Goal: Task Accomplishment & Management: Manage account settings

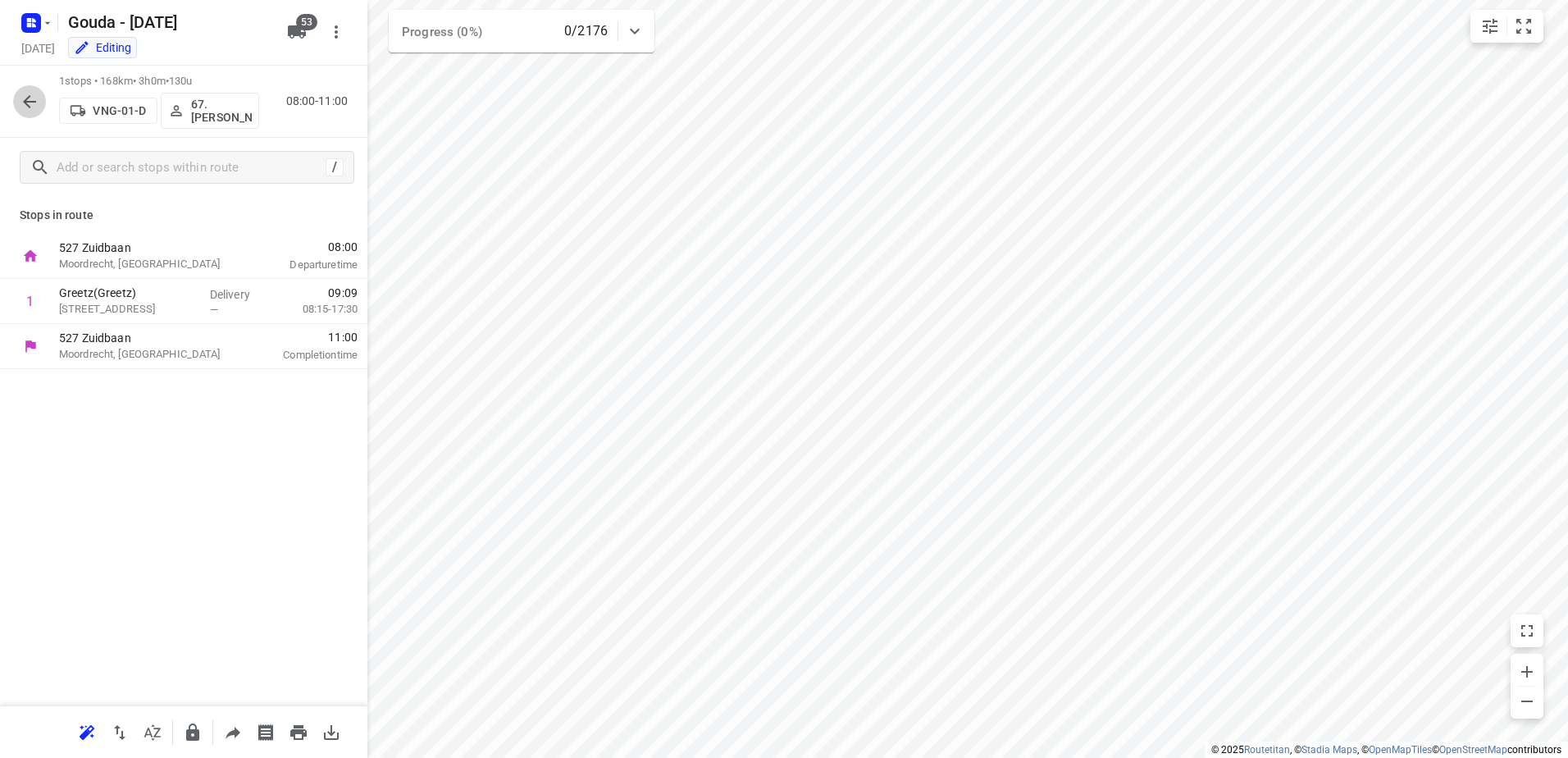
click at [30, 106] on icon "button" at bounding box center [30, 101] width 20 height 20
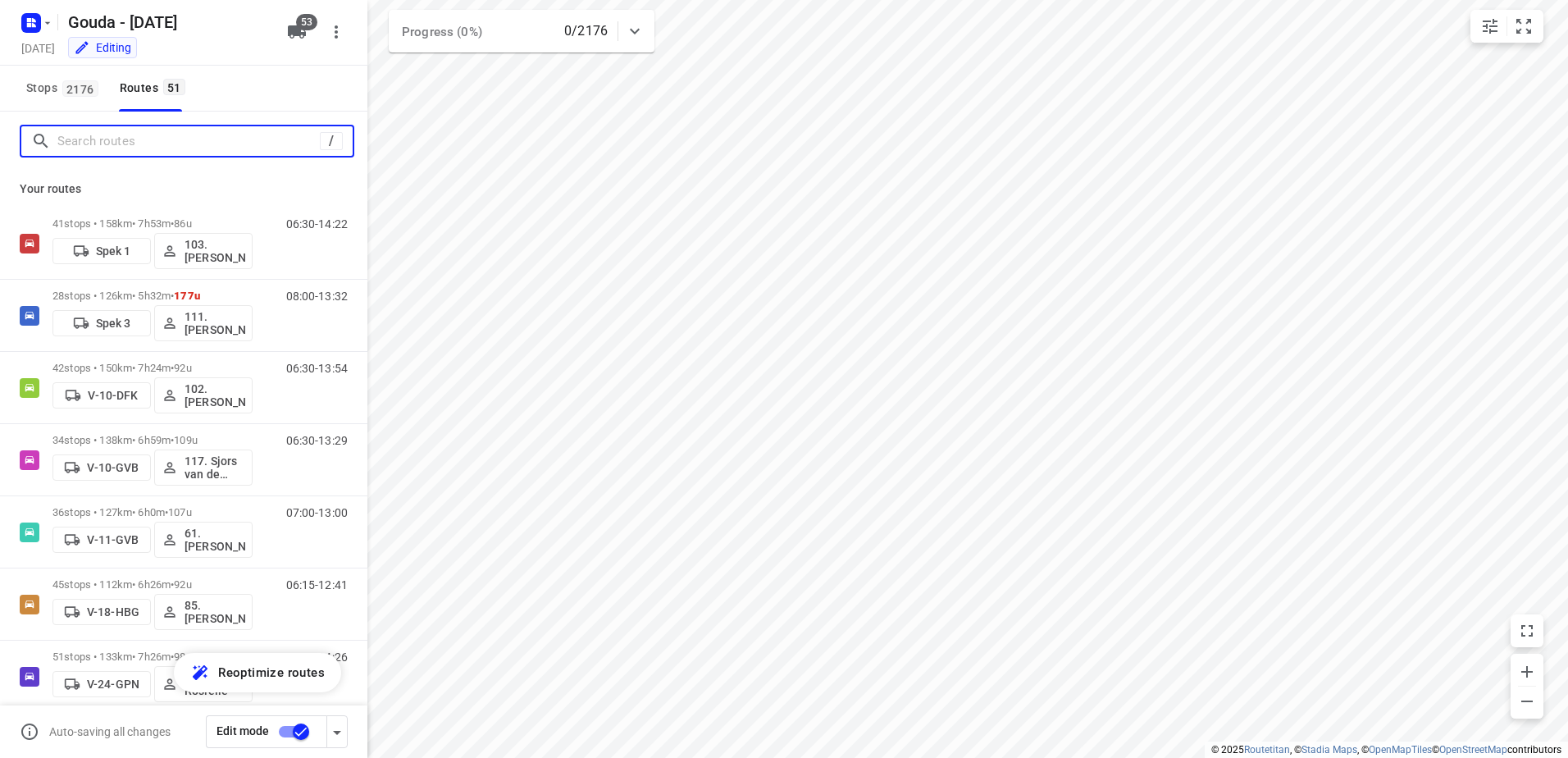
click at [105, 148] on input "Search routes" at bounding box center [188, 142] width 263 height 25
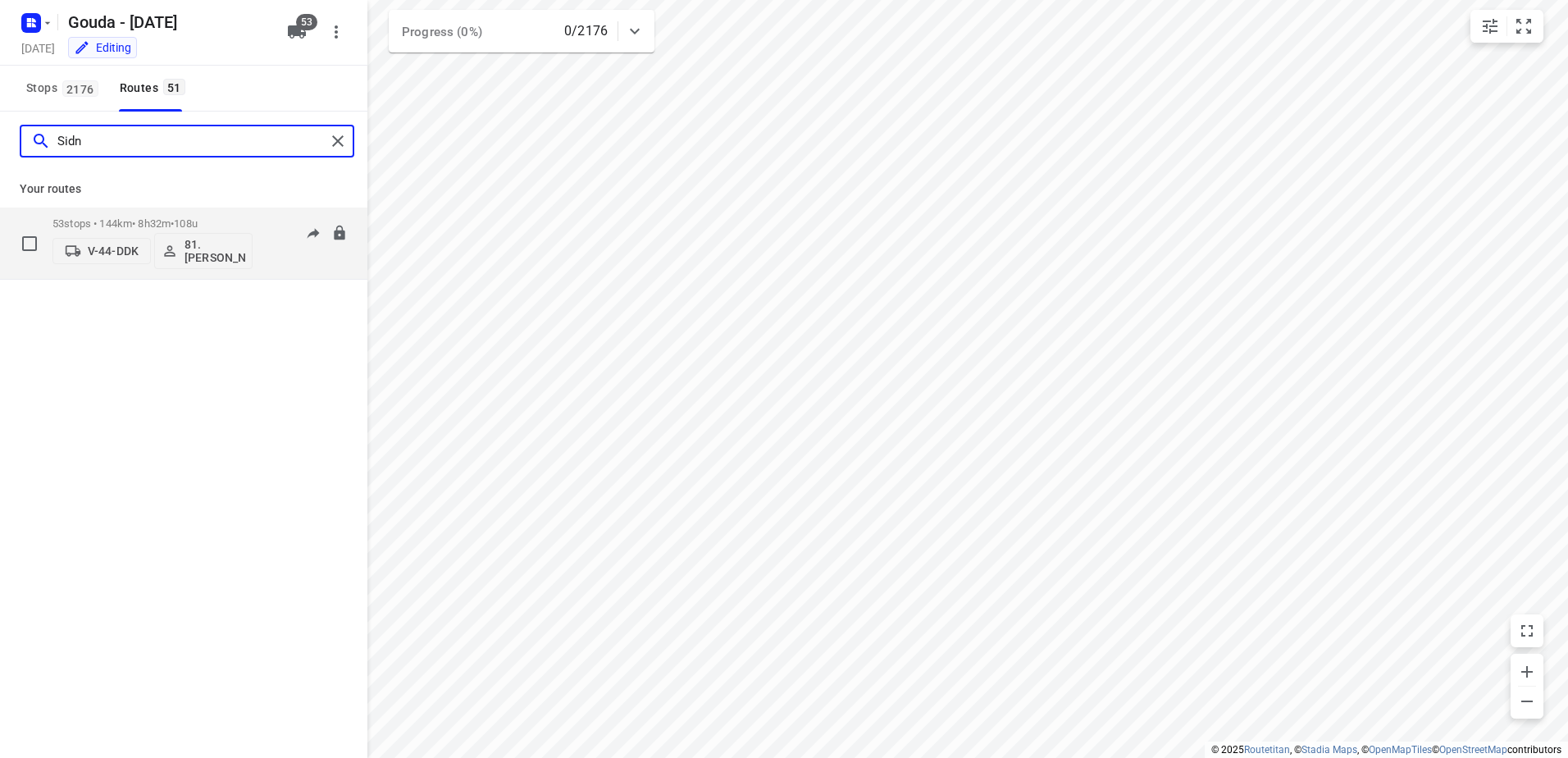
type input "Sidn"
click at [83, 215] on div "53 stops • 144km • 8h32m • 108u V-44-DDK 81.Sidney Schoonderwoerd" at bounding box center [152, 243] width 200 height 68
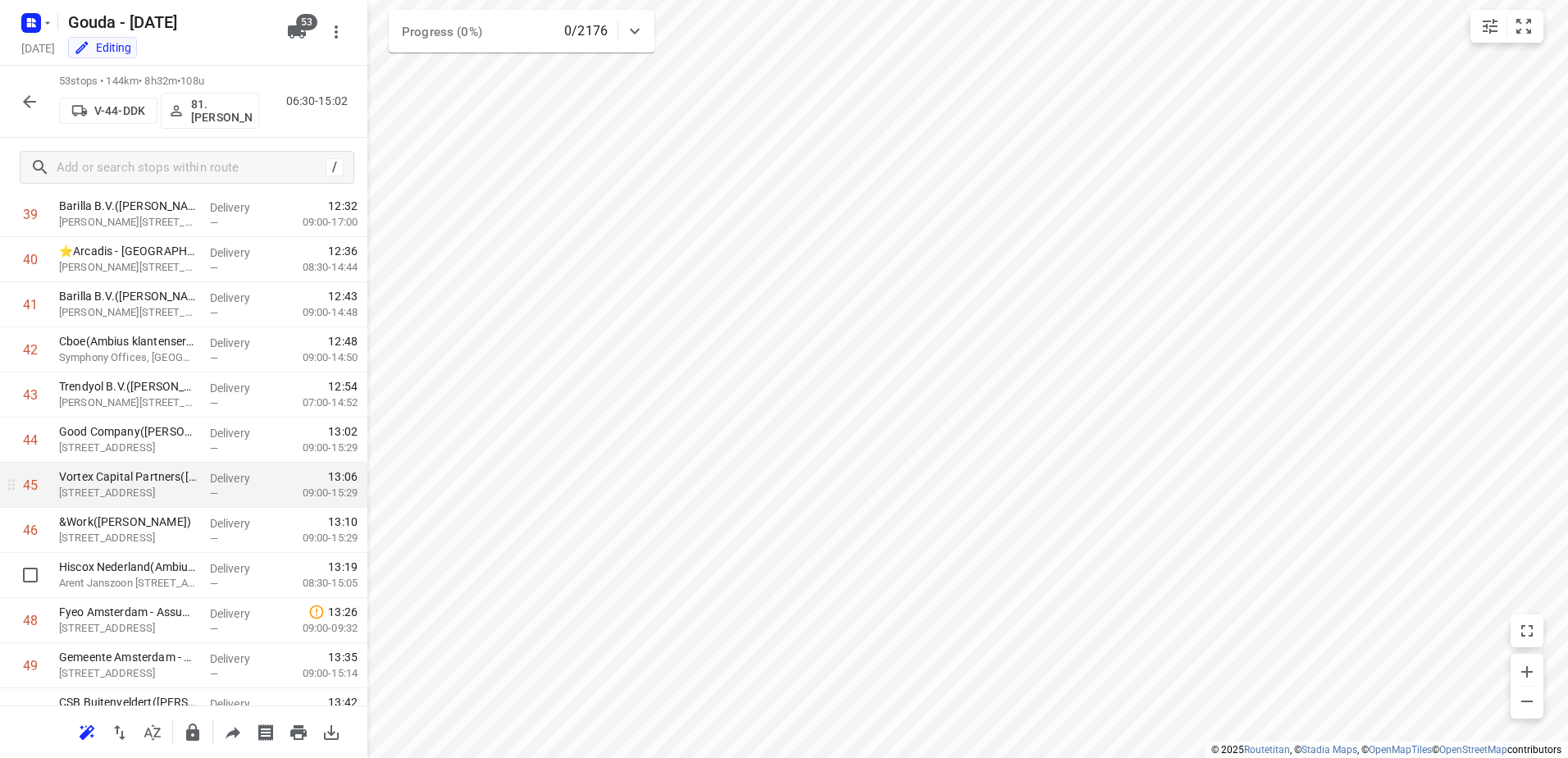
scroll to position [1764, 0]
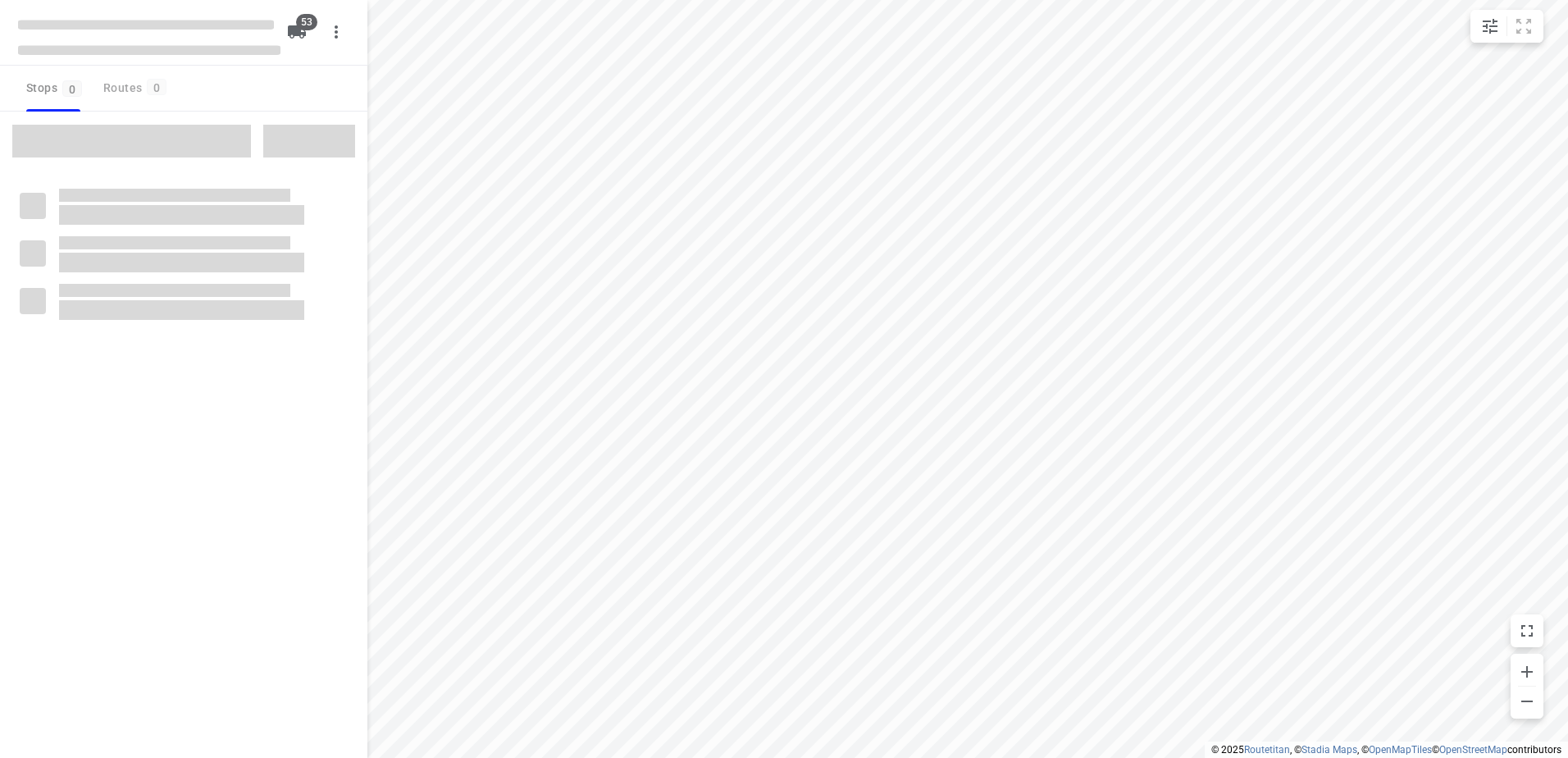
checkbox input "true"
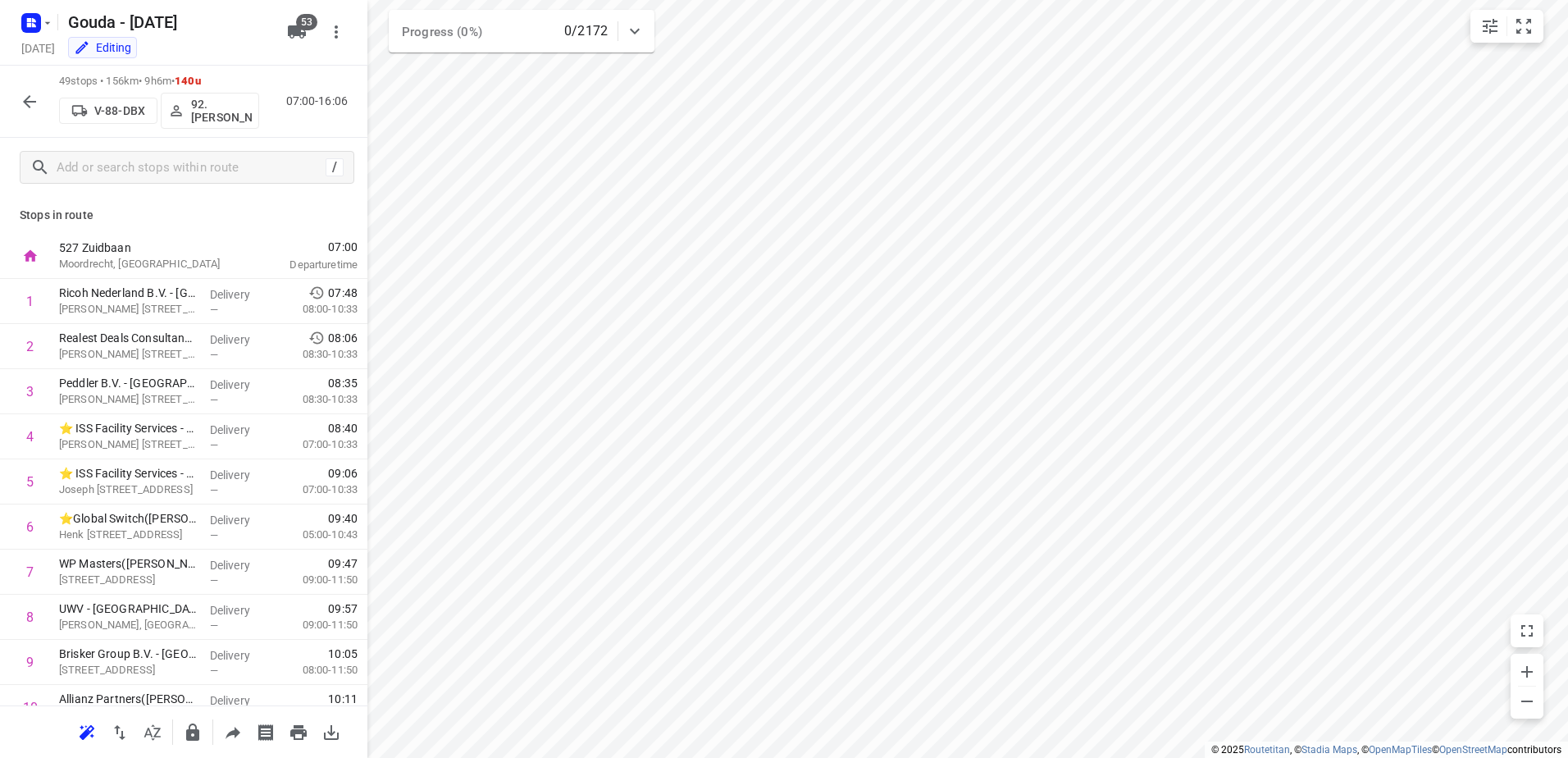
click at [216, 111] on p "92.[PERSON_NAME]" at bounding box center [222, 110] width 61 height 26
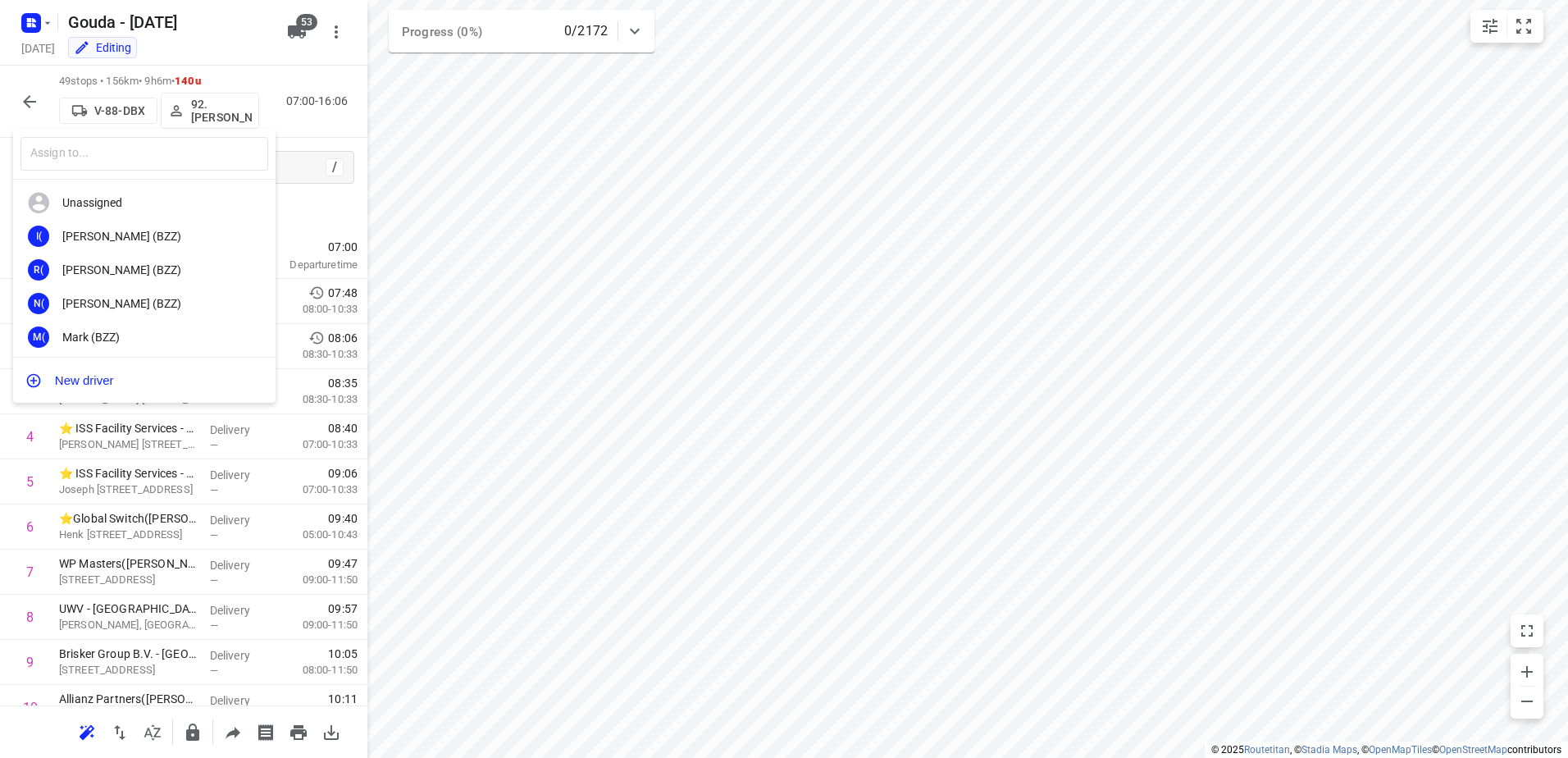
drag, startPoint x: 990, startPoint y: 489, endPoint x: 896, endPoint y: 356, distance: 162.9
click at [981, 484] on div at bounding box center [784, 379] width 1568 height 758
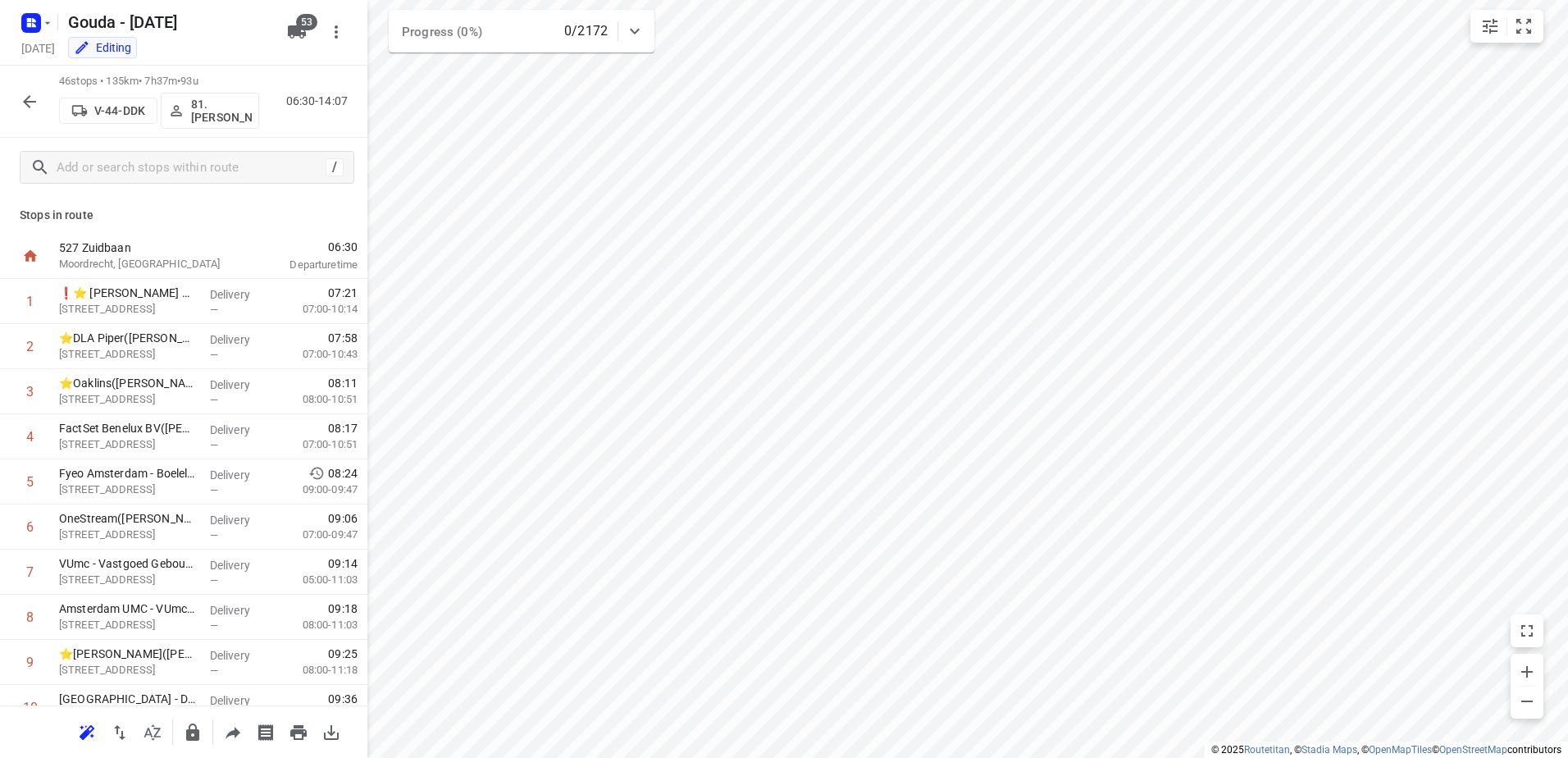
click at [230, 119] on p "81.Sidney Schoonderwoerd" at bounding box center [222, 110] width 61 height 26
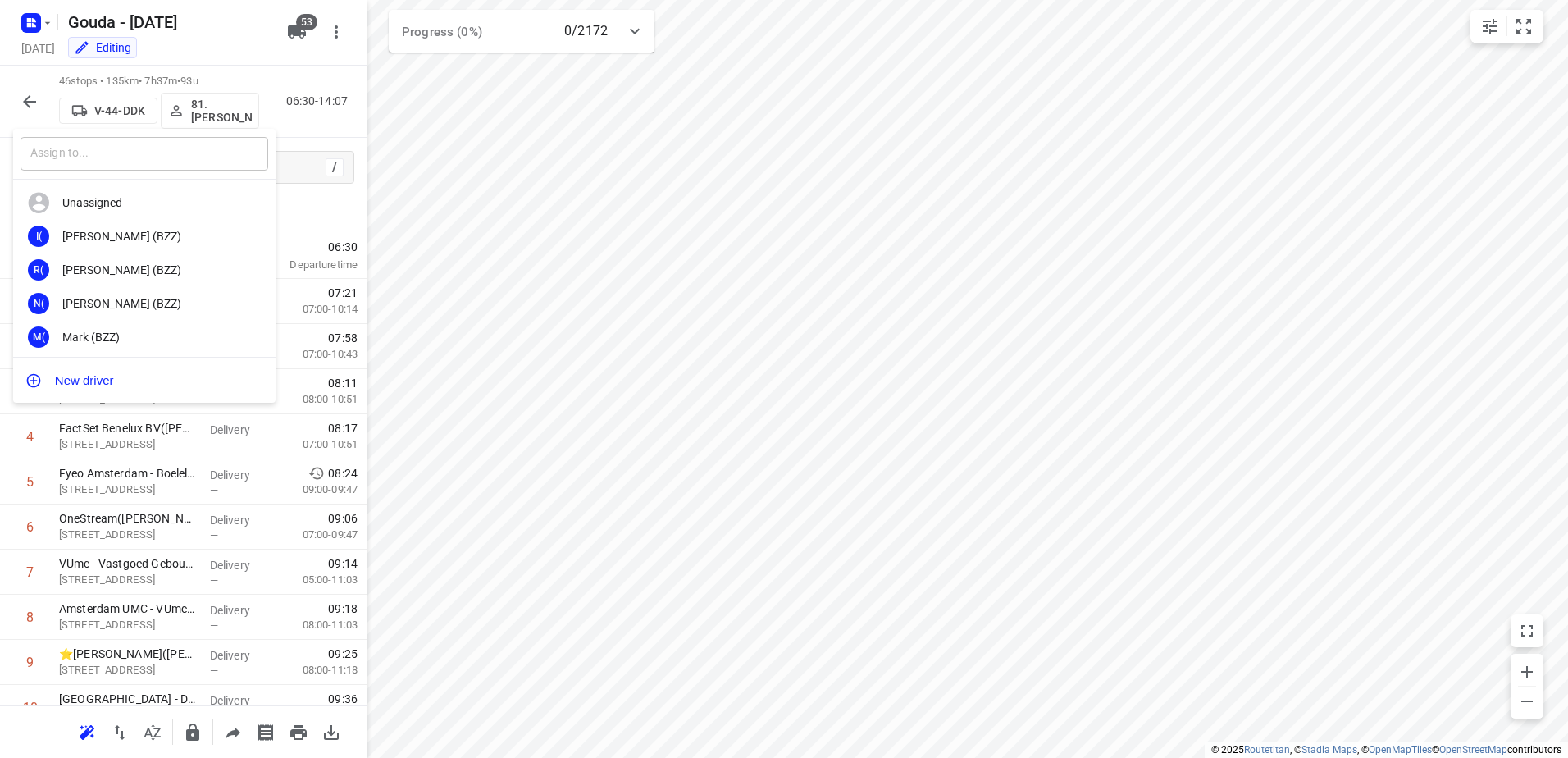
click at [135, 151] on input "text" at bounding box center [144, 153] width 248 height 33
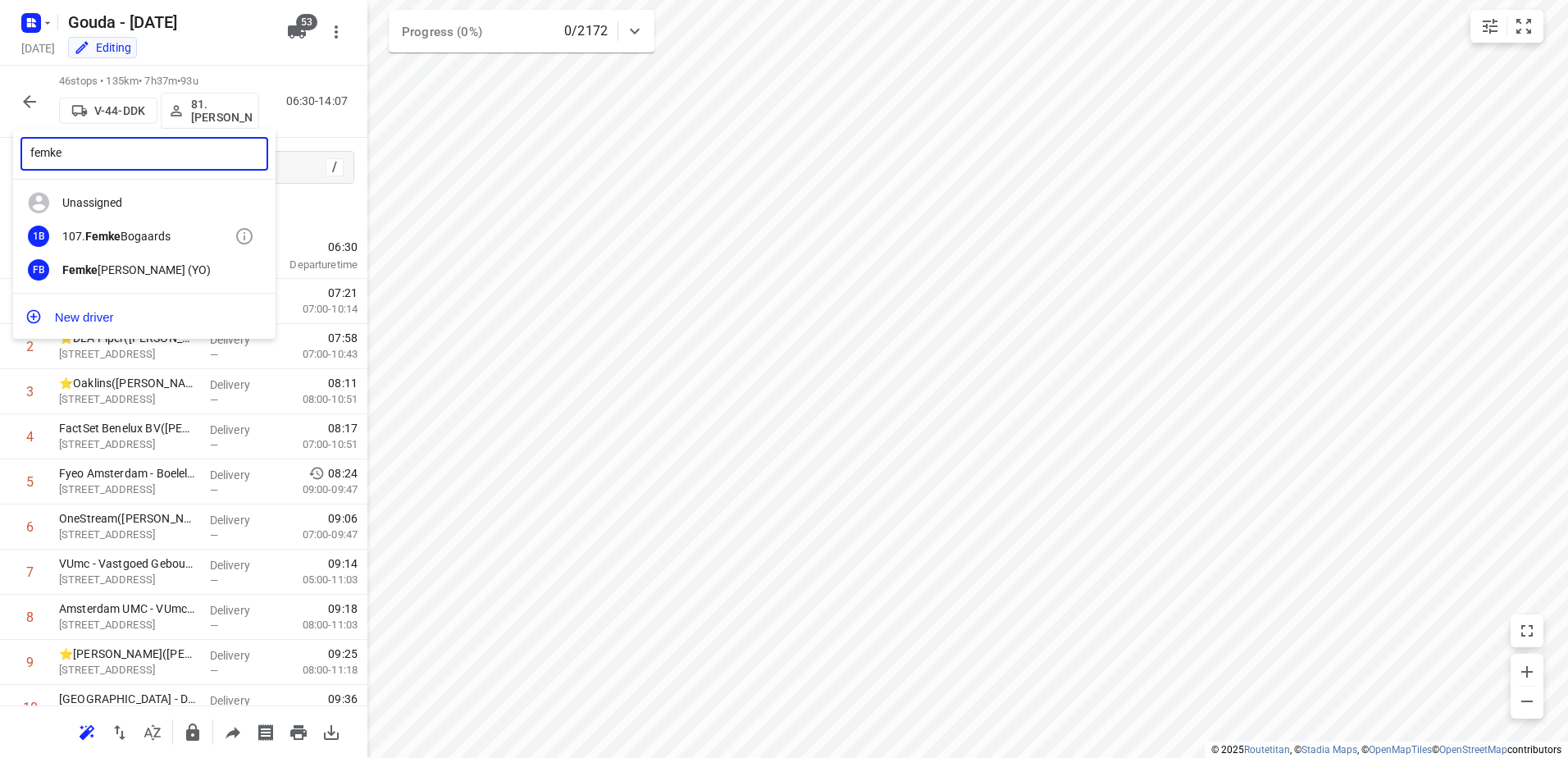
type input "femke"
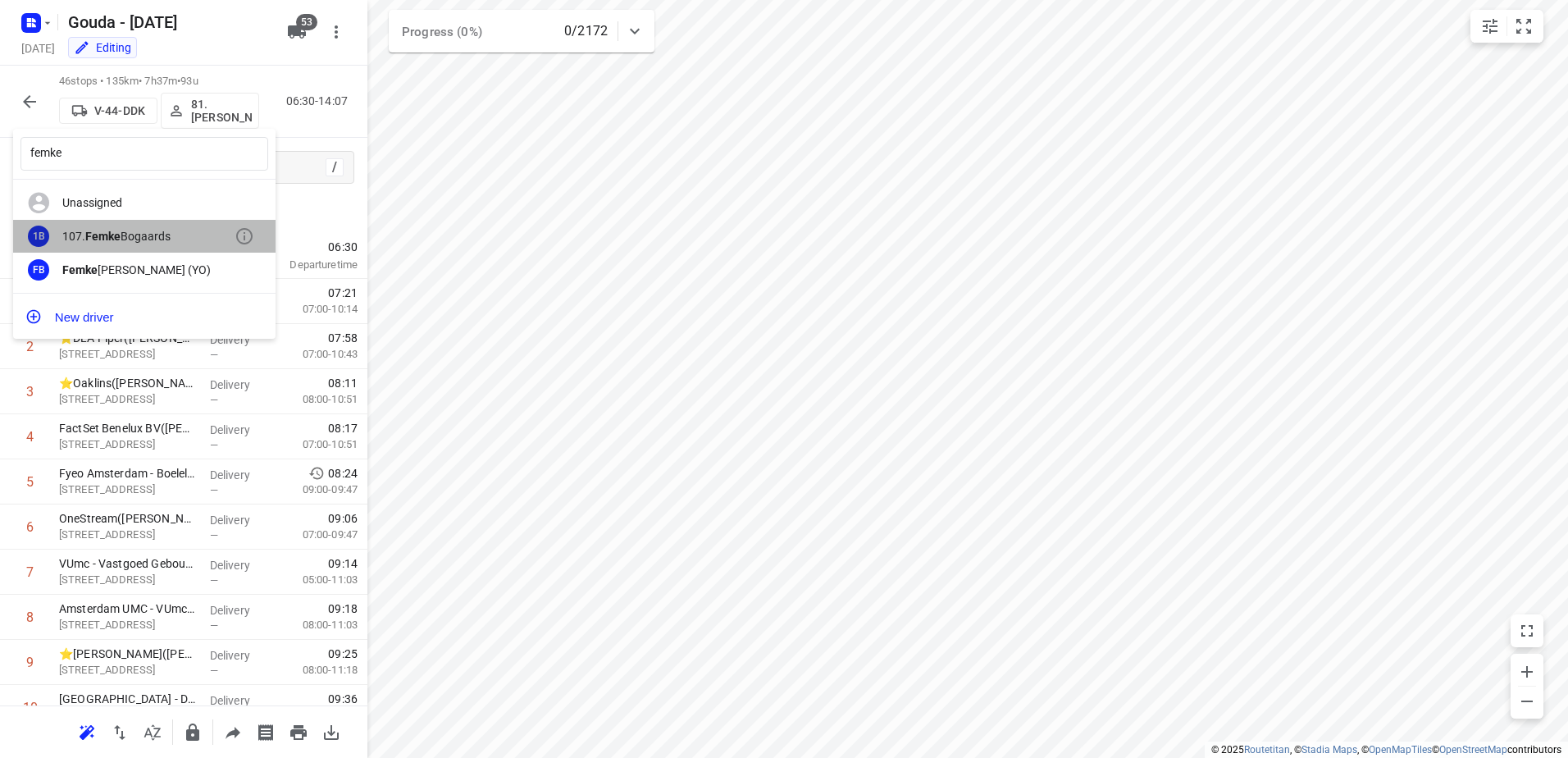
click at [138, 240] on div "107. Femke Bogaards" at bounding box center [148, 236] width 172 height 13
click at [934, 312] on div "femke ​ Unassigned 1B 107. Femke Bogaards FB Femke Bresters (YO) New driver" at bounding box center [784, 379] width 1568 height 758
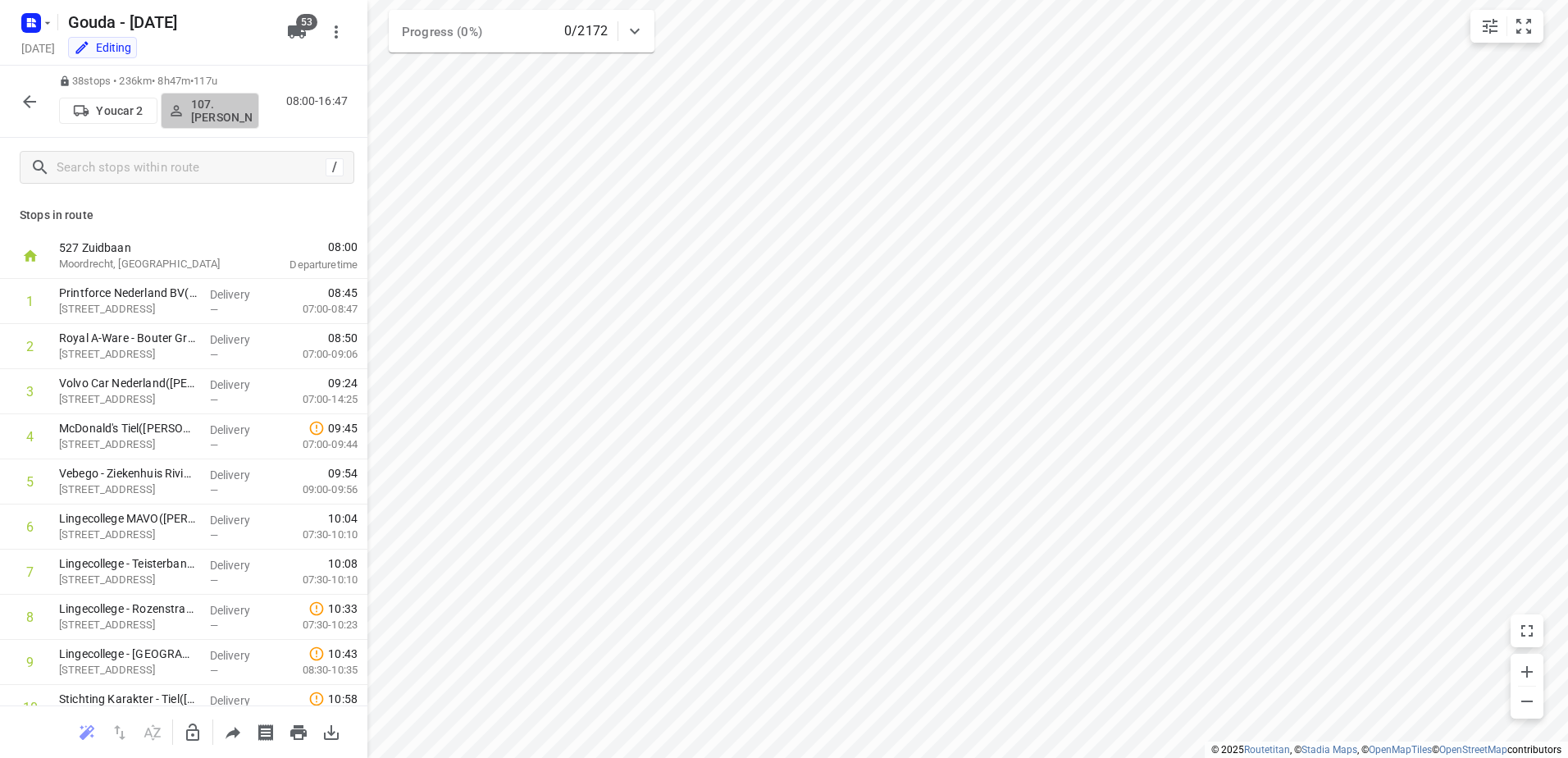
click at [215, 118] on p "107.[PERSON_NAME]" at bounding box center [222, 110] width 61 height 26
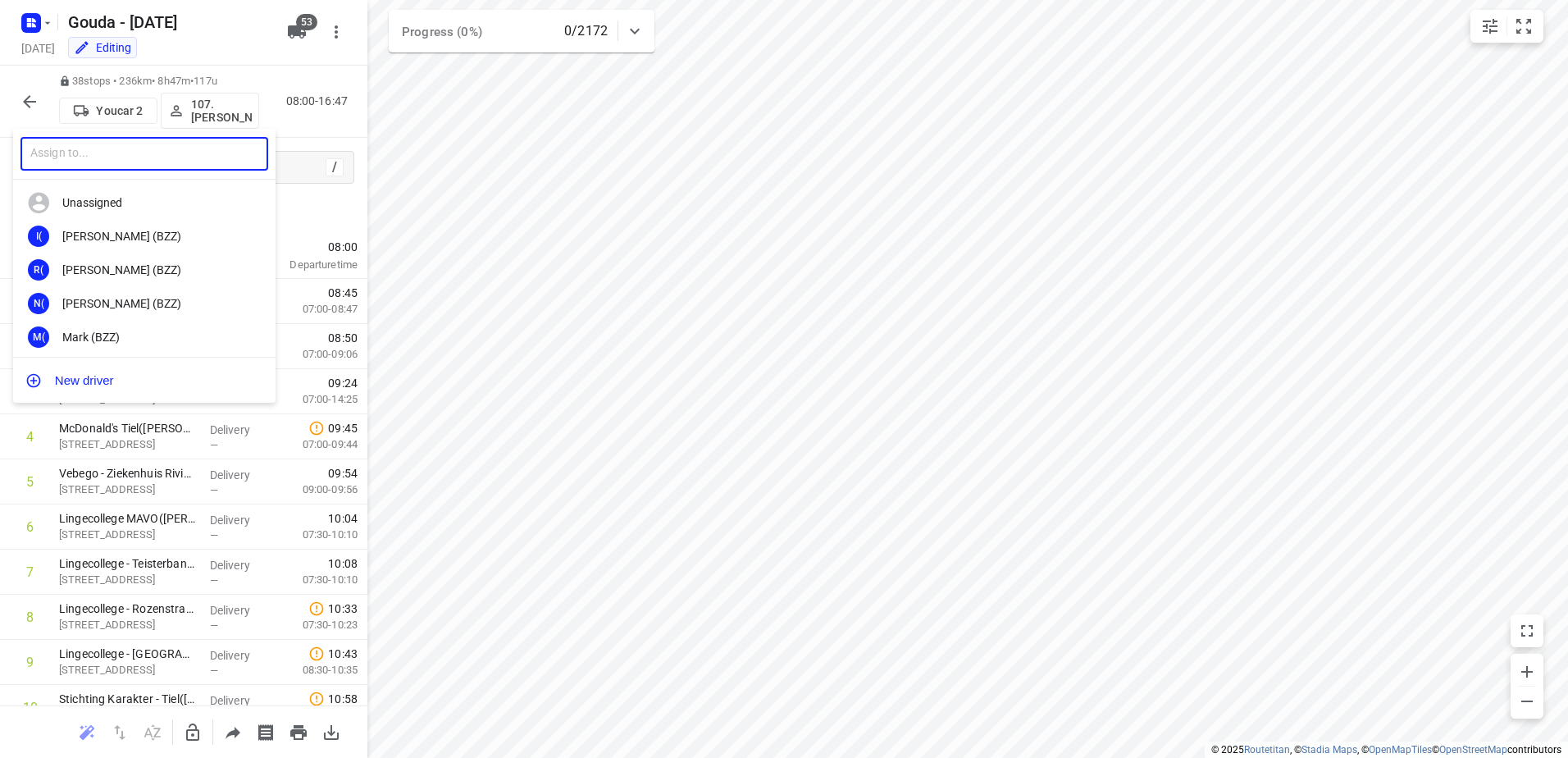
click at [134, 148] on input "text" at bounding box center [144, 153] width 248 height 33
type input "cent"
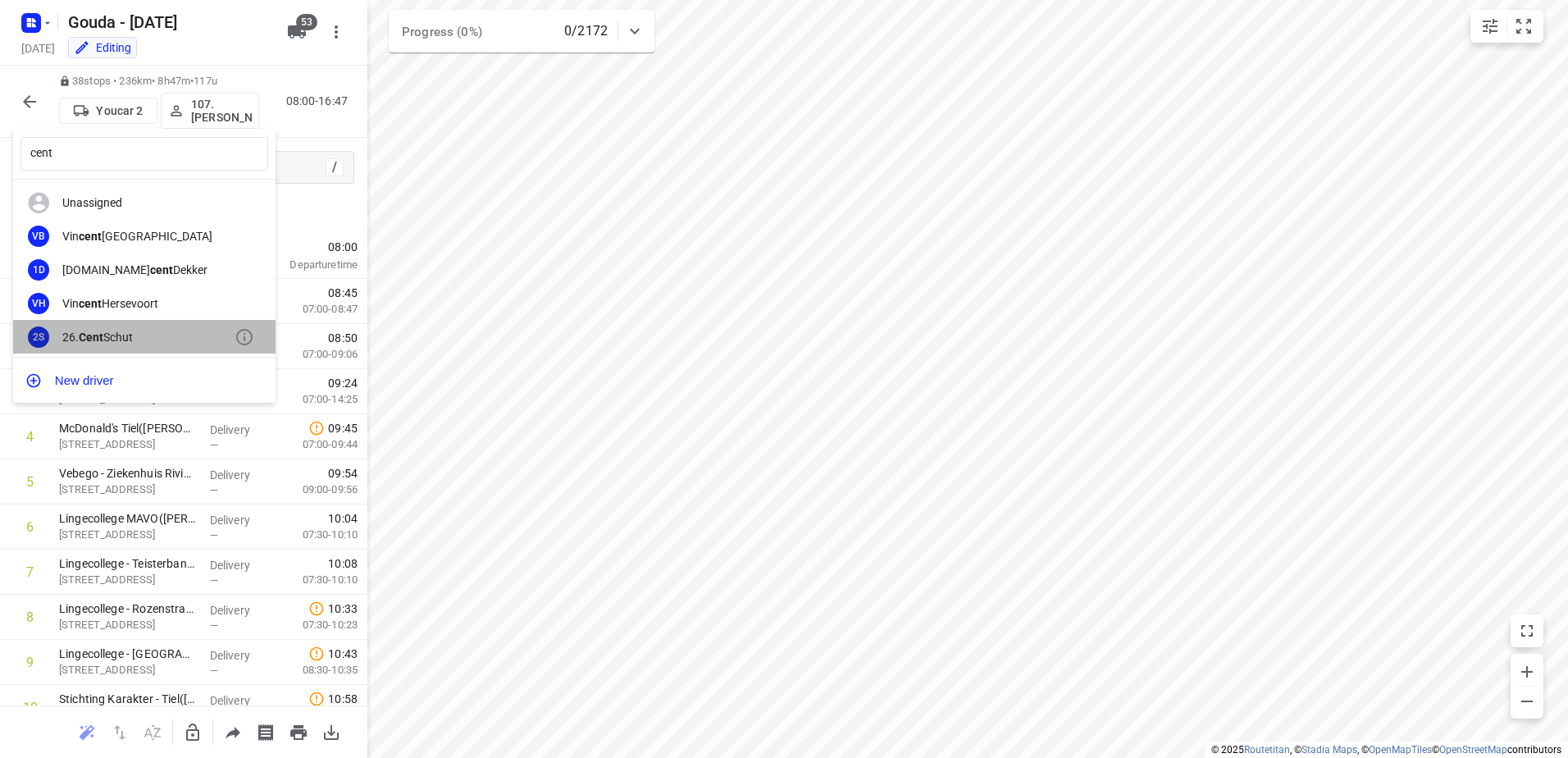
click at [166, 336] on div "26. Cent Schut" at bounding box center [148, 336] width 172 height 13
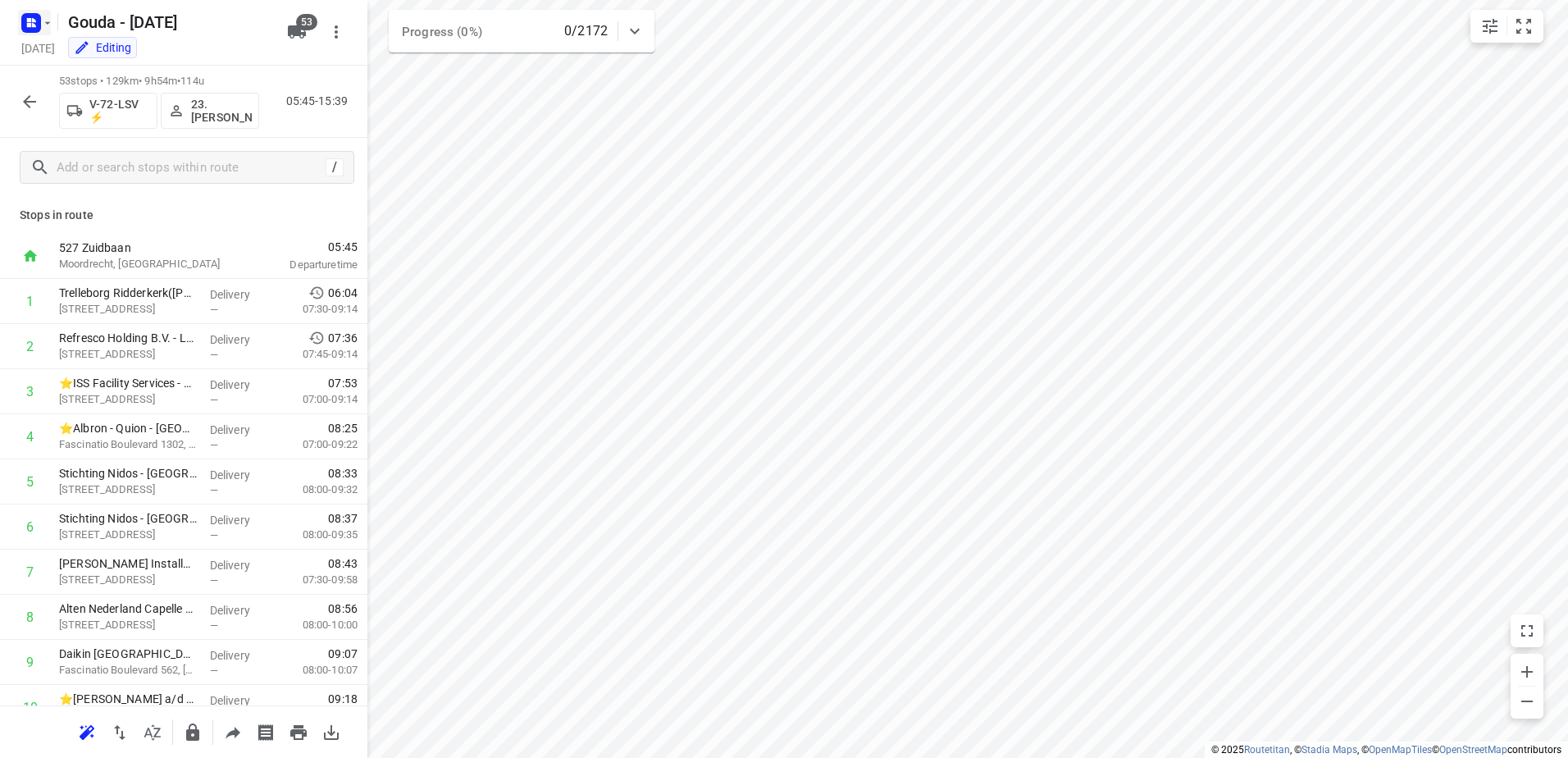
click at [41, 24] on icon "button" at bounding box center [48, 22] width 13 height 13
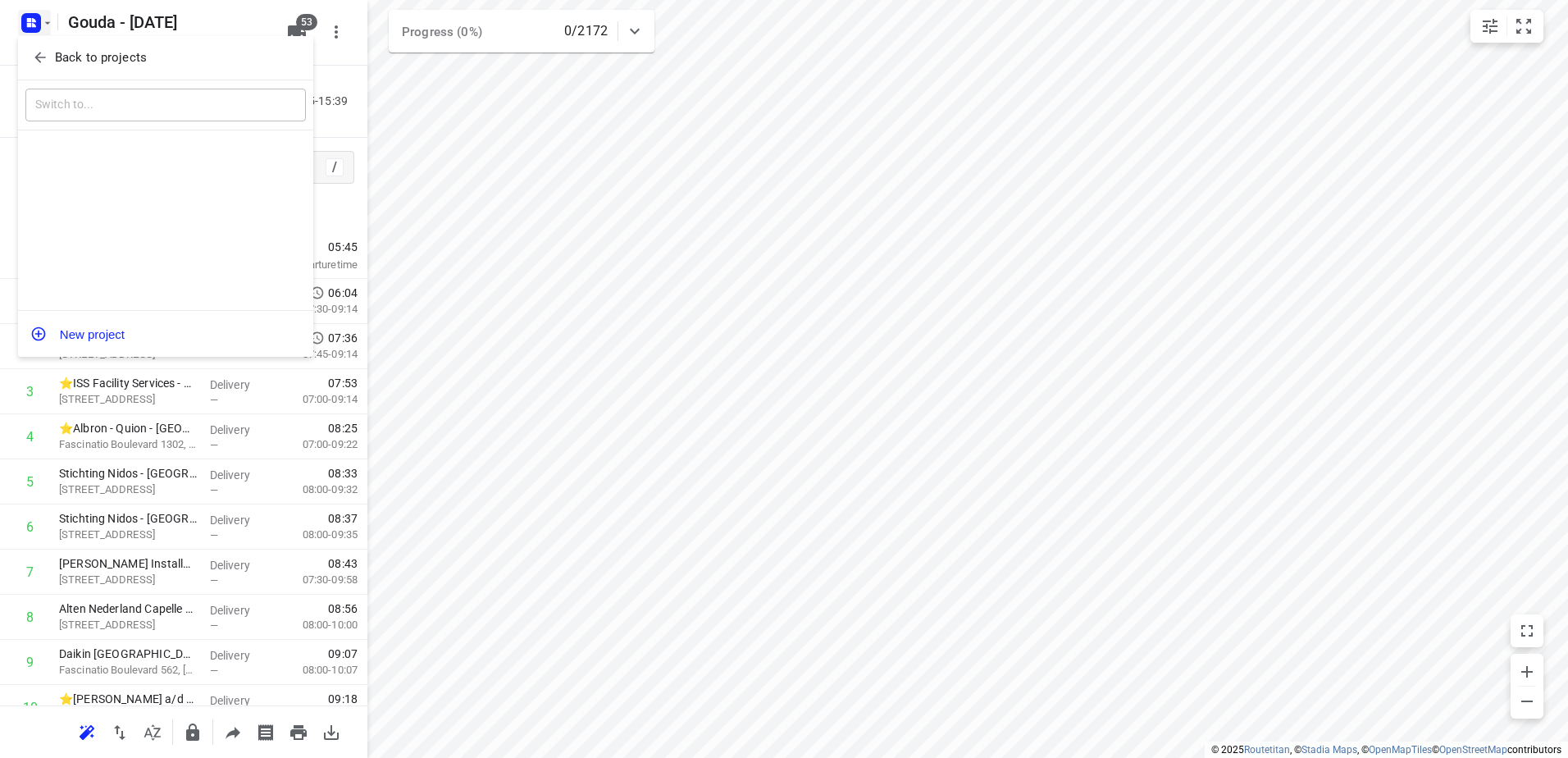
click at [62, 61] on p "Back to projects" at bounding box center [100, 57] width 91 height 19
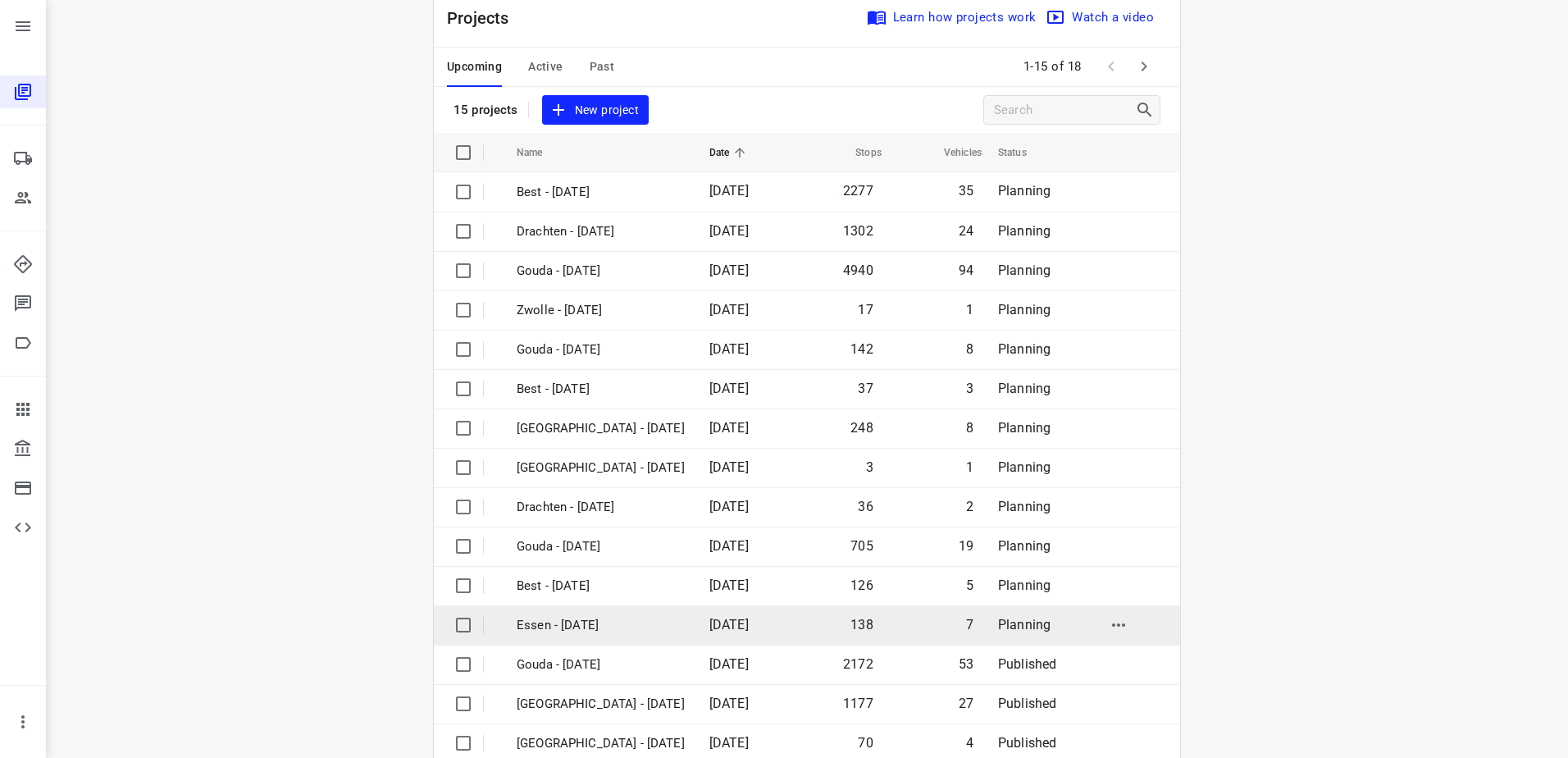
scroll to position [72, 0]
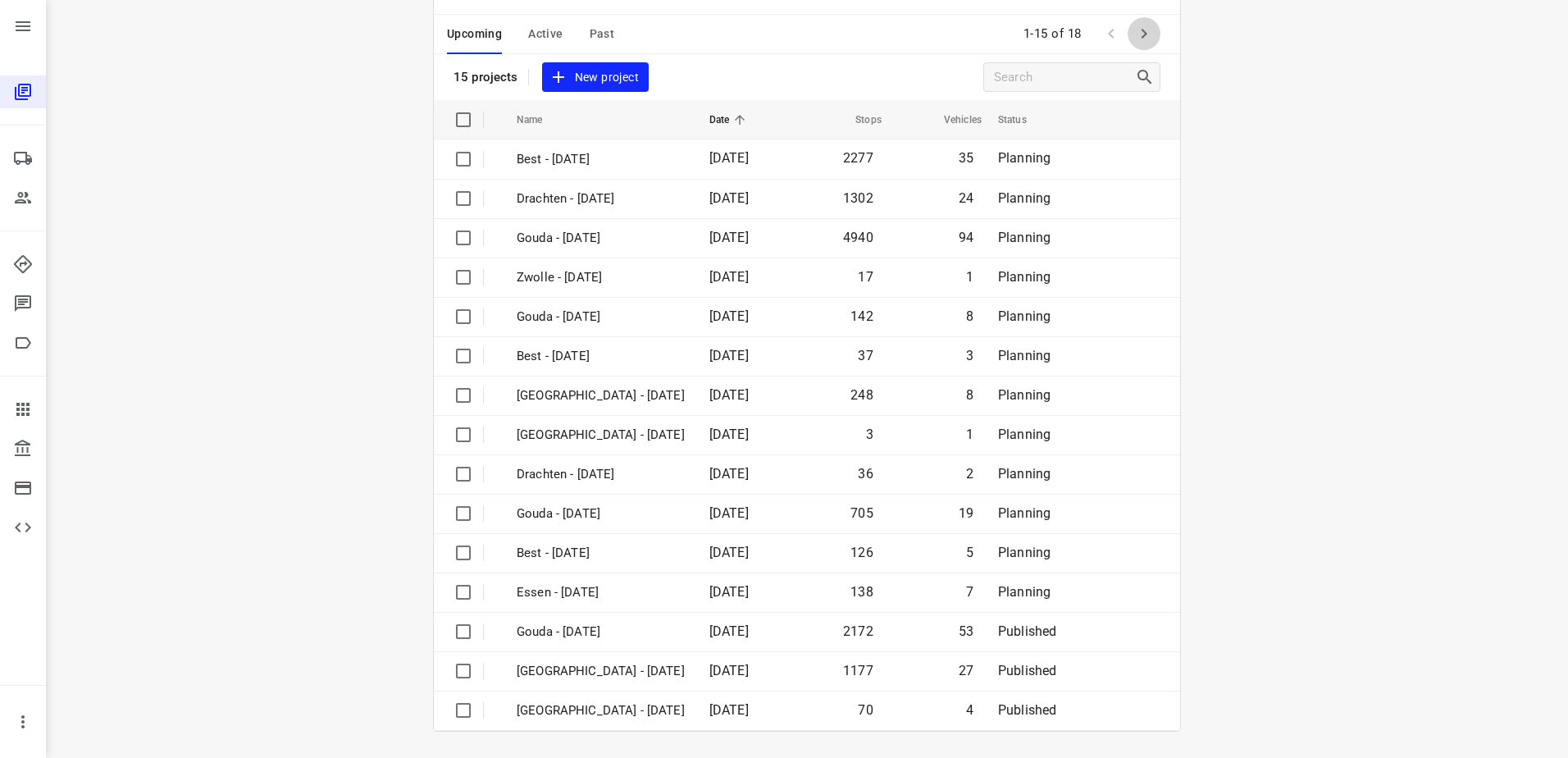
click at [1135, 35] on icon "button" at bounding box center [1145, 34] width 20 height 20
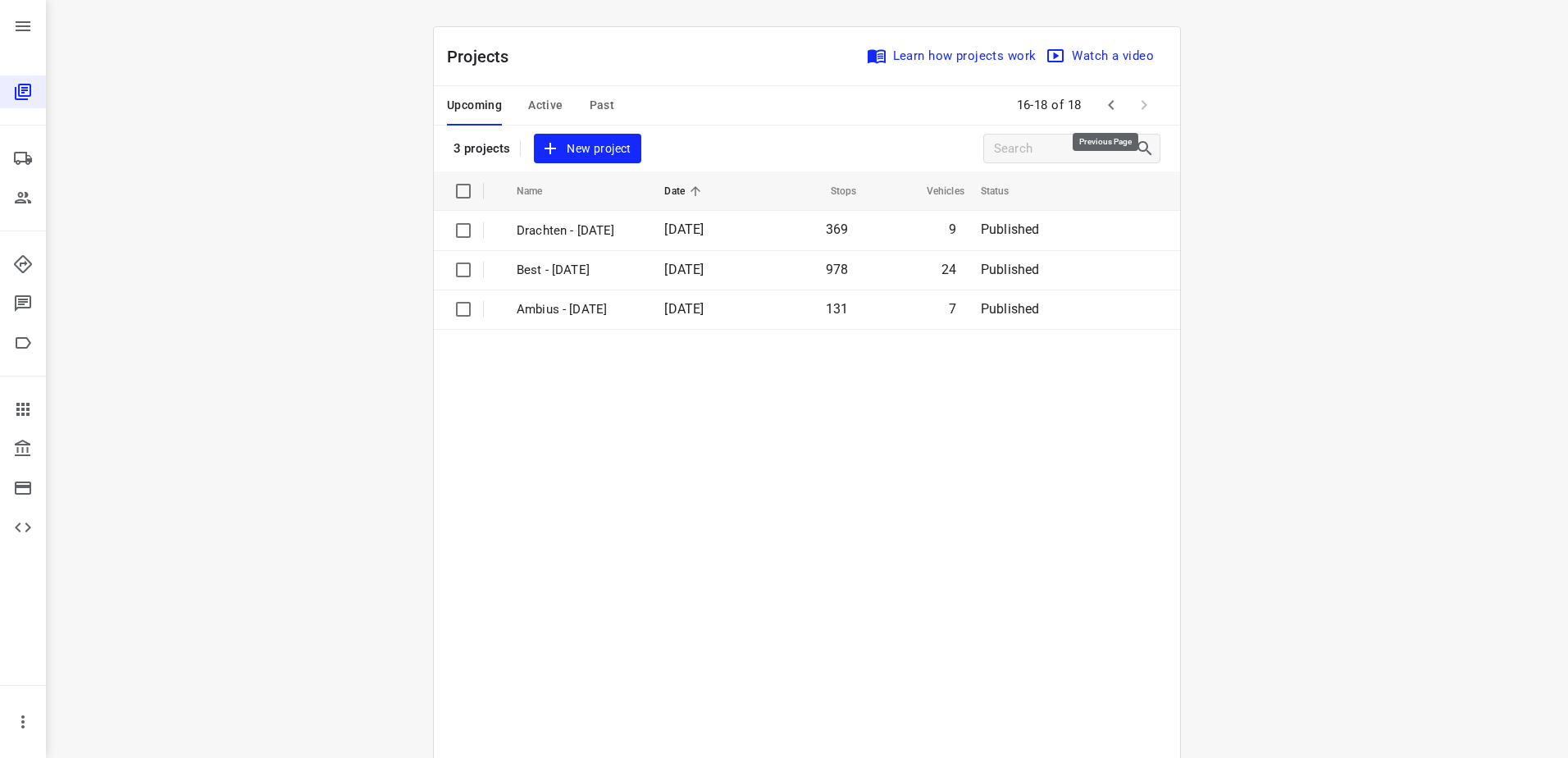
click at [1112, 104] on icon "button" at bounding box center [1111, 105] width 20 height 20
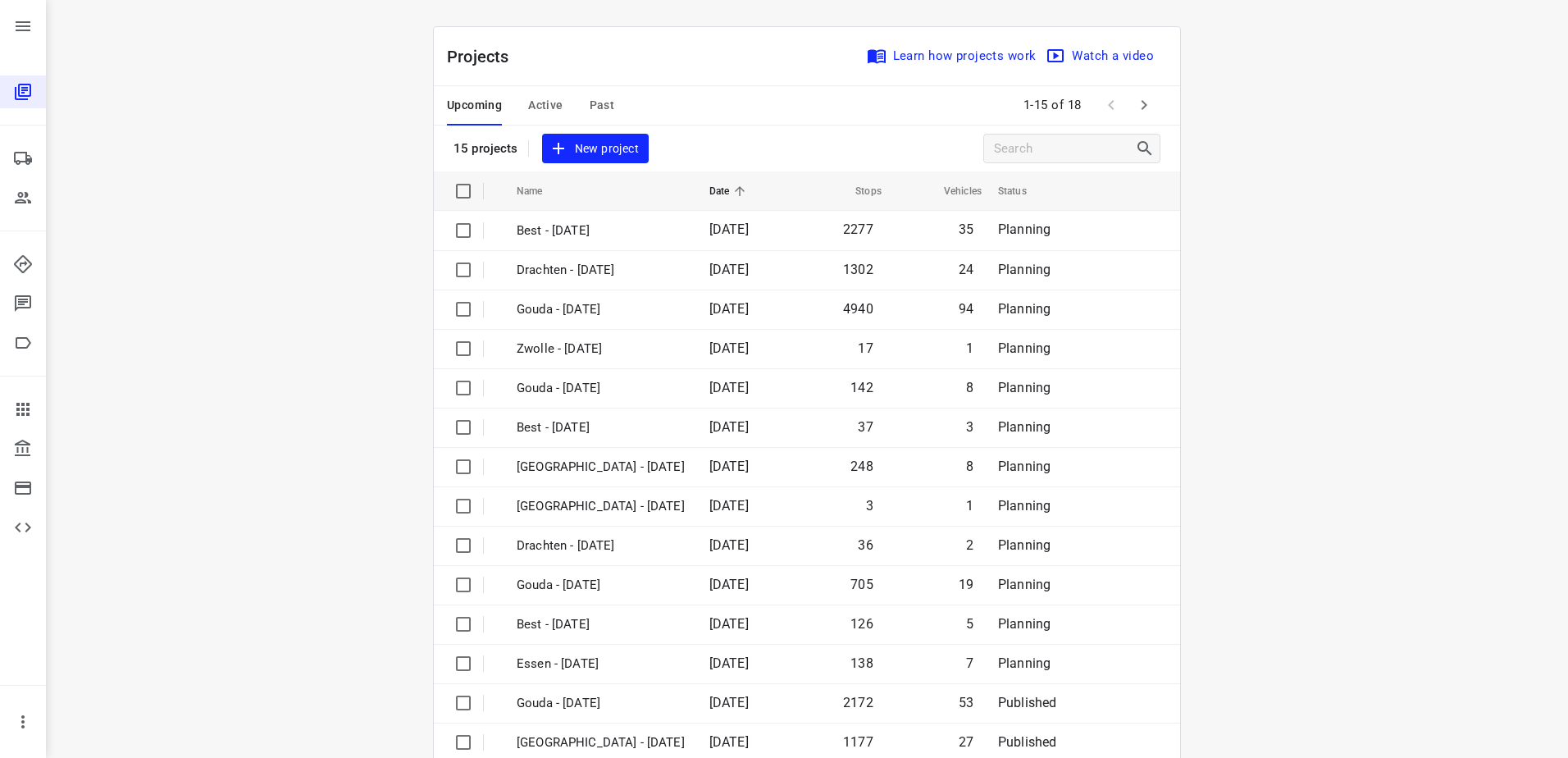
click at [538, 103] on span "Active" at bounding box center [545, 105] width 34 height 21
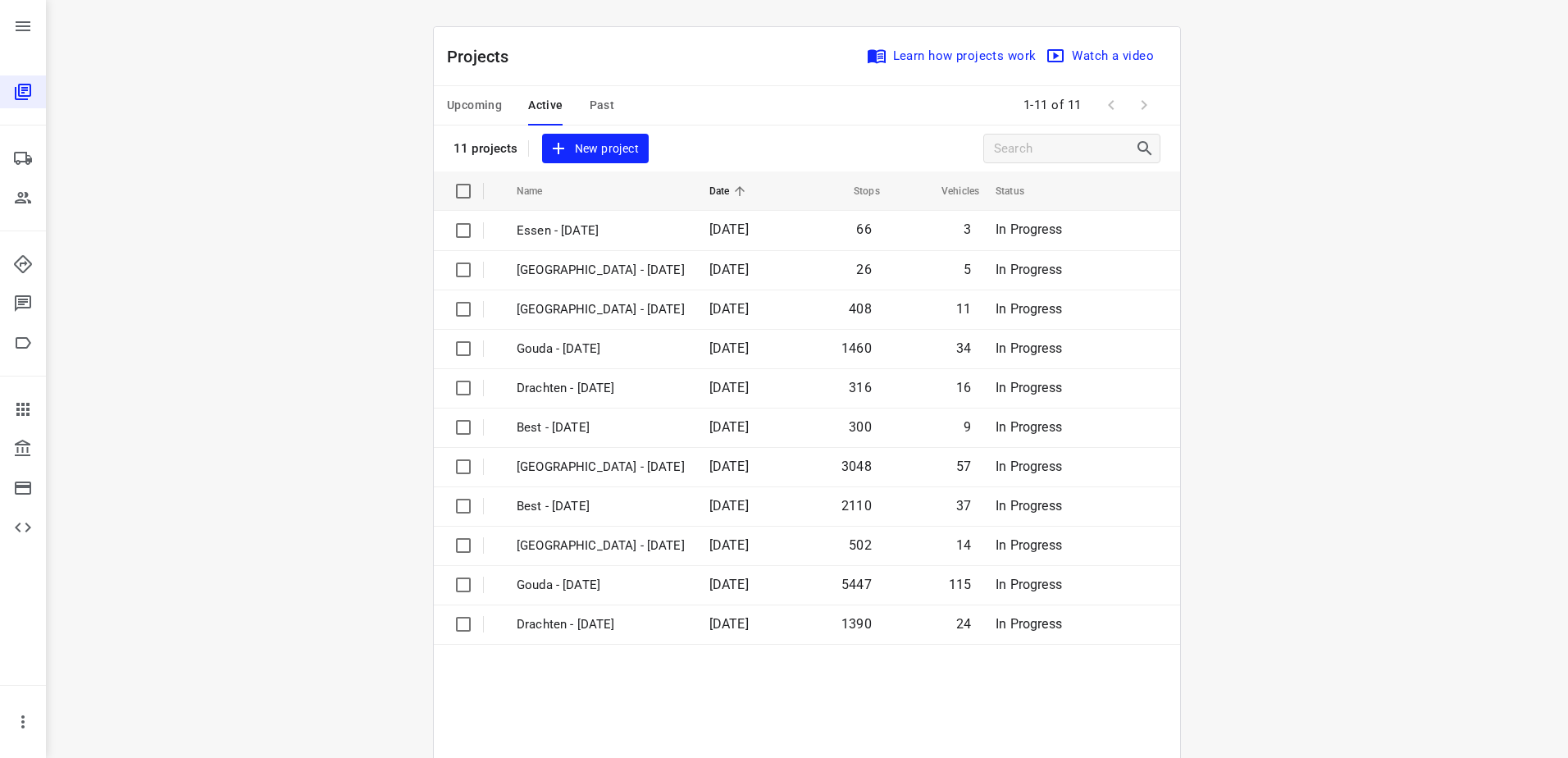
click at [500, 109] on div "Upcoming Active Past" at bounding box center [544, 106] width 194 height 39
click at [495, 105] on span "Upcoming" at bounding box center [474, 105] width 55 height 21
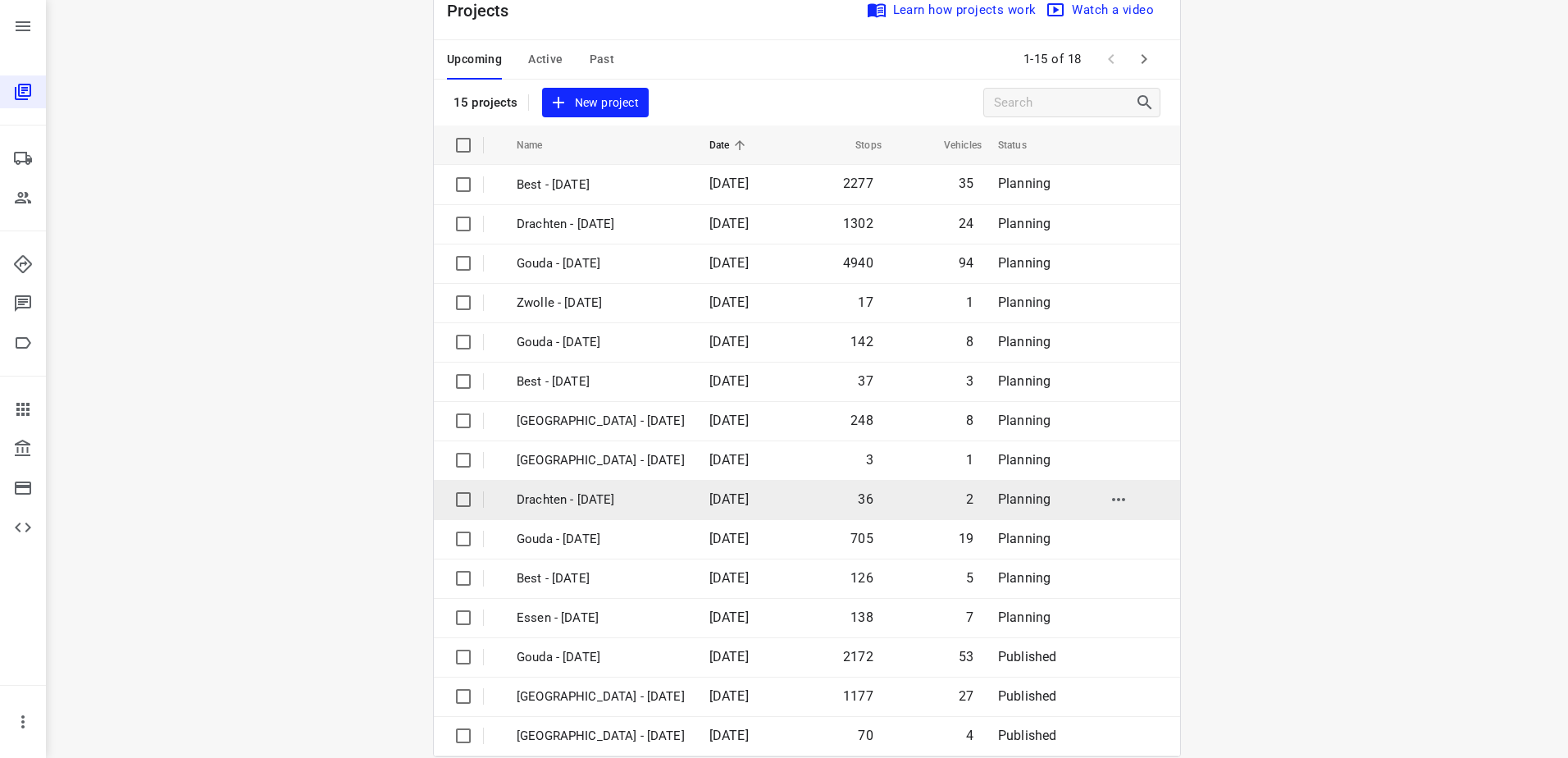
scroll to position [72, 0]
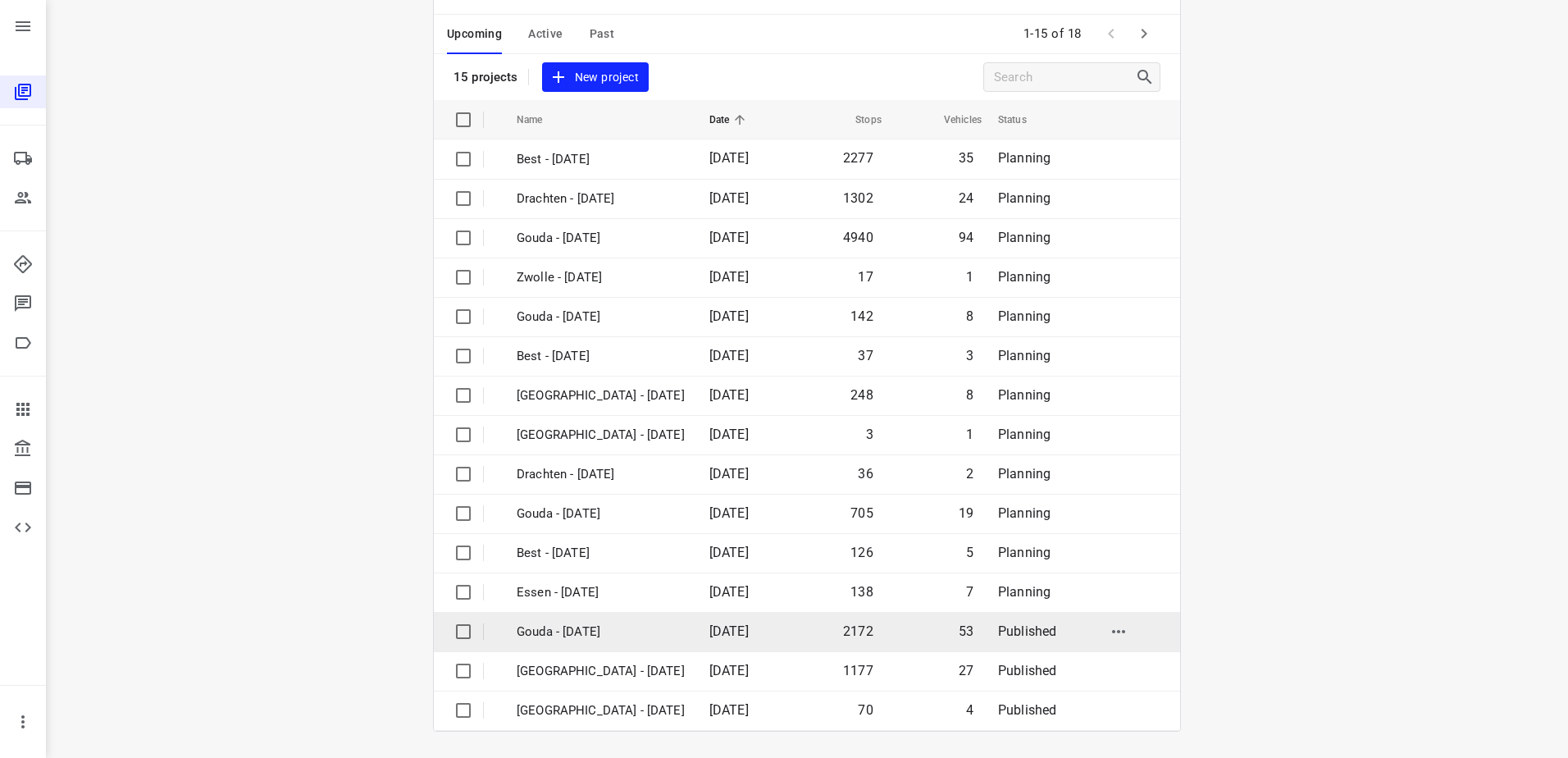
click at [605, 643] on td "Gouda - Wednesday" at bounding box center [598, 632] width 196 height 39
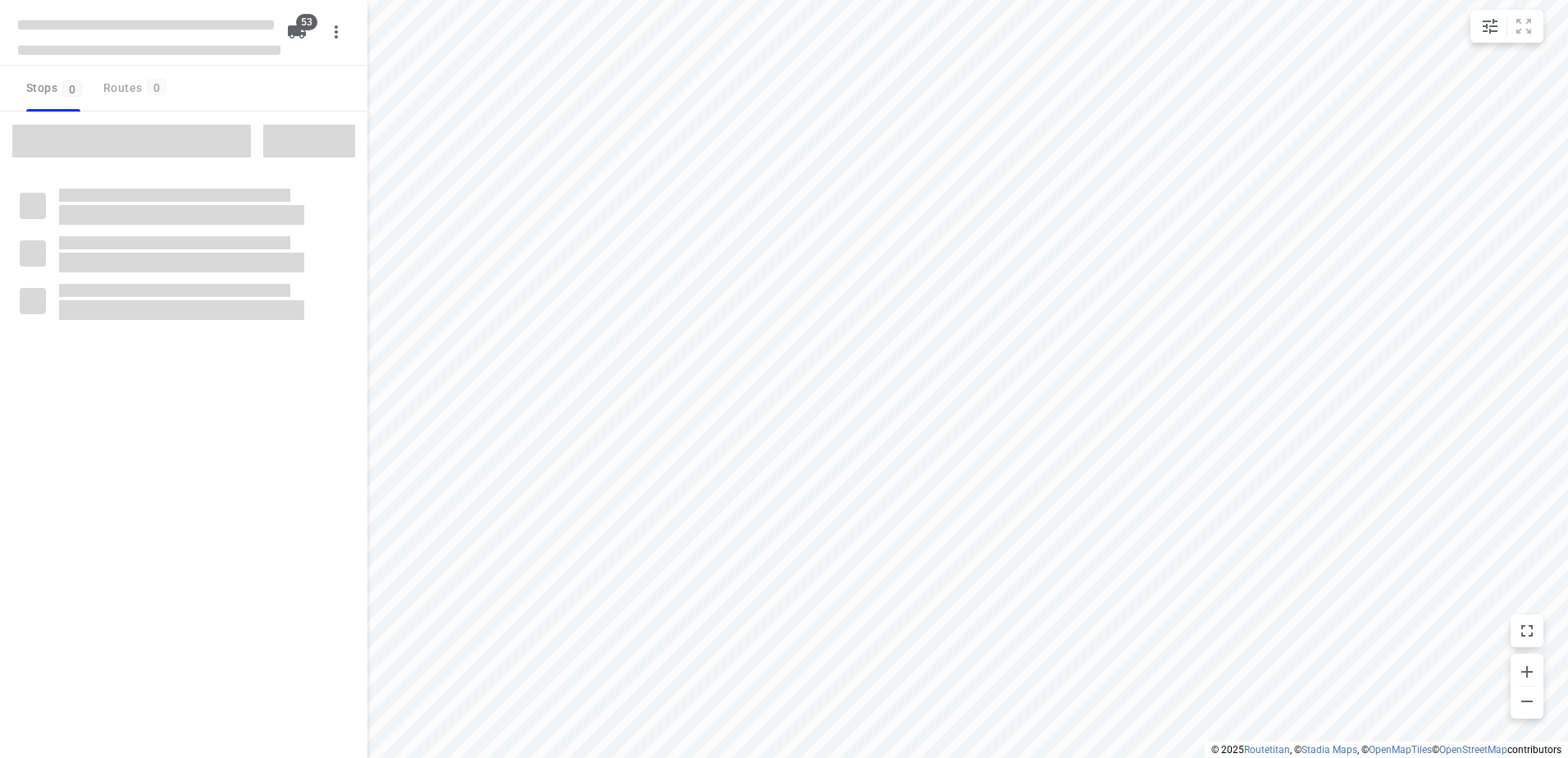
checkbox input "true"
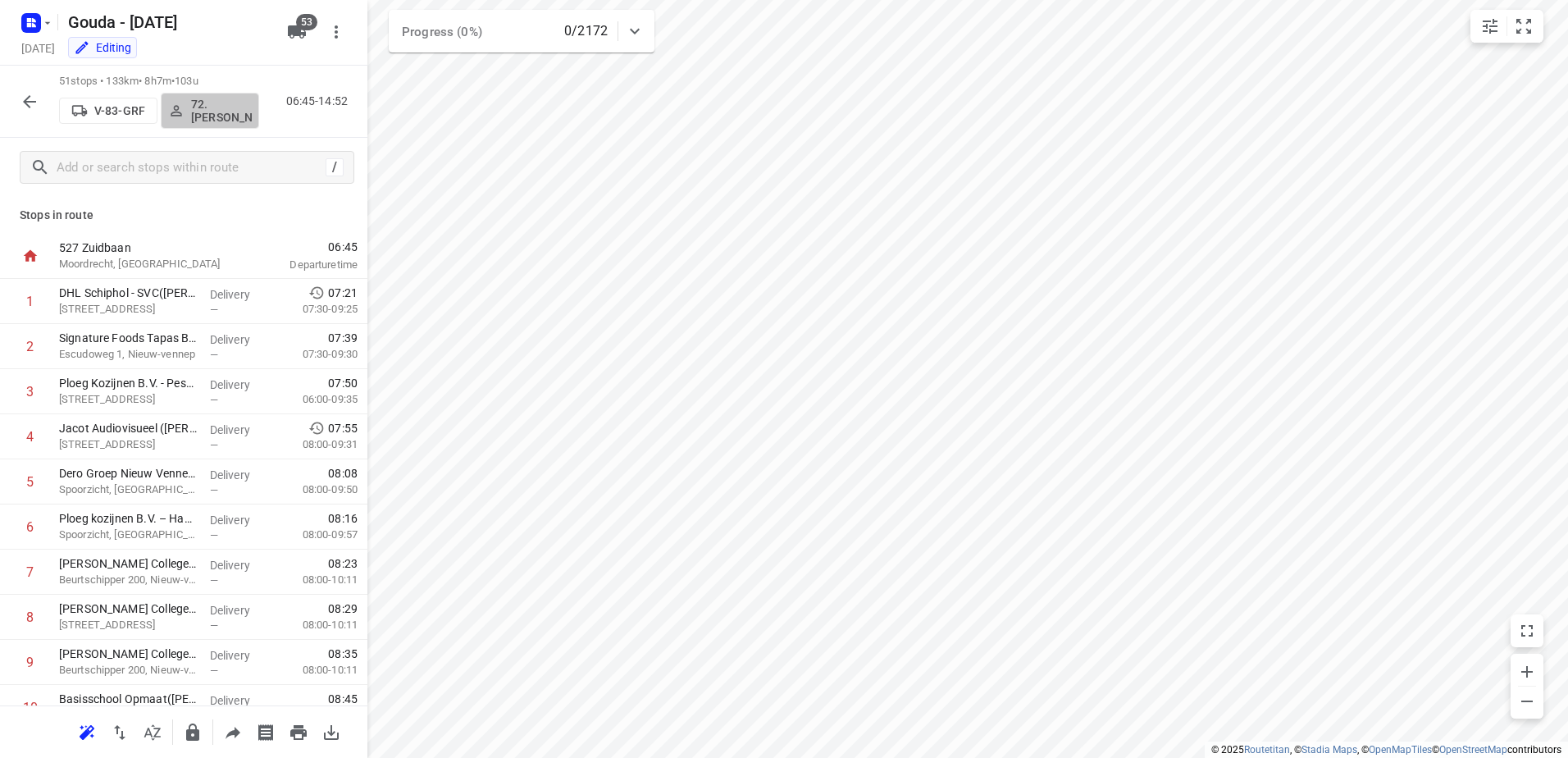
click at [245, 105] on p "72.Sharron Koeiman" at bounding box center [222, 110] width 61 height 26
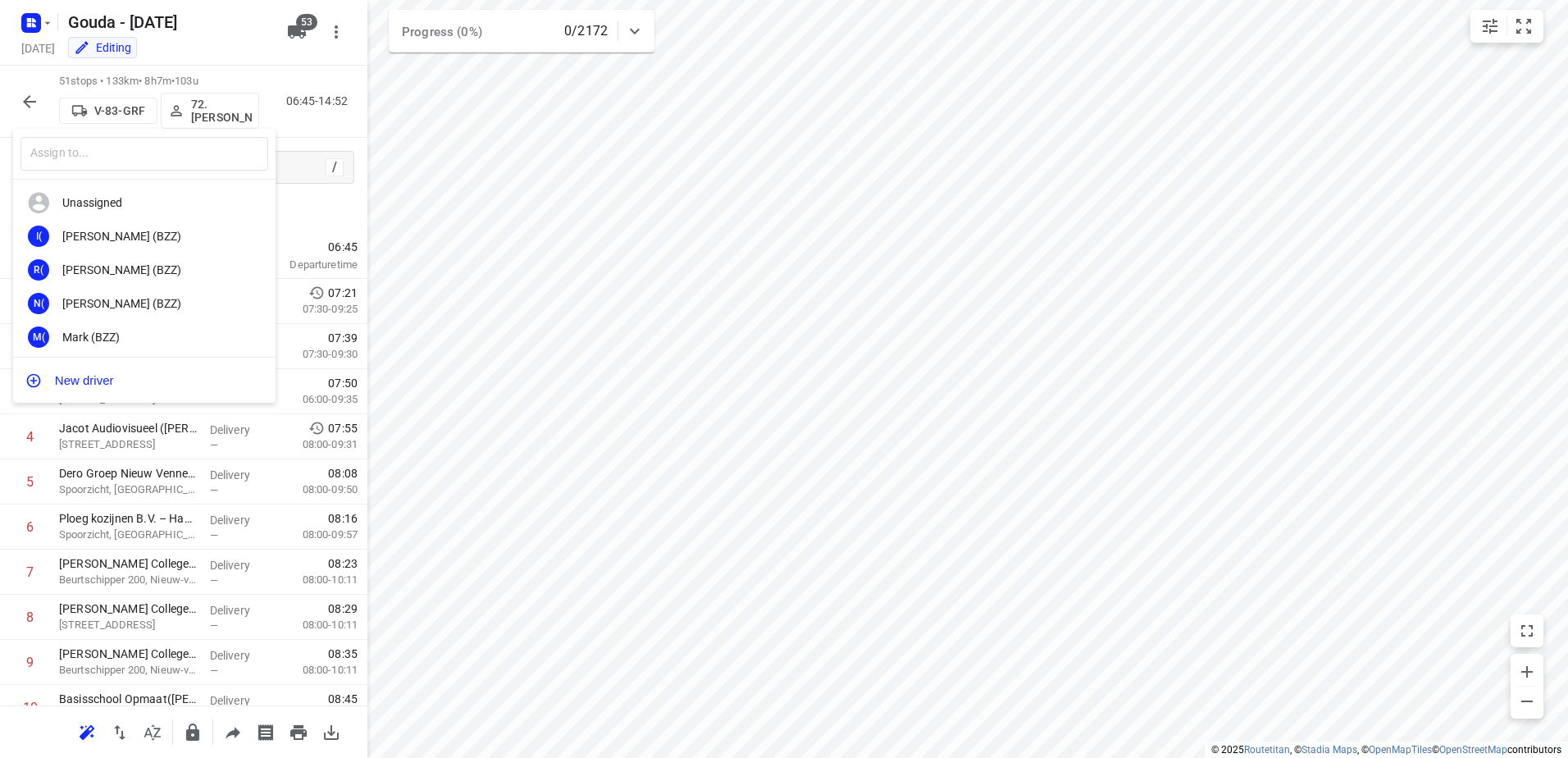
click at [675, 148] on div at bounding box center [784, 379] width 1568 height 758
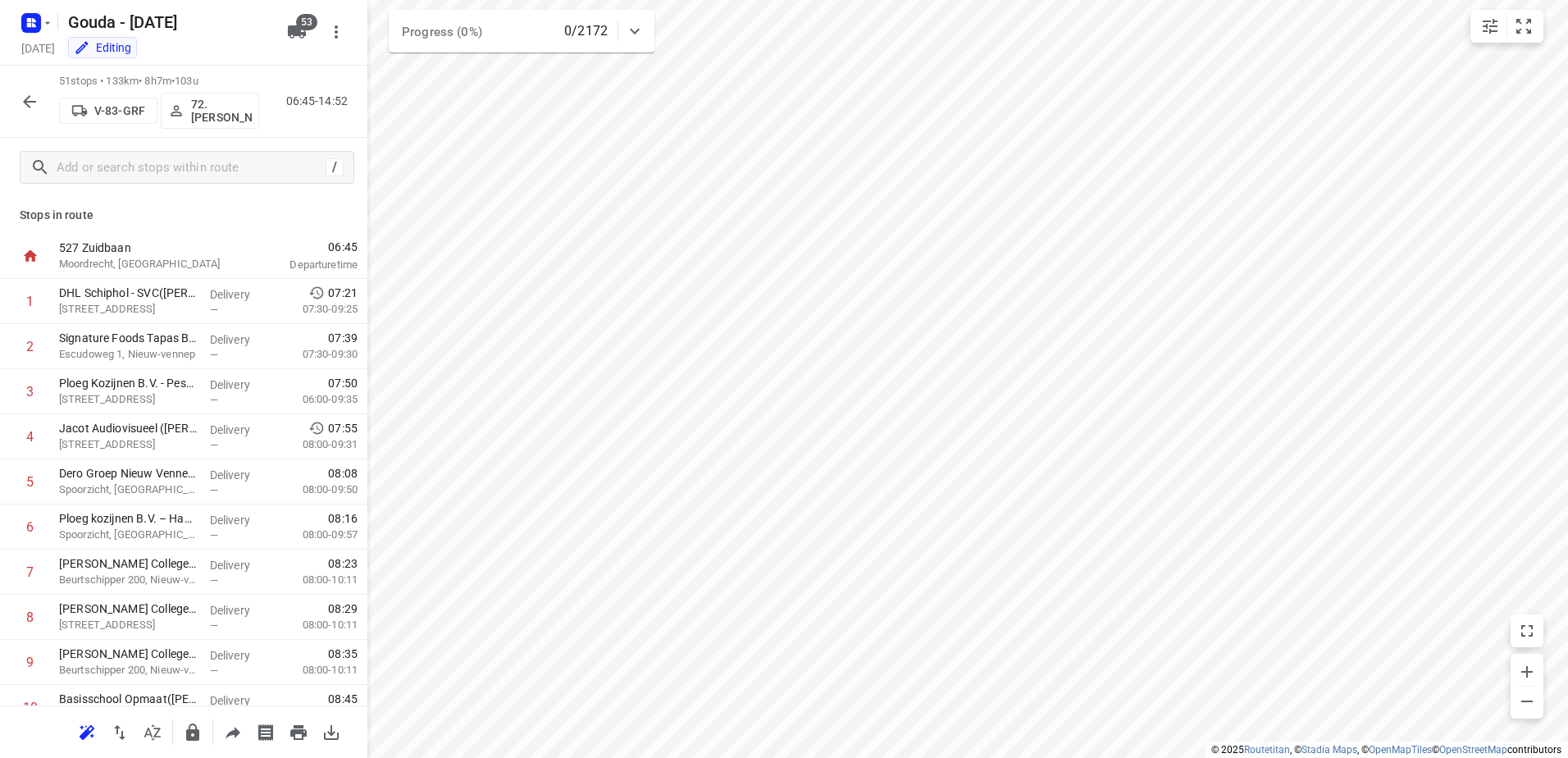
click at [679, 151] on div "​ Unassigned I( Ismail (BZZ) R( Ronan (BZZ) N( Nolan (BZZ) M( Mark (BZZ) F( Fur…" at bounding box center [784, 379] width 1568 height 758
click at [213, 124] on button "25. Hassan Schweineh" at bounding box center [210, 110] width 99 height 36
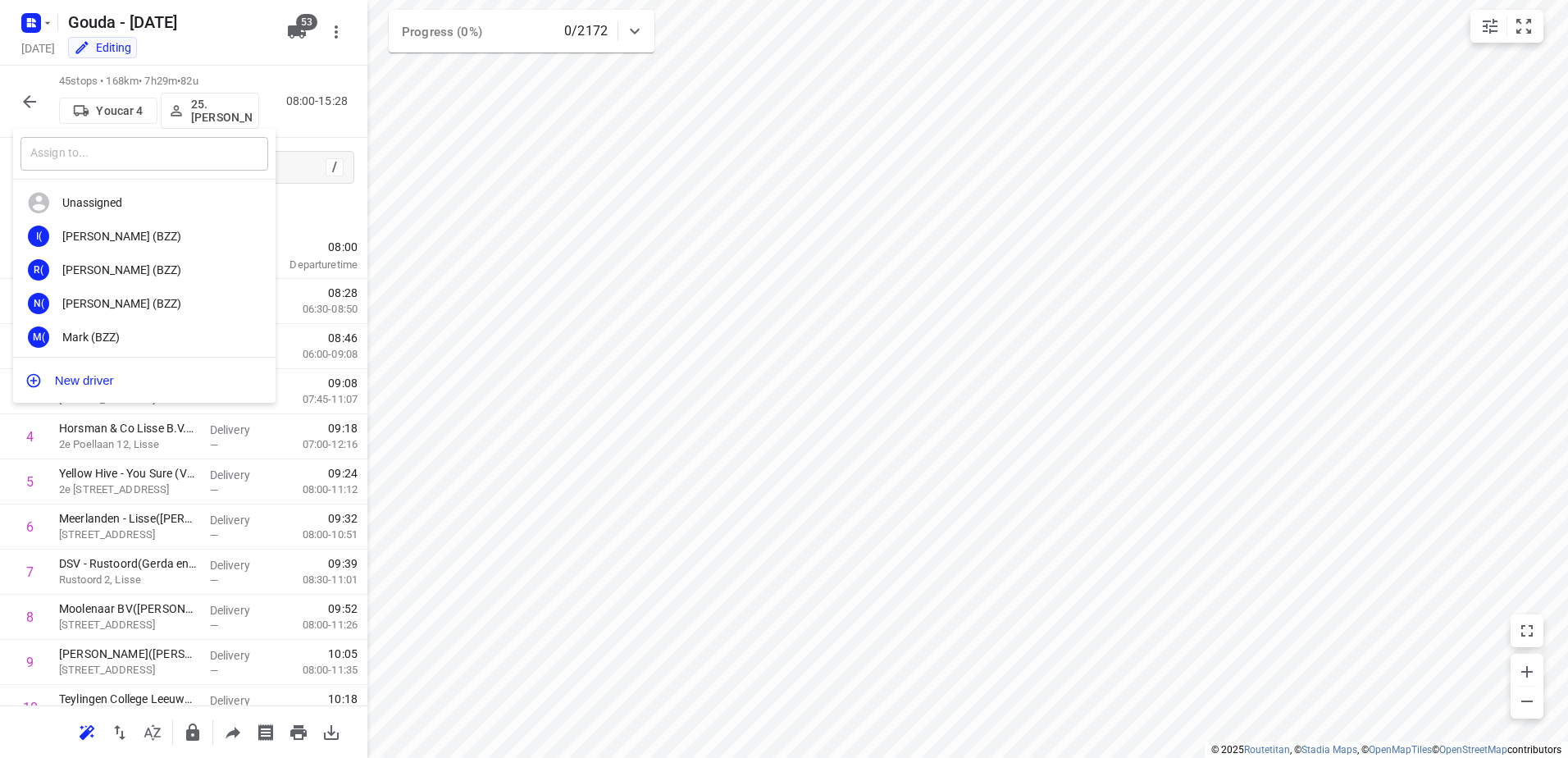
click at [181, 163] on input "text" at bounding box center [144, 153] width 248 height 33
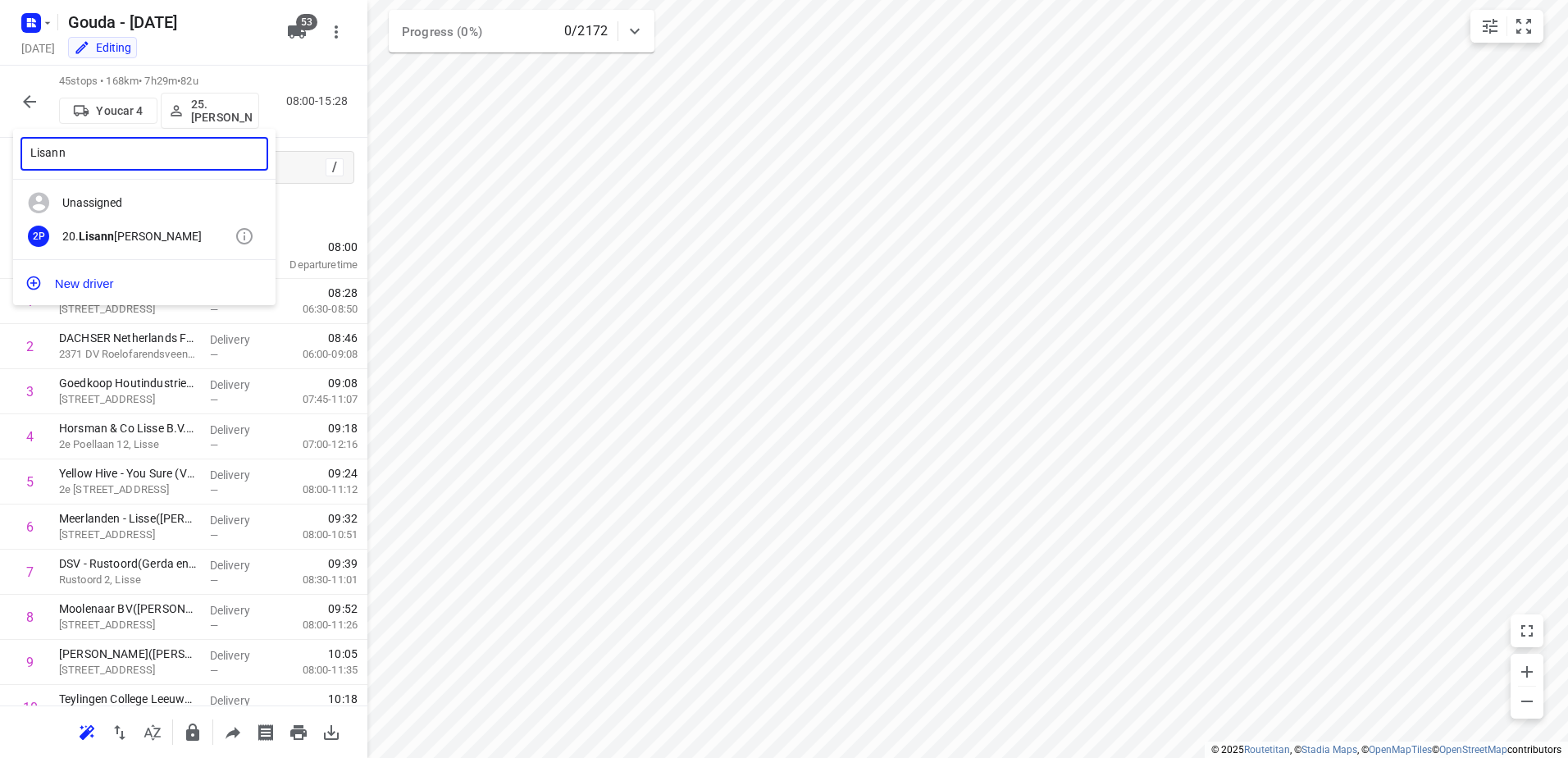
type input "Lisann"
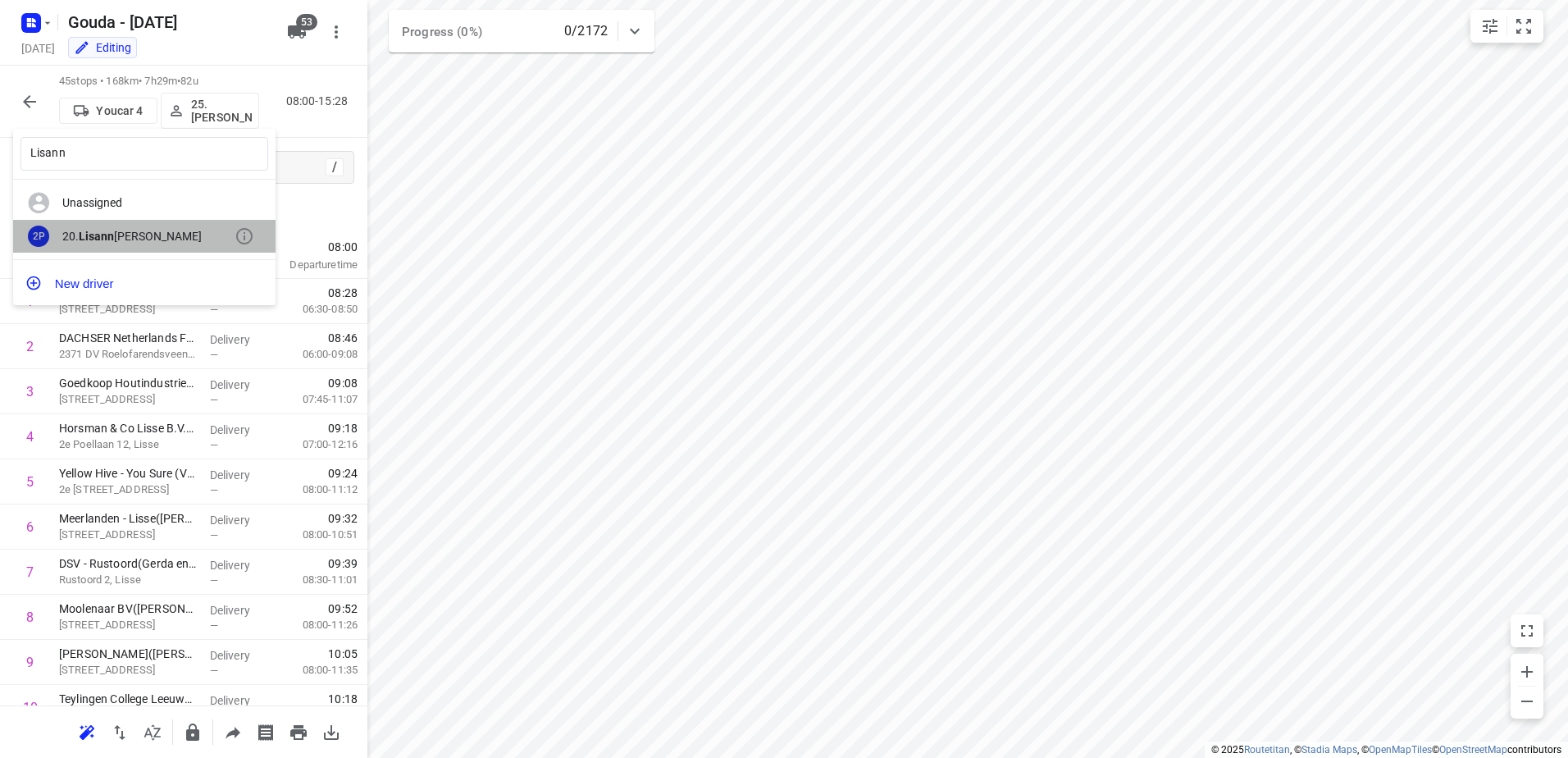
click at [116, 233] on div "20. Lisann e Pouw" at bounding box center [148, 236] width 172 height 13
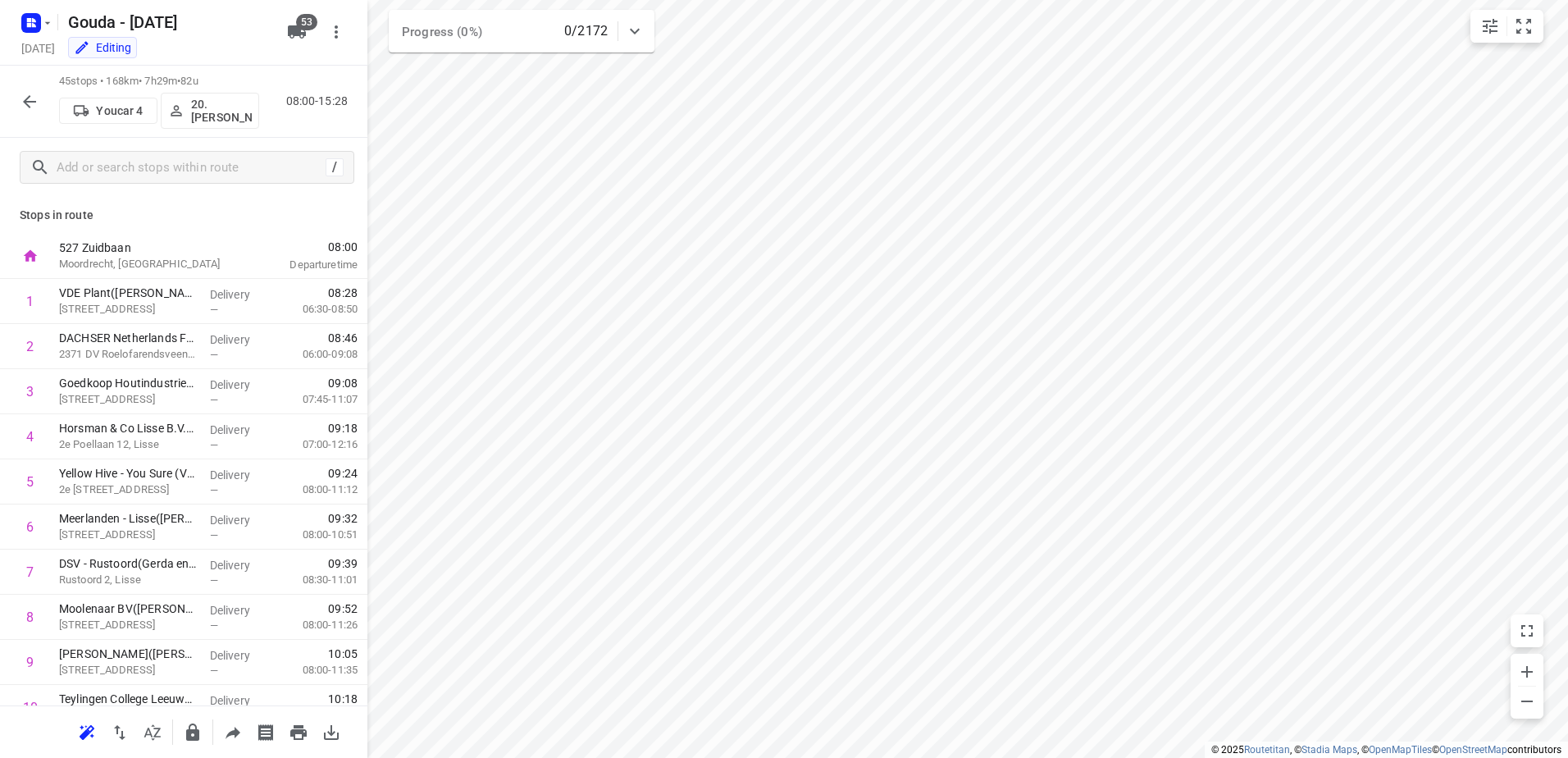
click at [26, 104] on icon "button" at bounding box center [30, 101] width 13 height 13
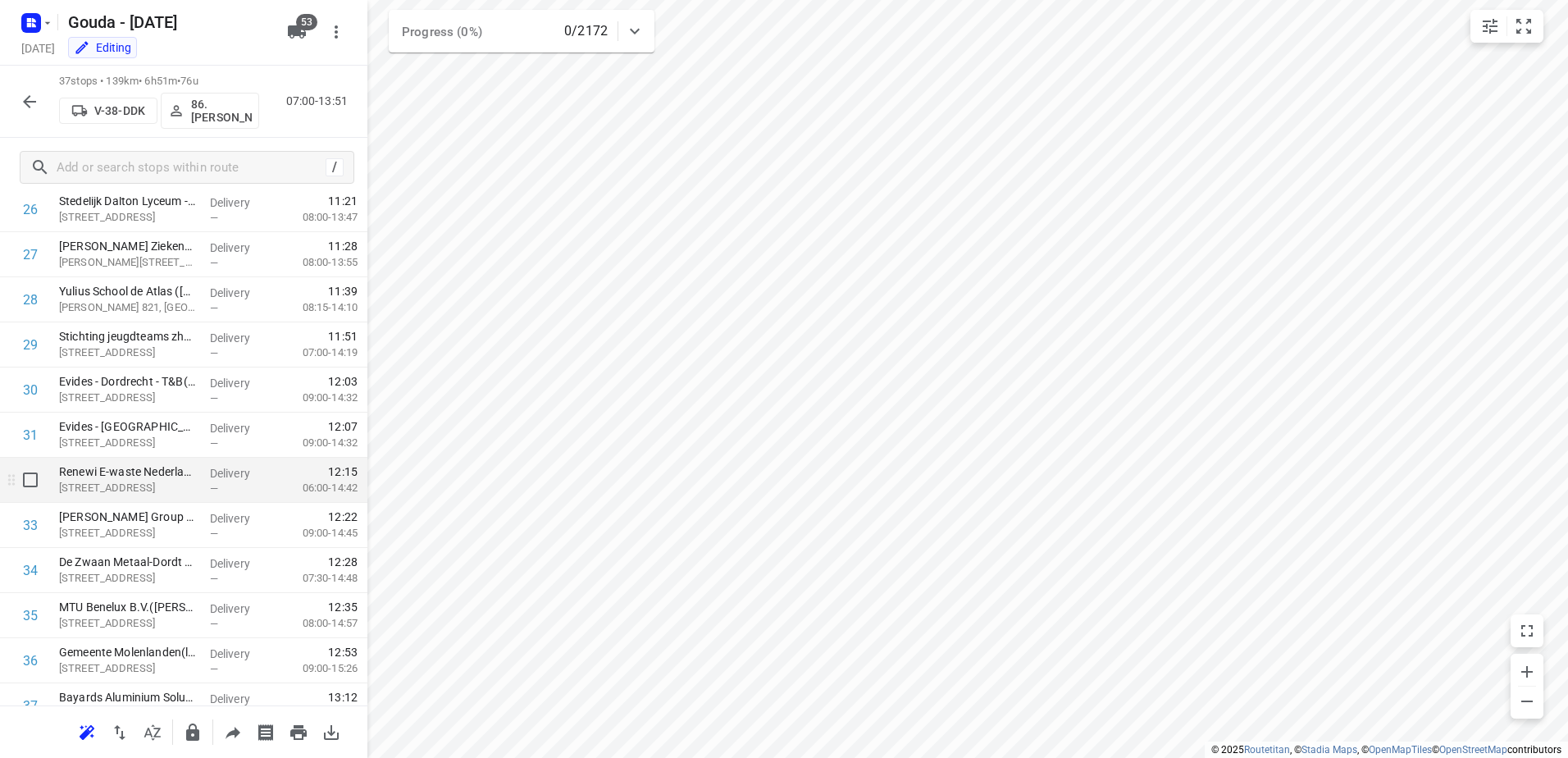
scroll to position [1288, 0]
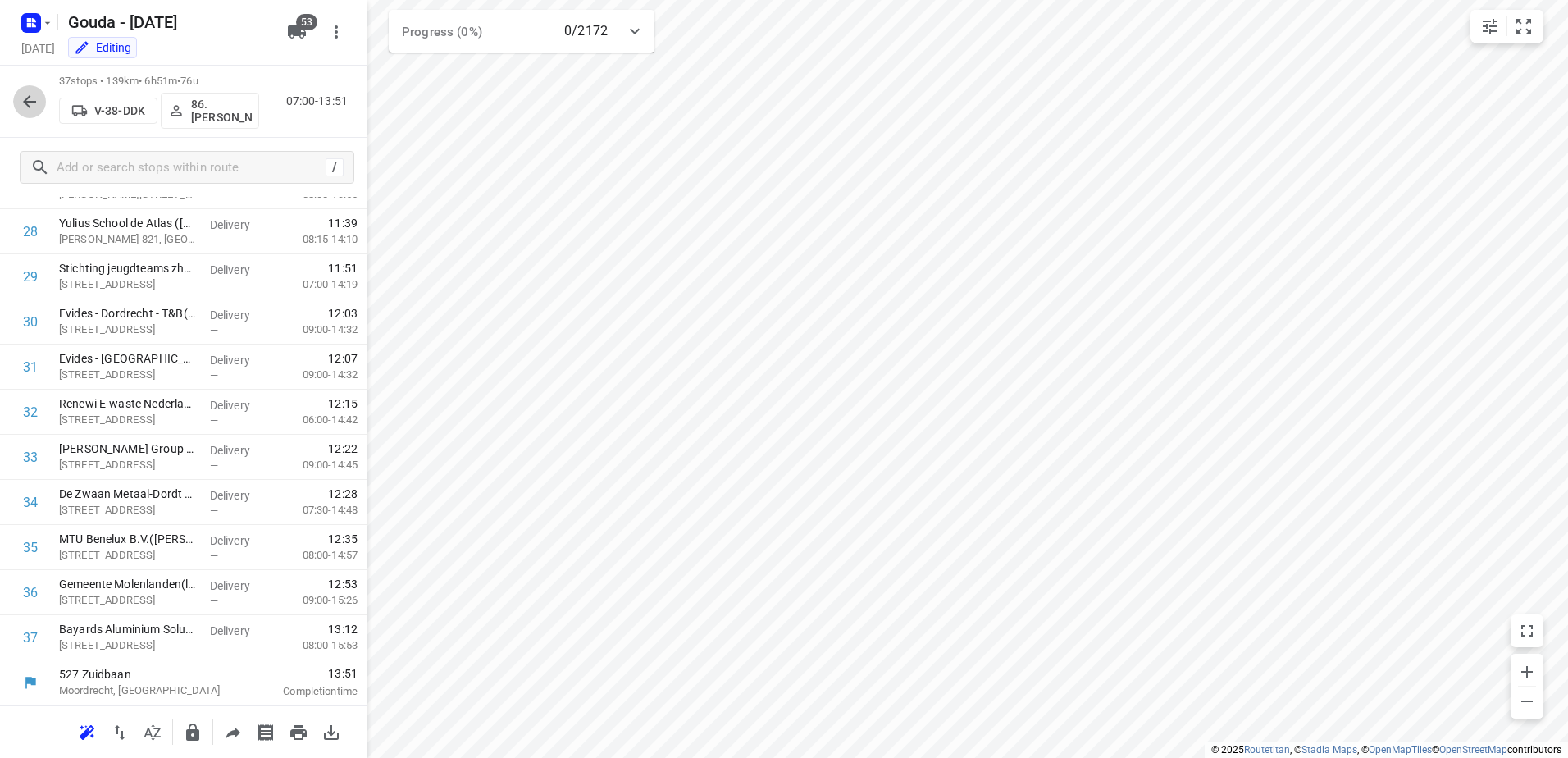
click at [35, 108] on icon "button" at bounding box center [30, 101] width 20 height 20
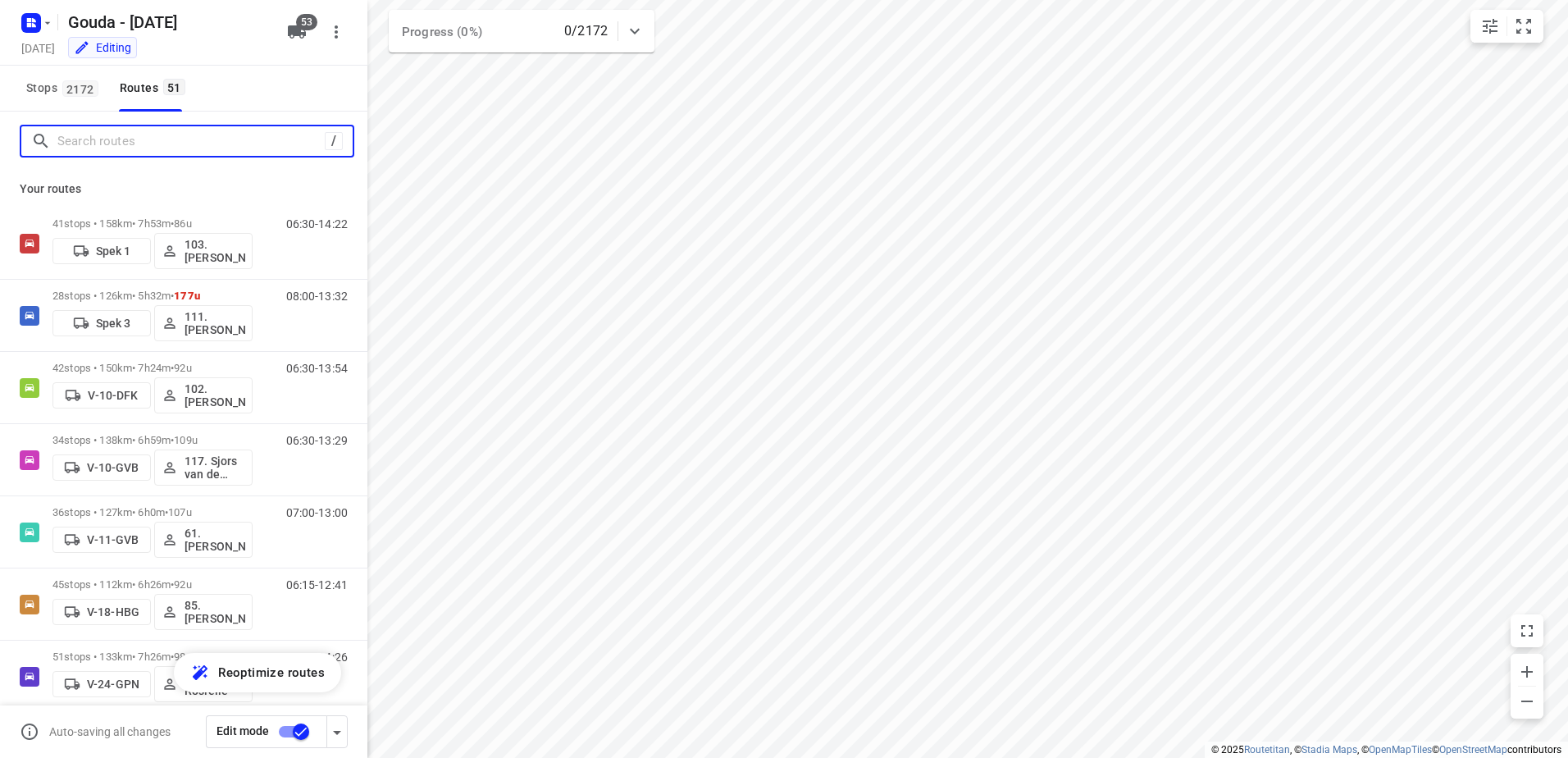
click at [150, 139] on input "Search routes" at bounding box center [191, 142] width 267 height 25
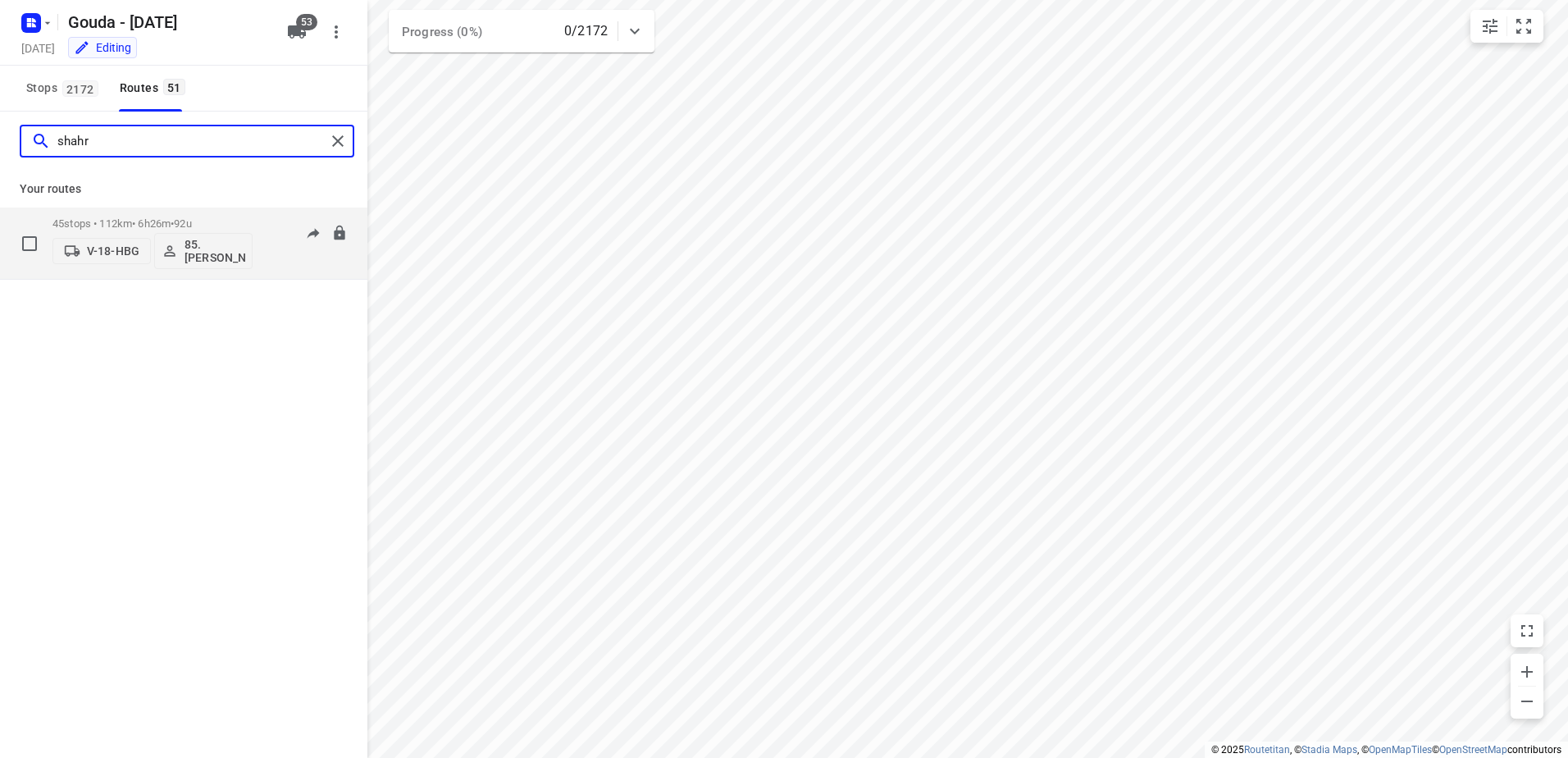
type input "shahr"
click at [127, 214] on div "45 stops • 112km • 6h26m • 92u V-18-HBG 85.Shahram Poorramszani" at bounding box center [152, 243] width 200 height 68
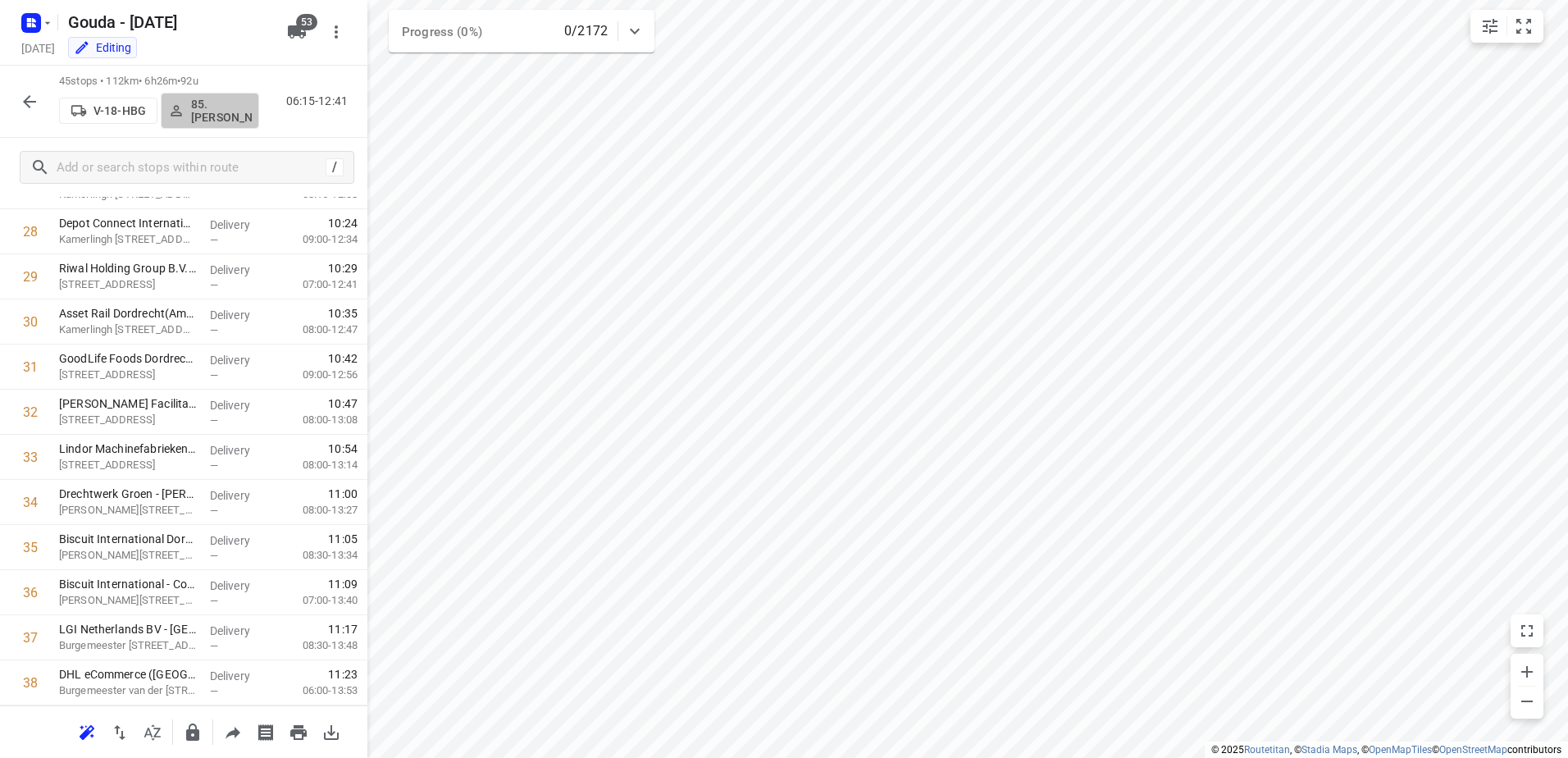
click at [233, 116] on p "85.Shahram Poorramszani" at bounding box center [222, 110] width 61 height 26
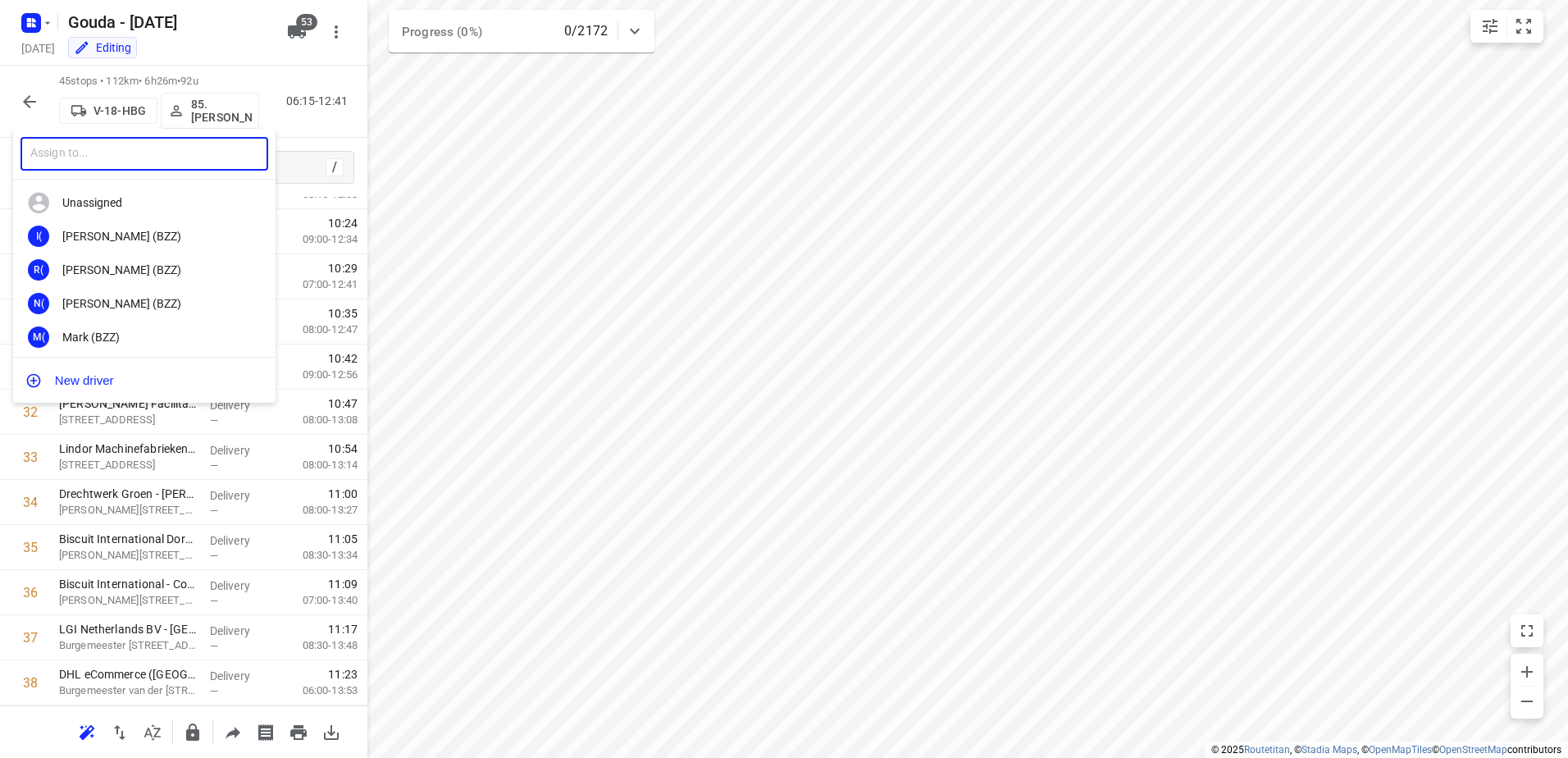
click at [152, 144] on input "text" at bounding box center [144, 153] width 248 height 33
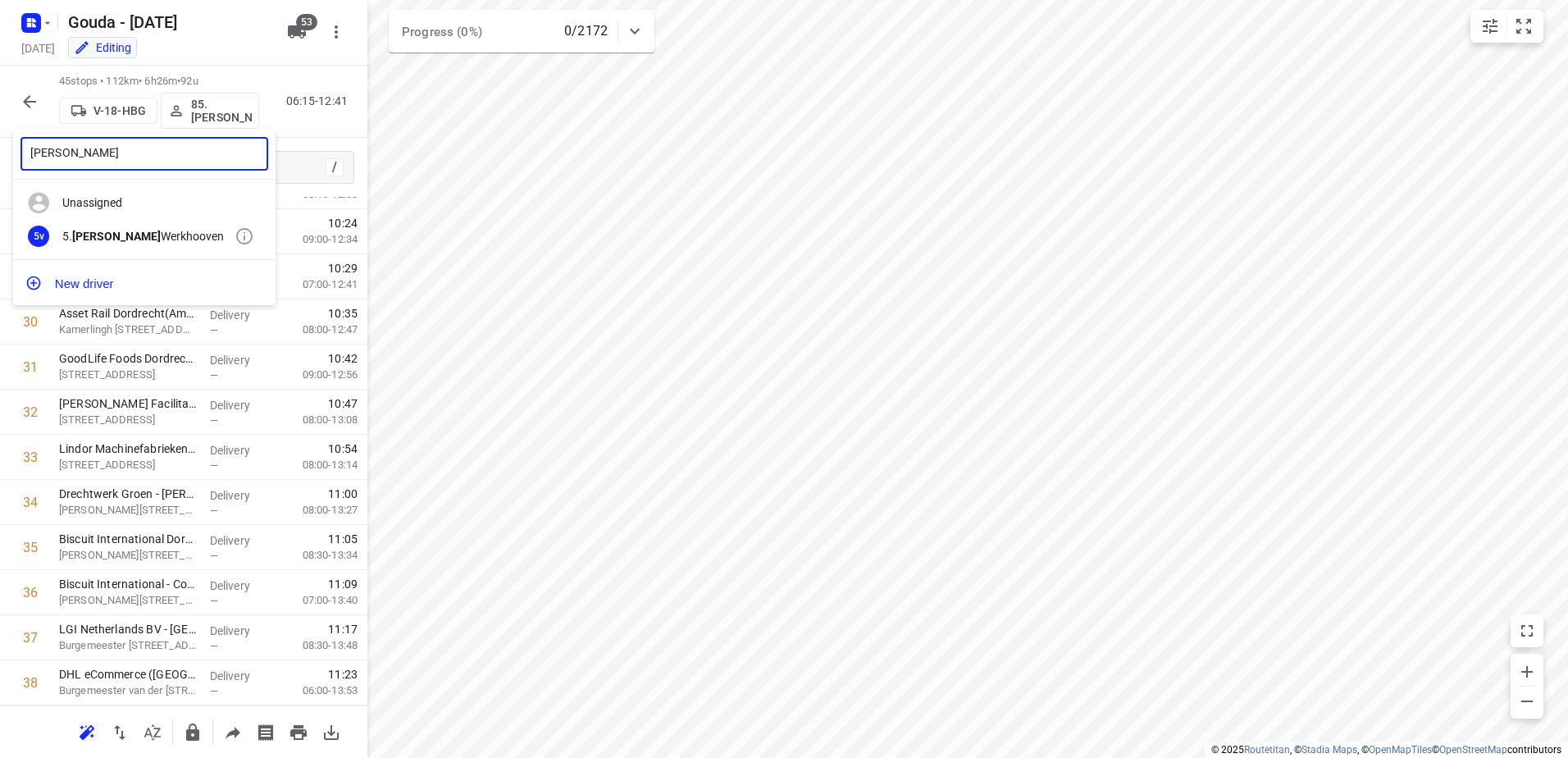
type input "ron van"
click at [119, 244] on div "5v 5. Ron van Werkhooven" at bounding box center [144, 236] width 263 height 33
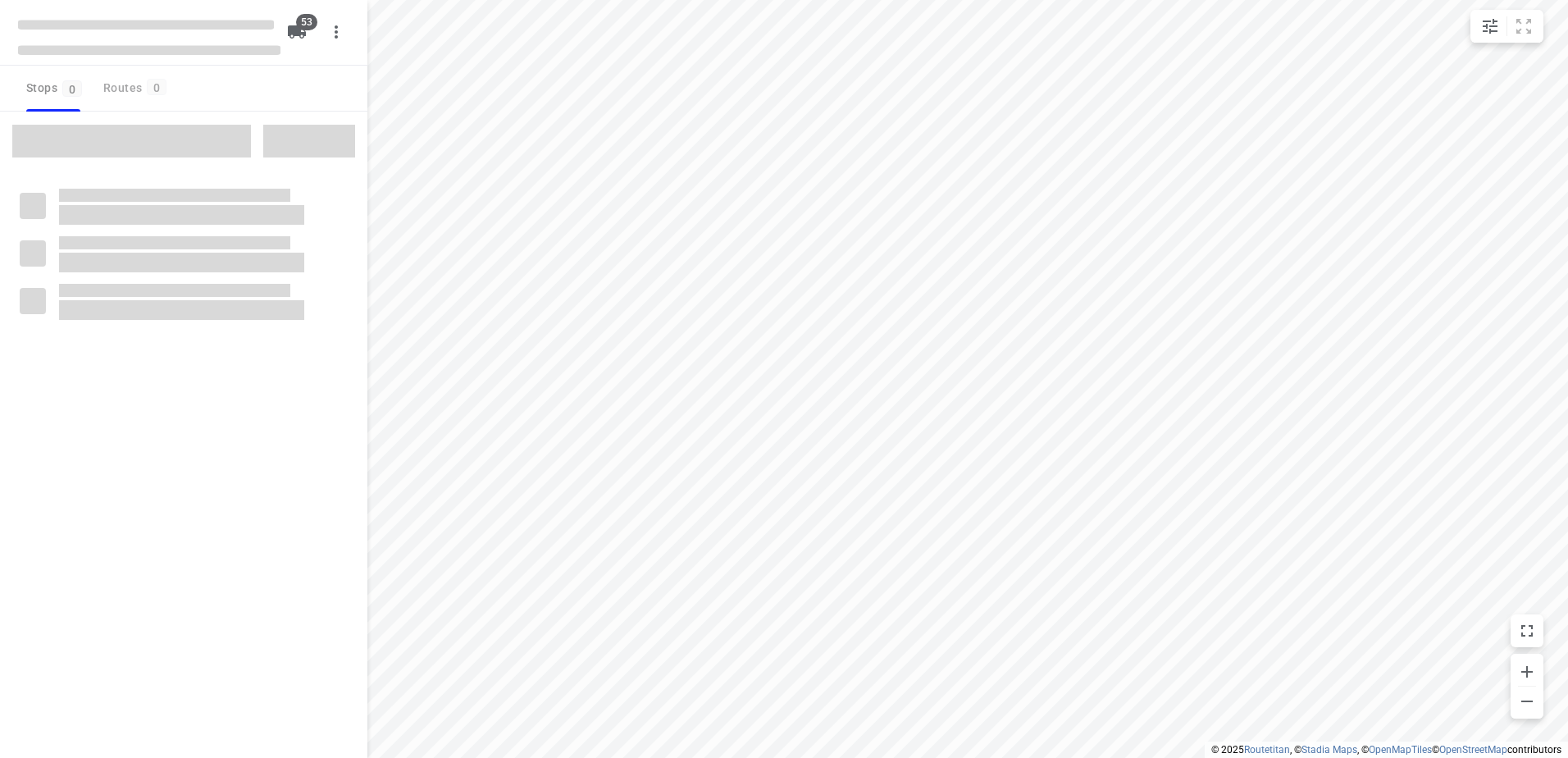
checkbox input "true"
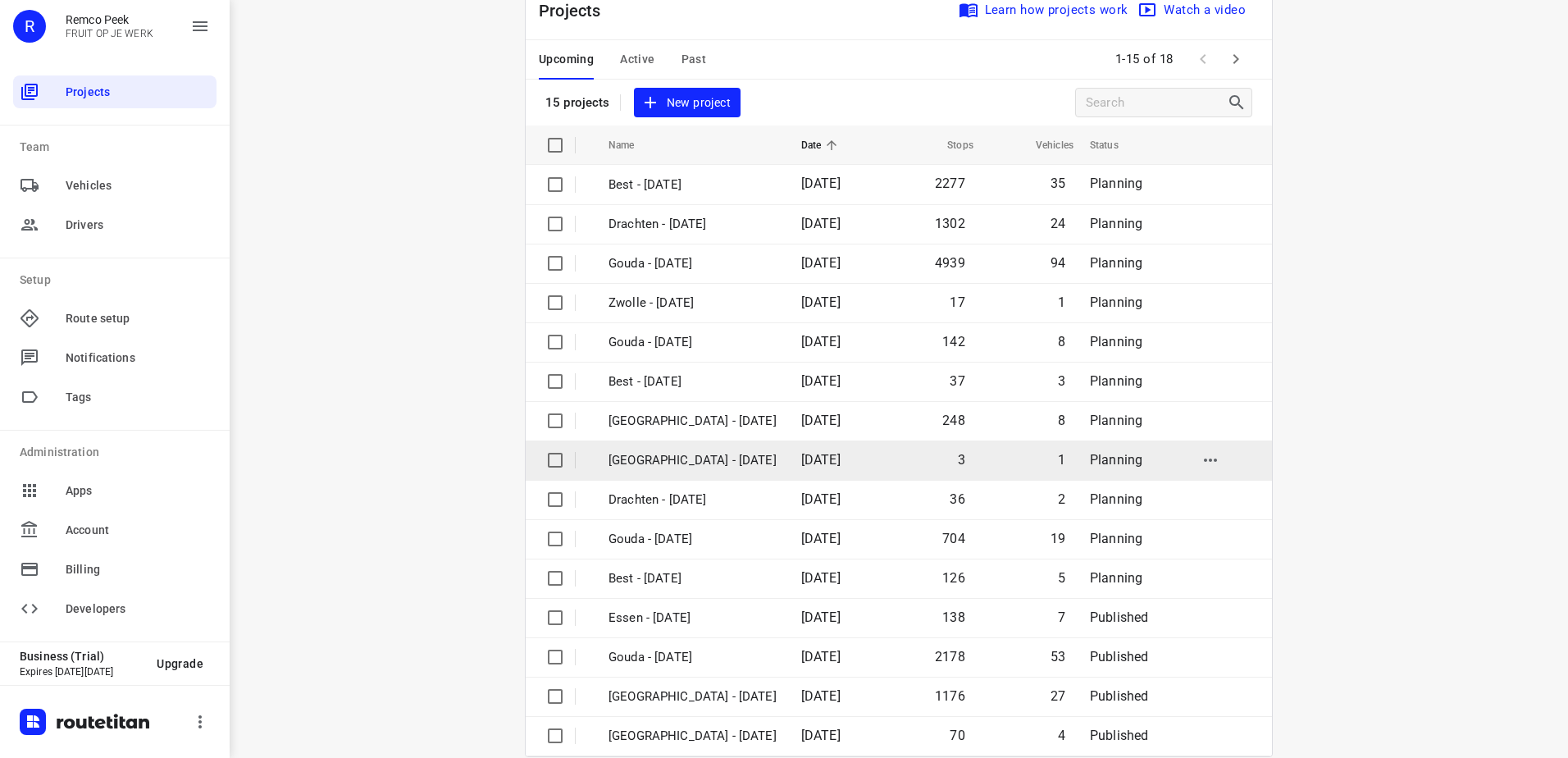
scroll to position [72, 0]
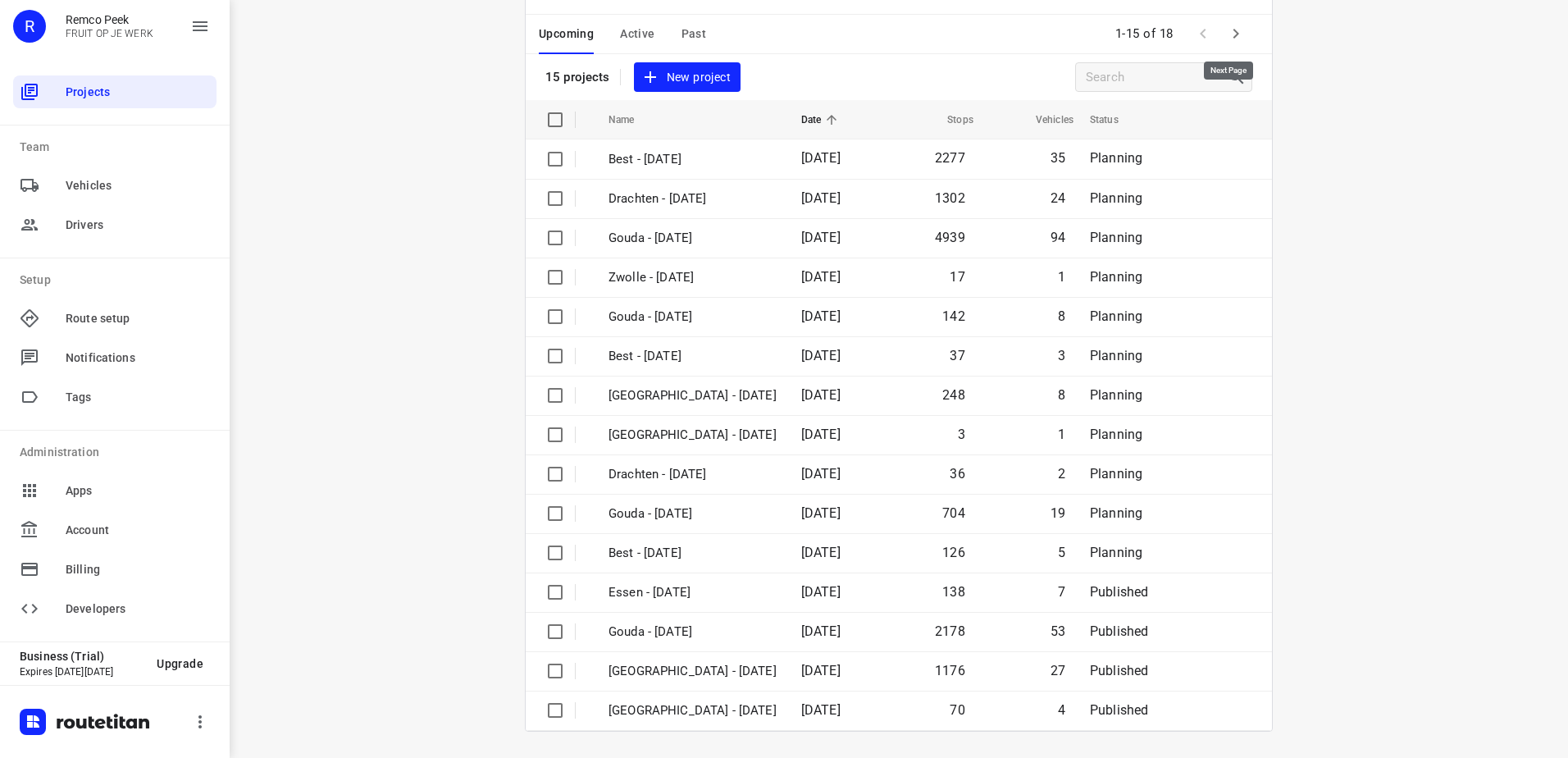
click at [1228, 28] on icon "button" at bounding box center [1236, 34] width 20 height 20
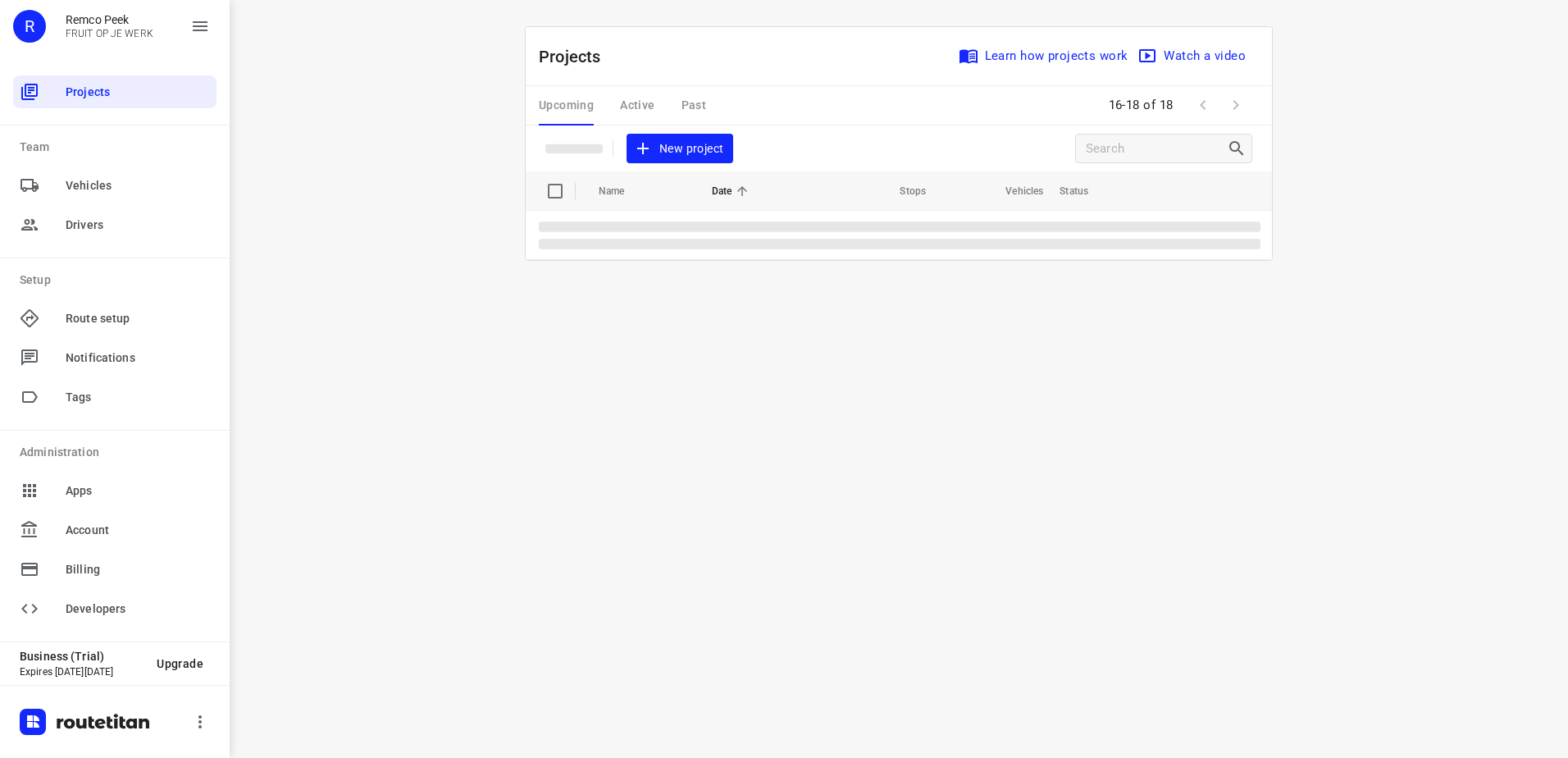
scroll to position [0, 0]
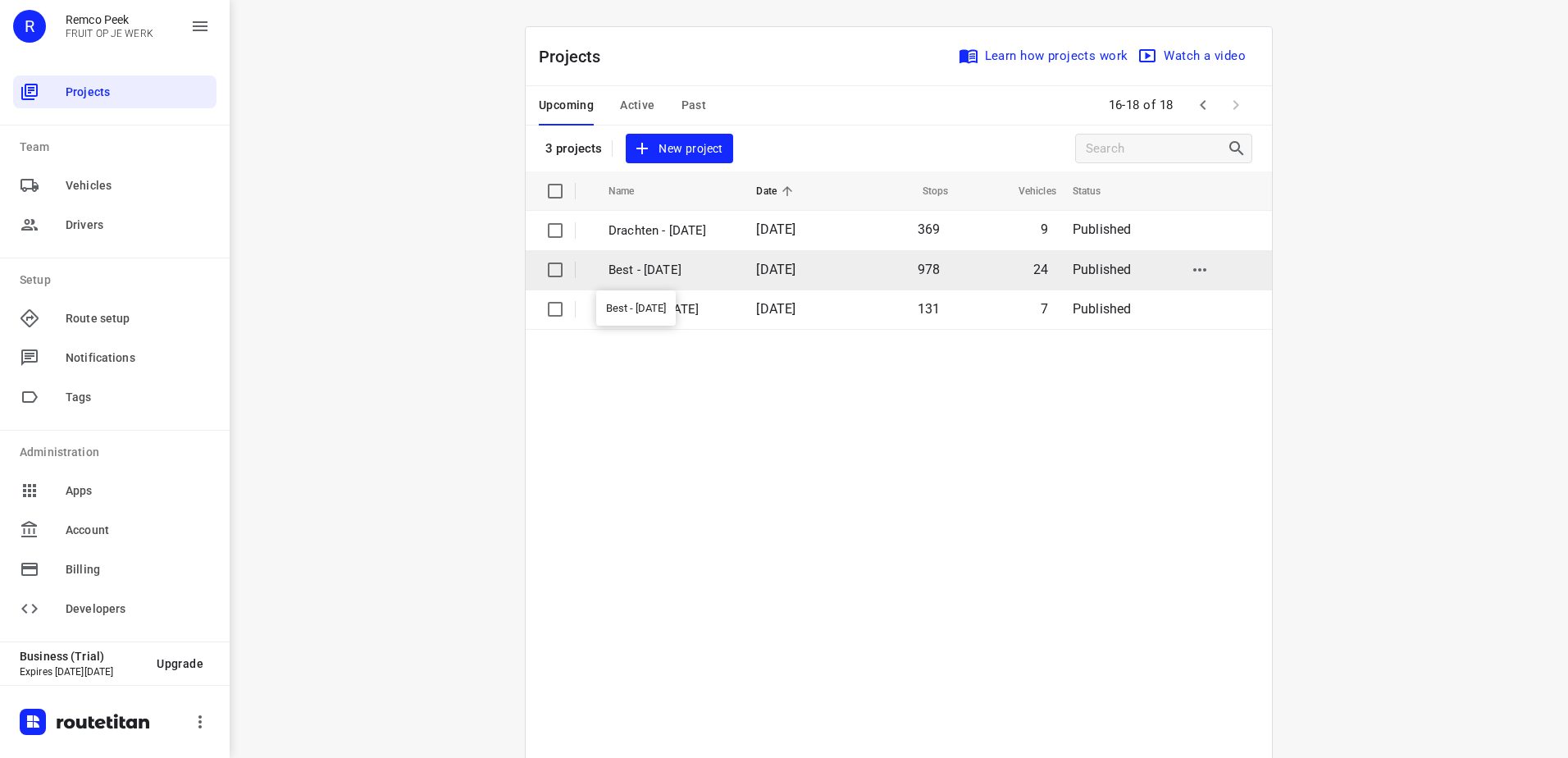
click at [672, 268] on p "Best - Wednesday" at bounding box center [669, 270] width 123 height 19
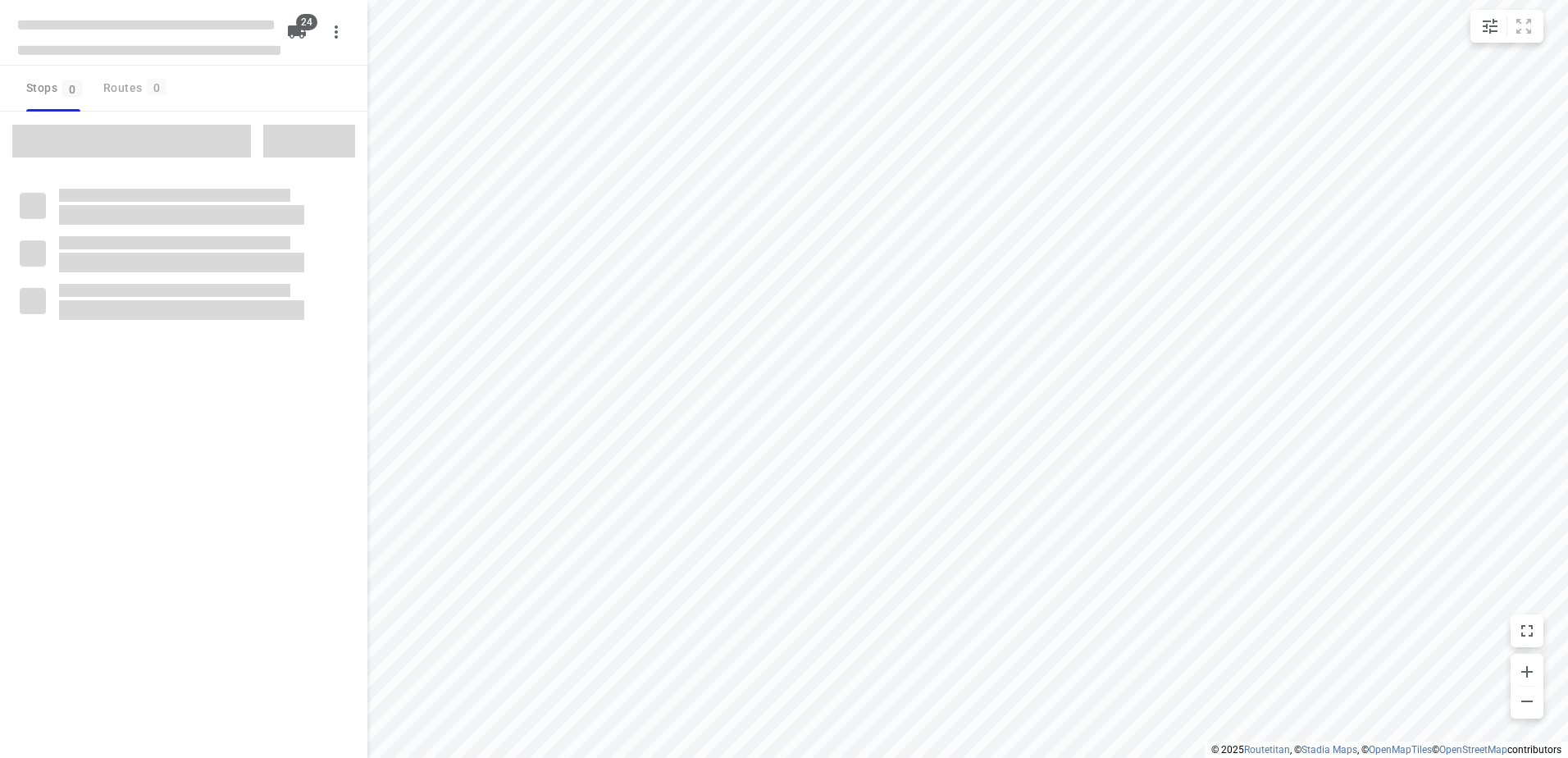
checkbox input "true"
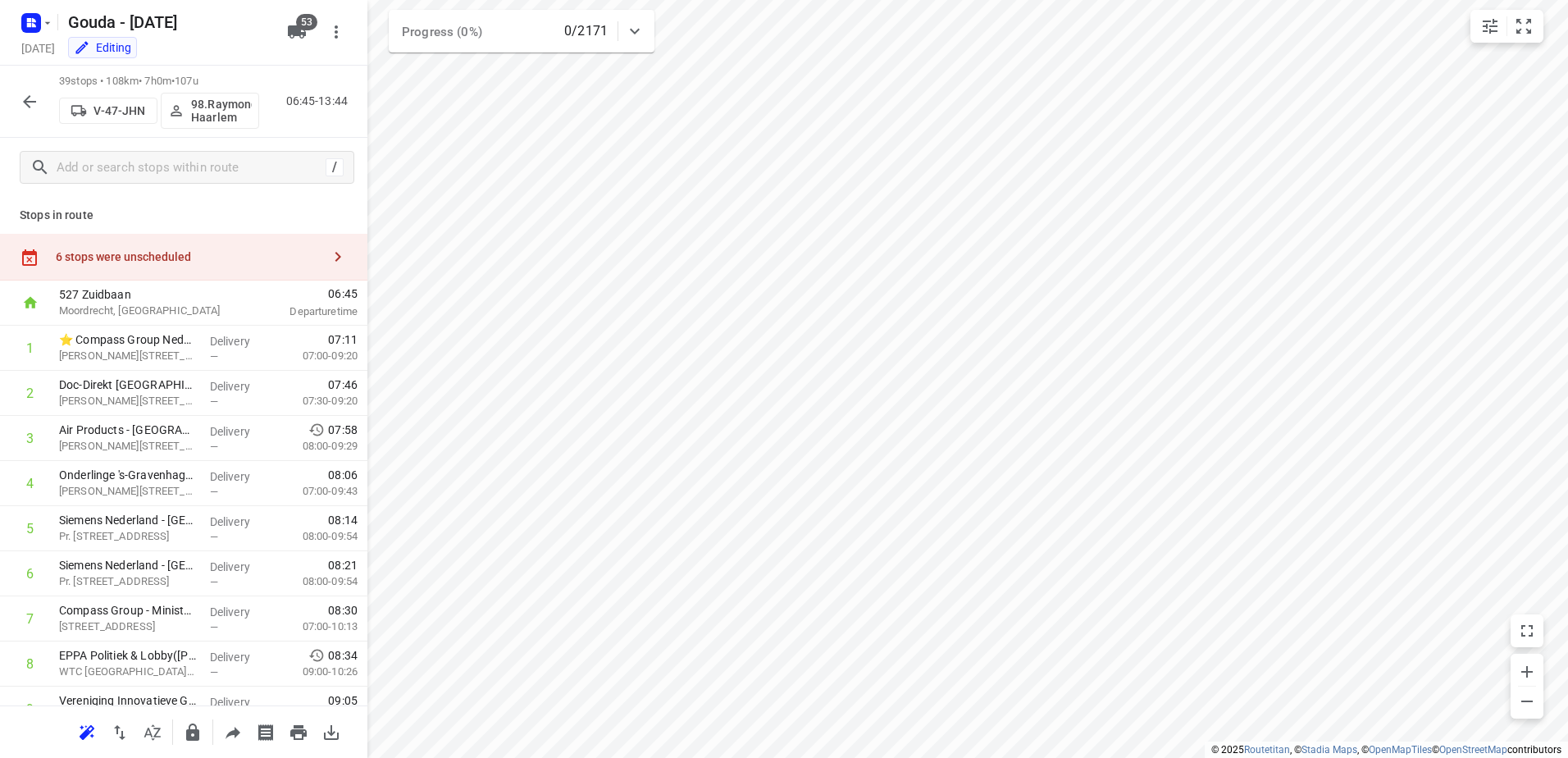
click at [283, 244] on div "6 stops were unscheduled" at bounding box center [184, 257] width 368 height 47
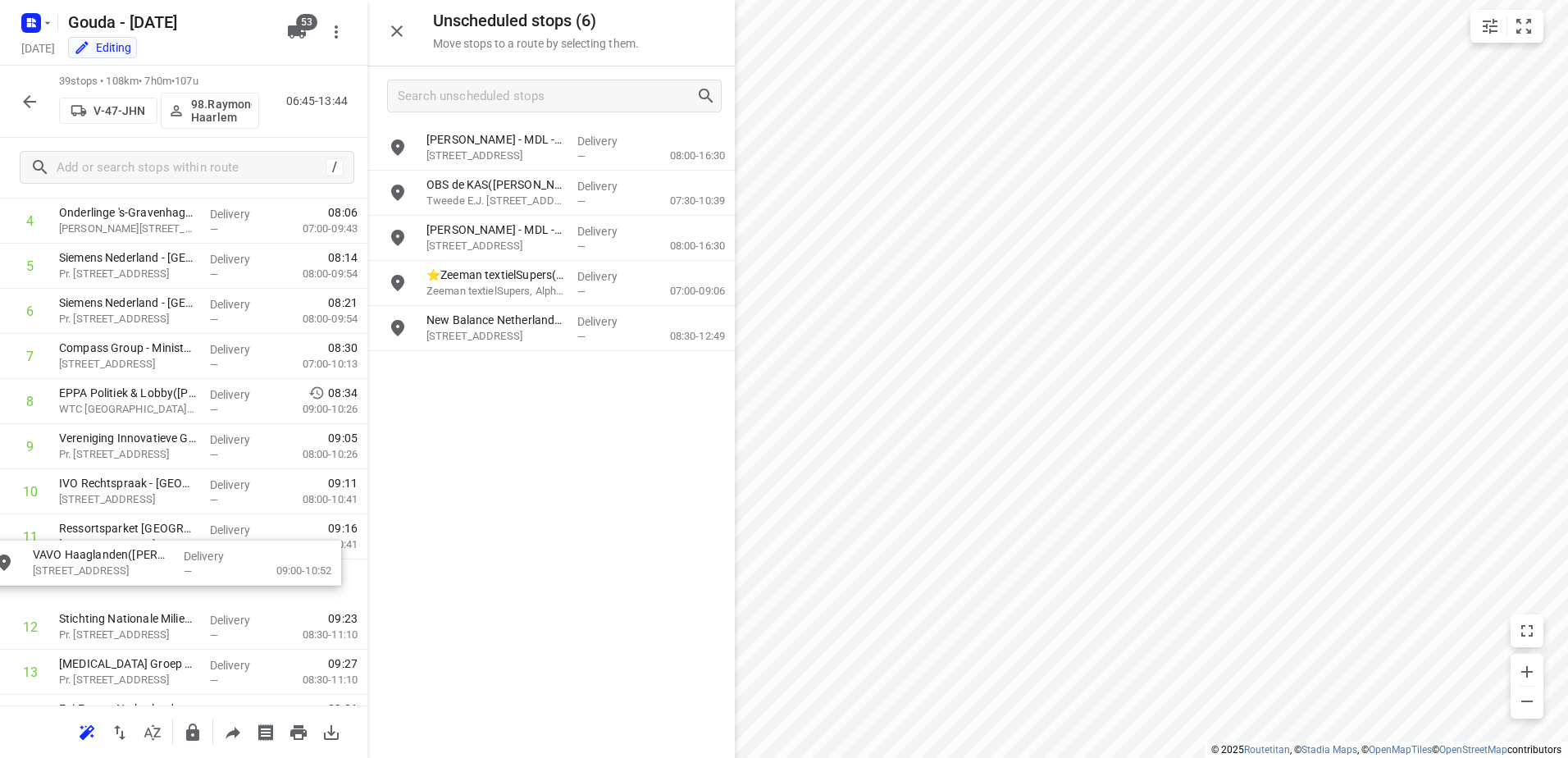
scroll to position [264, 0]
drag, startPoint x: 666, startPoint y: 316, endPoint x: 248, endPoint y: 564, distance: 486.0
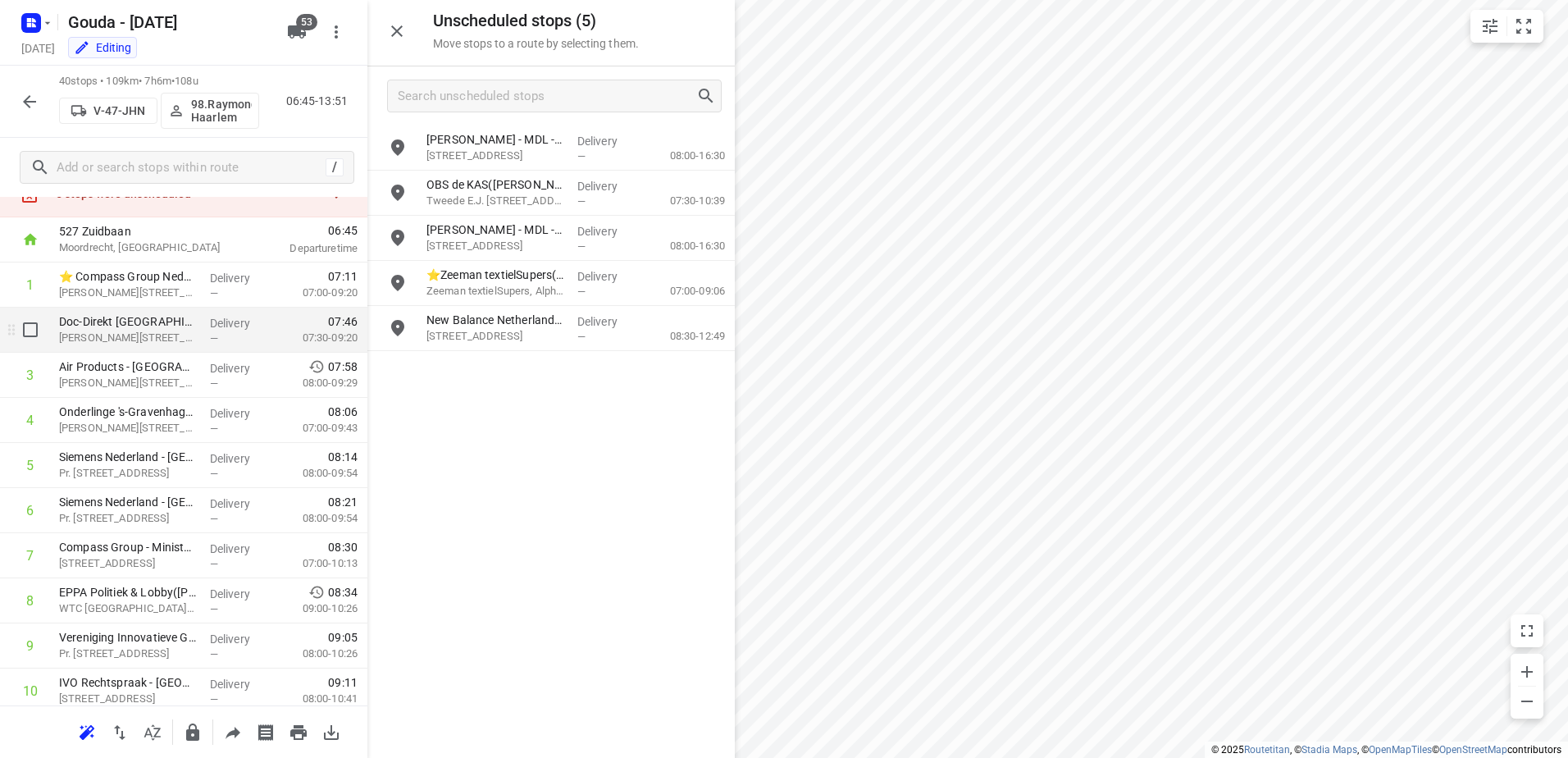
scroll to position [0, 0]
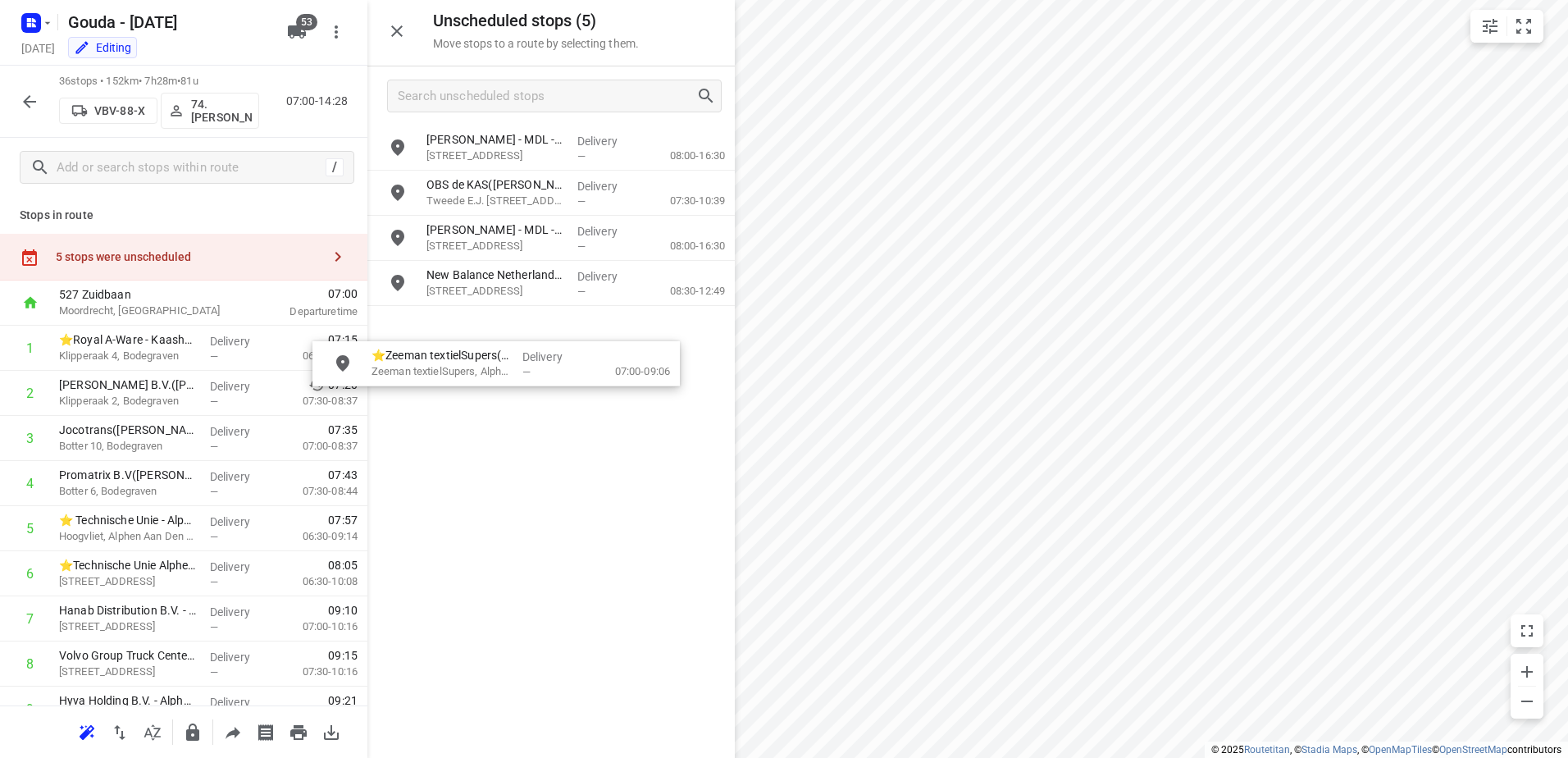
drag, startPoint x: 498, startPoint y: 287, endPoint x: 439, endPoint y: 367, distance: 99.4
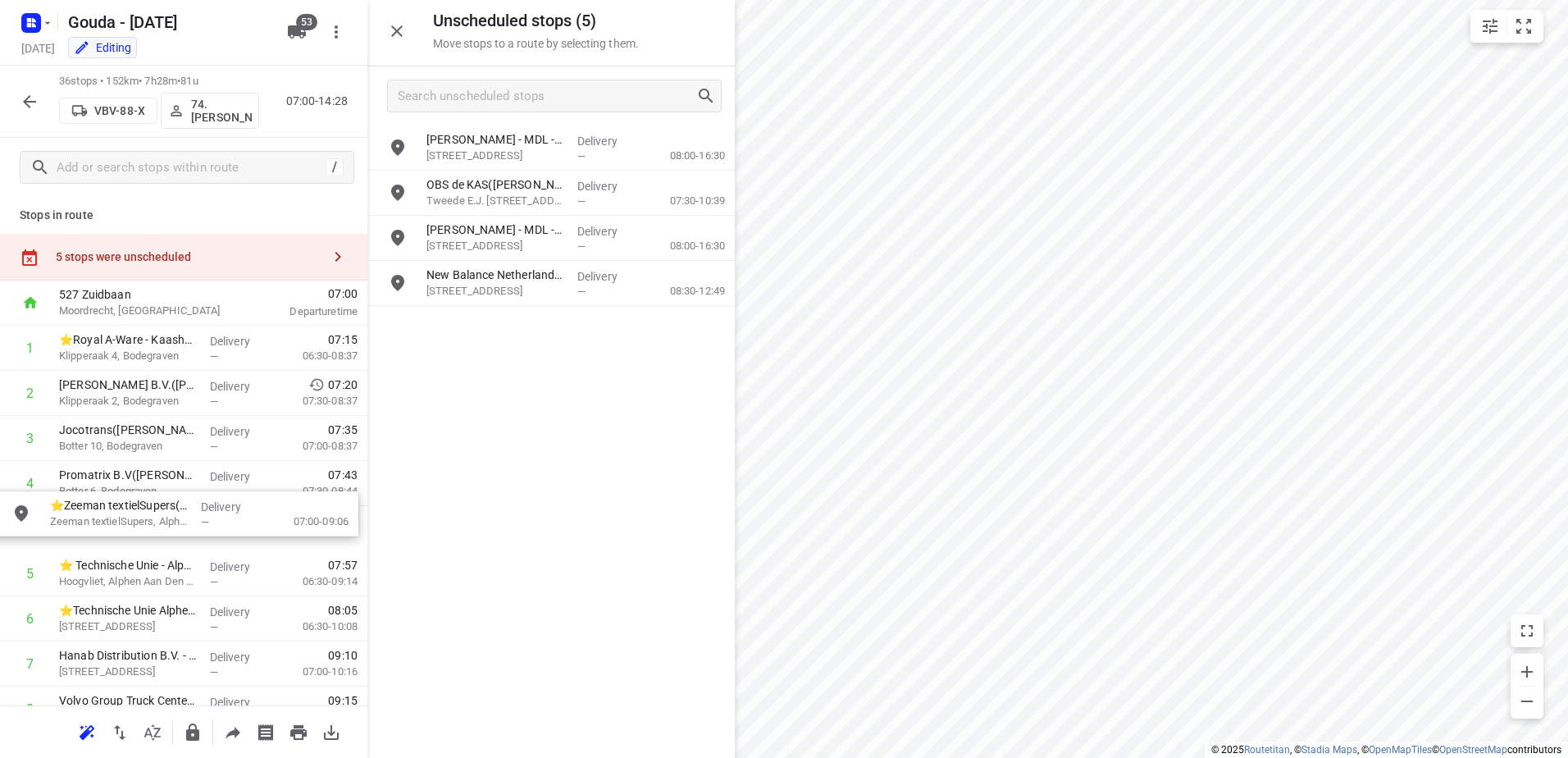
drag, startPoint x: 495, startPoint y: 284, endPoint x: 155, endPoint y: 511, distance: 408.8
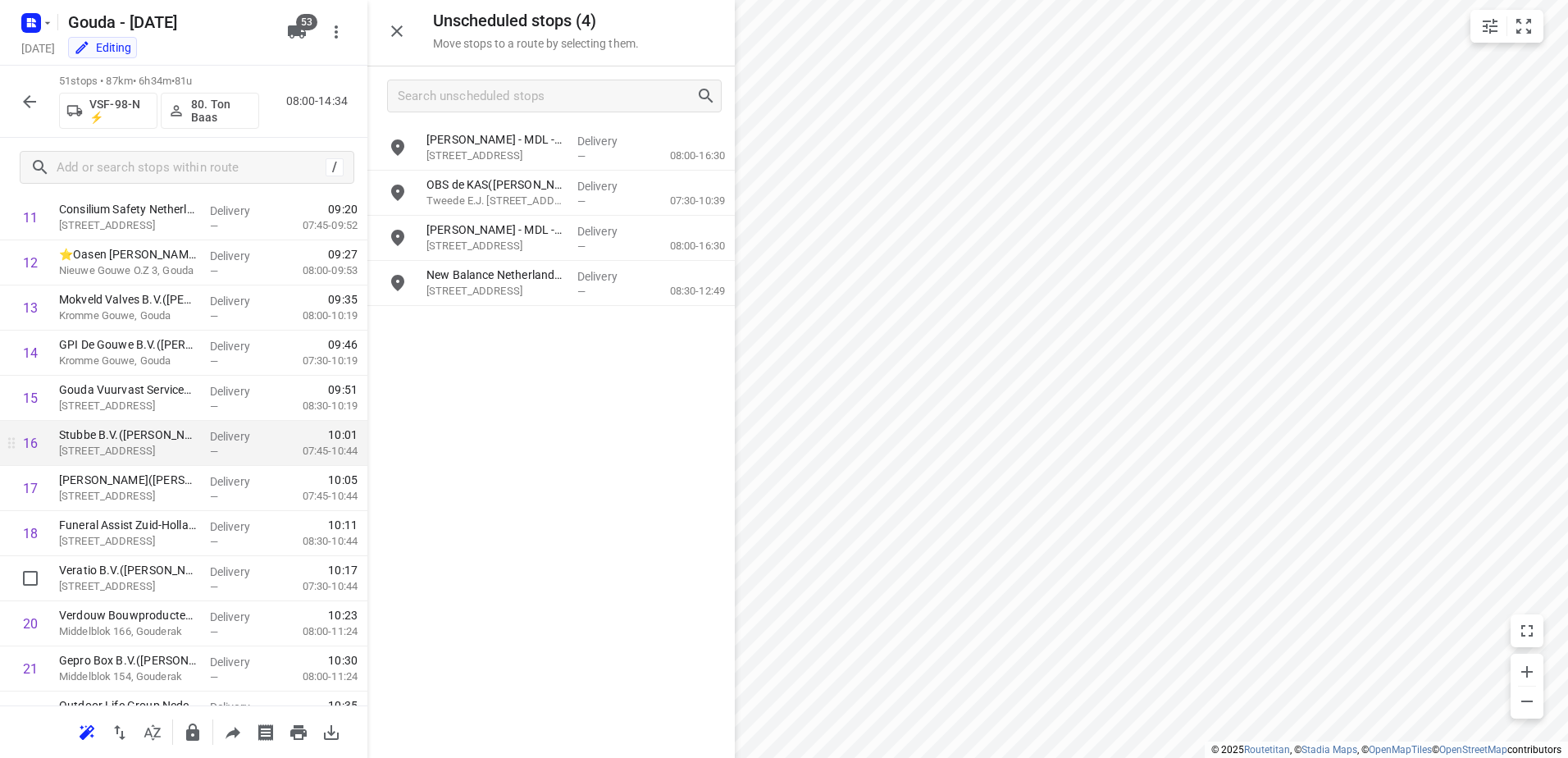
scroll to position [574, 0]
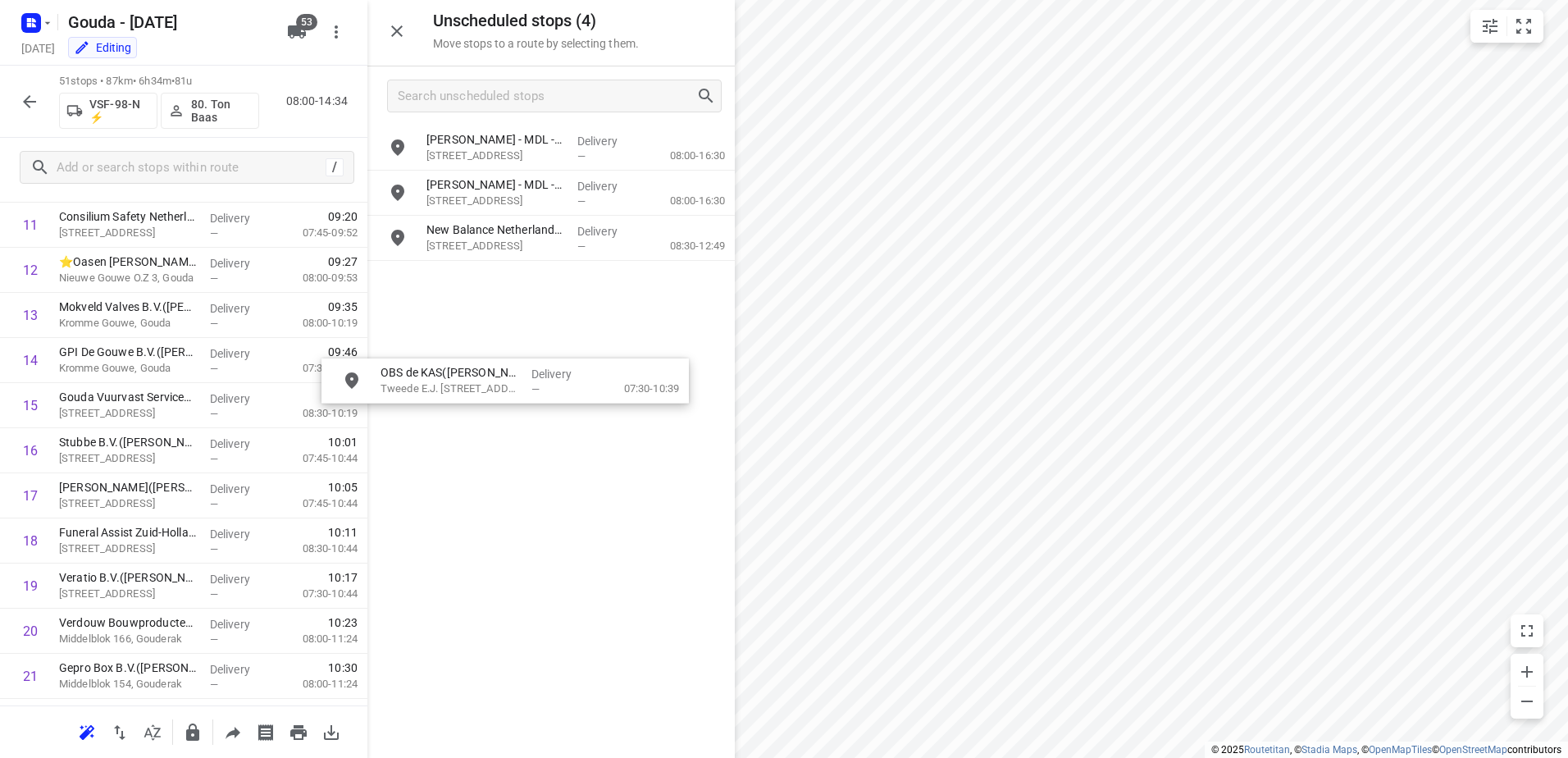
drag, startPoint x: 509, startPoint y: 183, endPoint x: 507, endPoint y: 356, distance: 173.0
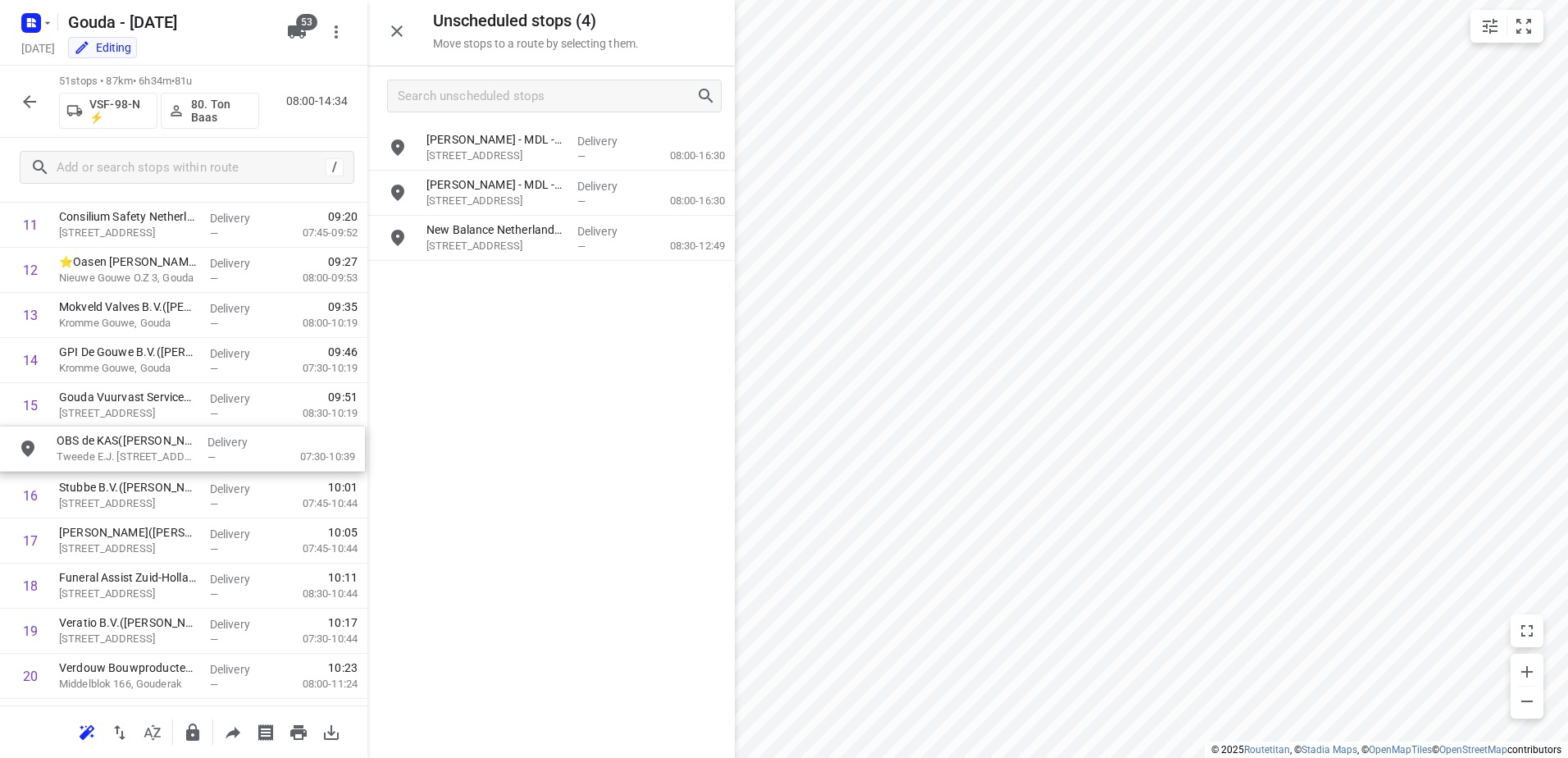
drag, startPoint x: 527, startPoint y: 187, endPoint x: 143, endPoint y: 455, distance: 468.3
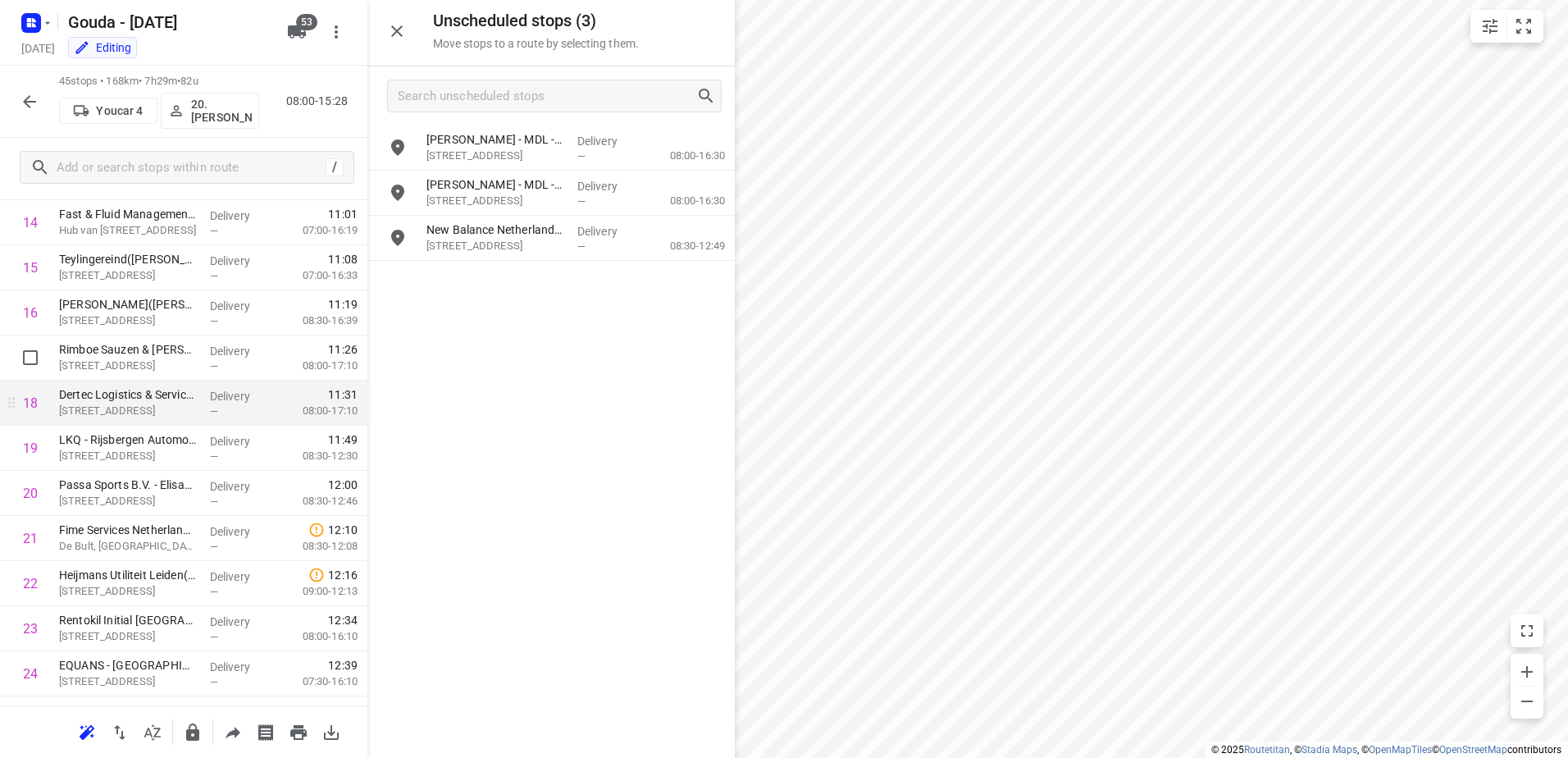
scroll to position [738, 0]
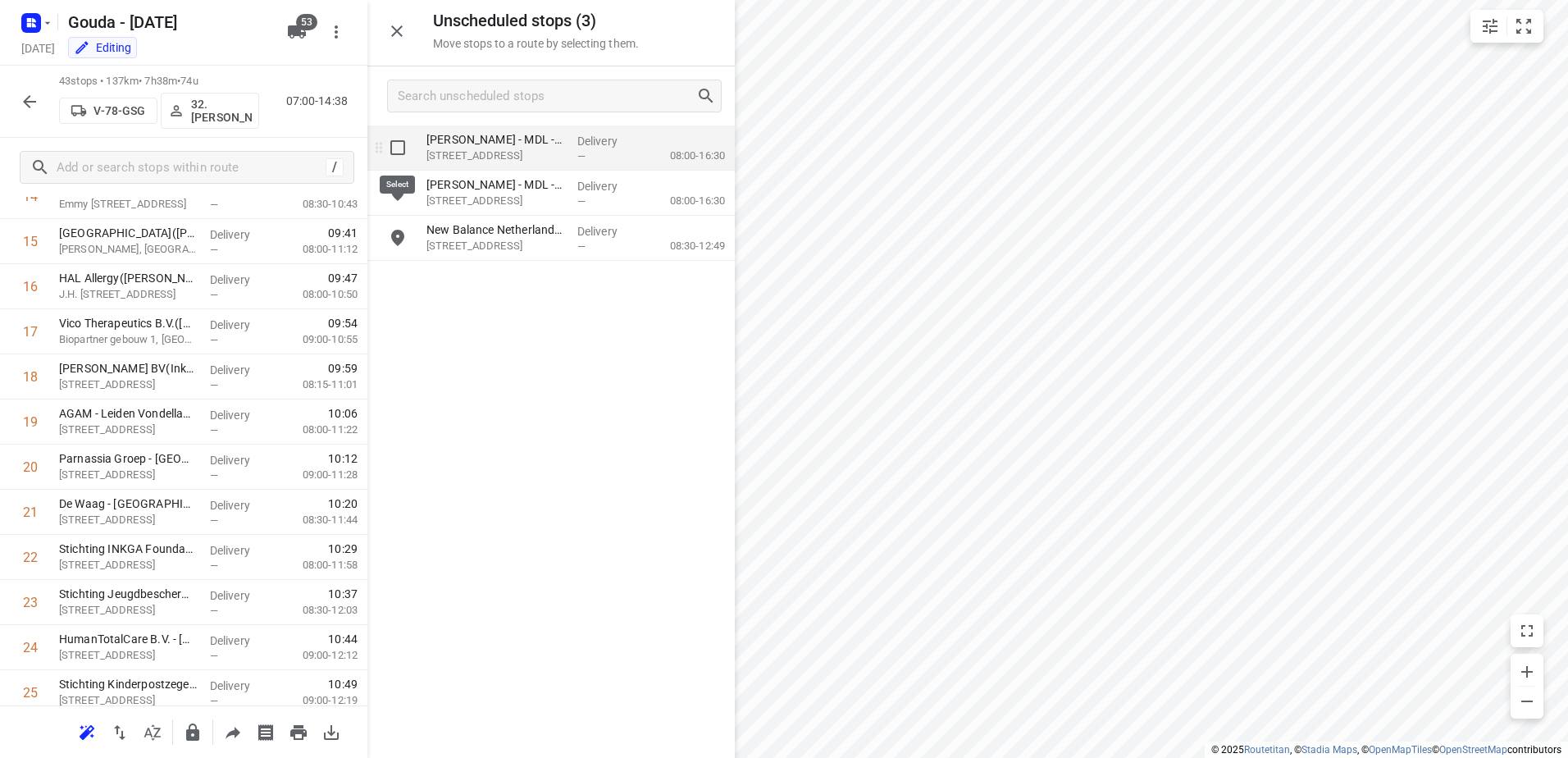
click at [406, 149] on input "grid" at bounding box center [397, 147] width 33 height 33
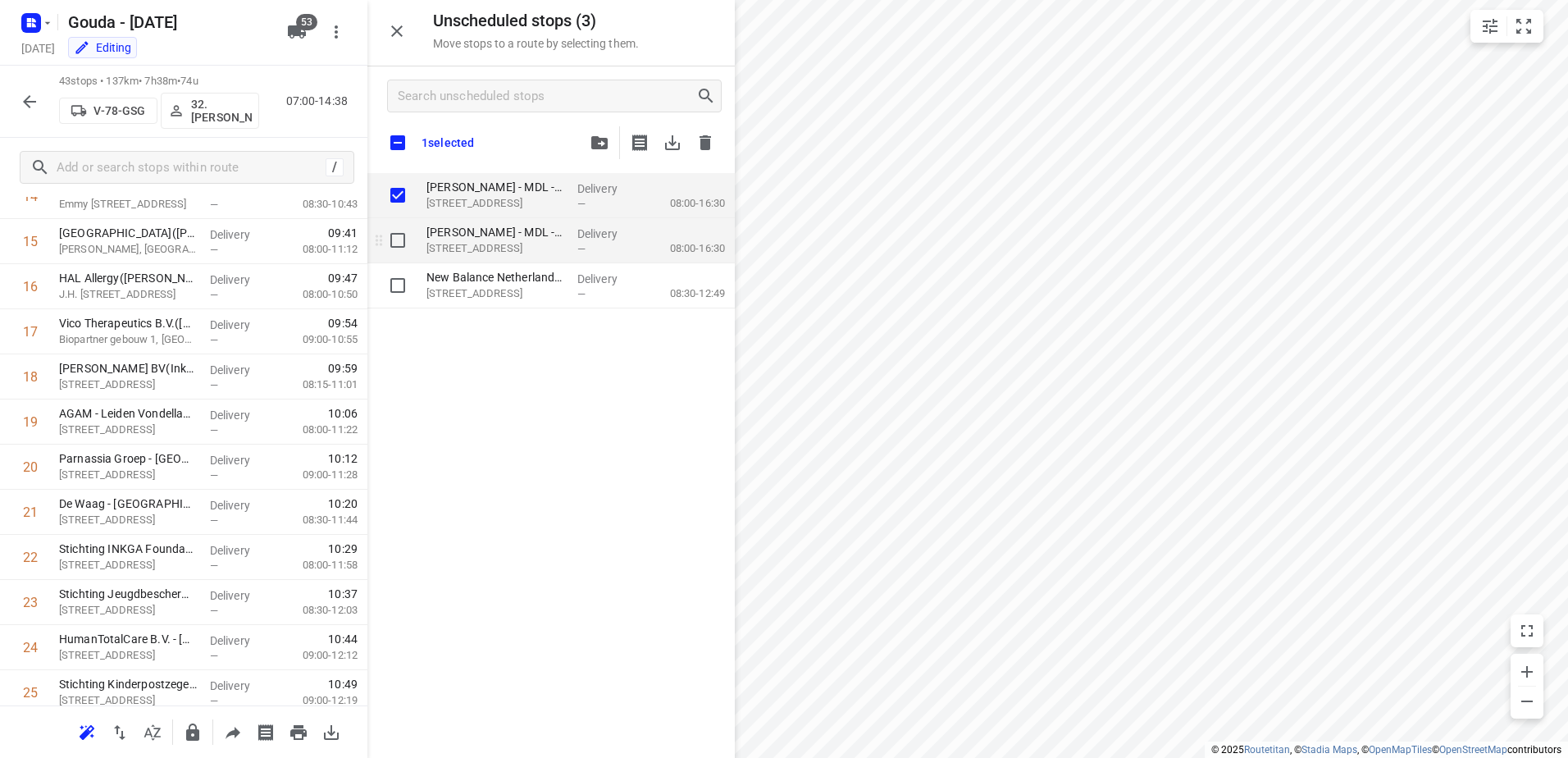
checkbox input "true"
click at [397, 231] on input "grid" at bounding box center [397, 240] width 33 height 33
checkbox input "true"
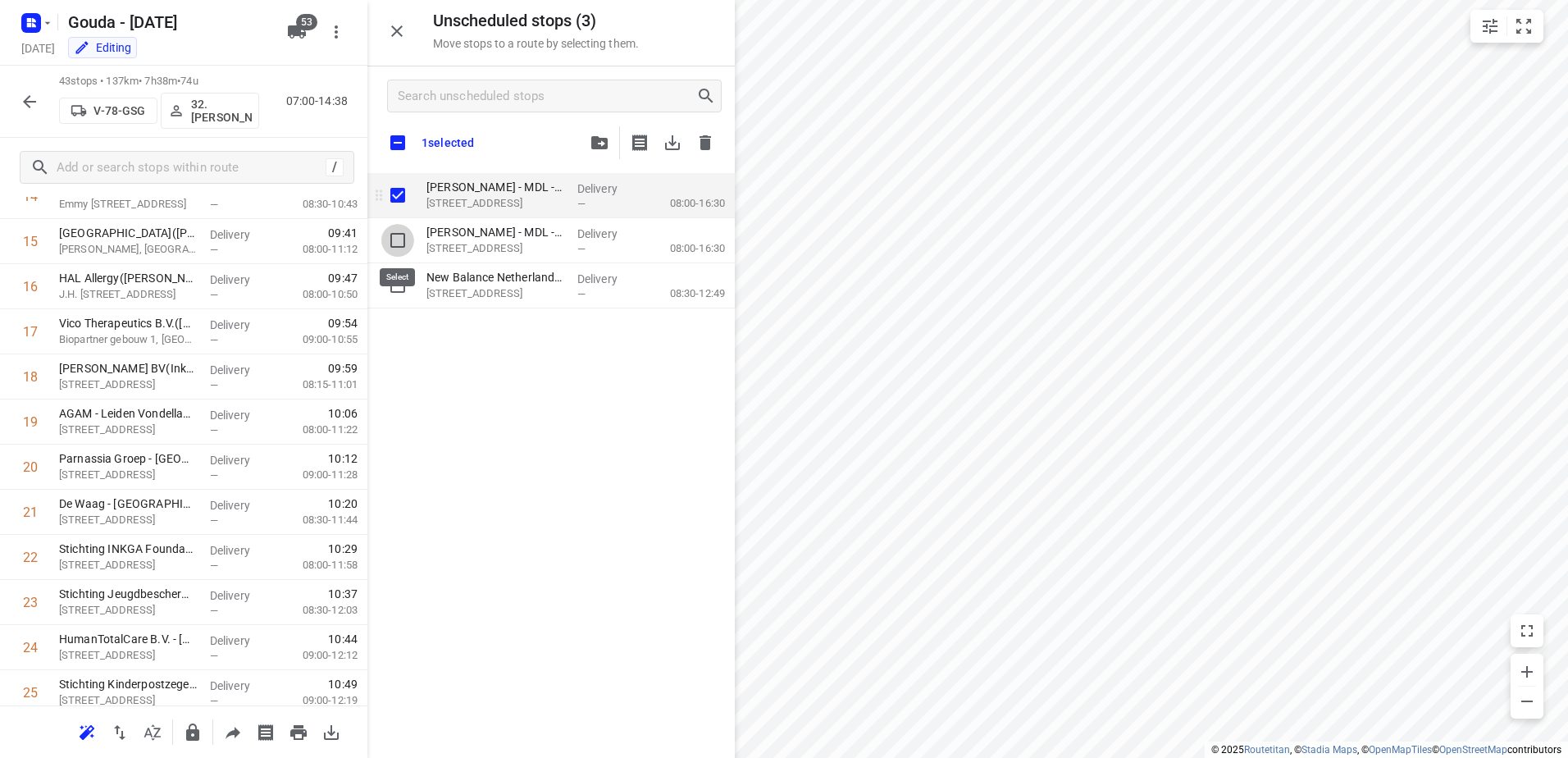
checkbox input "true"
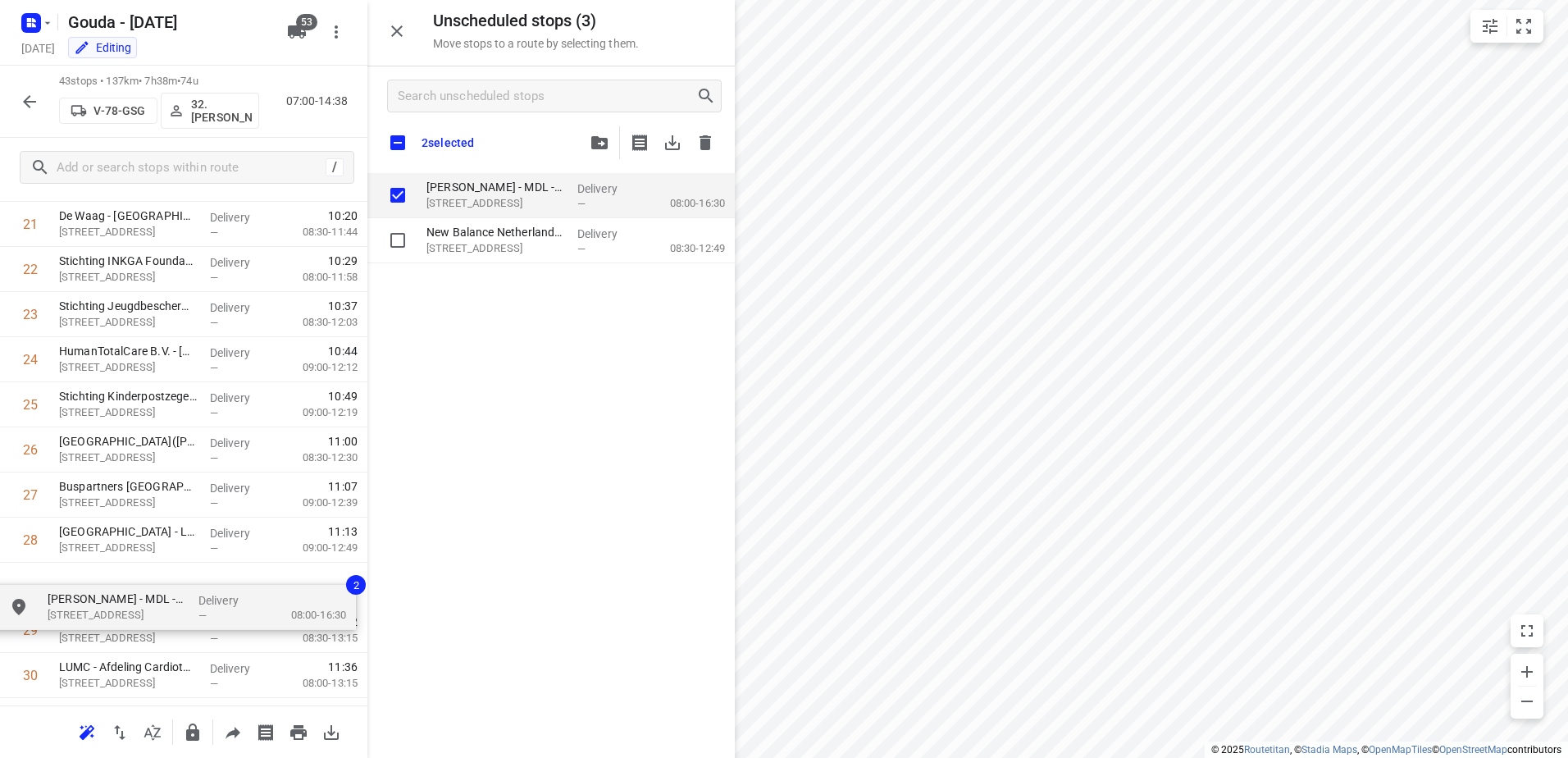
scroll to position [1029, 0]
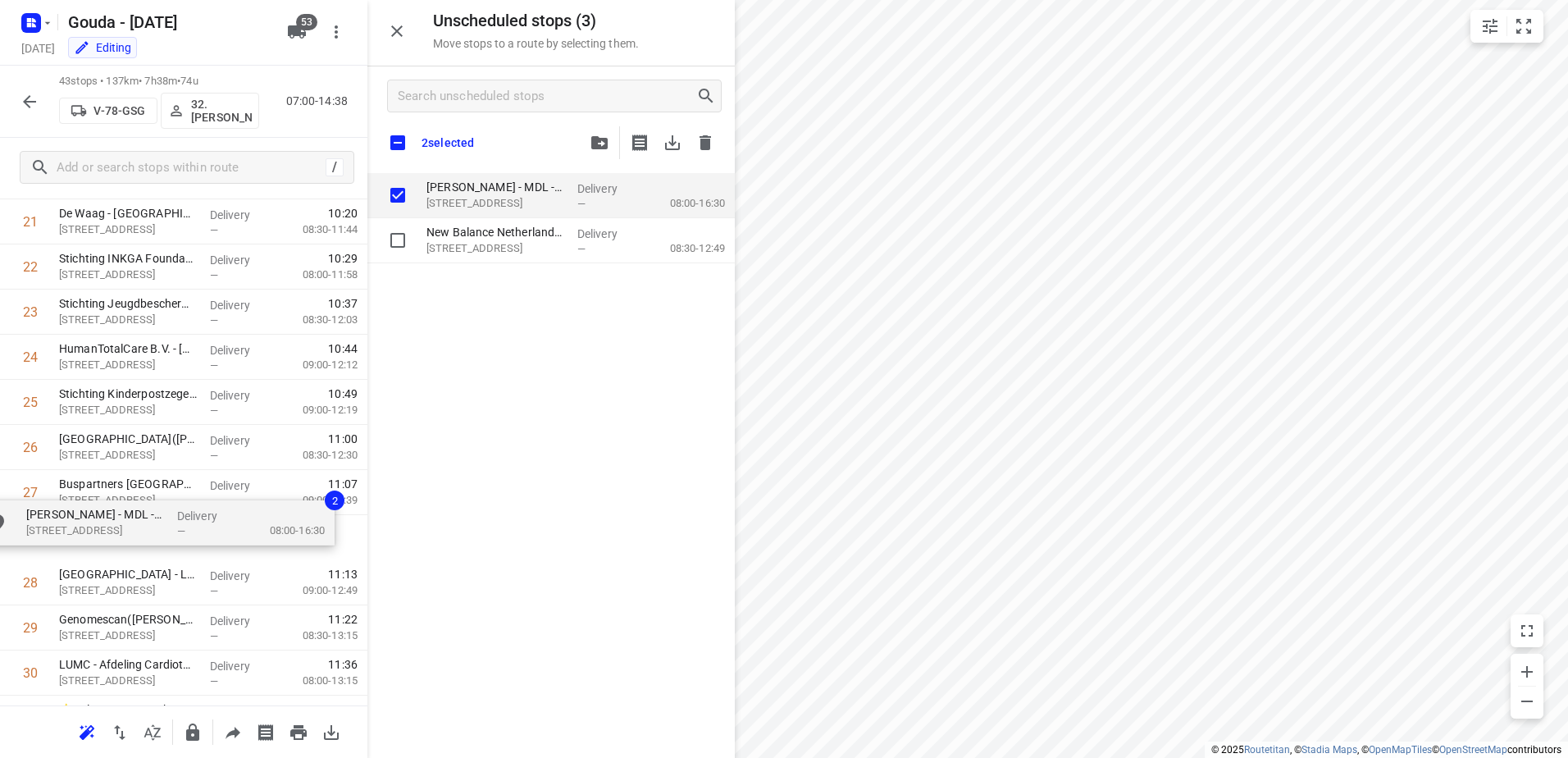
drag, startPoint x: 513, startPoint y: 216, endPoint x: 91, endPoint y: 550, distance: 538.2
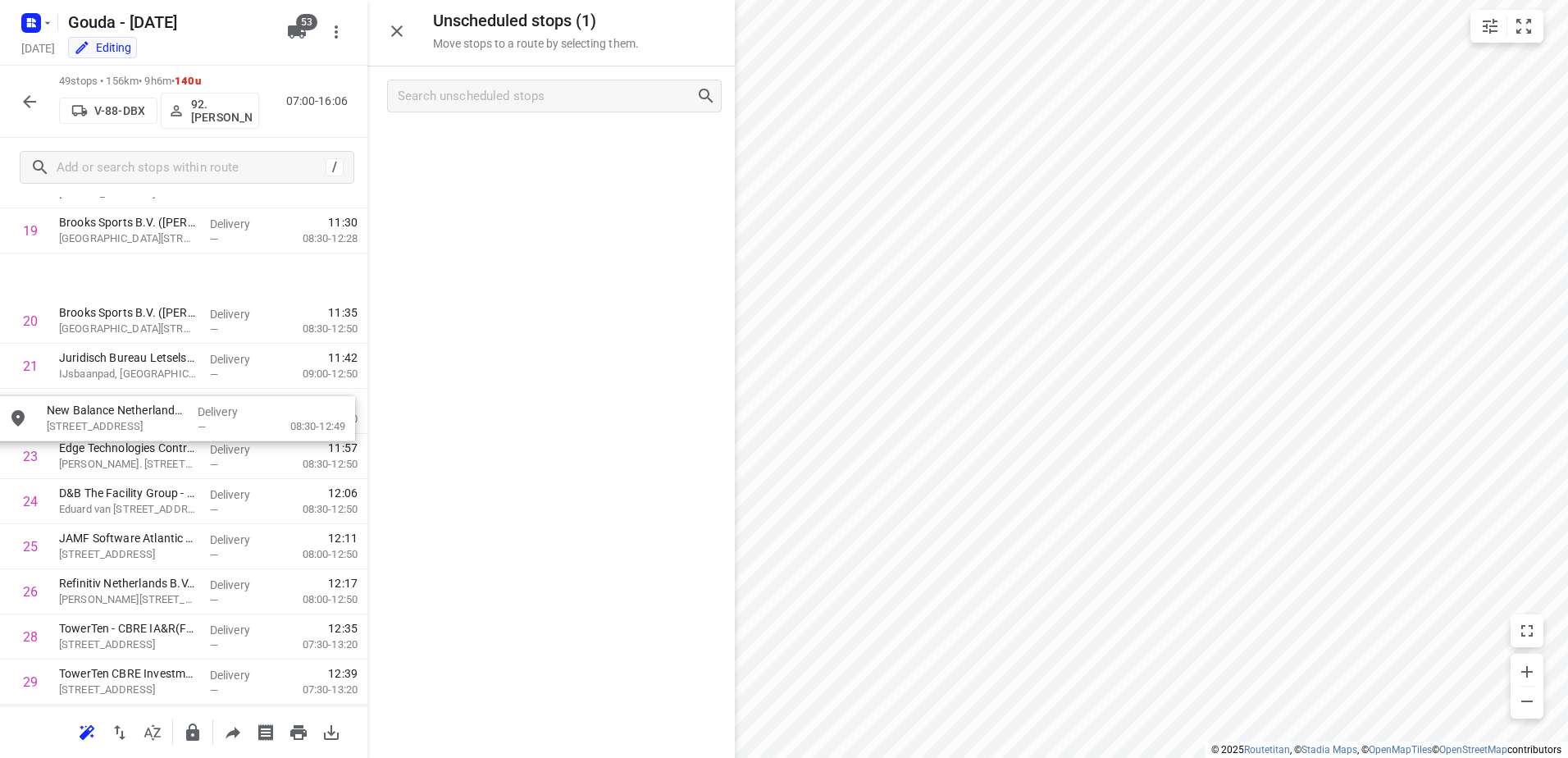
scroll to position [781, 0]
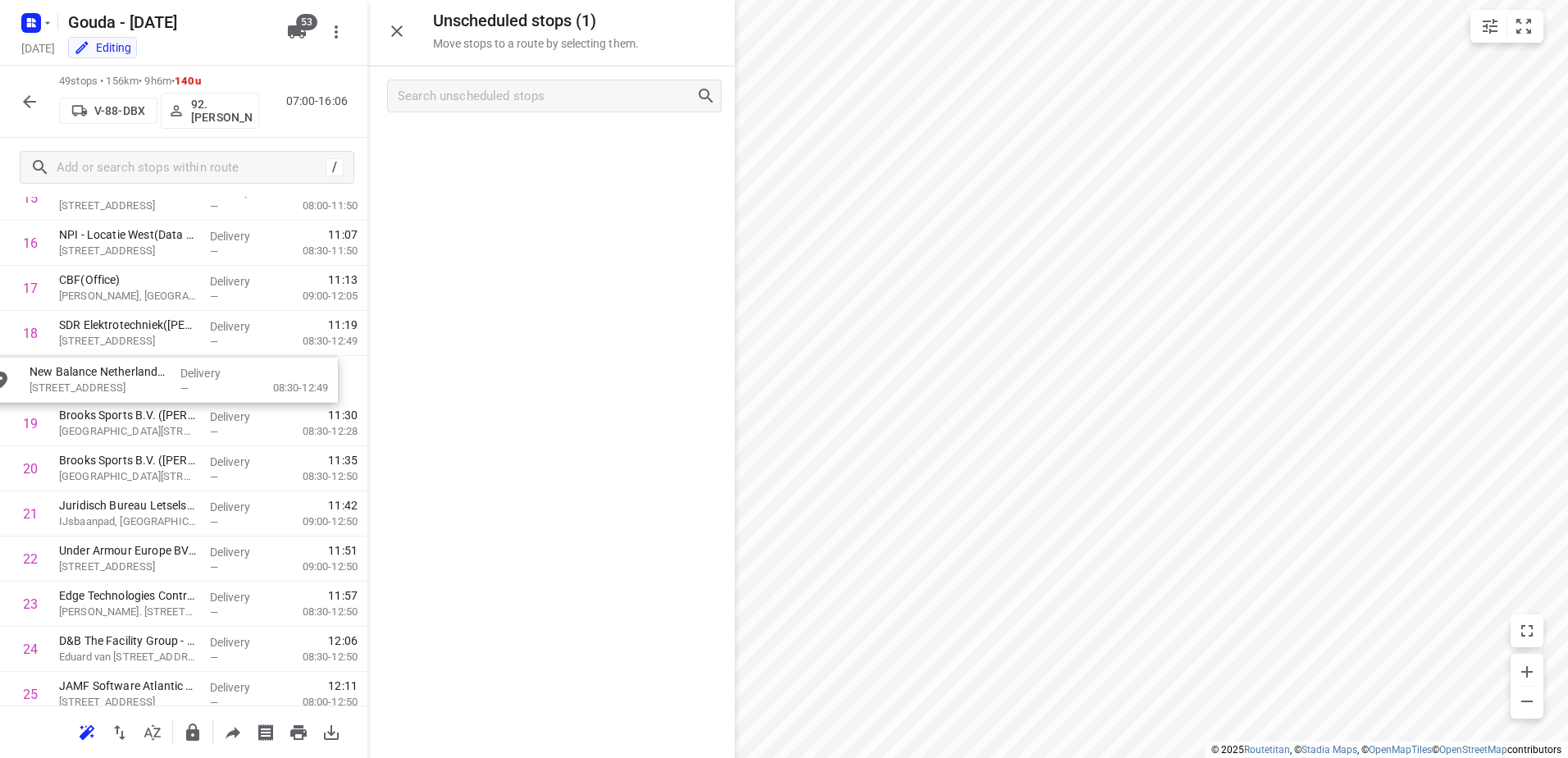
drag, startPoint x: 572, startPoint y: 150, endPoint x: 168, endPoint y: 393, distance: 471.4
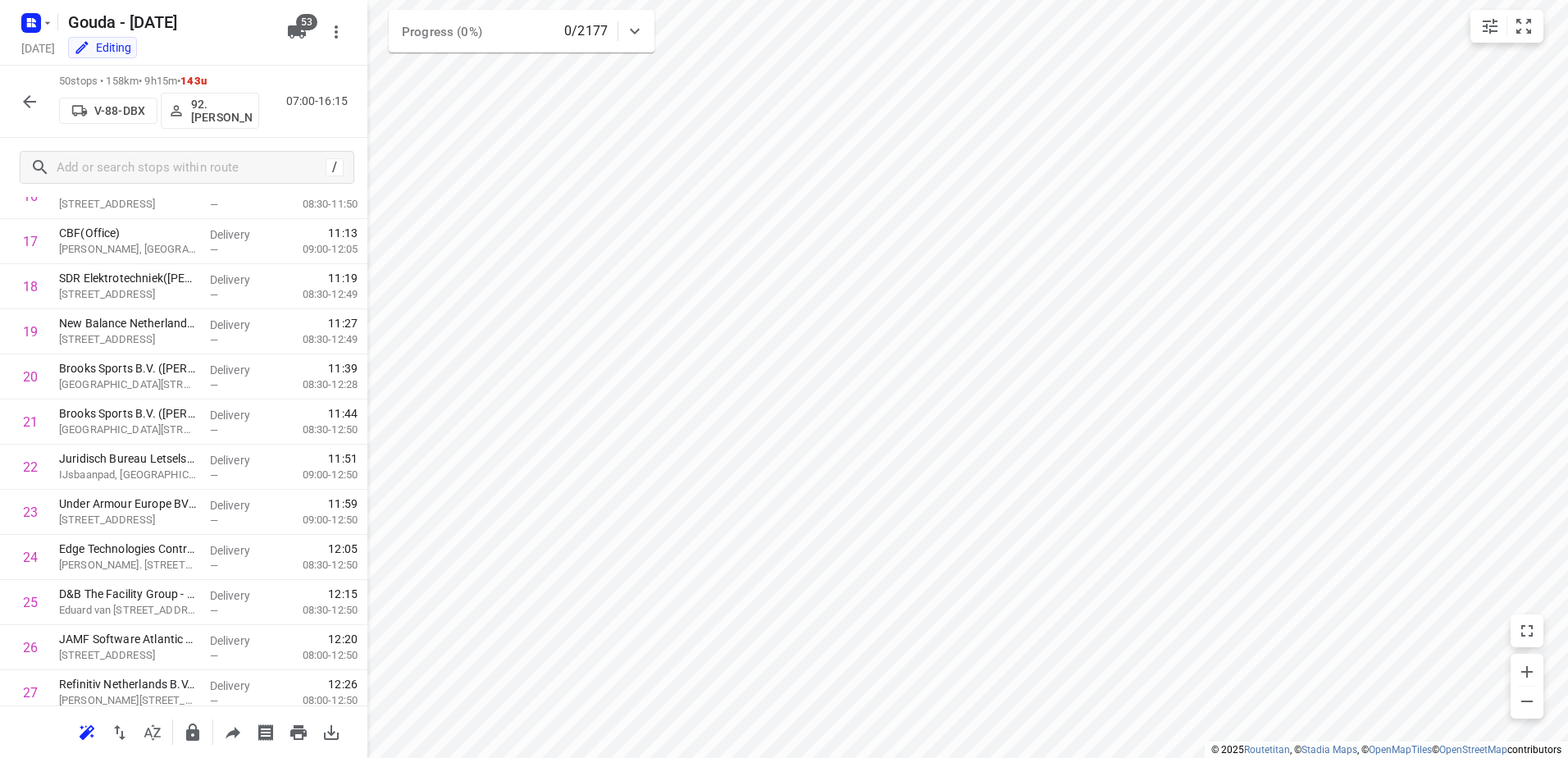
click at [33, 100] on icon "button" at bounding box center [30, 101] width 13 height 13
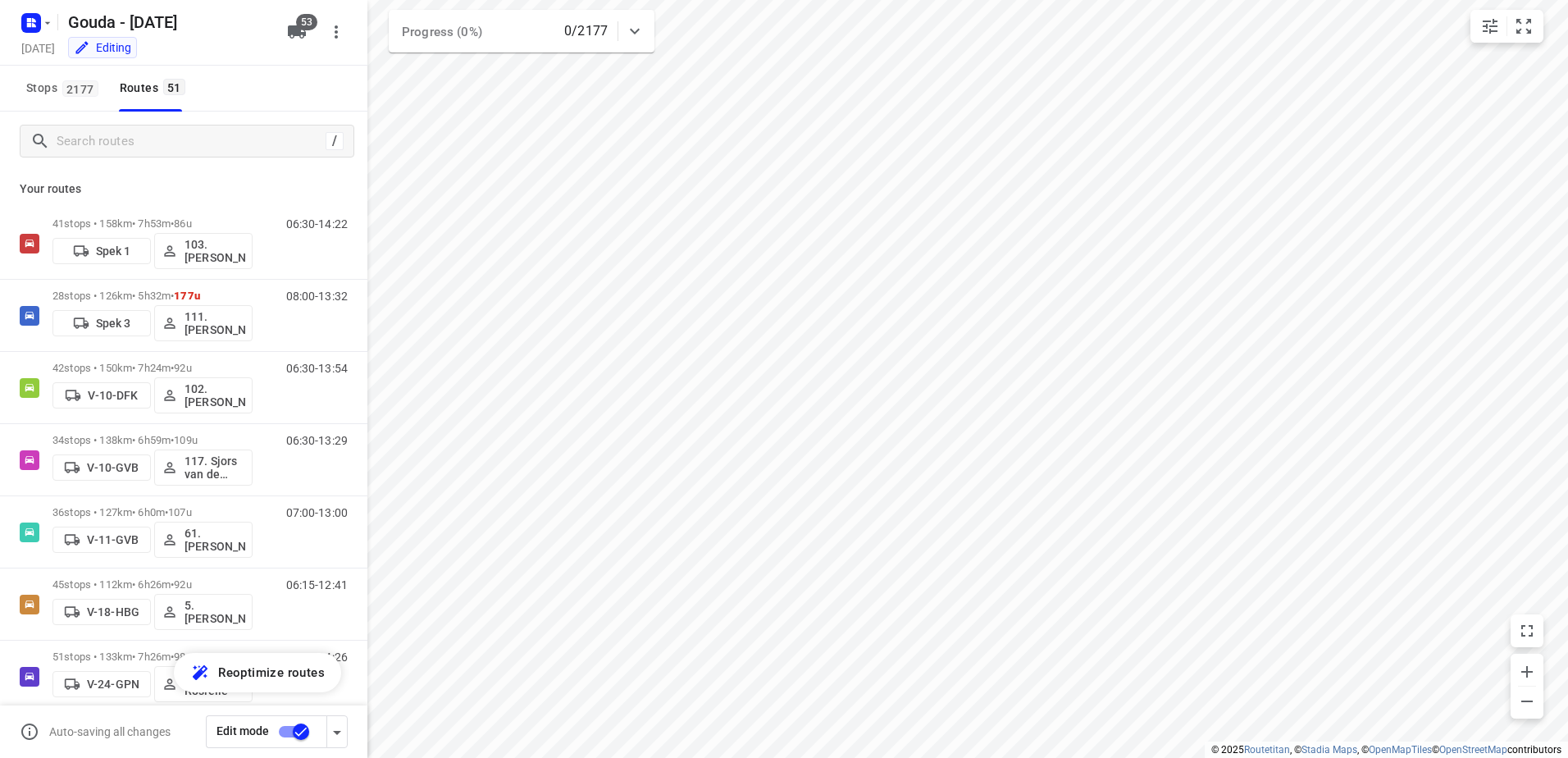
click at [291, 736] on input "checkbox" at bounding box center [301, 731] width 93 height 31
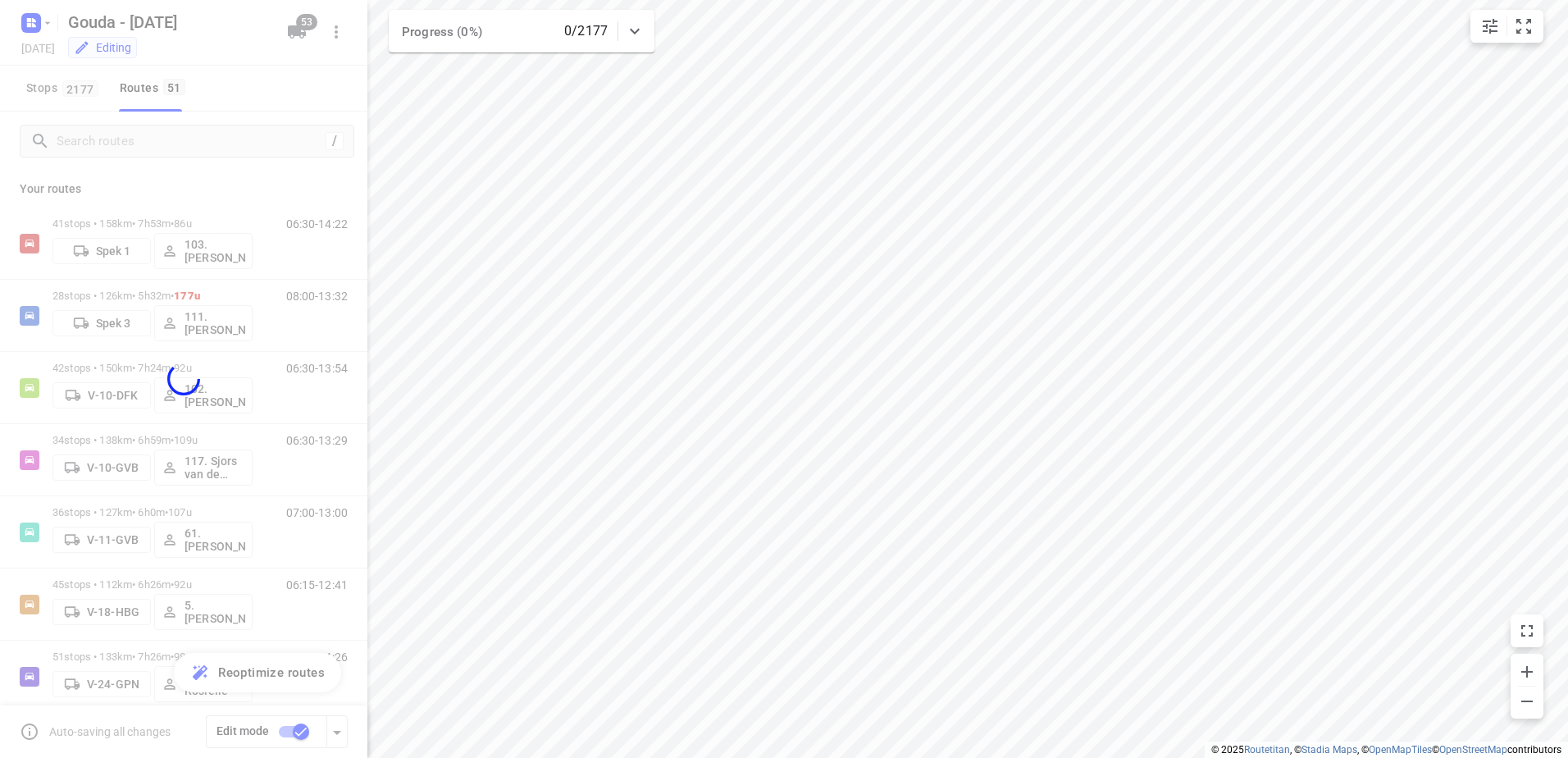
checkbox input "false"
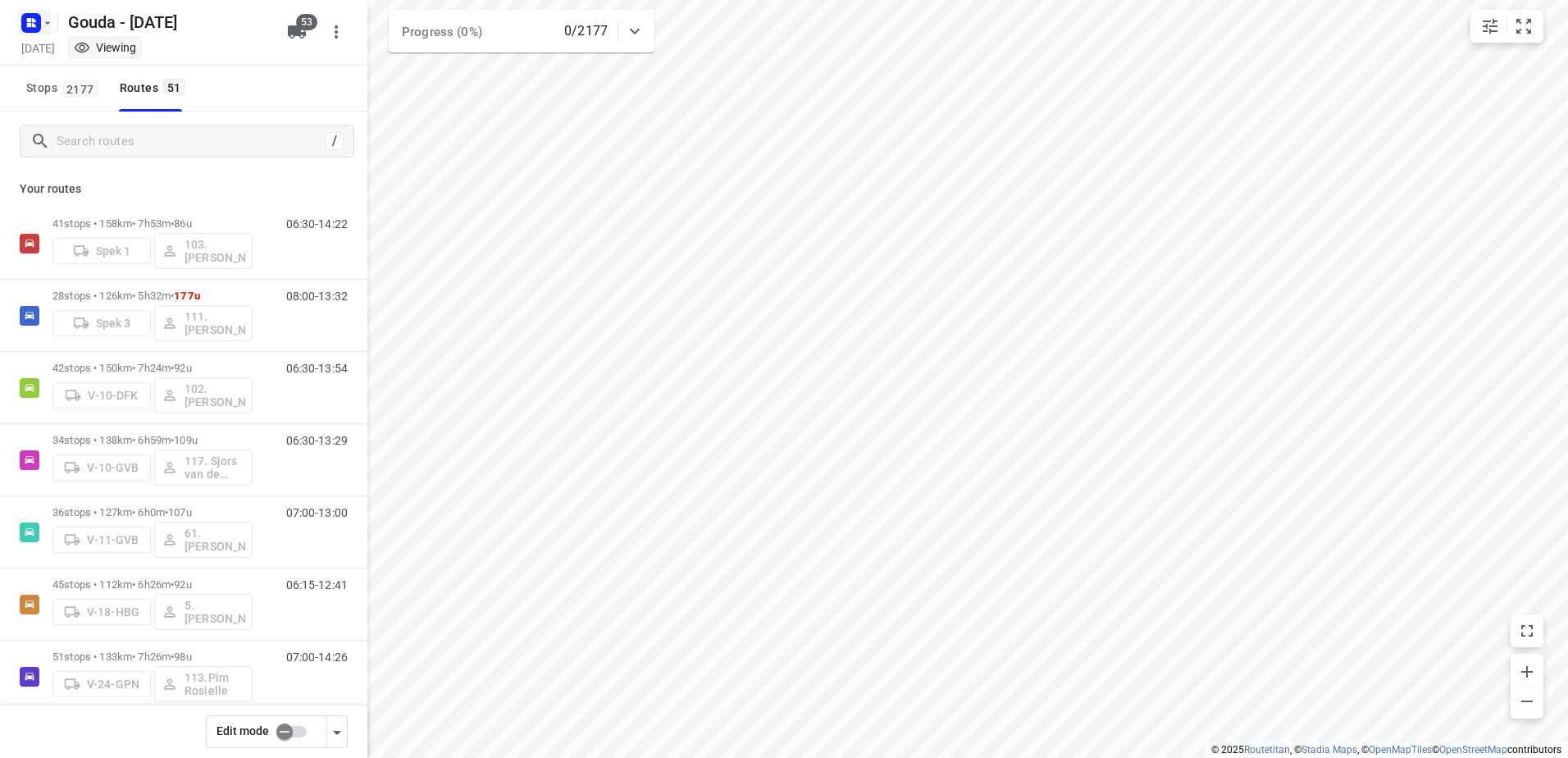
click at [45, 29] on icon "button" at bounding box center [48, 22] width 13 height 13
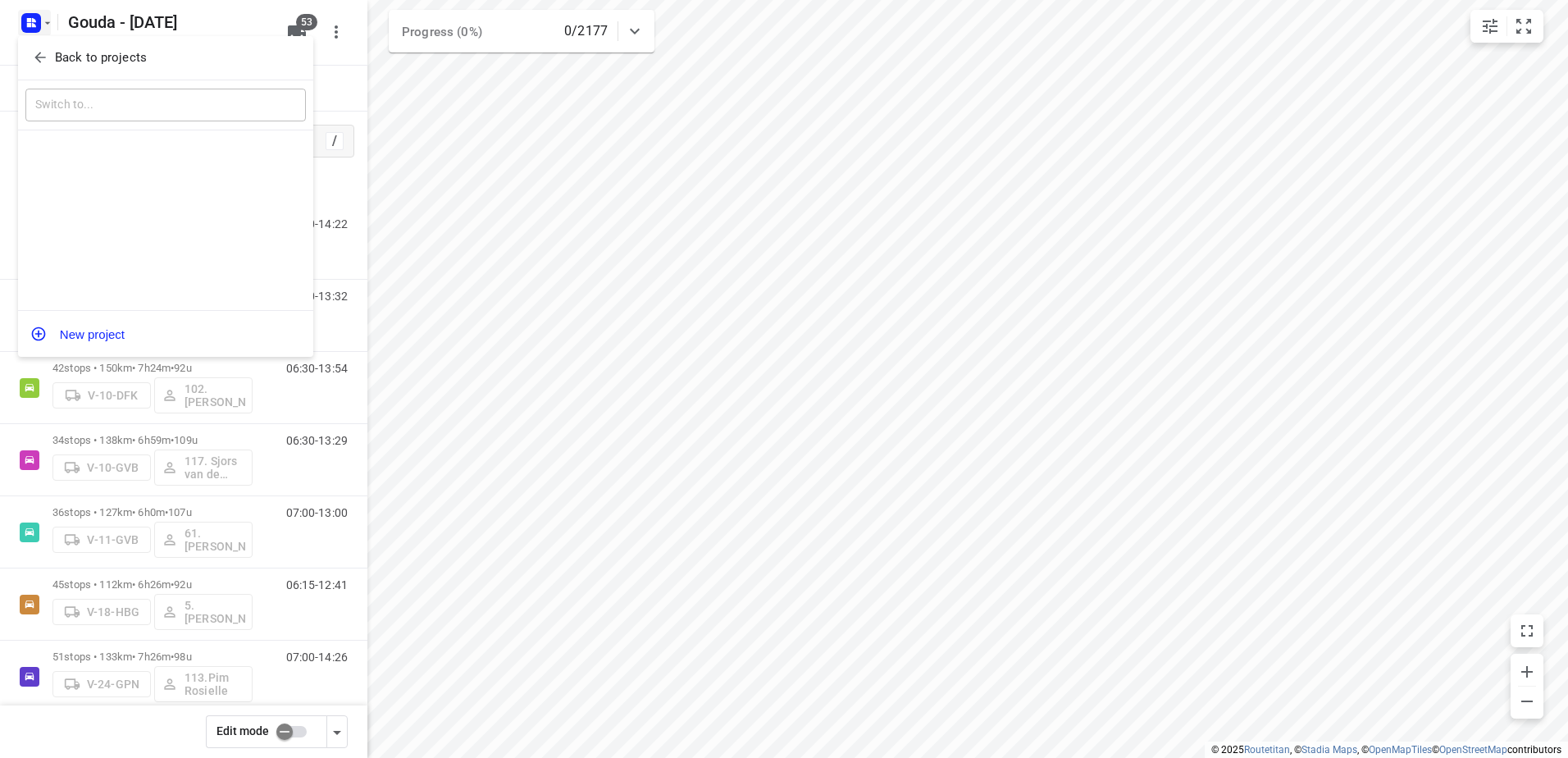
click at [60, 62] on p "Back to projects" at bounding box center [100, 57] width 91 height 19
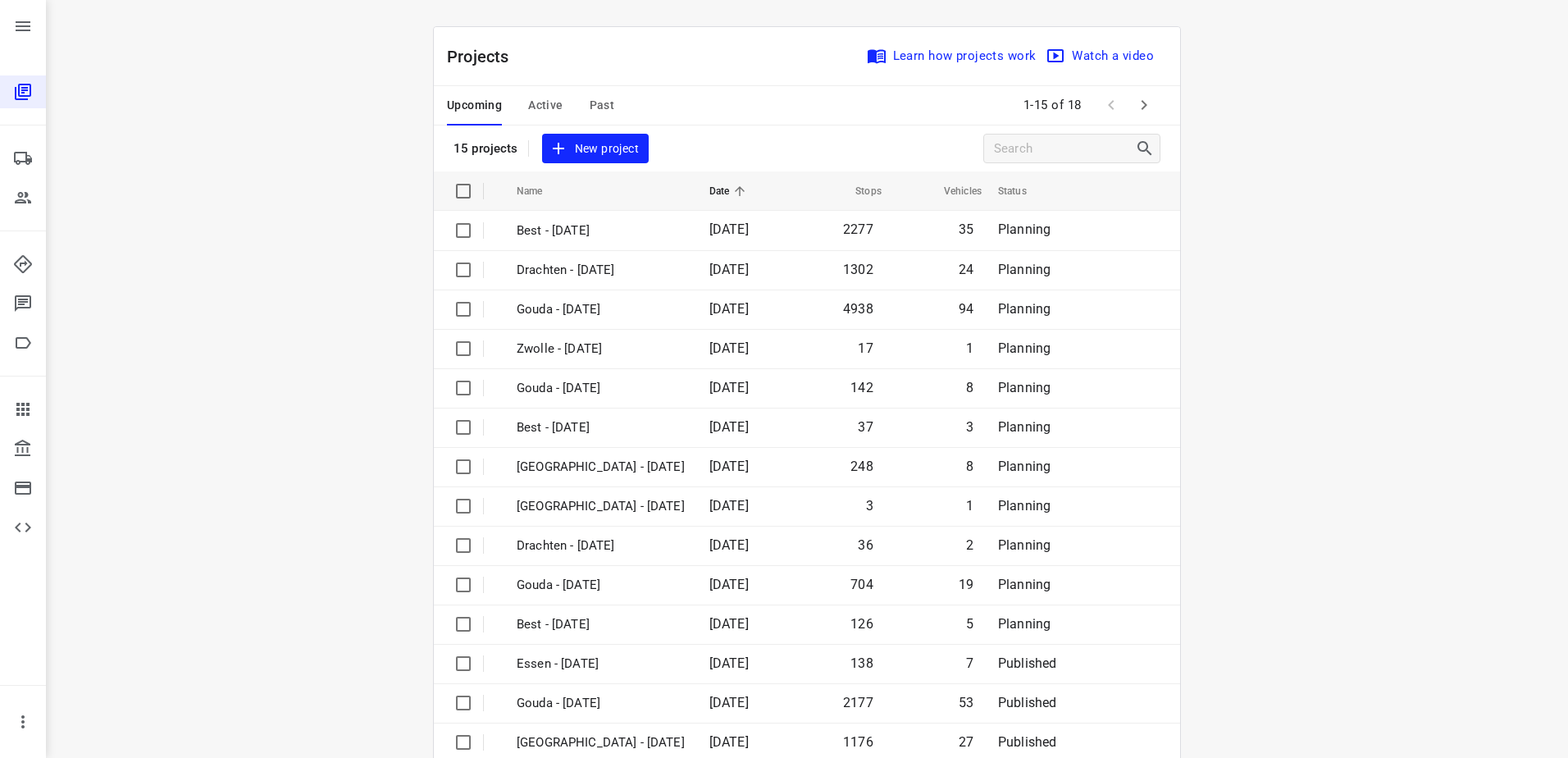
click at [531, 97] on span "Active" at bounding box center [545, 105] width 34 height 21
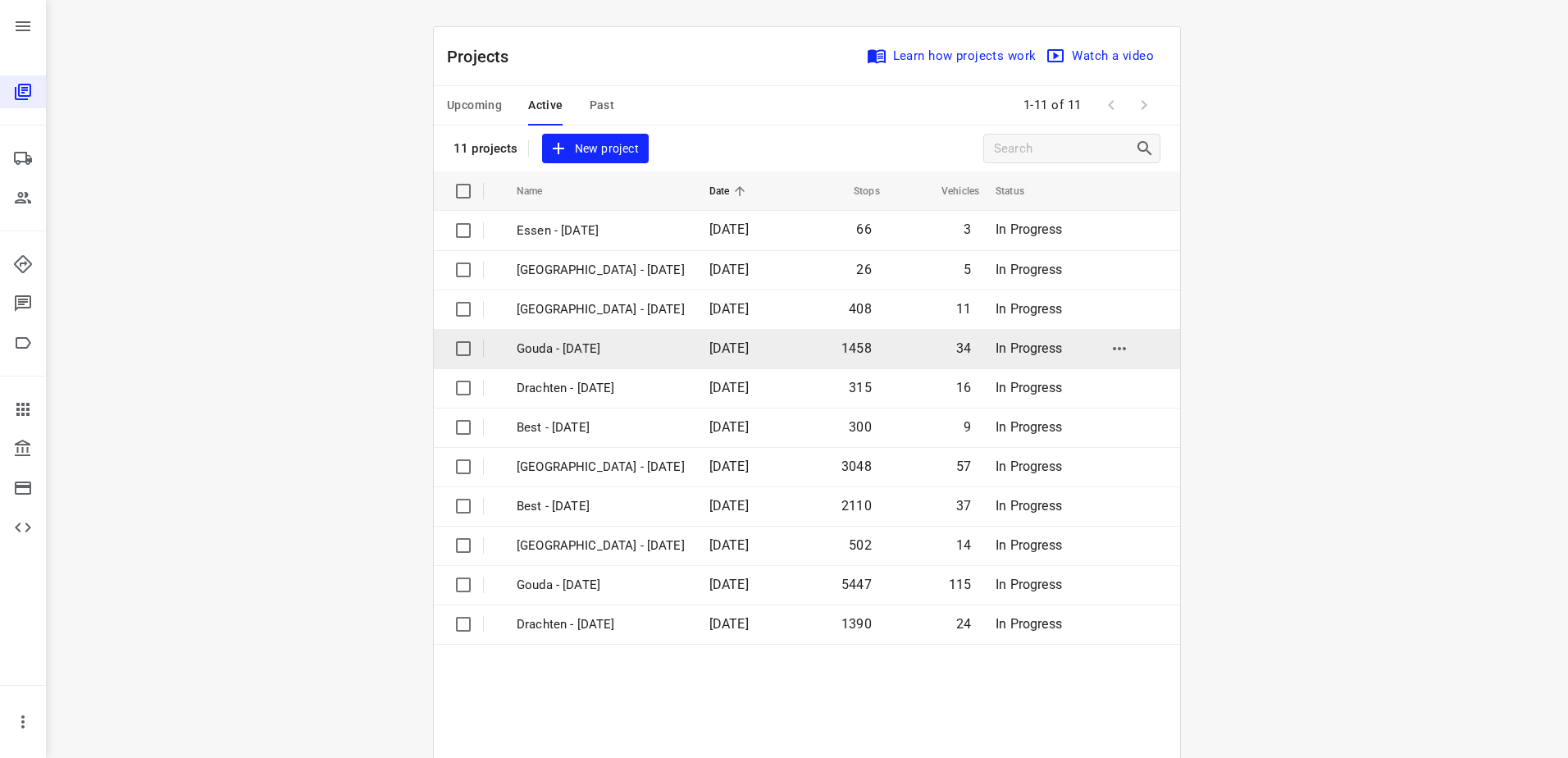
click at [606, 346] on p "Gouda - [DATE]" at bounding box center [600, 349] width 168 height 19
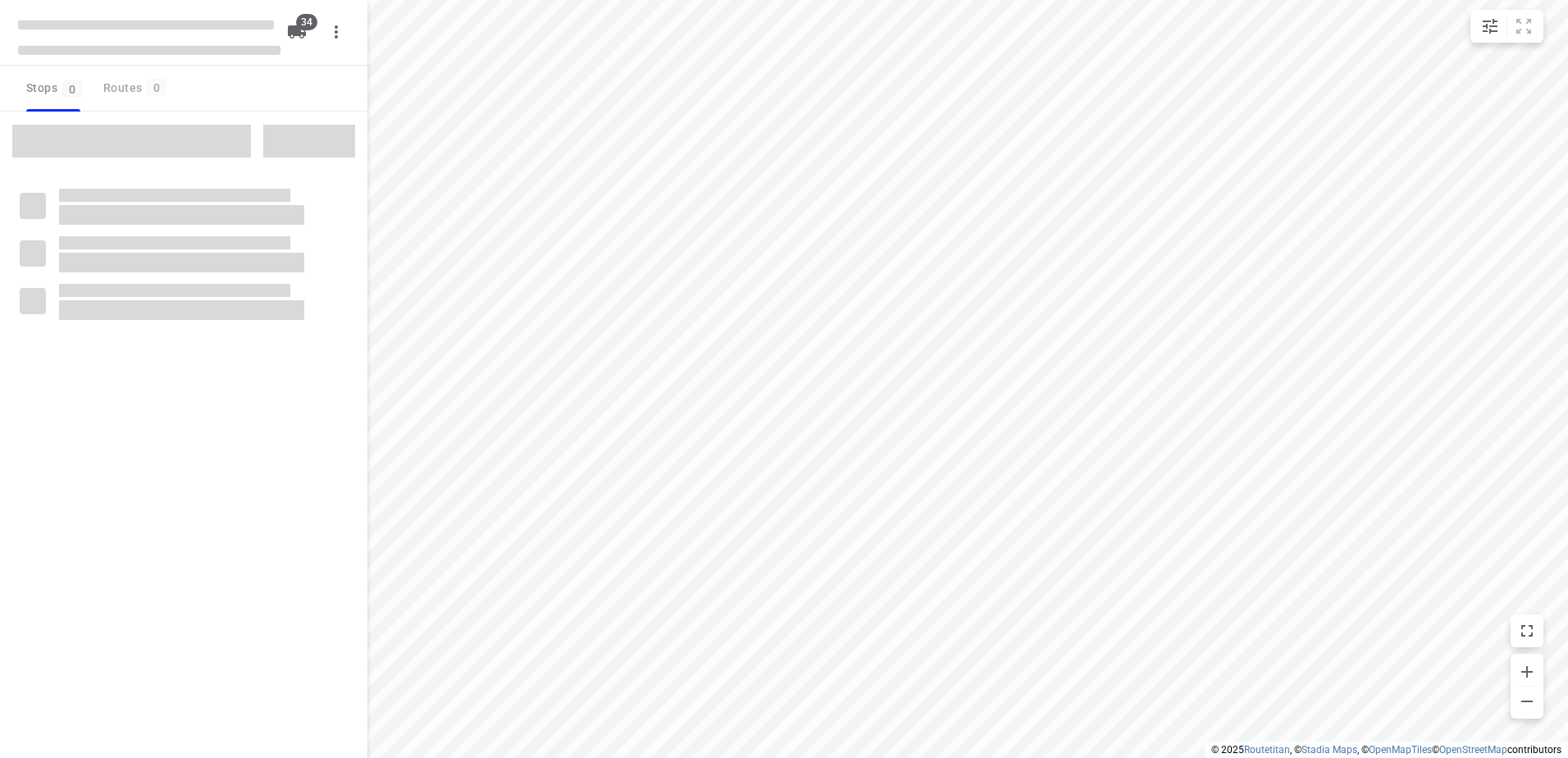
checkbox input "true"
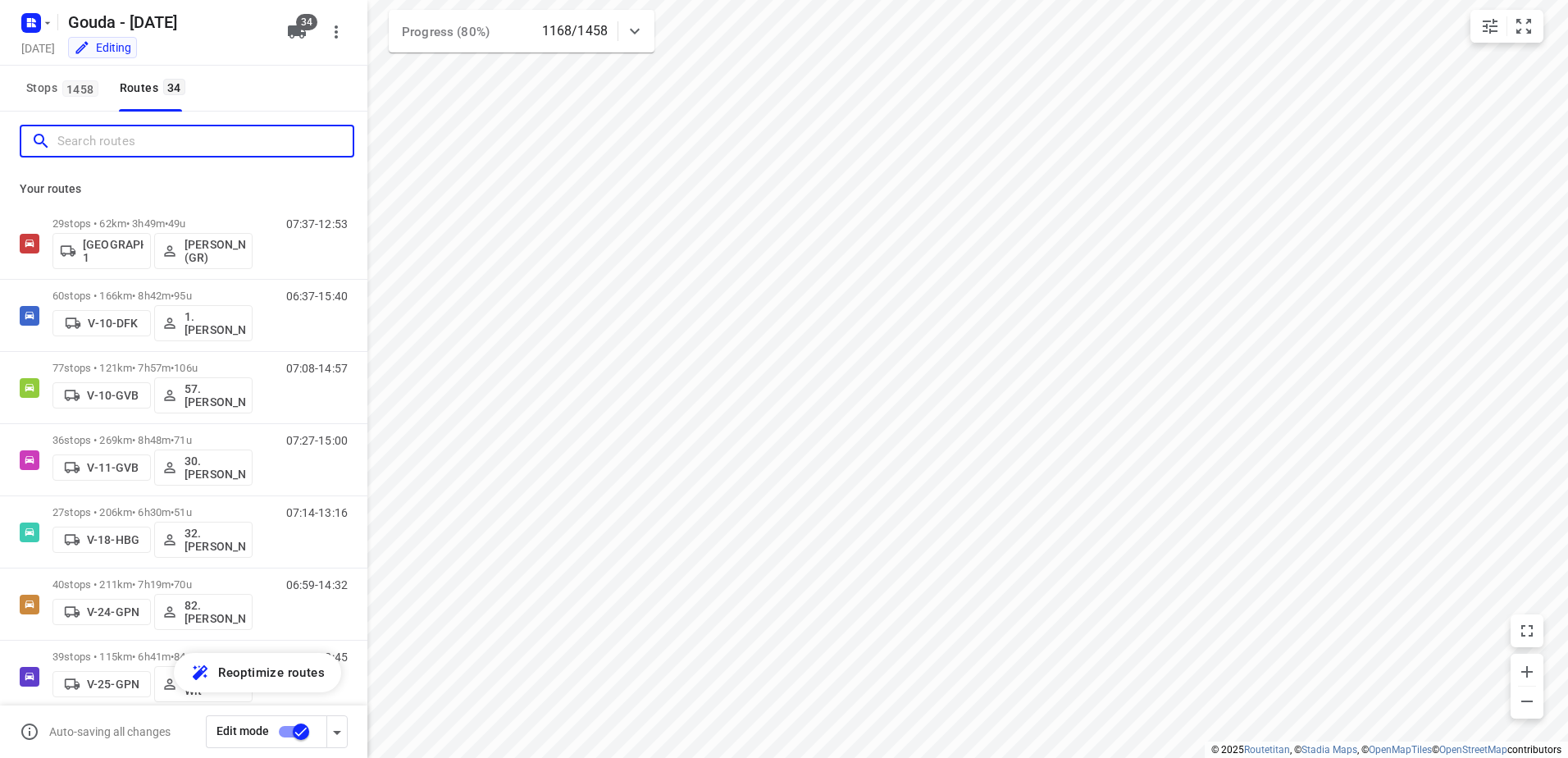
click at [172, 146] on input "Search routes" at bounding box center [205, 142] width 295 height 25
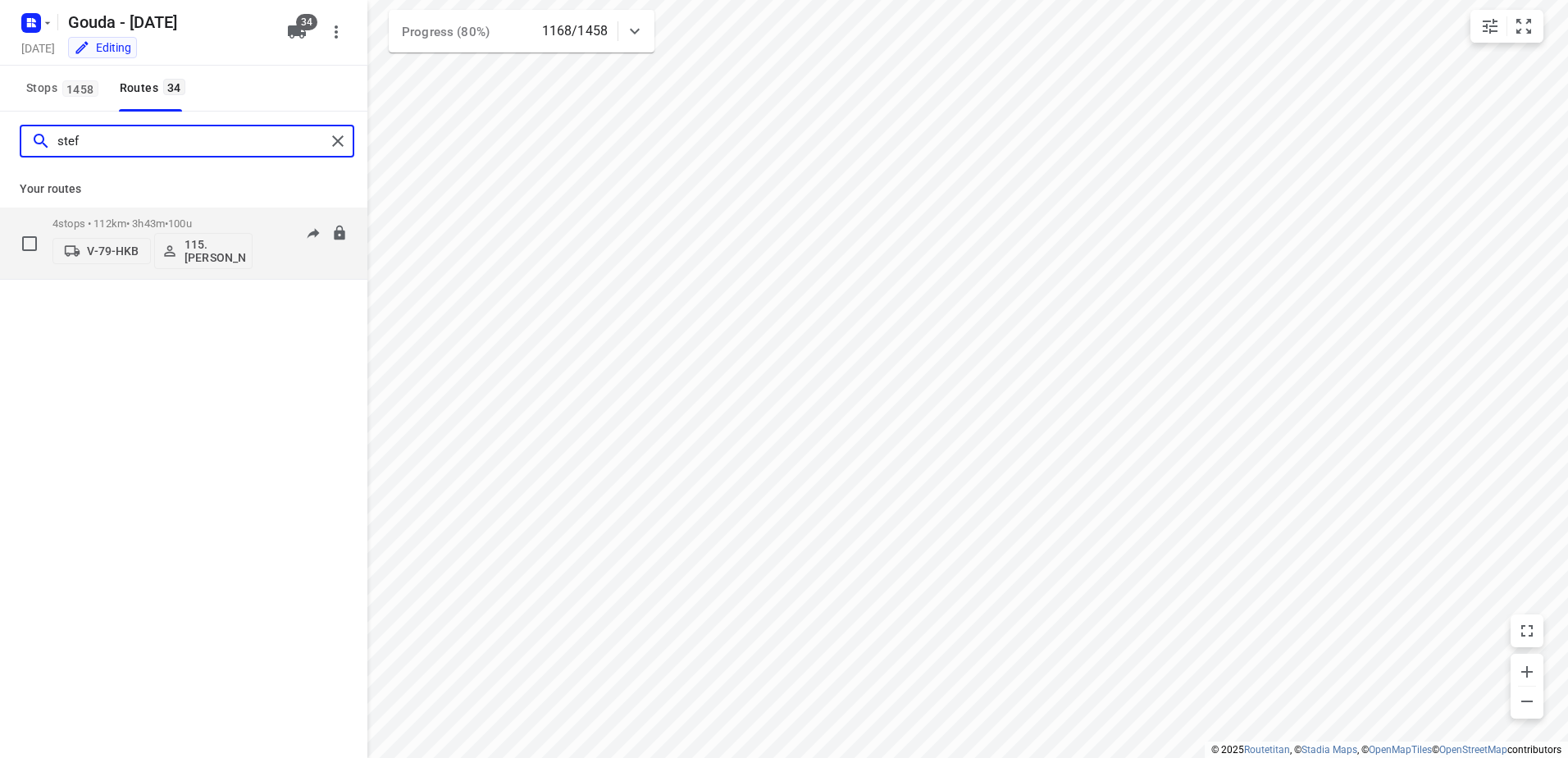
type input "stef"
click at [168, 228] on span "•" at bounding box center [167, 223] width 4 height 13
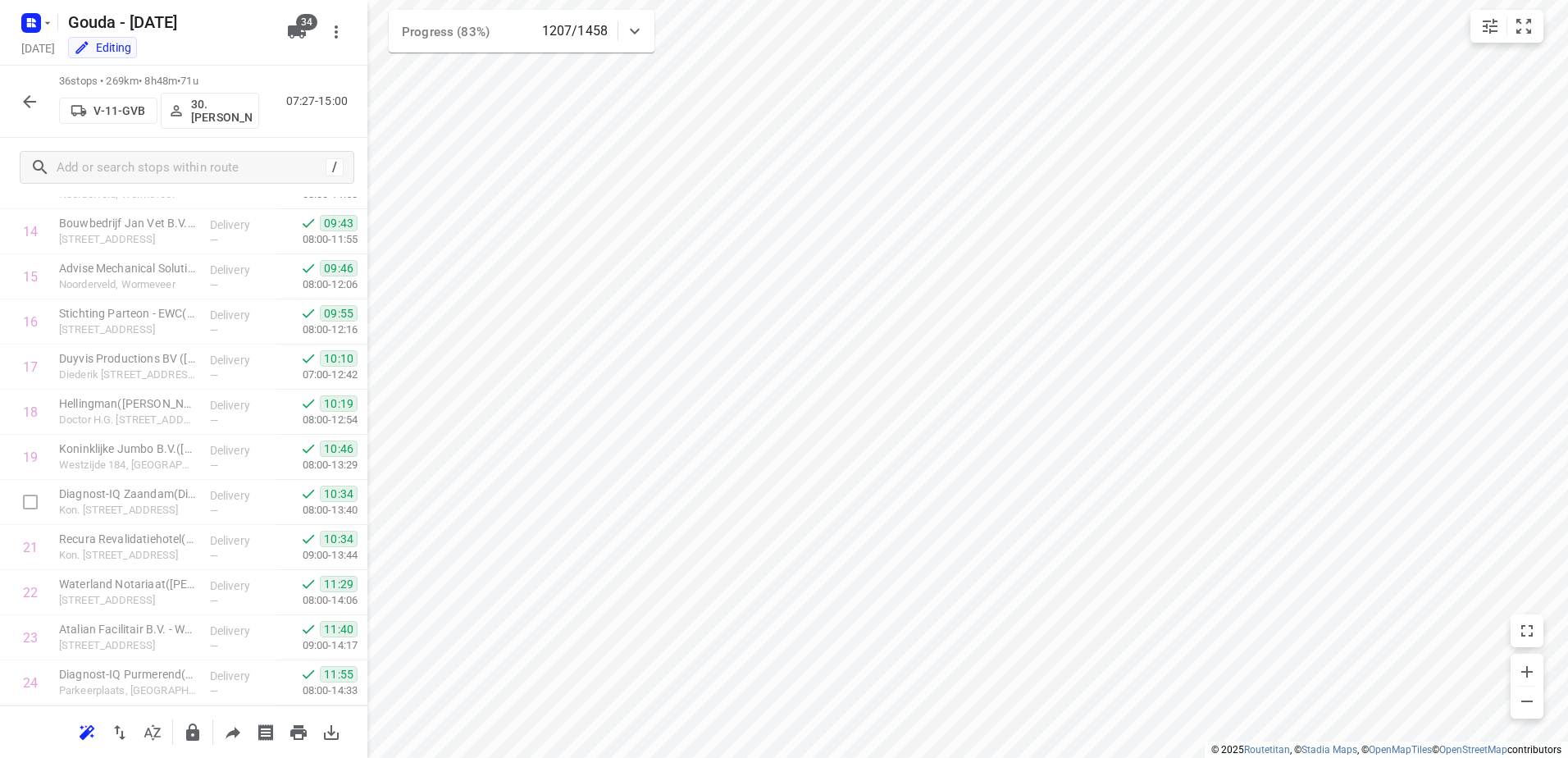
scroll to position [1242, 0]
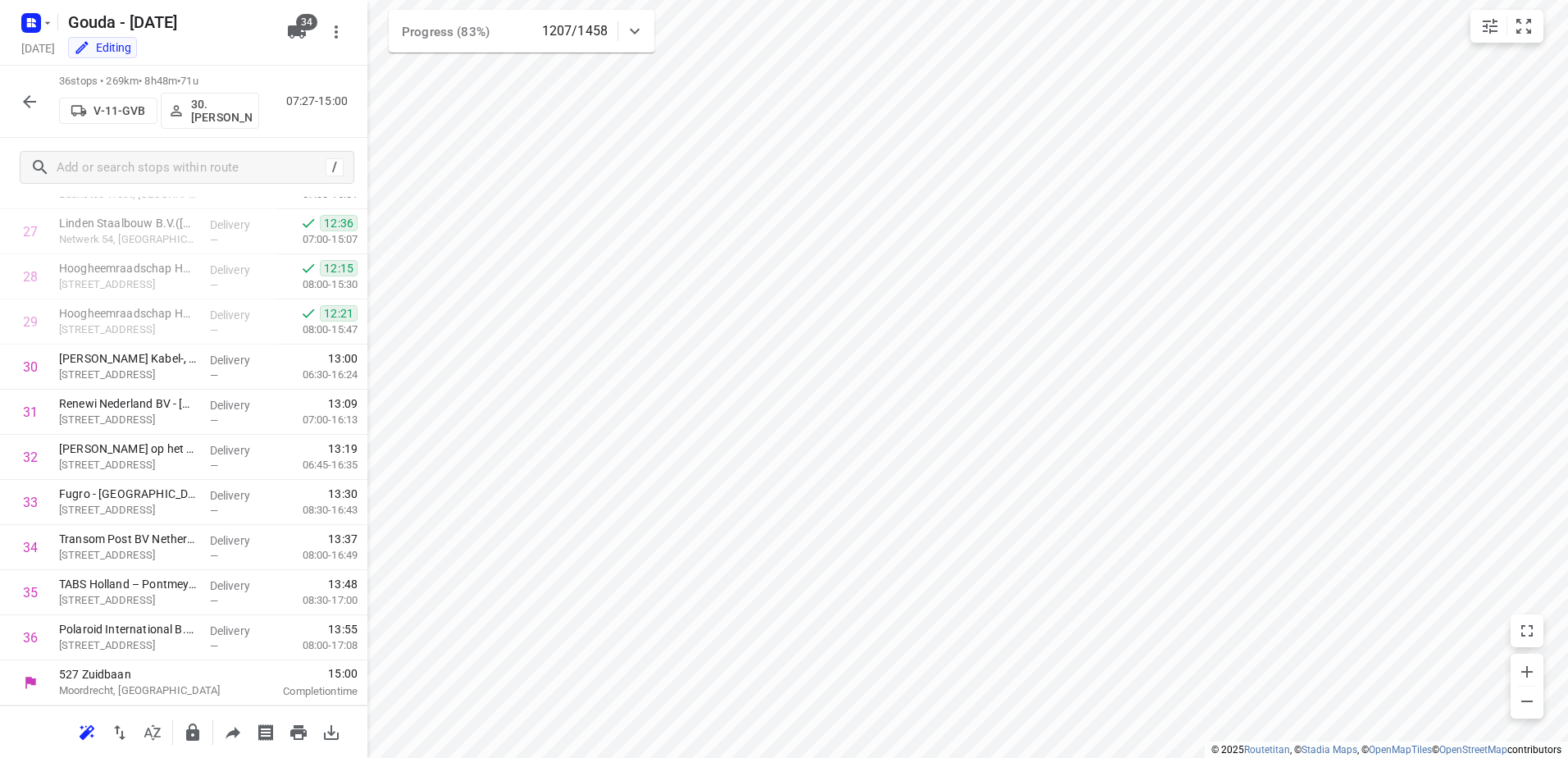
click at [31, 100] on icon "button" at bounding box center [30, 101] width 20 height 20
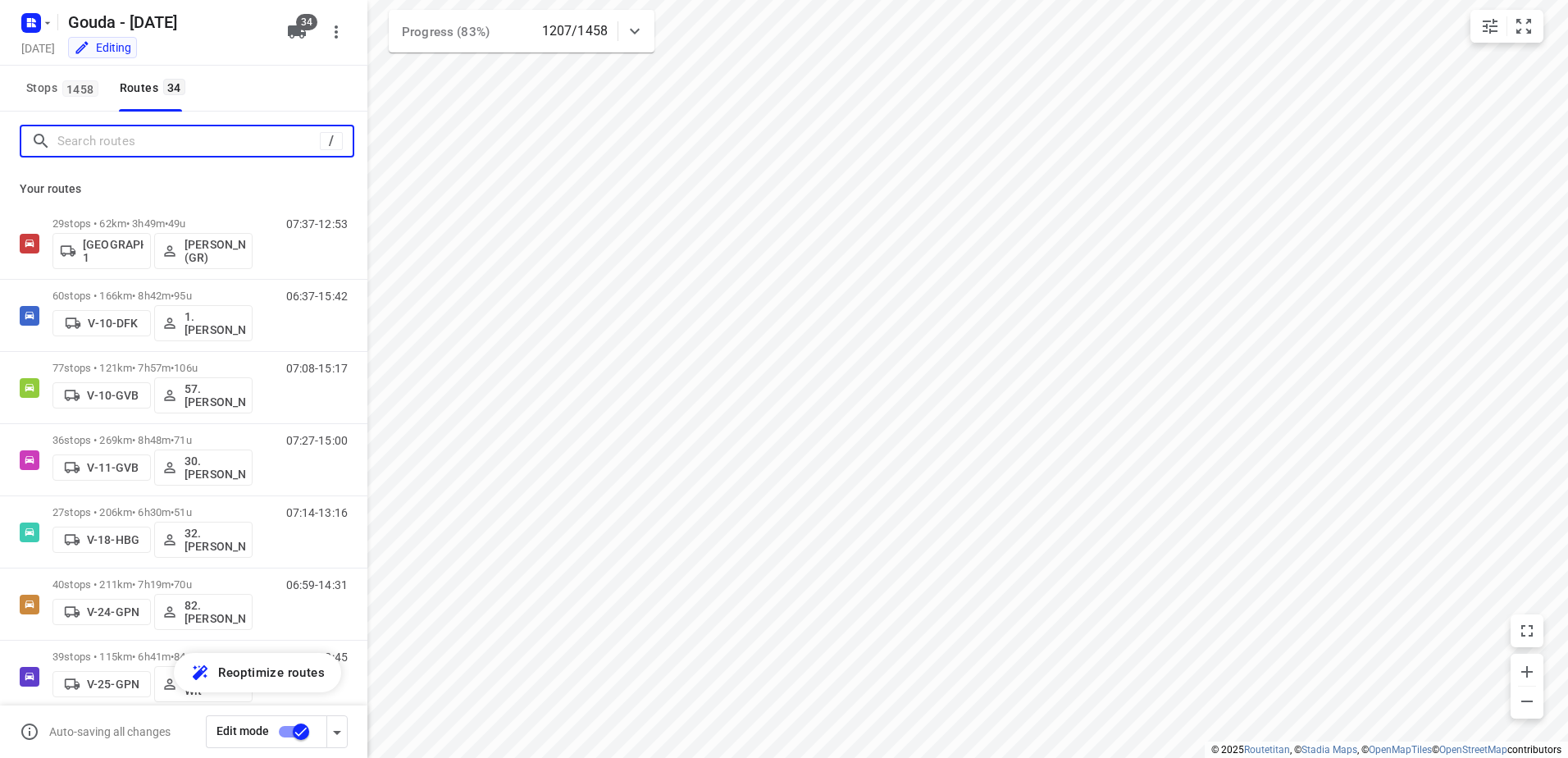
click at [196, 145] on input "Search routes" at bounding box center [188, 142] width 263 height 25
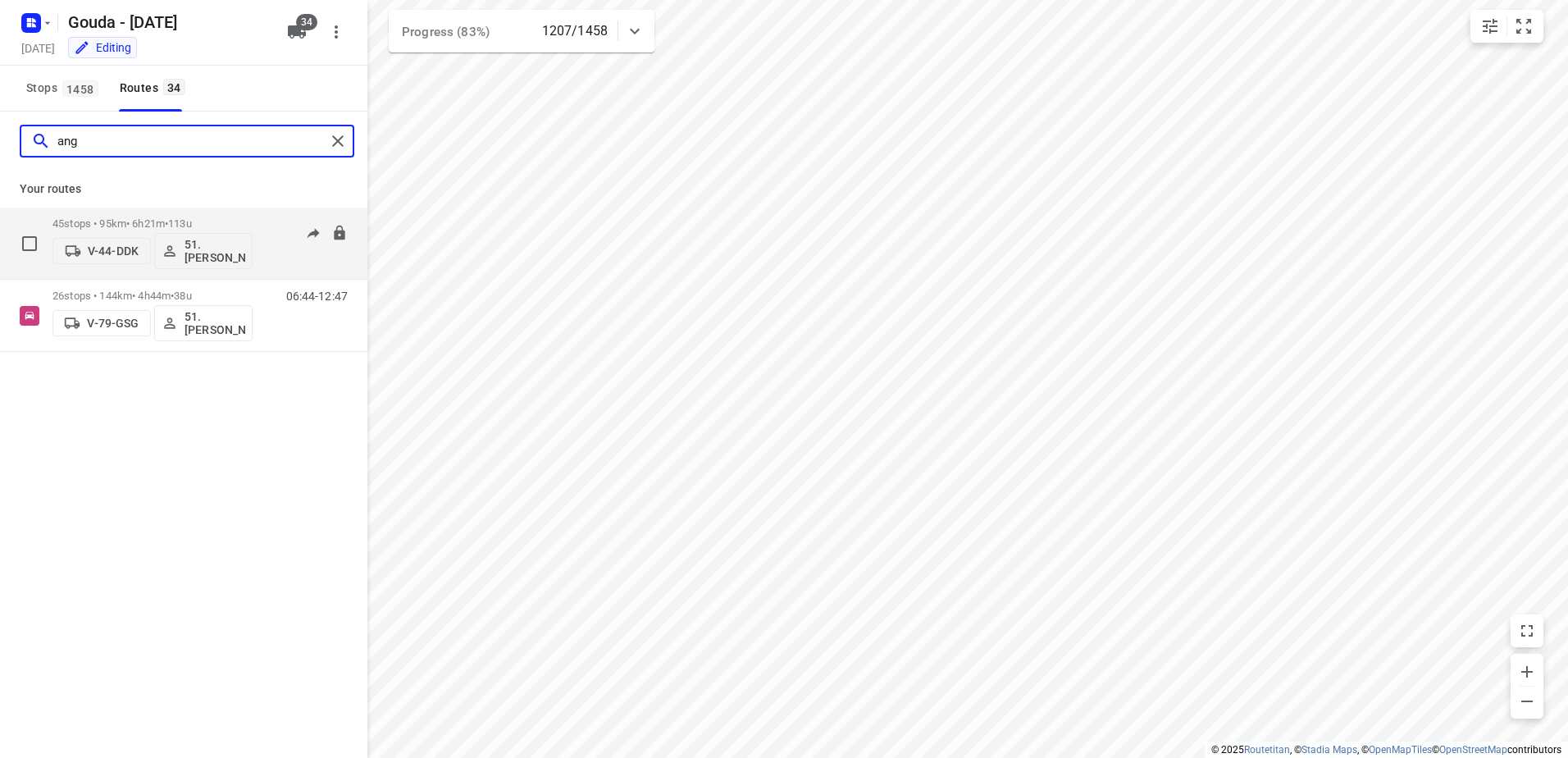
type input "ang"
click at [192, 224] on span "113u" at bounding box center [179, 223] width 24 height 13
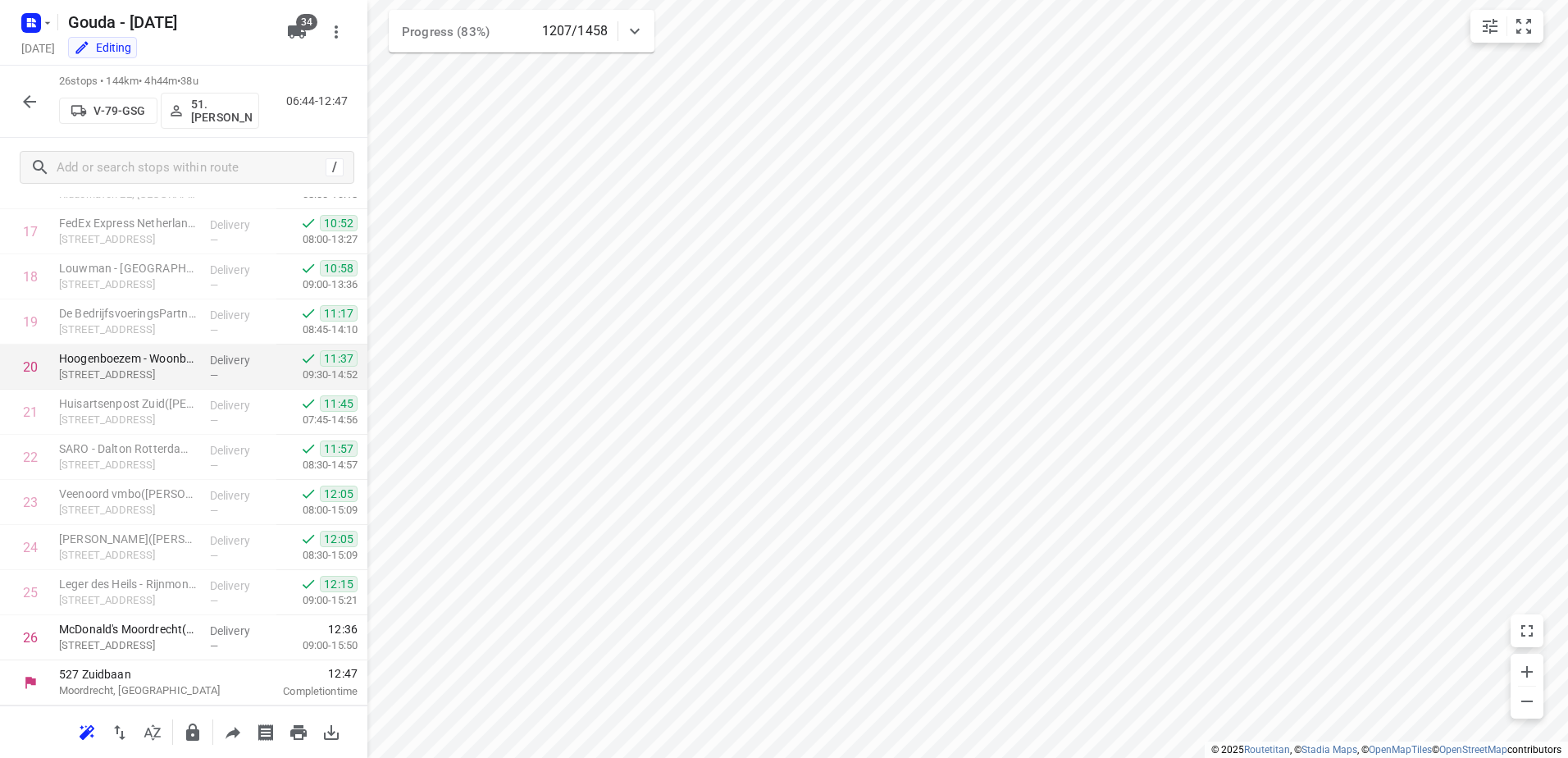
scroll to position [791, 0]
click at [40, 100] on button "button" at bounding box center [30, 101] width 33 height 33
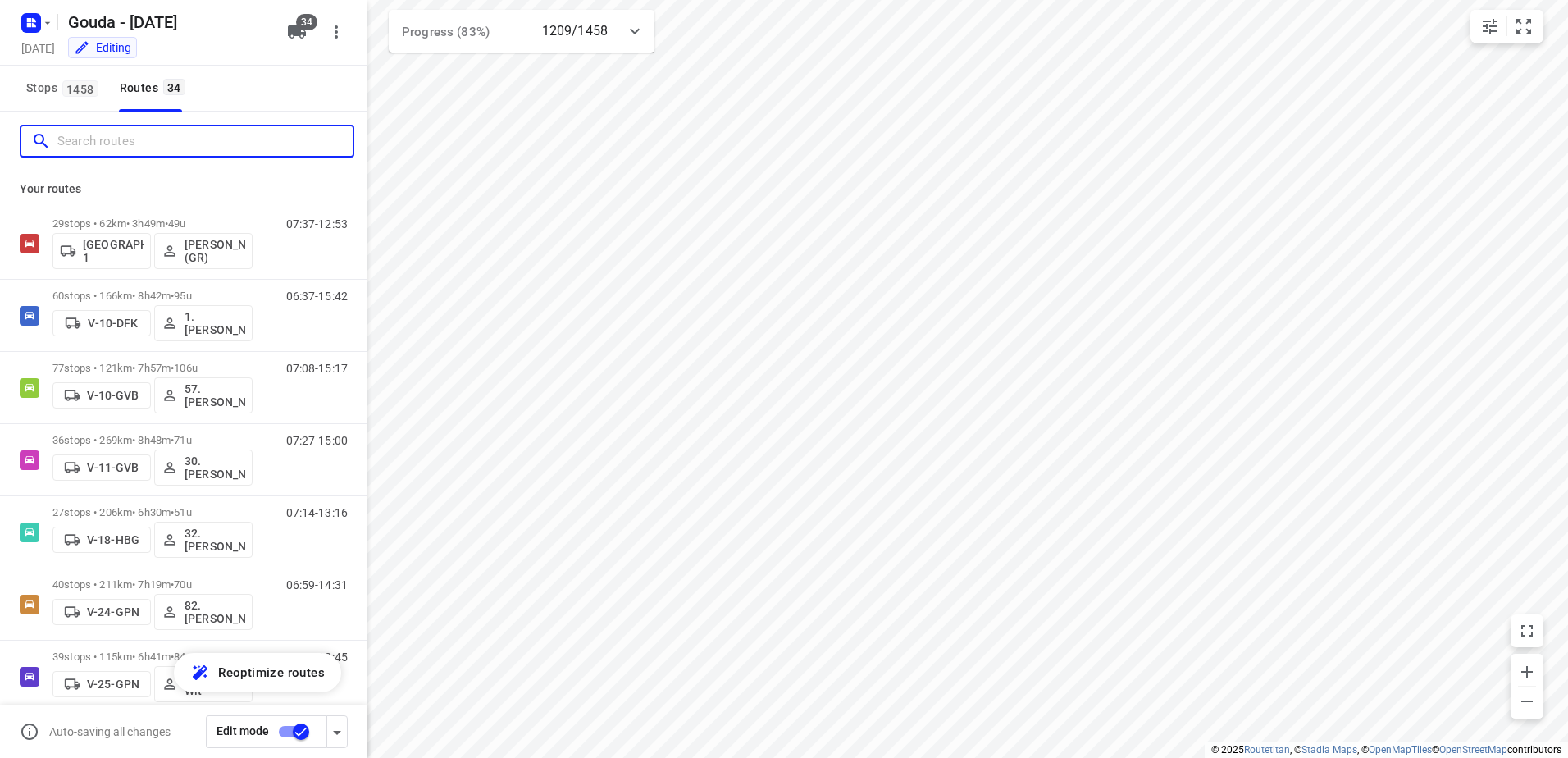
click at [214, 142] on input "Search routes" at bounding box center [205, 142] width 295 height 25
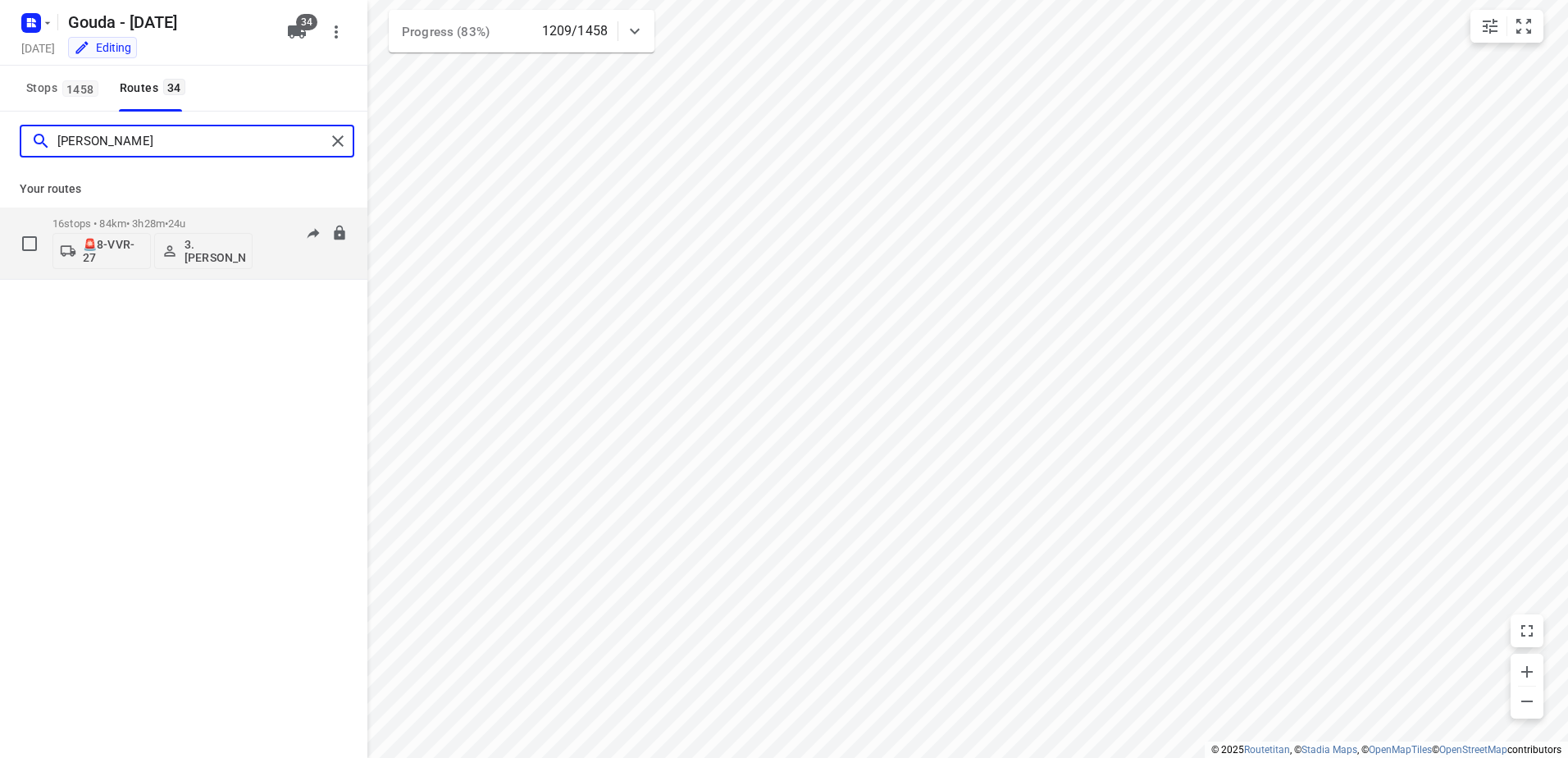
type input "anna"
click at [168, 216] on div "16 stops • 84km • 3h28m • 24u 🚨8-VVR-27 3. Anna Siudy" at bounding box center [152, 243] width 200 height 68
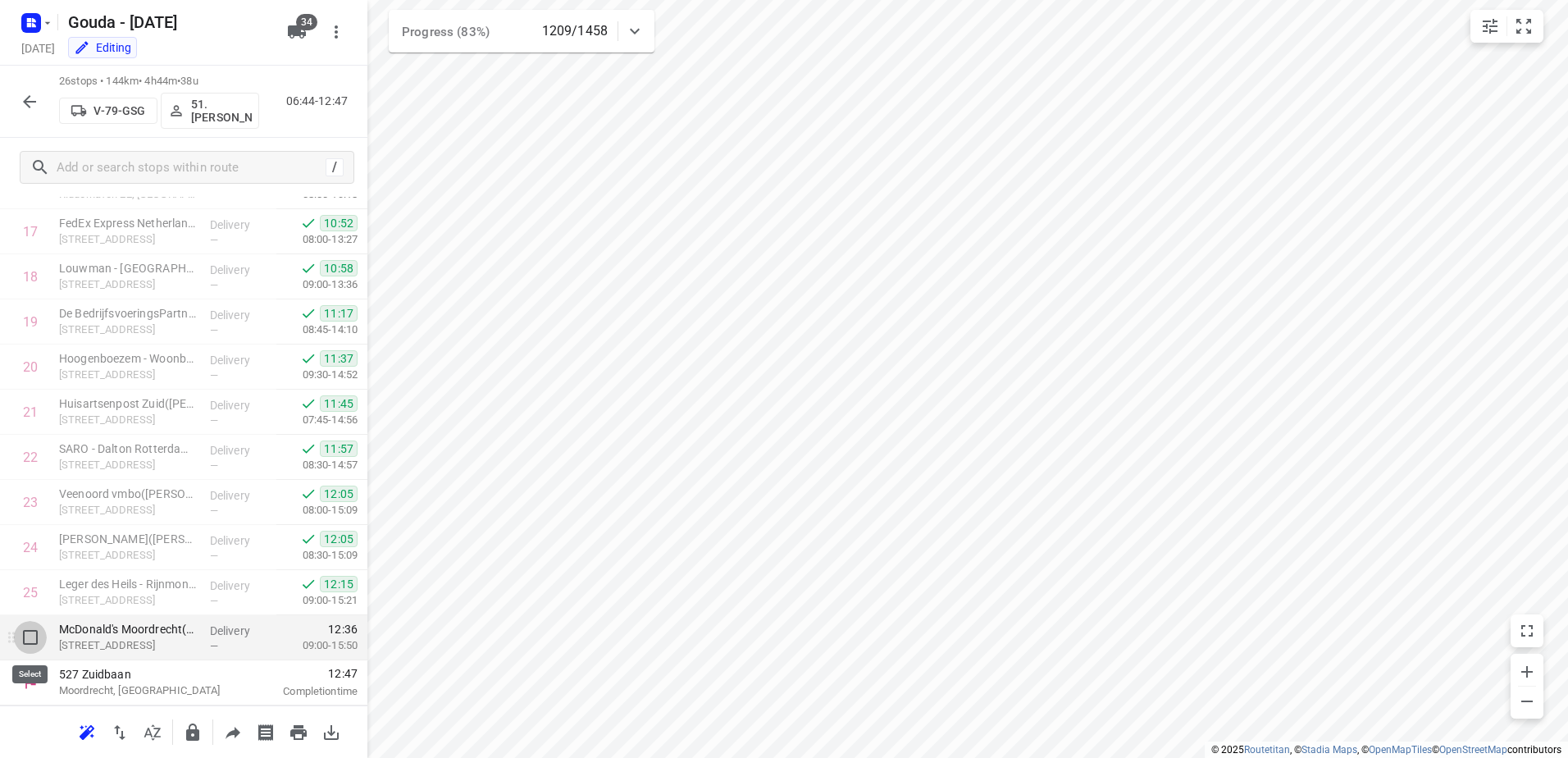
click at [32, 634] on input "checkbox" at bounding box center [30, 637] width 33 height 33
checkbox input "true"
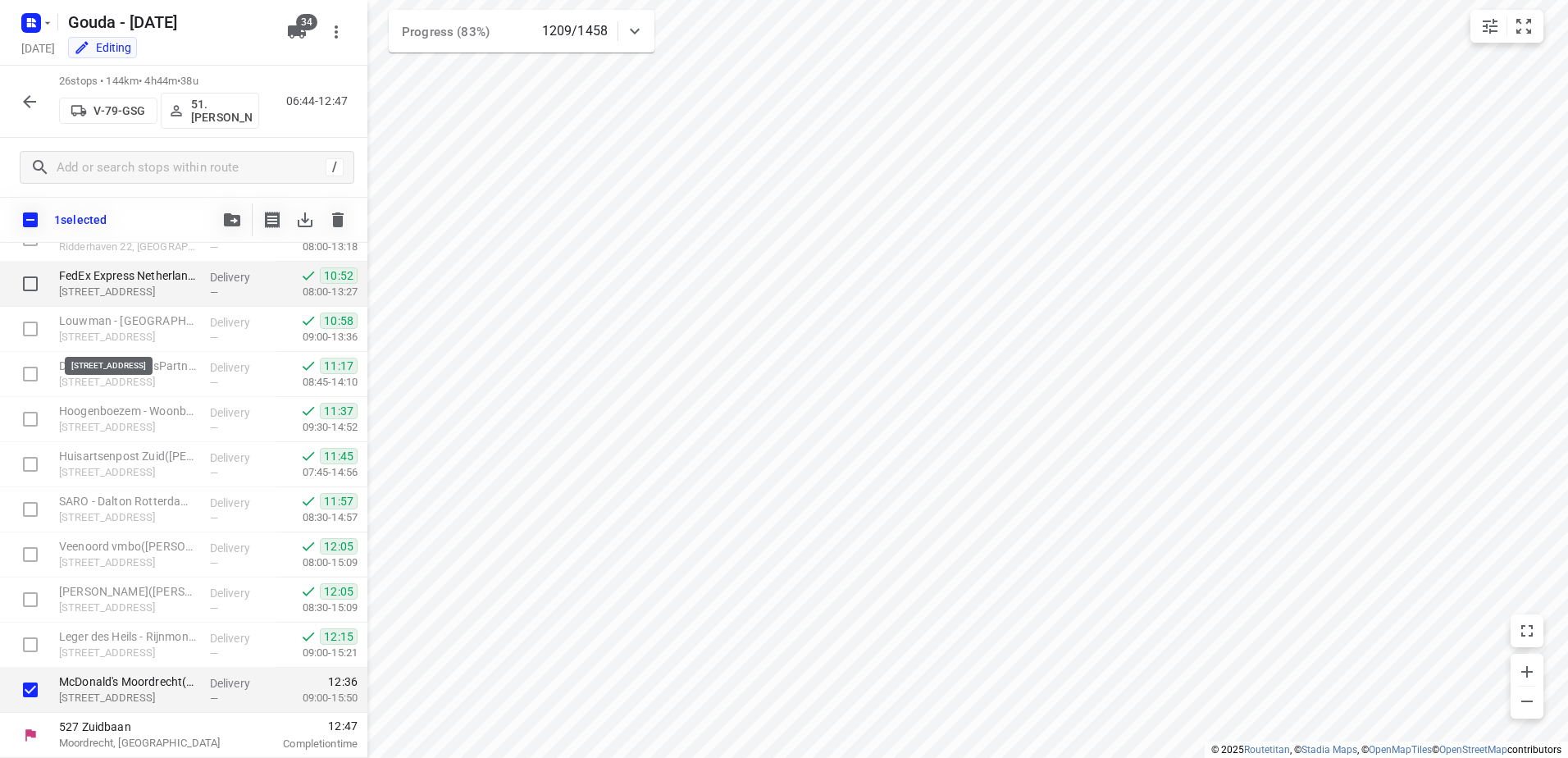
scroll to position [785, 0]
click at [225, 222] on icon "button" at bounding box center [232, 220] width 16 height 13
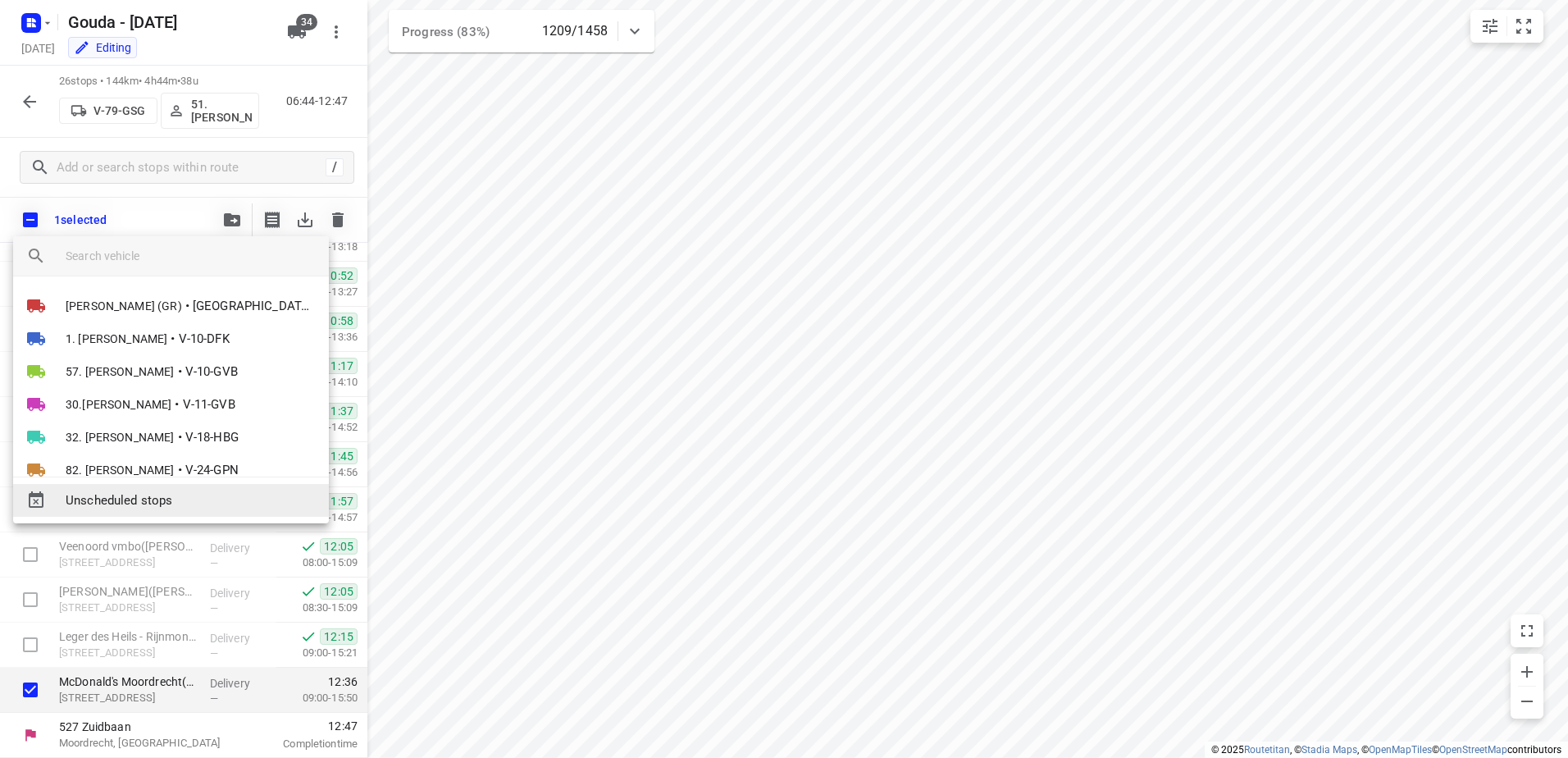
click at [158, 500] on span "Unscheduled stops" at bounding box center [190, 501] width 250 height 19
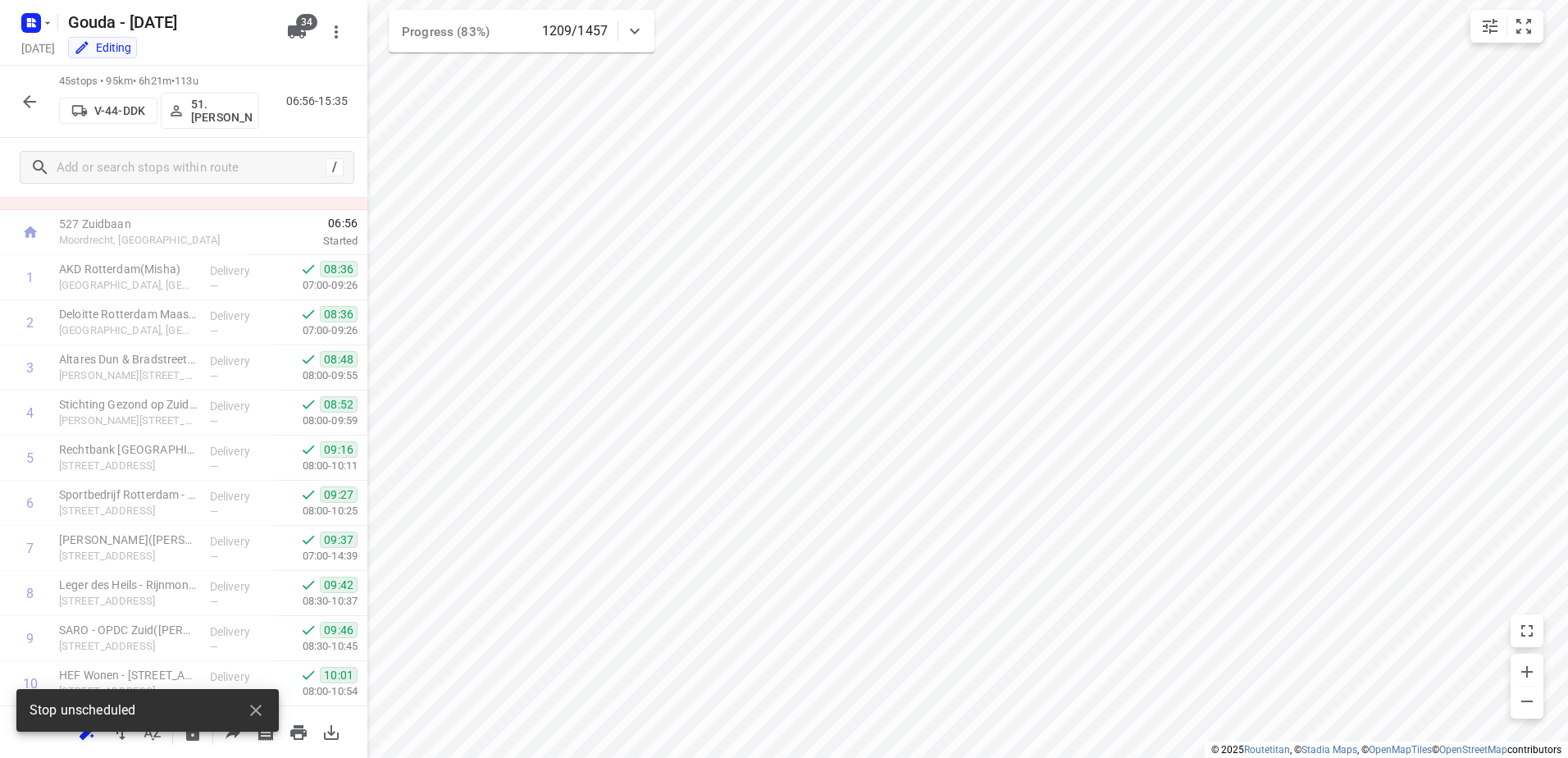
scroll to position [0, 0]
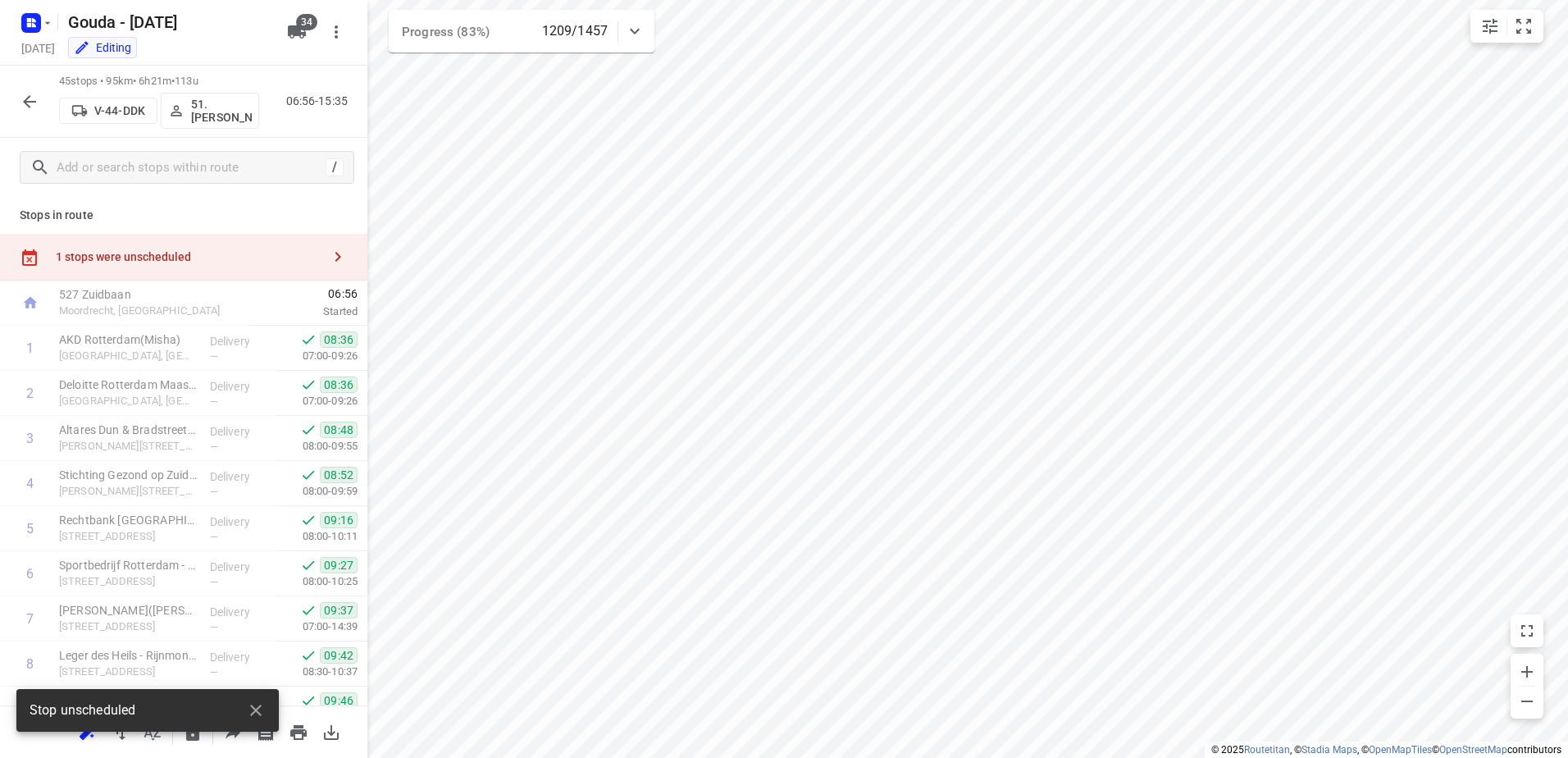
click at [226, 248] on div "1 stops were unscheduled" at bounding box center [184, 257] width 368 height 47
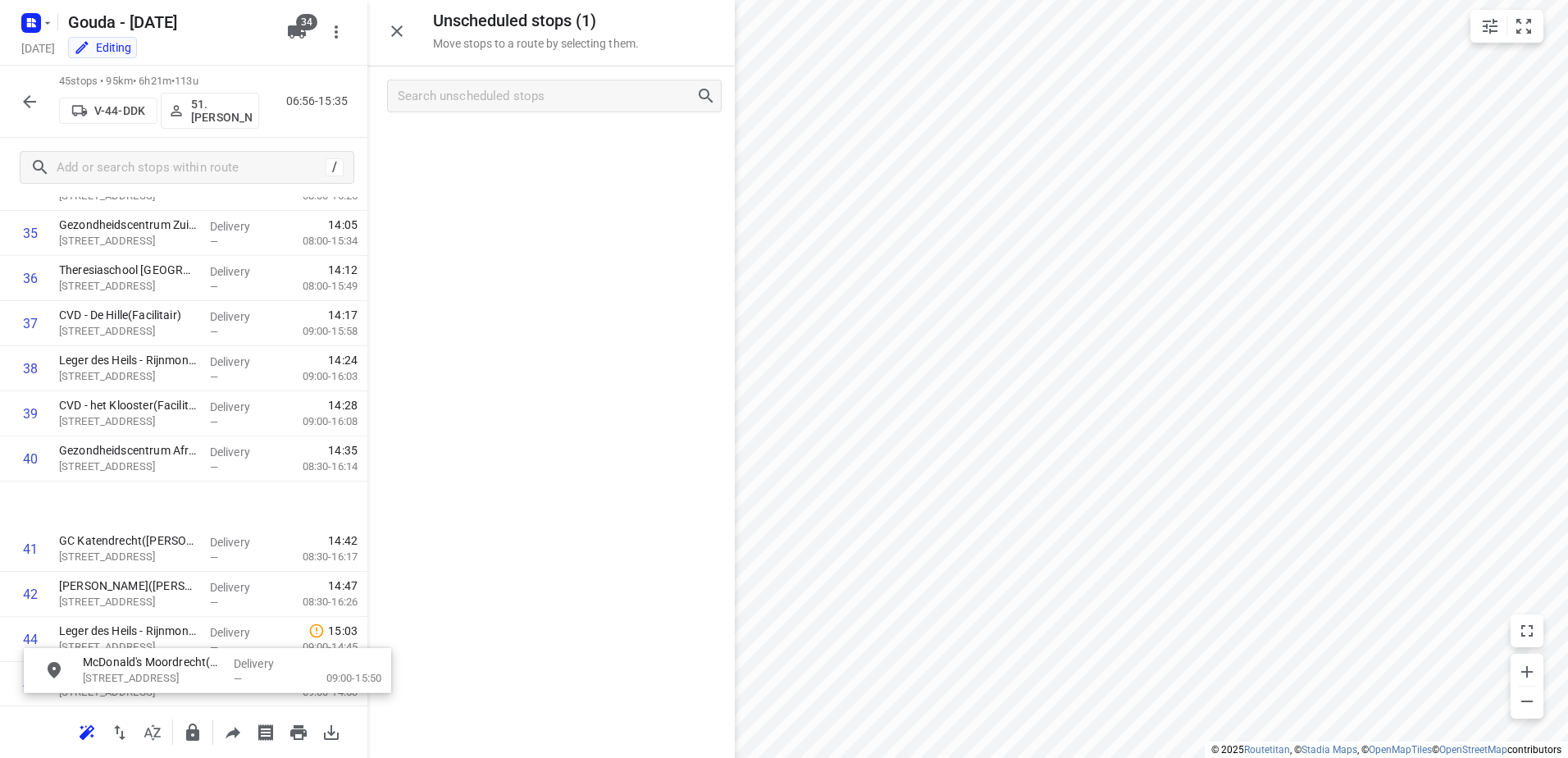
scroll to position [1751, 0]
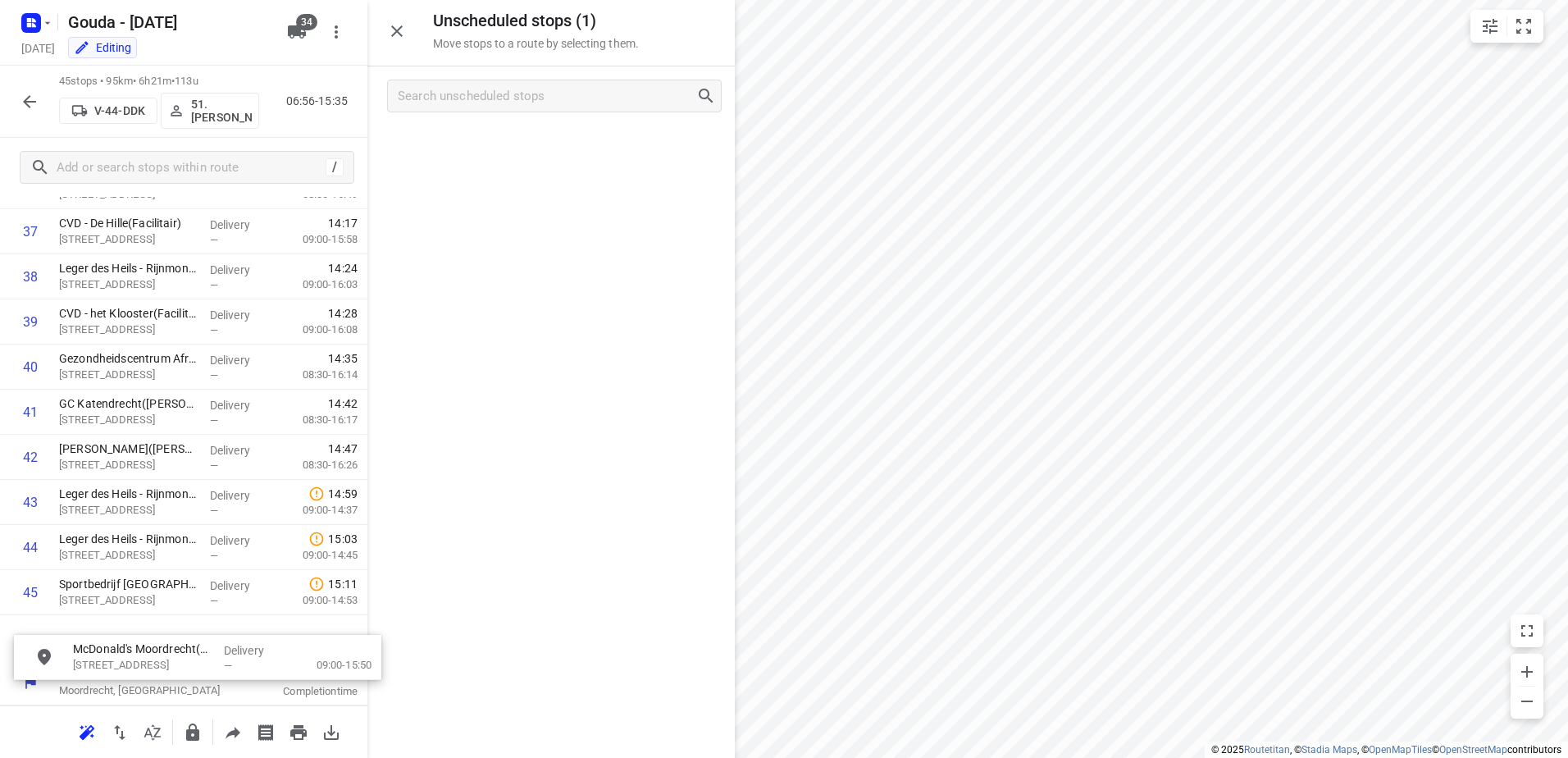
drag, startPoint x: 467, startPoint y: 143, endPoint x: 72, endPoint y: 660, distance: 650.6
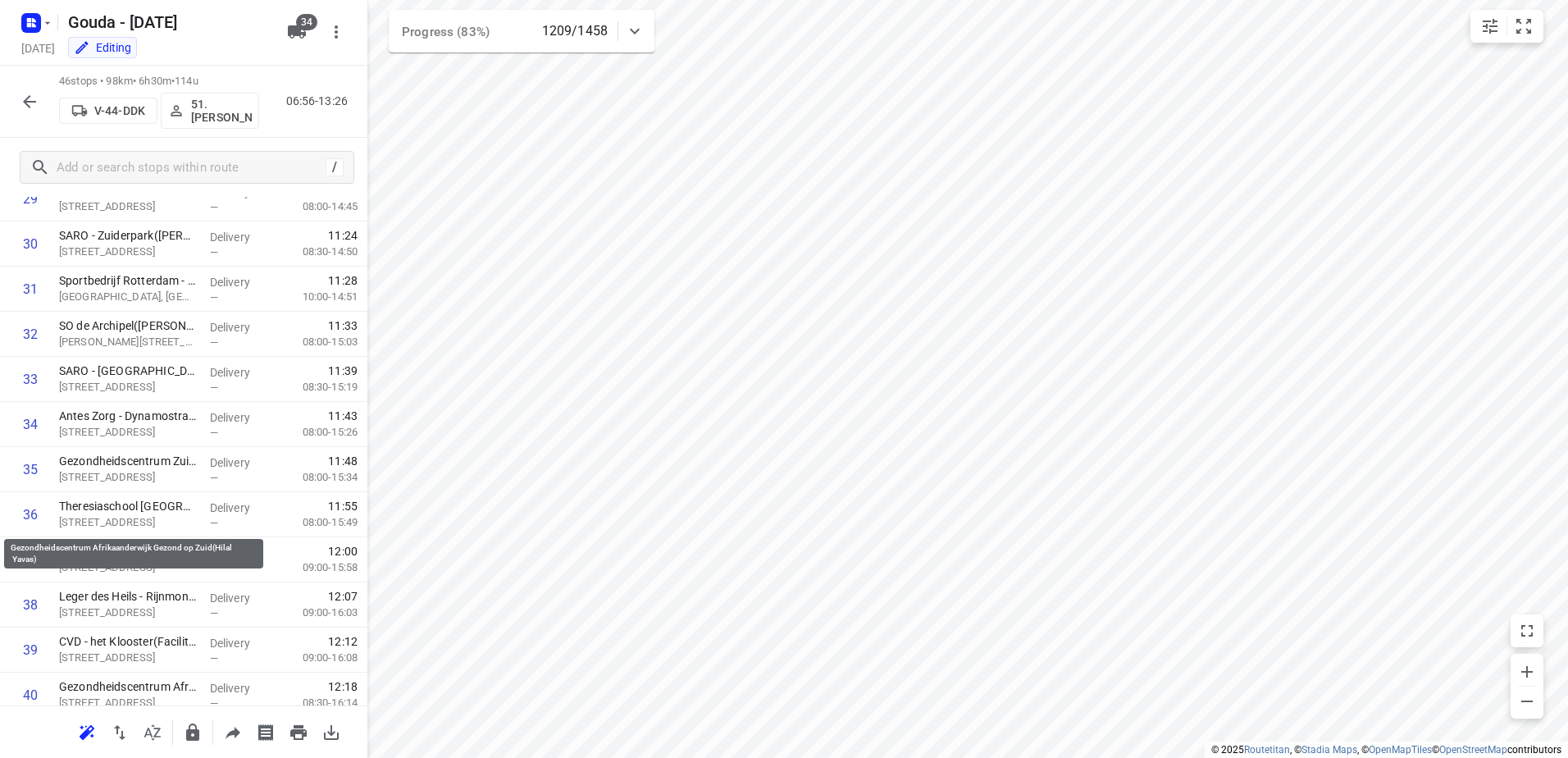
scroll to position [1694, 0]
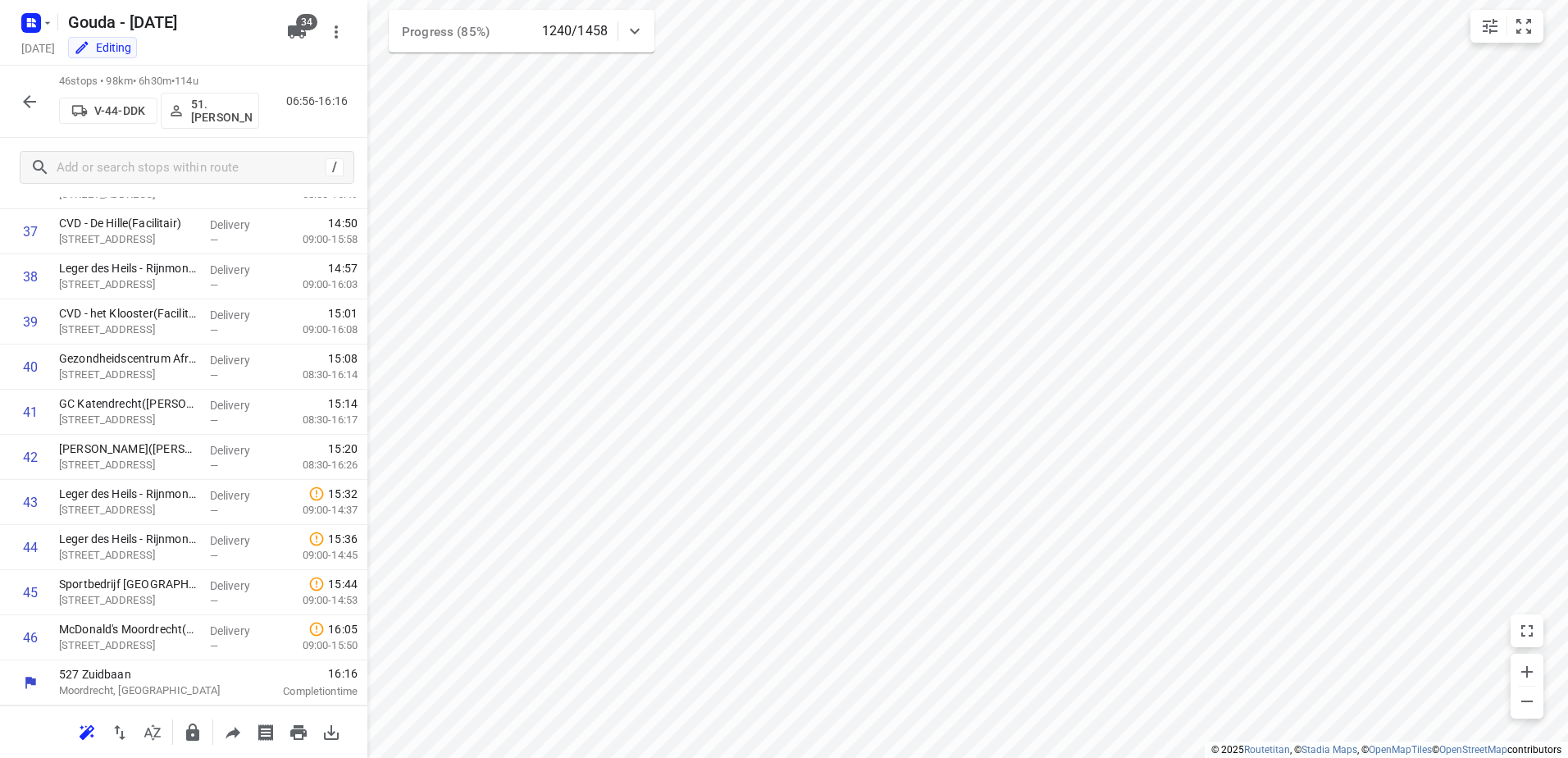
click at [32, 114] on button "button" at bounding box center [30, 101] width 33 height 33
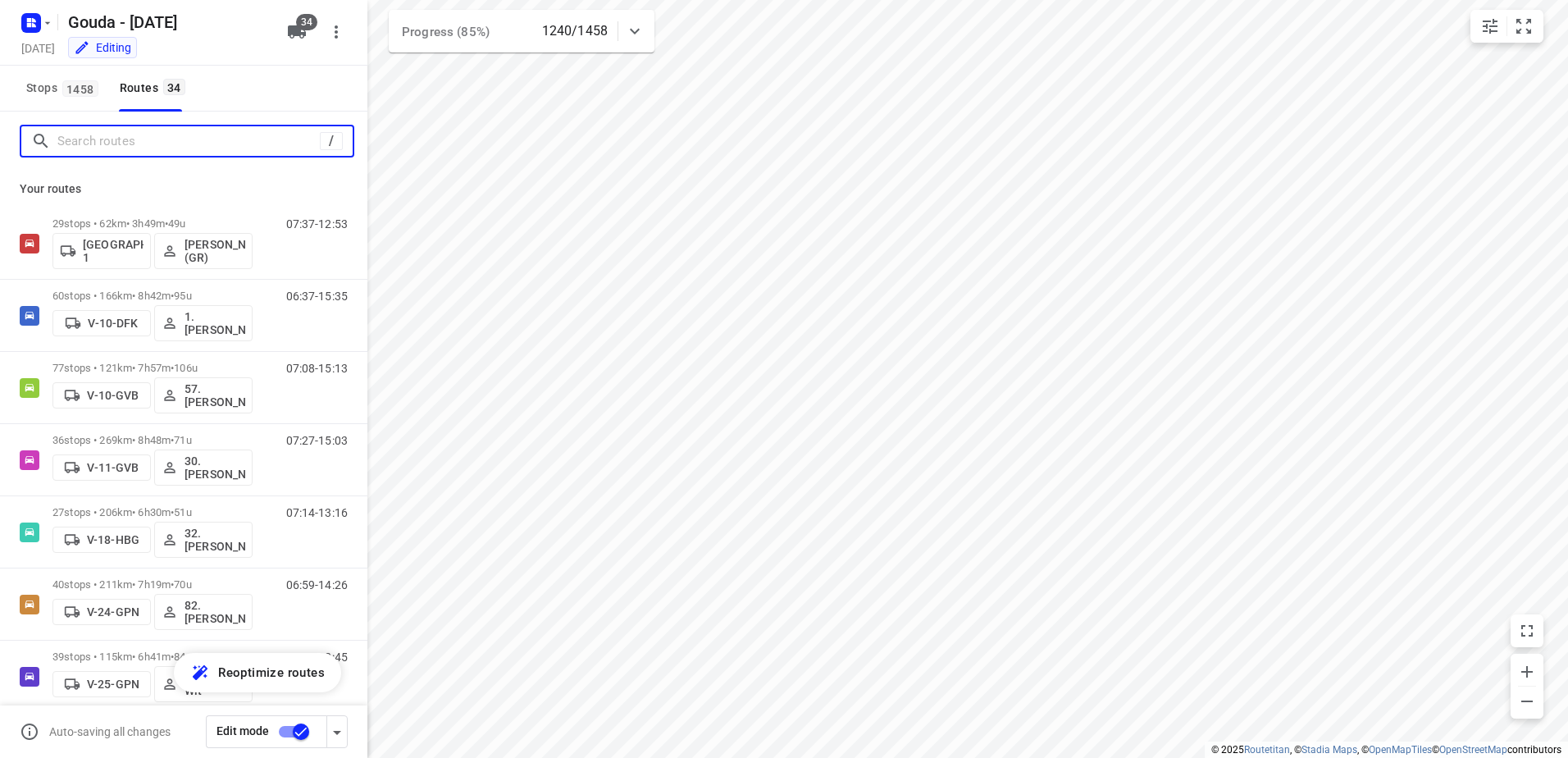
click at [123, 145] on input "Search routes" at bounding box center [188, 142] width 263 height 25
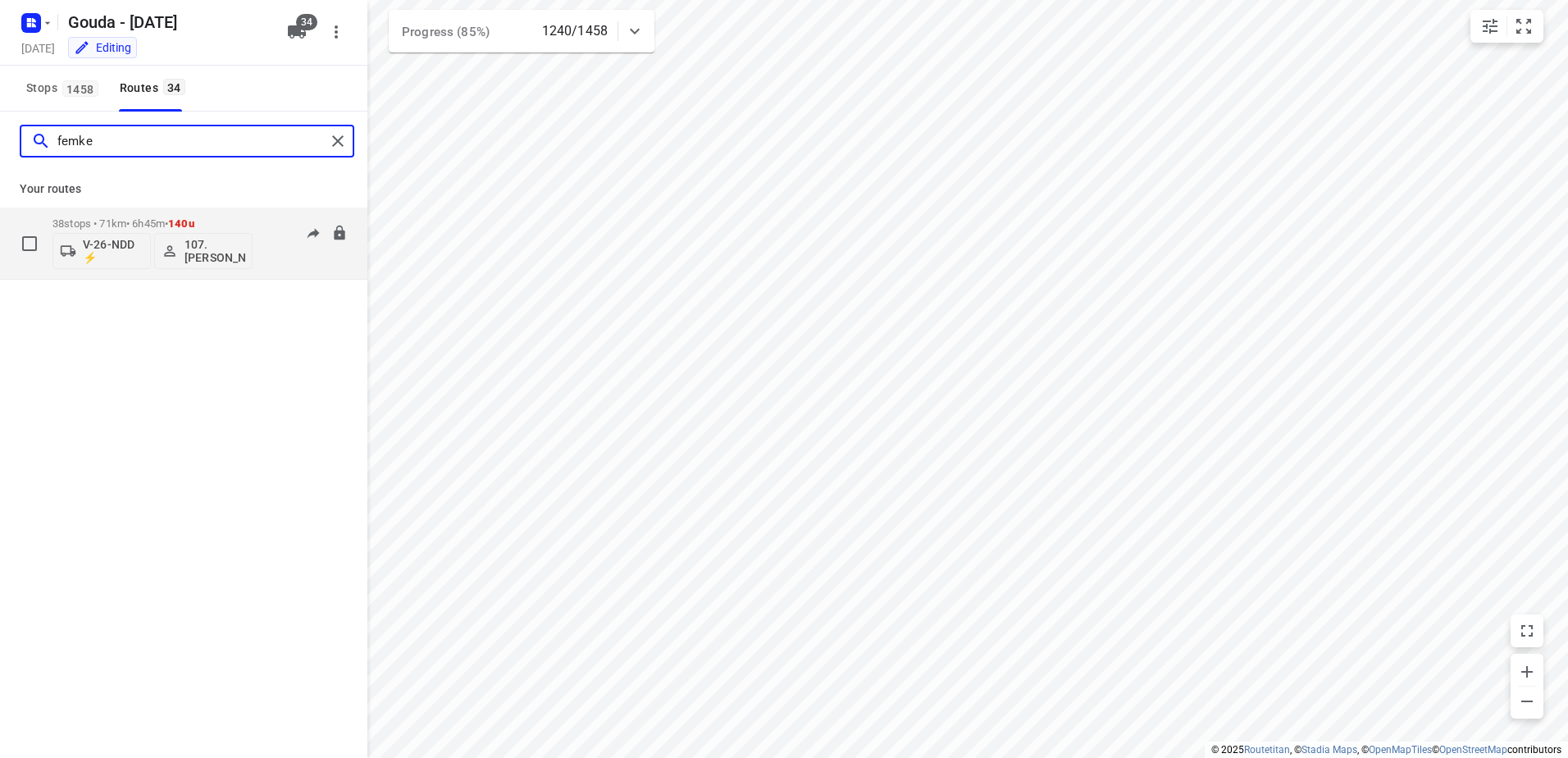
type input "femke"
click at [95, 227] on p "38 stops • 71km • 6h45m • 140u" at bounding box center [152, 223] width 200 height 13
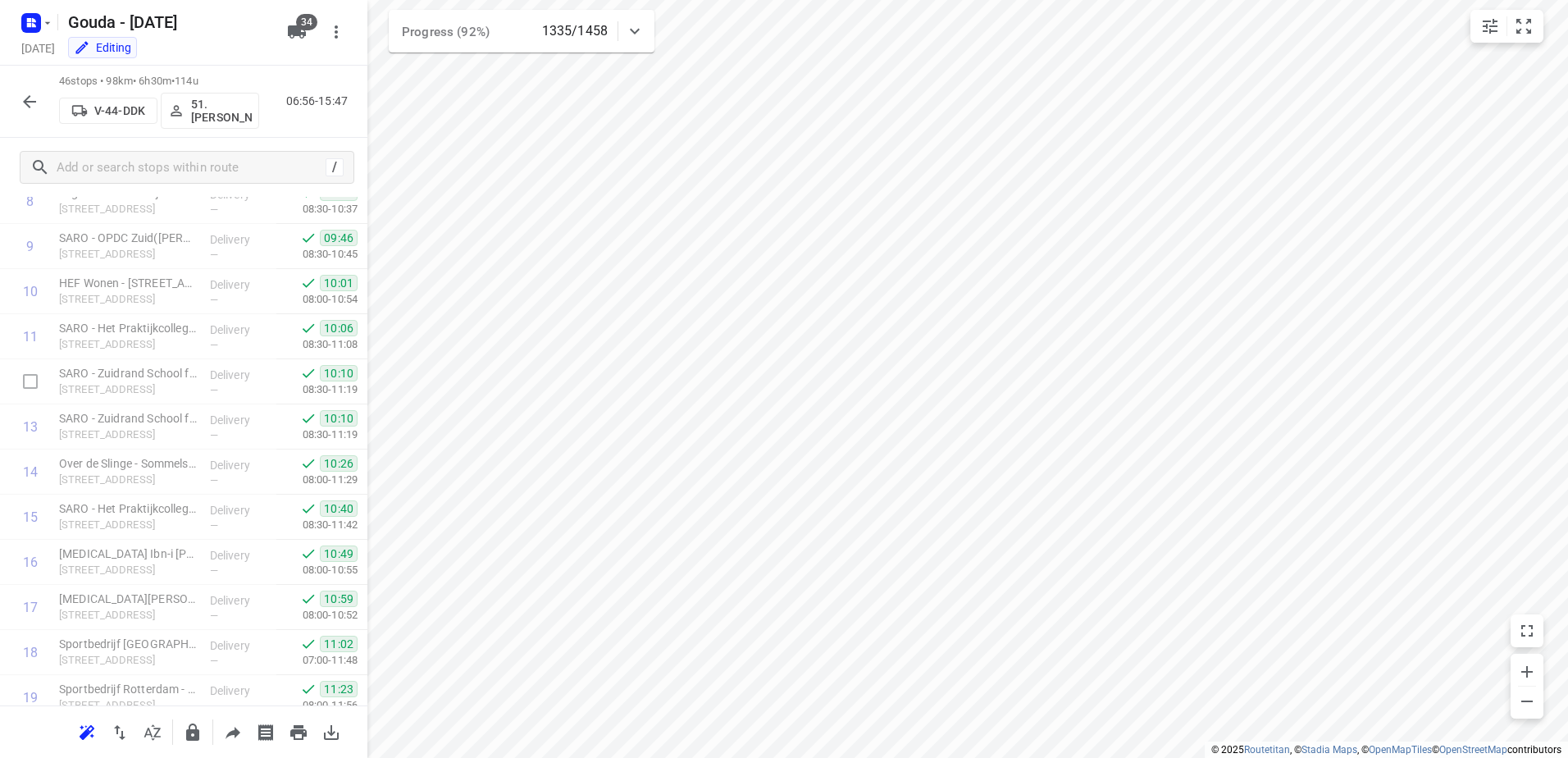
scroll to position [874, 0]
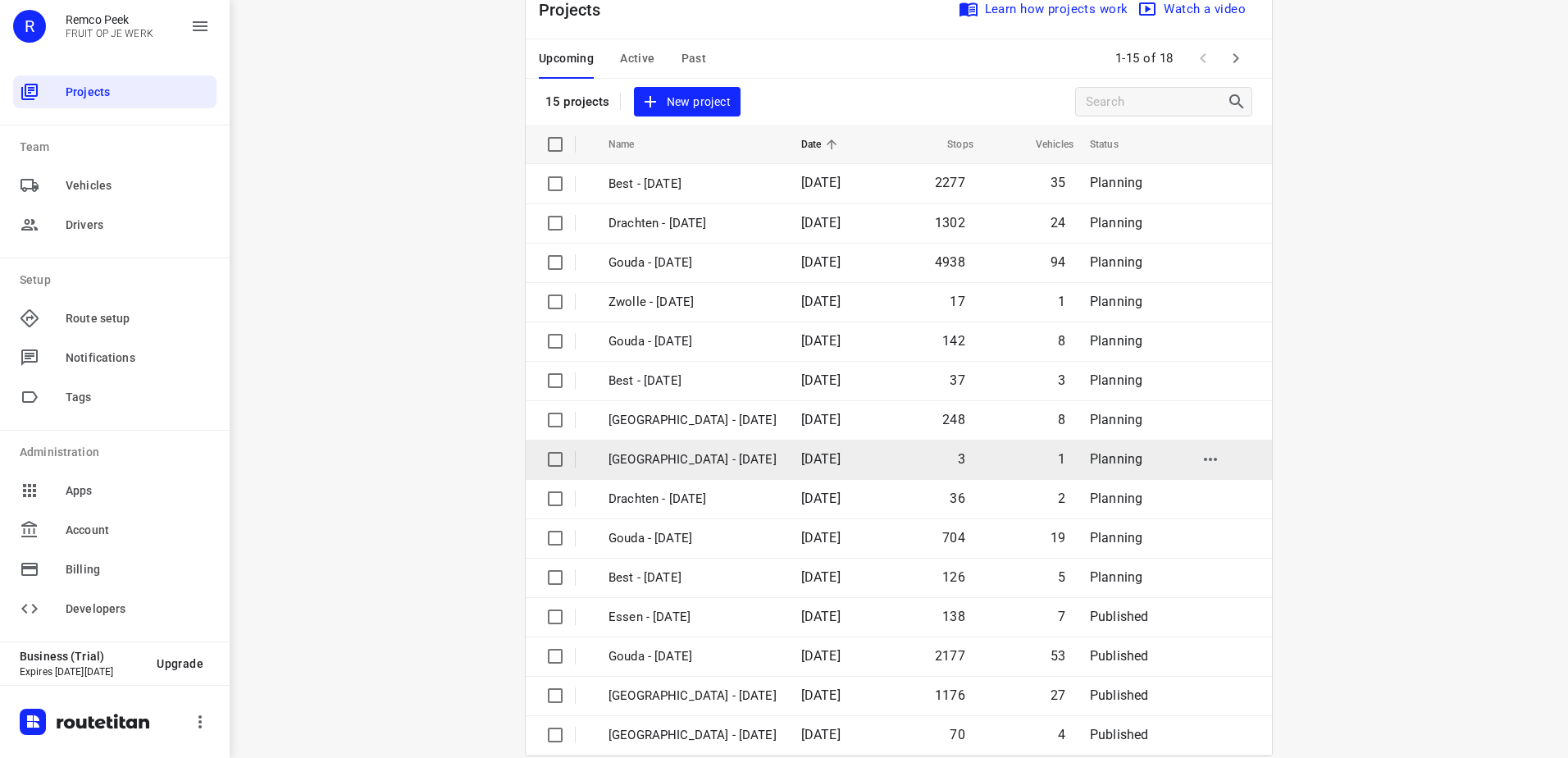
scroll to position [72, 0]
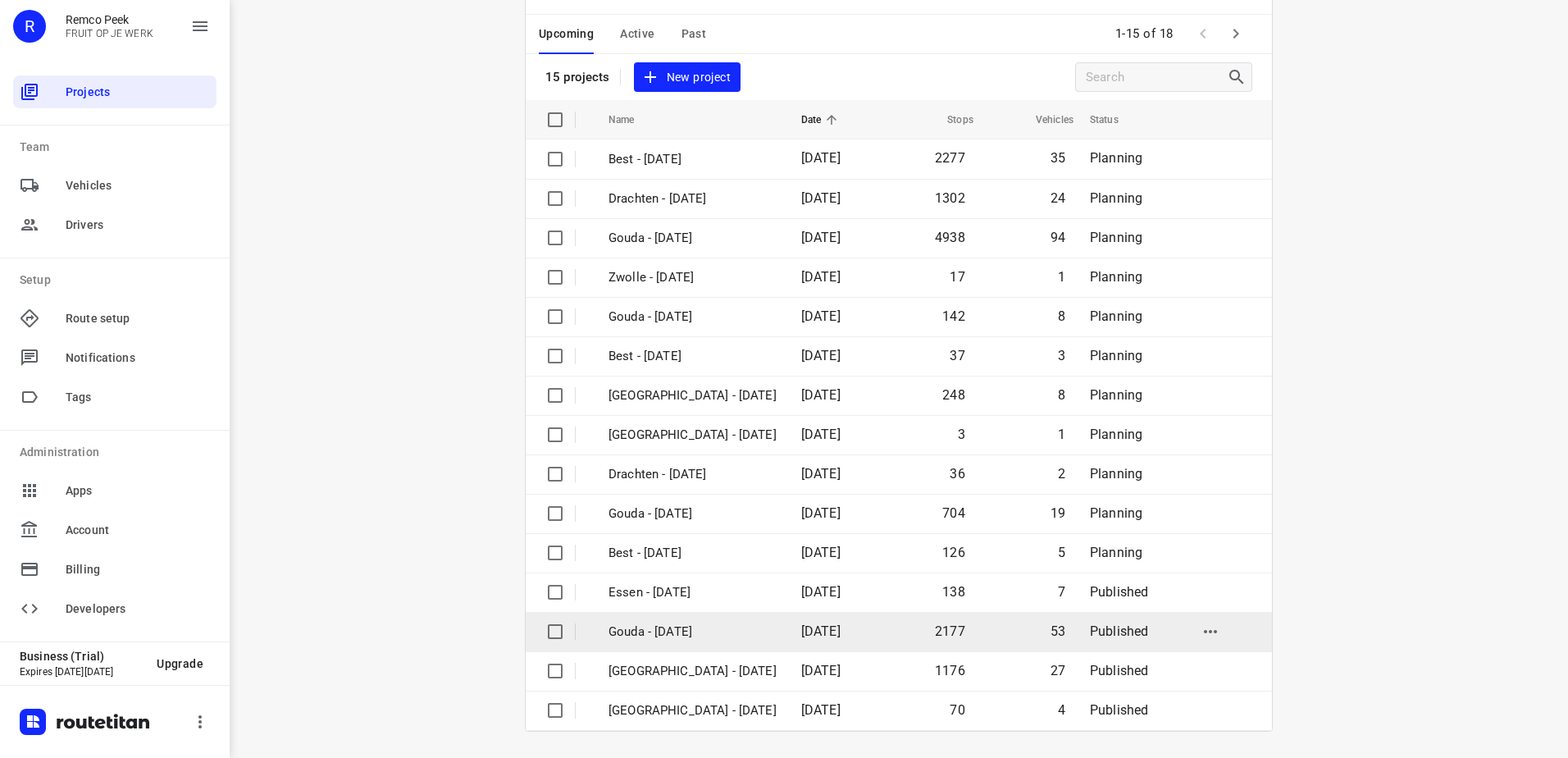
click at [698, 648] on td "Gouda - [DATE]" at bounding box center [690, 632] width 196 height 39
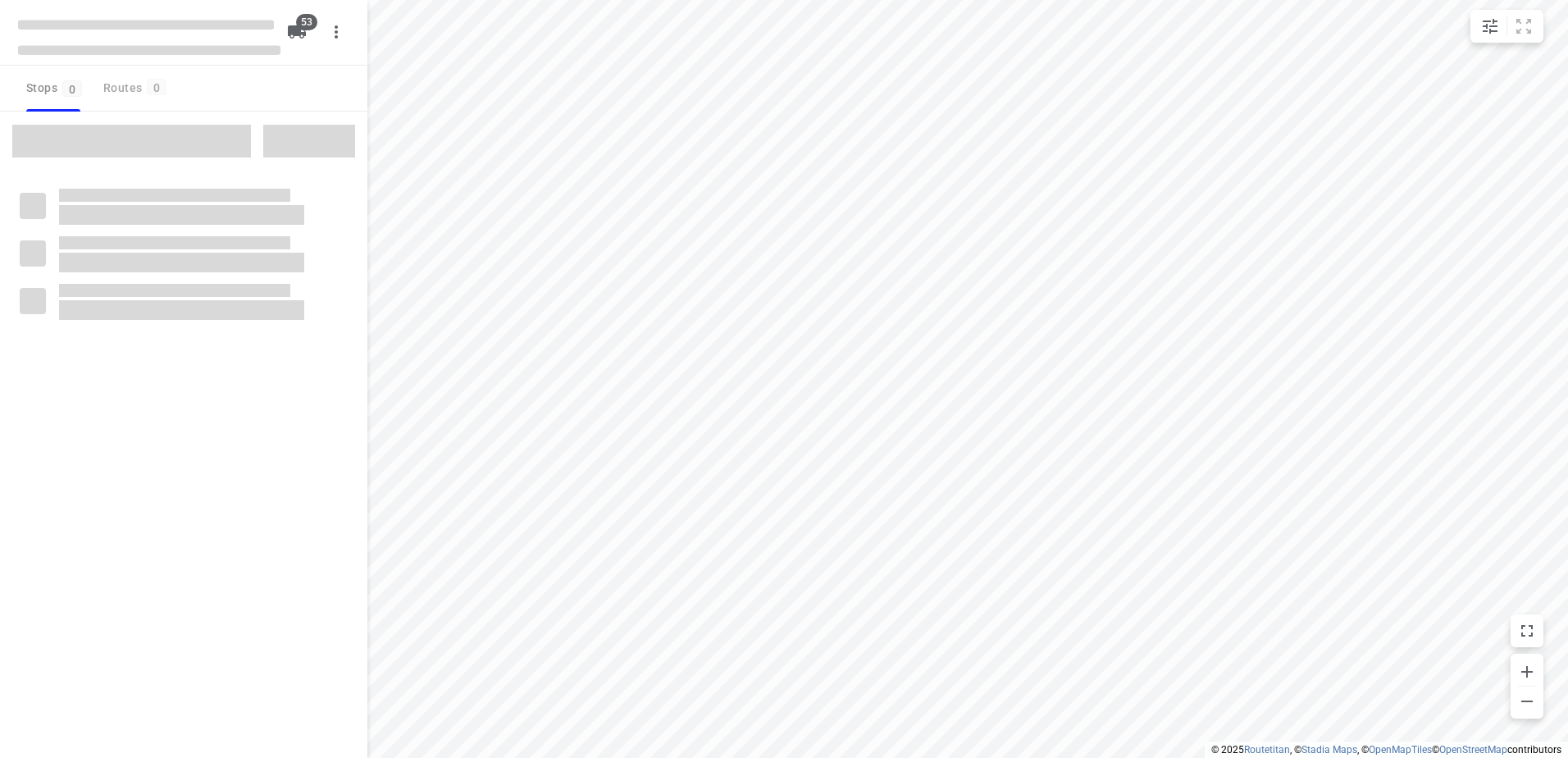
checkbox input "true"
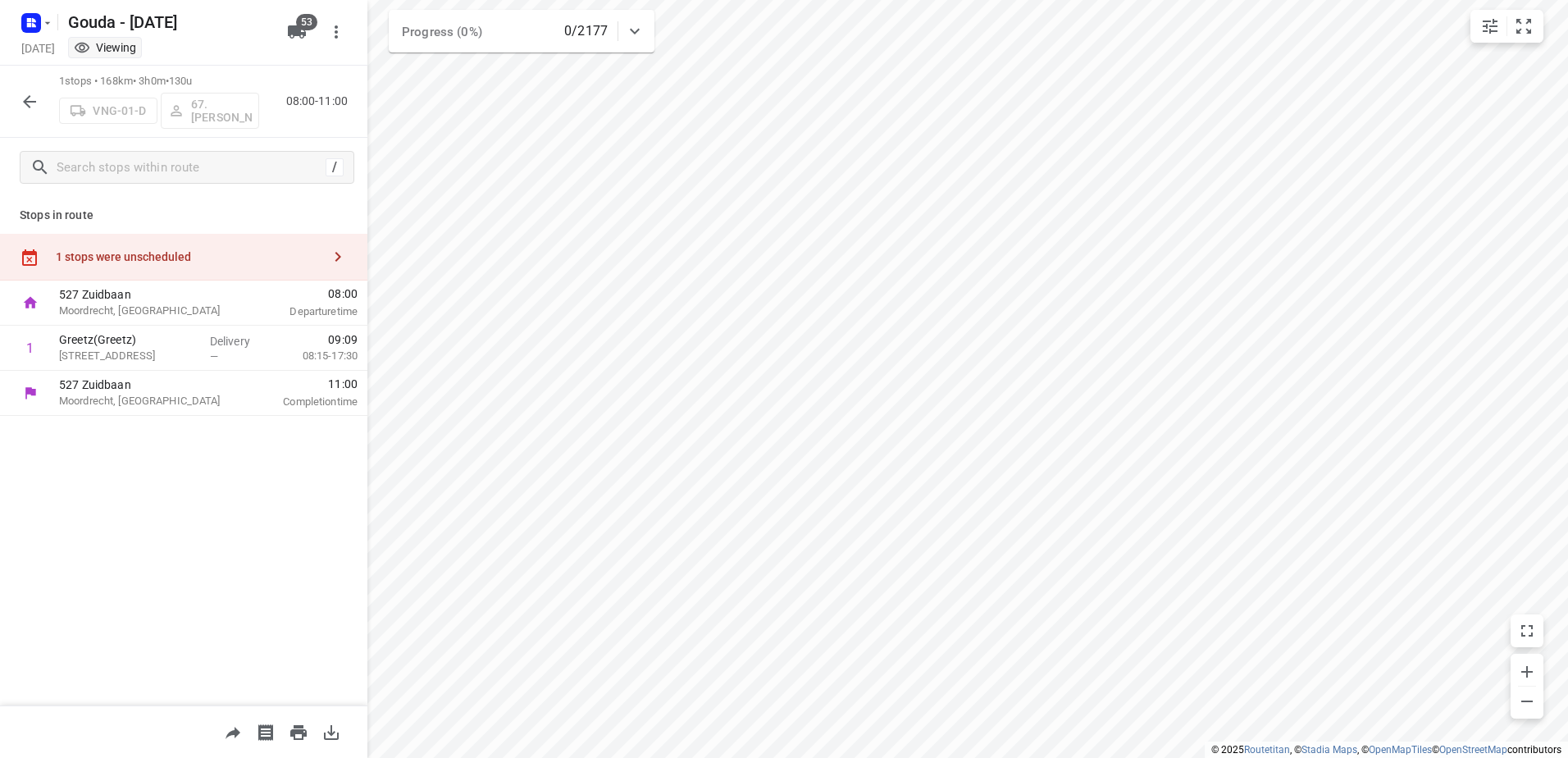
click at [174, 248] on div "1 stops were unscheduled" at bounding box center [184, 257] width 368 height 47
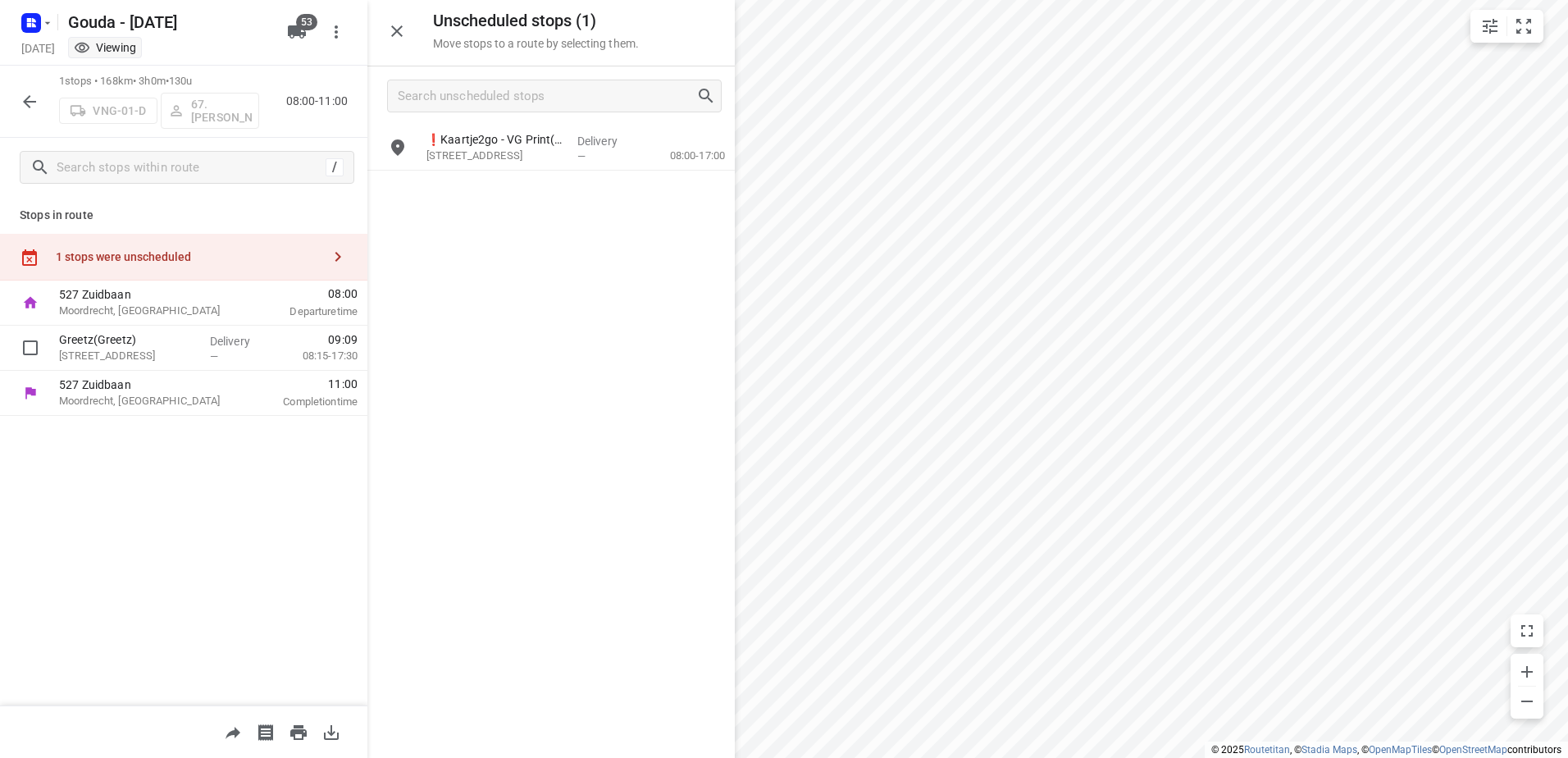
drag, startPoint x: 445, startPoint y: 193, endPoint x: 661, endPoint y: 122, distance: 227.4
click at [179, 318] on div "Unscheduled stops ( 1 ) Move stops to a route by selecting them. ❗Kaartje2go - …" at bounding box center [184, 379] width 368 height 758
drag, startPoint x: 571, startPoint y: 148, endPoint x: 100, endPoint y: 147, distance: 471.0
click at [422, 170] on div "❗Kaartje2go - VG Print(Rob Ebben) Lange Dreef 8, Vianen Delivery — 08:00-17:00" at bounding box center [552, 148] width 368 height 45
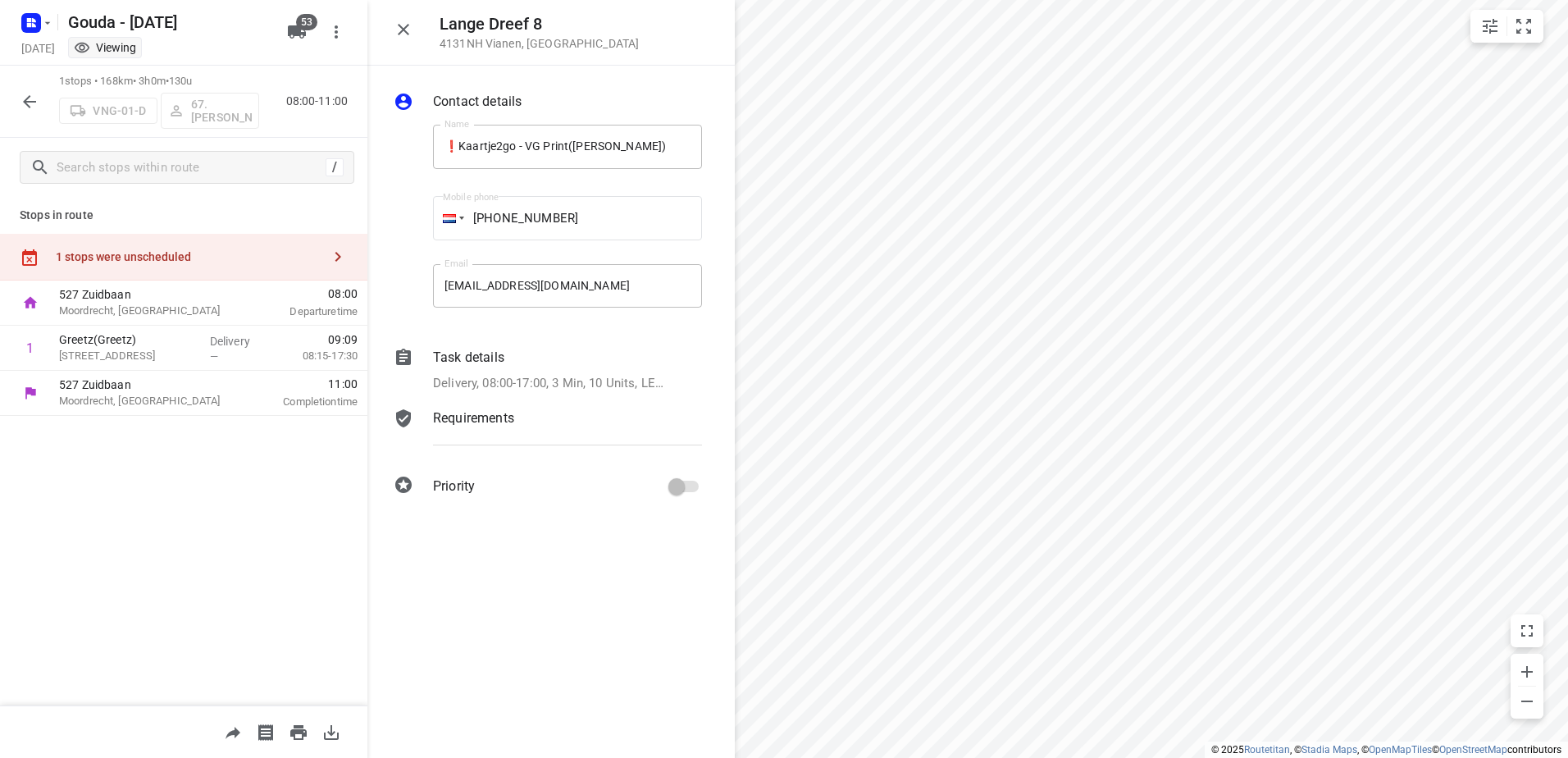
click at [26, 100] on icon "button" at bounding box center [30, 101] width 13 height 13
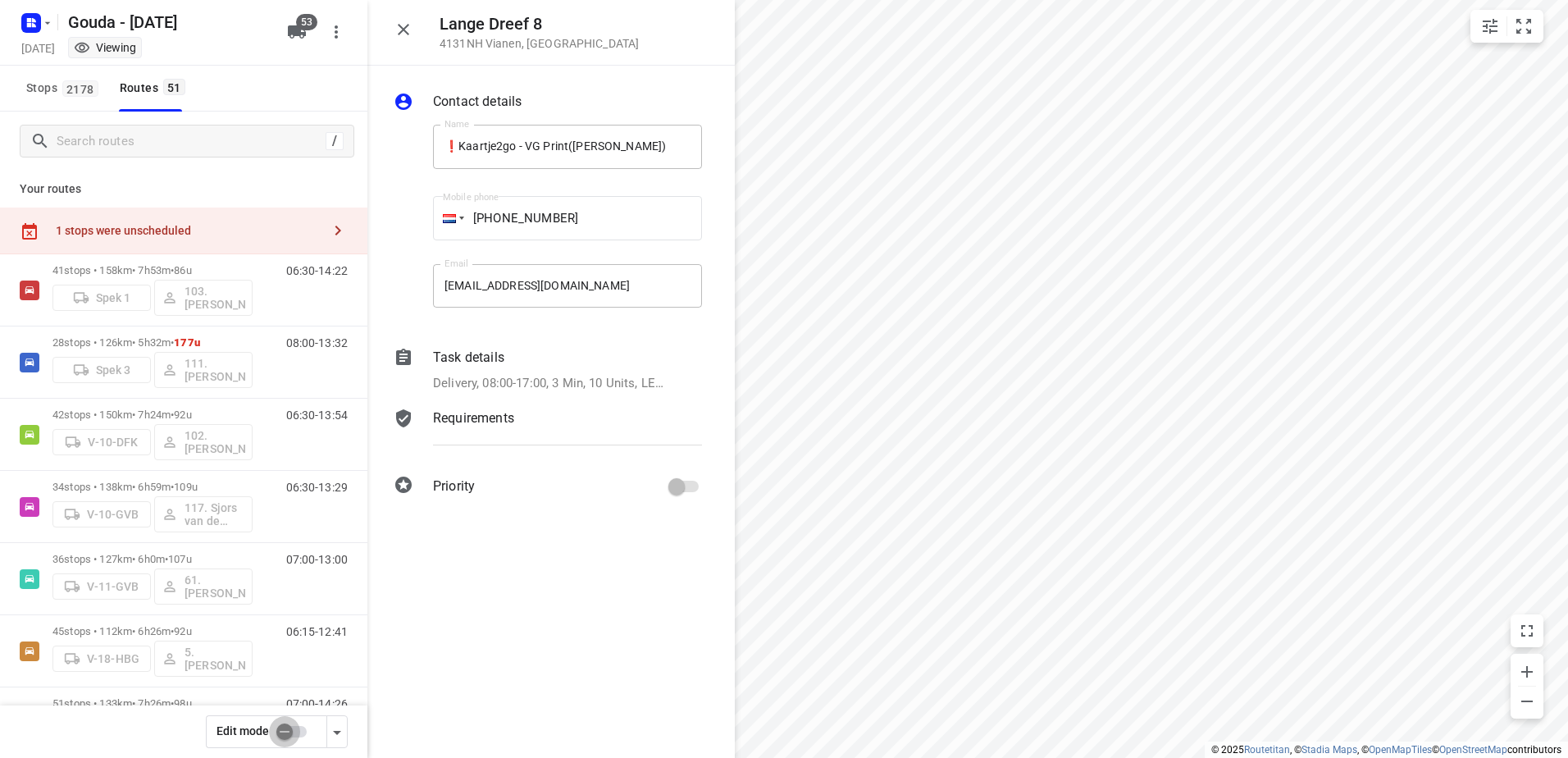
click at [282, 733] on input "checkbox" at bounding box center [284, 731] width 93 height 31
checkbox input "false"
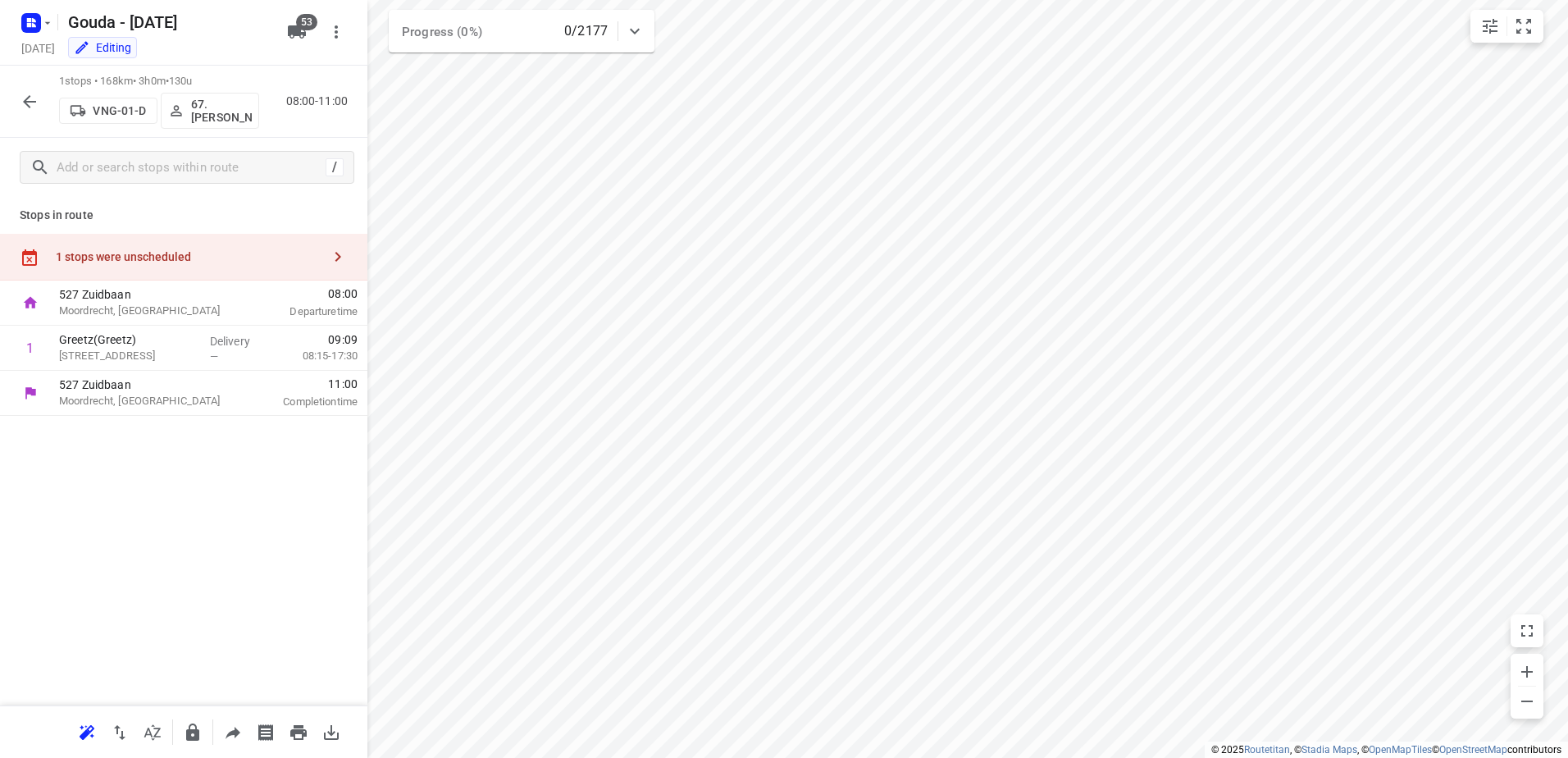
click at [159, 258] on div "1 stops were unscheduled" at bounding box center [188, 257] width 266 height 13
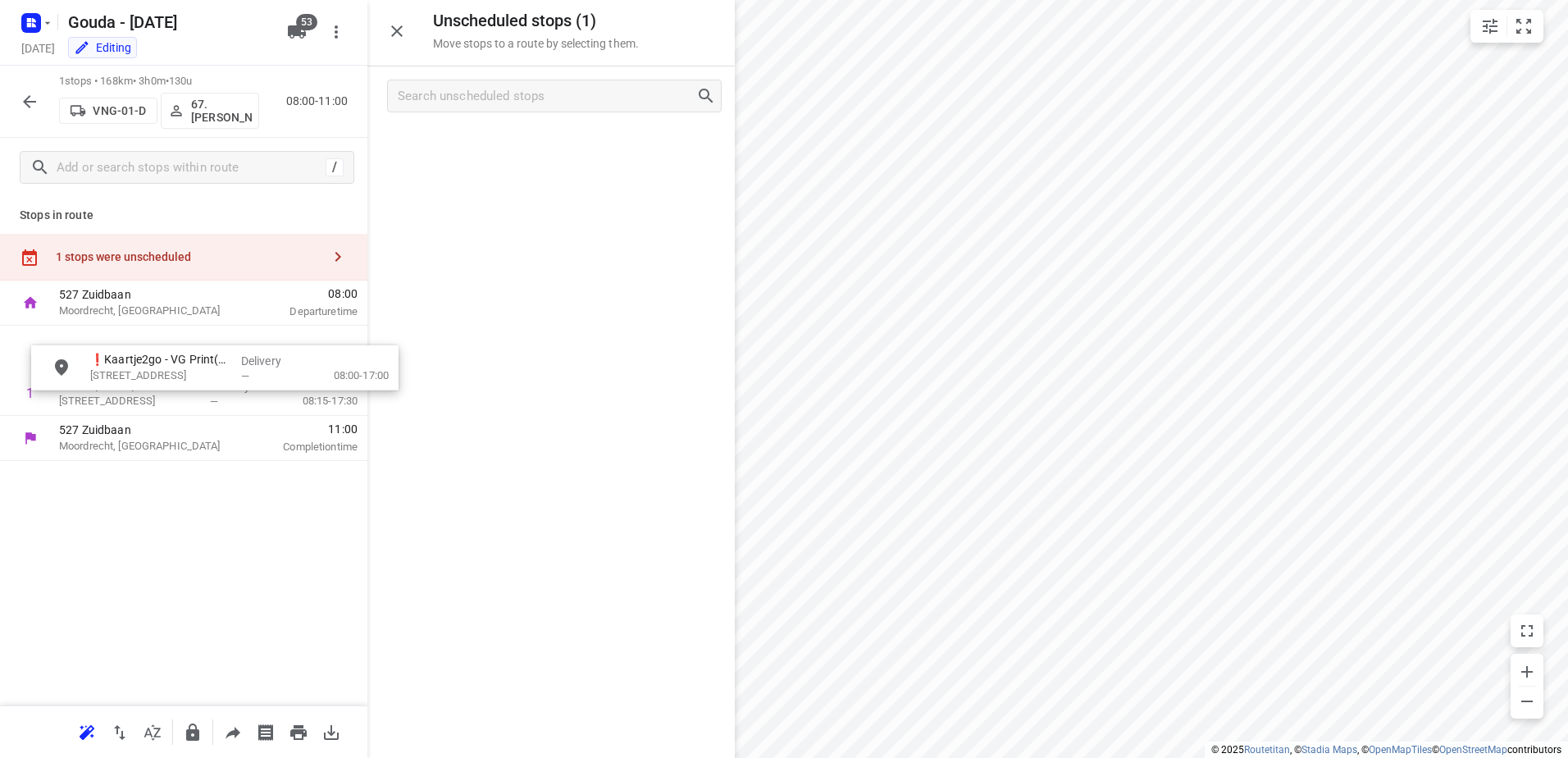
drag, startPoint x: 537, startPoint y: 139, endPoint x: 181, endPoint y: 355, distance: 416.4
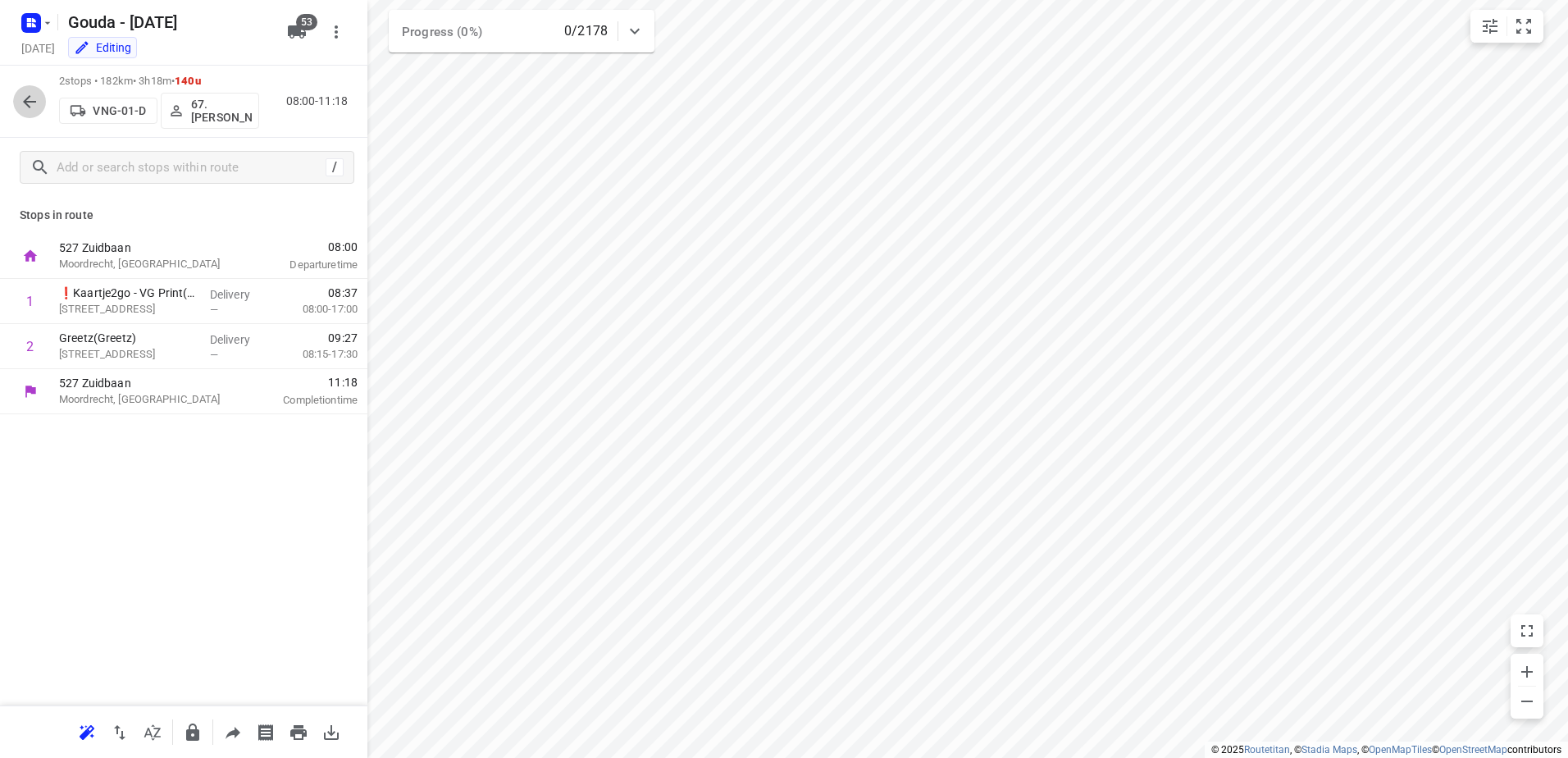
click at [24, 102] on icon "button" at bounding box center [30, 101] width 20 height 20
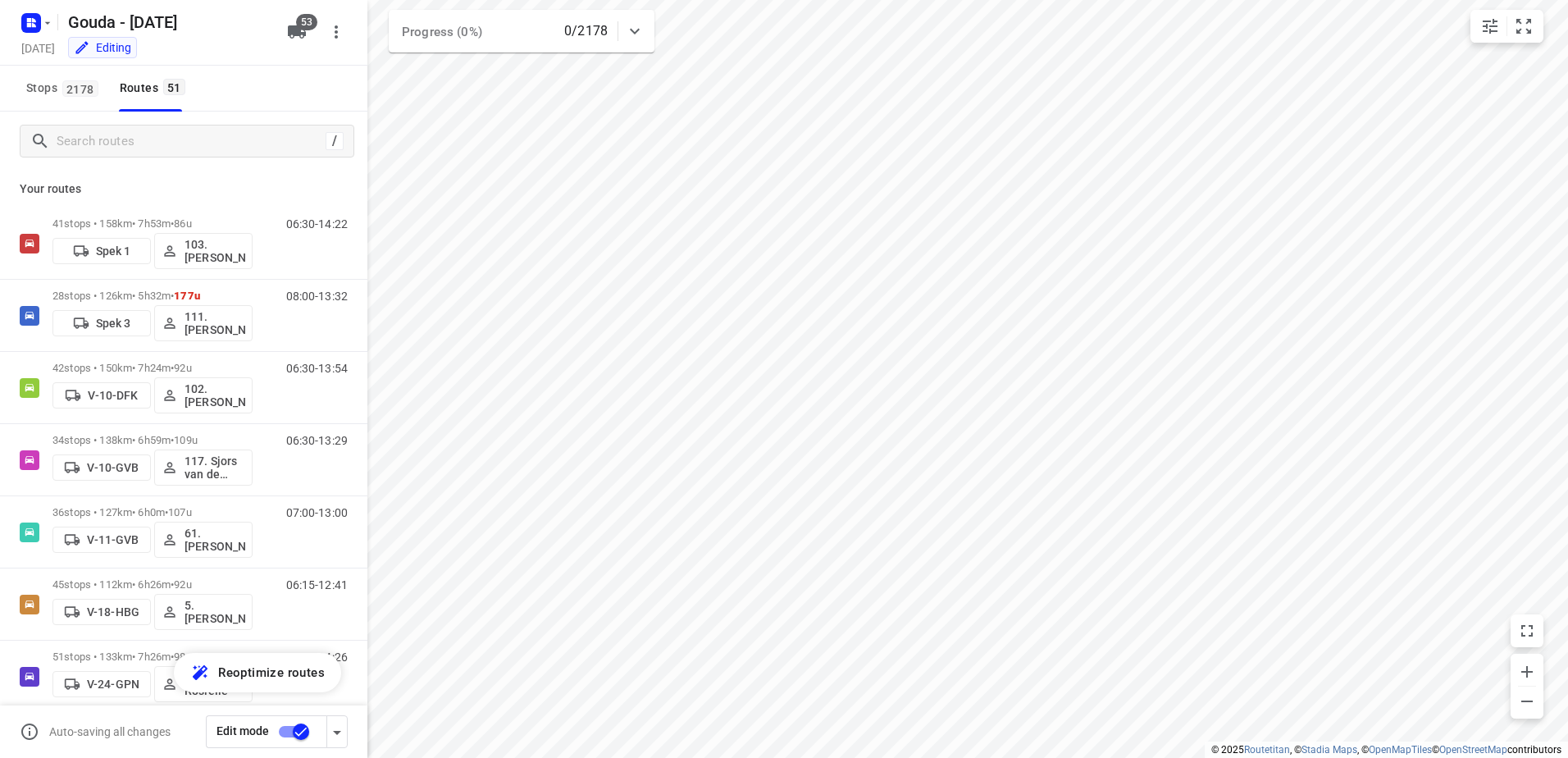
click at [295, 726] on input "checkbox" at bounding box center [301, 731] width 93 height 31
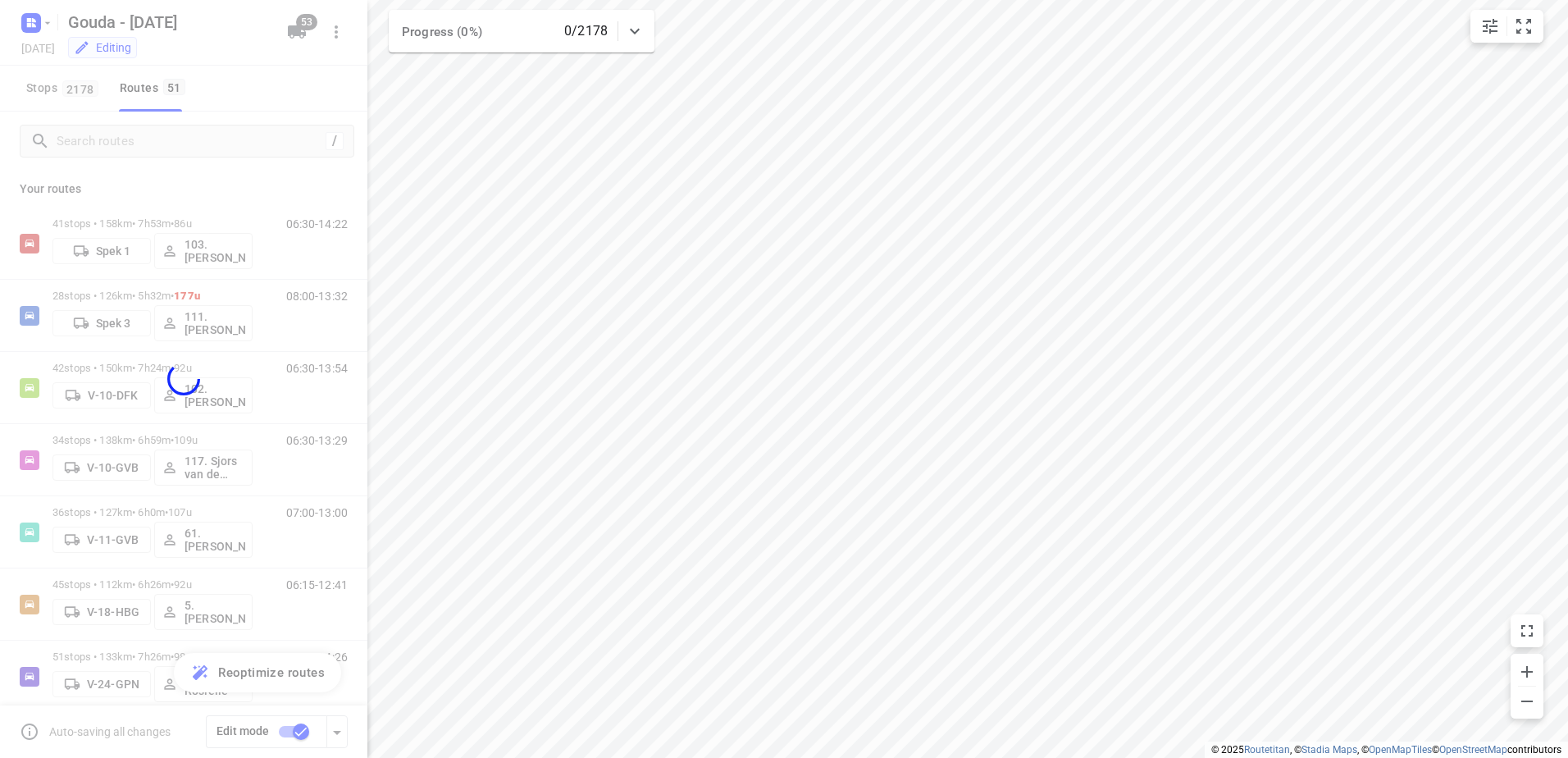
checkbox input "false"
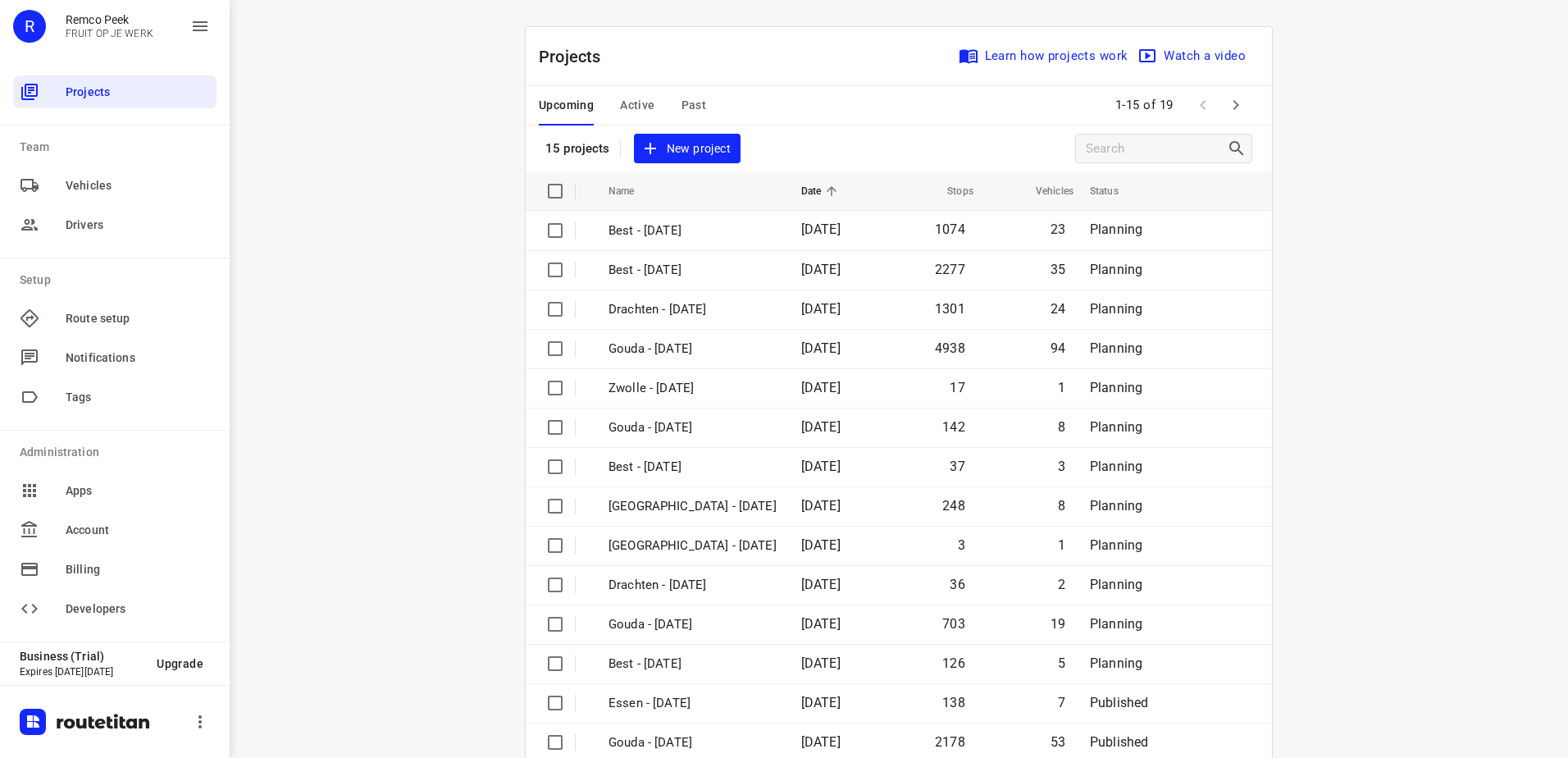
click at [622, 101] on span "Active" at bounding box center [637, 105] width 34 height 21
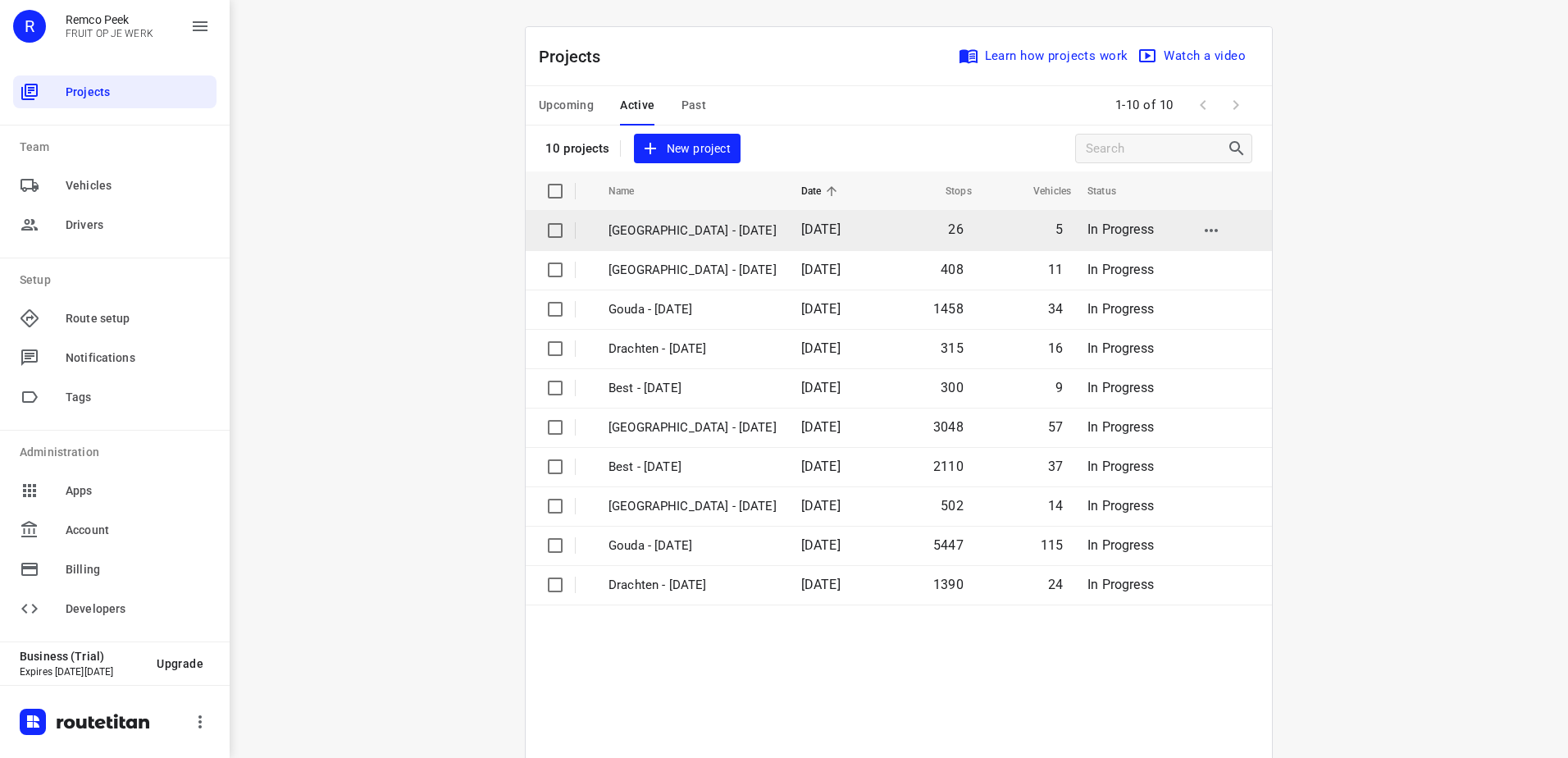
click at [659, 231] on p "[GEOGRAPHIC_DATA] - [DATE]" at bounding box center [692, 231] width 168 height 19
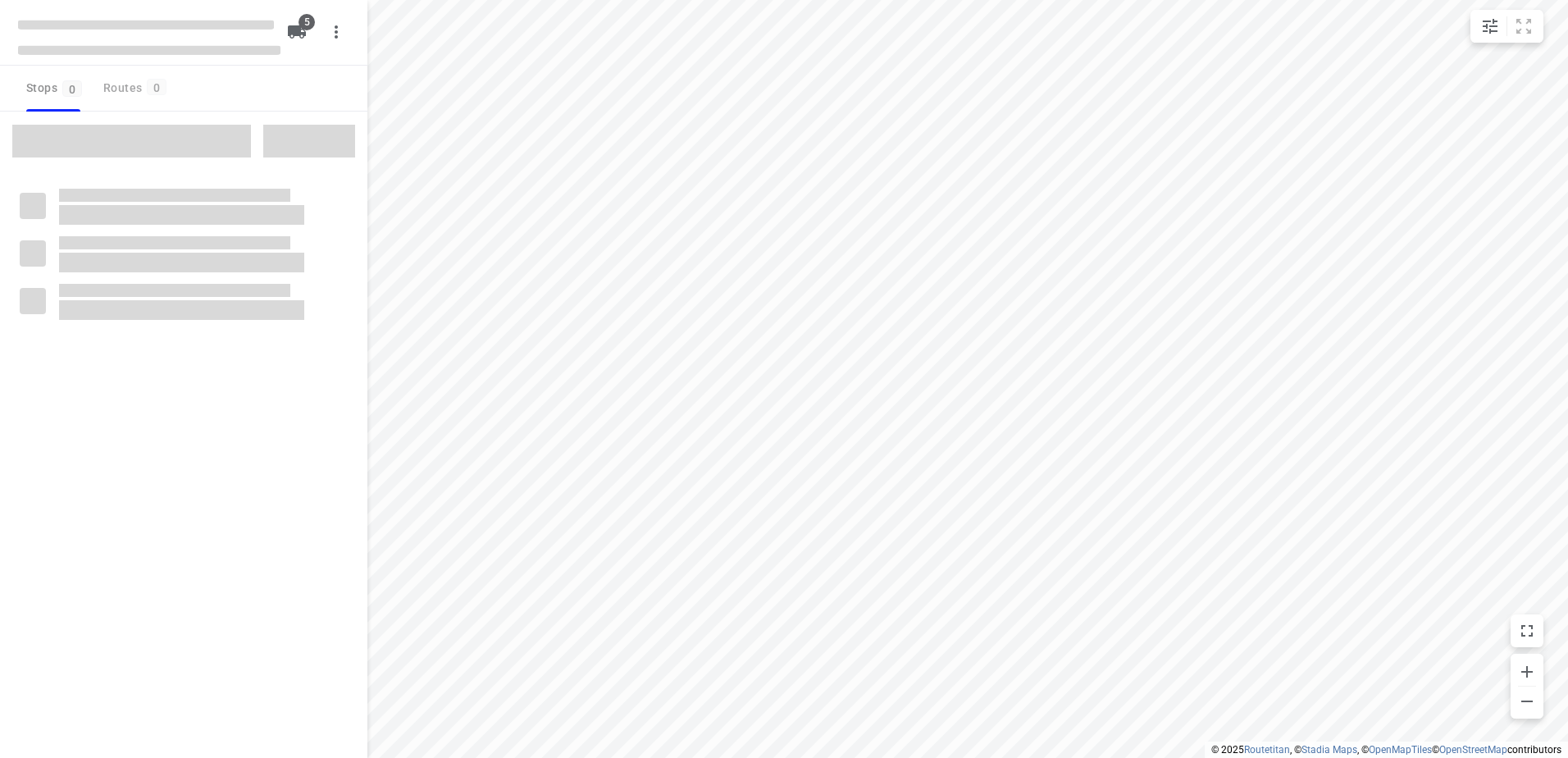
checkbox input "true"
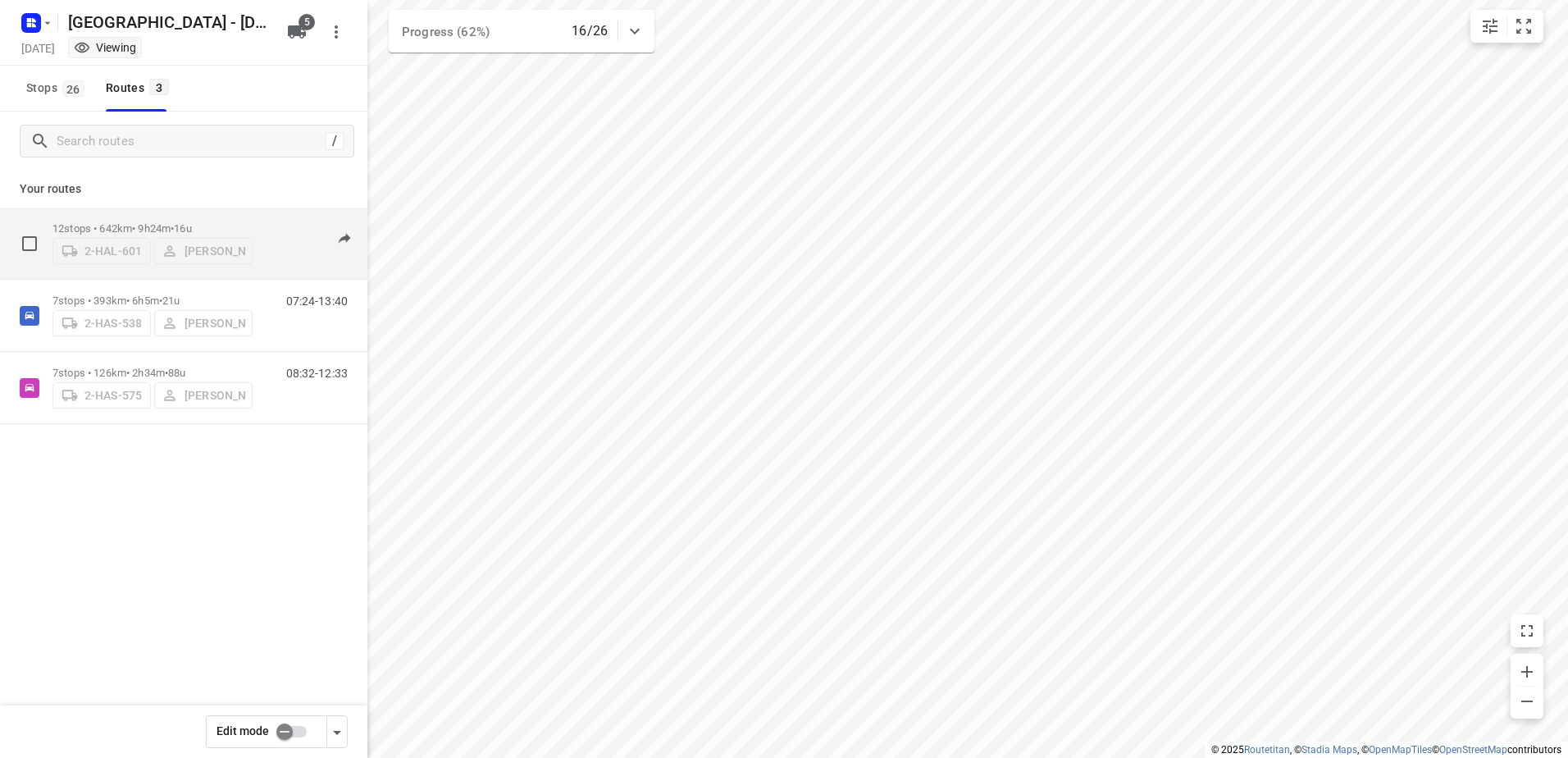
click at [172, 214] on div "12 stops • 642km • 9h24m • 16u 2-HAL-601 [PERSON_NAME]" at bounding box center [152, 243] width 200 height 58
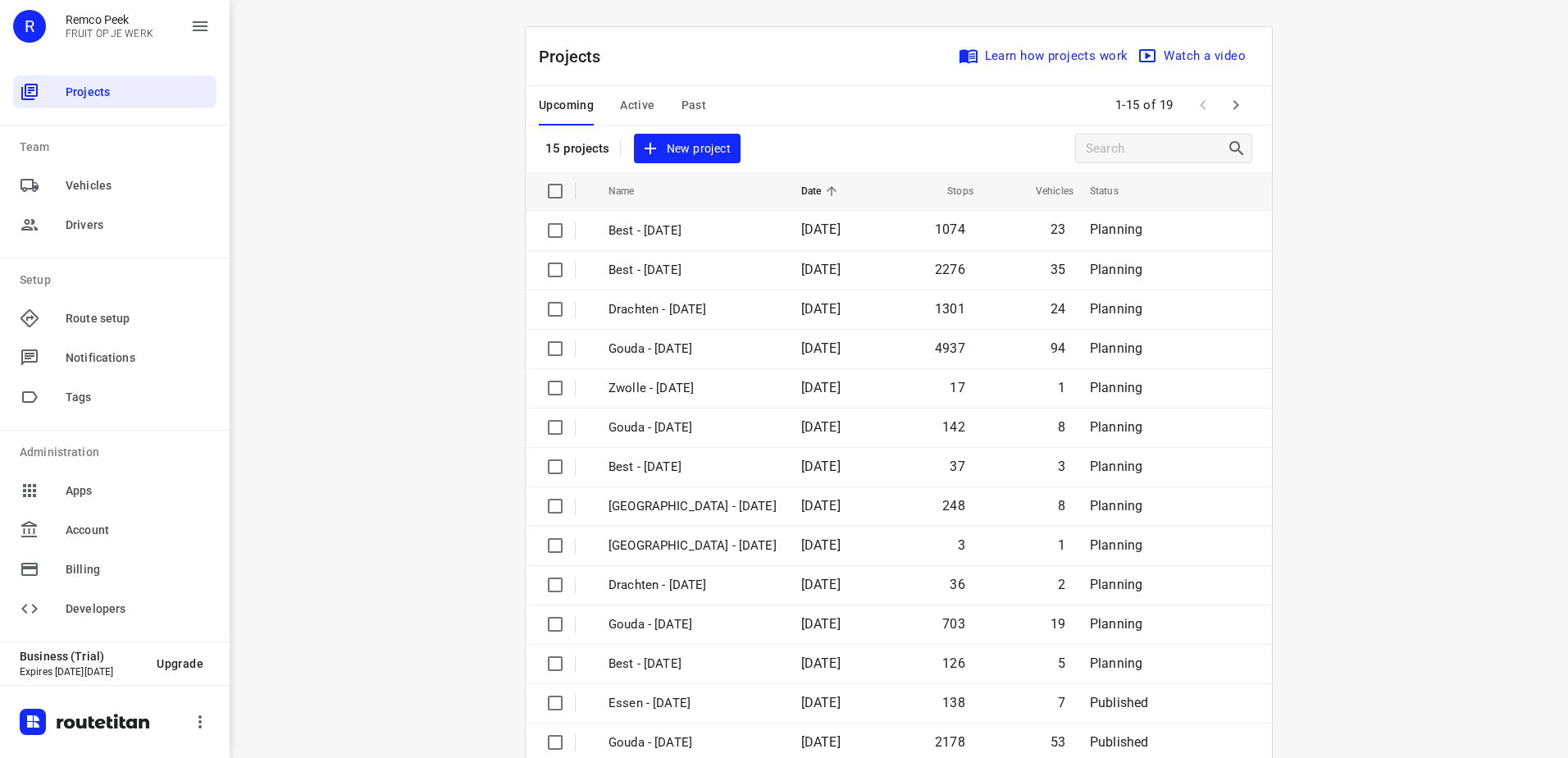
click at [623, 100] on span "Active" at bounding box center [637, 105] width 34 height 21
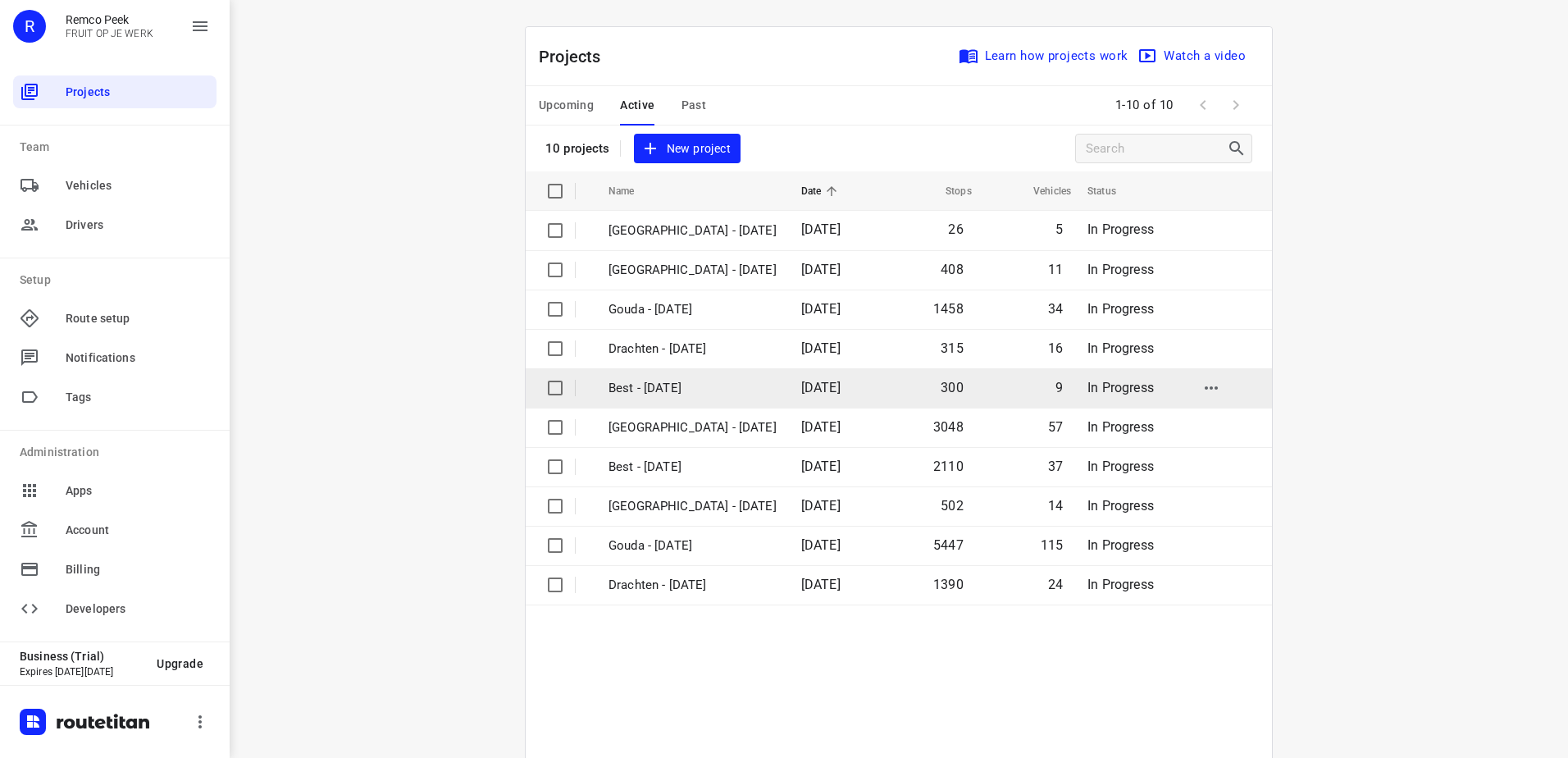
click at [701, 396] on p "Best - [DATE]" at bounding box center [692, 388] width 168 height 19
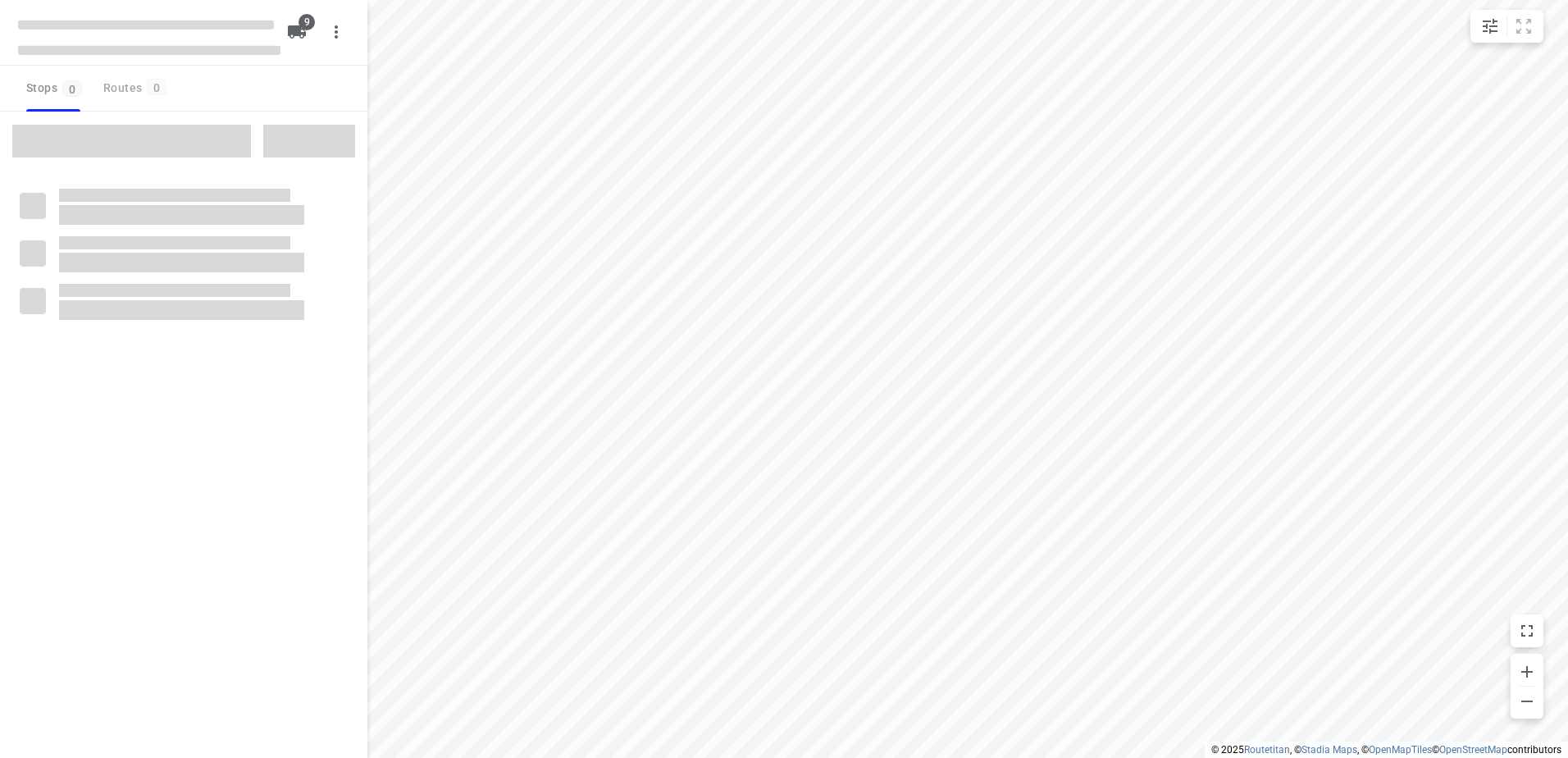
checkbox input "true"
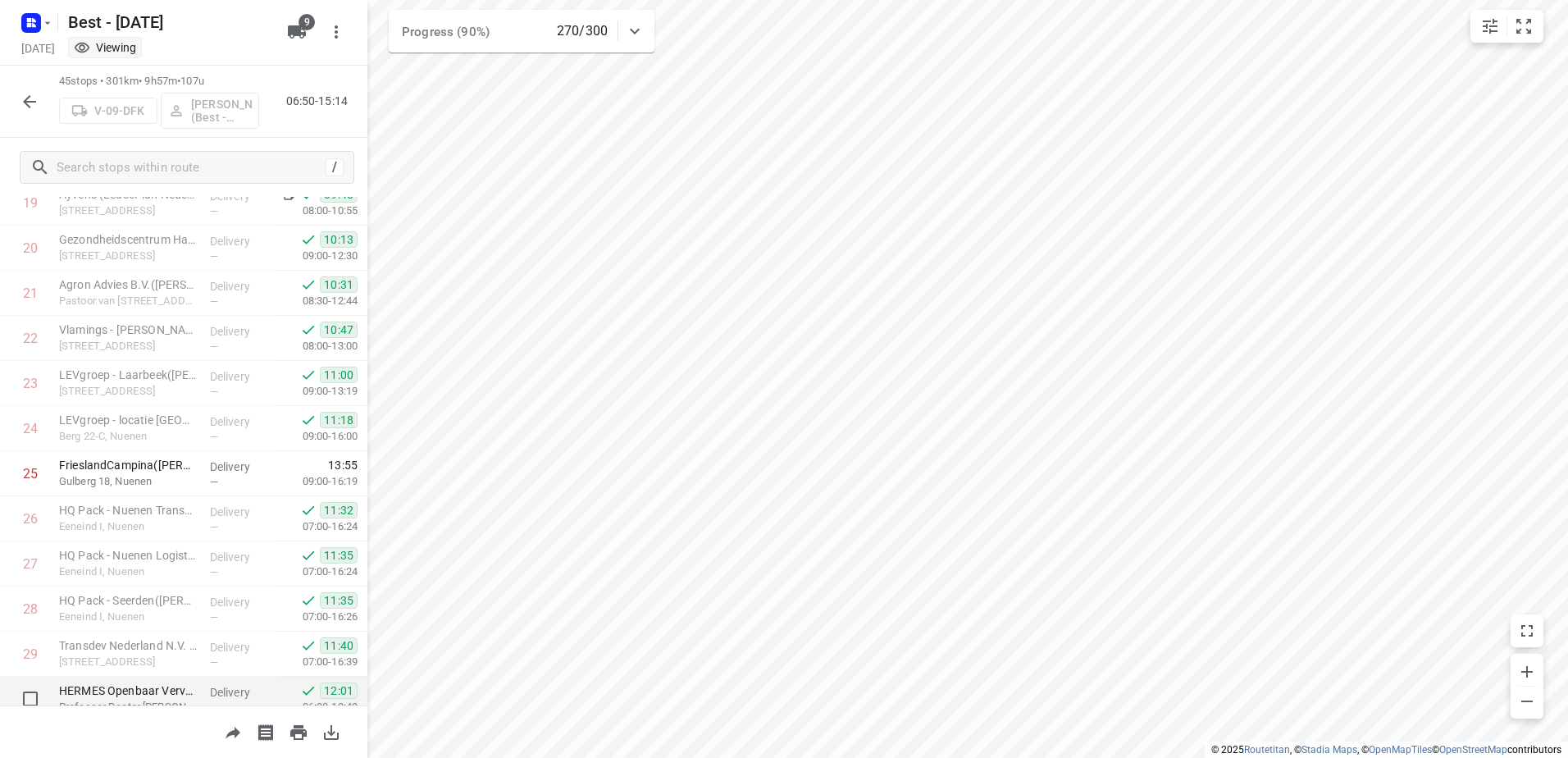
scroll to position [828, 0]
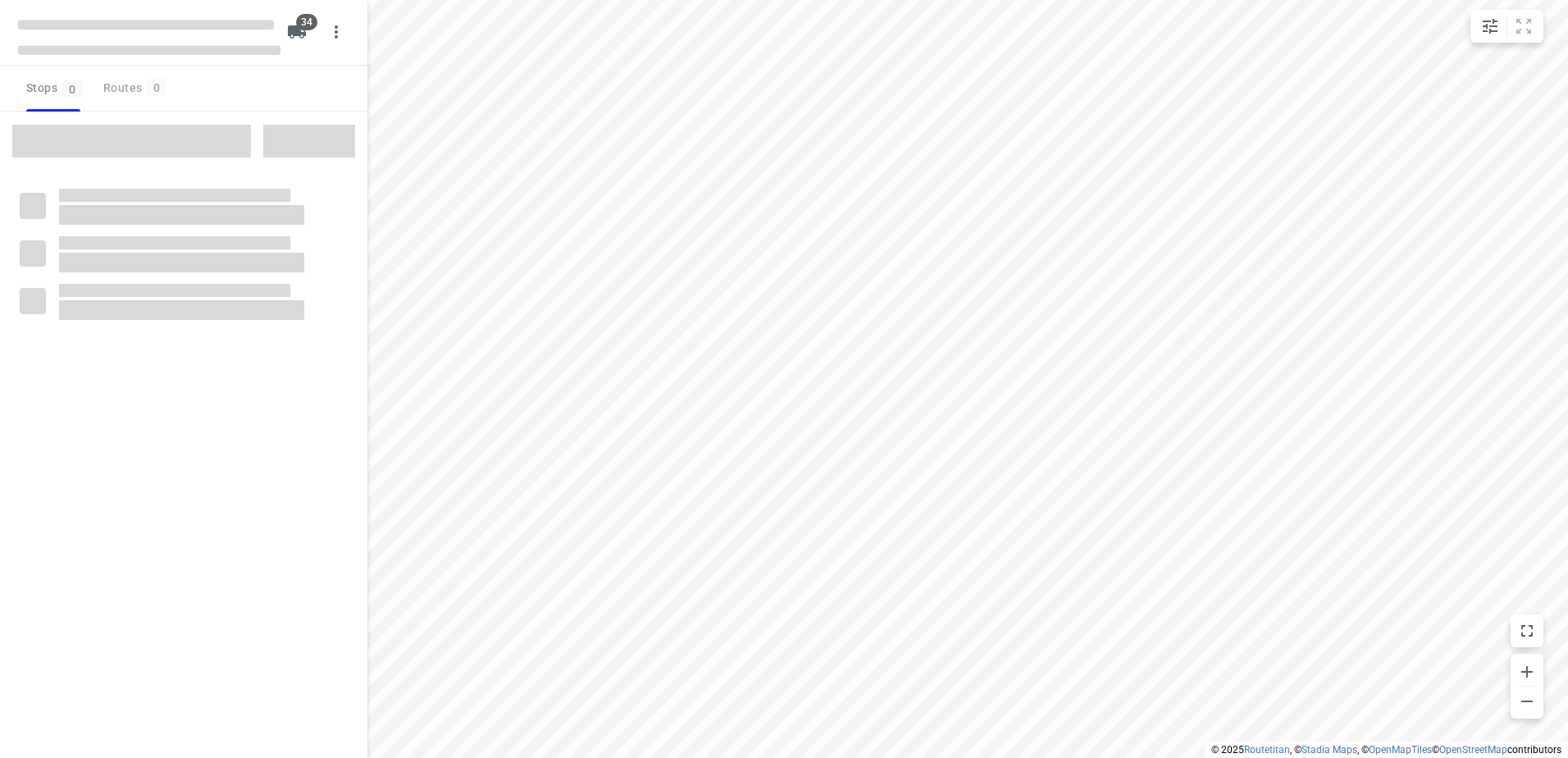
checkbox input "true"
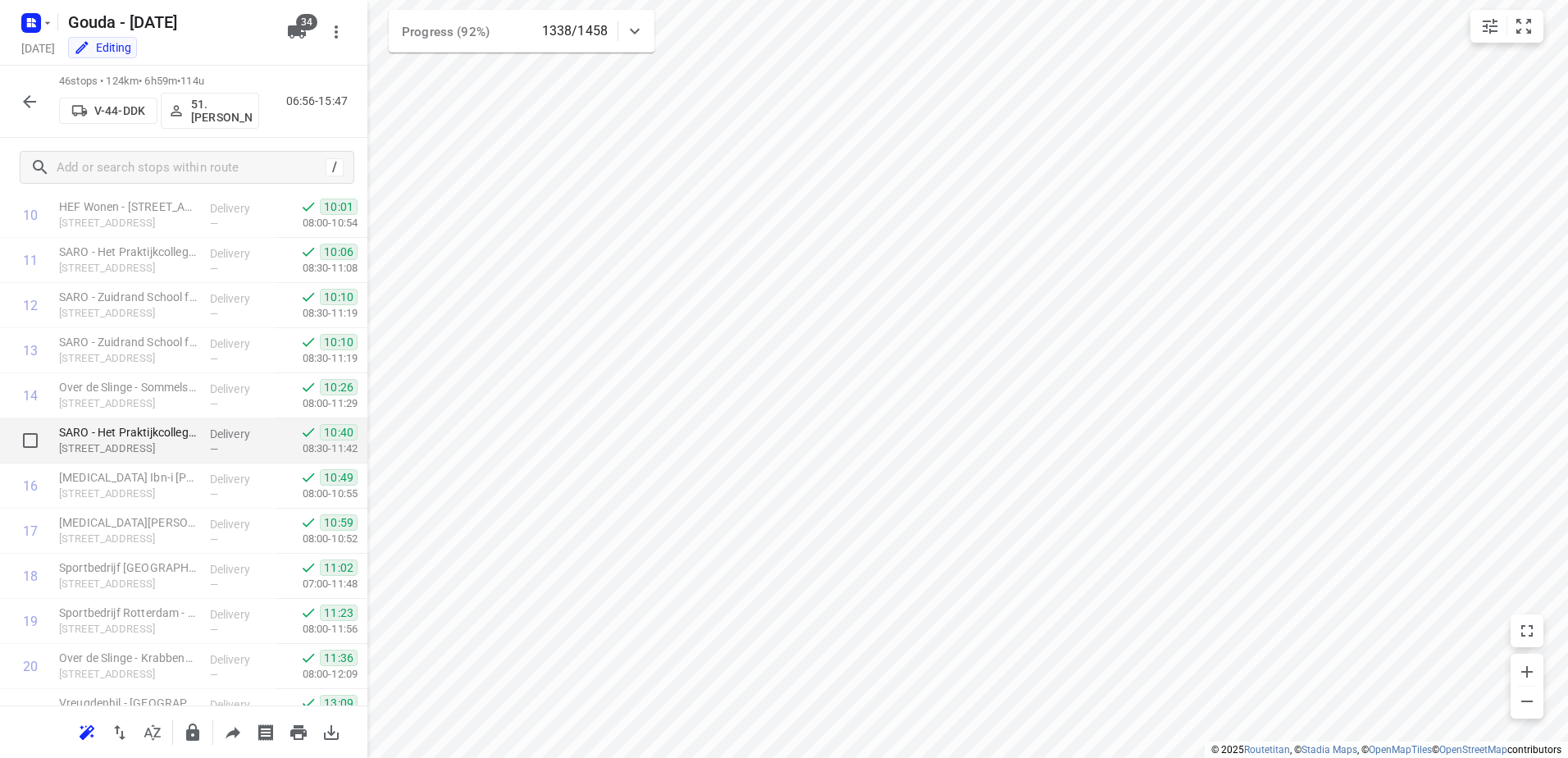
scroll to position [1067, 0]
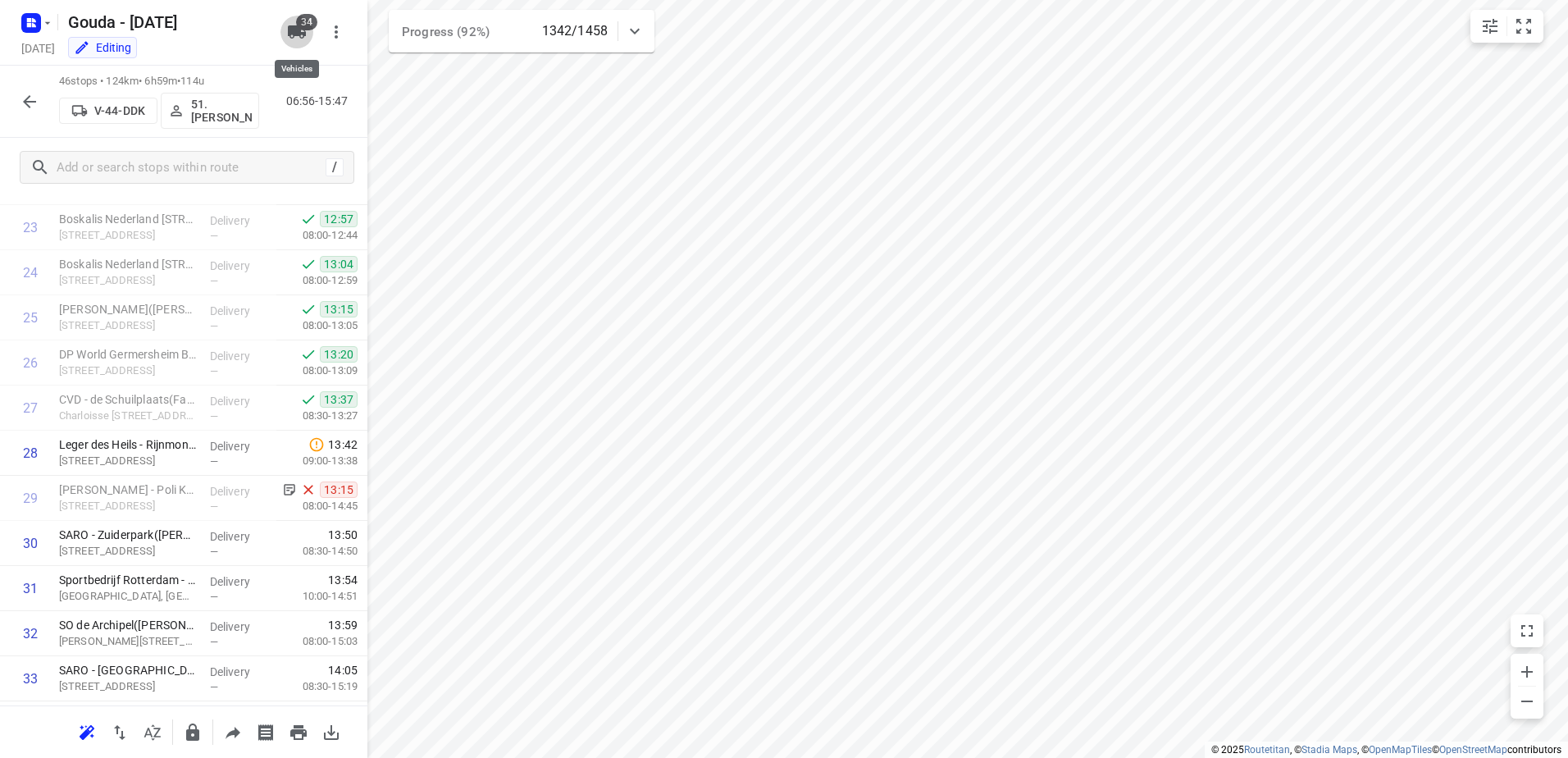
click at [302, 39] on icon "button" at bounding box center [297, 32] width 20 height 20
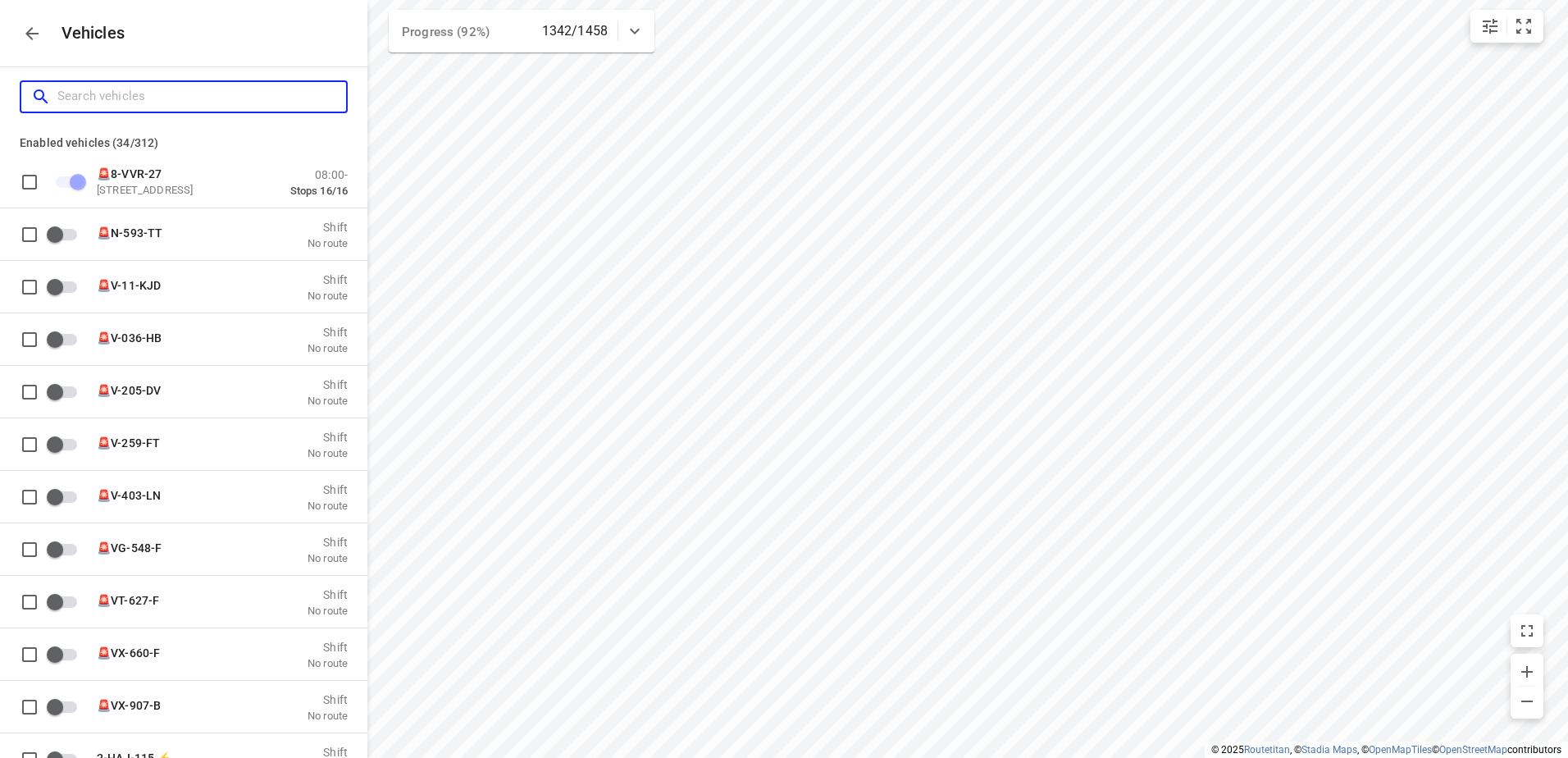
click at [238, 91] on input "Search vehicles" at bounding box center [202, 96] width 289 height 25
type input "A"
checkbox input "false"
type input "Am"
checkbox input "true"
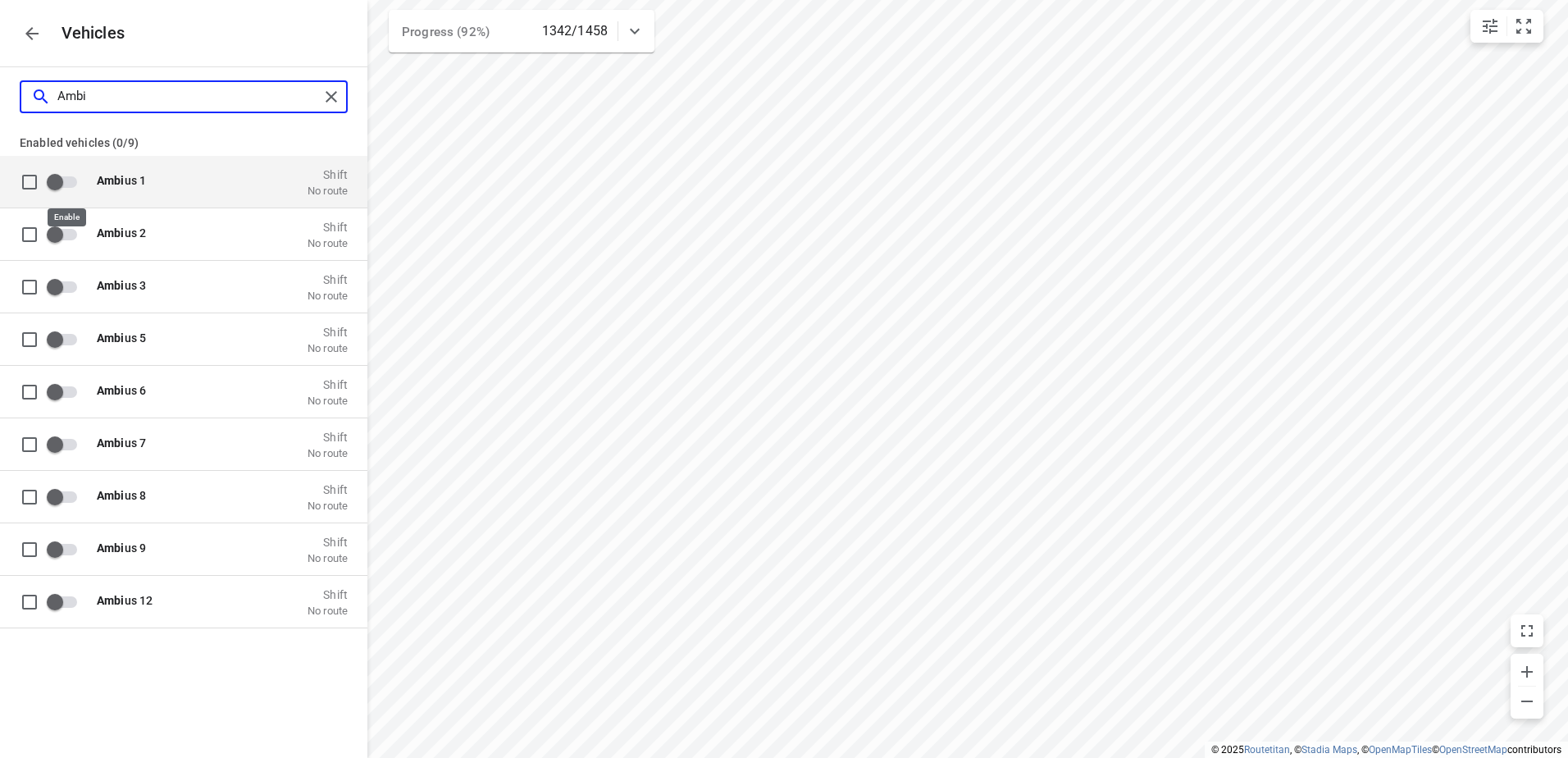
type input "Ambi"
click at [59, 183] on input "grid" at bounding box center [55, 181] width 93 height 31
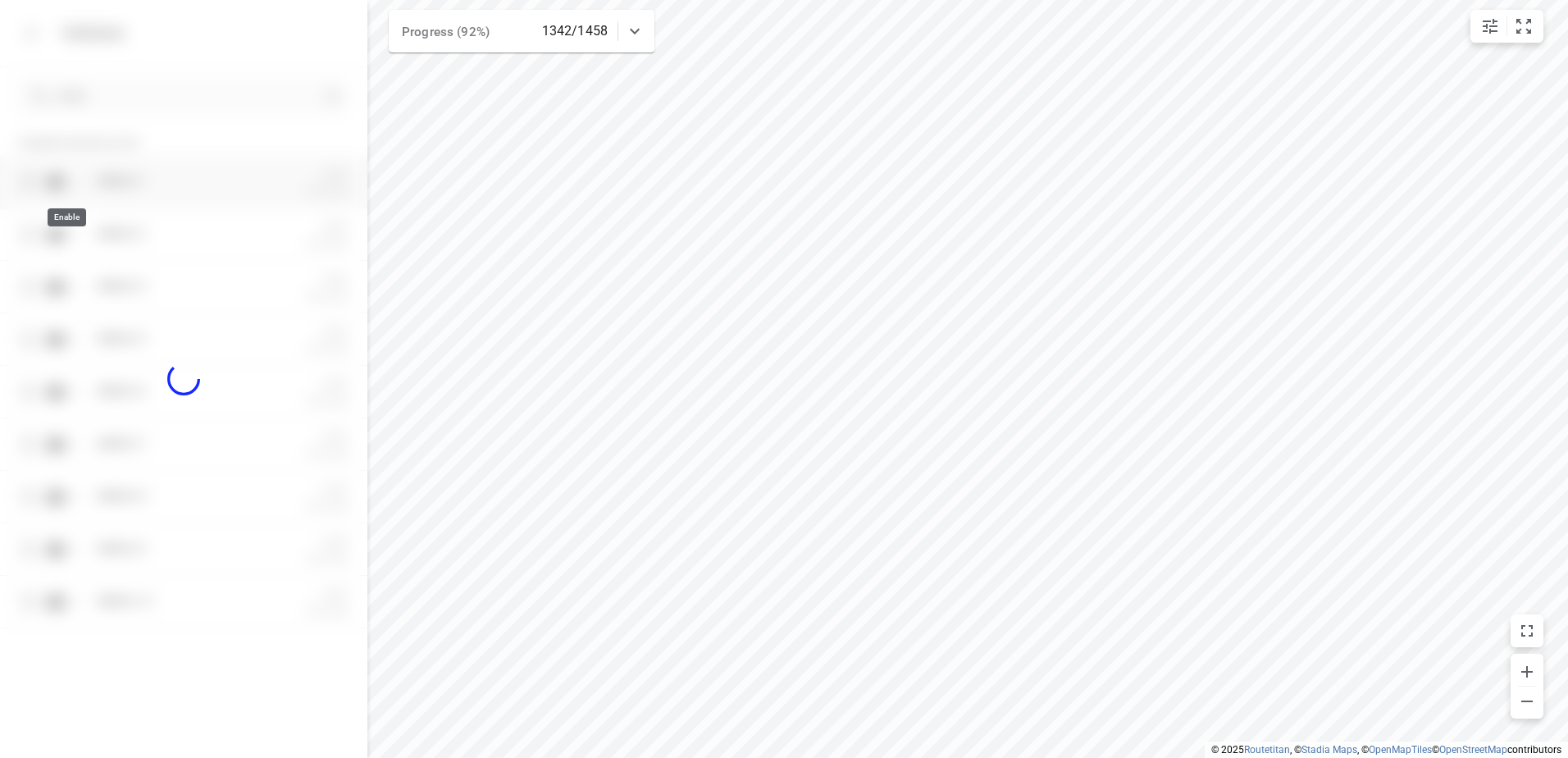
checkbox input "true"
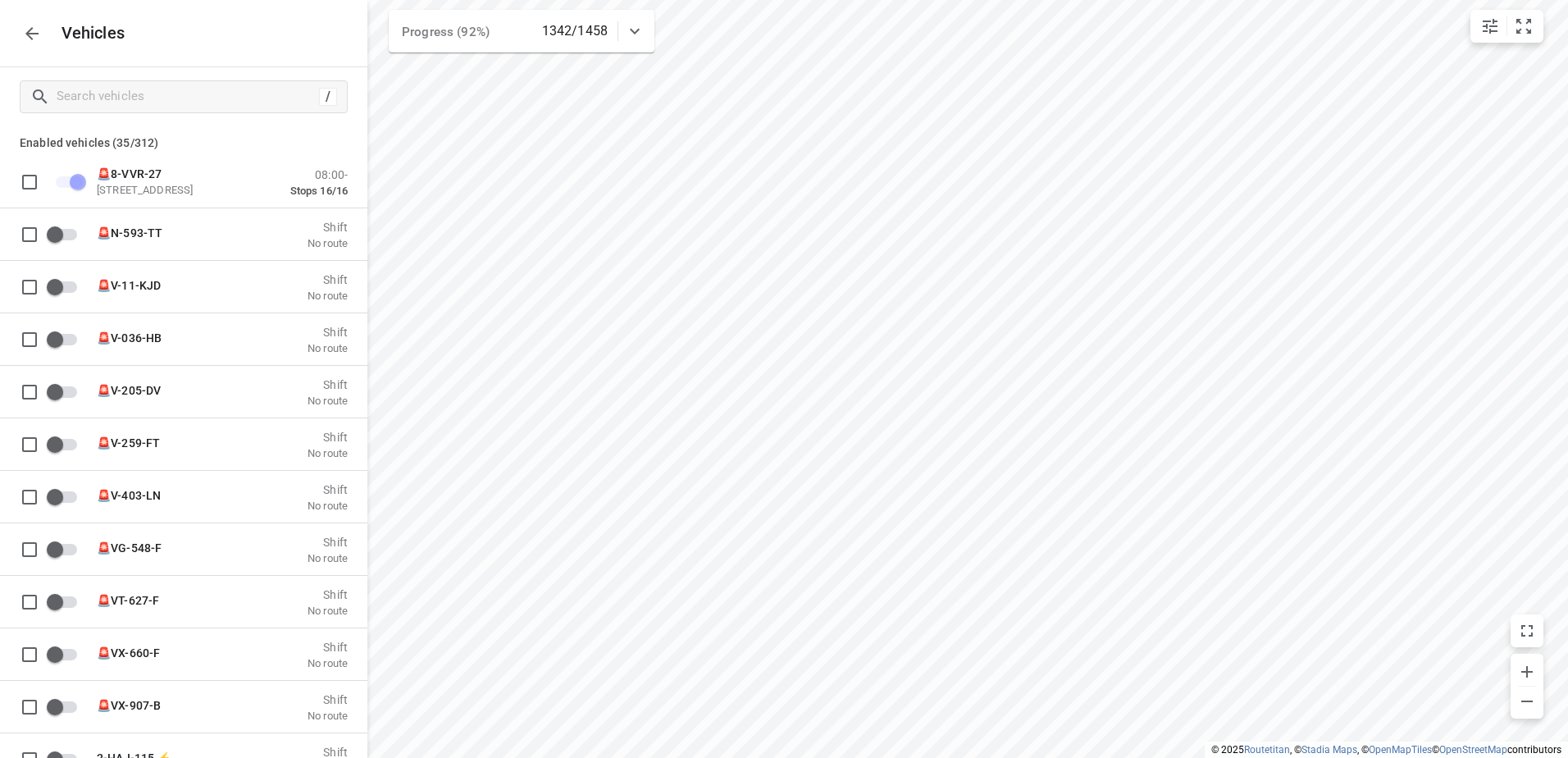
click at [34, 44] on button "button" at bounding box center [31, 33] width 33 height 33
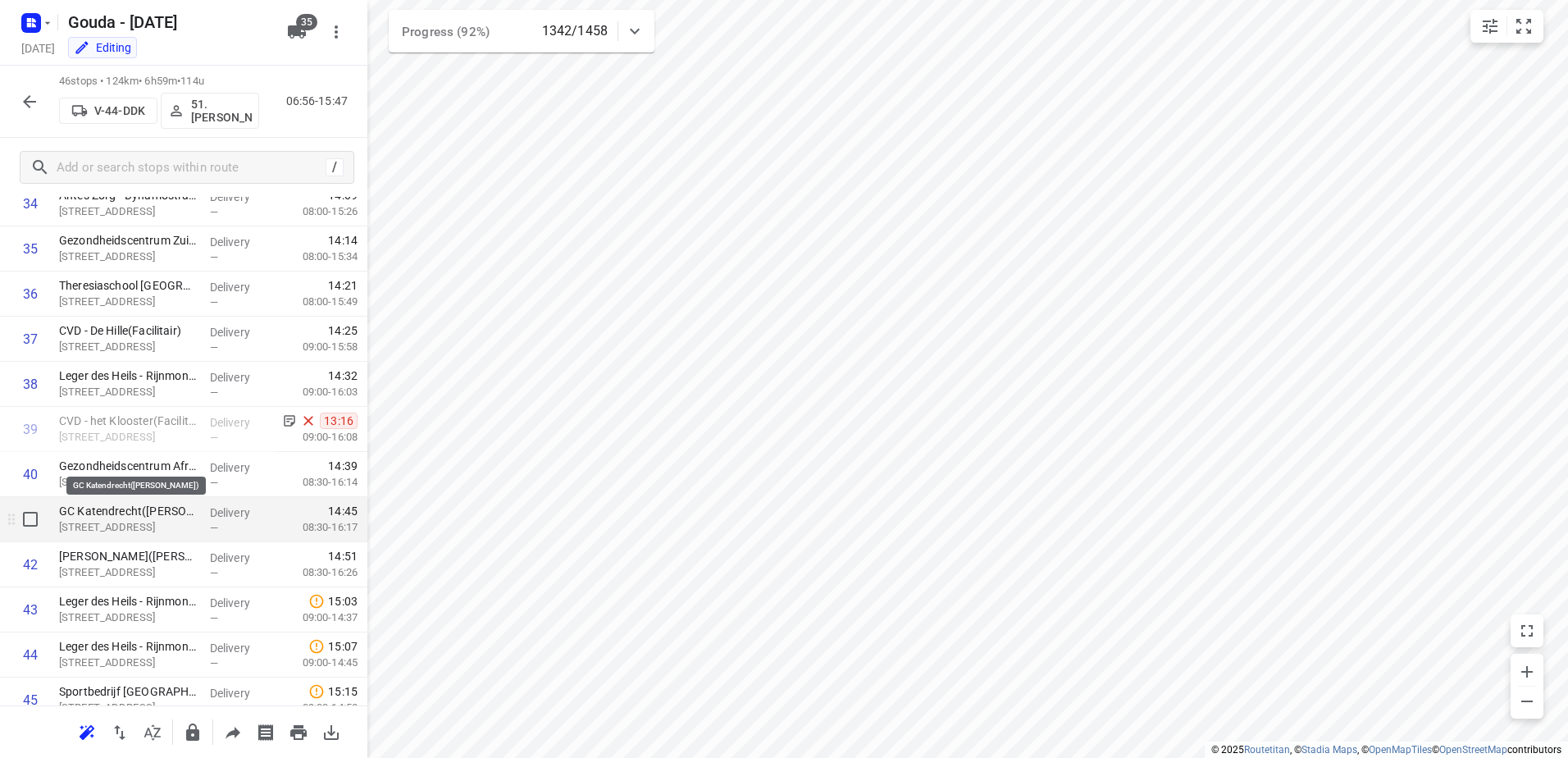
scroll to position [1641, 0]
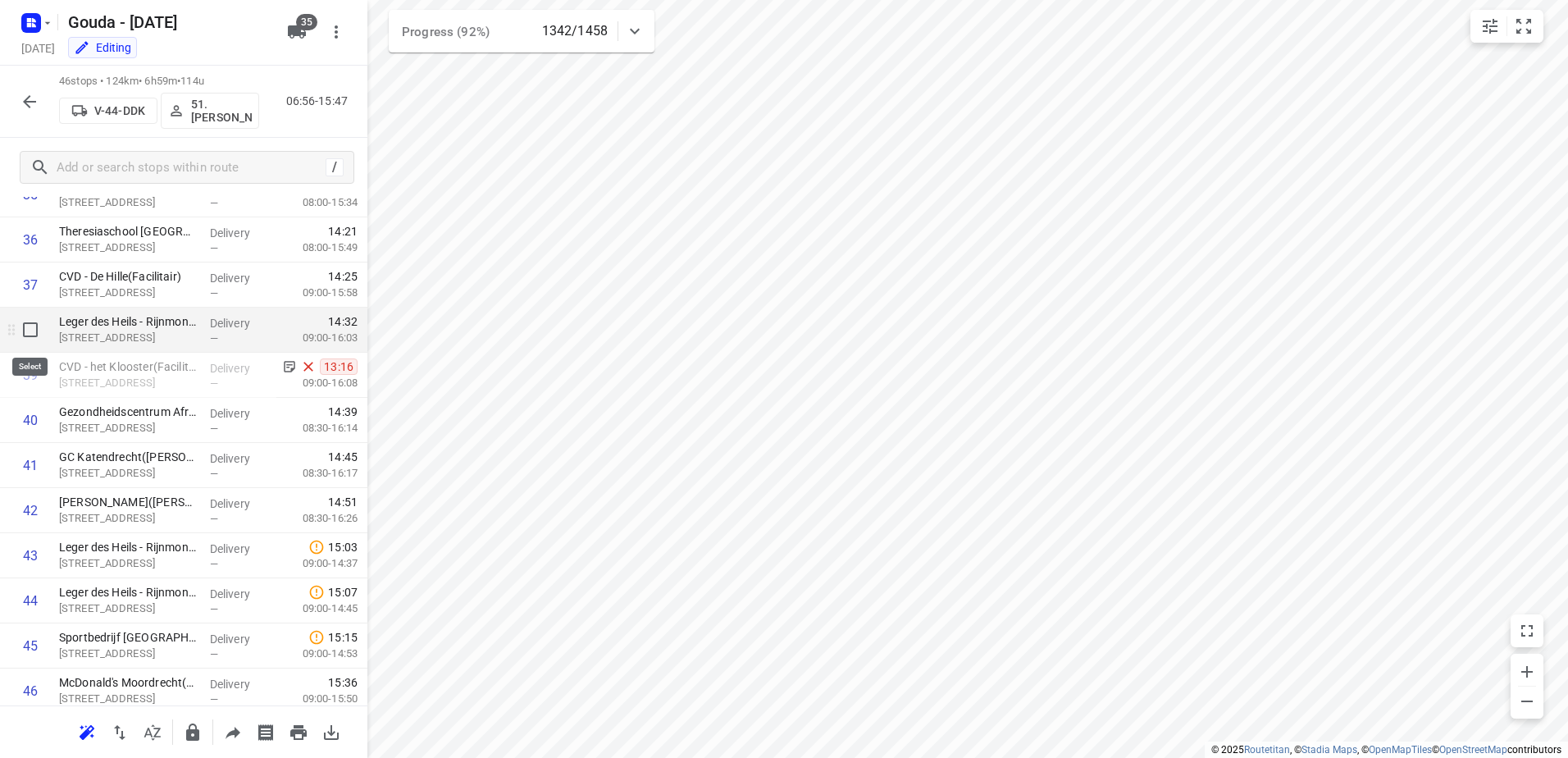
click at [25, 319] on input "checkbox" at bounding box center [30, 329] width 33 height 33
checkbox input "true"
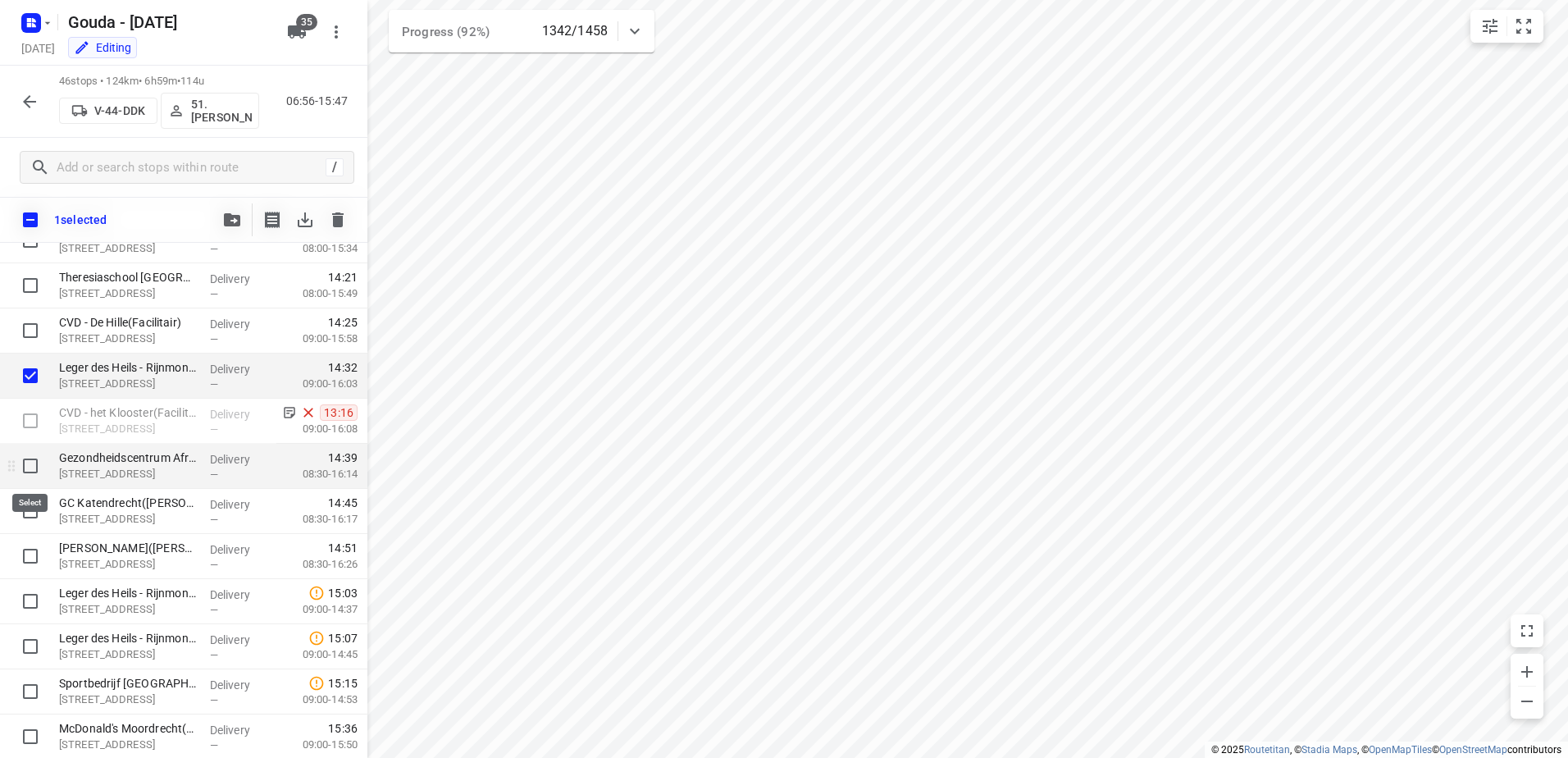
click at [26, 467] on input "checkbox" at bounding box center [30, 466] width 33 height 33
checkbox input "true"
click at [27, 521] on input "checkbox" at bounding box center [30, 510] width 33 height 33
checkbox input "true"
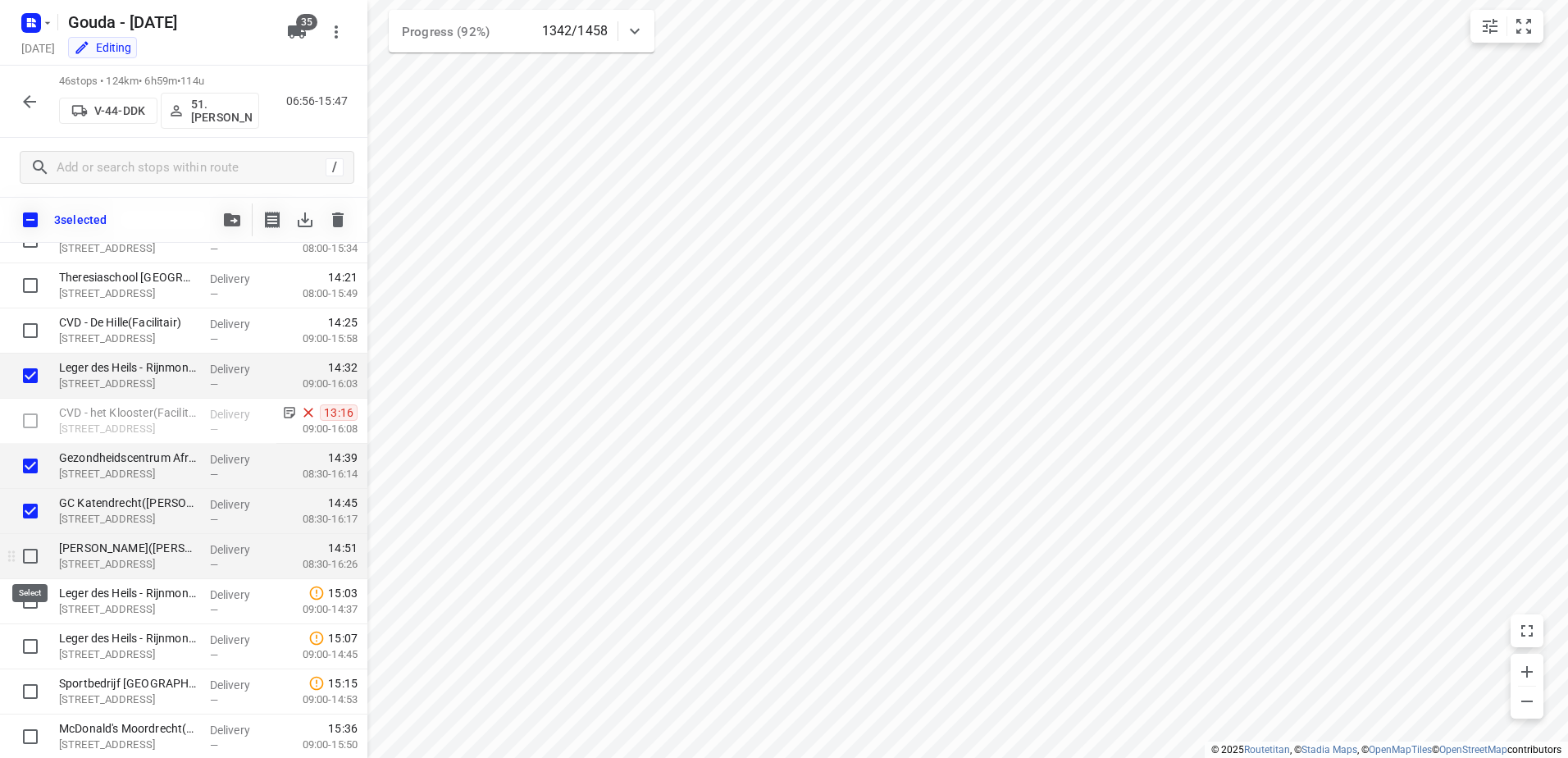
click at [30, 551] on input "checkbox" at bounding box center [30, 556] width 33 height 33
checkbox input "true"
click at [22, 620] on div at bounding box center [26, 602] width 53 height 45
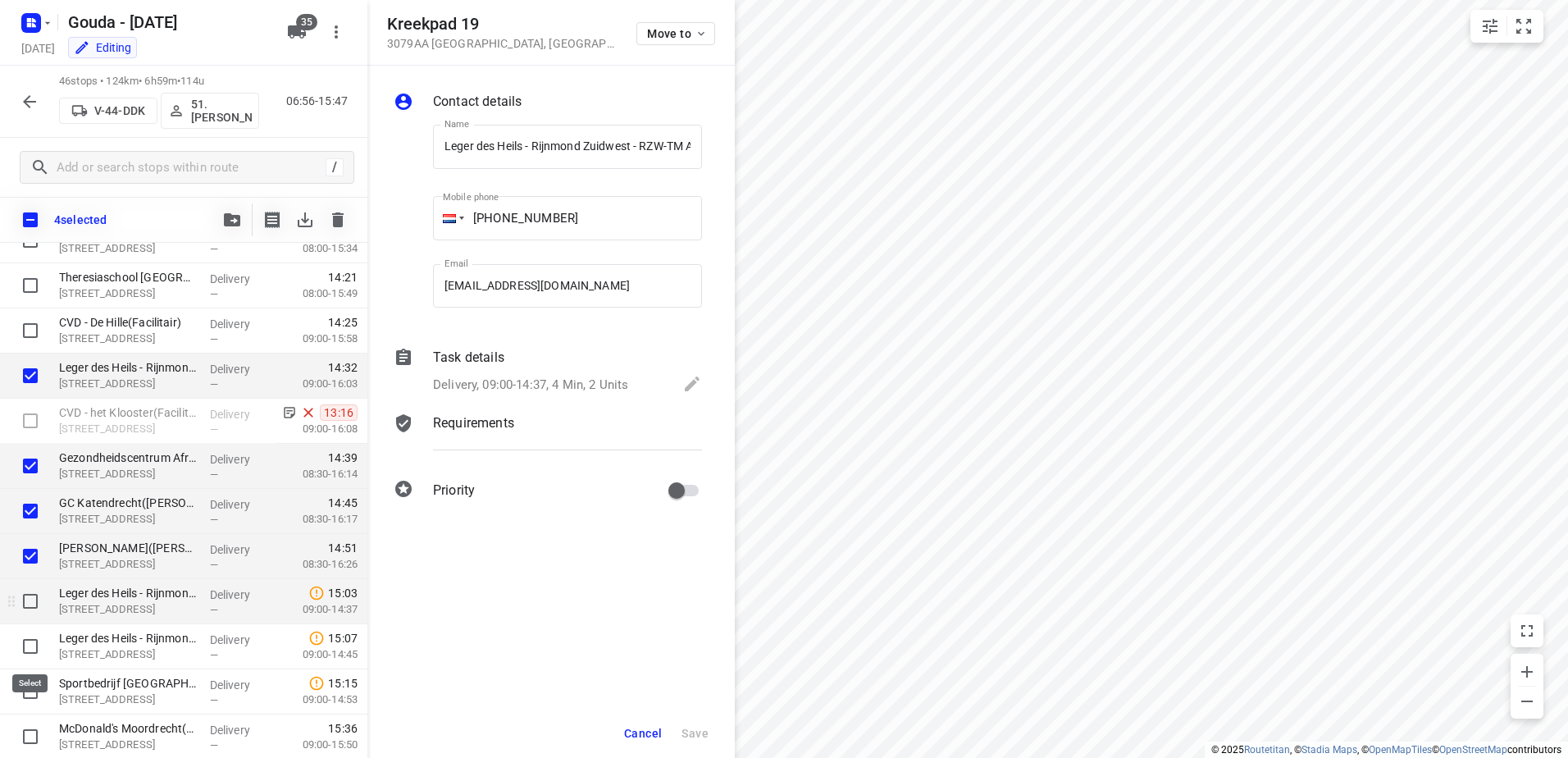
scroll to position [0, 425]
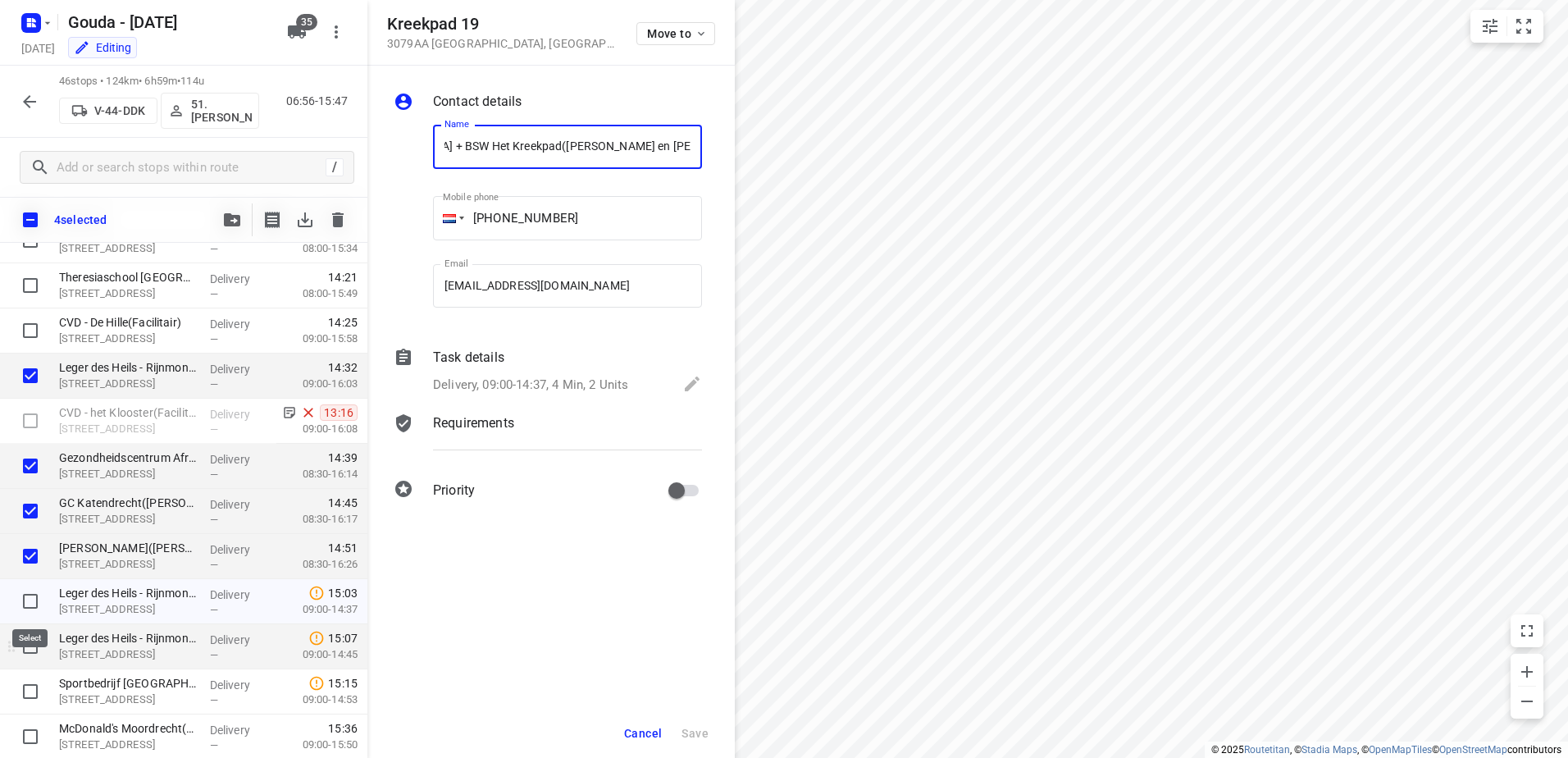
click at [24, 598] on input "checkbox" at bounding box center [30, 601] width 33 height 33
checkbox input "true"
click at [24, 654] on input "checkbox" at bounding box center [30, 646] width 33 height 33
checkbox input "true"
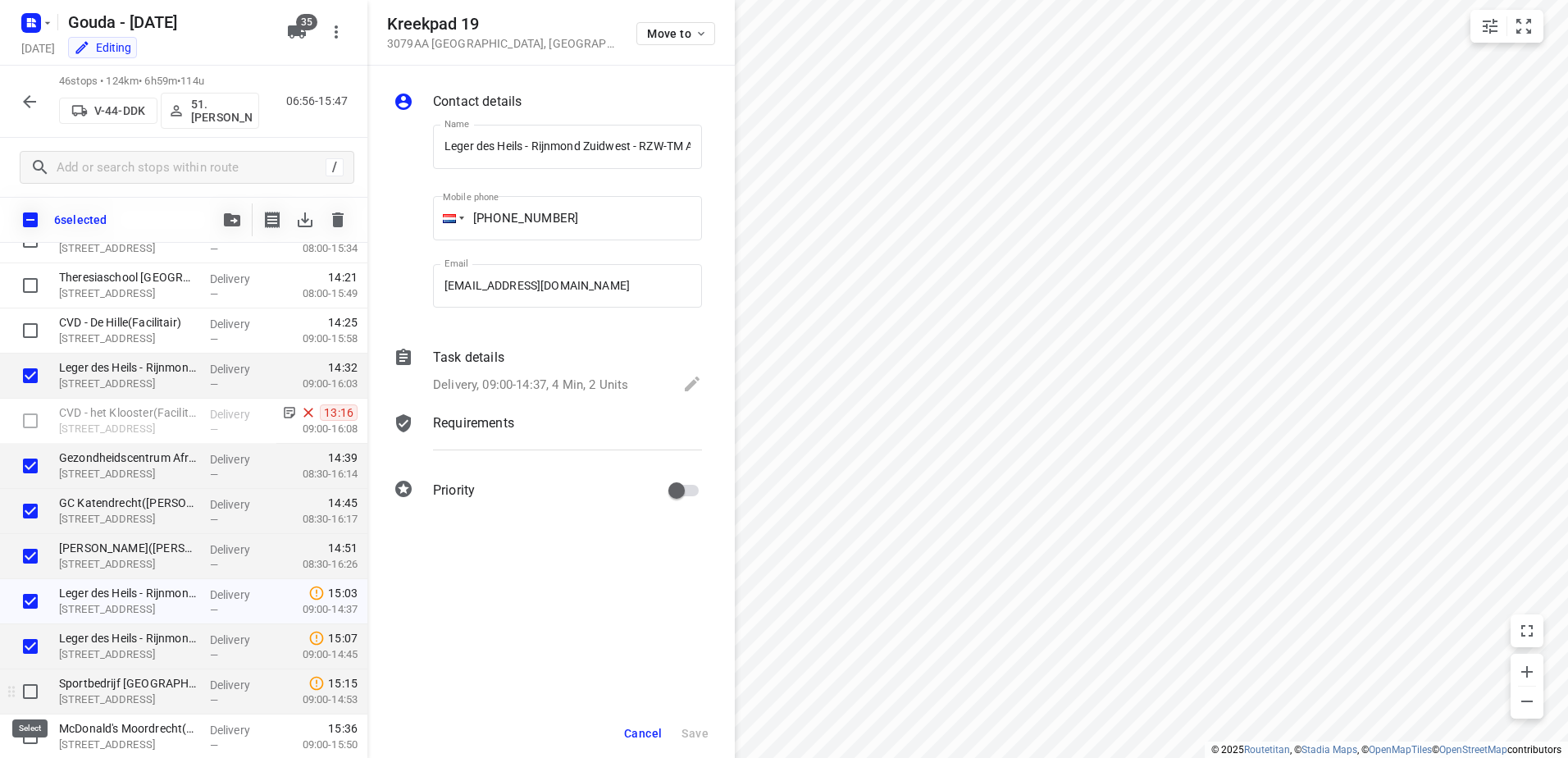
click at [32, 691] on input "checkbox" at bounding box center [30, 692] width 33 height 33
checkbox input "true"
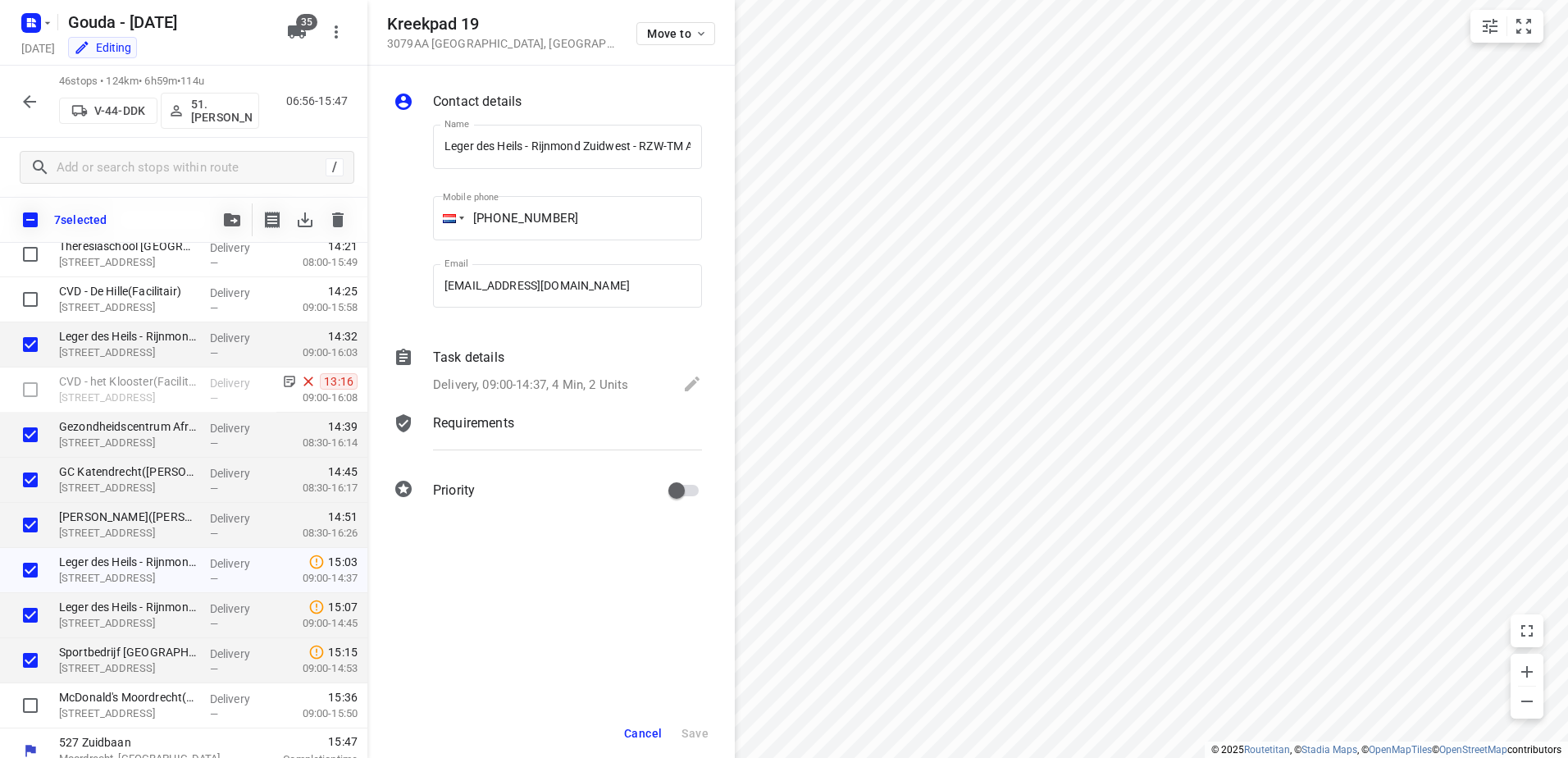
scroll to position [1687, 0]
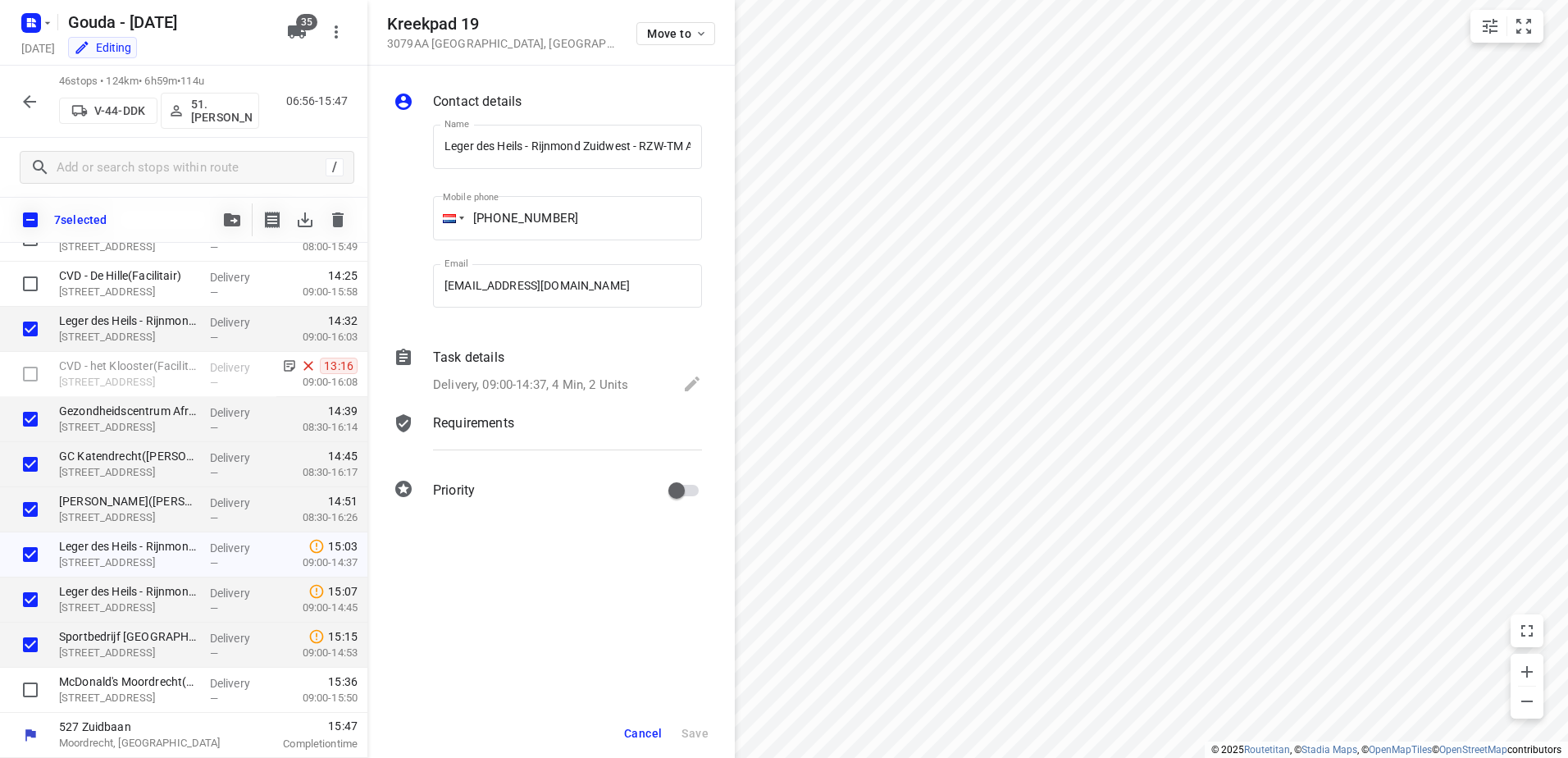
click at [644, 737] on span "Cancel" at bounding box center [643, 733] width 38 height 13
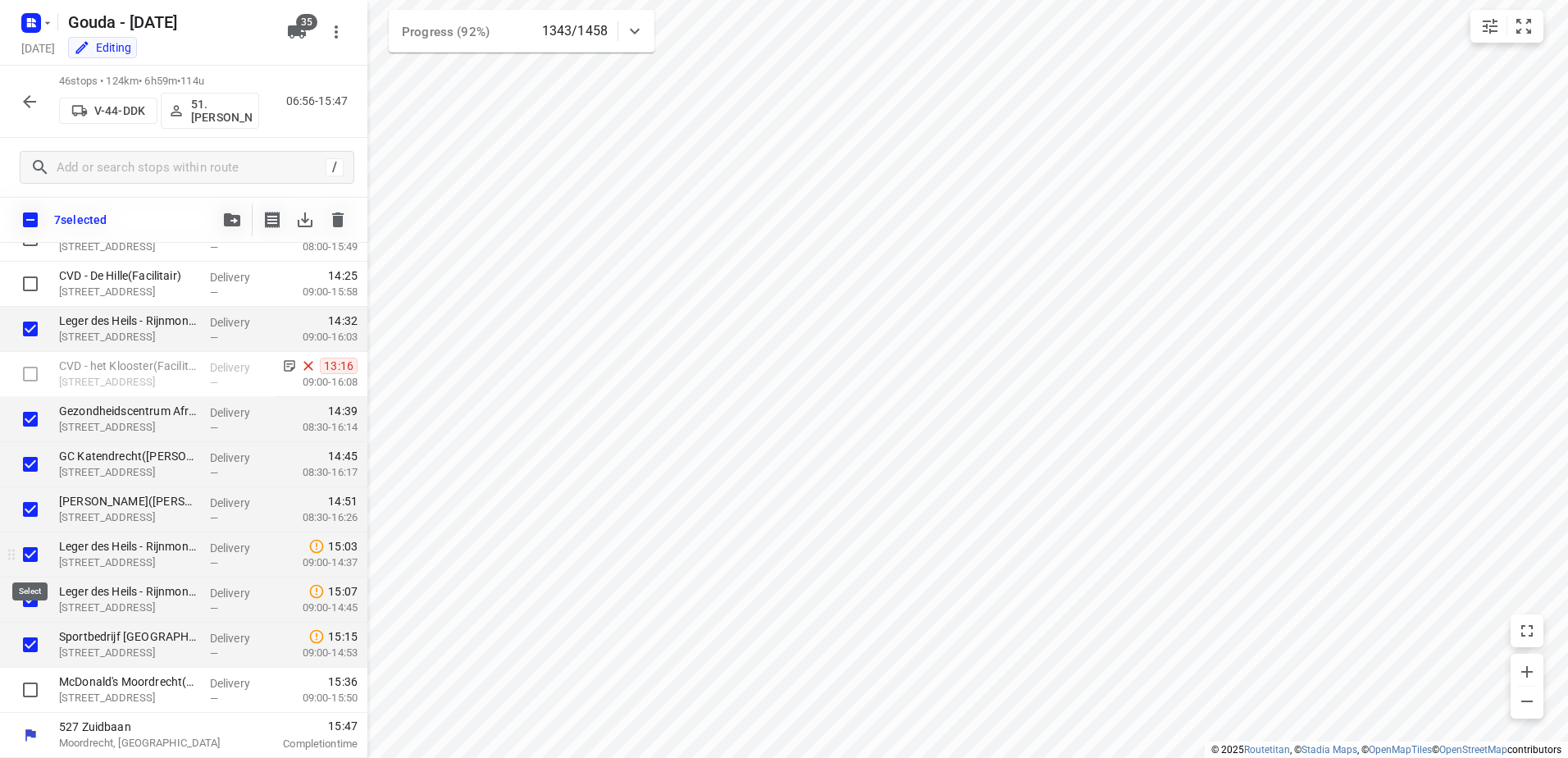
click at [33, 555] on input "checkbox" at bounding box center [30, 554] width 33 height 33
checkbox input "false"
click at [36, 602] on input "checkbox" at bounding box center [30, 599] width 33 height 33
checkbox input "false"
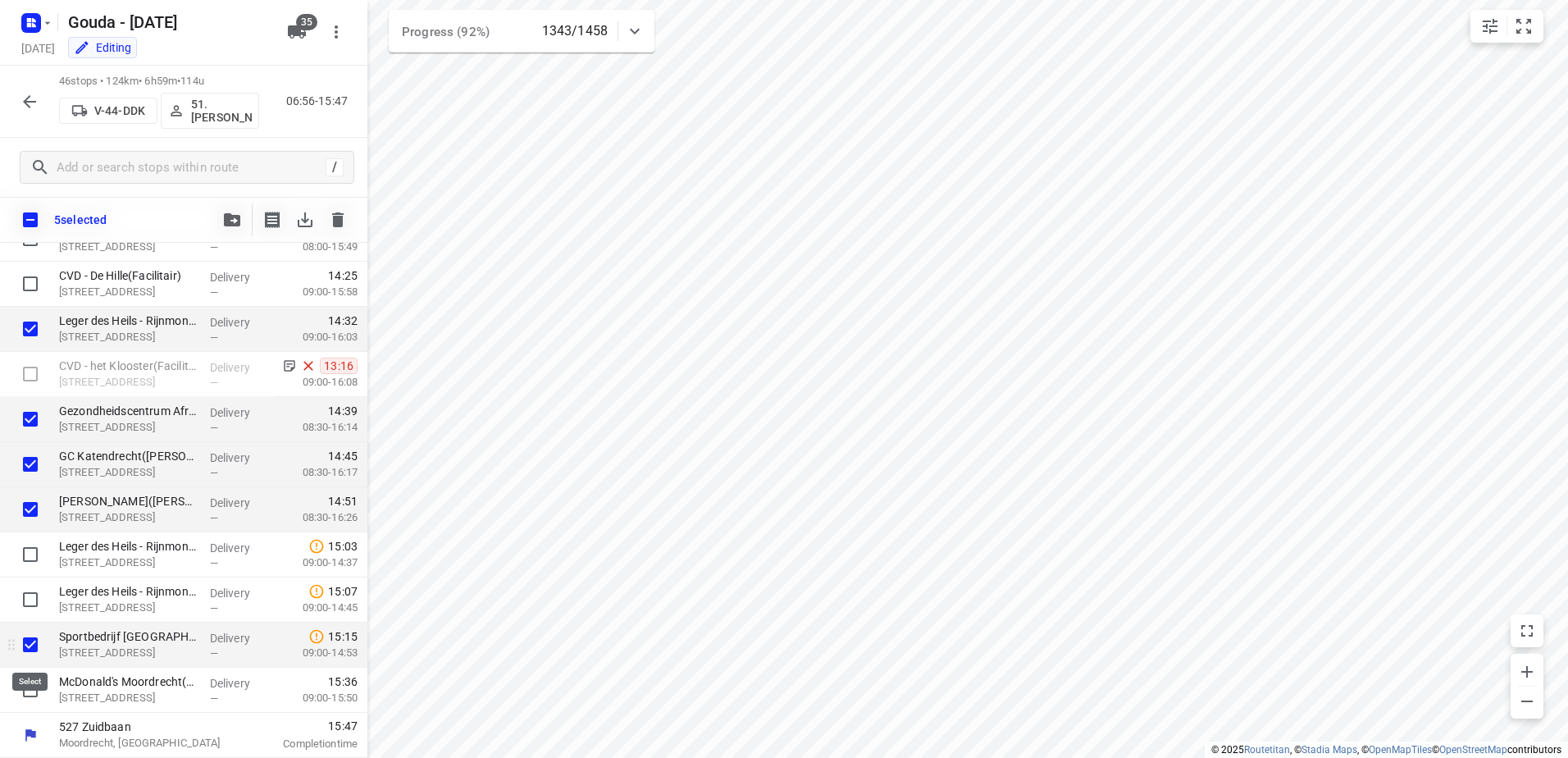
click at [34, 632] on input "checkbox" at bounding box center [30, 644] width 33 height 33
checkbox input "false"
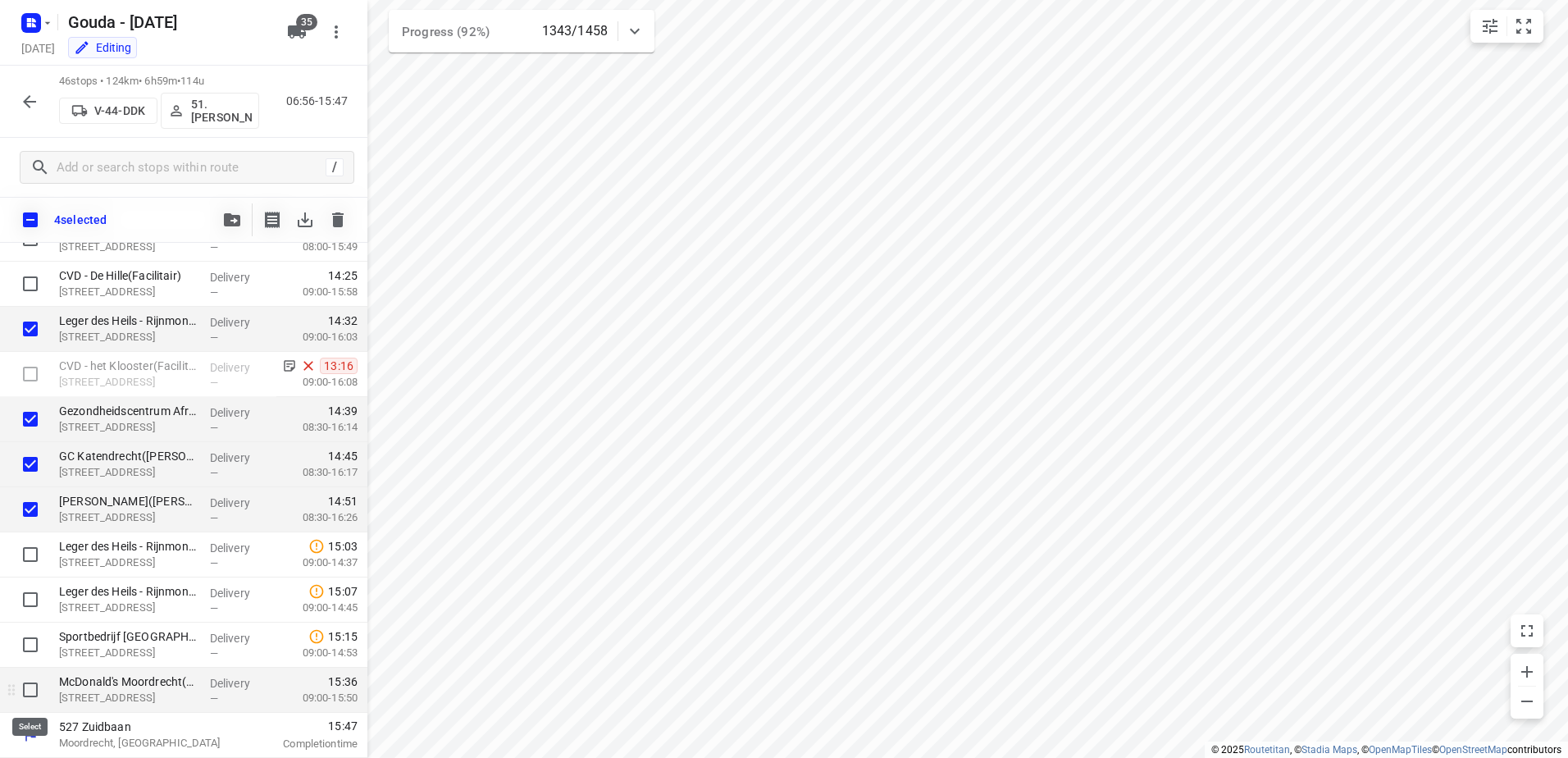
click at [32, 689] on input "checkbox" at bounding box center [30, 690] width 33 height 33
click at [37, 690] on input "checkbox" at bounding box center [30, 690] width 33 height 33
checkbox input "false"
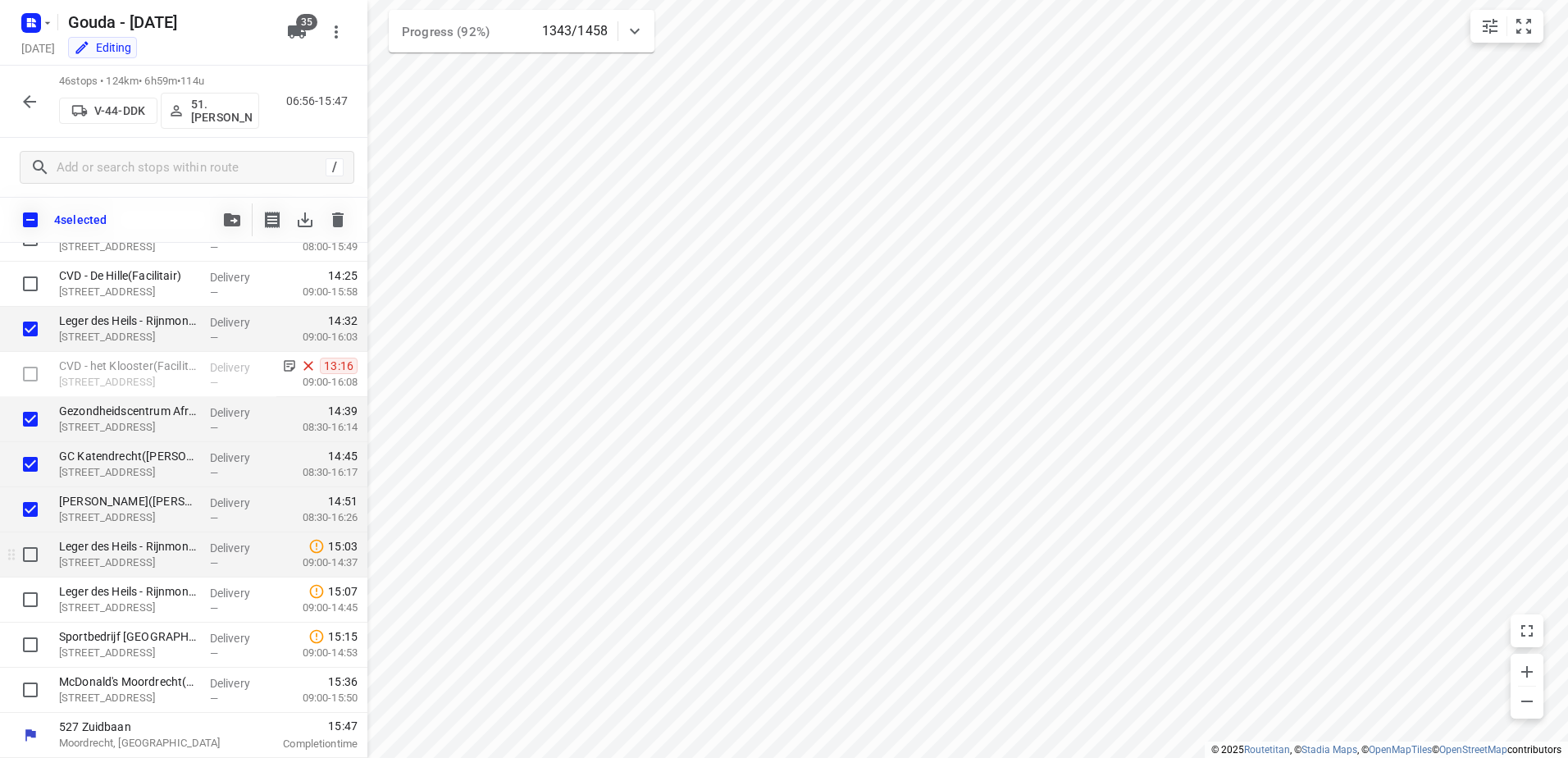
click at [21, 537] on div at bounding box center [26, 554] width 53 height 45
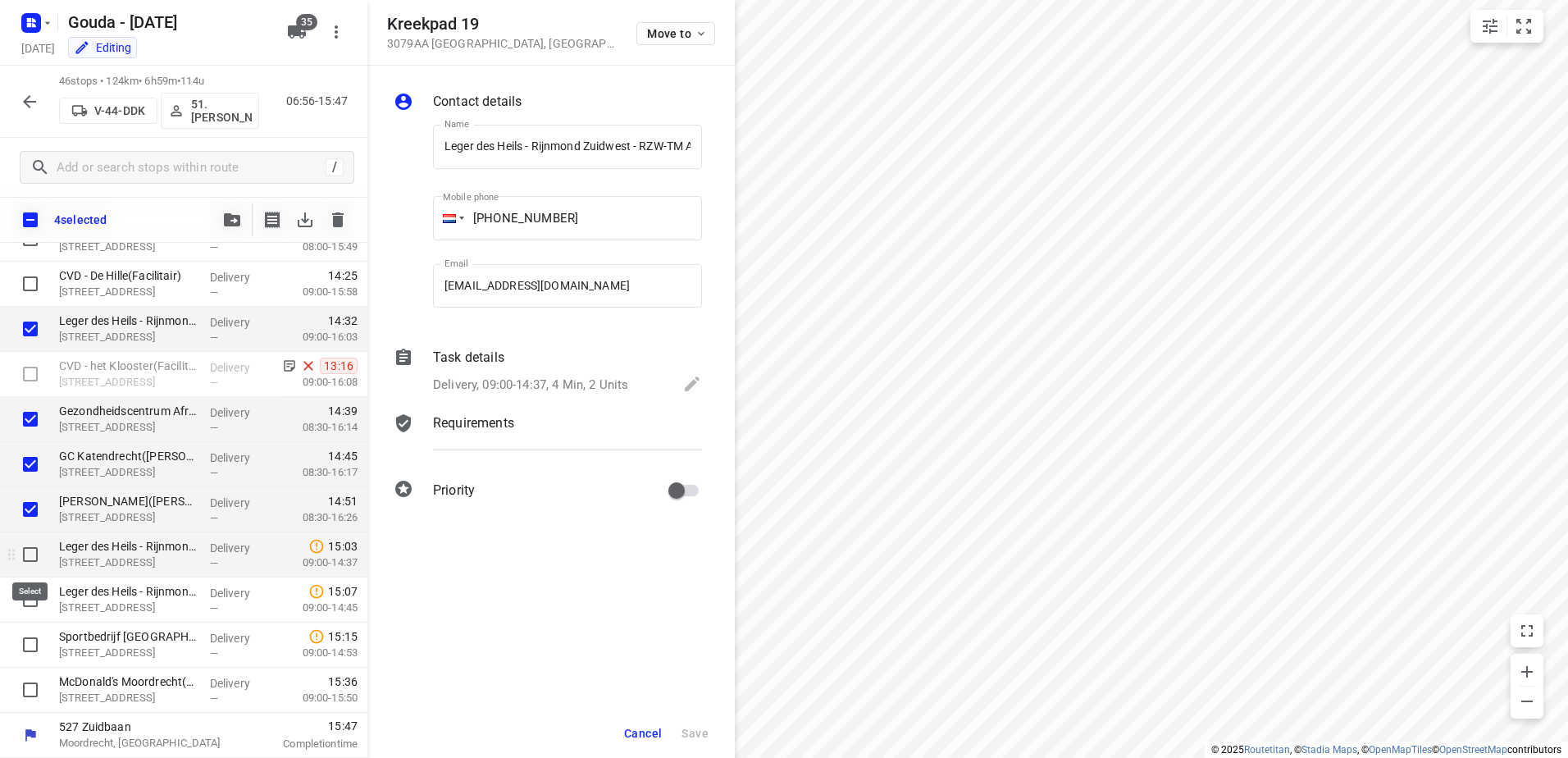
scroll to position [0, 425]
click at [27, 554] on input "checkbox" at bounding box center [30, 554] width 33 height 33
checkbox input "true"
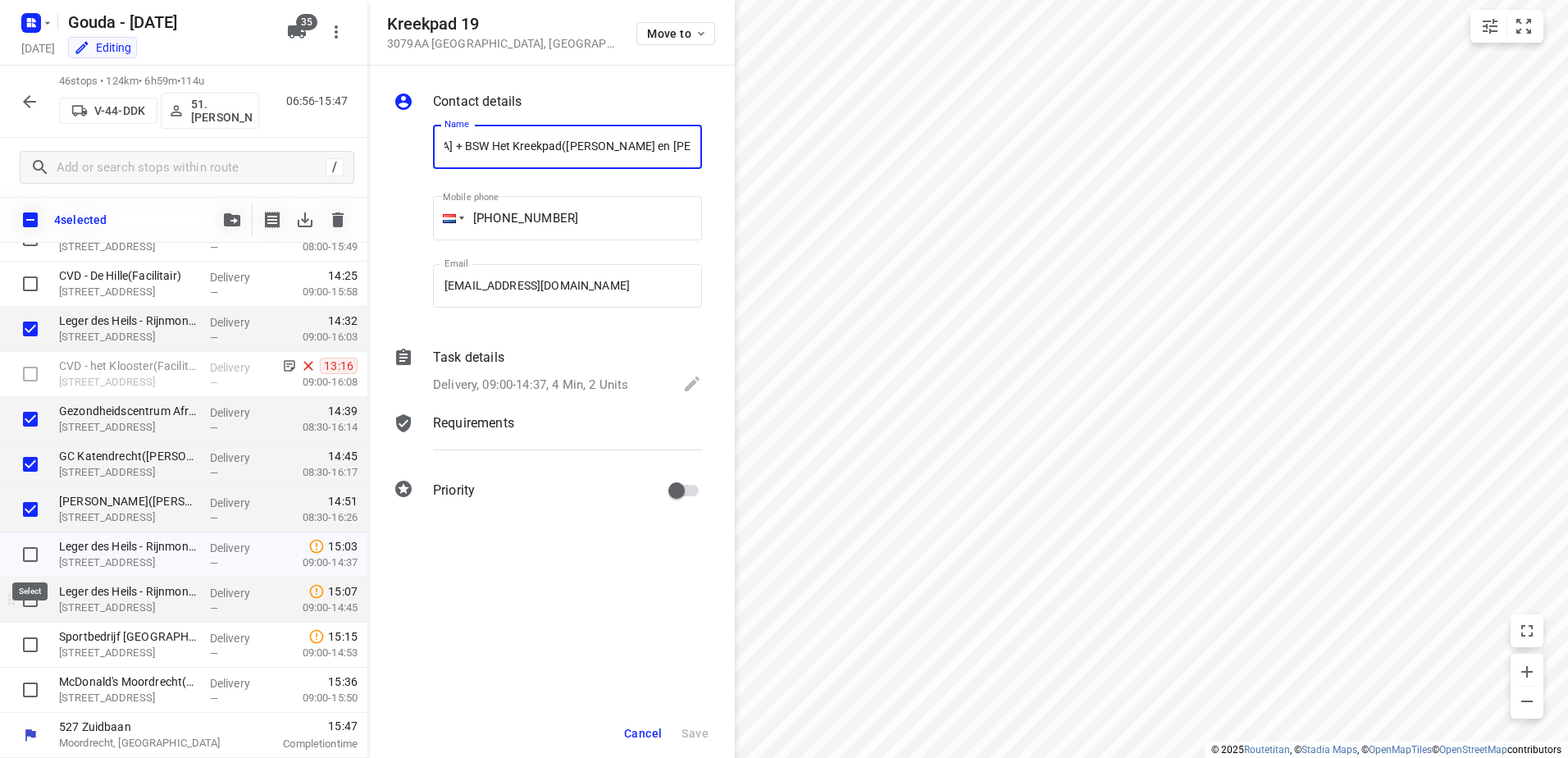
scroll to position [0, 0]
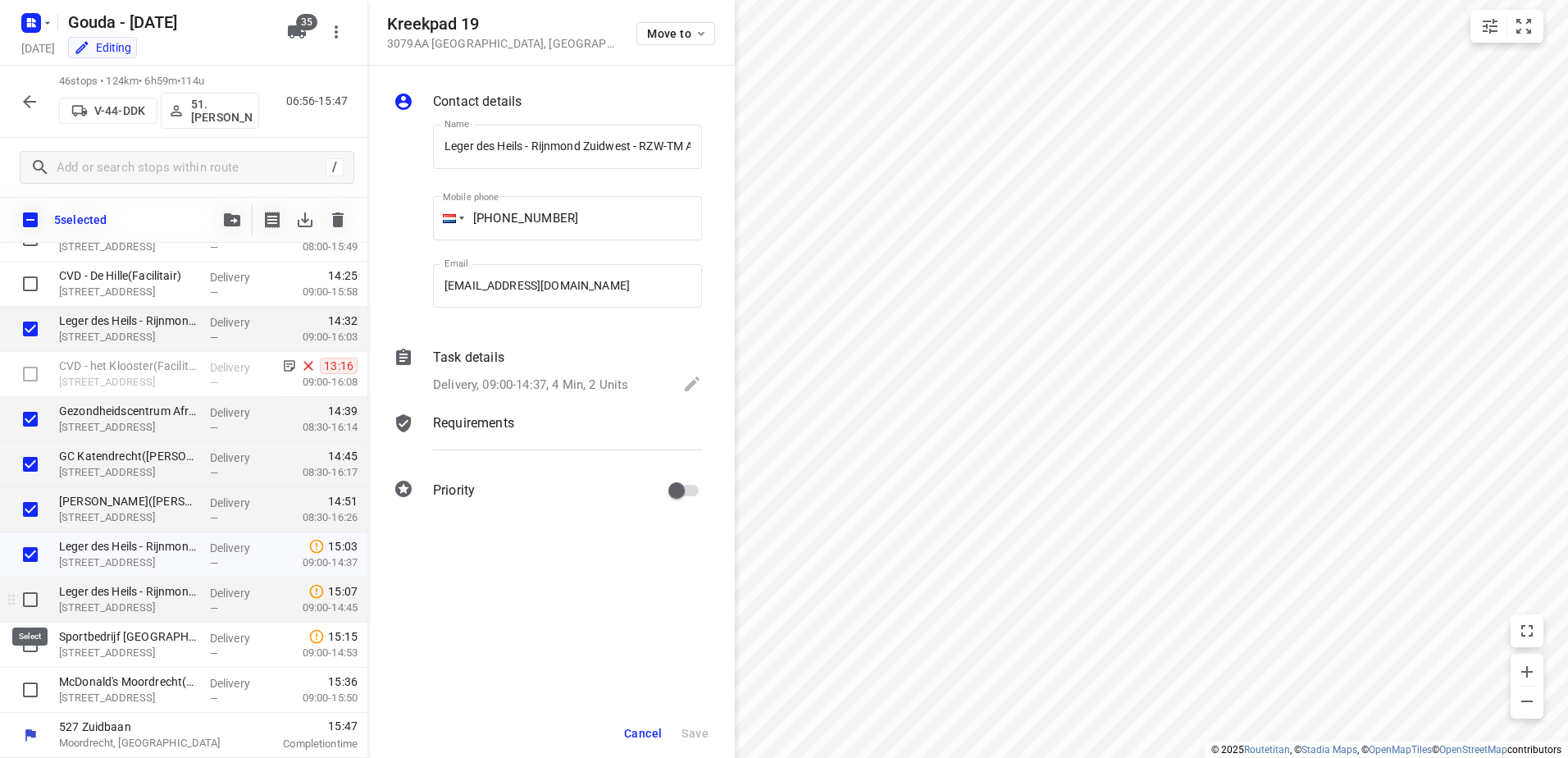
click at [29, 599] on input "checkbox" at bounding box center [30, 599] width 33 height 33
checkbox input "true"
click at [23, 639] on input "checkbox" at bounding box center [30, 644] width 33 height 33
checkbox input "true"
click at [636, 736] on span "Cancel" at bounding box center [643, 733] width 38 height 13
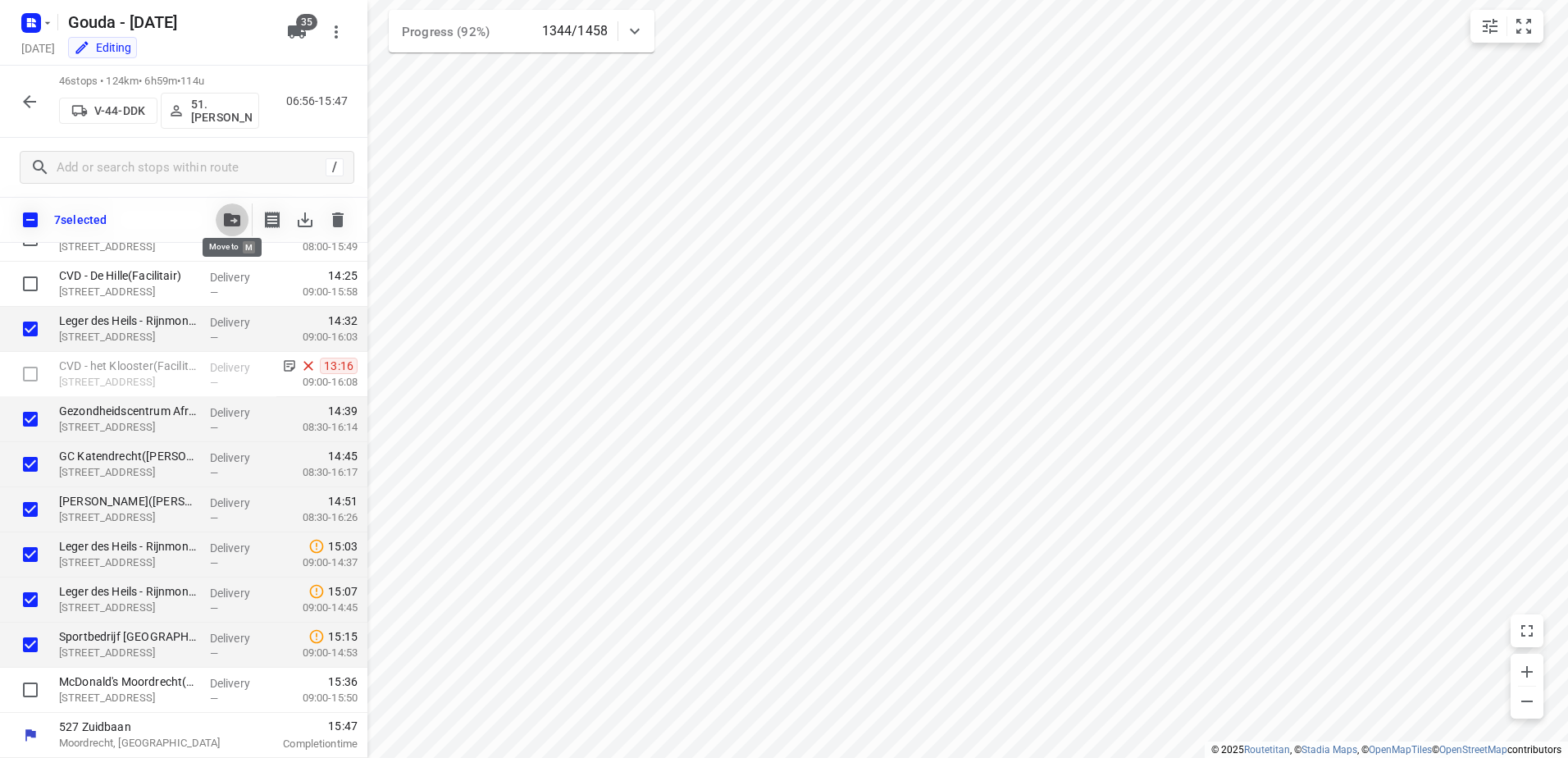
click at [231, 213] on button "button" at bounding box center [231, 220] width 33 height 33
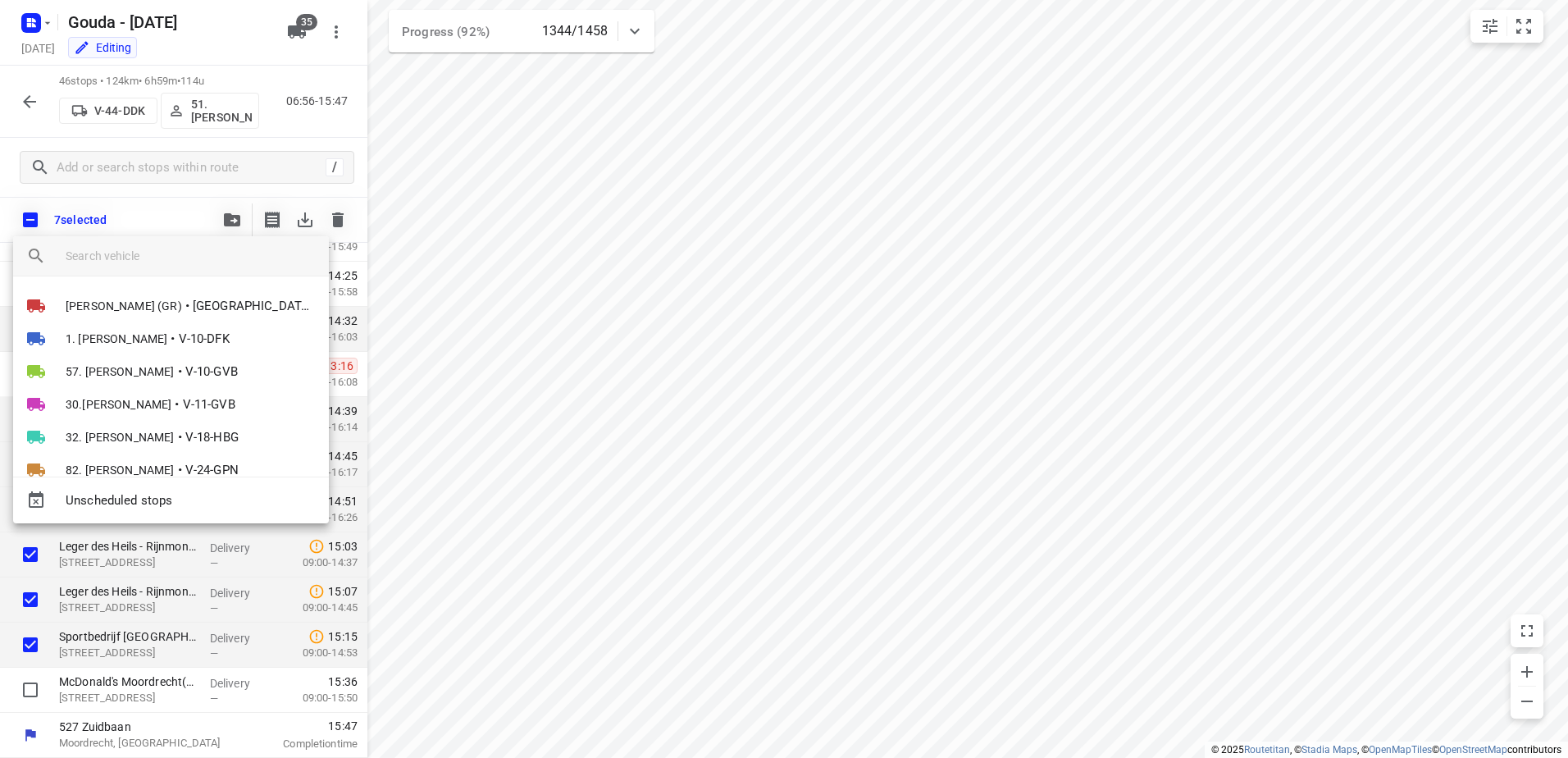
click at [182, 254] on input "search vehicle" at bounding box center [190, 256] width 250 height 24
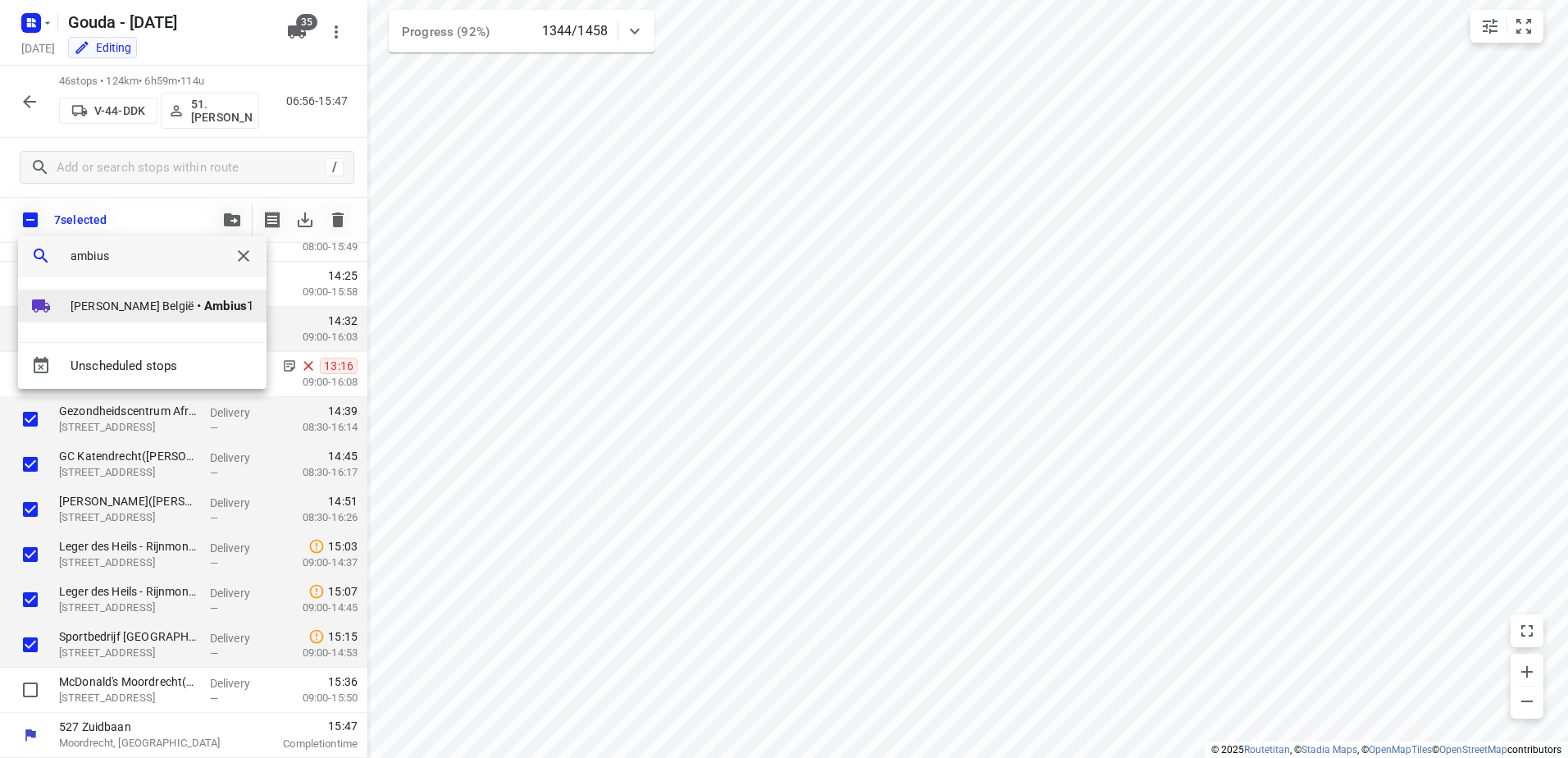
type input "ambius"
click at [121, 311] on span "David België" at bounding box center [132, 306] width 123 height 16
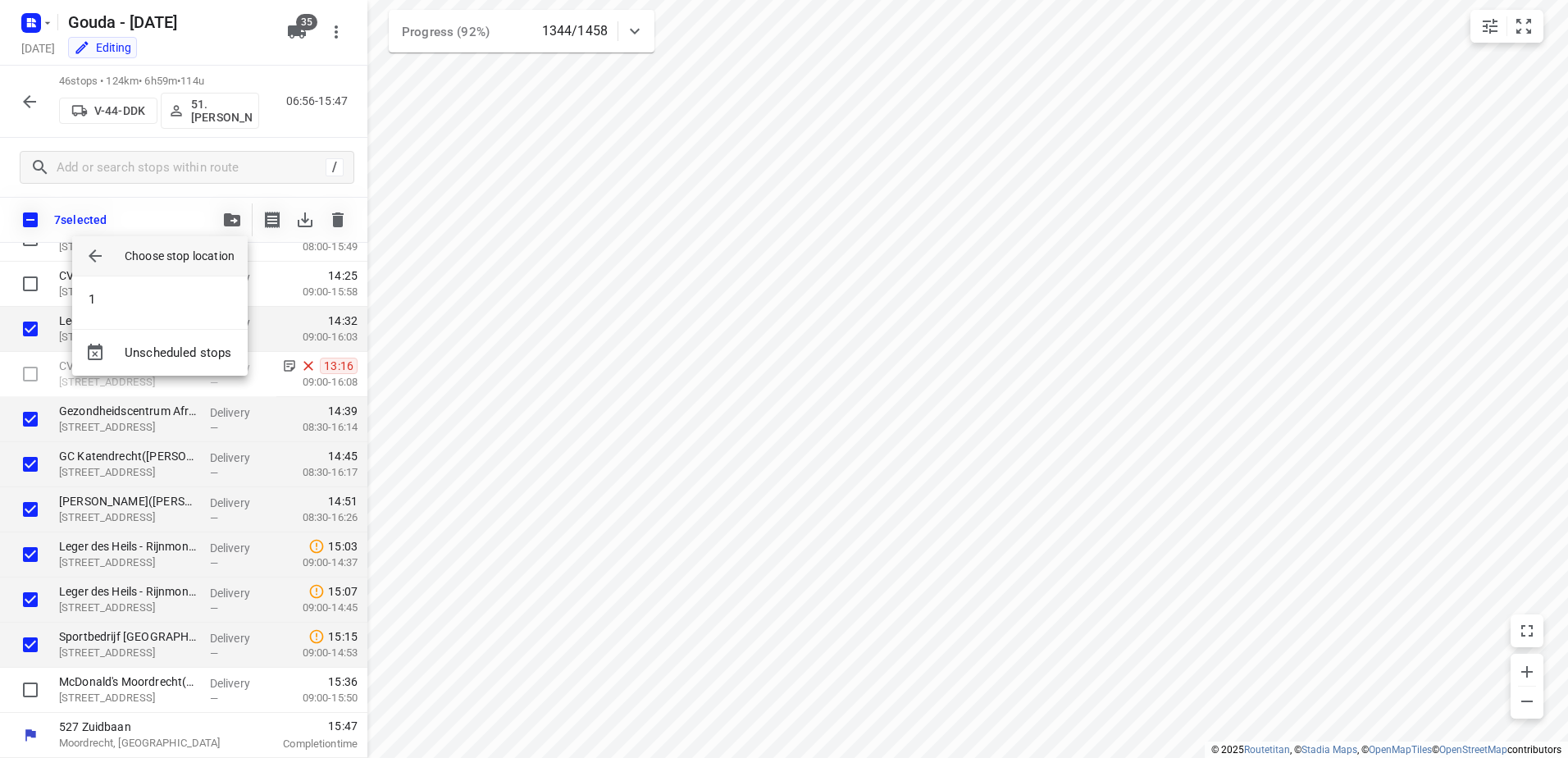
click at [119, 309] on li "1" at bounding box center [160, 299] width 176 height 33
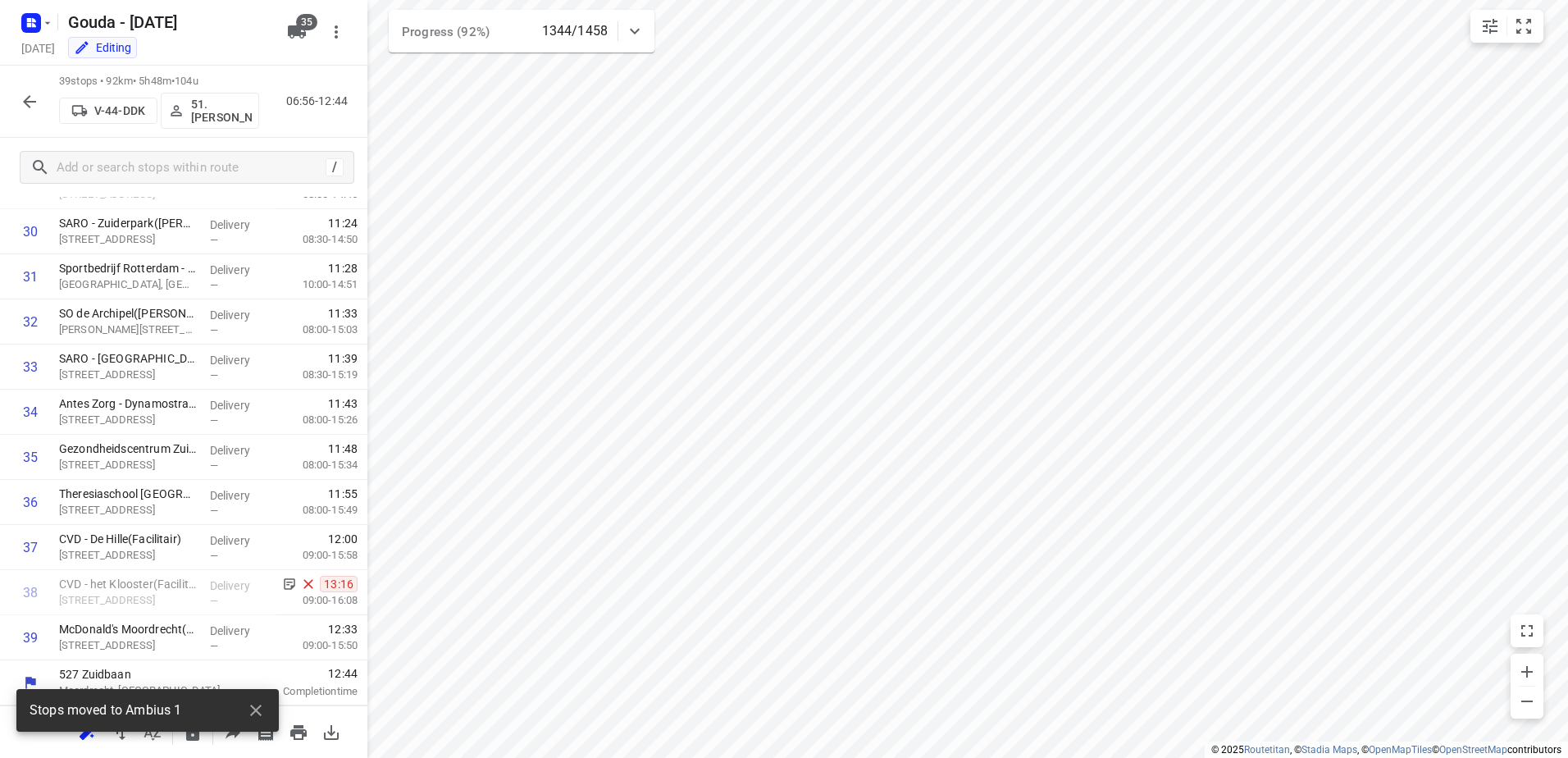
scroll to position [1378, 0]
click at [24, 90] on button "button" at bounding box center [30, 101] width 33 height 33
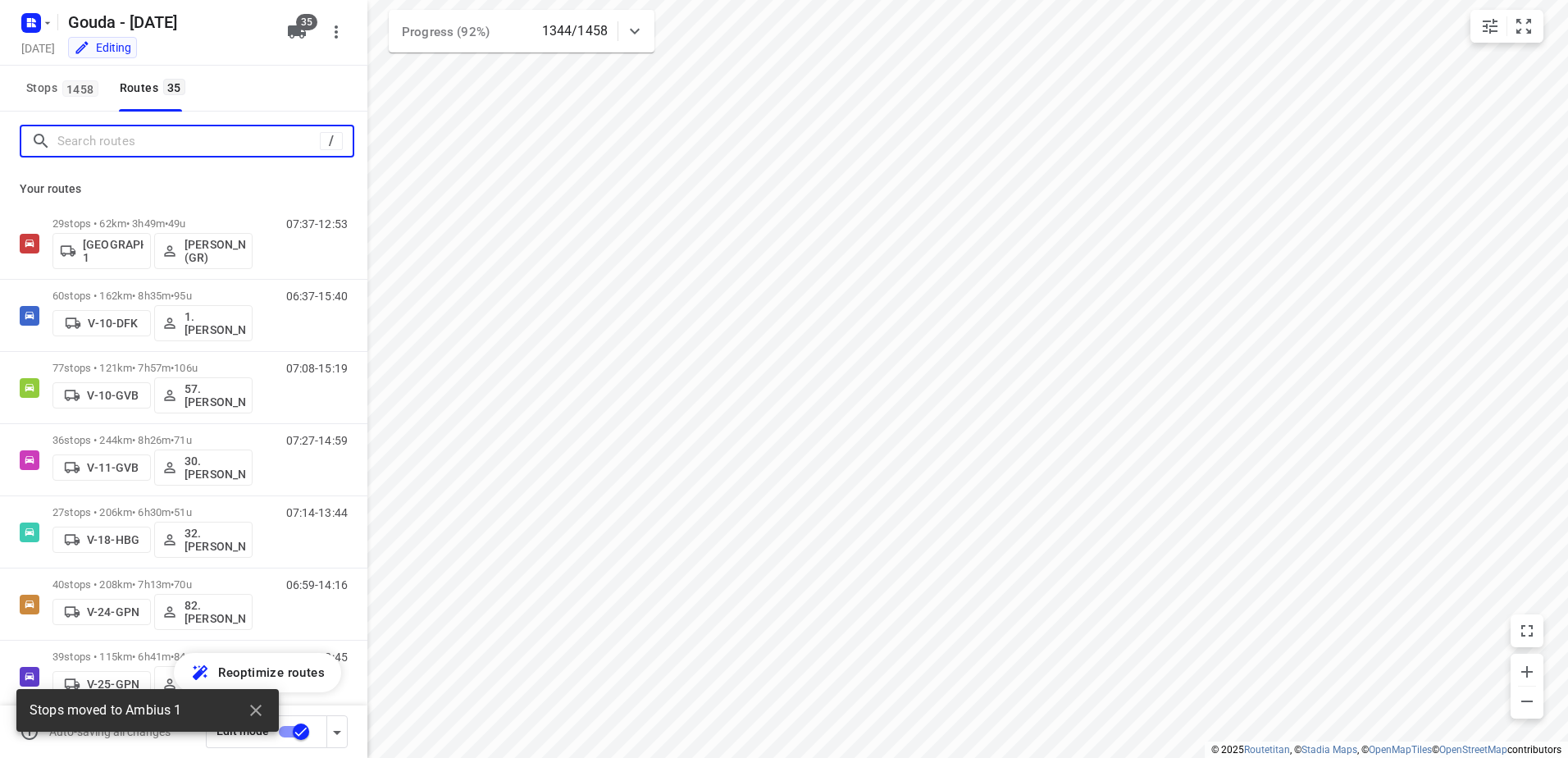
click at [92, 135] on input "Search routes" at bounding box center [188, 142] width 263 height 25
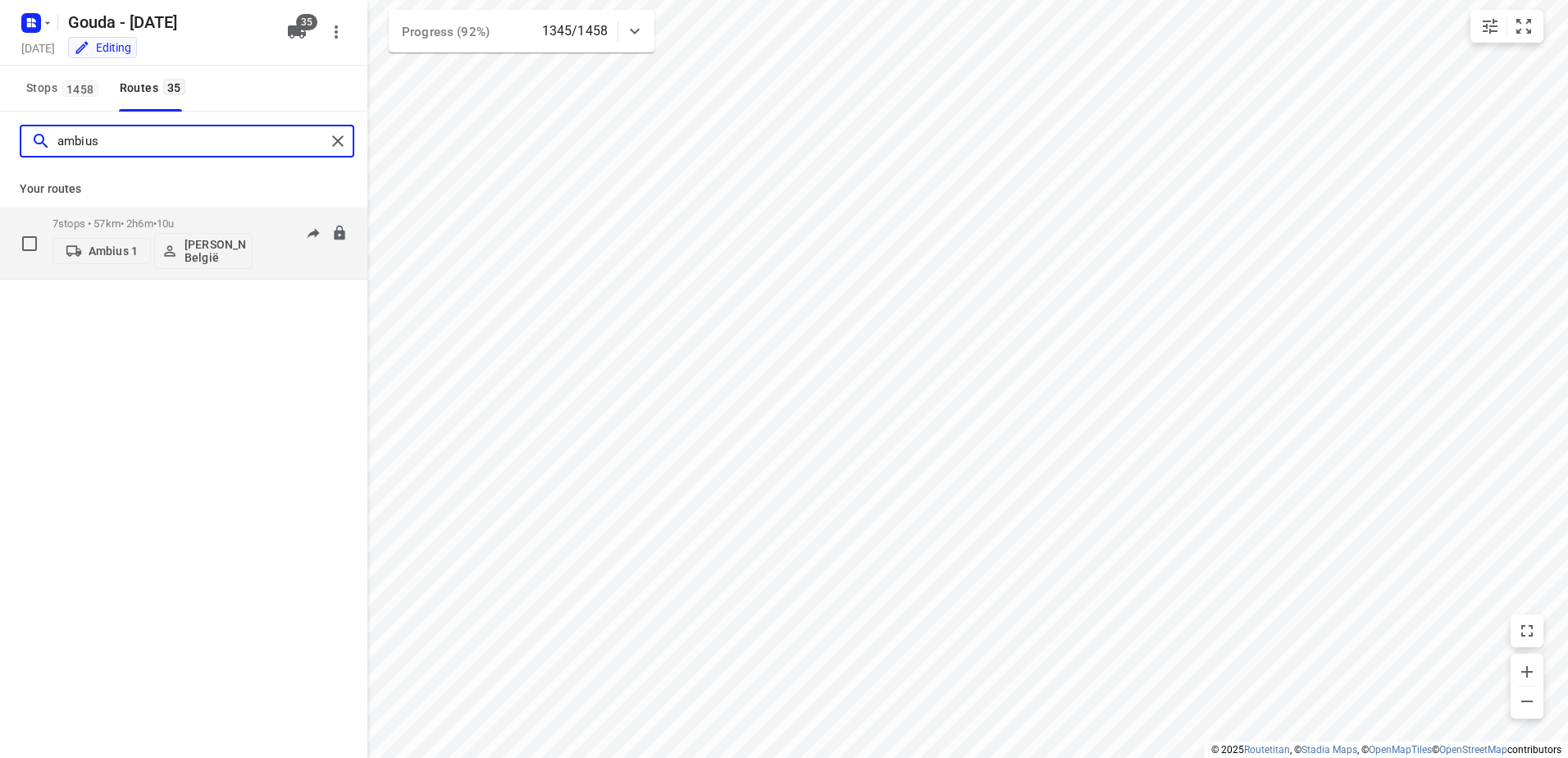
type input "ambius"
click at [197, 252] on p "David België" at bounding box center [215, 250] width 61 height 26
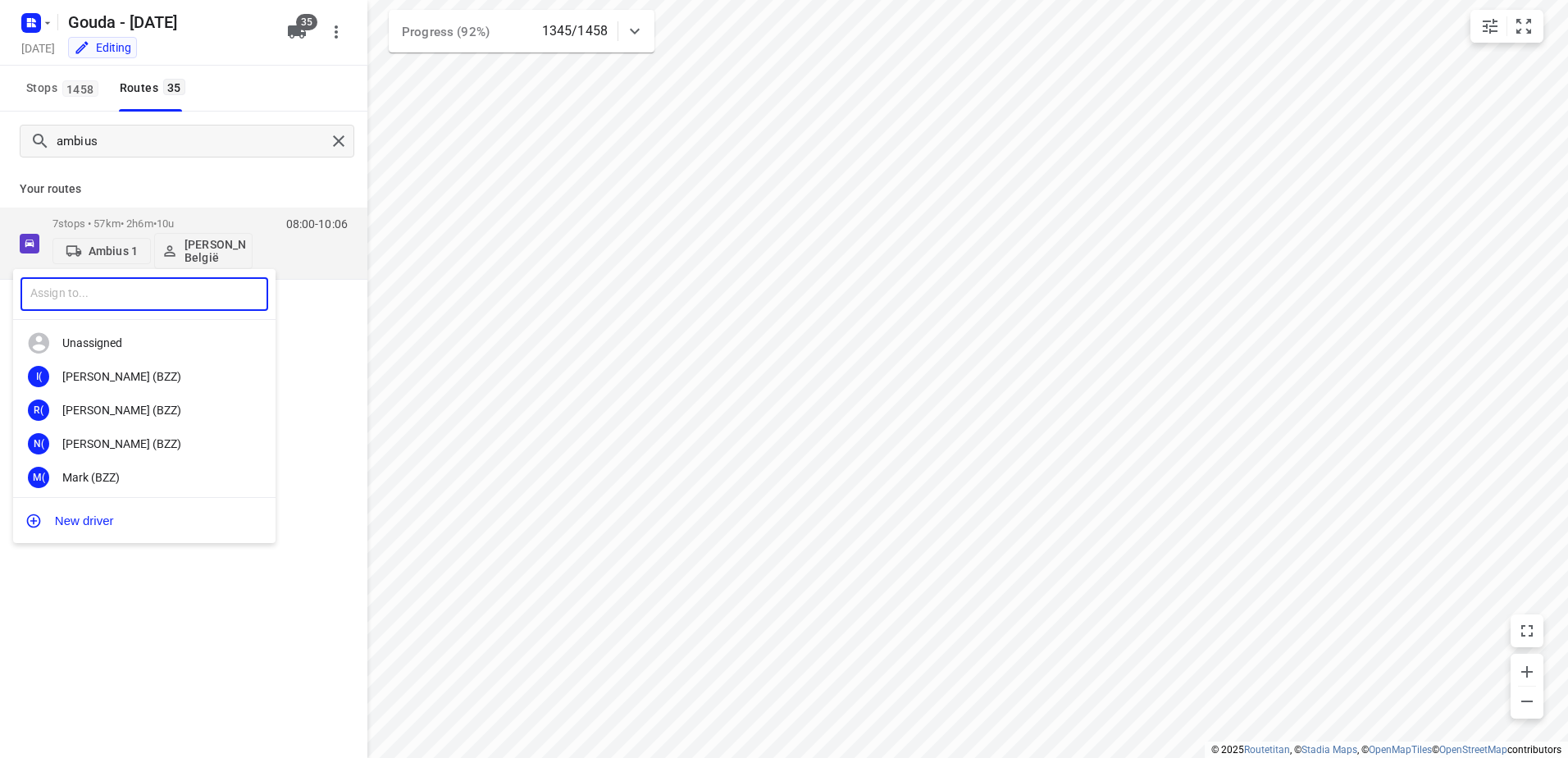
click at [163, 292] on input "text" at bounding box center [144, 293] width 248 height 33
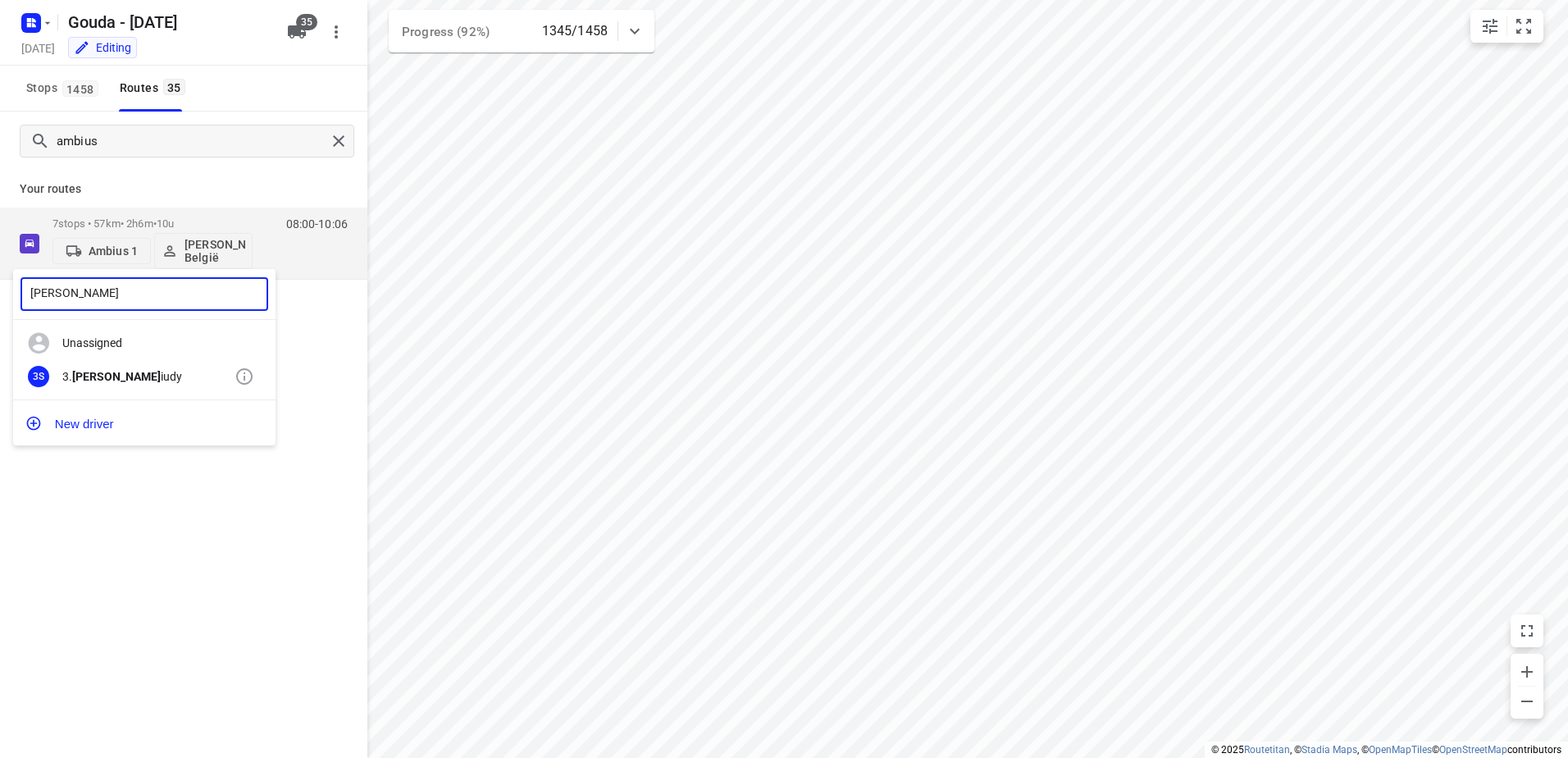
type input "anna s"
click at [121, 379] on div "3. Anna S iudy" at bounding box center [148, 376] width 172 height 13
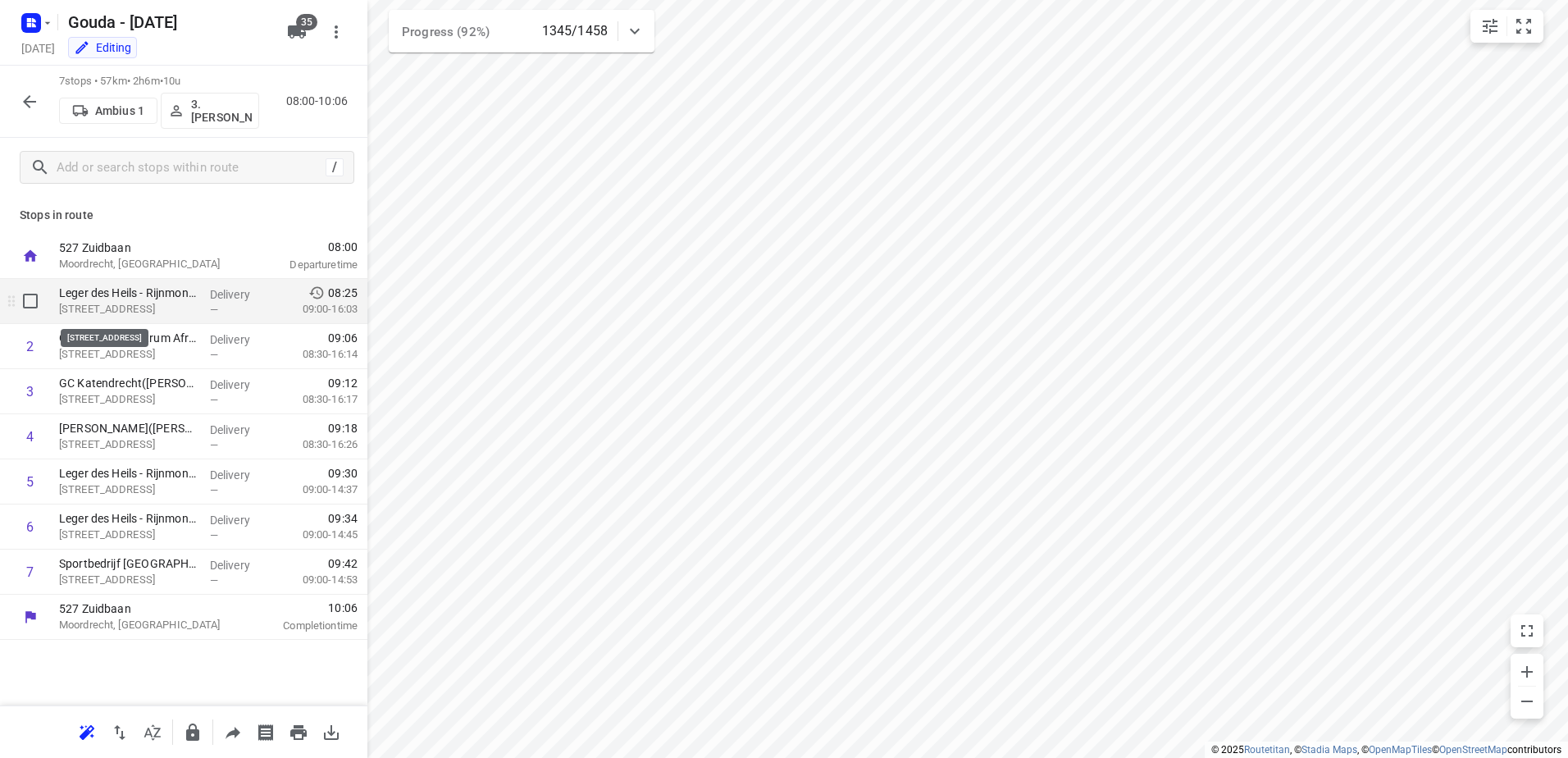
click at [155, 307] on p "Oleanderstraat 39-41, Rotterdam" at bounding box center [128, 309] width 138 height 16
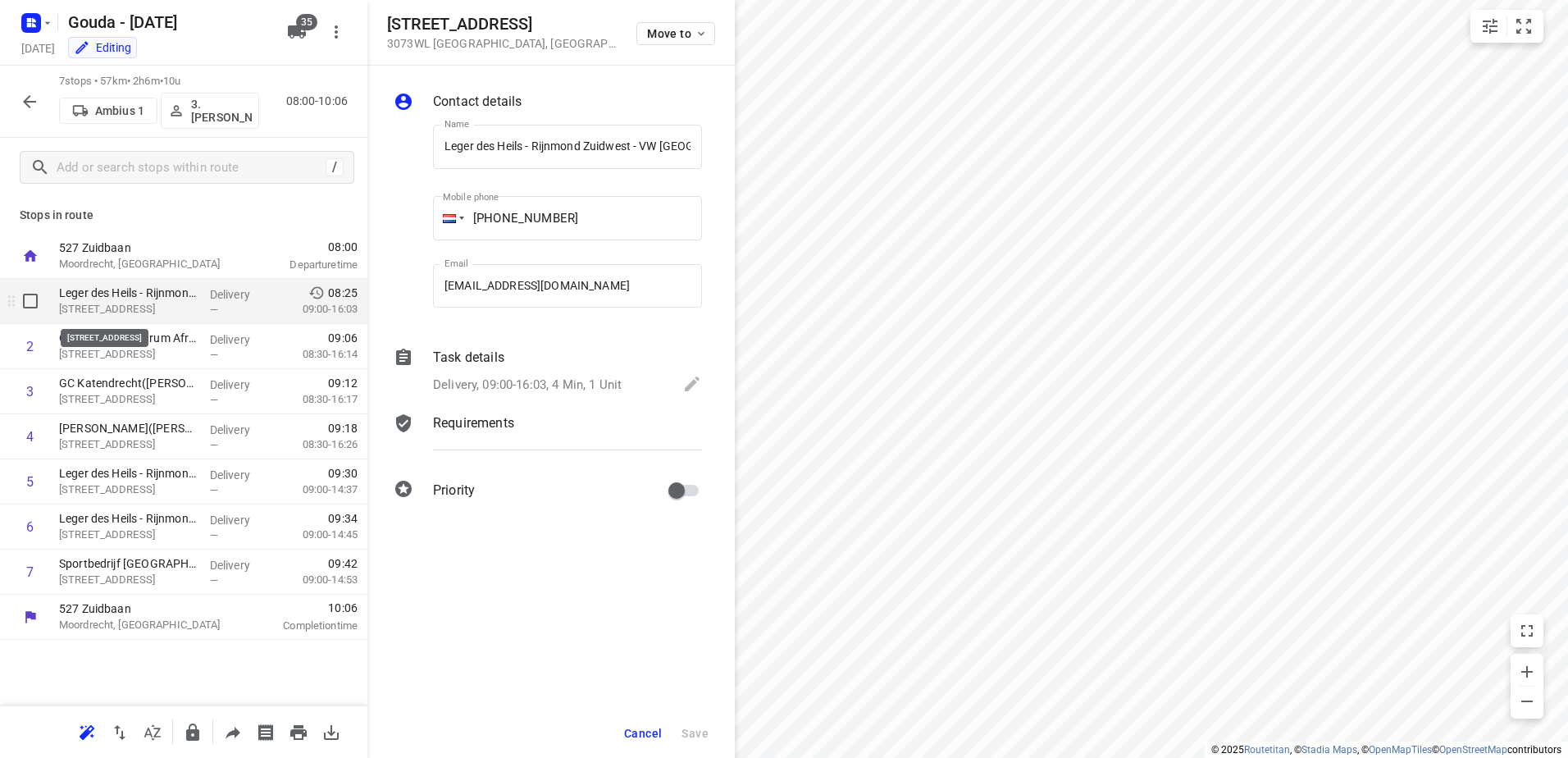
scroll to position [0, 207]
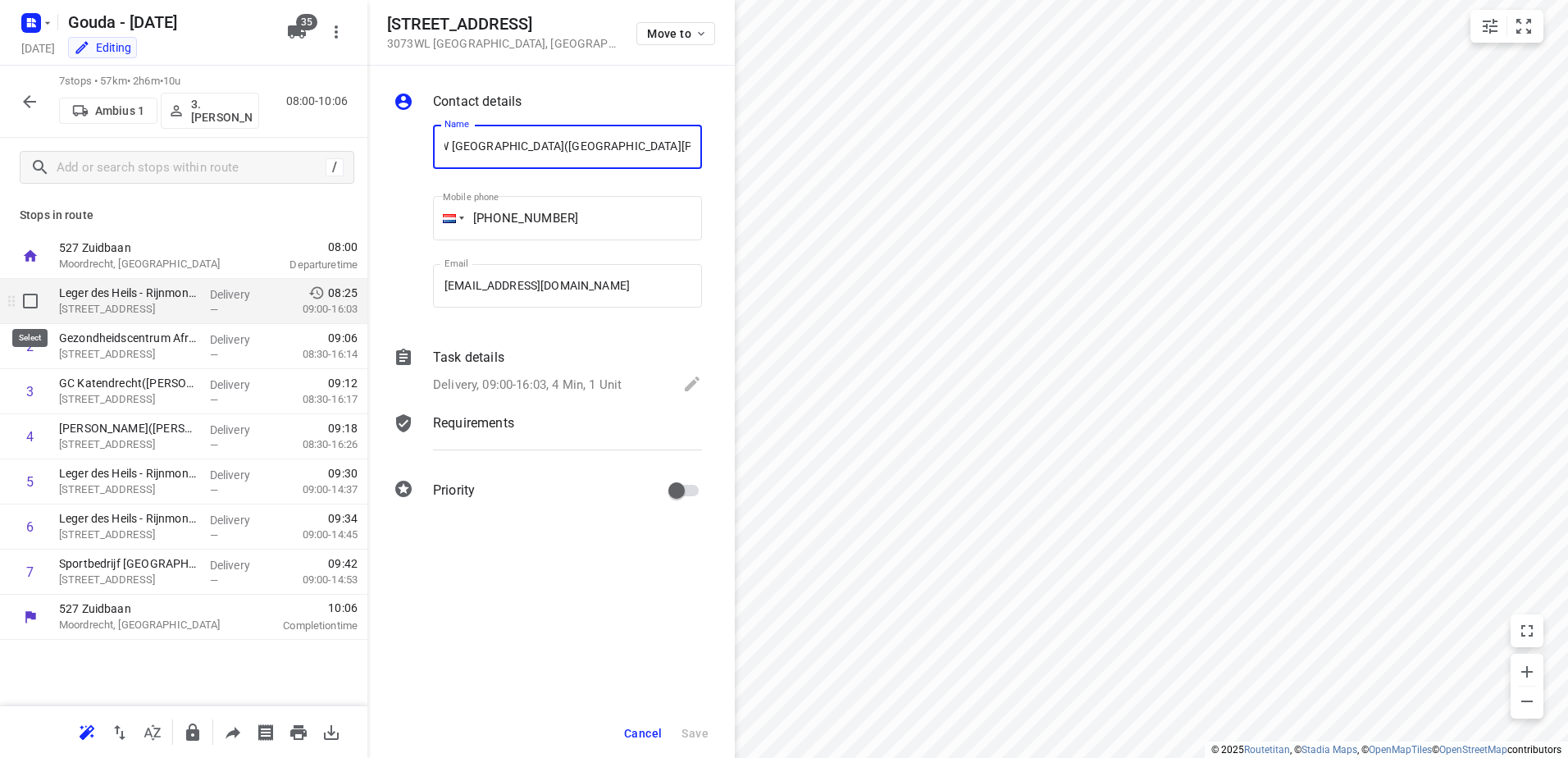
click at [14, 305] on input "checkbox" at bounding box center [30, 301] width 33 height 33
checkbox input "true"
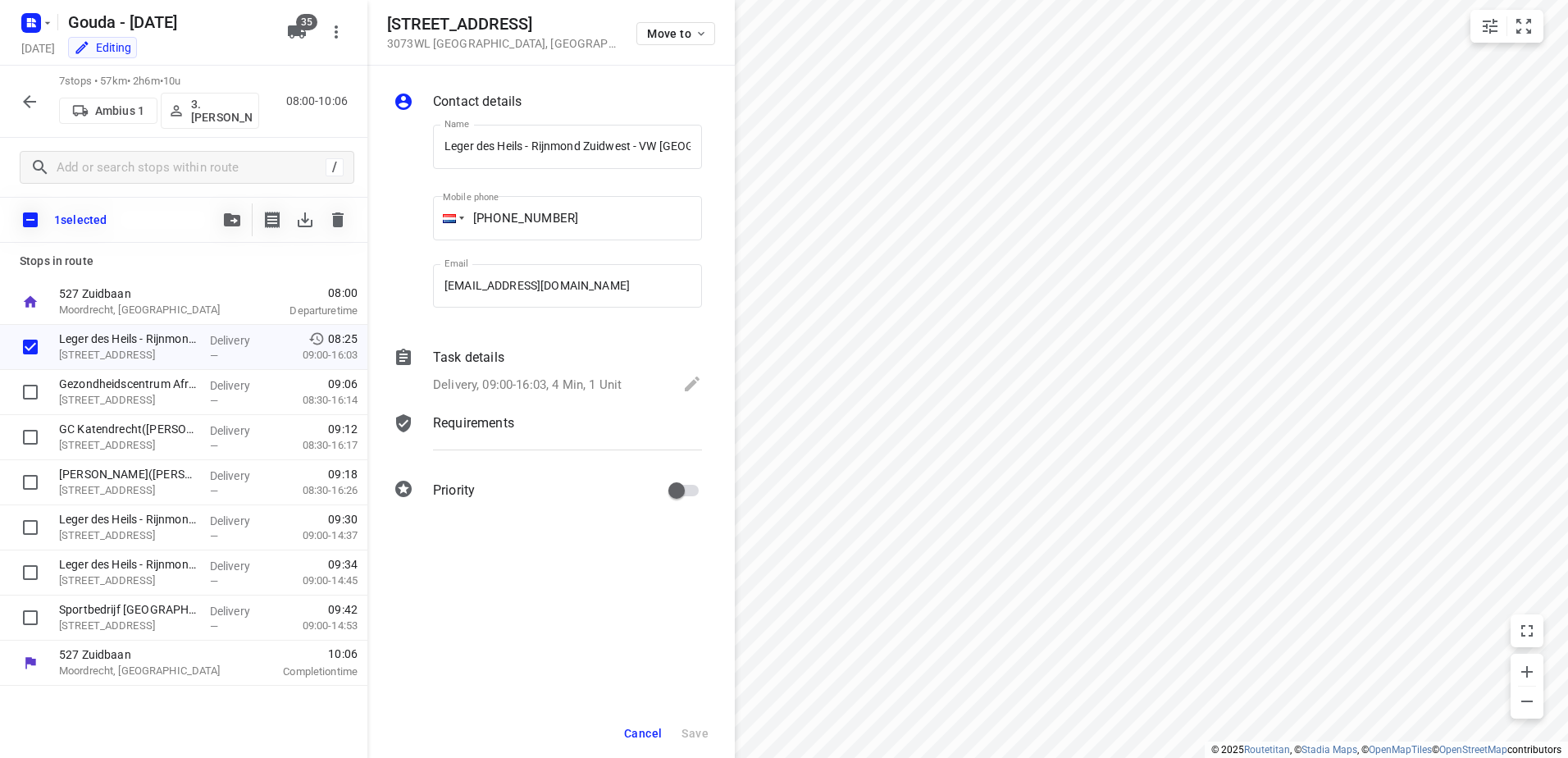
click at [229, 210] on button "button" at bounding box center [231, 220] width 33 height 33
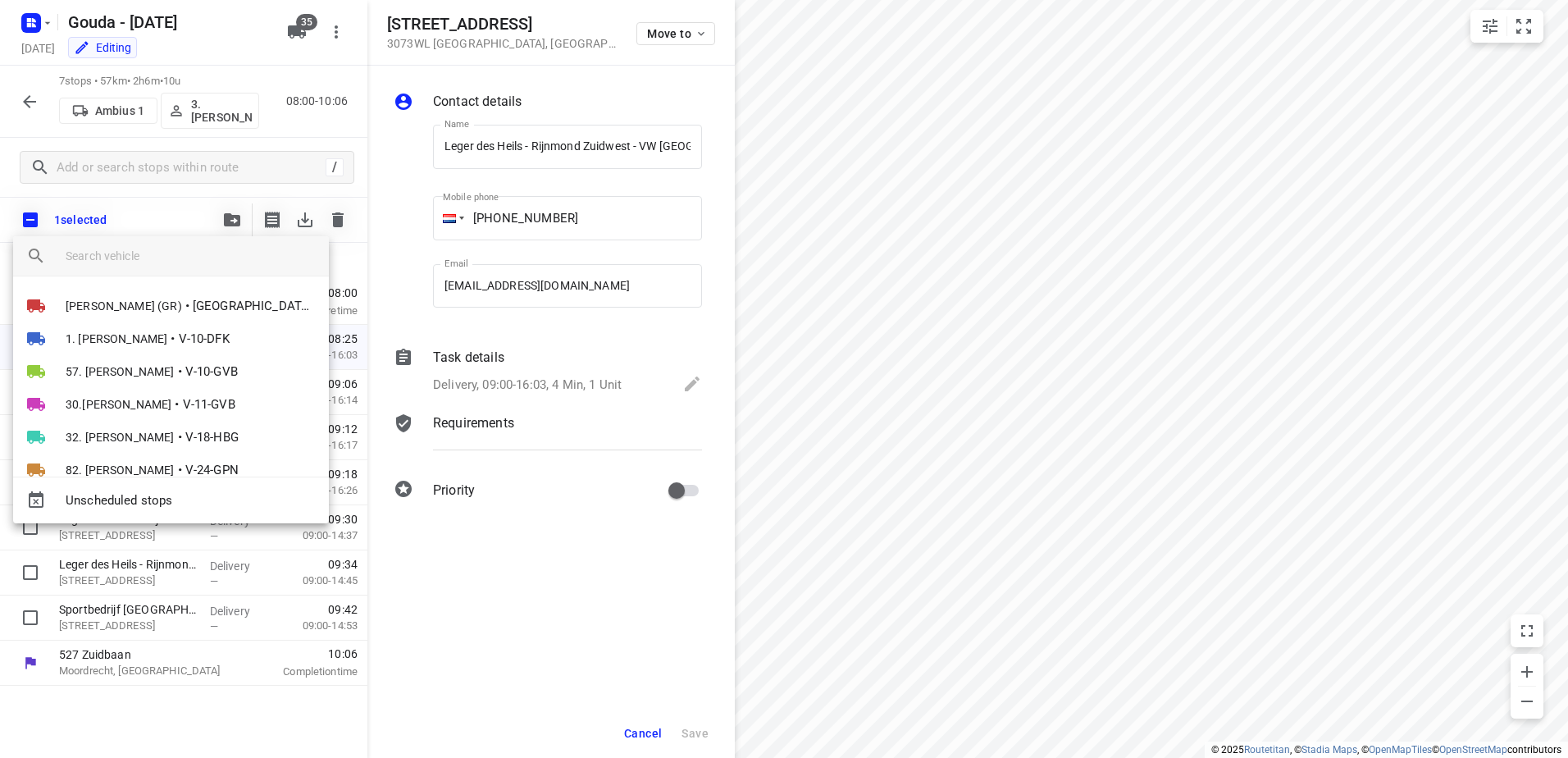
click at [1233, 327] on div at bounding box center [784, 379] width 1568 height 758
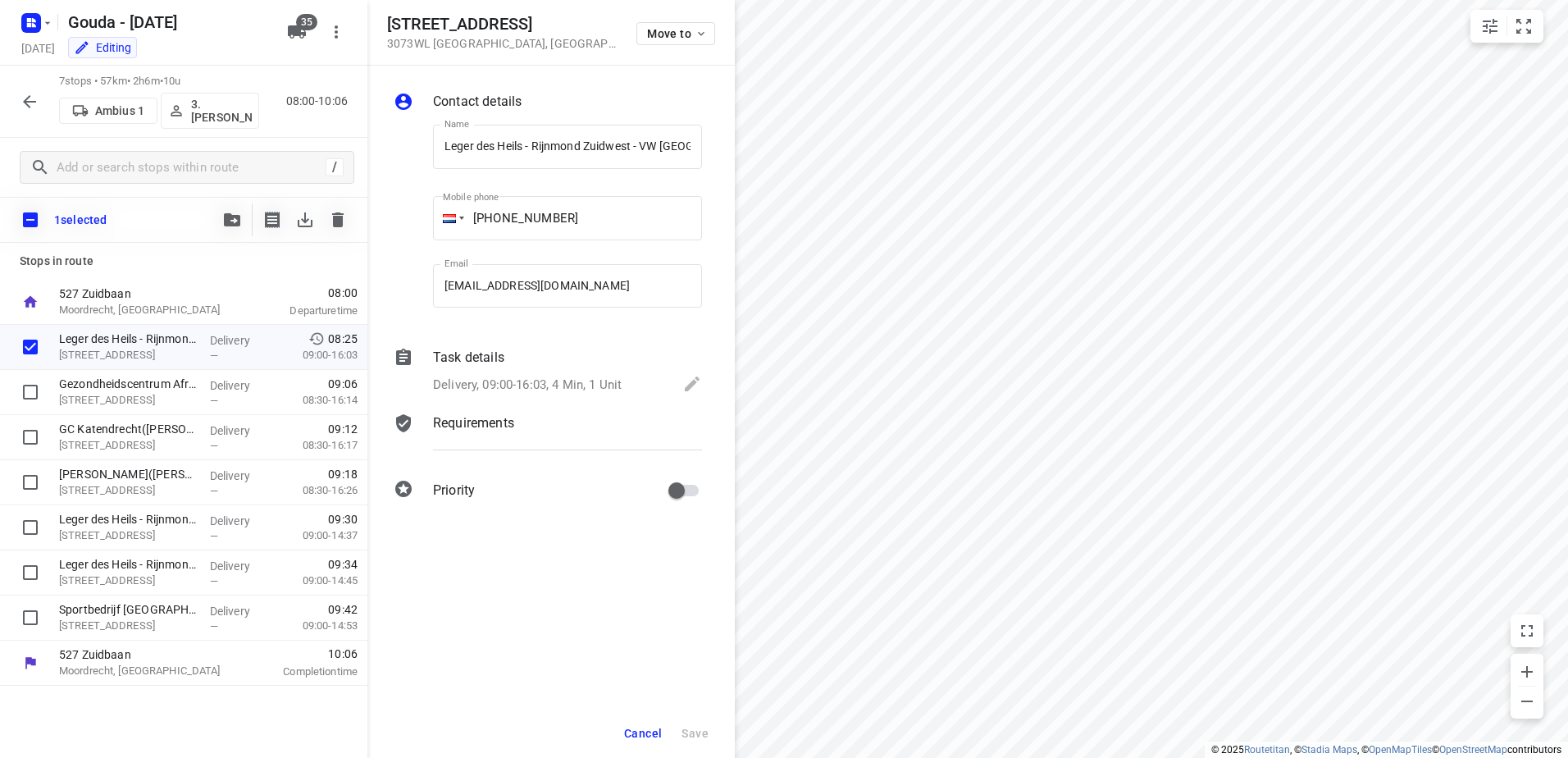
click at [637, 733] on span "Cancel" at bounding box center [643, 733] width 38 height 13
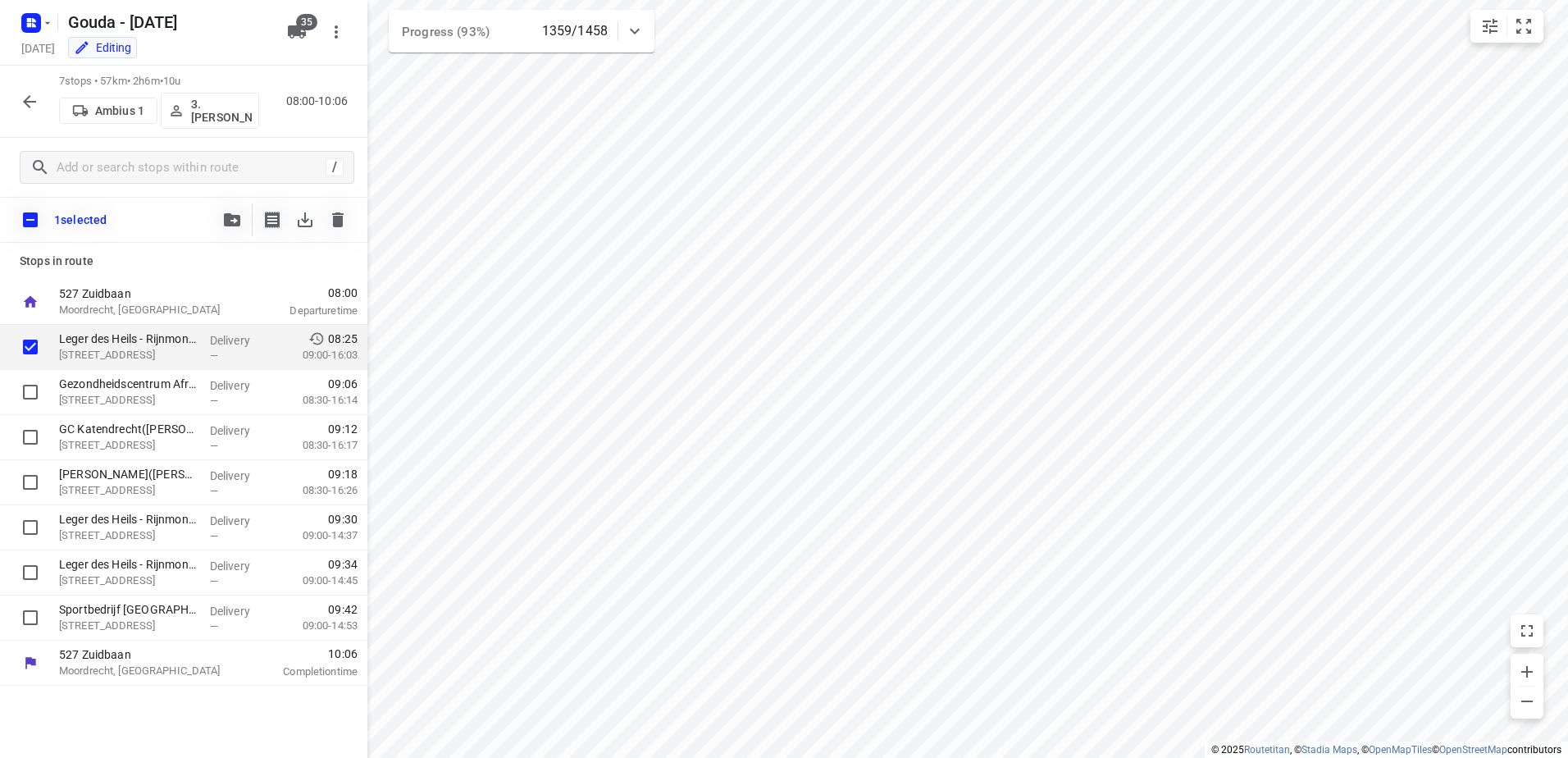
click at [809, 757] on html "i © 2025 Routetitan , © Stadia Maps , © OpenMapTiles © OpenStreetMap contributo…" at bounding box center [784, 379] width 1568 height 758
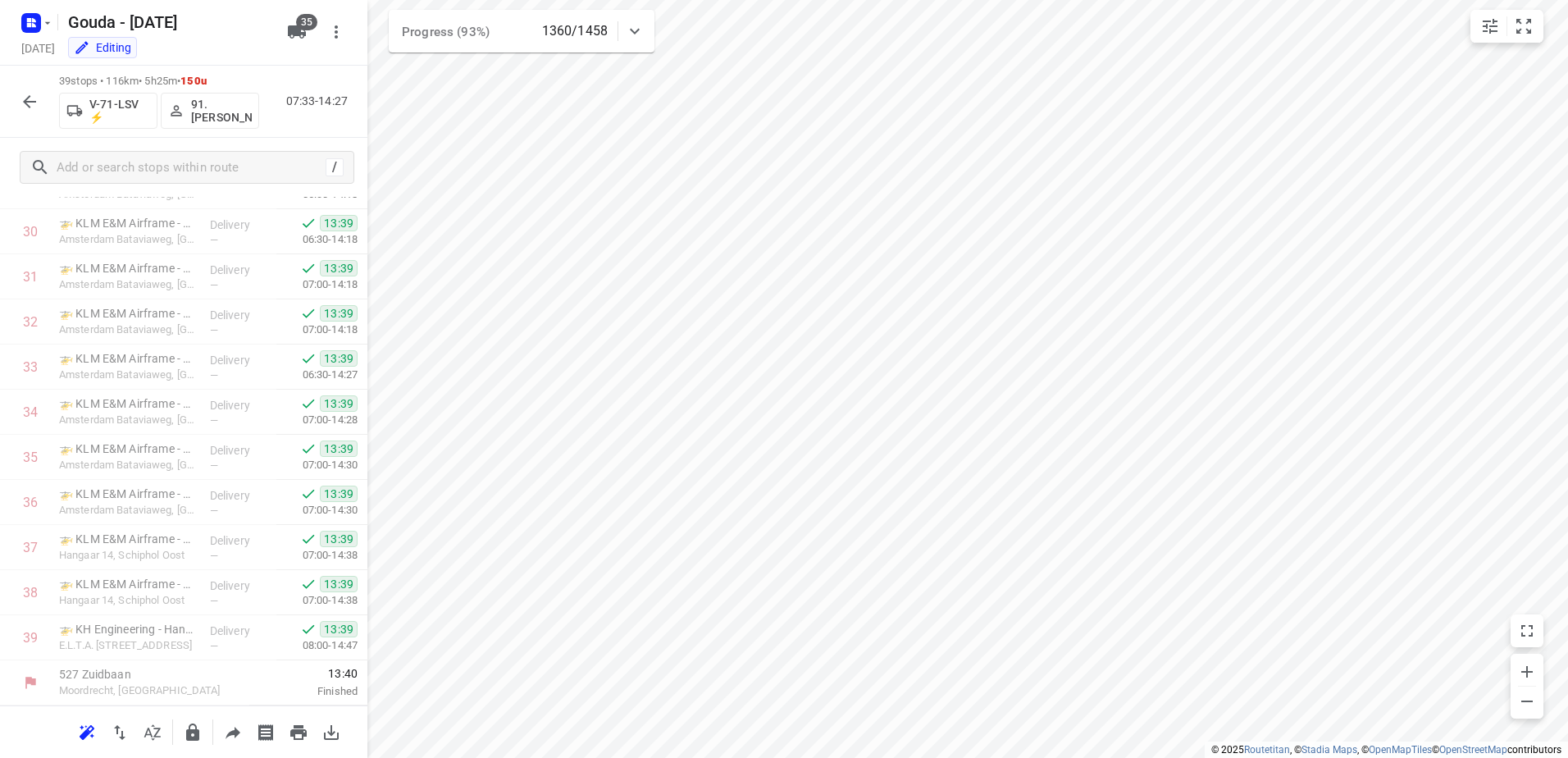
scroll to position [1378, 0]
click at [25, 82] on div "39 stops • 116km • 5h25m • 150u V-71-LSV ⚡ 91.Pierre Dikstra 07:33-14:27" at bounding box center [184, 101] width 368 height 72
click at [33, 102] on icon "button" at bounding box center [30, 101] width 20 height 20
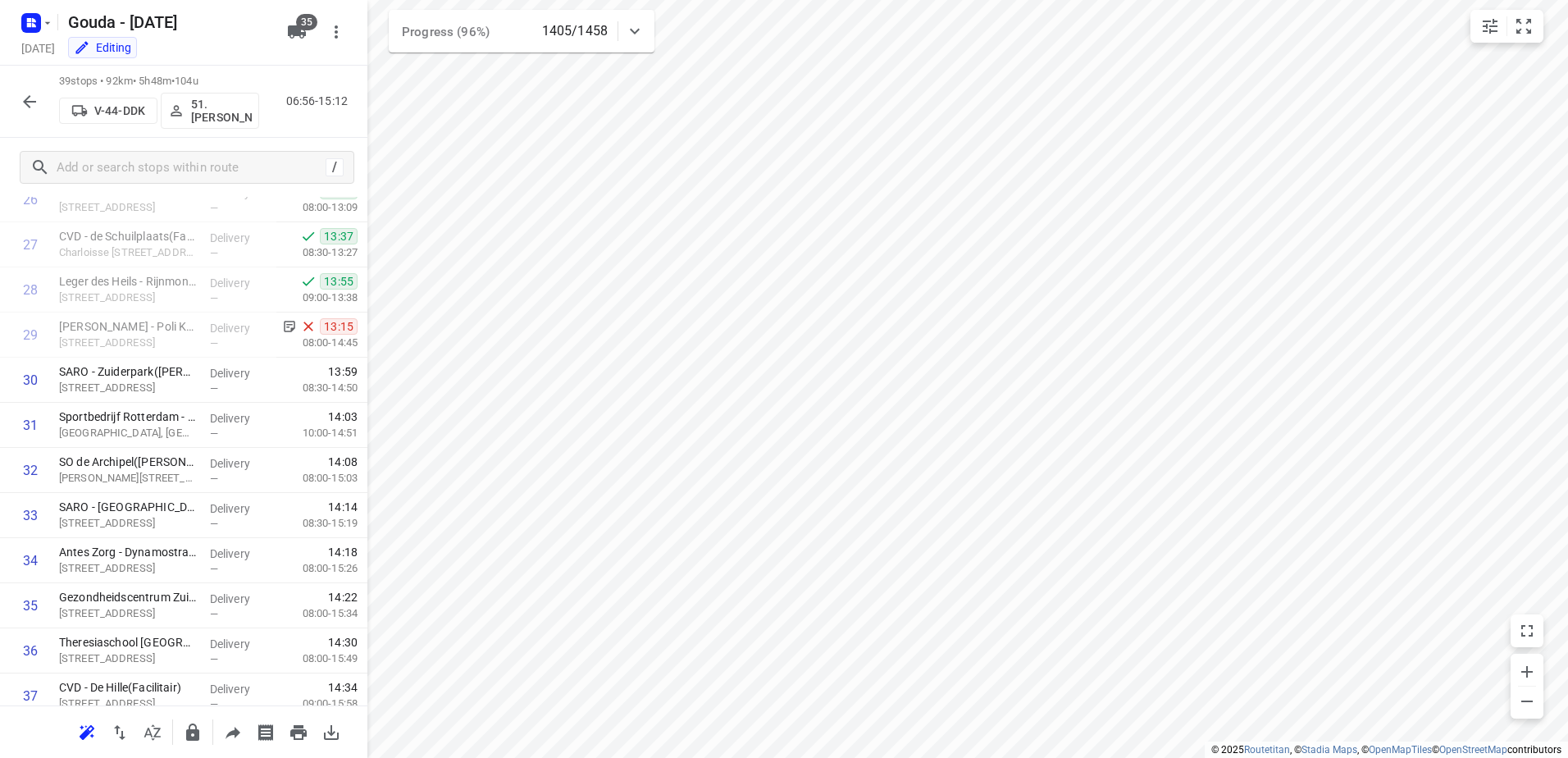
scroll to position [1231, 0]
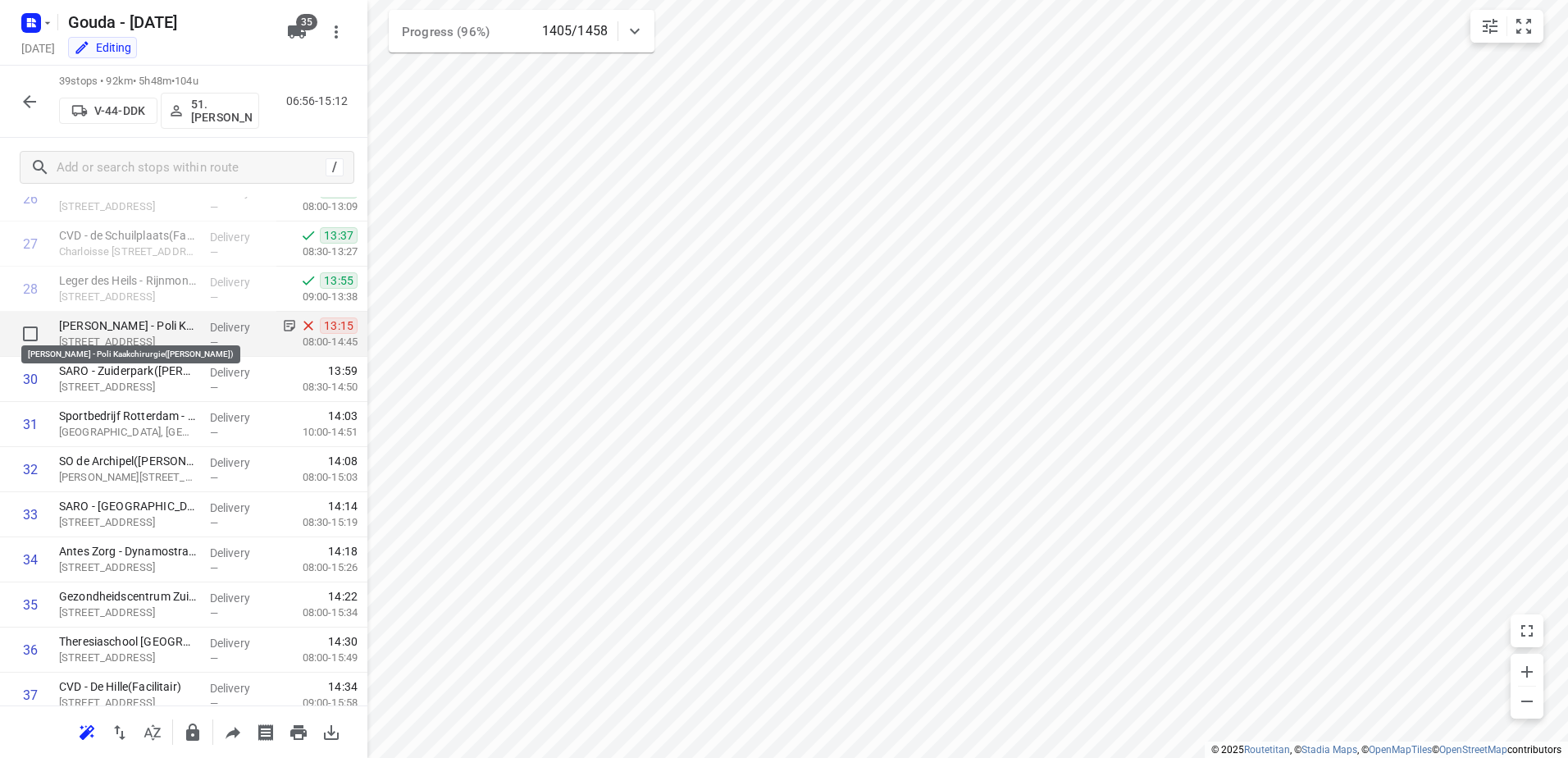
click at [178, 324] on p "Ikazia Ziekenhuis - Poli Kaakchirurgie(Britt Pluijmers)" at bounding box center [128, 326] width 138 height 16
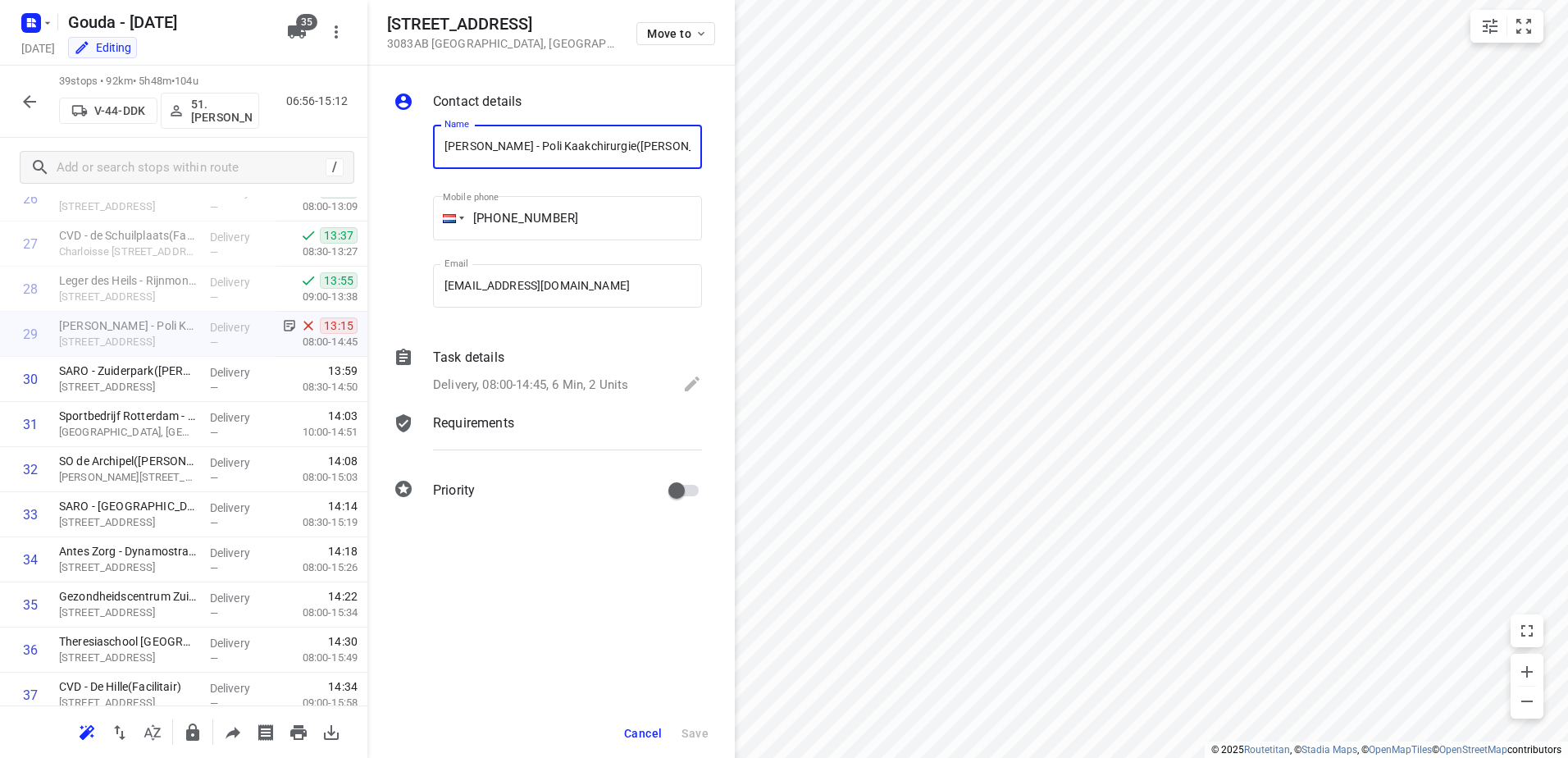
scroll to position [0, 30]
click at [565, 383] on p "Delivery, 08:00-14:45, 6 Min, 2 Units" at bounding box center [531, 385] width 196 height 19
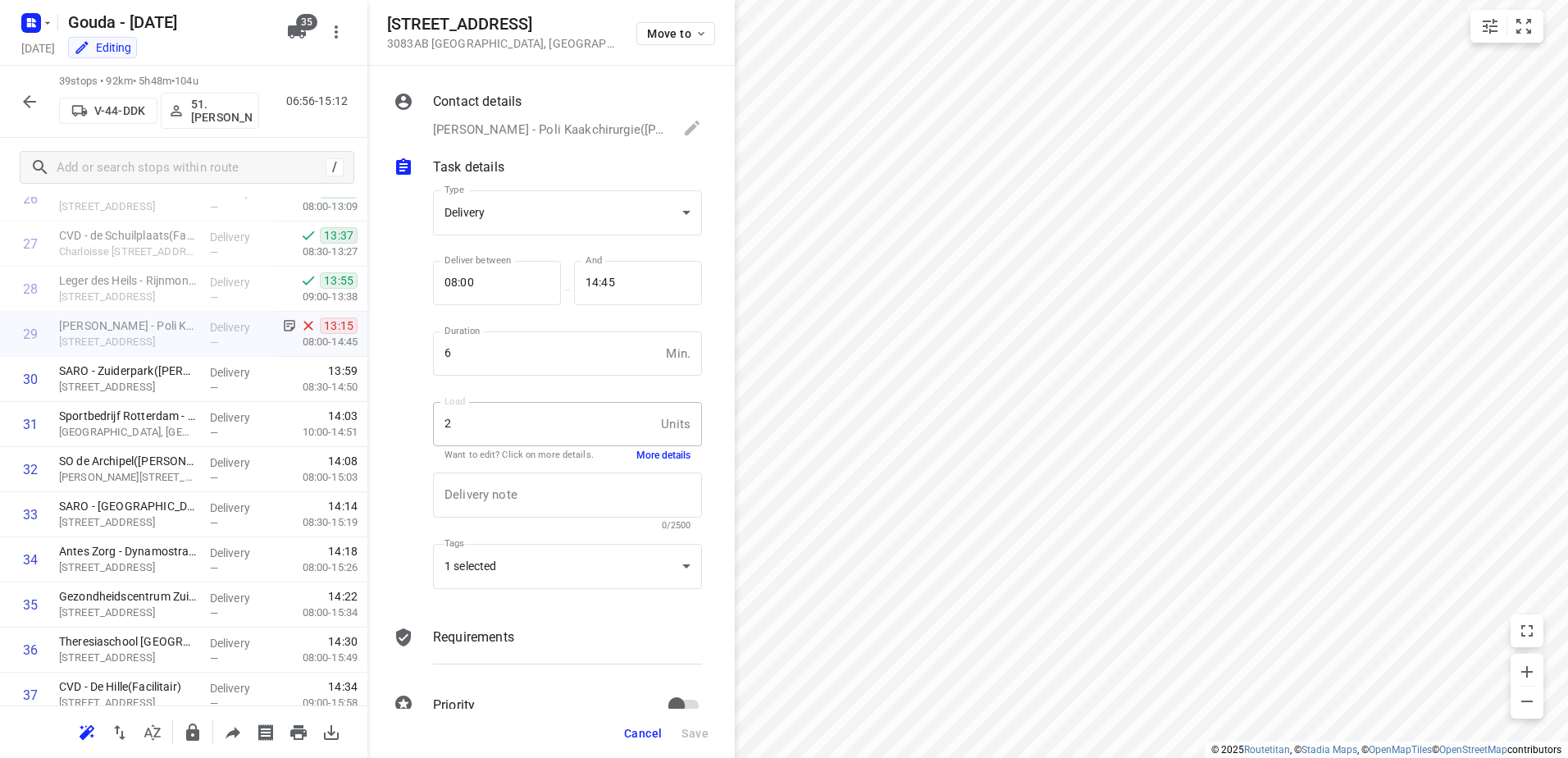
scroll to position [0, 0]
click at [662, 449] on button "More details" at bounding box center [664, 456] width 54 height 14
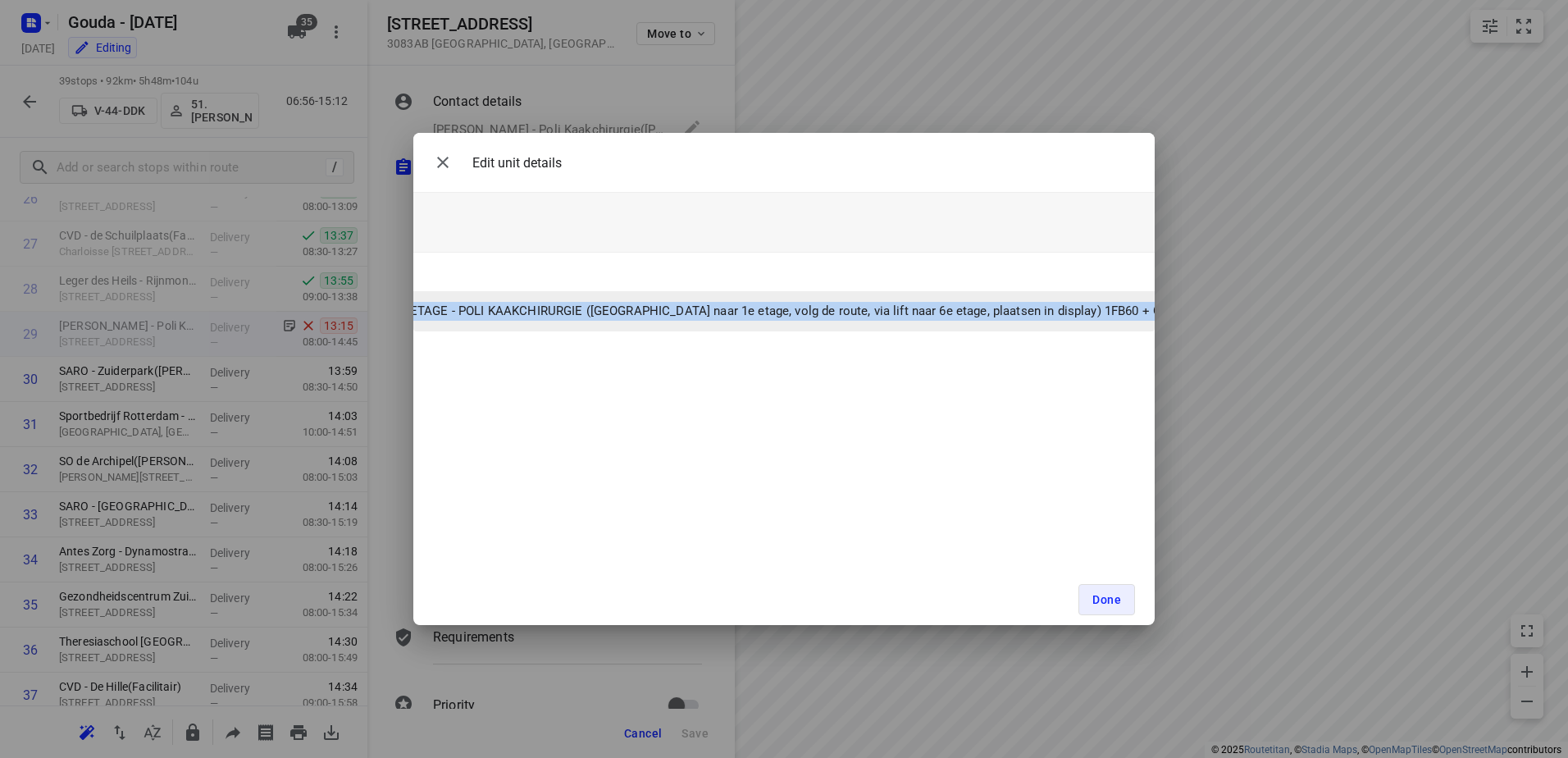
scroll to position [0, 529]
drag, startPoint x: 758, startPoint y: 314, endPoint x: 1144, endPoint y: 312, distance: 386.0
click at [1144, 312] on td "- Volg route 82 LEVERING: 6e ETAGE - POLI KAAKCHIRURGIE (Via roltrap naar 1e et…" at bounding box center [719, 312] width 1010 height 39
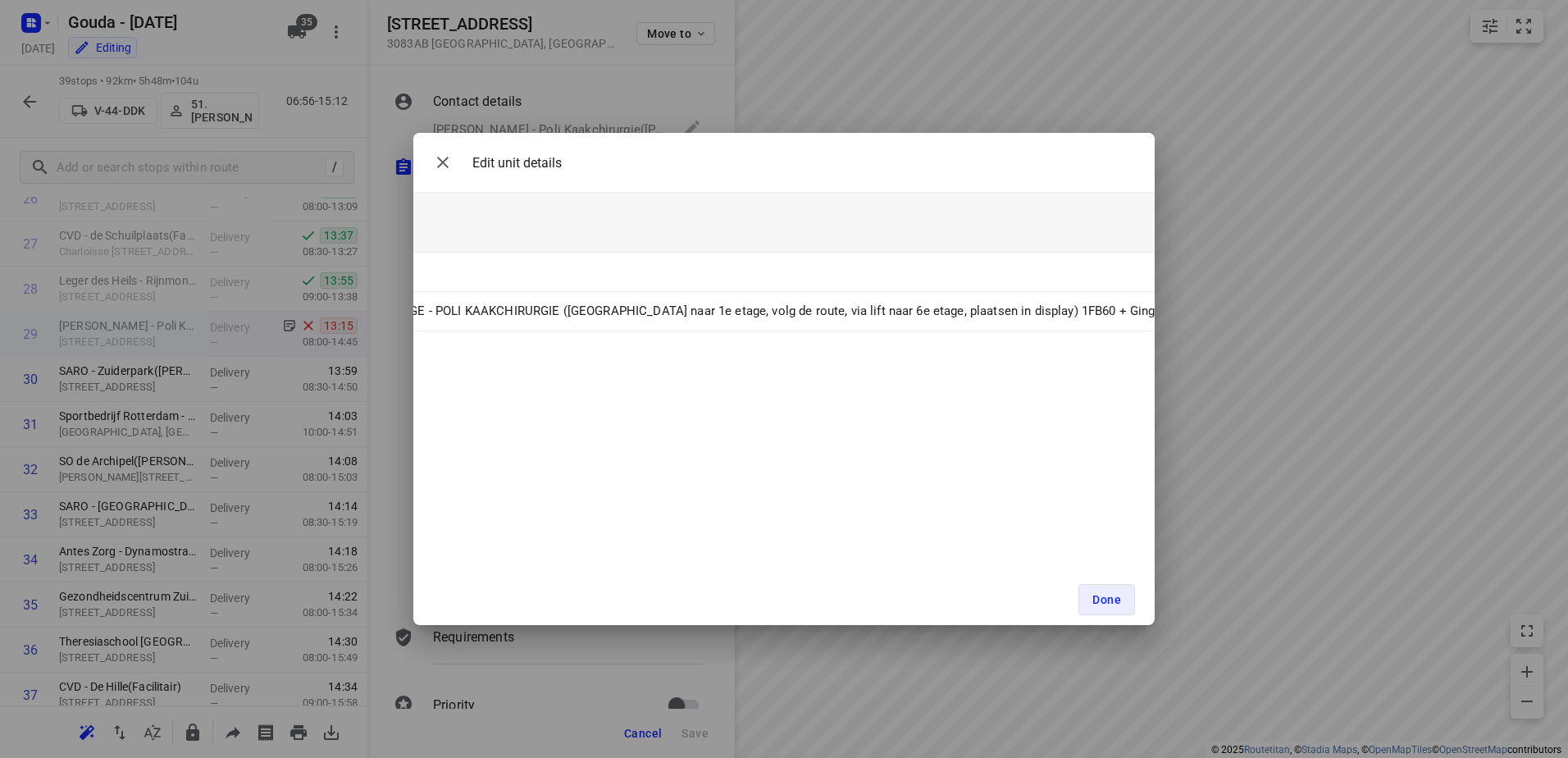
drag, startPoint x: 1144, startPoint y: 312, endPoint x: 953, endPoint y: 398, distance: 209.5
click at [1028, 437] on div "Edit unit details Unit Count (2) Unit Weight Unit Volume Unit ID Unit Note 1 Gi…" at bounding box center [784, 379] width 742 height 492
click at [440, 164] on icon "button" at bounding box center [442, 162] width 12 height 12
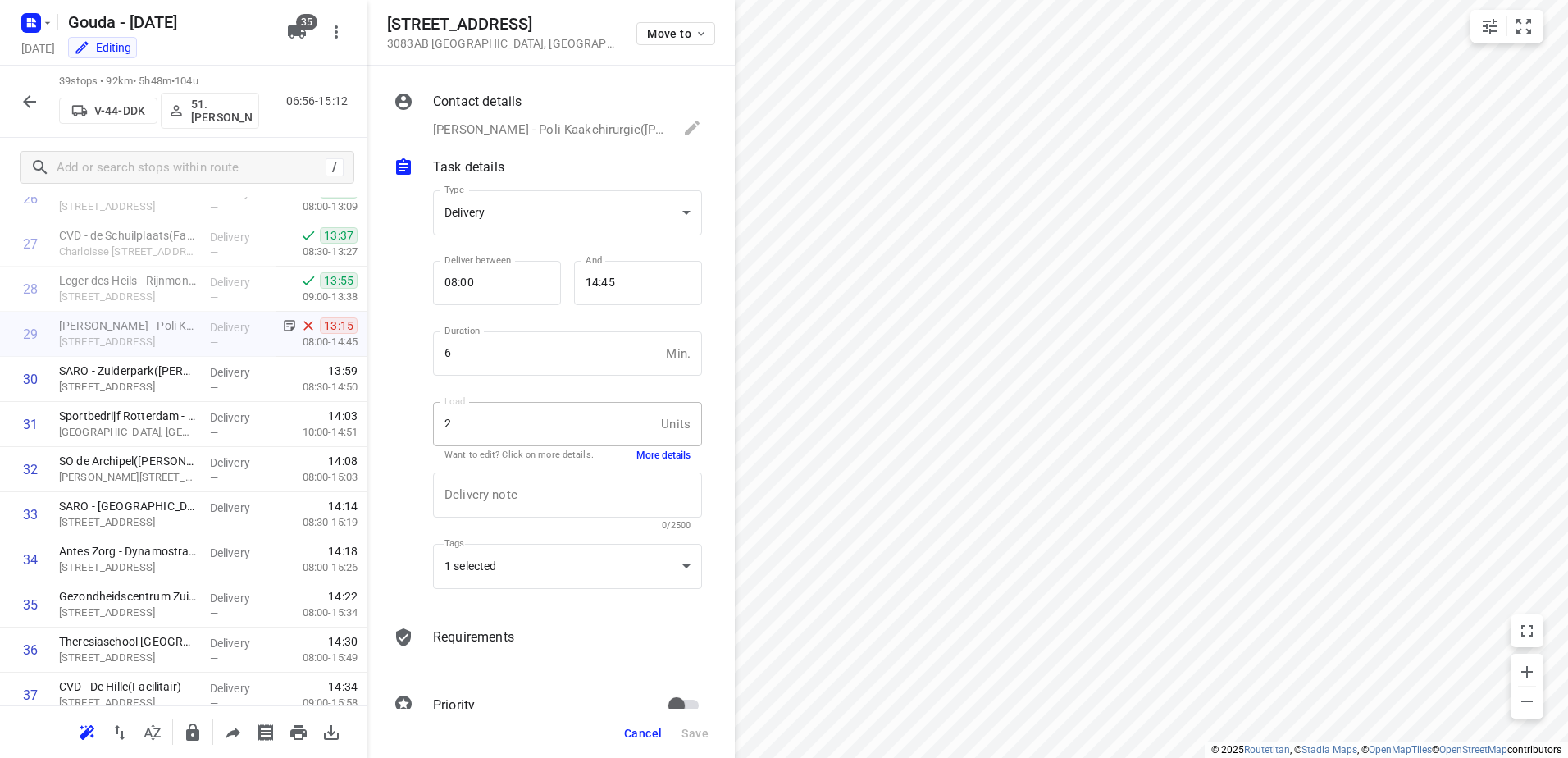
drag, startPoint x: 642, startPoint y: 739, endPoint x: 655, endPoint y: 691, distance: 49.7
click at [642, 732] on span "Cancel" at bounding box center [643, 733] width 38 height 13
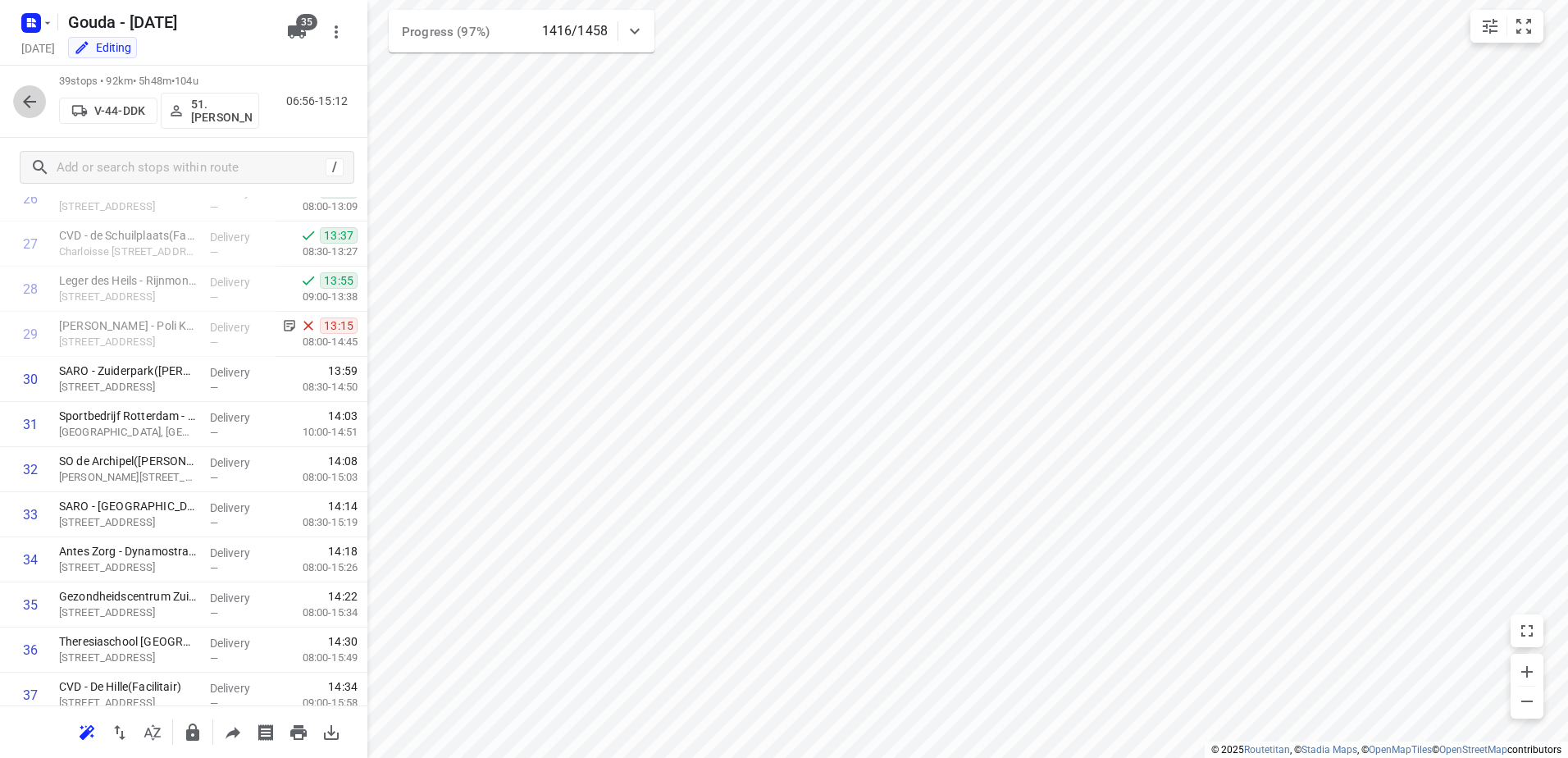
click at [27, 103] on icon "button" at bounding box center [30, 101] width 13 height 13
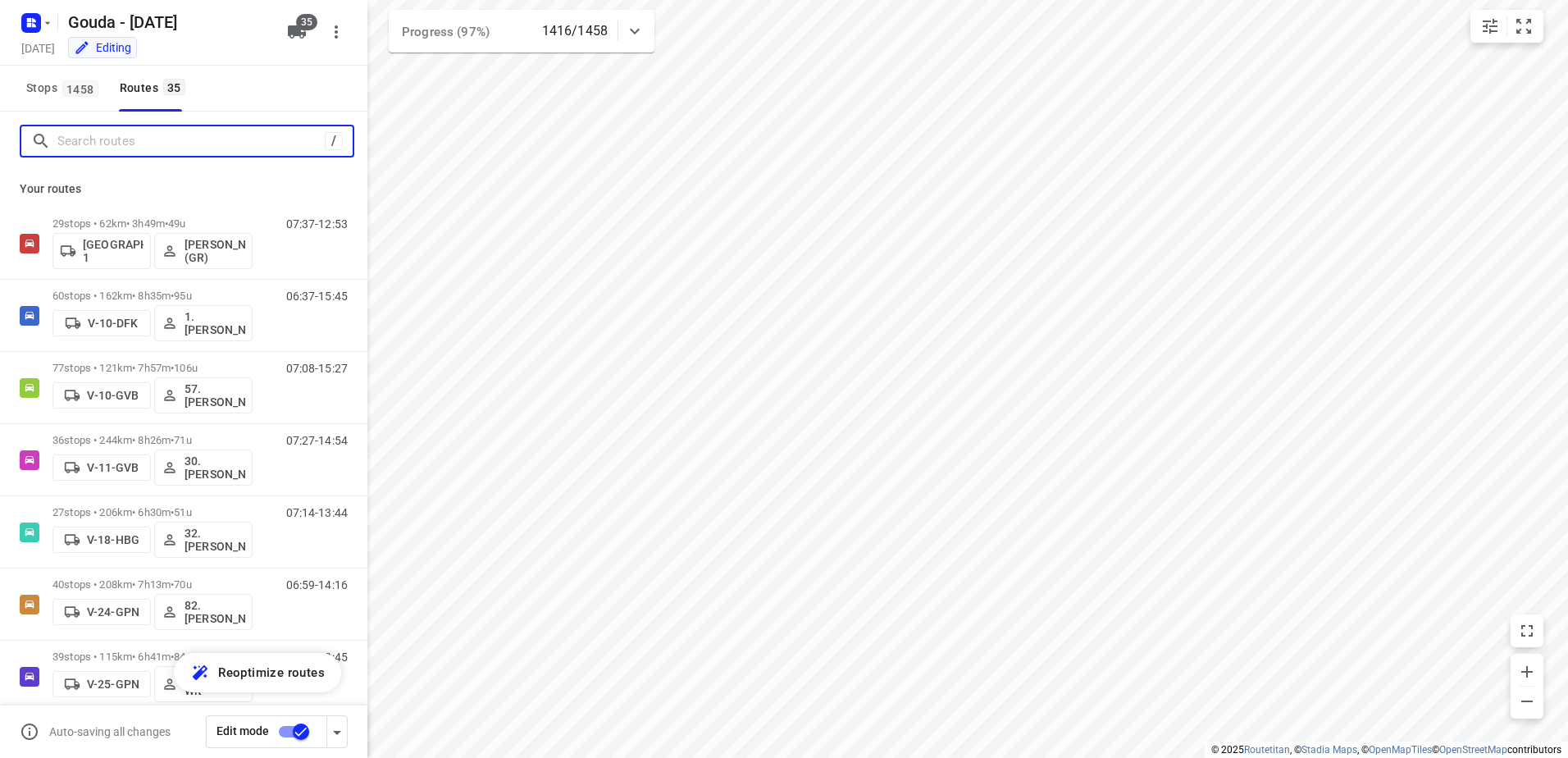
click at [101, 141] on input "Search routes" at bounding box center [191, 142] width 267 height 25
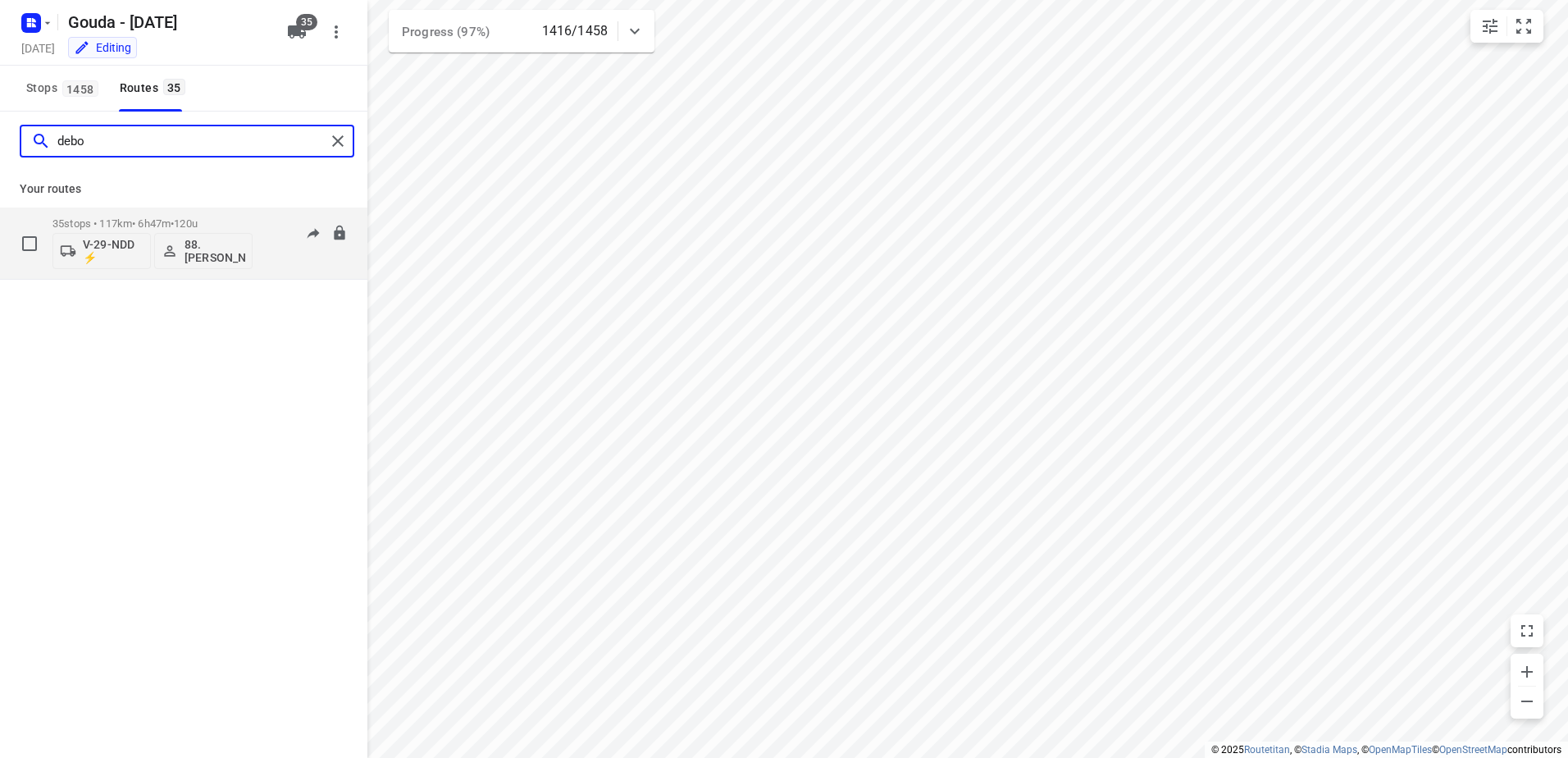
type input "debo"
click at [117, 214] on div "35 stops • 117km • 6h47m • 120u V-29-NDD ⚡ 88. Deborah van den Berg" at bounding box center [152, 243] width 200 height 68
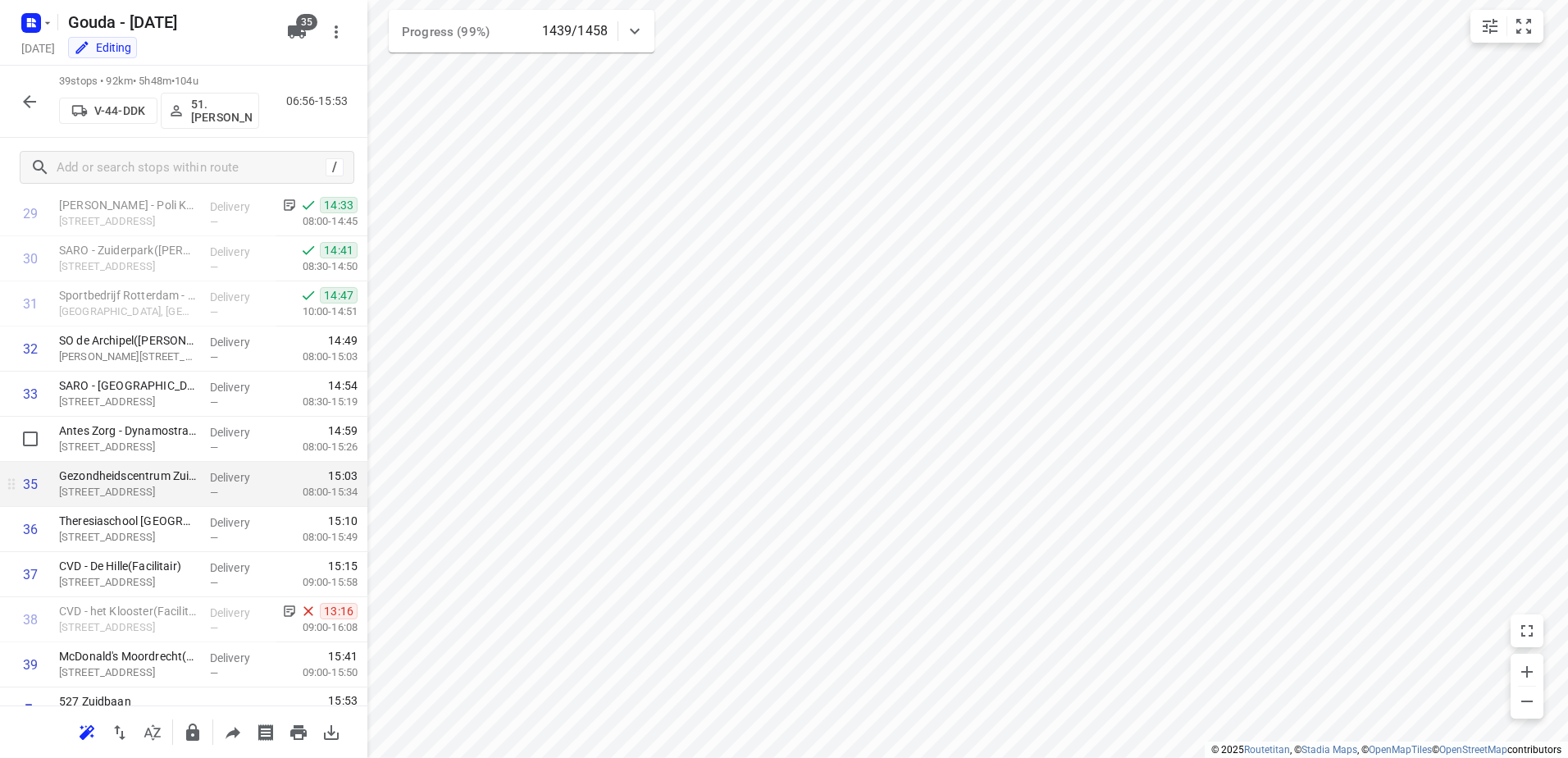
scroll to position [1378, 0]
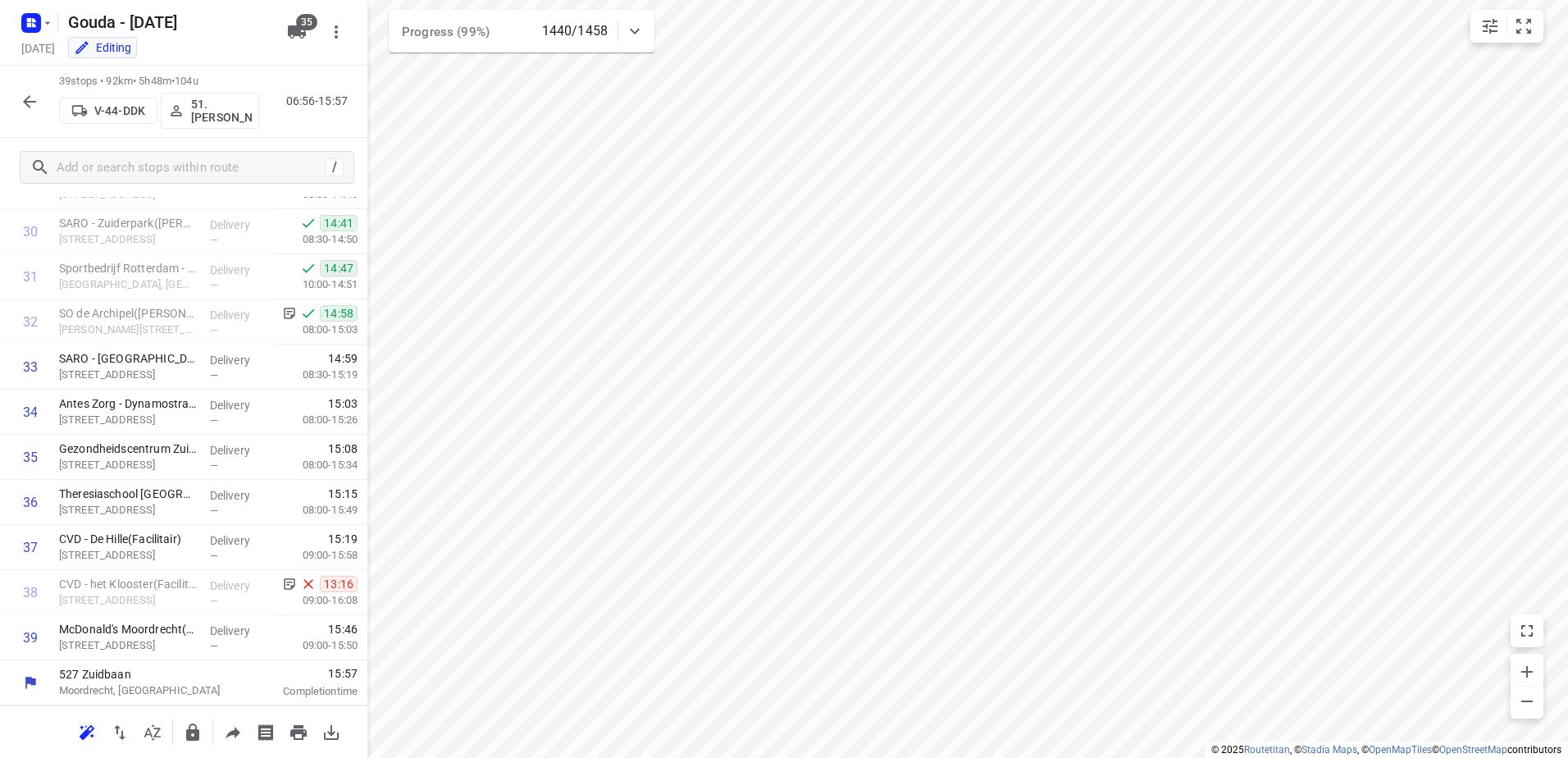
click at [838, 757] on html "i © 2025 Routetitan , © Stadia Maps , © OpenMapTiles © OpenStreetMap contributo…" at bounding box center [784, 379] width 1568 height 758
click at [34, 109] on icon "button" at bounding box center [30, 101] width 20 height 20
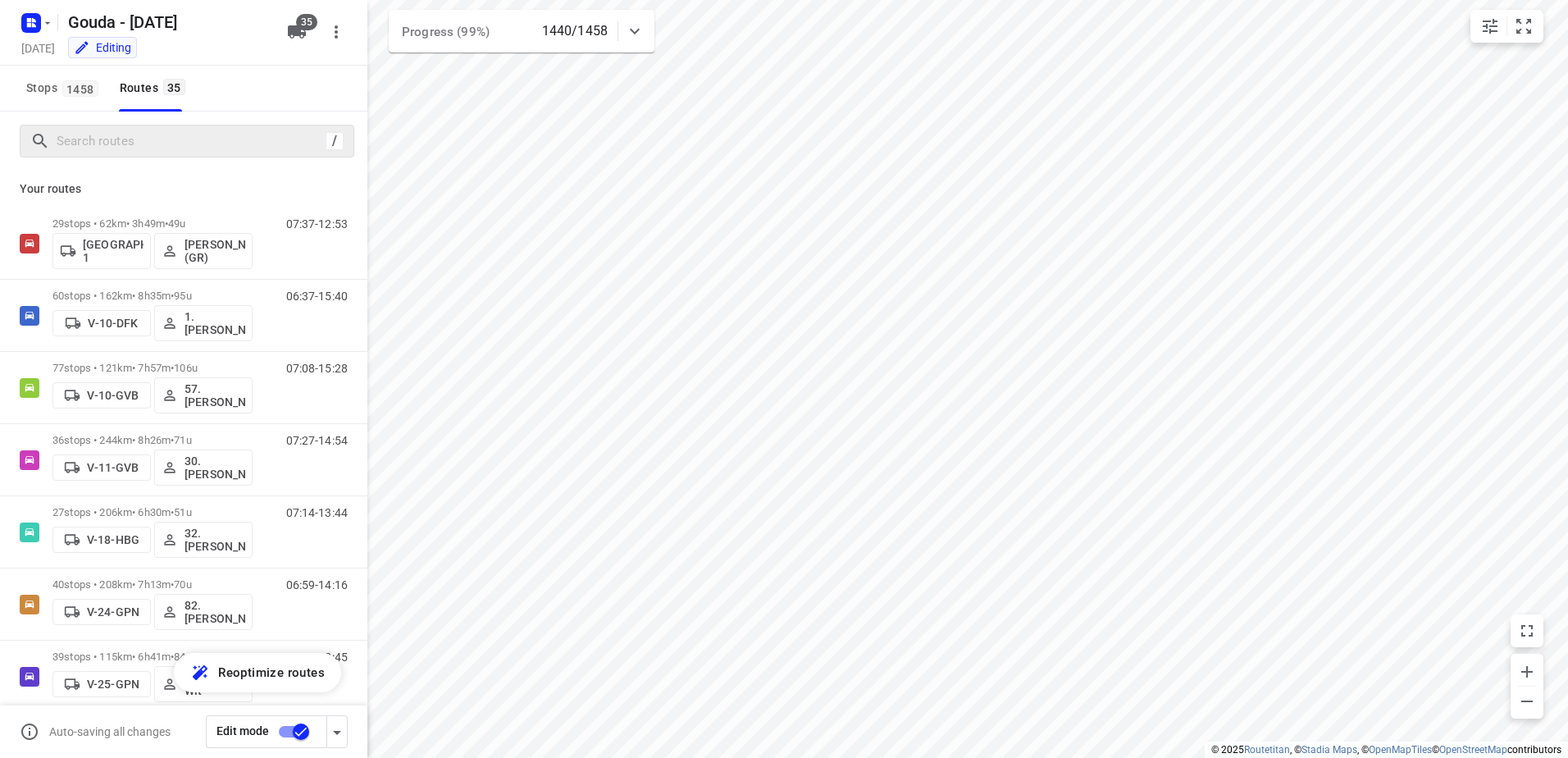
drag, startPoint x: 128, startPoint y: 155, endPoint x: 148, endPoint y: 143, distance: 23.3
click at [130, 153] on div "/" at bounding box center [187, 141] width 335 height 33
click at [174, 126] on div "/" at bounding box center [187, 141] width 335 height 33
click at [196, 129] on input "Search routes" at bounding box center [188, 142] width 263 height 25
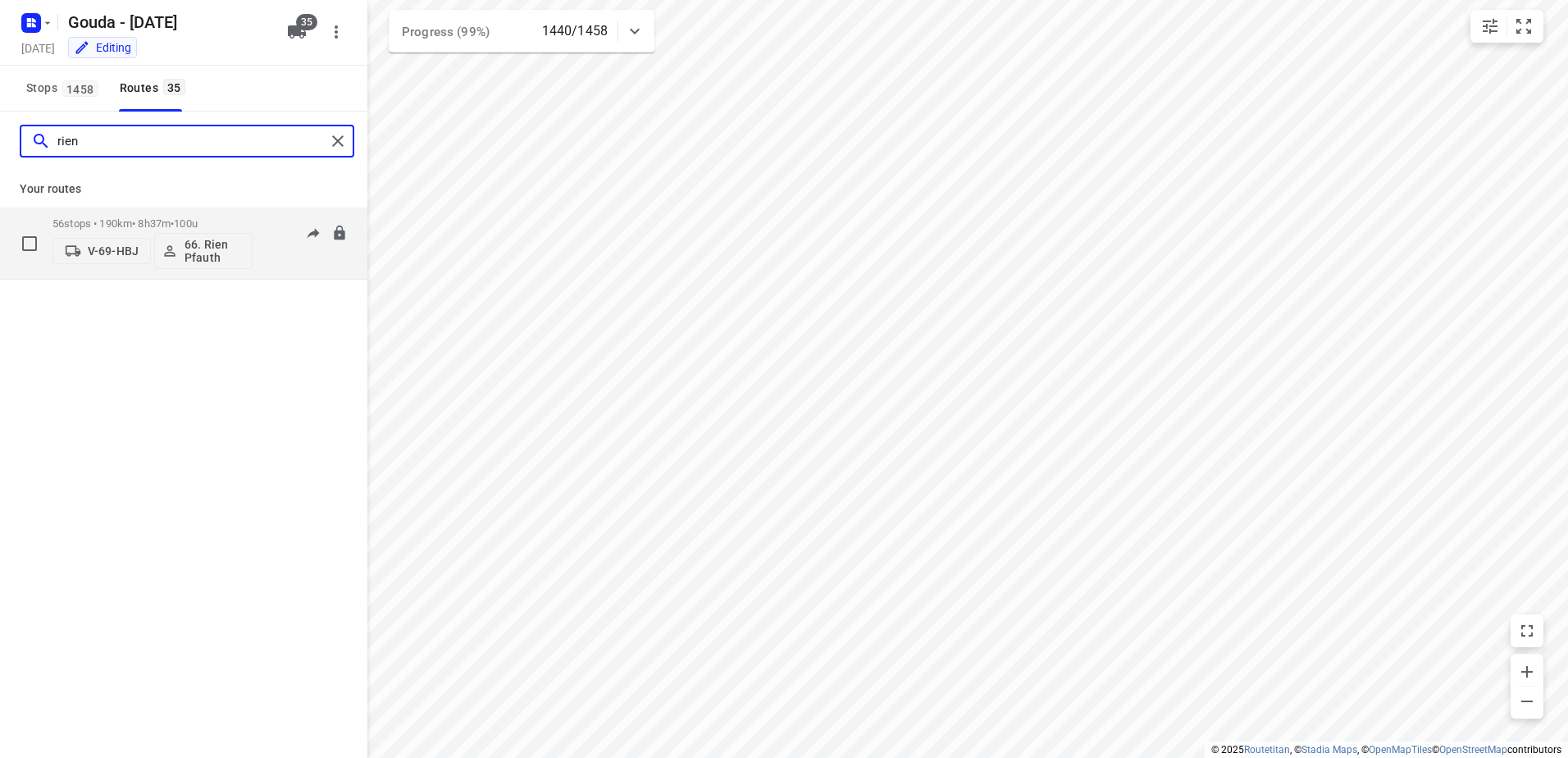
type input "rien"
click at [136, 223] on p "56 stops • 190km • 8h37m • 100u" at bounding box center [152, 223] width 200 height 13
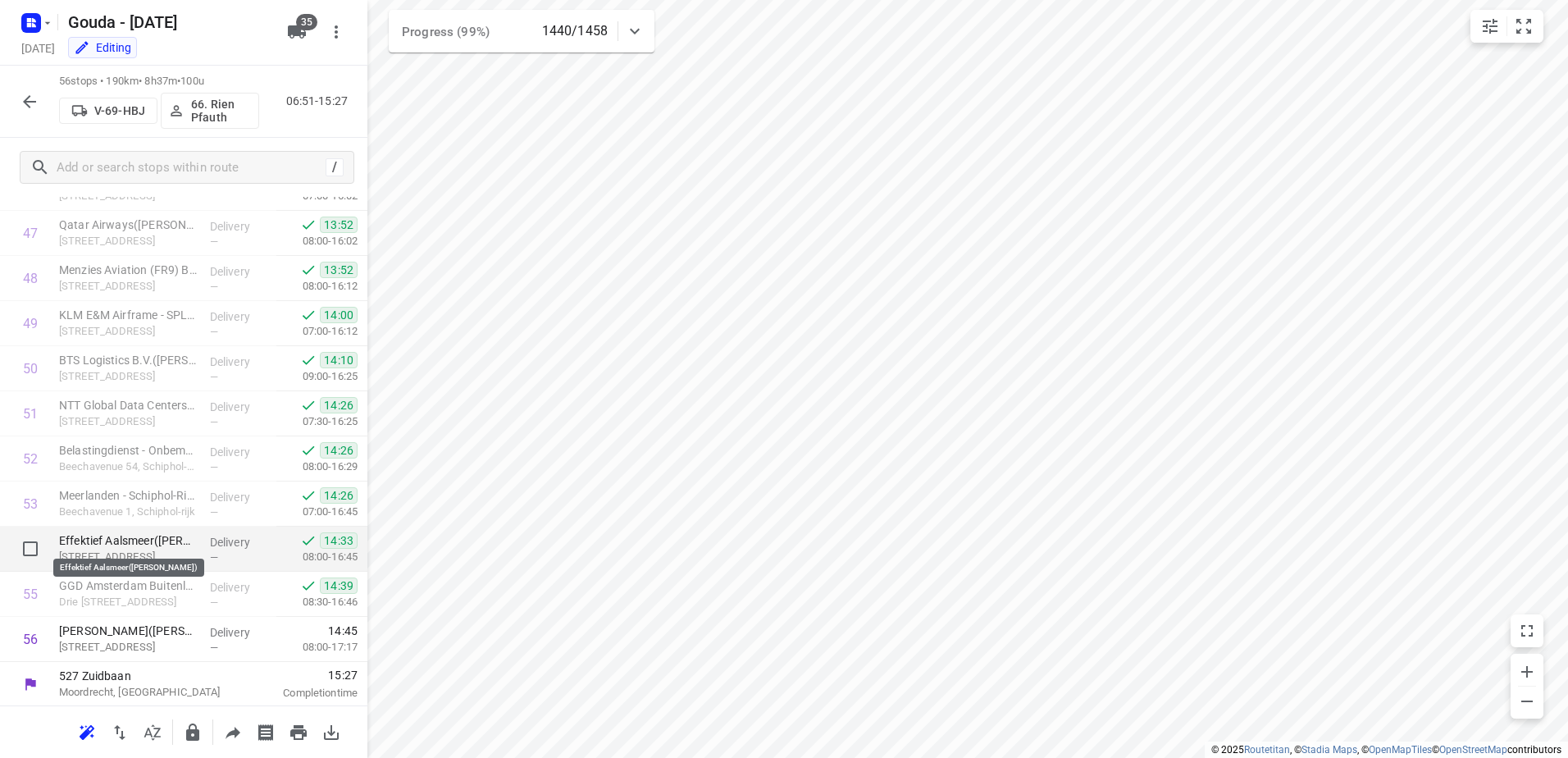
scroll to position [2145, 0]
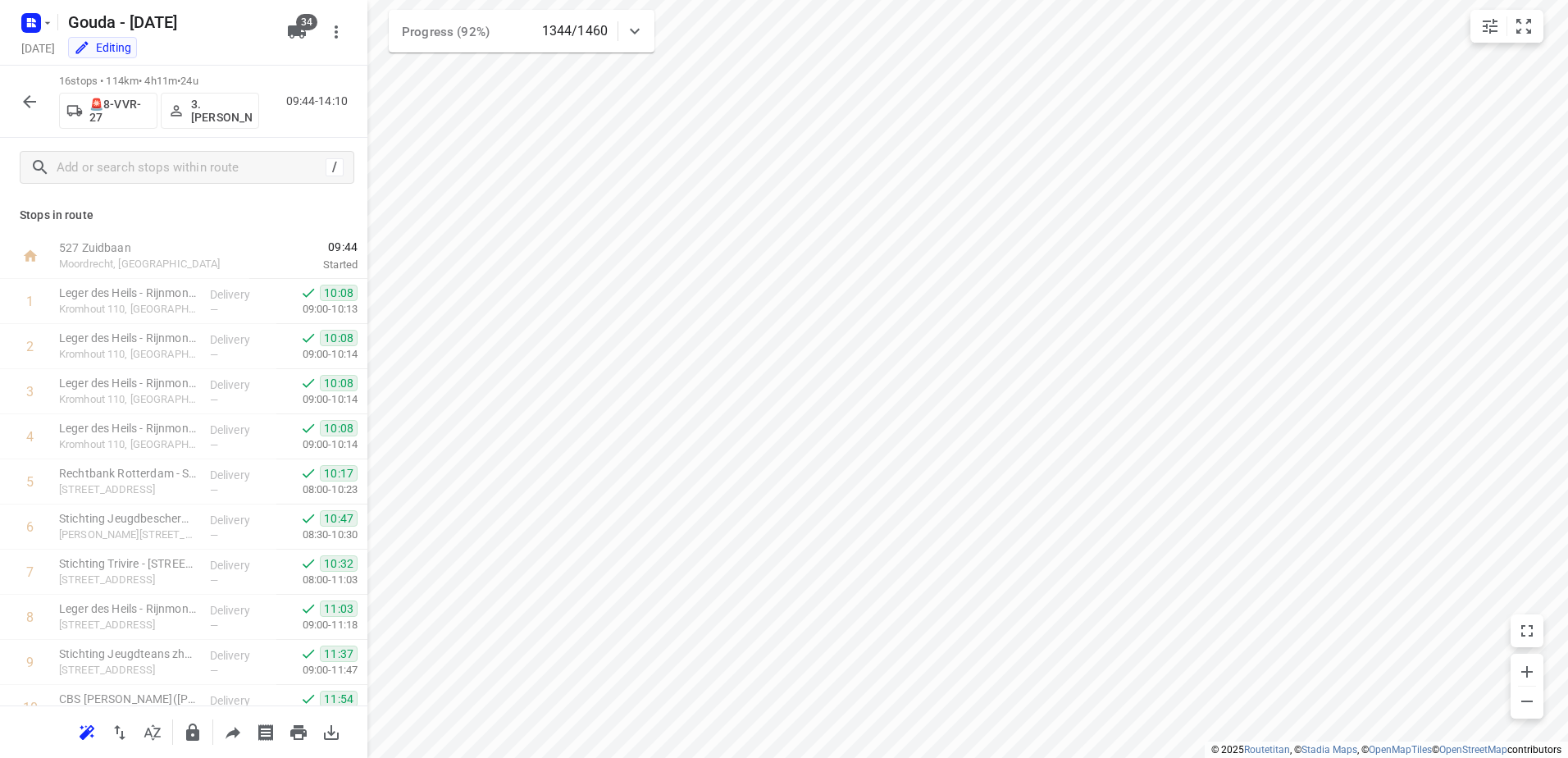
scroll to position [340, 0]
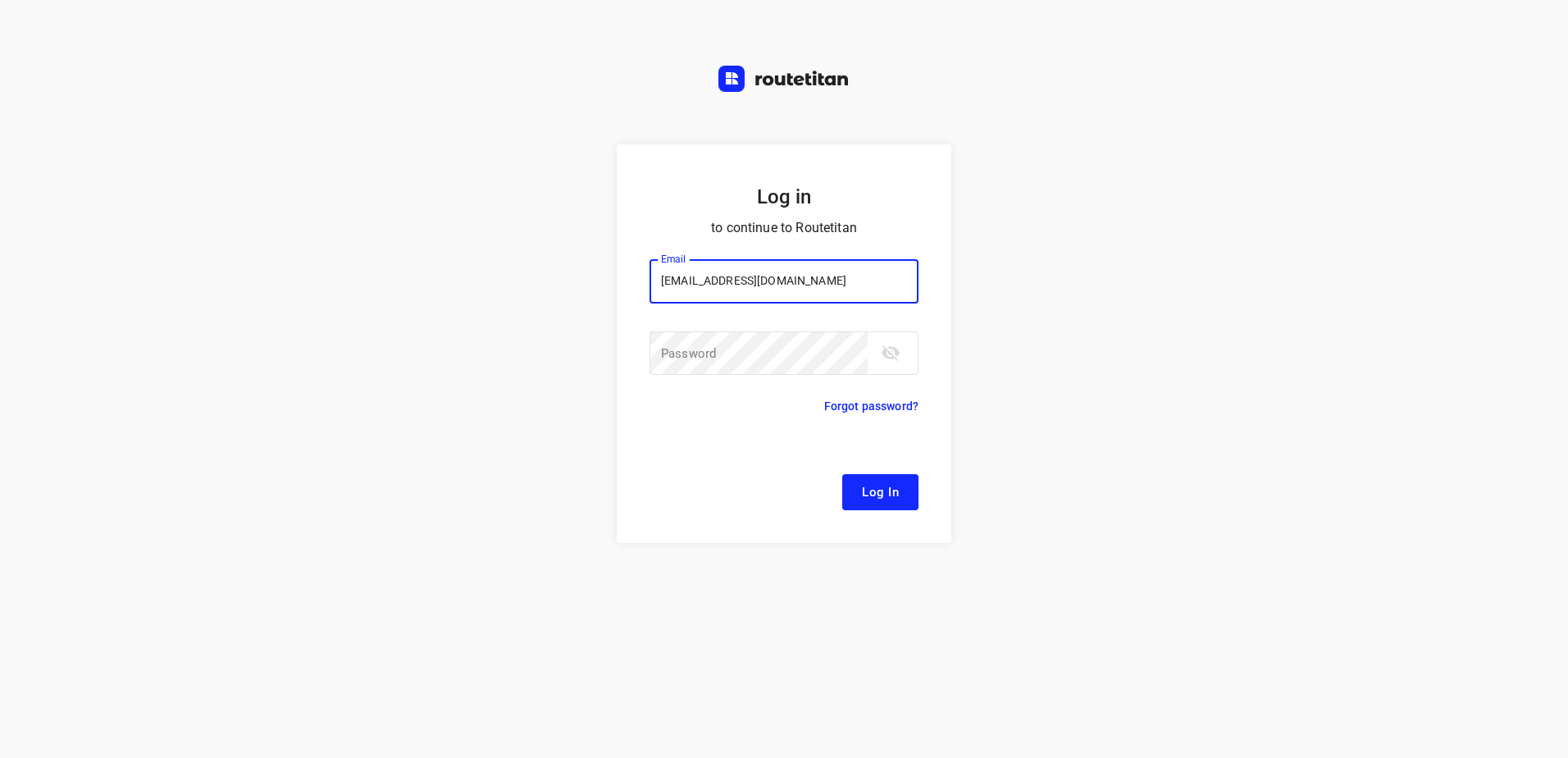
type input "[EMAIL_ADDRESS][DOMAIN_NAME]"
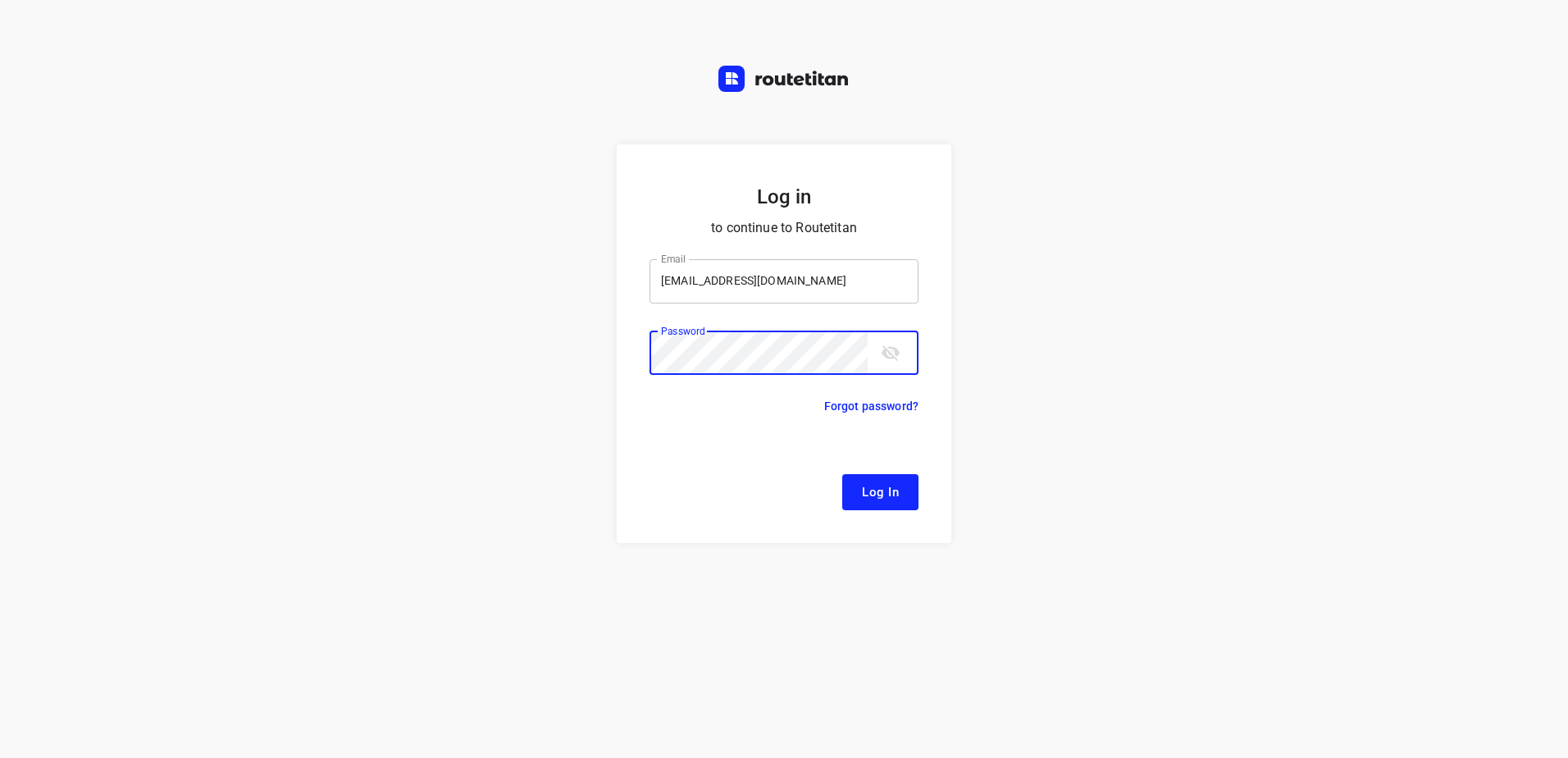
click at [842, 474] on button "Log In" at bounding box center [880, 492] width 76 height 36
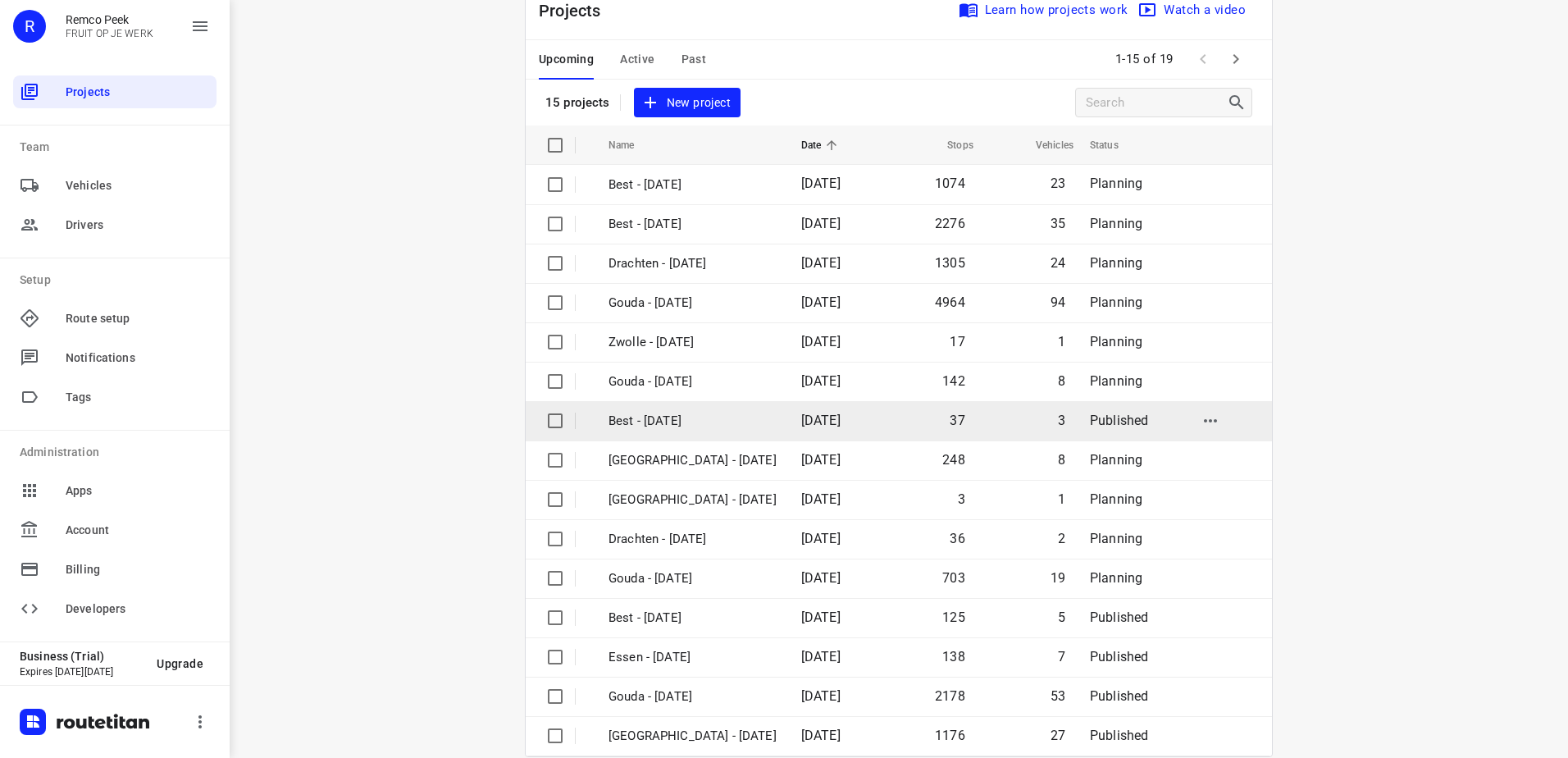
scroll to position [72, 0]
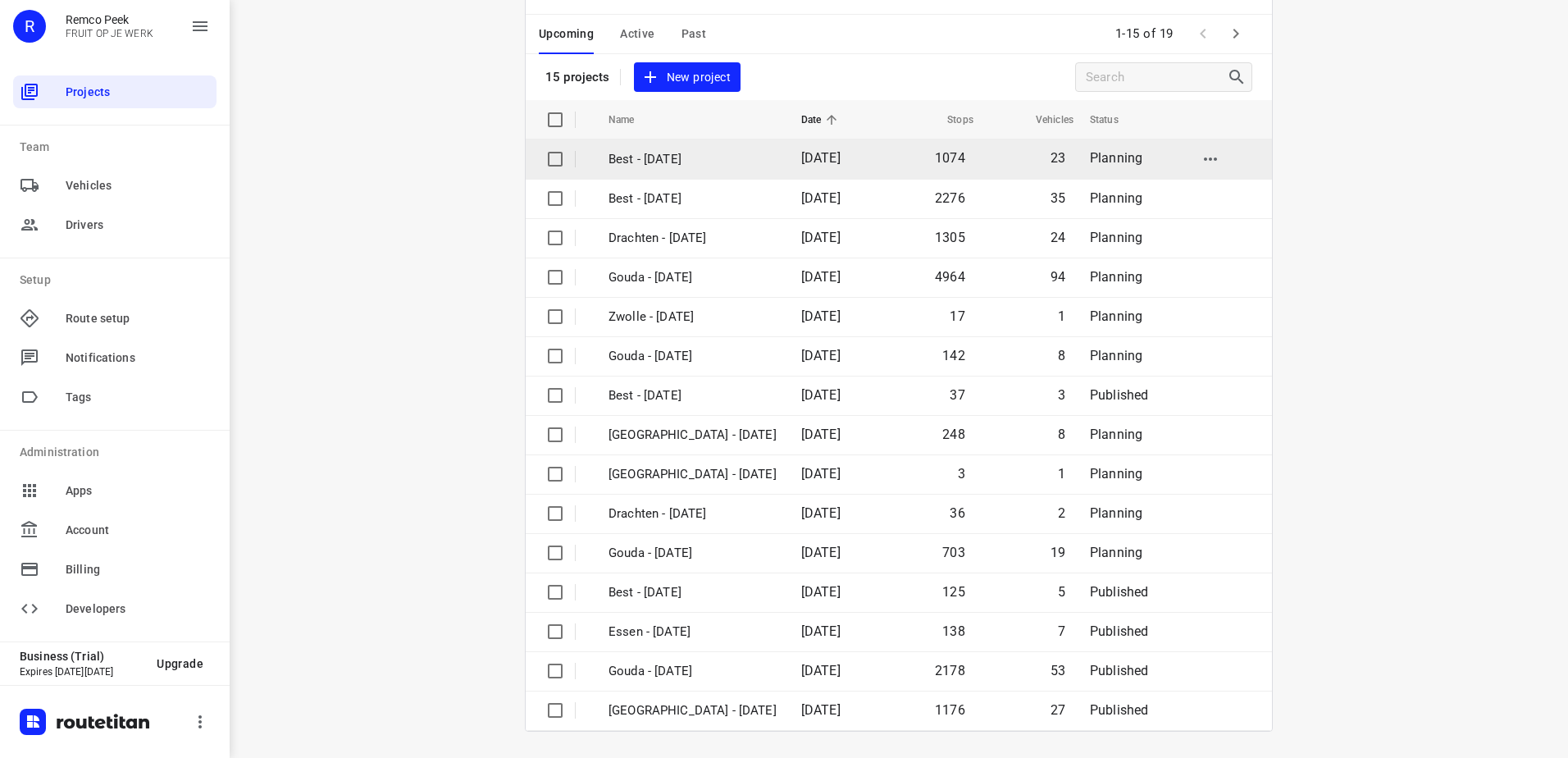
click at [726, 155] on p "Best - [DATE]" at bounding box center [692, 159] width 168 height 19
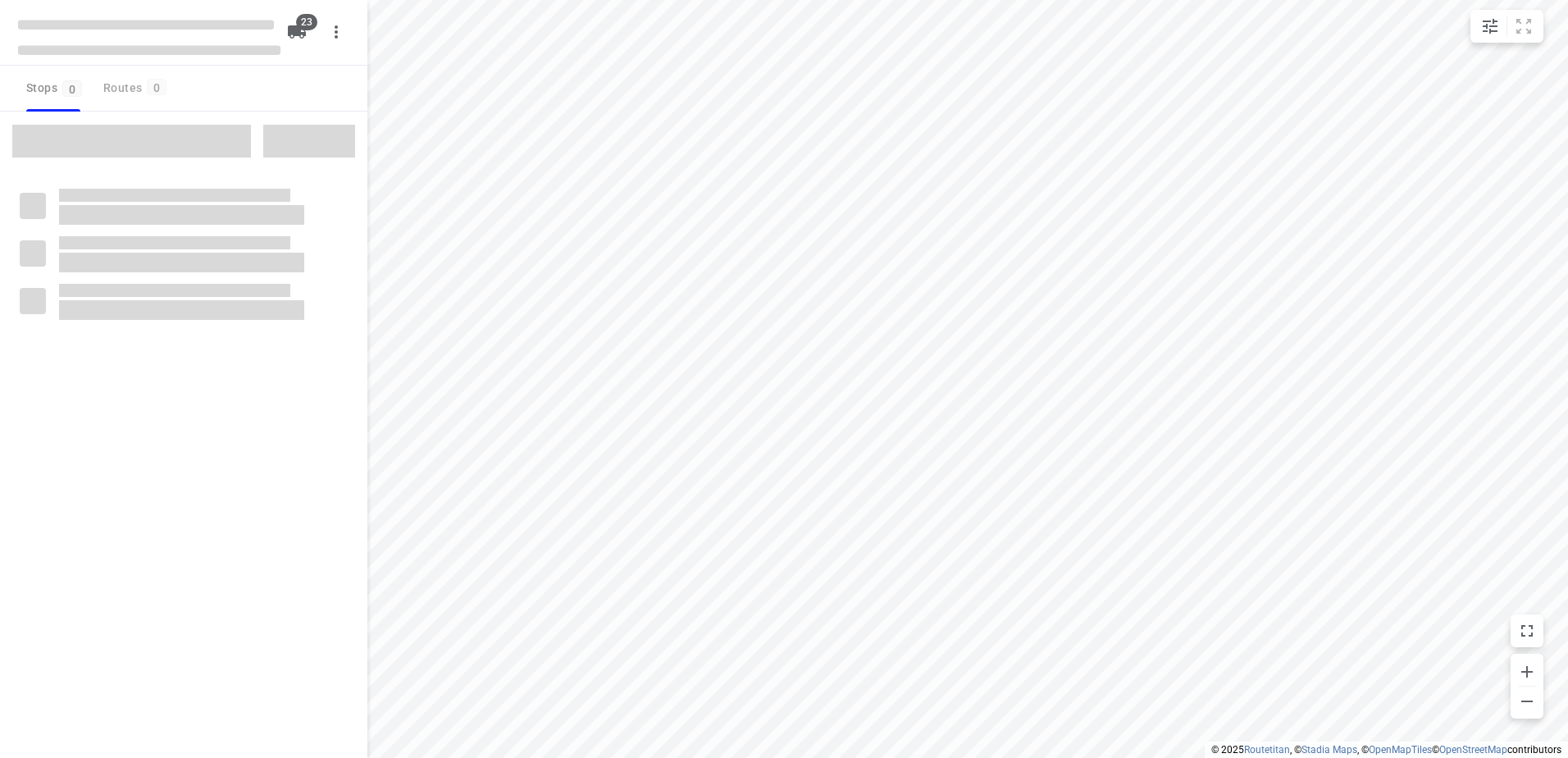
checkbox input "true"
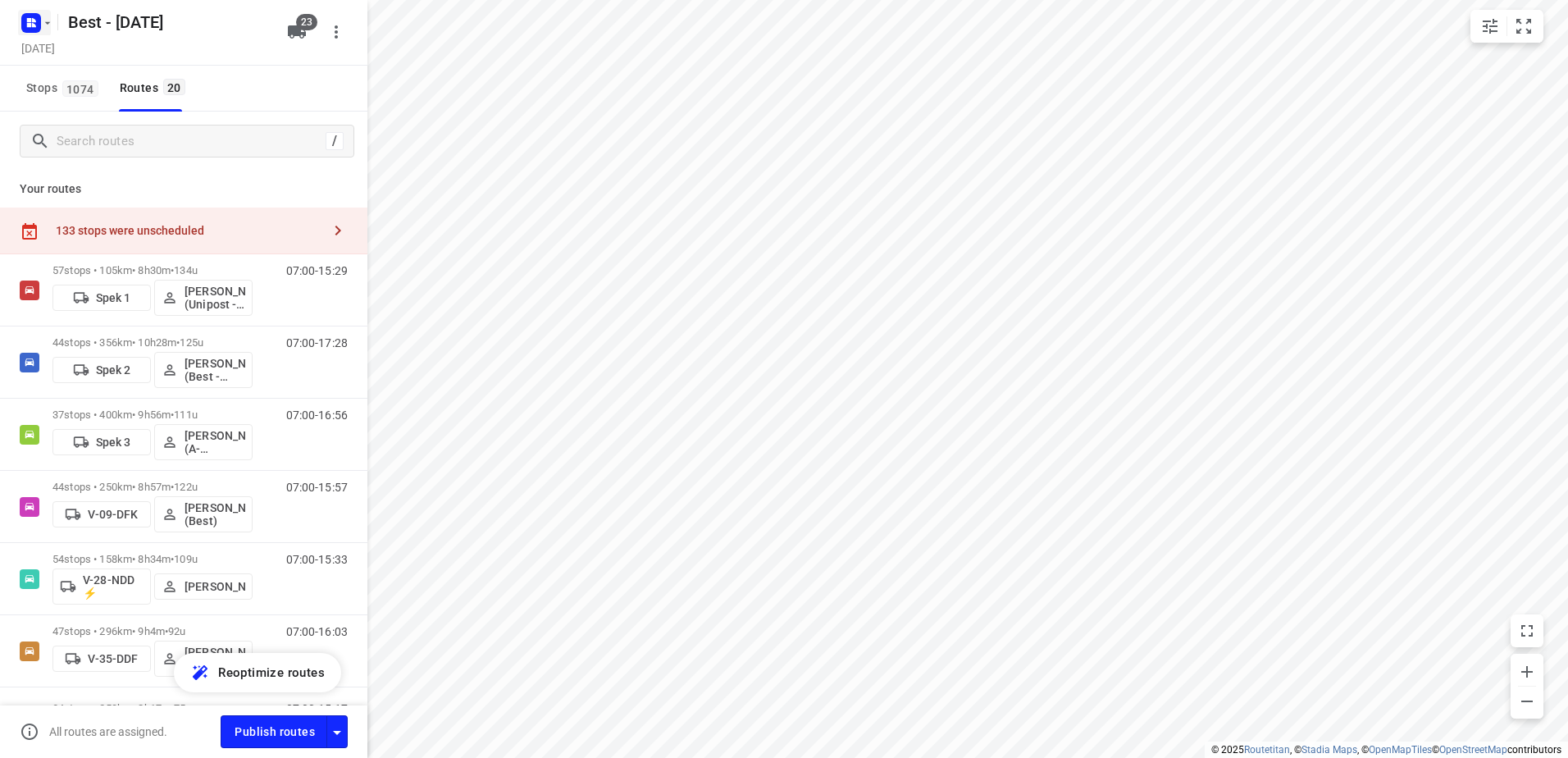
click at [33, 18] on rect "button" at bounding box center [31, 23] width 20 height 20
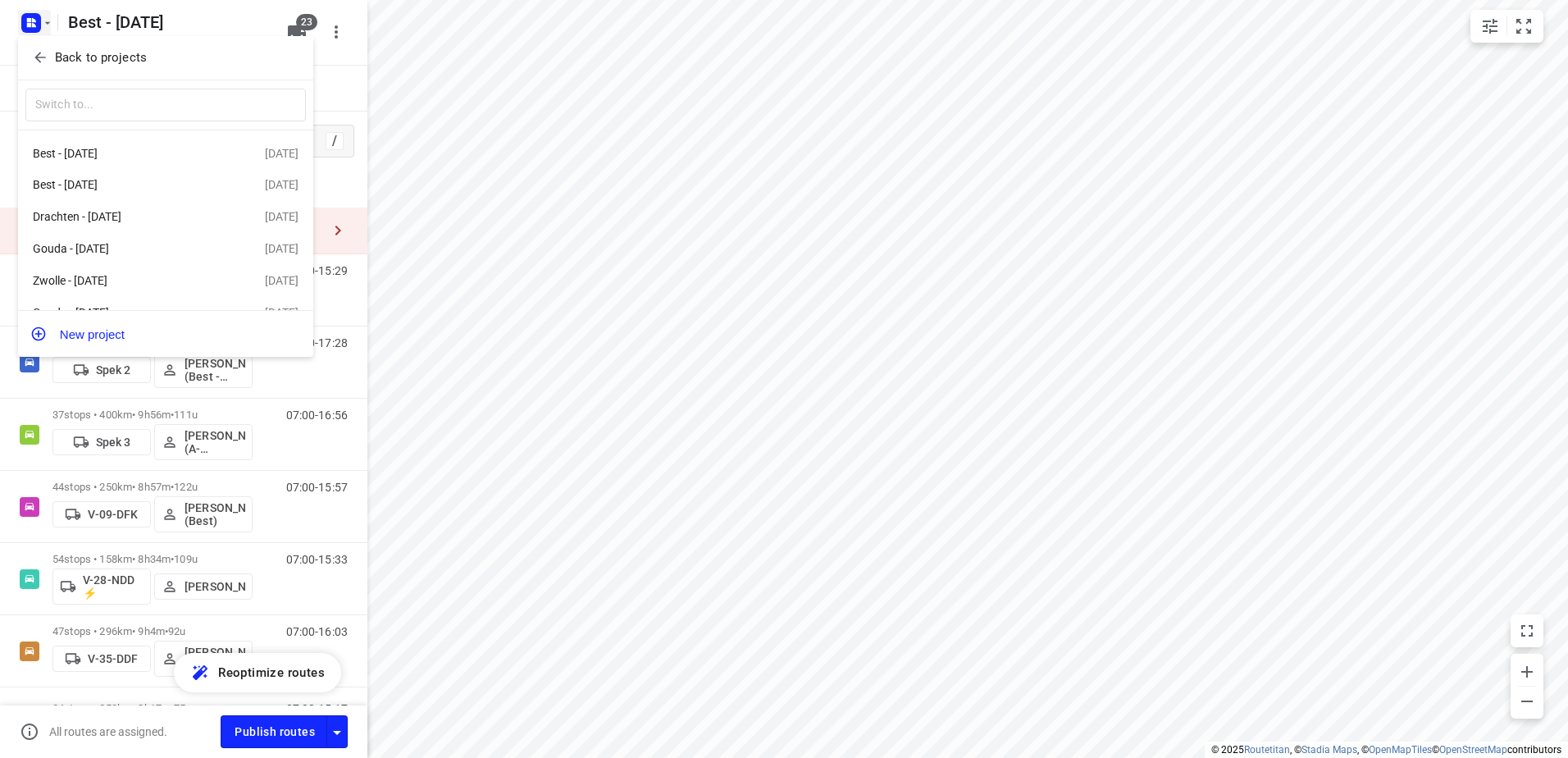
click at [58, 52] on p "Back to projects" at bounding box center [100, 57] width 91 height 19
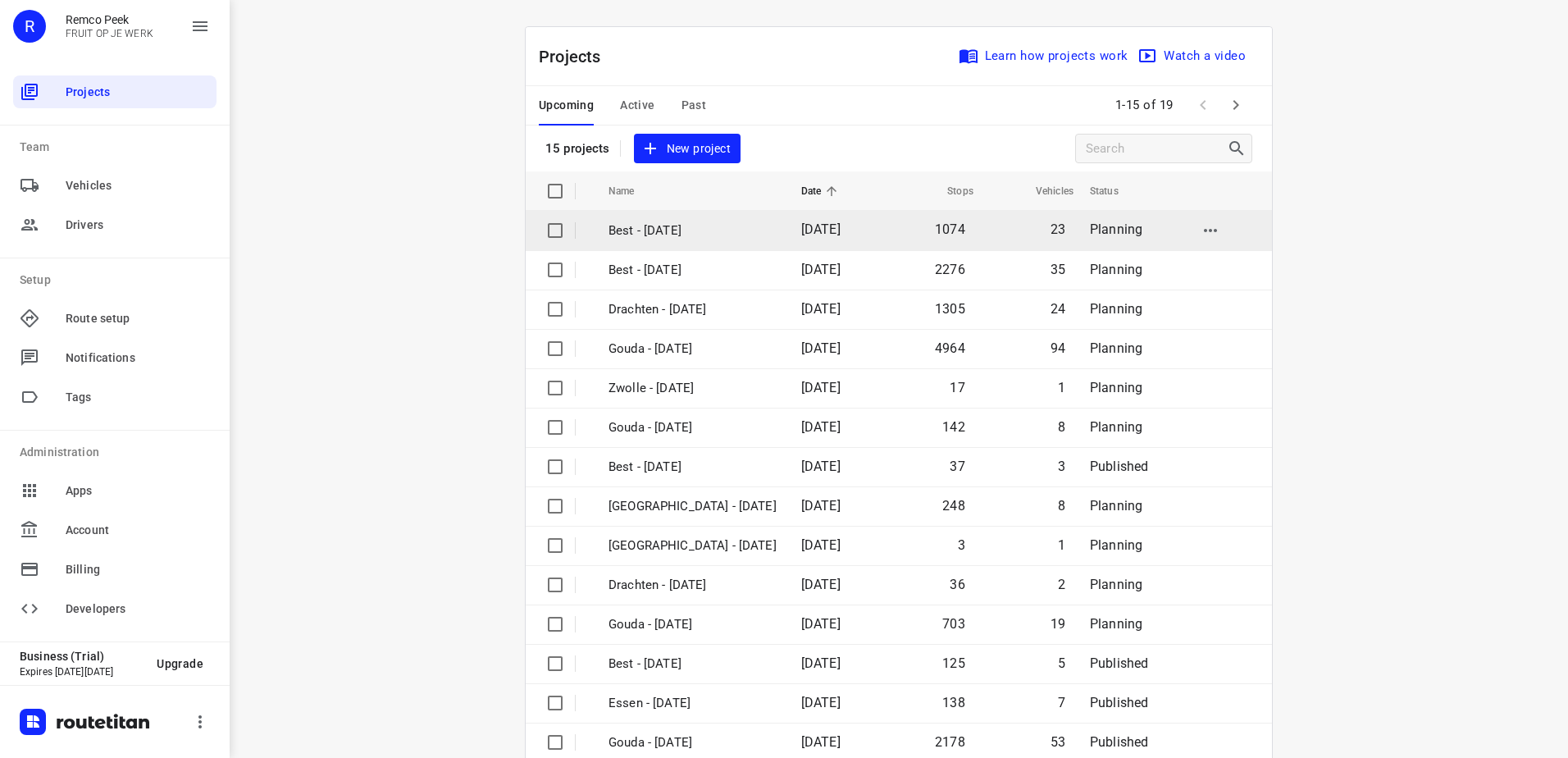
click at [549, 230] on input "checkbox" at bounding box center [555, 231] width 33 height 33
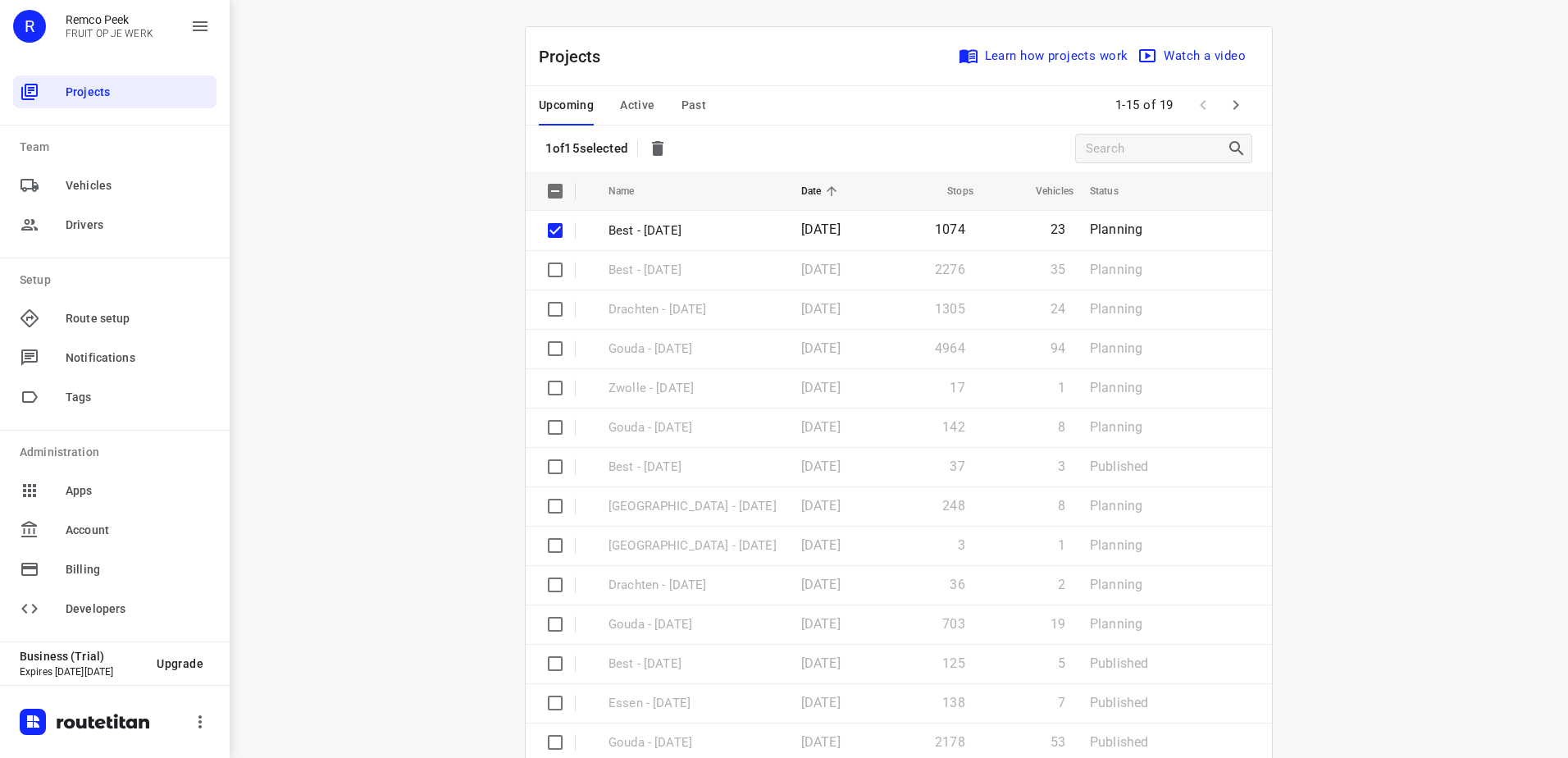
click at [659, 136] on button "button" at bounding box center [658, 148] width 33 height 33
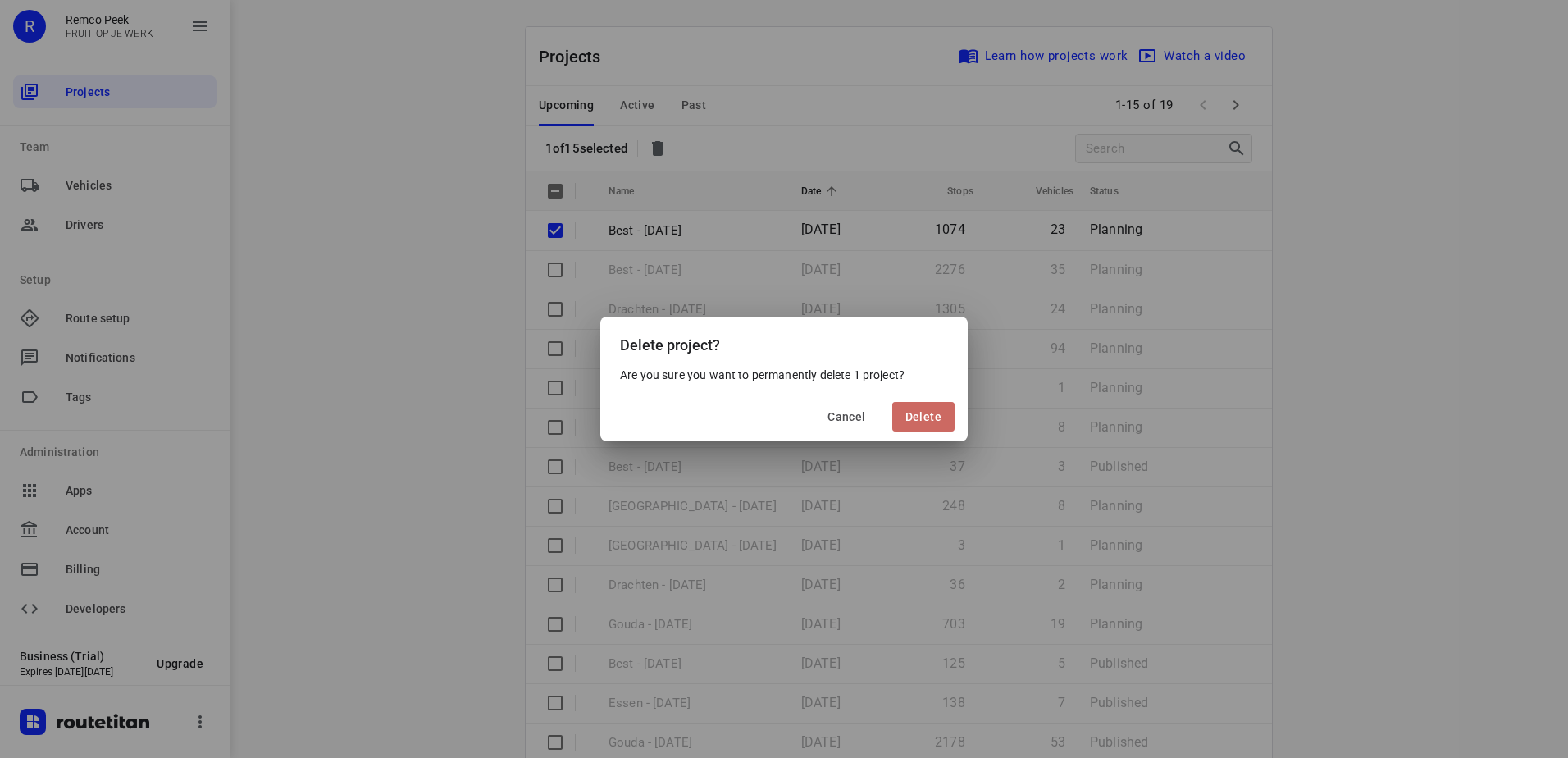
click at [927, 411] on span "Delete" at bounding box center [923, 416] width 36 height 13
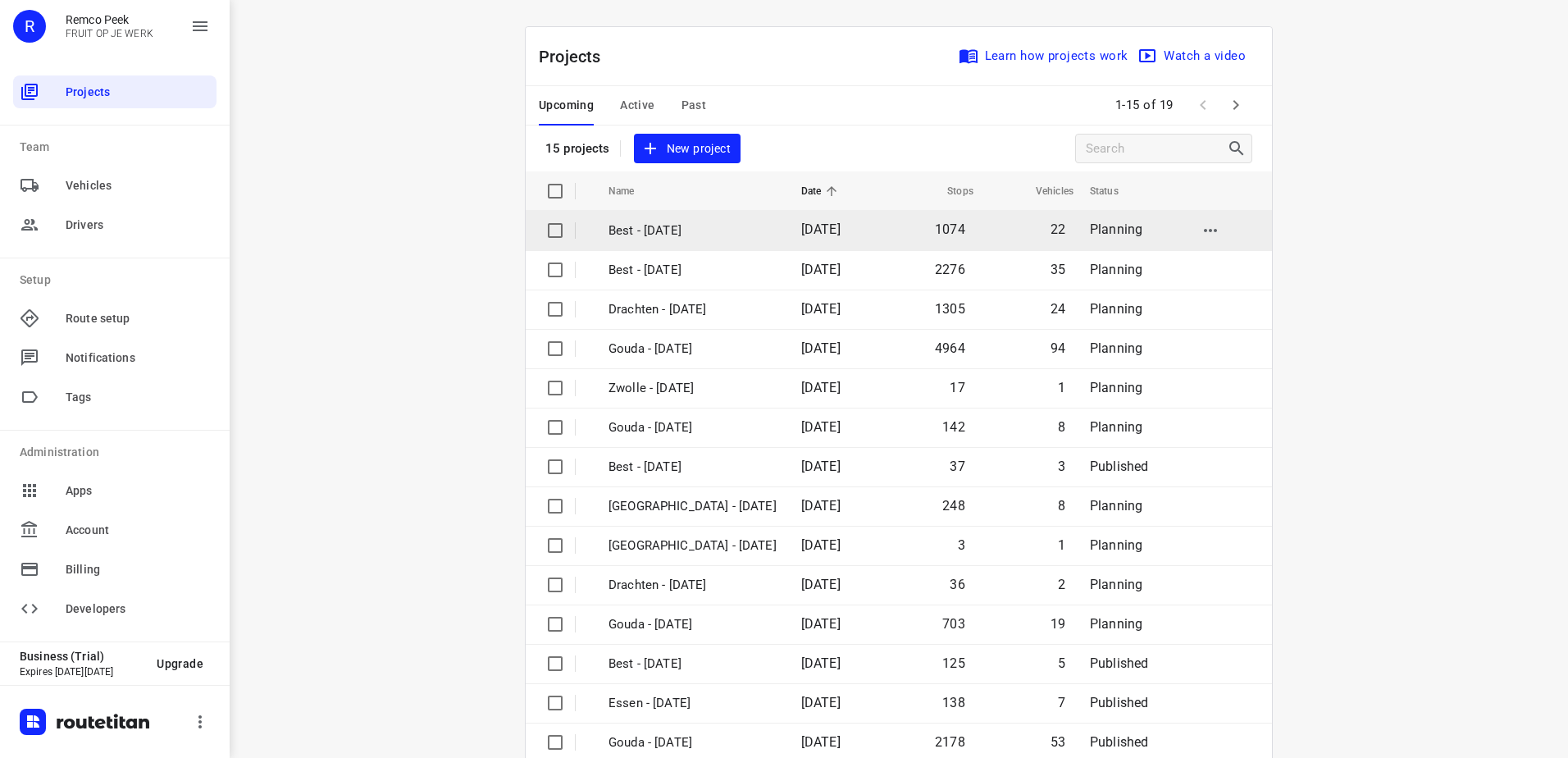
click at [671, 231] on p "Best - [DATE]" at bounding box center [692, 231] width 168 height 19
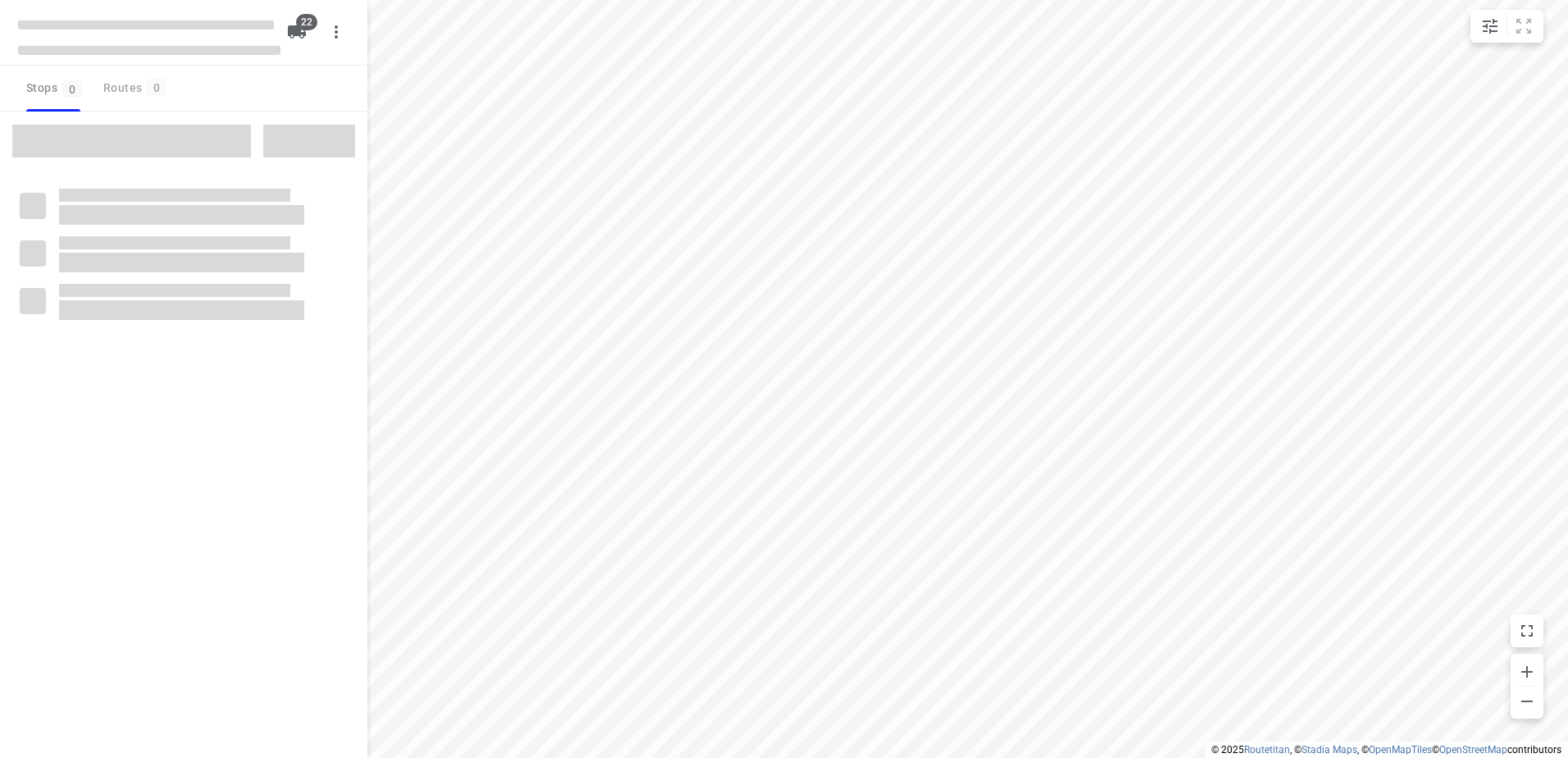
checkbox input "true"
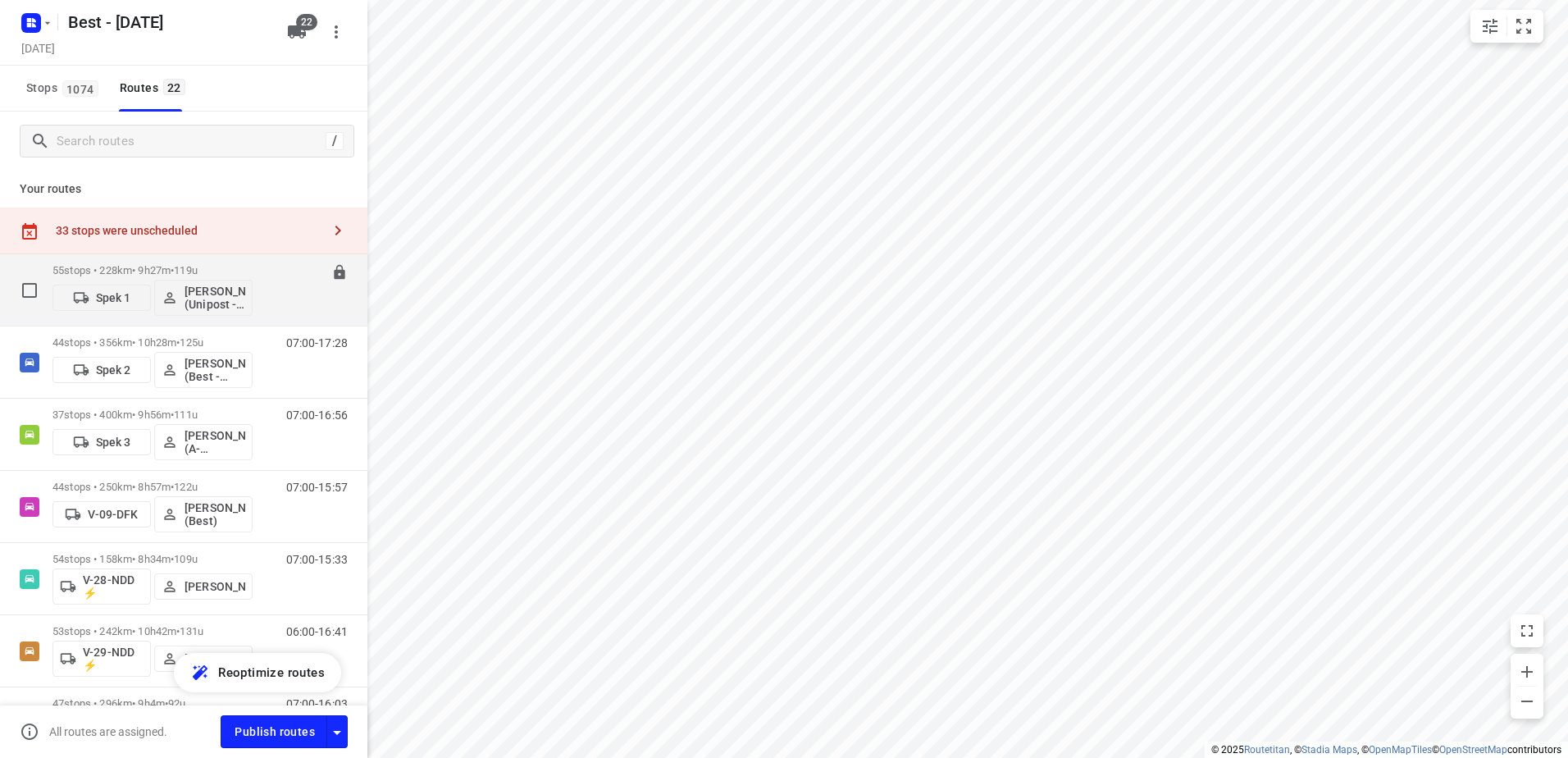
click at [174, 270] on span "•" at bounding box center [172, 270] width 4 height 13
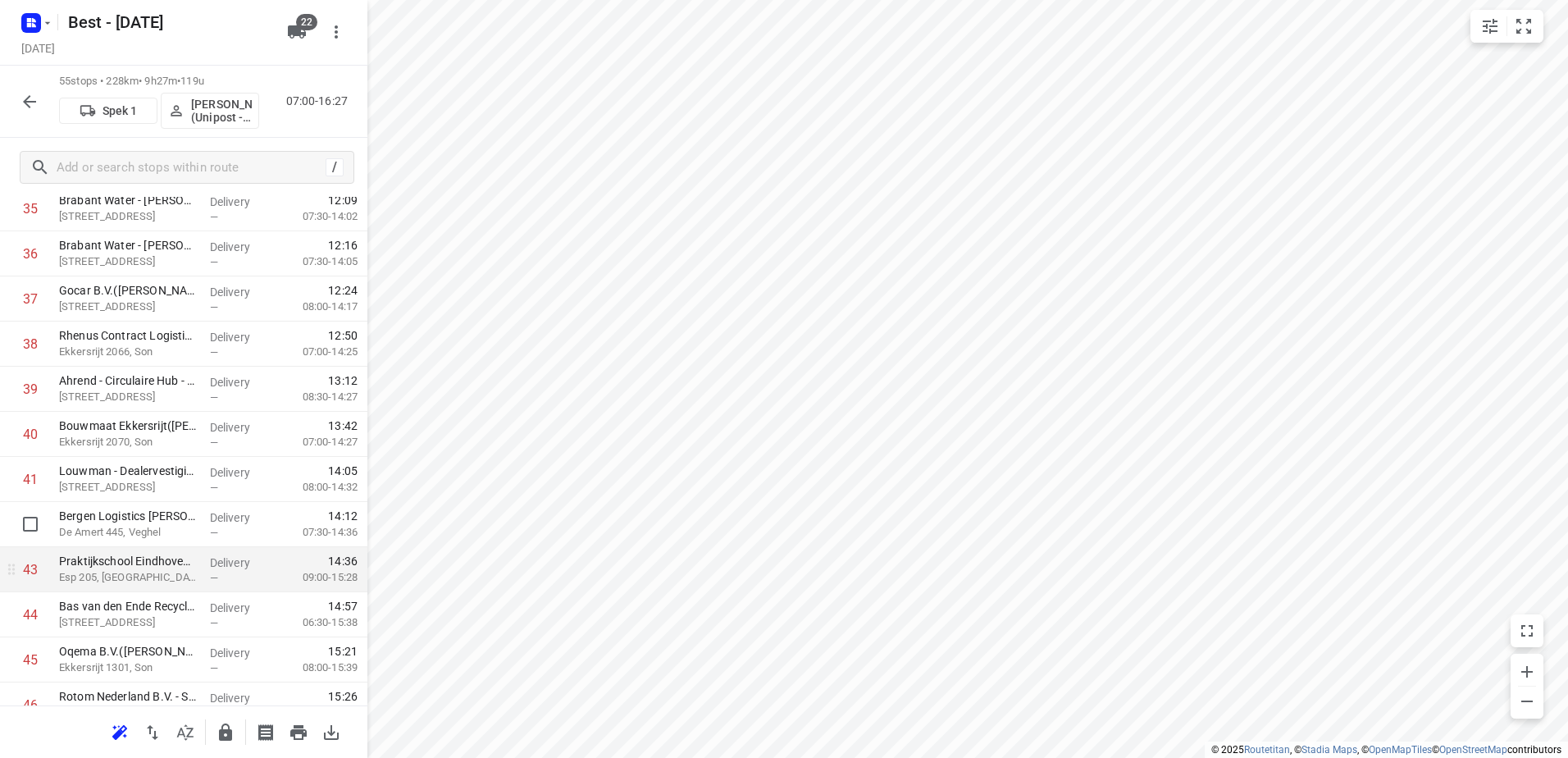
scroll to position [1722, 0]
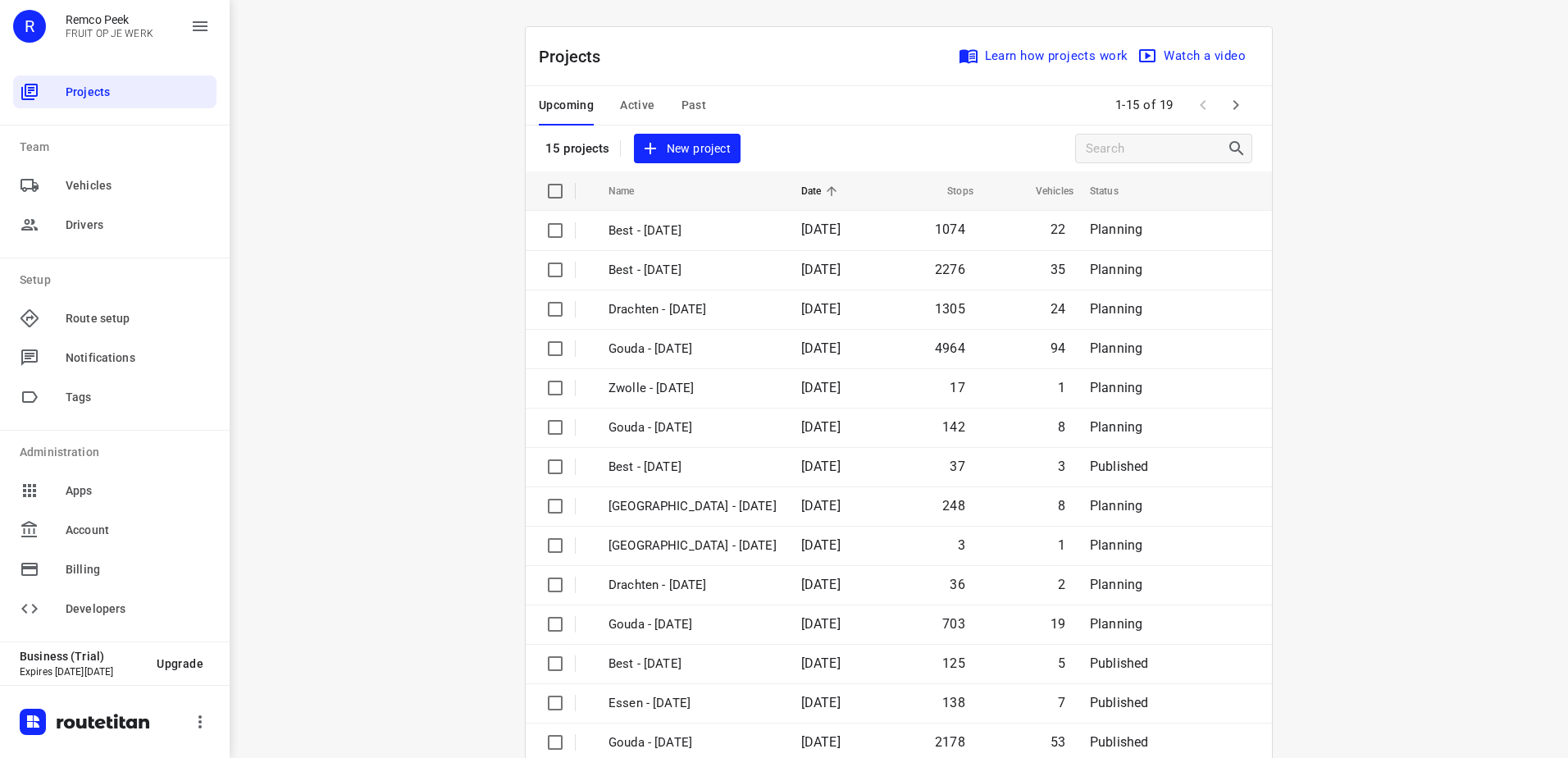
click at [631, 94] on button "Active" at bounding box center [637, 106] width 34 height 39
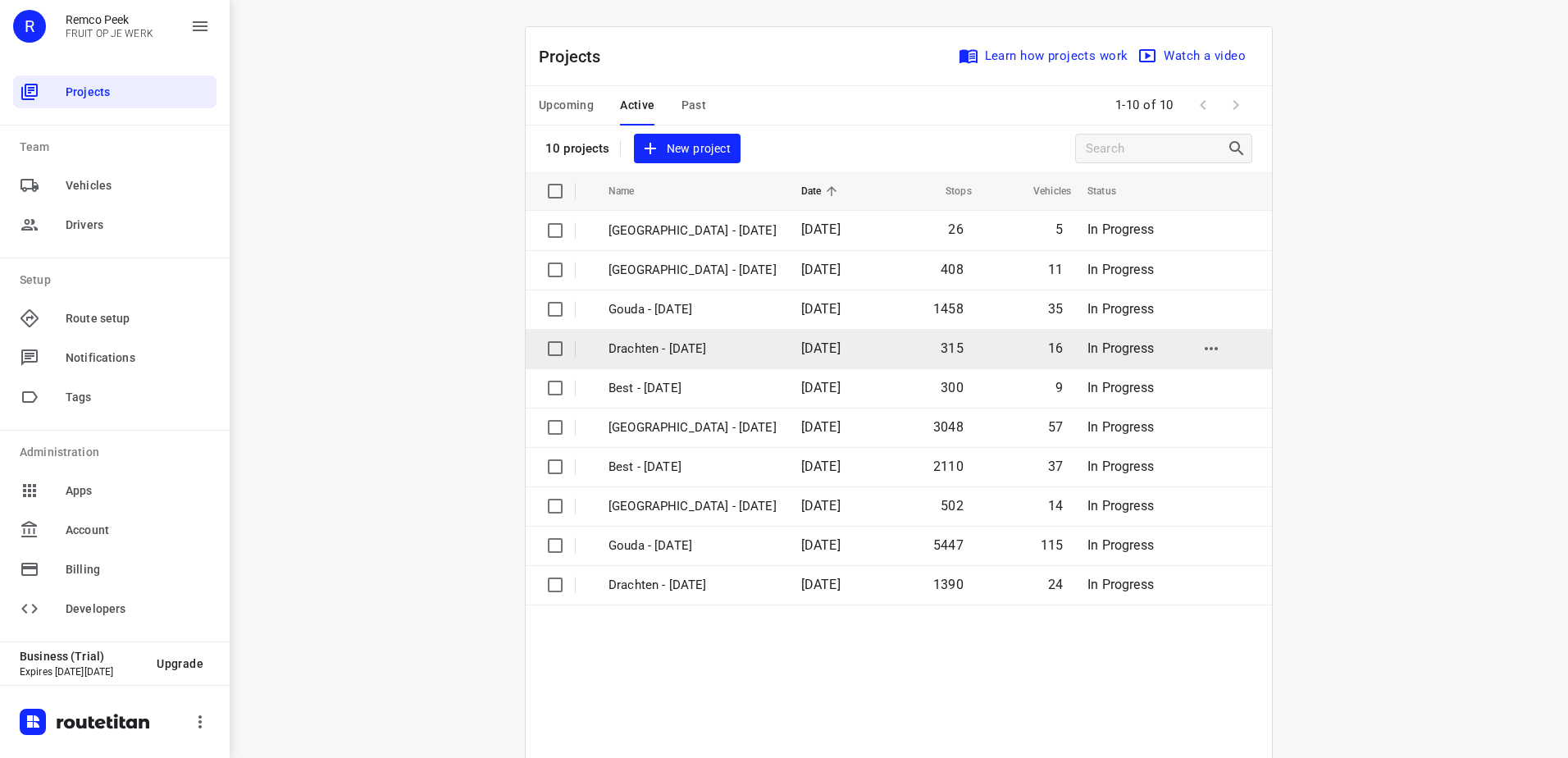
click at [719, 344] on p "Drachten - [DATE]" at bounding box center [692, 349] width 168 height 19
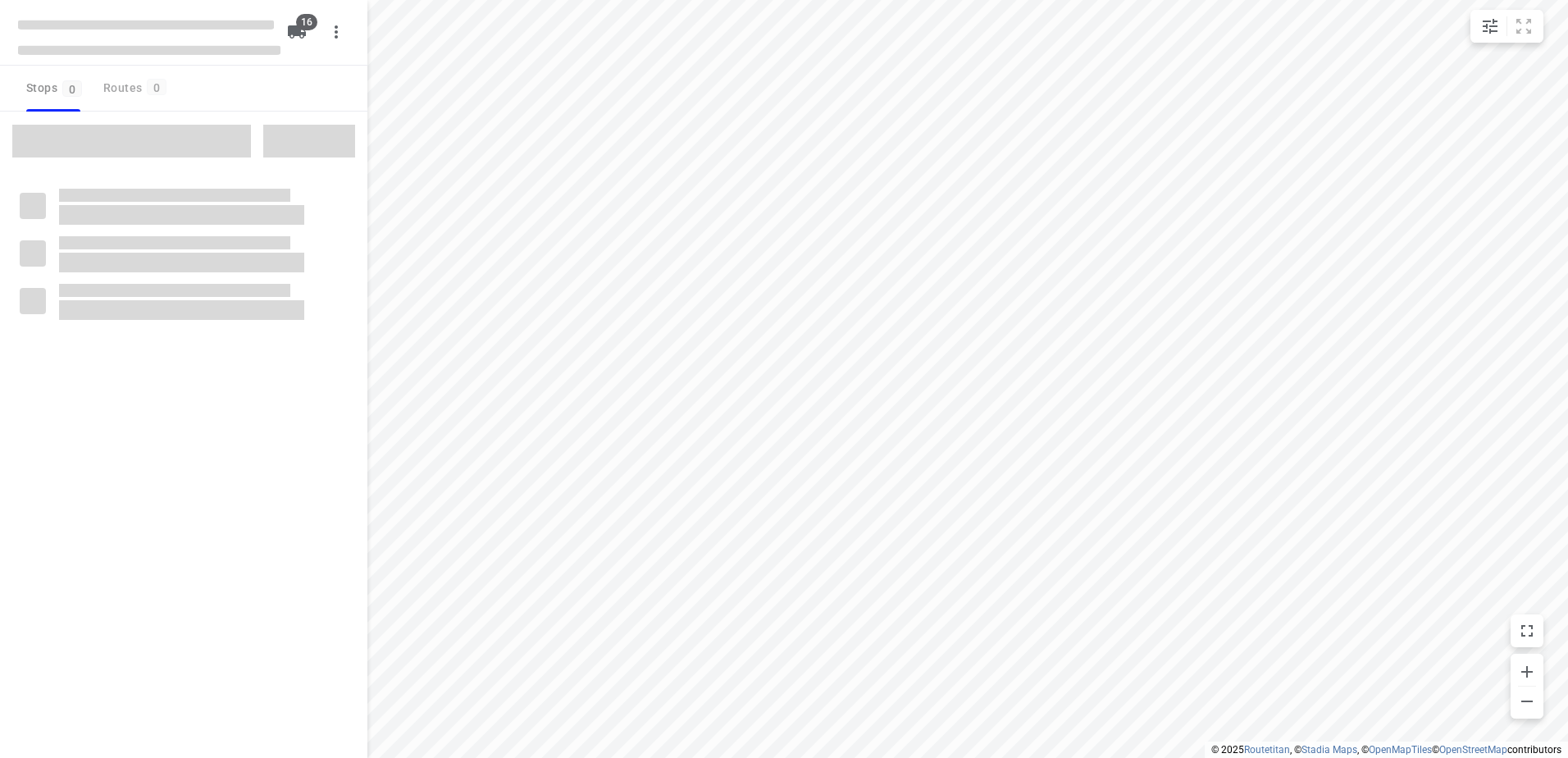
checkbox input "true"
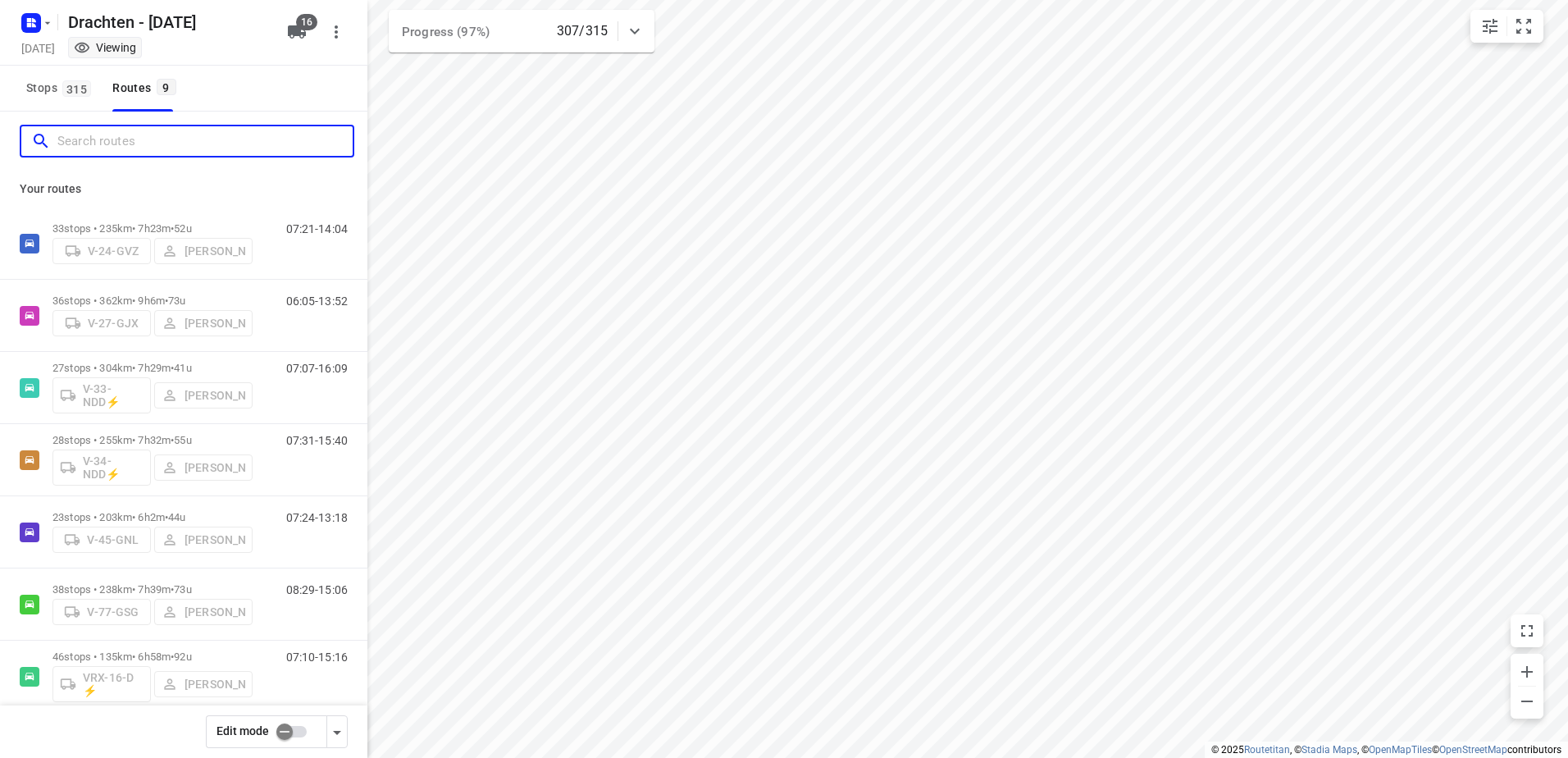
click at [157, 129] on input "Search routes" at bounding box center [205, 142] width 295 height 25
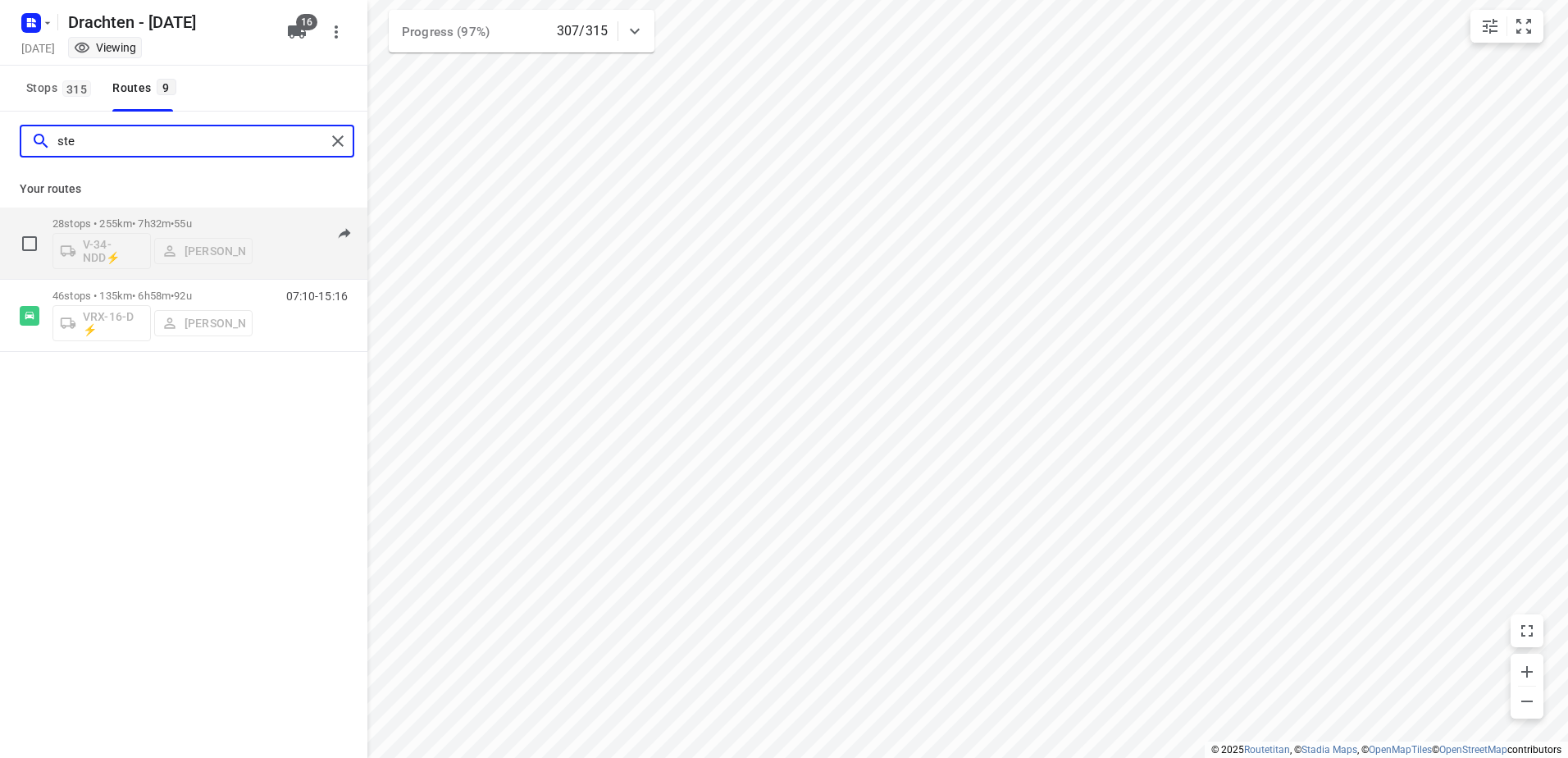
type input "ste"
click at [174, 226] on p "28 stops • 255km • 7h32m • 55u" at bounding box center [152, 223] width 200 height 13
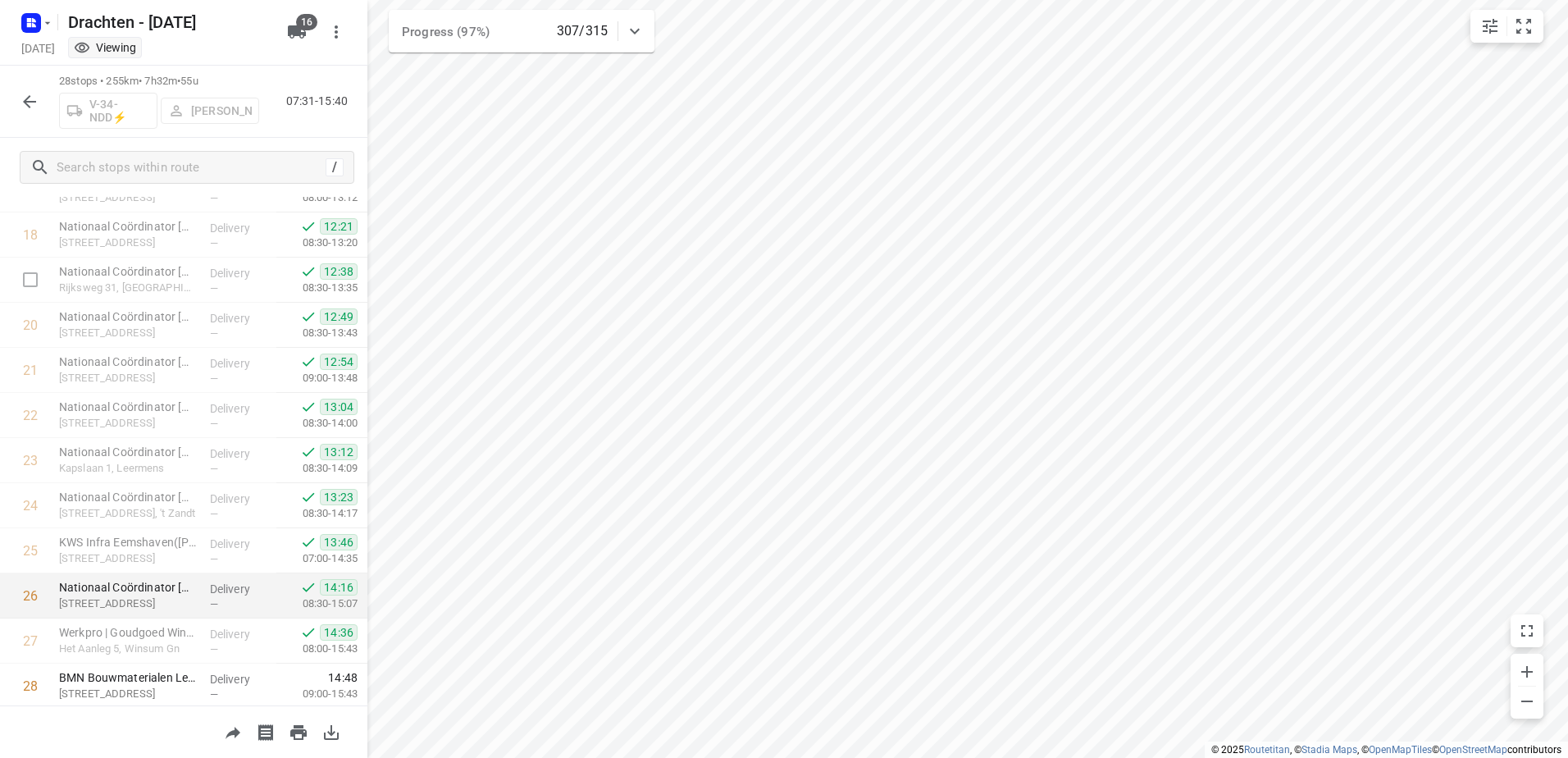
scroll to position [882, 0]
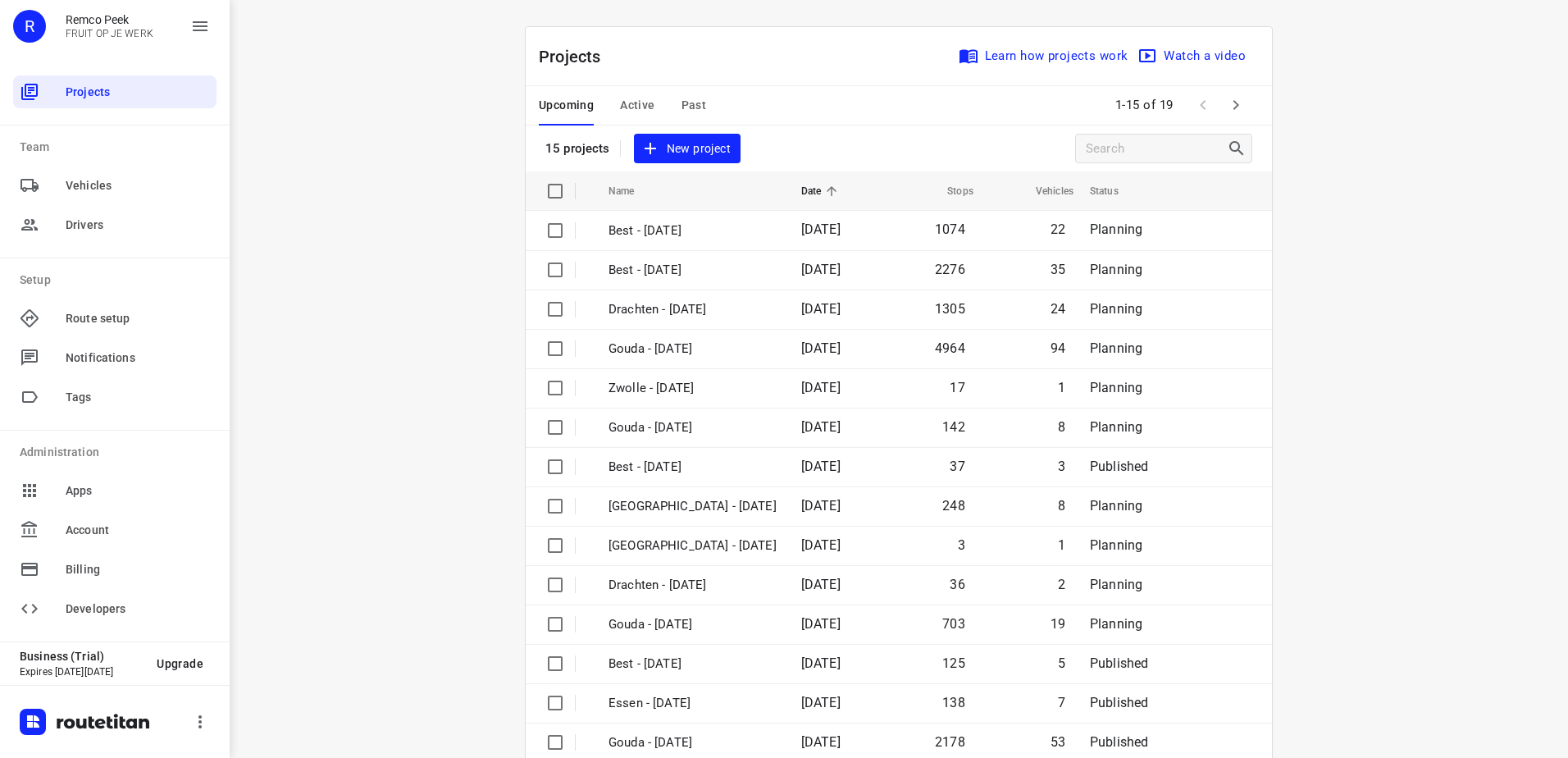
click at [638, 112] on span "Active" at bounding box center [637, 105] width 34 height 21
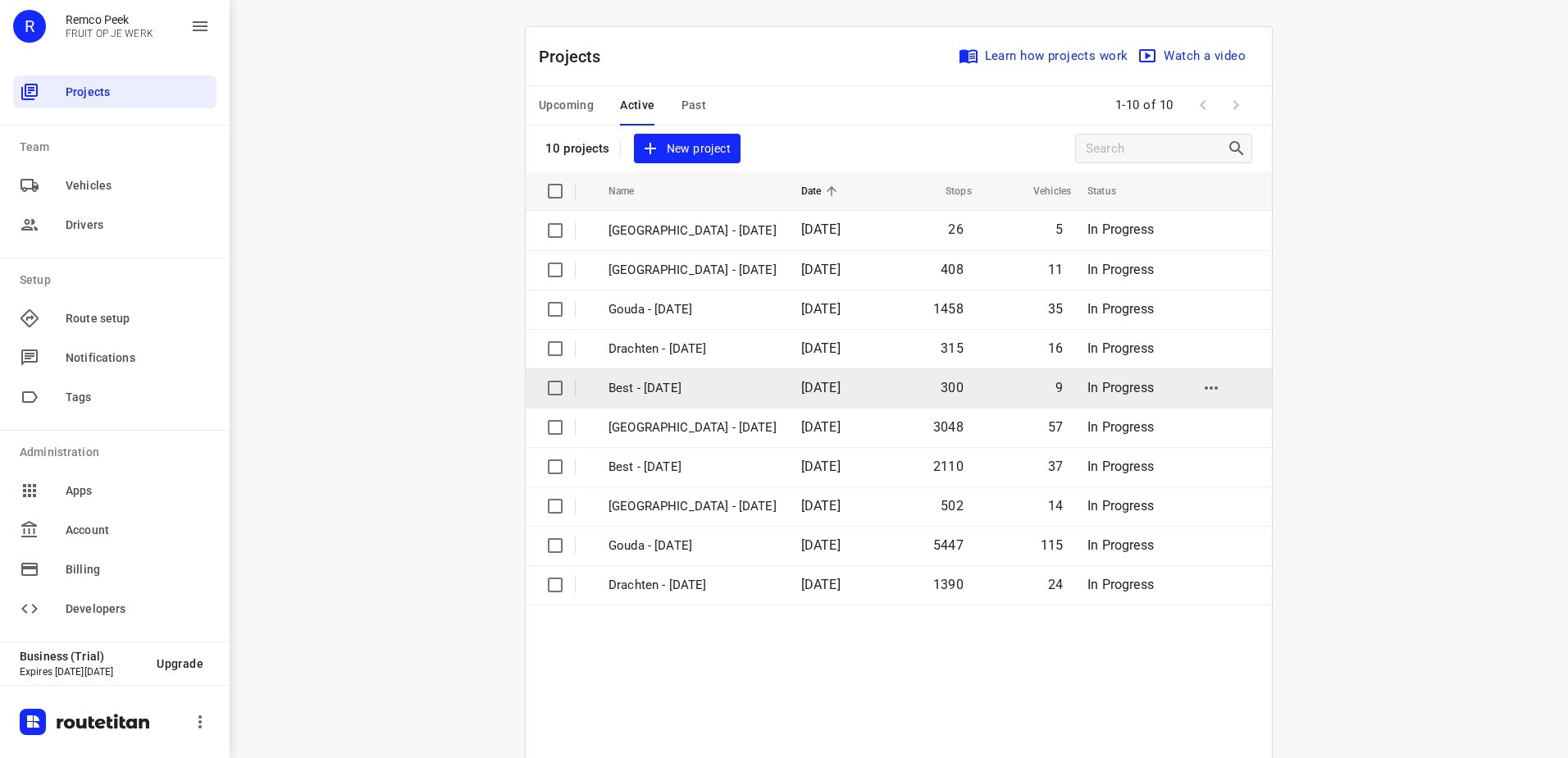
click at [801, 390] on span "[DATE]" at bounding box center [821, 387] width 39 height 15
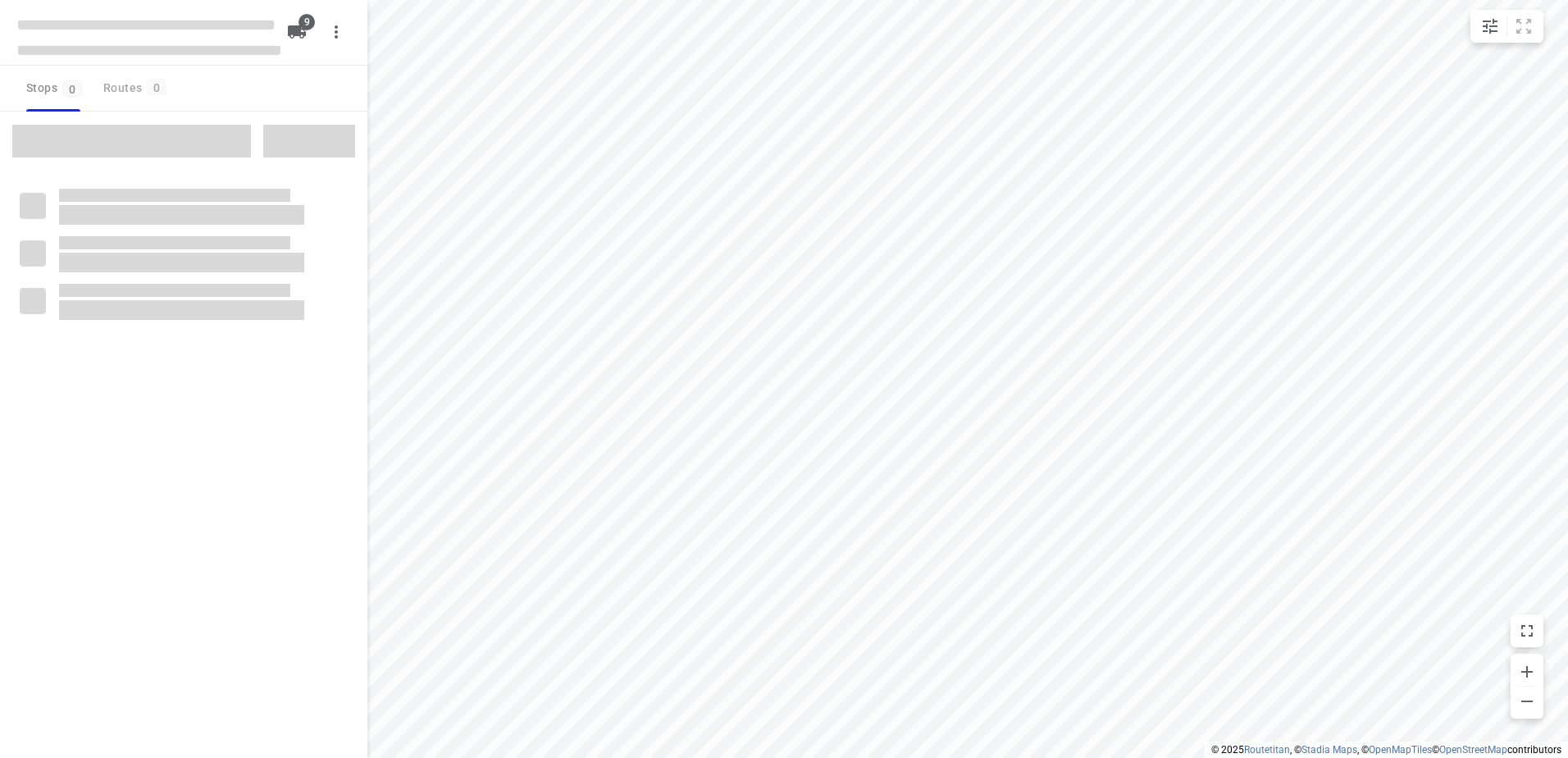
checkbox input "true"
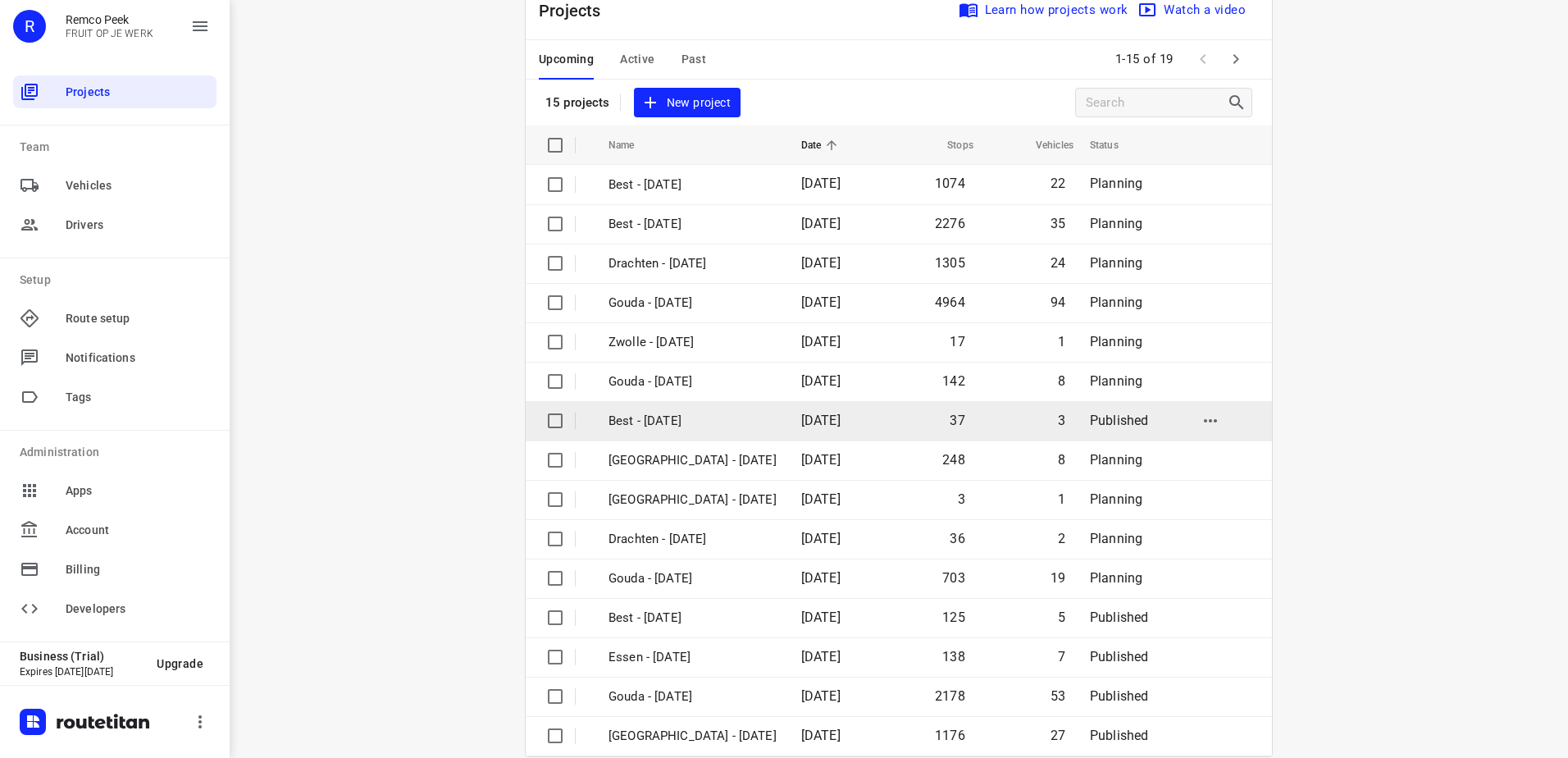
scroll to position [72, 0]
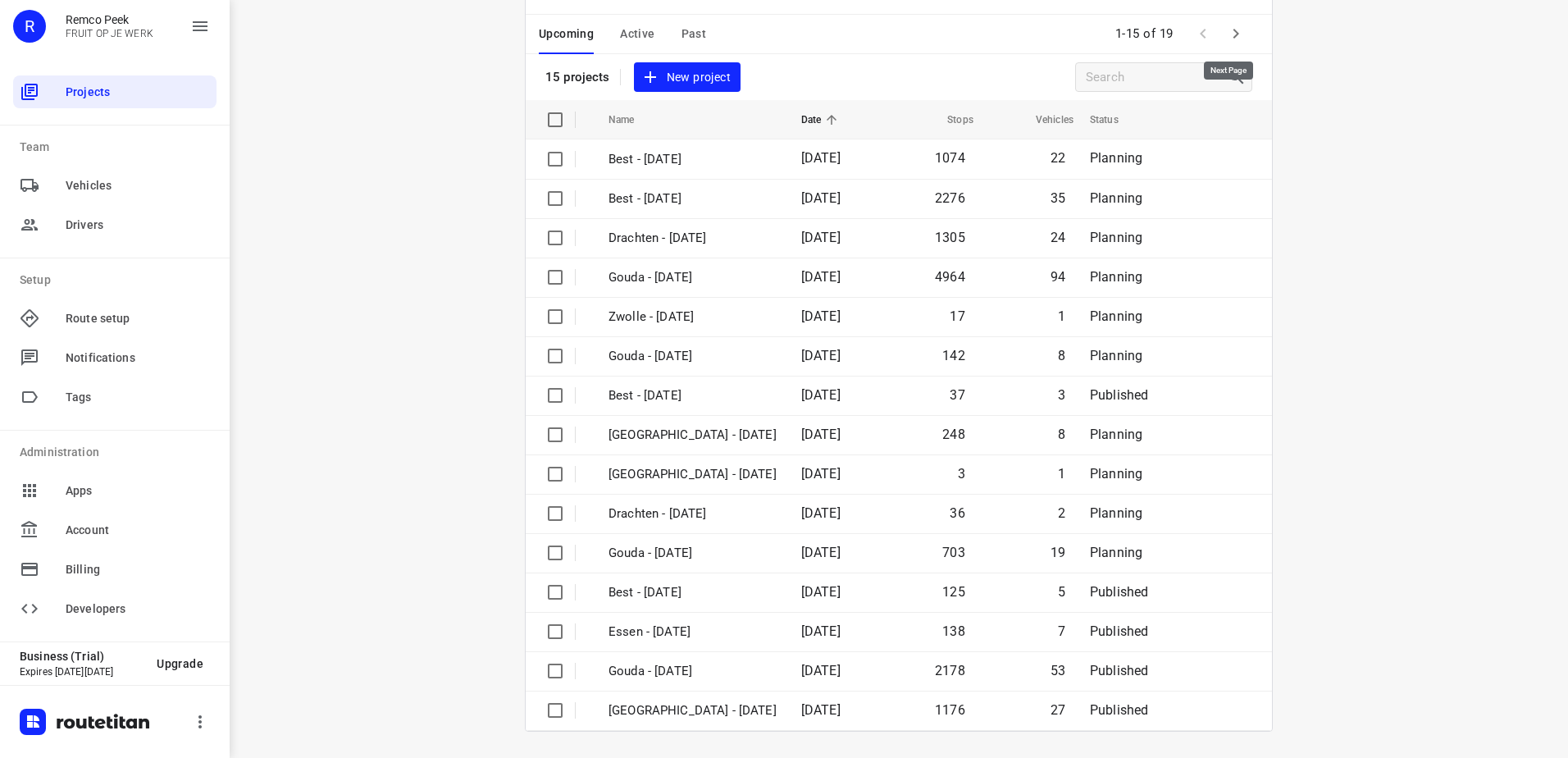
click at [1227, 16] on div "1-15 of 19" at bounding box center [1180, 33] width 144 height 35
click at [1229, 26] on icon "button" at bounding box center [1236, 34] width 20 height 20
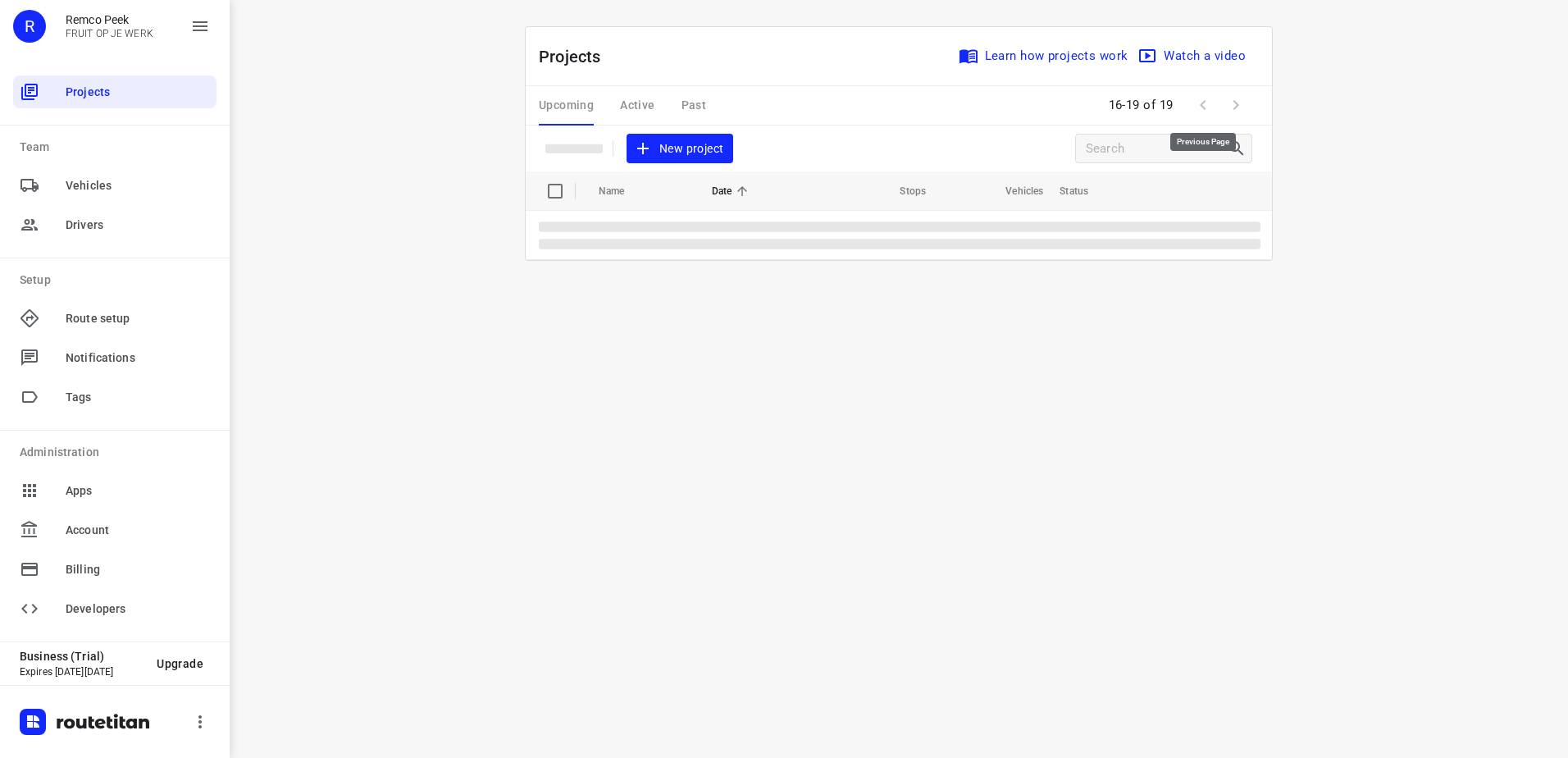
scroll to position [0, 0]
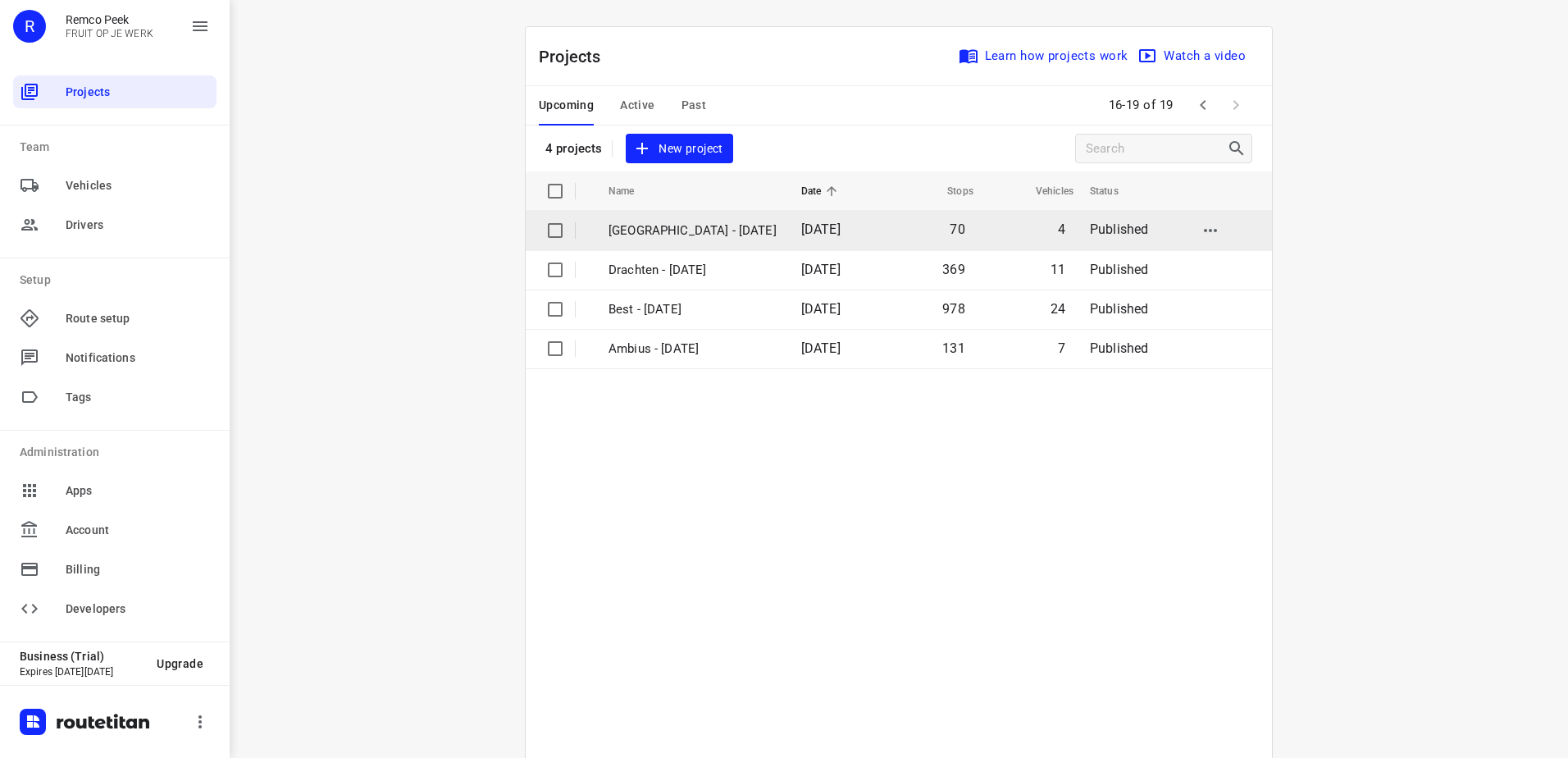
click at [801, 236] on span "[DATE]" at bounding box center [821, 229] width 39 height 15
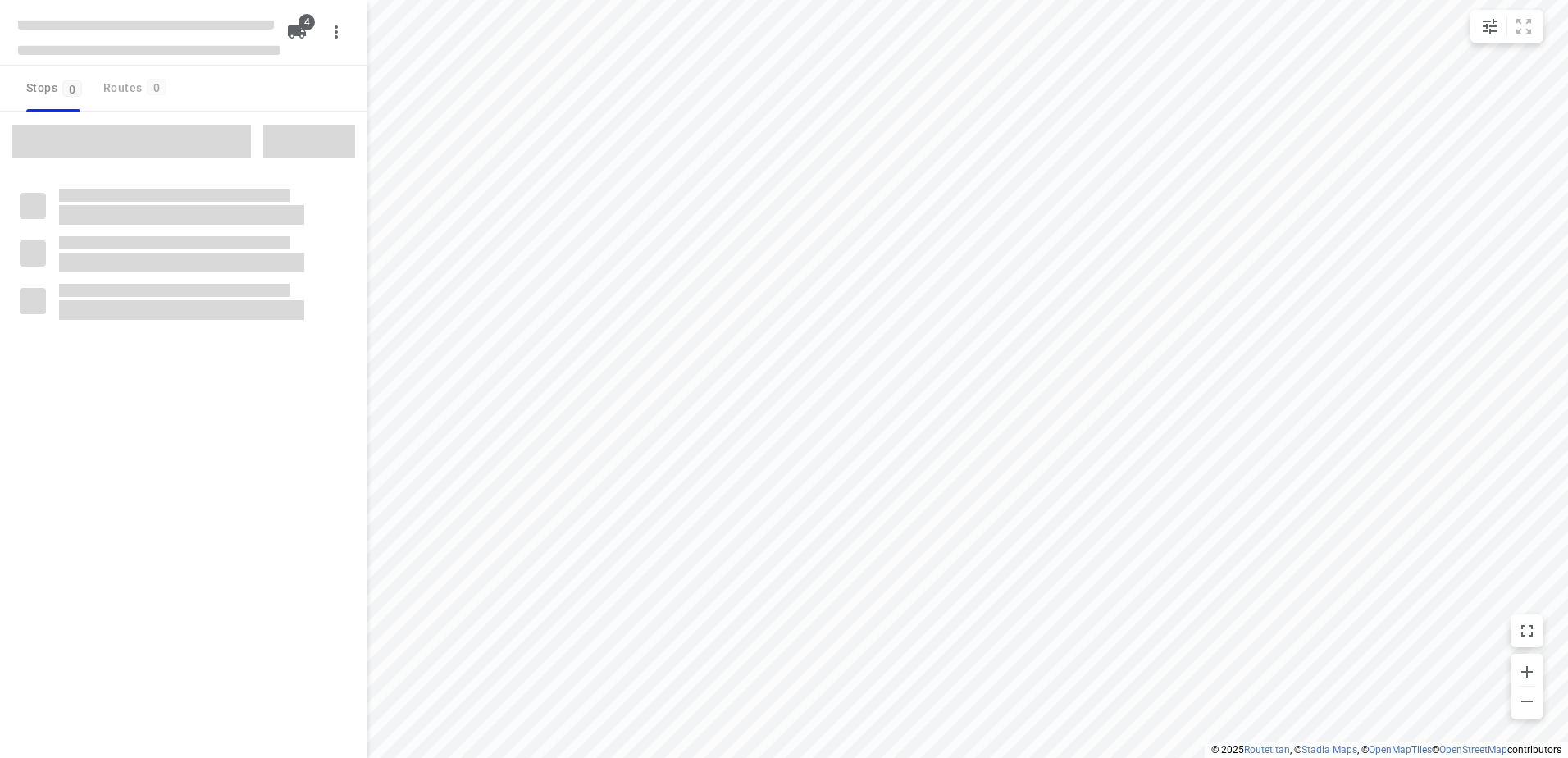
checkbox input "true"
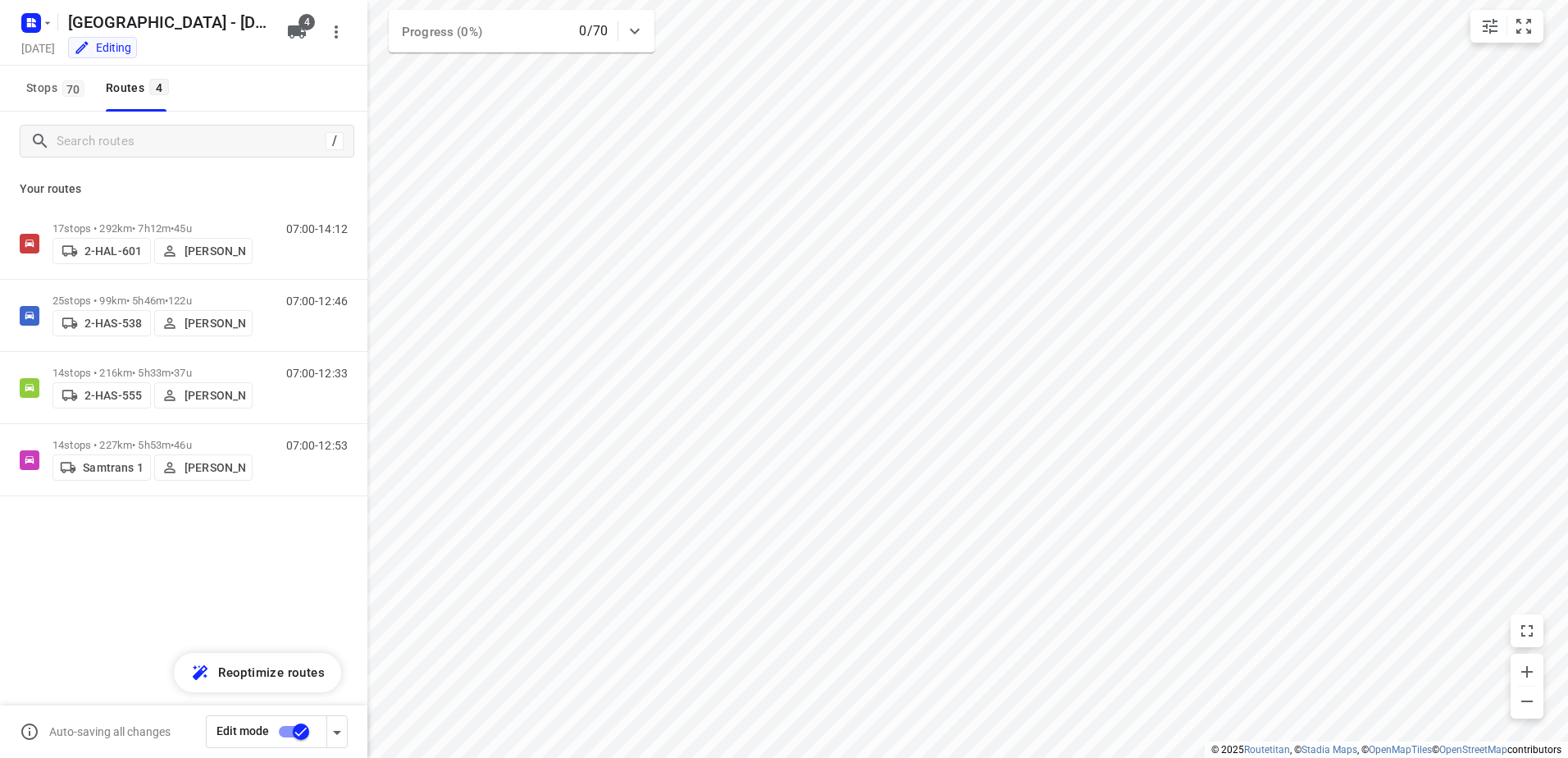
drag, startPoint x: 30, startPoint y: 74, endPoint x: 133, endPoint y: 157, distance: 132.3
click at [30, 74] on button "Stops 70" at bounding box center [55, 88] width 70 height 46
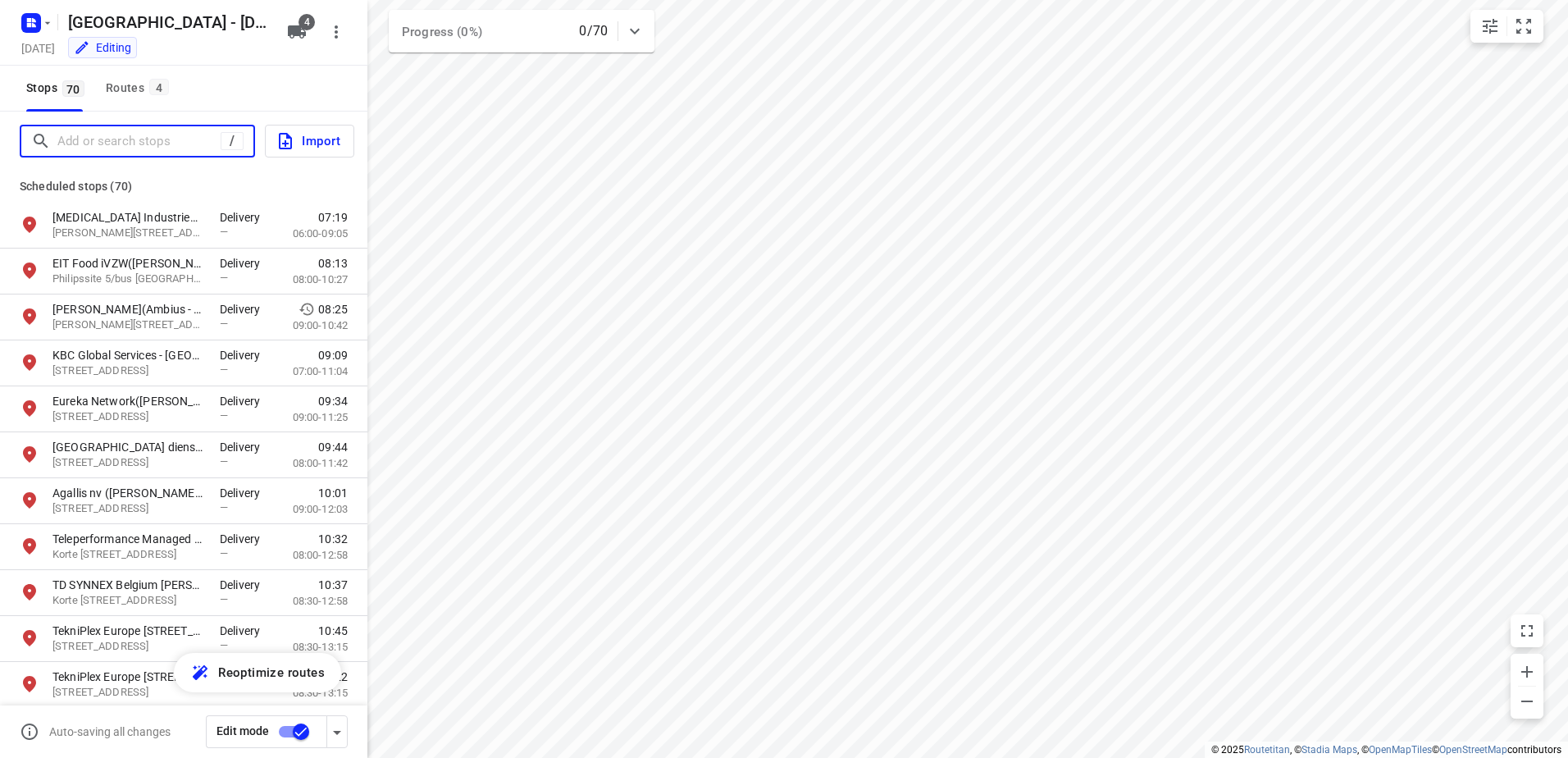
click at [128, 149] on input "Add or search stops" at bounding box center [139, 142] width 163 height 25
click at [30, 14] on rect "button" at bounding box center [31, 23] width 20 height 20
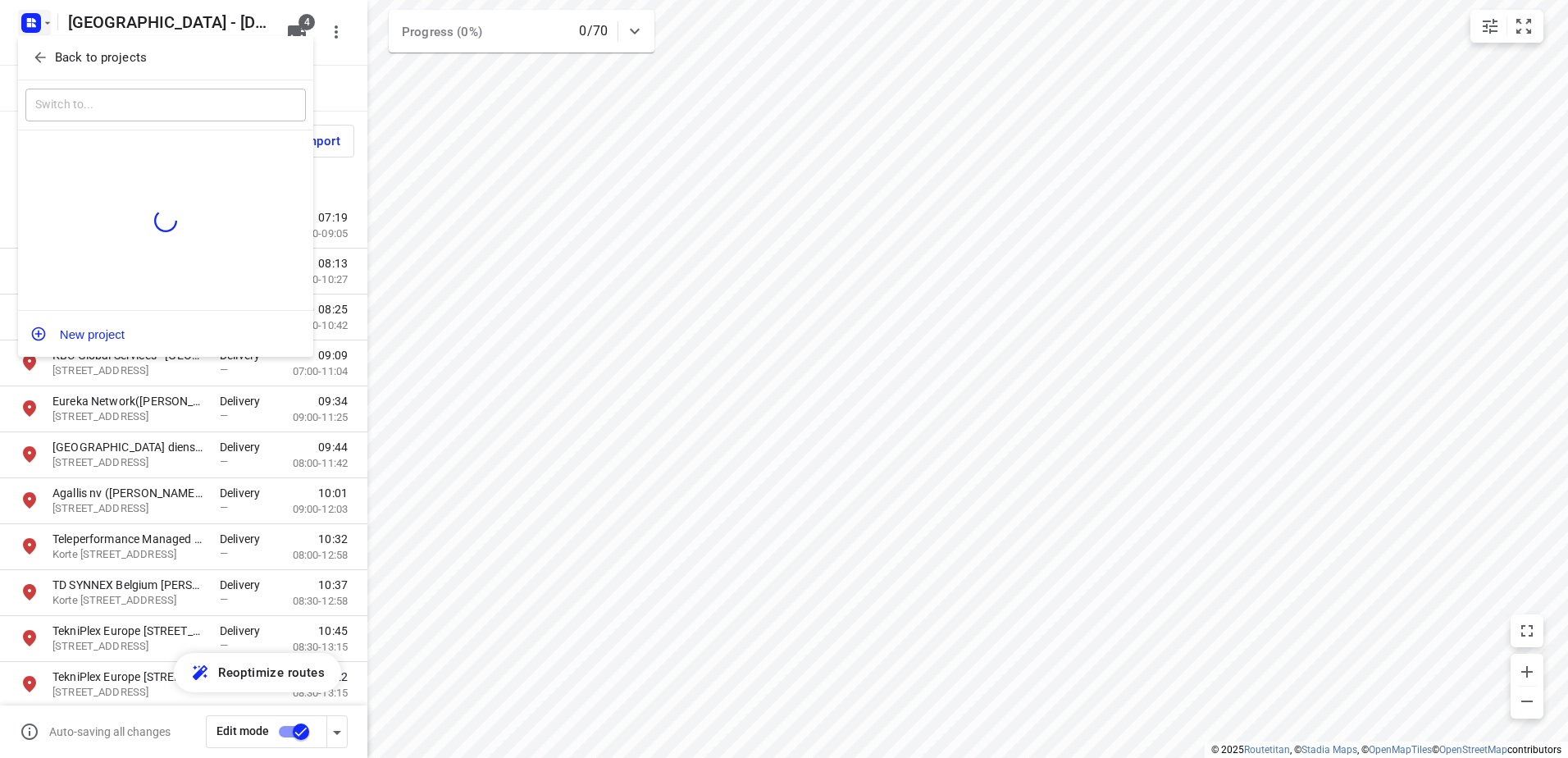
click at [72, 48] on p "Back to projects" at bounding box center [100, 57] width 91 height 19
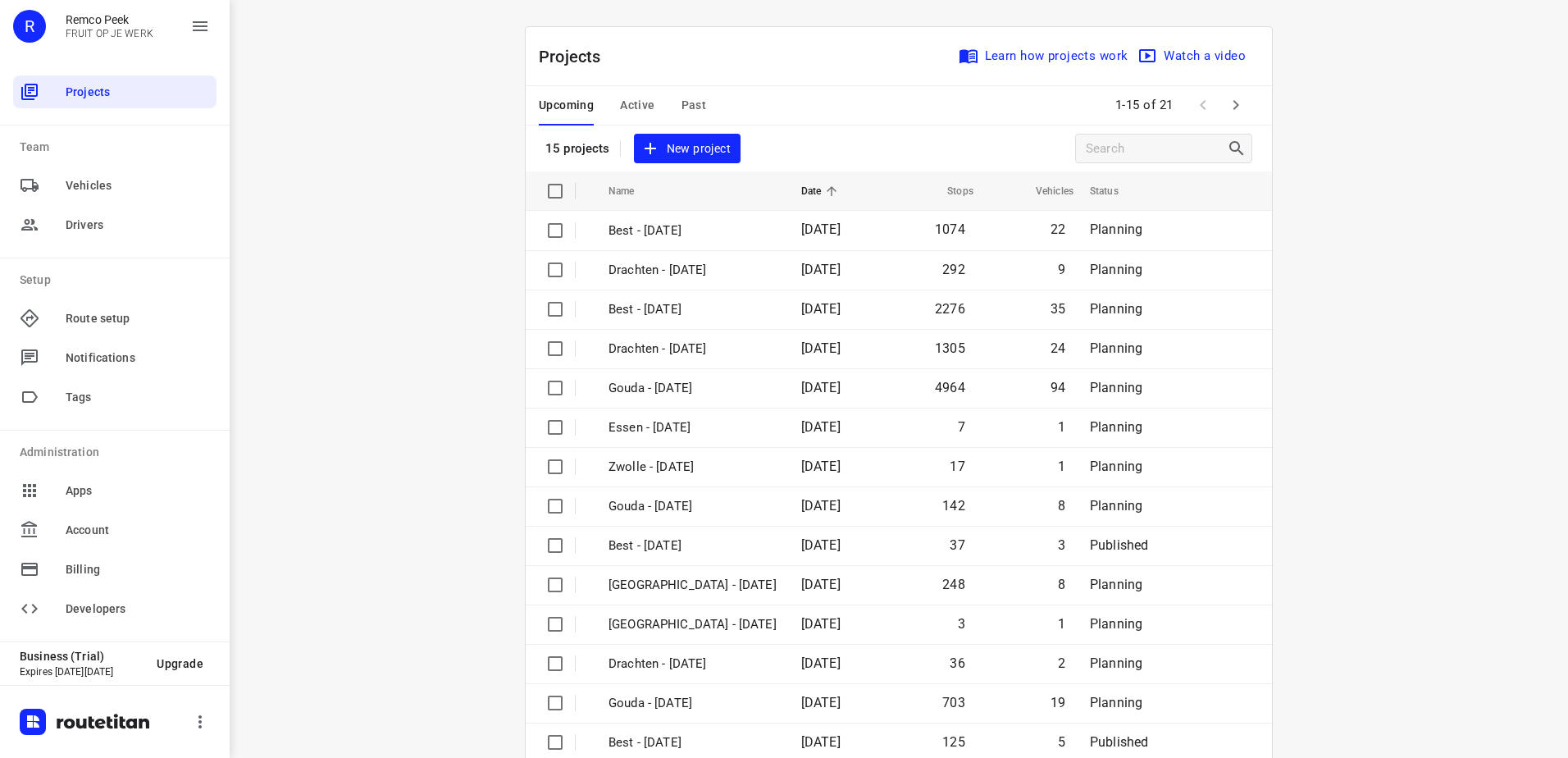
click at [666, 110] on div "Upcoming Active Past" at bounding box center [636, 106] width 194 height 39
click at [682, 108] on span "Past" at bounding box center [694, 105] width 25 height 21
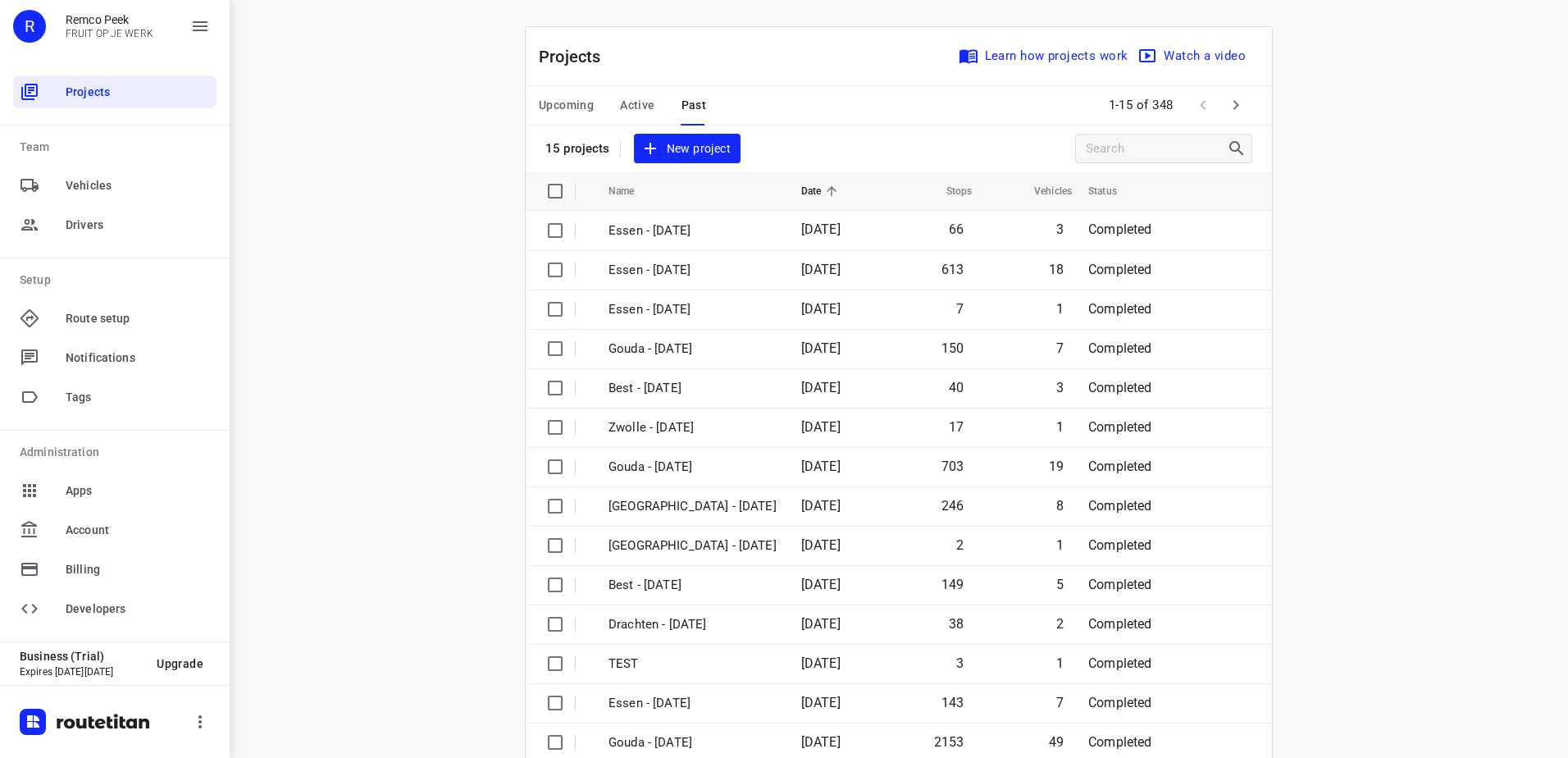
click at [570, 100] on span "Upcoming" at bounding box center [566, 105] width 55 height 21
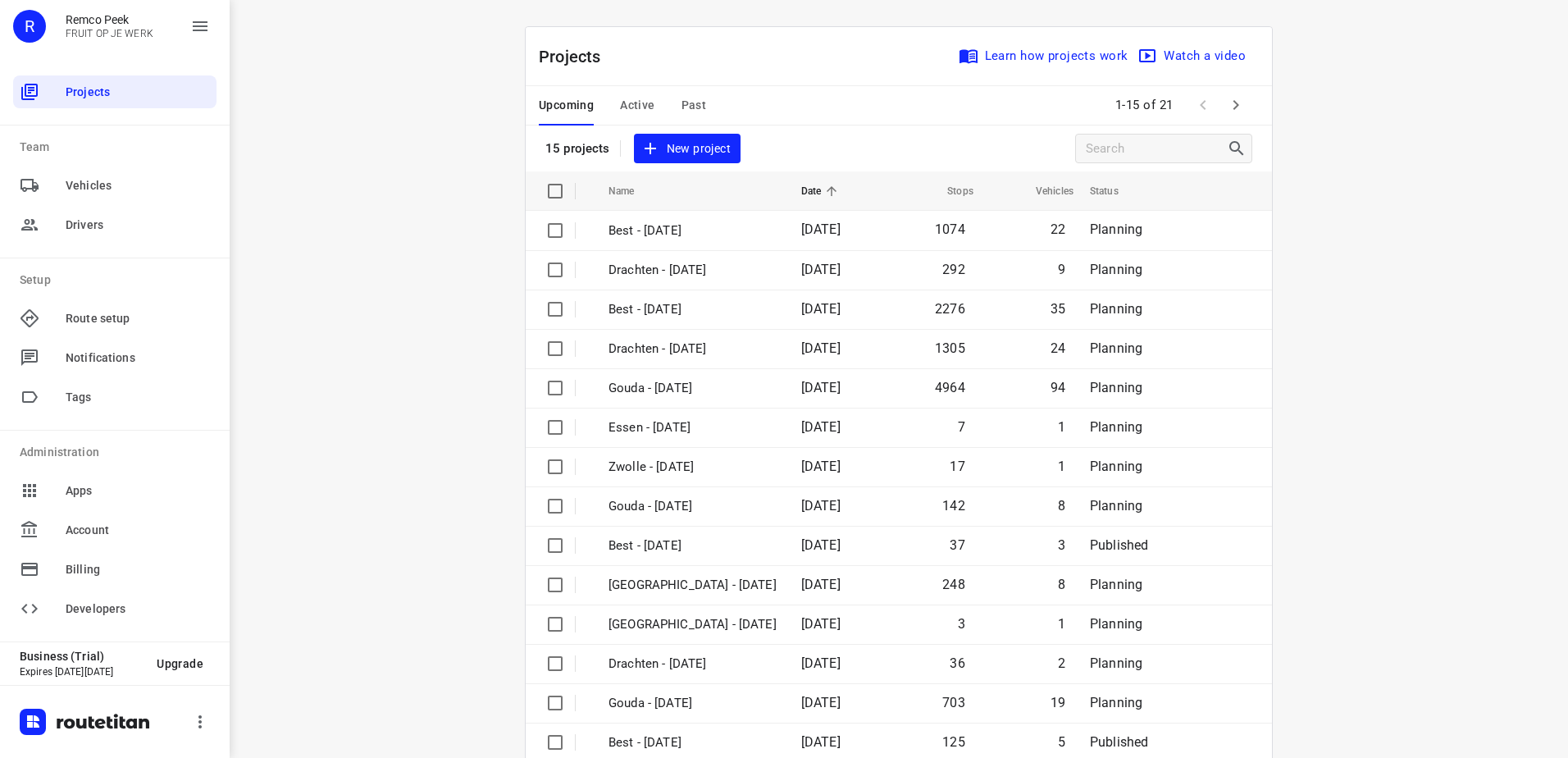
click at [1241, 101] on button "button" at bounding box center [1236, 105] width 33 height 33
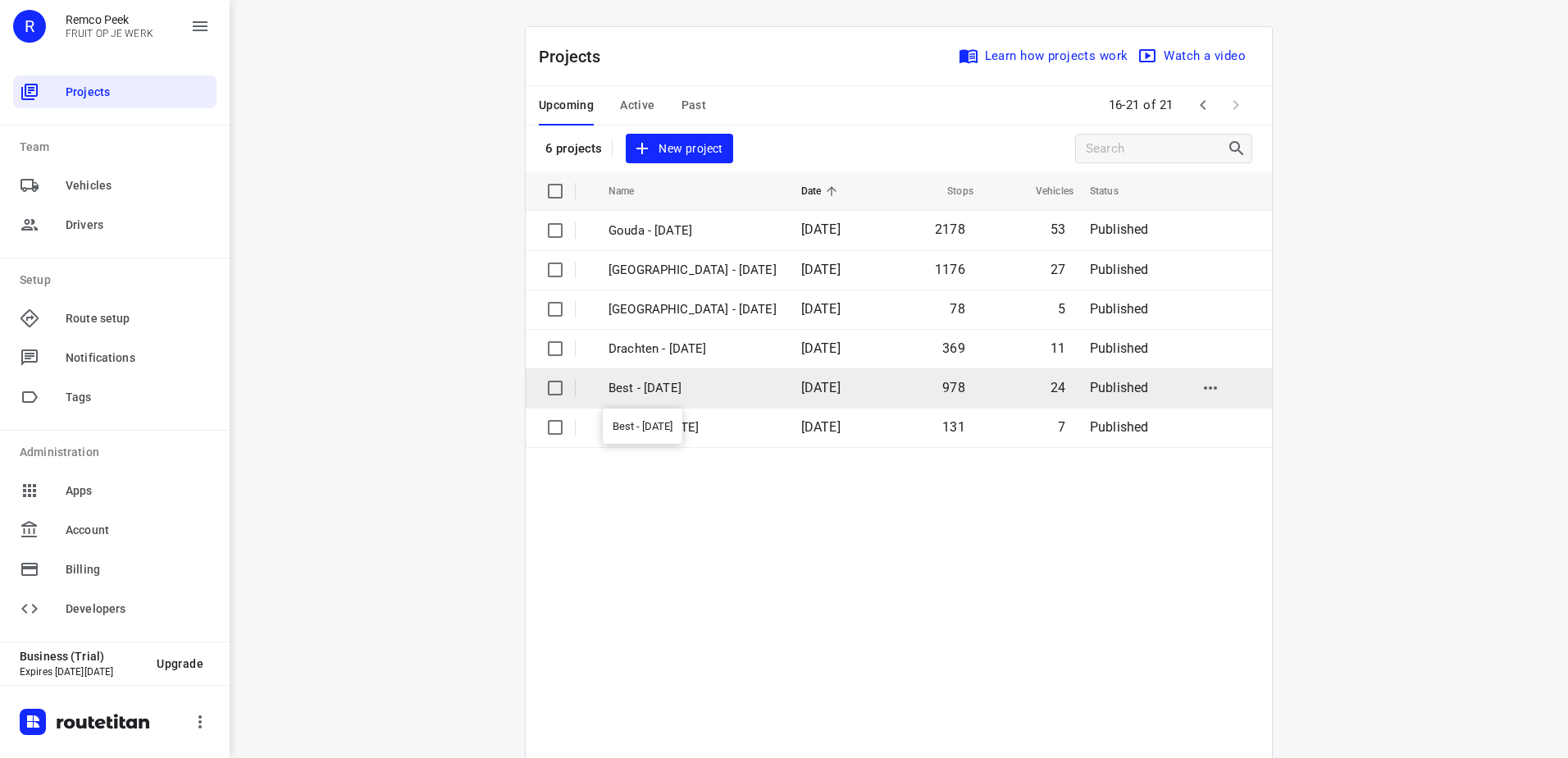
click at [684, 380] on p "Best - [DATE]" at bounding box center [692, 388] width 168 height 19
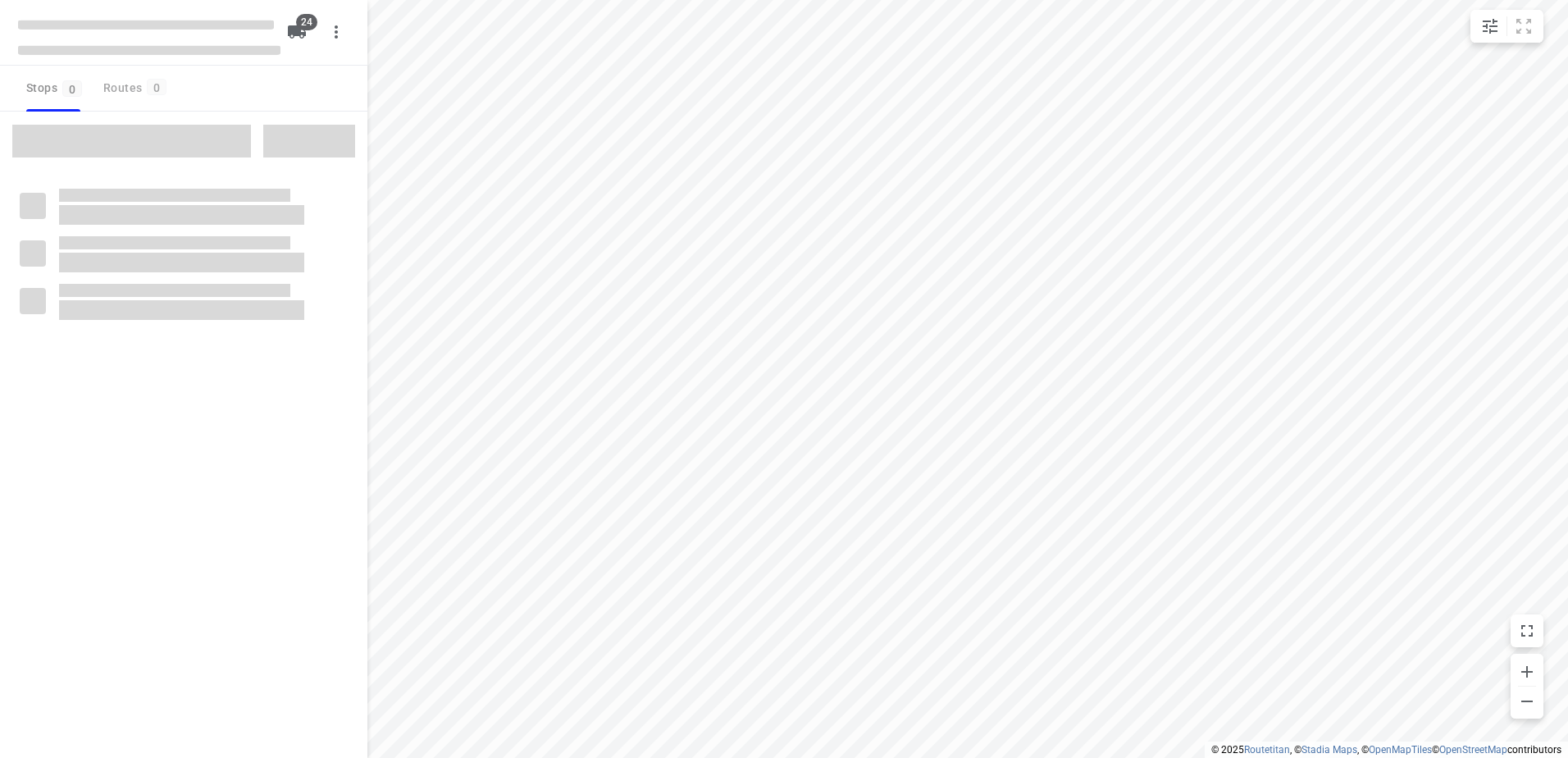
checkbox input "true"
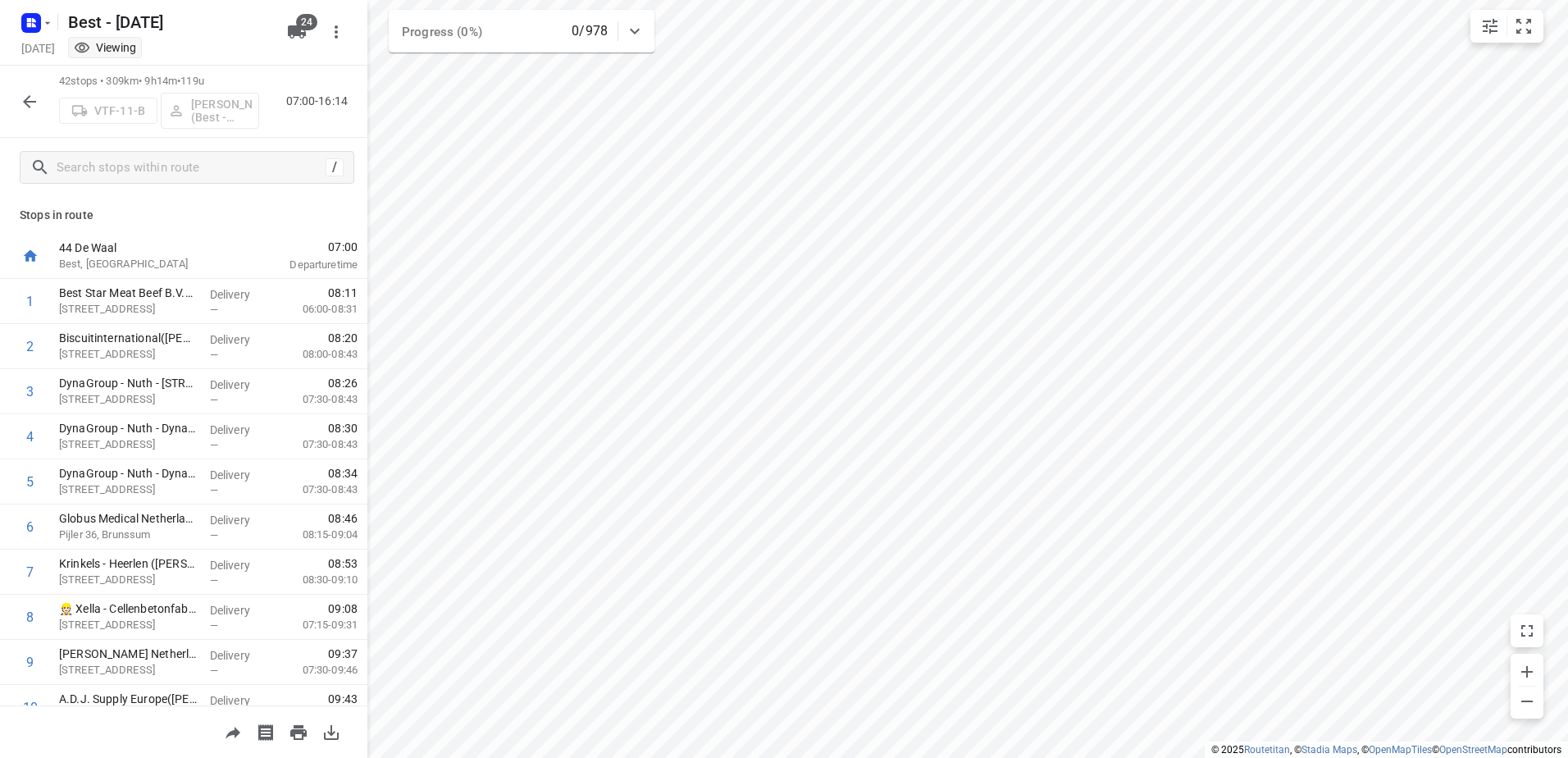
click at [954, 757] on html "i © 2025 Routetitan , © Stadia Maps , © OpenMapTiles © OpenStreetMap contributo…" at bounding box center [784, 379] width 1568 height 758
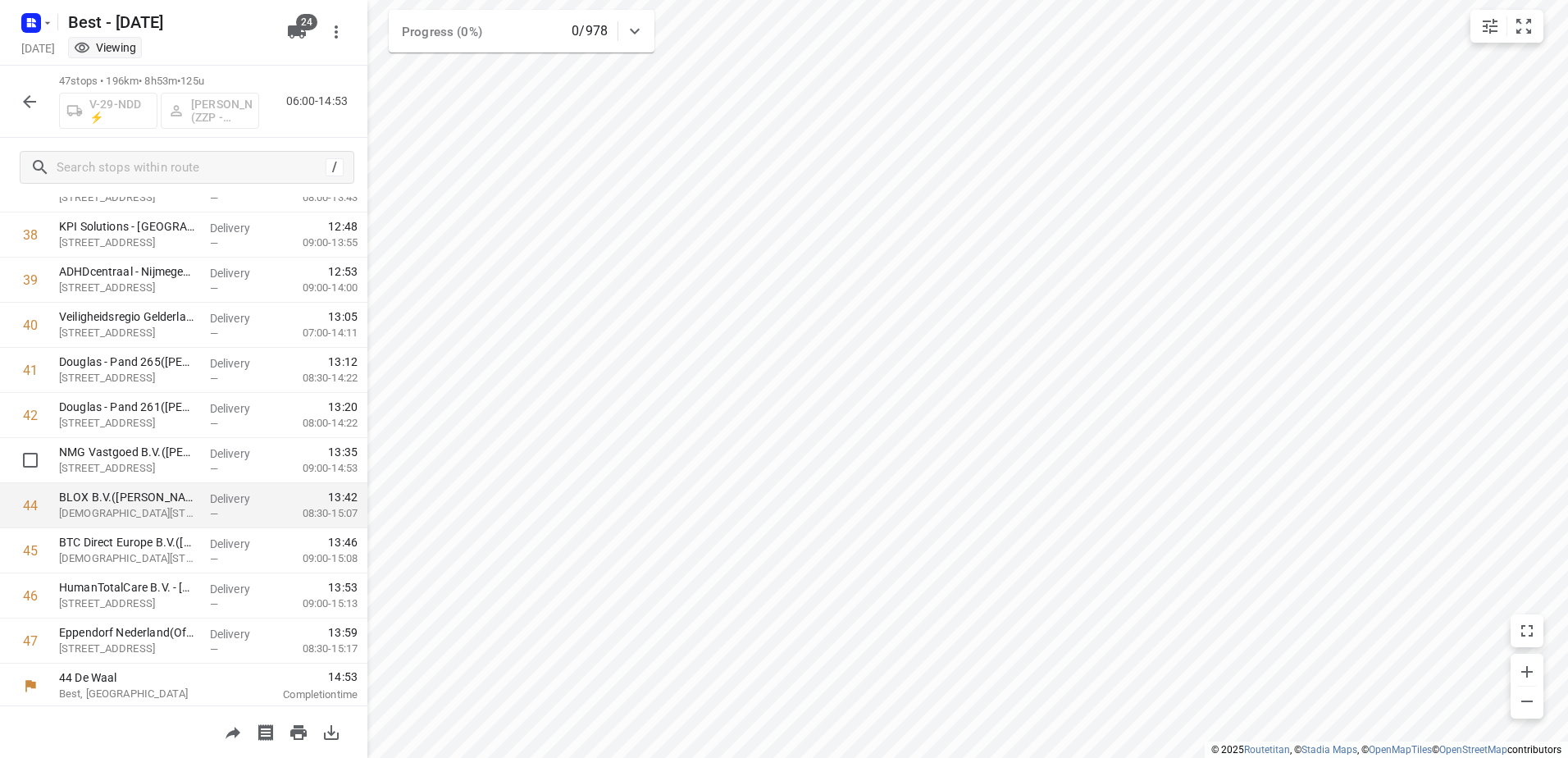
scroll to position [1738, 0]
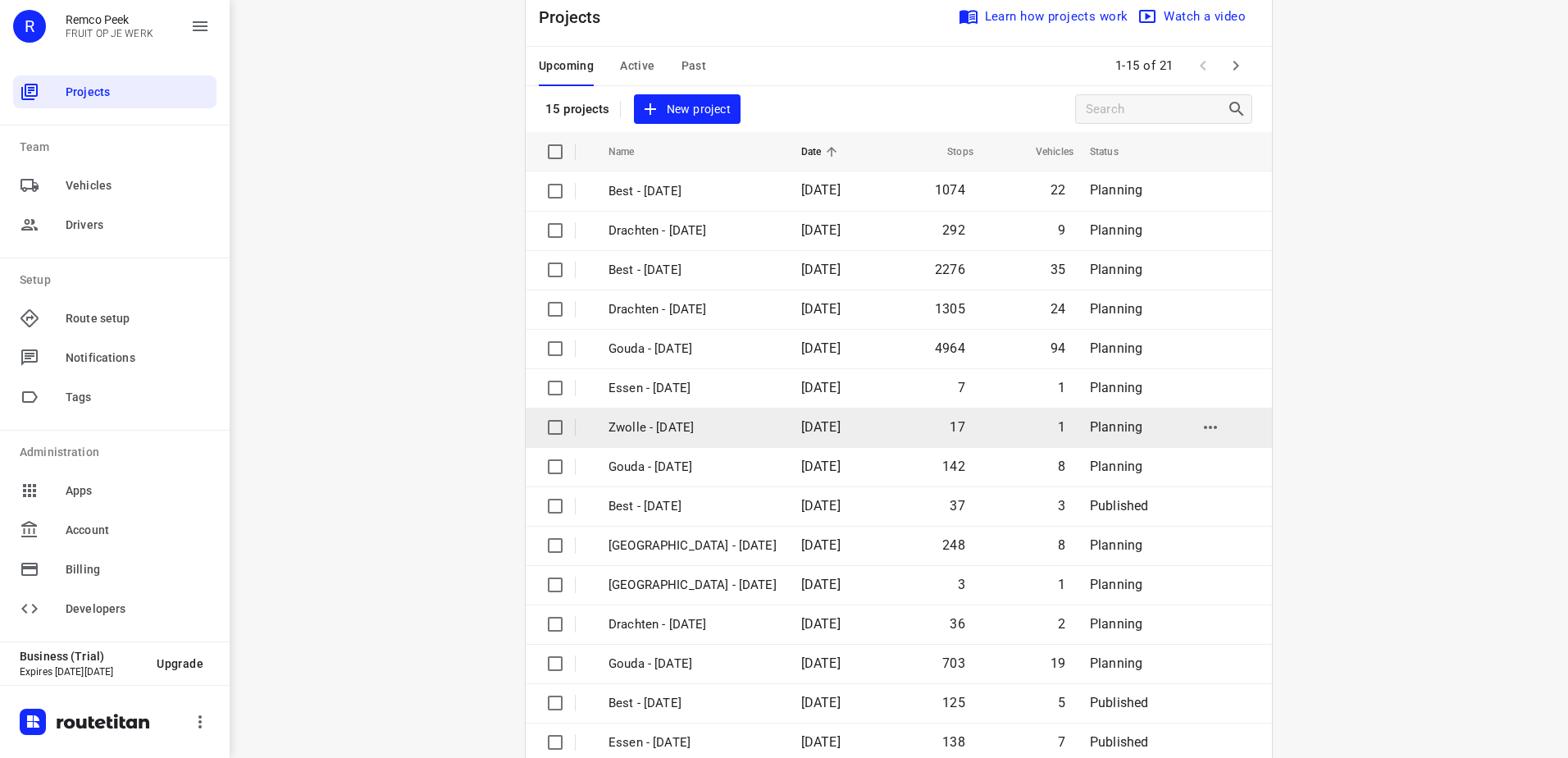
scroll to position [72, 0]
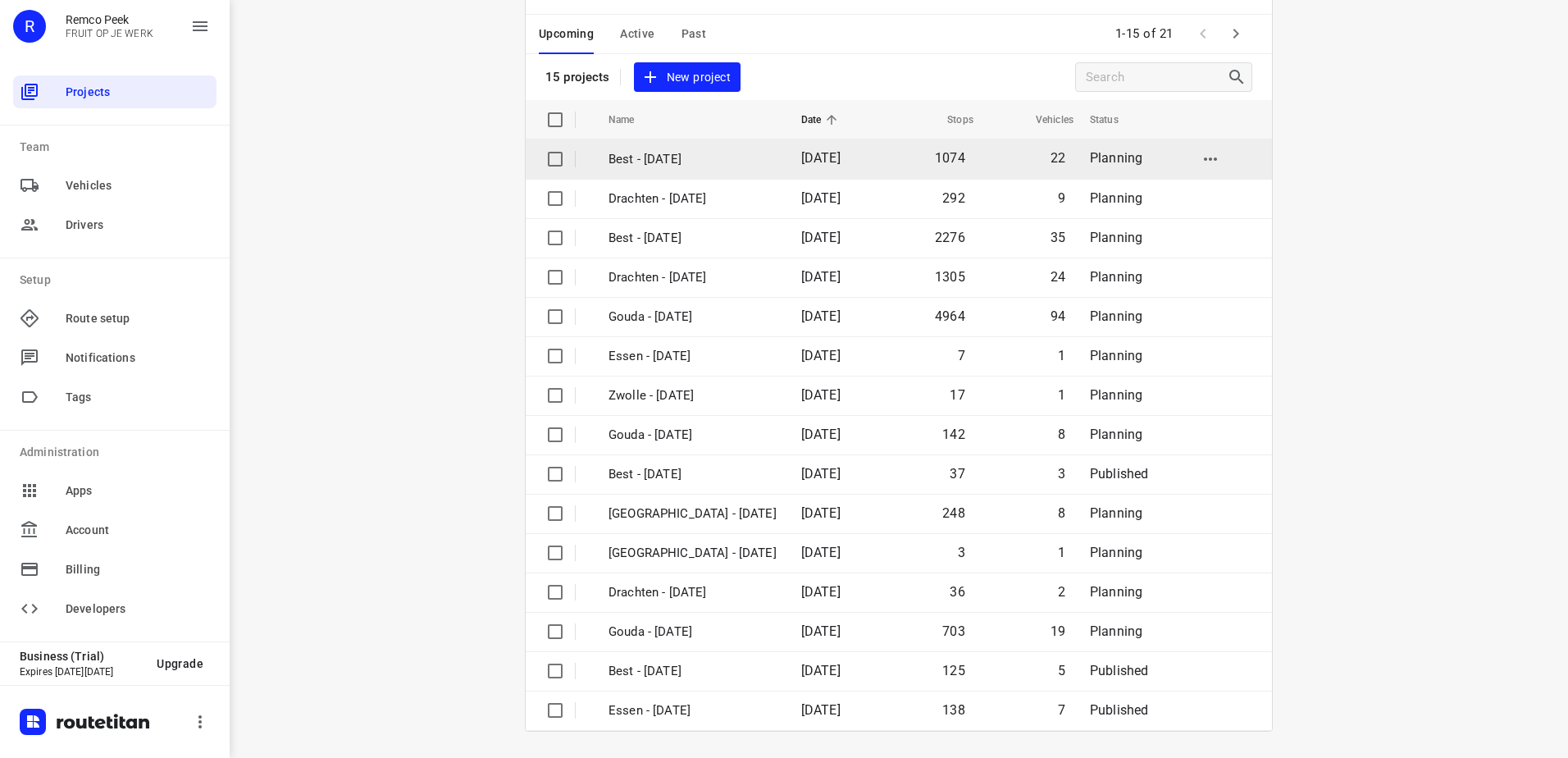
click at [659, 148] on td "Best - [DATE]" at bounding box center [690, 159] width 196 height 39
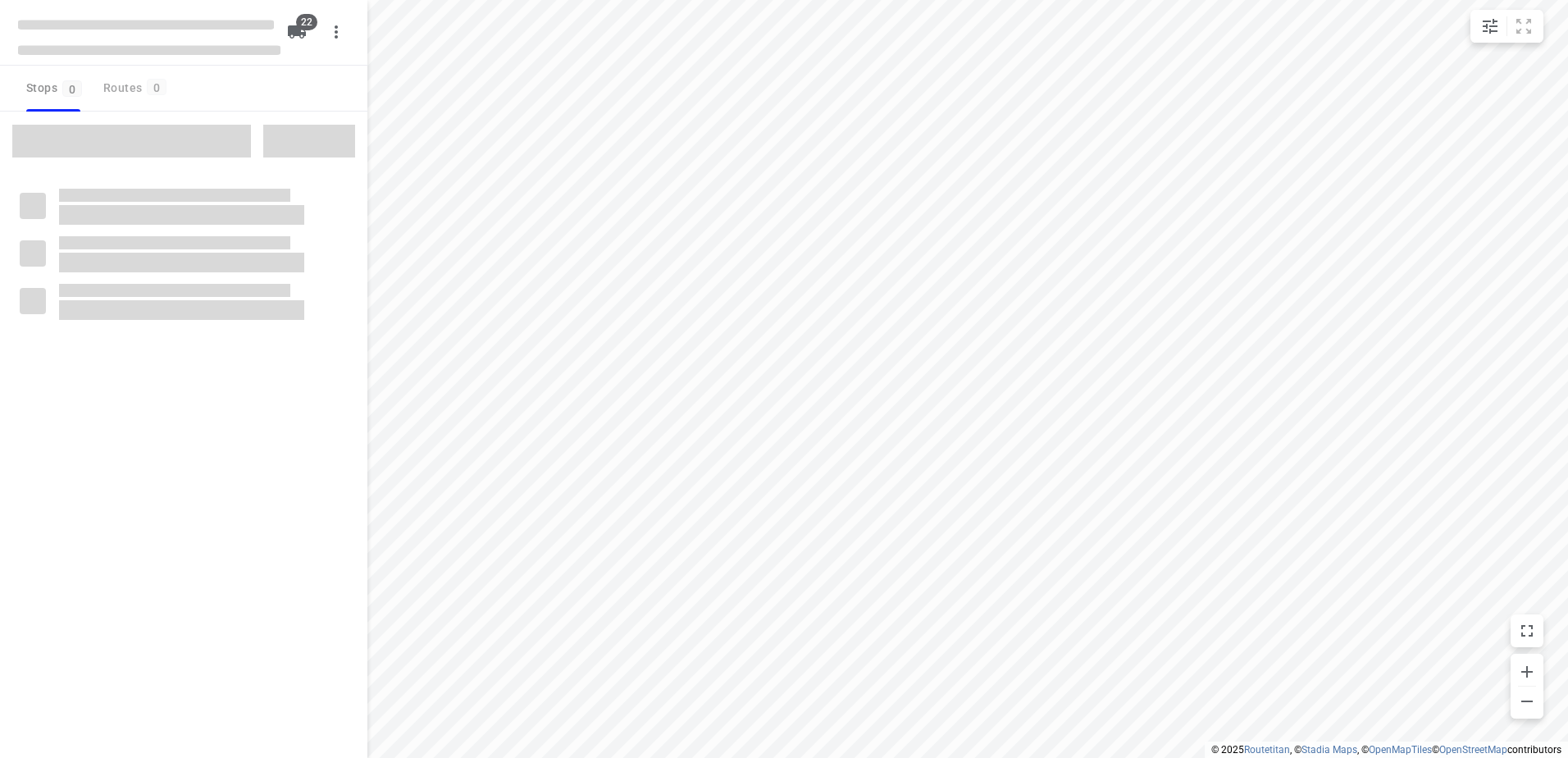
checkbox input "true"
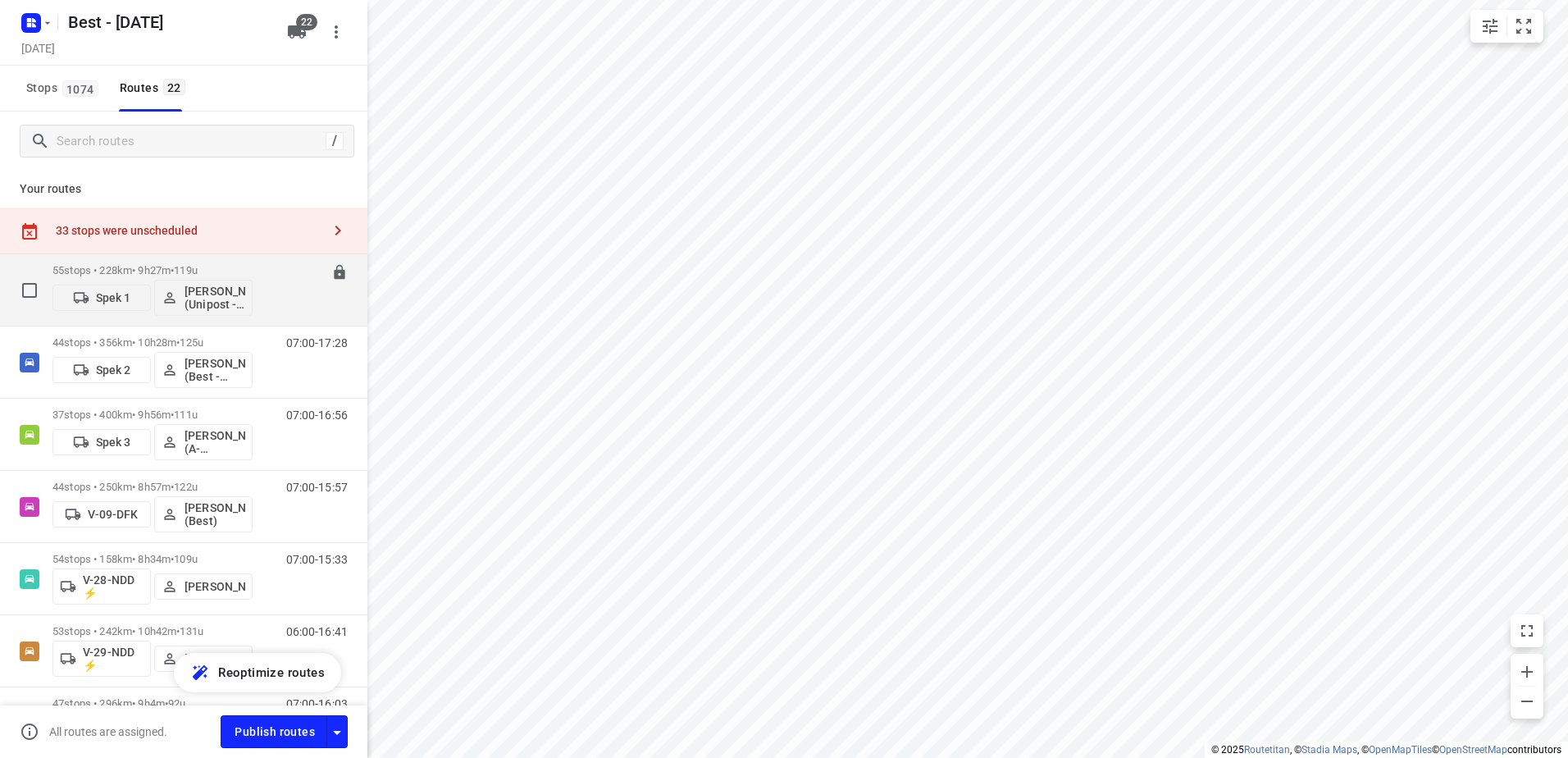
click at [115, 262] on div "55 stops • 228km • 9h27m • 119u Spek 1 Hamza Alzeadi (Unipost - Best - ZZP)" at bounding box center [152, 290] width 200 height 68
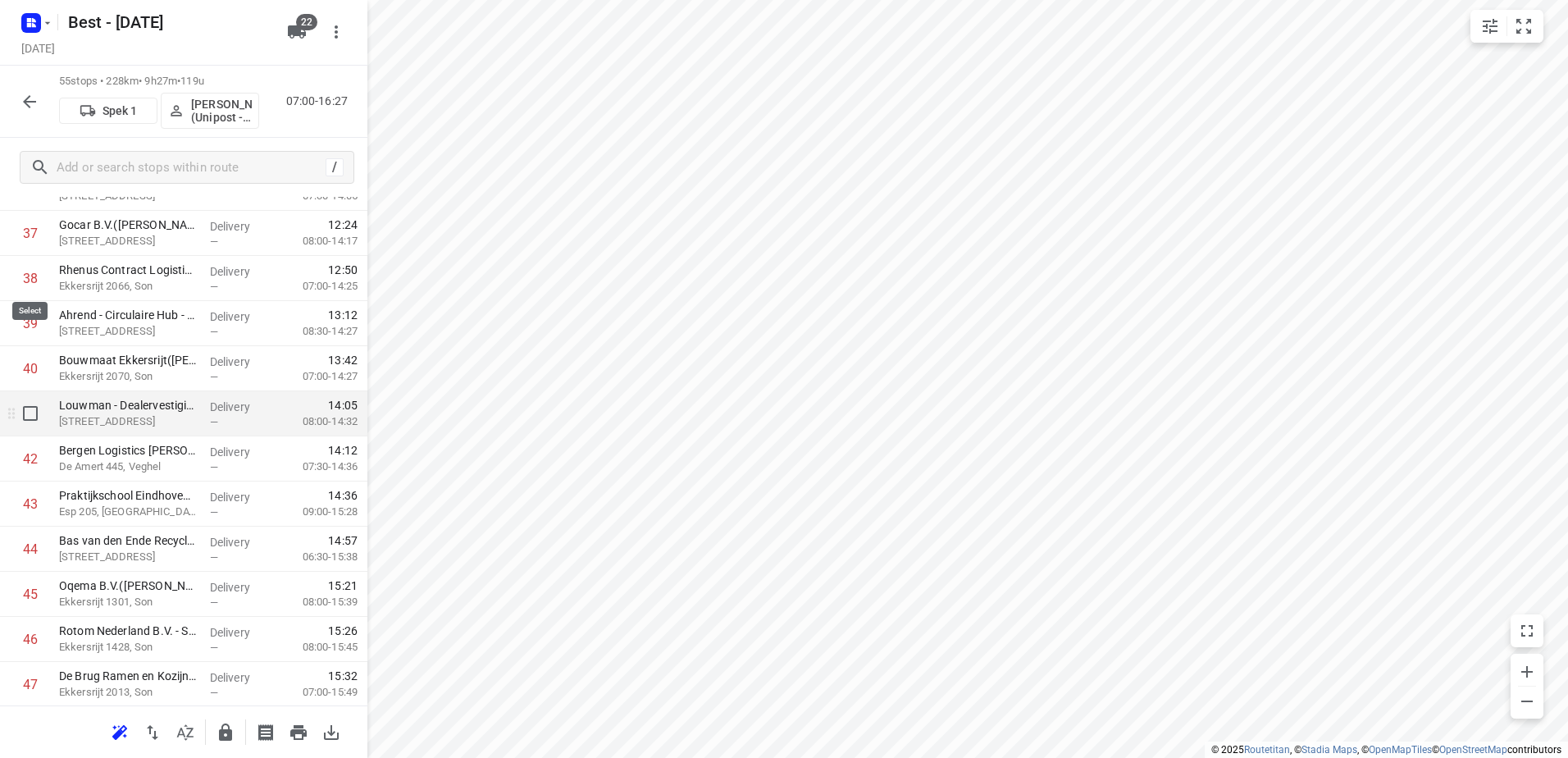
scroll to position [1886, 0]
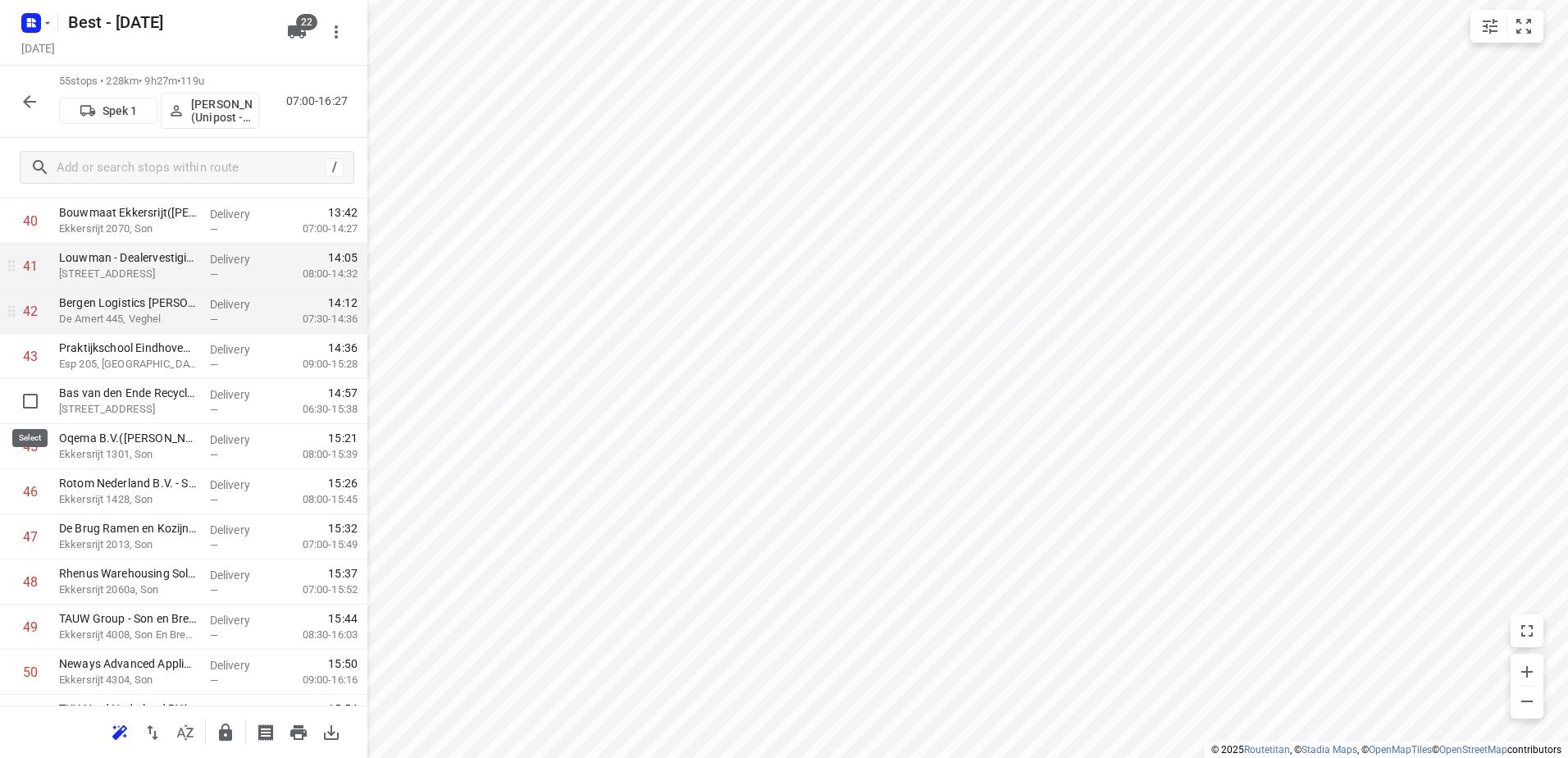
drag, startPoint x: 23, startPoint y: 420, endPoint x: 57, endPoint y: 379, distance: 53.3
click at [23, 410] on input "checkbox" at bounding box center [30, 401] width 33 height 33
checkbox input "true"
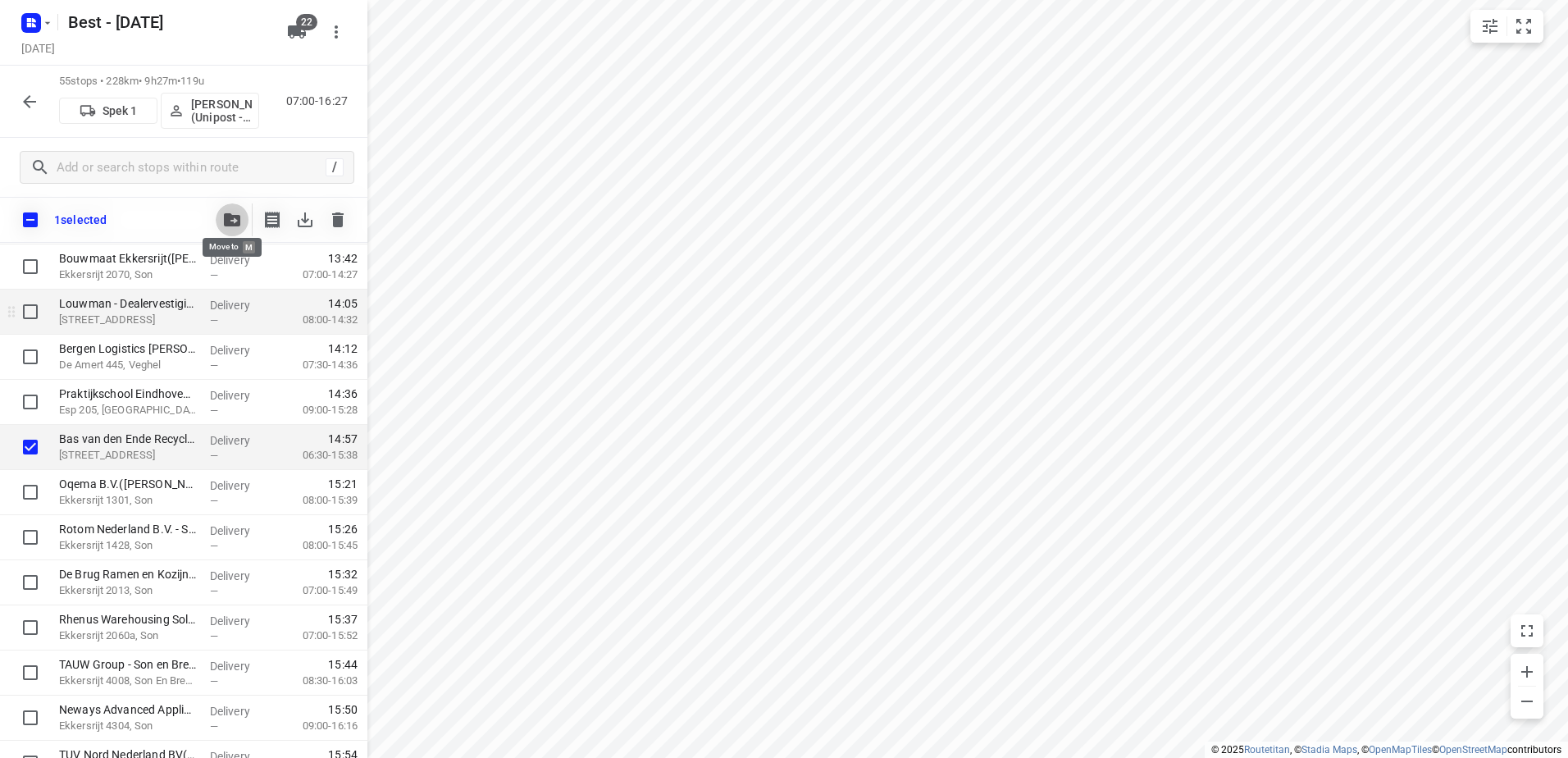
click at [236, 223] on icon "button" at bounding box center [232, 220] width 16 height 13
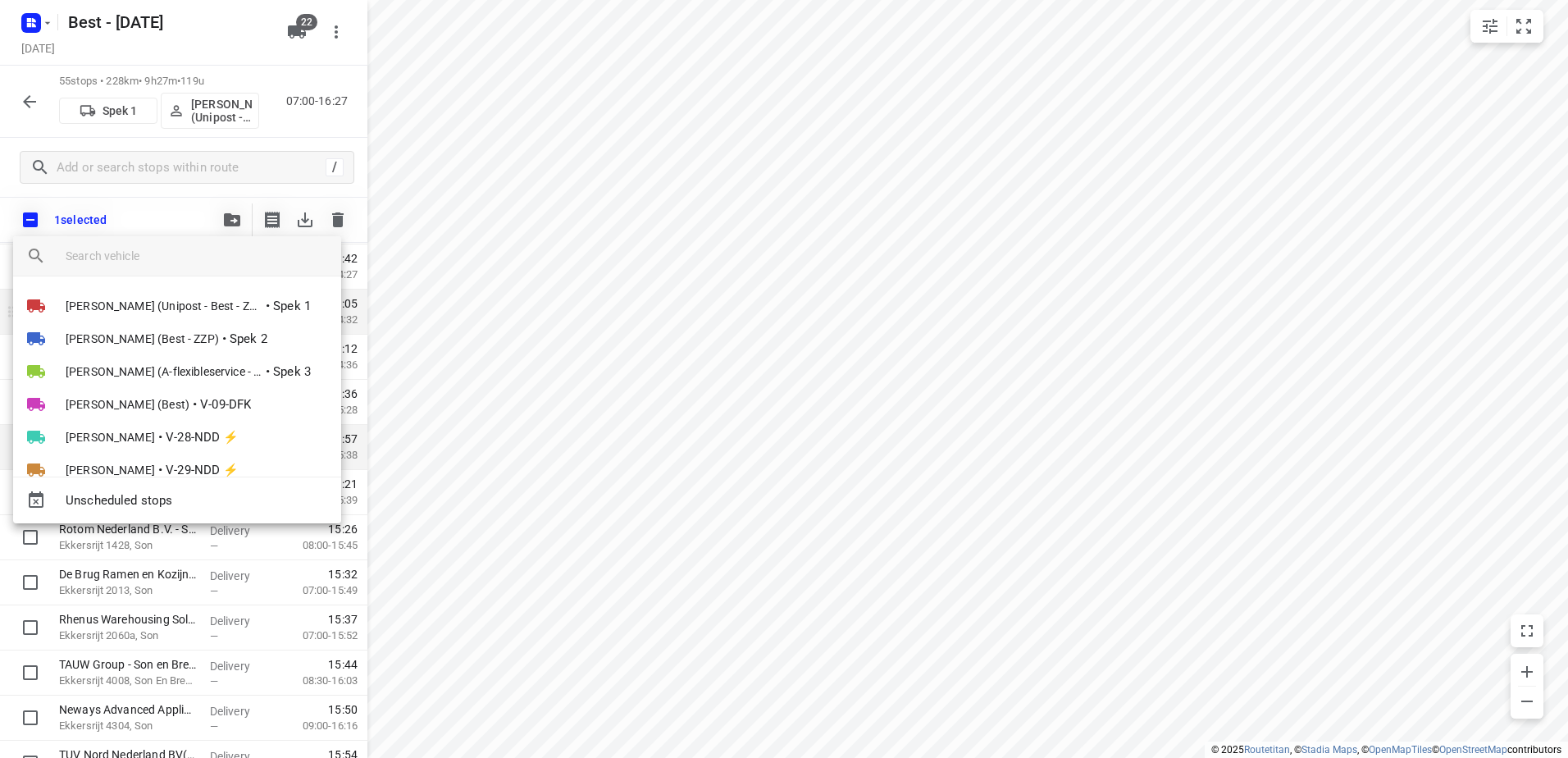
click at [182, 478] on div "Unscheduled stops" at bounding box center [178, 500] width 328 height 47
drag, startPoint x: 182, startPoint y: 478, endPoint x: 180, endPoint y: 493, distance: 15.1
click at [180, 493] on span "Unscheduled stops" at bounding box center [196, 501] width 263 height 19
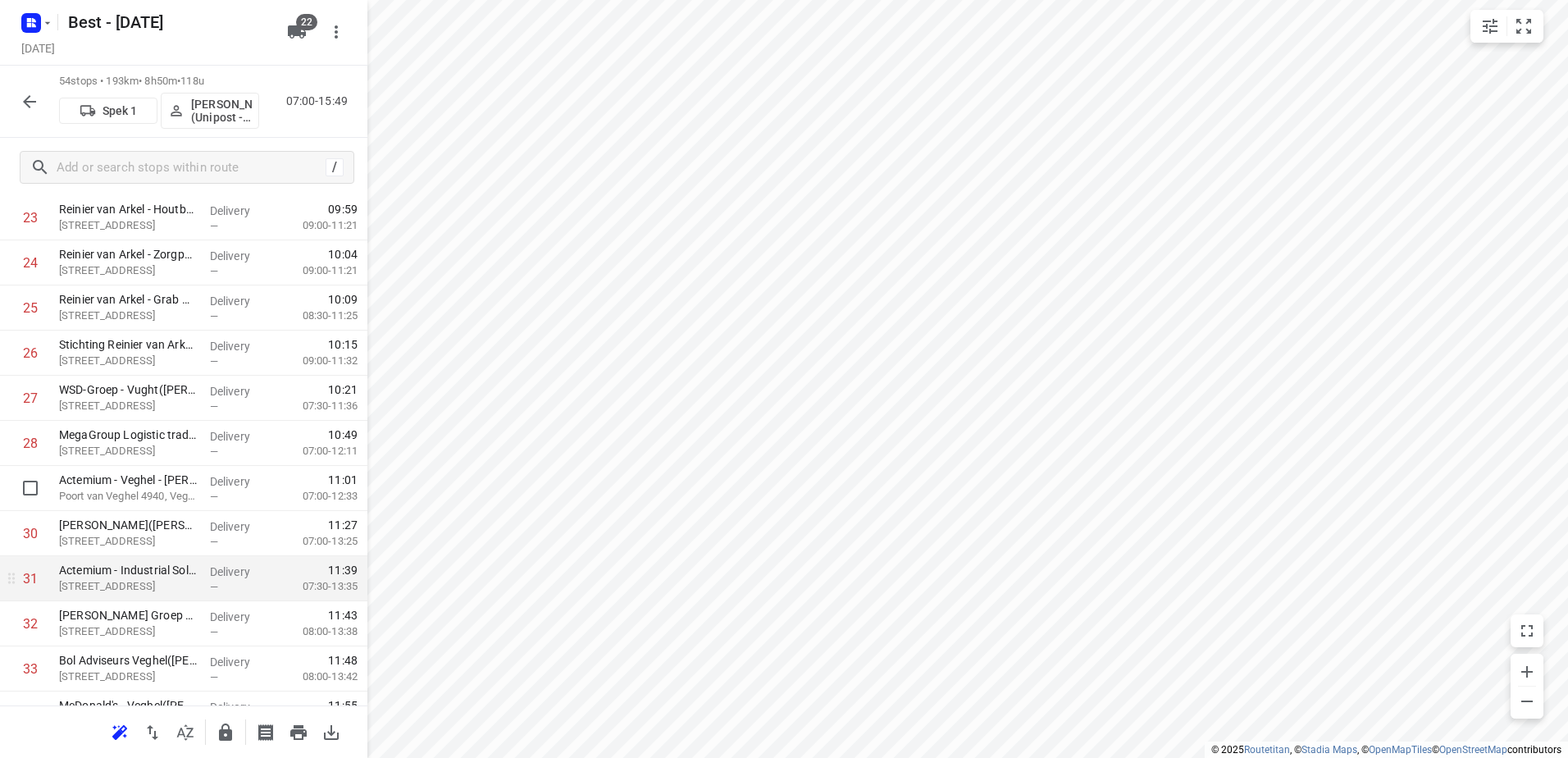
scroll to position [1231, 0]
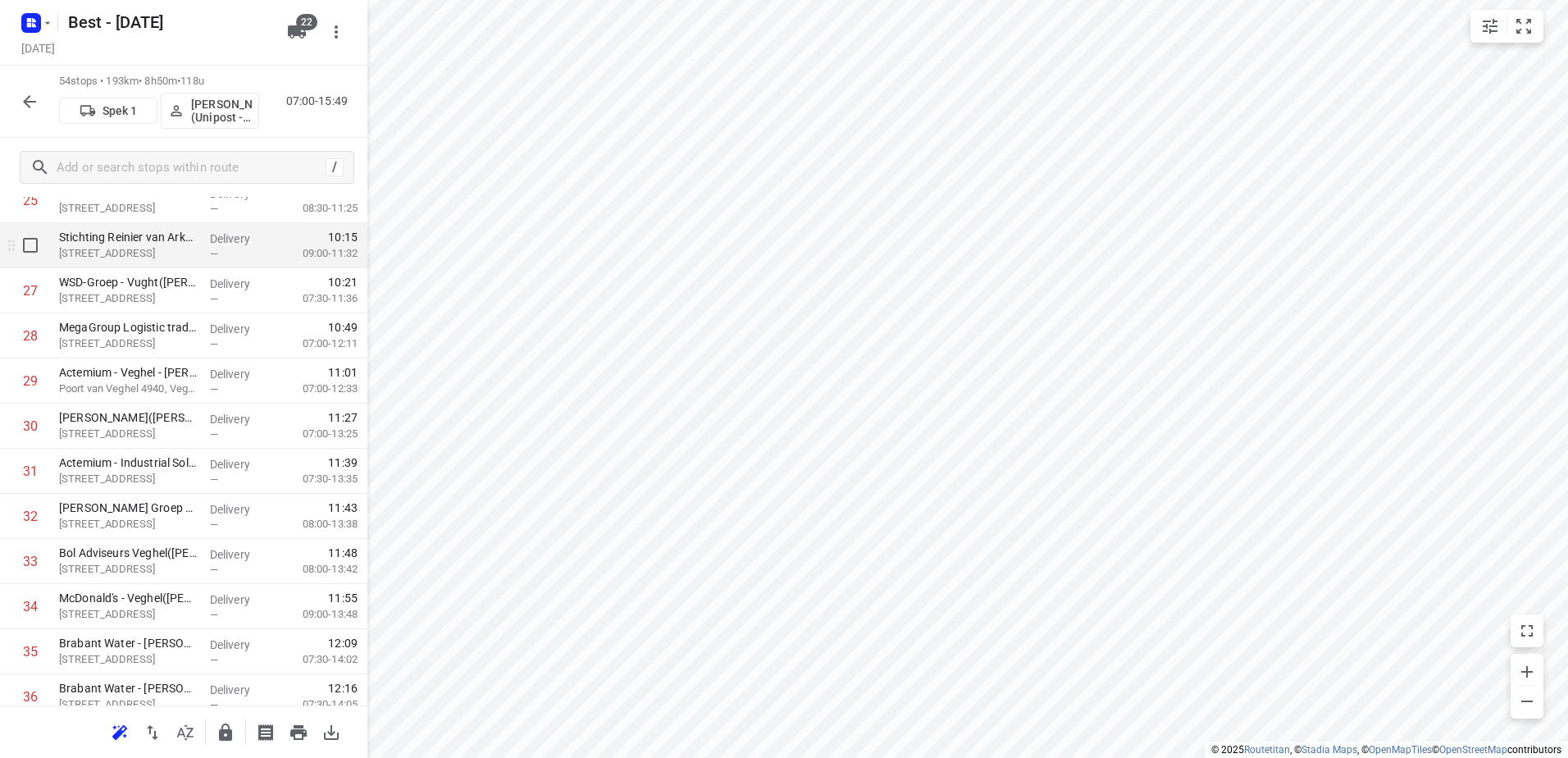
click at [283, 253] on div "i © 2025 Routetitan , © Stadia Maps , © OpenMapTiles © OpenStreetMap contributo…" at bounding box center [784, 379] width 1568 height 758
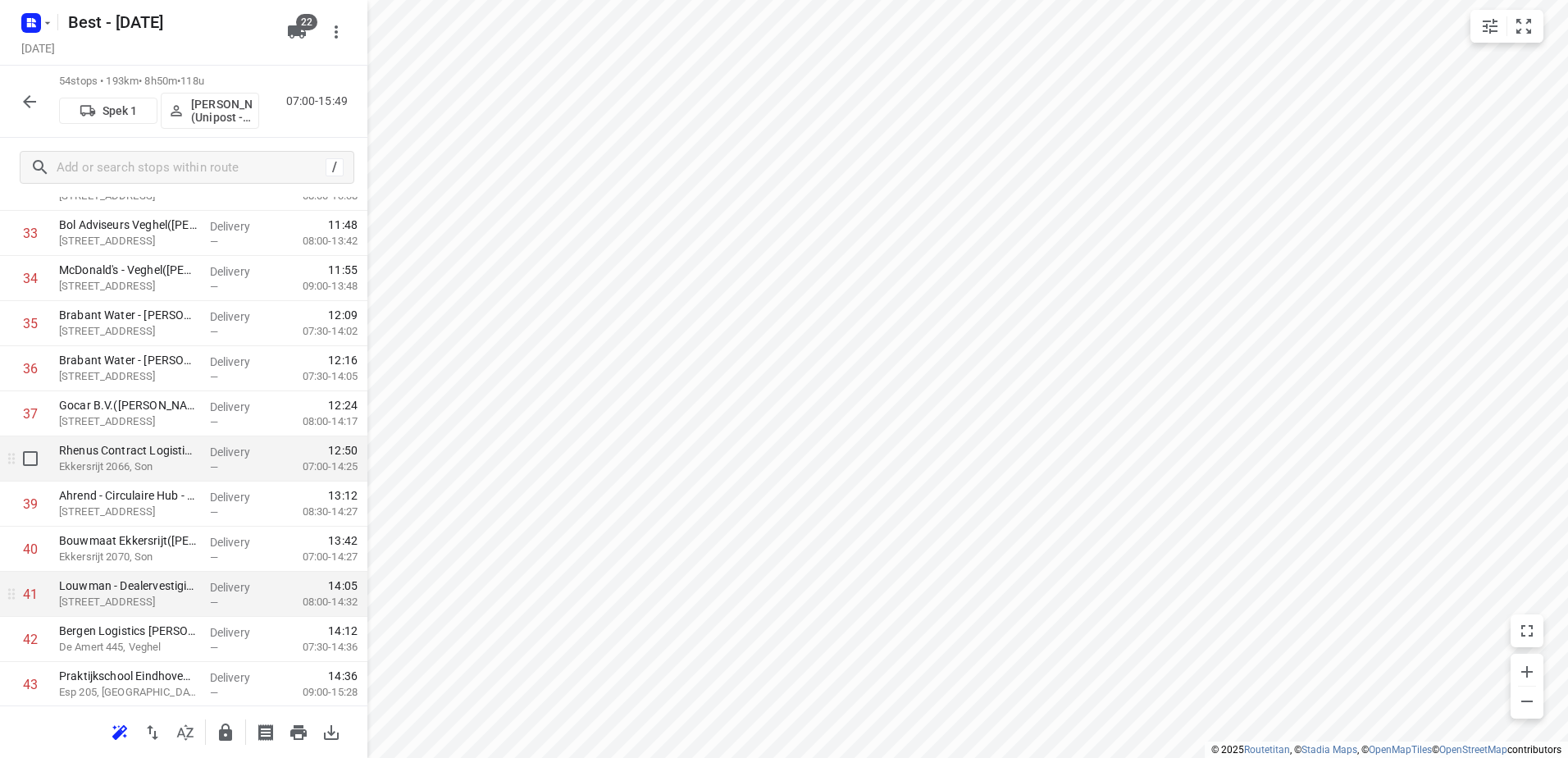
scroll to position [1641, 0]
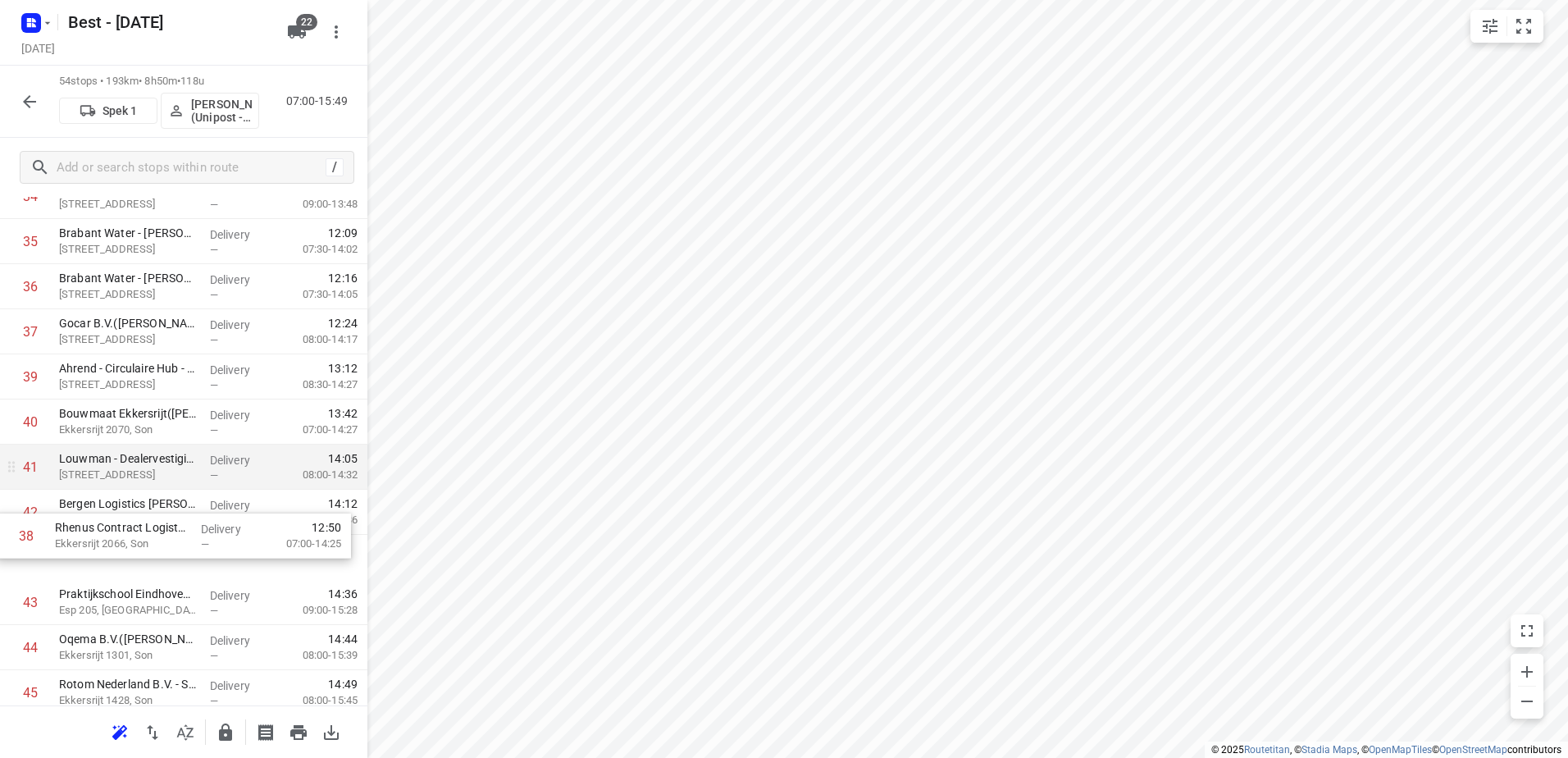
drag, startPoint x: 274, startPoint y: 387, endPoint x: 271, endPoint y: 561, distance: 174.0
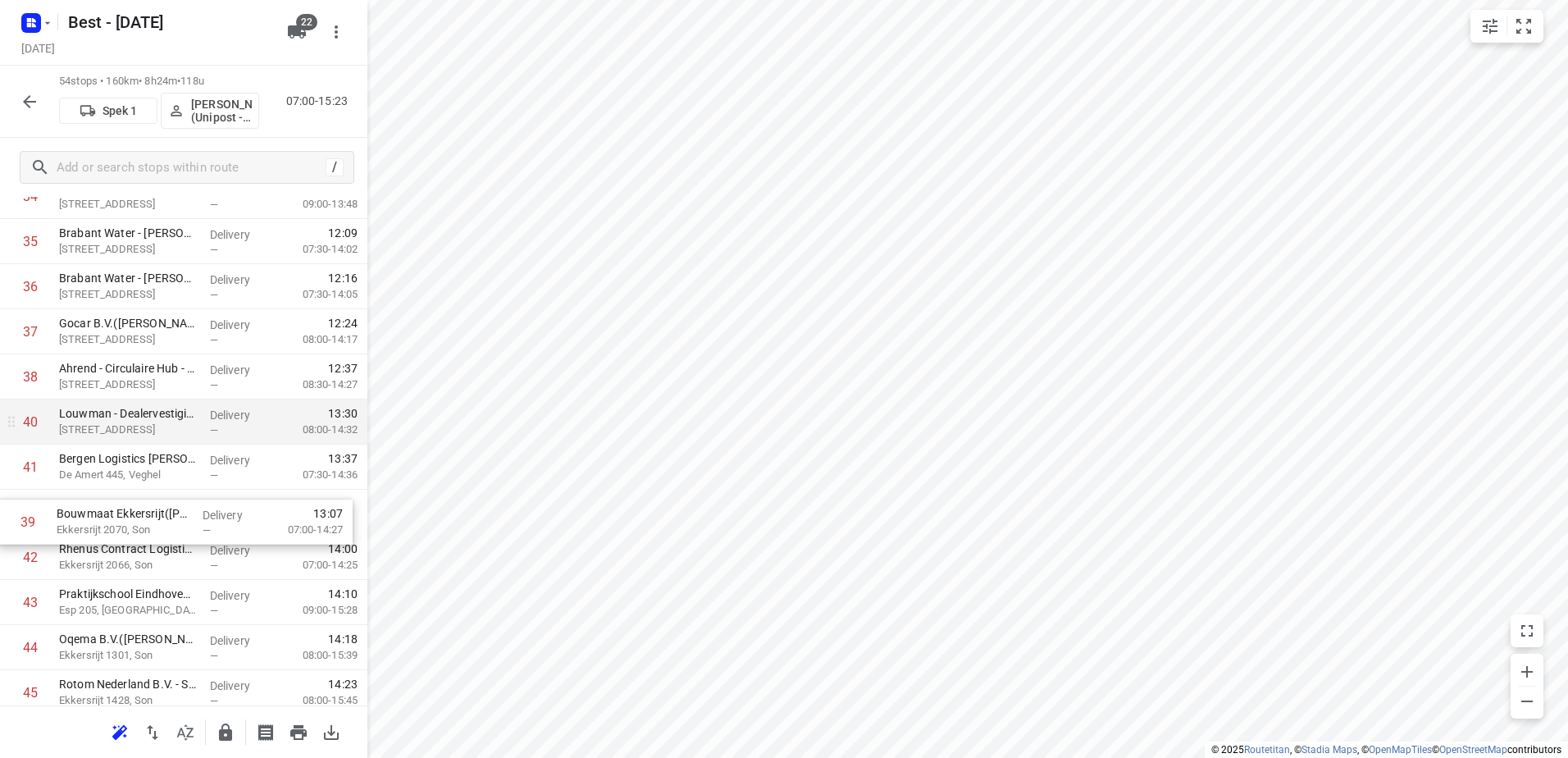
drag, startPoint x: 212, startPoint y: 416, endPoint x: 207, endPoint y: 522, distance: 106.1
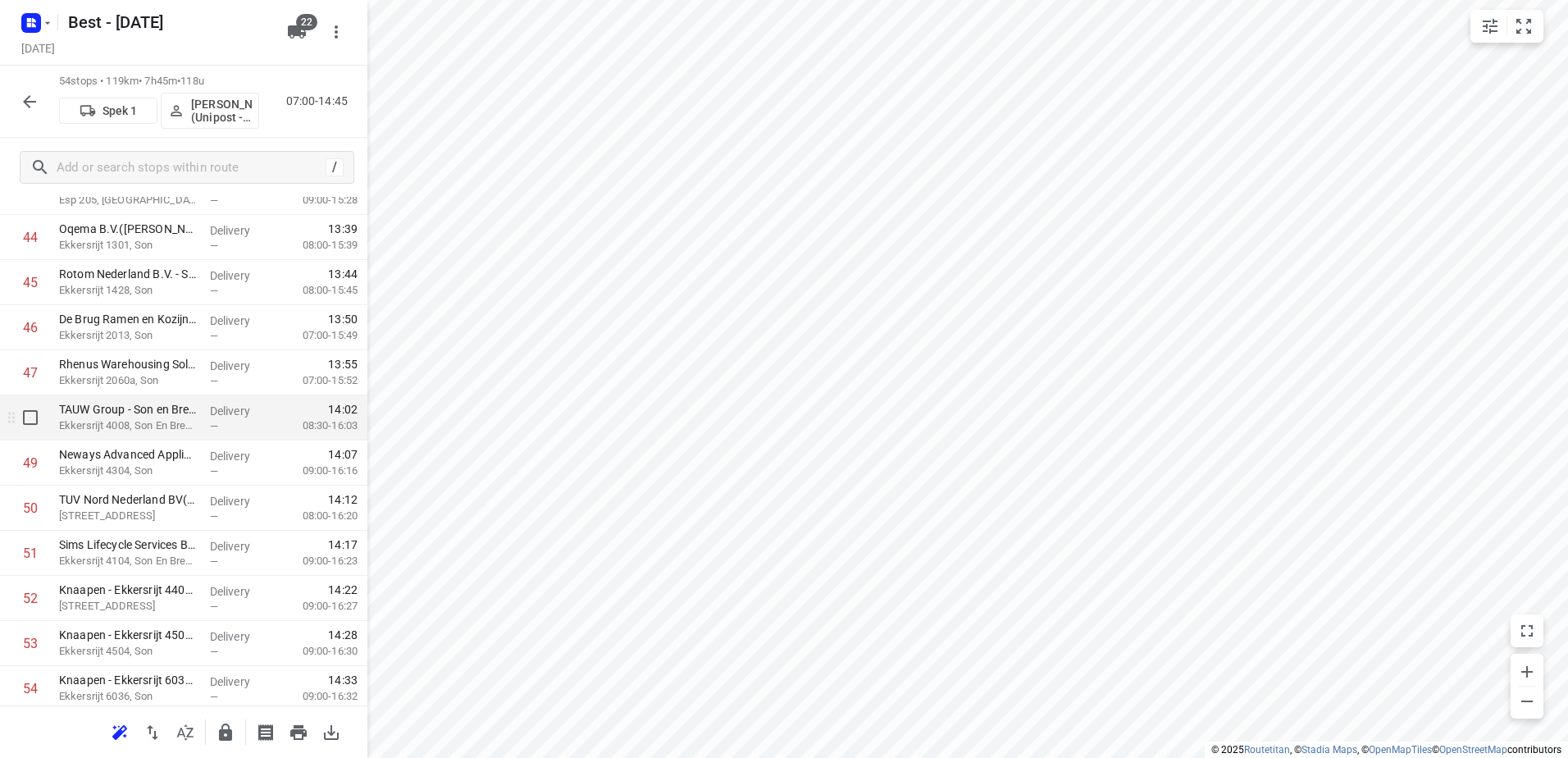
scroll to position [2102, 0]
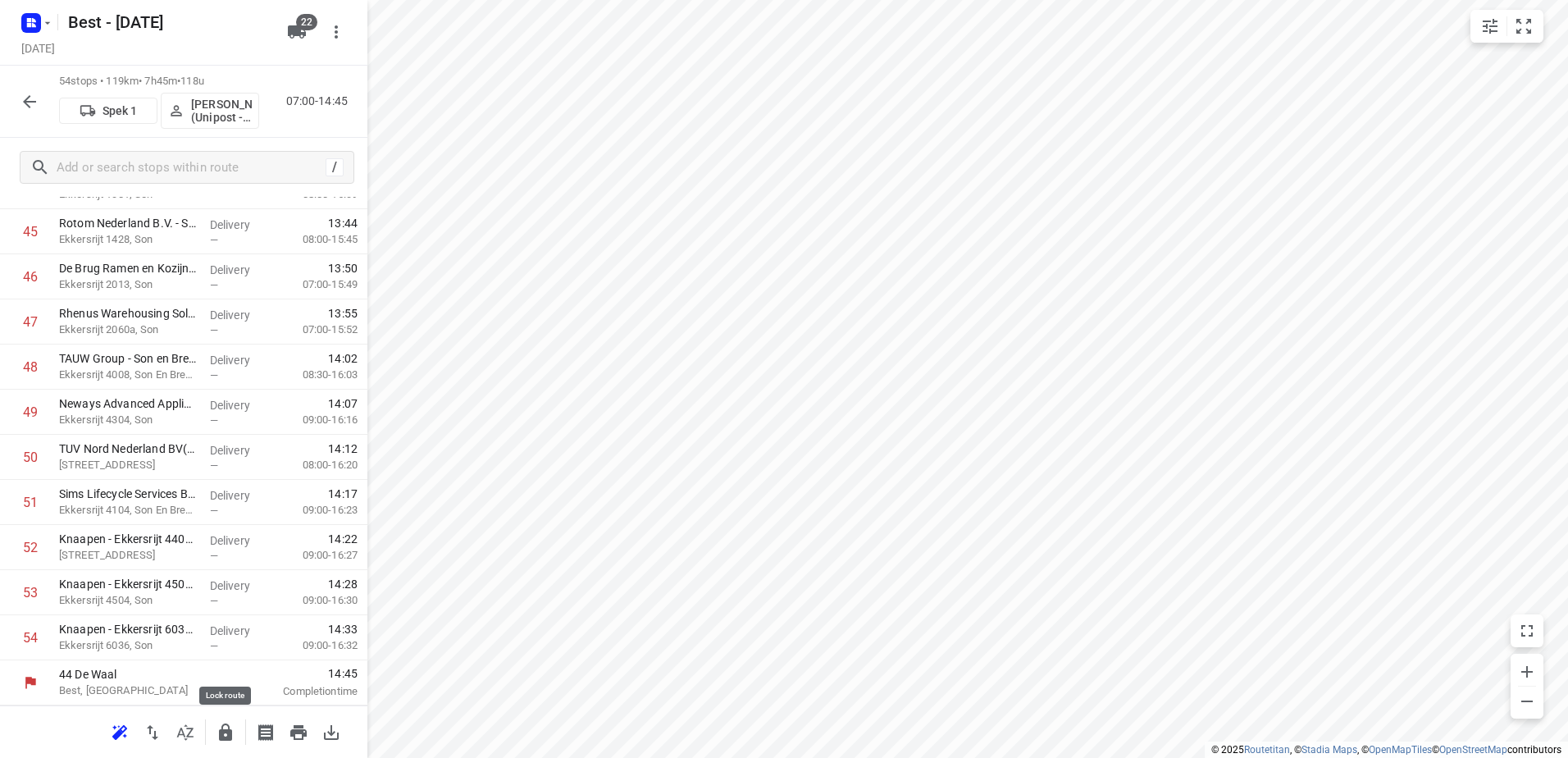
click at [221, 720] on button "button" at bounding box center [225, 732] width 33 height 33
click at [25, 102] on icon "button" at bounding box center [30, 101] width 13 height 13
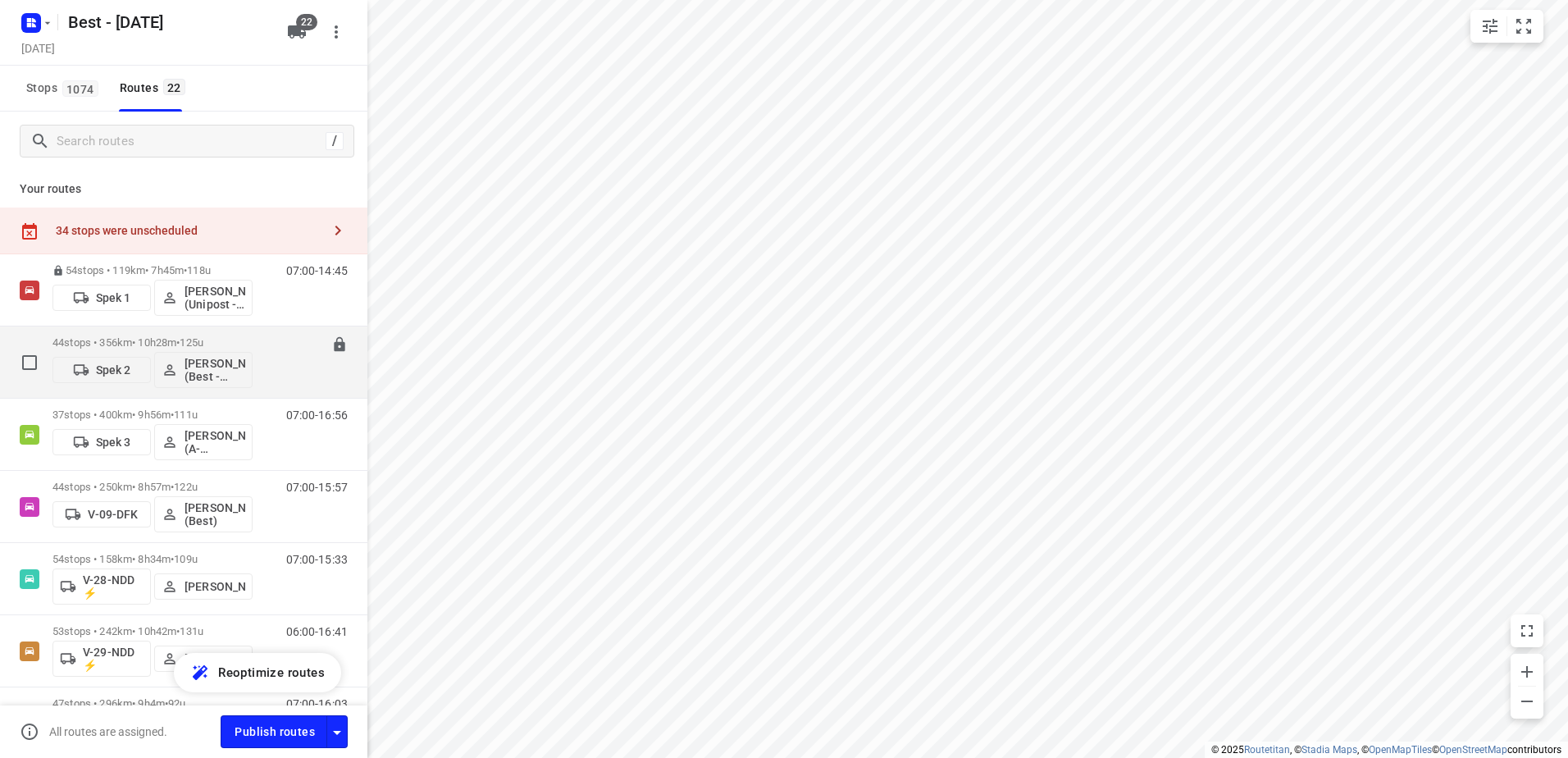
click at [190, 335] on div "44 stops • 356km • 10h28m • 125u Spek 2 Maurice Vanderfeesten (Best - ZZP)" at bounding box center [152, 362] width 200 height 68
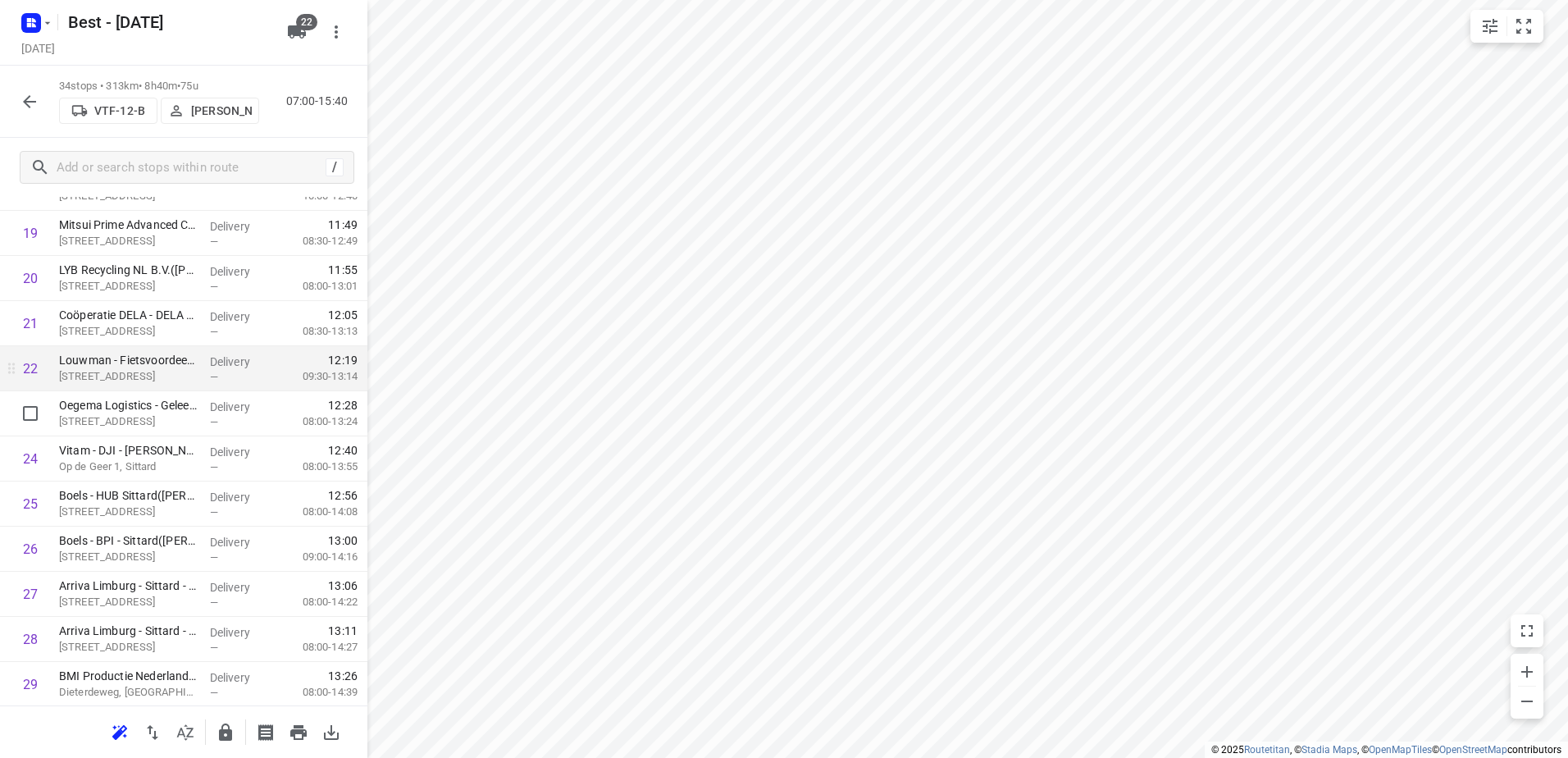
scroll to position [953, 0]
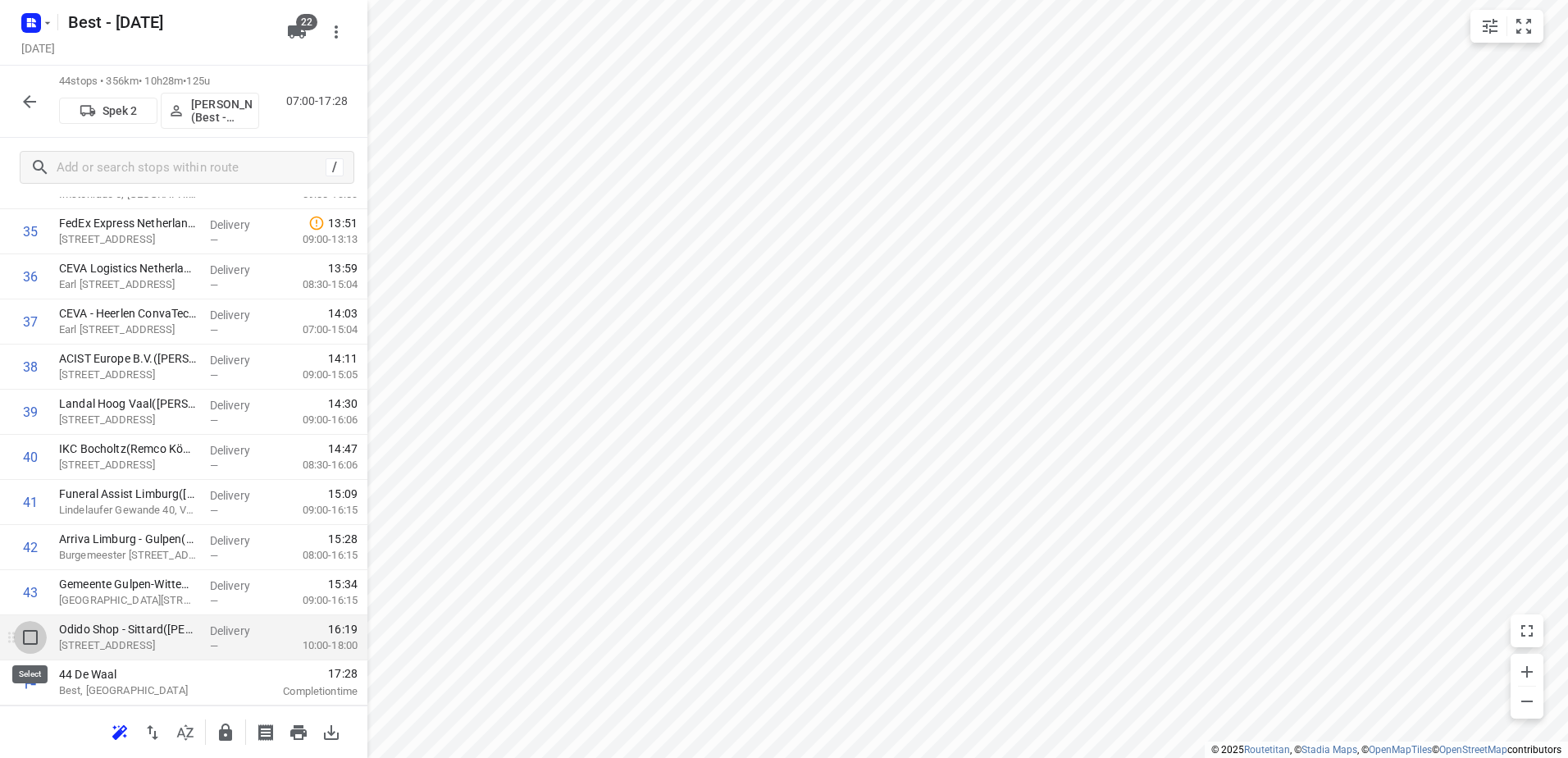
click at [28, 632] on input "checkbox" at bounding box center [30, 637] width 33 height 33
checkbox input "true"
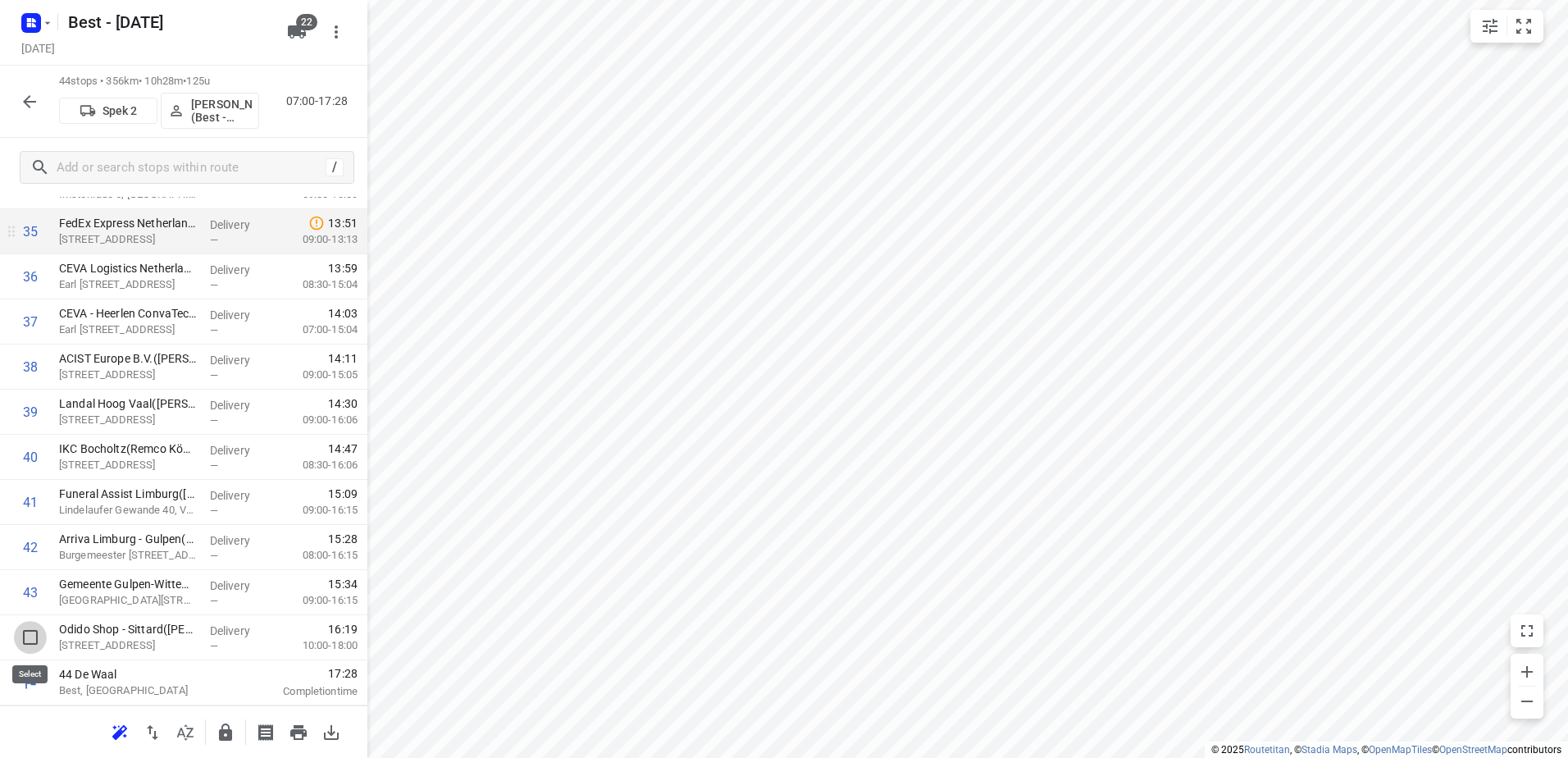
scroll to position [1643, 0]
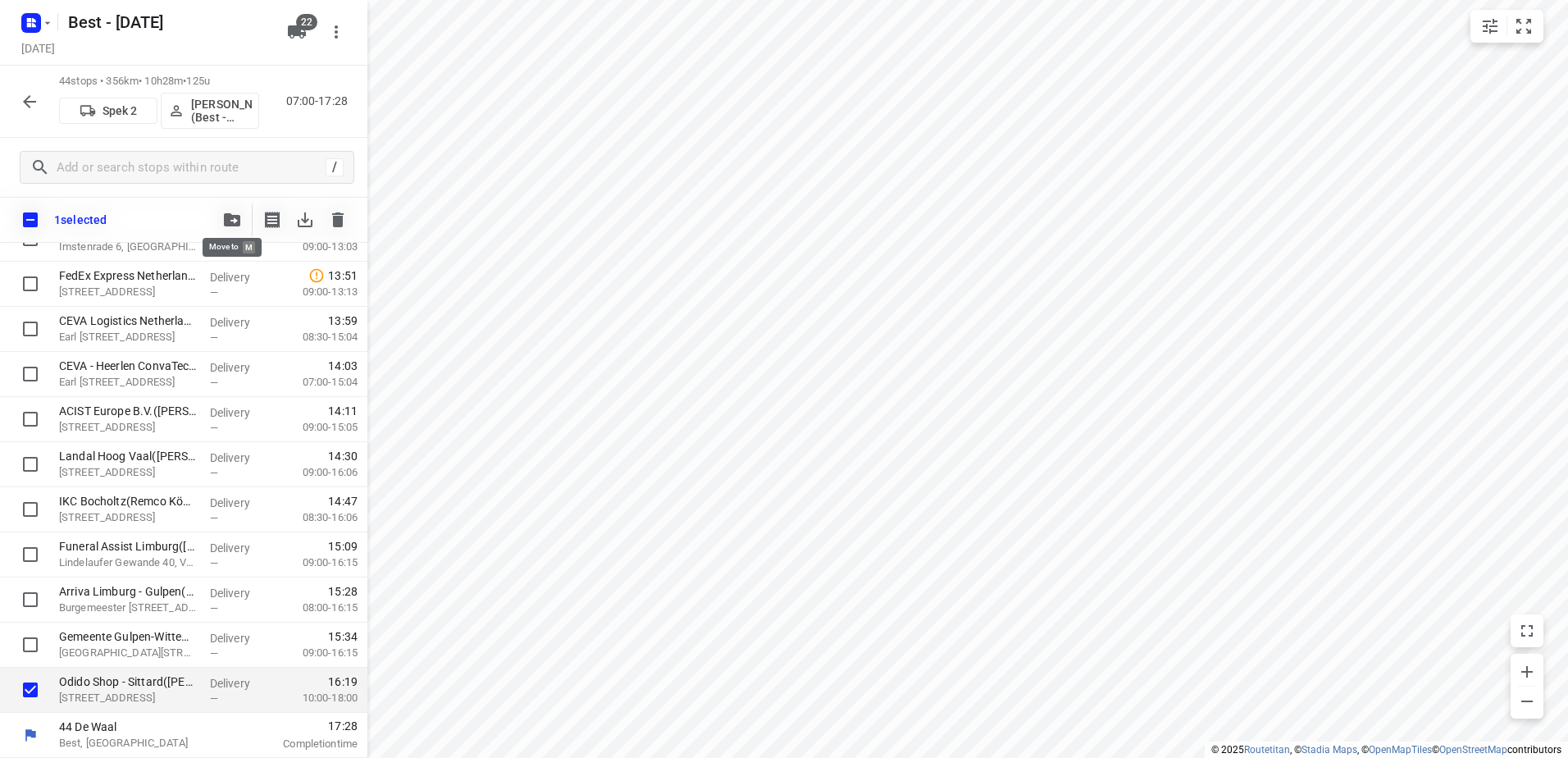
click at [240, 227] on button "button" at bounding box center [231, 220] width 33 height 33
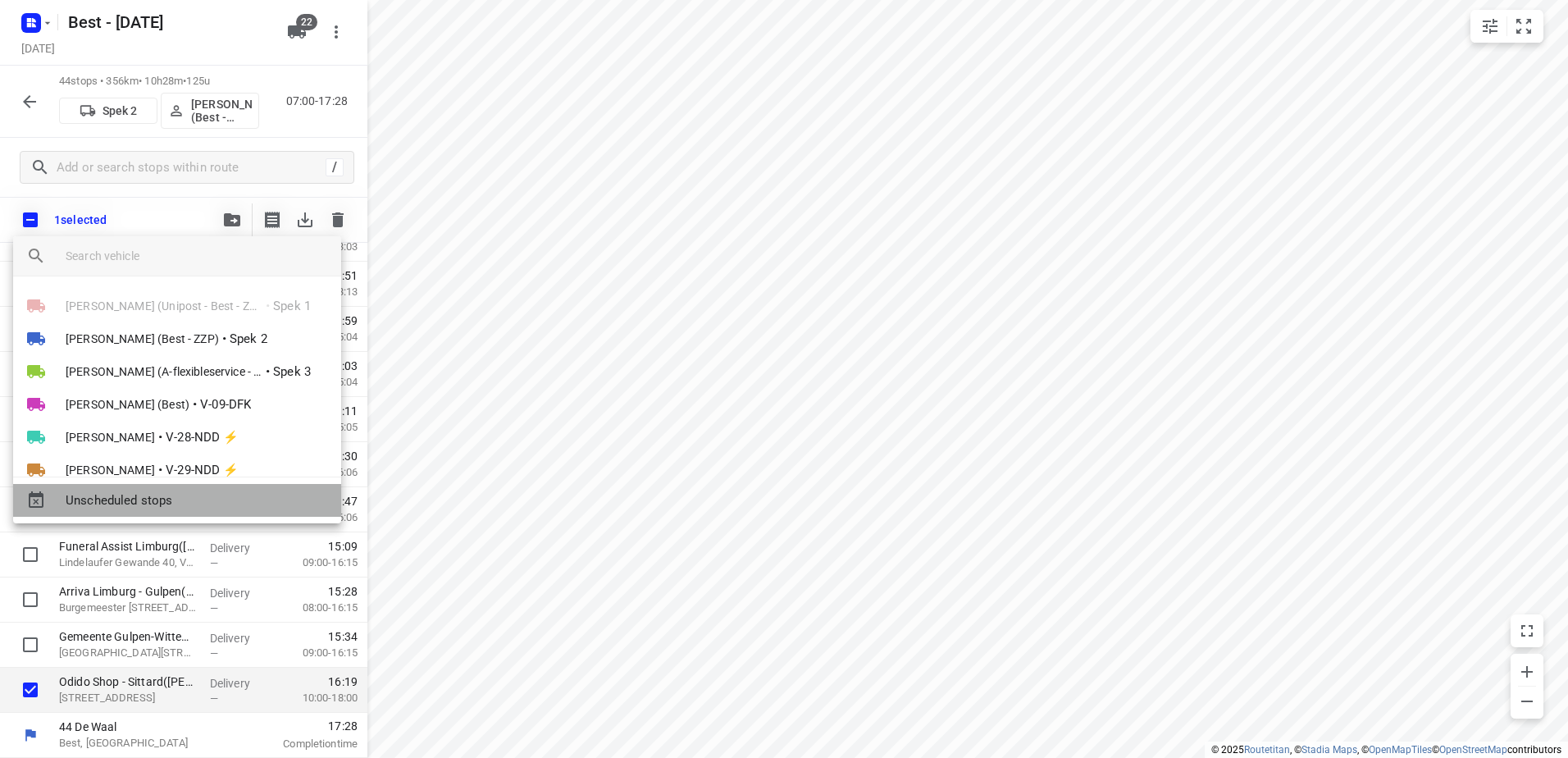
click at [180, 495] on span "Unscheduled stops" at bounding box center [196, 501] width 263 height 19
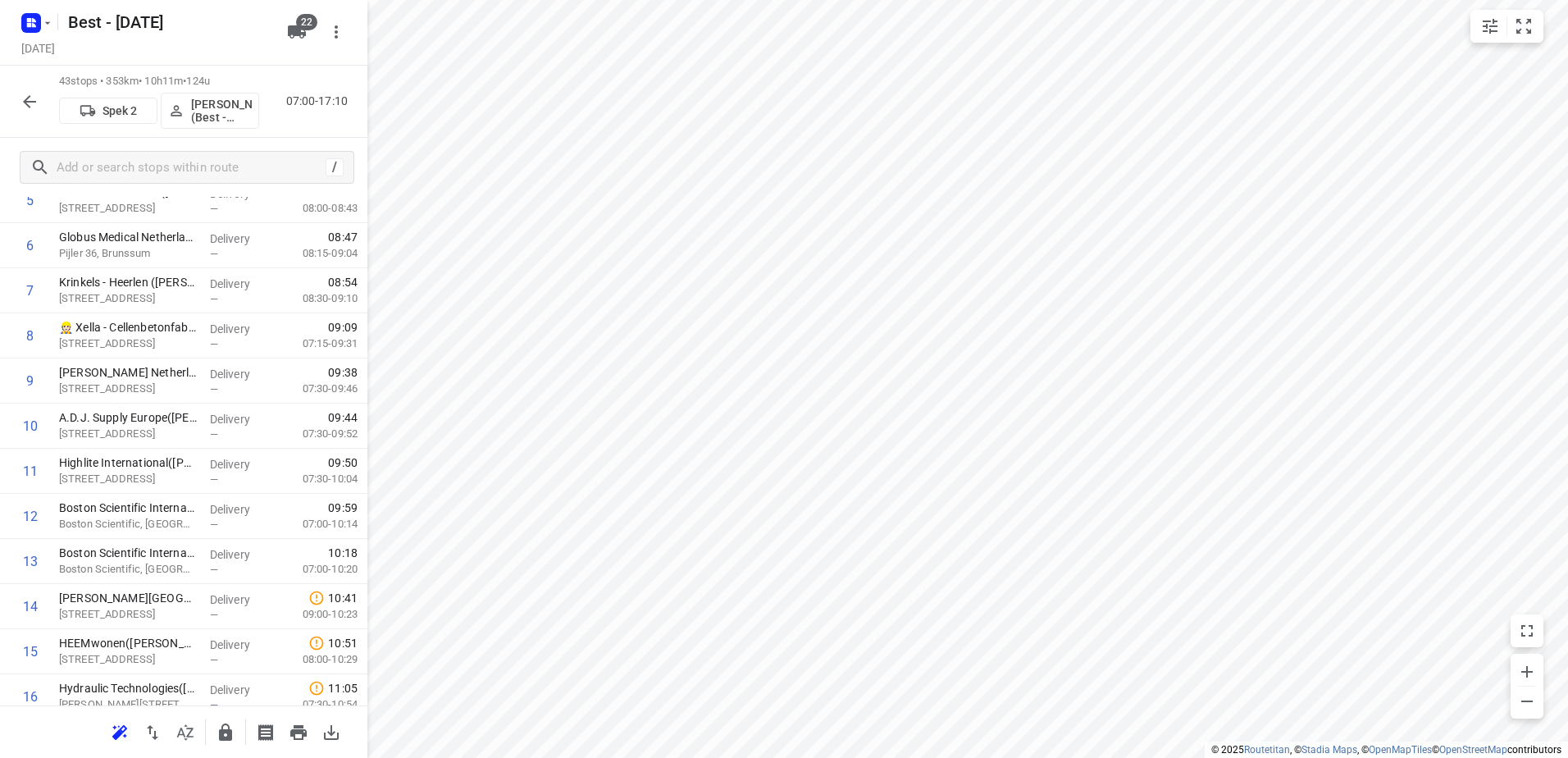
scroll to position [0, 0]
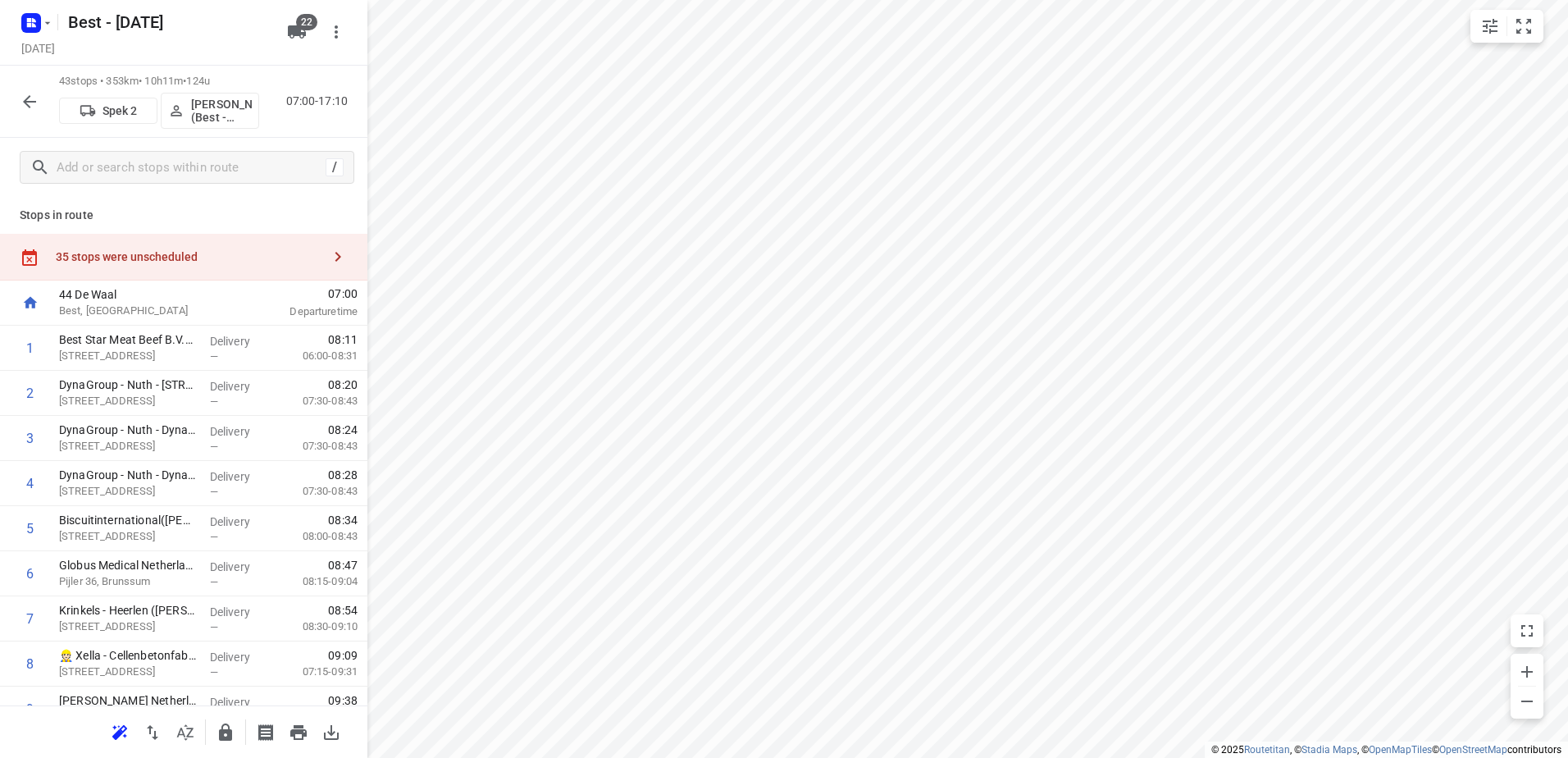
click at [194, 252] on div "35 stops were unscheduled" at bounding box center [188, 257] width 266 height 13
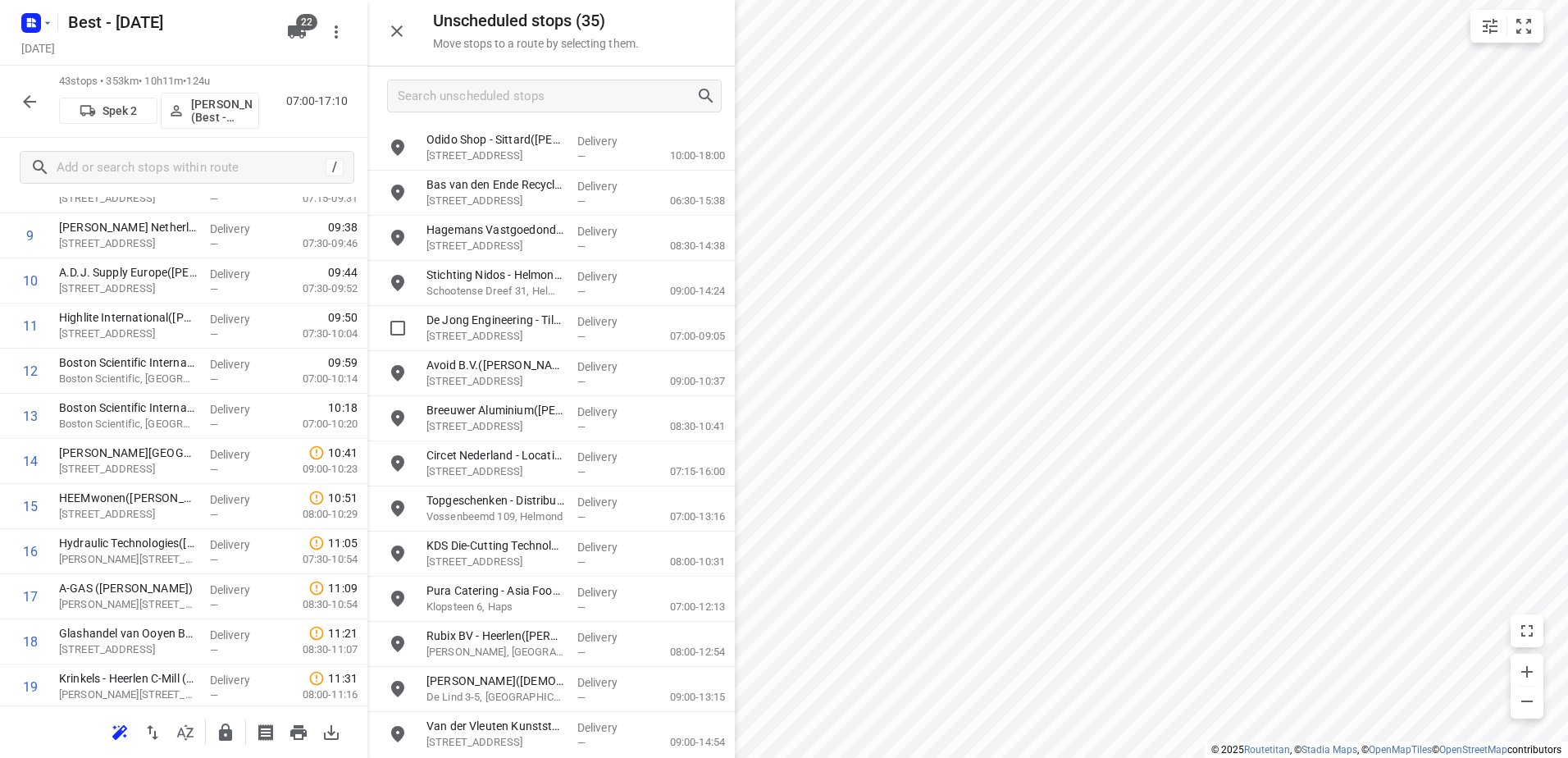
scroll to position [492, 0]
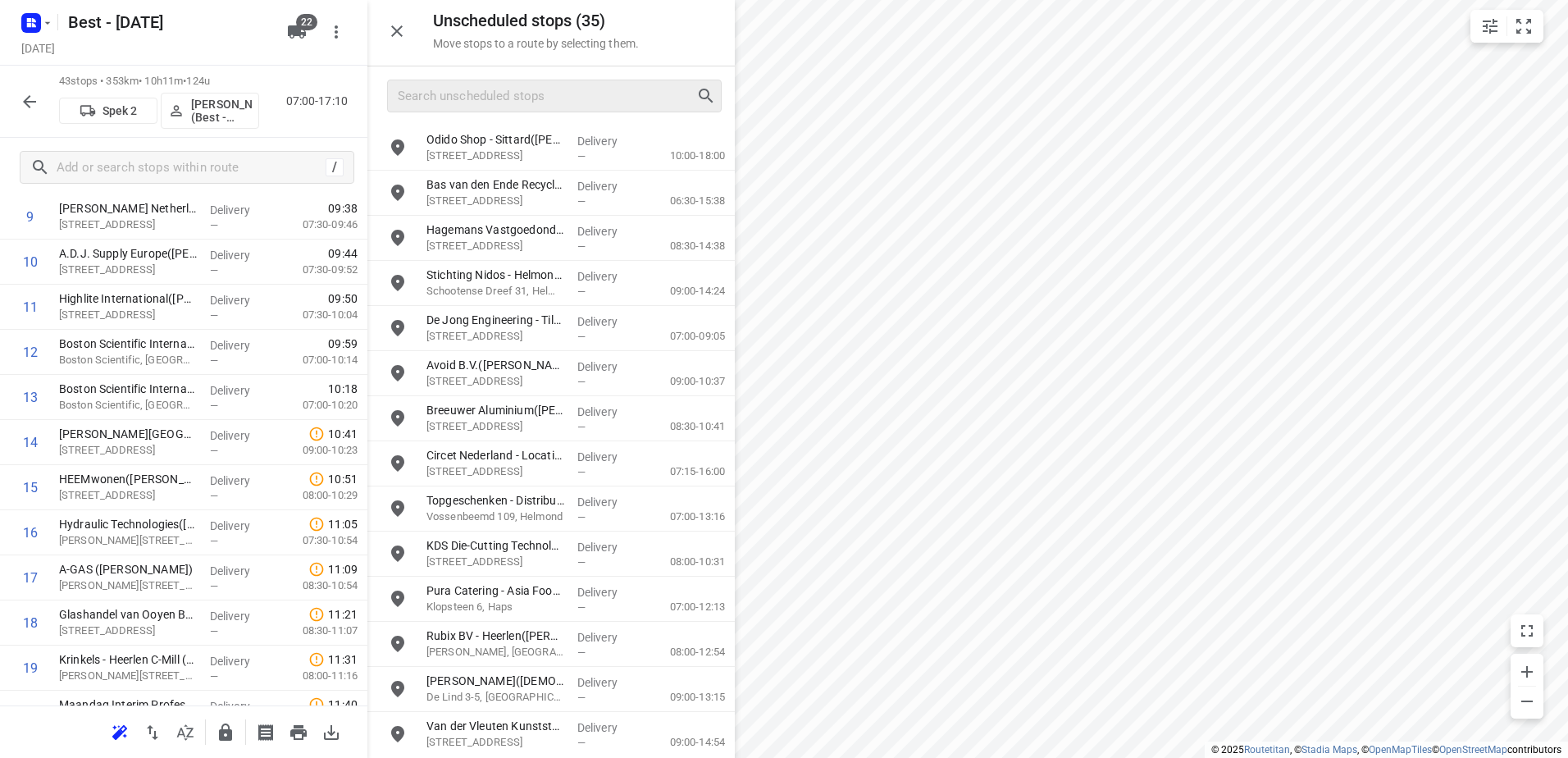
click at [505, 110] on div at bounding box center [554, 96] width 335 height 33
click at [509, 105] on input "Search unscheduled stops" at bounding box center [546, 96] width 297 height 25
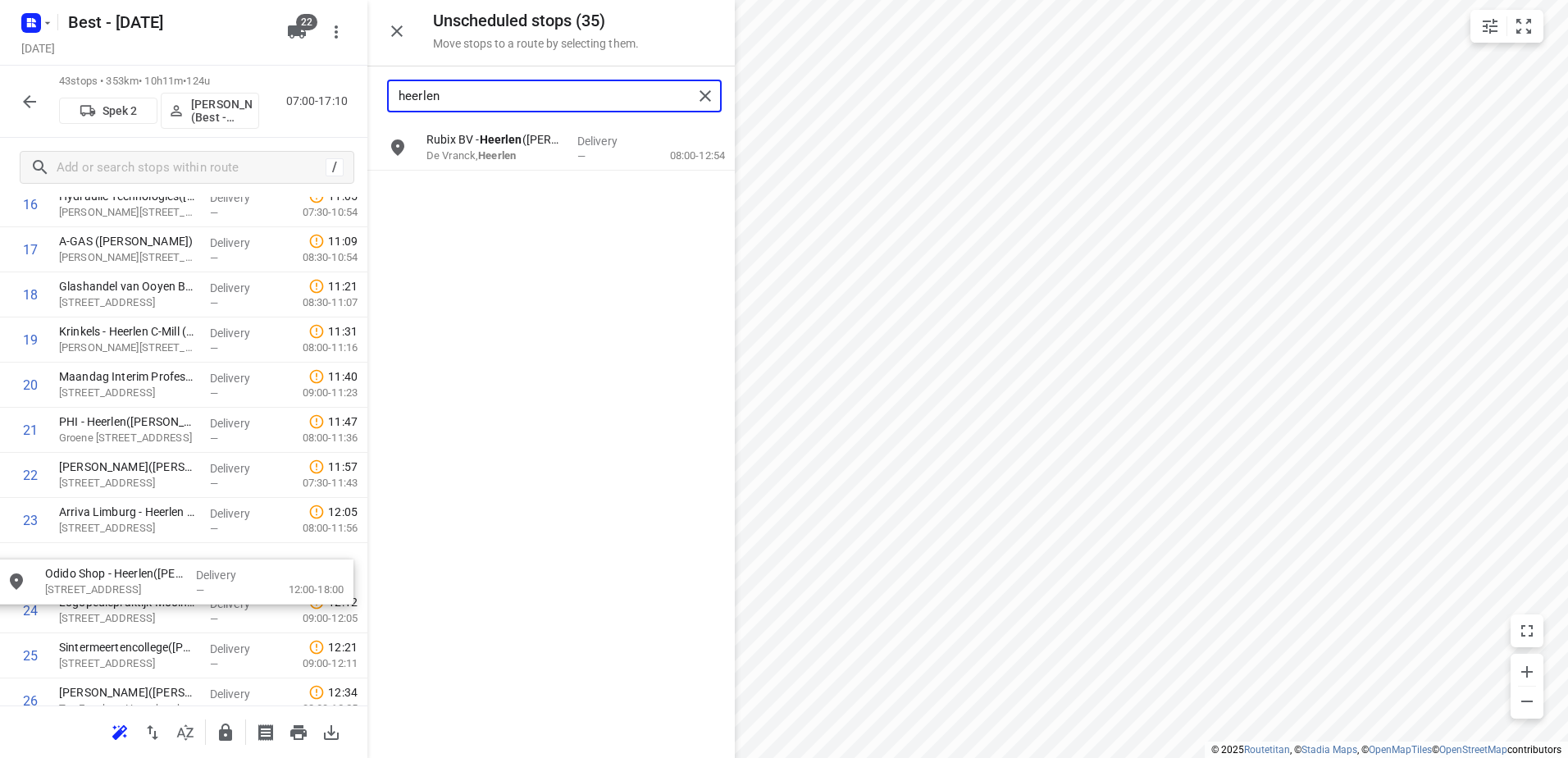
drag, startPoint x: 570, startPoint y: 205, endPoint x: 183, endPoint y: 597, distance: 550.8
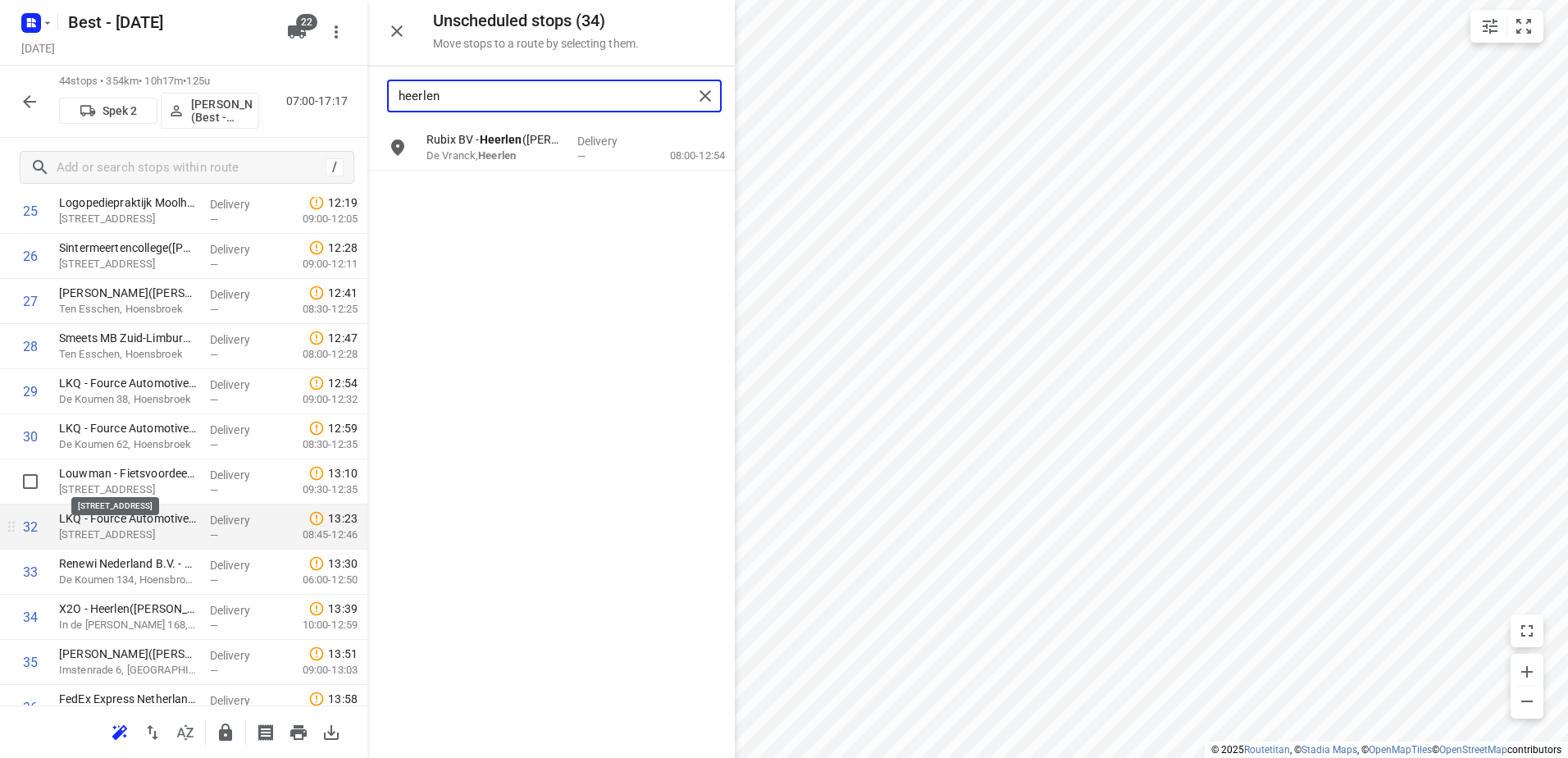
scroll to position [1232, 0]
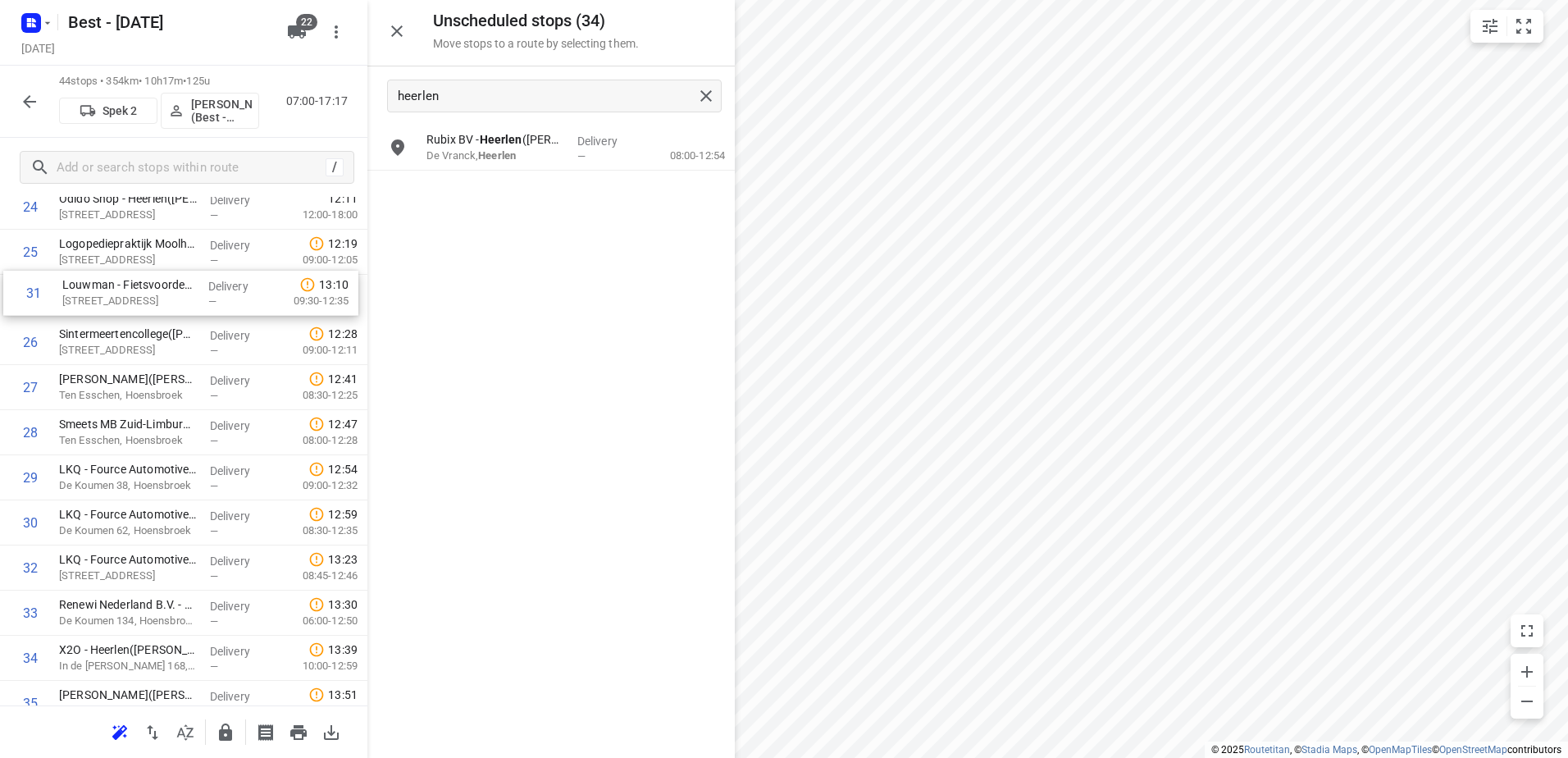
drag, startPoint x: 268, startPoint y: 465, endPoint x: 268, endPoint y: 301, distance: 164.0
click at [271, 299] on div "1 Best Star Meat Beef B.V.(Roland Moederscheim) Horselstraat 2, Nuth Delivery —…" at bounding box center [184, 139] width 368 height 1985
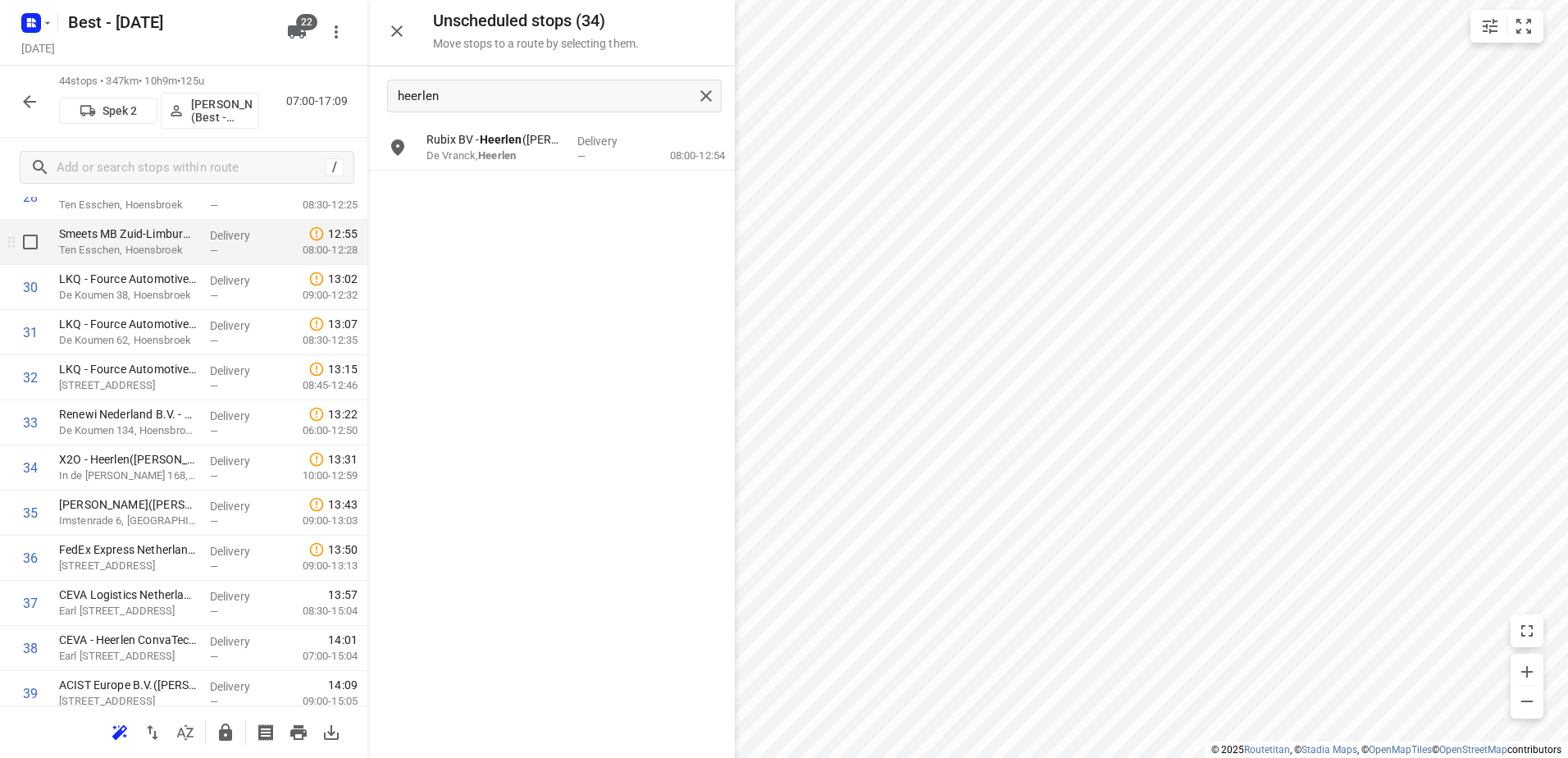
scroll to position [1340, 0]
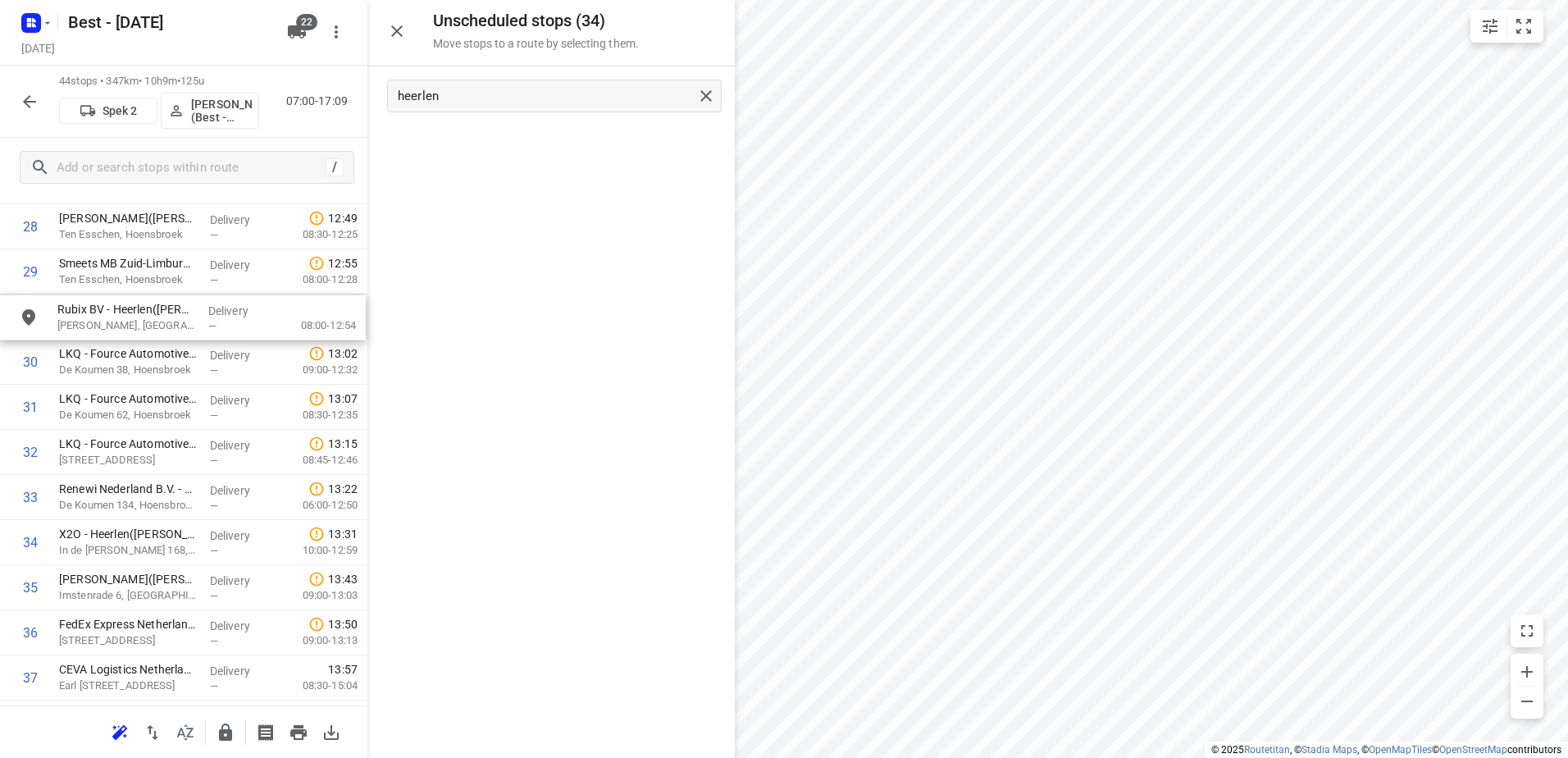
drag, startPoint x: 581, startPoint y: 148, endPoint x: 202, endPoint y: 321, distance: 416.6
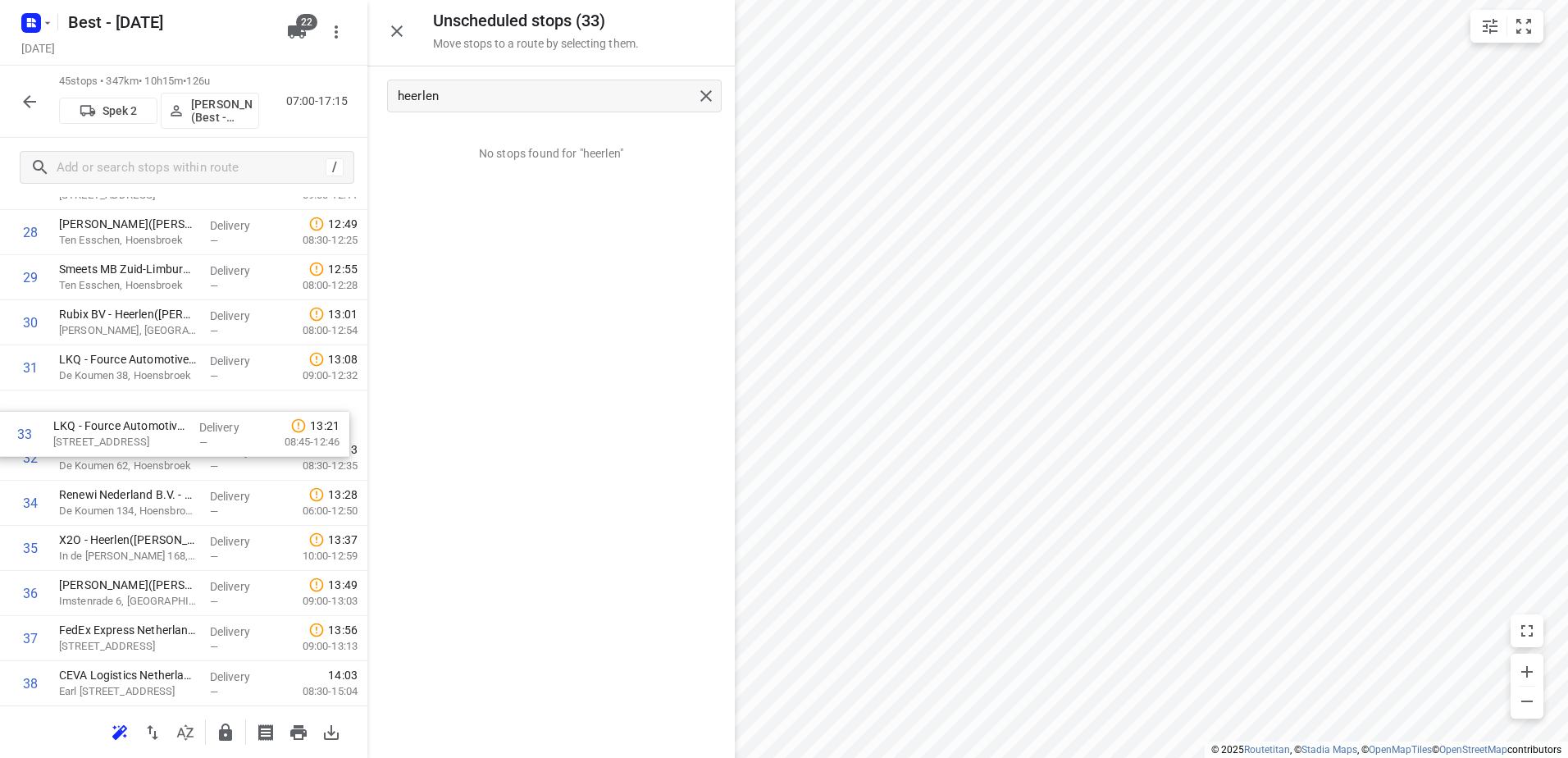
drag, startPoint x: 177, startPoint y: 461, endPoint x: 165, endPoint y: 425, distance: 37.9
click at [166, 426] on div "1 Best Star Meat Beef B.V.(Roland Moederscheim) Horselstraat 2, Nuth Delivery —…" at bounding box center [184, 6] width 368 height 2030
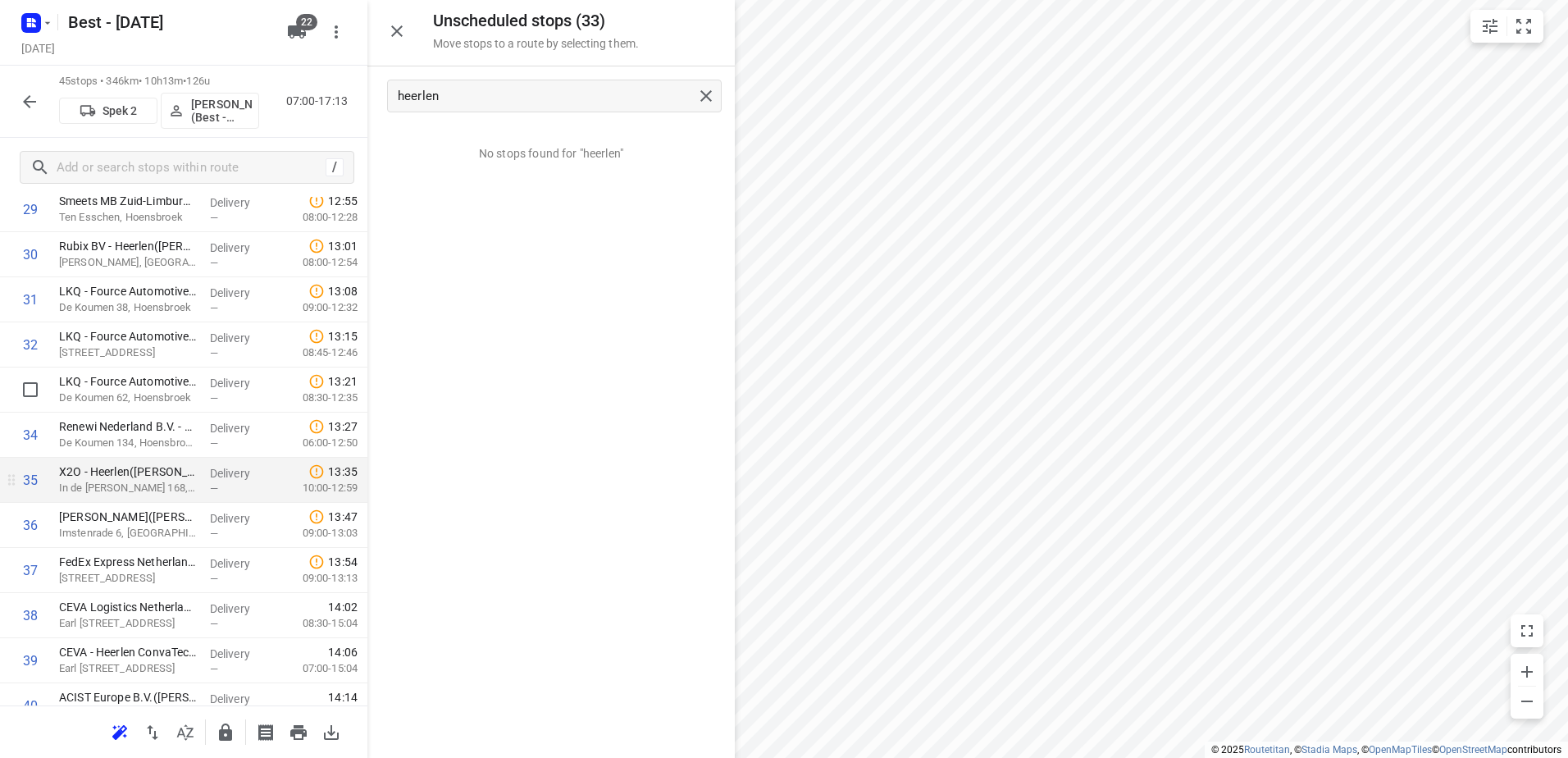
scroll to position [1416, 0]
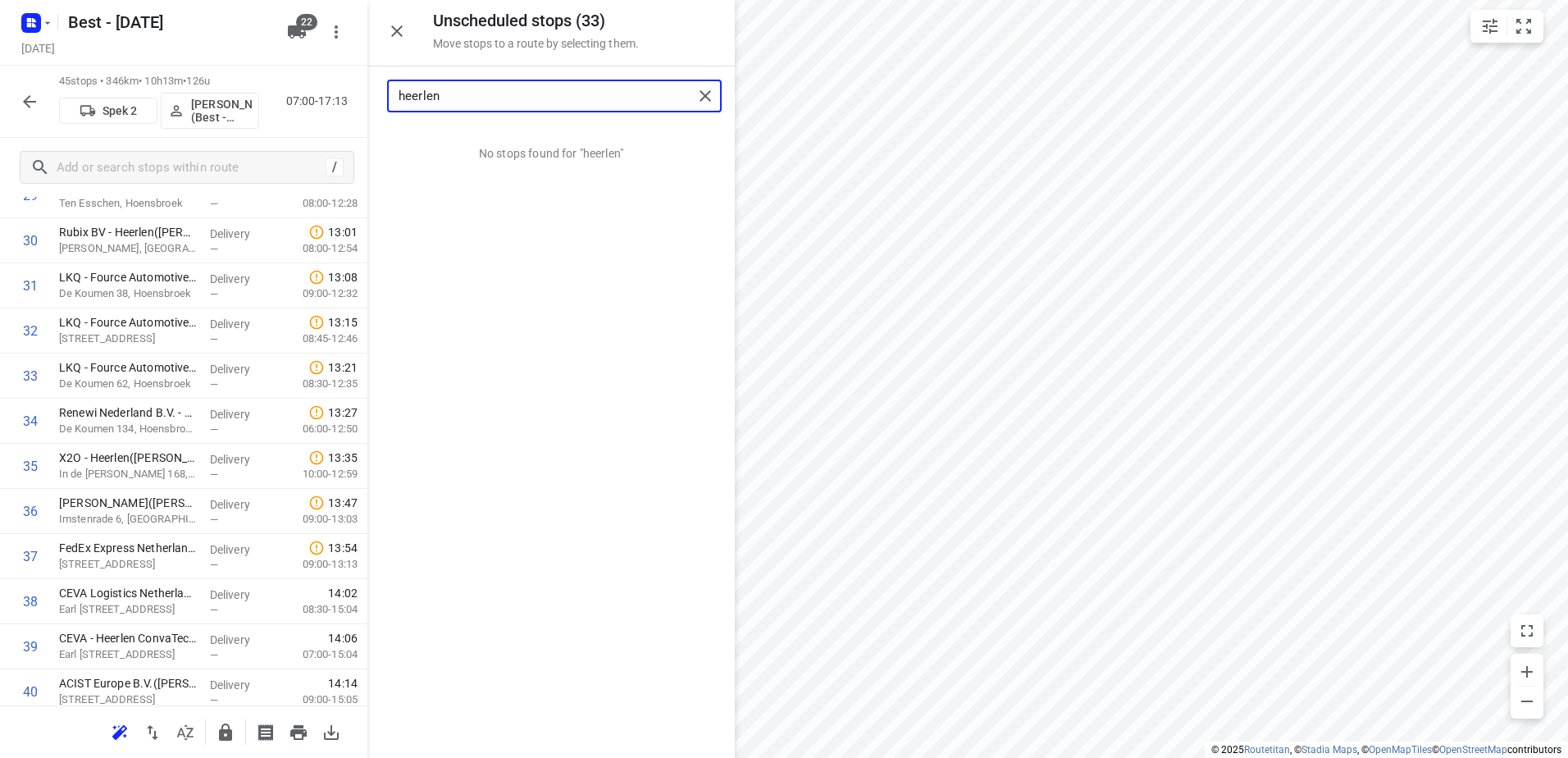
drag, startPoint x: 503, startPoint y: 101, endPoint x: 315, endPoint y: 63, distance: 191.8
click at [315, 63] on div "Unscheduled stops ( 33 ) Move stops to a route by selecting them. heerlen No st…" at bounding box center [184, 379] width 368 height 758
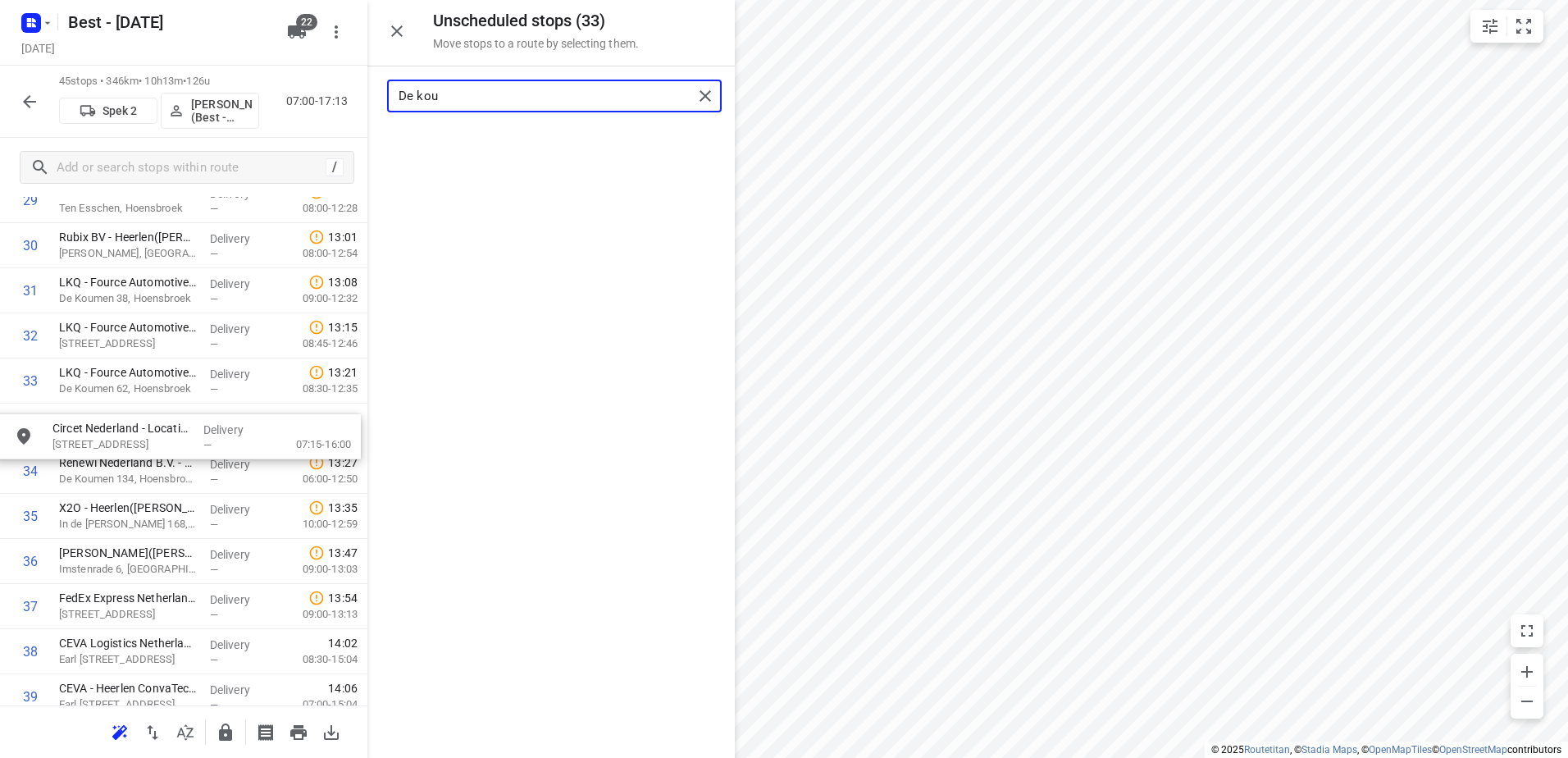
drag, startPoint x: 536, startPoint y: 183, endPoint x: 215, endPoint y: 449, distance: 416.9
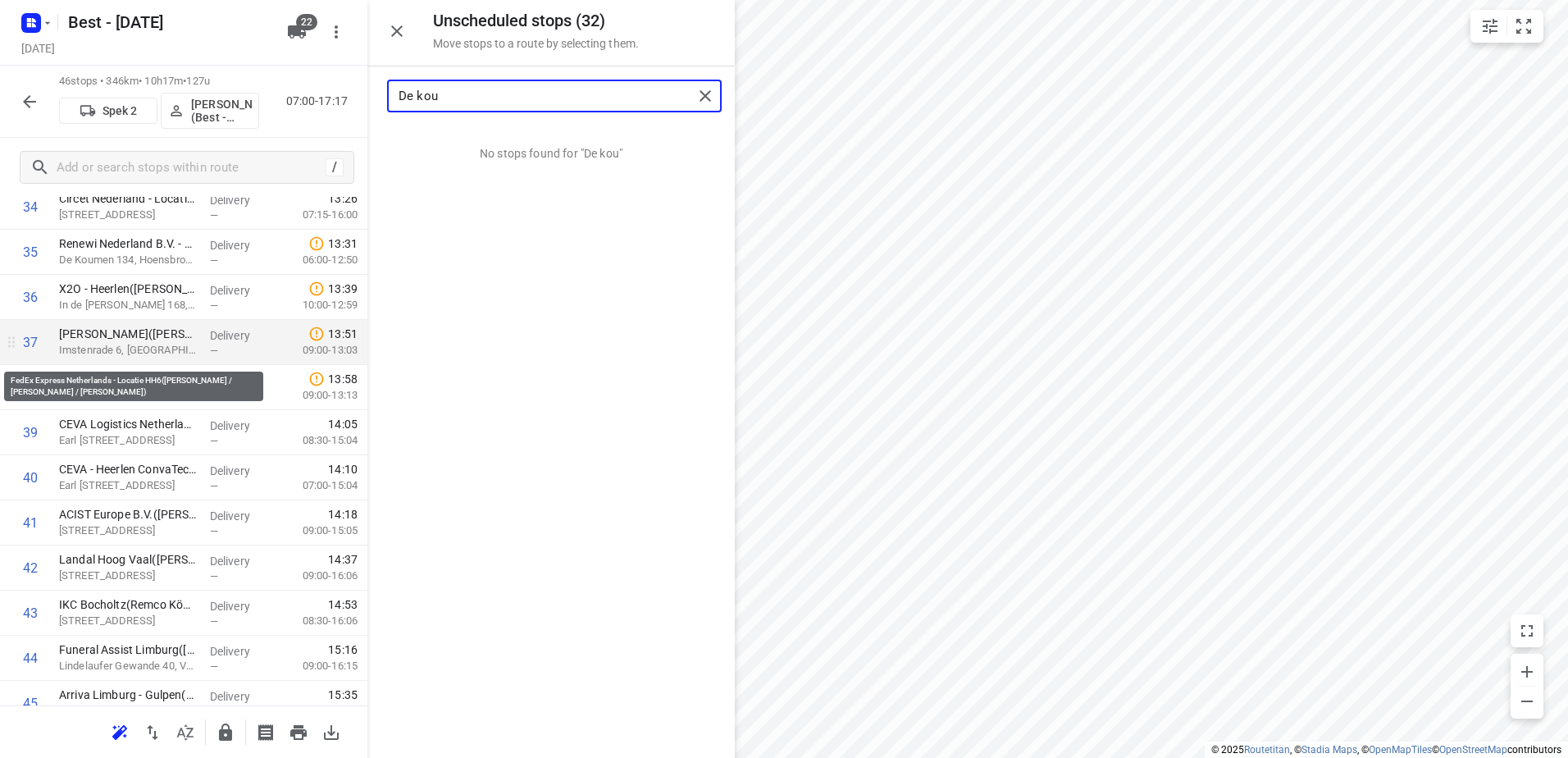
scroll to position [1657, 0]
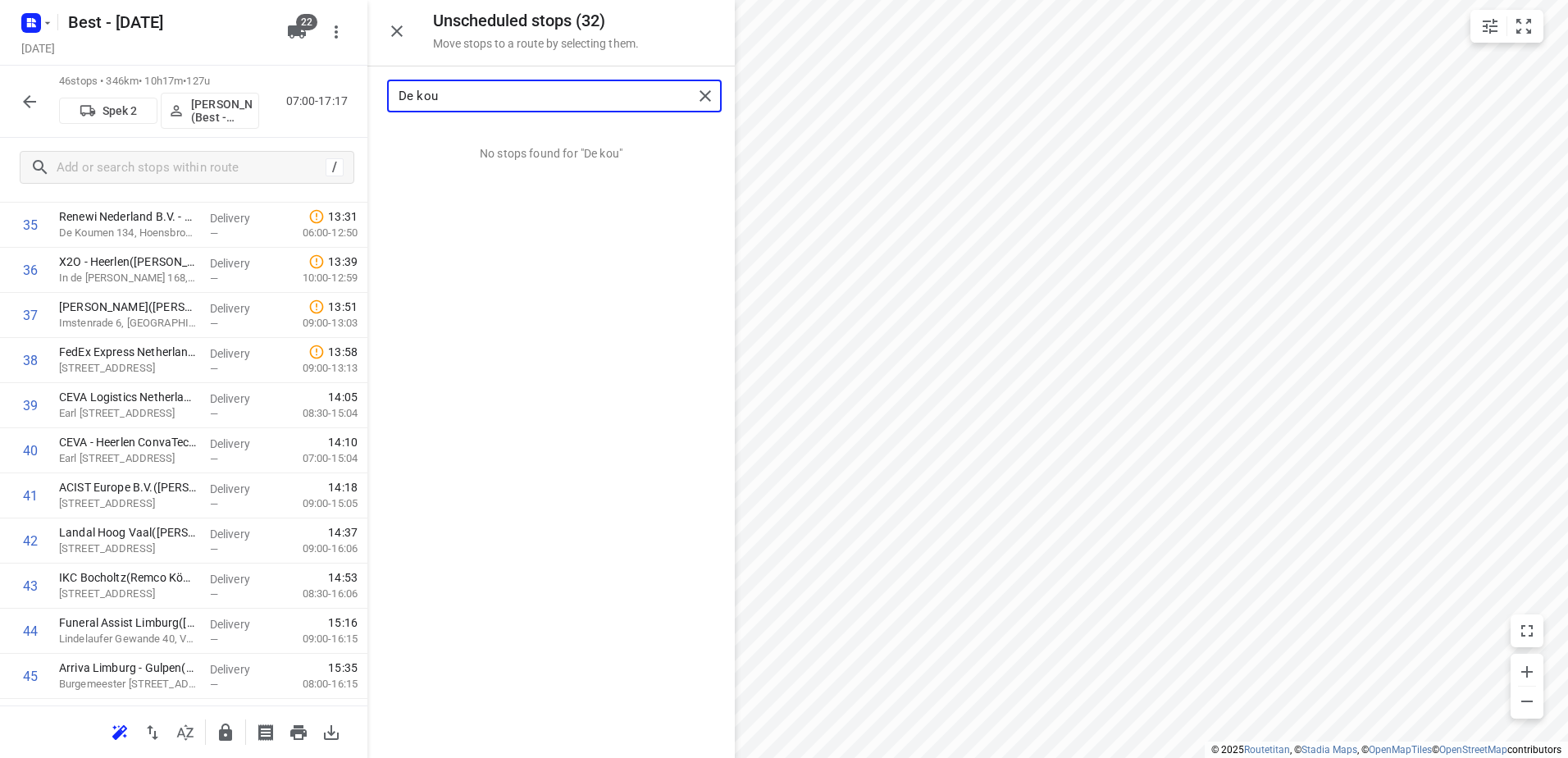
type input "De kou"
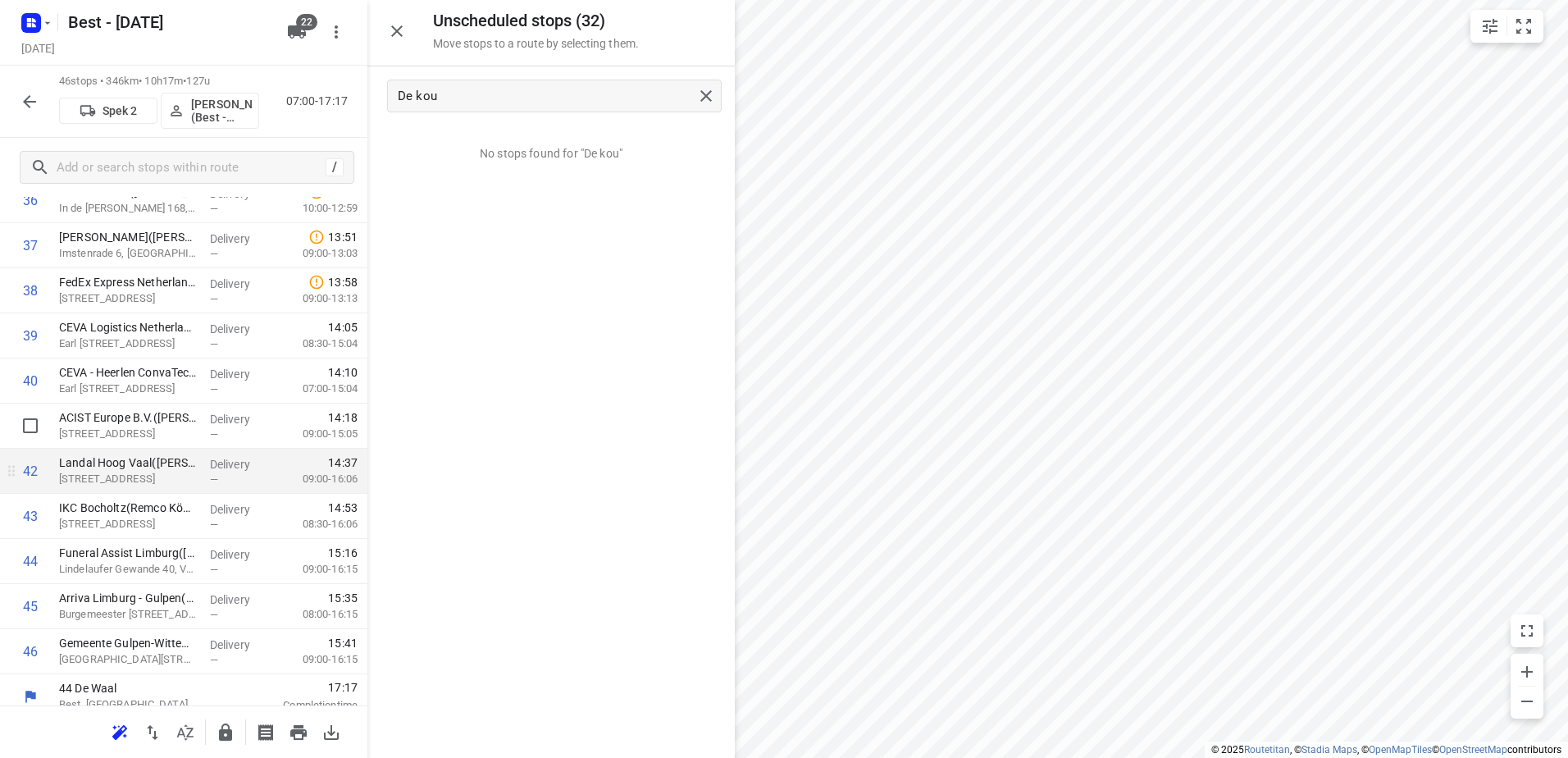
scroll to position [1740, 0]
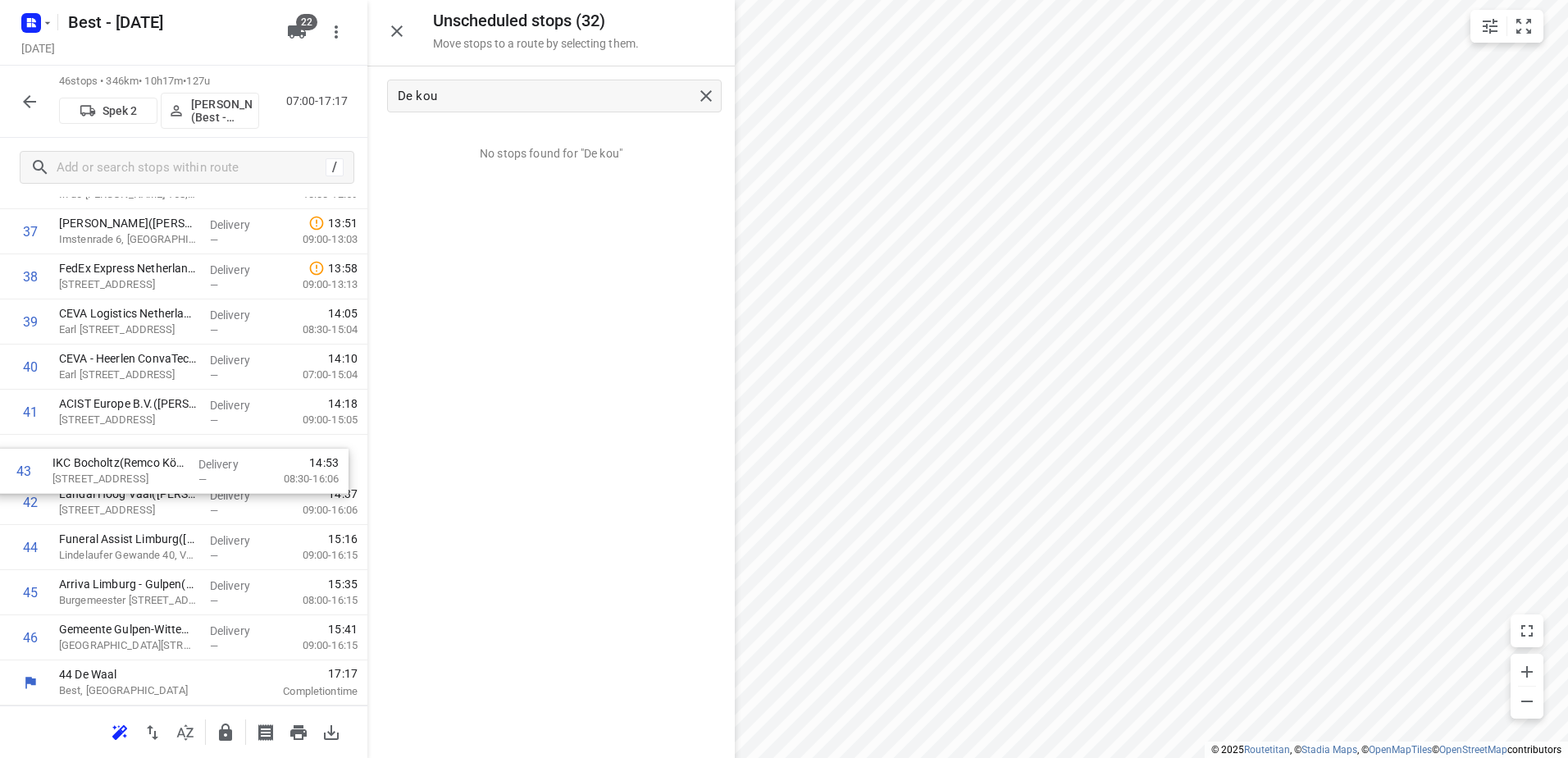
drag, startPoint x: 209, startPoint y: 507, endPoint x: 203, endPoint y: 468, distance: 39.5
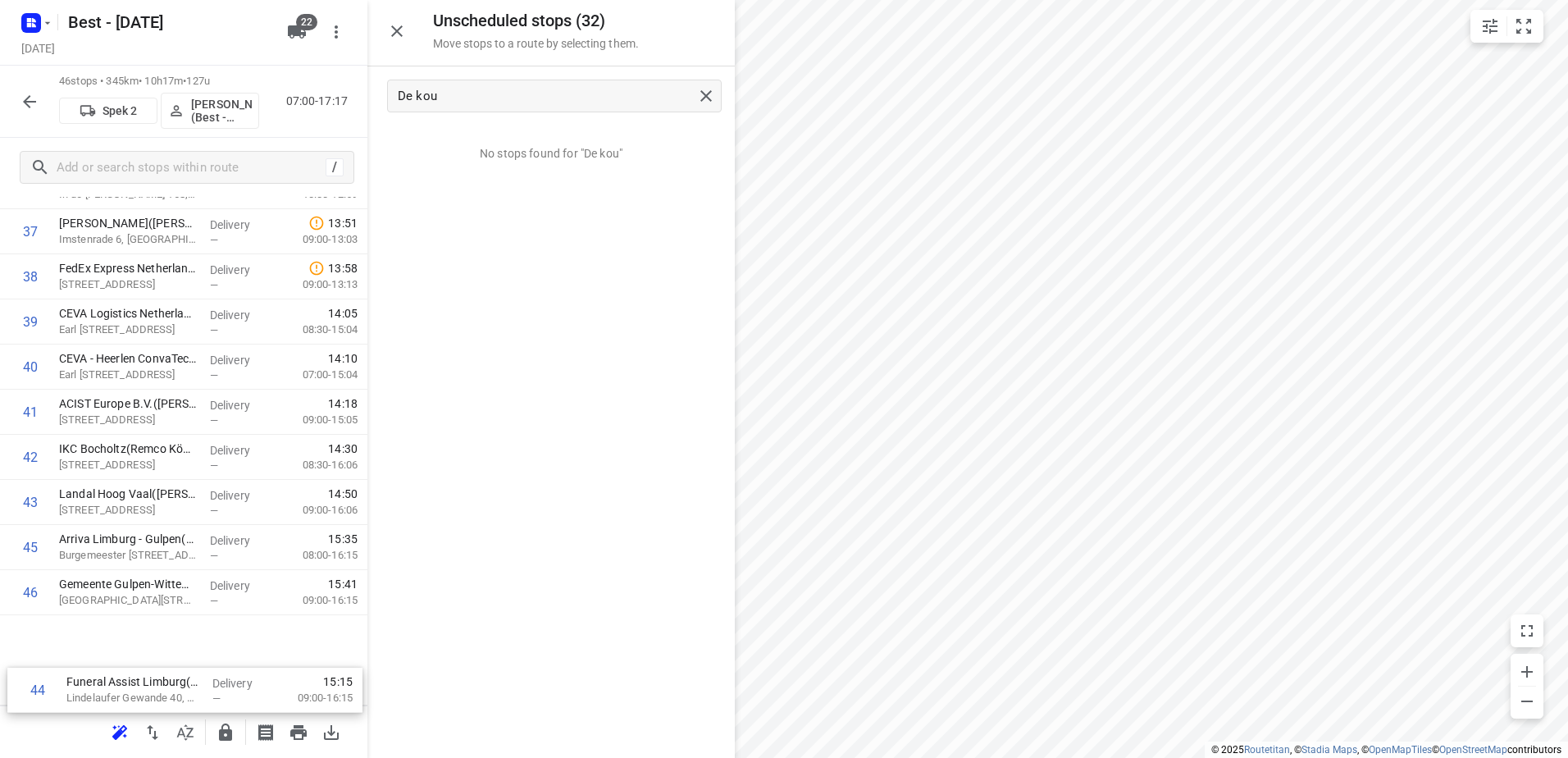
drag, startPoint x: 253, startPoint y: 558, endPoint x: 248, endPoint y: 684, distance: 126.1
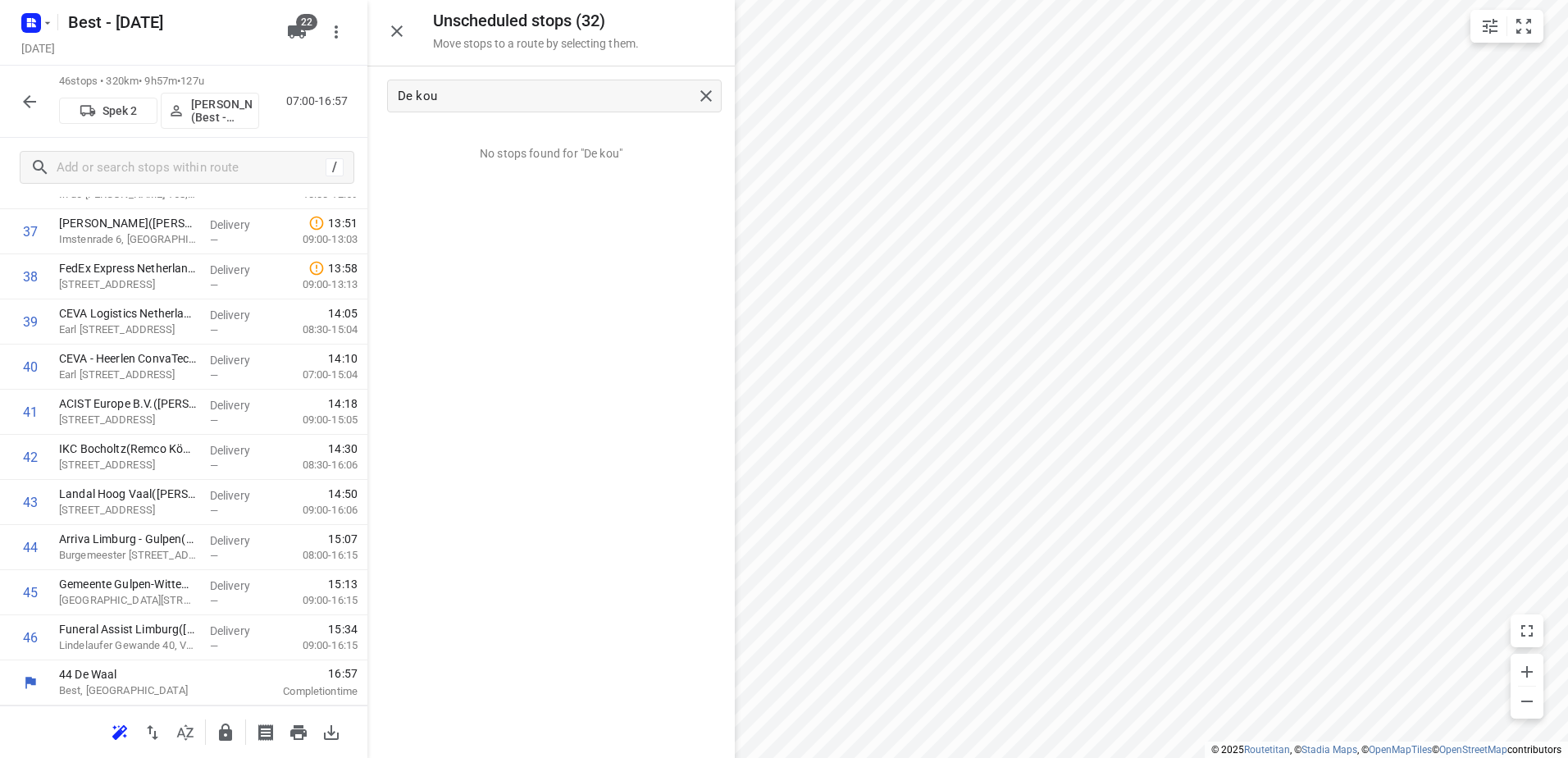
click at [229, 727] on icon "button" at bounding box center [225, 731] width 13 height 17
click at [46, 104] on div "46 stops • 320km • 9h57m • 127u Spek 2 Maurice Vanderfeesten (Best - ZZP) 07:00…" at bounding box center [184, 101] width 368 height 72
click at [39, 100] on icon "button" at bounding box center [30, 101] width 20 height 20
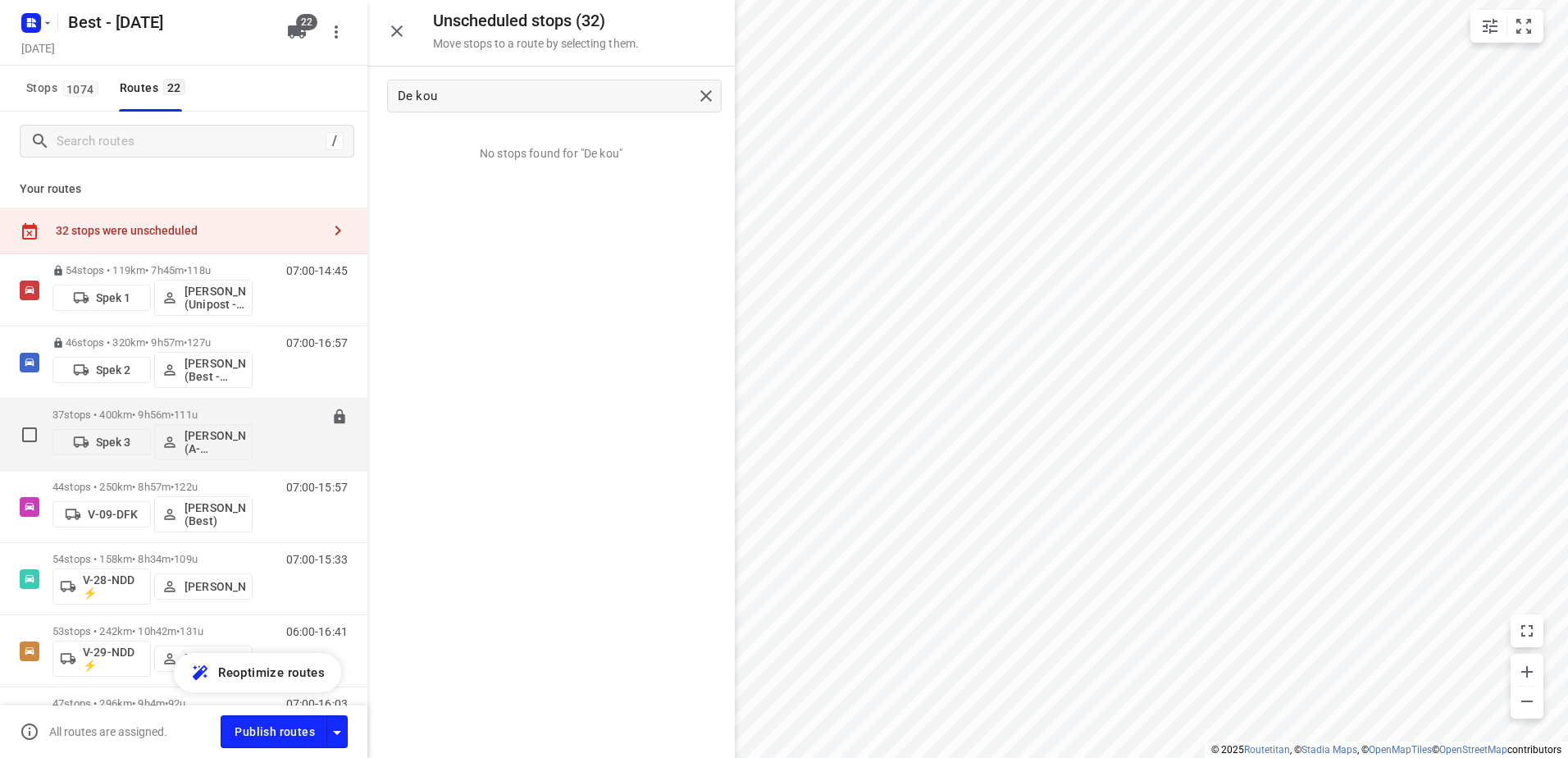
click at [84, 404] on div "37 stops • 400km • 9h56m • 111u Spek 3 Mohamed Tamarzite (A-flexibleservice - B…" at bounding box center [152, 434] width 200 height 68
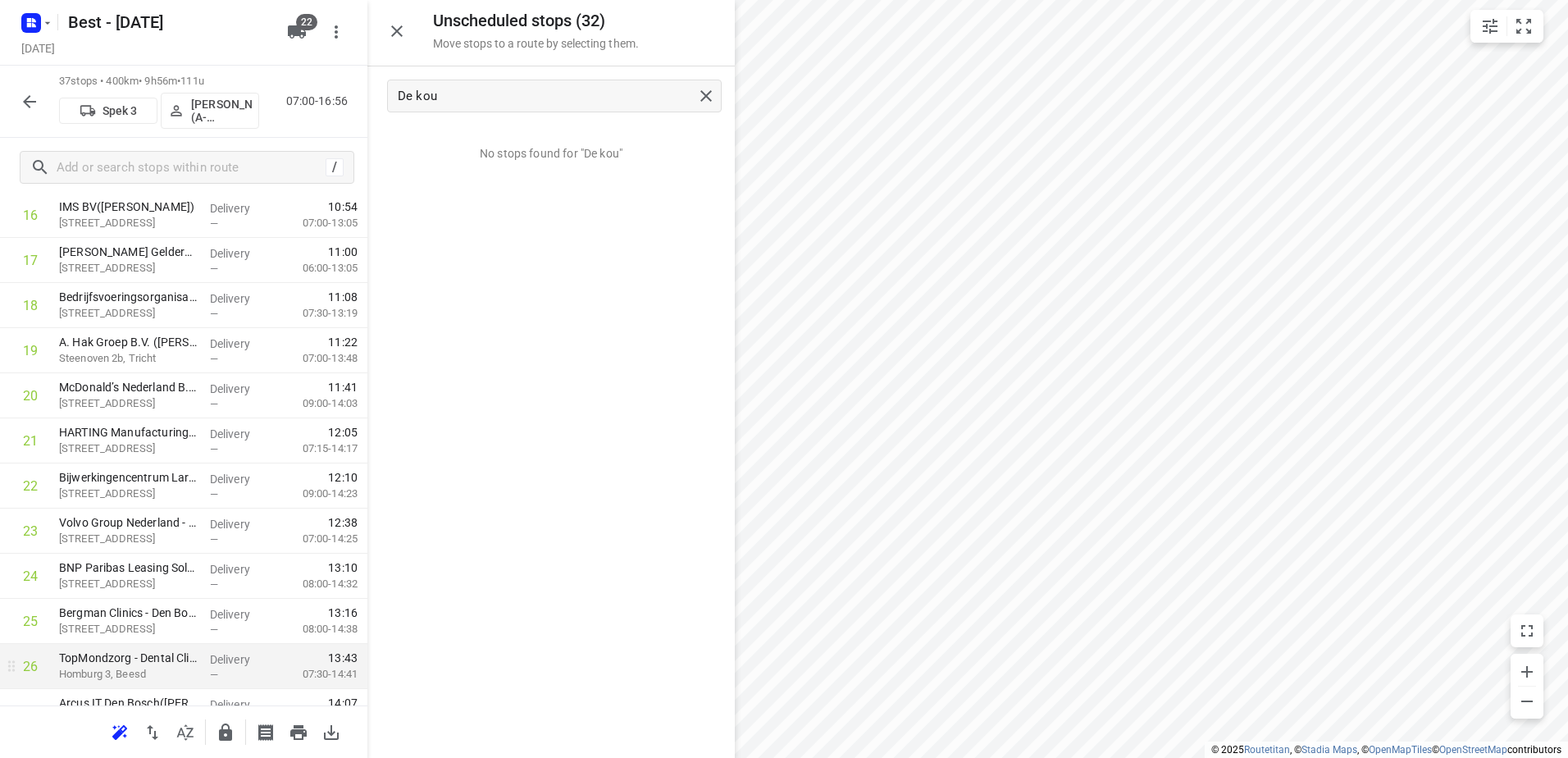
scroll to position [1312, 0]
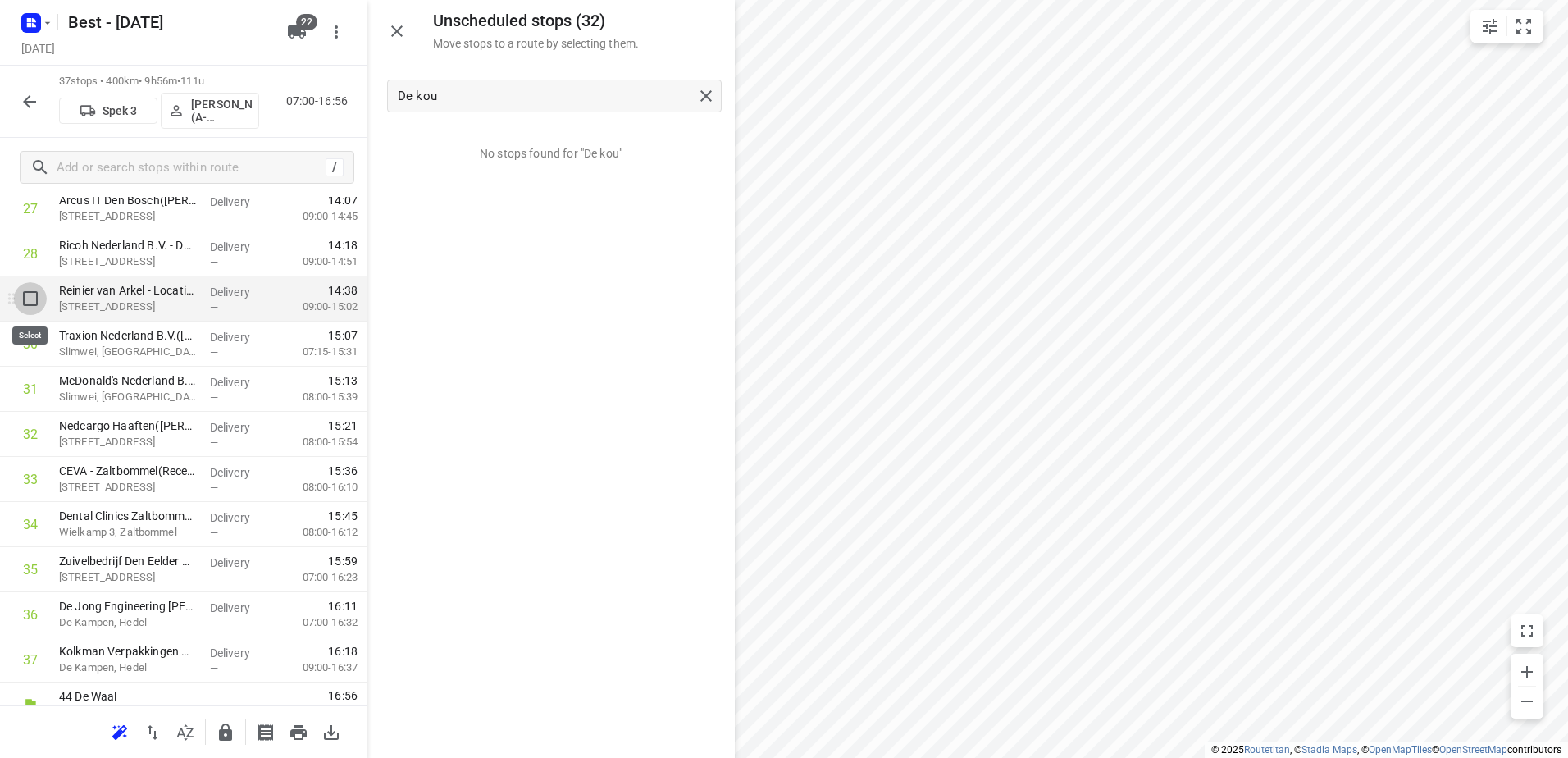
click at [36, 301] on input "checkbox" at bounding box center [30, 299] width 33 height 33
checkbox input "true"
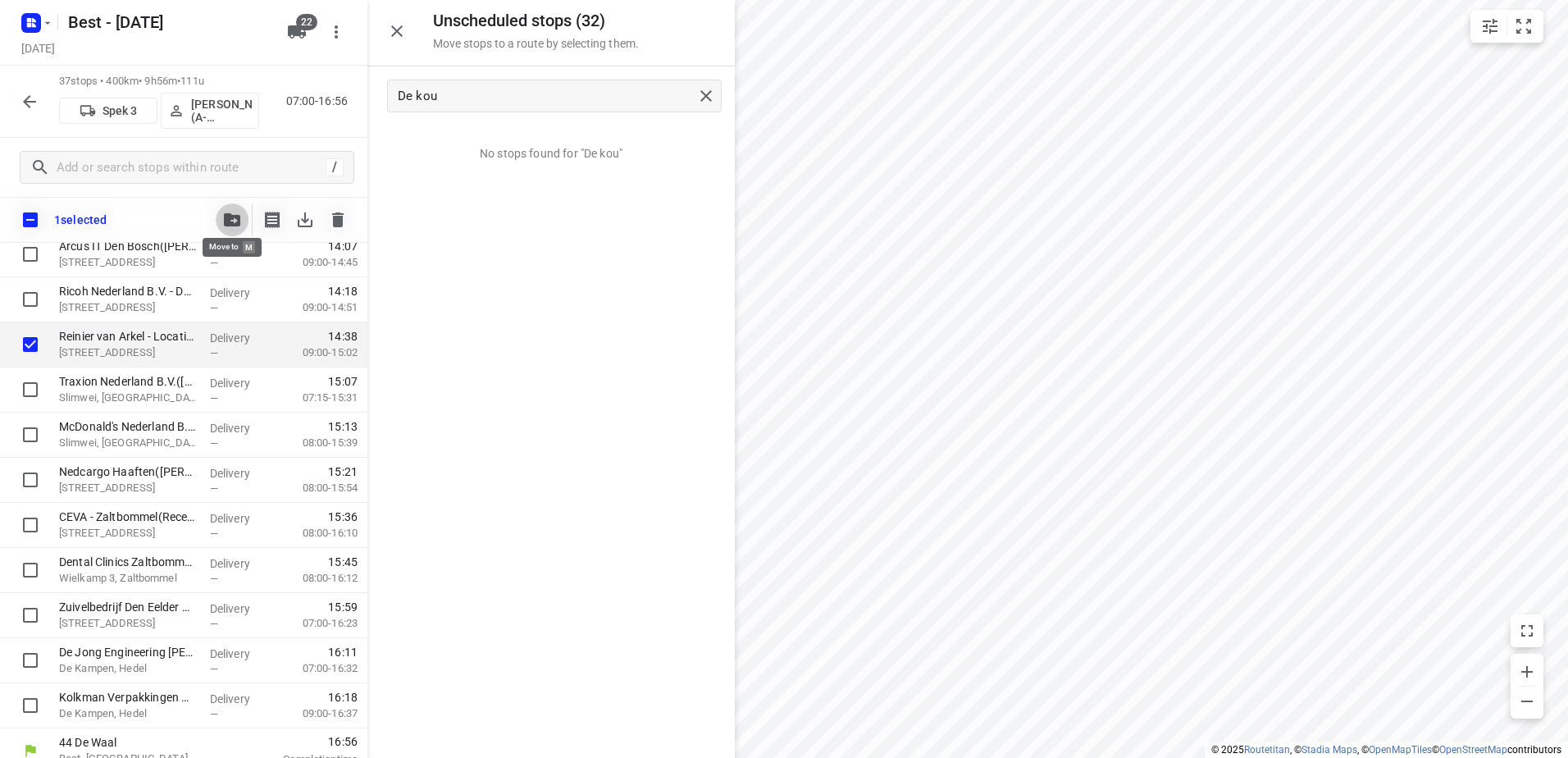
click at [236, 222] on icon "button" at bounding box center [232, 220] width 16 height 13
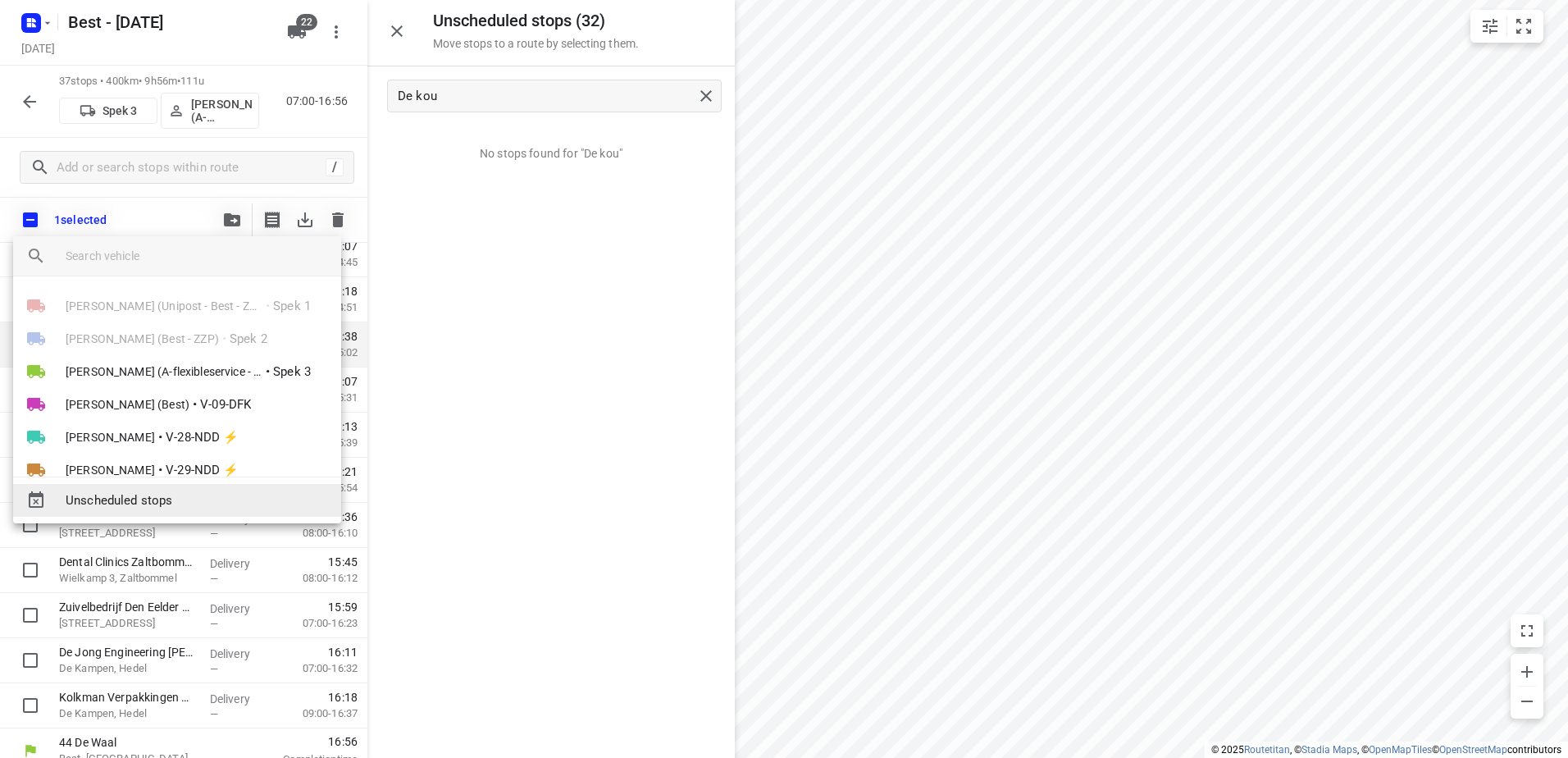
click at [184, 489] on div "Unscheduled stops" at bounding box center [178, 500] width 328 height 33
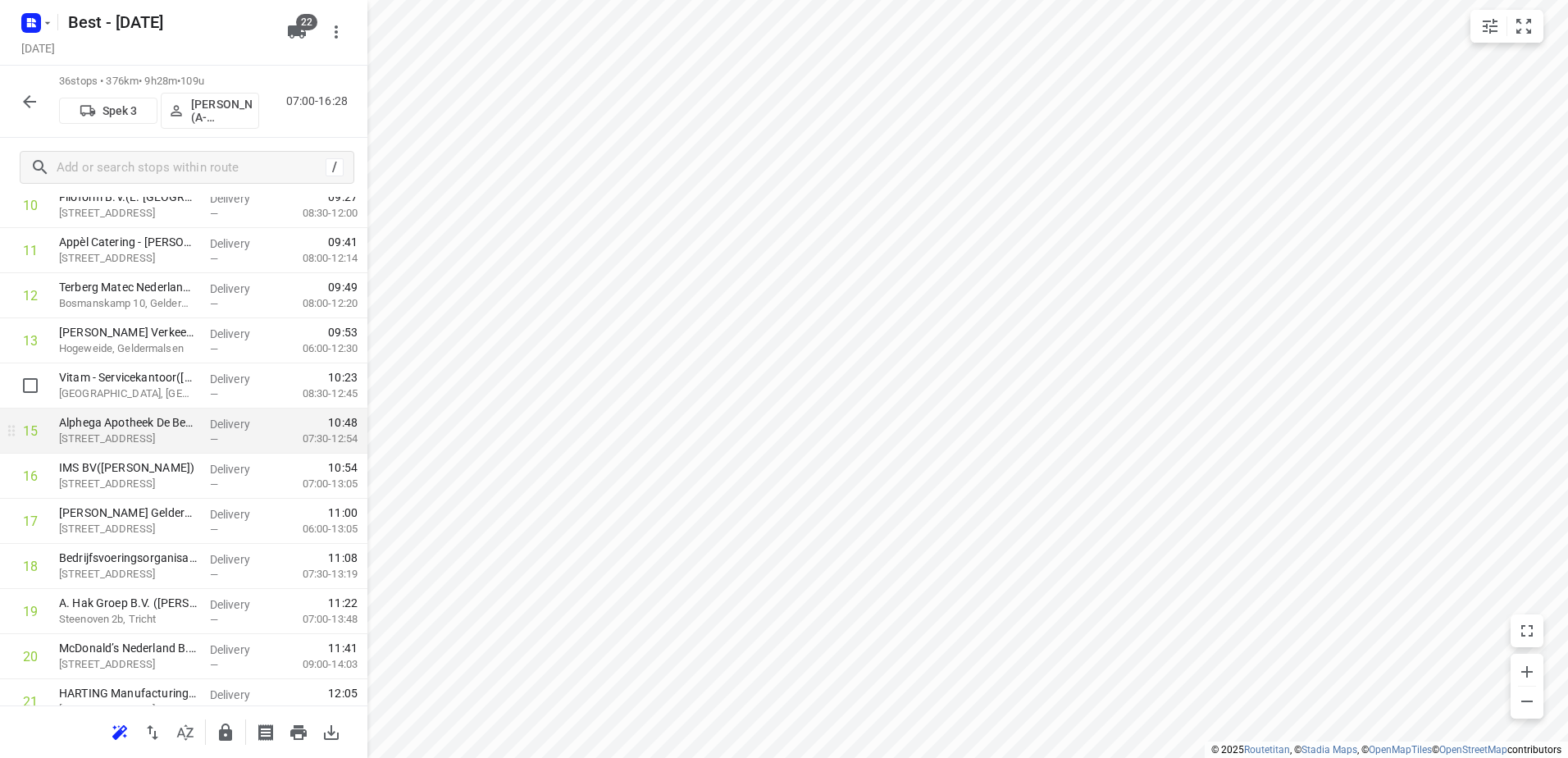
scroll to position [574, 0]
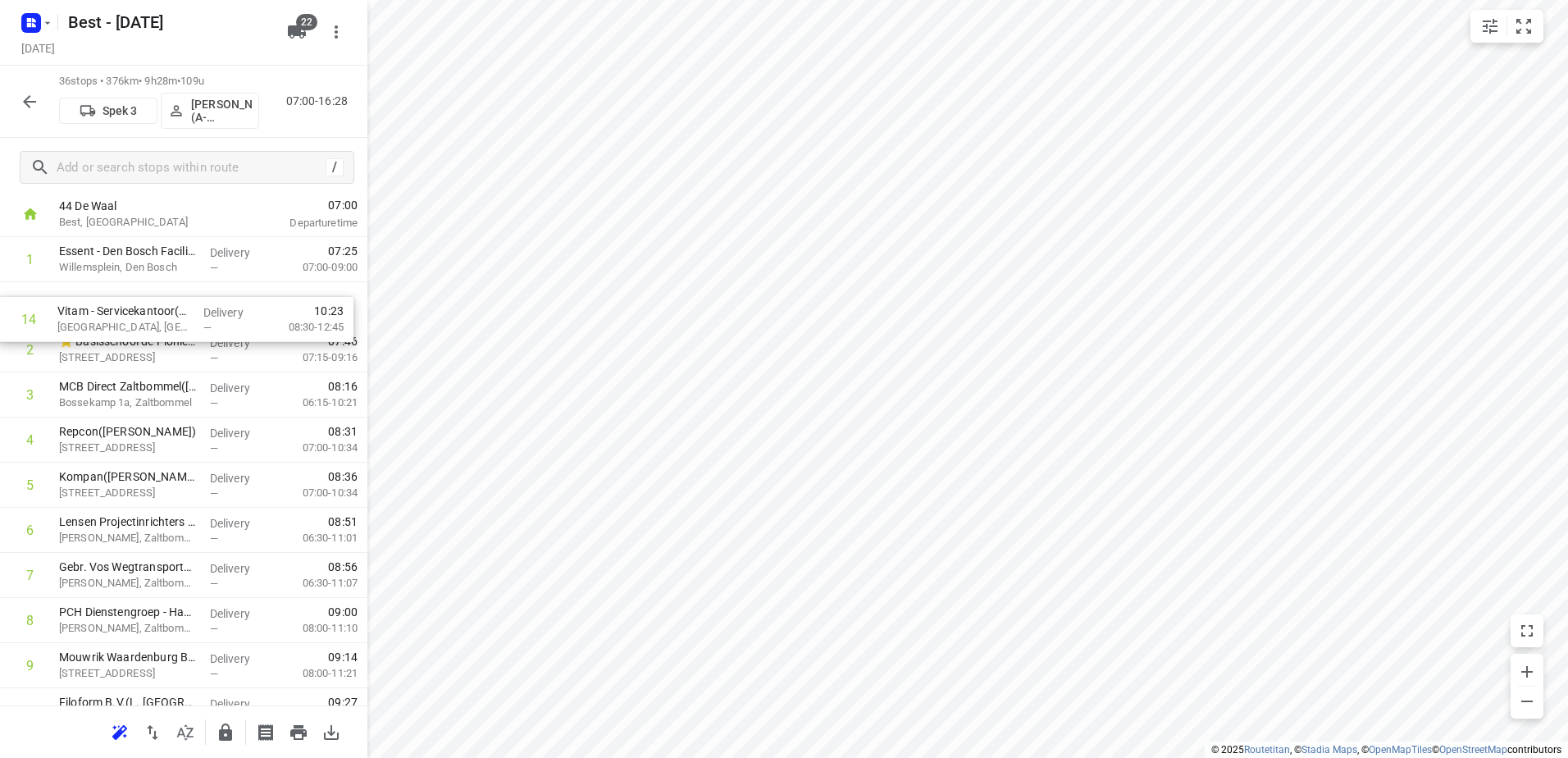
drag, startPoint x: 240, startPoint y: 372, endPoint x: 239, endPoint y: 326, distance: 46.0
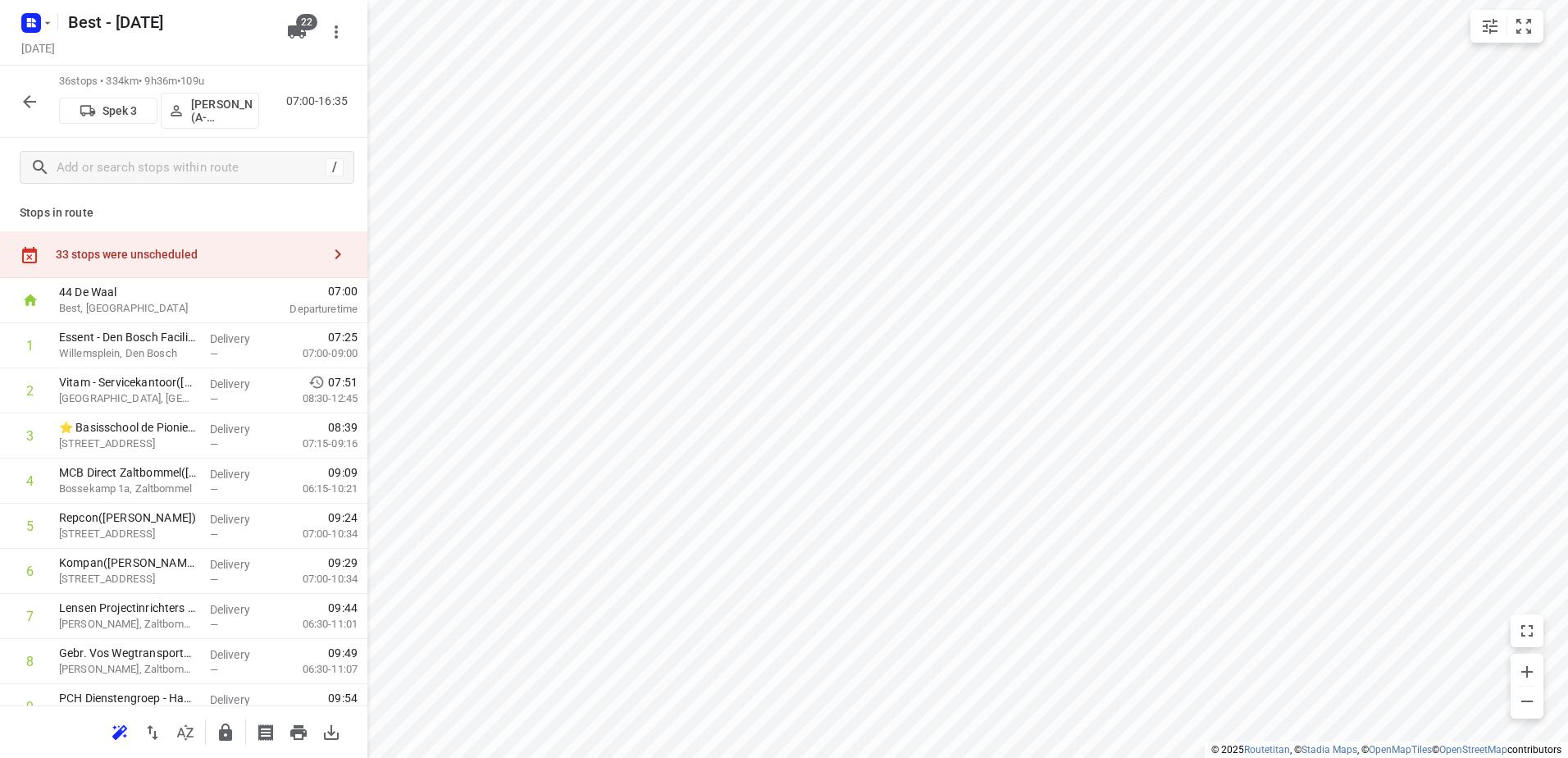
click at [218, 244] on div "33 stops were unscheduled" at bounding box center [184, 255] width 368 height 47
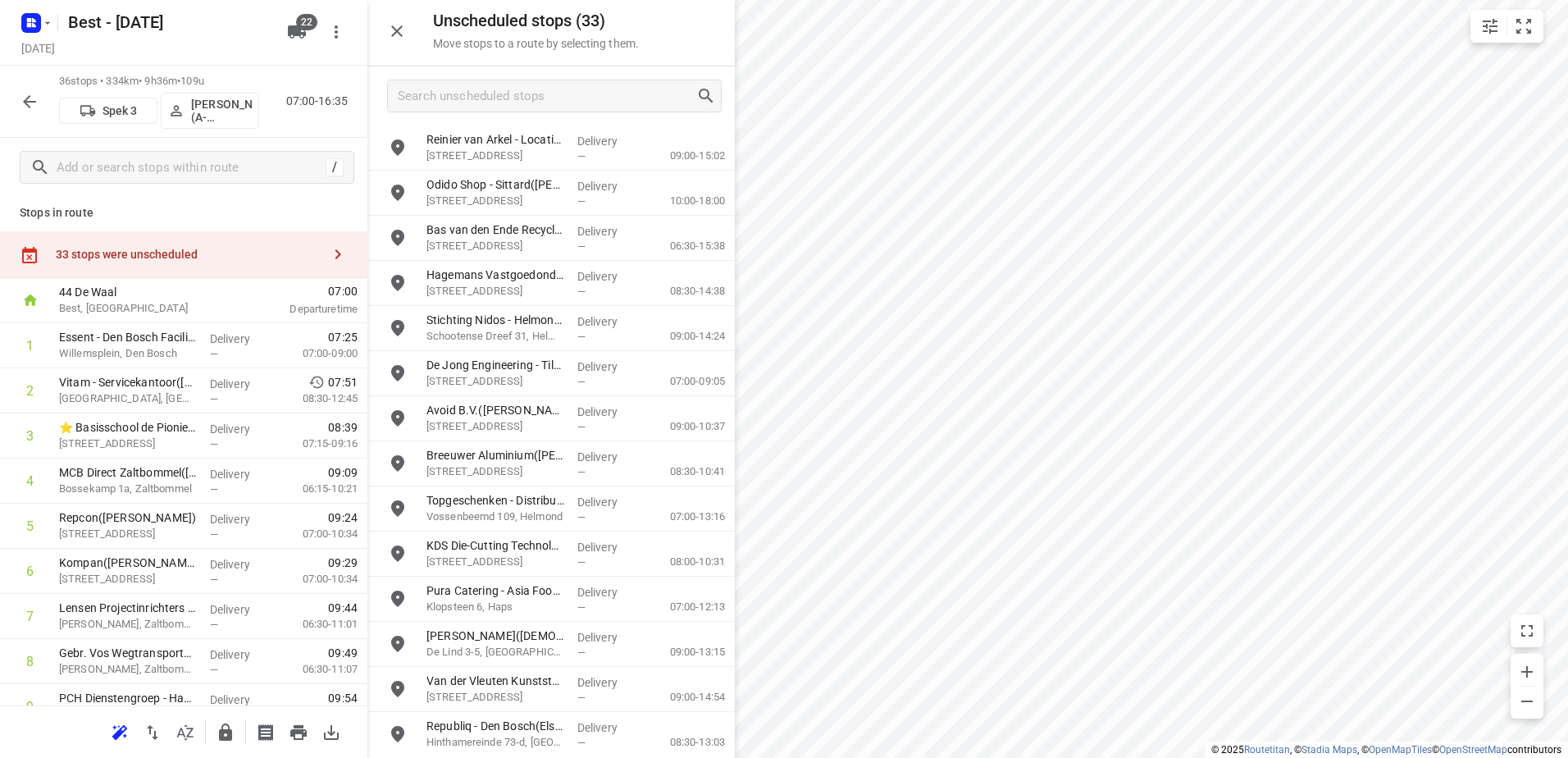
click at [614, 78] on div at bounding box center [552, 96] width 368 height 59
click at [614, 93] on input "Search unscheduled stops" at bounding box center [546, 96] width 297 height 25
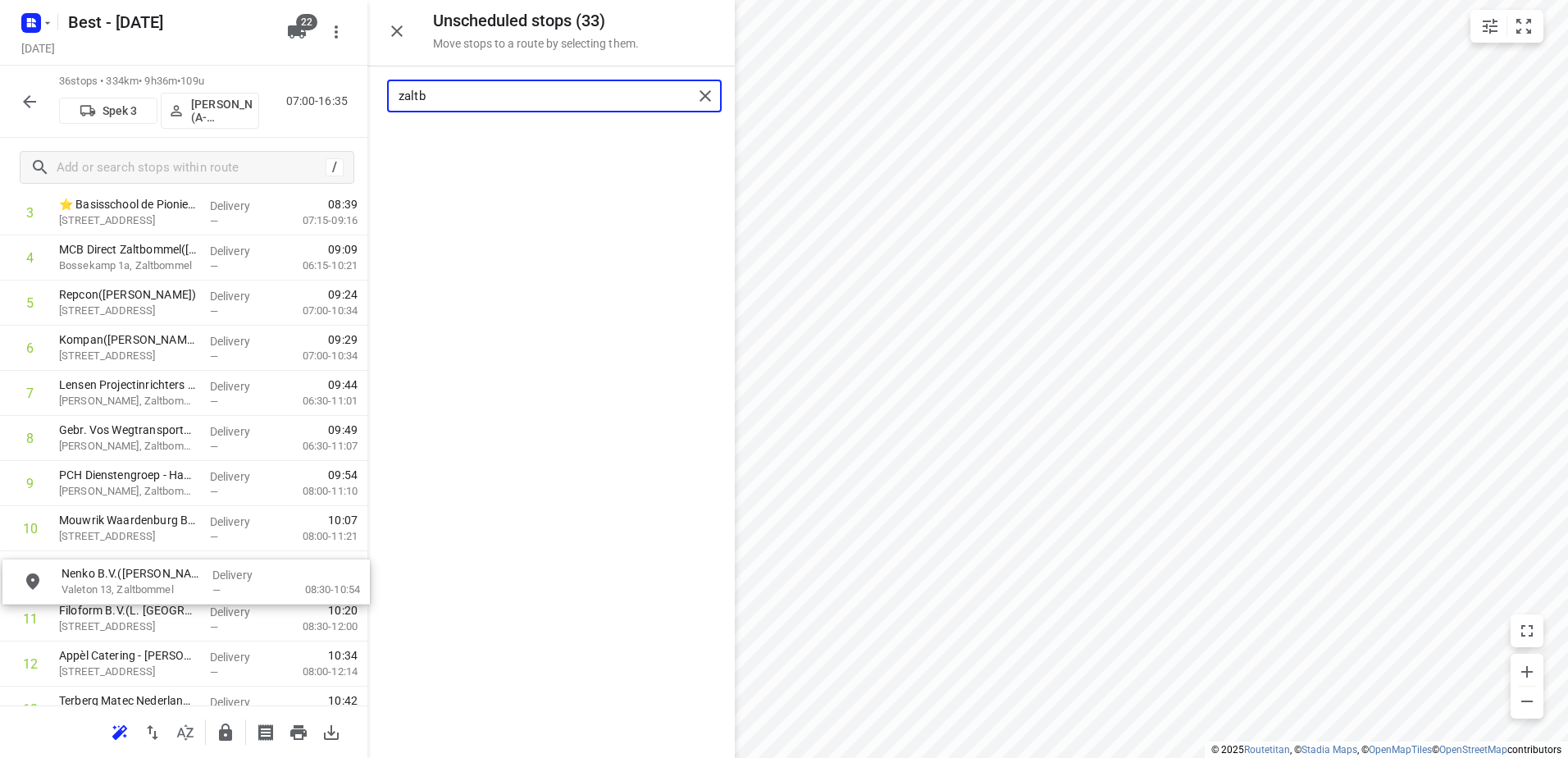
scroll to position [228, 0]
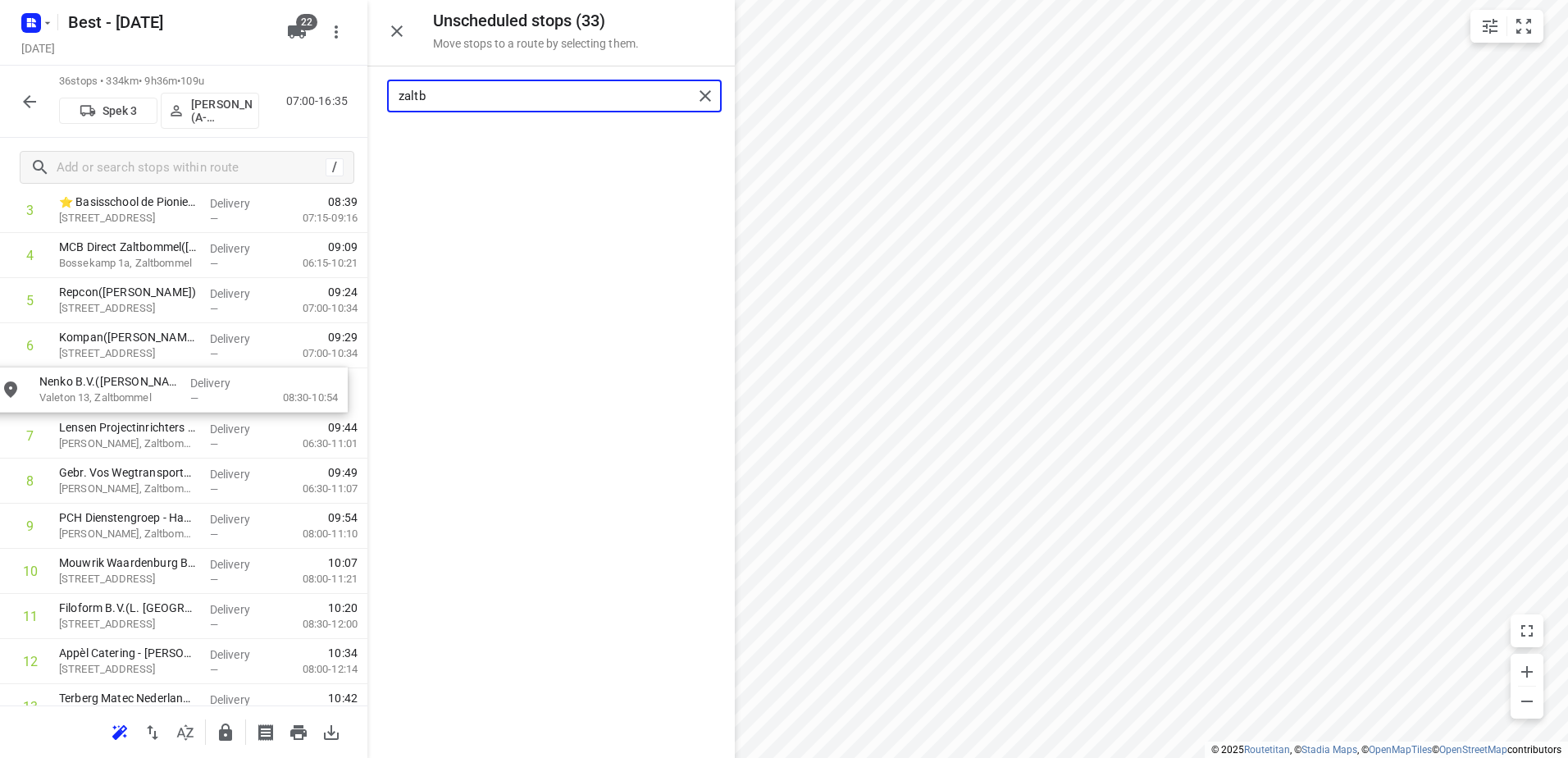
drag, startPoint x: 520, startPoint y: 136, endPoint x: 124, endPoint y: 395, distance: 473.2
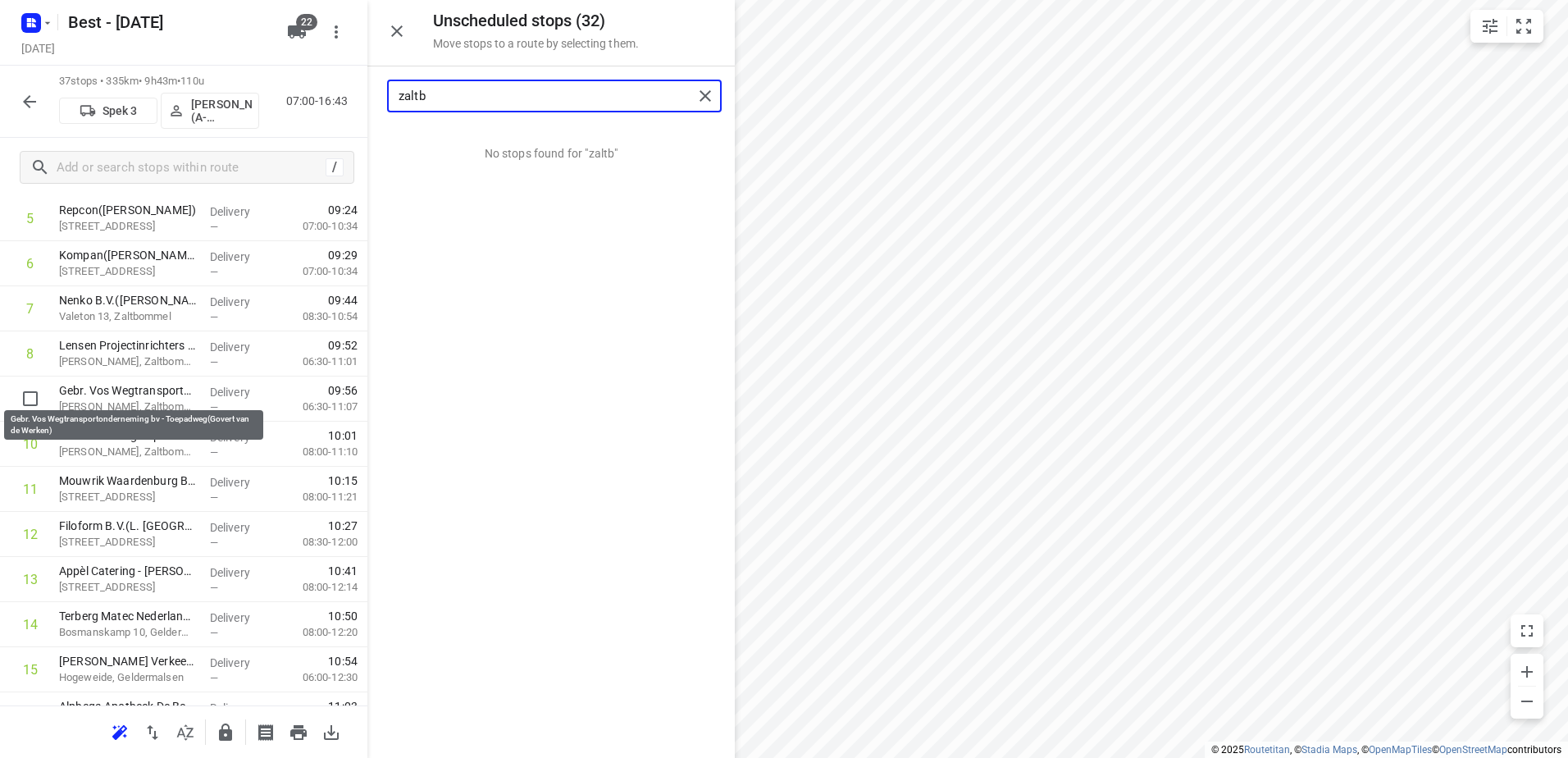
scroll to position [392, 0]
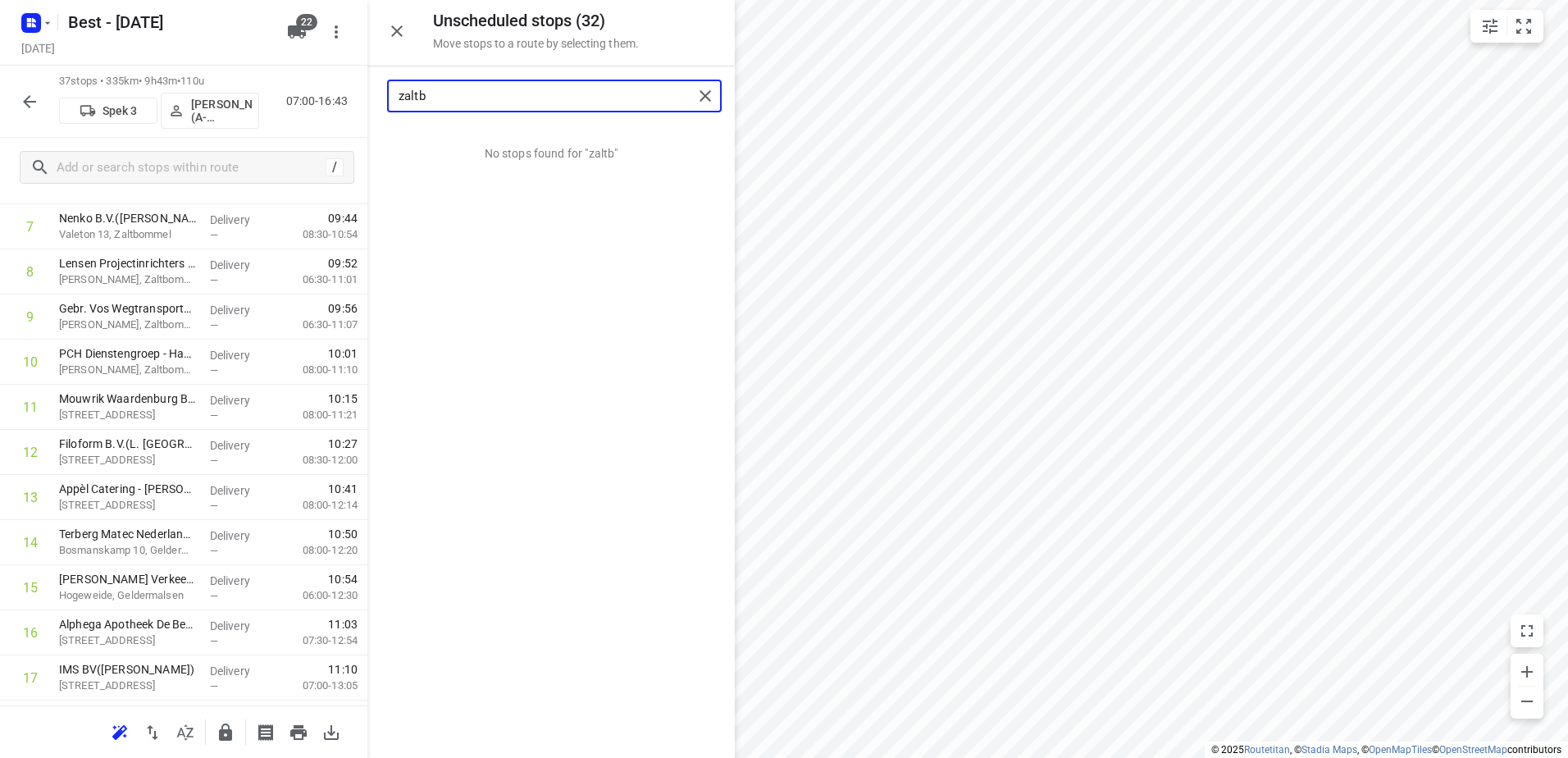
type input "zaltb"
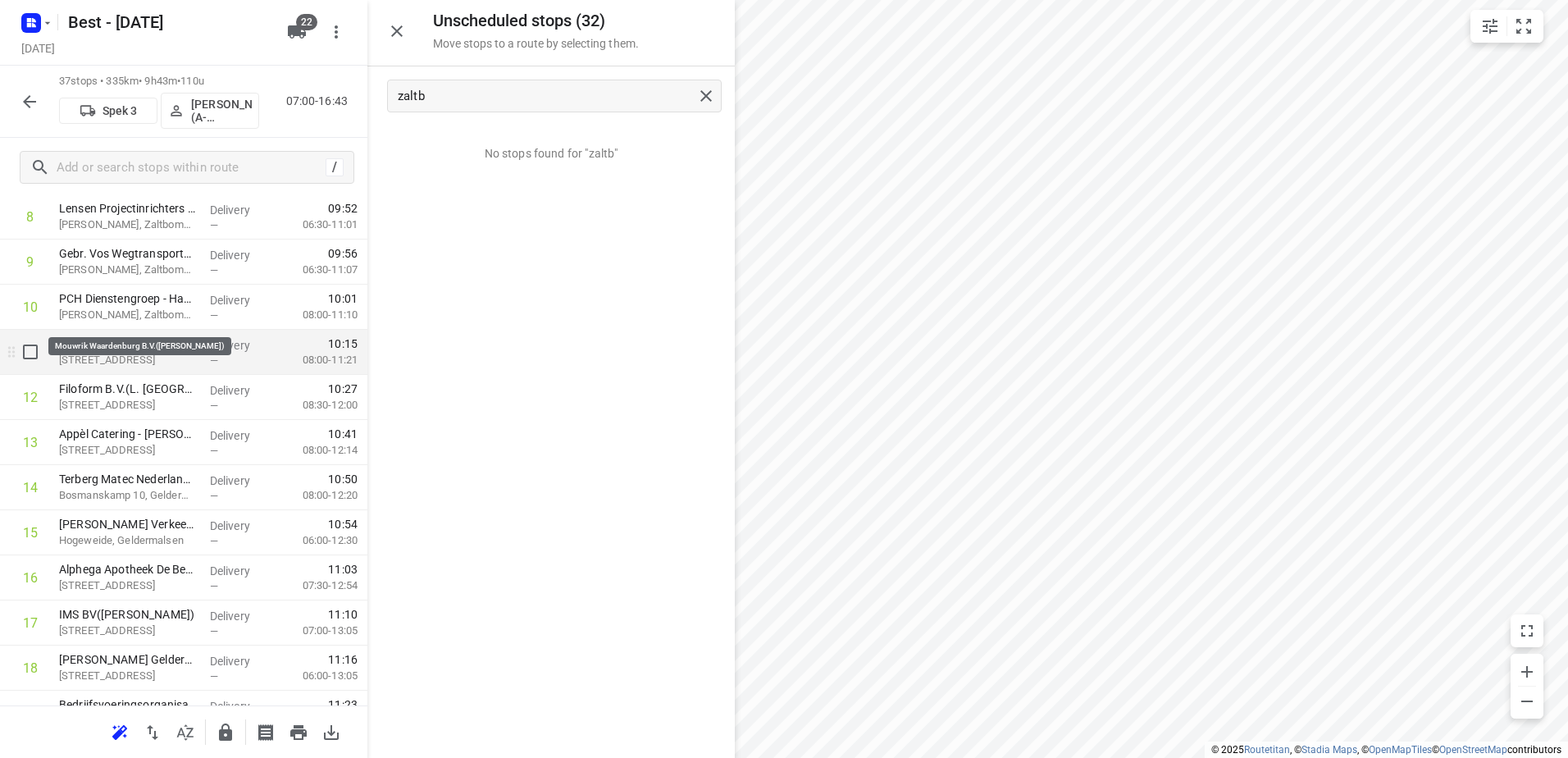
scroll to position [474, 0]
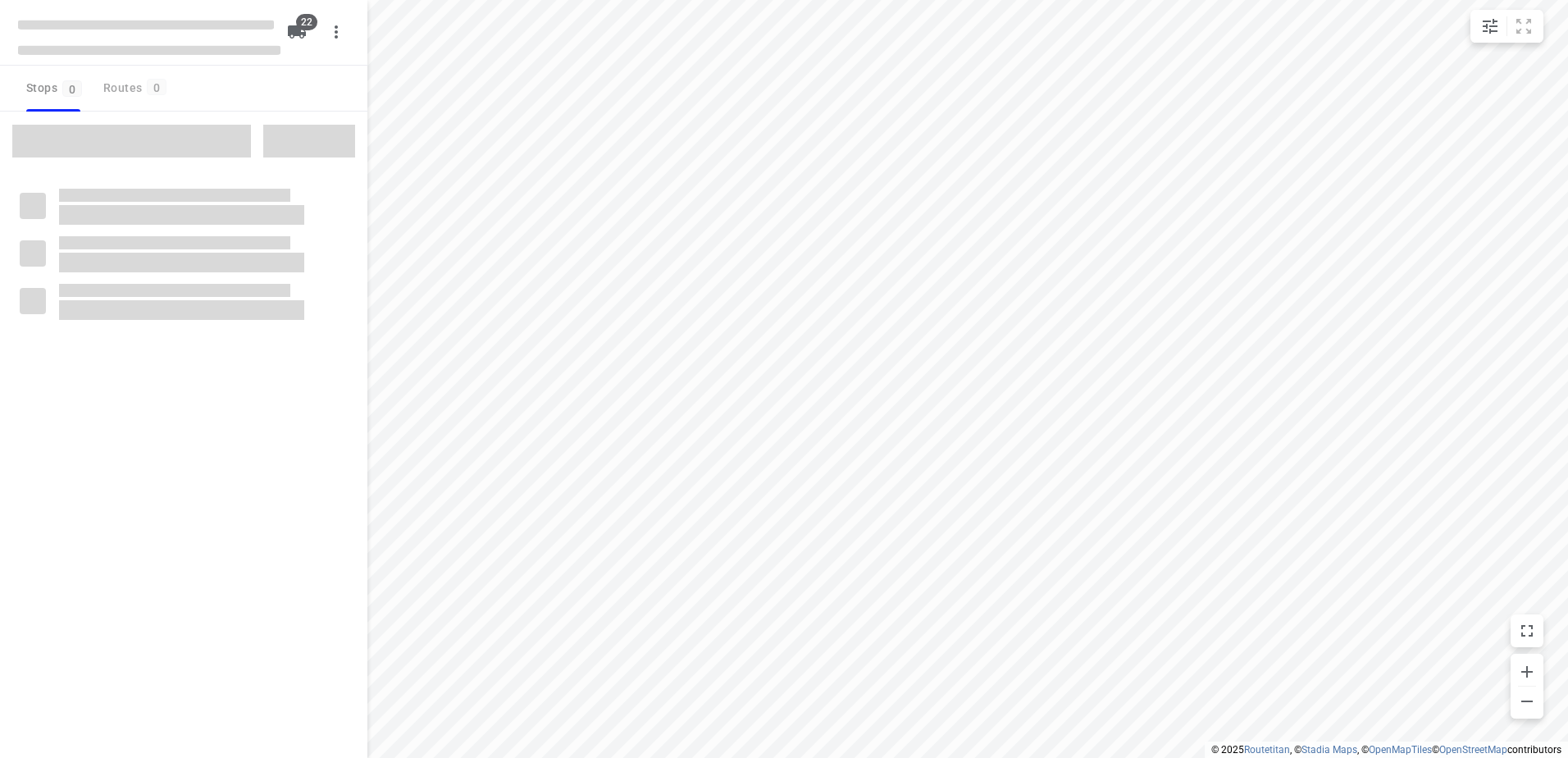
checkbox input "true"
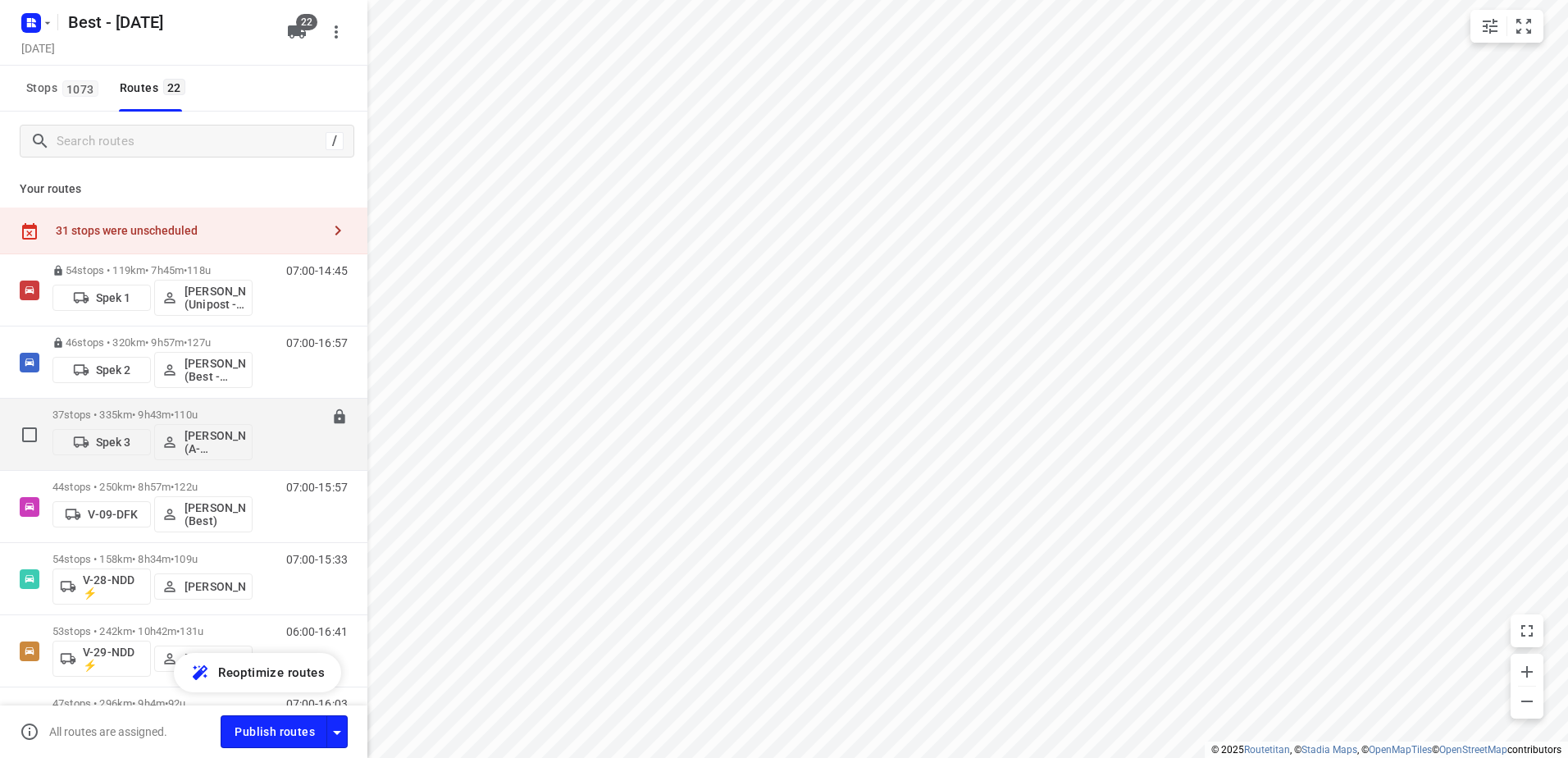
click at [135, 412] on p "37 stops • 335km • 9h43m • 110u" at bounding box center [152, 414] width 200 height 13
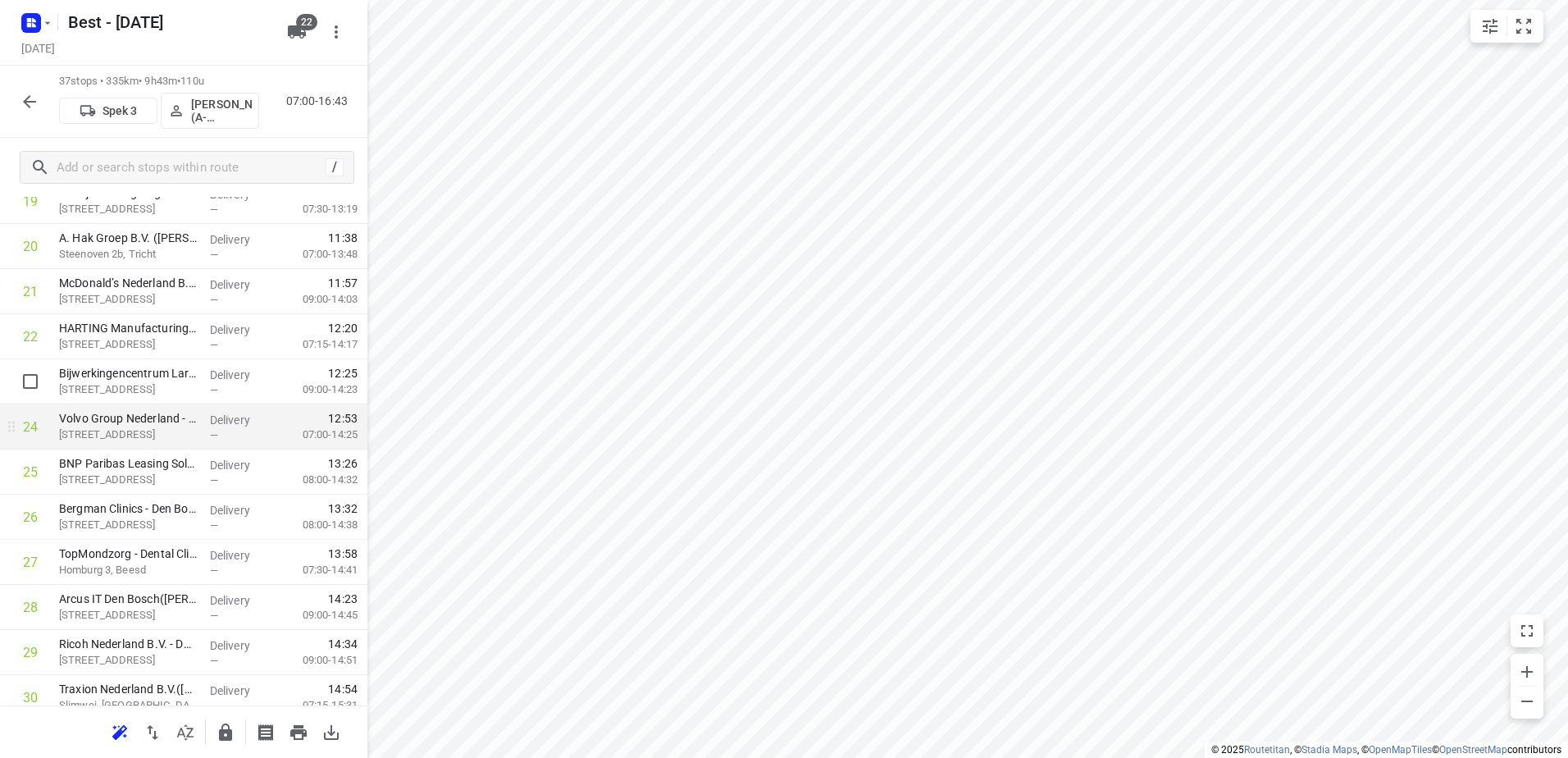
scroll to position [984, 0]
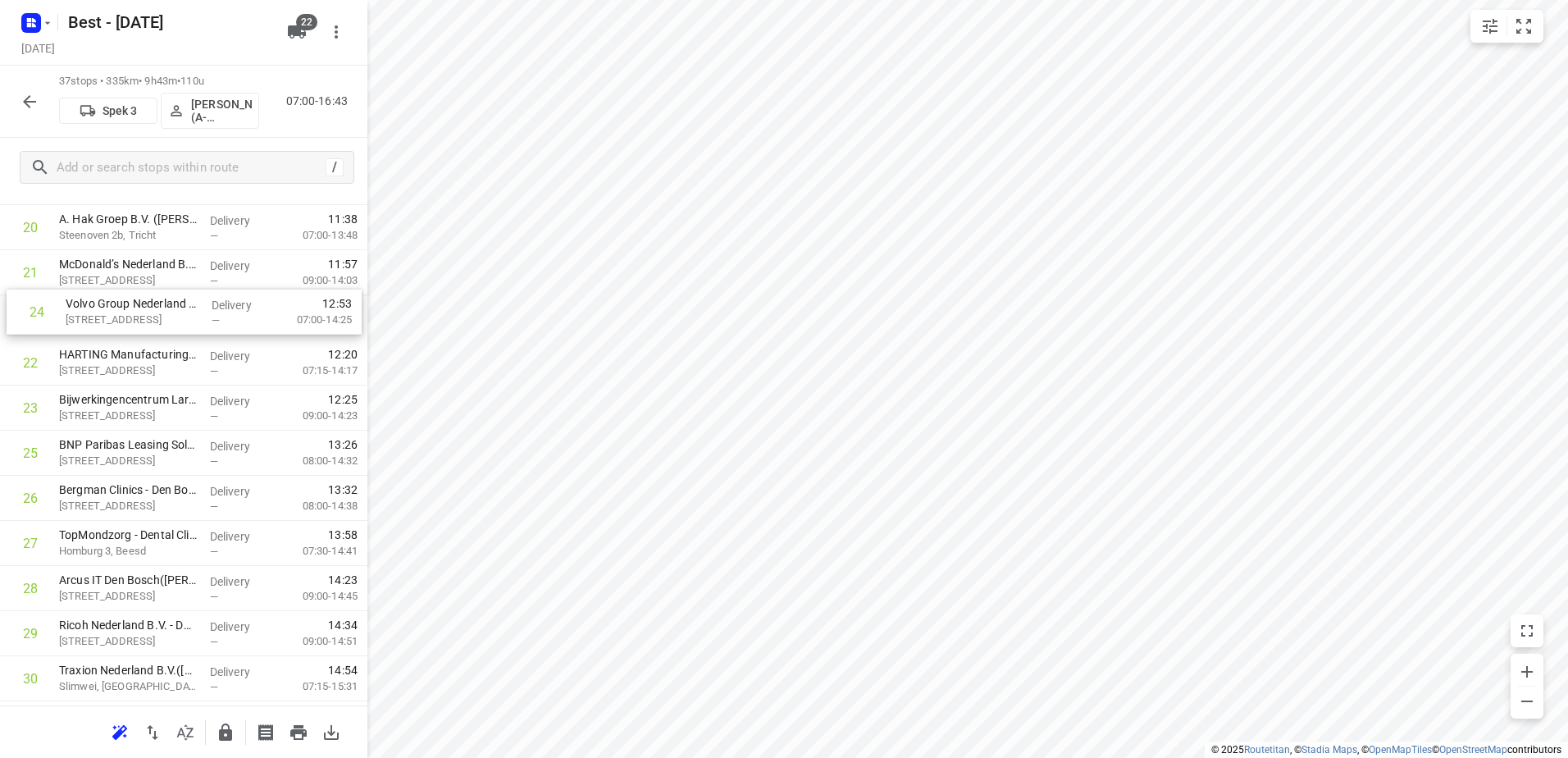
drag, startPoint x: 176, startPoint y: 403, endPoint x: 183, endPoint y: 285, distance: 118.2
click at [183, 285] on div "1 Essent - Den Bosch Facilicom Solutions([PERSON_NAME]) Willemsplein, Den Bosch…" at bounding box center [184, 182] width 368 height 1669
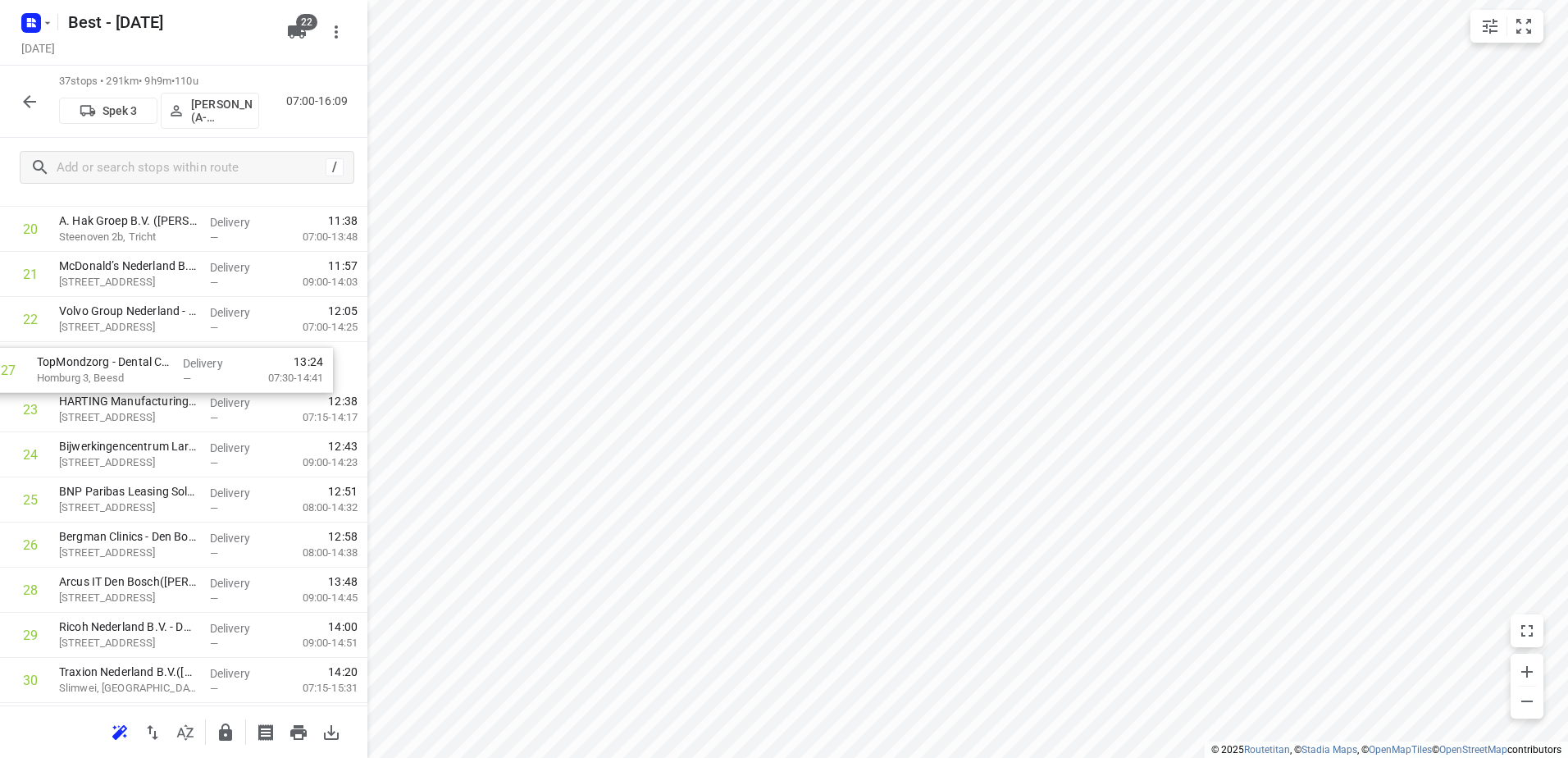
drag, startPoint x: 204, startPoint y: 558, endPoint x: 179, endPoint y: 374, distance: 185.7
click at [179, 374] on div "1 Essent - Den Bosch Facilicom Solutions([PERSON_NAME]) Willemsplein, Den Bosch…" at bounding box center [184, 184] width 368 height 1669
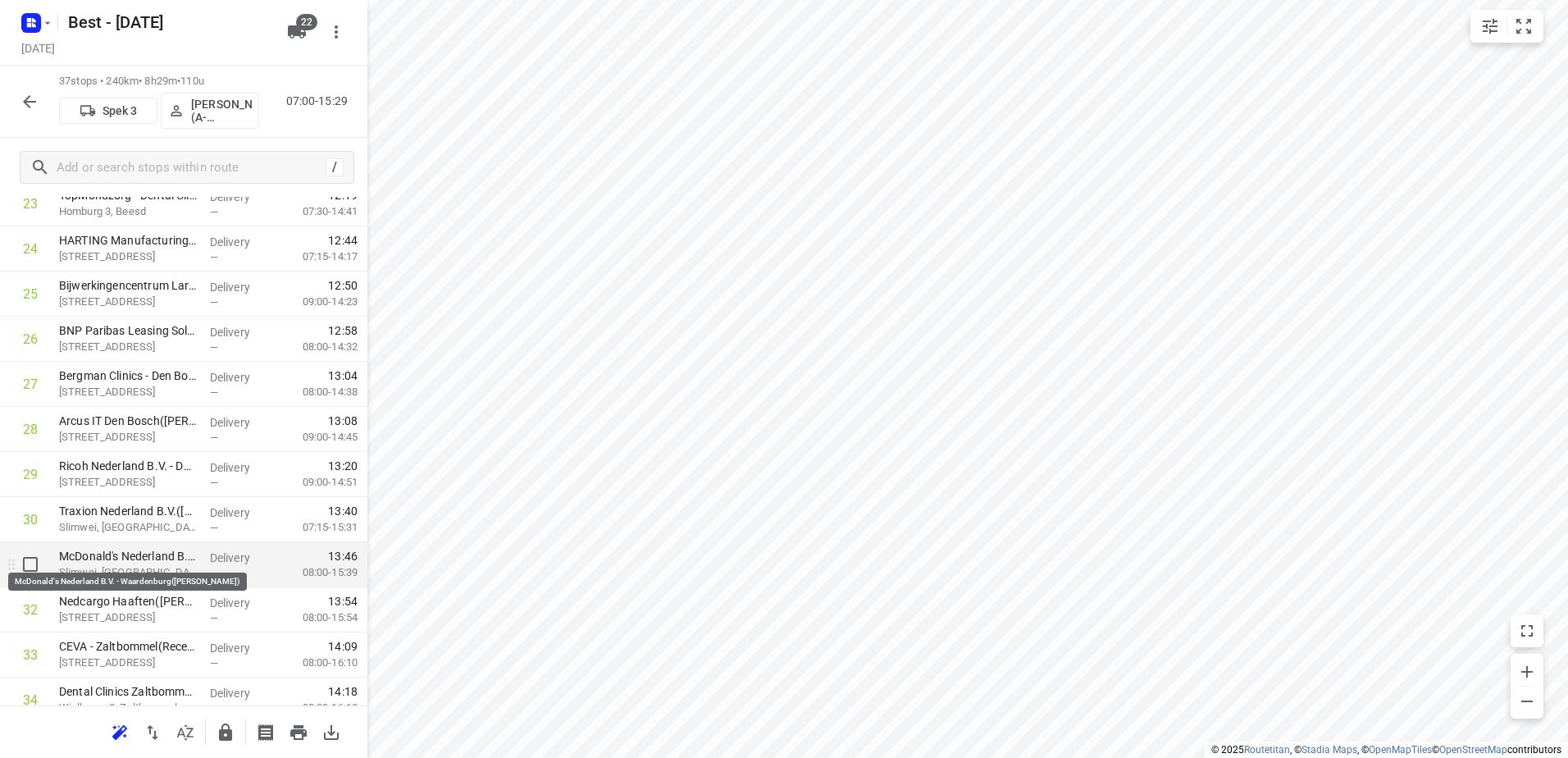
scroll to position [1140, 0]
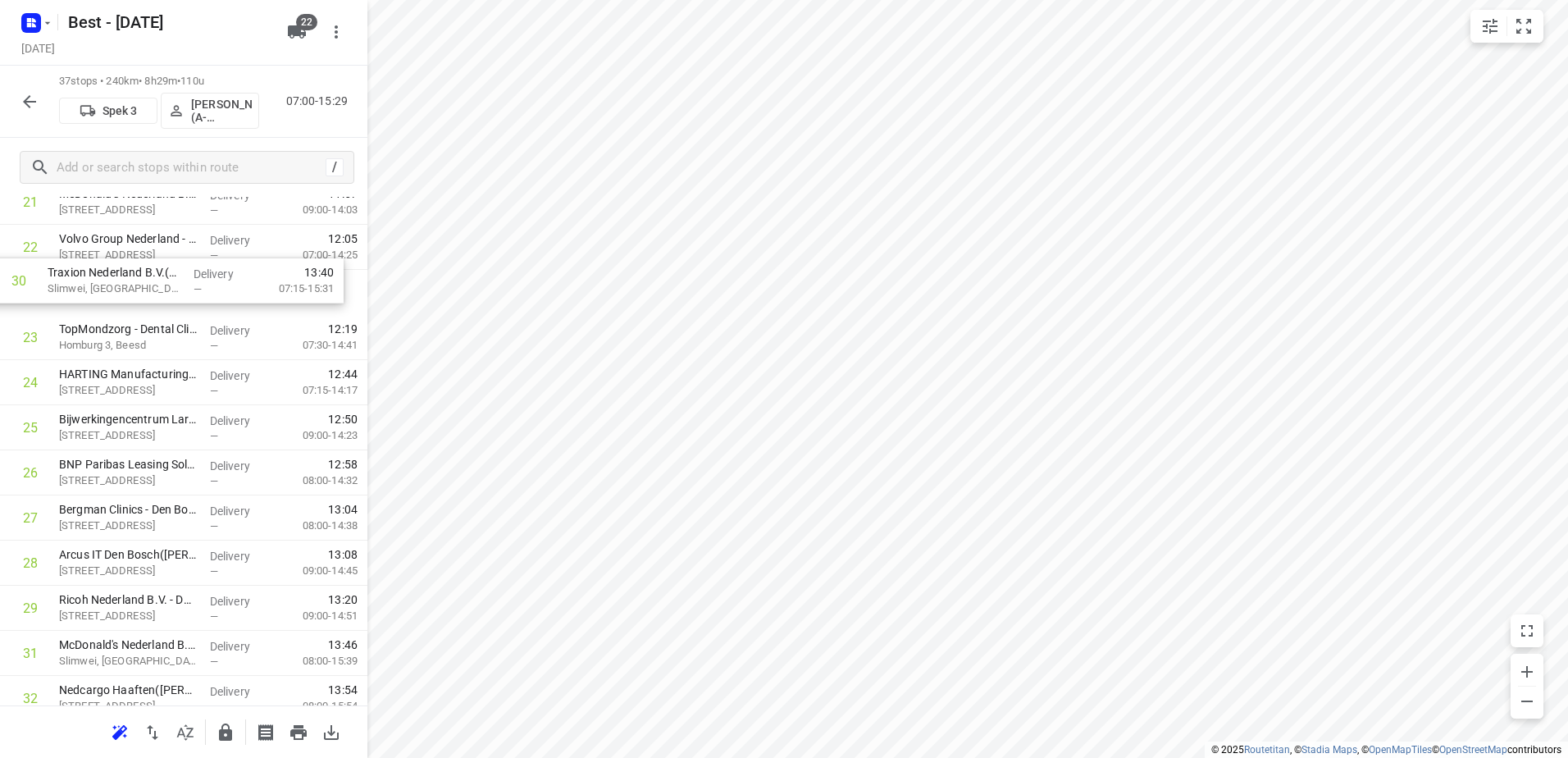
drag, startPoint x: 103, startPoint y: 517, endPoint x: 100, endPoint y: 302, distance: 215.0
click at [92, 278] on div "1 Essent - Den Bosch Facilicom Solutions([PERSON_NAME]) Willemsplein, Den Bosch…" at bounding box center [184, 111] width 368 height 1669
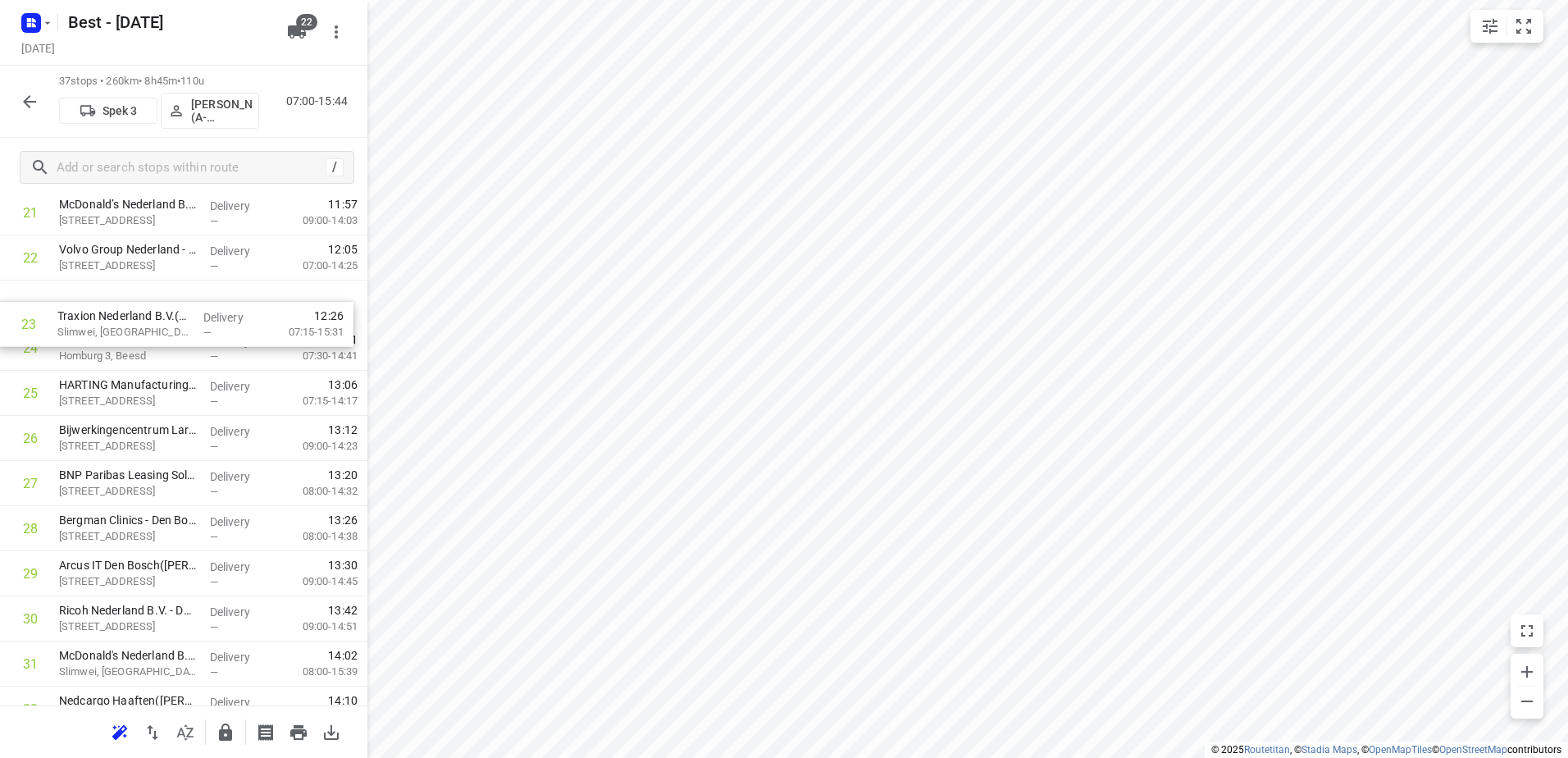
scroll to position [1036, 0]
drag, startPoint x: 157, startPoint y: 301, endPoint x: 153, endPoint y: 356, distance: 55.1
click at [153, 356] on div "1 Essent - Den Bosch Facilicom Solutions([PERSON_NAME]) Willemsplein, Den Bosch…" at bounding box center [184, 124] width 368 height 1669
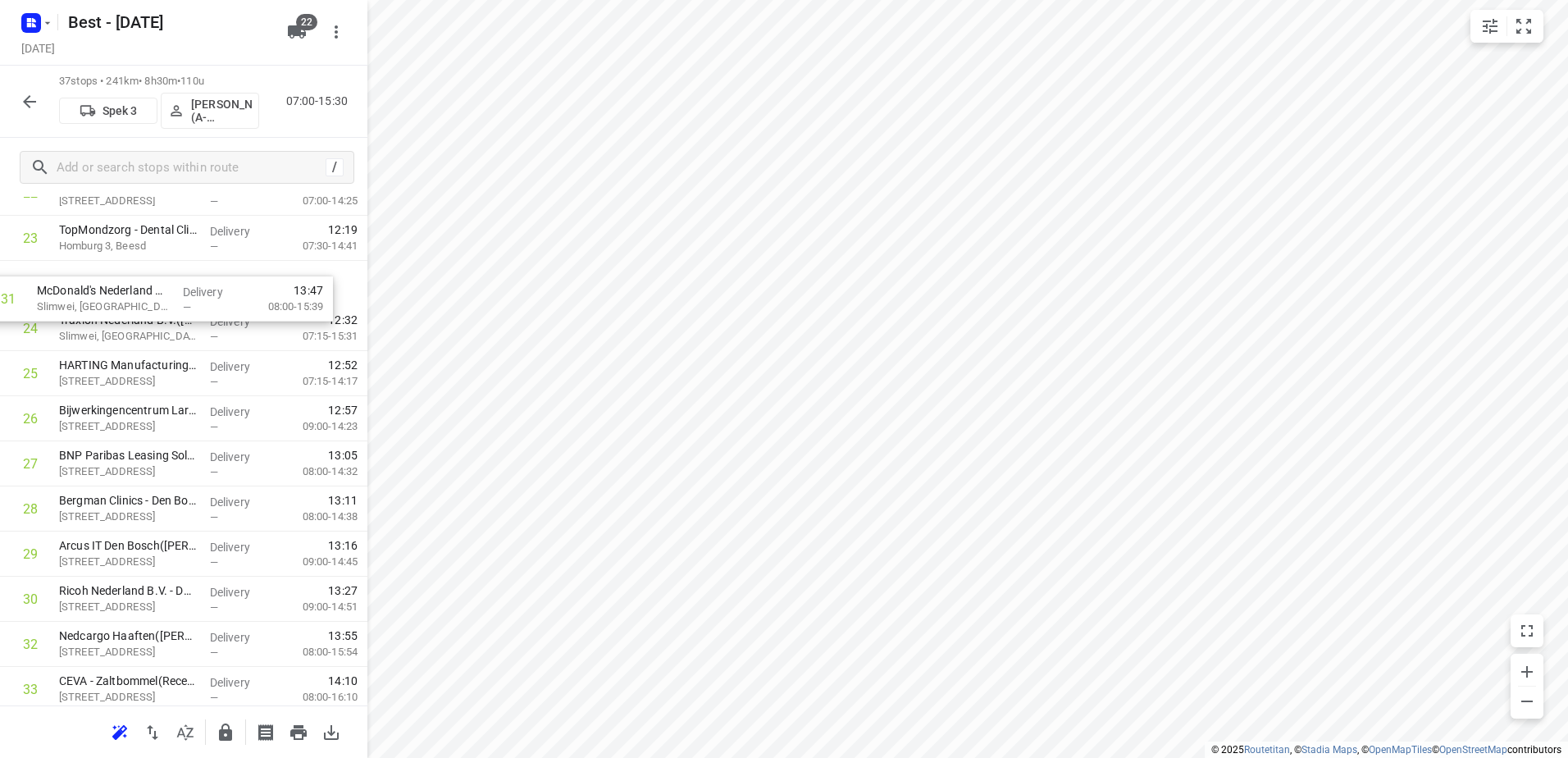
drag, startPoint x: 170, startPoint y: 562, endPoint x: 152, endPoint y: 303, distance: 259.6
click at [152, 303] on div "1 Essent - Den Bosch Facilicom Solutions([PERSON_NAME]) Willemsplein, Den Bosch…" at bounding box center [184, 57] width 368 height 1669
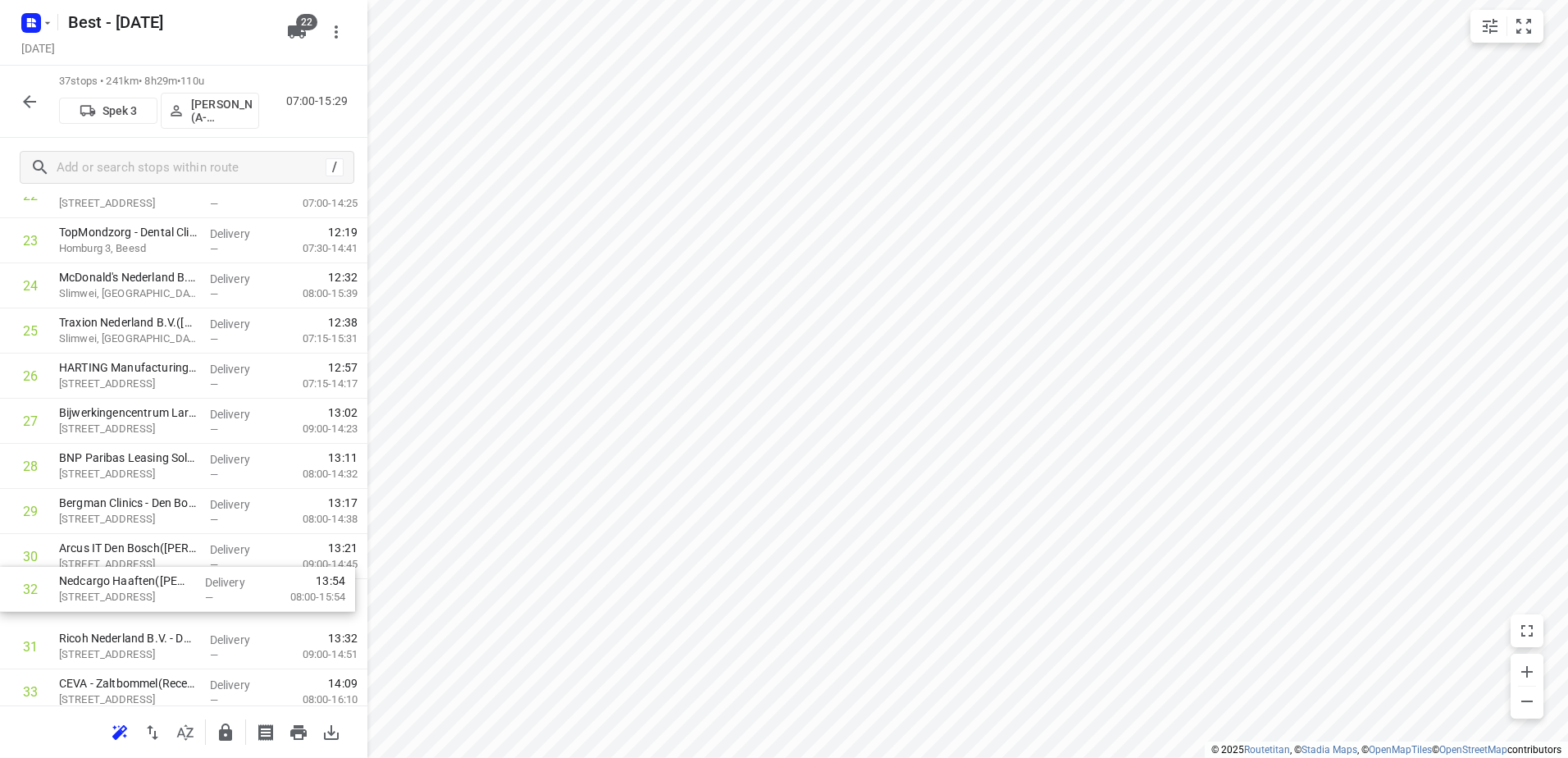
scroll to position [1104, 0]
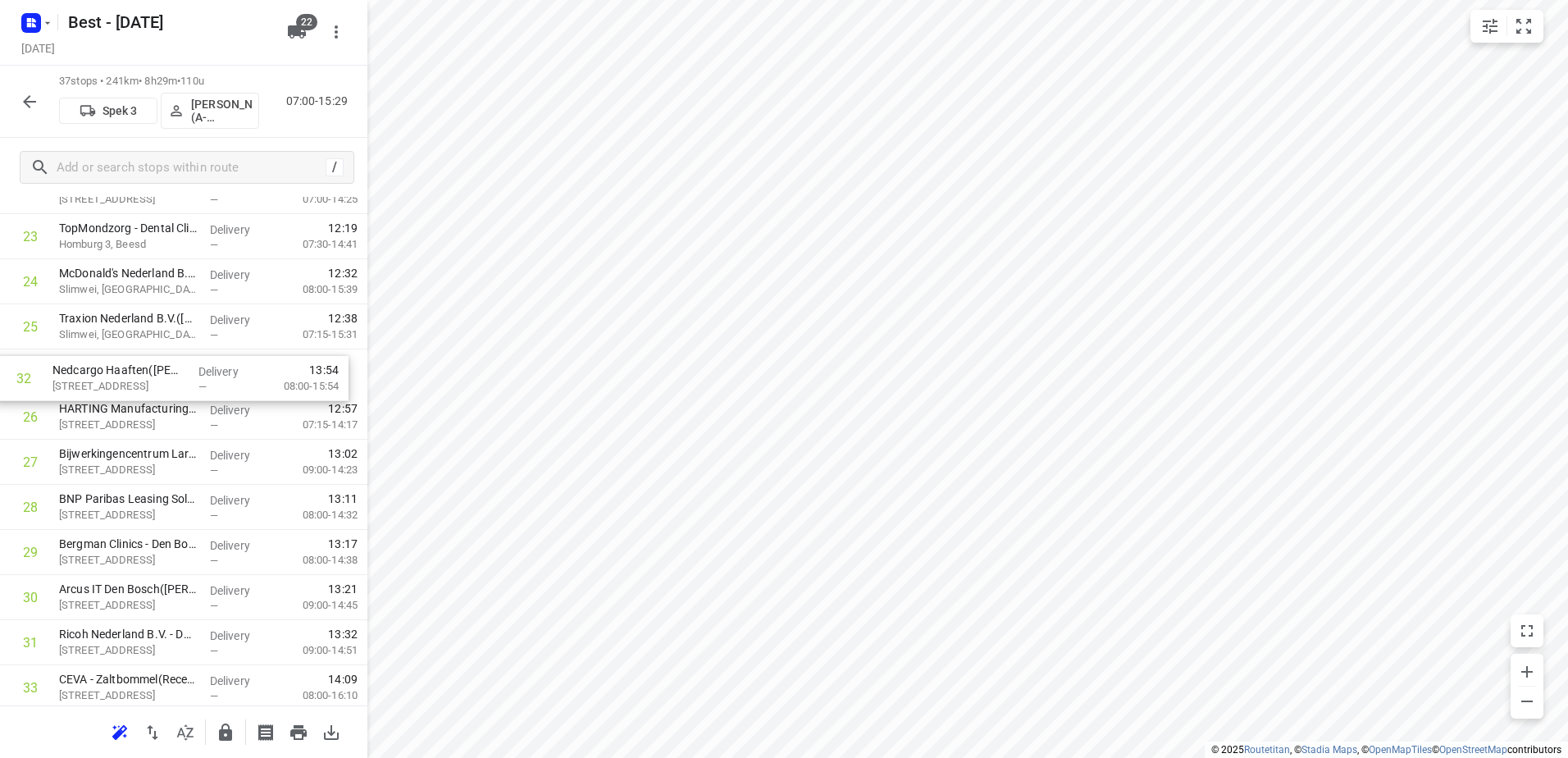
drag, startPoint x: 178, startPoint y: 639, endPoint x: 172, endPoint y: 351, distance: 288.1
click at [172, 351] on div "1 Essent - Den Bosch Facilicom Solutions([PERSON_NAME]) Willemsplein, Den Bosch…" at bounding box center [184, 56] width 368 height 1669
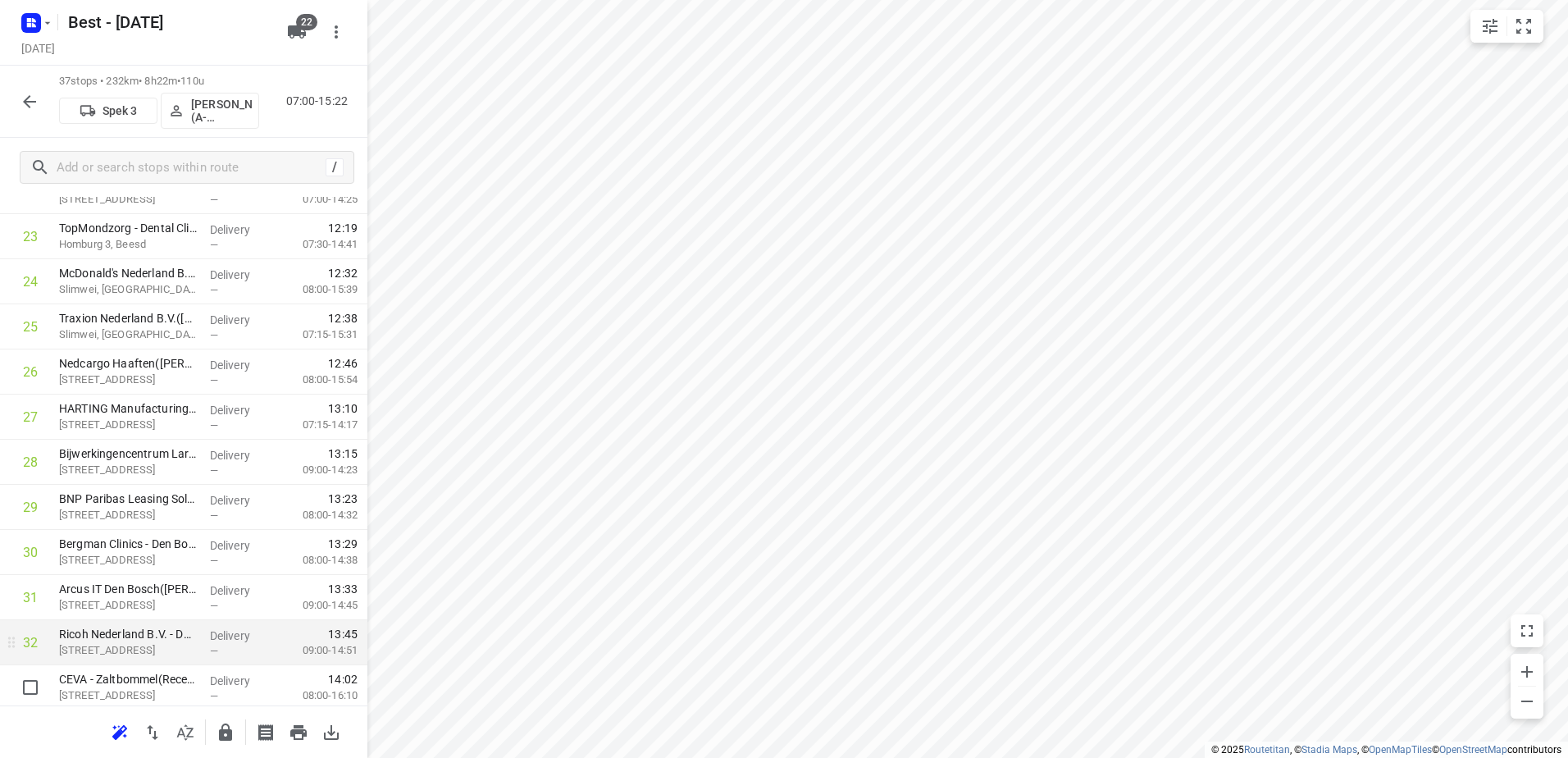
scroll to position [1186, 0]
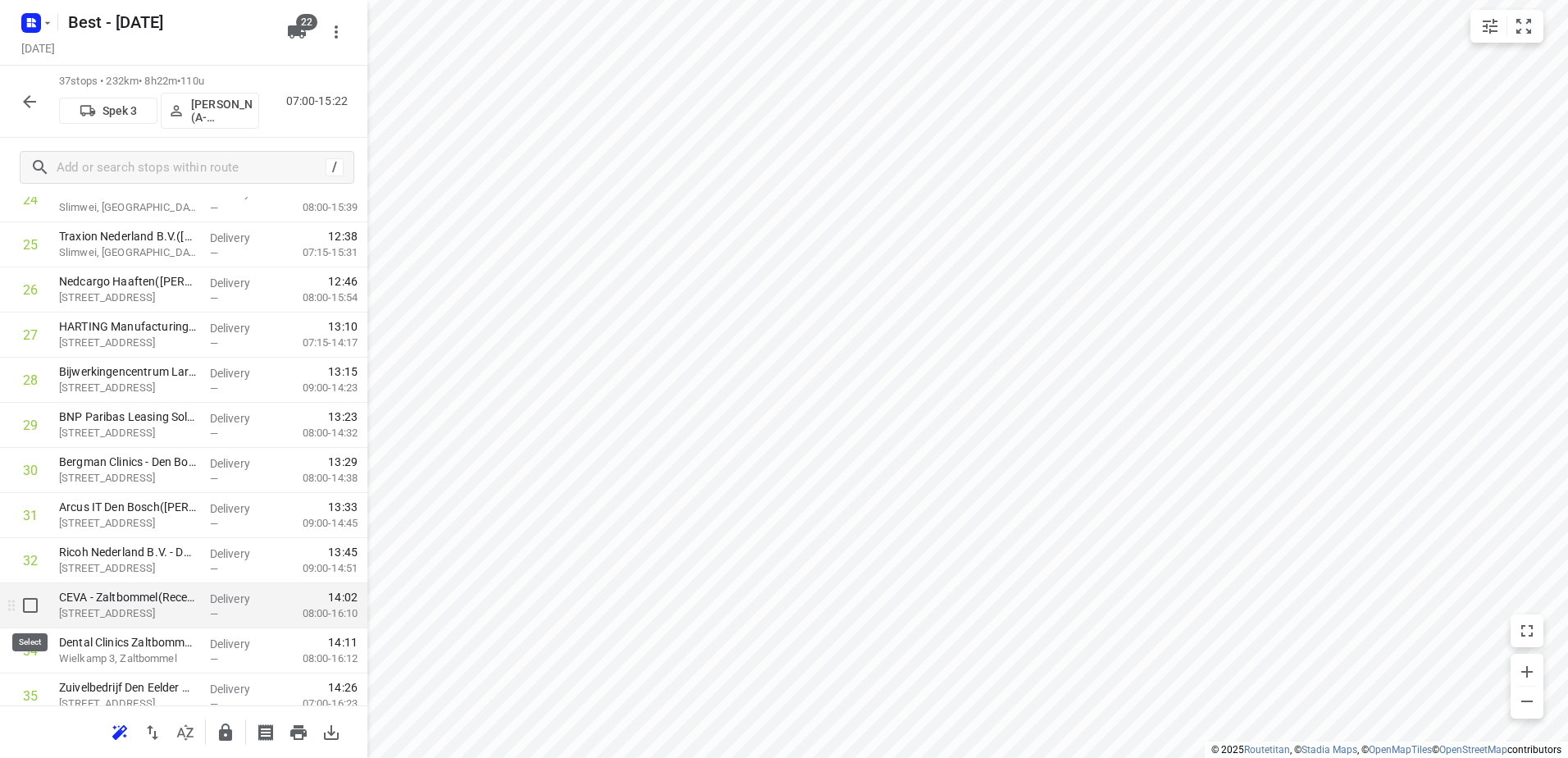
click at [27, 613] on input "checkbox" at bounding box center [30, 606] width 33 height 33
checkbox input "true"
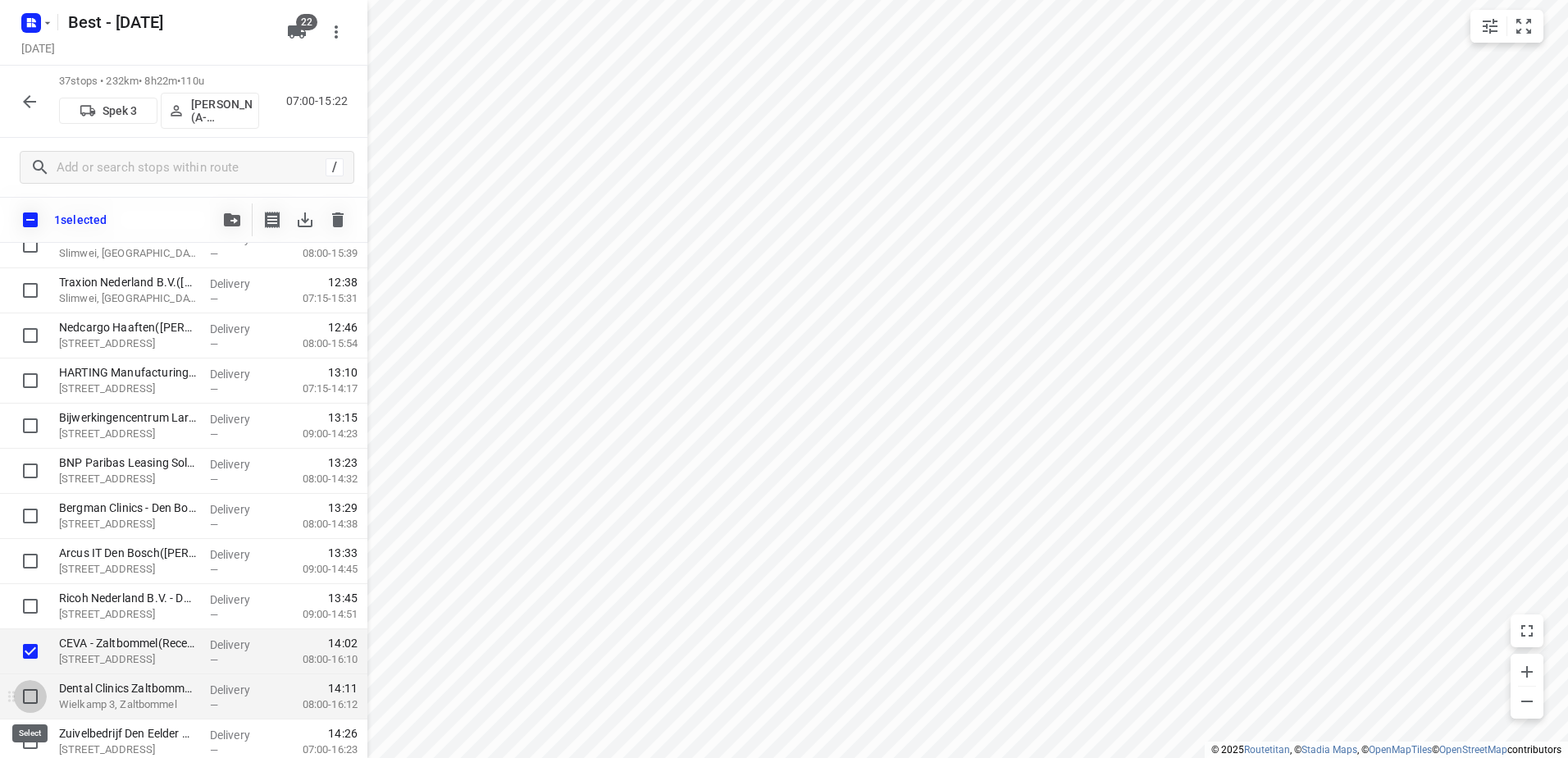
click at [29, 701] on input "checkbox" at bounding box center [30, 696] width 33 height 33
checkbox input "true"
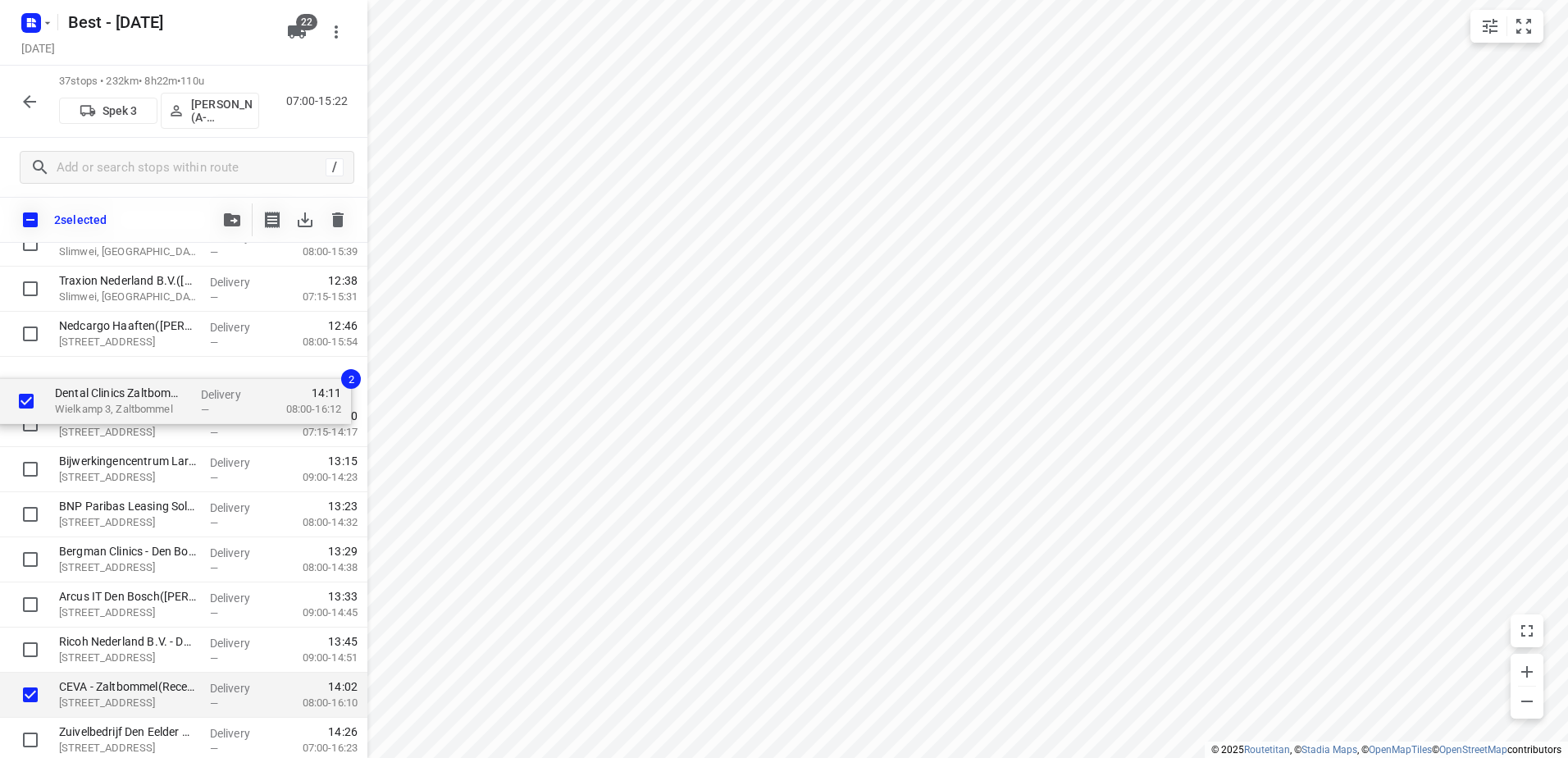
drag, startPoint x: 113, startPoint y: 676, endPoint x: 112, endPoint y: 374, distance: 302.0
click at [112, 374] on div "Essent - Den Bosch Facilicom Solutions([PERSON_NAME]) Willemsplein, Den Bosch D…" at bounding box center [184, 18] width 368 height 1669
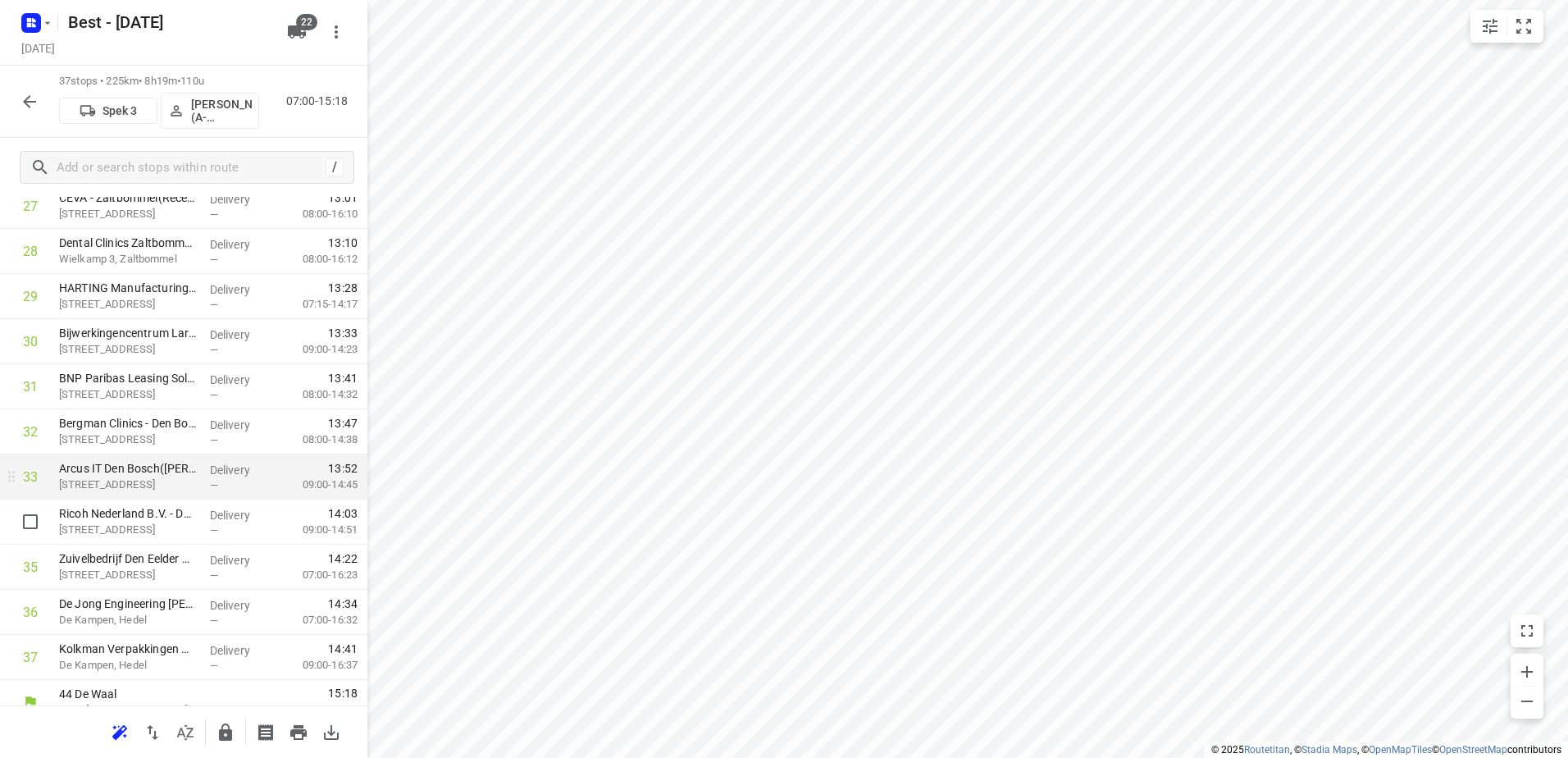
scroll to position [1335, 0]
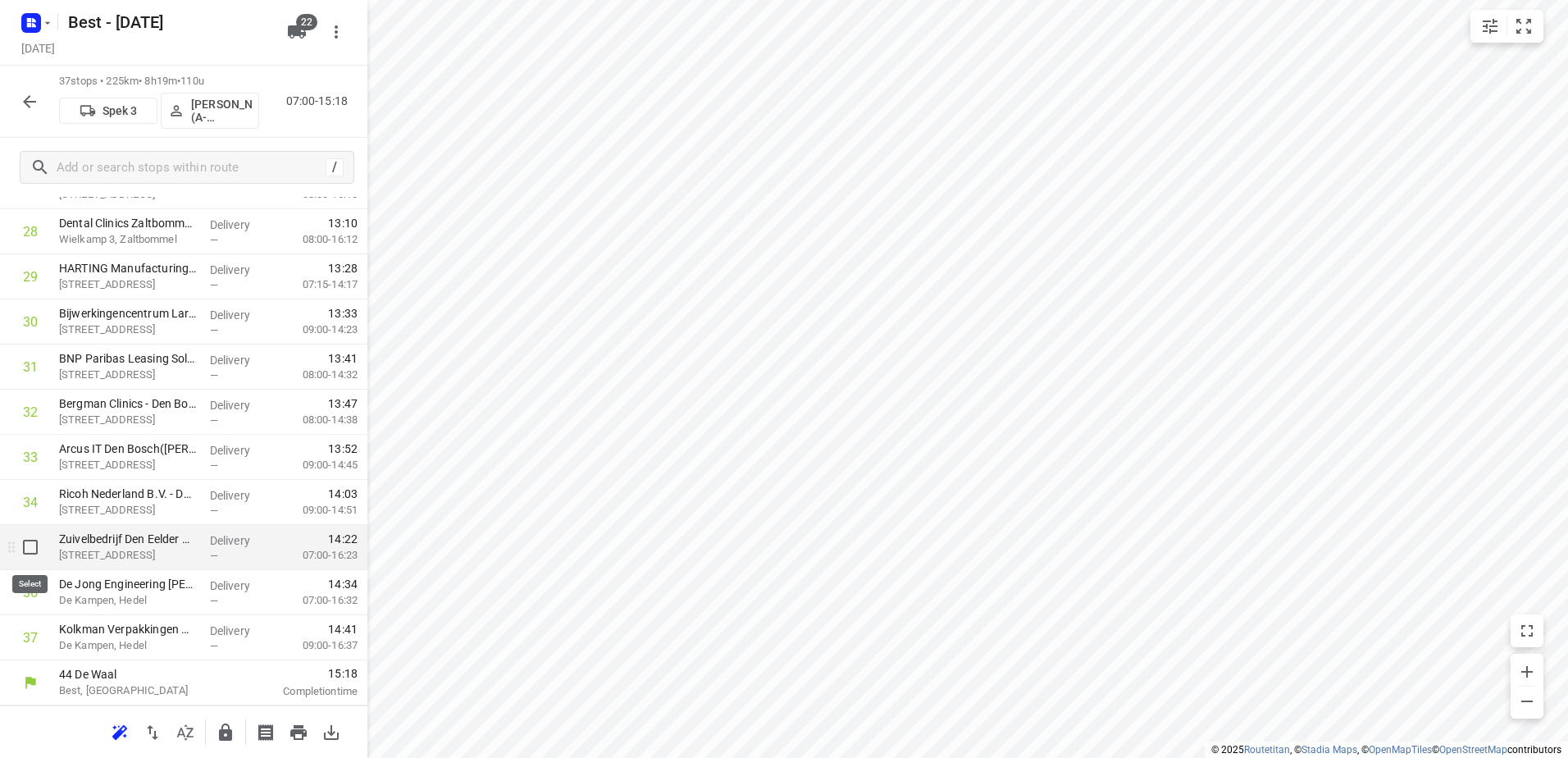
click at [22, 553] on input "checkbox" at bounding box center [30, 547] width 33 height 33
checkbox input "true"
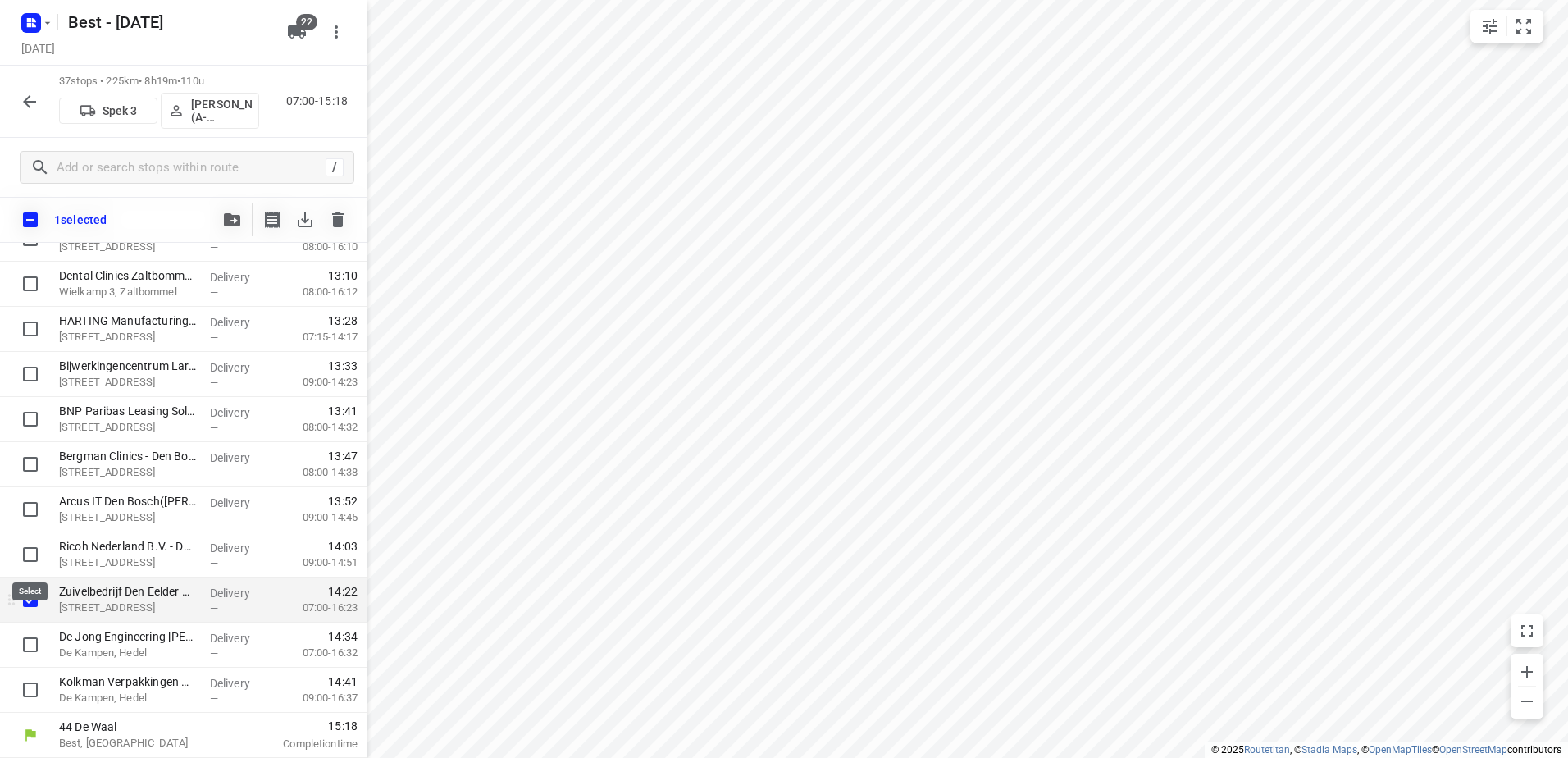
scroll to position [1328, 0]
drag, startPoint x: 30, startPoint y: 640, endPoint x: 29, endPoint y: 659, distance: 19.0
click at [30, 643] on input "checkbox" at bounding box center [30, 644] width 33 height 33
checkbox input "true"
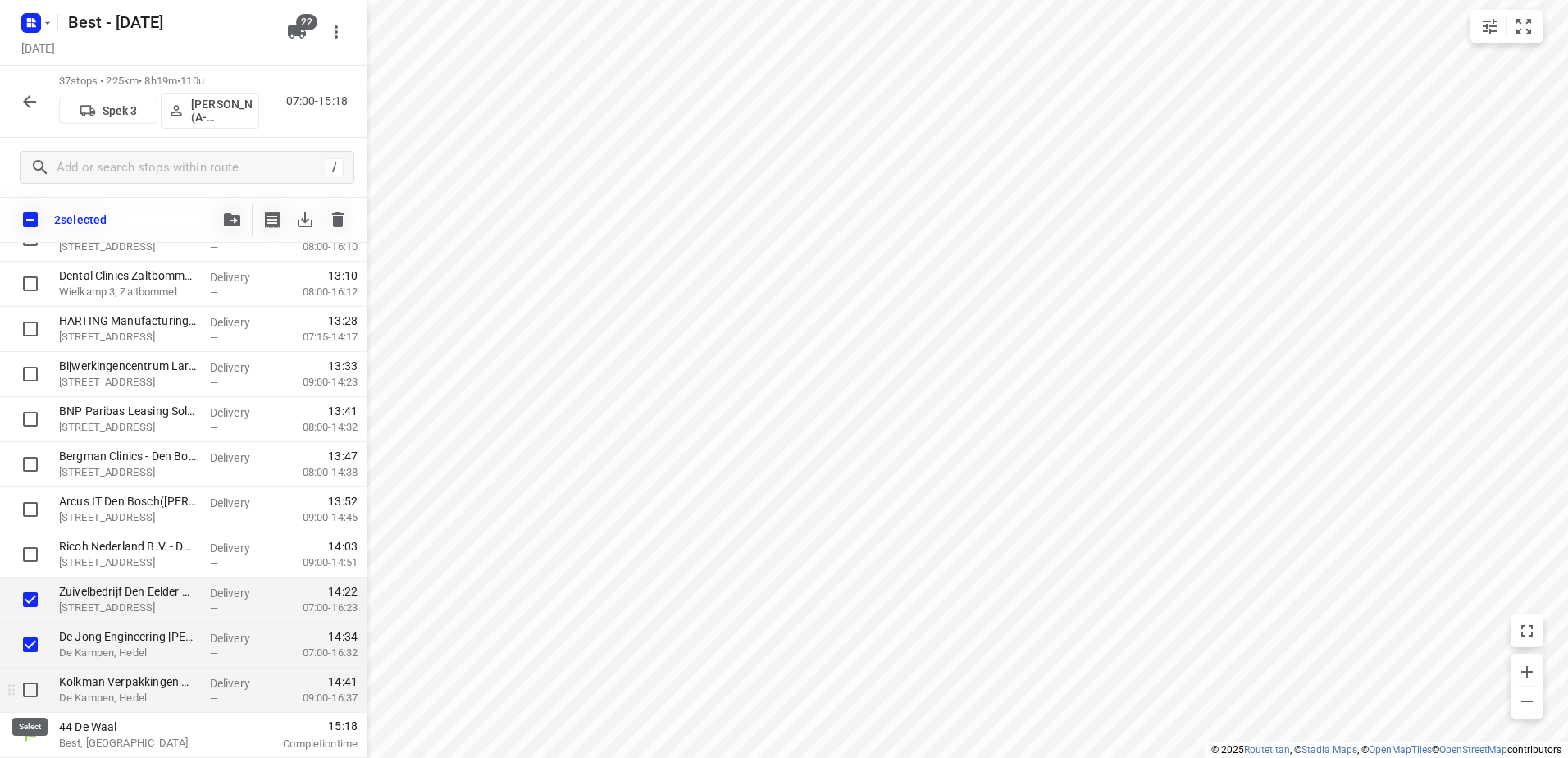
click at [24, 689] on input "checkbox" at bounding box center [30, 690] width 33 height 33
checkbox input "true"
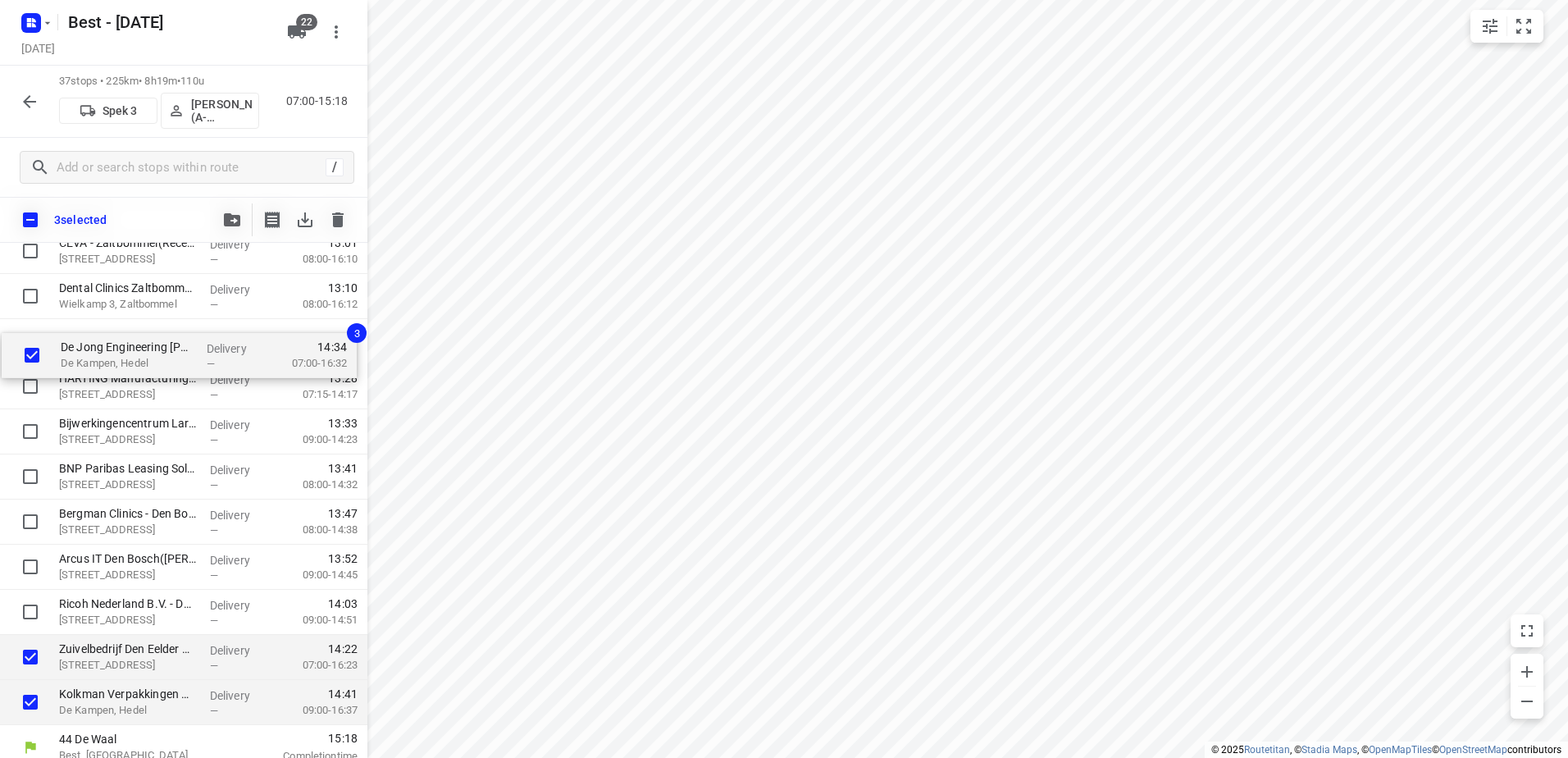
drag, startPoint x: 186, startPoint y: 648, endPoint x: 187, endPoint y: 350, distance: 298.0
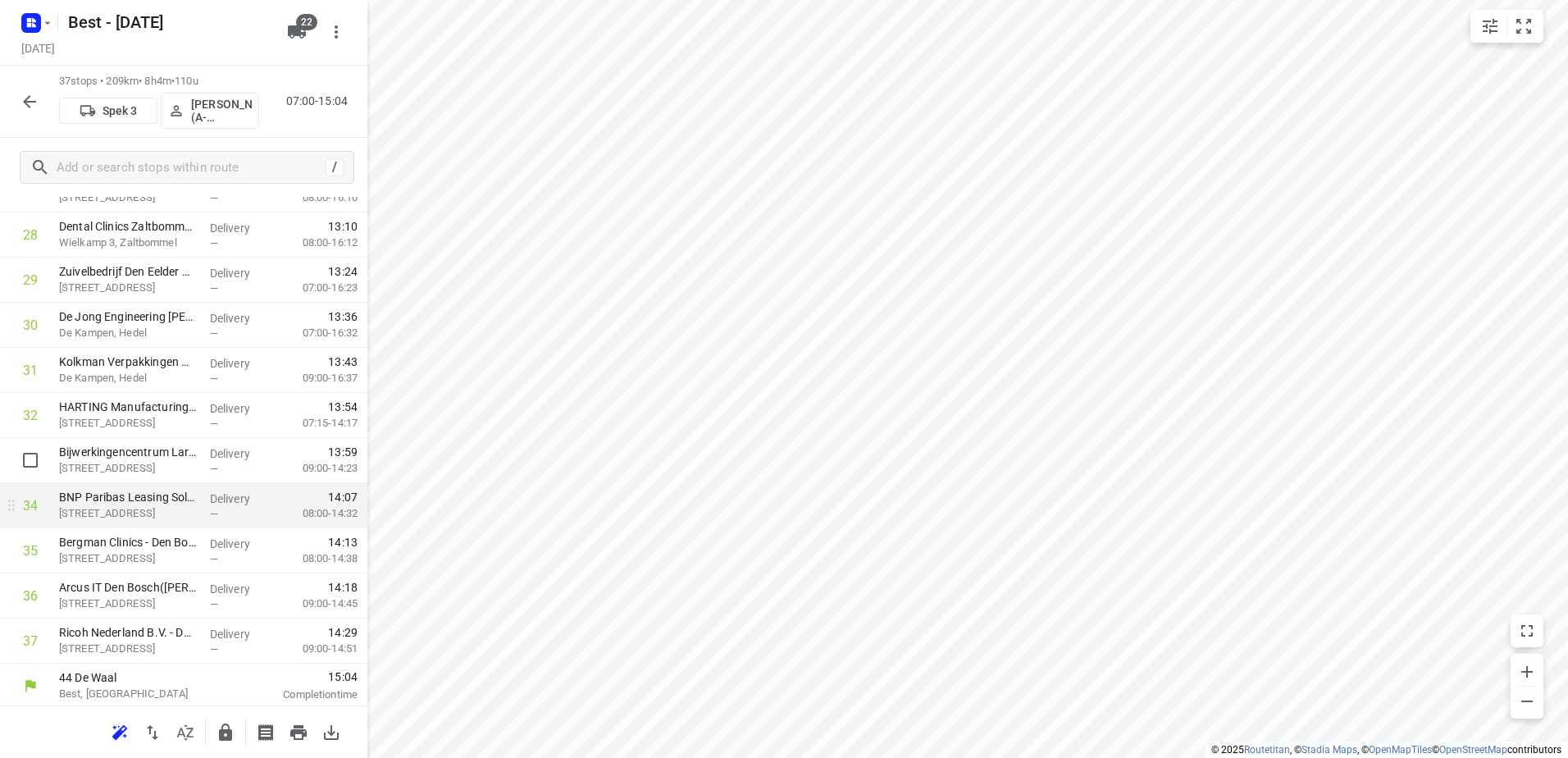
scroll to position [1335, 0]
click at [214, 733] on button "button" at bounding box center [225, 732] width 33 height 33
click at [33, 96] on icon "button" at bounding box center [30, 101] width 20 height 20
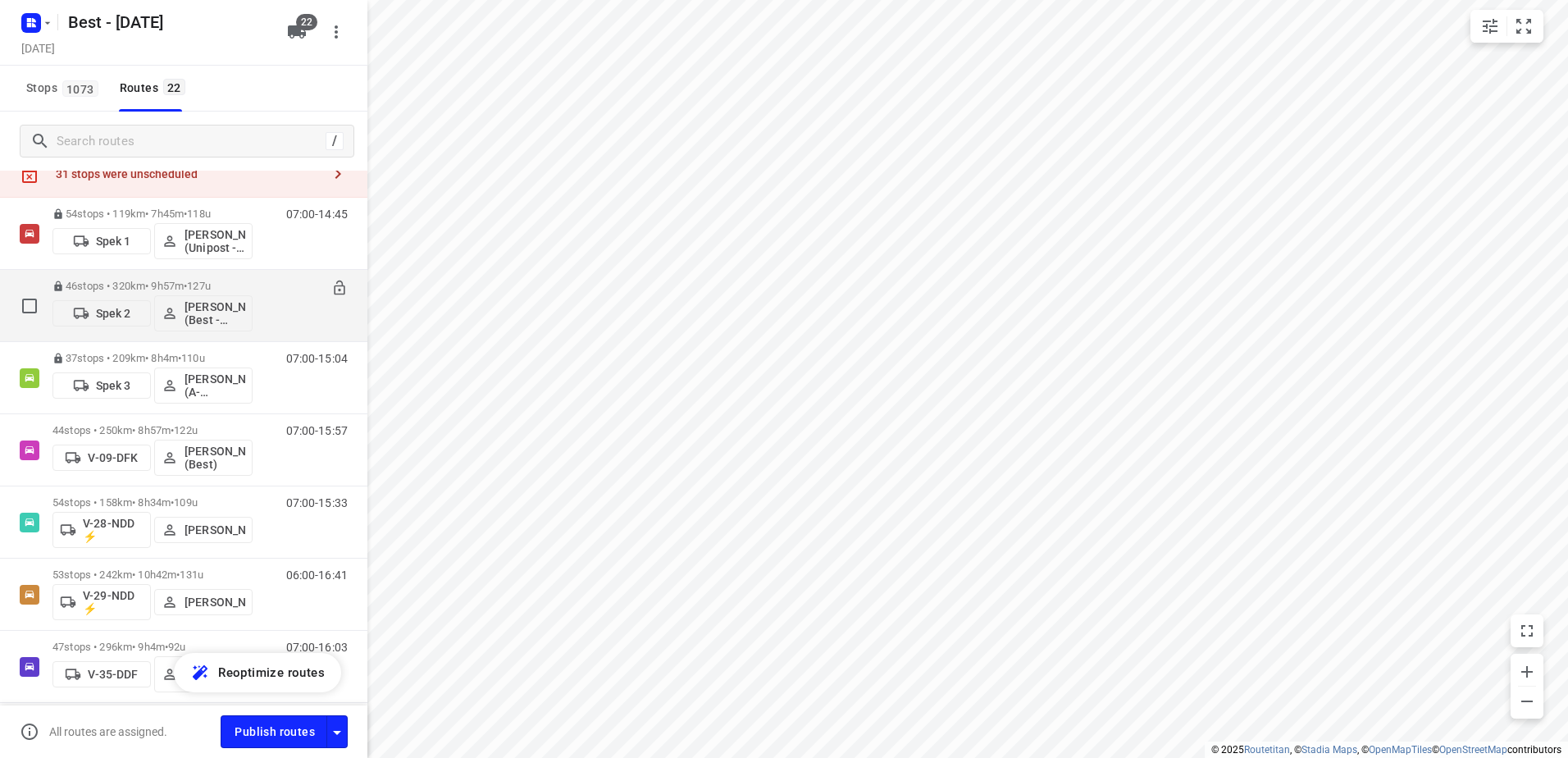
scroll to position [82, 0]
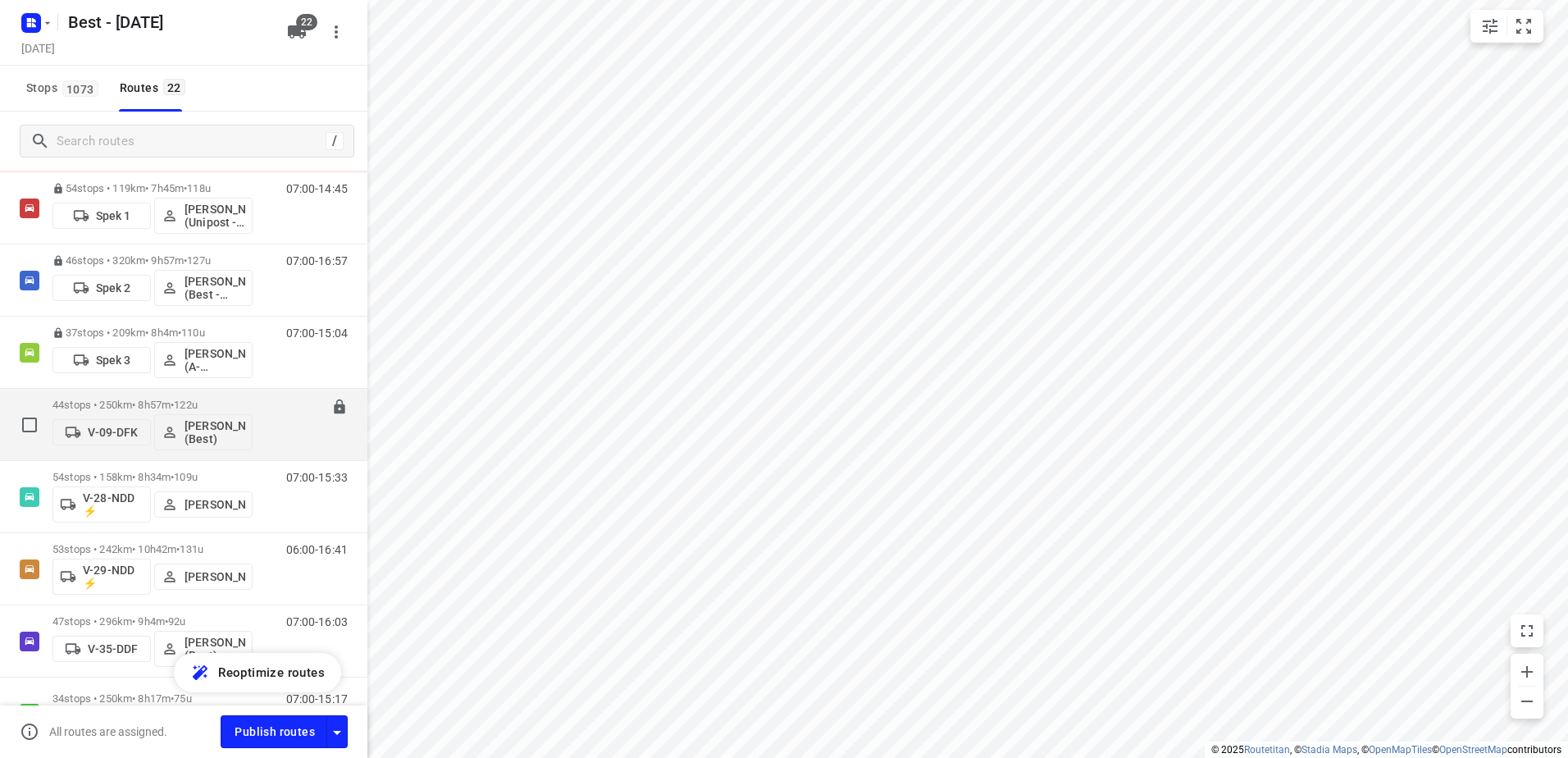
click at [164, 399] on p "44 stops • 250km • 8h57m • 122u" at bounding box center [152, 405] width 200 height 13
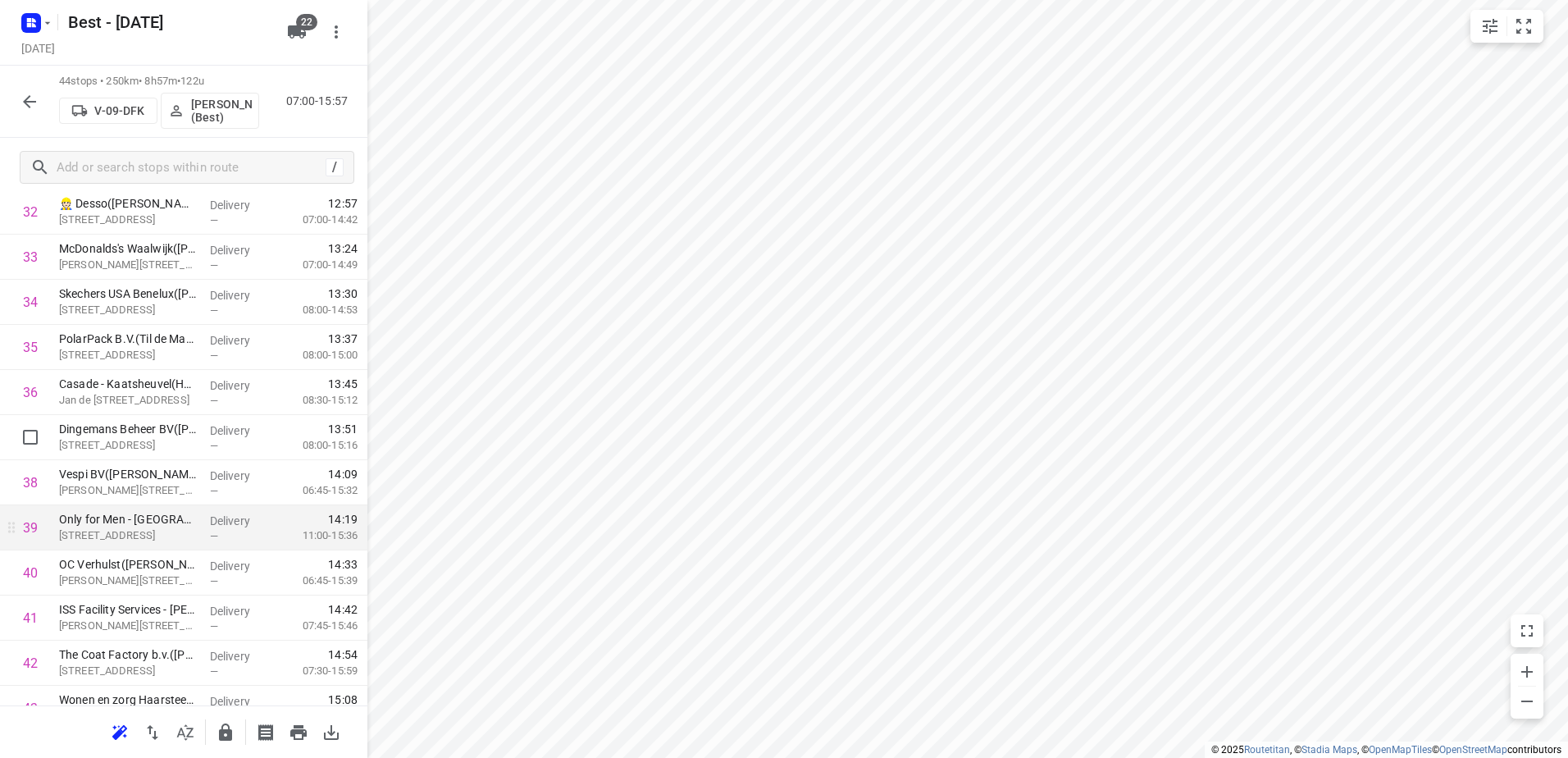
scroll to position [1558, 0]
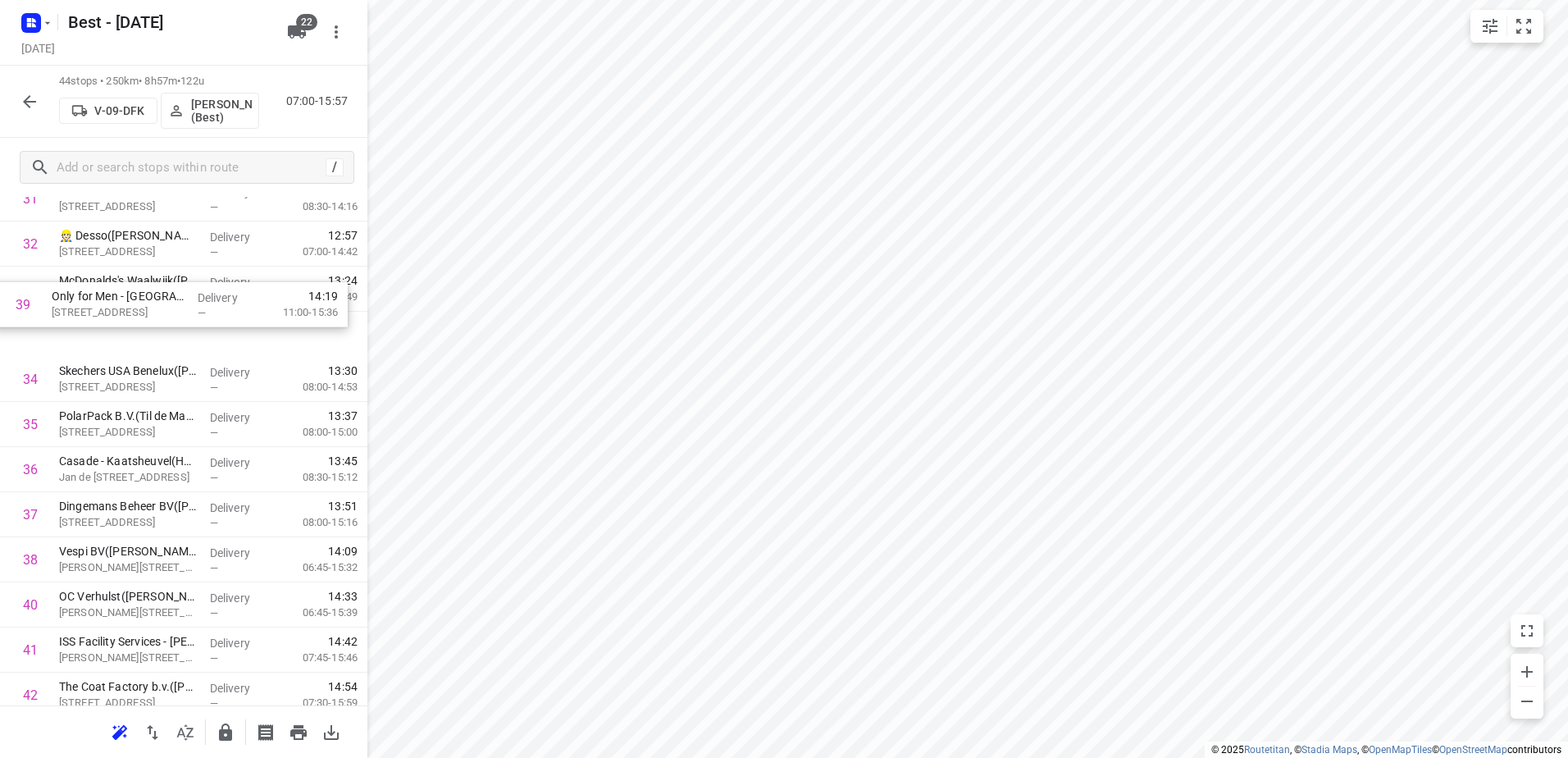
drag, startPoint x: 183, startPoint y: 504, endPoint x: 176, endPoint y: 293, distance: 211.1
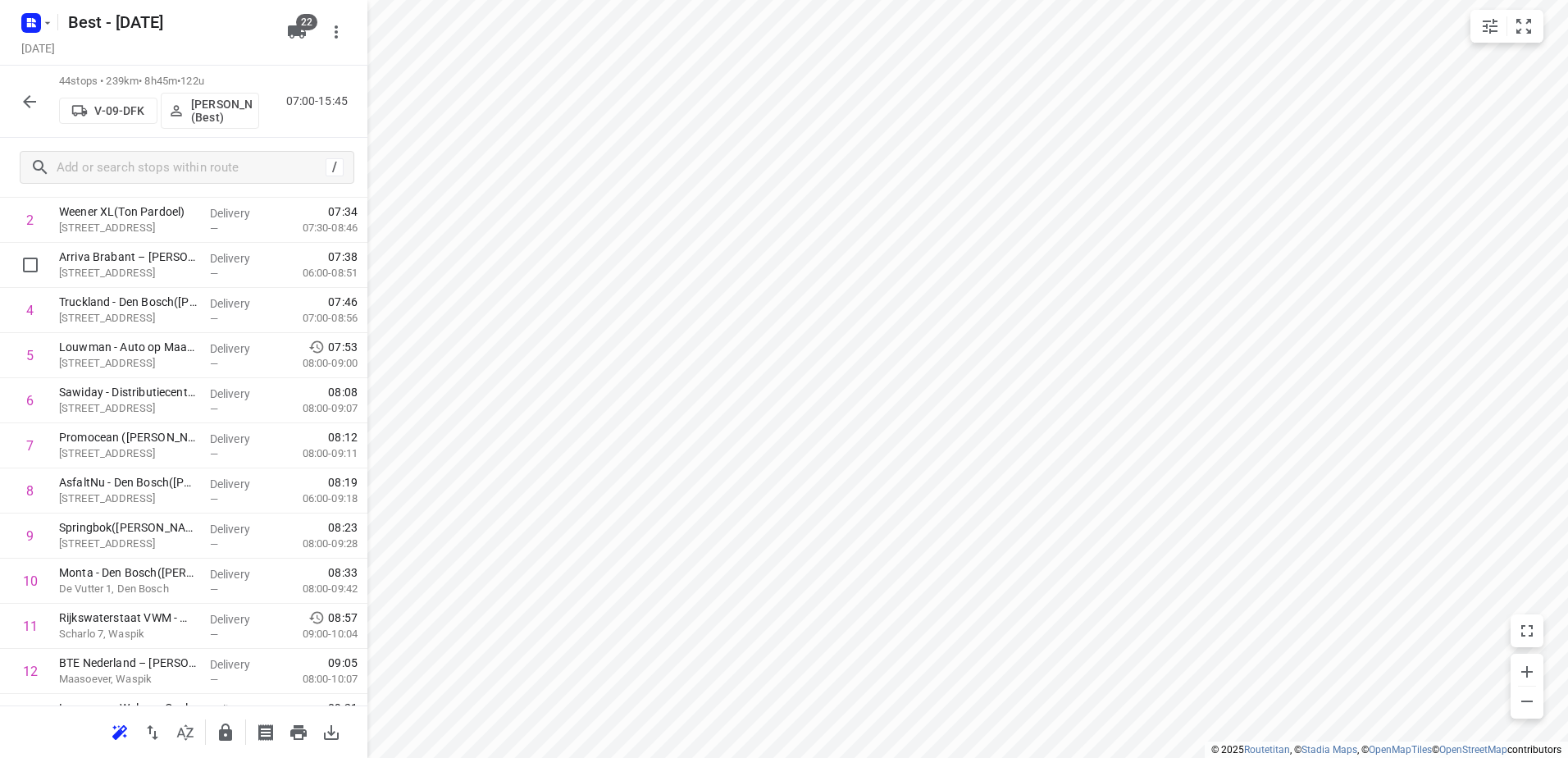
scroll to position [10, 0]
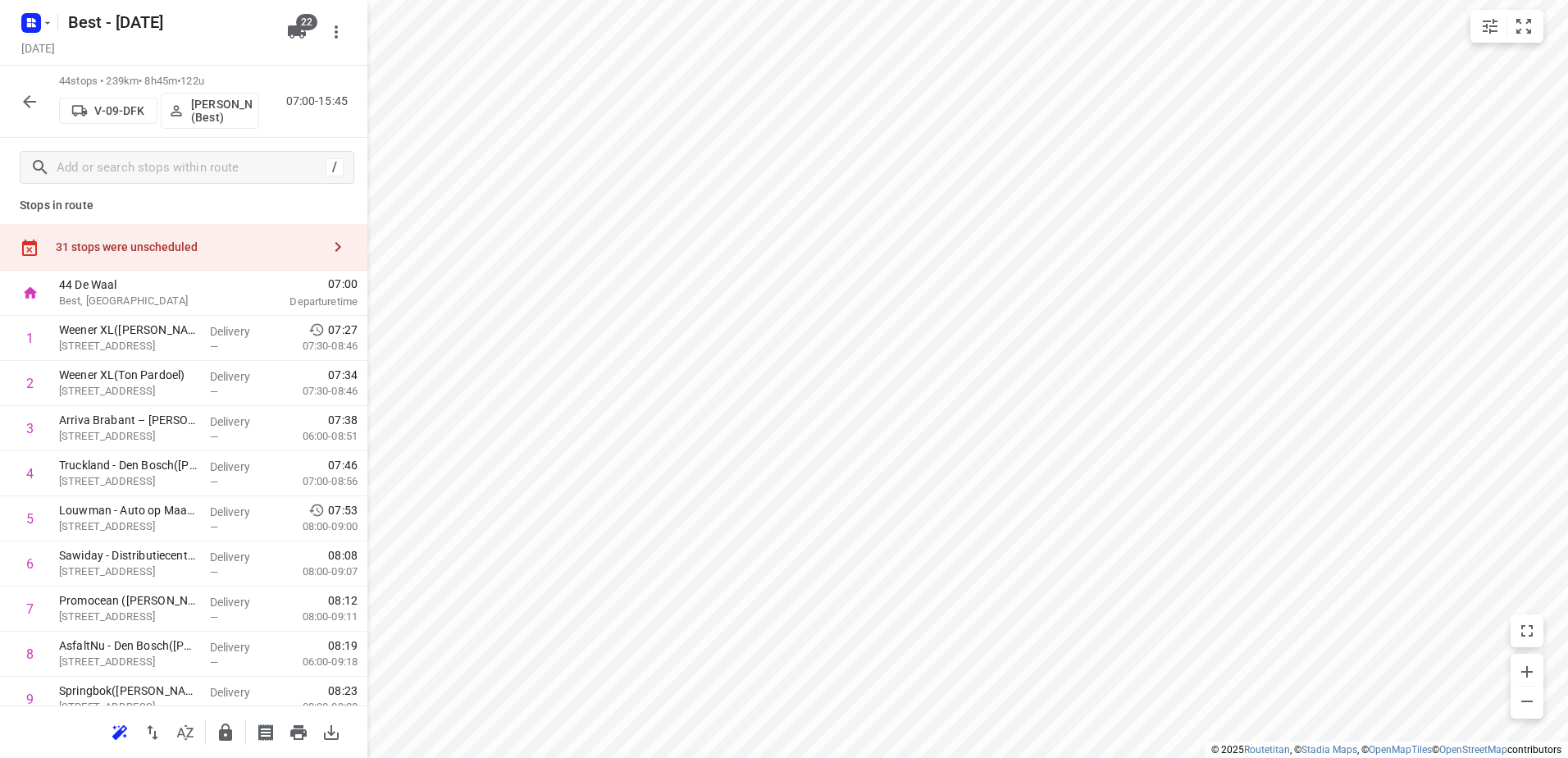
click at [253, 230] on div "31 stops were unscheduled" at bounding box center [184, 248] width 368 height 47
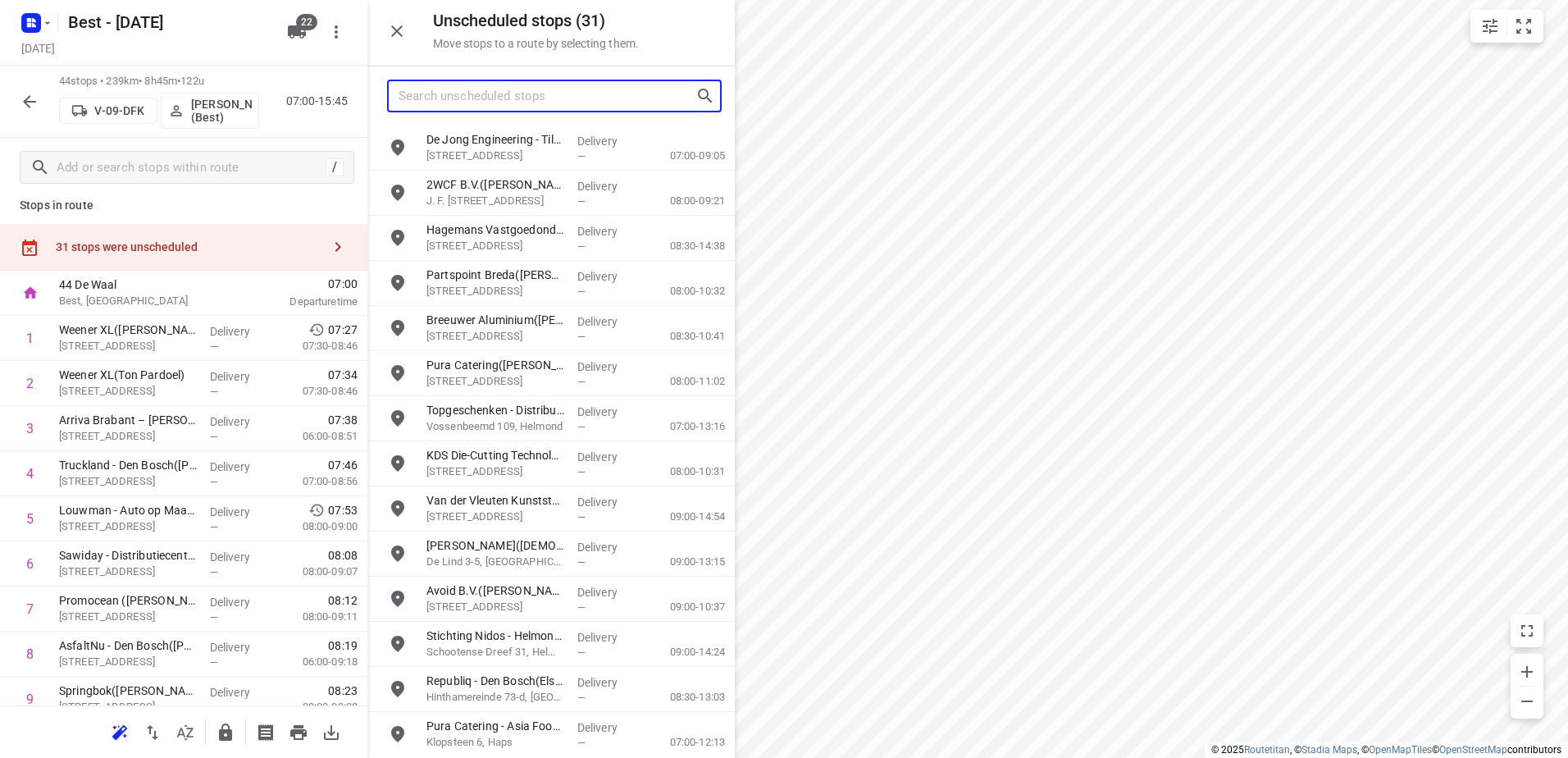
click at [509, 91] on input "Search unscheduled stops" at bounding box center [546, 96] width 297 height 25
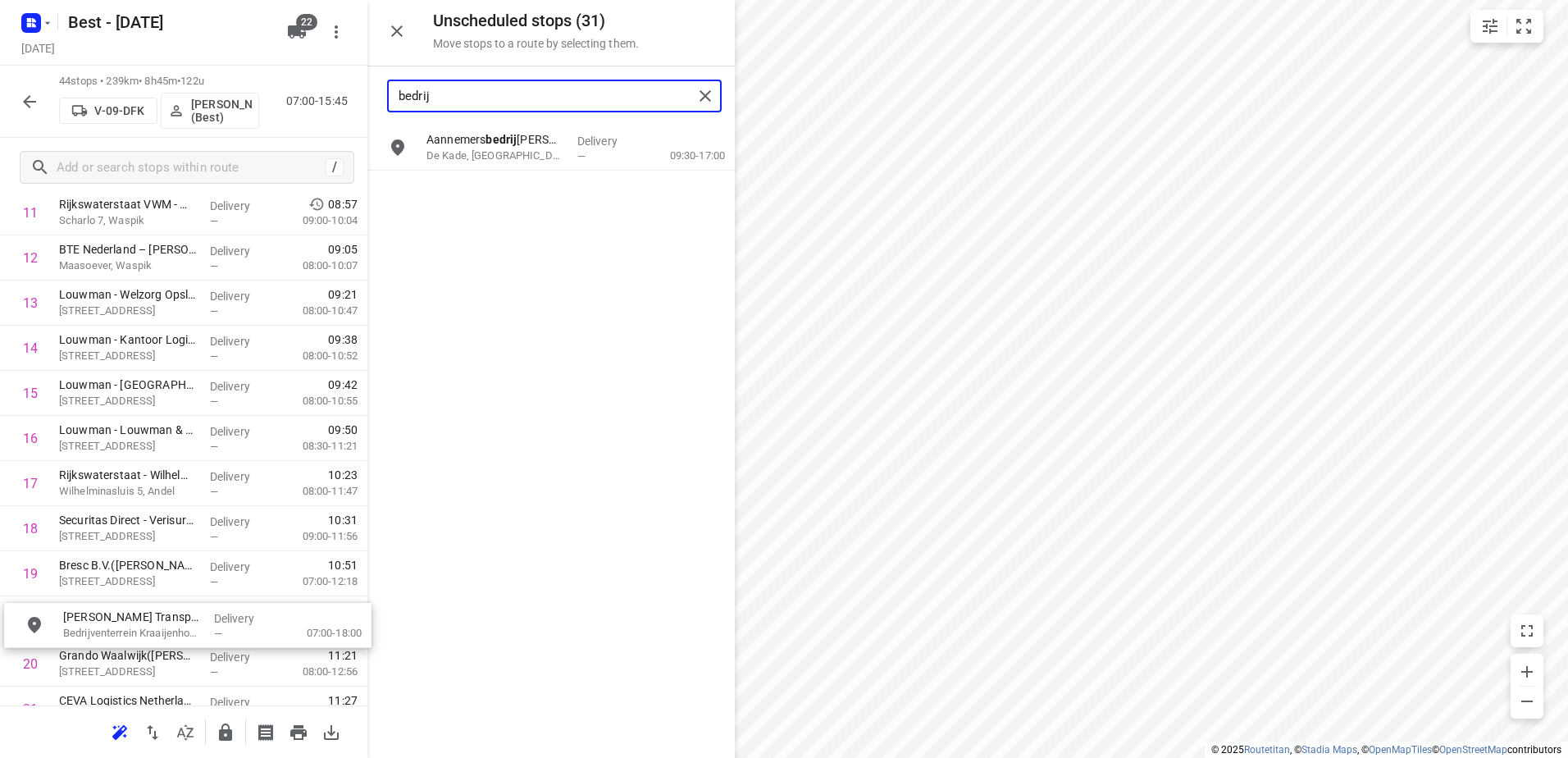
scroll to position [614, 0]
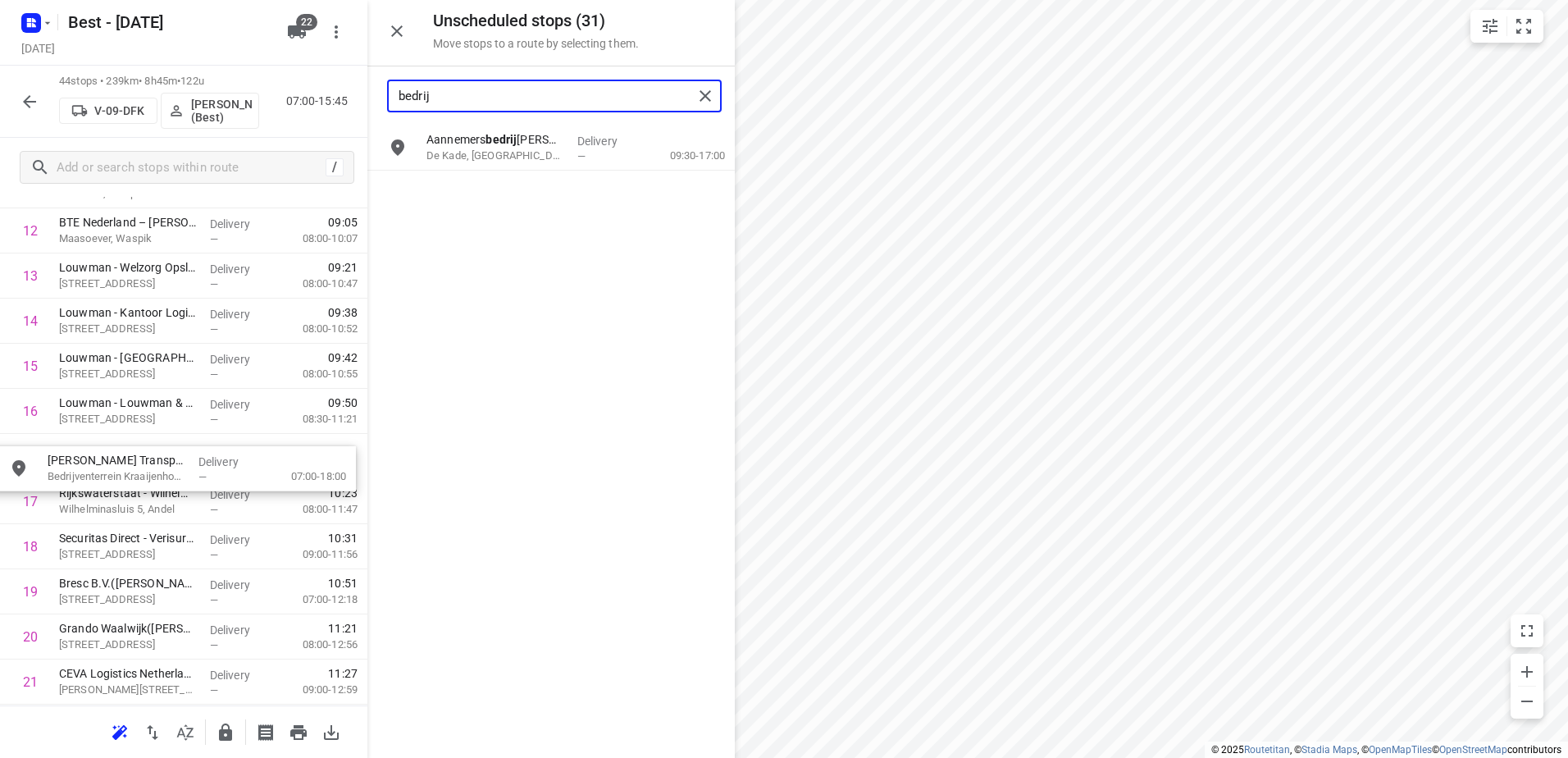
drag, startPoint x: 526, startPoint y: 144, endPoint x: 144, endPoint y: 466, distance: 499.6
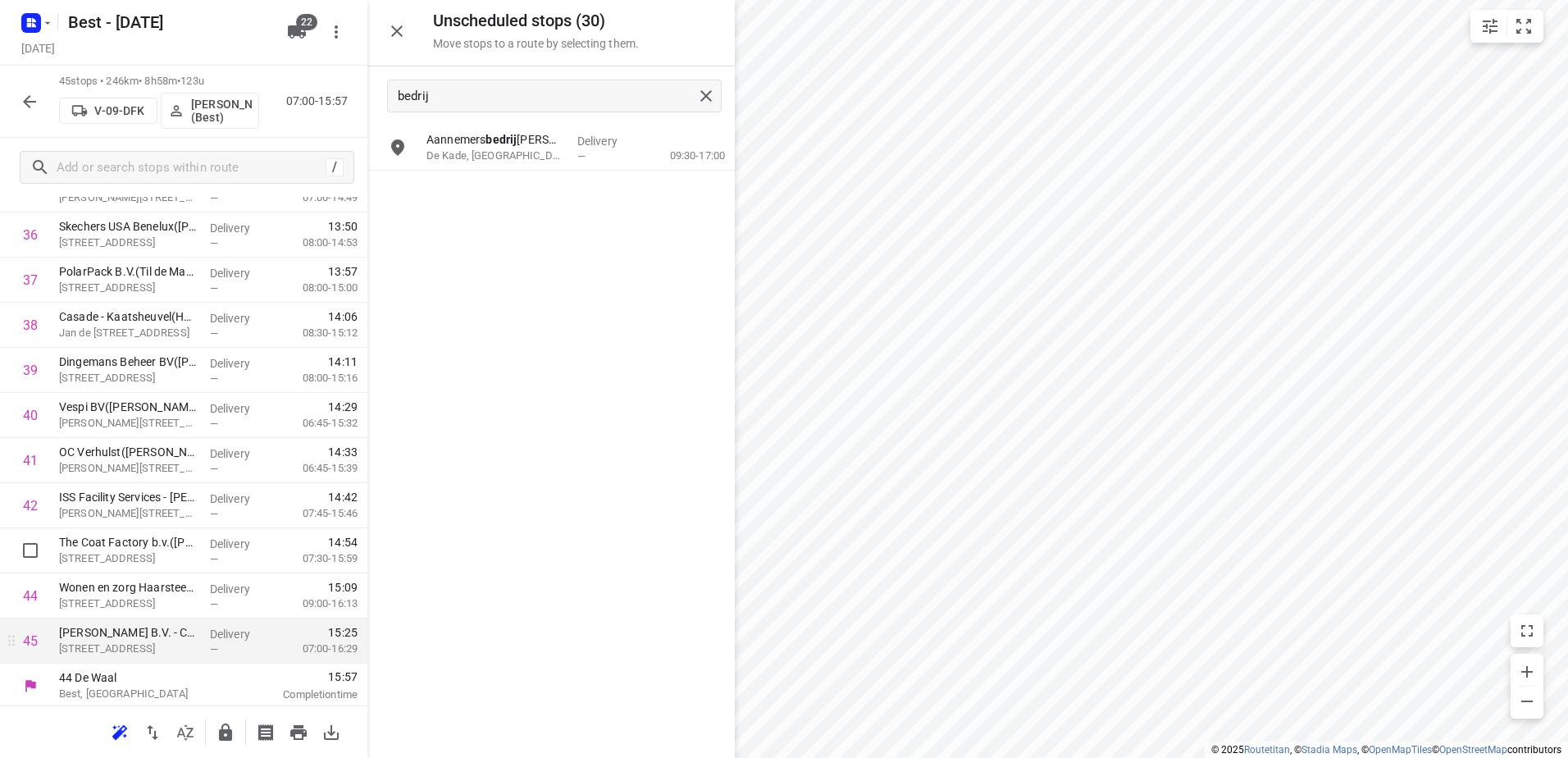
scroll to position [1695, 0]
click at [214, 723] on button "button" at bounding box center [225, 732] width 33 height 33
click at [27, 104] on icon "button" at bounding box center [30, 101] width 13 height 13
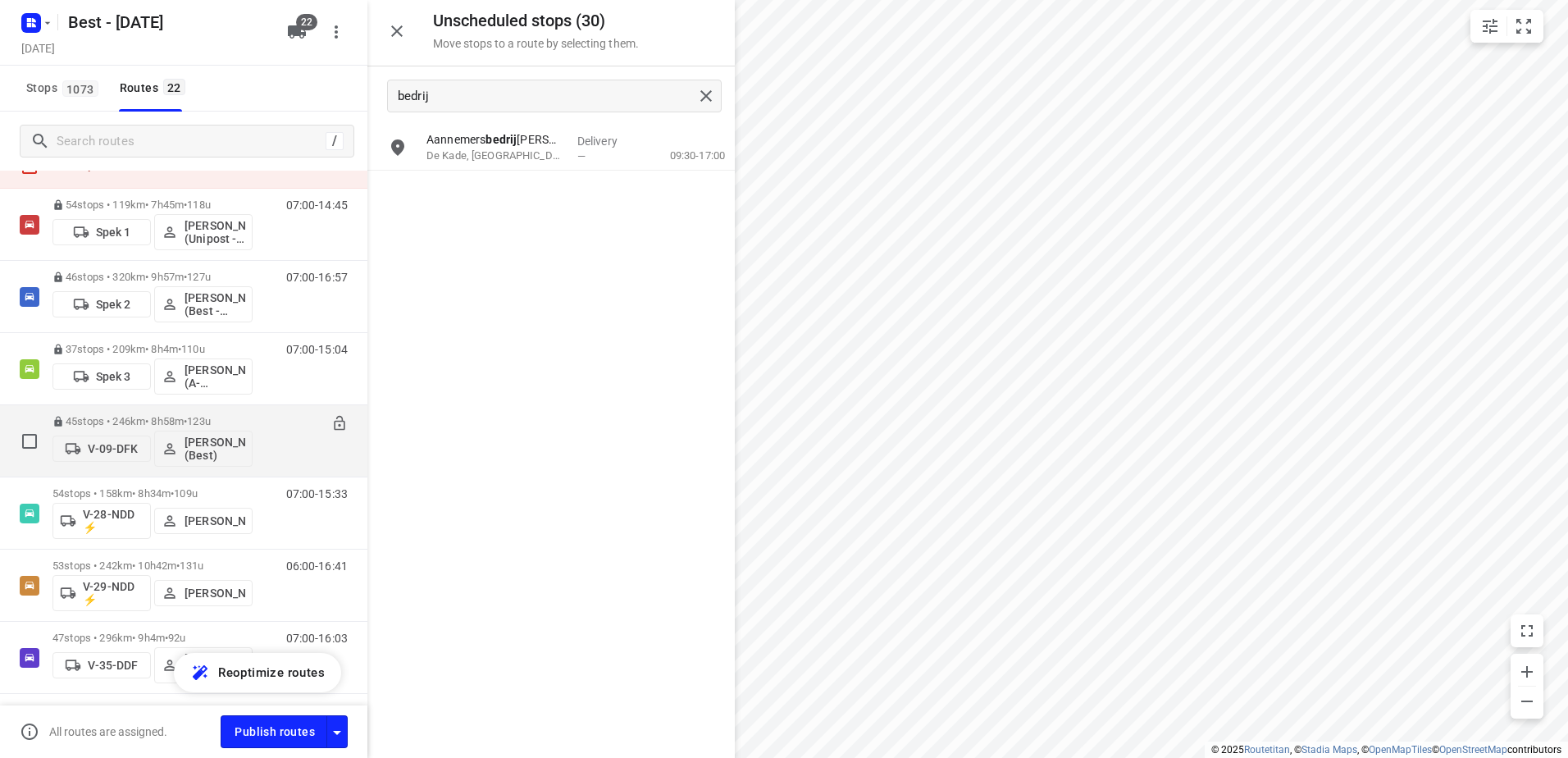
scroll to position [164, 0]
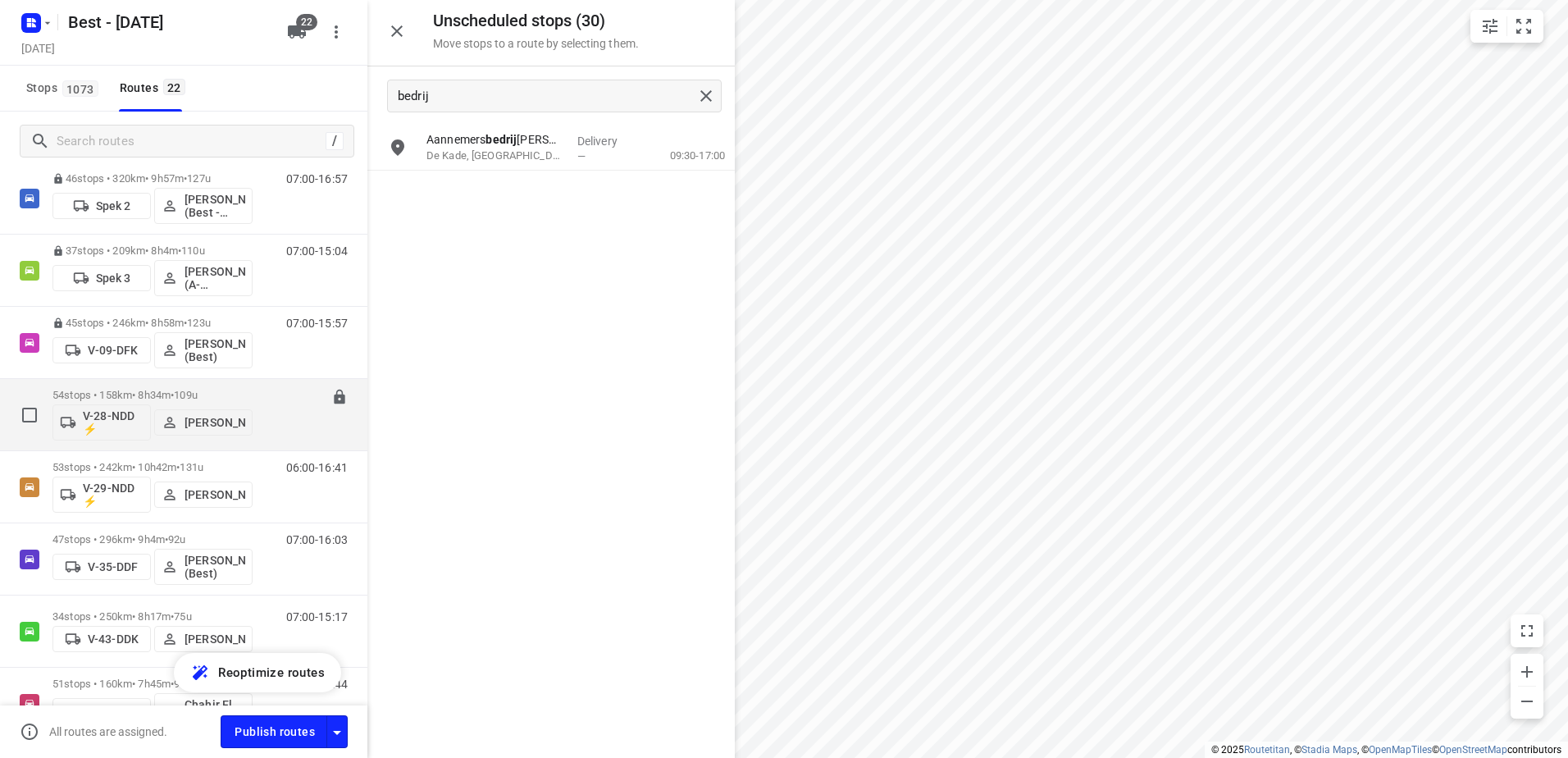
click at [144, 397] on p "54 stops • 158km • 8h34m • 109u" at bounding box center [152, 395] width 200 height 13
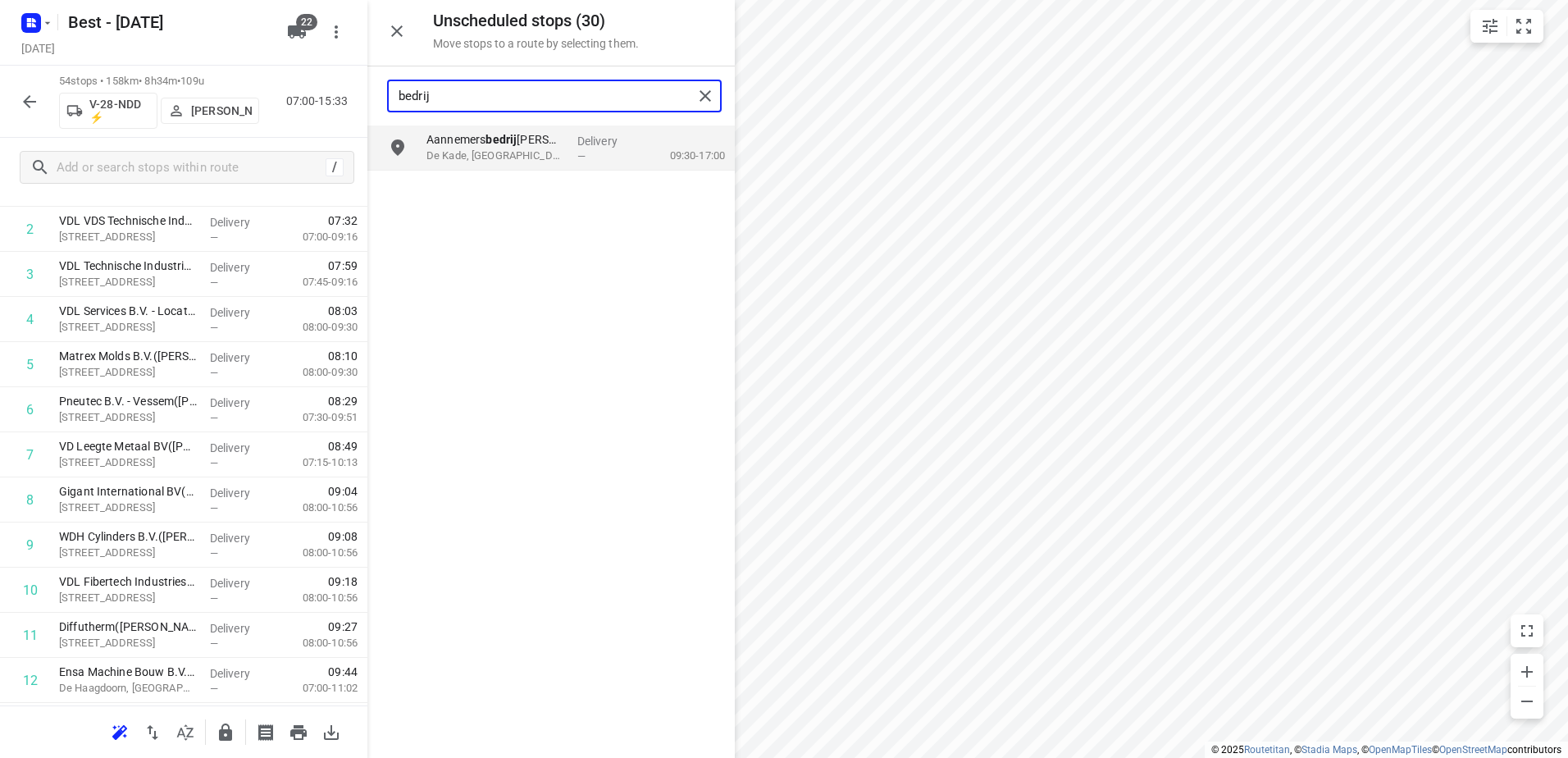
drag, startPoint x: 460, startPoint y: 104, endPoint x: 342, endPoint y: 96, distance: 118.3
click at [348, 100] on div "Unscheduled stops ( 30 ) Move stops to a route by selecting them. bedrij Aannem…" at bounding box center [184, 379] width 368 height 758
type input "hoofd"
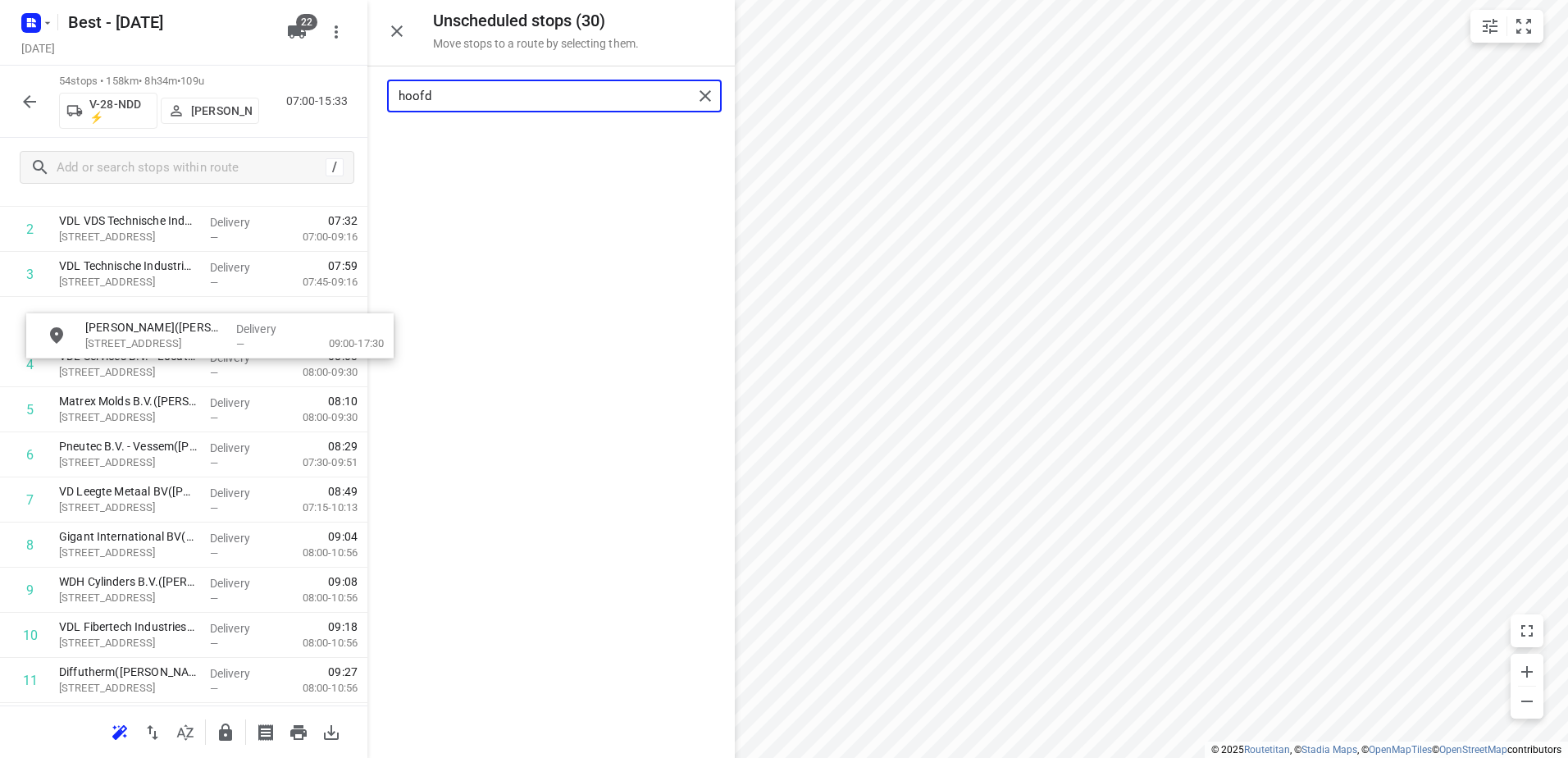
scroll to position [158, 0]
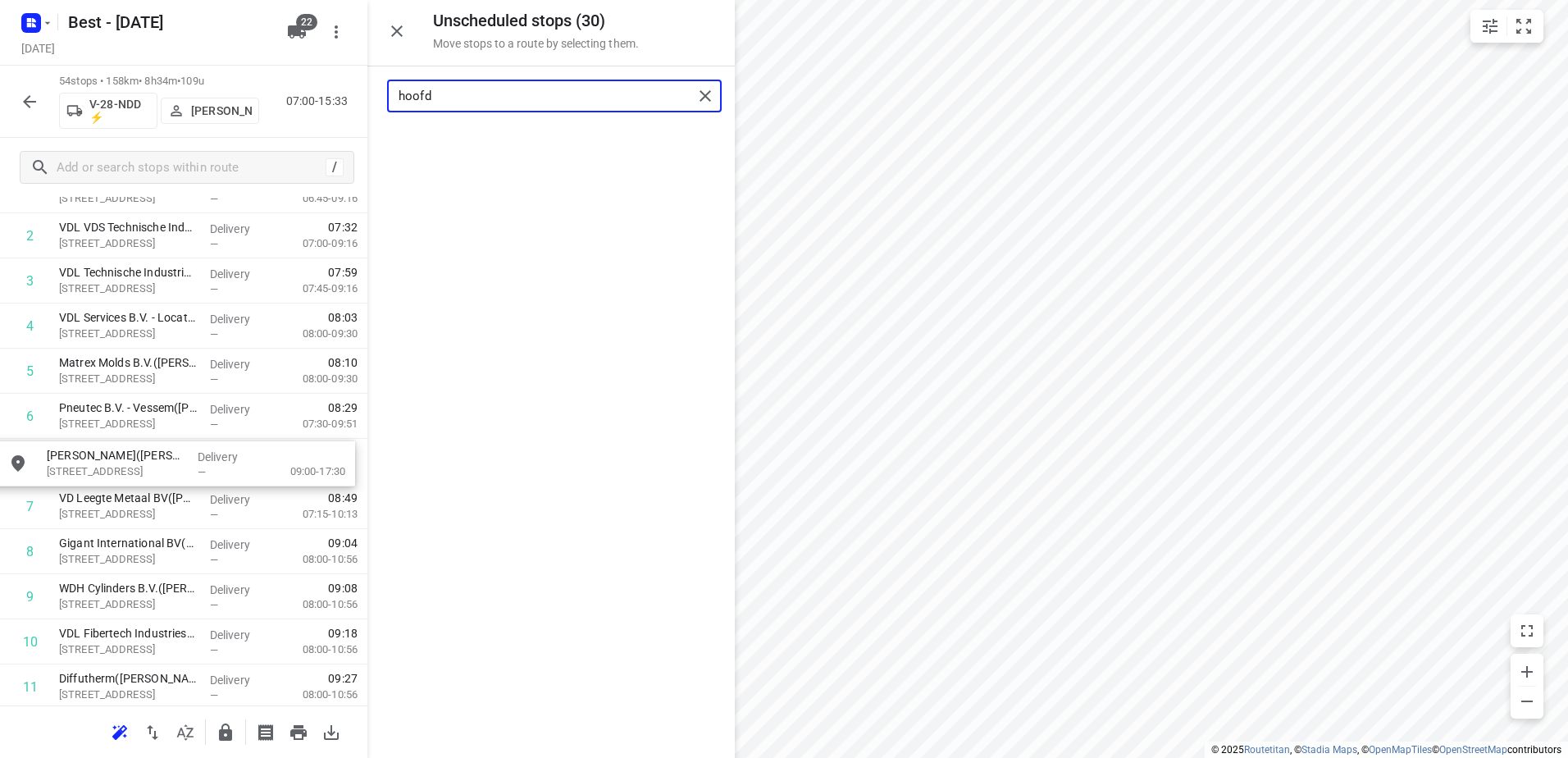
drag, startPoint x: 560, startPoint y: 158, endPoint x: 170, endPoint y: 481, distance: 506.4
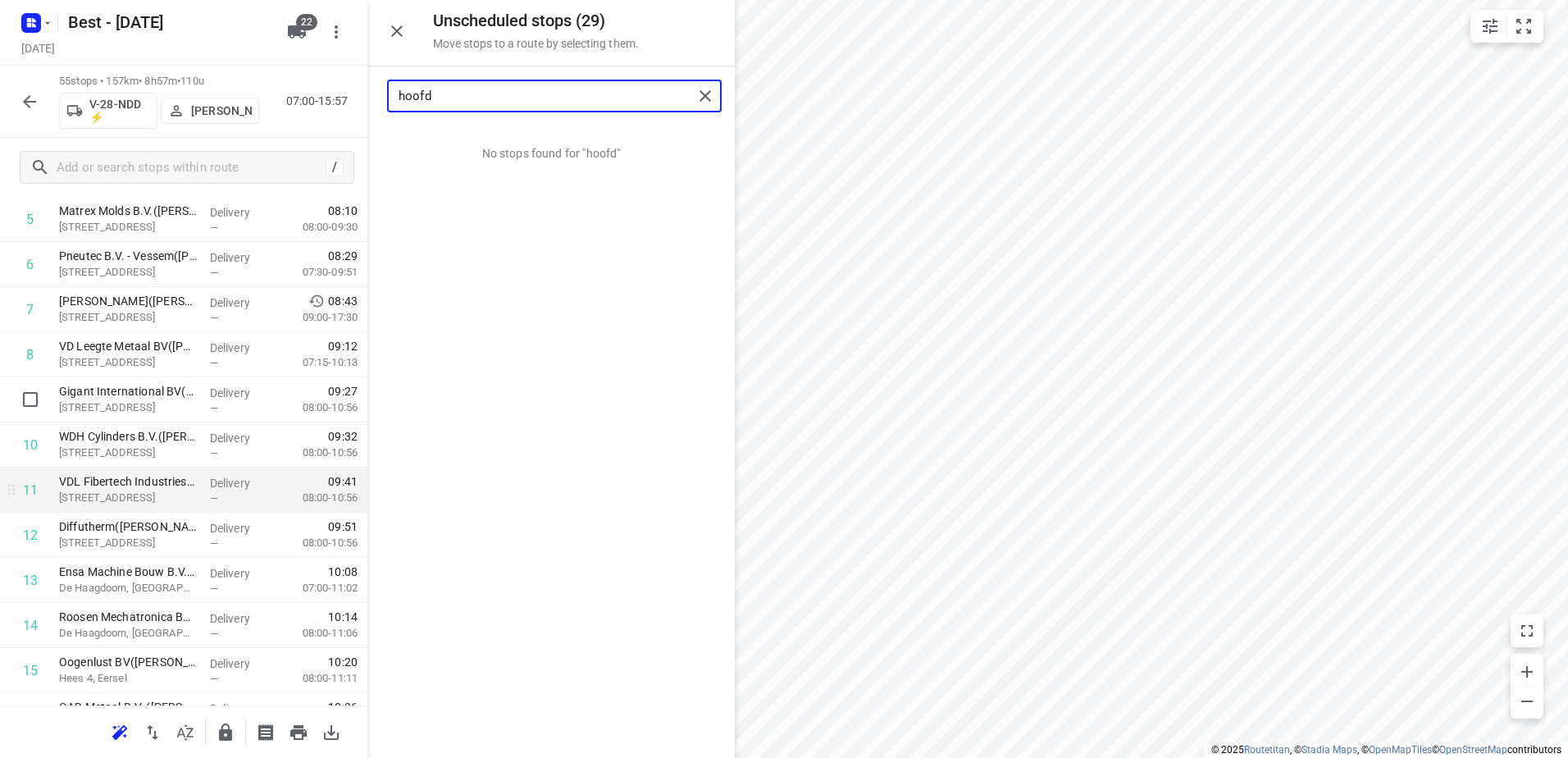
scroll to position [328, 0]
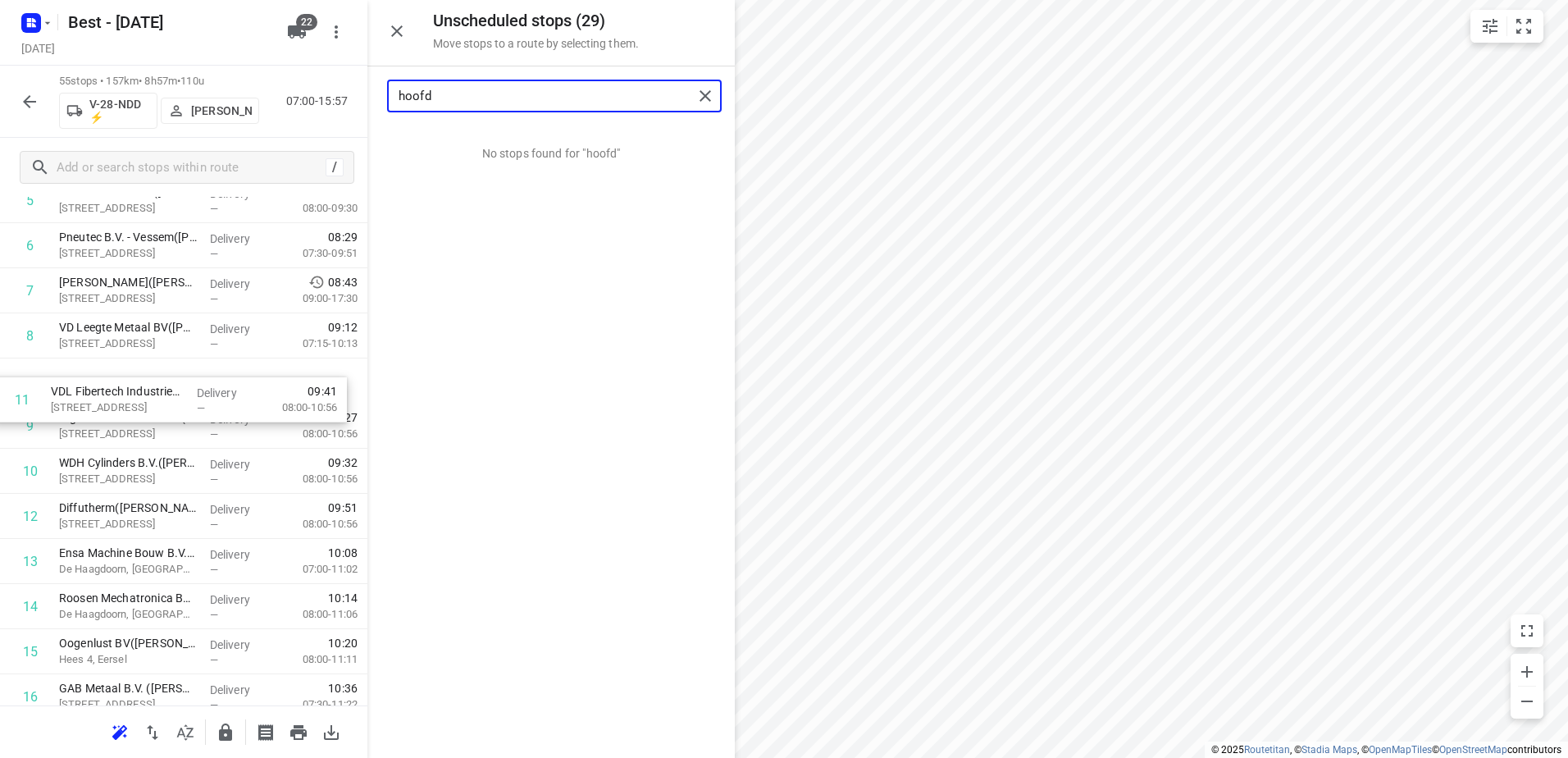
drag, startPoint x: 188, startPoint y: 460, endPoint x: 178, endPoint y: 373, distance: 87.6
drag, startPoint x: 177, startPoint y: 525, endPoint x: 181, endPoint y: 412, distance: 113.1
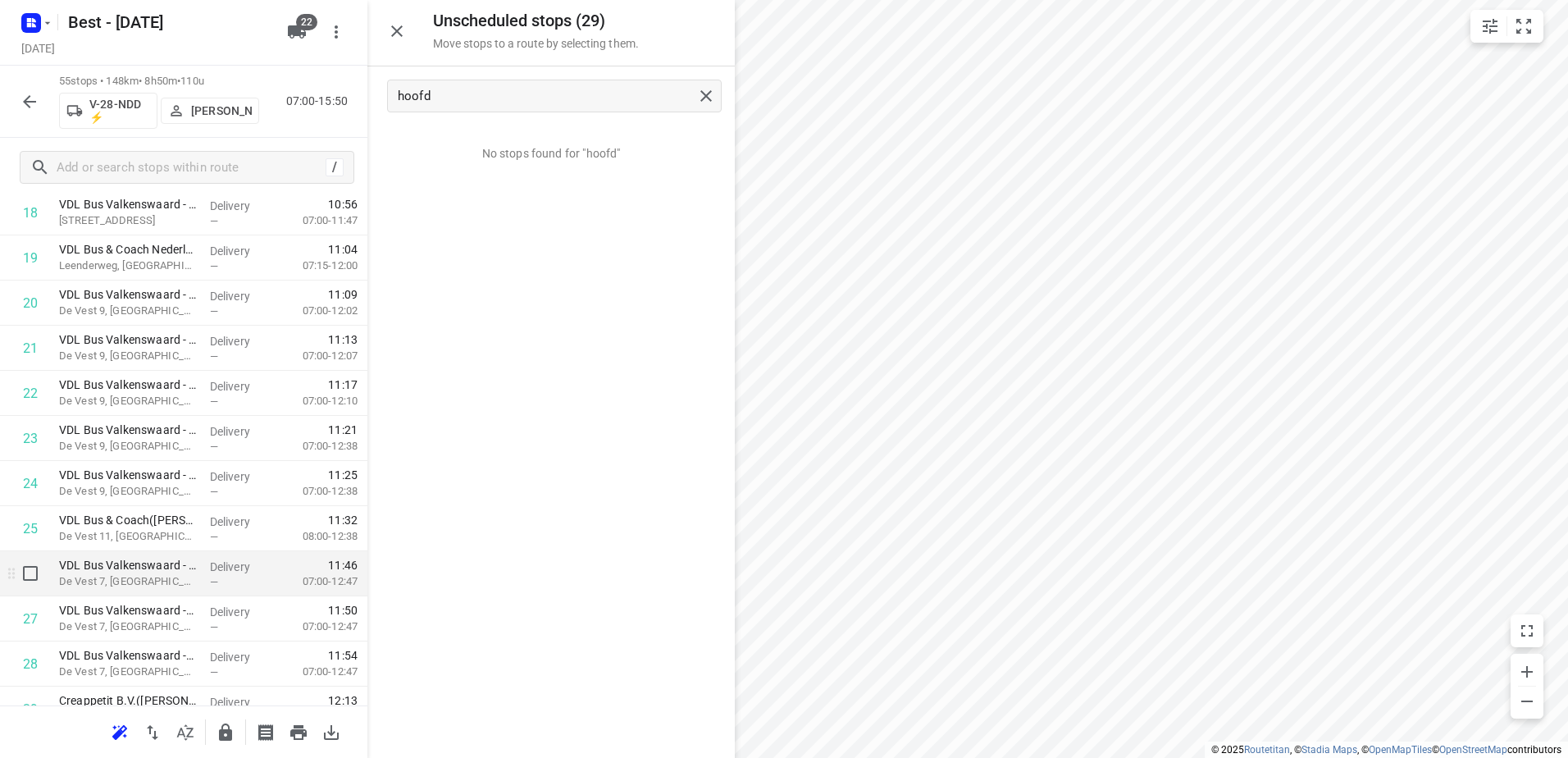
scroll to position [984, 0]
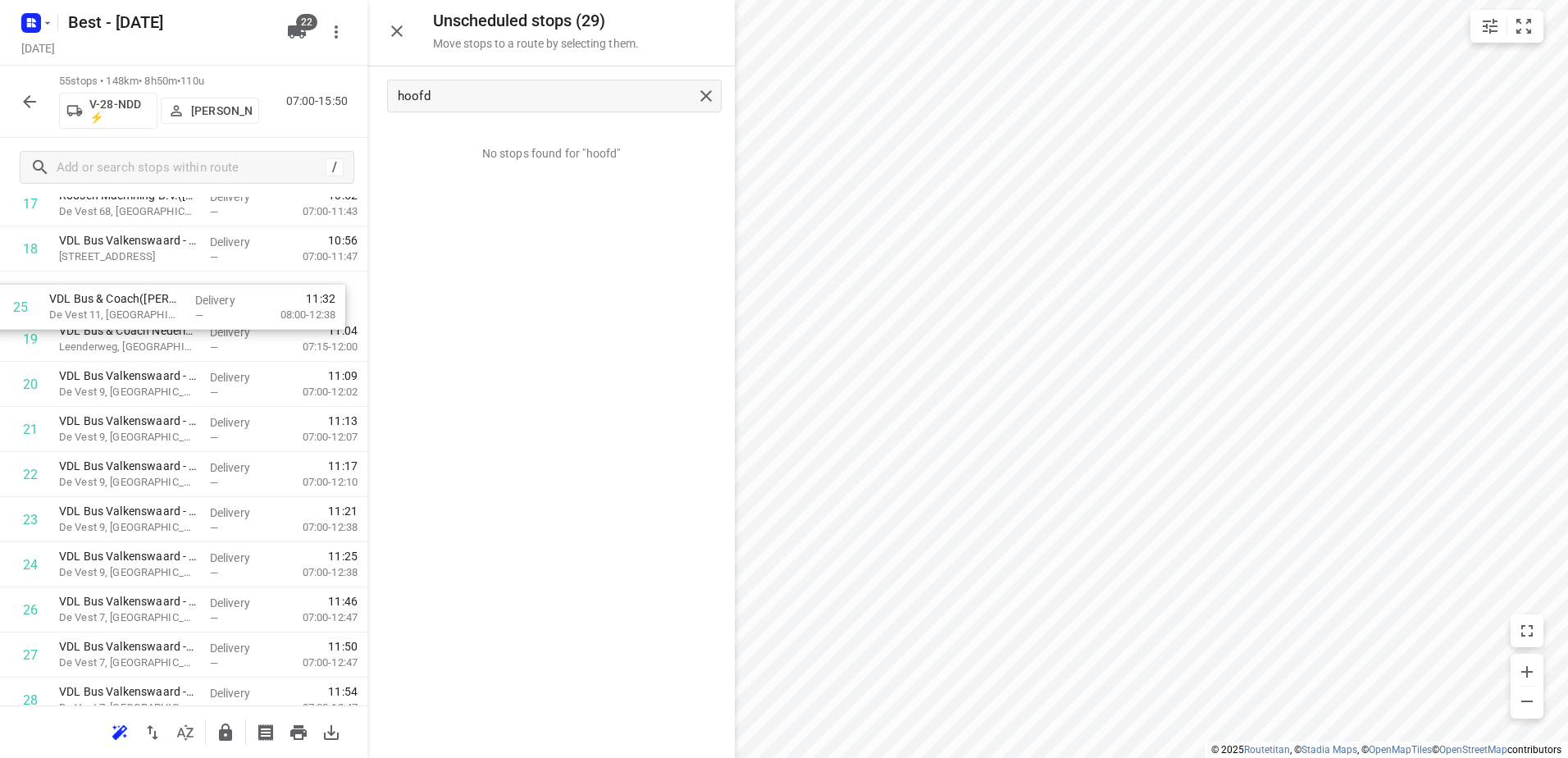
drag, startPoint x: 231, startPoint y: 454, endPoint x: 221, endPoint y: 309, distance: 145.3
click at [221, 309] on div "1 VDL Assembly B.V([PERSON_NAME]) Handelsweg 21, Hapert Delivery — 07:23 06:45-…" at bounding box center [184, 700] width 368 height 2481
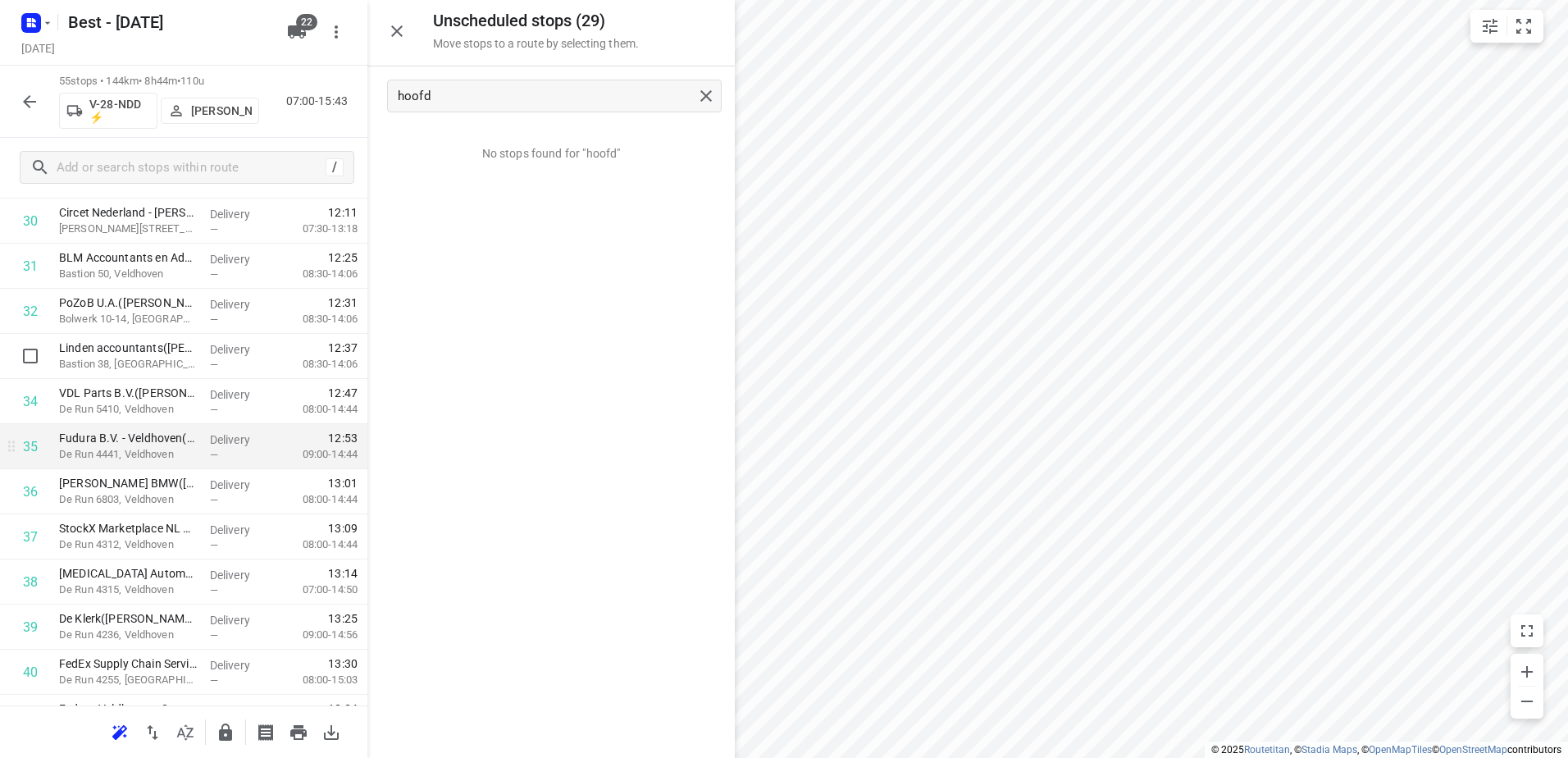
scroll to position [1518, 0]
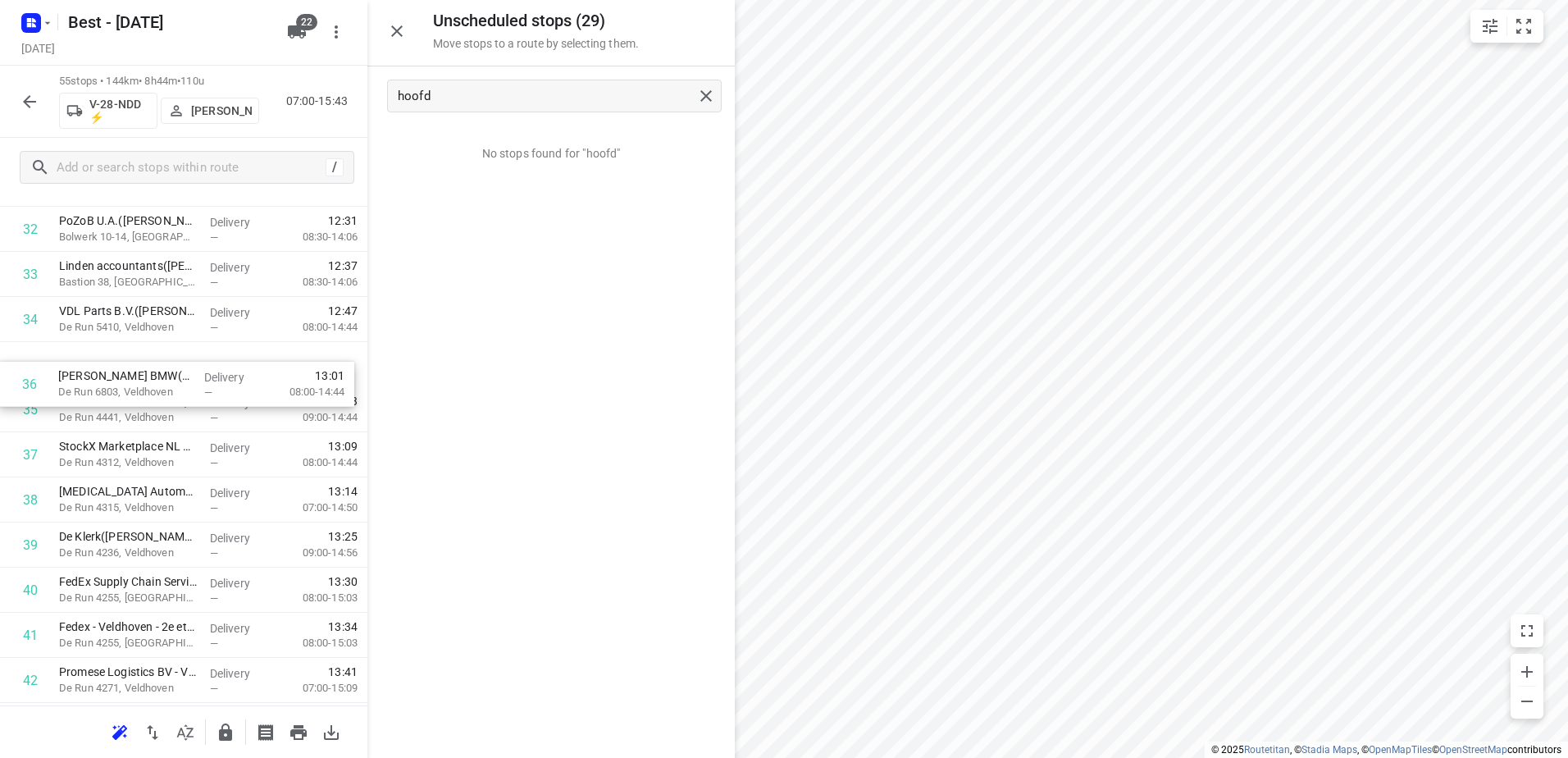
drag, startPoint x: 224, startPoint y: 401, endPoint x: 223, endPoint y: 370, distance: 31.0
click at [223, 370] on div "1 VDL Assembly B.V([PERSON_NAME]) Handelsweg 21, Hapert Delivery — 07:23 06:45-…" at bounding box center [184, 48] width 368 height 2481
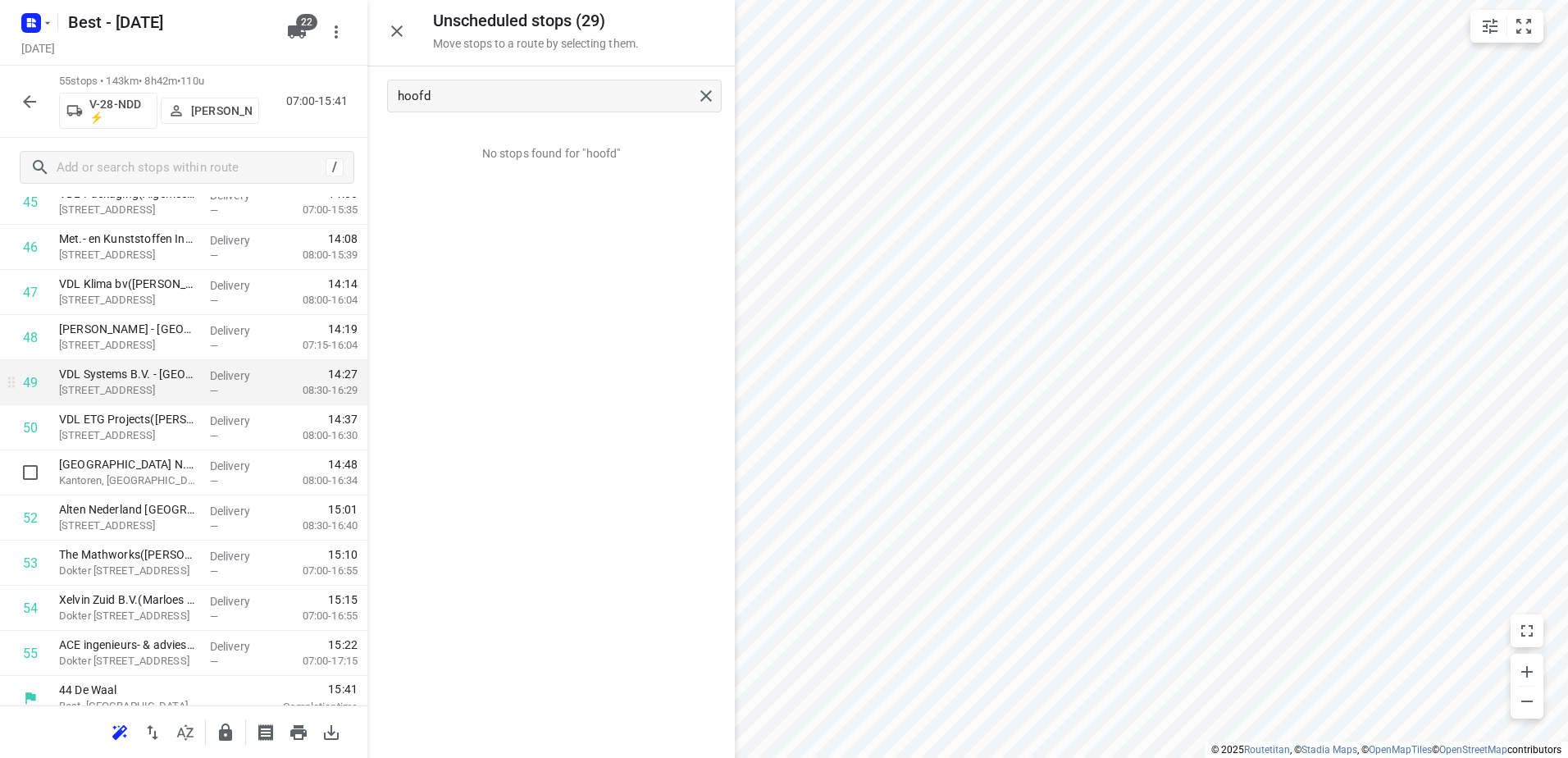
scroll to position [2147, 0]
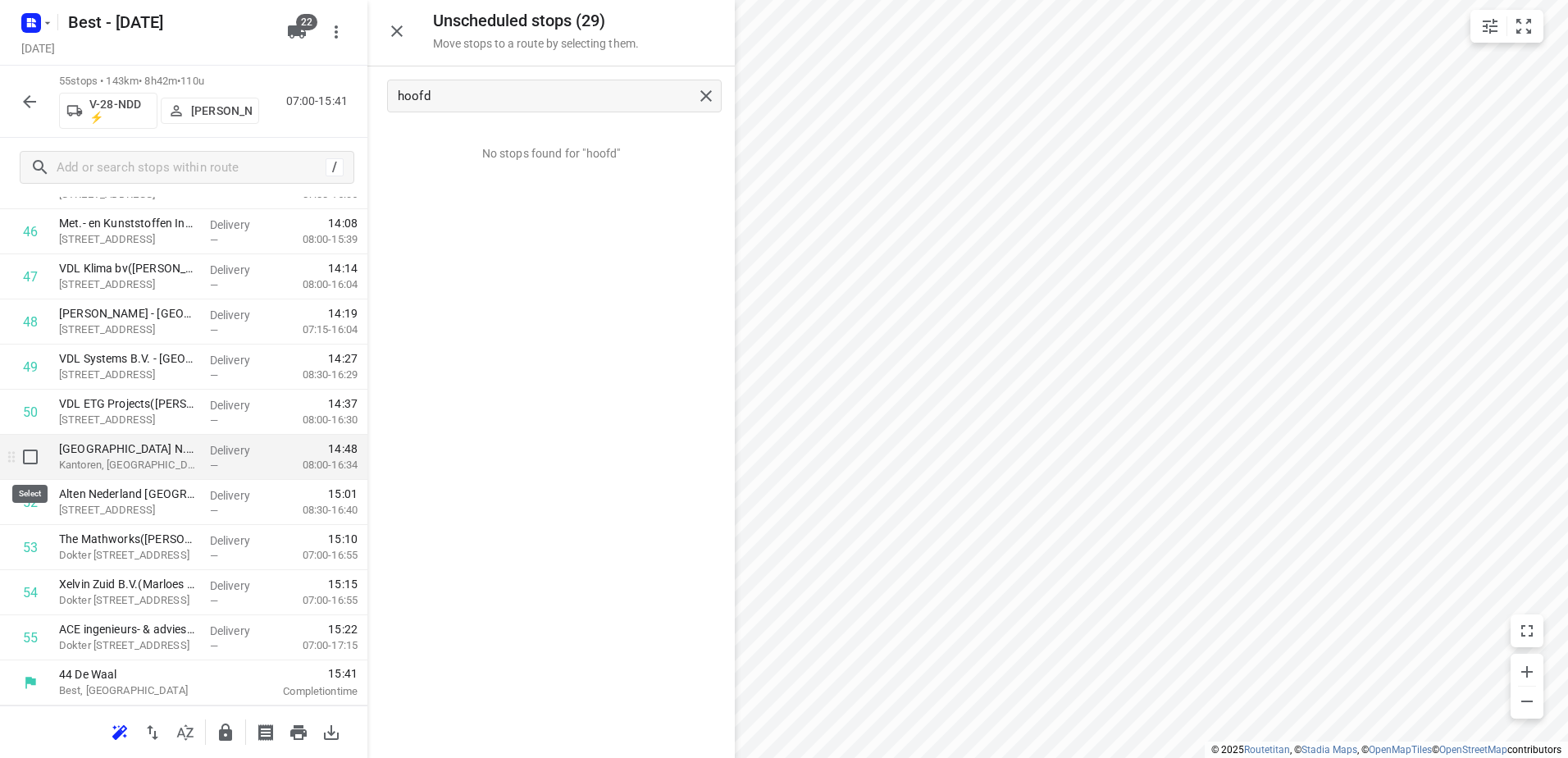
click at [35, 459] on input "checkbox" at bounding box center [30, 457] width 33 height 33
checkbox input "true"
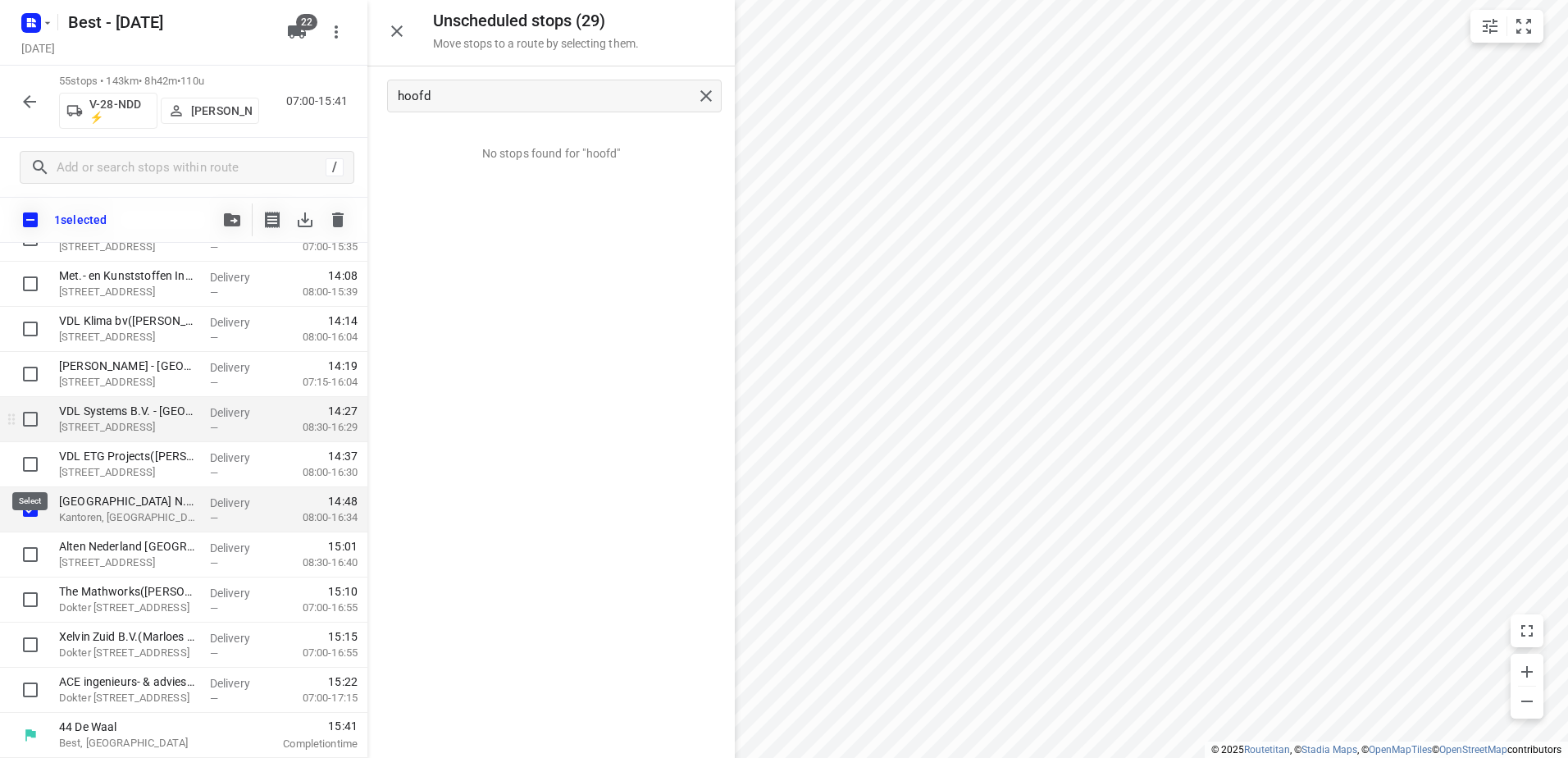
scroll to position [2140, 0]
click at [230, 232] on button "button" at bounding box center [231, 220] width 33 height 33
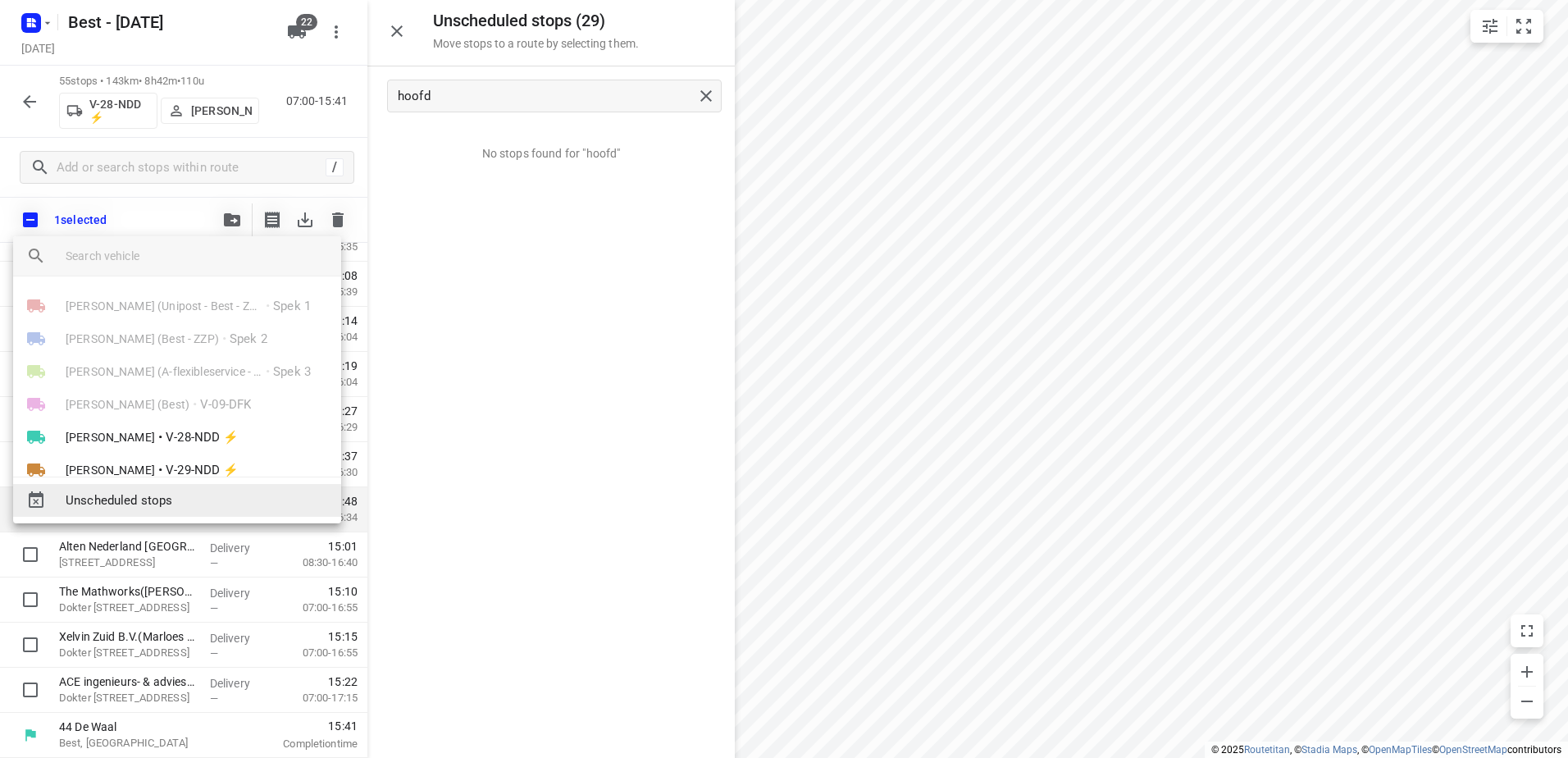
click at [158, 499] on span "Unscheduled stops" at bounding box center [196, 501] width 263 height 19
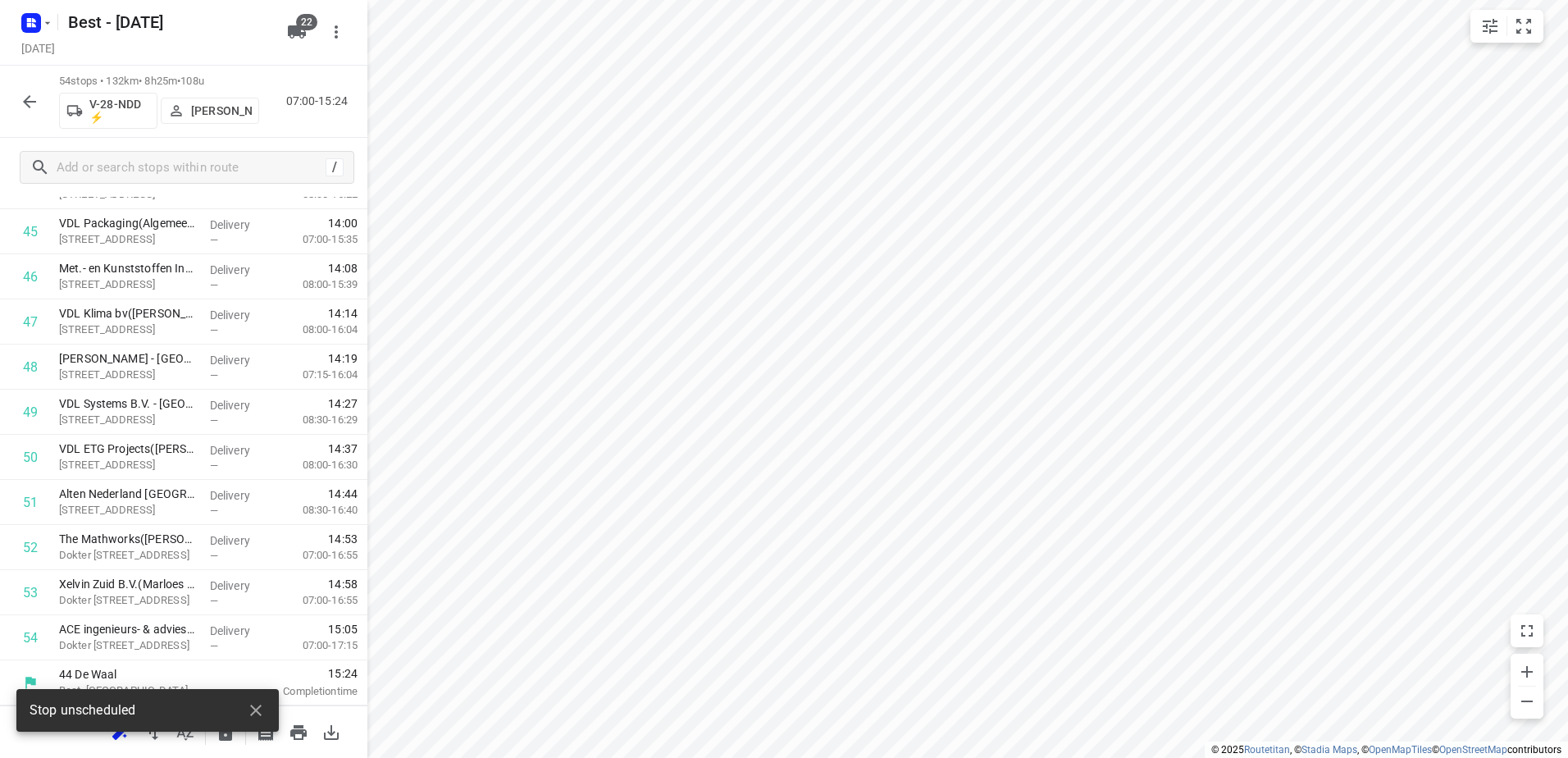
scroll to position [2102, 0]
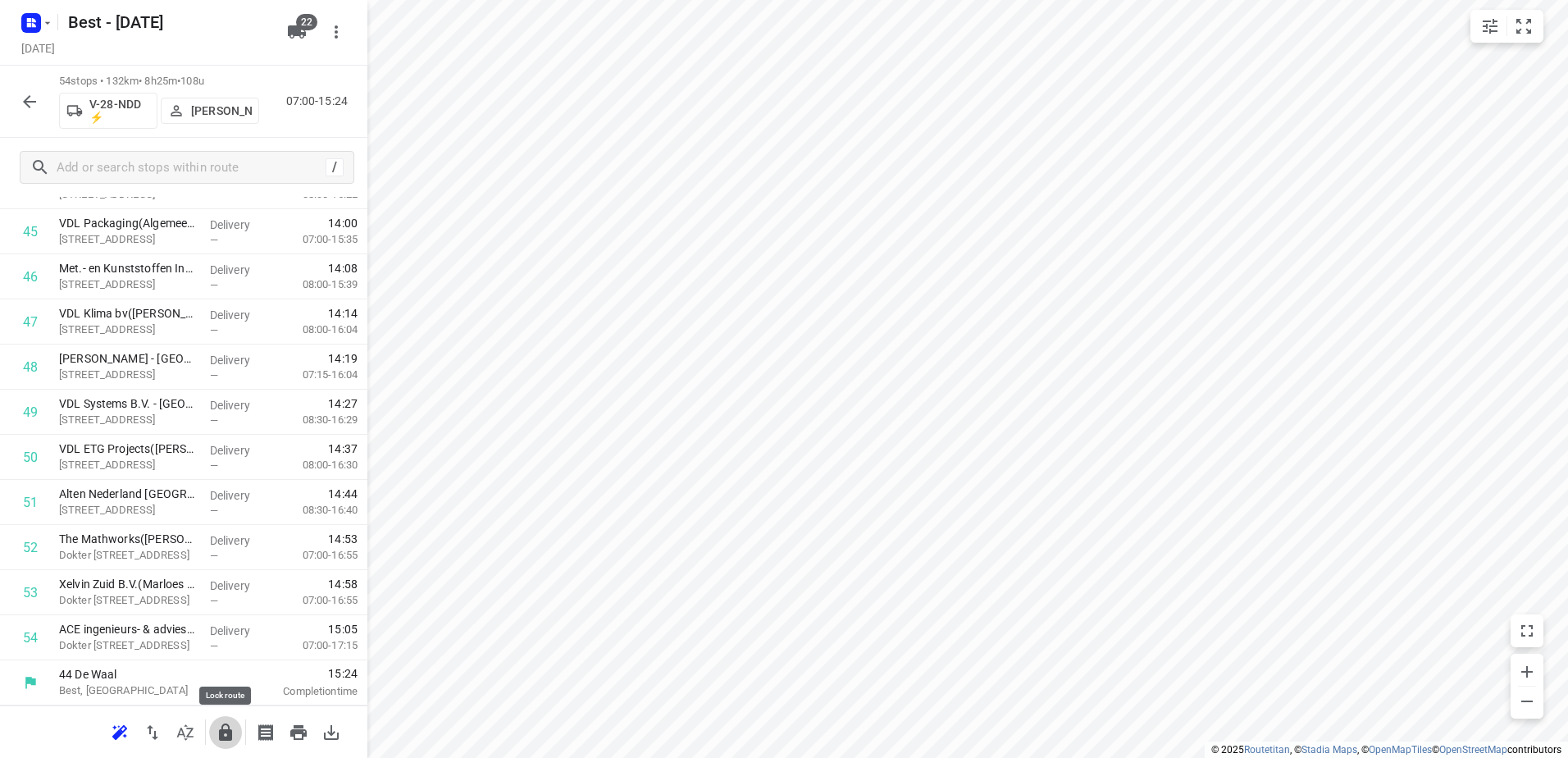
click at [229, 725] on icon "button" at bounding box center [225, 731] width 13 height 17
click at [24, 93] on icon "button" at bounding box center [30, 101] width 20 height 20
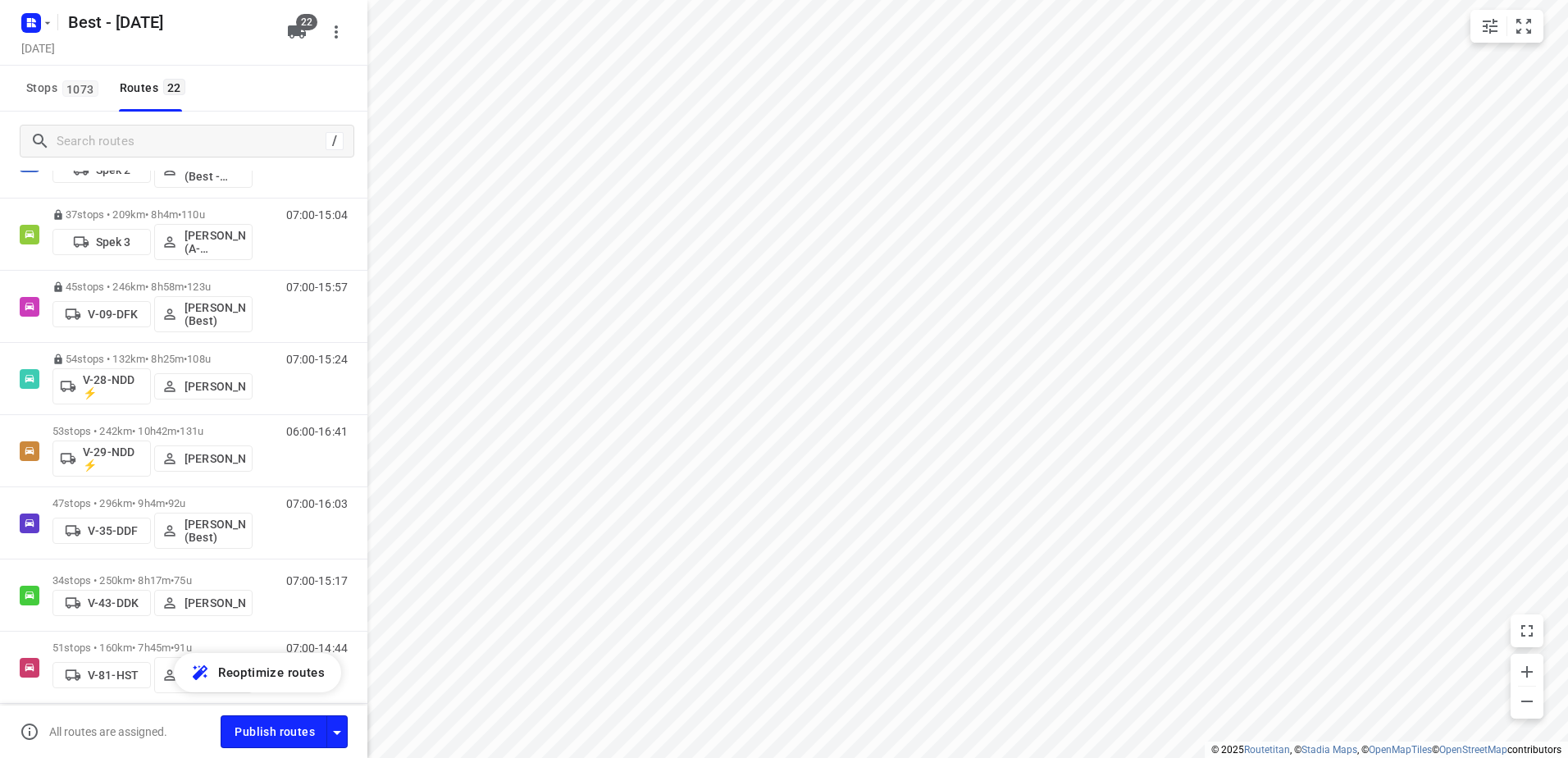
scroll to position [246, 0]
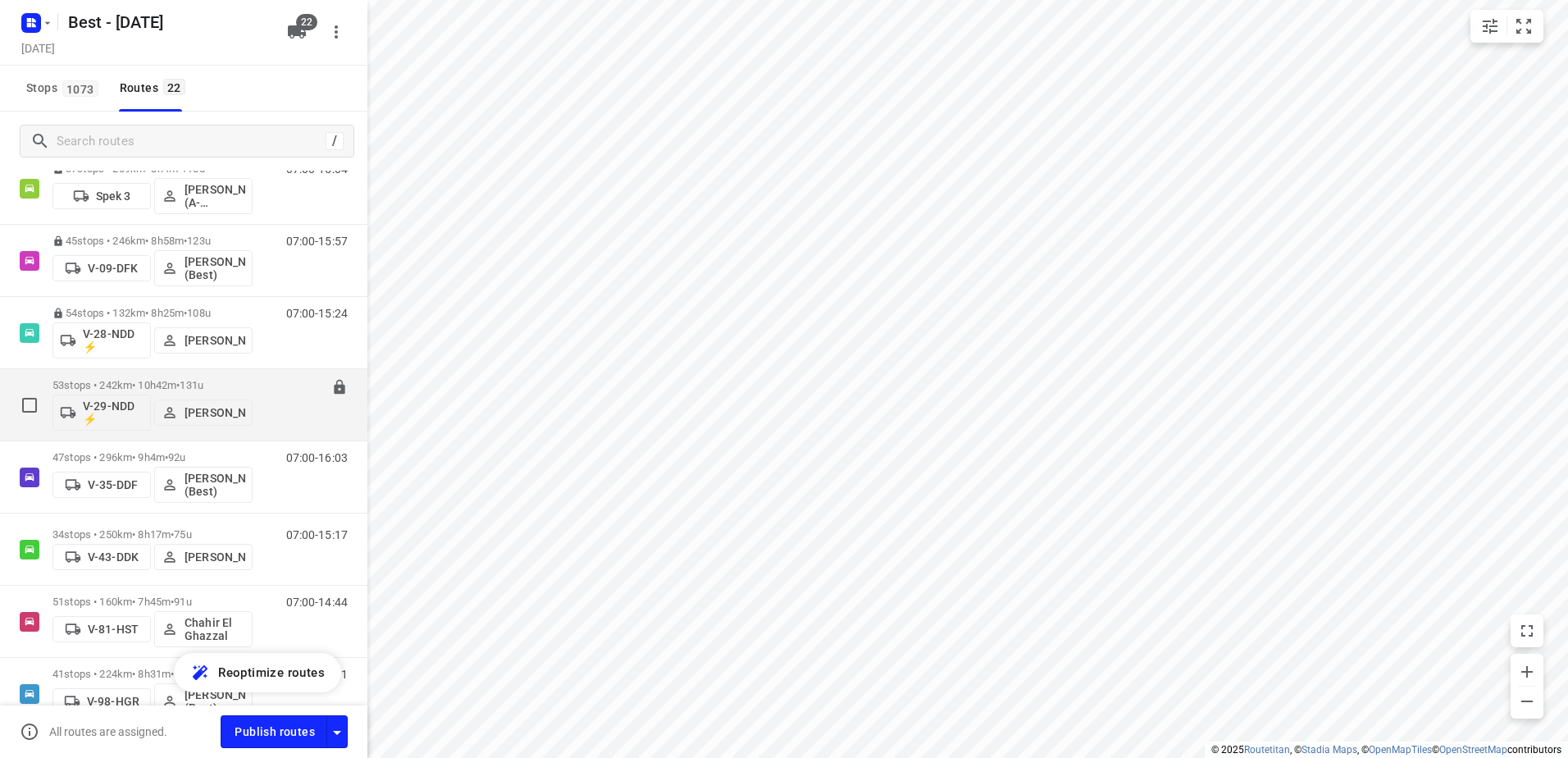
click at [150, 375] on div "53 stops • 242km • 10h42m • 131u V-29-NDD ⚡ [PERSON_NAME]" at bounding box center [152, 405] width 200 height 68
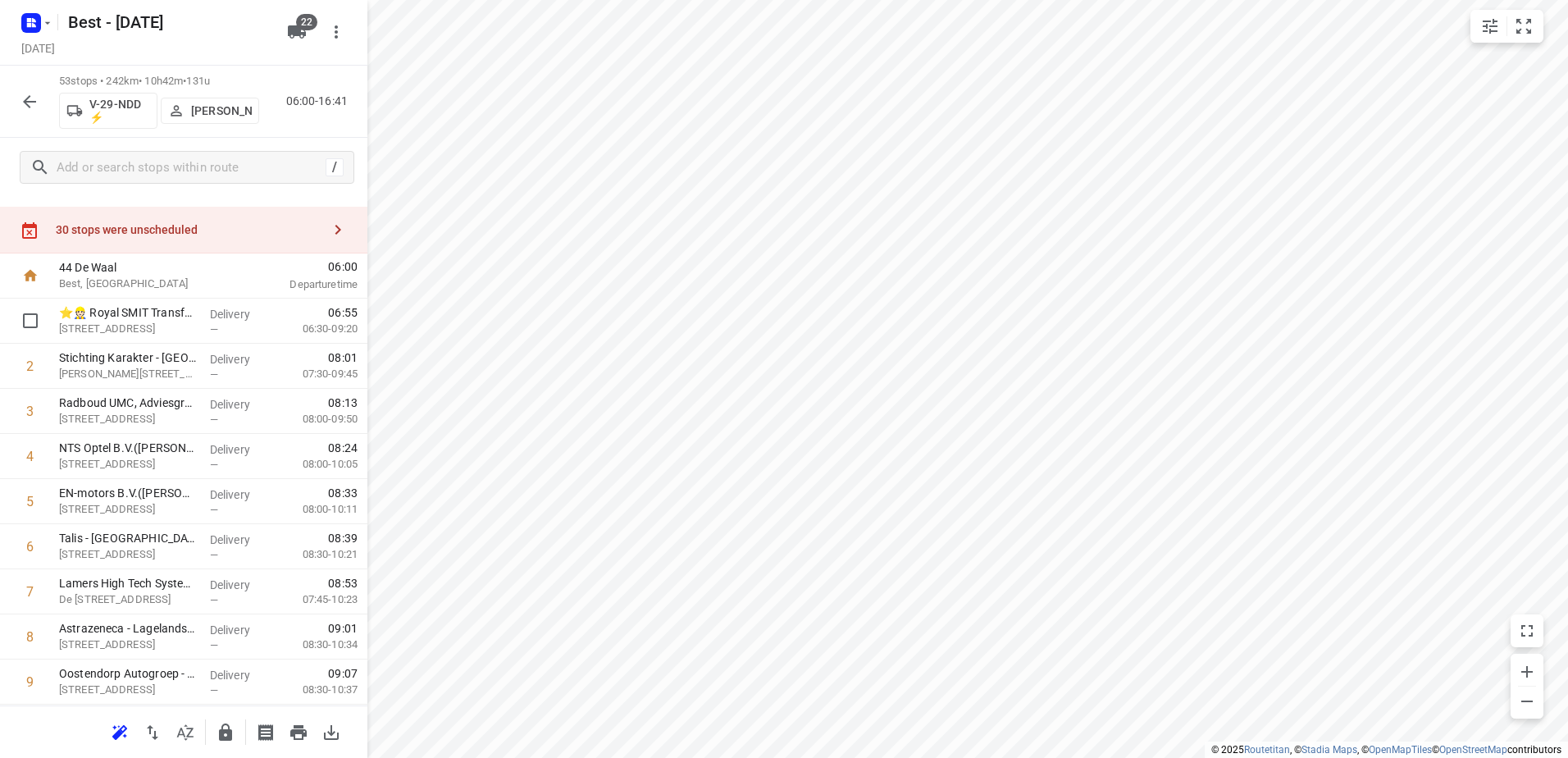
scroll to position [0, 0]
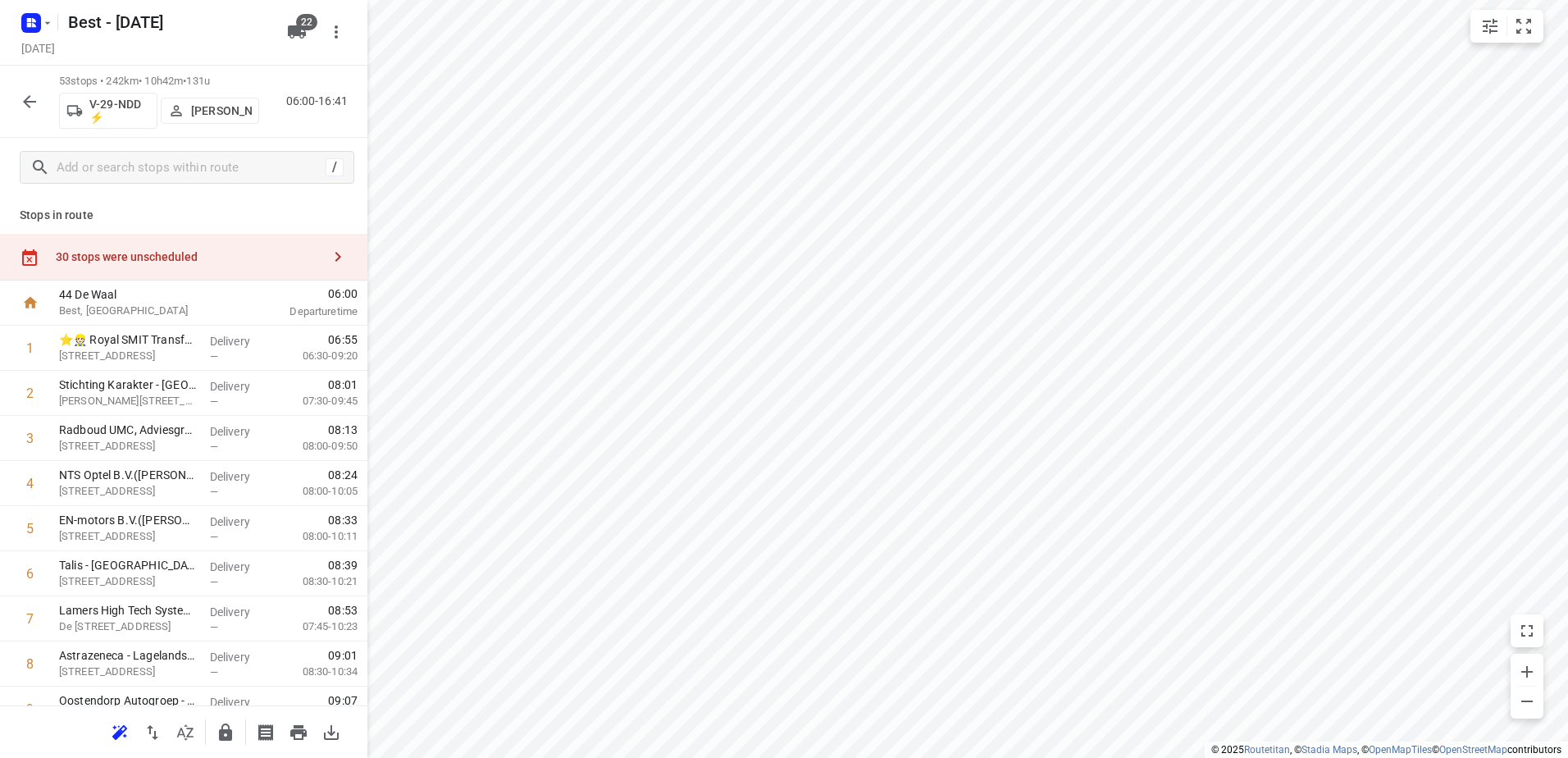
click at [196, 258] on div "30 stops were unscheduled" at bounding box center [188, 257] width 266 height 13
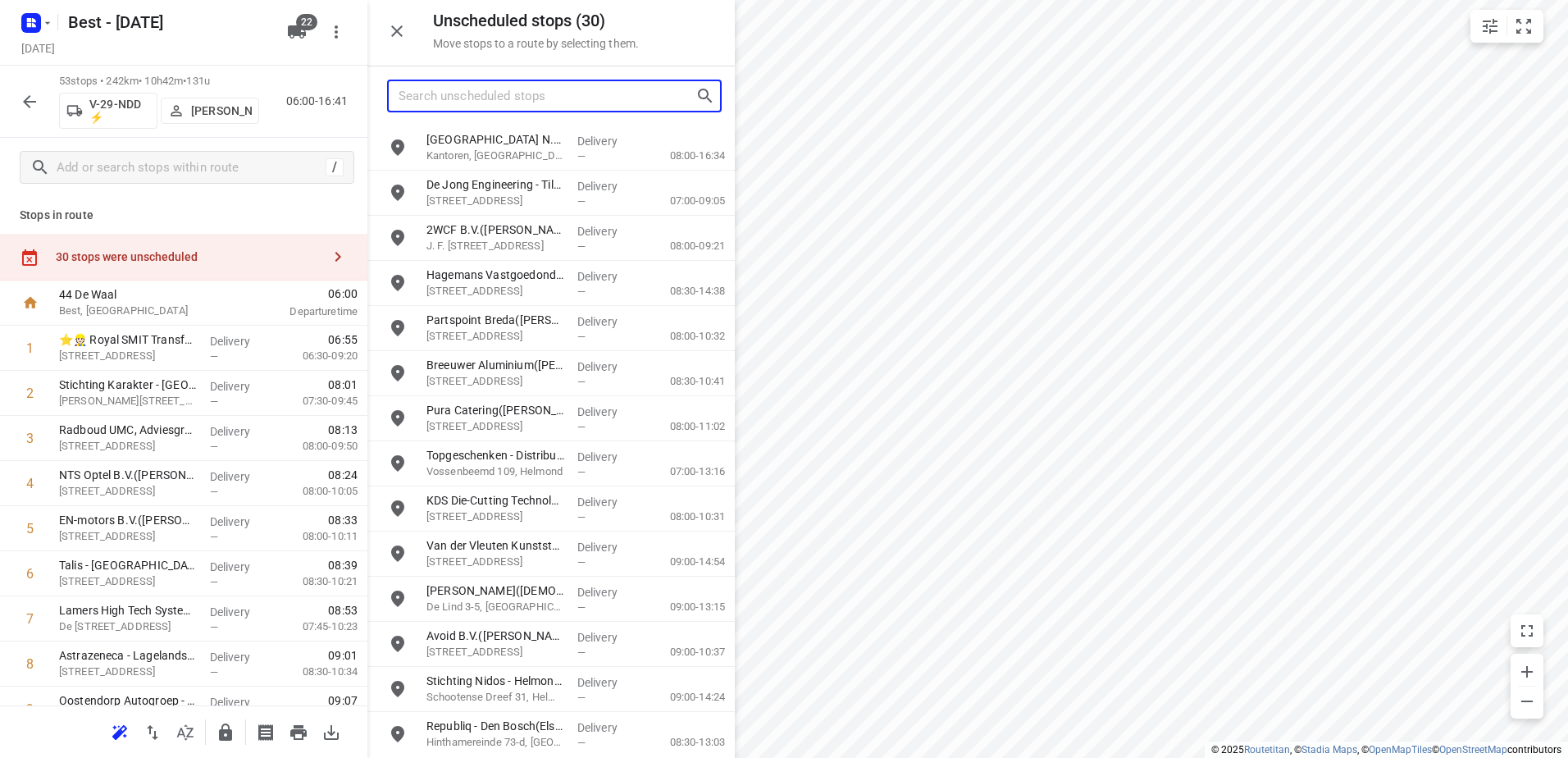
click at [536, 99] on input "Search unscheduled stops" at bounding box center [546, 96] width 297 height 25
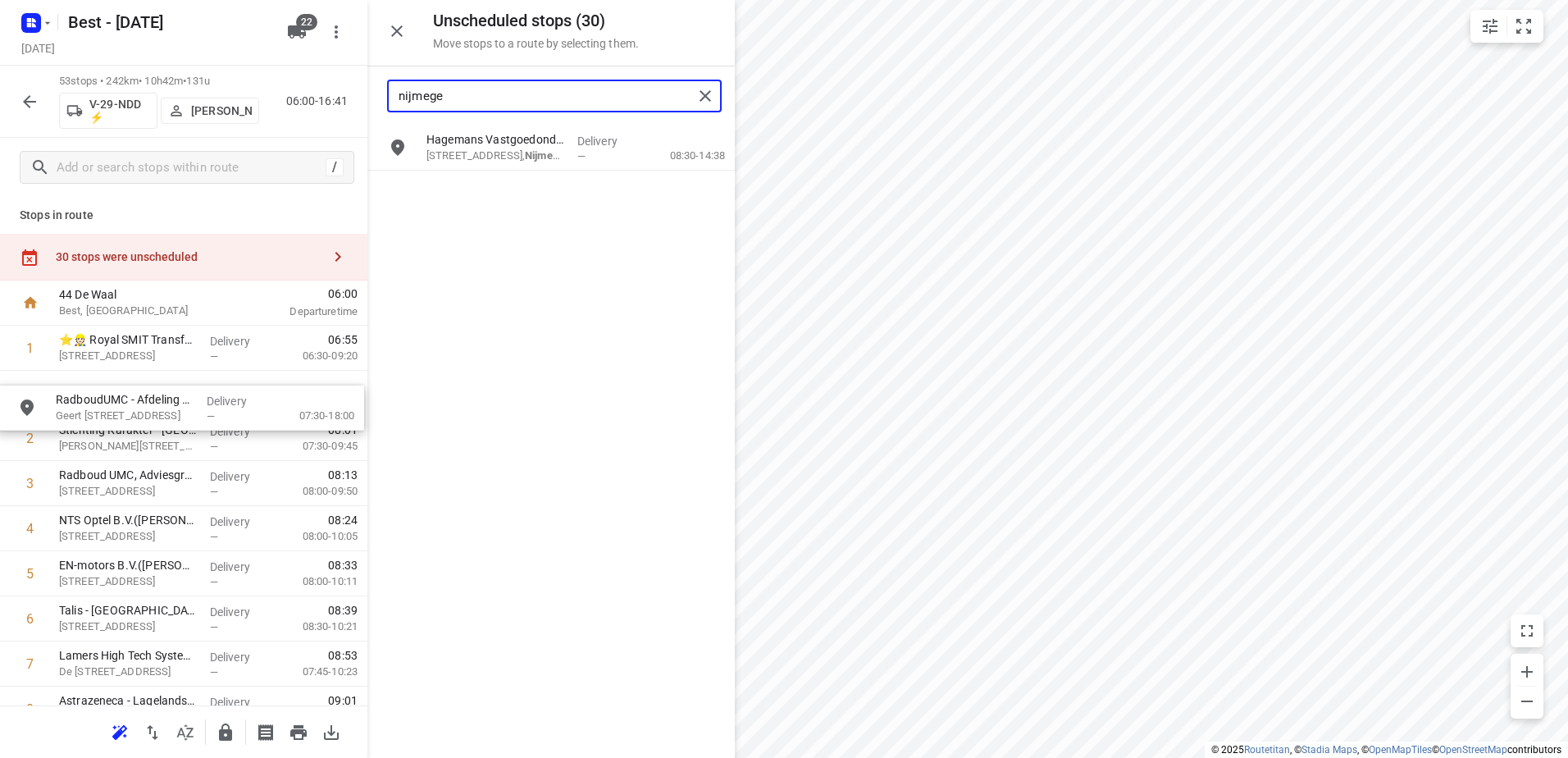
drag, startPoint x: 581, startPoint y: 193, endPoint x: 224, endPoint y: 405, distance: 415.2
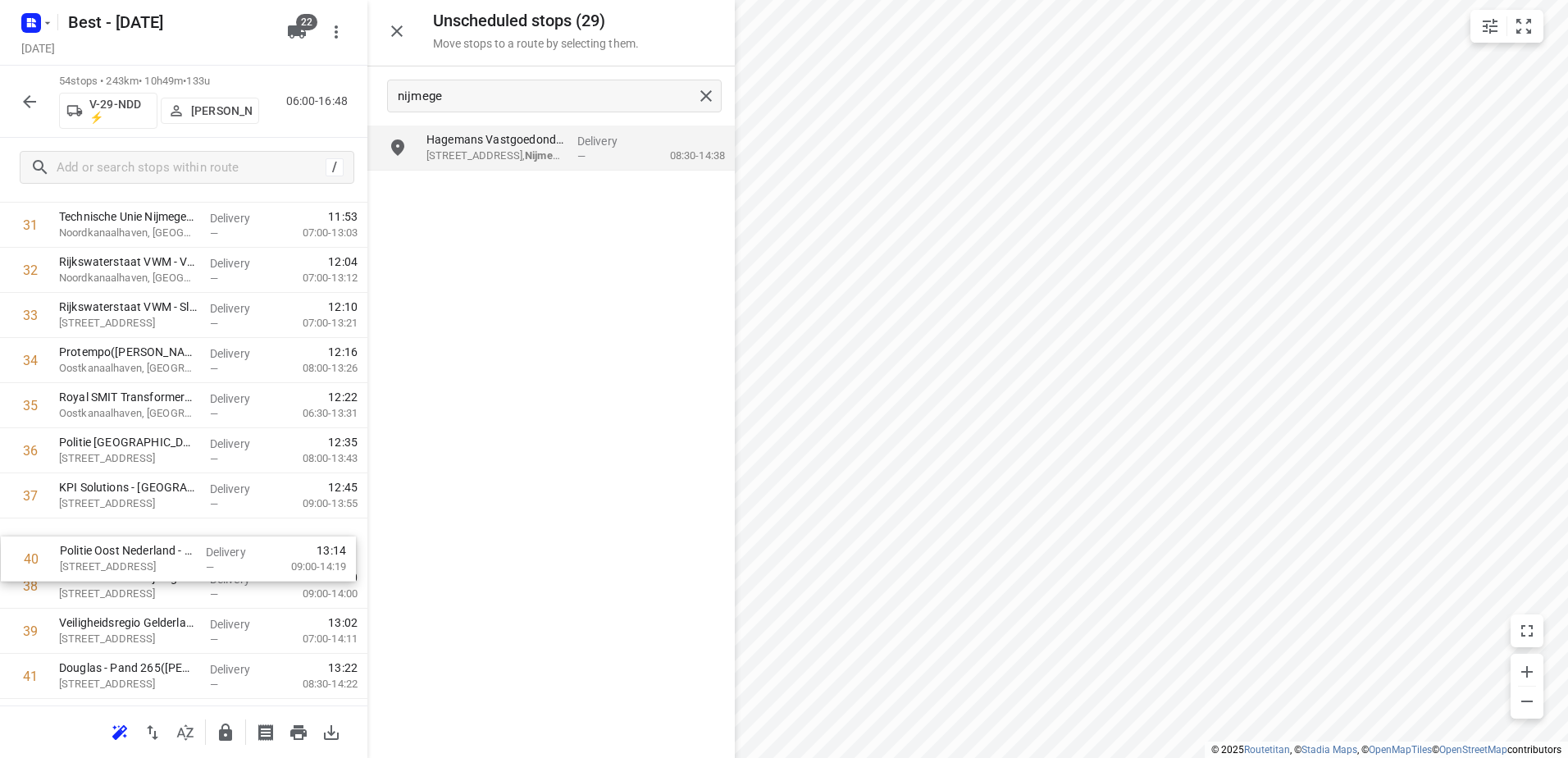
scroll to position [1479, 0]
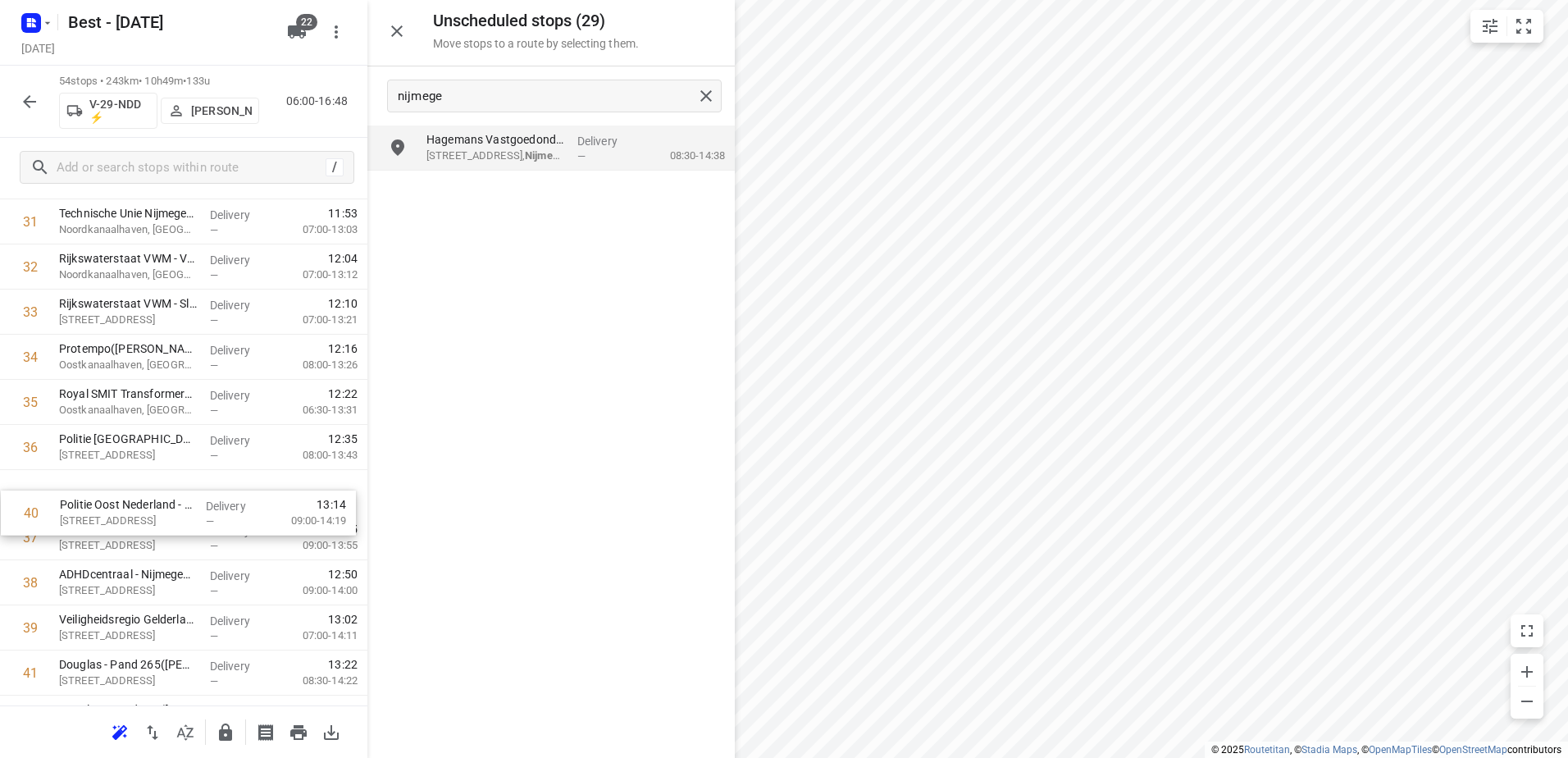
drag, startPoint x: 186, startPoint y: 641, endPoint x: 187, endPoint y: 505, distance: 136.0
click at [187, 506] on div "1 ⭐👷🏻 Royal SMIT Transformers B.V. - [GEOGRAPHIC_DATA]([PERSON_NAME]) [STREET_A…" at bounding box center [184, 65] width 368 height 2436
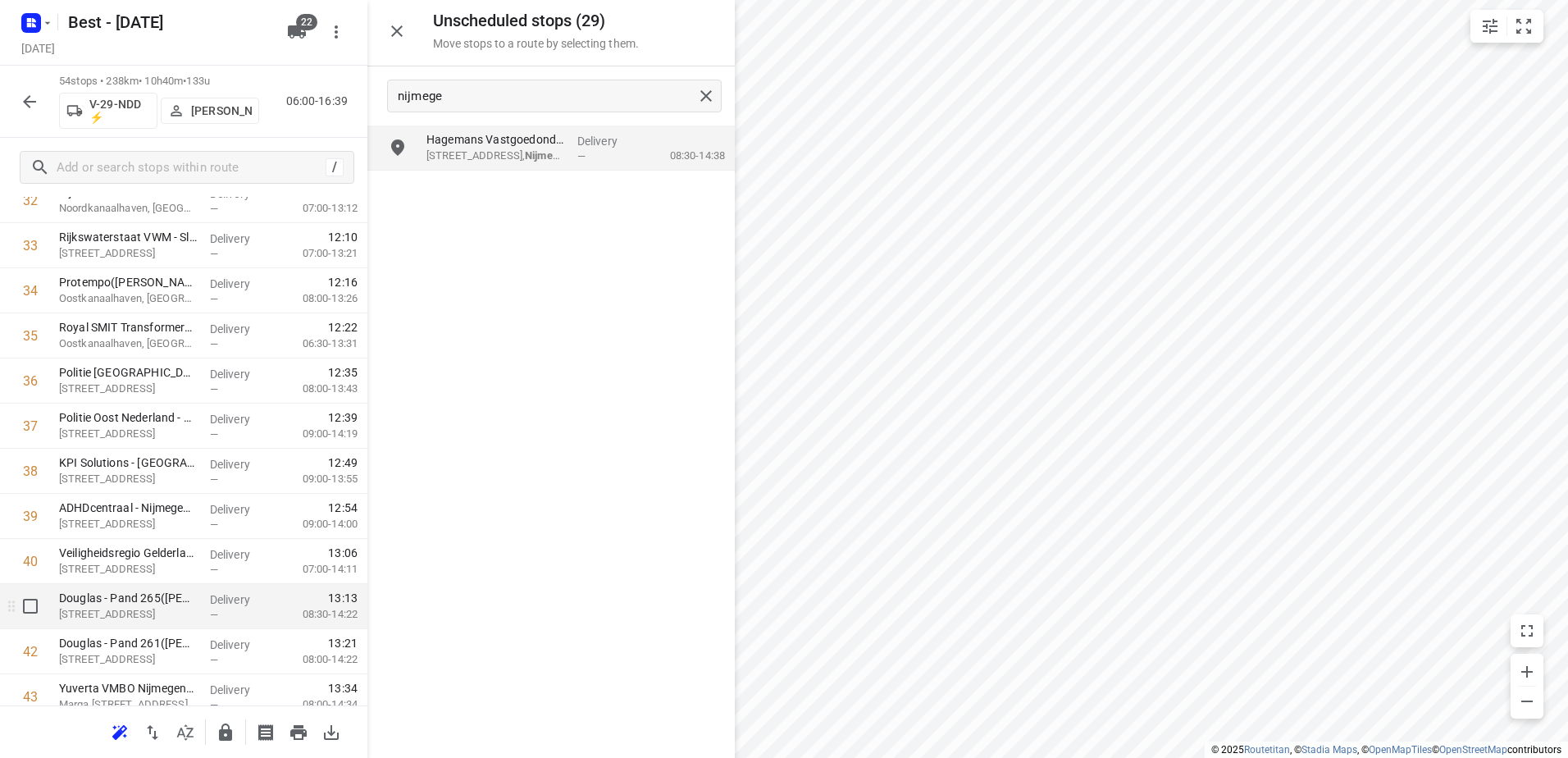
scroll to position [1562, 0]
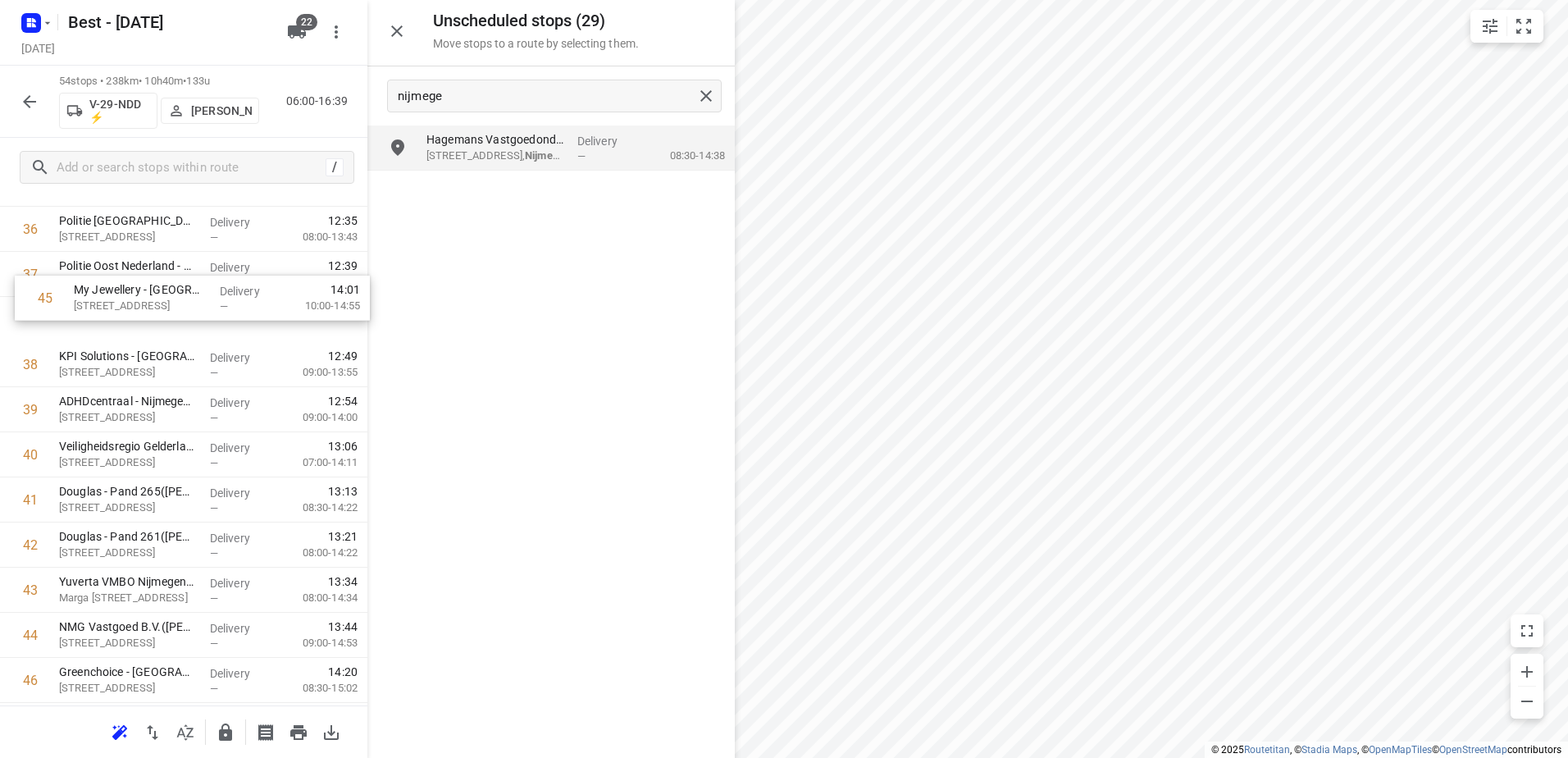
drag, startPoint x: 195, startPoint y: 553, endPoint x: 209, endPoint y: 295, distance: 258.4
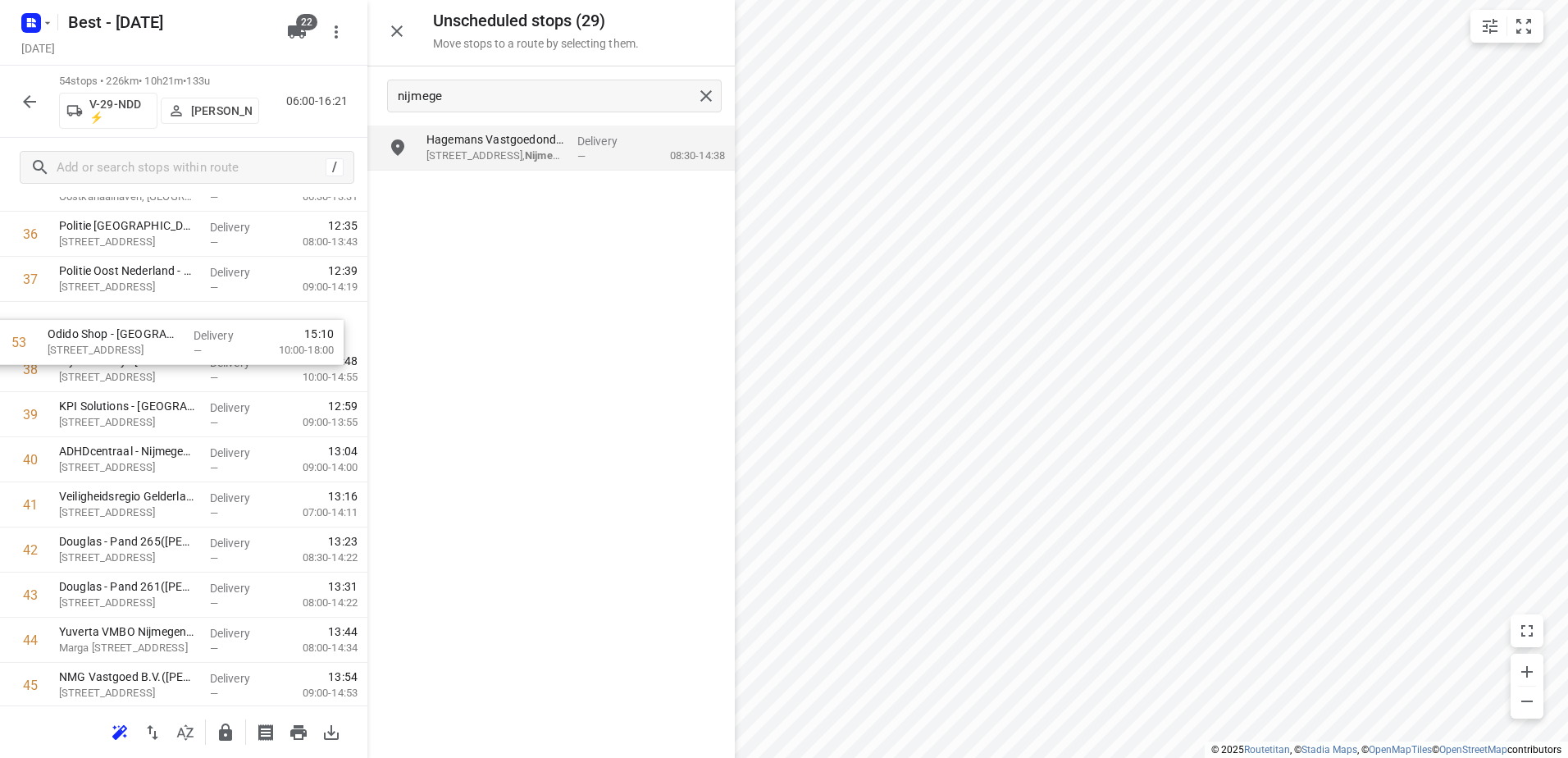
scroll to position [1690, 0]
drag, startPoint x: 212, startPoint y: 547, endPoint x: 196, endPoint y: 369, distance: 178.7
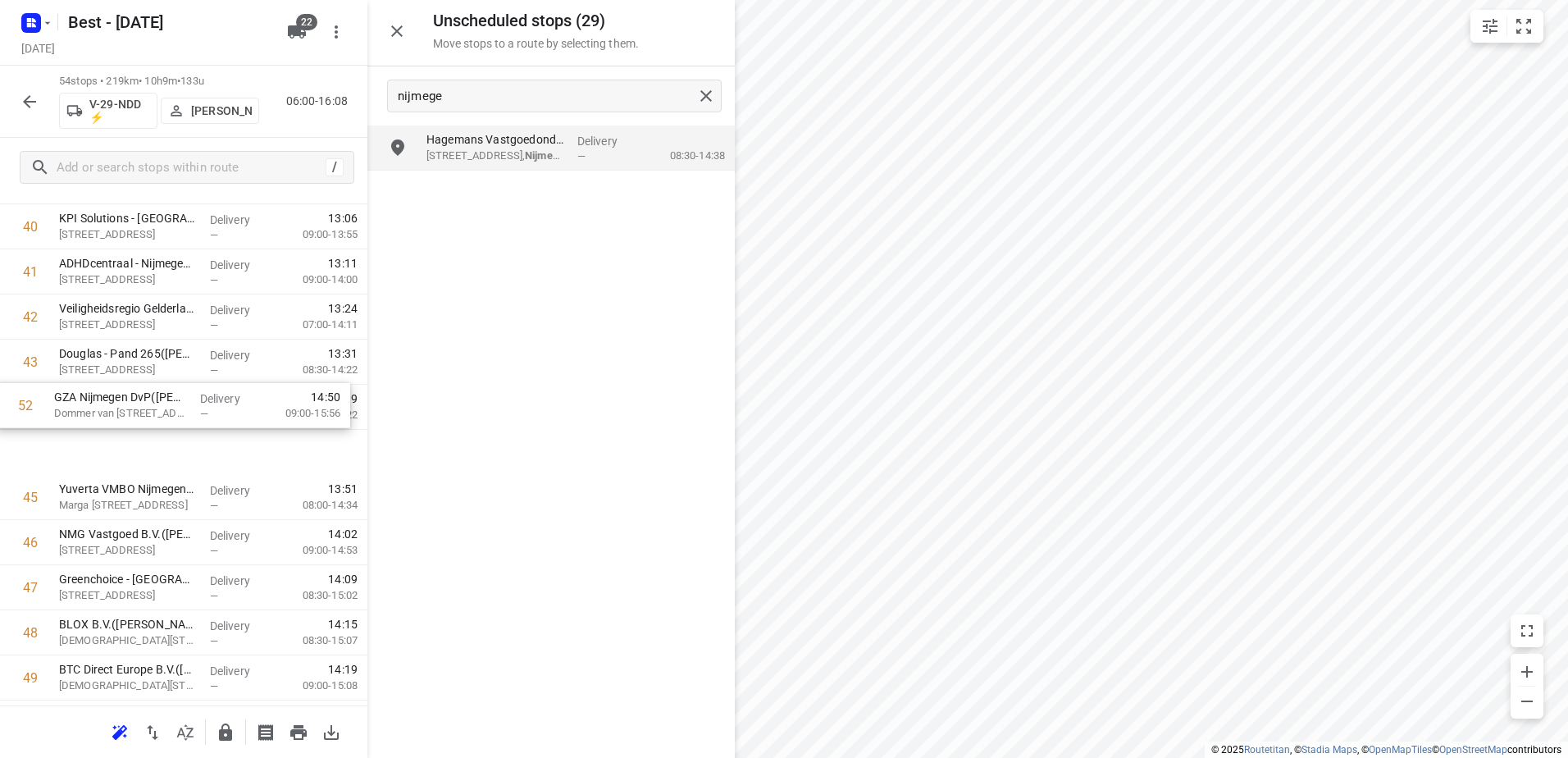
scroll to position [1853, 0]
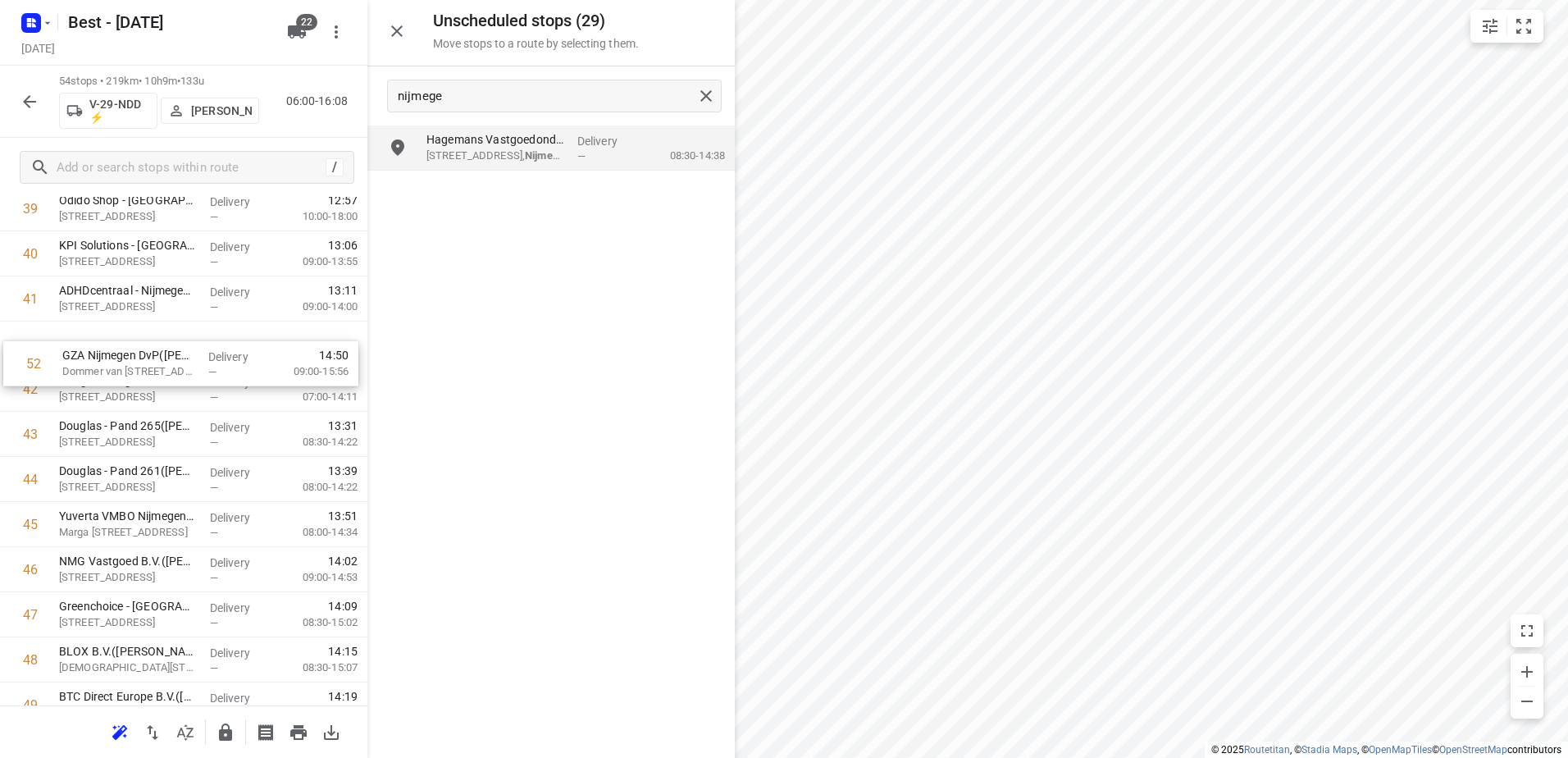
drag, startPoint x: 219, startPoint y: 547, endPoint x: 229, endPoint y: 343, distance: 204.2
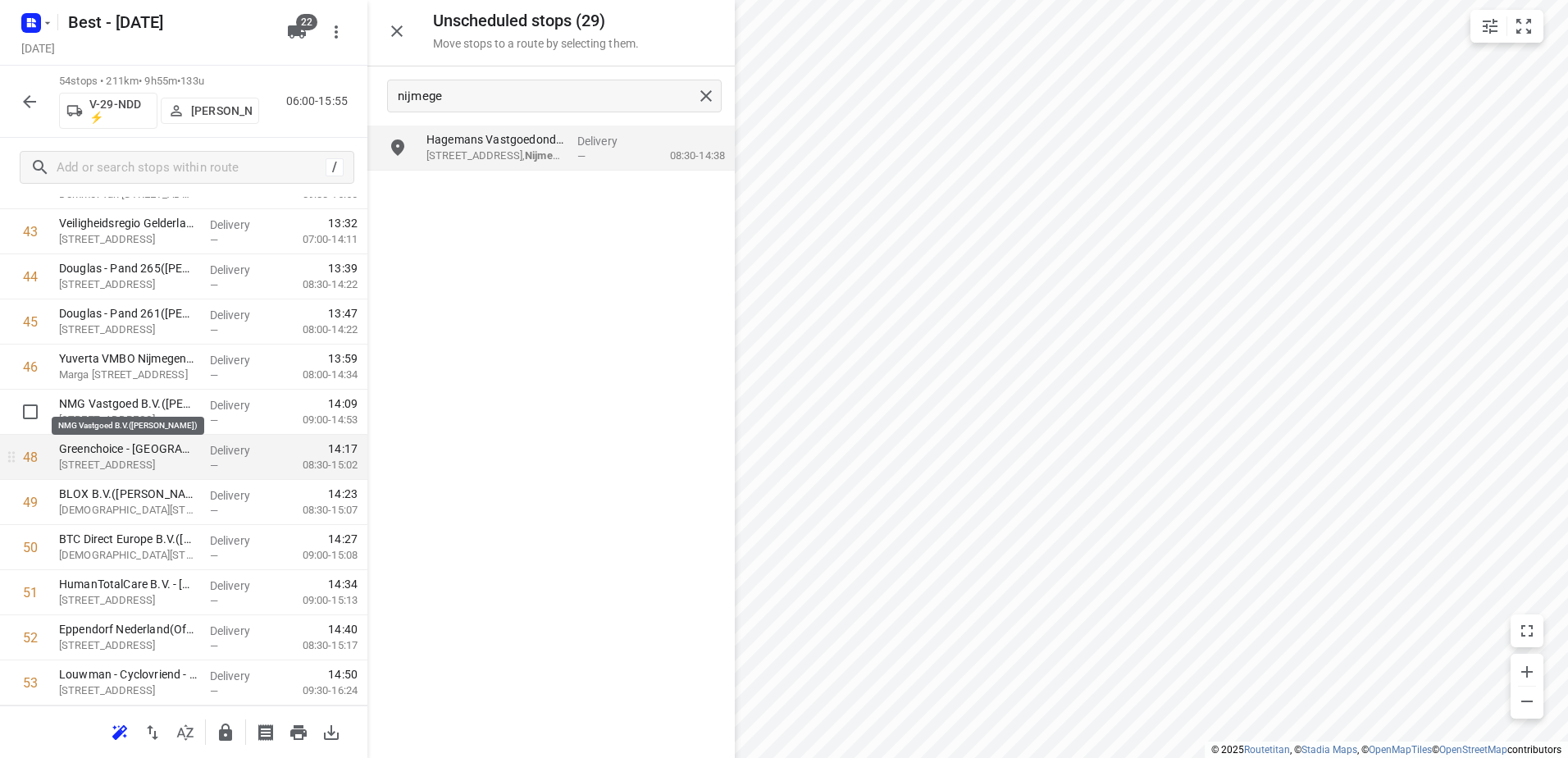
scroll to position [2017, 0]
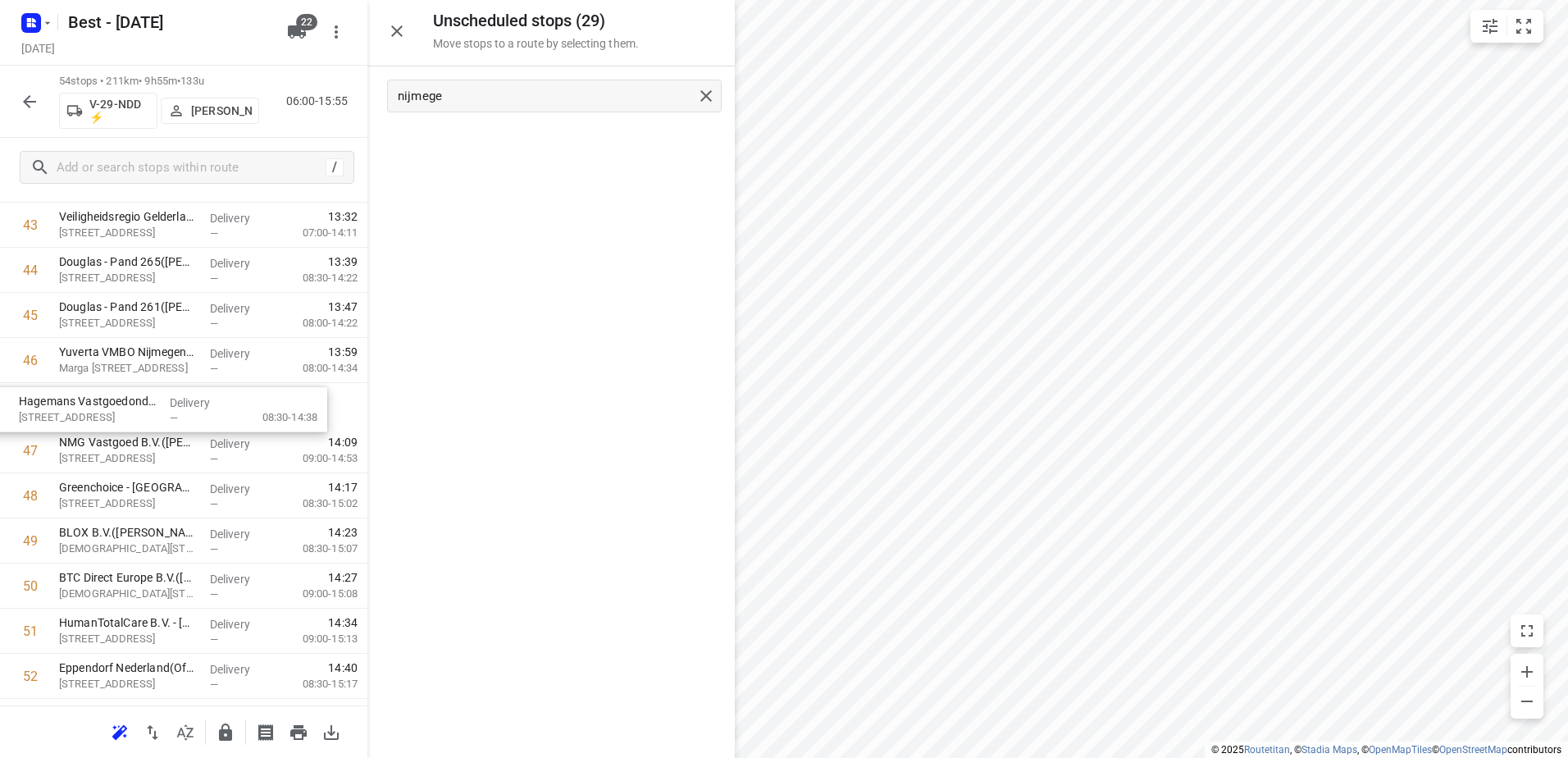
drag, startPoint x: 592, startPoint y: 150, endPoint x: 178, endPoint y: 413, distance: 490.5
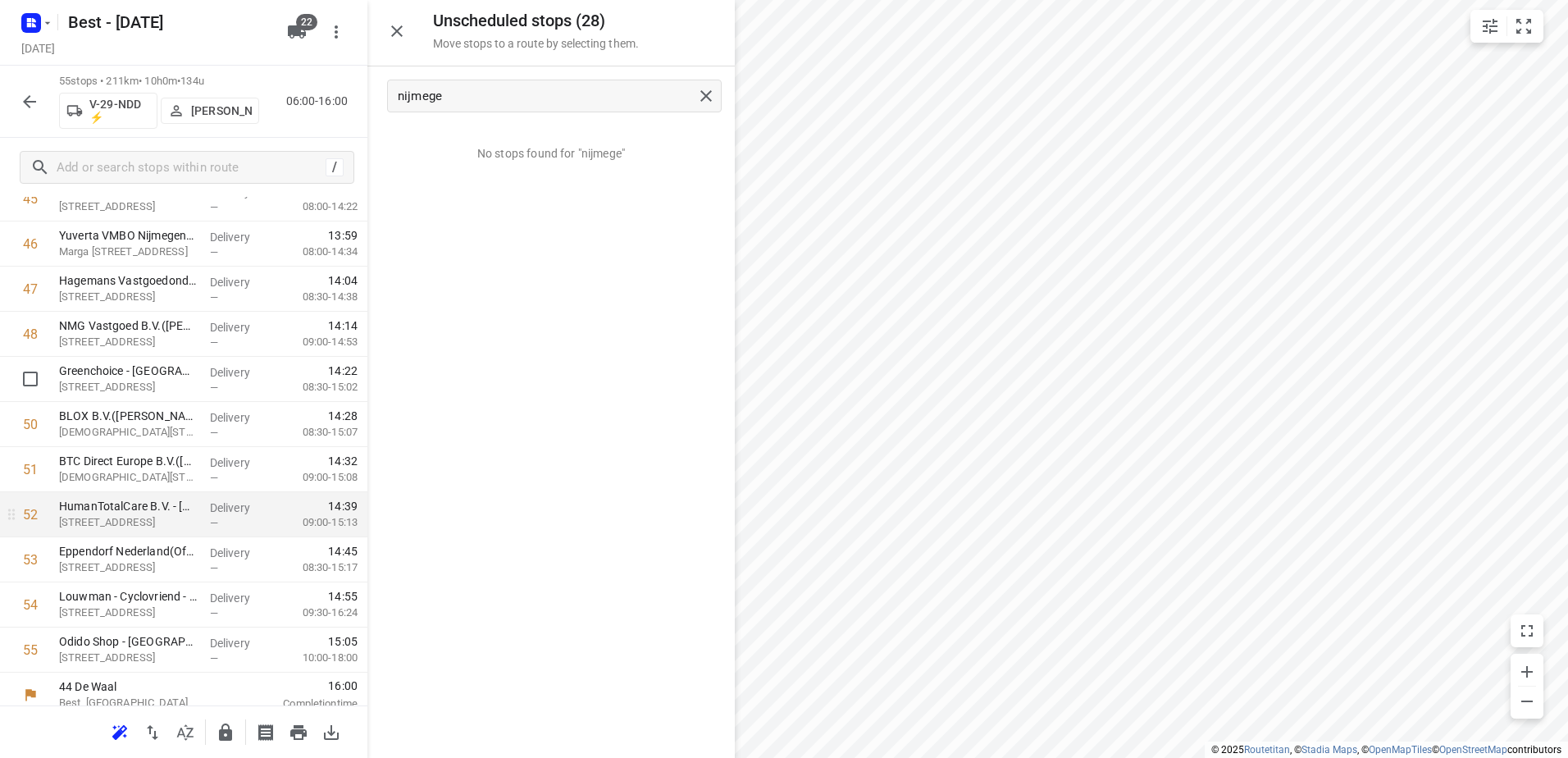
scroll to position [2147, 0]
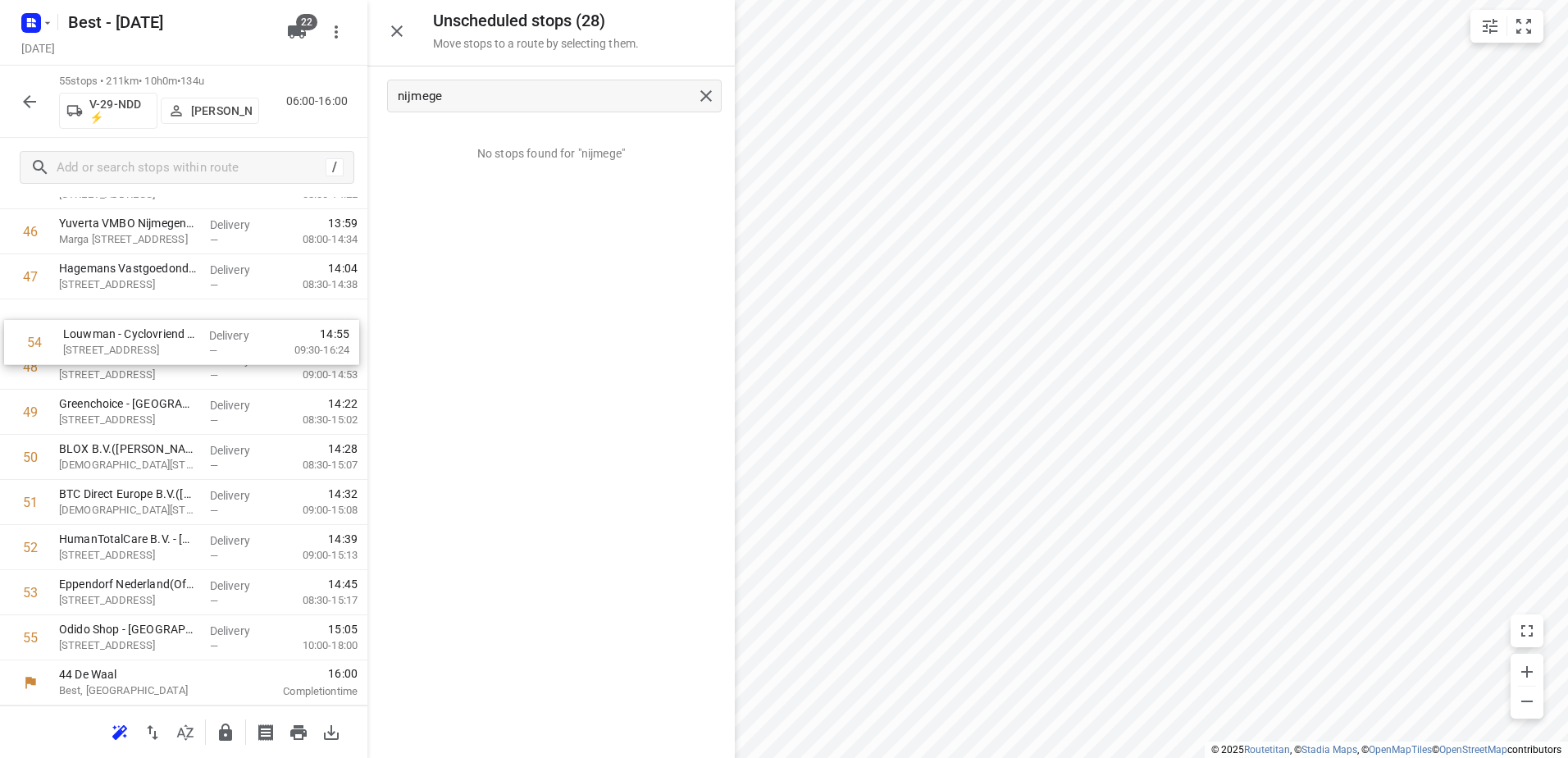
drag, startPoint x: 172, startPoint y: 606, endPoint x: 174, endPoint y: 351, distance: 255.0
click at [232, 736] on icon "button" at bounding box center [225, 731] width 13 height 17
click at [14, 96] on button "button" at bounding box center [30, 101] width 33 height 33
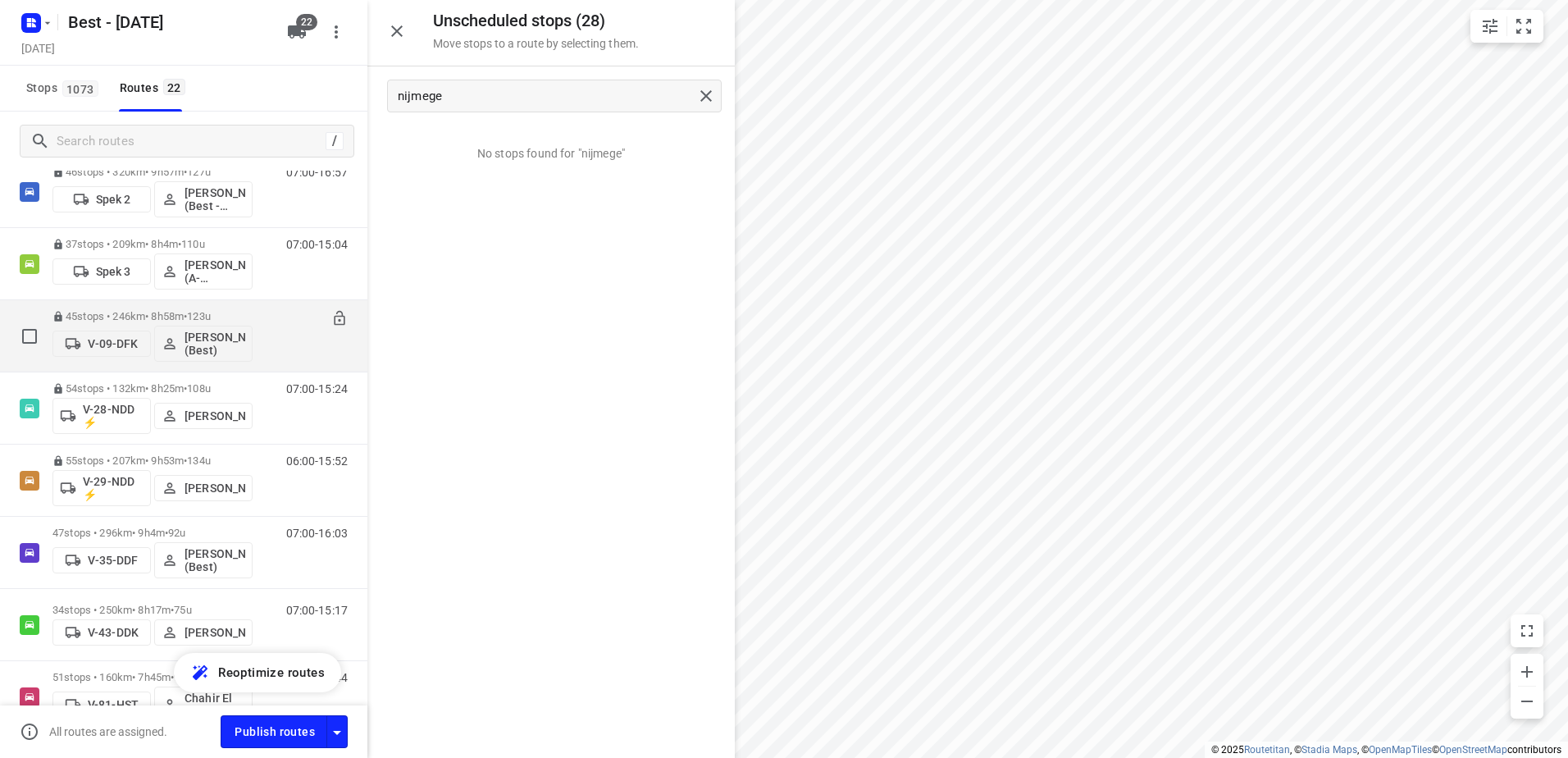
scroll to position [246, 0]
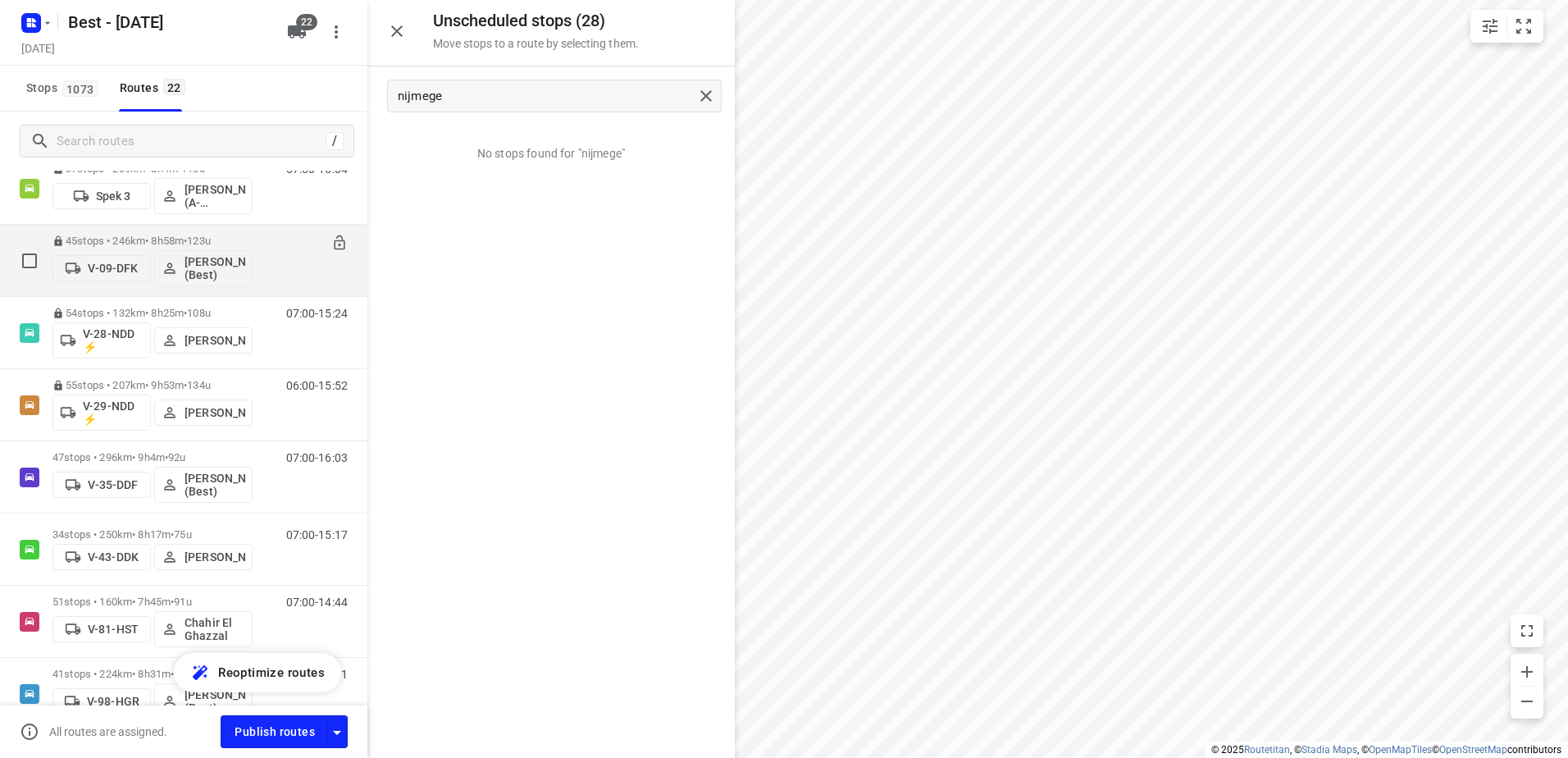
click at [125, 455] on p "47 stops • 296km • 9h4m • 92u" at bounding box center [152, 457] width 200 height 13
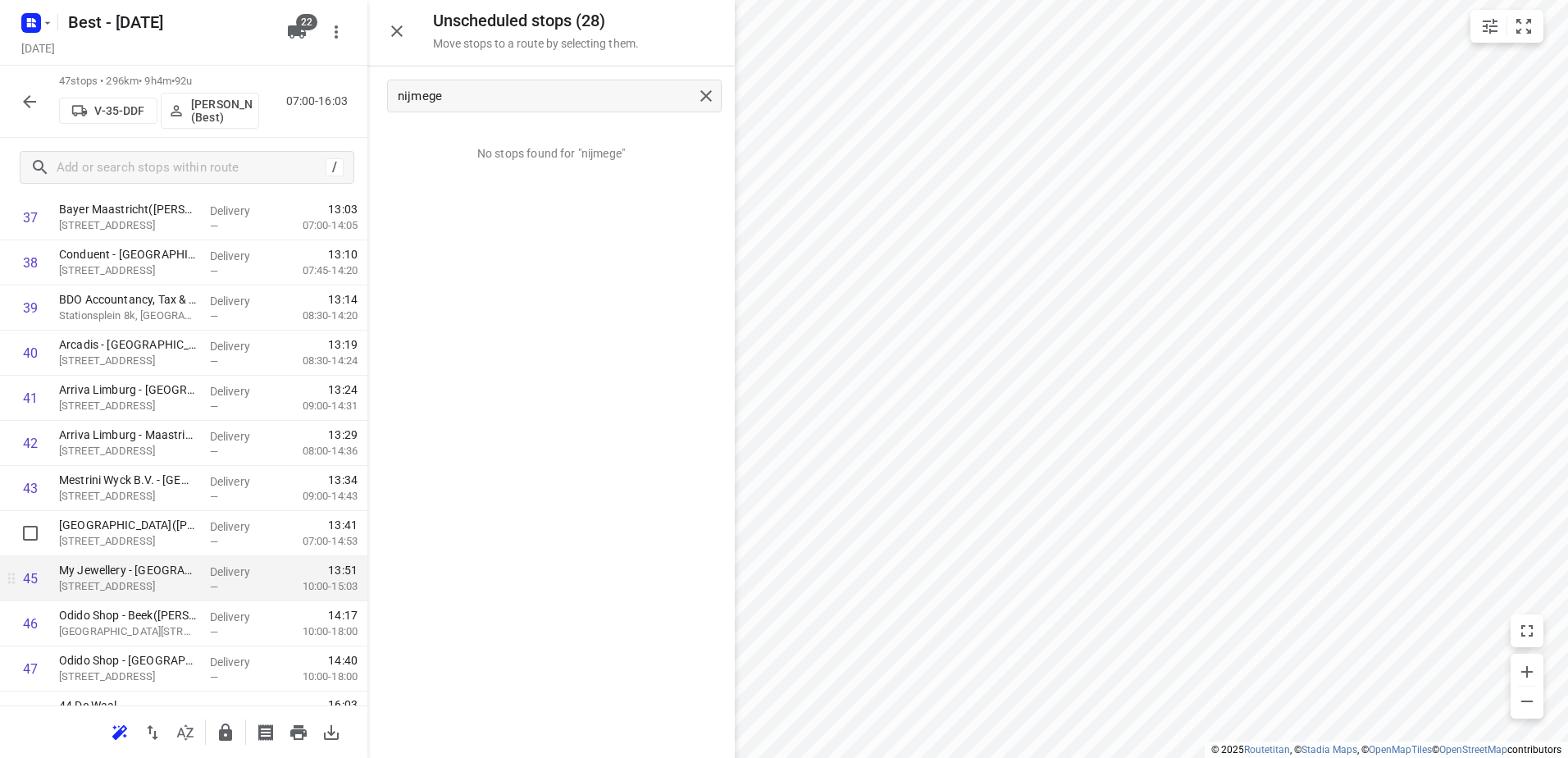
scroll to position [1786, 0]
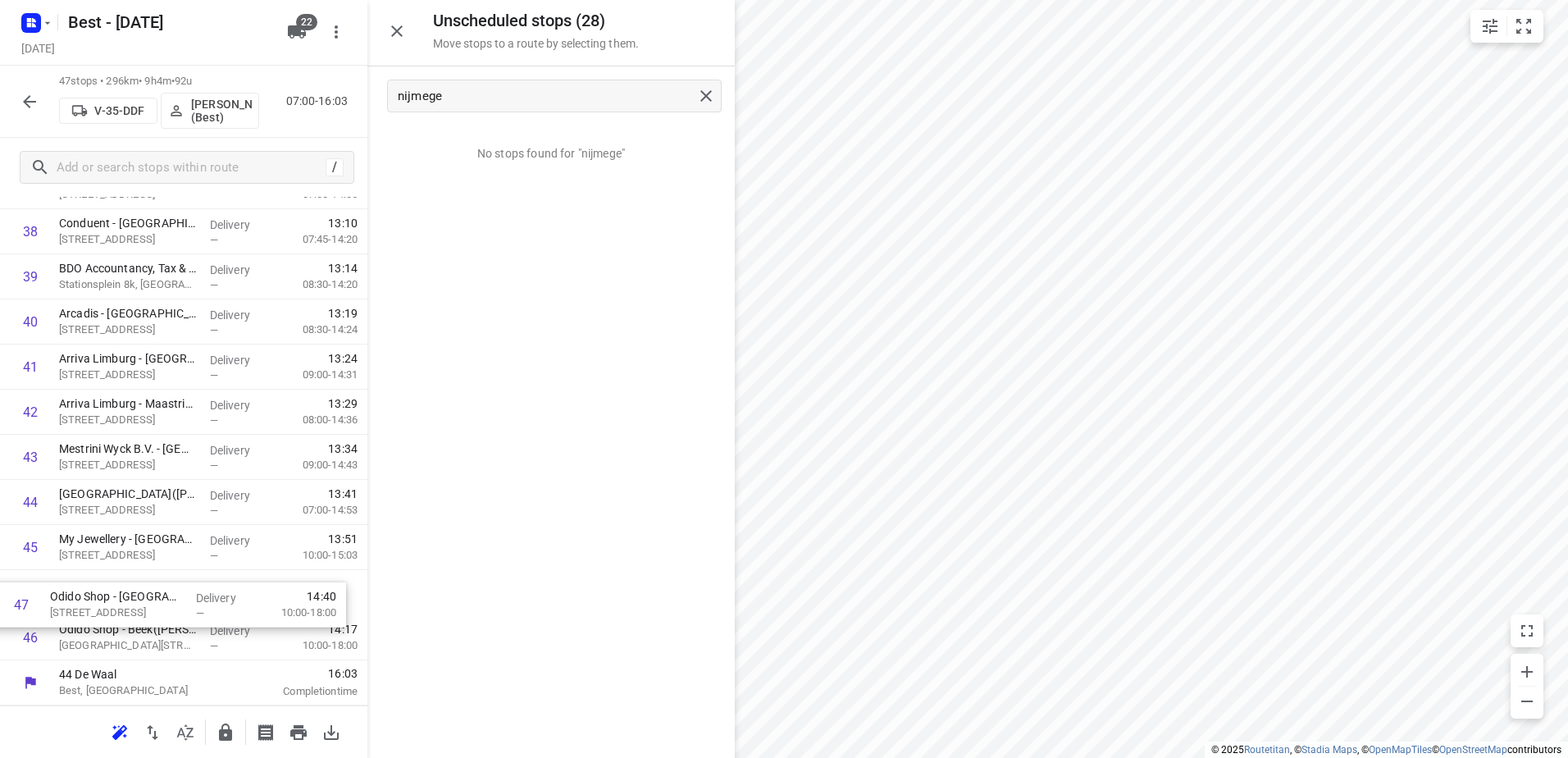
drag, startPoint x: 264, startPoint y: 626, endPoint x: 254, endPoint y: 582, distance: 45.1
click at [234, 734] on icon "button" at bounding box center [225, 733] width 20 height 20
click at [29, 107] on icon "button" at bounding box center [30, 101] width 13 height 13
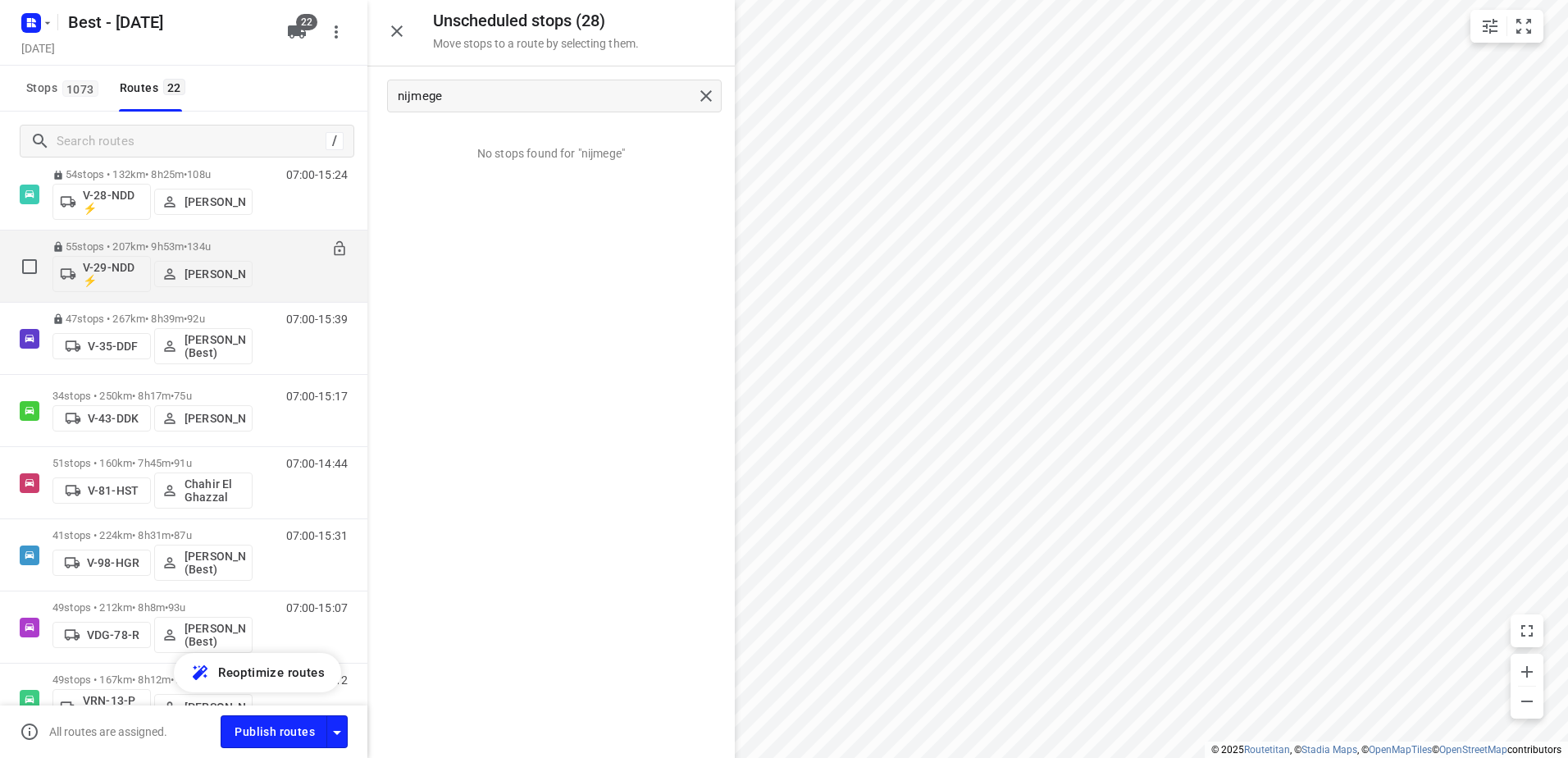
scroll to position [410, 0]
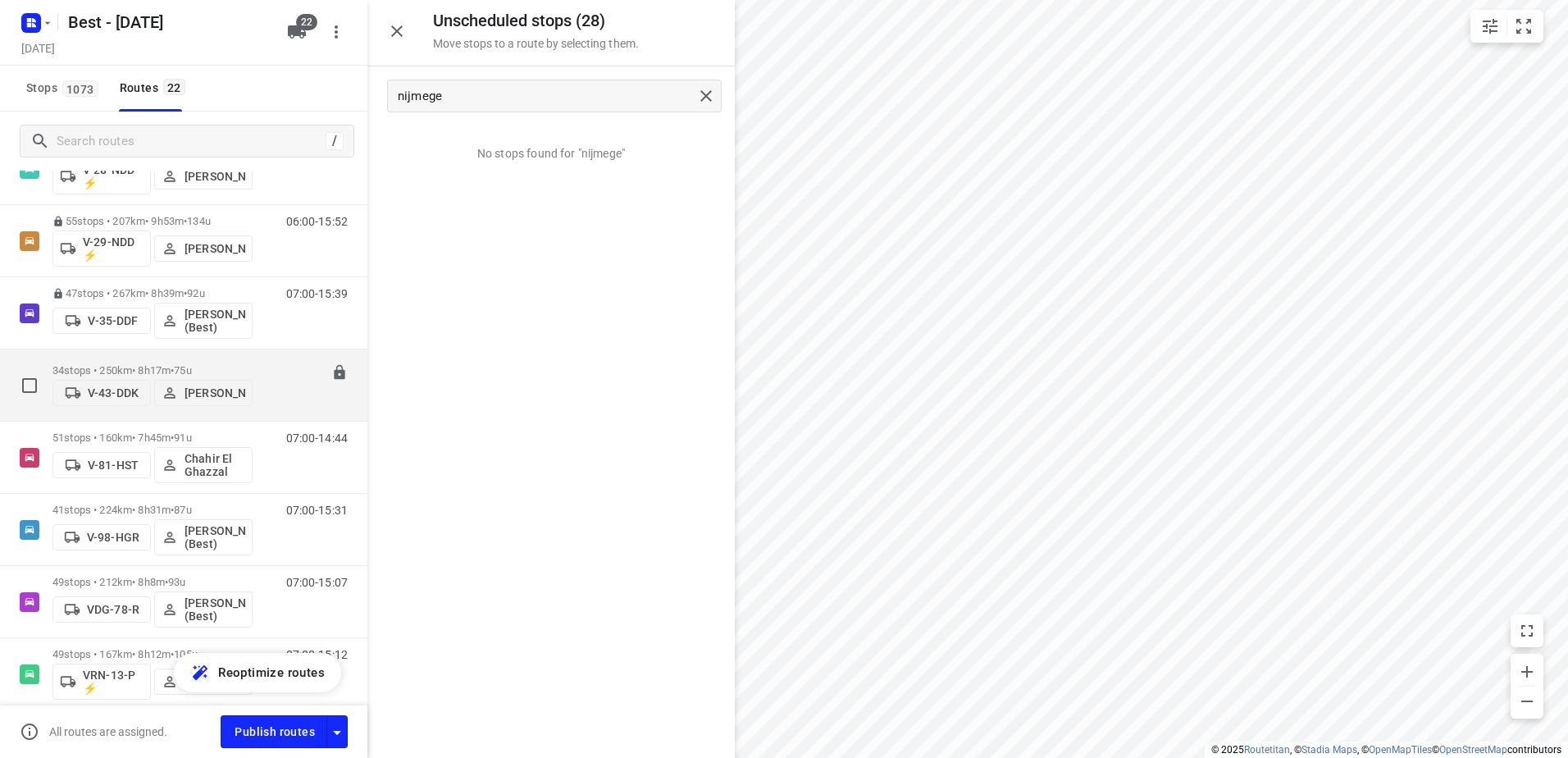
click at [135, 356] on div "34 stops • 250km • 8h17m • 75u V-43-DDK [PERSON_NAME]" at bounding box center [152, 385] width 200 height 58
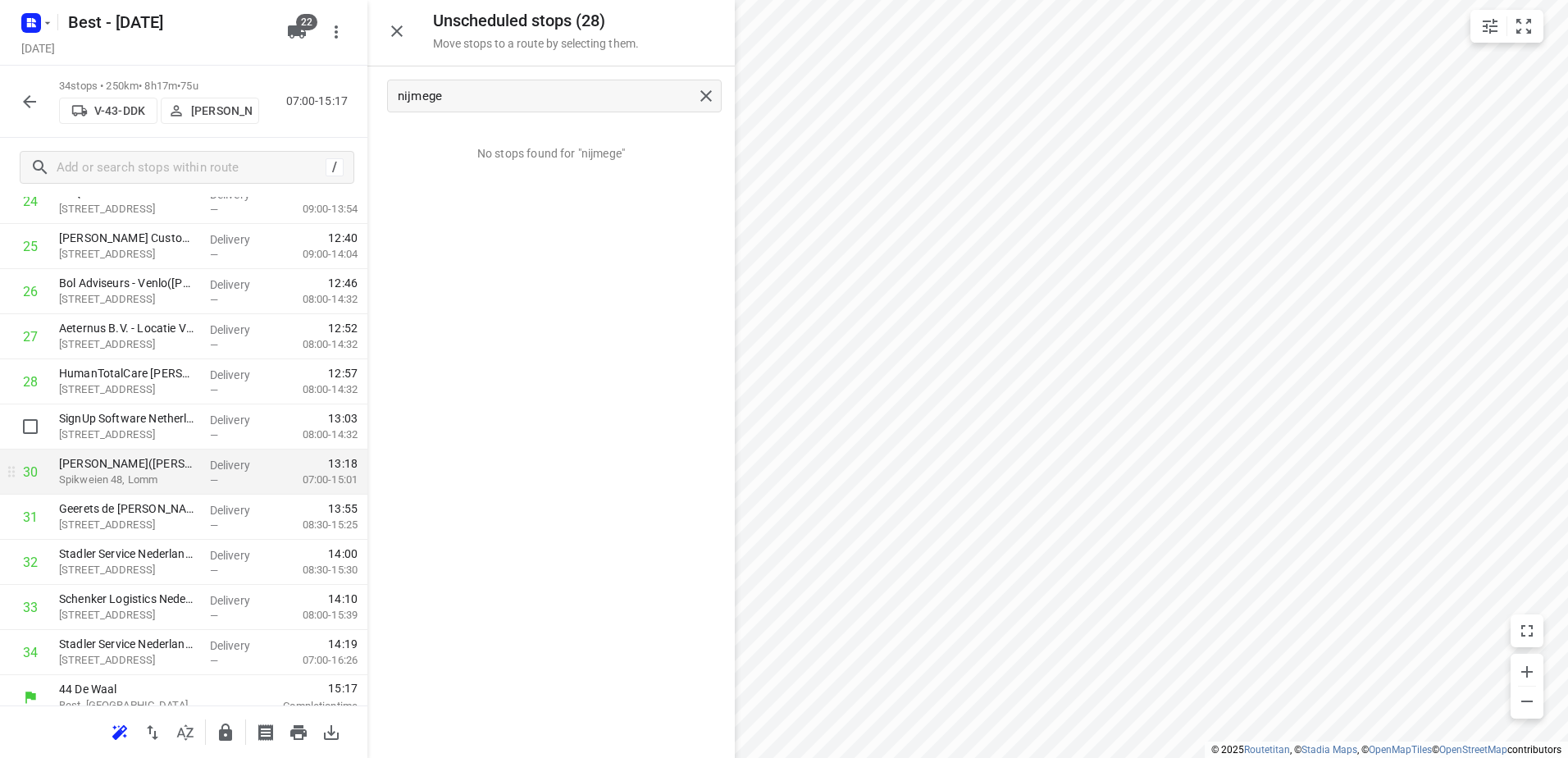
scroll to position [1199, 0]
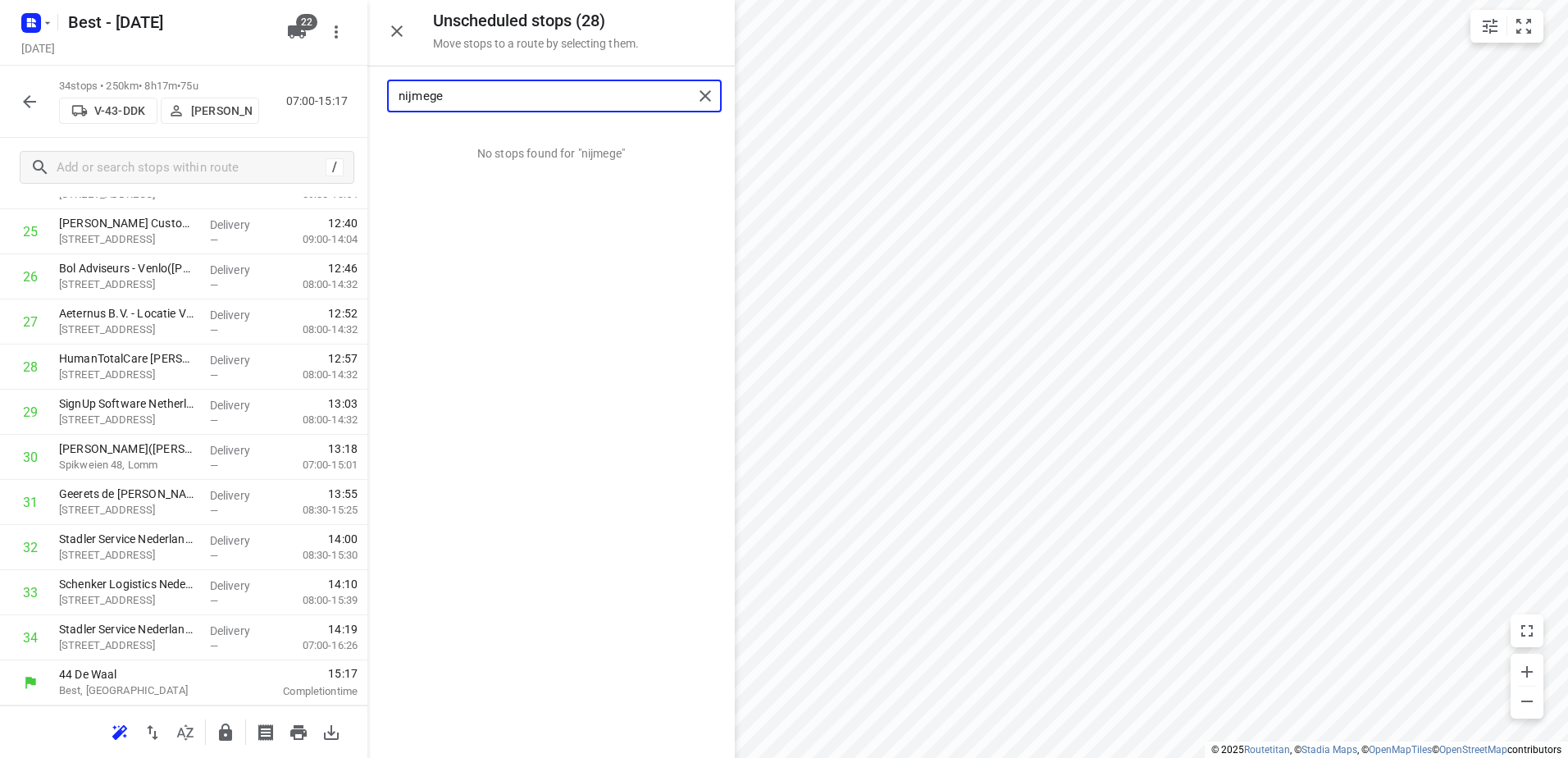
drag, startPoint x: 497, startPoint y: 89, endPoint x: 356, endPoint y: 72, distance: 142.0
click at [359, 82] on div "Unscheduled stops ( 28 ) Move stops to a route by selecting them. nijmege No st…" at bounding box center [184, 379] width 368 height 758
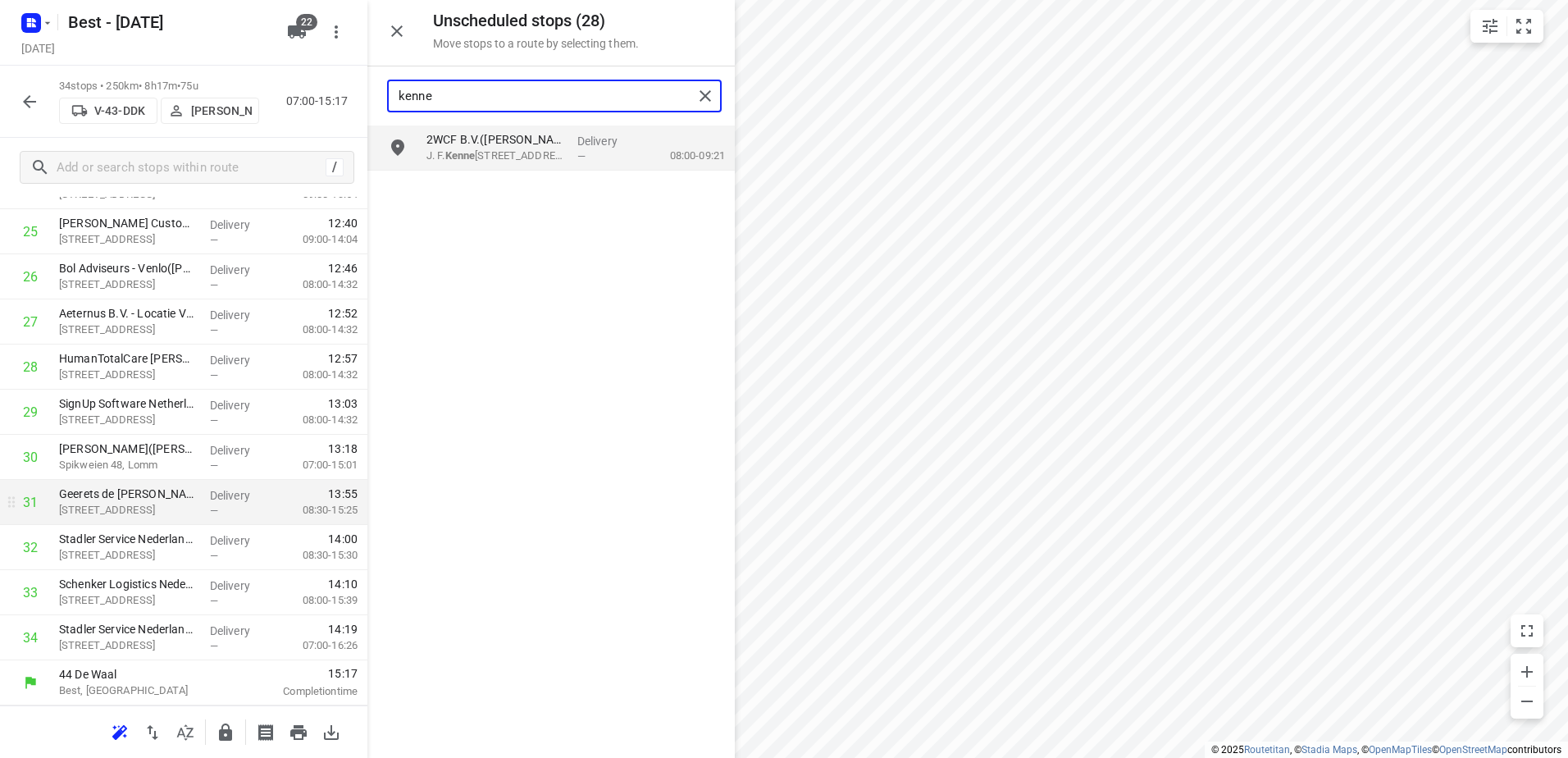
type input "kenne"
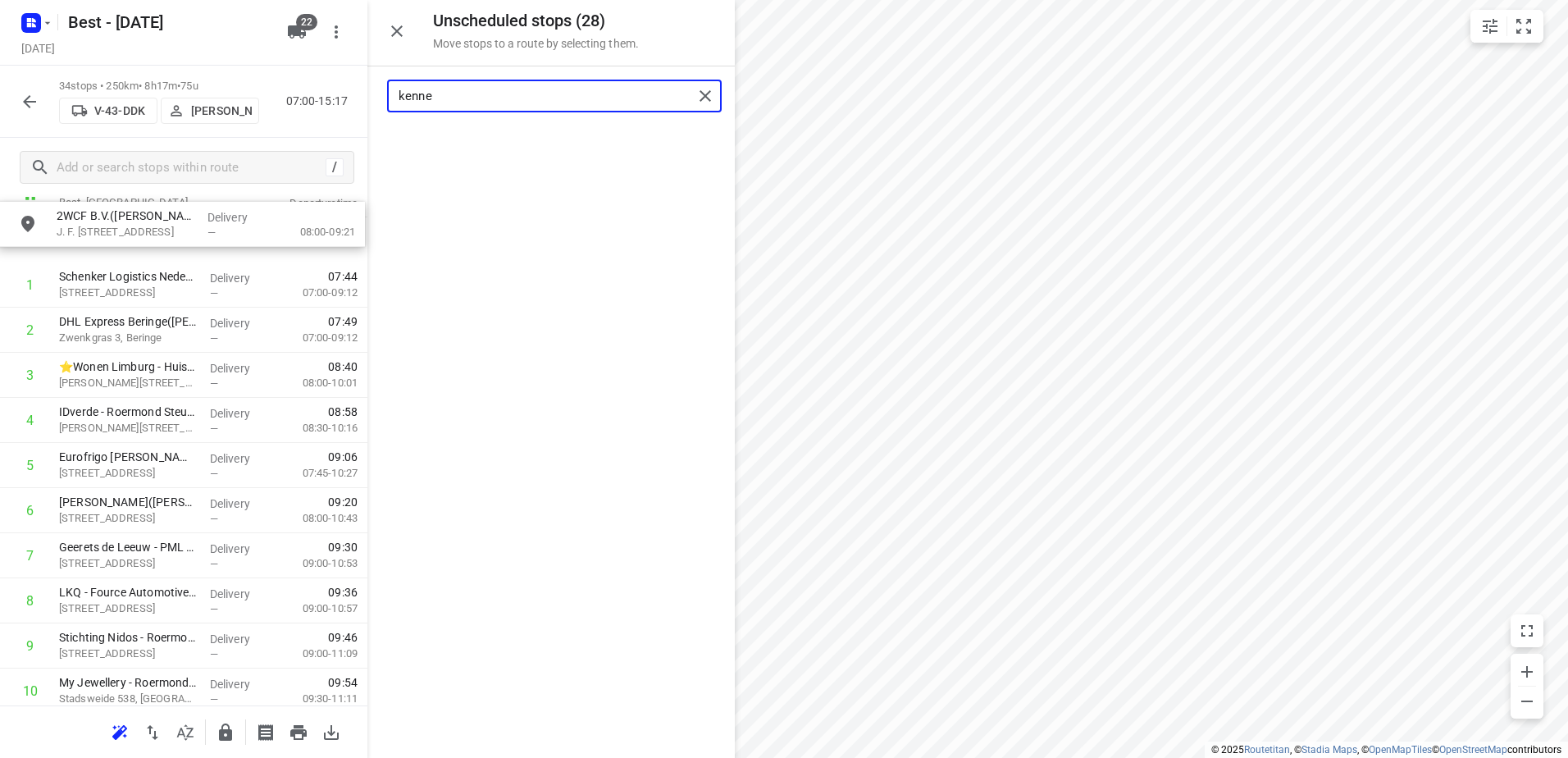
scroll to position [0, 0]
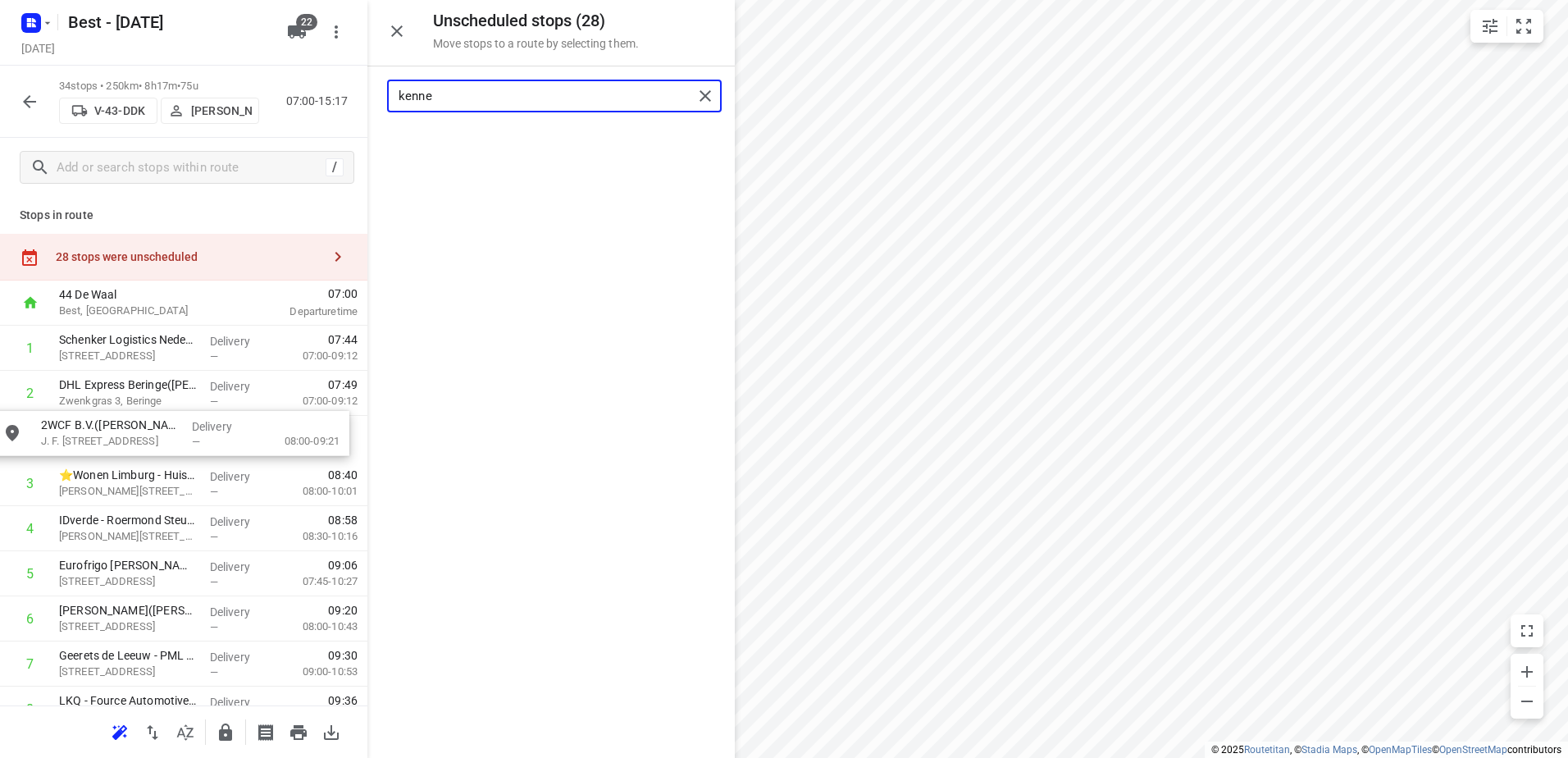
drag, startPoint x: 511, startPoint y: 154, endPoint x: 152, endPoint y: 429, distance: 452.2
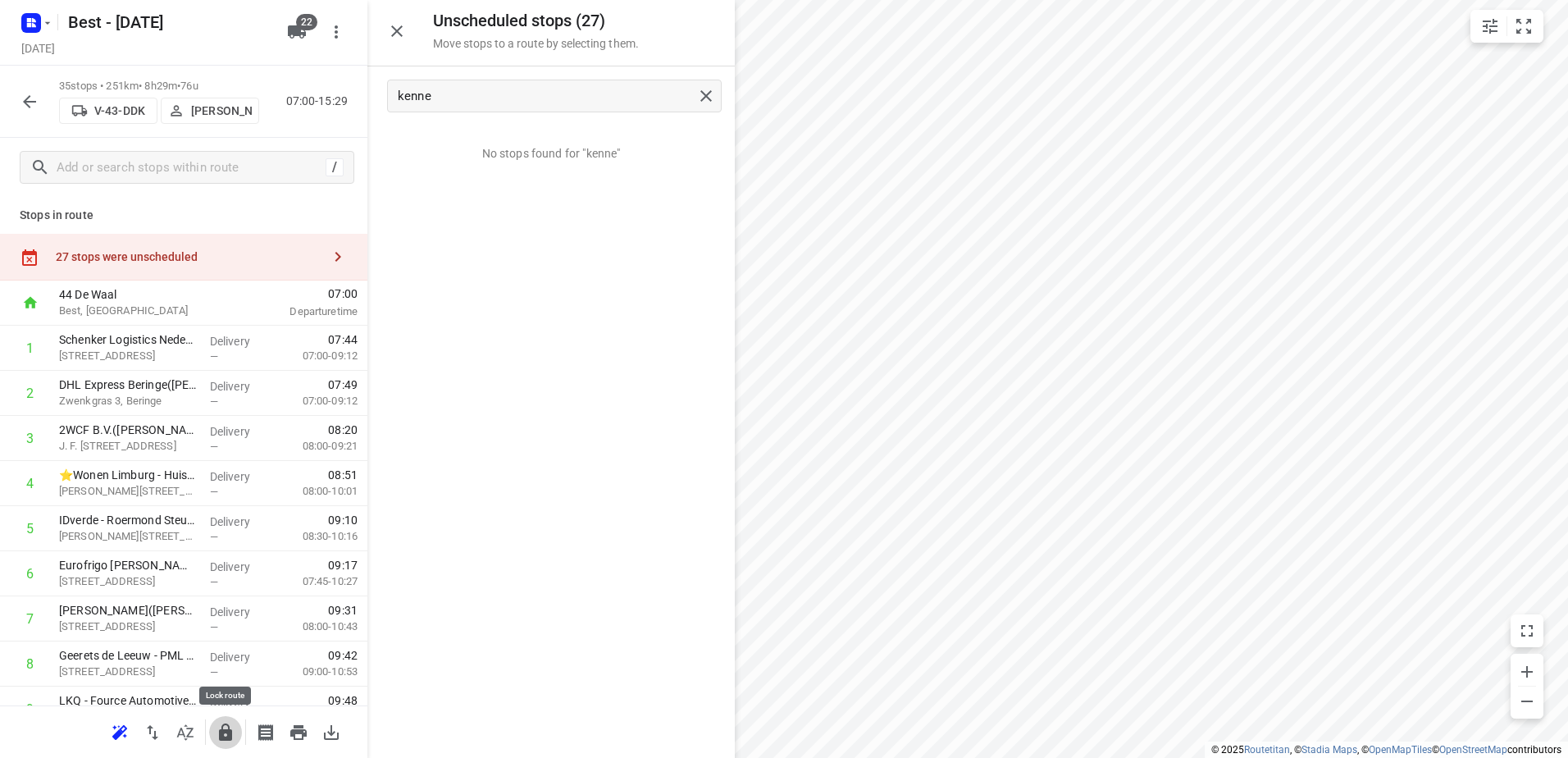
click at [220, 739] on icon "button" at bounding box center [225, 731] width 13 height 17
click at [23, 95] on icon "button" at bounding box center [30, 101] width 20 height 20
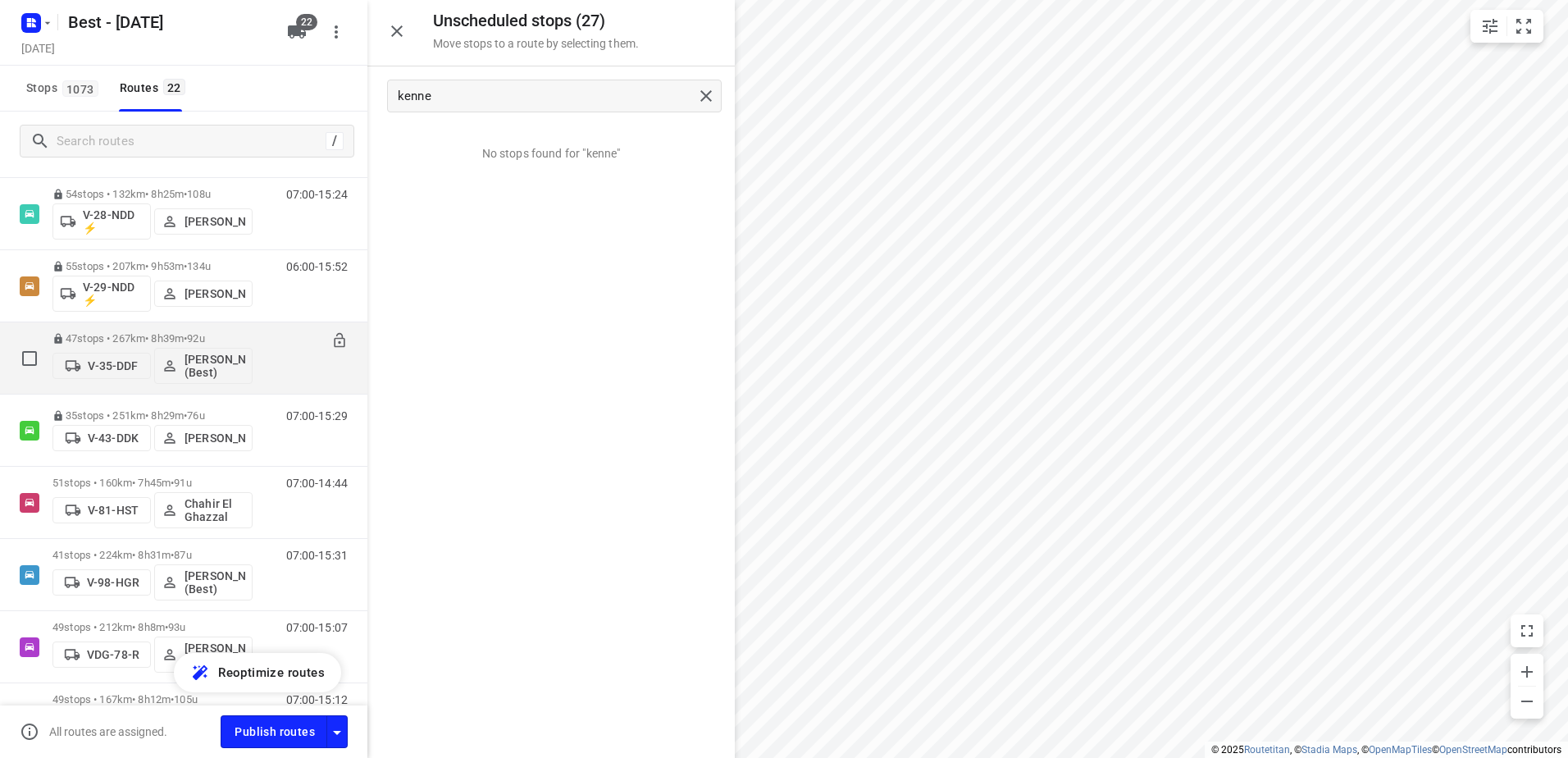
scroll to position [410, 0]
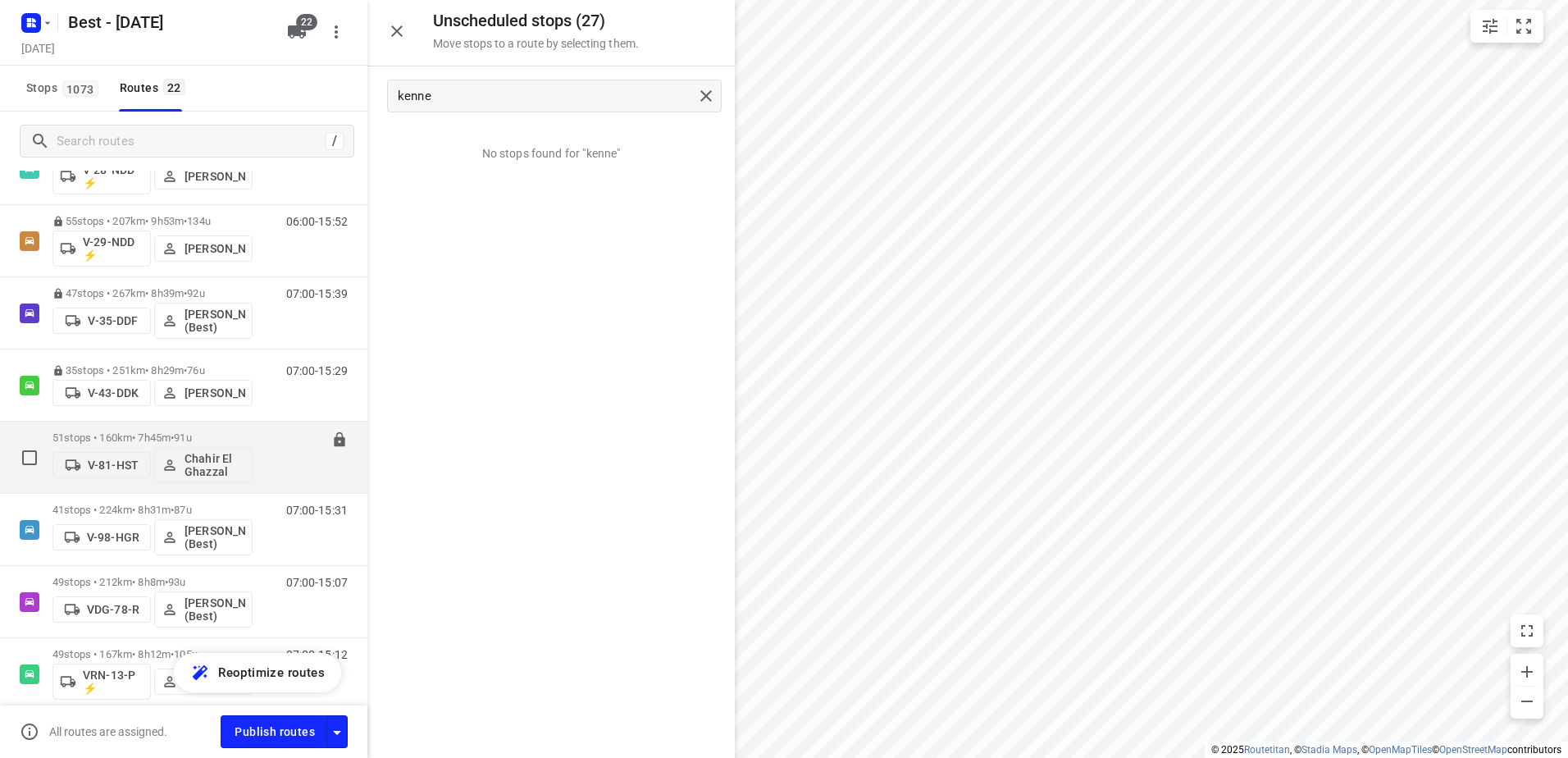
click at [118, 431] on div "51 stops • 160km • 7h45m • 91u V-81-HST Chahir El Ghazzal" at bounding box center [152, 457] width 200 height 68
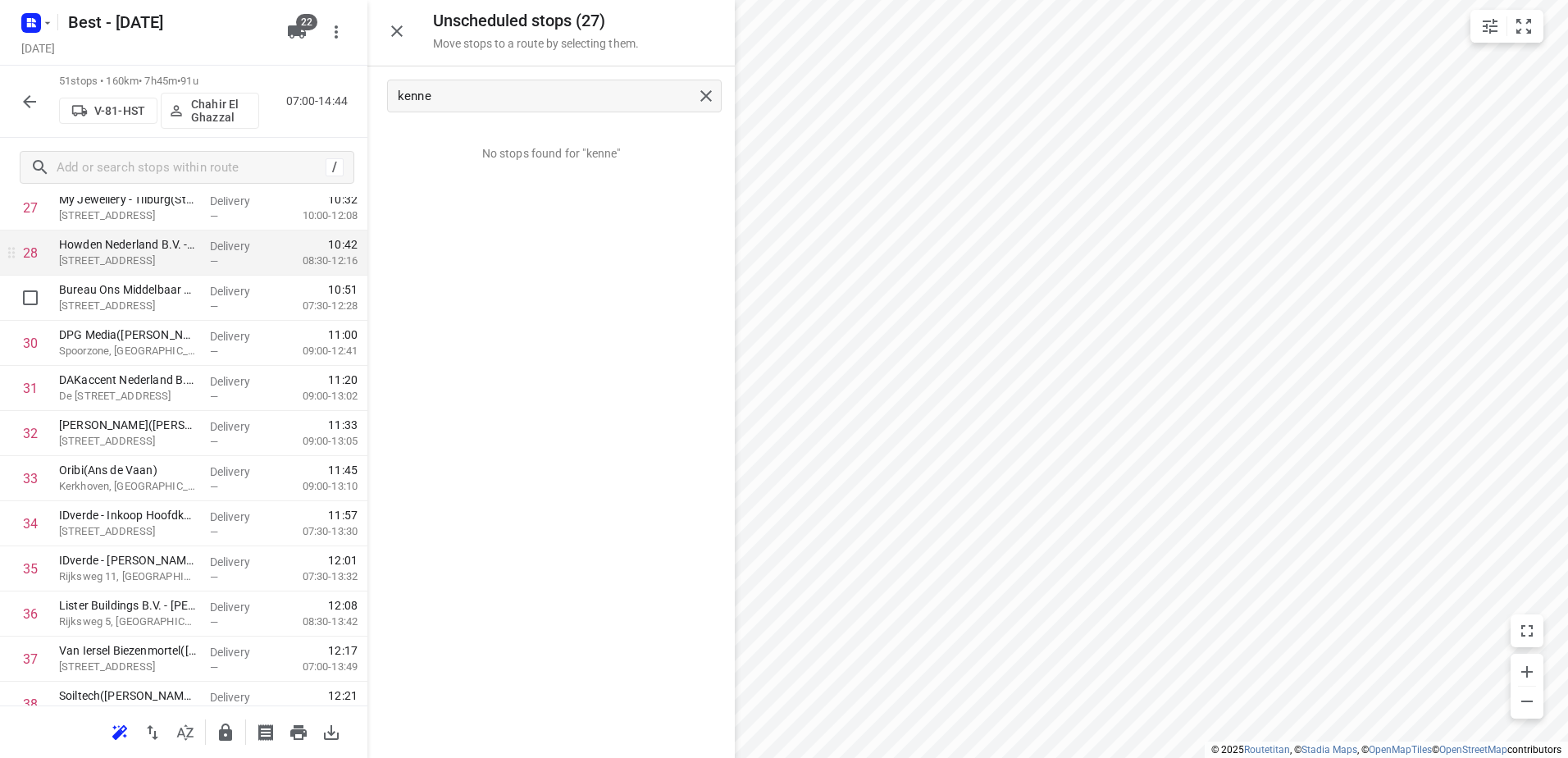
scroll to position [1312, 0]
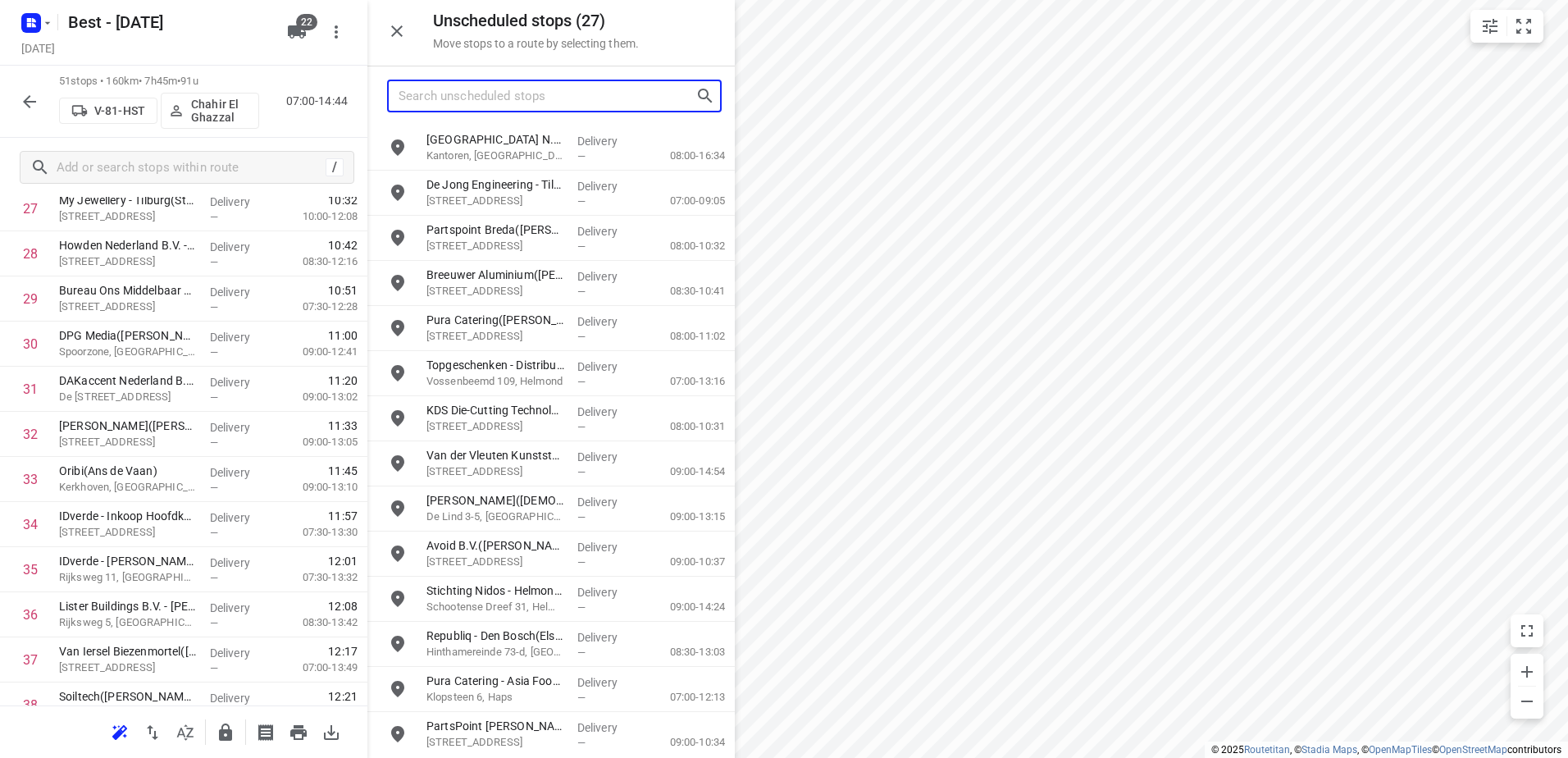
click at [619, 100] on input "Search unscheduled stops" at bounding box center [546, 96] width 297 height 25
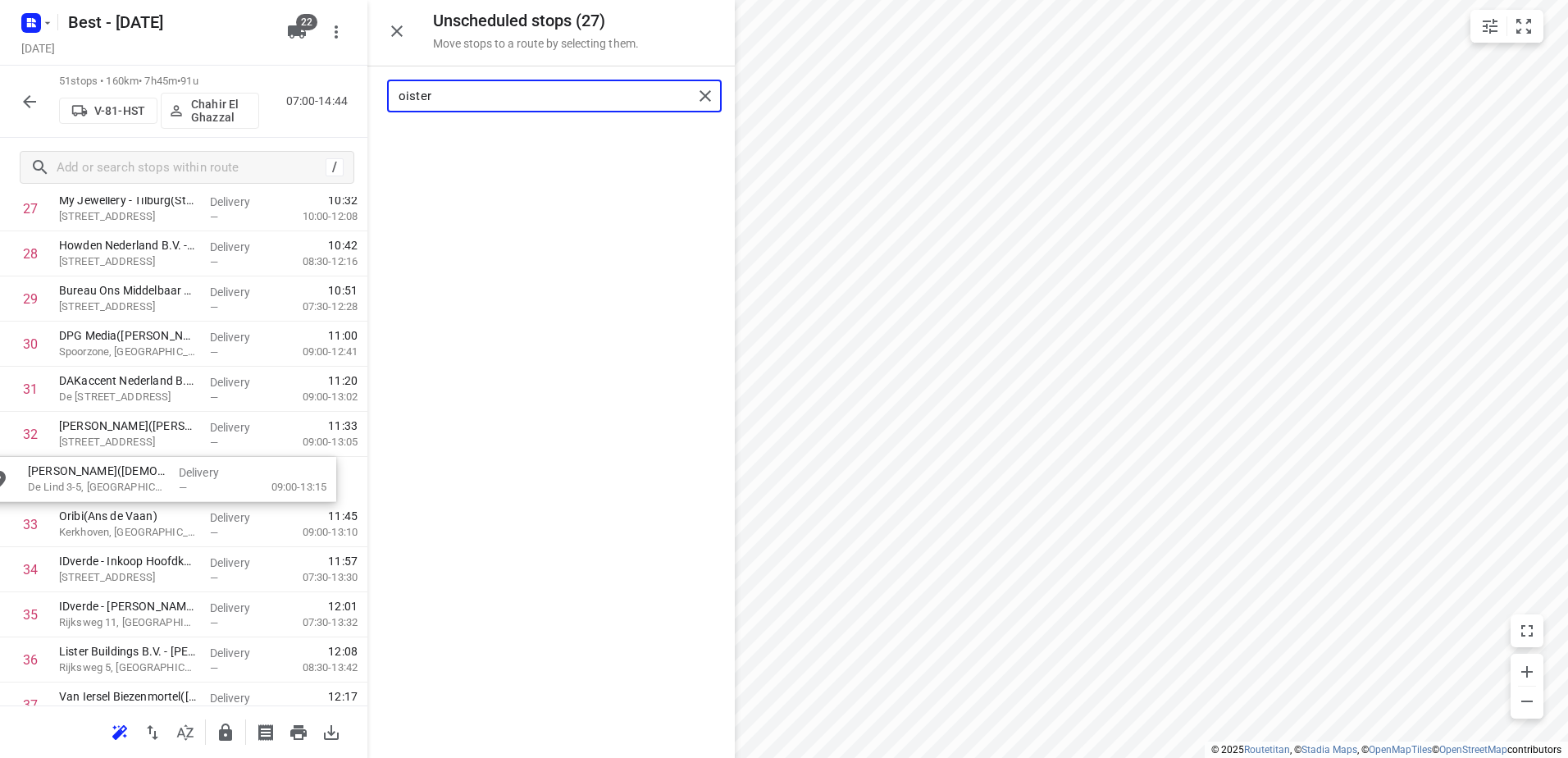
drag, startPoint x: 570, startPoint y: 148, endPoint x: 166, endPoint y: 483, distance: 524.8
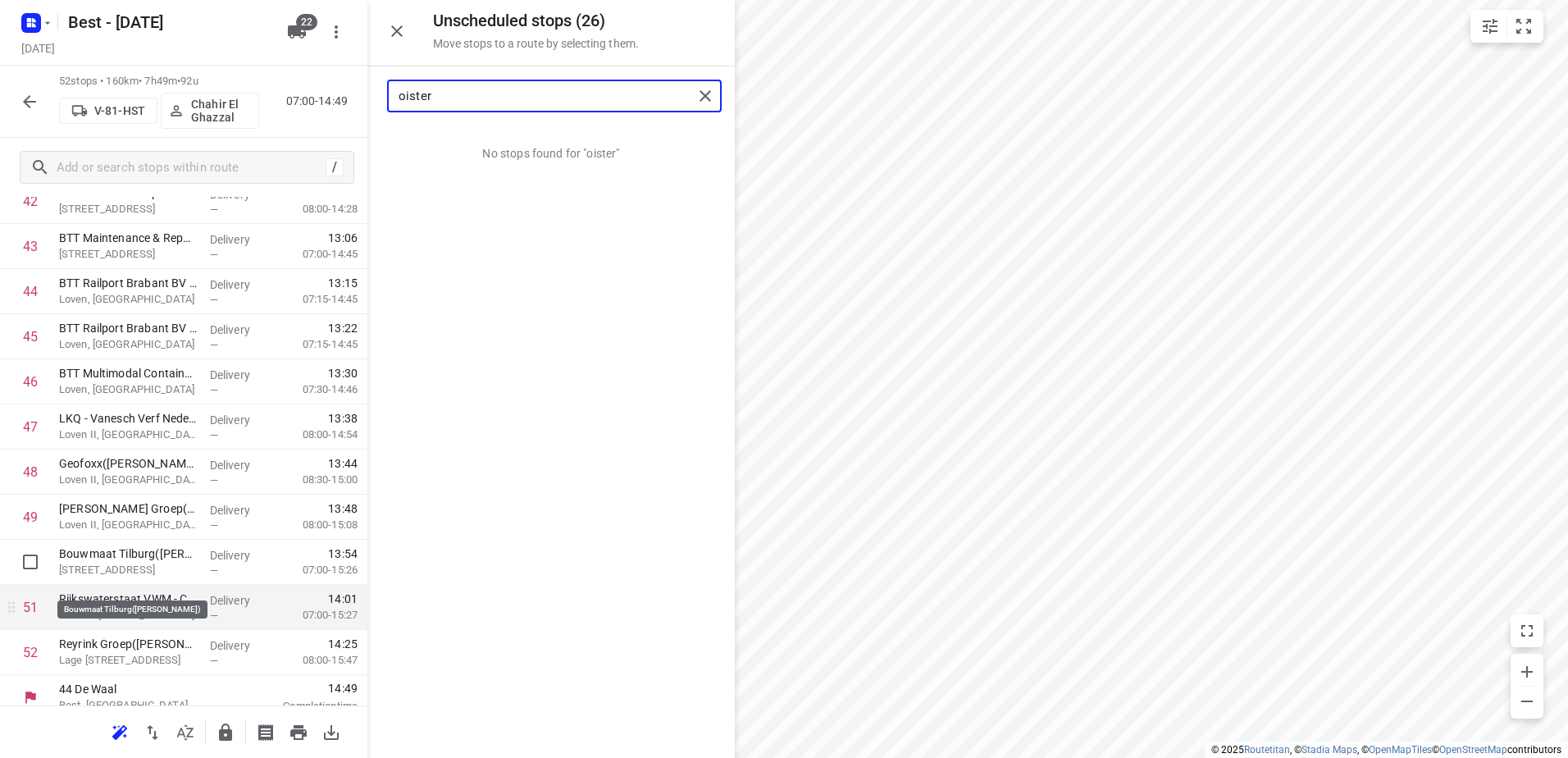
scroll to position [2011, 0]
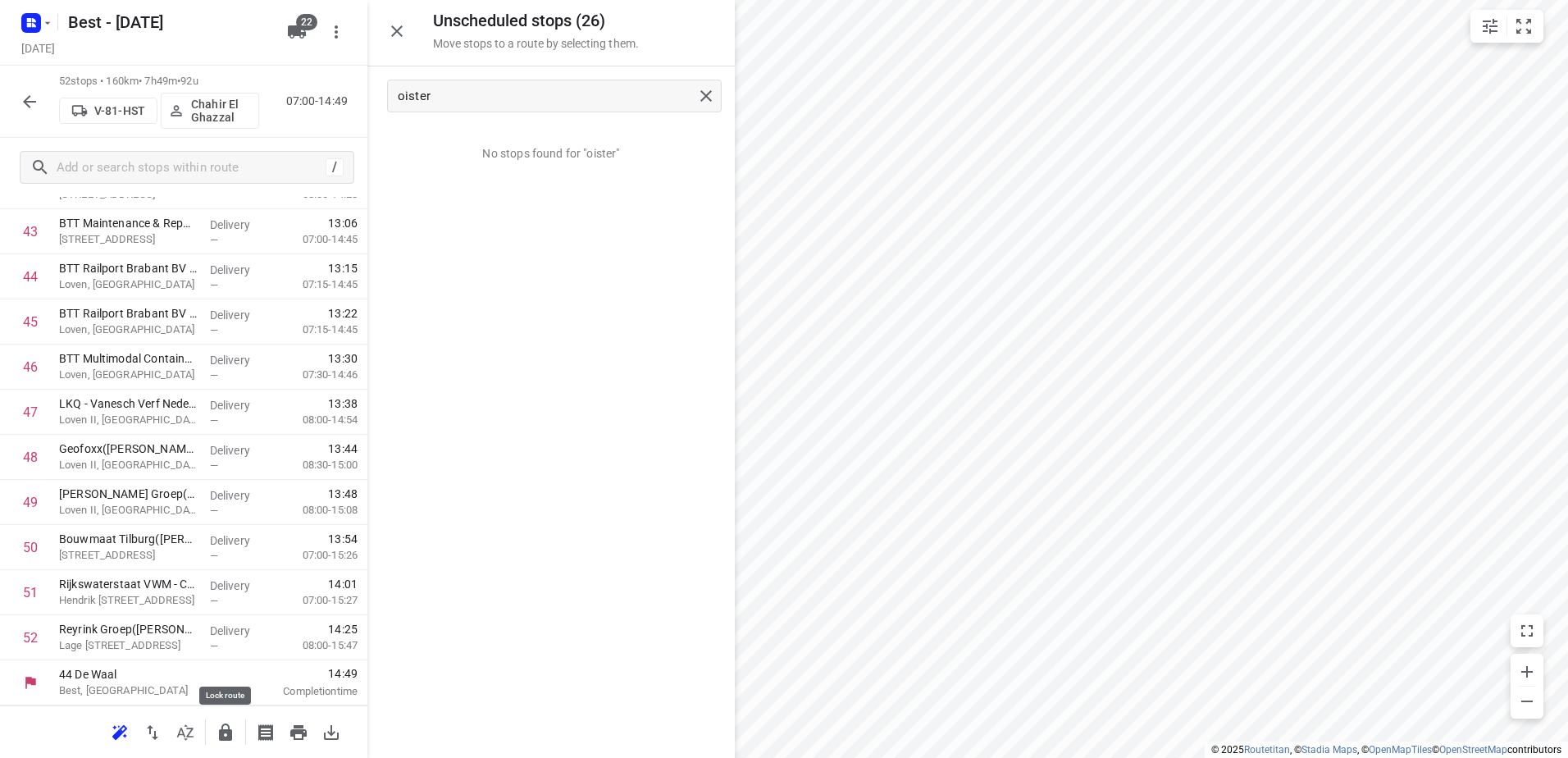
click at [233, 738] on icon "button" at bounding box center [225, 733] width 20 height 20
click at [33, 100] on icon "button" at bounding box center [30, 101] width 20 height 20
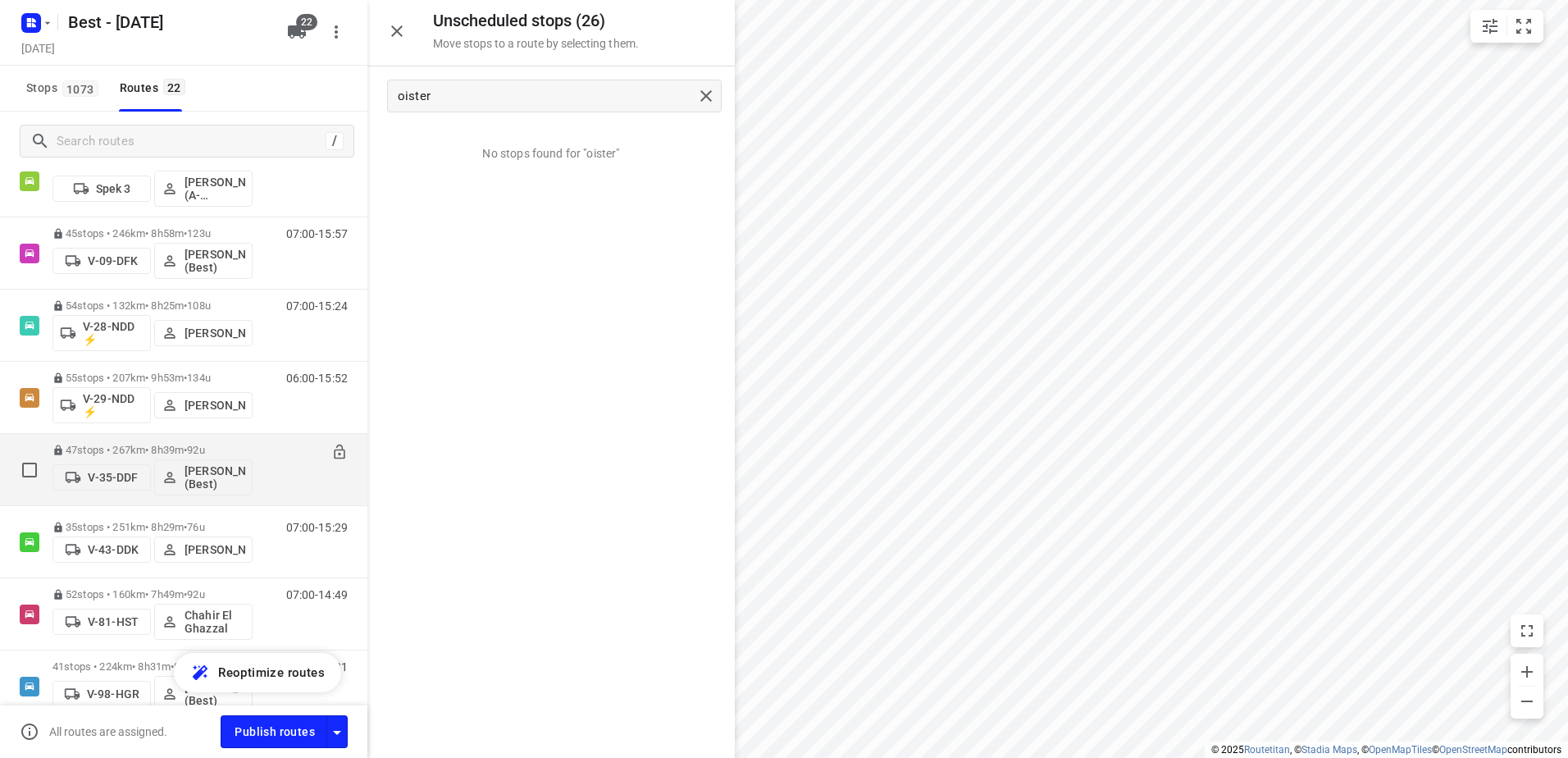
scroll to position [492, 0]
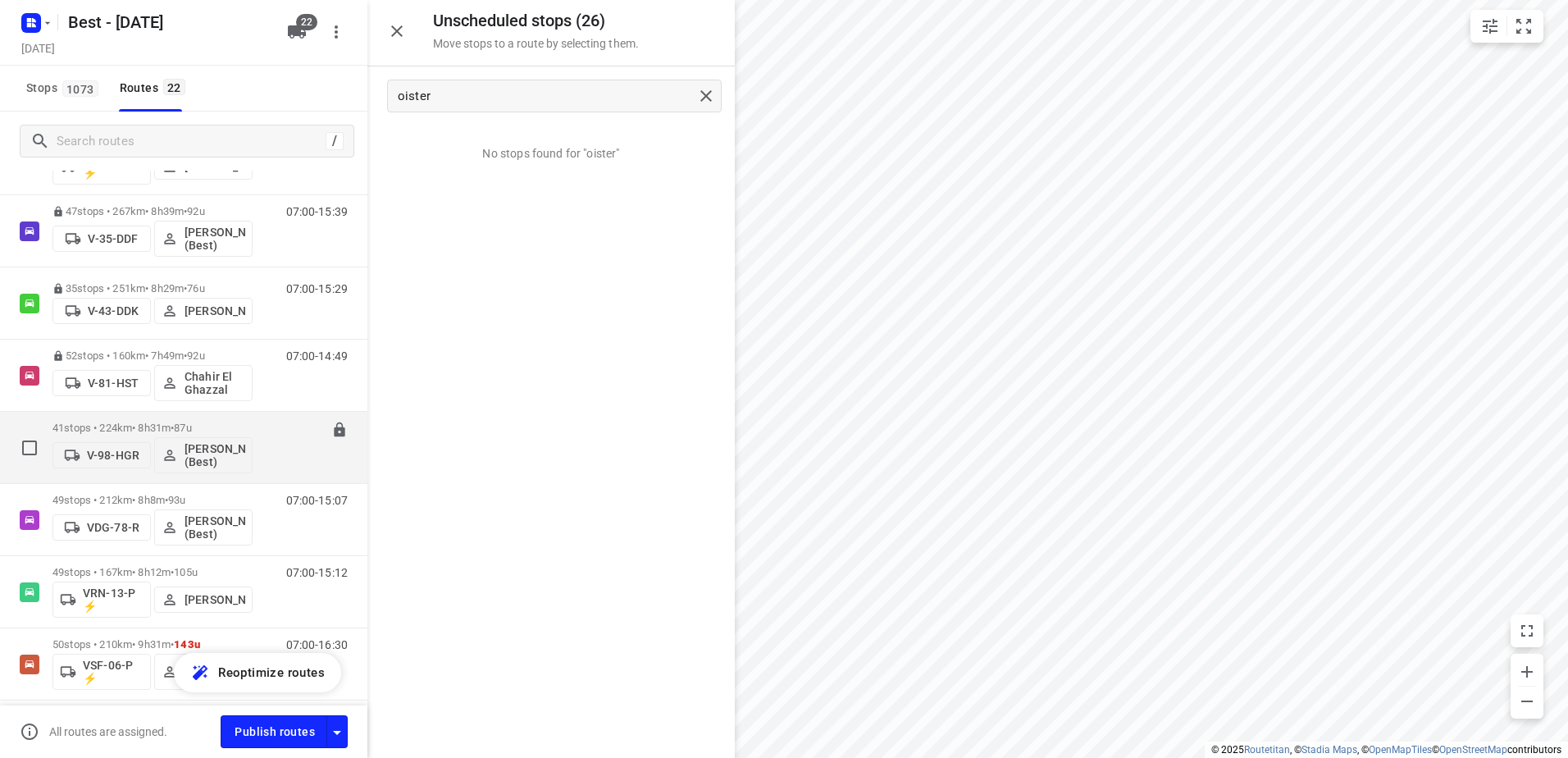
click at [118, 431] on p "41 stops • 224km • 8h31m • 87u" at bounding box center [152, 428] width 200 height 13
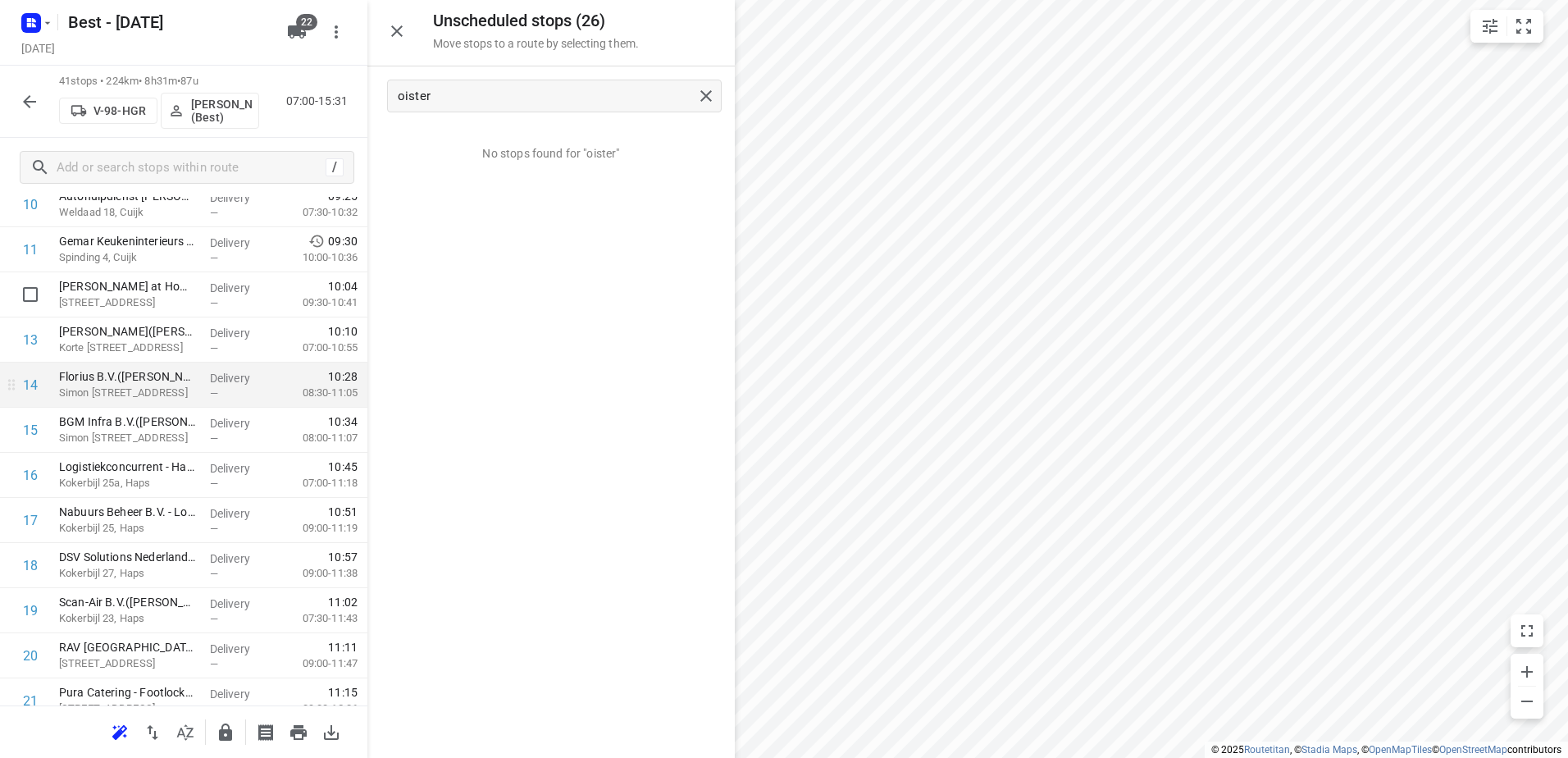
scroll to position [574, 0]
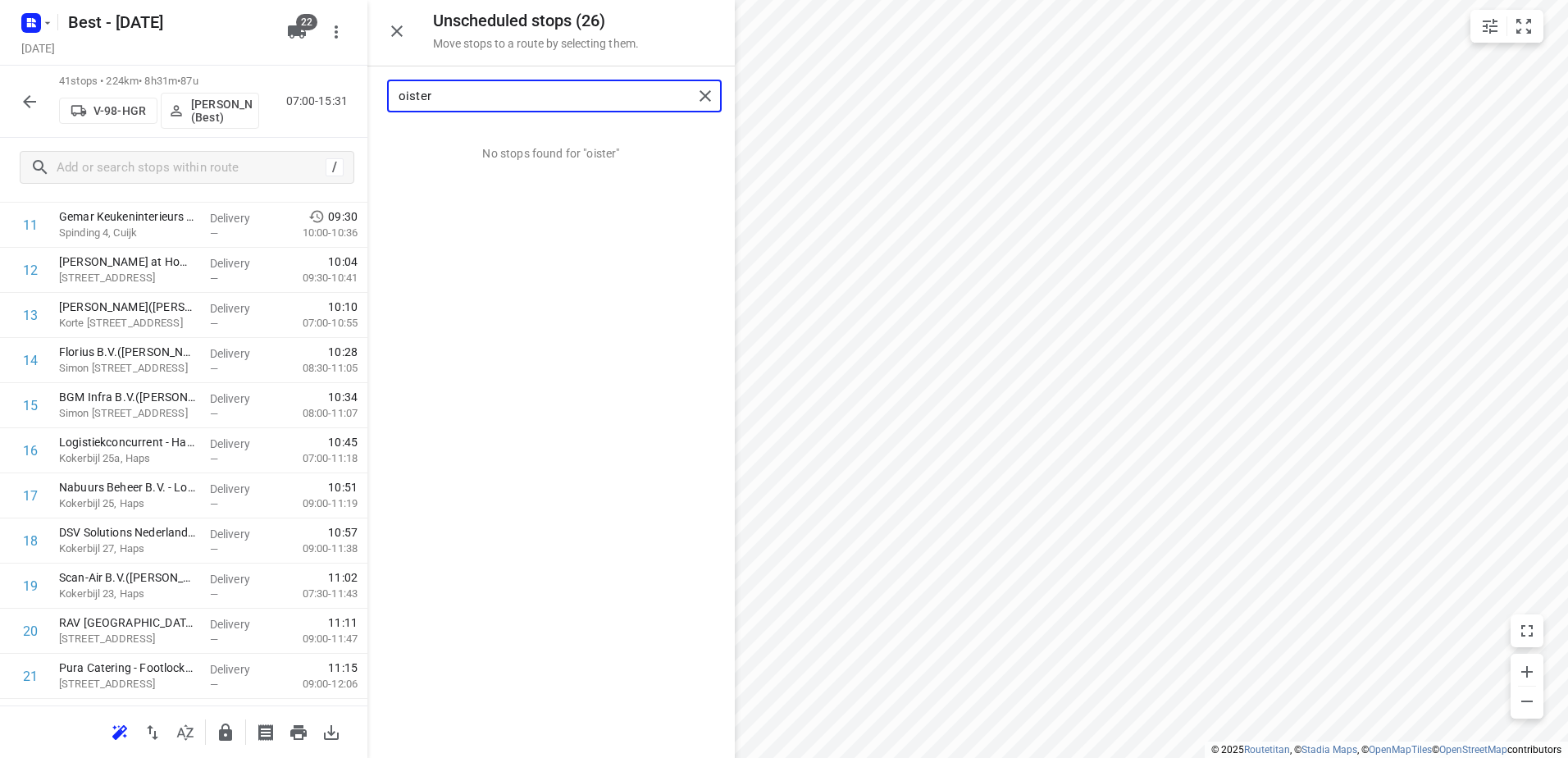
click at [462, 85] on input "oister" at bounding box center [545, 96] width 294 height 25
drag, startPoint x: 462, startPoint y: 85, endPoint x: 352, endPoint y: 91, distance: 110.2
click at [329, 94] on div "Unscheduled stops ( 26 ) Move stops to a route by selecting them. oister No sto…" at bounding box center [184, 379] width 368 height 758
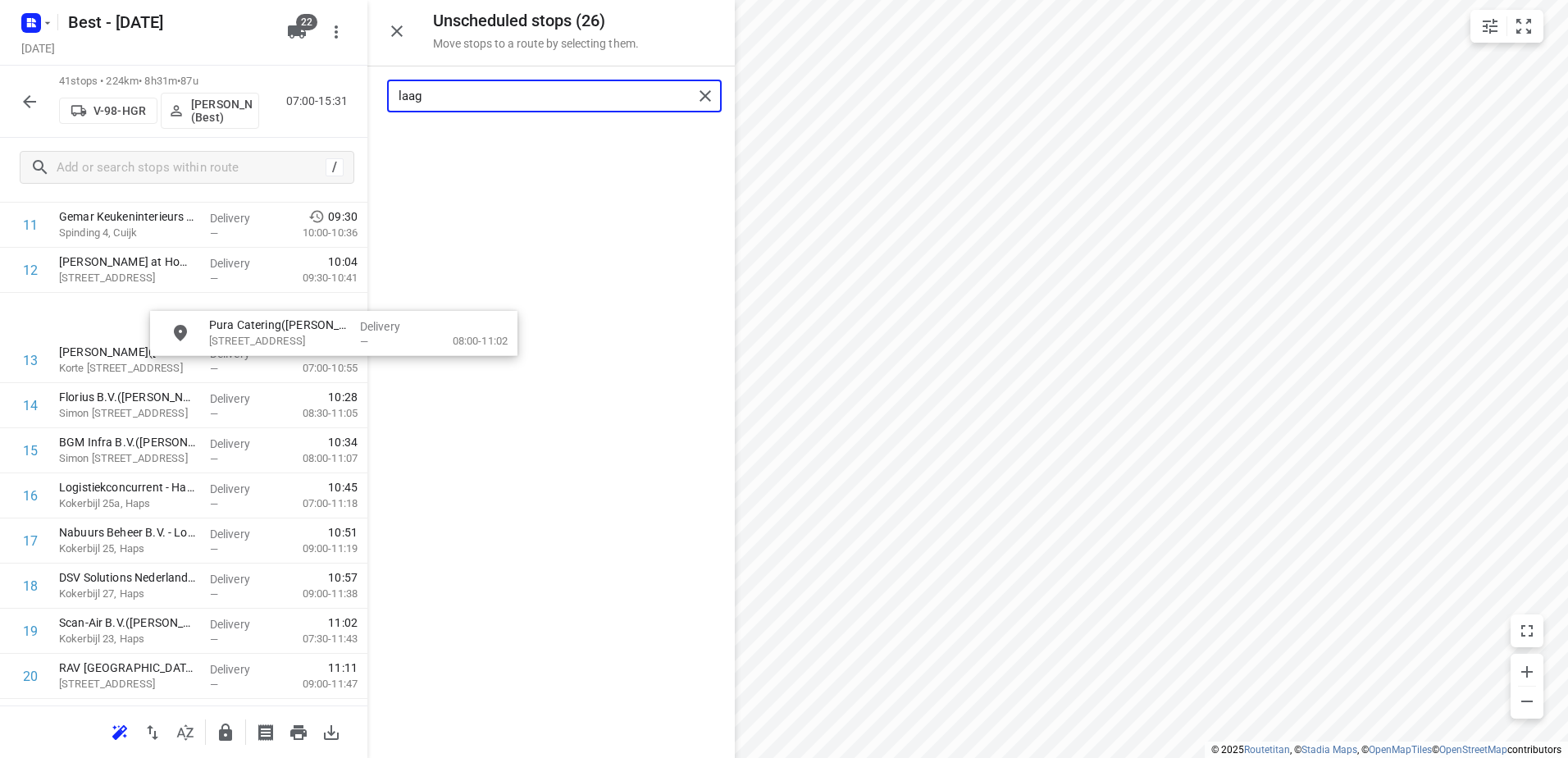
scroll to position [573, 0]
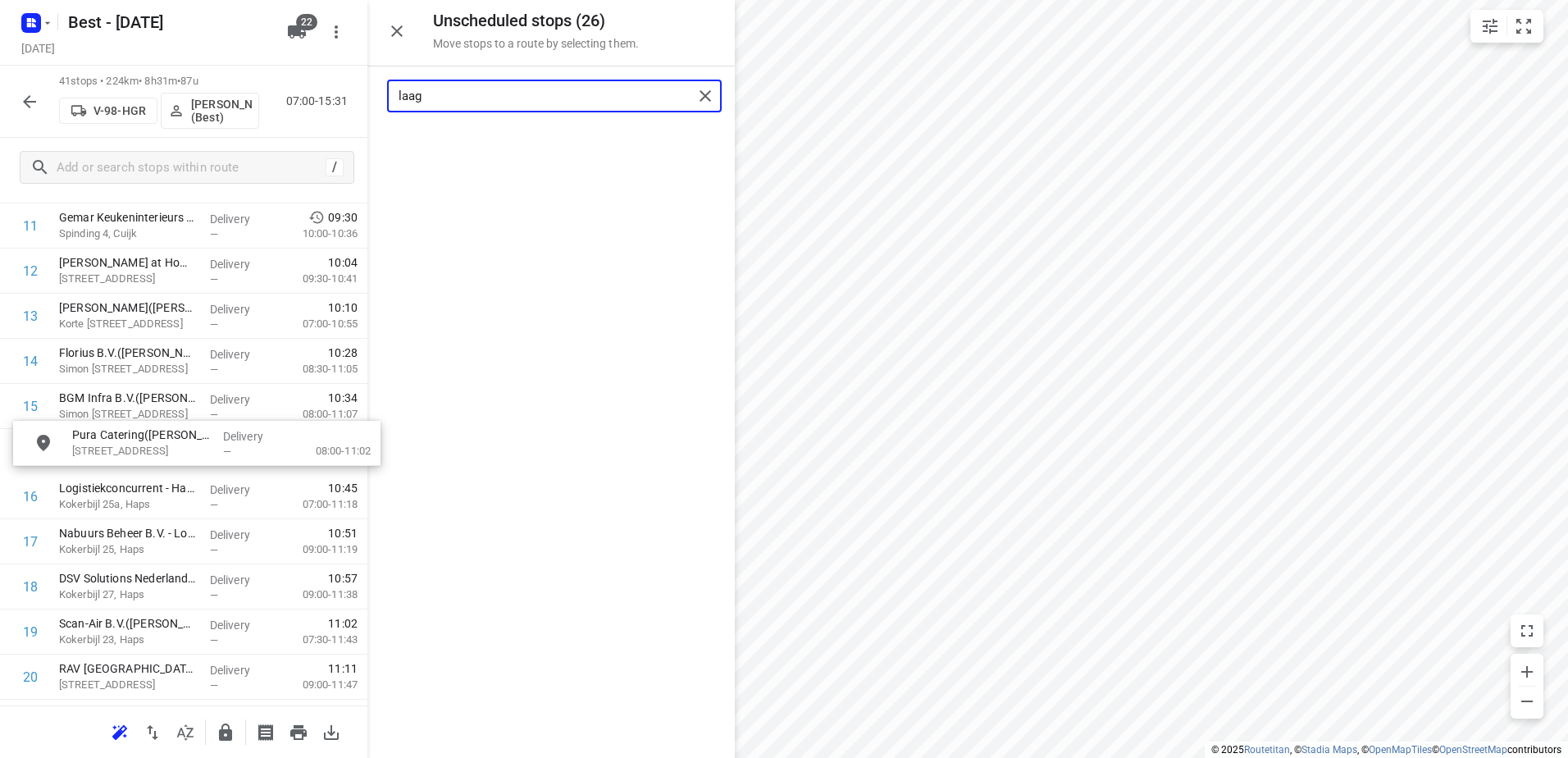
drag, startPoint x: 419, startPoint y: 239, endPoint x: 187, endPoint y: 452, distance: 314.9
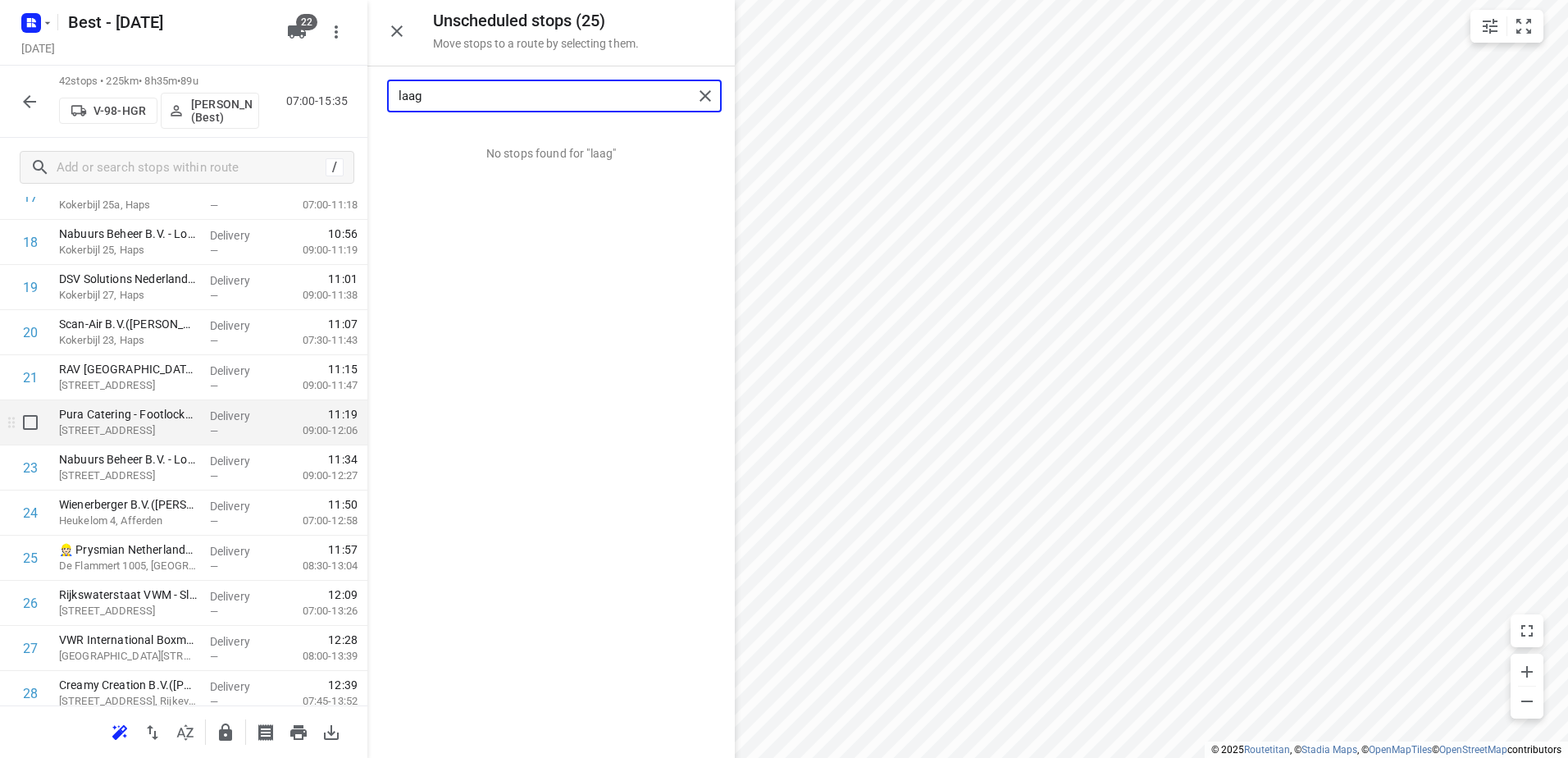
scroll to position [902, 0]
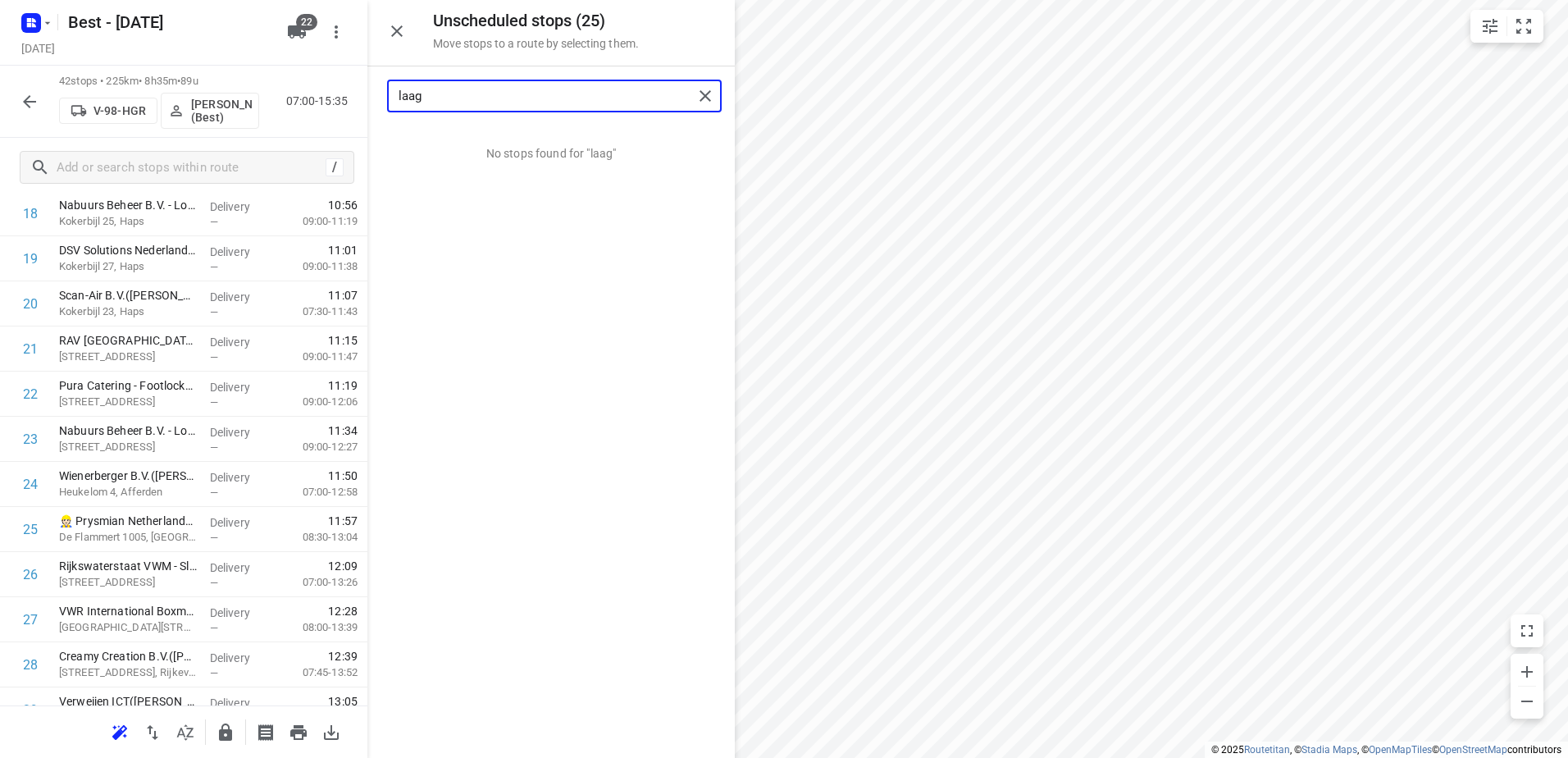
drag, startPoint x: 472, startPoint y: 93, endPoint x: 340, endPoint y: 96, distance: 132.0
click at [340, 96] on div "Unscheduled stops ( 25 ) Move stops to a route by selecting them. laag No stops…" at bounding box center [184, 379] width 368 height 758
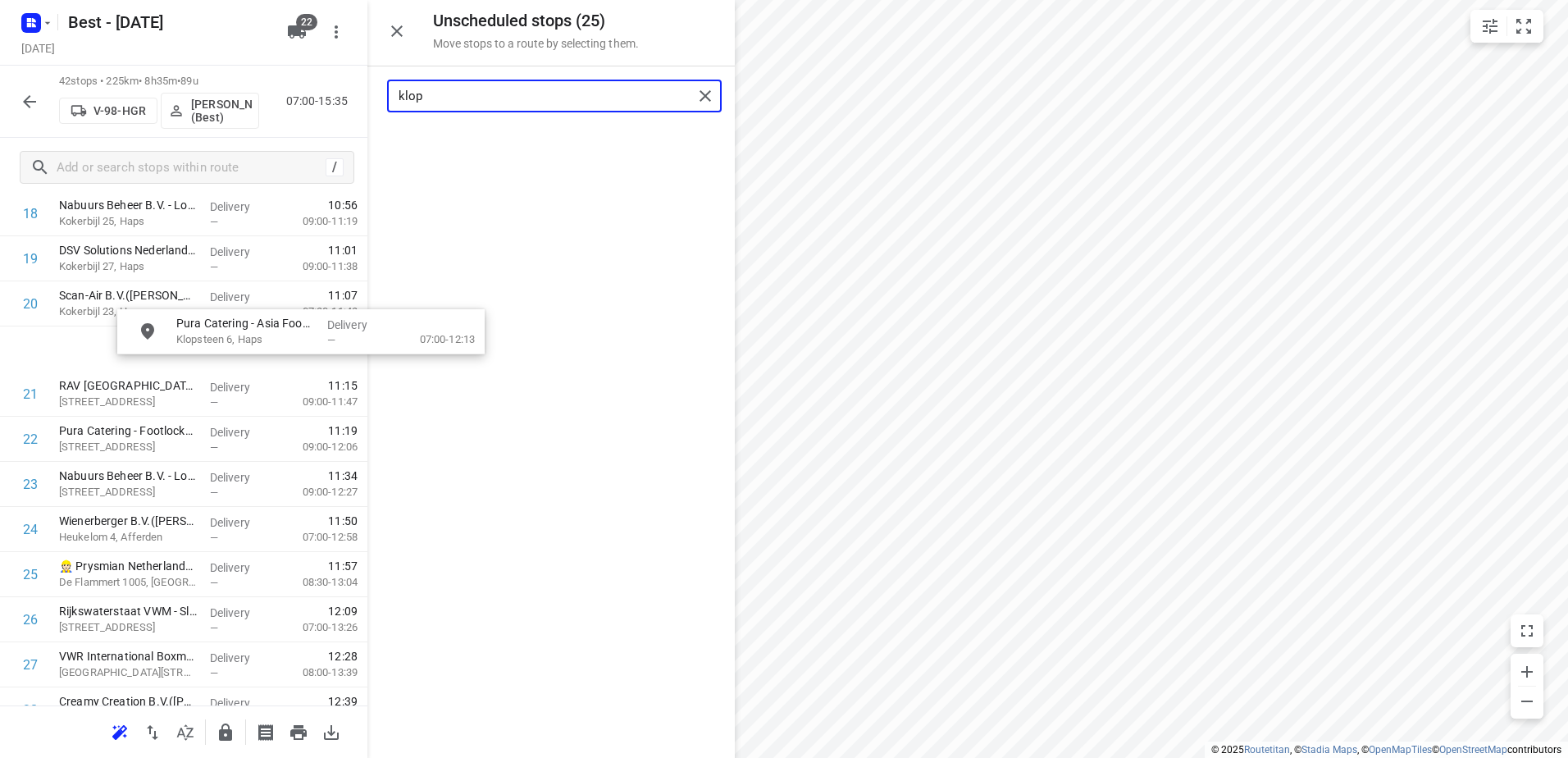
scroll to position [897, 0]
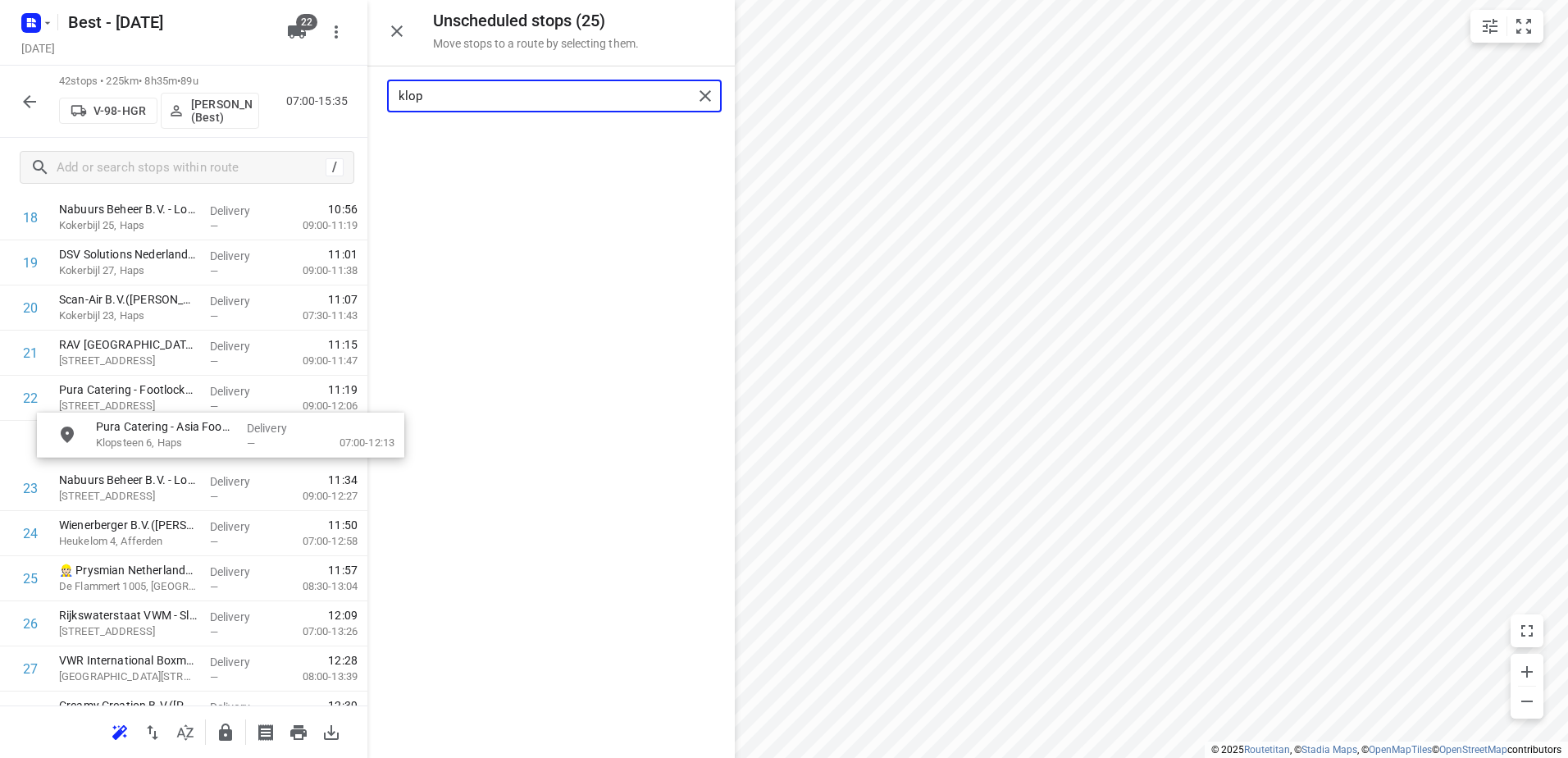
drag, startPoint x: 582, startPoint y: 141, endPoint x: 228, endPoint y: 441, distance: 464.0
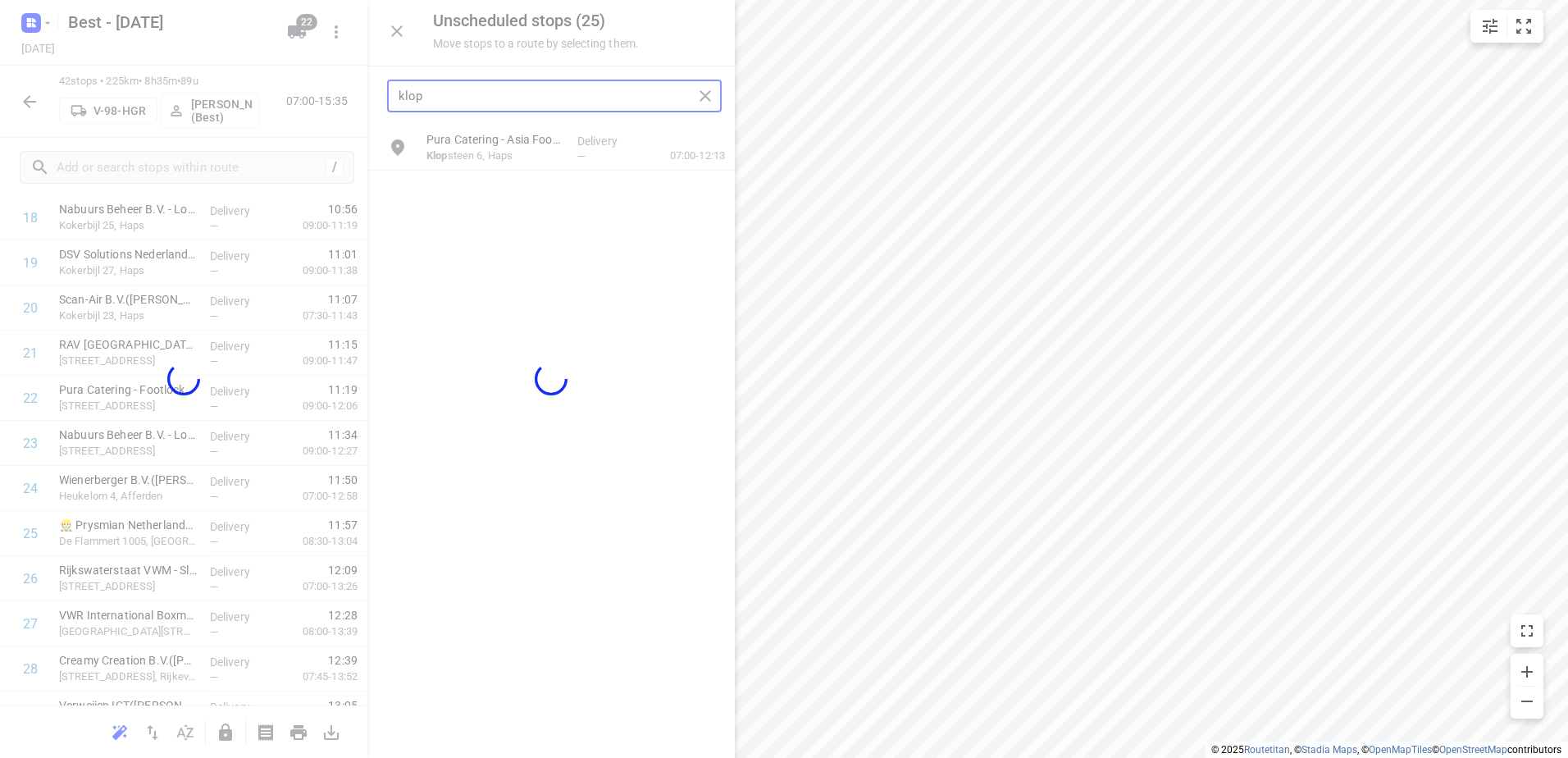
type input "klop"
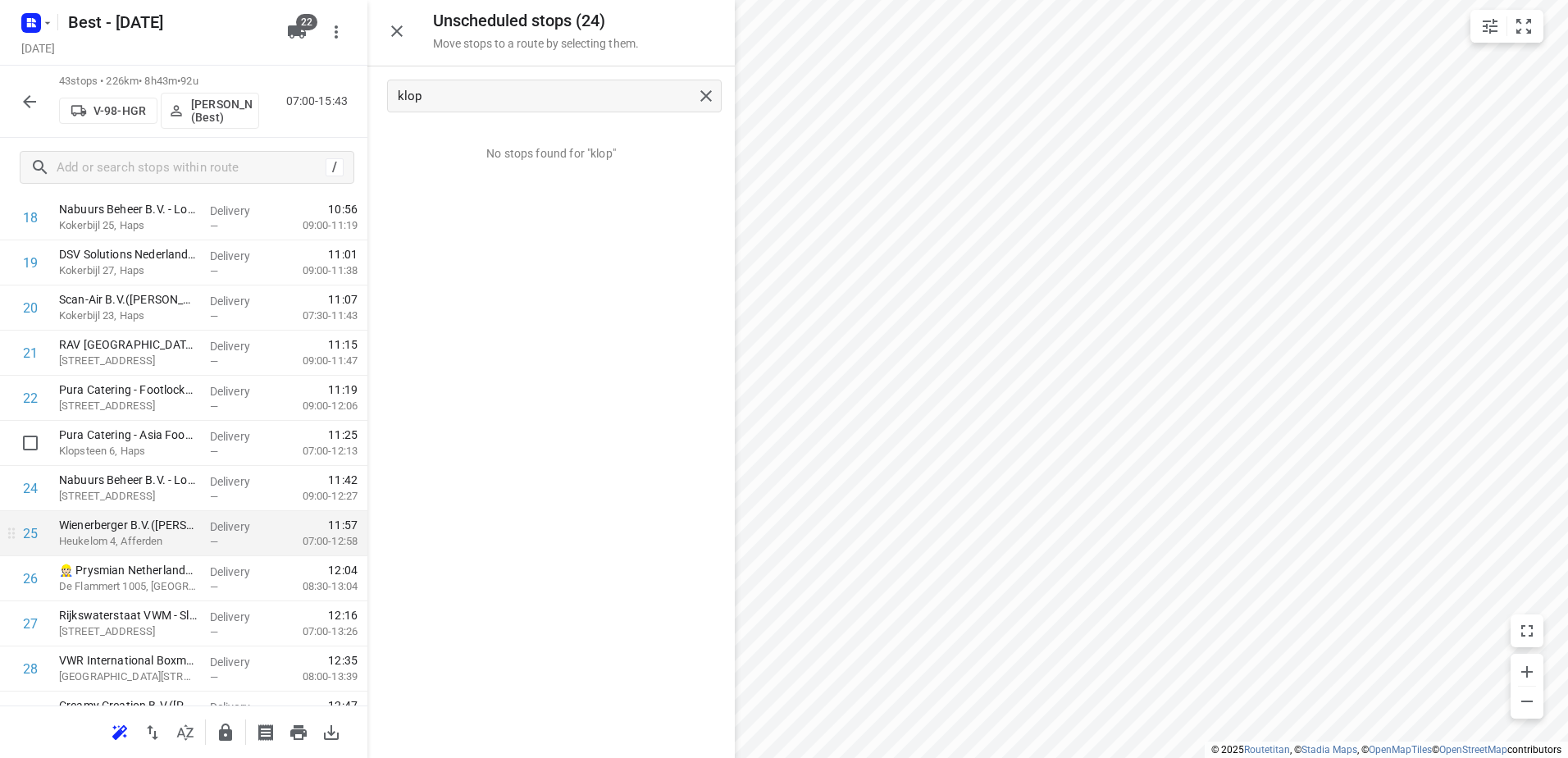
scroll to position [980, 0]
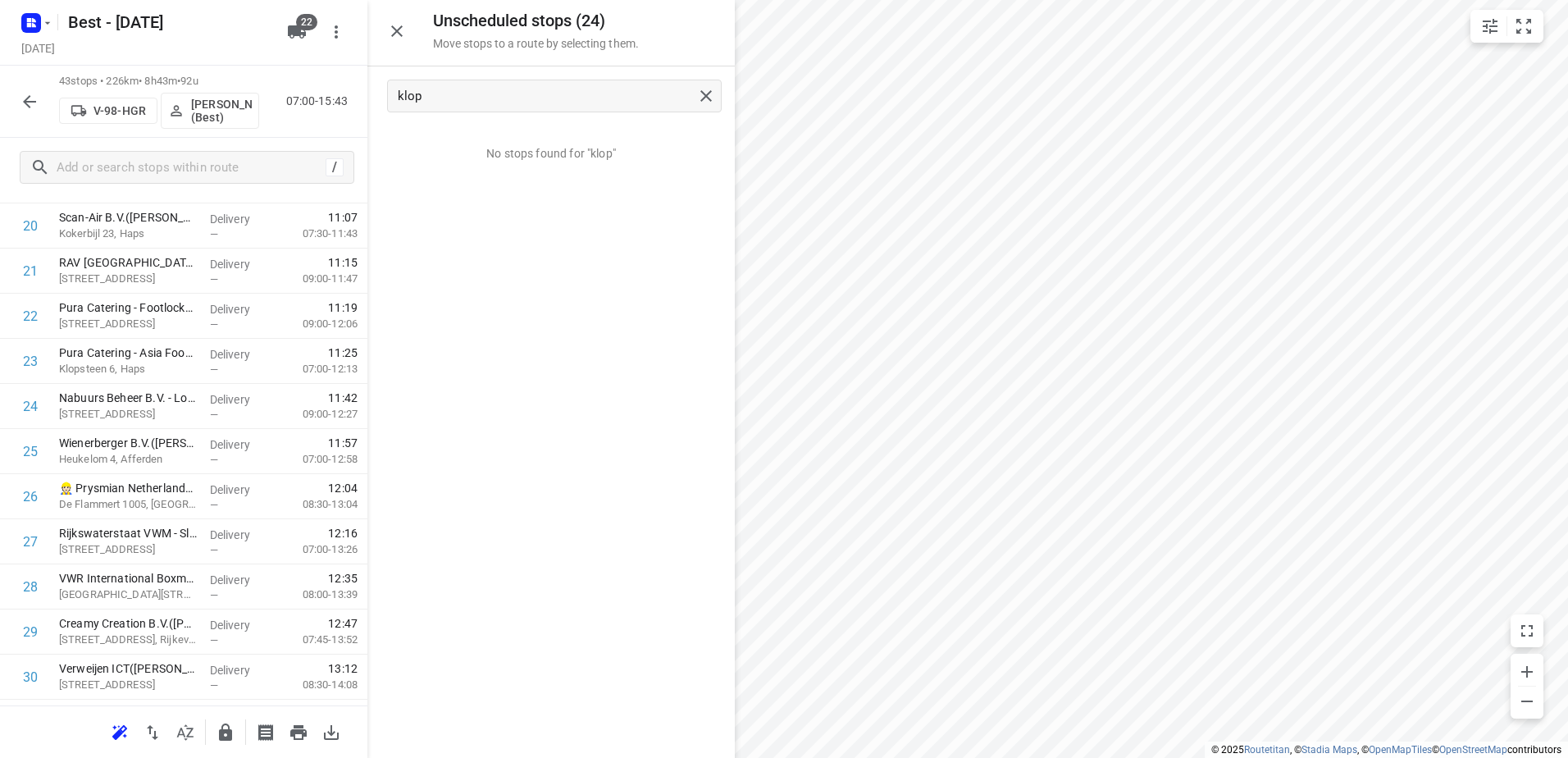
drag, startPoint x: 704, startPoint y: 501, endPoint x: 678, endPoint y: 484, distance: 31.1
click at [678, 484] on div "No stops found for "klop"" at bounding box center [552, 441] width 368 height 632
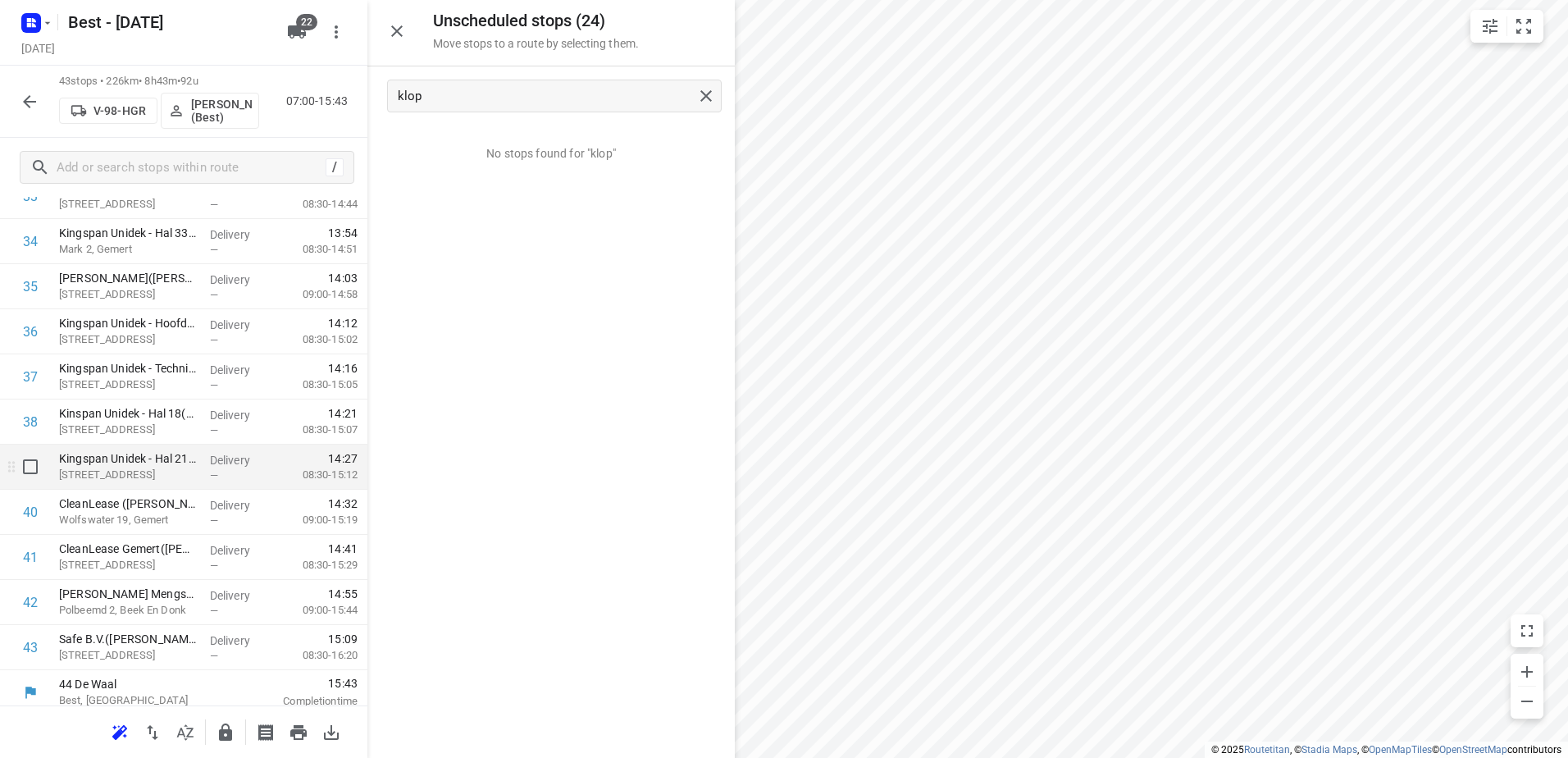
scroll to position [1605, 0]
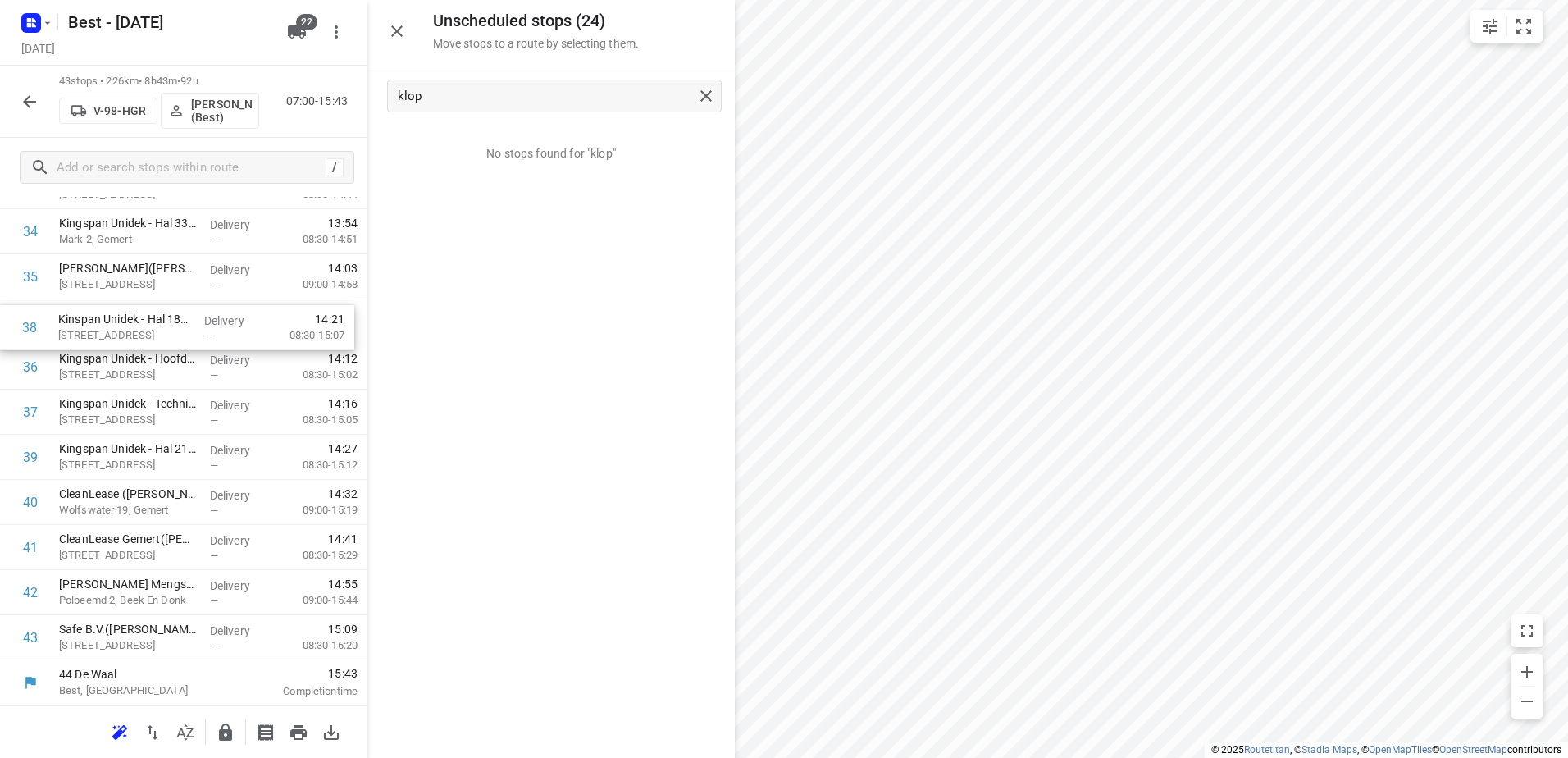
drag, startPoint x: 214, startPoint y: 430, endPoint x: 211, endPoint y: 339, distance: 91.0
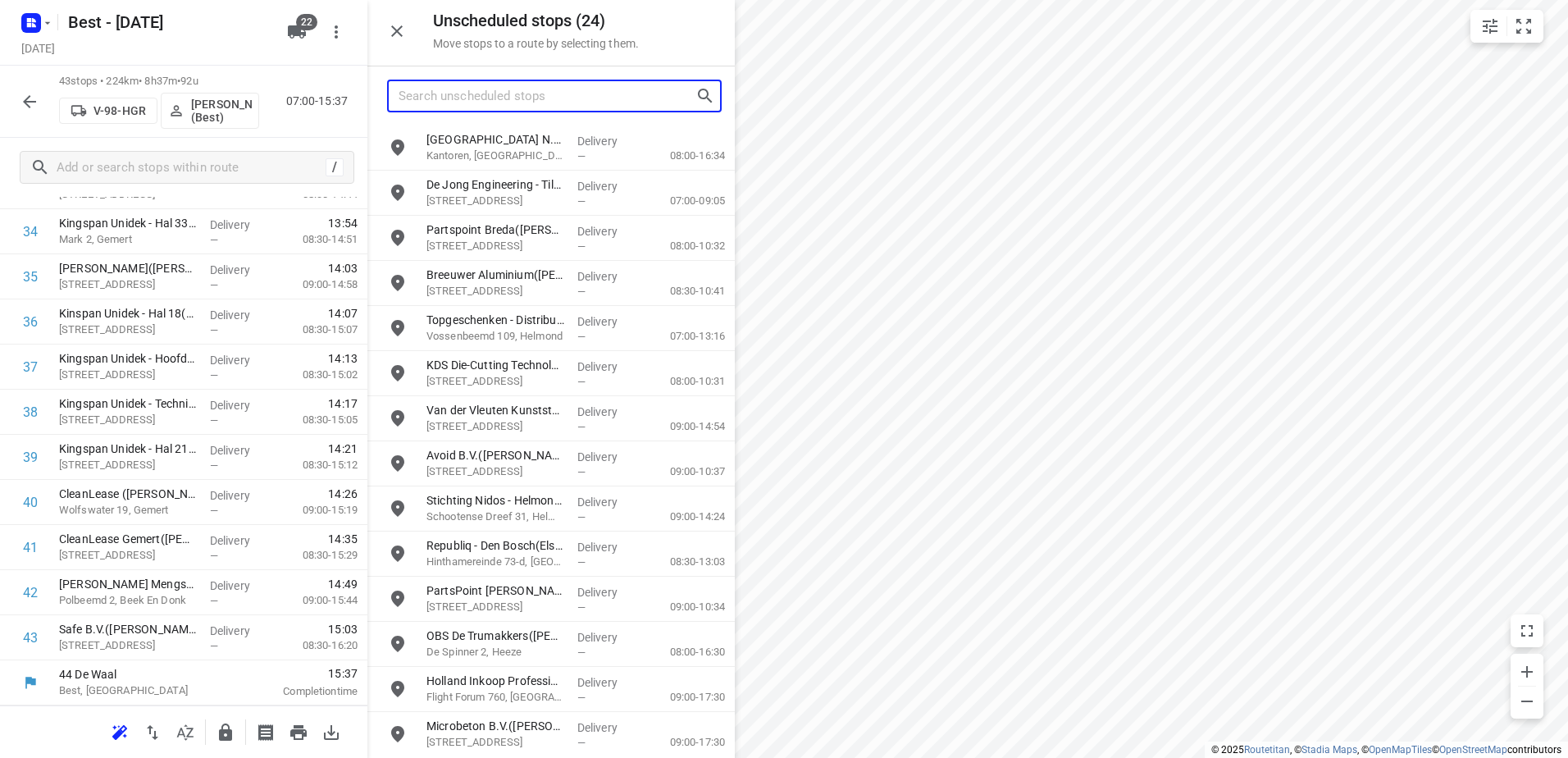
click at [627, 95] on input "Search unscheduled stops" at bounding box center [546, 96] width 297 height 25
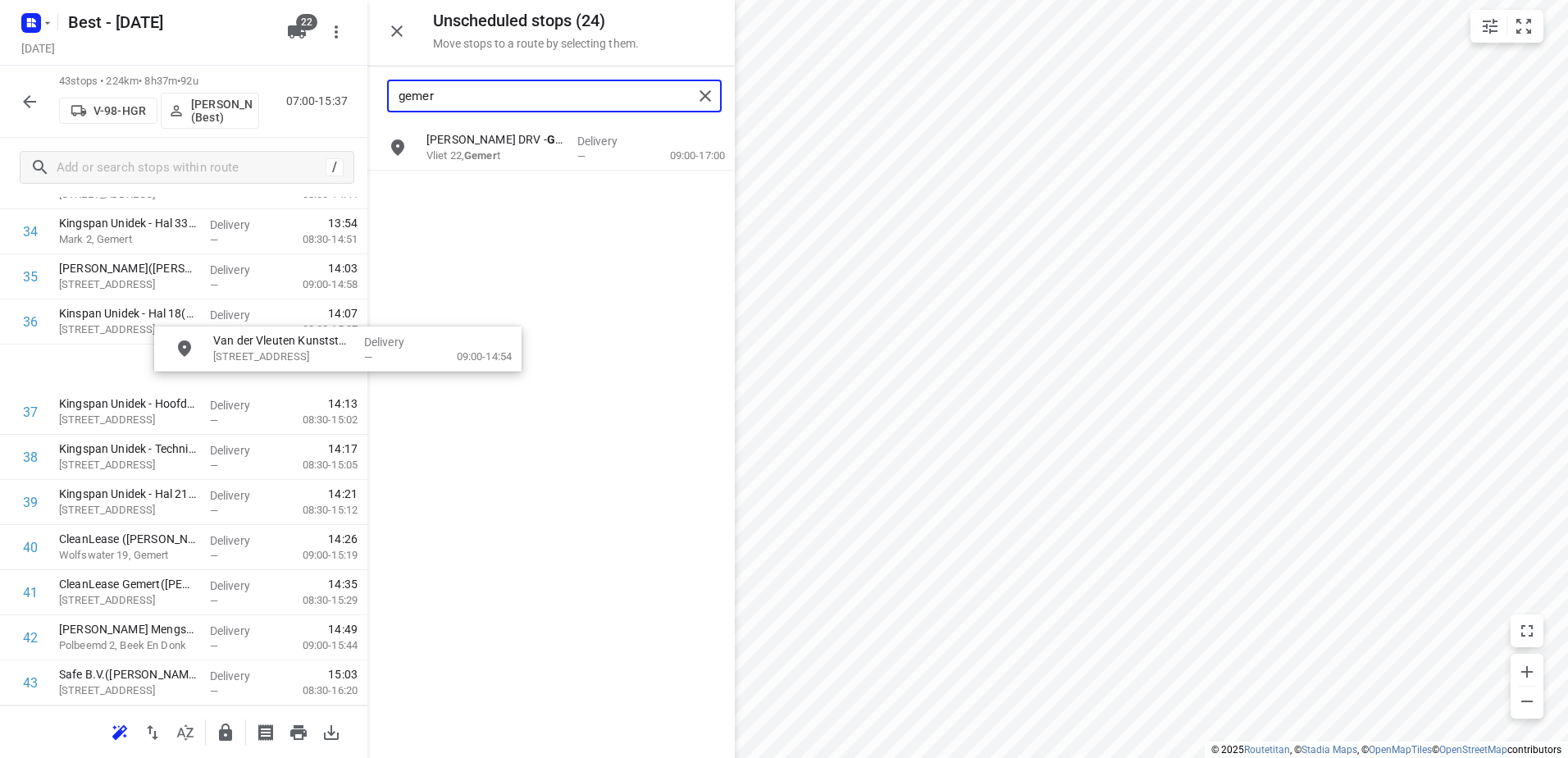
scroll to position [1604, 0]
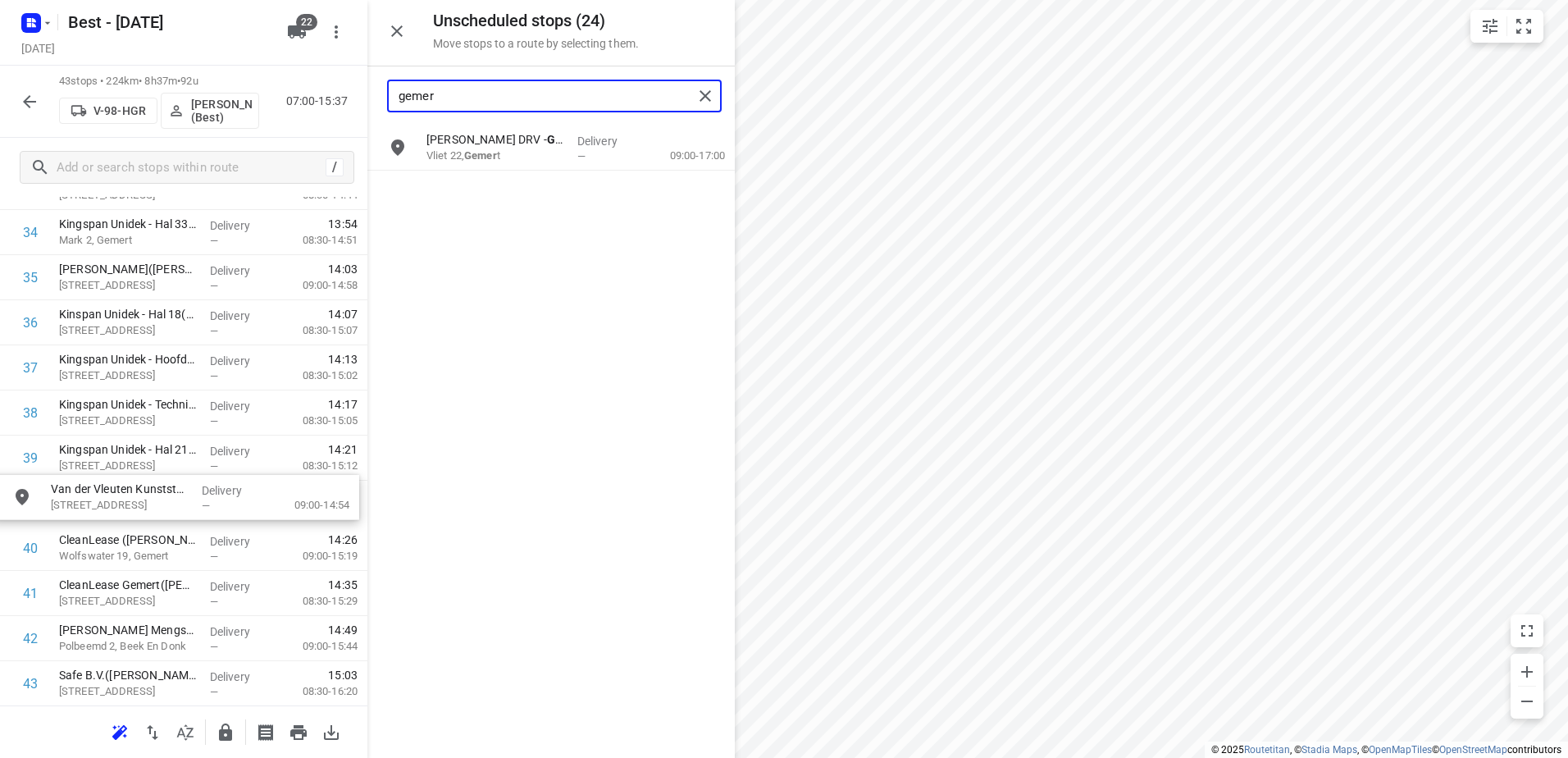
drag, startPoint x: 586, startPoint y: 156, endPoint x: 202, endPoint y: 512, distance: 523.6
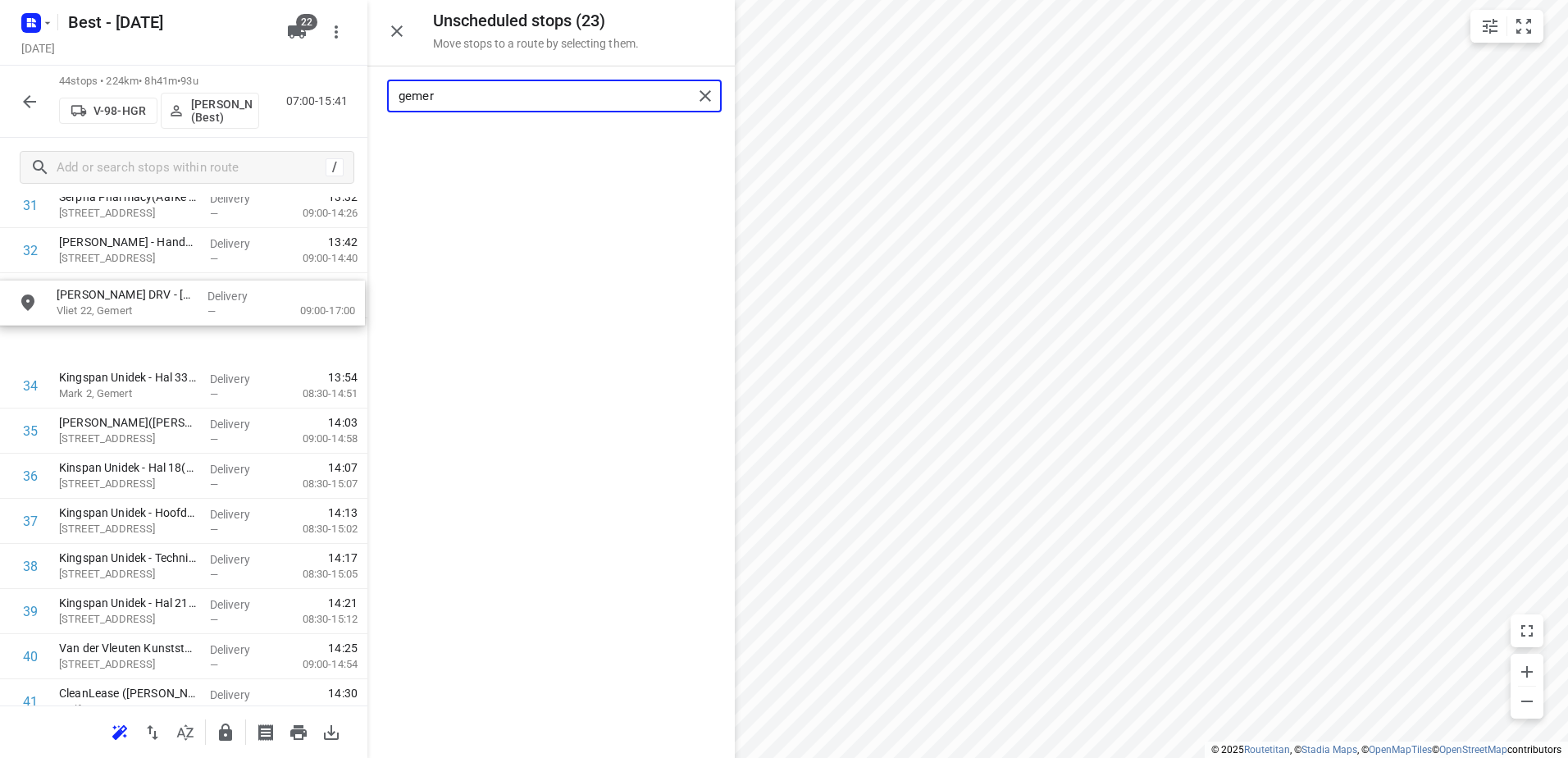
drag, startPoint x: 583, startPoint y: 151, endPoint x: 206, endPoint y: 310, distance: 409.2
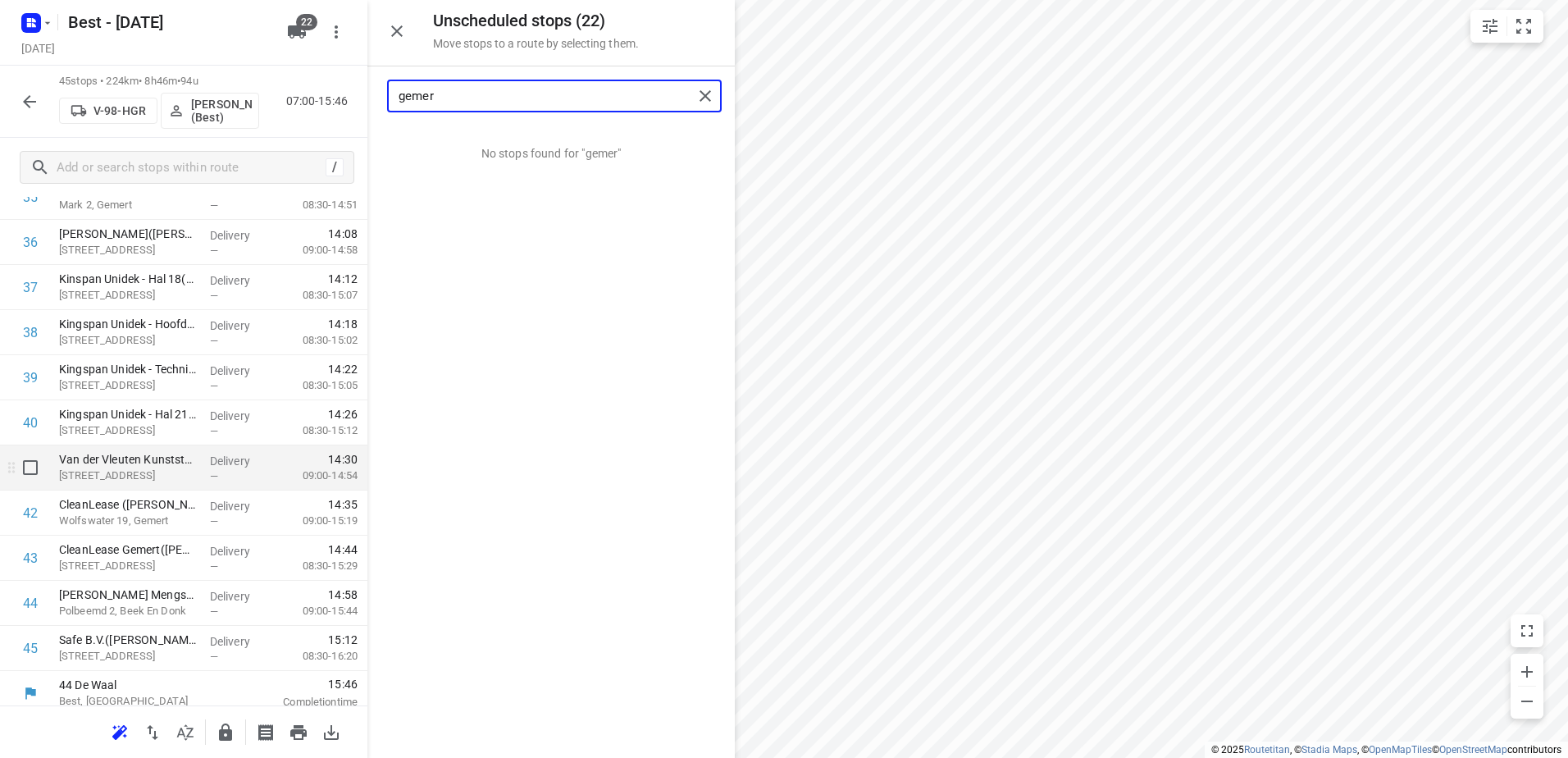
scroll to position [1695, 0]
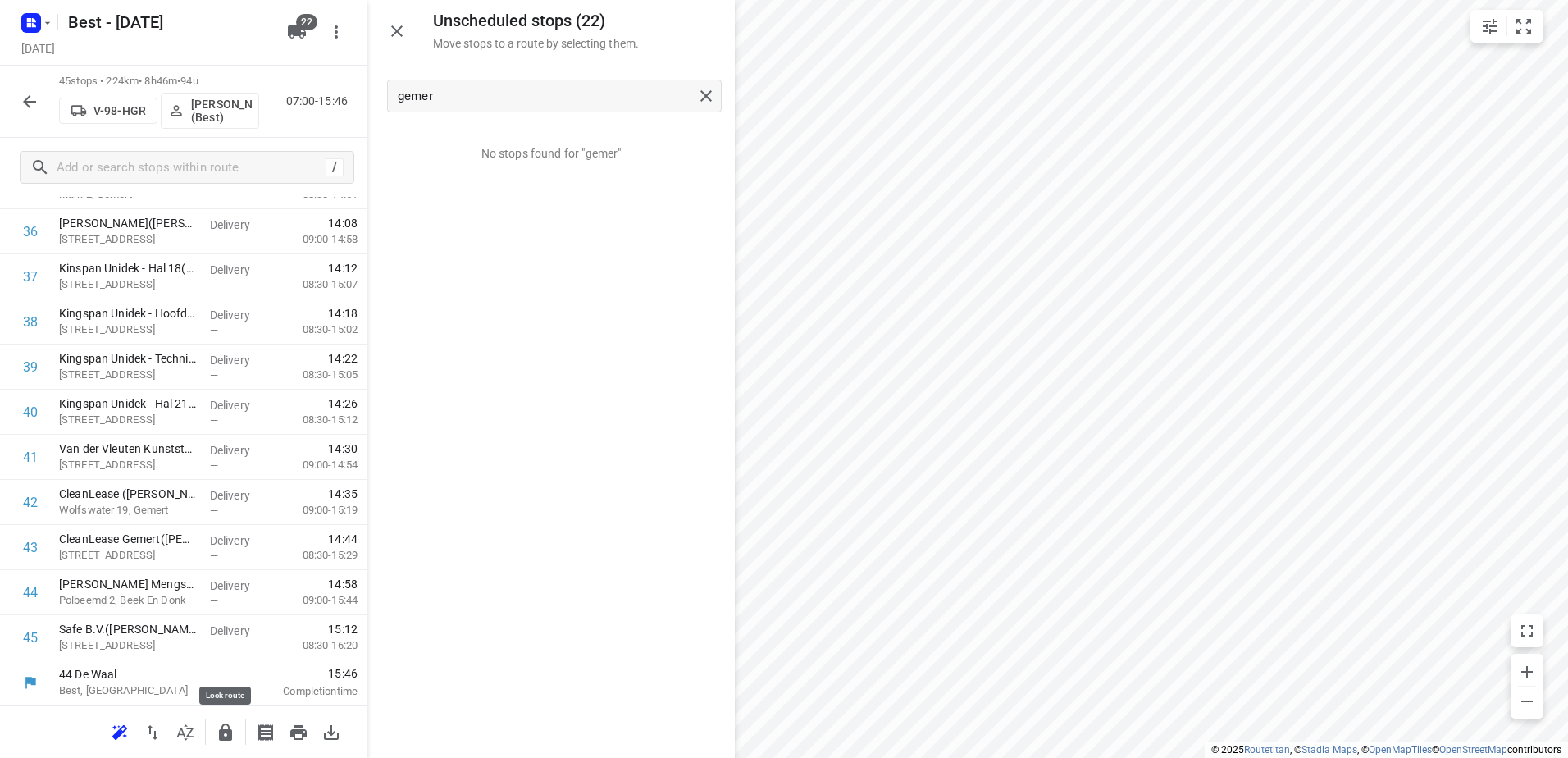
click at [217, 744] on button "button" at bounding box center [225, 732] width 33 height 33
click at [43, 116] on div at bounding box center [30, 101] width 33 height 33
click at [32, 93] on icon "button" at bounding box center [30, 101] width 20 height 20
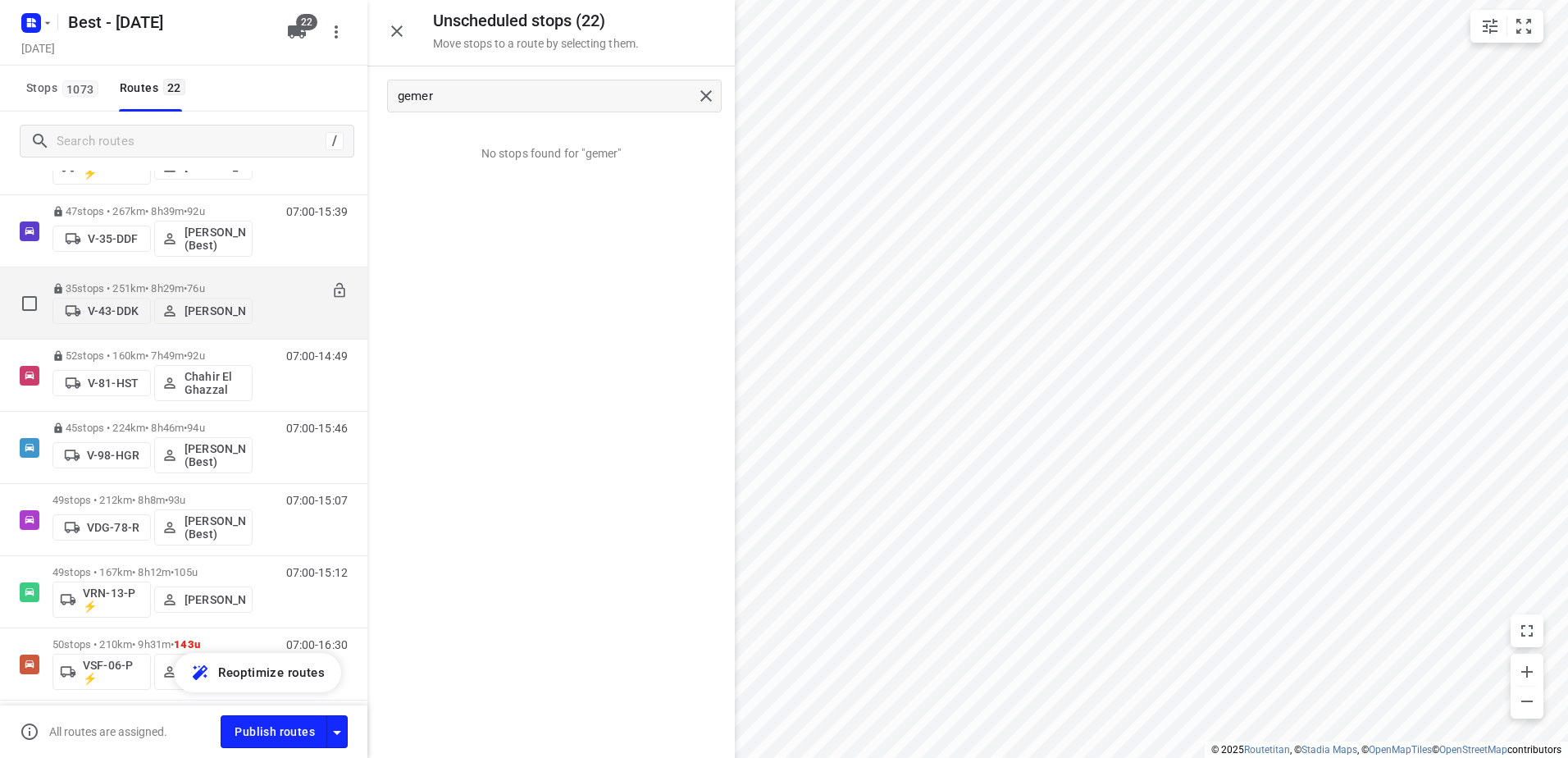
scroll to position [656, 0]
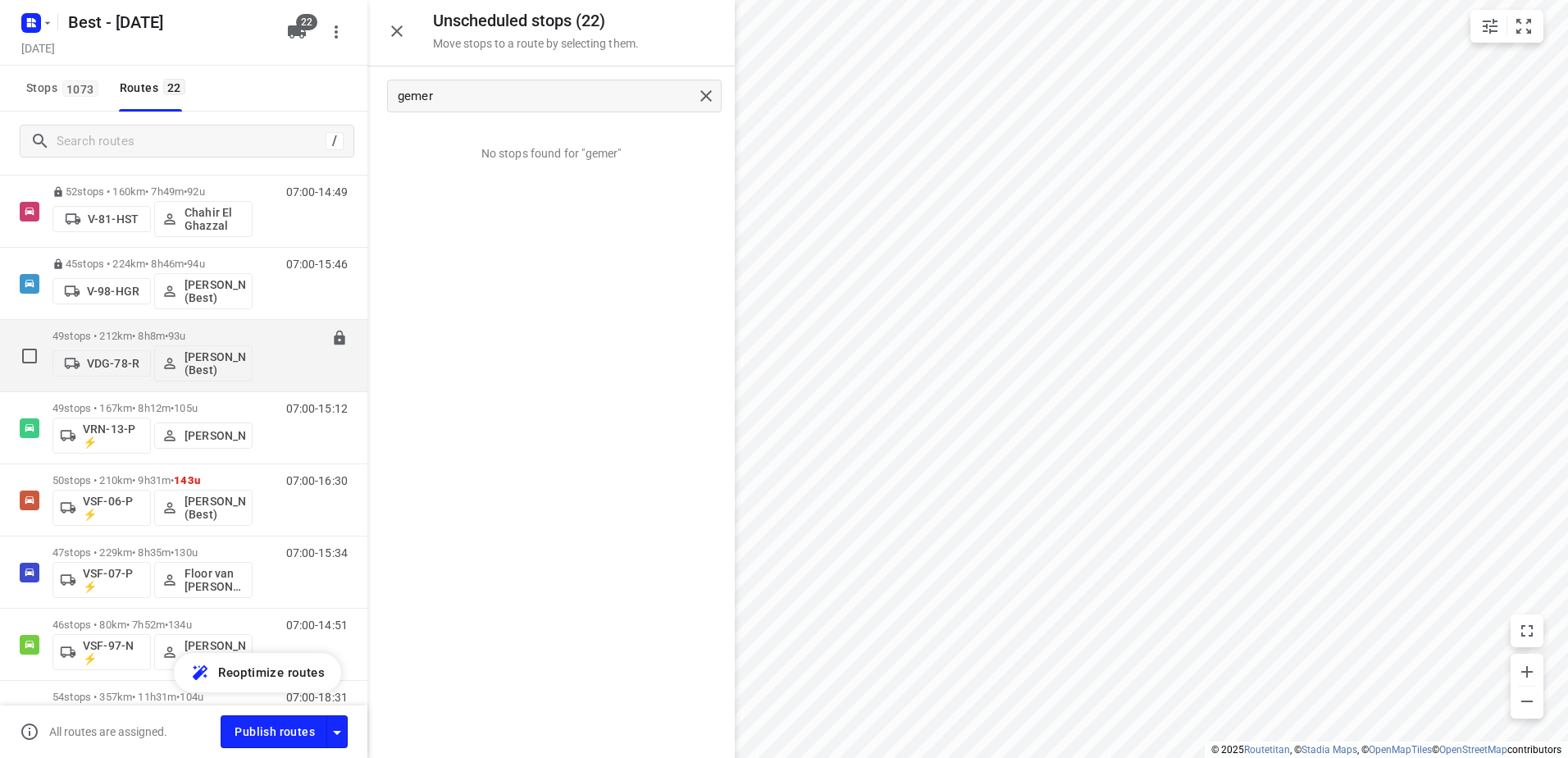
click at [161, 325] on div "49 stops • 212km • 8h8m • 93u VDG-78-R Lisa Scheepers (Best)" at bounding box center [152, 355] width 200 height 68
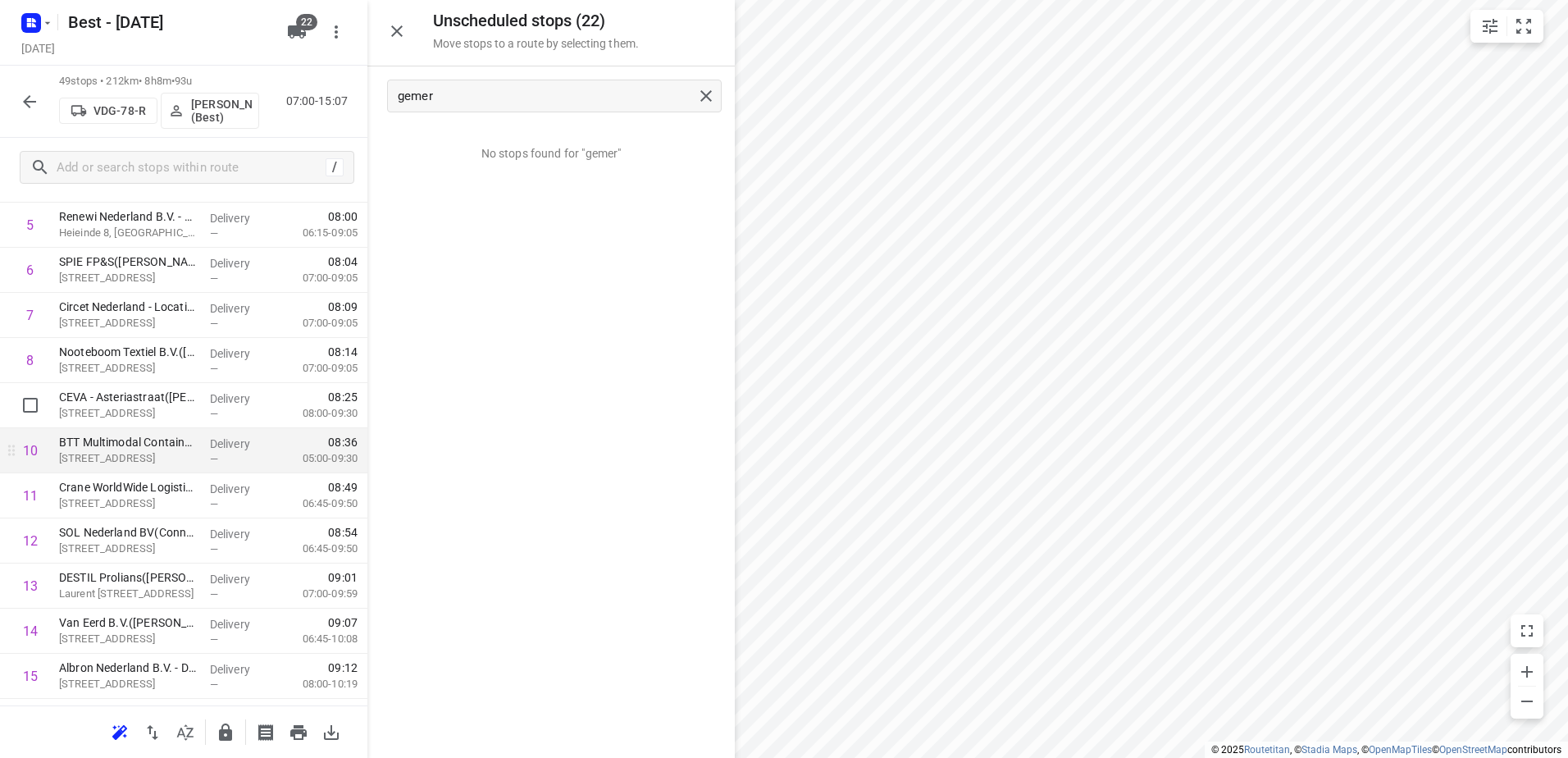
scroll to position [328, 0]
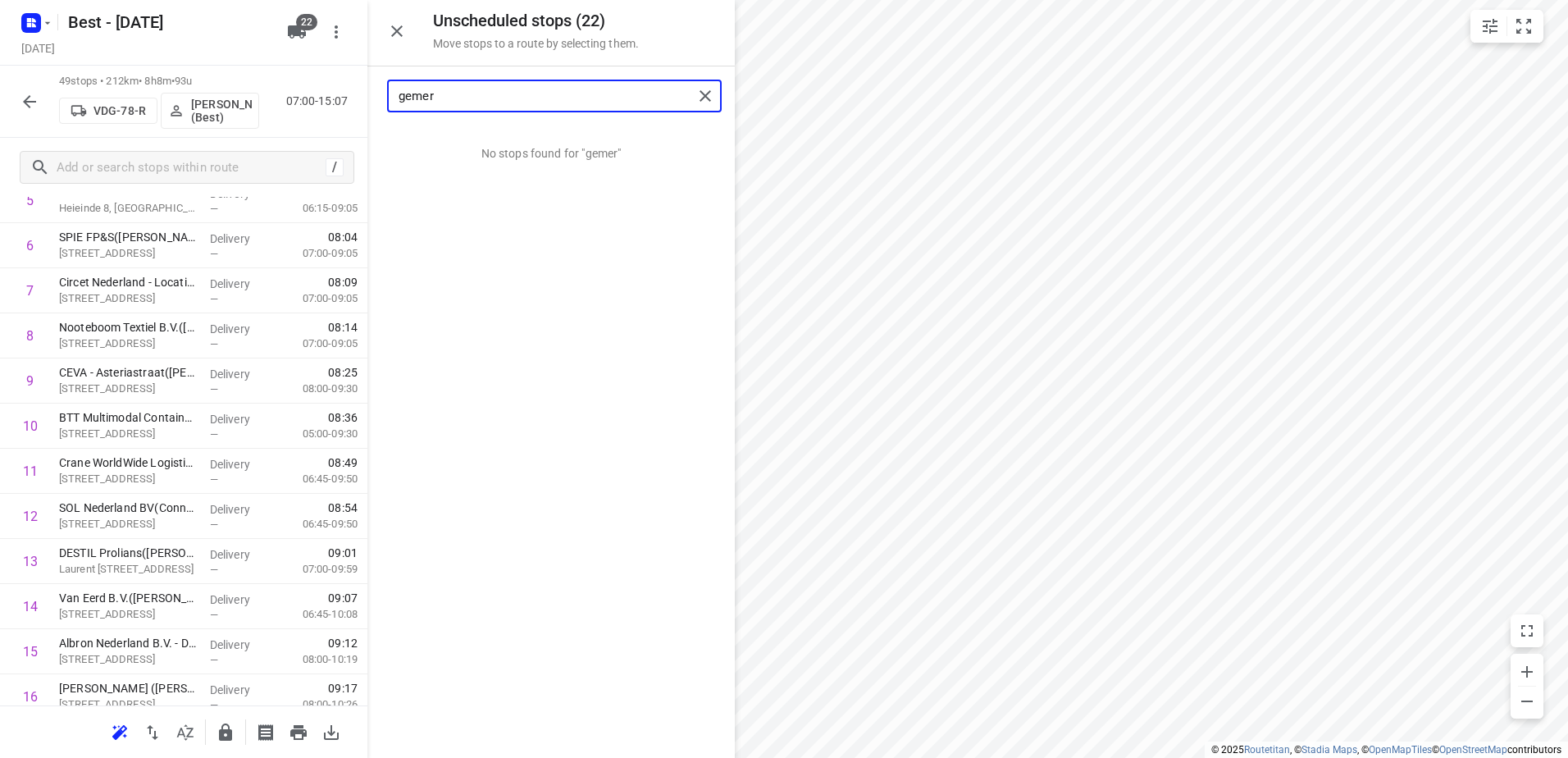
drag, startPoint x: 466, startPoint y: 100, endPoint x: 274, endPoint y: 91, distance: 192.2
click at [277, 93] on div "Unscheduled stops ( 22 ) Move stops to a route by selecting them. gemer No stop…" at bounding box center [184, 379] width 368 height 758
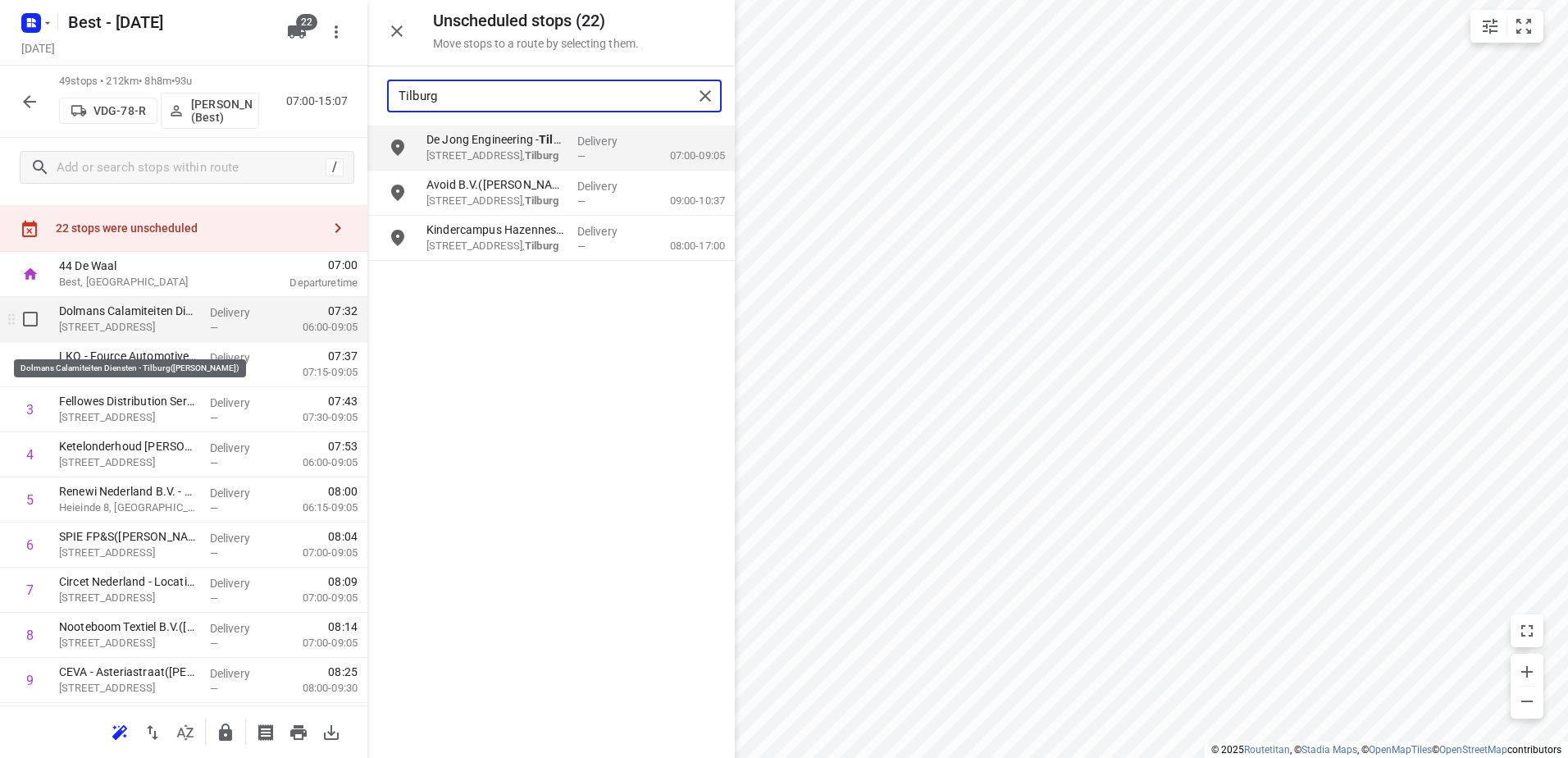
scroll to position [0, 0]
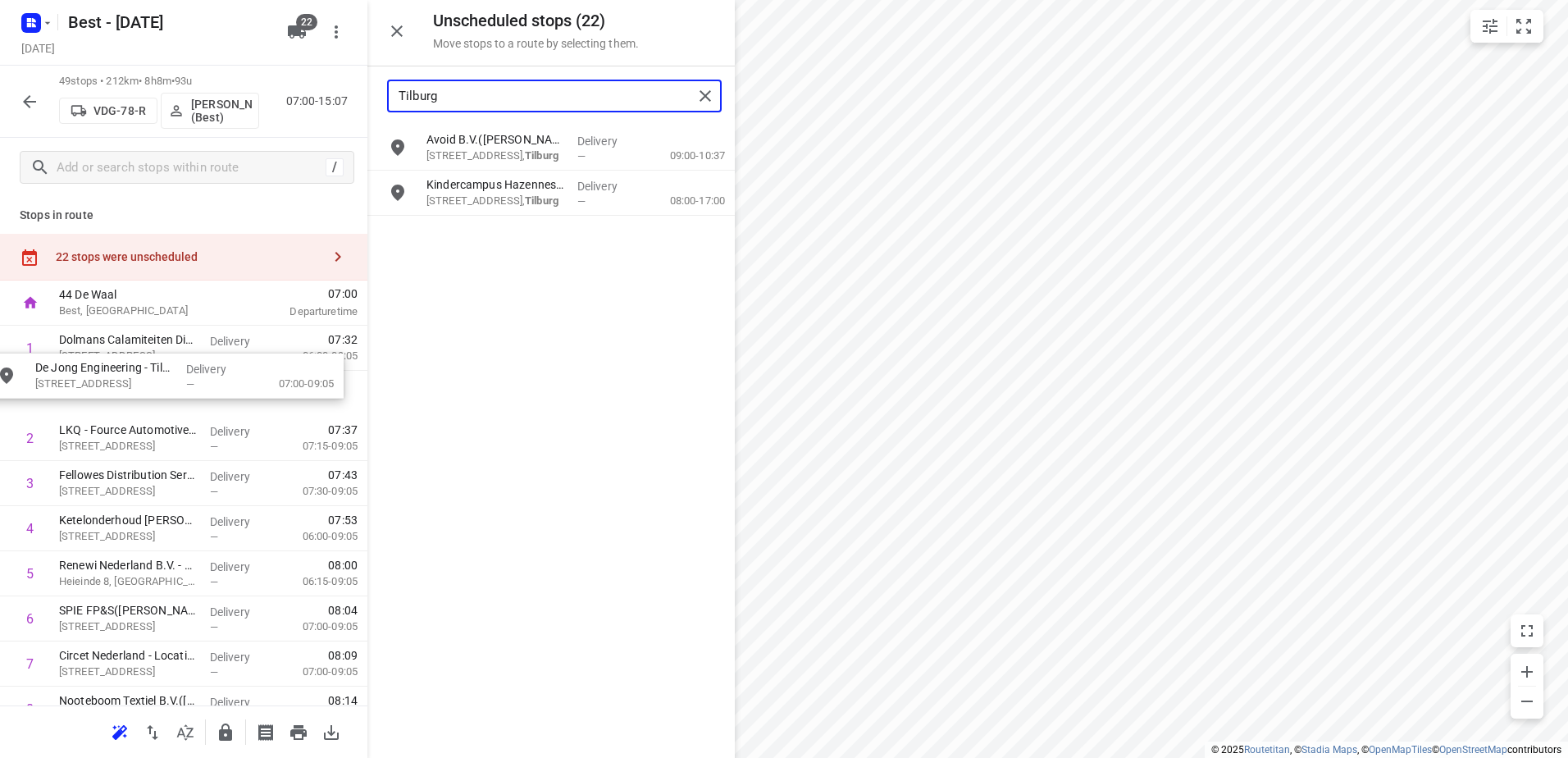
drag, startPoint x: 512, startPoint y: 155, endPoint x: 94, endPoint y: 402, distance: 485.5
type input "Tilburg"
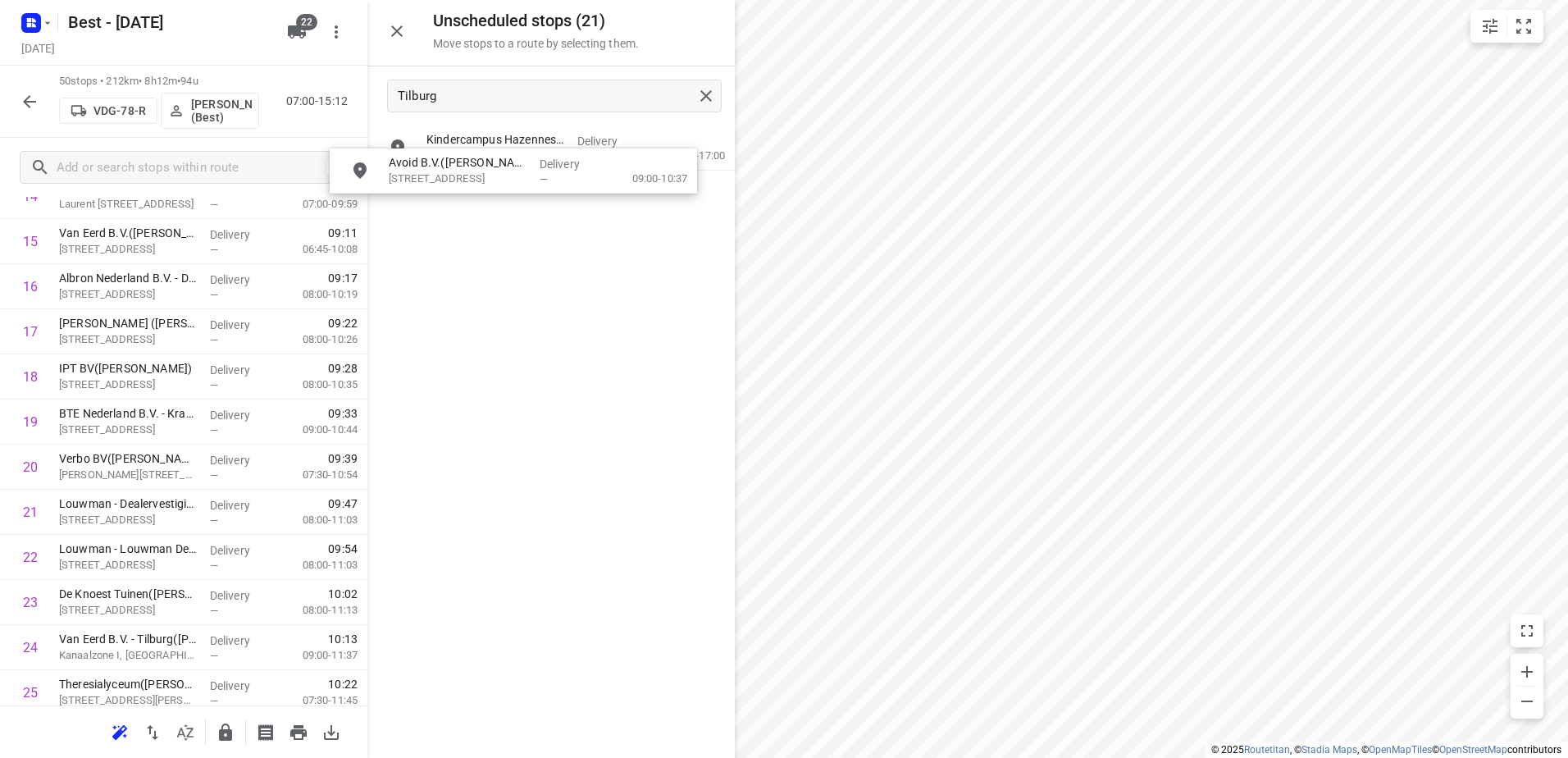
scroll to position [733, 0]
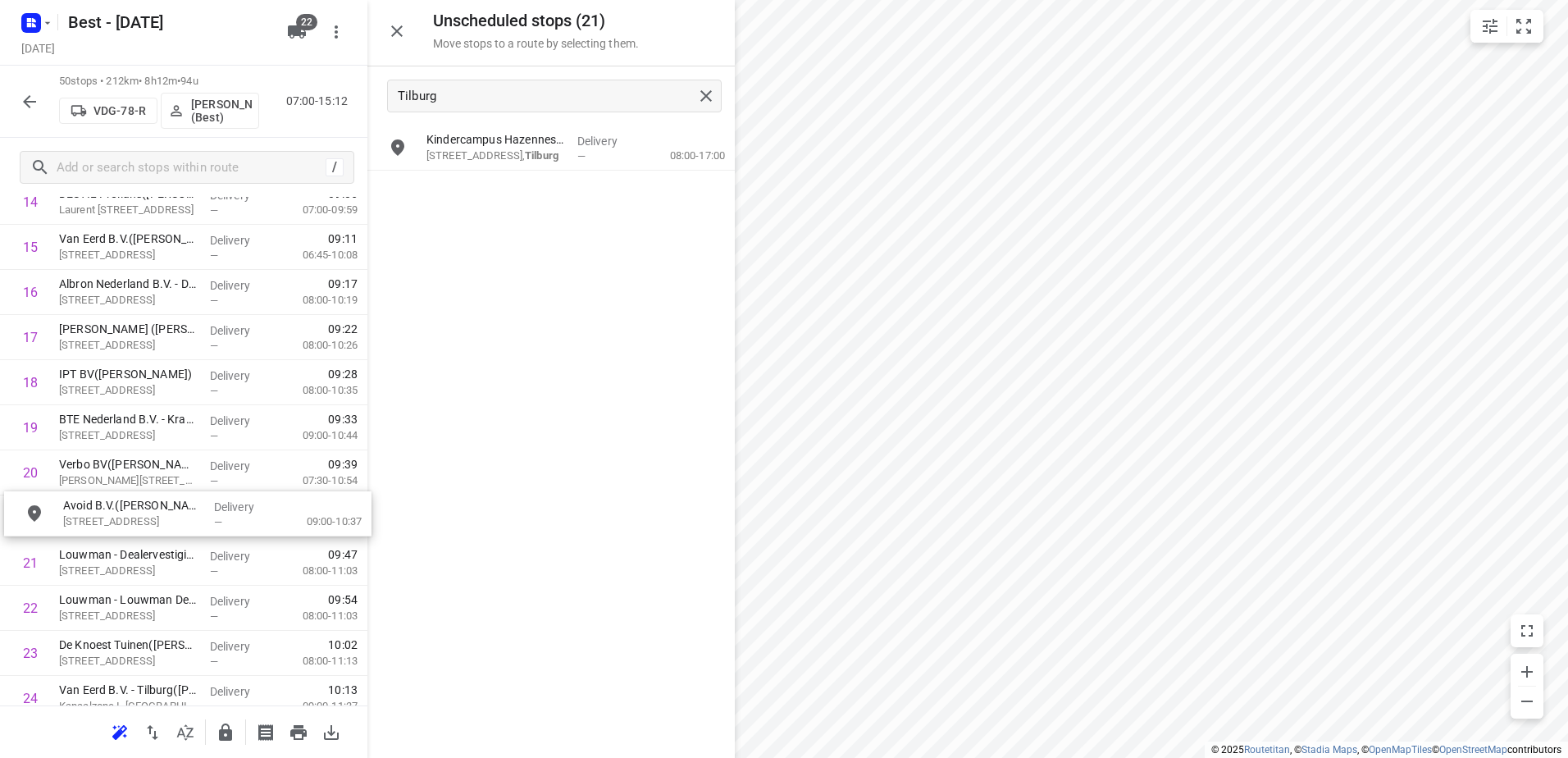
drag, startPoint x: 619, startPoint y: 133, endPoint x: 240, endPoint y: 514, distance: 537.4
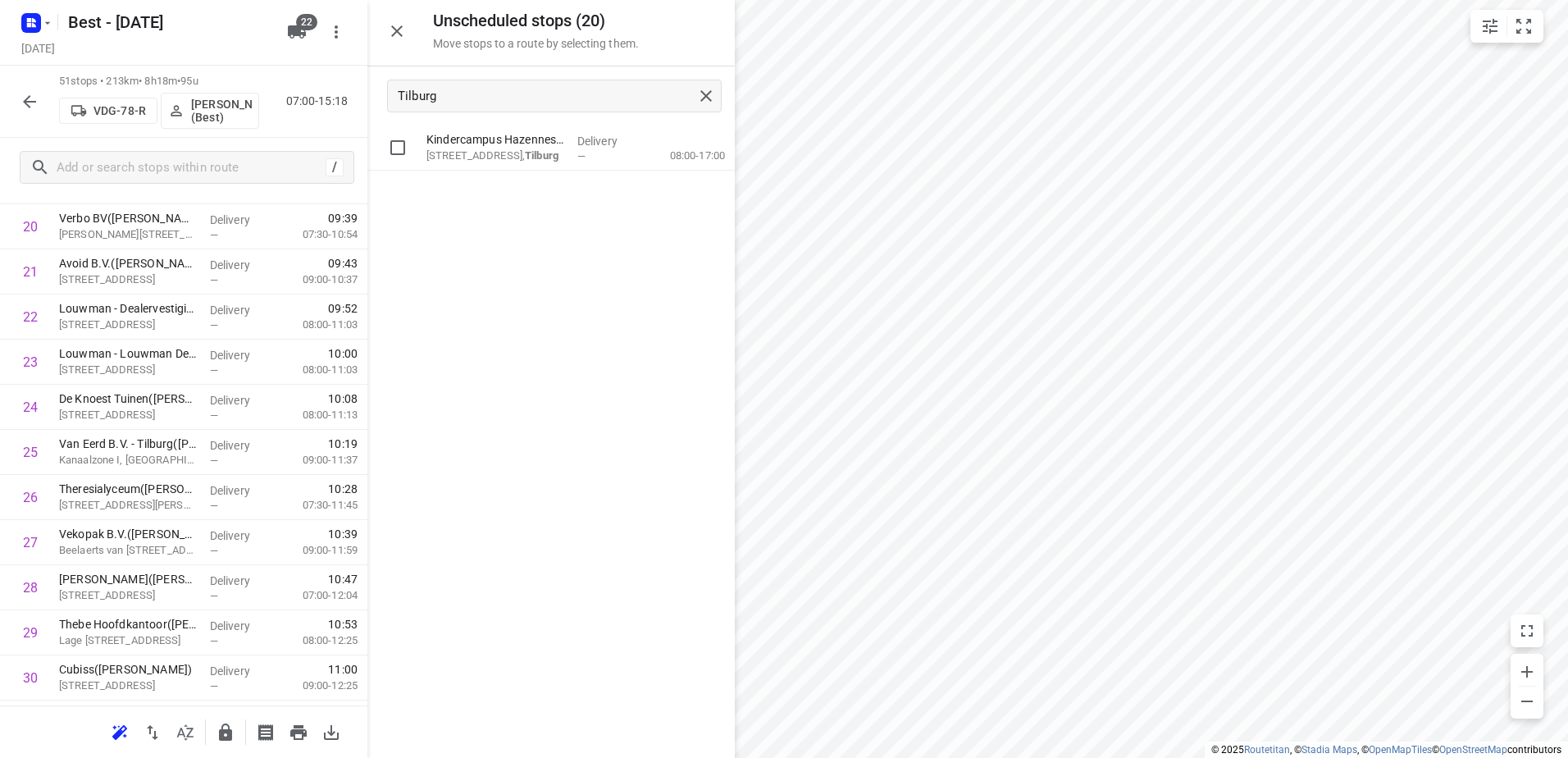
scroll to position [976, 0]
drag, startPoint x: 579, startPoint y: 158, endPoint x: 189, endPoint y: 472, distance: 500.7
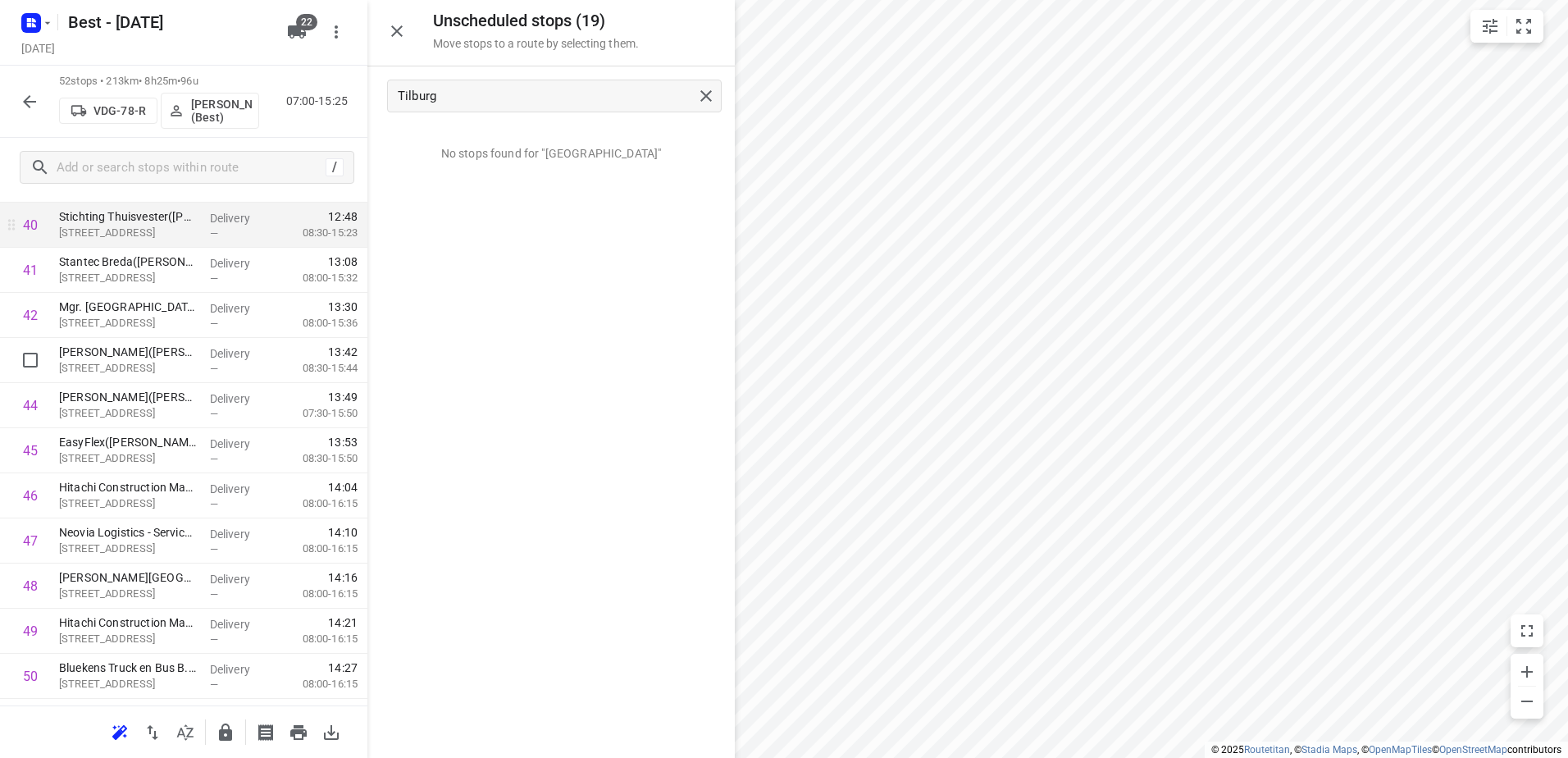
scroll to position [1796, 0]
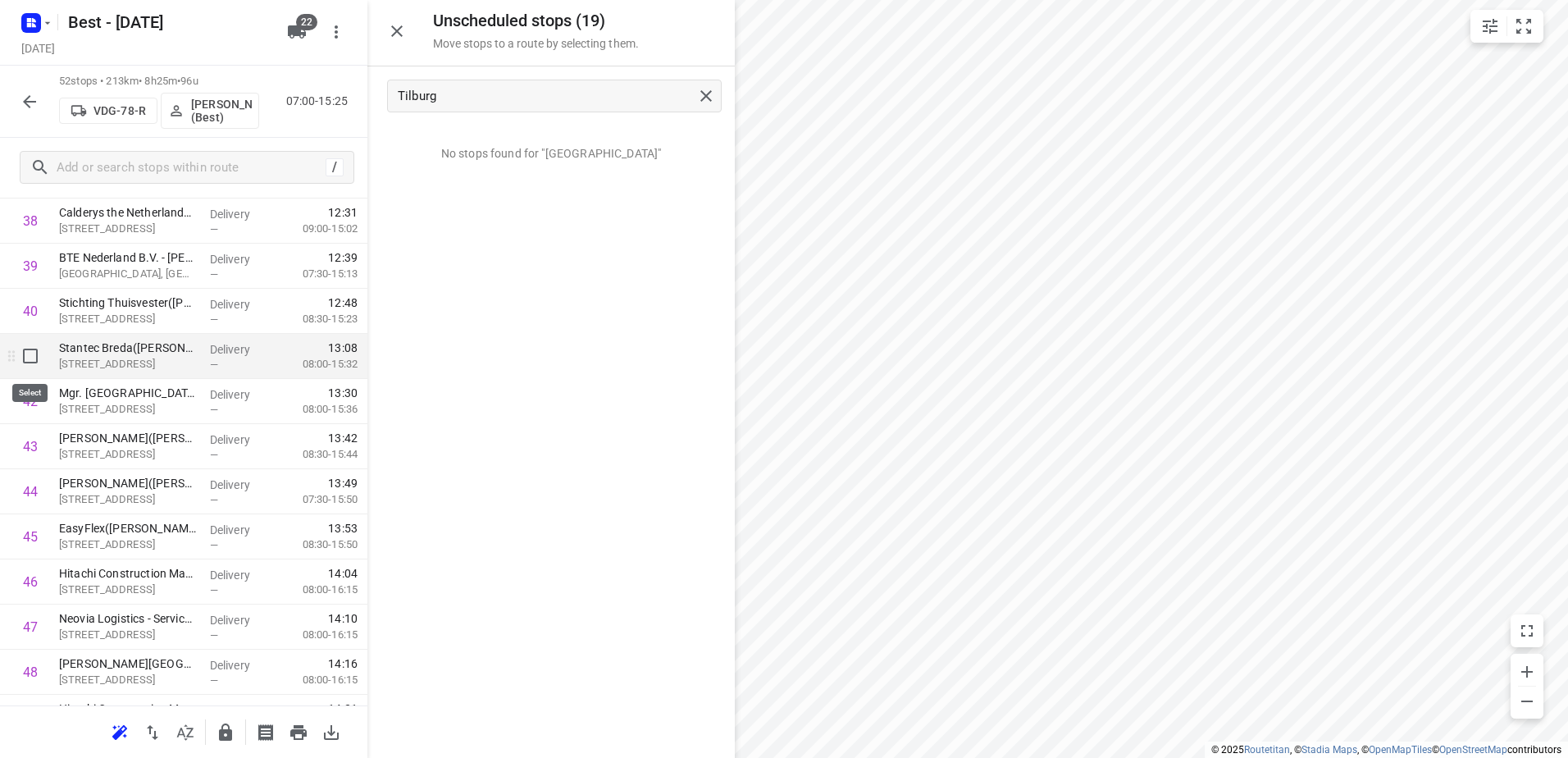
click at [28, 353] on input "checkbox" at bounding box center [30, 356] width 33 height 33
checkbox input "true"
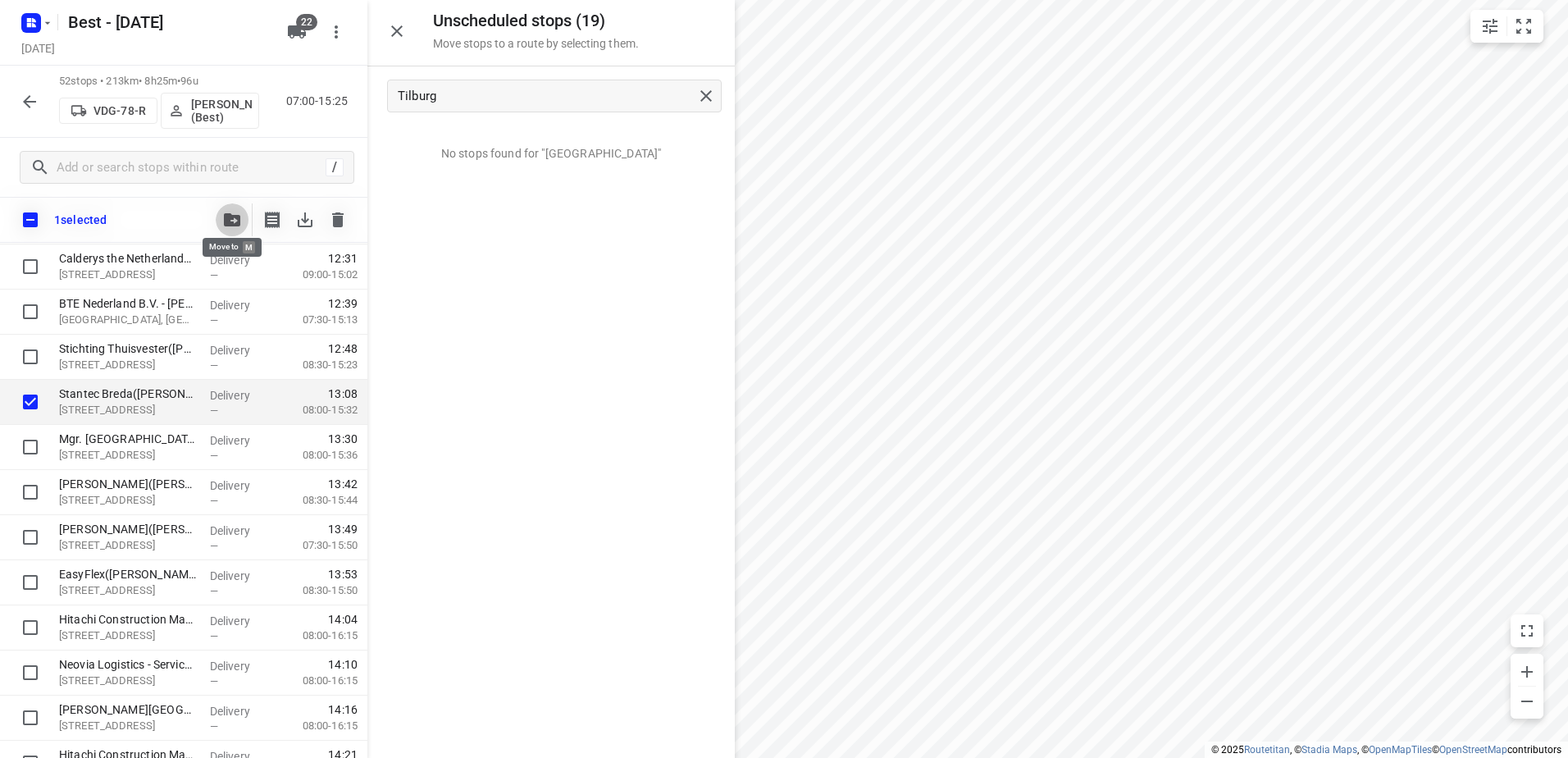
click at [231, 208] on button "button" at bounding box center [231, 220] width 33 height 33
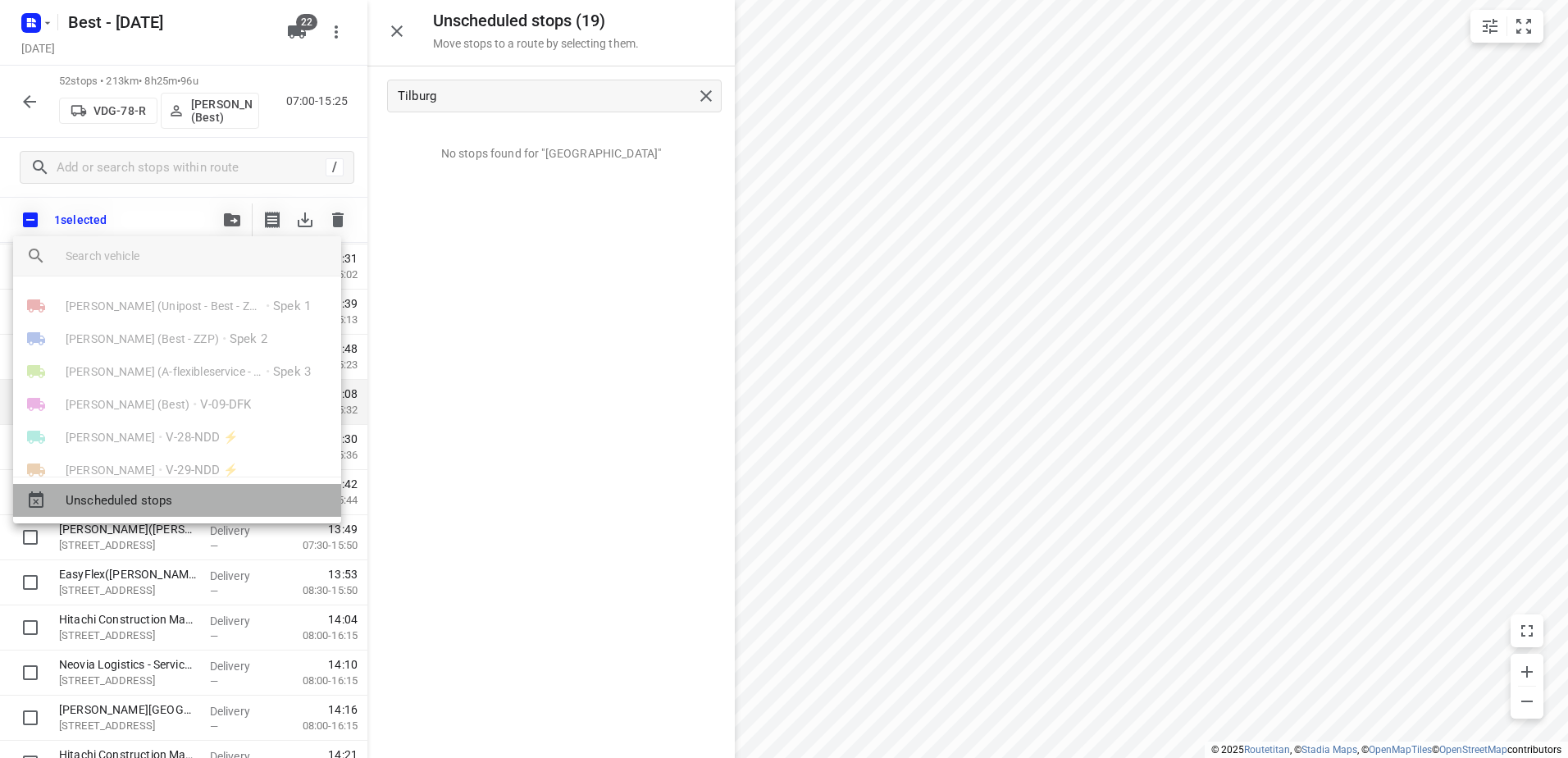
click at [143, 496] on span "Unscheduled stops" at bounding box center [196, 501] width 263 height 19
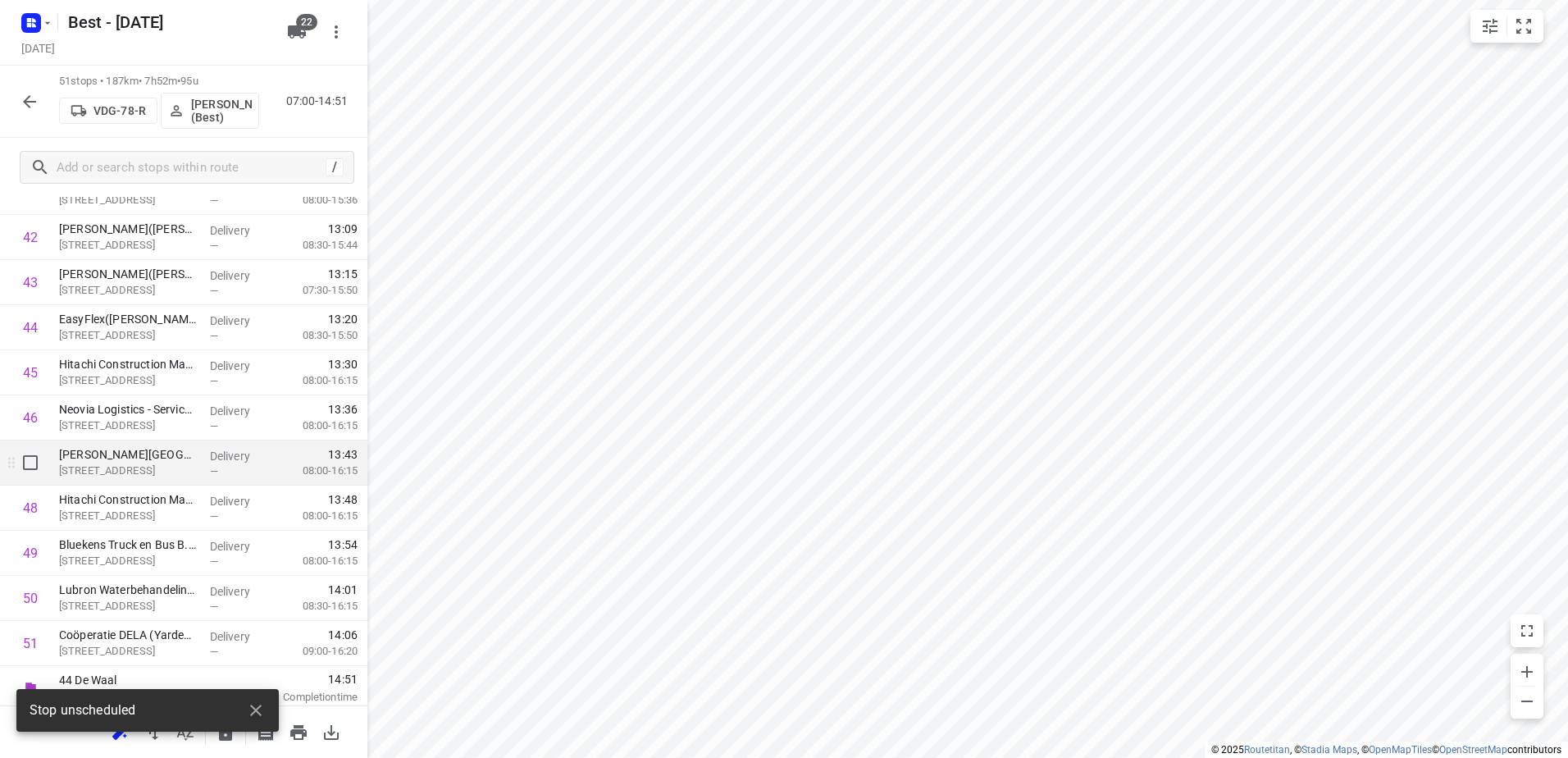
scroll to position [1966, 0]
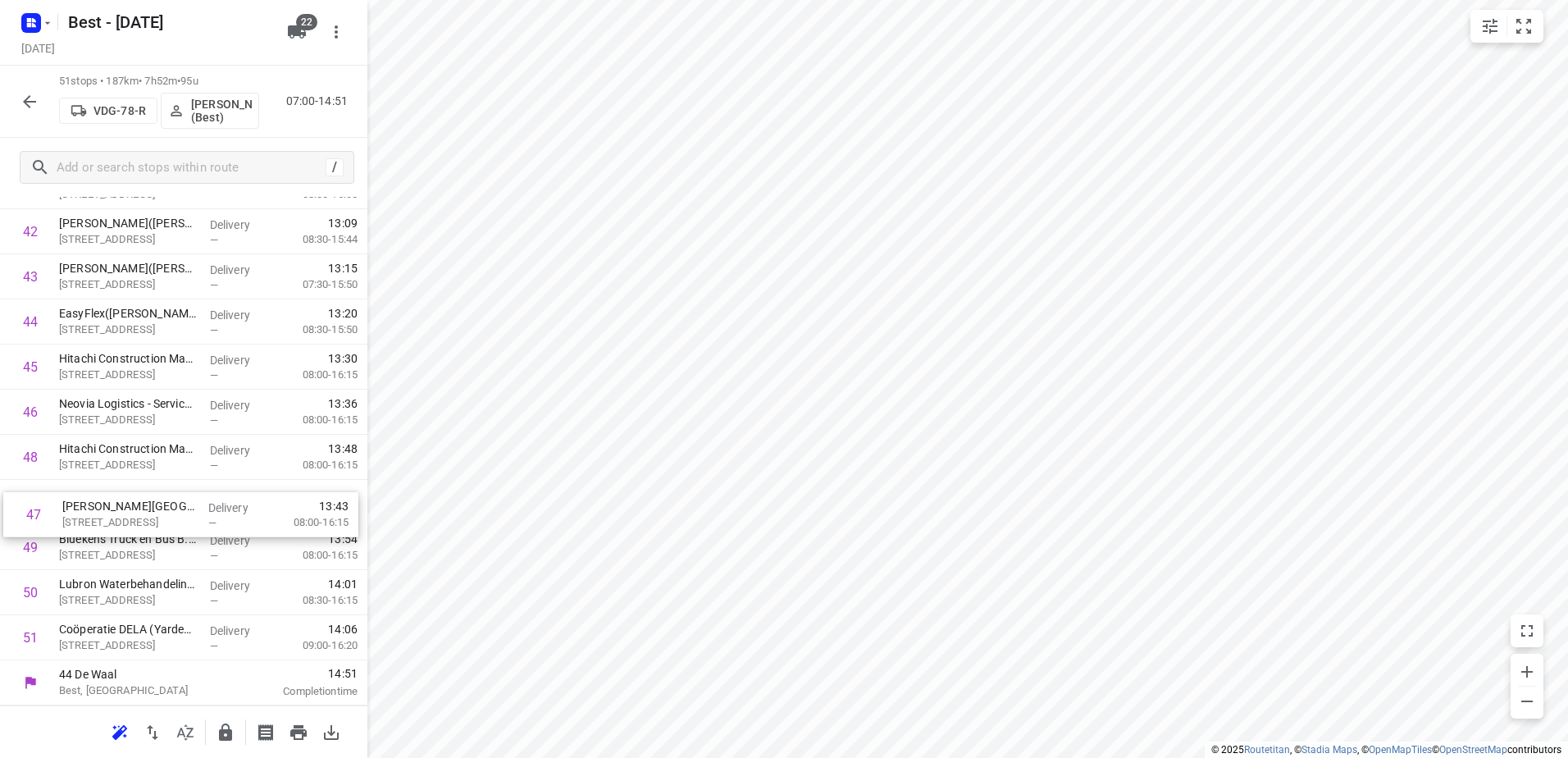
drag, startPoint x: 266, startPoint y: 436, endPoint x: 270, endPoint y: 500, distance: 64.1
drag, startPoint x: 222, startPoint y: 530, endPoint x: 231, endPoint y: 486, distance: 44.9
click at [228, 736] on icon "button" at bounding box center [225, 731] width 13 height 17
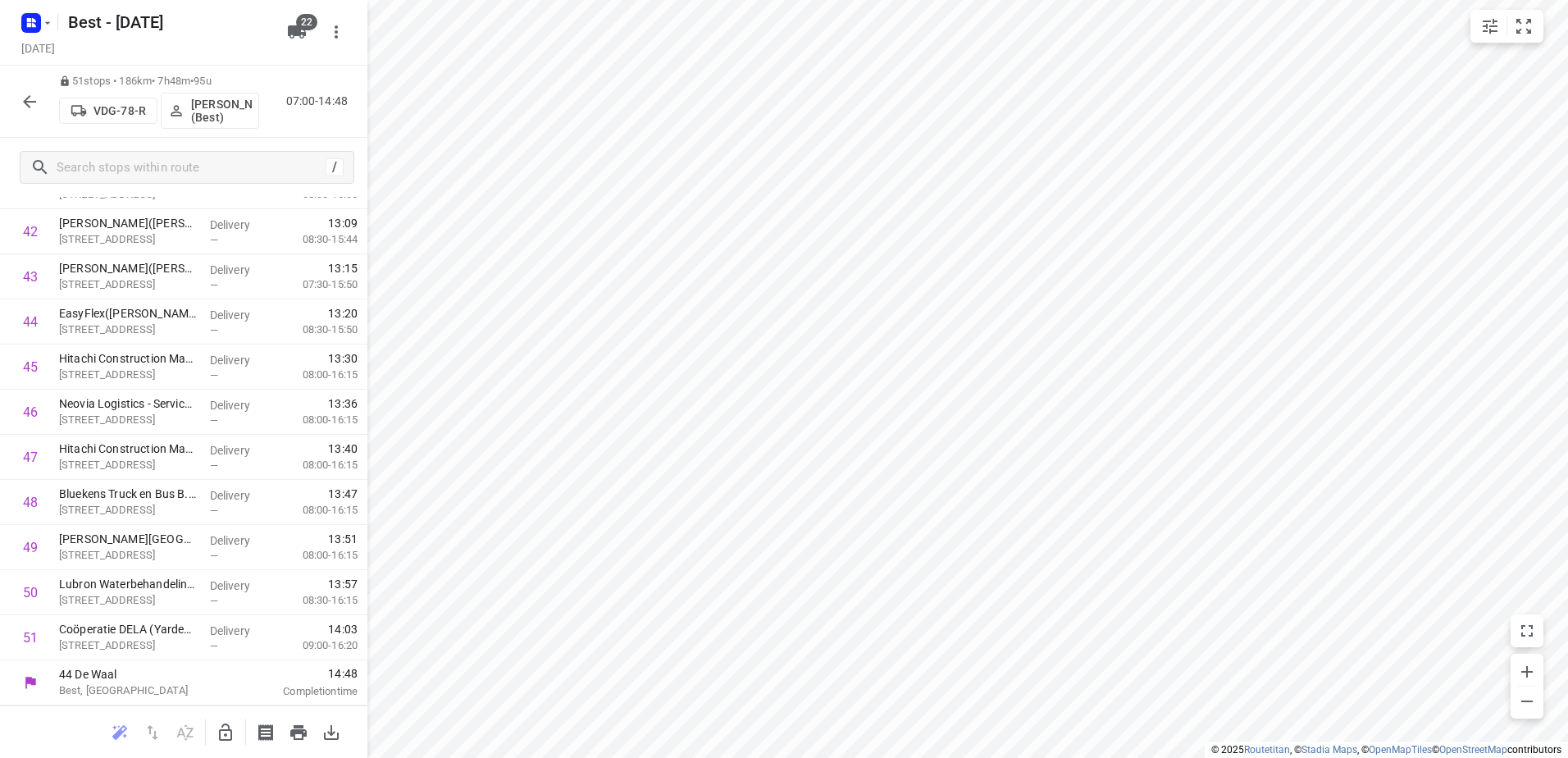
click at [13, 109] on div at bounding box center [30, 101] width 33 height 33
click at [35, 105] on icon "button" at bounding box center [30, 101] width 20 height 20
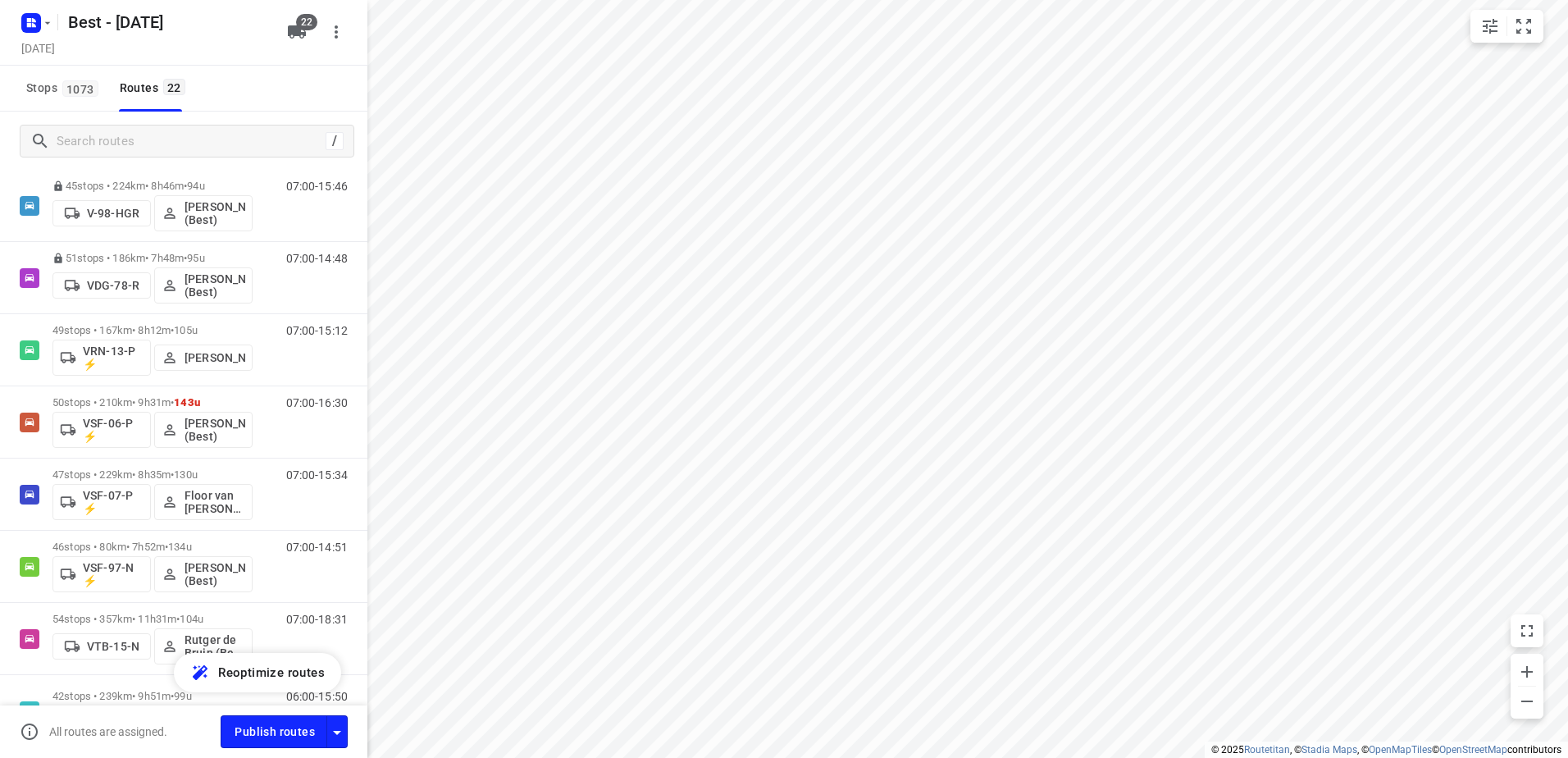
scroll to position [738, 0]
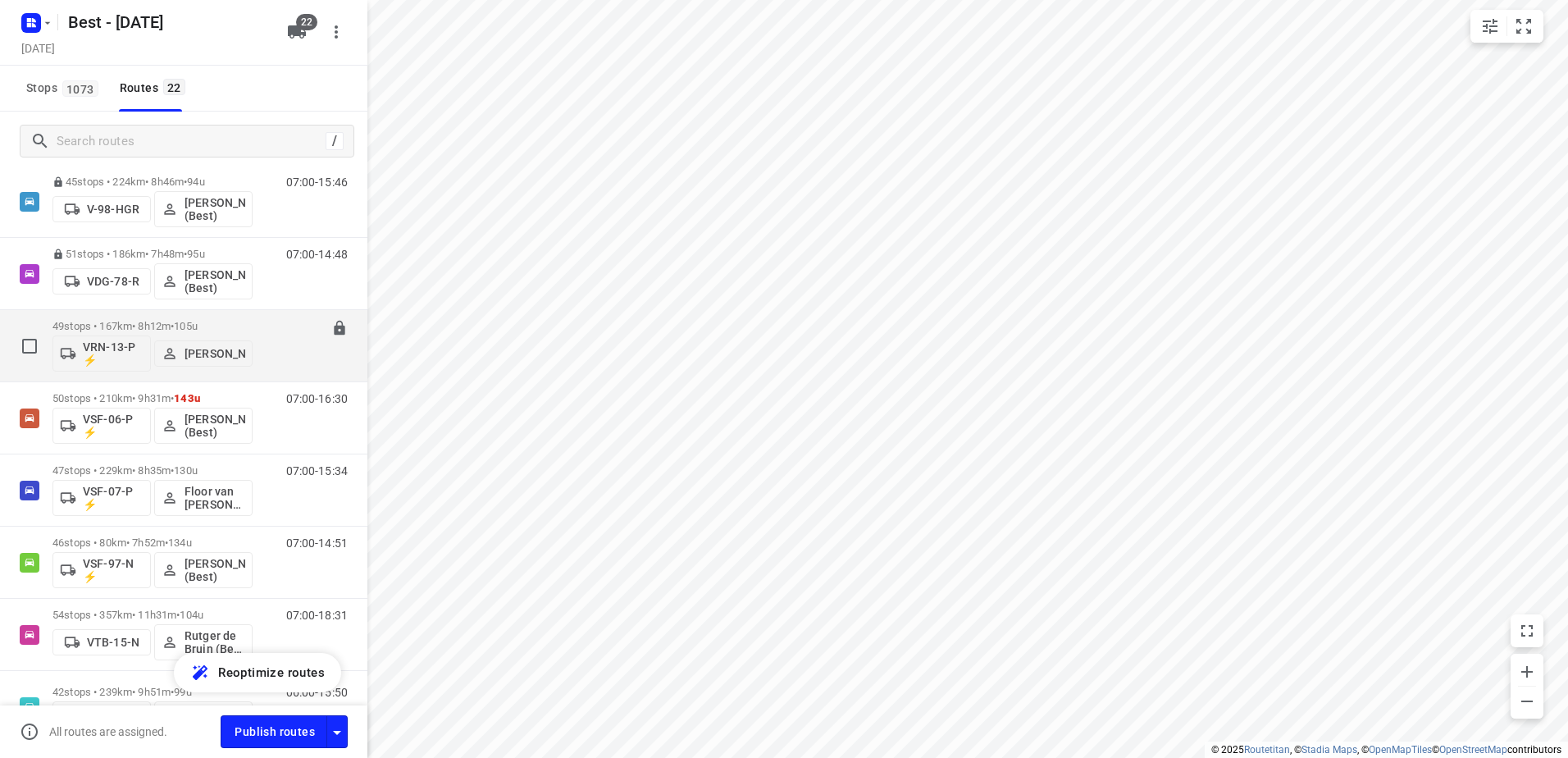
click at [124, 322] on p "49 stops • 167km • 8h12m • 105u" at bounding box center [152, 327] width 200 height 13
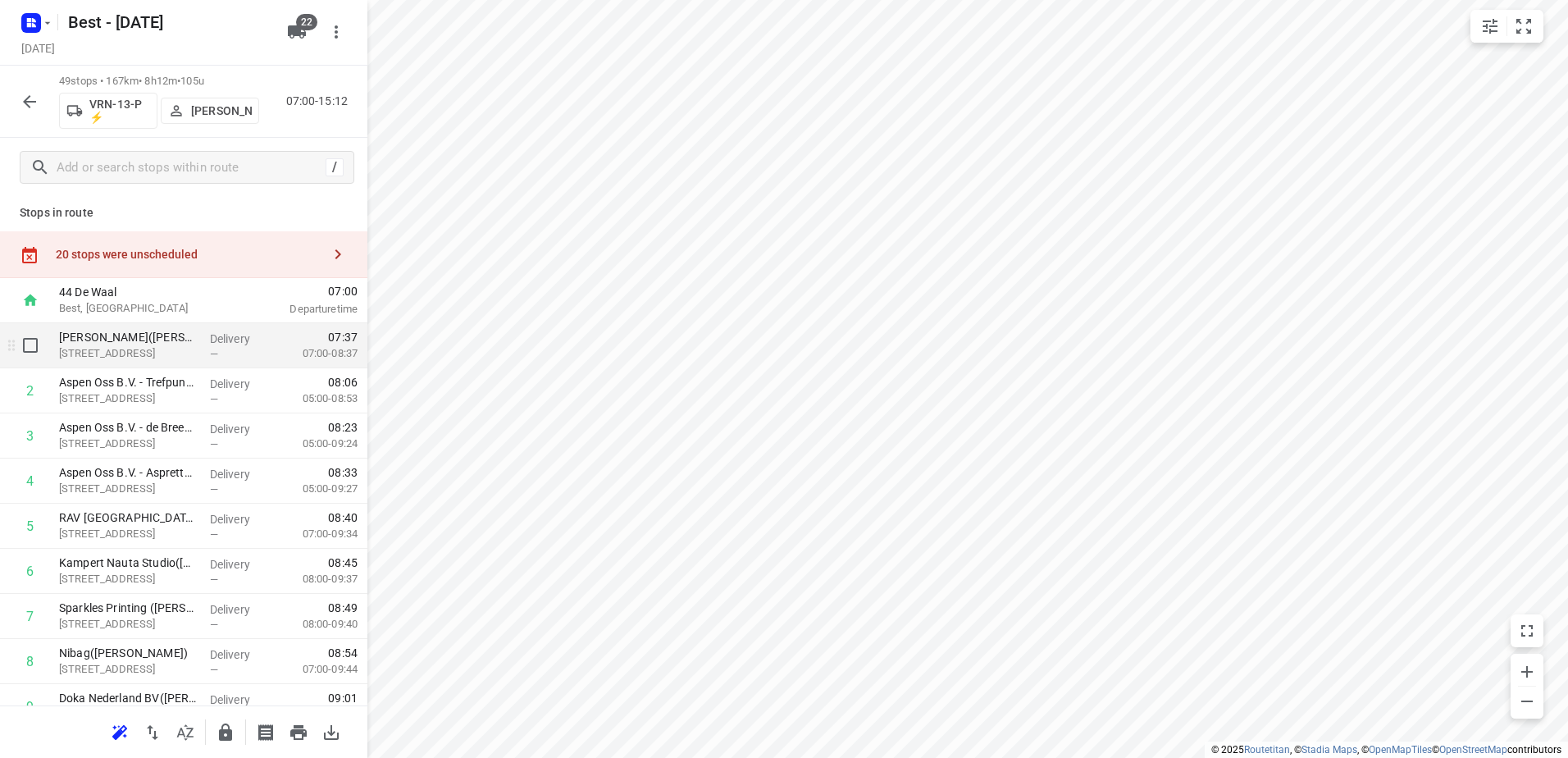
scroll to position [0, 0]
drag, startPoint x: 218, startPoint y: 402, endPoint x: 209, endPoint y: 350, distance: 52.8
click at [240, 264] on div "20 stops were unscheduled" at bounding box center [188, 257] width 266 height 13
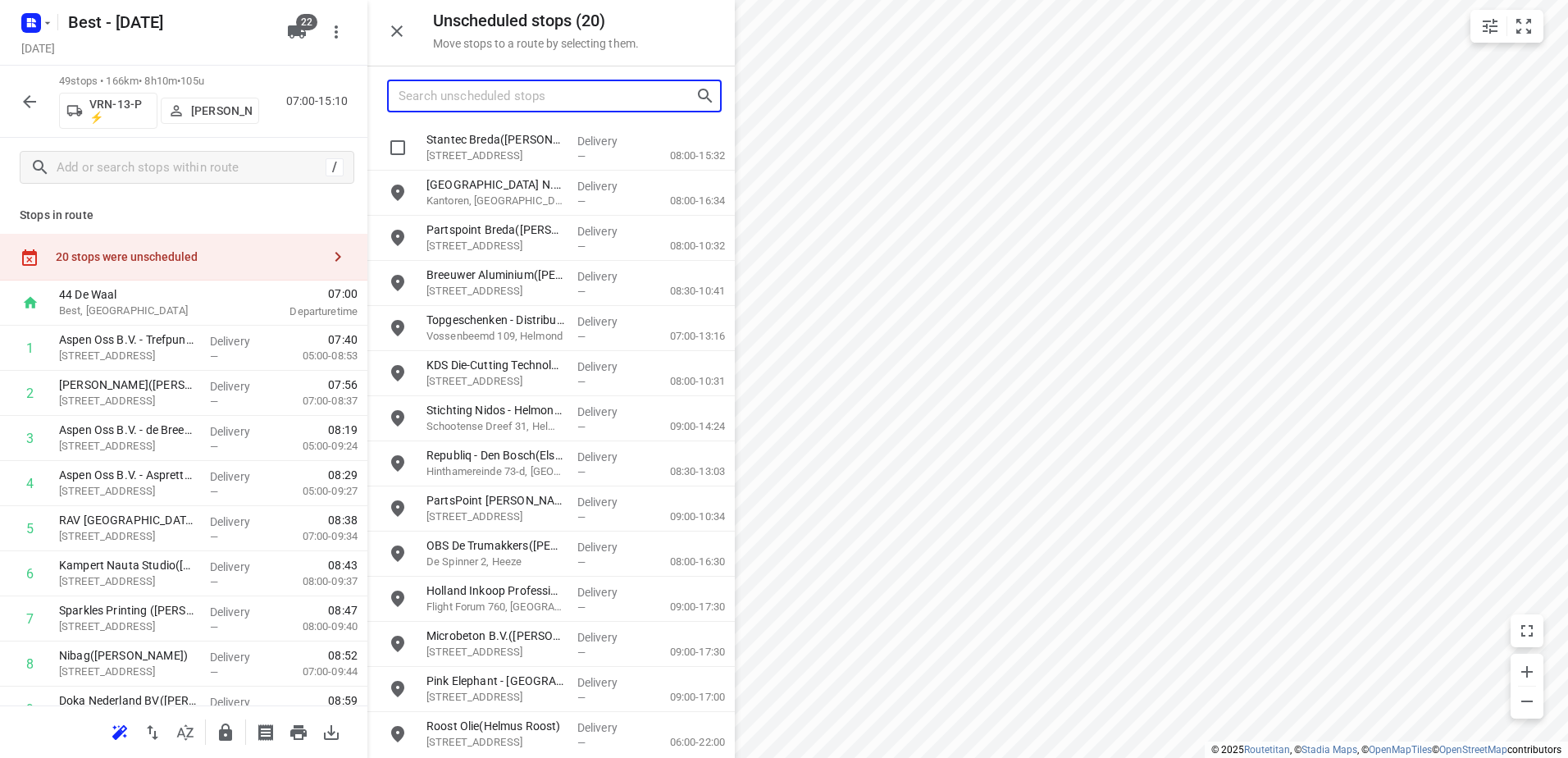
click at [514, 103] on input "Search unscheduled stops" at bounding box center [546, 96] width 297 height 25
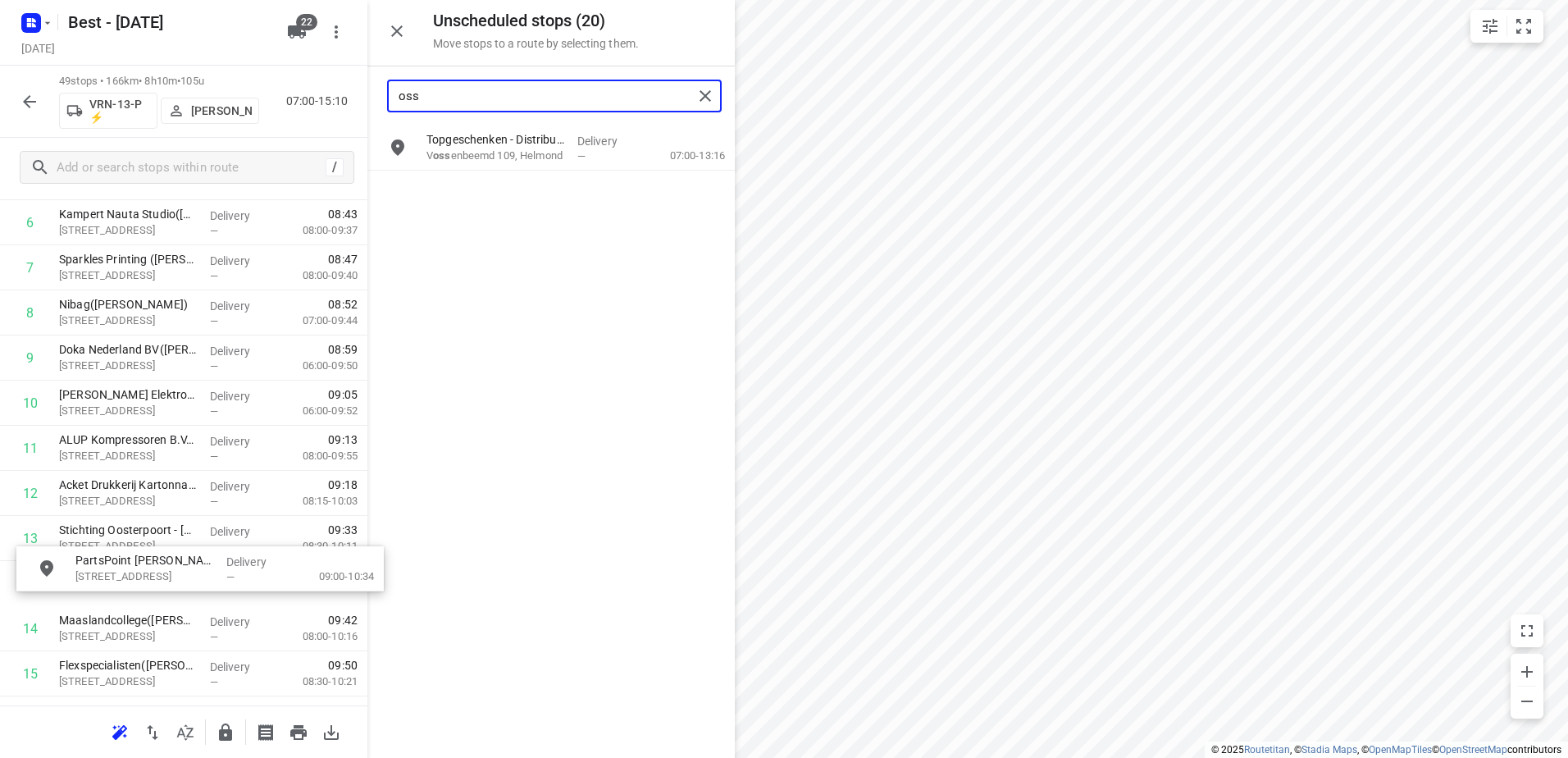
scroll to position [351, 0]
drag, startPoint x: 532, startPoint y: 190, endPoint x: 158, endPoint y: 539, distance: 511.5
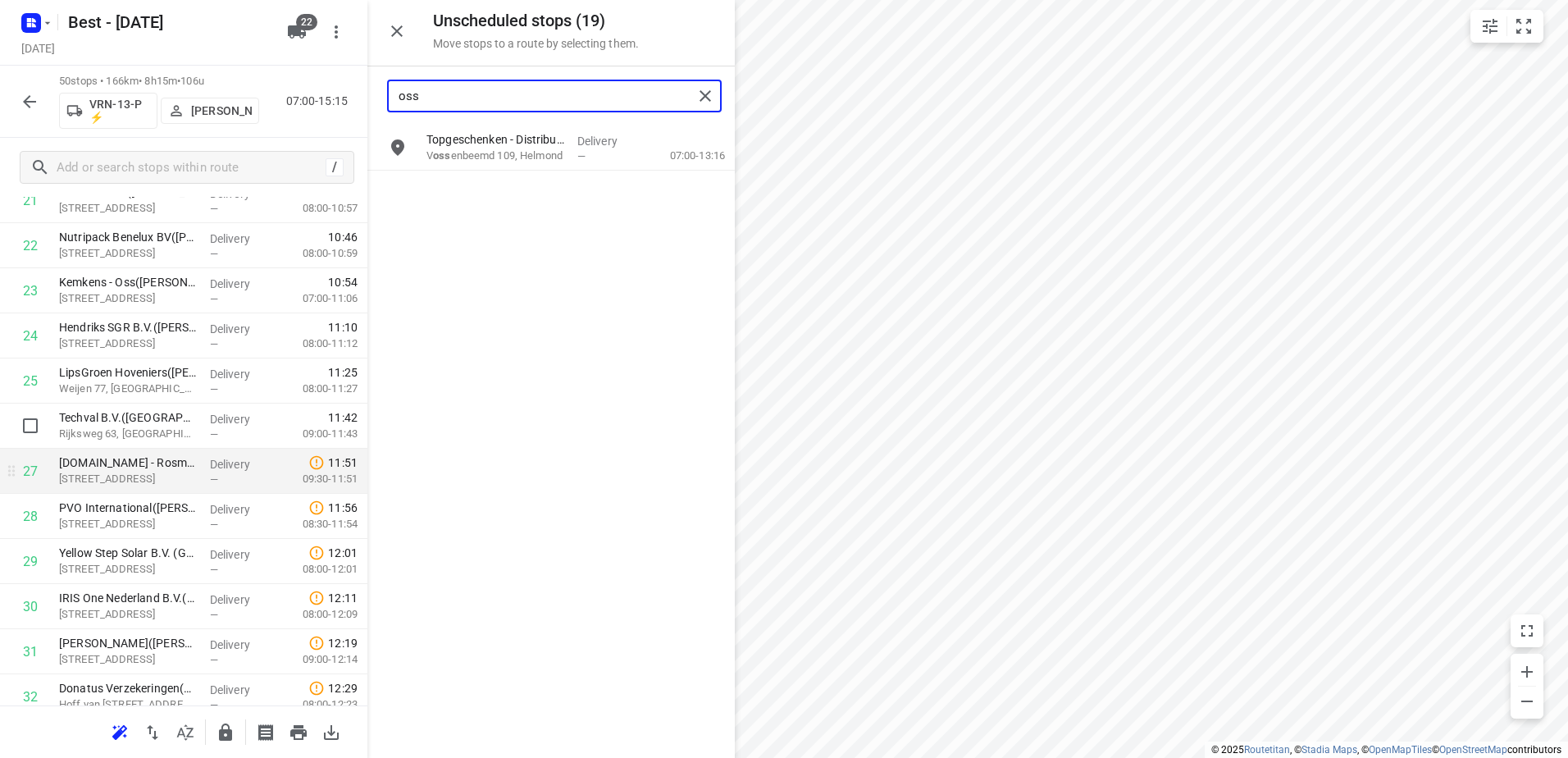
scroll to position [1067, 0]
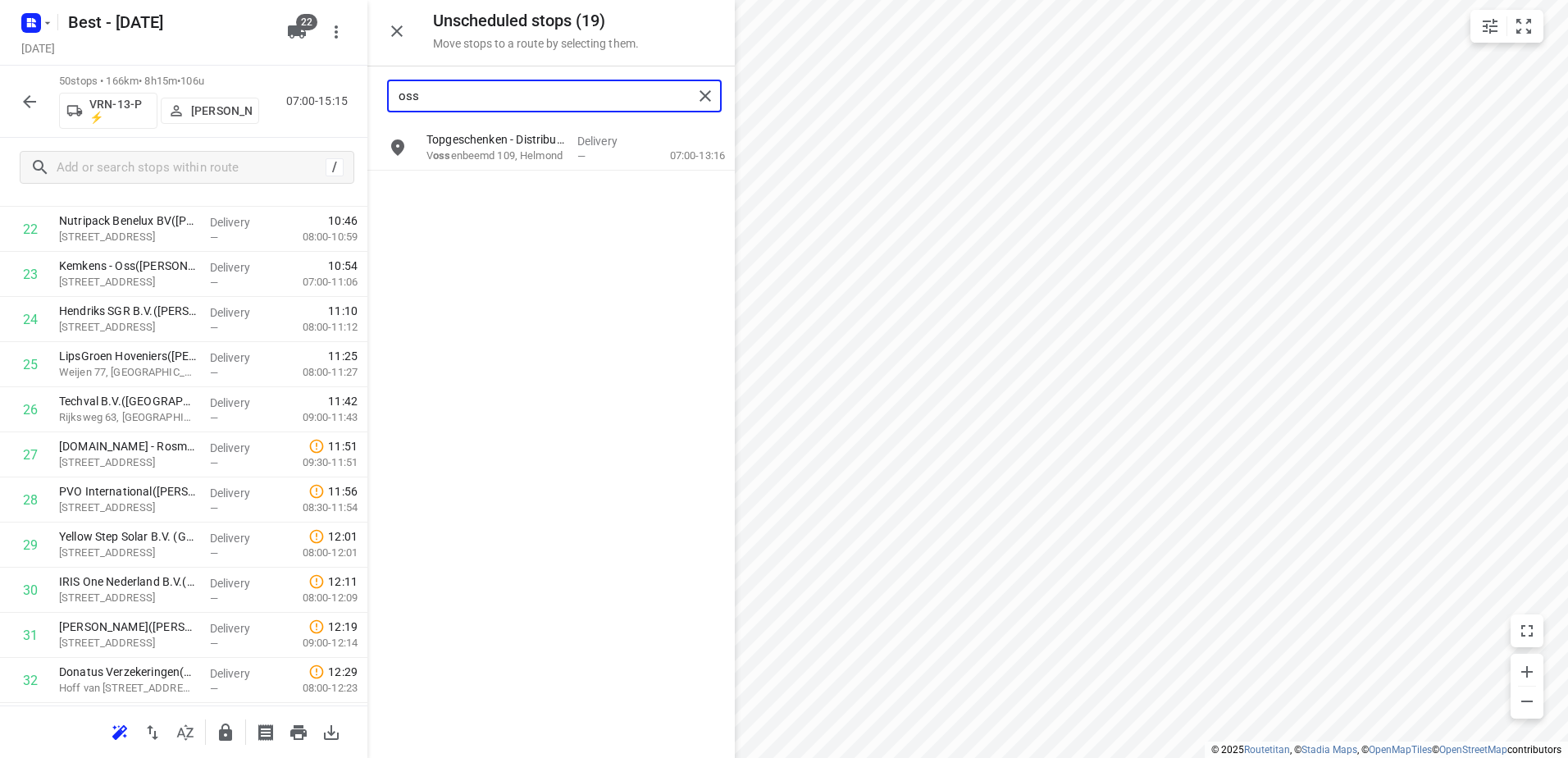
type input "oss"
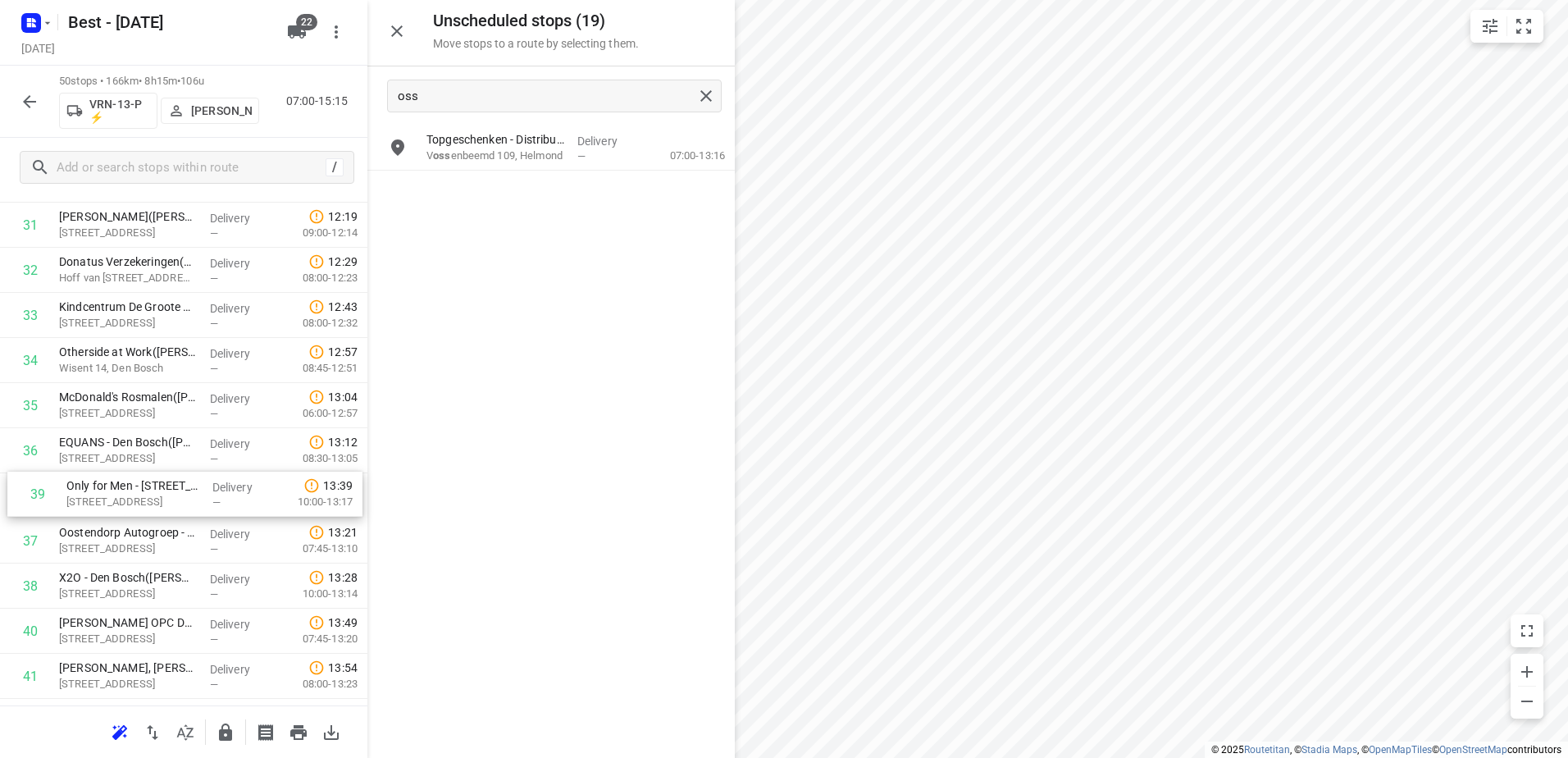
scroll to position [1478, 0]
drag, startPoint x: 235, startPoint y: 586, endPoint x: 235, endPoint y: 325, distance: 261.0
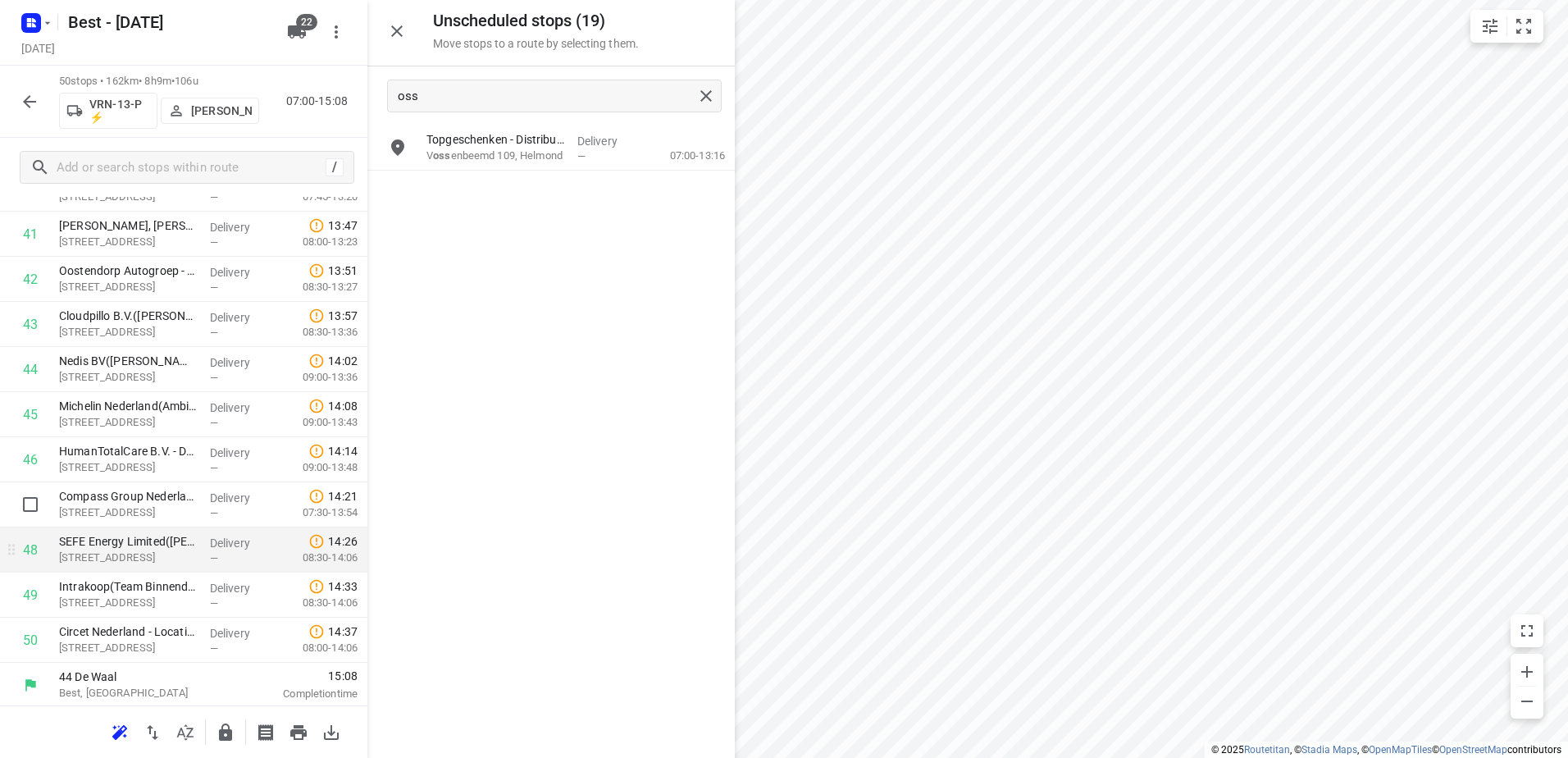
scroll to position [1921, 0]
click at [236, 733] on button "button" at bounding box center [225, 732] width 33 height 33
click at [34, 96] on icon "button" at bounding box center [30, 101] width 20 height 20
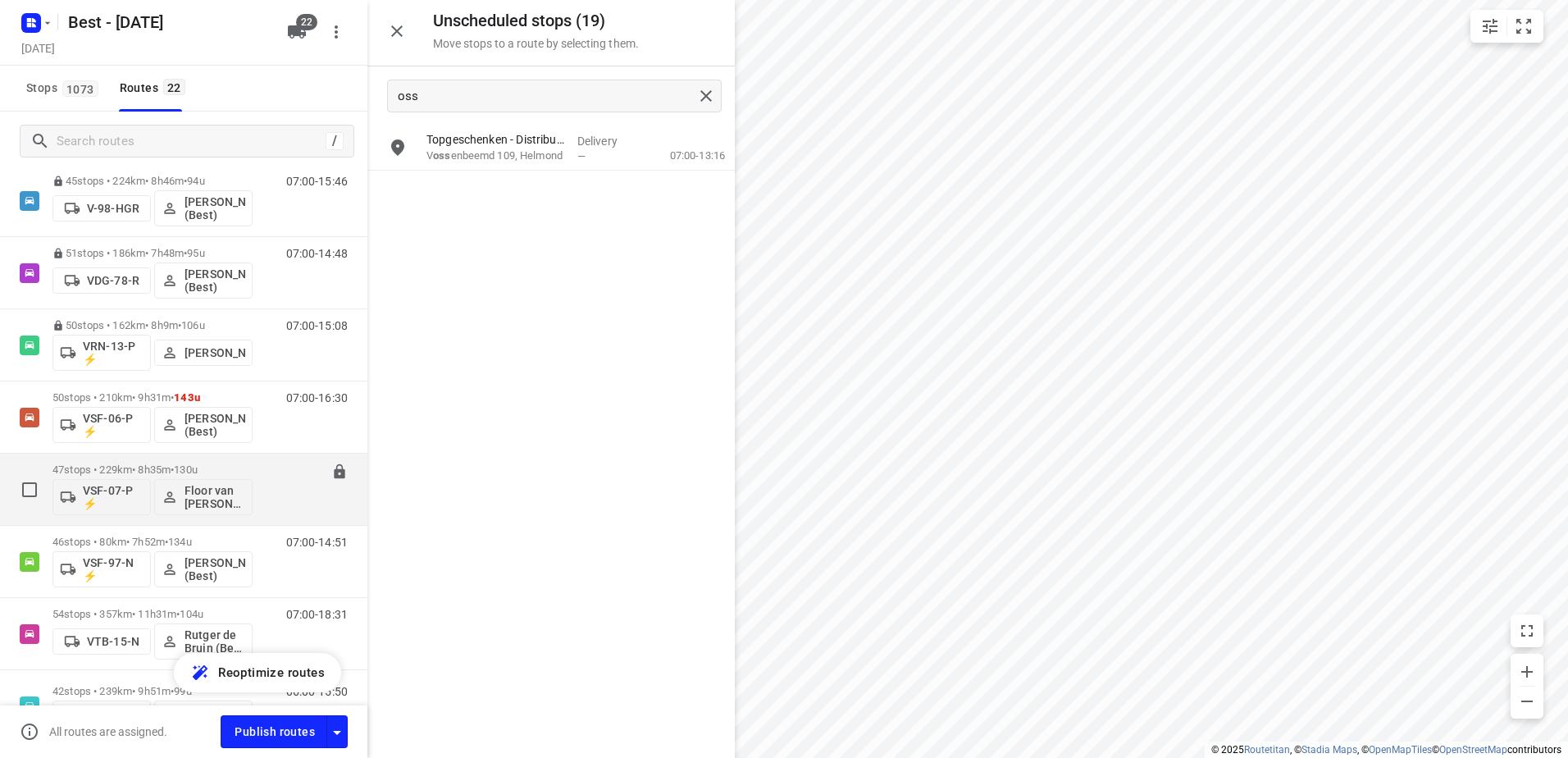
scroll to position [710, 0]
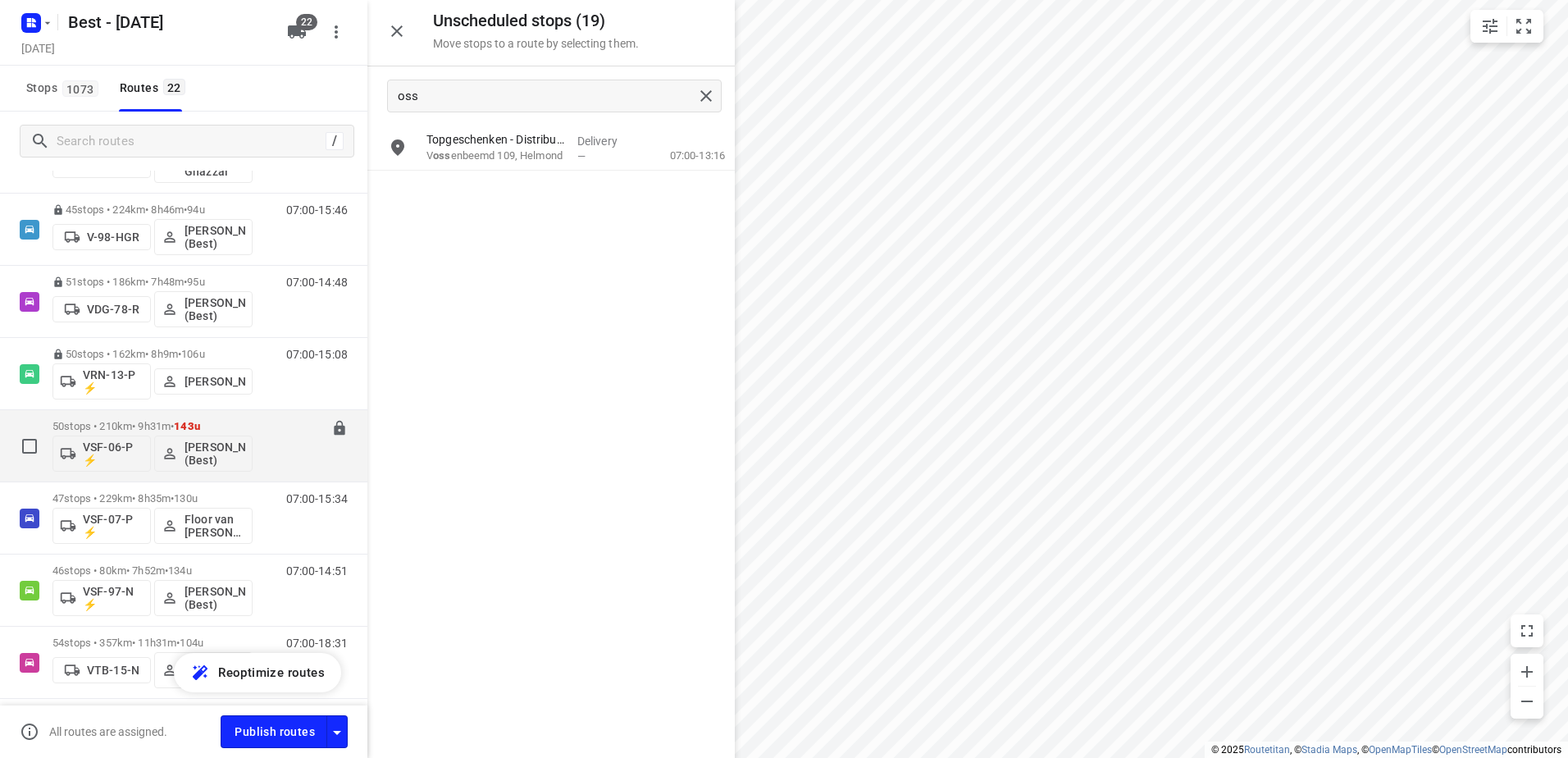
click at [161, 417] on div "50 stops • 210km • 9h31m • 143u VSF-06-P ⚡ Peter van Dijk (Best)" at bounding box center [152, 446] width 200 height 68
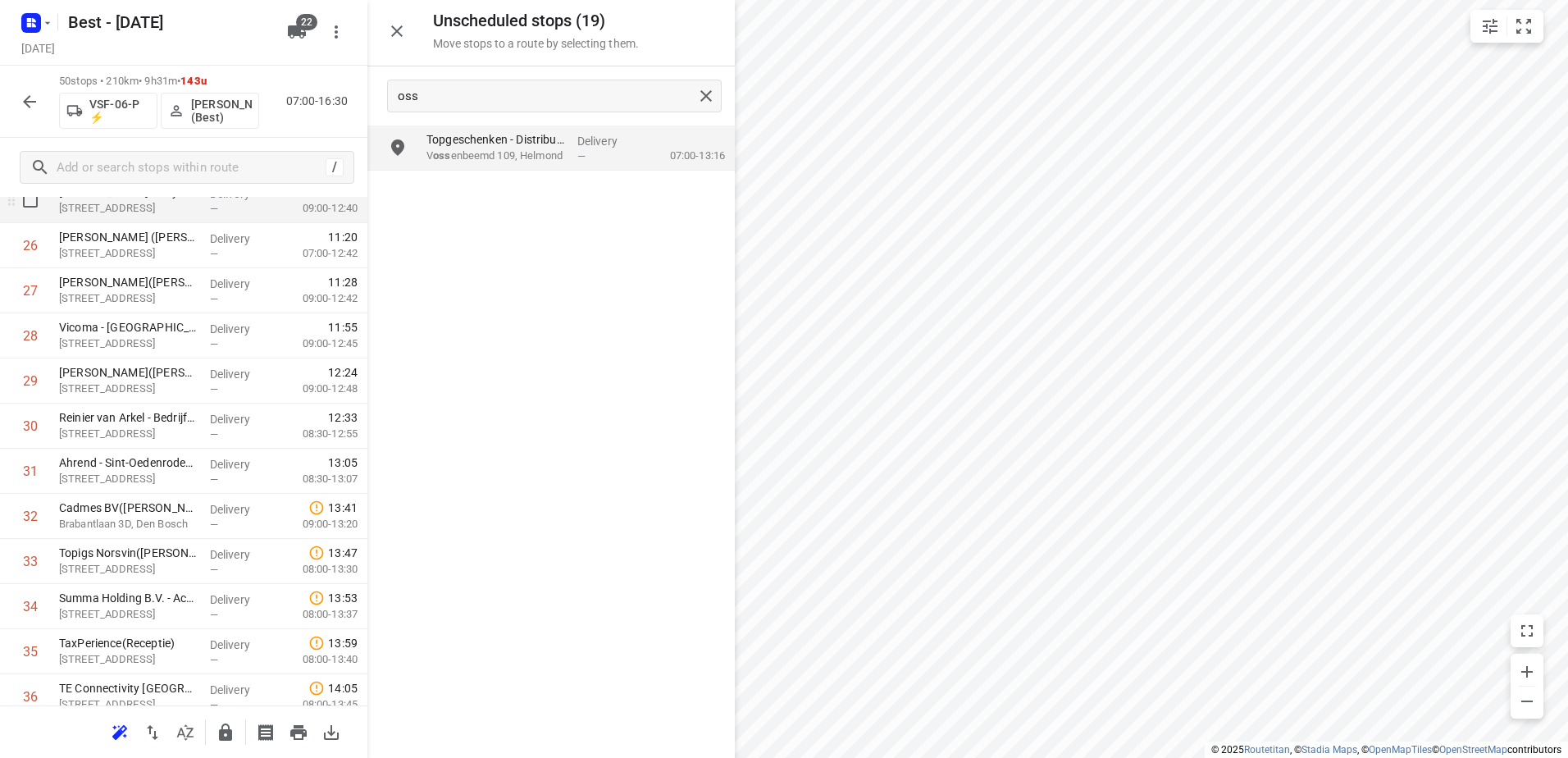
scroll to position [1148, 0]
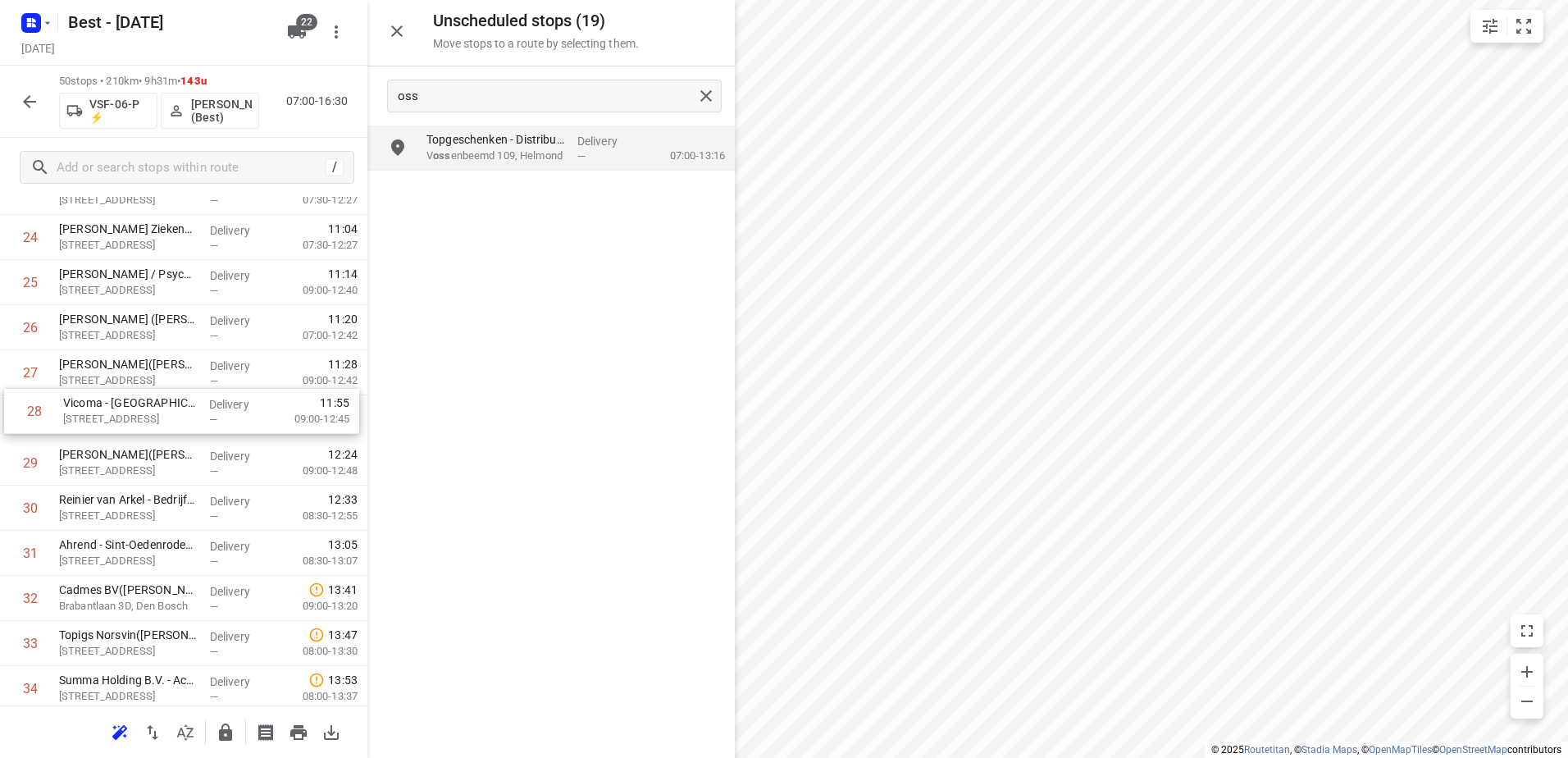
click at [293, 439] on div "1 ❗ Van Lanschot Bankiers Den Bosch - Leonardo Da Vinciplein(Facility Desk / Si…" at bounding box center [184, 305] width 368 height 2255
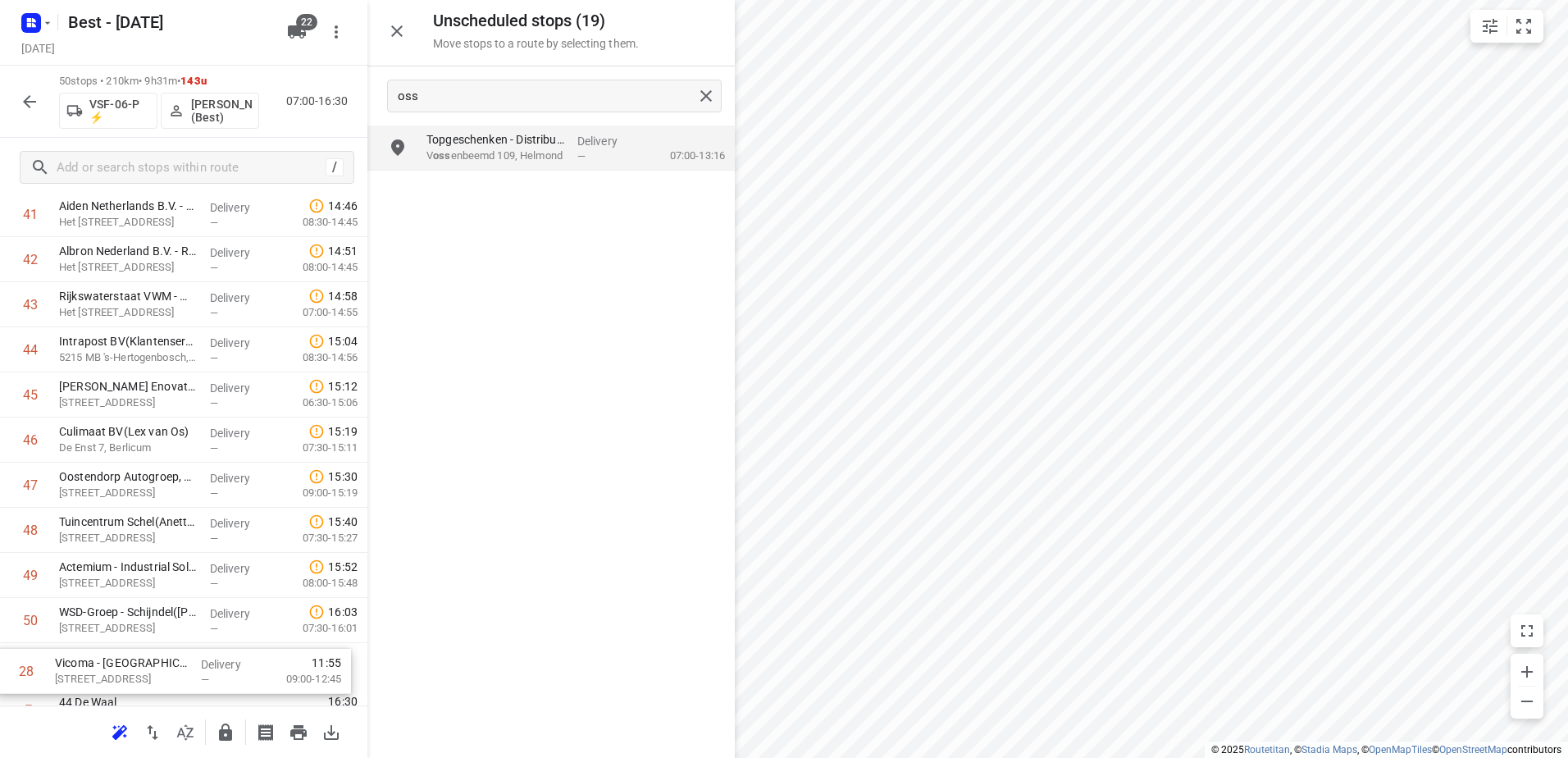
scroll to position [1921, 0]
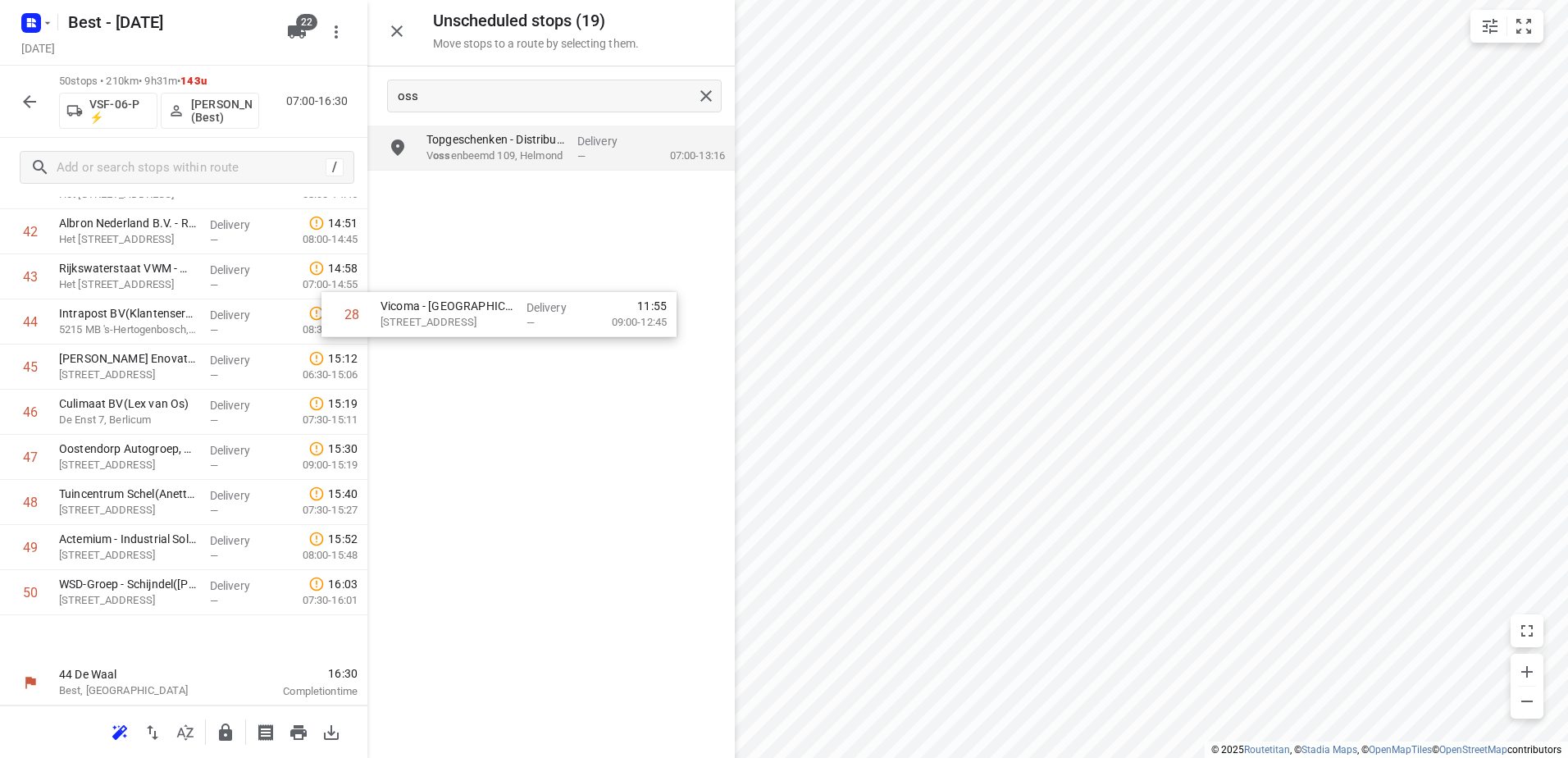
drag, startPoint x: 255, startPoint y: 425, endPoint x: 649, endPoint y: 283, distance: 418.8
click at [368, 283] on div "Unscheduled stops ( 19 ) Move stops to a route by selecting them. oss Topgesche…" at bounding box center [184, 379] width 368 height 758
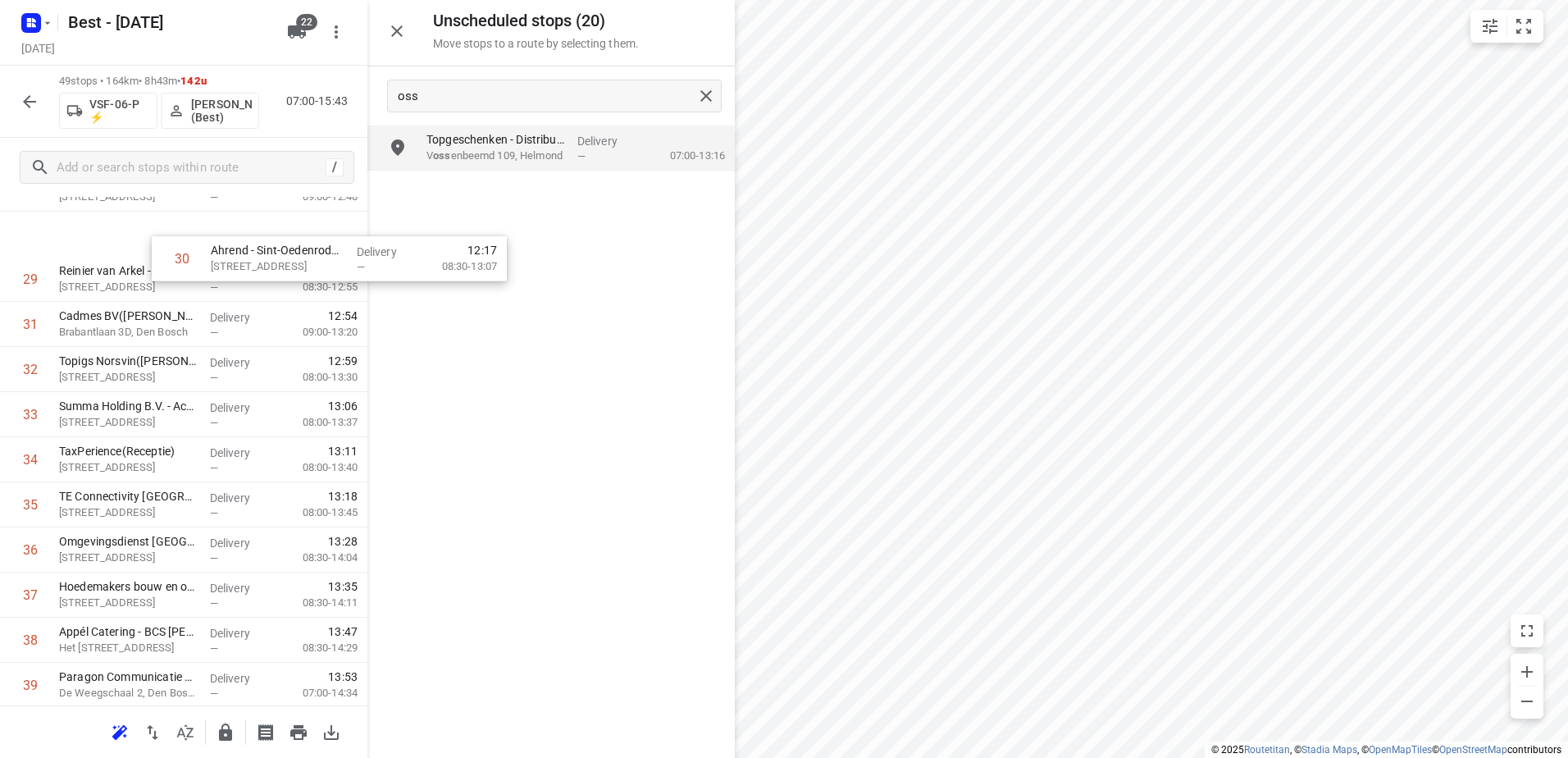
scroll to position [1367, 0]
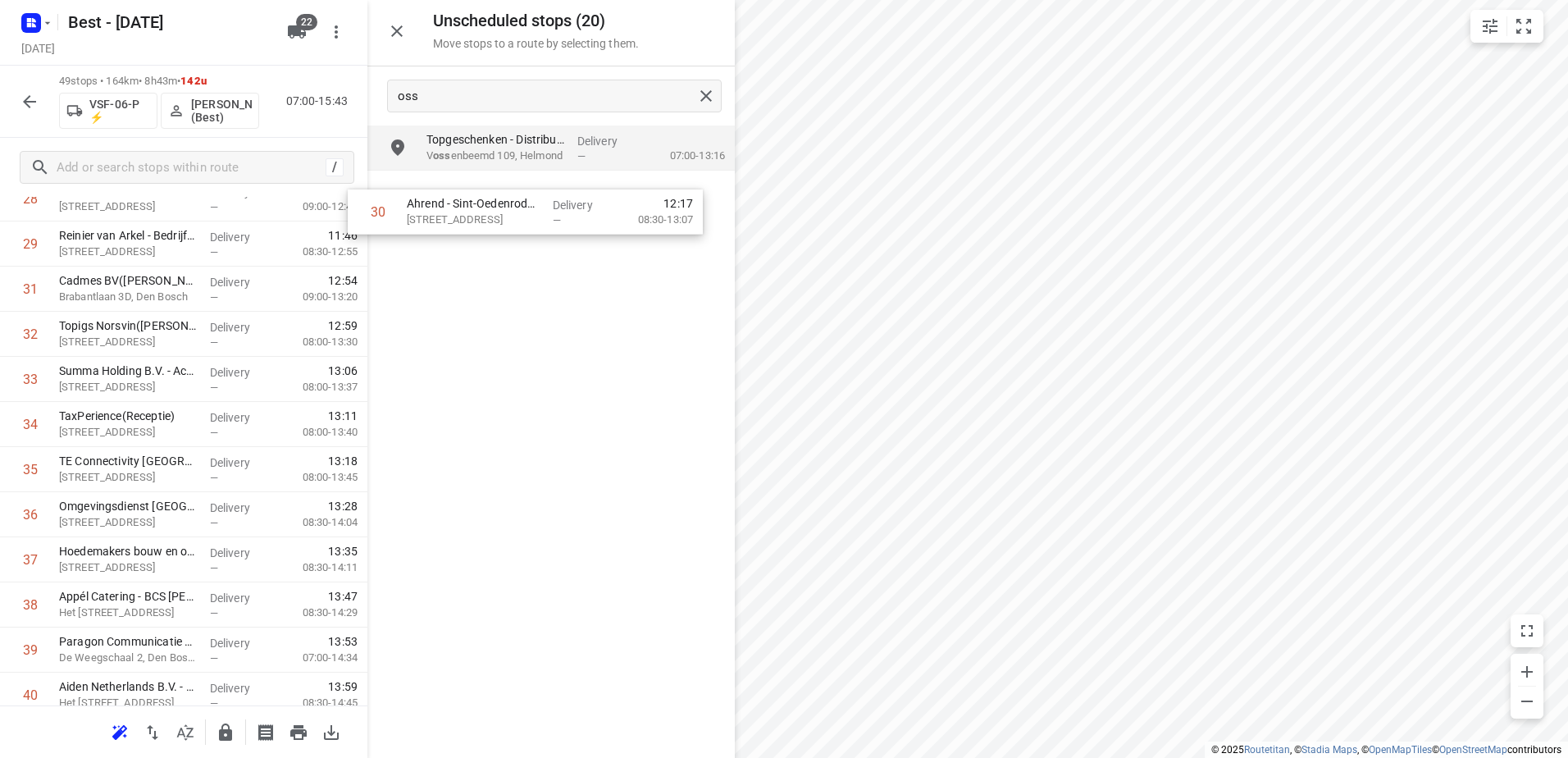
drag, startPoint x: 215, startPoint y: 265, endPoint x: 595, endPoint y: 202, distance: 385.2
click at [368, 204] on div "Unscheduled stops ( 20 ) Move stops to a route by selecting them. oss Topgesche…" at bounding box center [184, 379] width 368 height 758
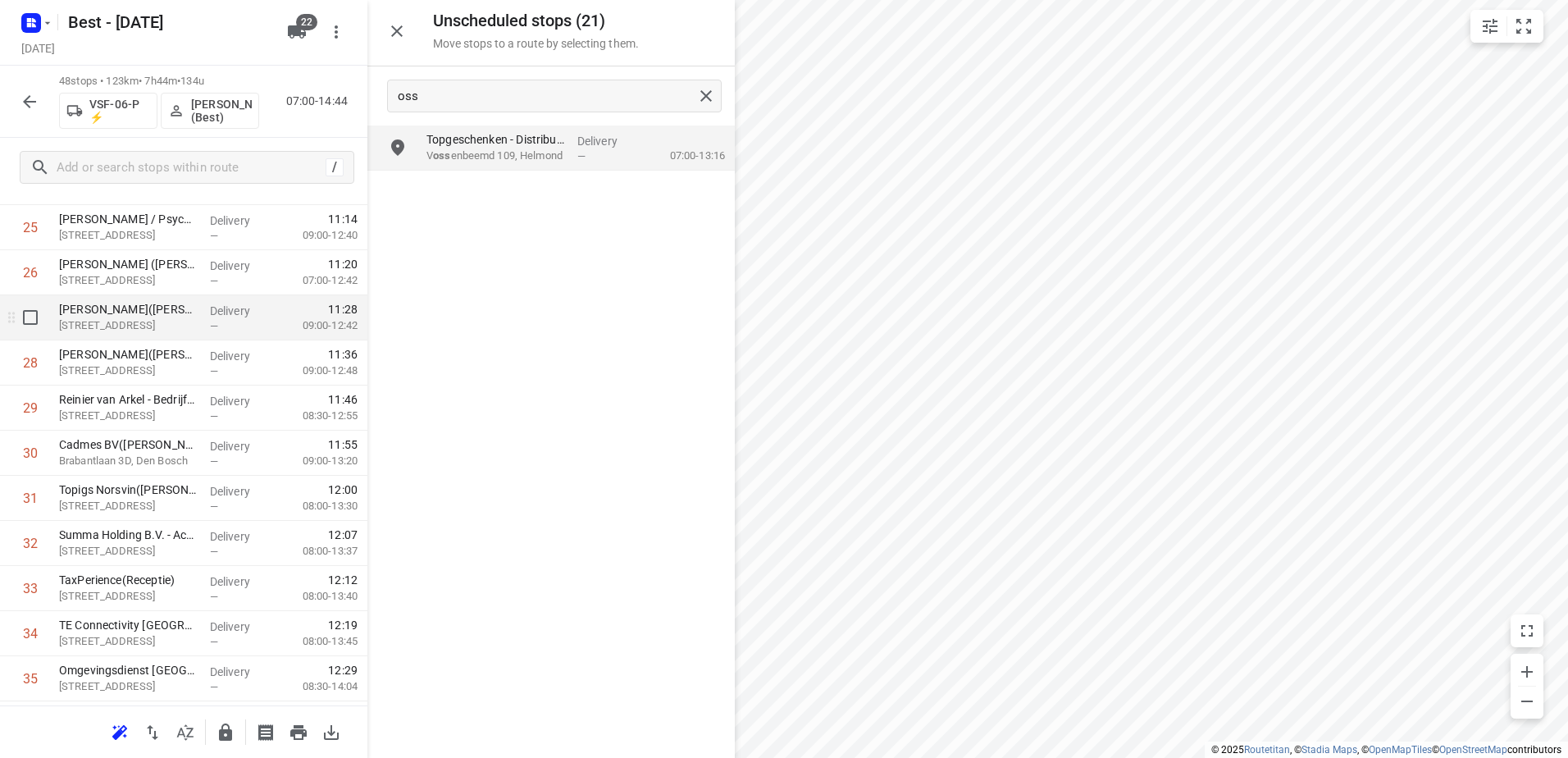
scroll to position [1121, 0]
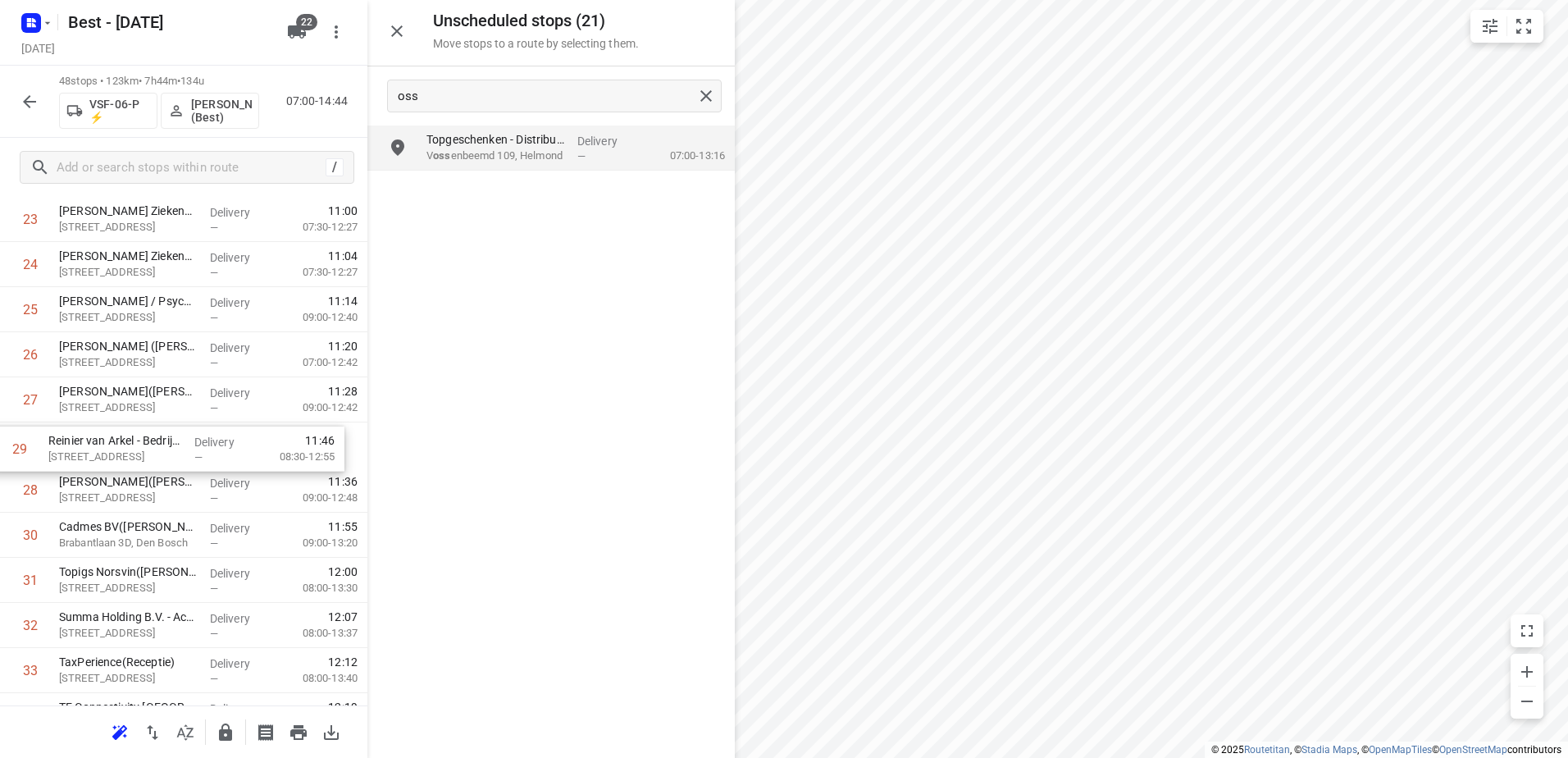
drag, startPoint x: 253, startPoint y: 492, endPoint x: 240, endPoint y: 445, distance: 48.8
click at [240, 445] on div "1 ❗ Van Lanschot Bankiers Den Bosch - Leonardo Da Vinciplein(Facility Desk / Si…" at bounding box center [184, 287] width 368 height 2165
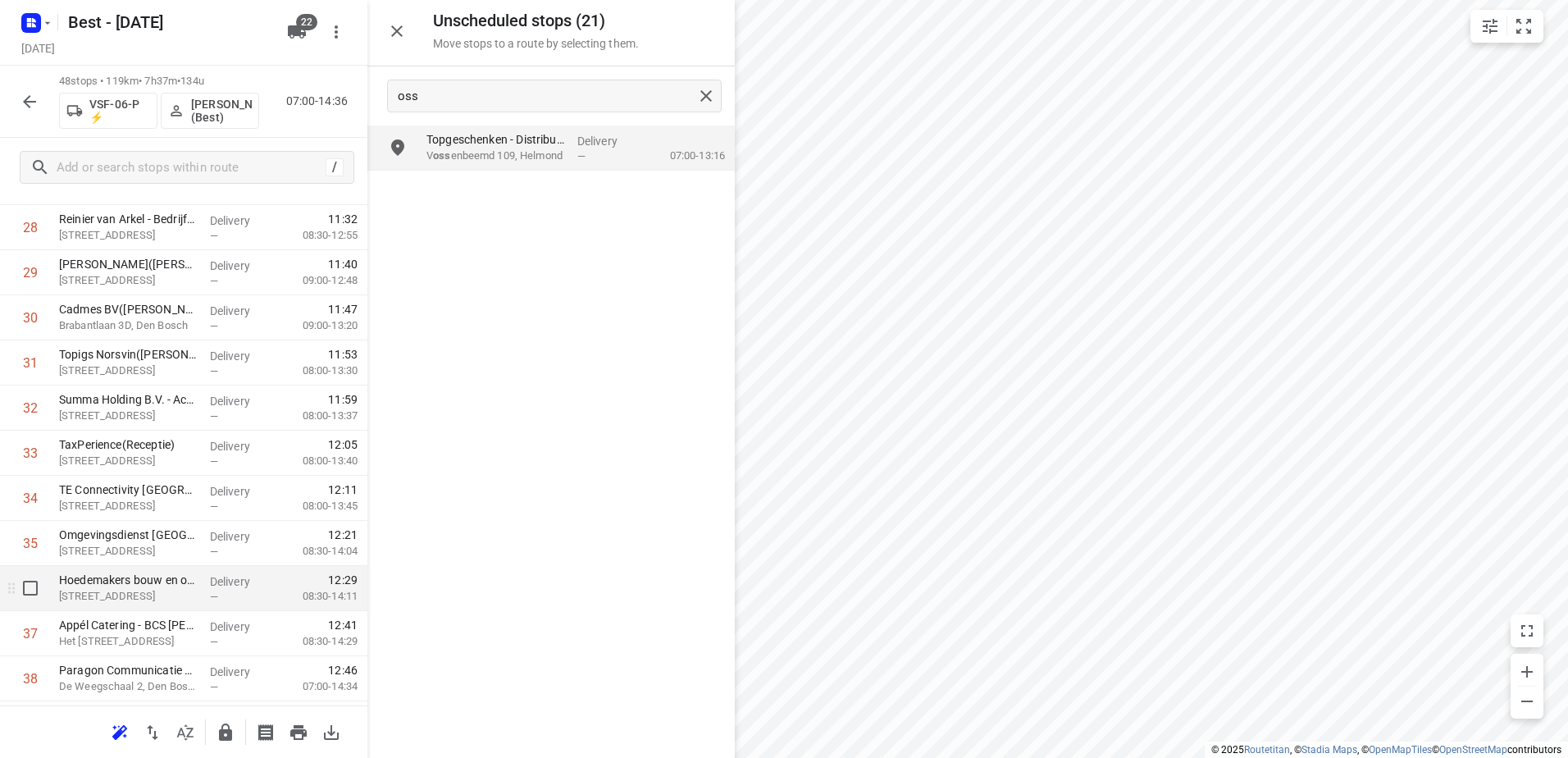
scroll to position [1367, 0]
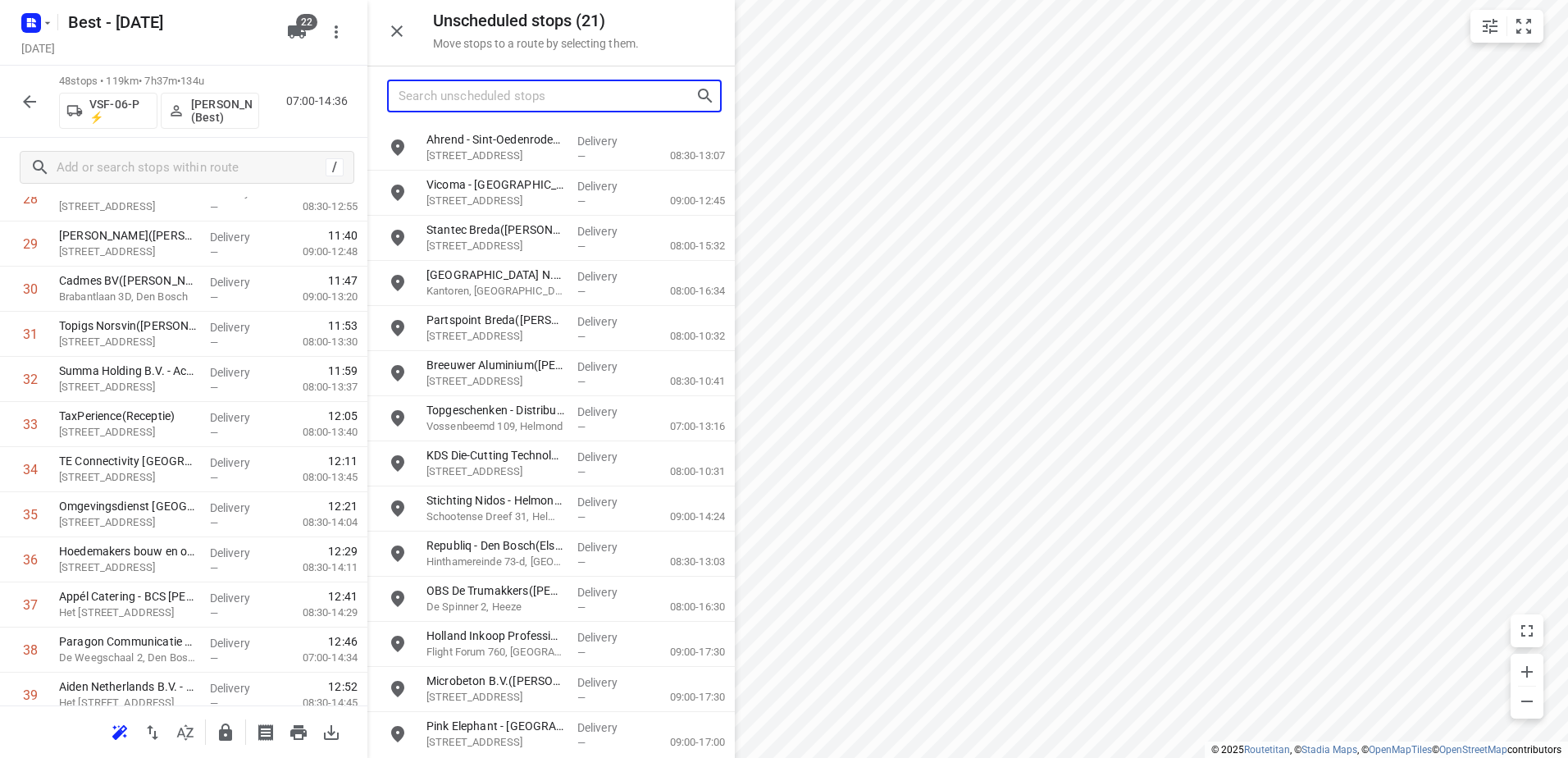
click at [628, 109] on input "Search unscheduled stops" at bounding box center [546, 96] width 297 height 25
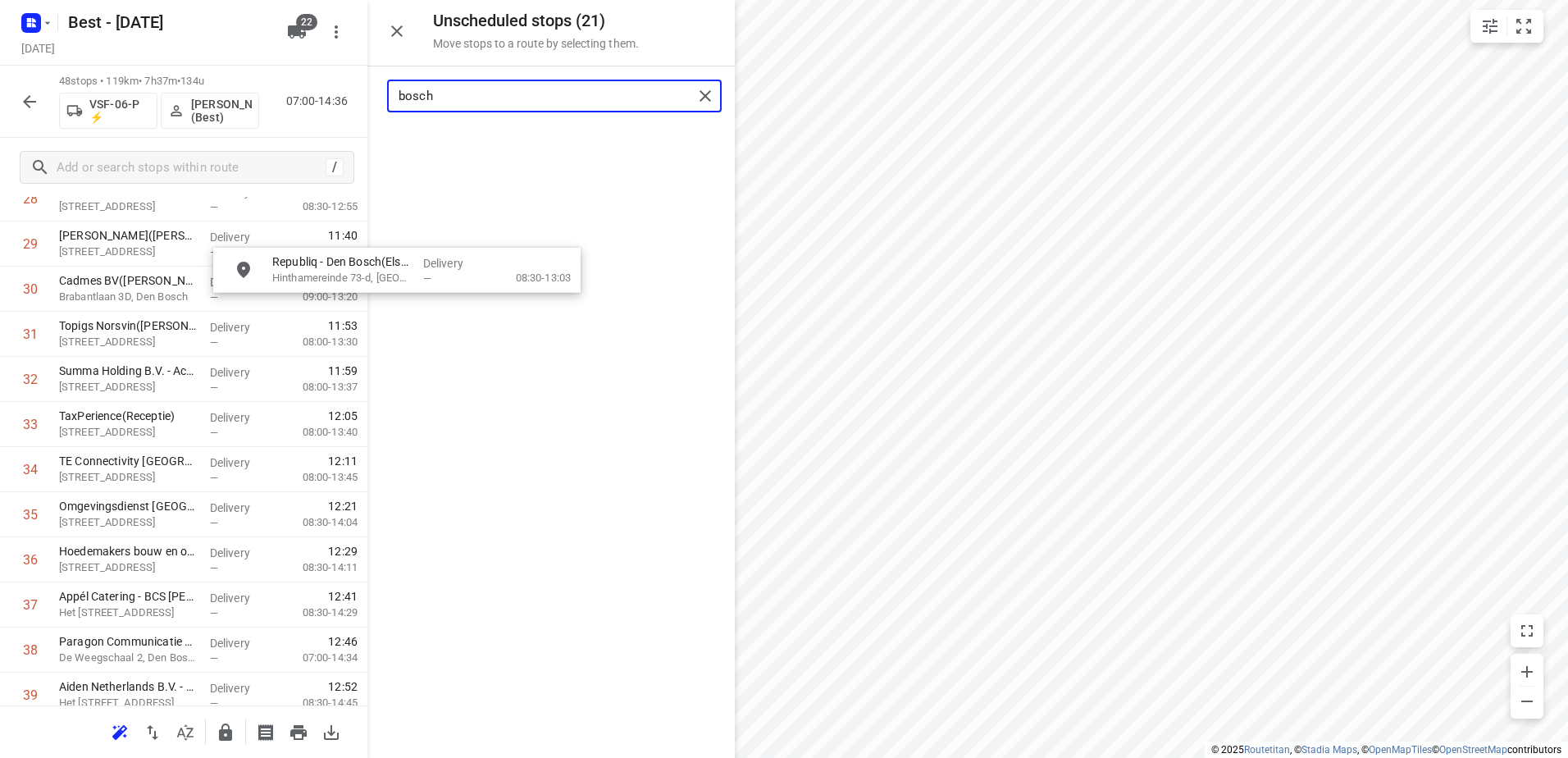
scroll to position [1366, 0]
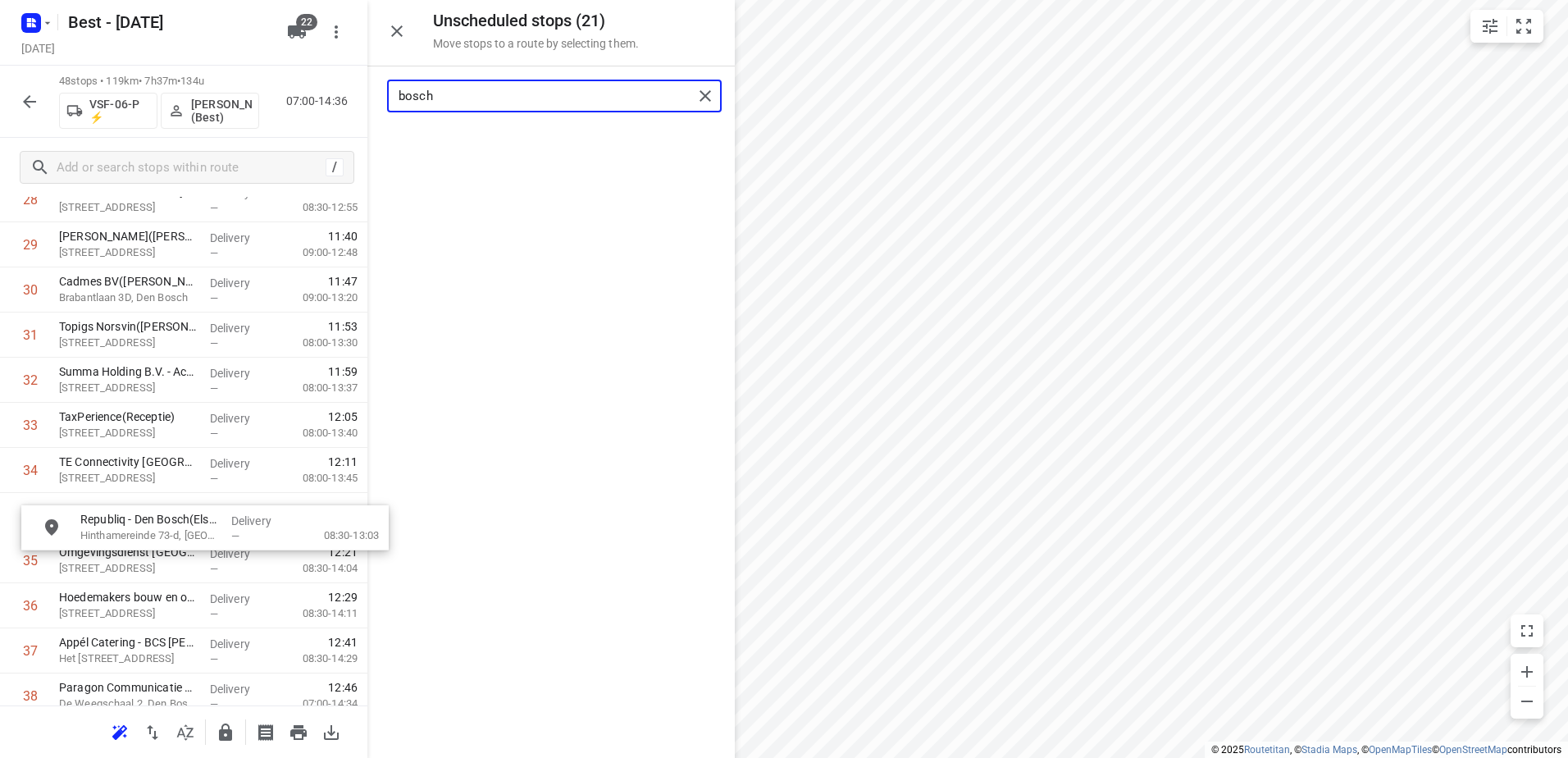
drag, startPoint x: 654, startPoint y: 139, endPoint x: 307, endPoint y: 524, distance: 518.3
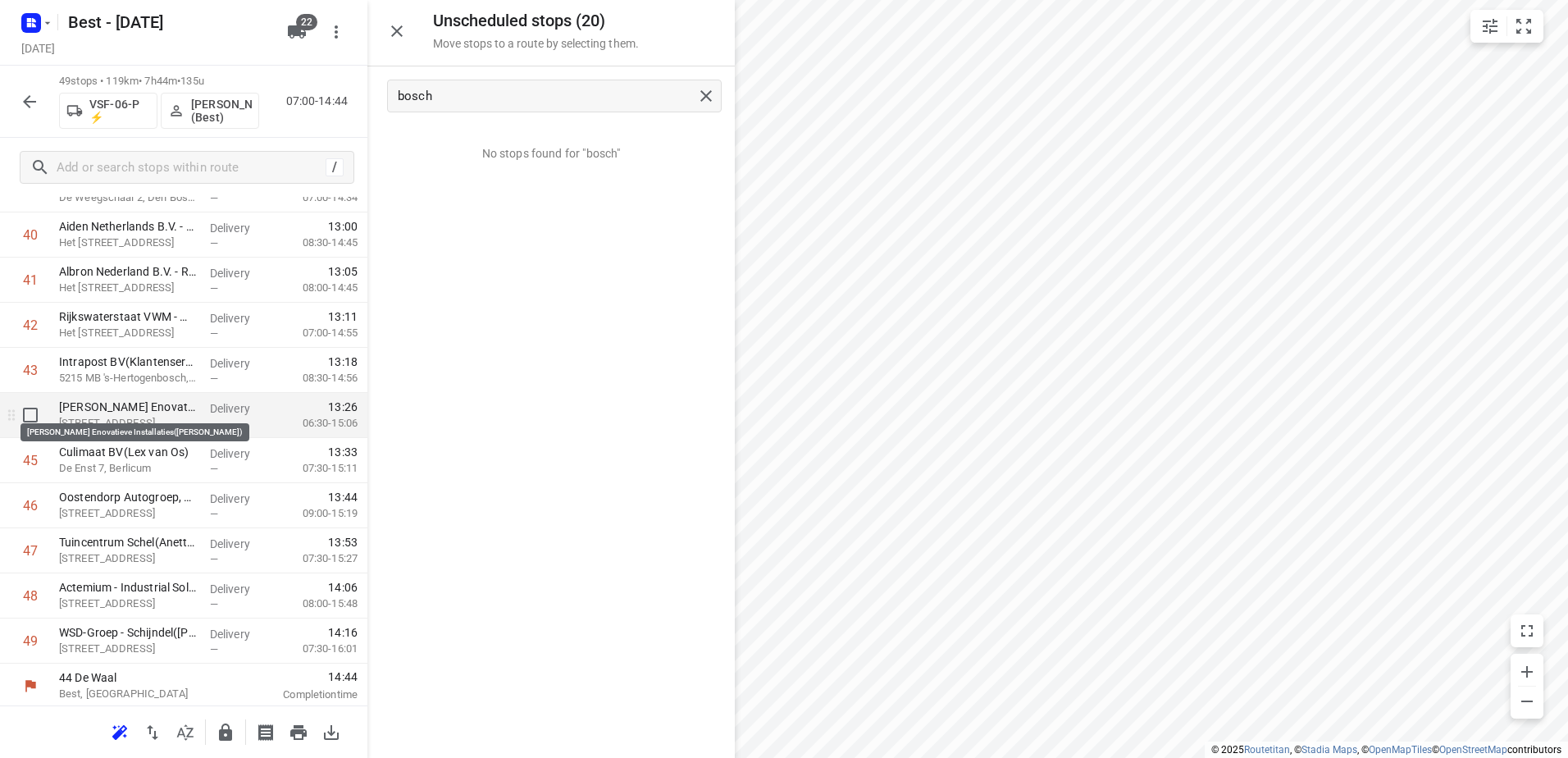
scroll to position [1876, 0]
drag, startPoint x: 428, startPoint y: 82, endPoint x: 444, endPoint y: 82, distance: 16.0
click at [429, 82] on div "bosch" at bounding box center [554, 96] width 335 height 33
click at [425, 89] on div "bosch" at bounding box center [554, 96] width 335 height 33
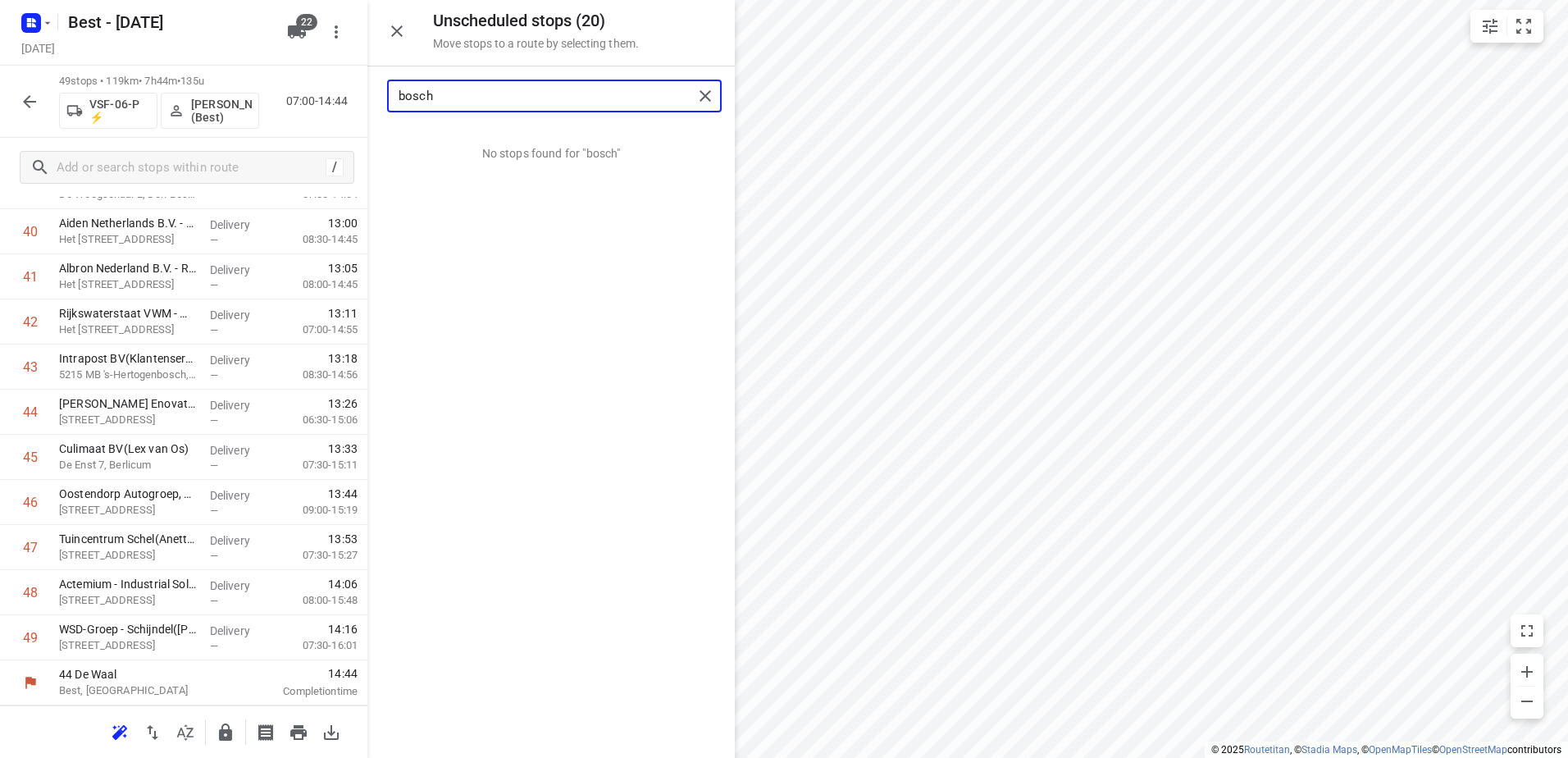
drag, startPoint x: 431, startPoint y: 91, endPoint x: 264, endPoint y: 81, distance: 167.3
click at [264, 81] on div "Unscheduled stops ( 20 ) Move stops to a route by selecting them. bosch No stop…" at bounding box center [184, 379] width 368 height 758
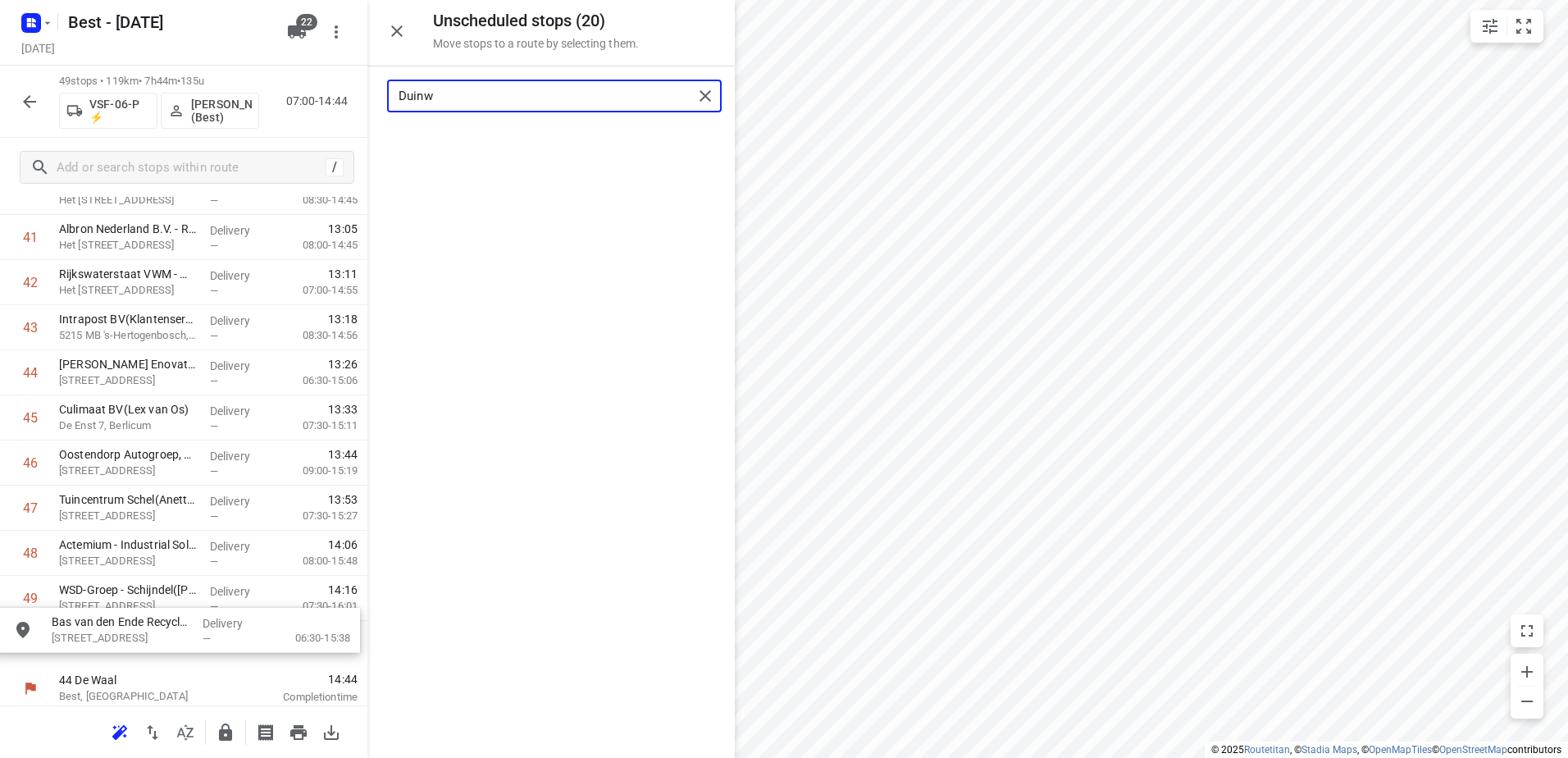
scroll to position [1921, 0]
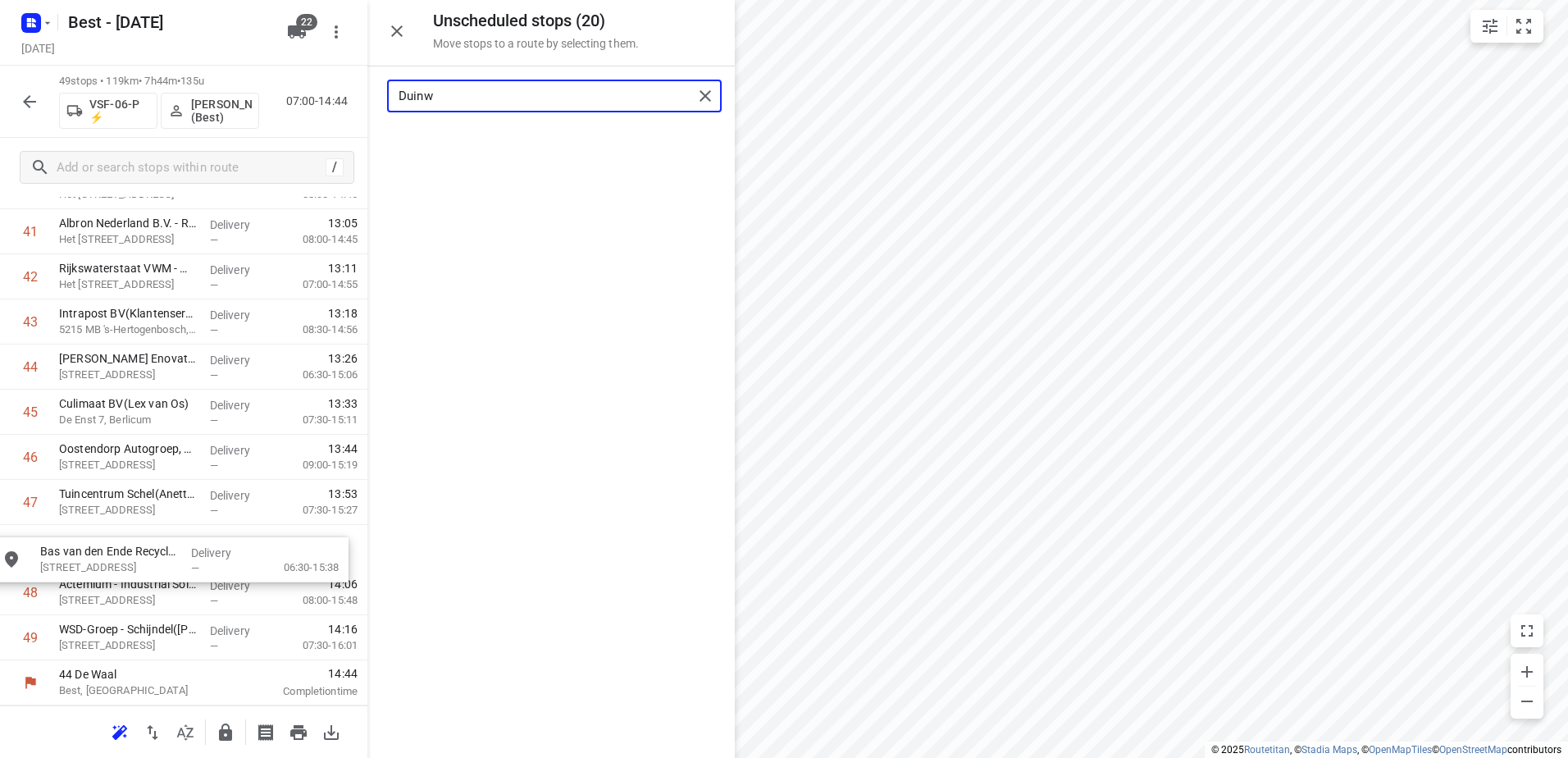
drag, startPoint x: 718, startPoint y: 139, endPoint x: 325, endPoint y: 557, distance: 573.7
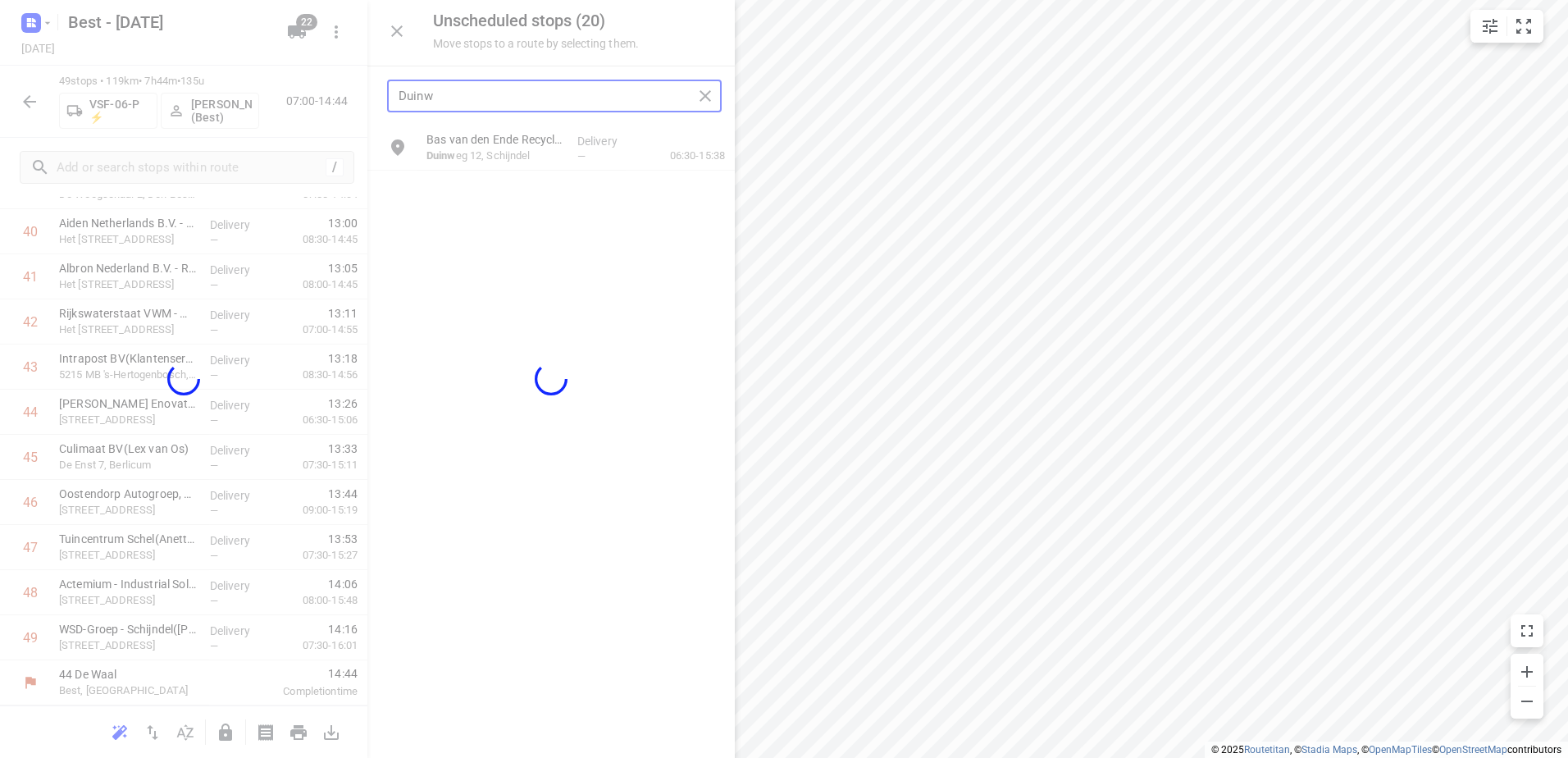
scroll to position [1876, 0]
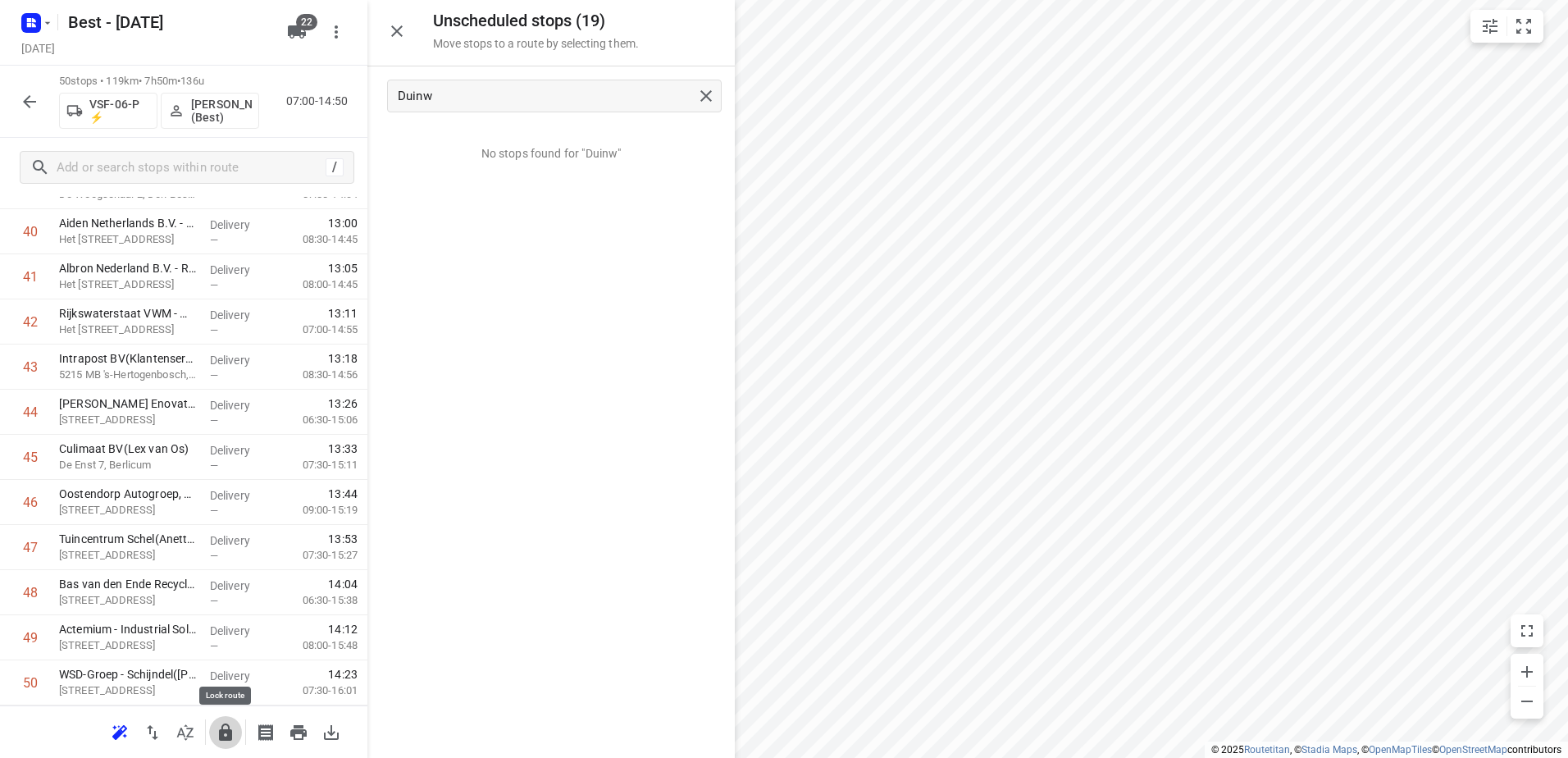
click at [218, 736] on icon "button" at bounding box center [225, 733] width 20 height 20
click at [21, 106] on icon "button" at bounding box center [30, 101] width 20 height 20
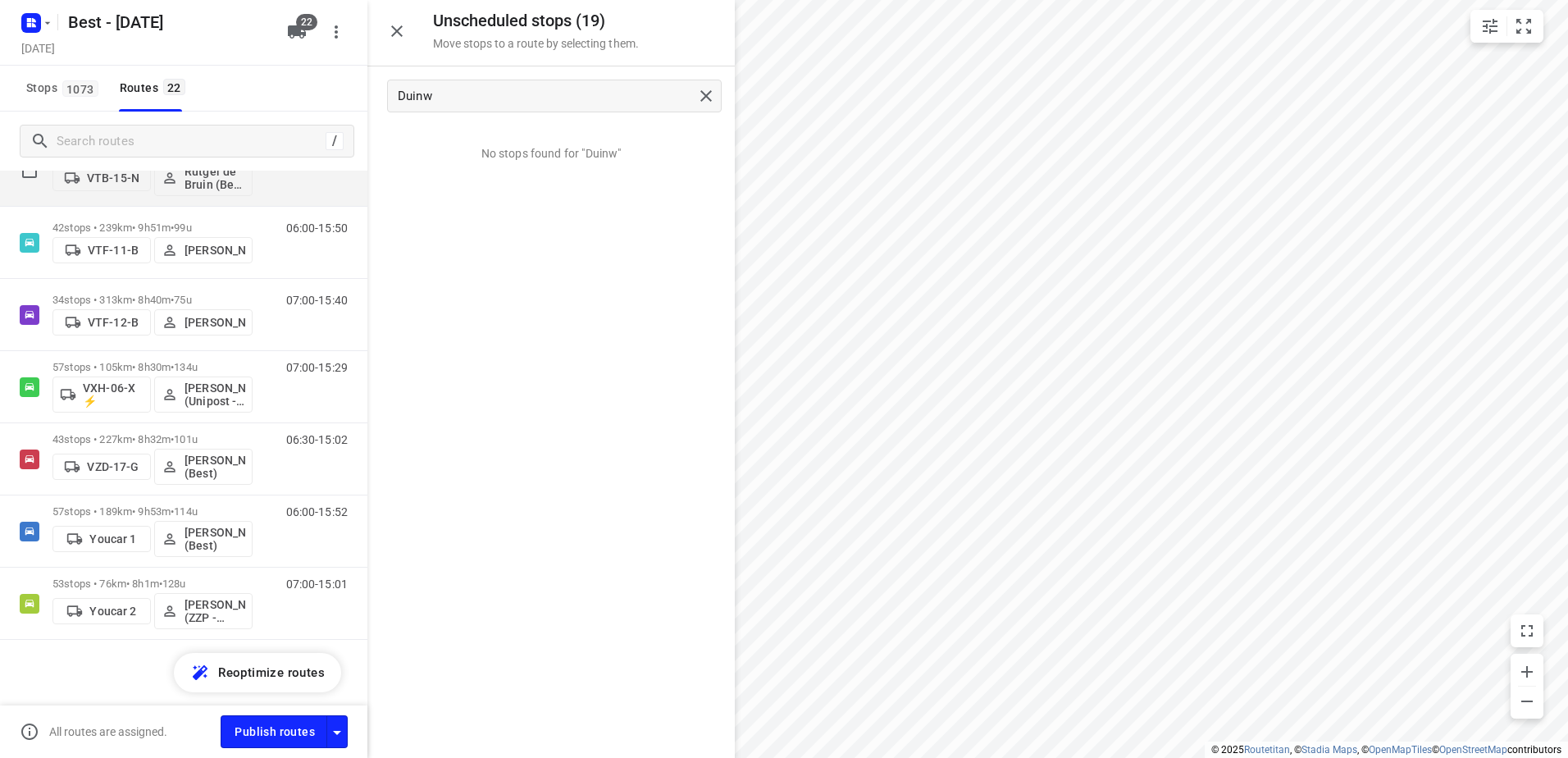
scroll to position [956, 0]
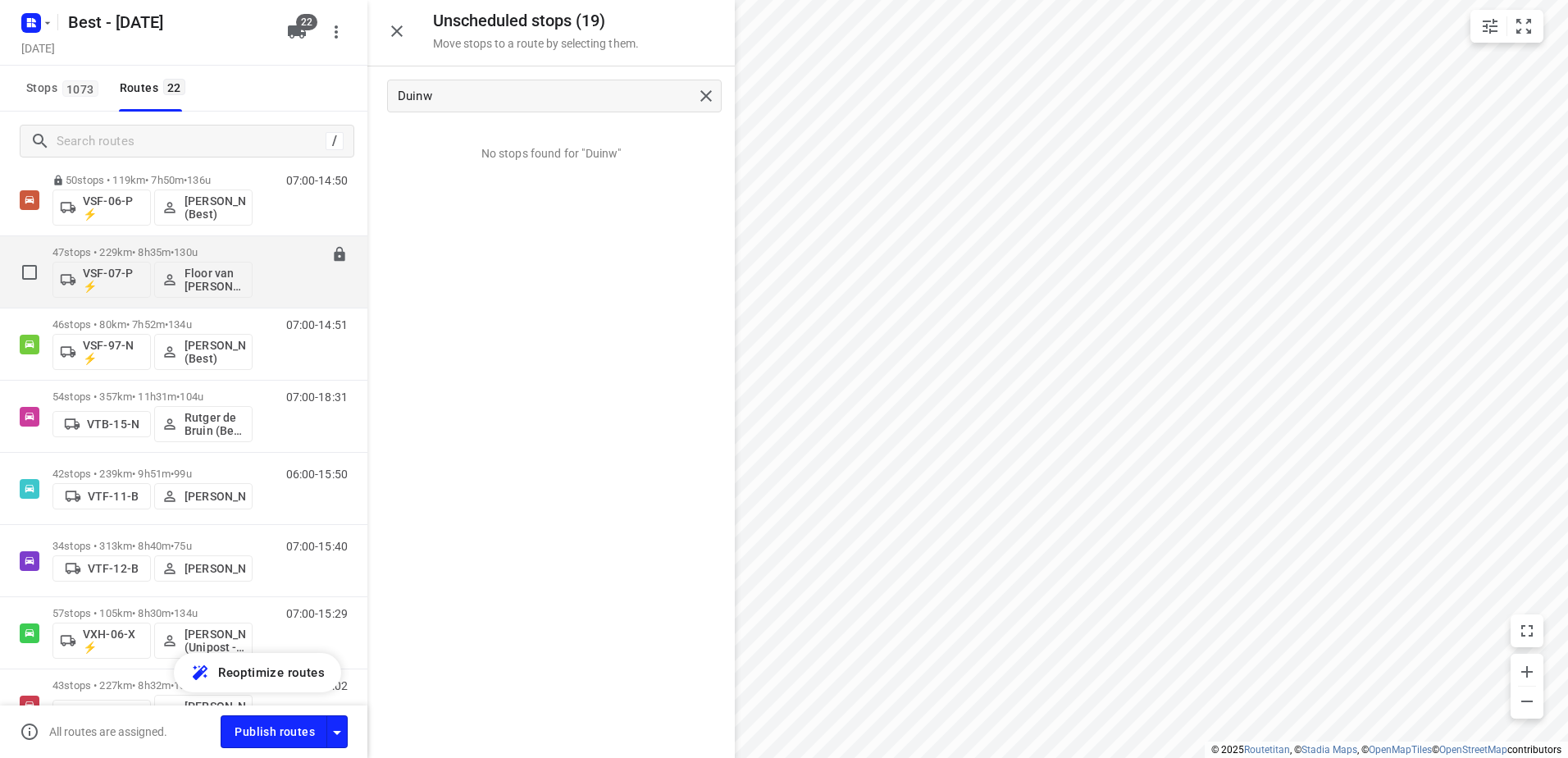
click at [174, 245] on div "47 stops • 229km • 8h35m • 130u VSF-07-P ⚡ Floor van Donzel (Best)" at bounding box center [152, 272] width 200 height 68
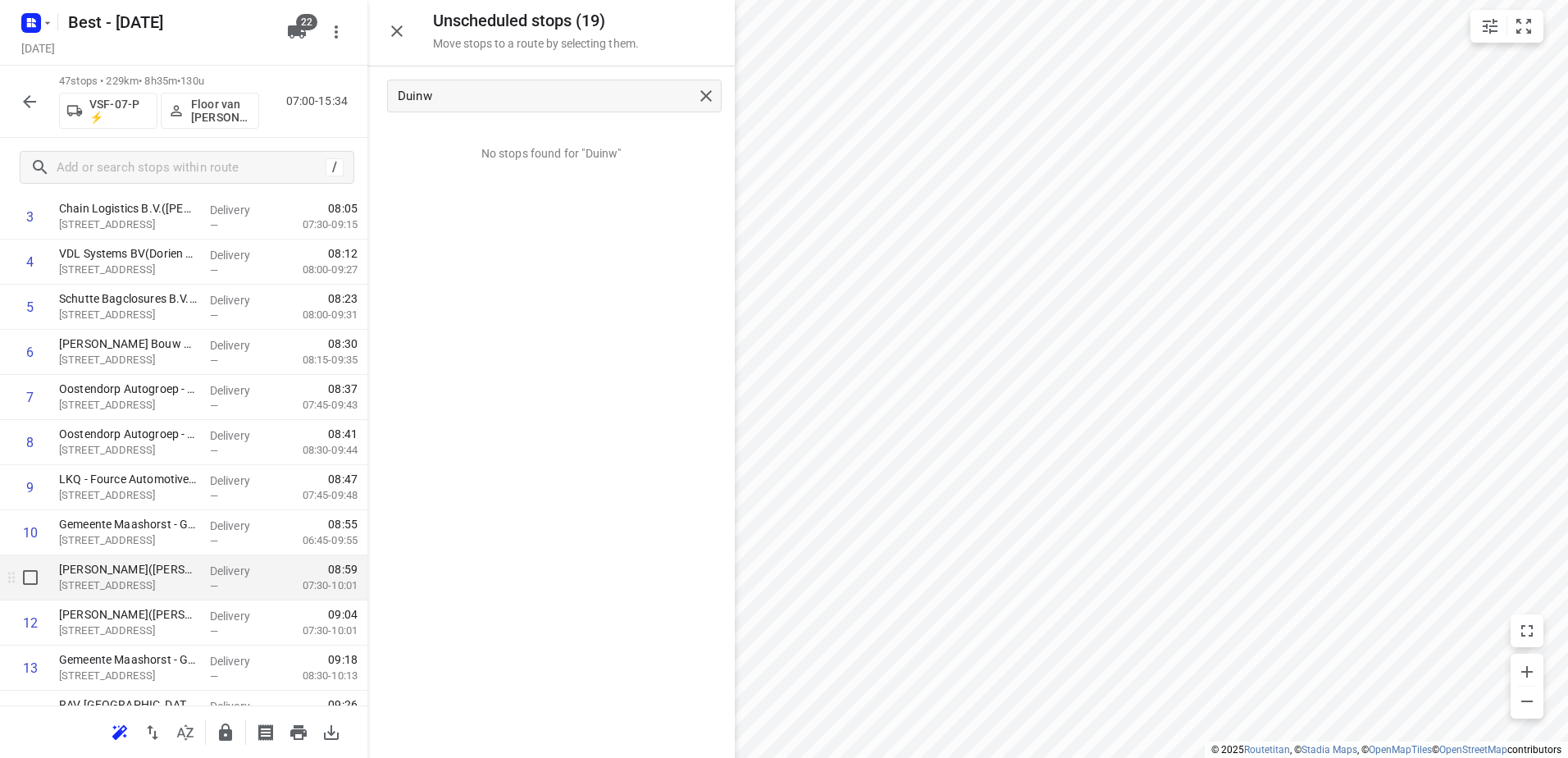
scroll to position [246, 0]
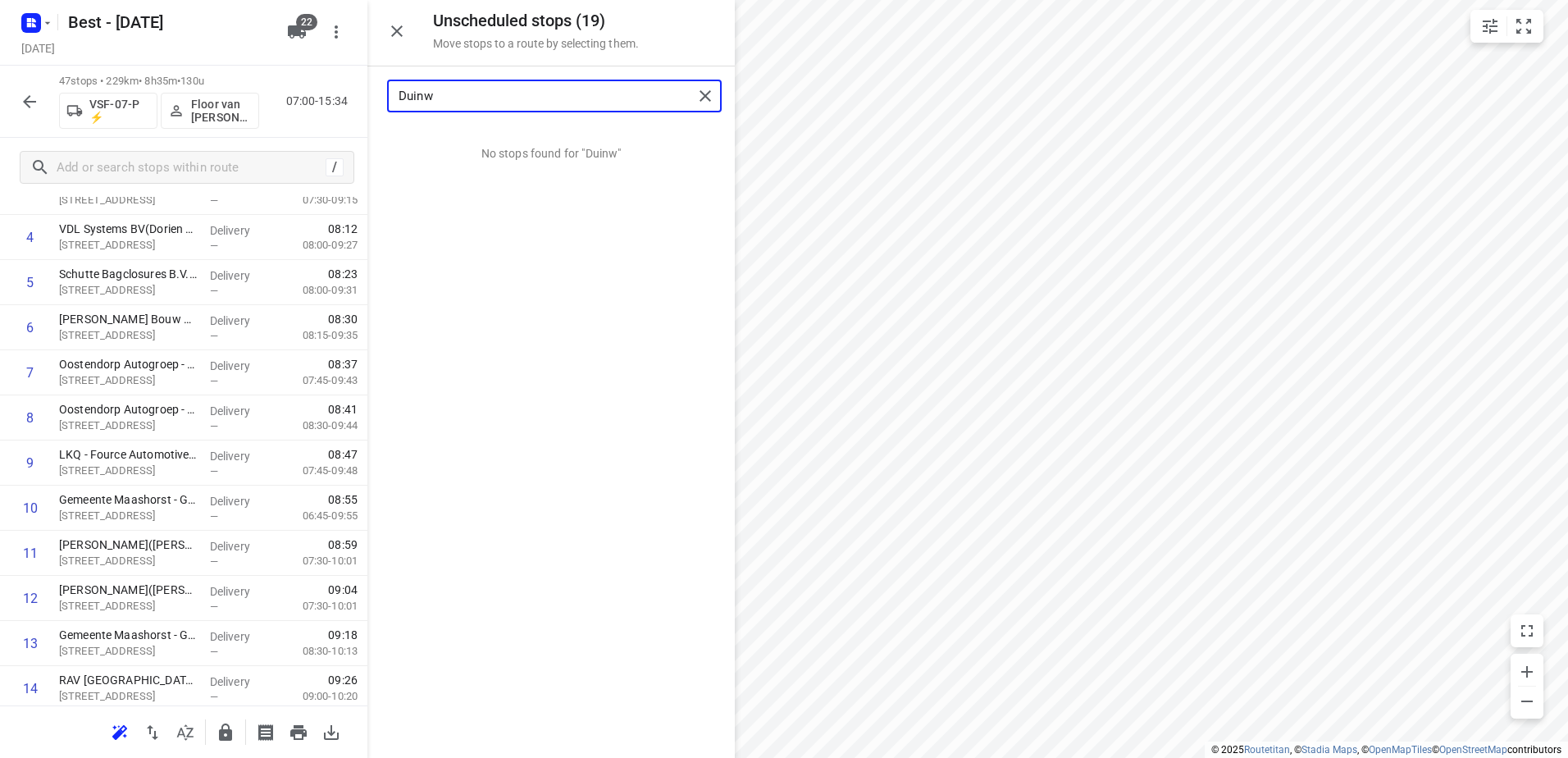
drag, startPoint x: 579, startPoint y: 91, endPoint x: 286, endPoint y: 32, distance: 298.9
click at [285, 63] on div "Unscheduled stops ( 19 ) Move stops to a route by selecting them. Duinw No stop…" at bounding box center [184, 379] width 368 height 758
type input "handel"
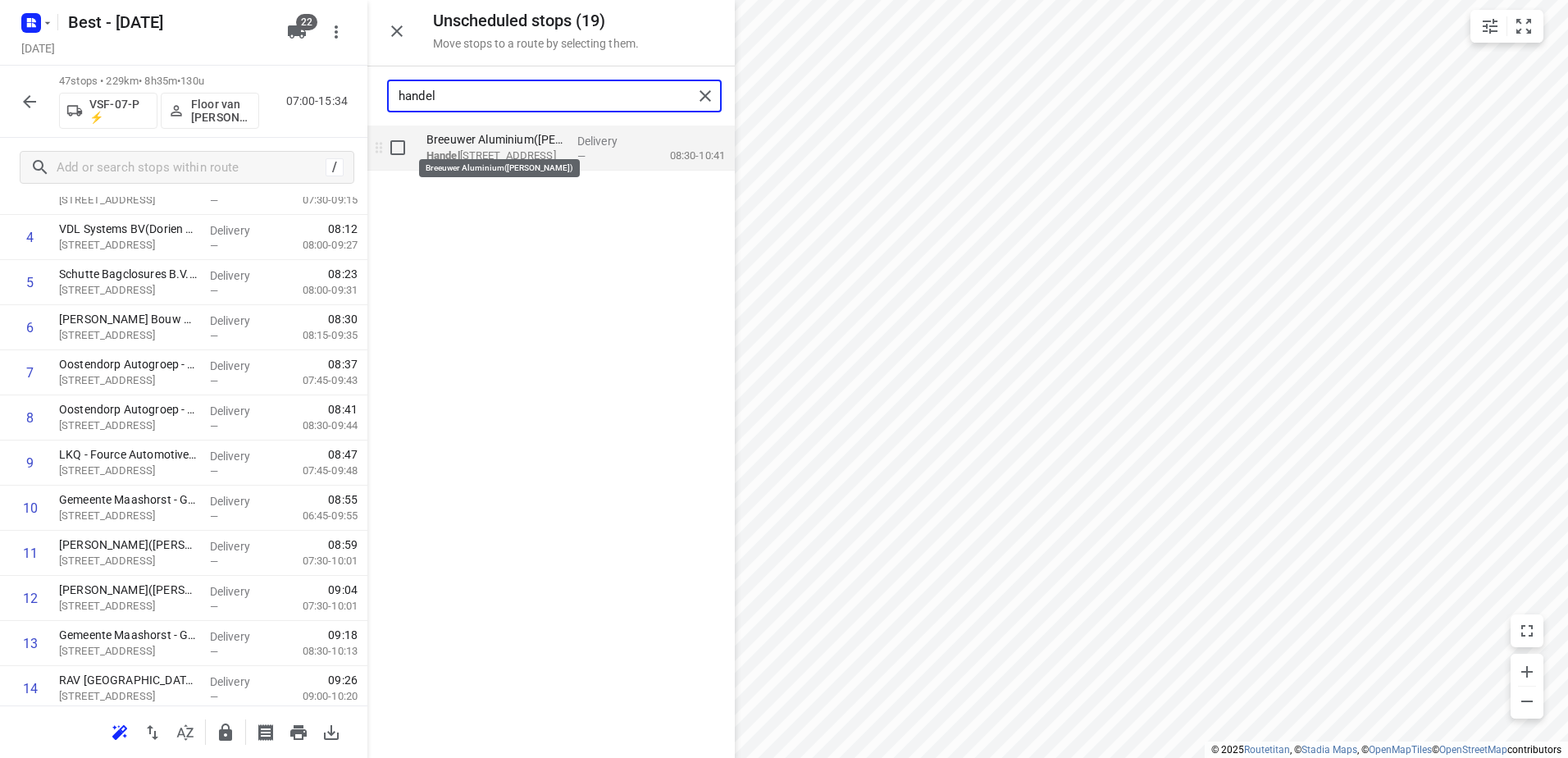
click at [530, 142] on p "Breeuwer Aluminium(Brenda Willems)" at bounding box center [495, 139] width 138 height 16
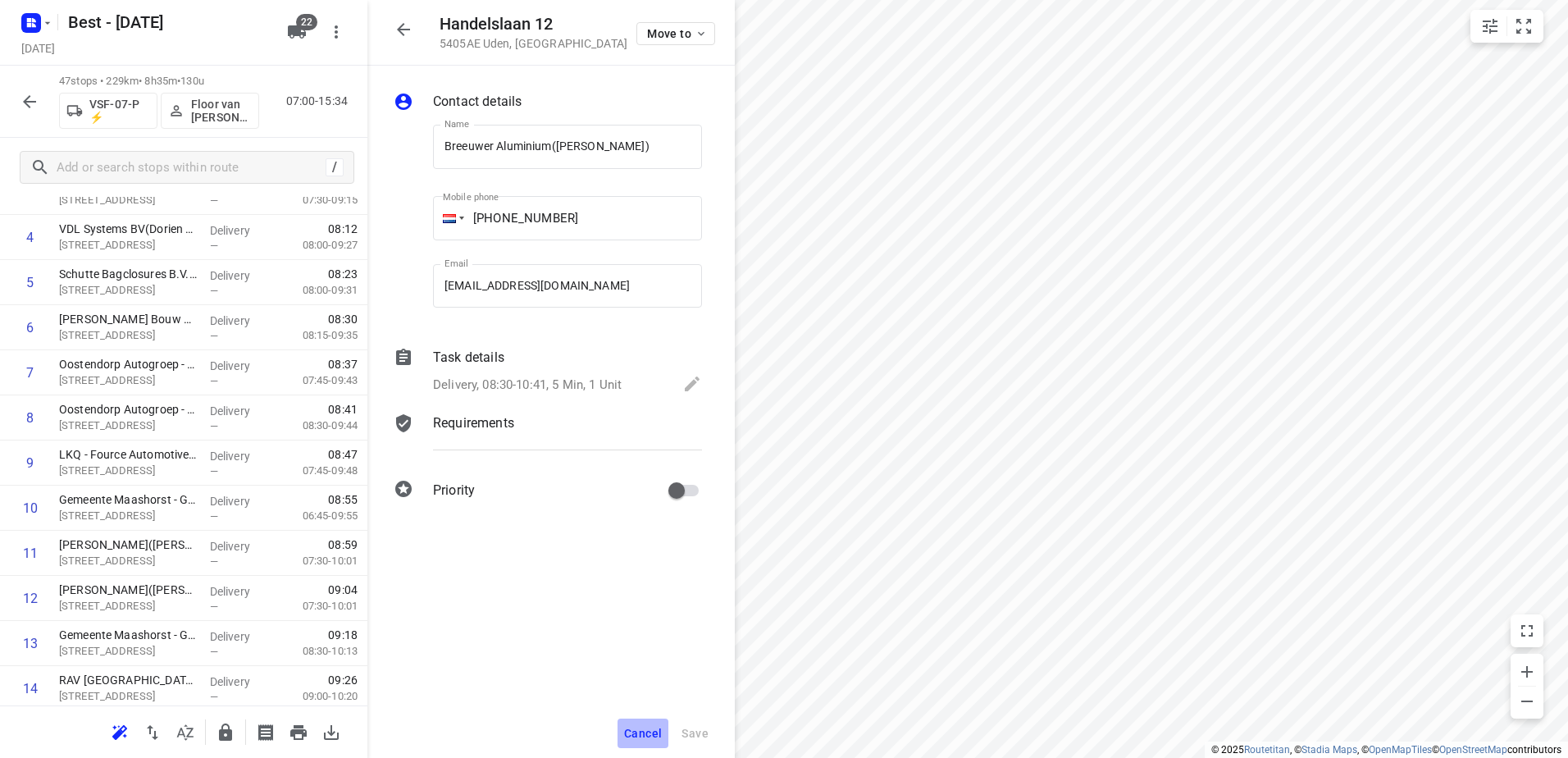
click at [637, 734] on span "Cancel" at bounding box center [643, 733] width 38 height 13
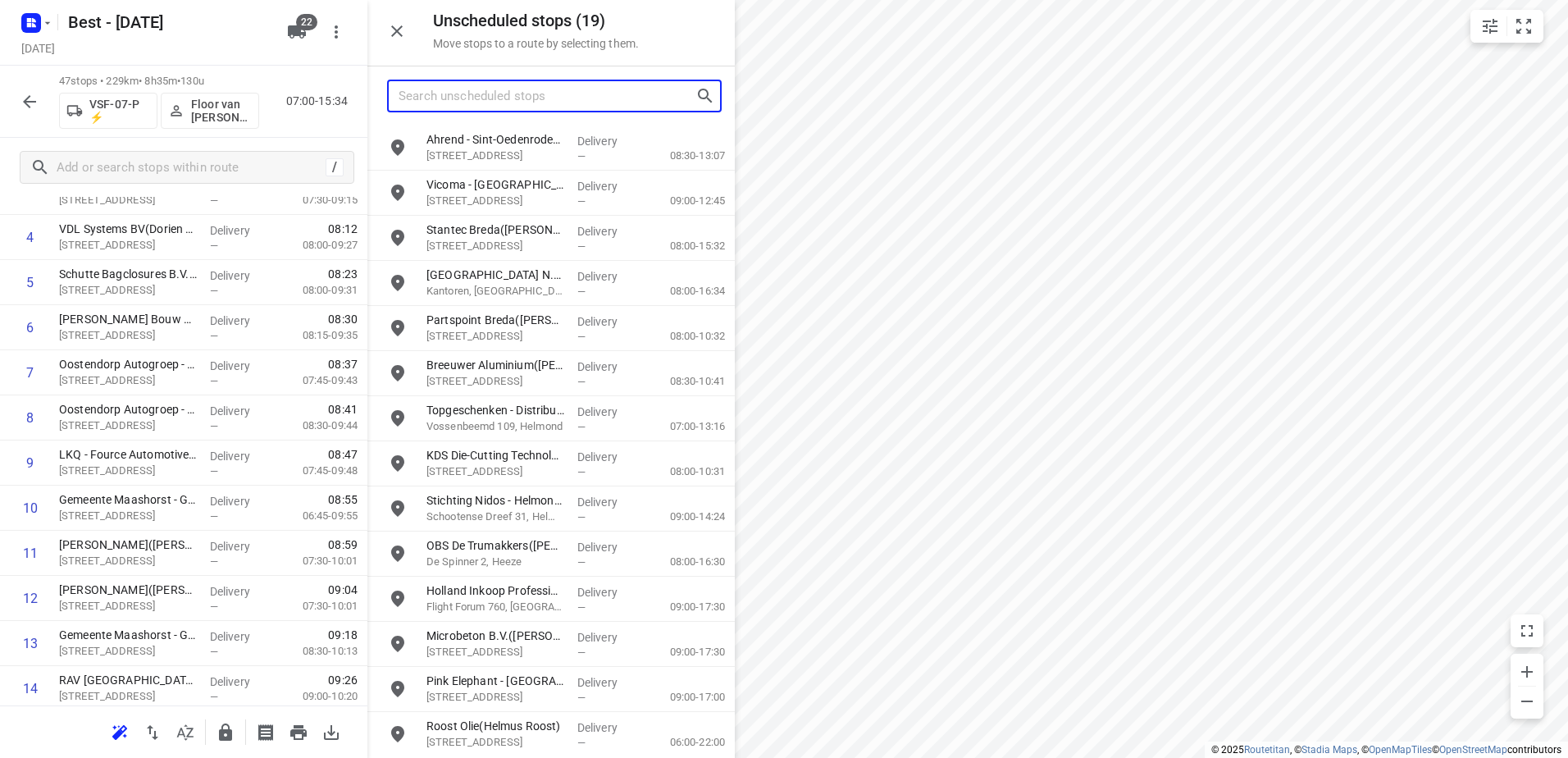
click at [540, 103] on input "Search unscheduled stops" at bounding box center [546, 96] width 297 height 25
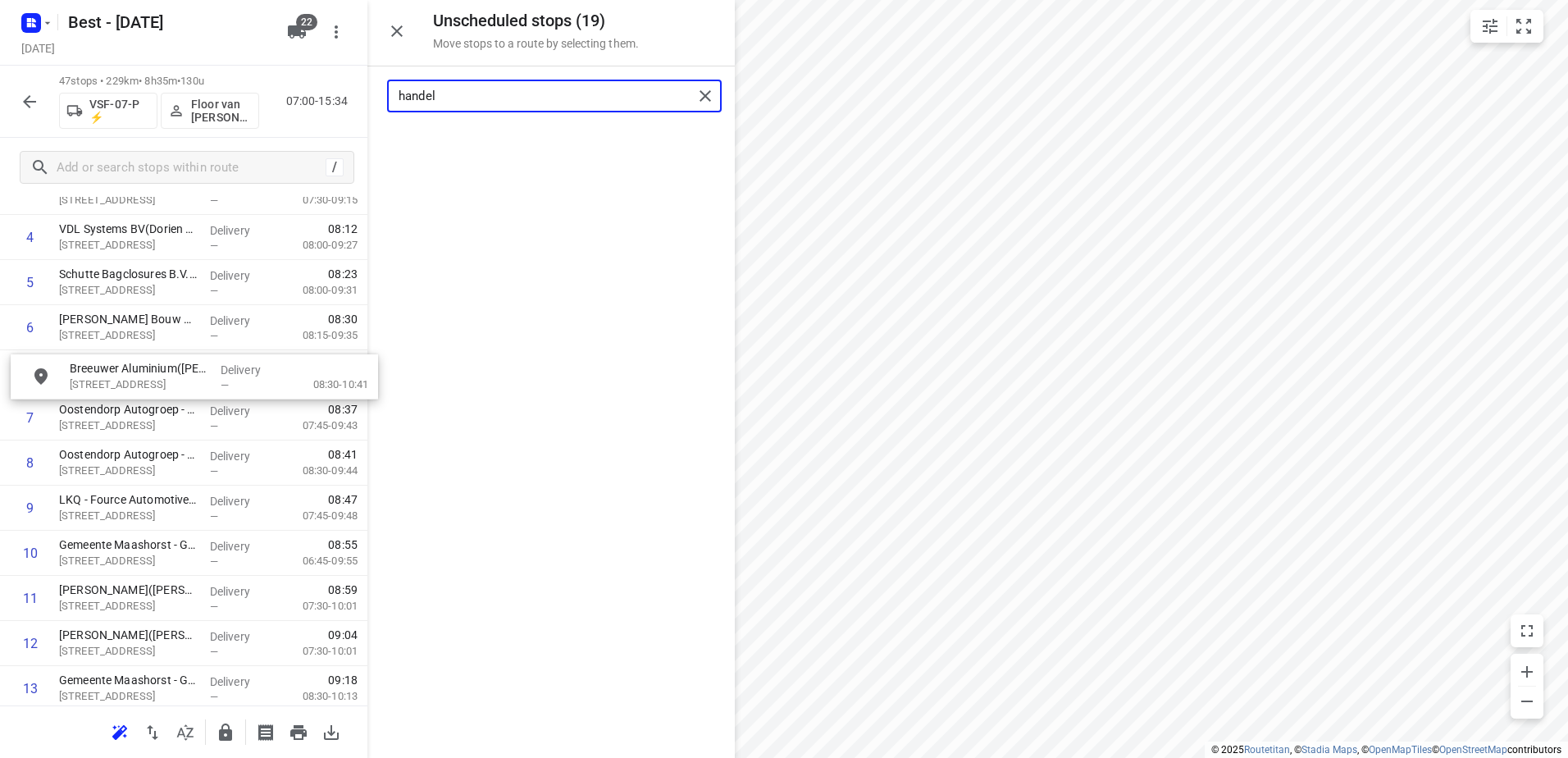
scroll to position [235, 0]
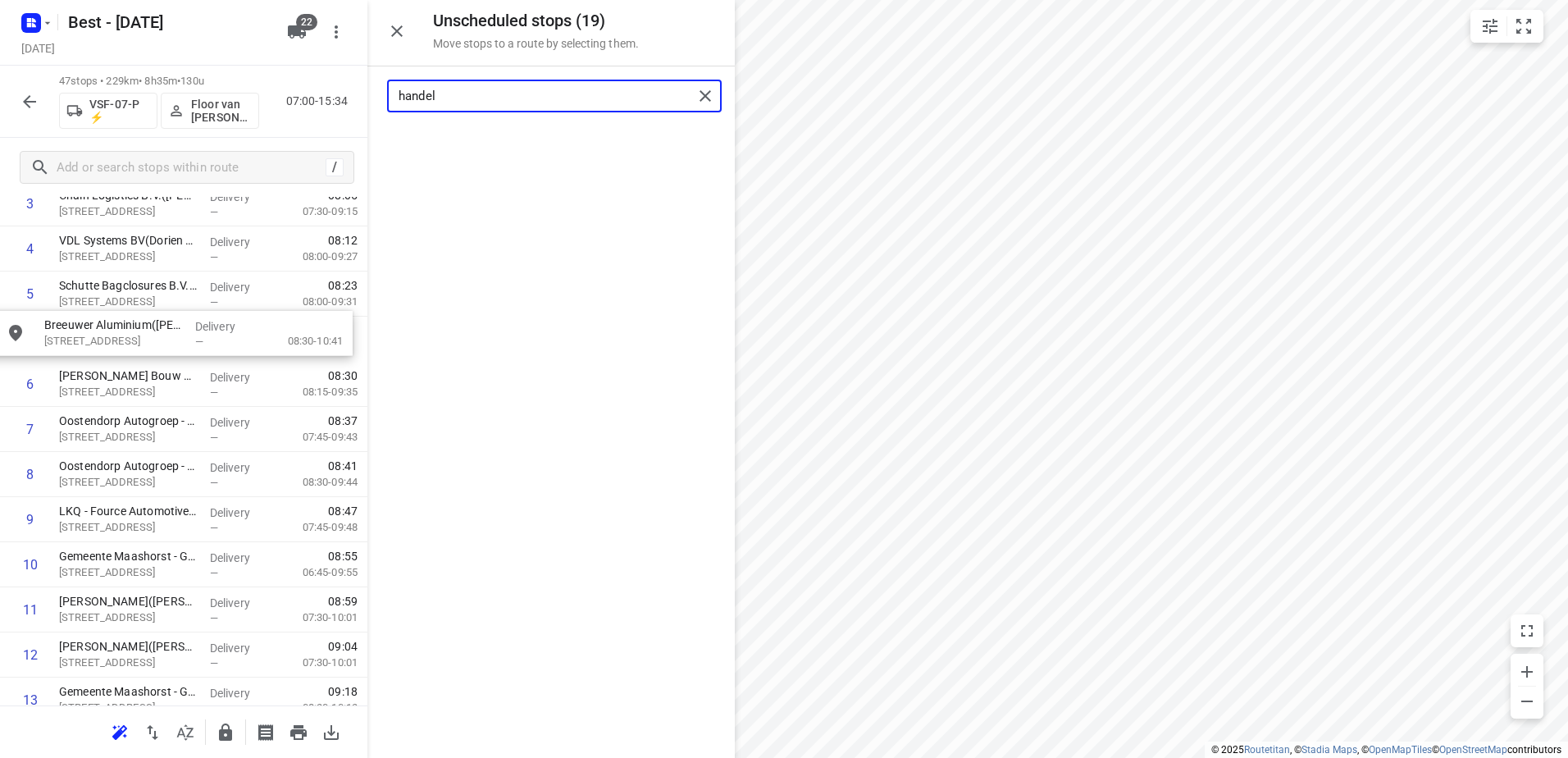
drag, startPoint x: 501, startPoint y: 152, endPoint x: 113, endPoint y: 340, distance: 431.1
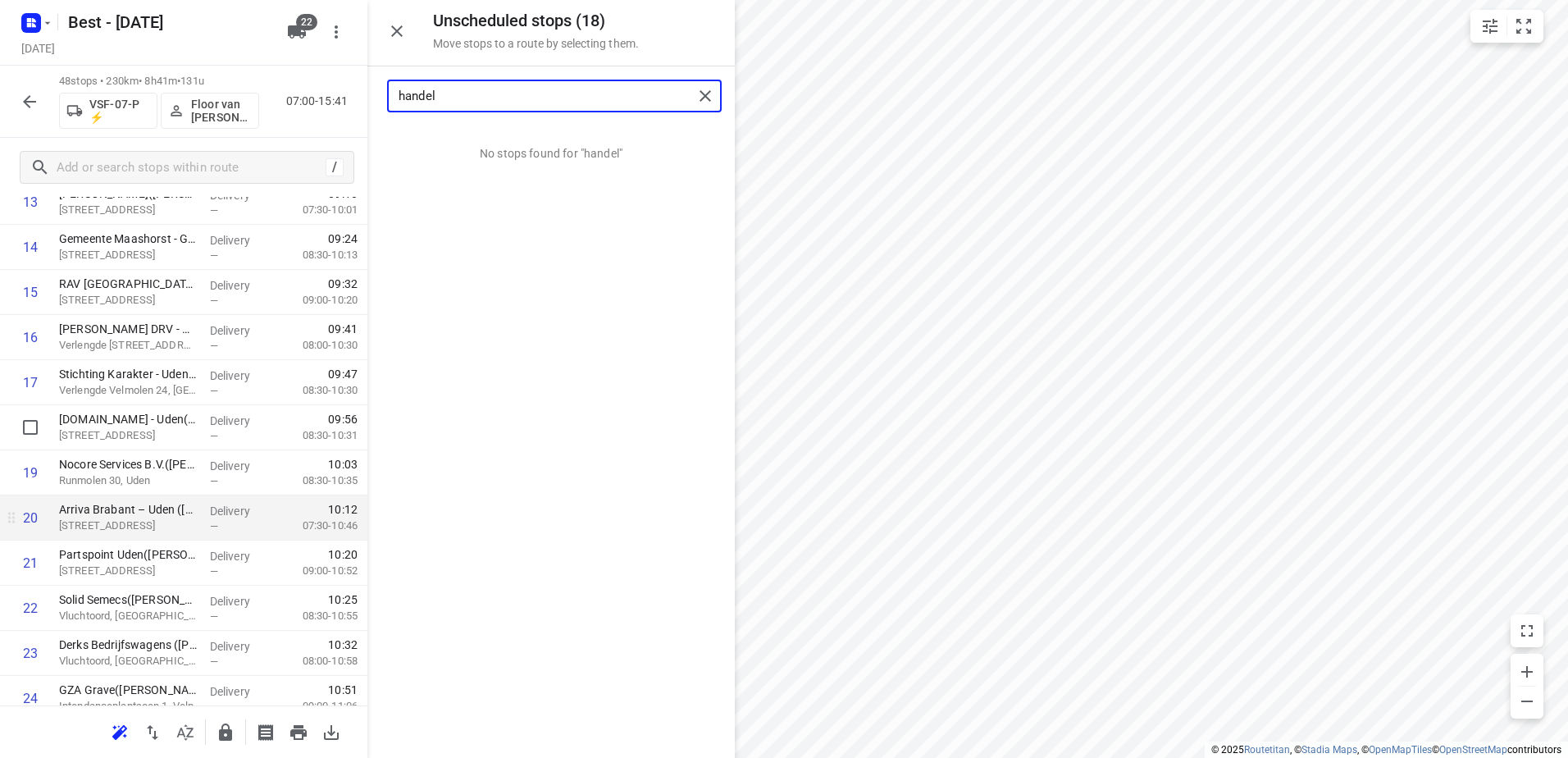
scroll to position [727, 0]
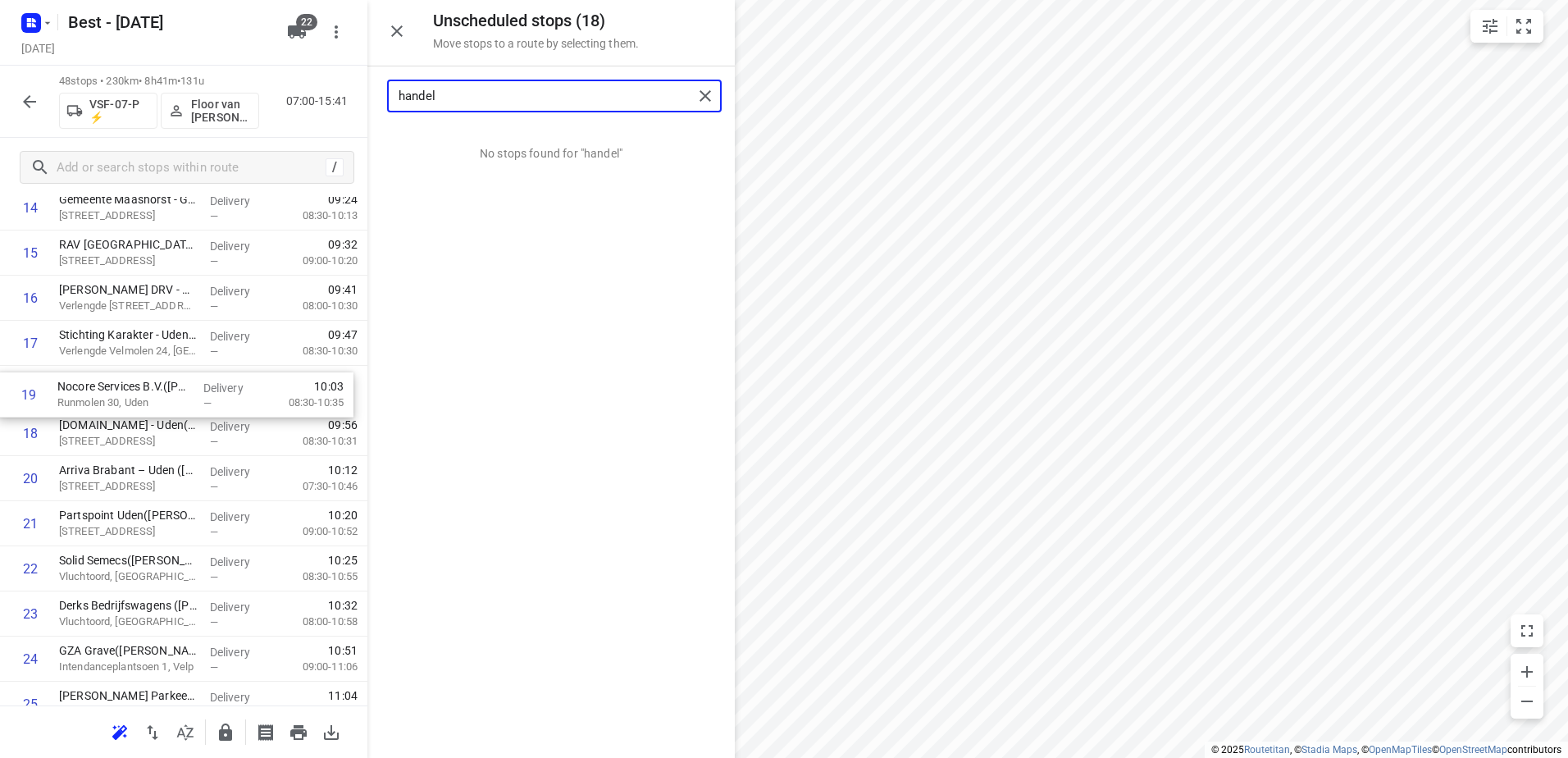
drag, startPoint x: 276, startPoint y: 419, endPoint x: 274, endPoint y: 376, distance: 43.0
click at [274, 376] on div "1 Swiss Sense(Rinke Wijnheijmer) Jagersveld 15, Uden Delivery — 07:34 07:30-09:…" at bounding box center [184, 682] width 368 height 2165
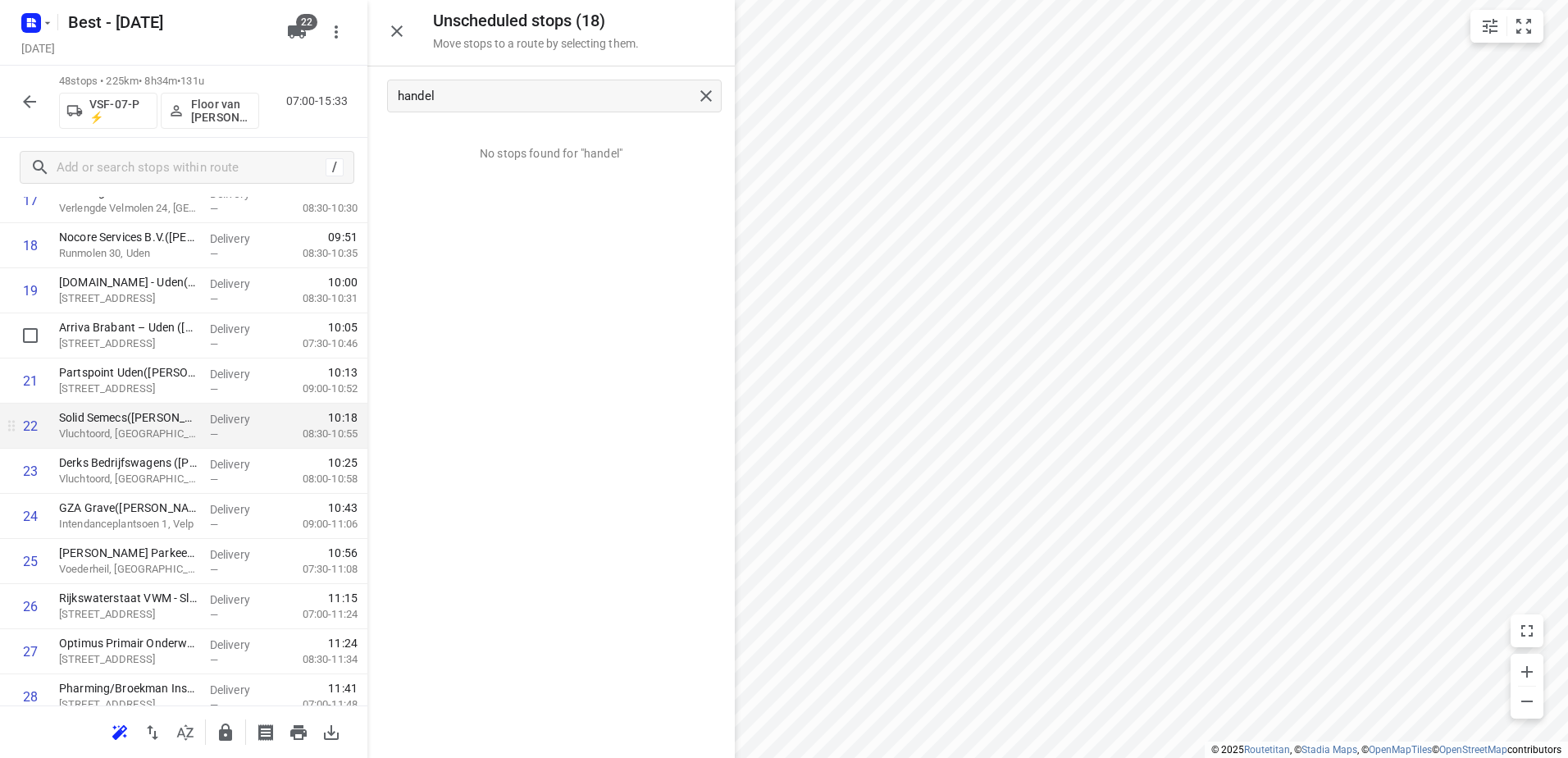
scroll to position [891, 0]
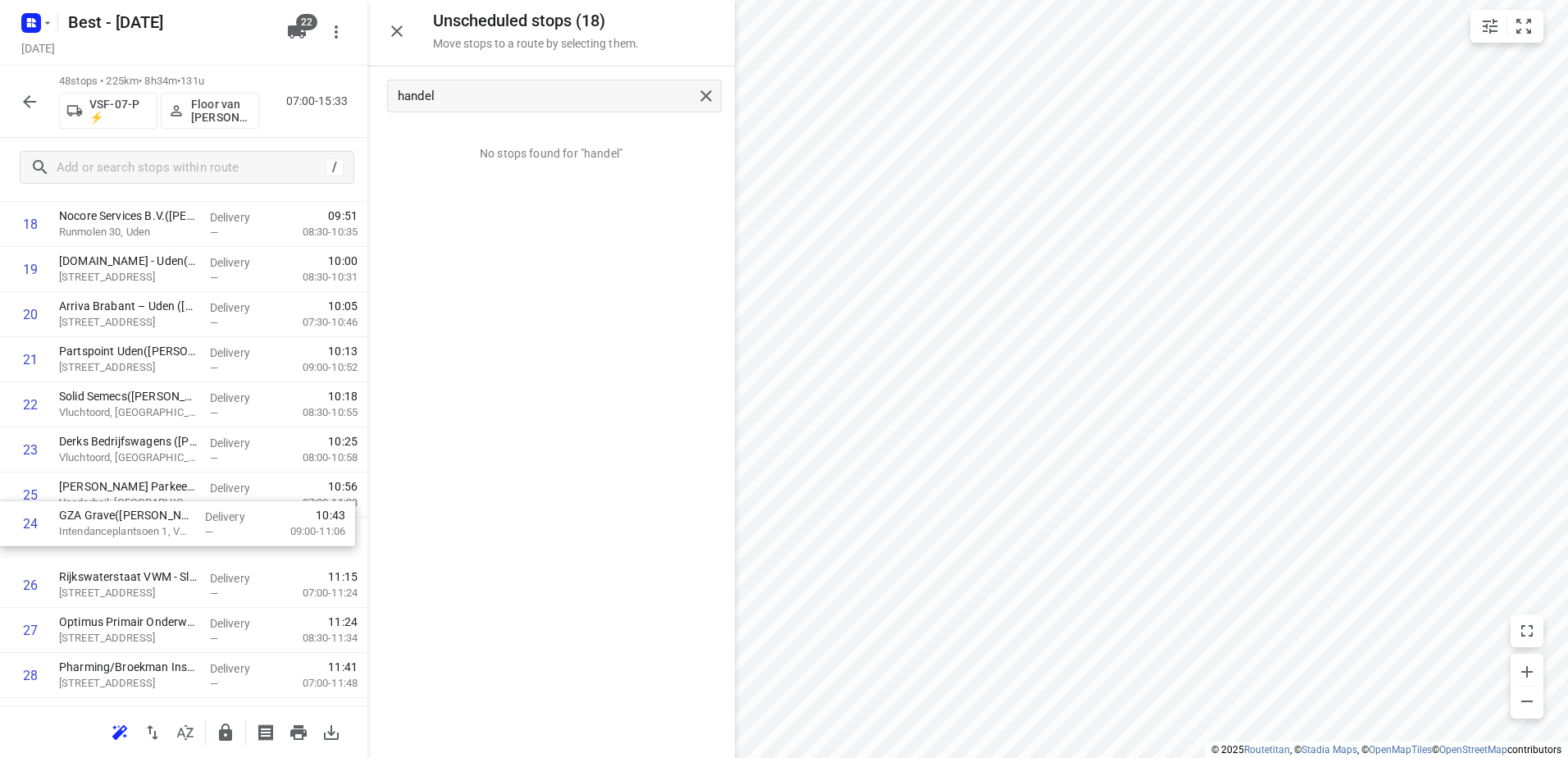
drag, startPoint x: 205, startPoint y: 492, endPoint x: 205, endPoint y: 524, distance: 32.0
click at [205, 524] on div "1 Swiss Sense(Rinke Wijnheijmer) Jagersveld 15, Uden Delivery — 07:34 07:30-09:…" at bounding box center [184, 518] width 368 height 2165
drag, startPoint x: 249, startPoint y: 318, endPoint x: 248, endPoint y: 548, distance: 230.0
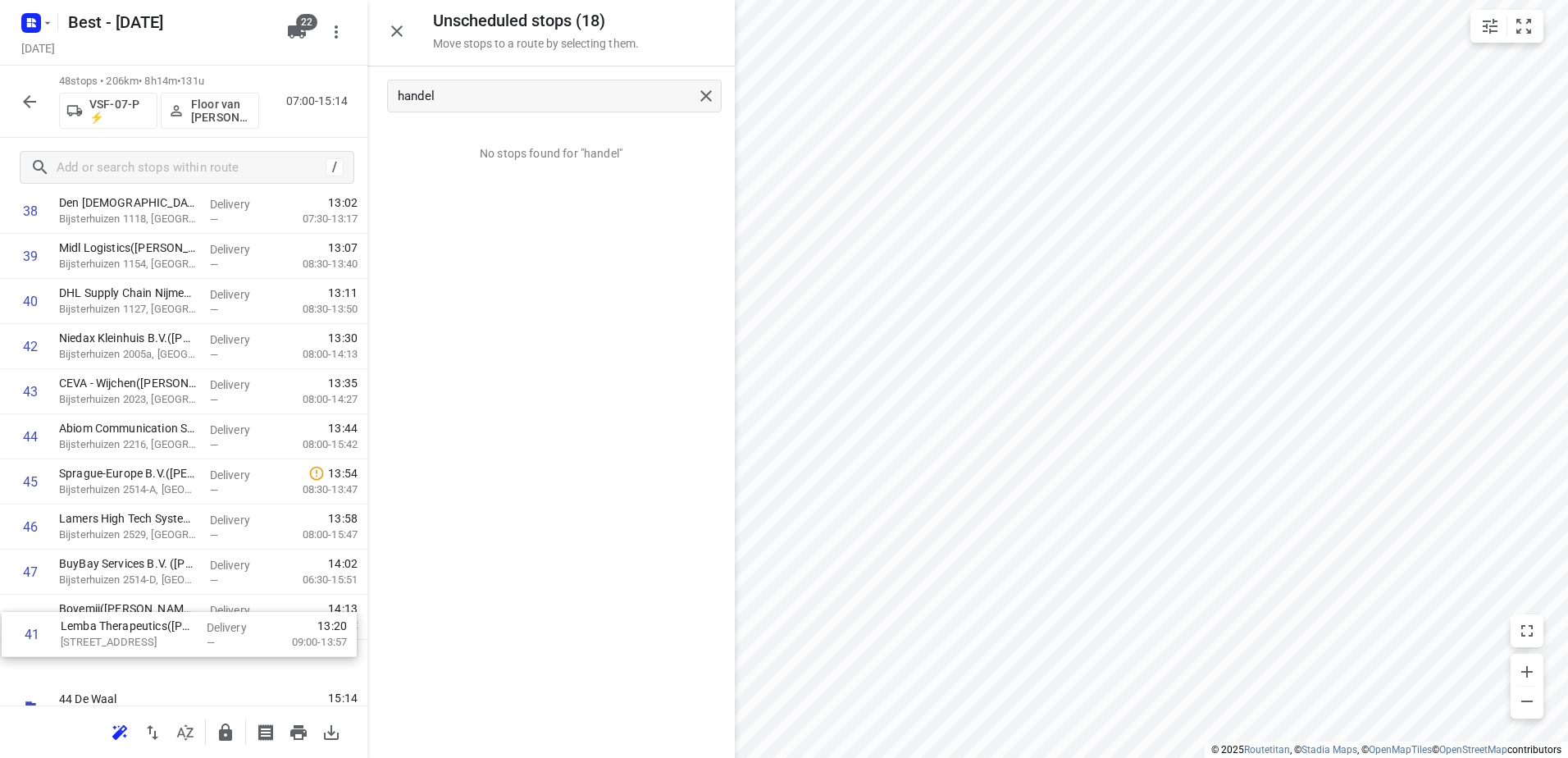
scroll to position [1831, 0]
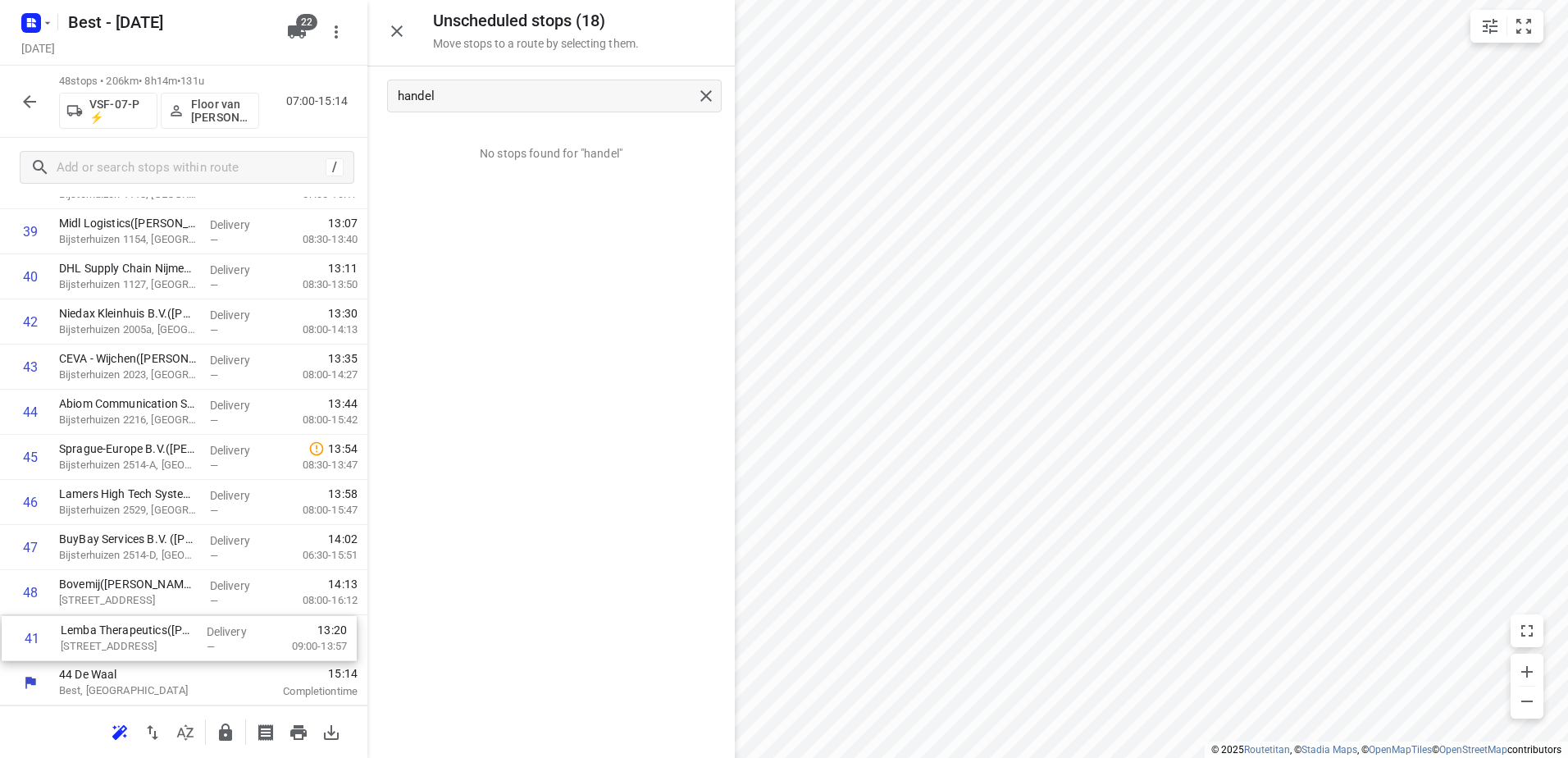
drag, startPoint x: 244, startPoint y: 512, endPoint x: 244, endPoint y: 667, distance: 155.0
click at [235, 742] on button "button" at bounding box center [225, 732] width 33 height 33
click at [30, 109] on icon "button" at bounding box center [30, 101] width 20 height 20
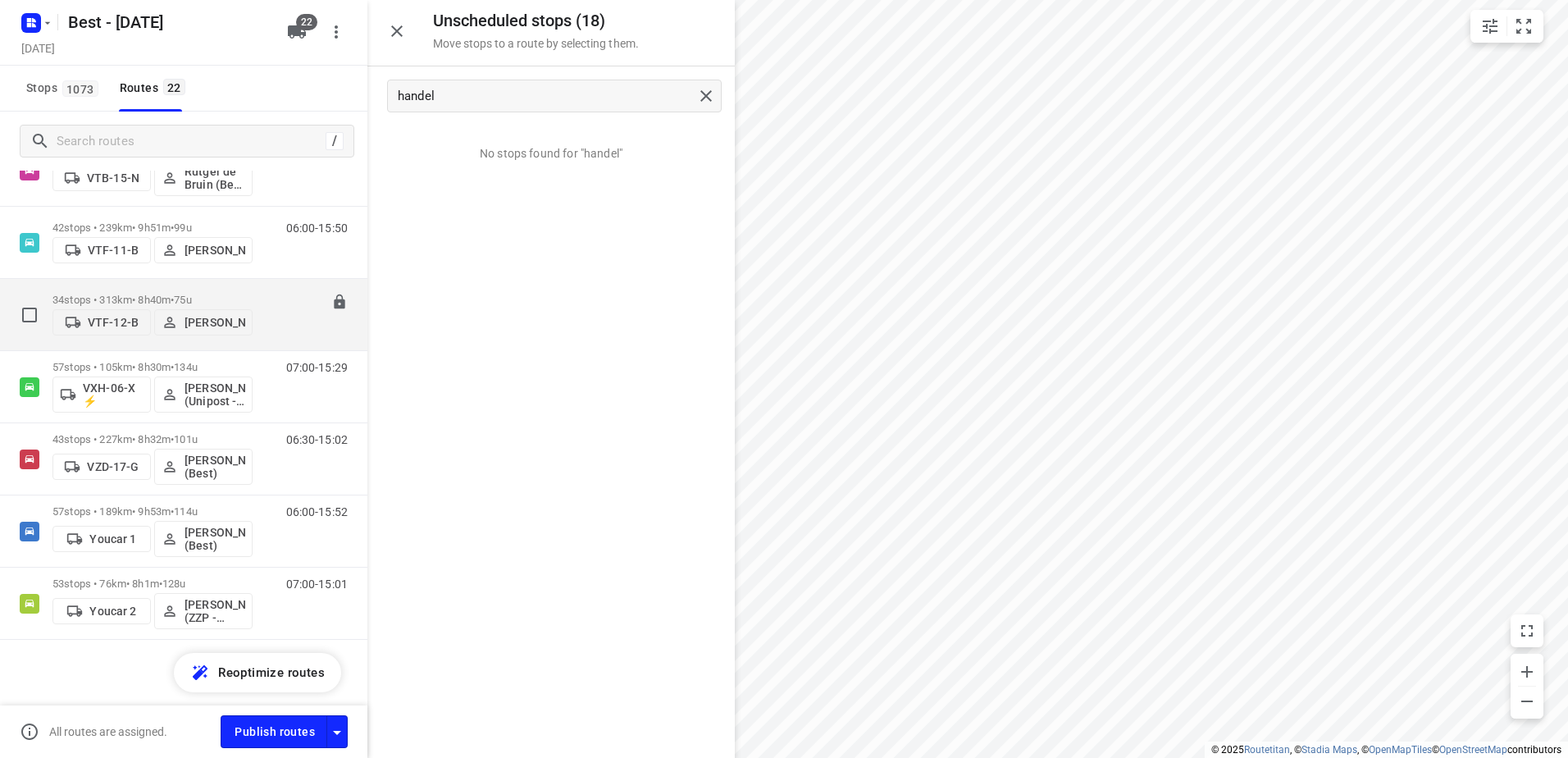
scroll to position [1039, 0]
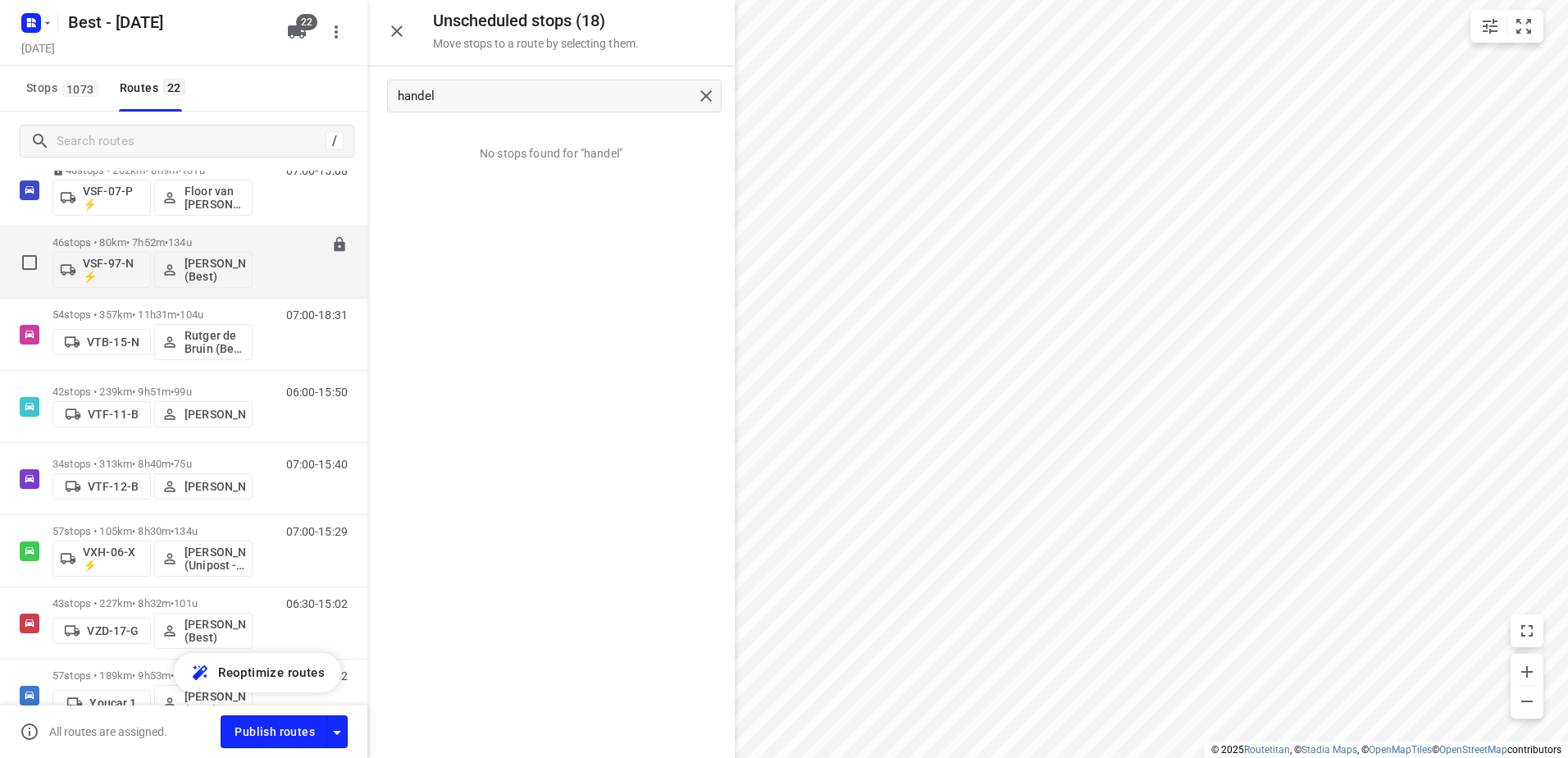
click at [134, 231] on div "46 stops • 80km • 7h52m • 134u VSF-97-N ⚡ Demi Walraven (Best)" at bounding box center [152, 262] width 200 height 68
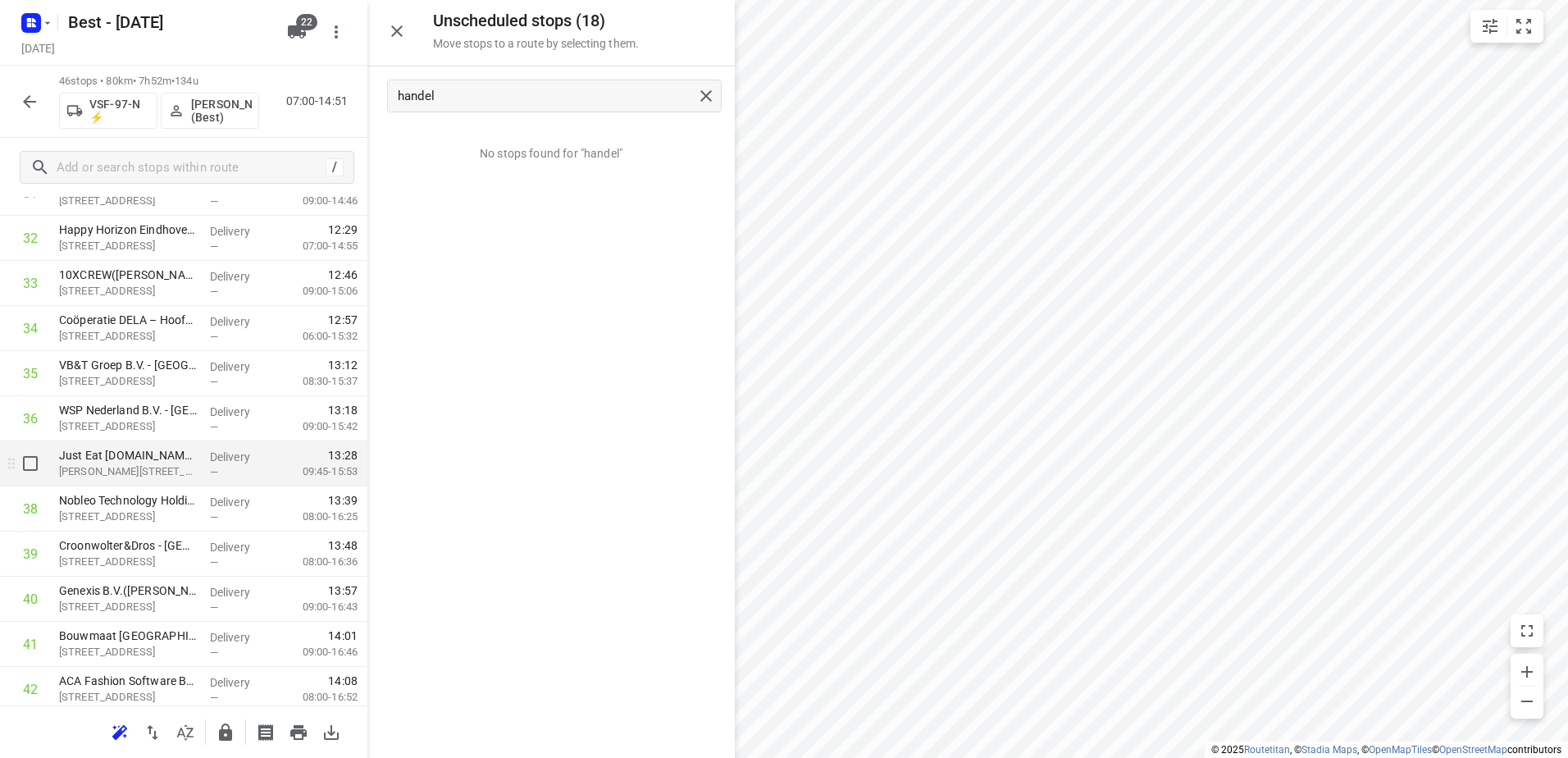
scroll to position [1558, 0]
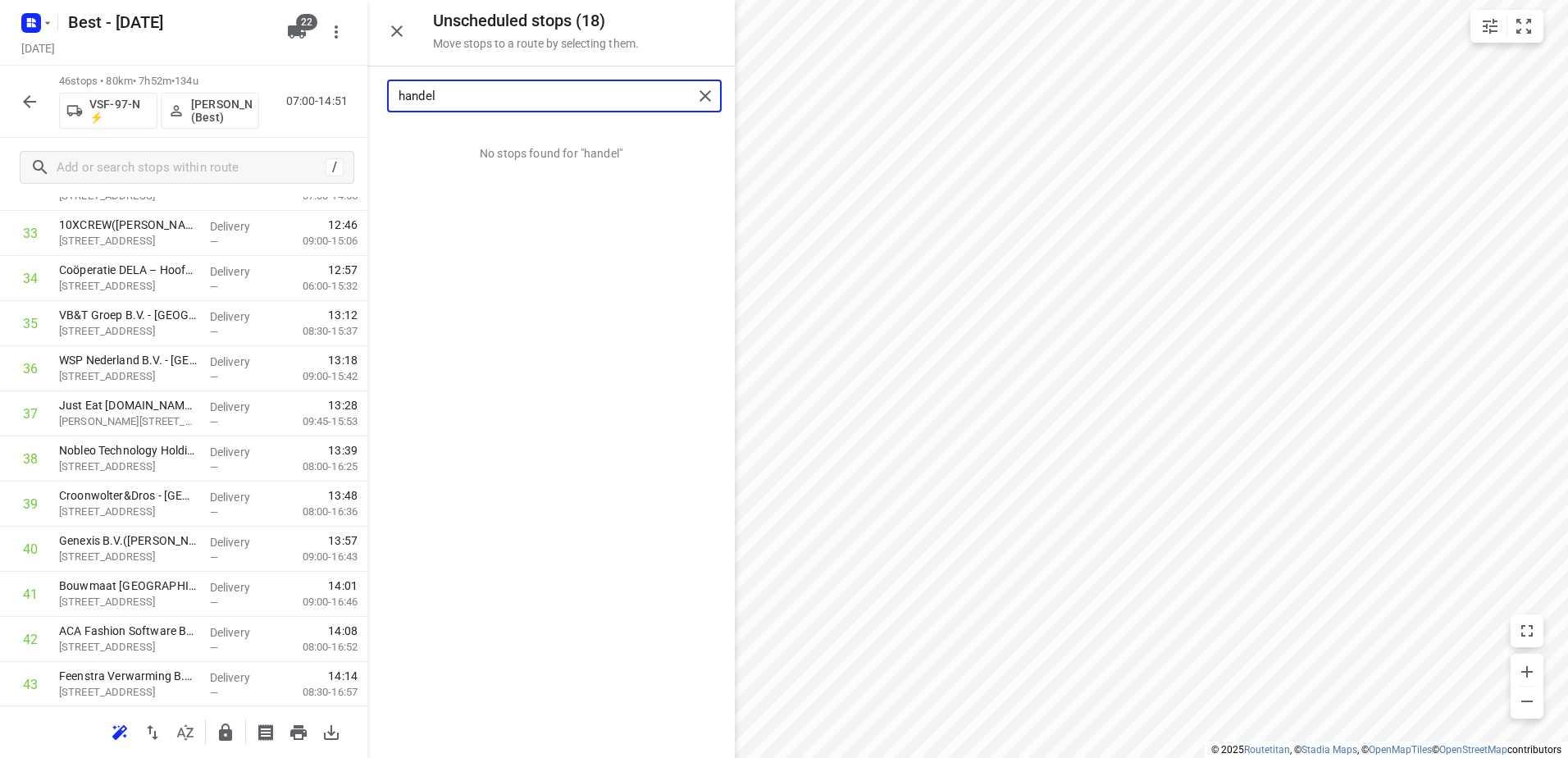
drag, startPoint x: 584, startPoint y: 97, endPoint x: 349, endPoint y: 84, distance: 235.4
click at [349, 84] on div "Unscheduled stops ( 18 ) Move stops to a route by selecting them. handel No sto…" at bounding box center [184, 379] width 368 height 758
drag, startPoint x: 515, startPoint y: 152, endPoint x: 118, endPoint y: 429, distance: 484.1
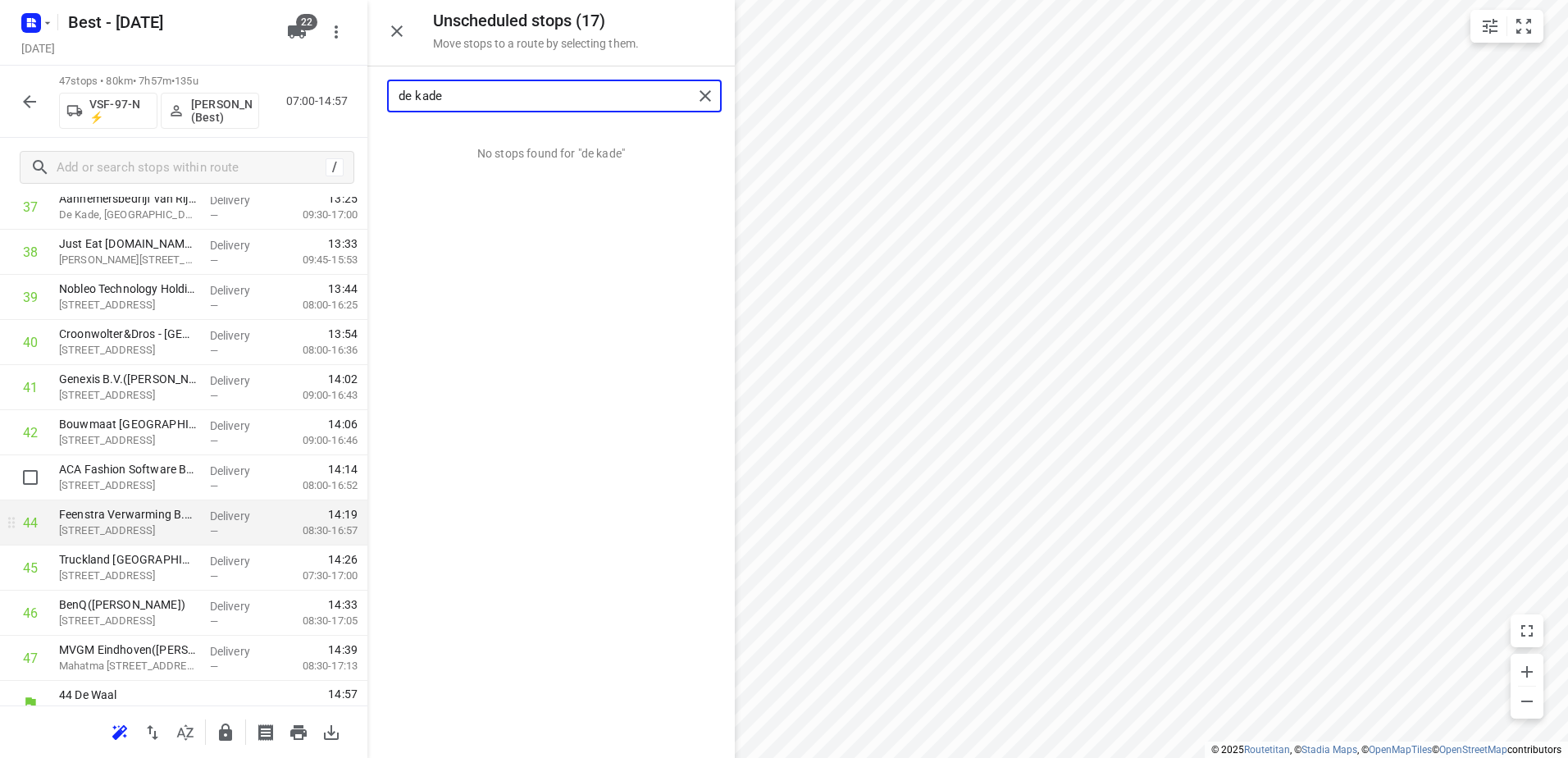
scroll to position [1786, 0]
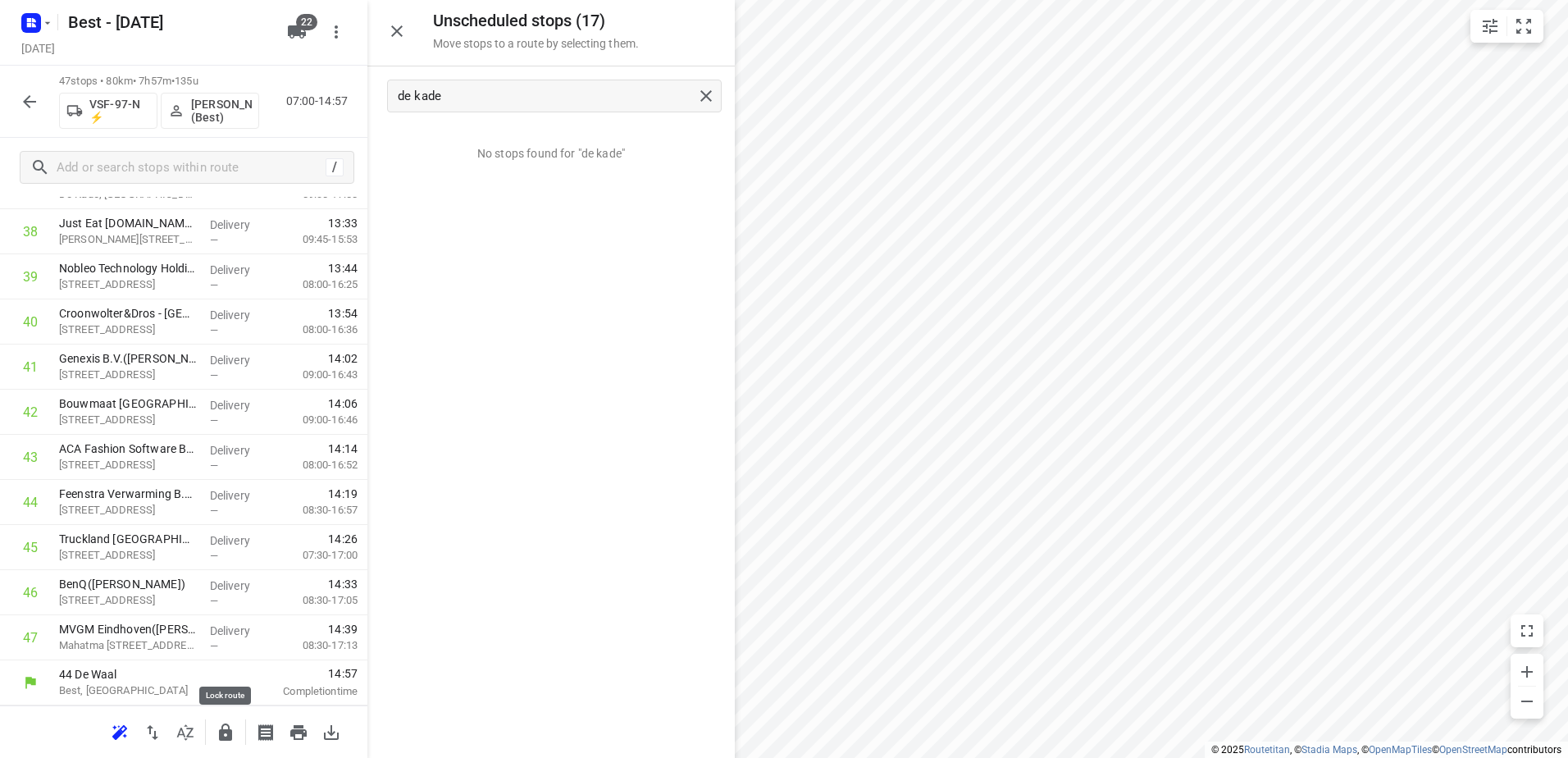
click at [235, 736] on button "button" at bounding box center [225, 732] width 33 height 33
click at [20, 98] on icon "button" at bounding box center [30, 101] width 20 height 20
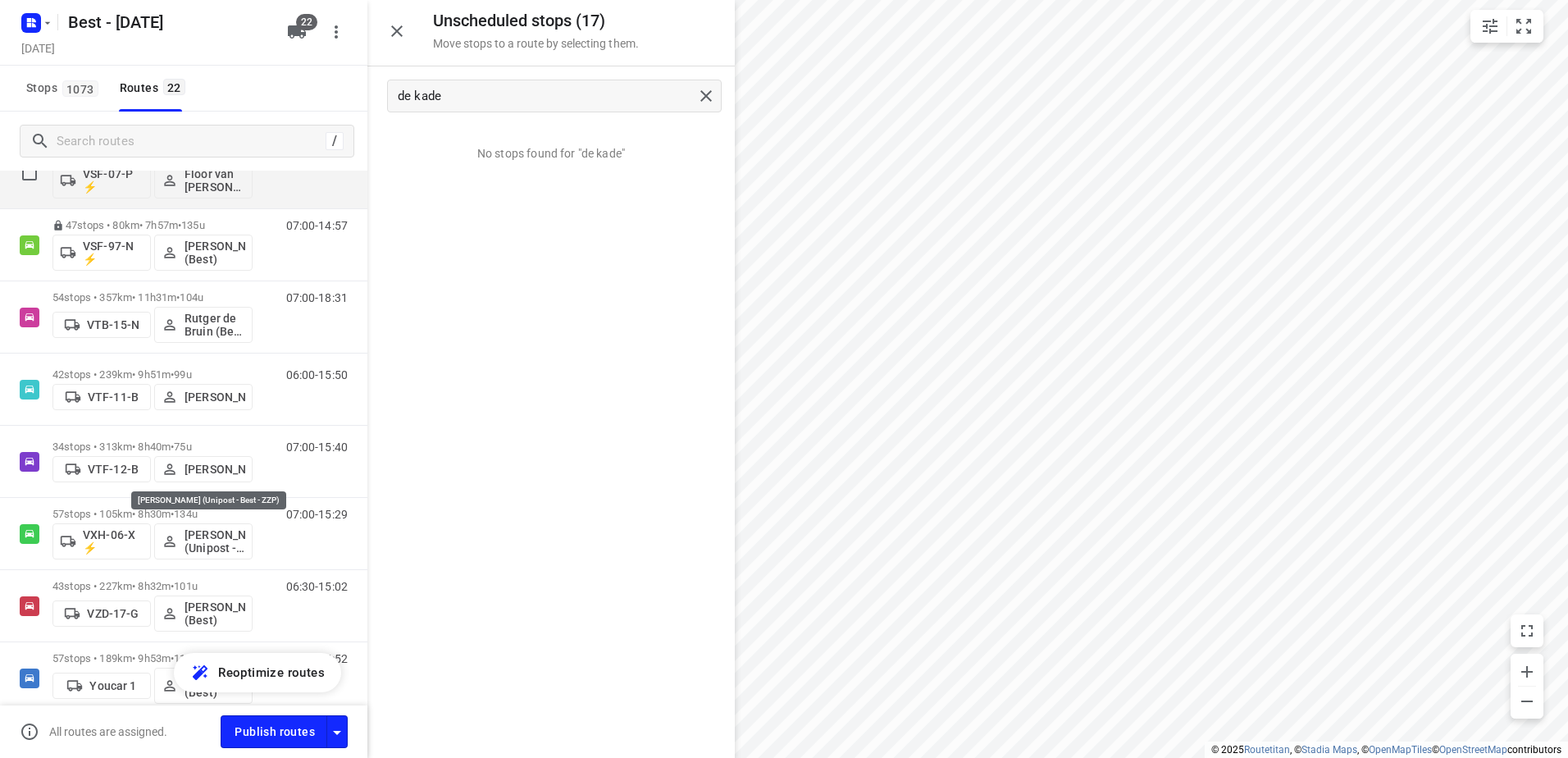
scroll to position [1039, 0]
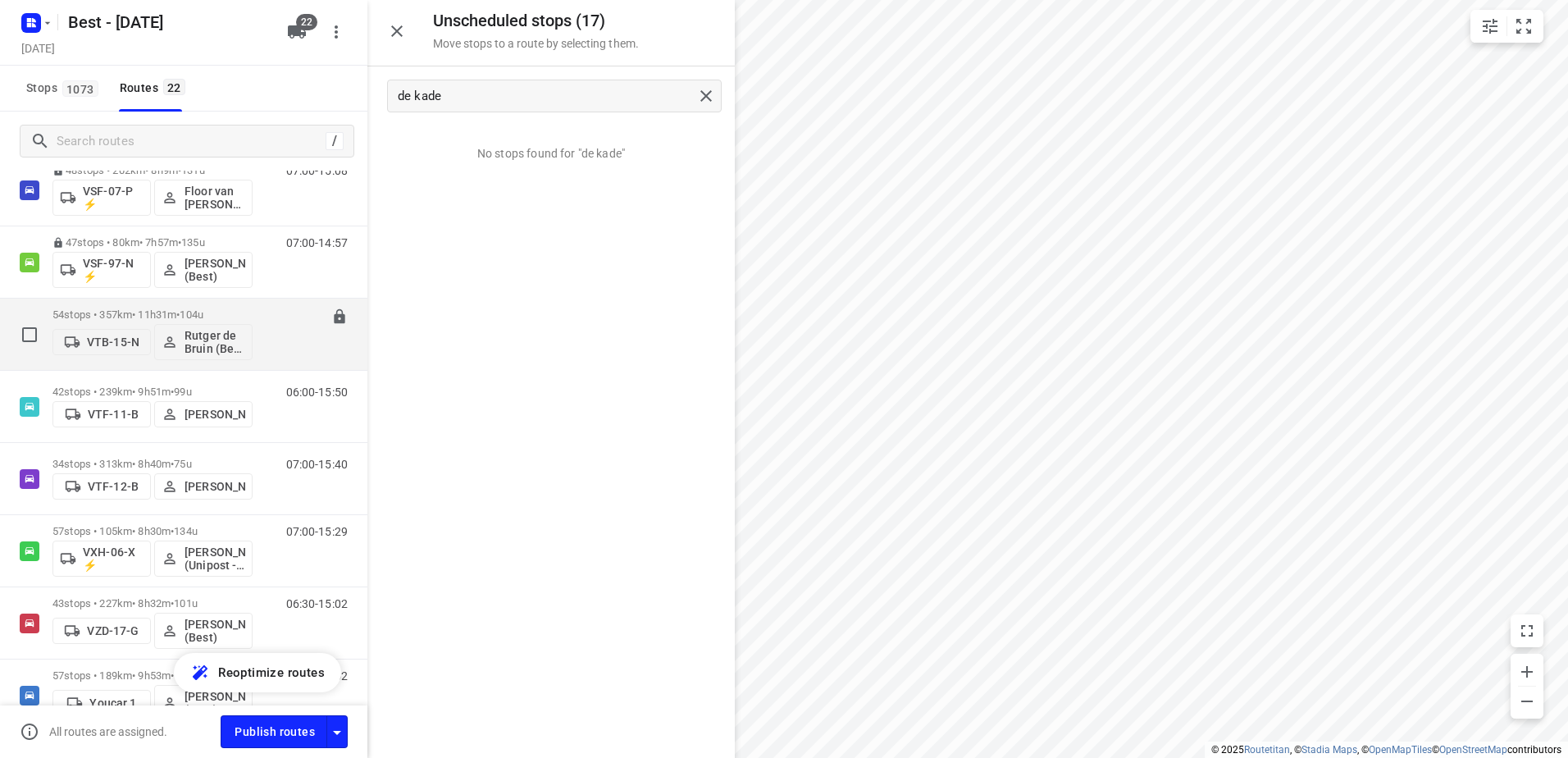
click at [152, 317] on p "54 stops • 357km • 11h31m • 104u" at bounding box center [152, 315] width 200 height 13
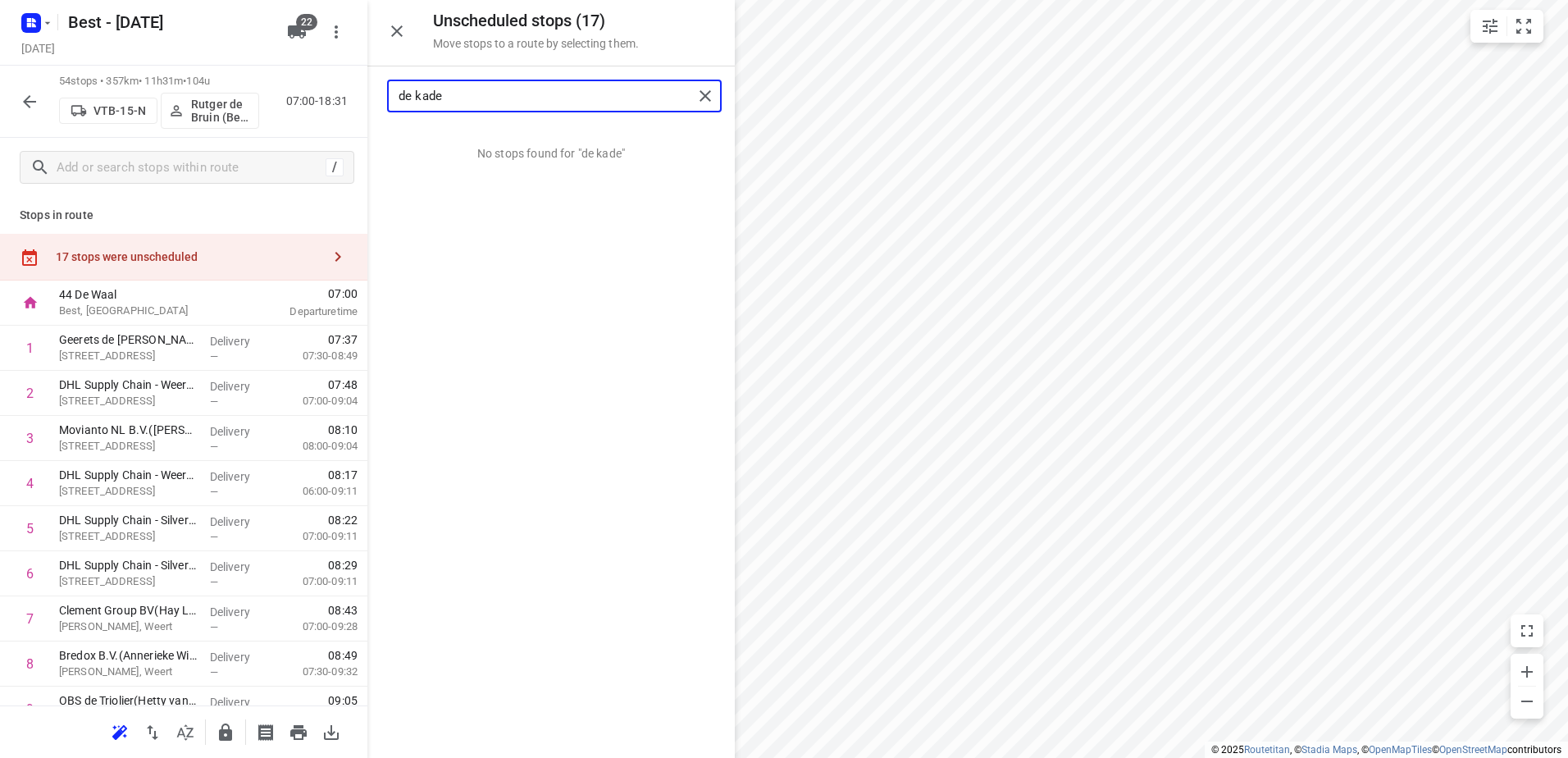
drag, startPoint x: 461, startPoint y: 86, endPoint x: 356, endPoint y: 87, distance: 105.0
click at [356, 87] on div "Unscheduled stops ( 17 ) Move stops to a route by selecting them. de kade No st…" at bounding box center [184, 379] width 368 height 758
drag, startPoint x: 416, startPoint y: 205, endPoint x: 139, endPoint y: 398, distance: 337.6
type input "venlo"
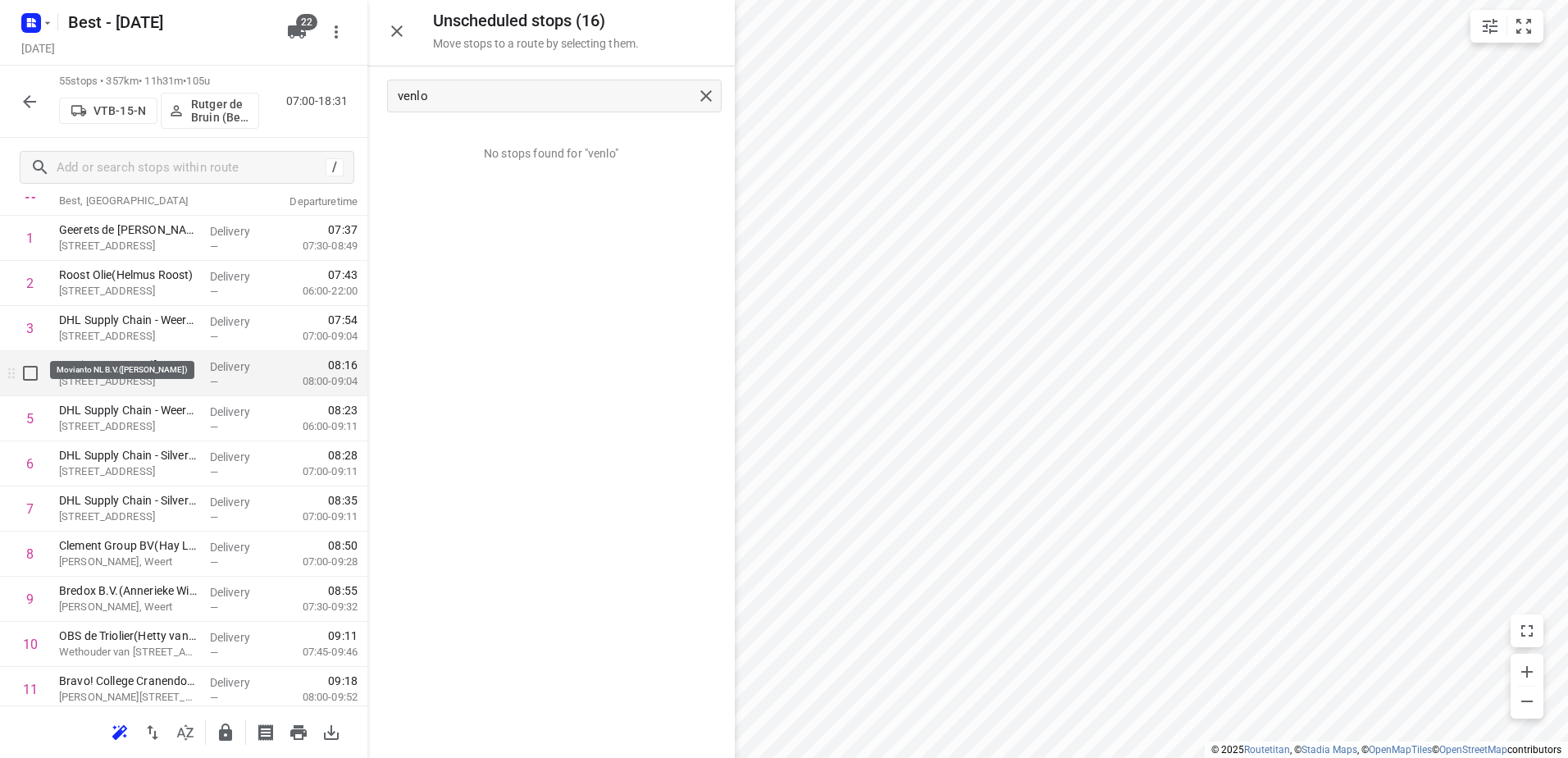
scroll to position [82, 0]
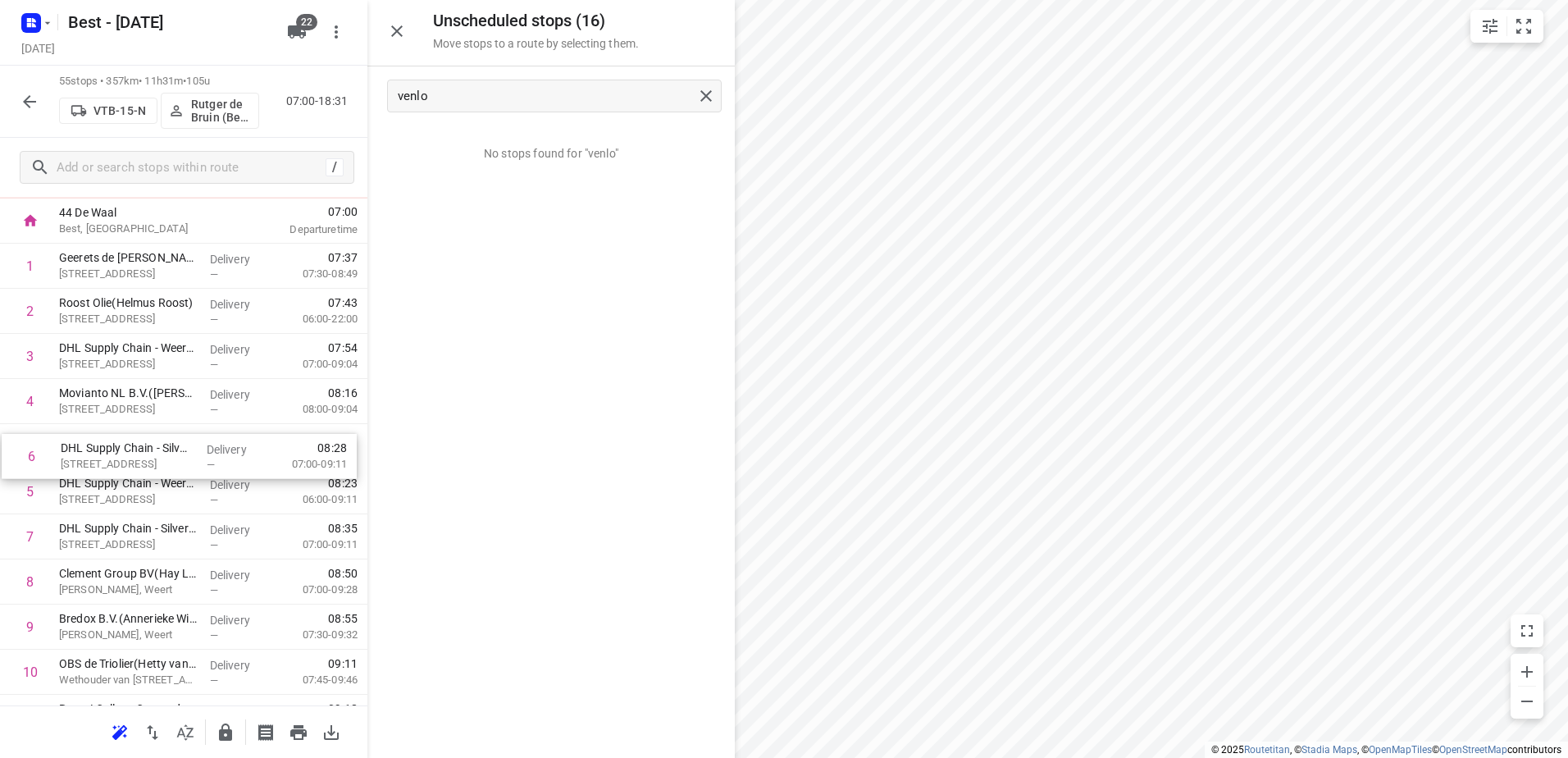
drag, startPoint x: 207, startPoint y: 501, endPoint x: 208, endPoint y: 451, distance: 50.0
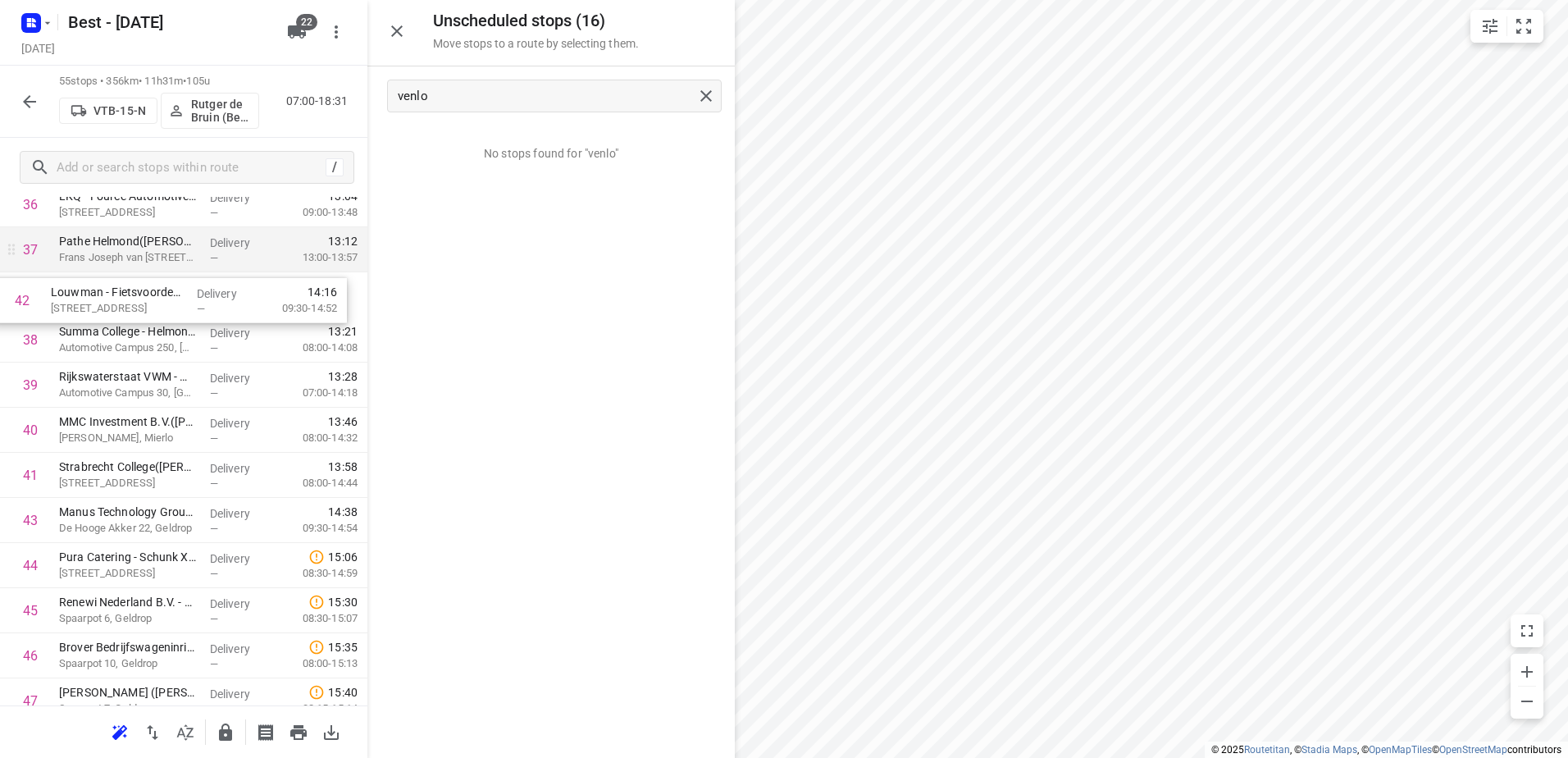
scroll to position [1703, 0]
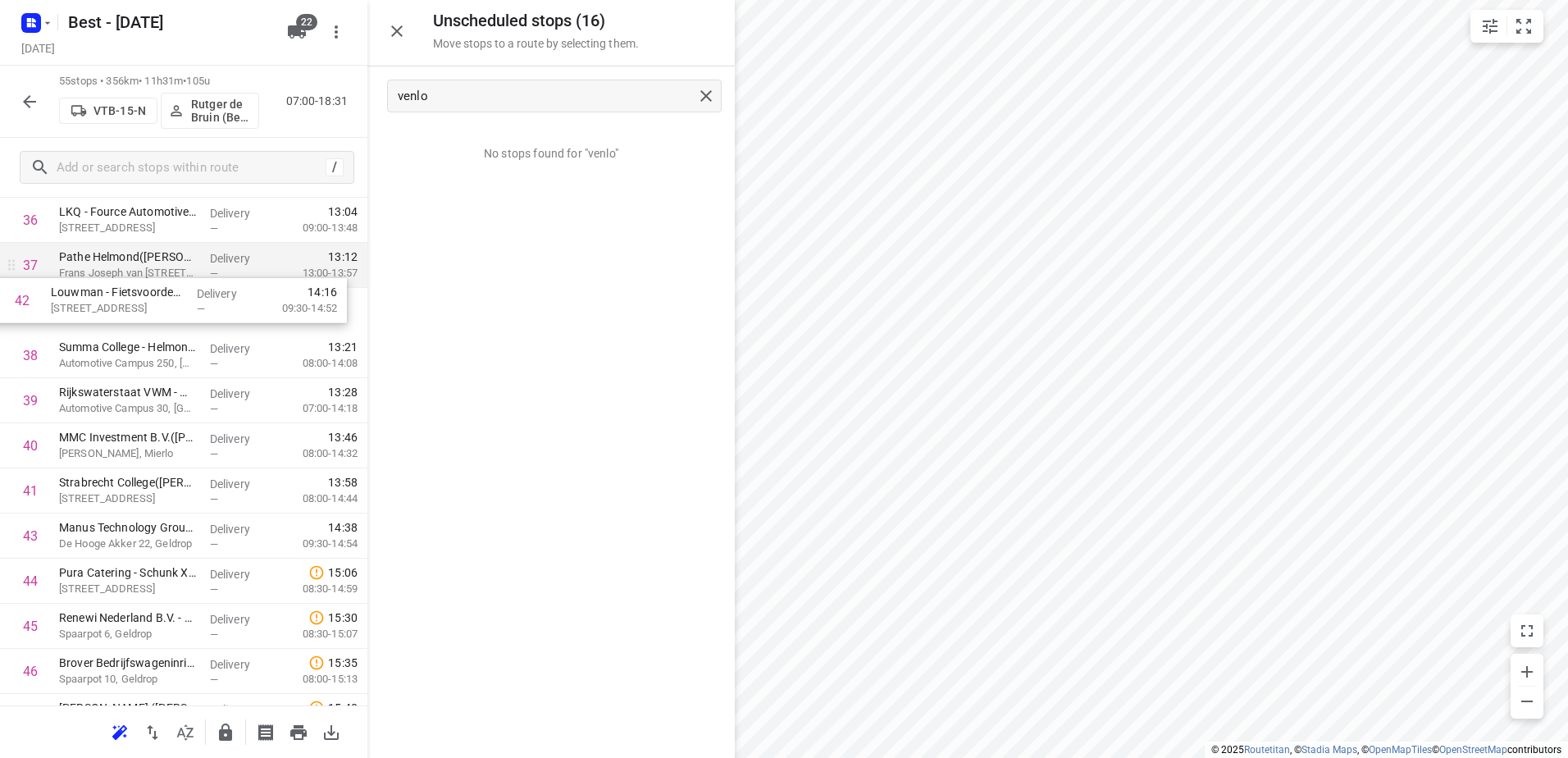
drag, startPoint x: 238, startPoint y: 457, endPoint x: 230, endPoint y: 272, distance: 185.2
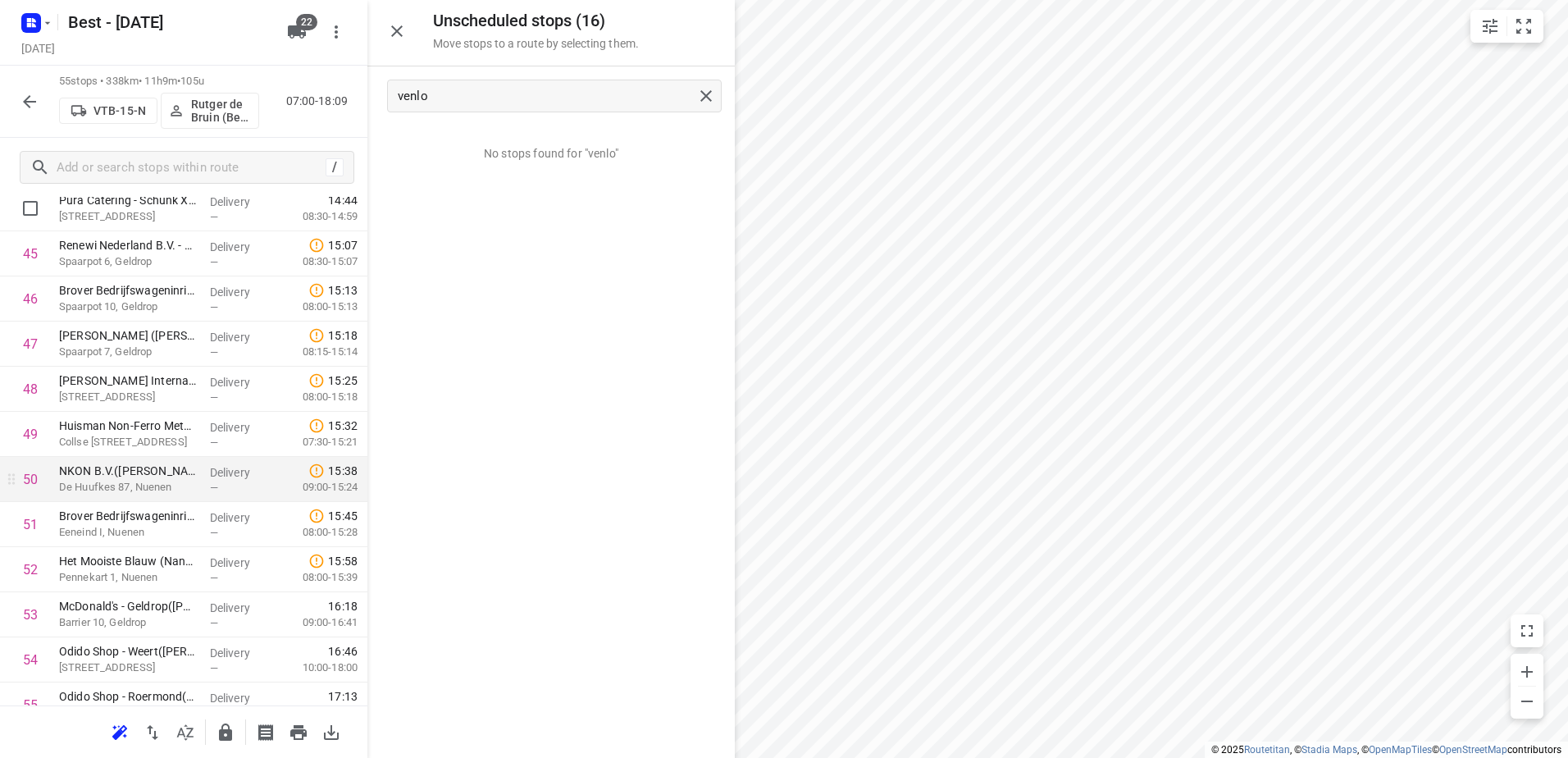
scroll to position [2113, 0]
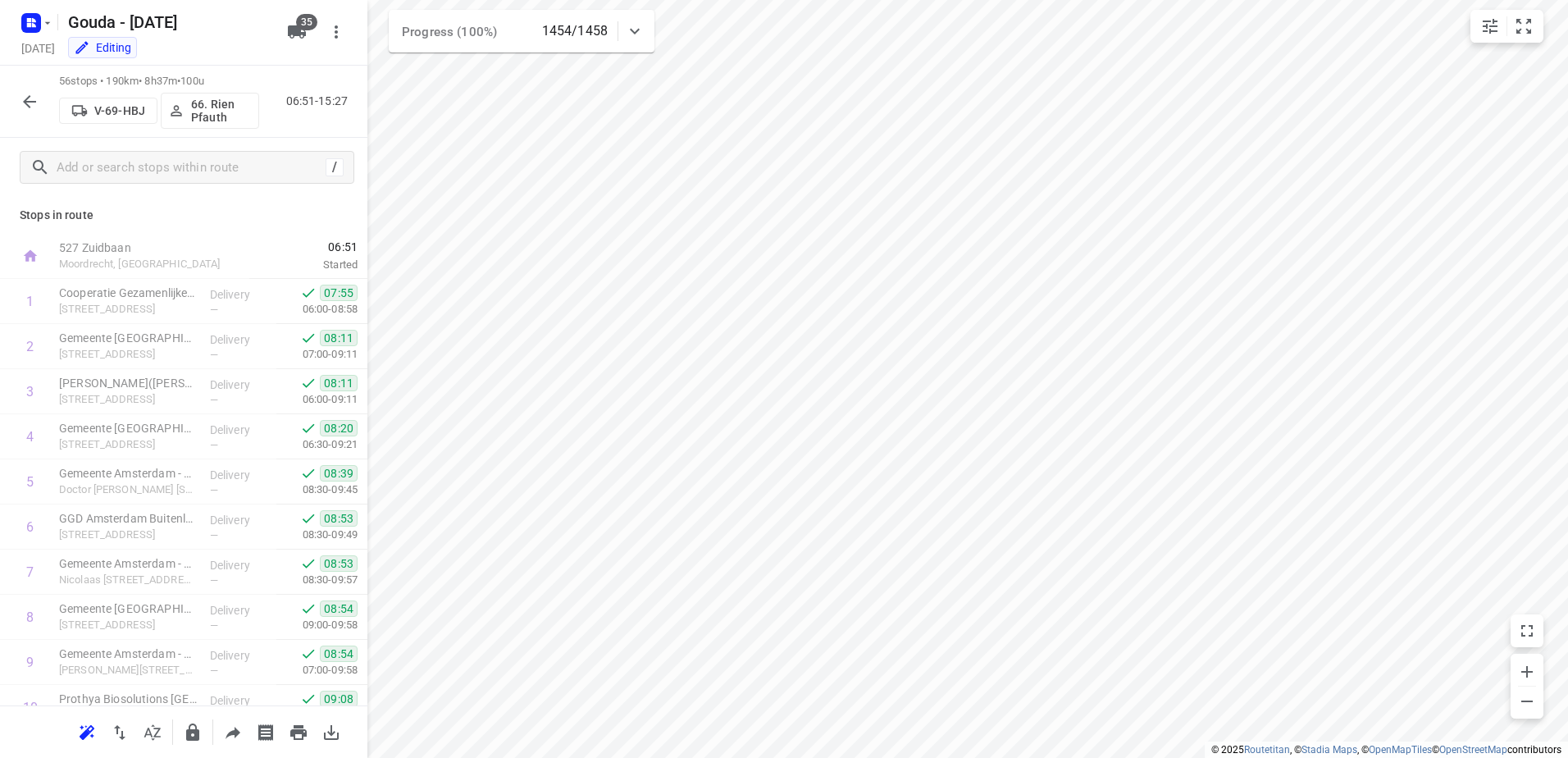
scroll to position [2145, 0]
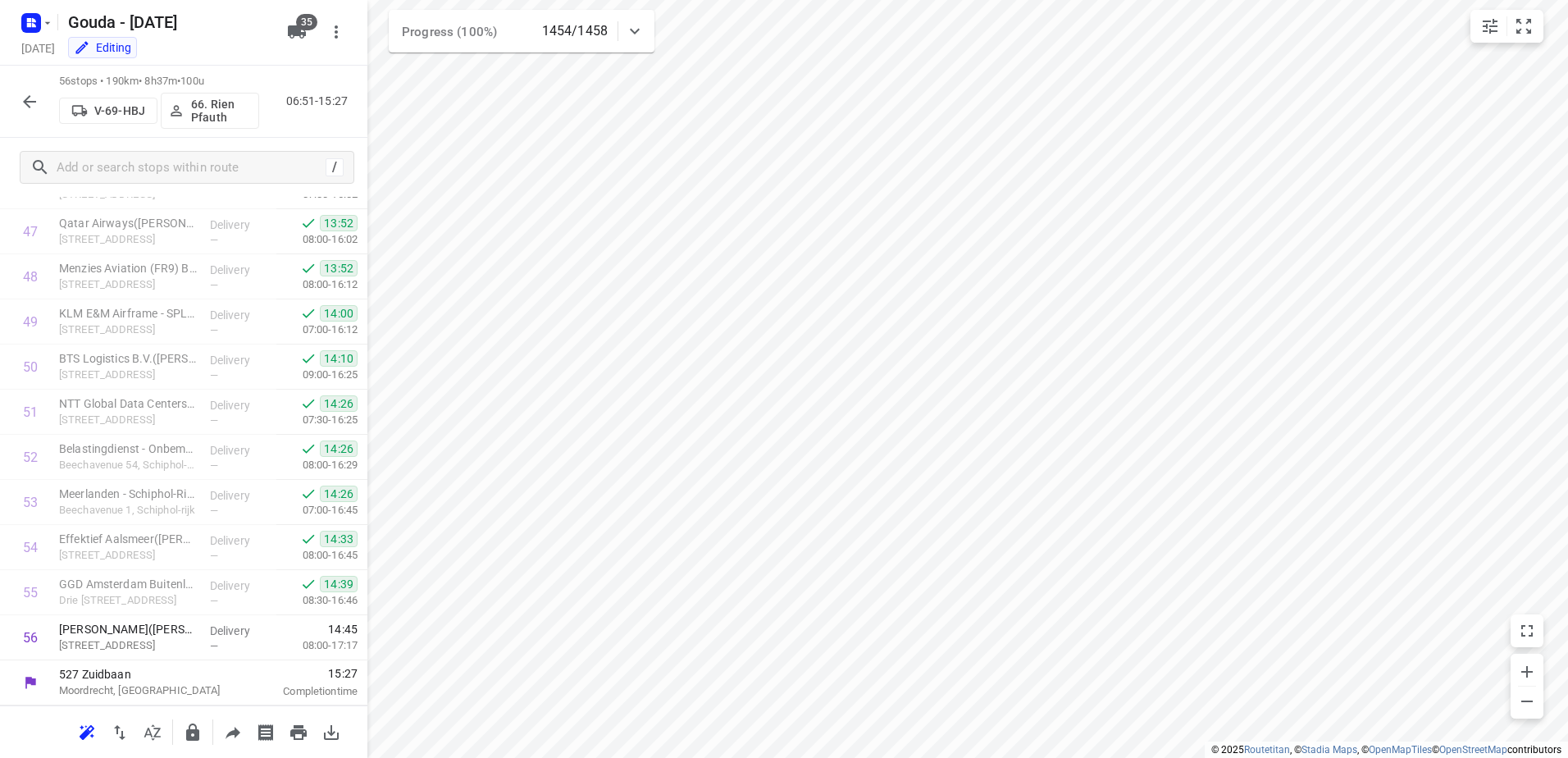
click at [13, 90] on div "56 stops • 190km • 8h37m • 100u V-69-HBJ 66. [PERSON_NAME] 06:51-15:27" at bounding box center [184, 101] width 368 height 72
click at [22, 99] on icon "button" at bounding box center [30, 101] width 20 height 20
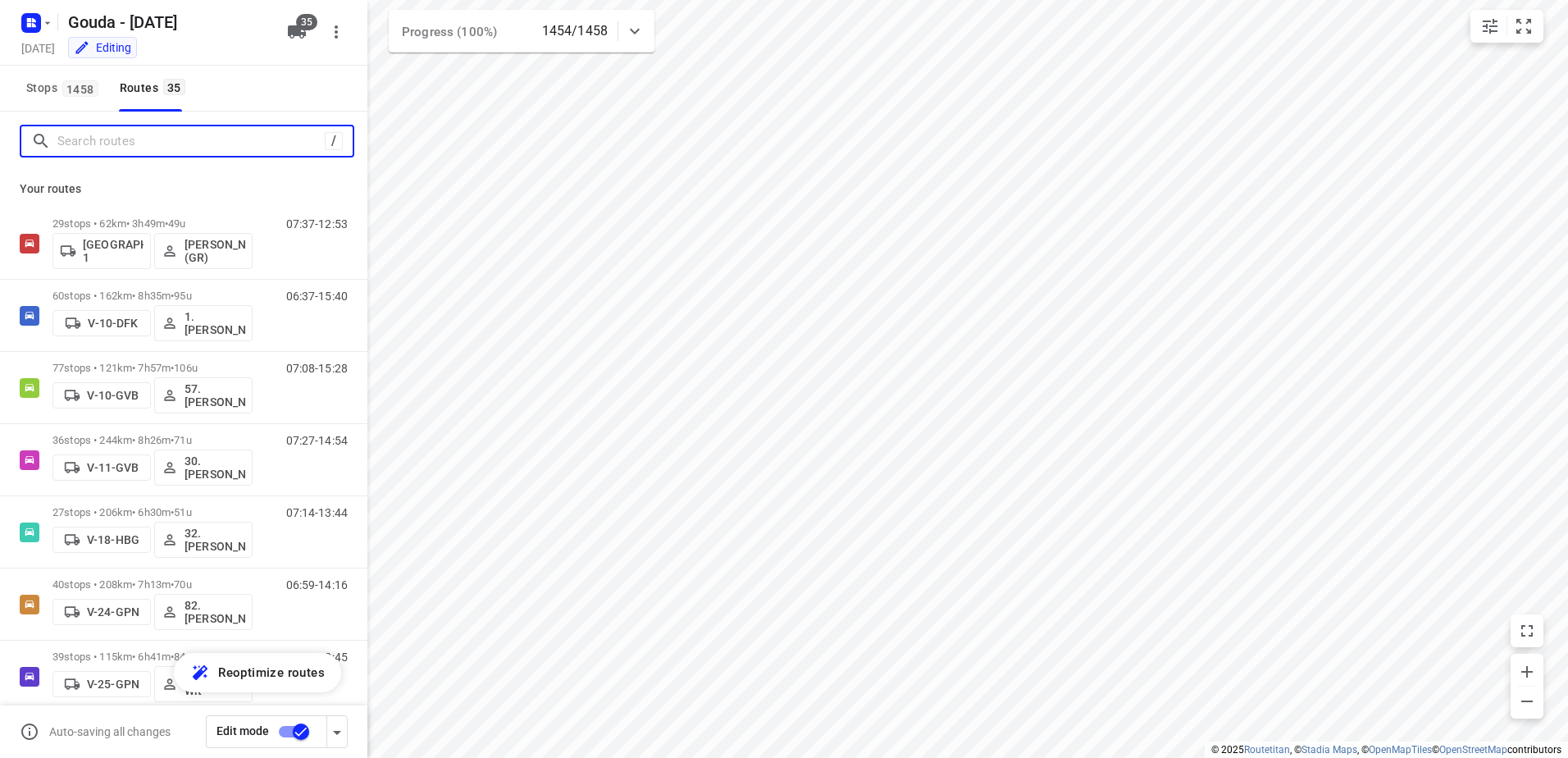
drag, startPoint x: 119, startPoint y: 146, endPoint x: 119, endPoint y: 121, distance: 25.0
click at [122, 140] on input "Search routes" at bounding box center [191, 142] width 267 height 25
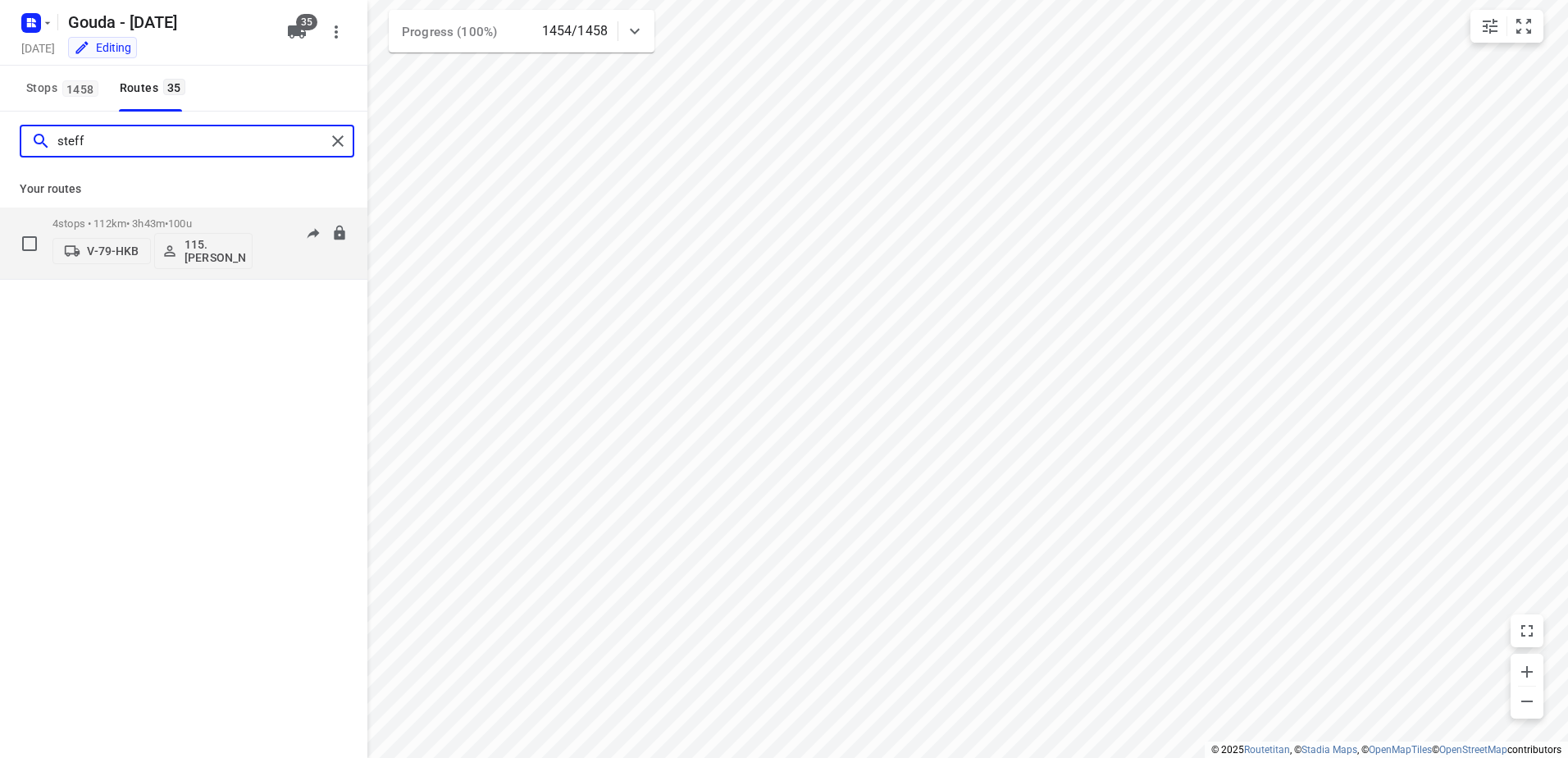
type input "steff"
click at [157, 216] on div "4 stops • 112km • 3h43m • 100u V-79-HKB 115.[PERSON_NAME]" at bounding box center [152, 243] width 200 height 68
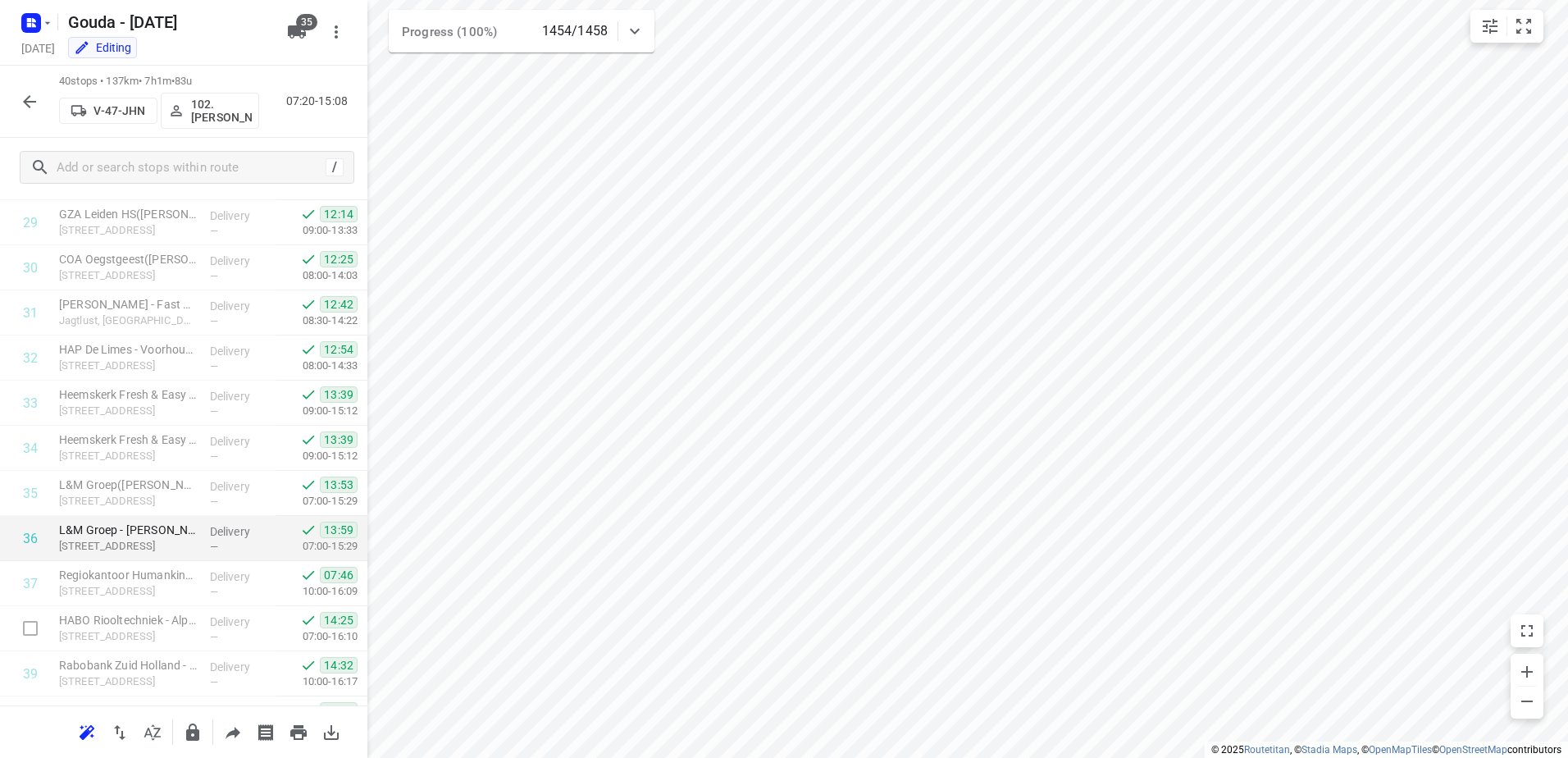
scroll to position [1423, 0]
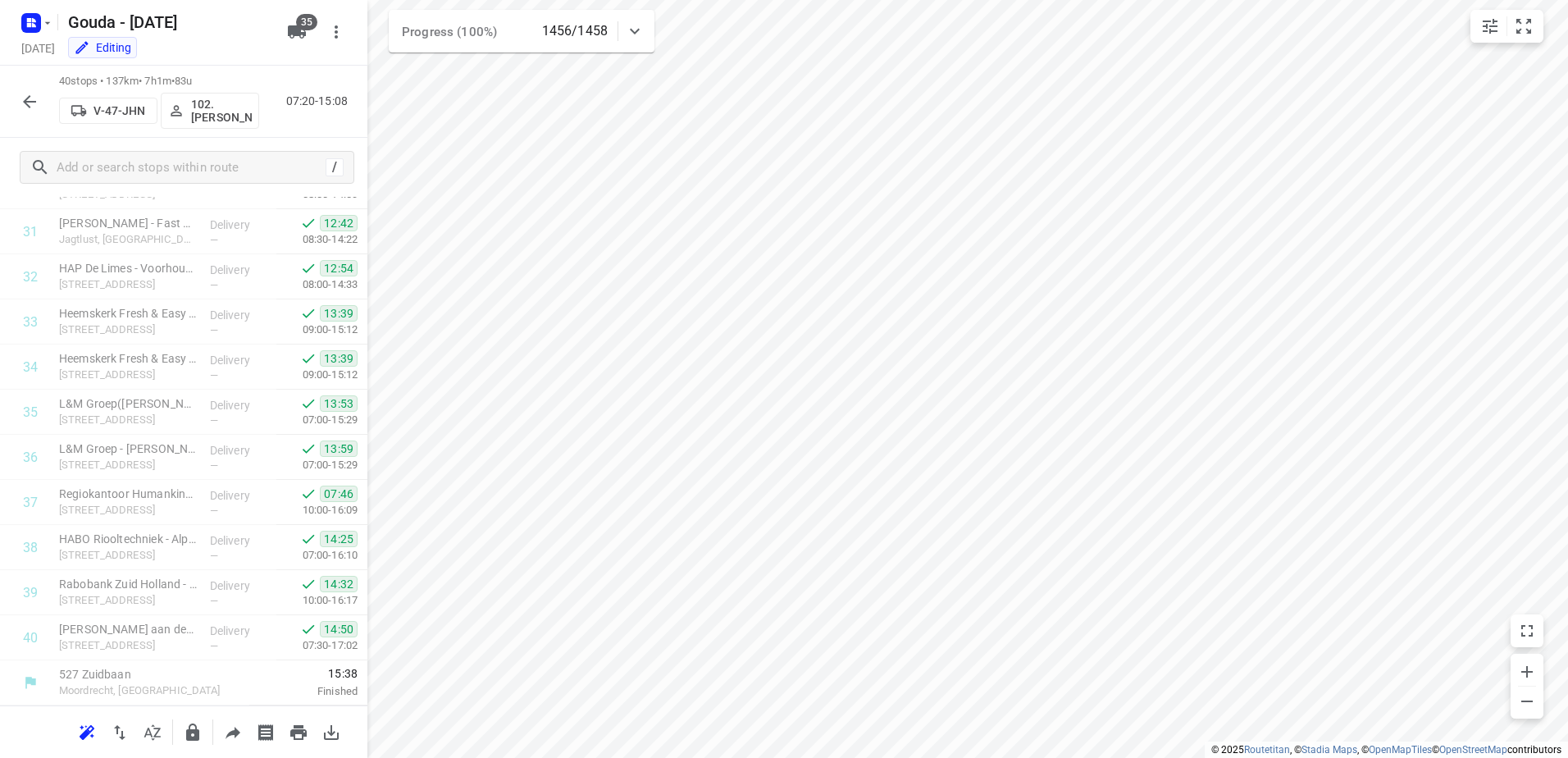
click at [27, 102] on icon "button" at bounding box center [30, 101] width 20 height 20
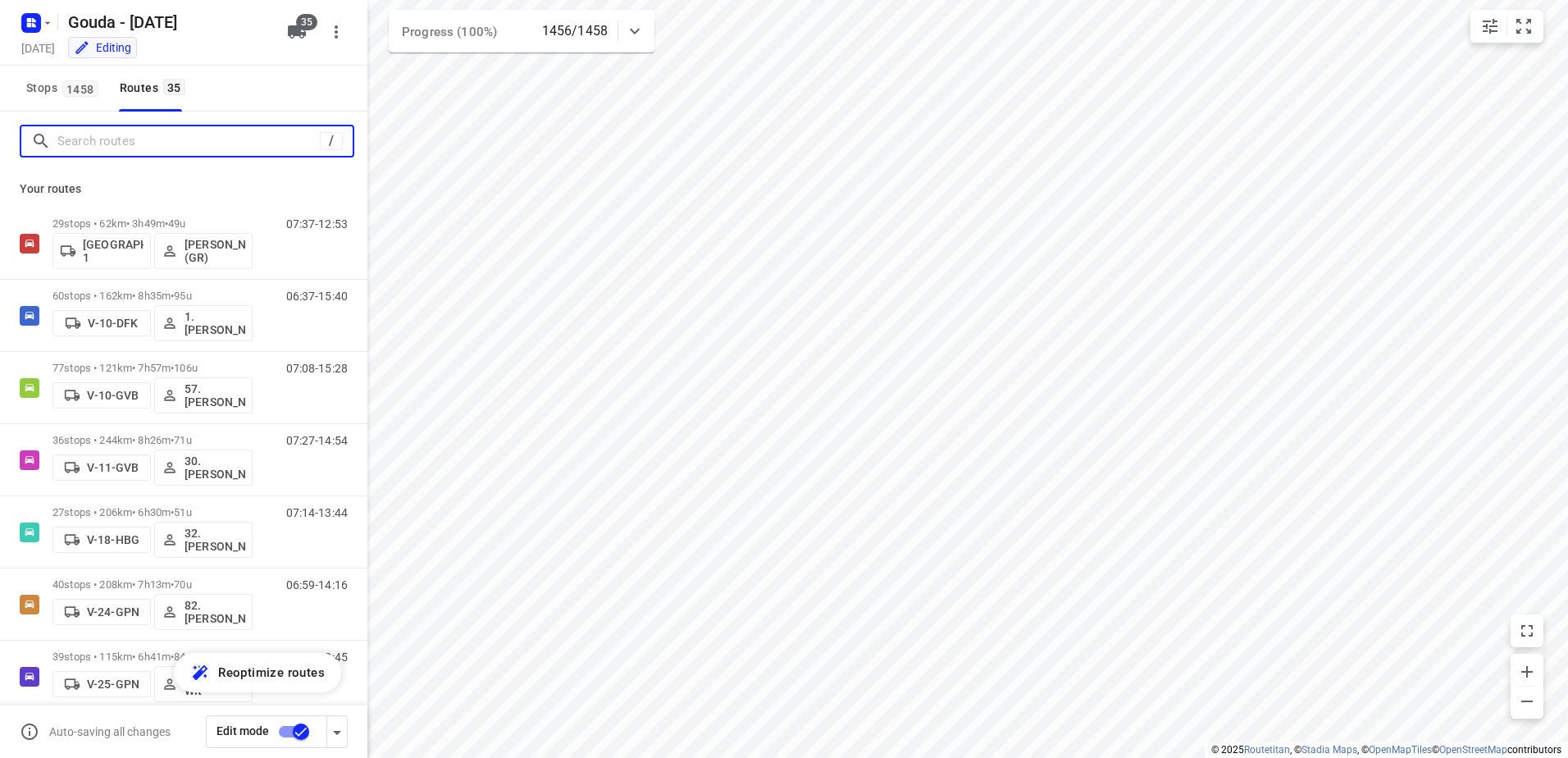
drag, startPoint x: 88, startPoint y: 142, endPoint x: 111, endPoint y: 140, distance: 23.1
click at [91, 141] on input "Search routes" at bounding box center [188, 142] width 263 height 25
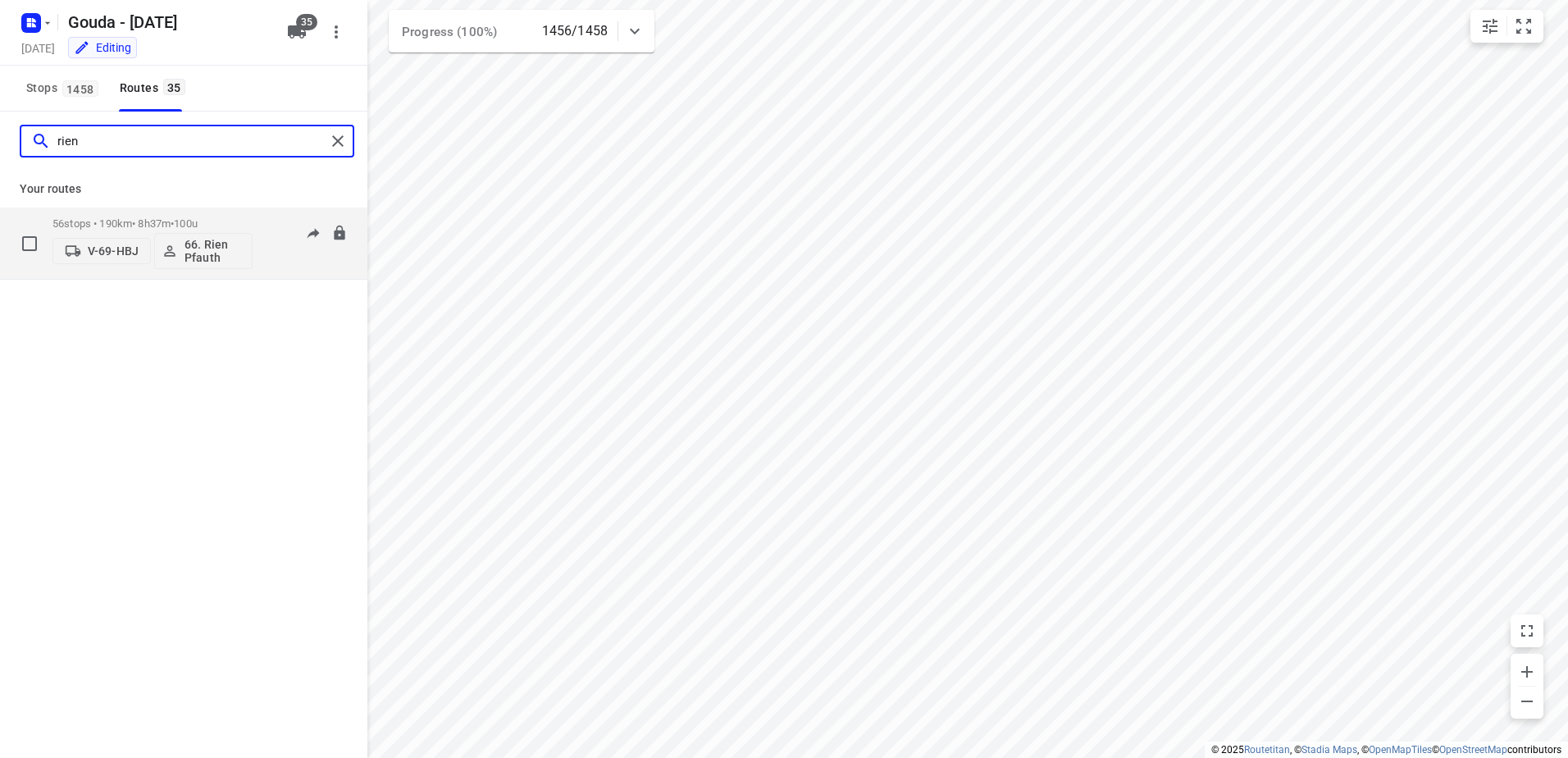
type input "rien"
click at [235, 216] on div "56 stops • 190km • 8h37m • 100u V-69-HBJ 66. [PERSON_NAME]" at bounding box center [152, 243] width 200 height 68
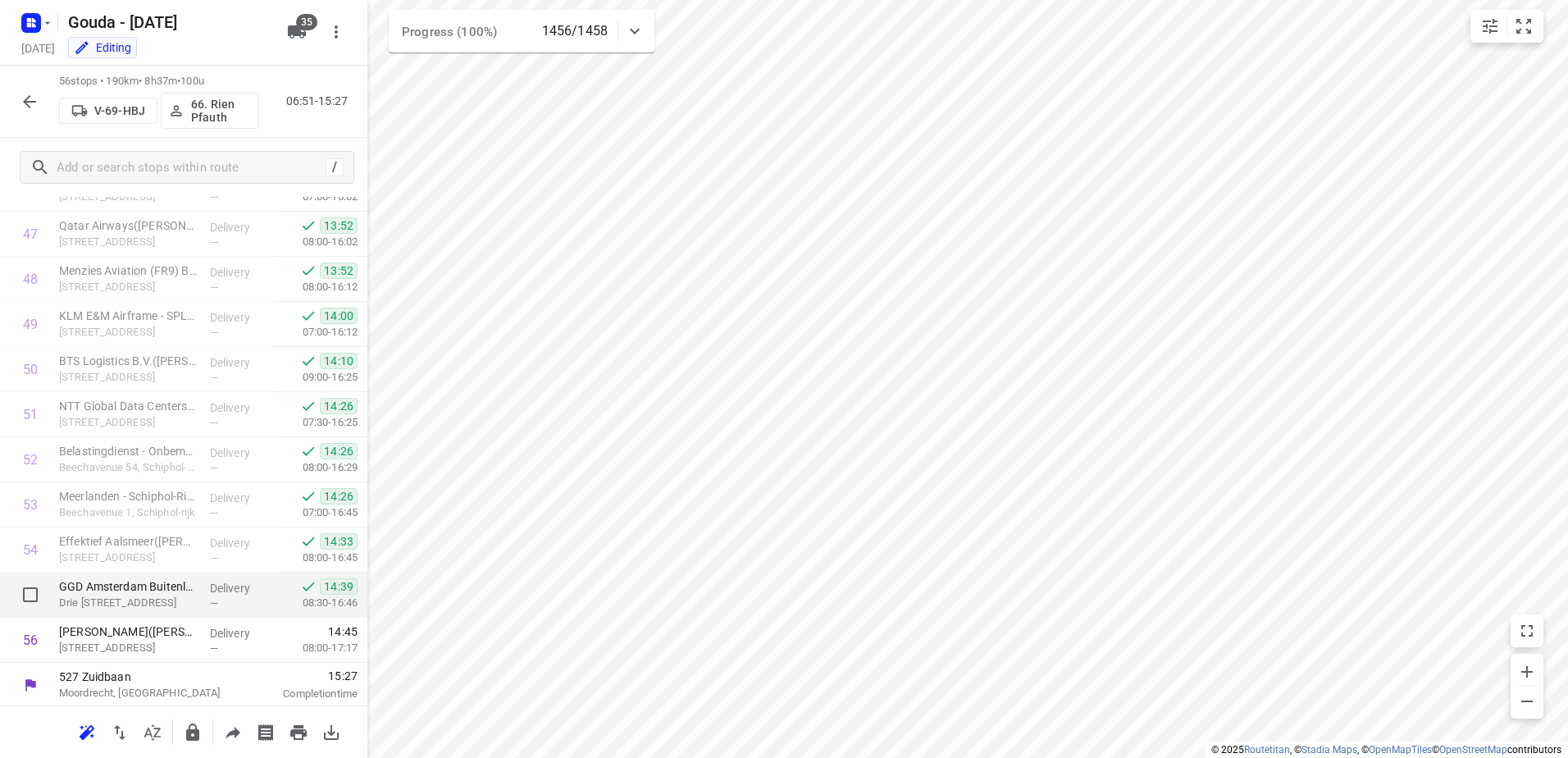
scroll to position [2145, 0]
click at [235, 730] on icon "button" at bounding box center [232, 733] width 14 height 13
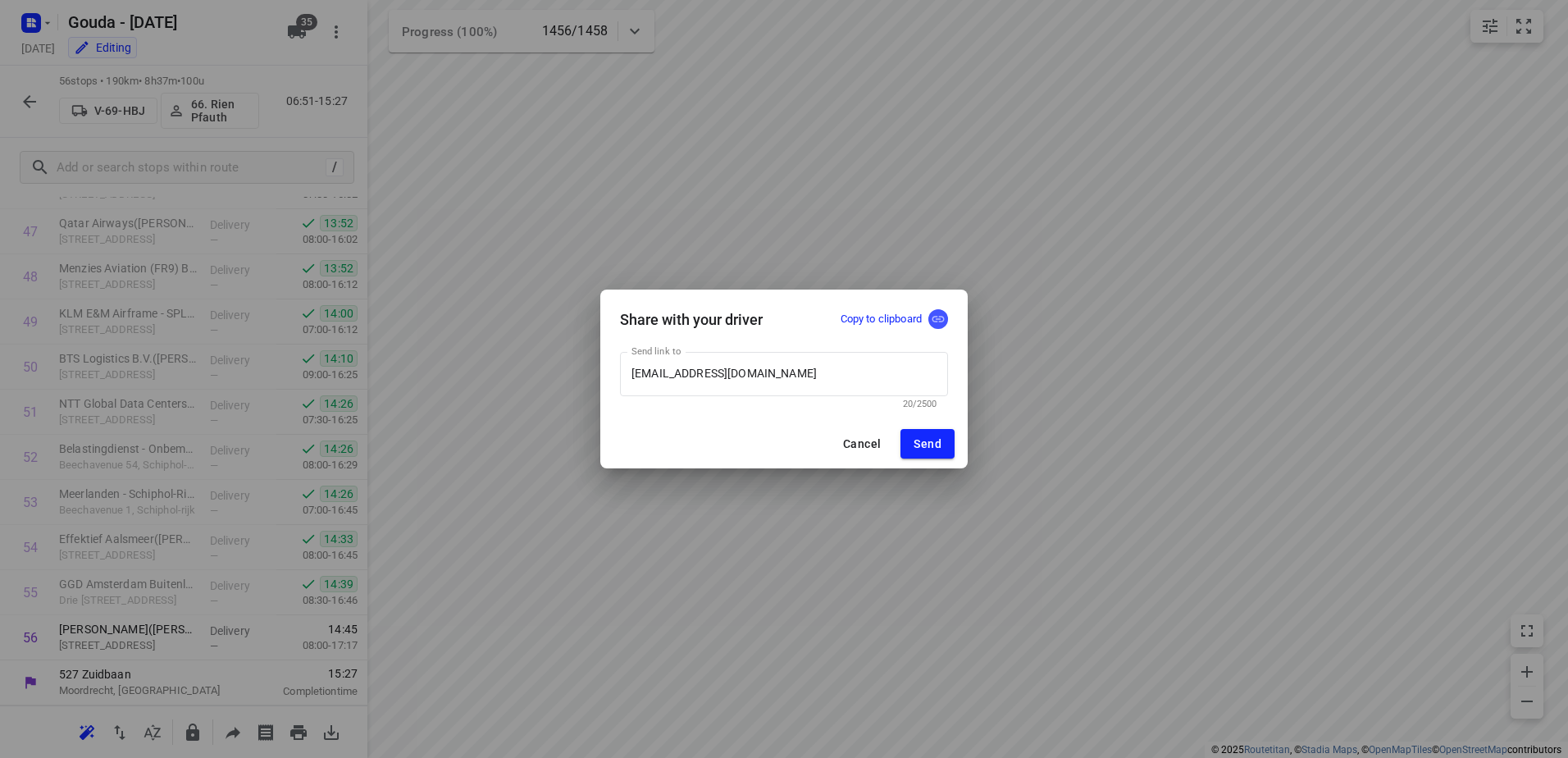
click at [942, 325] on icon "button" at bounding box center [938, 318] width 14 height 14
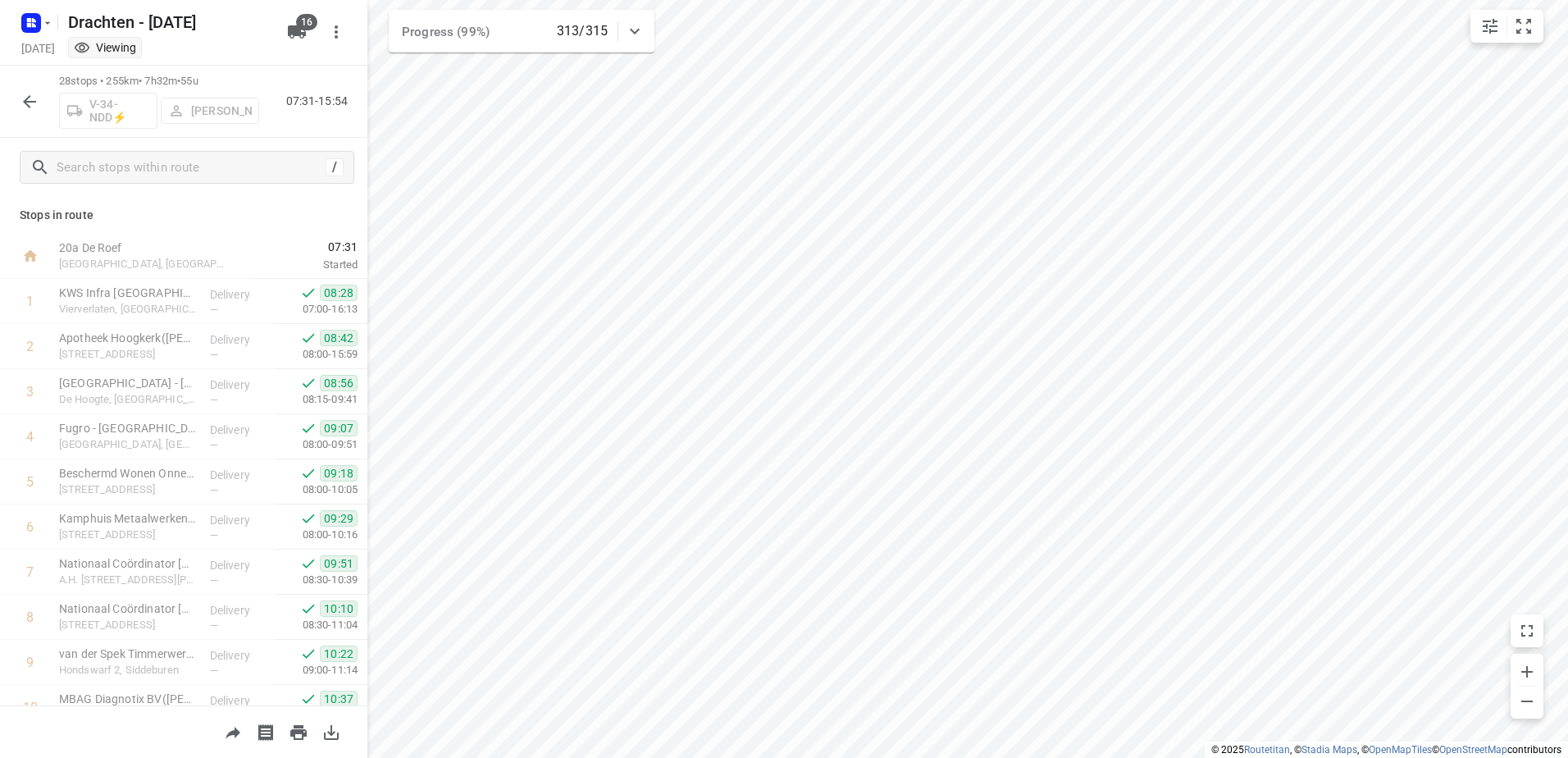
scroll to position [882, 0]
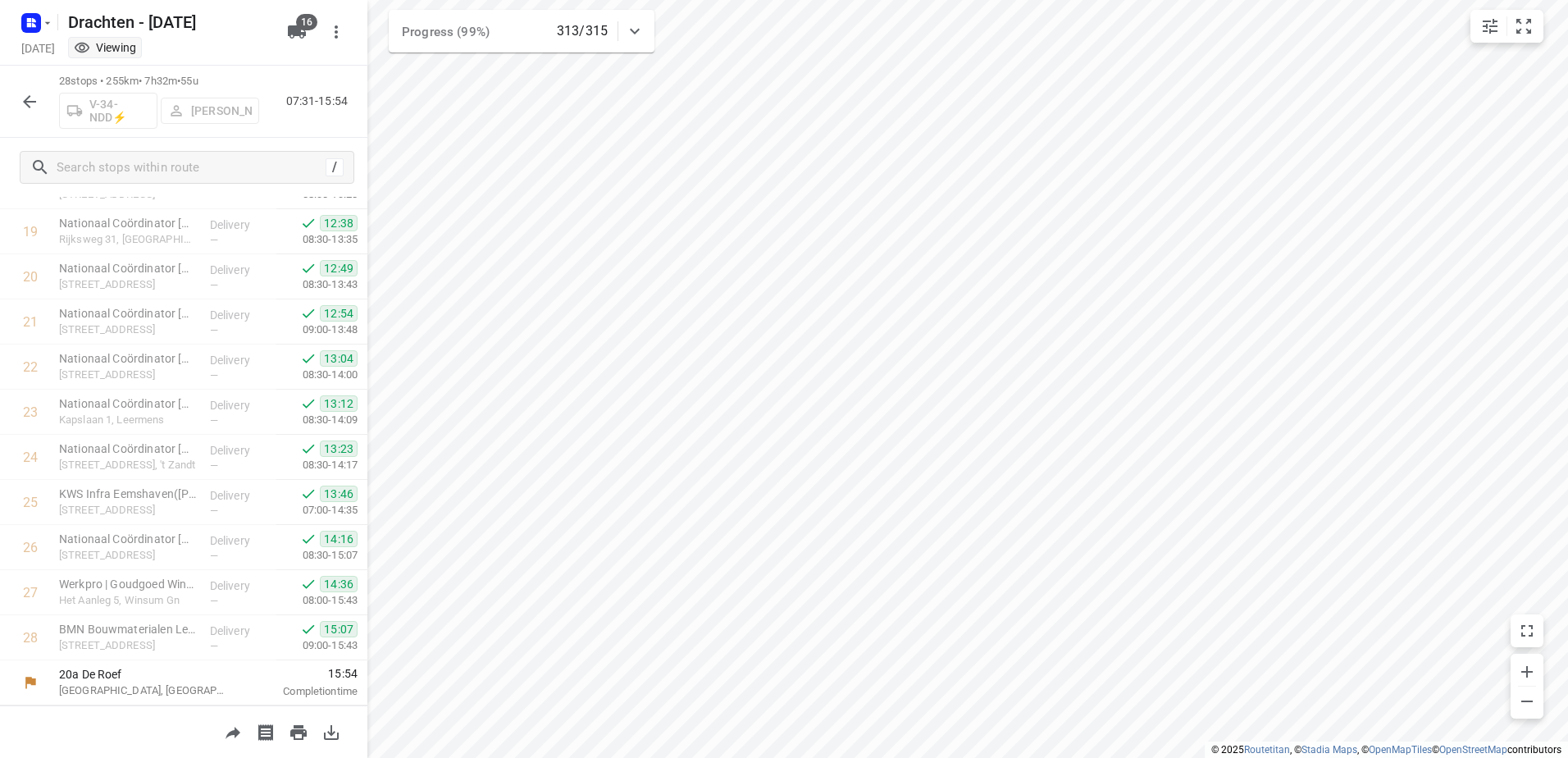
click at [35, 110] on icon "button" at bounding box center [30, 101] width 20 height 20
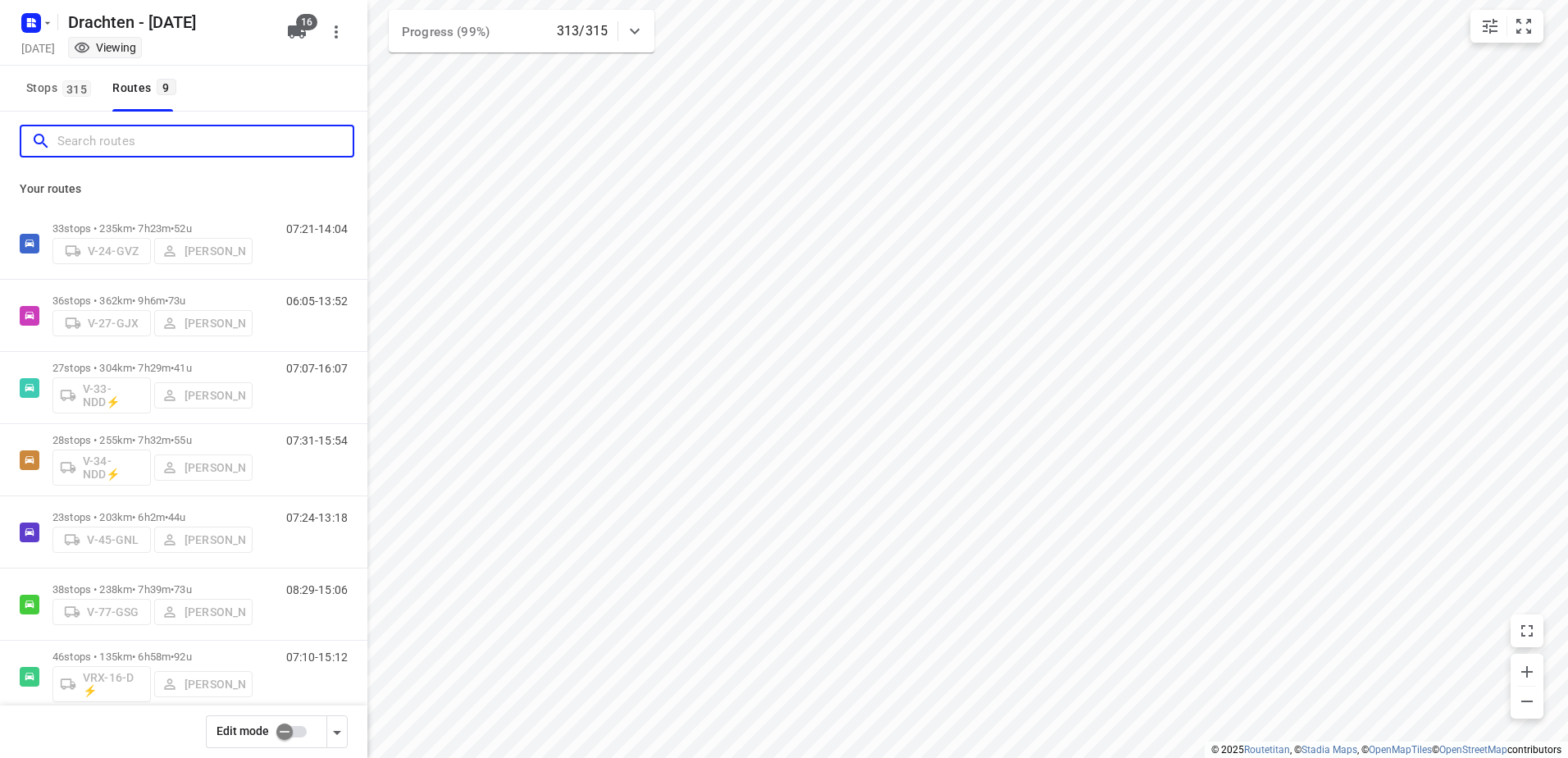
click at [82, 135] on input "Search routes" at bounding box center [205, 142] width 295 height 25
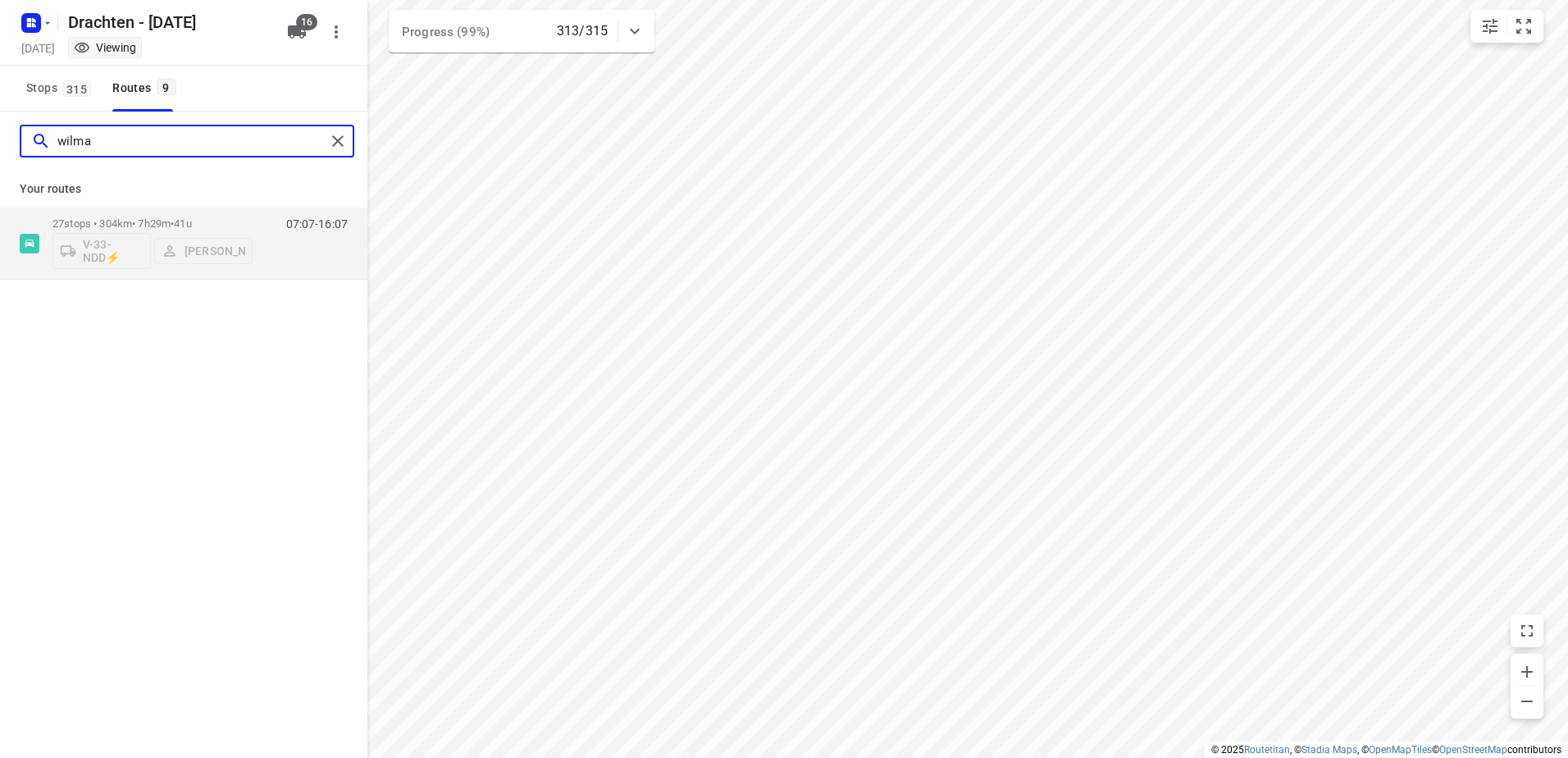
type input "wilma"
click at [126, 206] on div "Your routes 27 stops • 304km • 7h29m • 41u V-33-NDD⚡ [PERSON_NAME] 07:07-16:07" at bounding box center [184, 225] width 368 height 109
click at [126, 208] on div "27 stops • 304km • 7h29m • 41u V-33-NDD⚡ [PERSON_NAME] 07:07-16:07" at bounding box center [184, 243] width 368 height 72
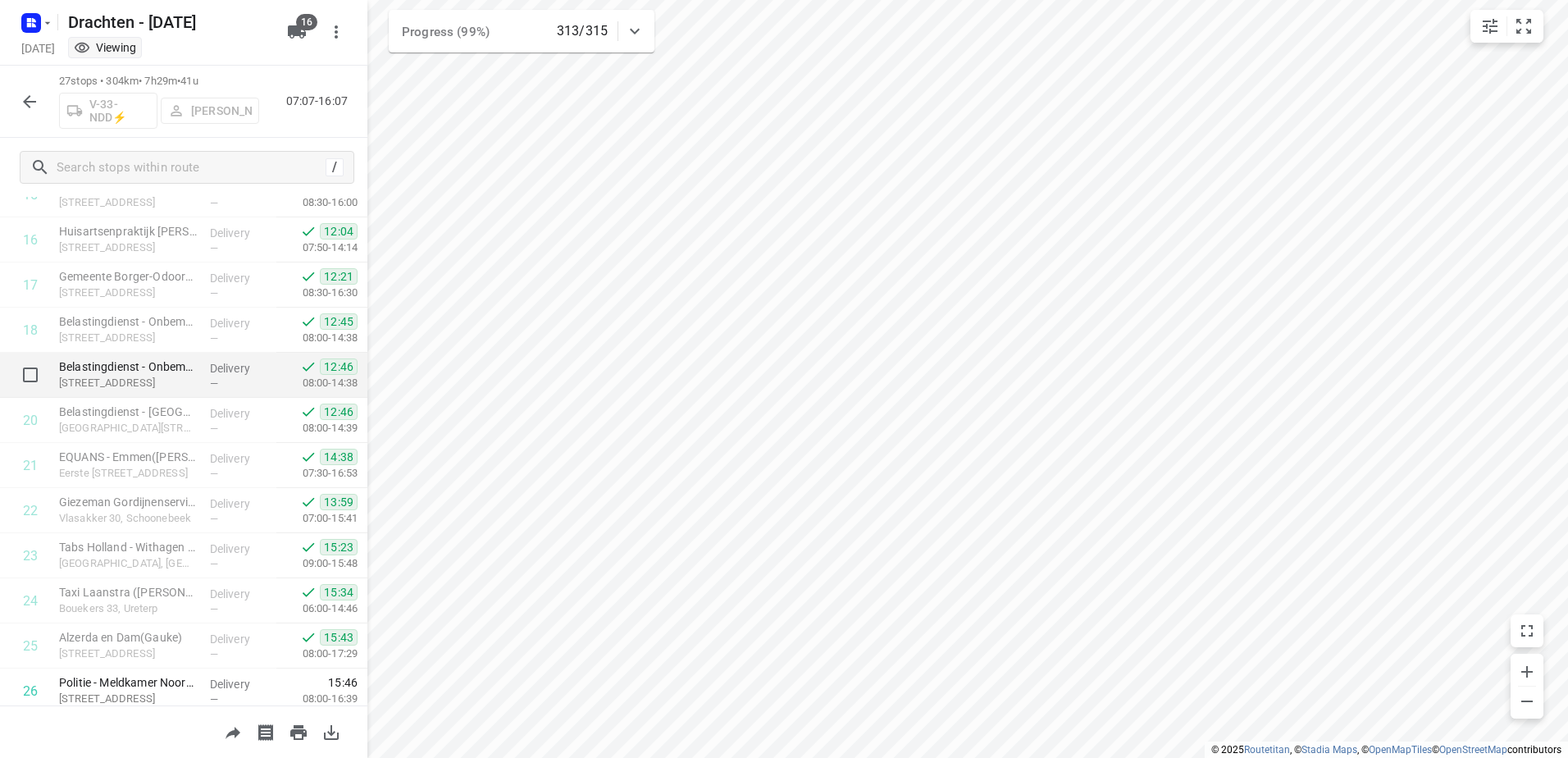
scroll to position [837, 0]
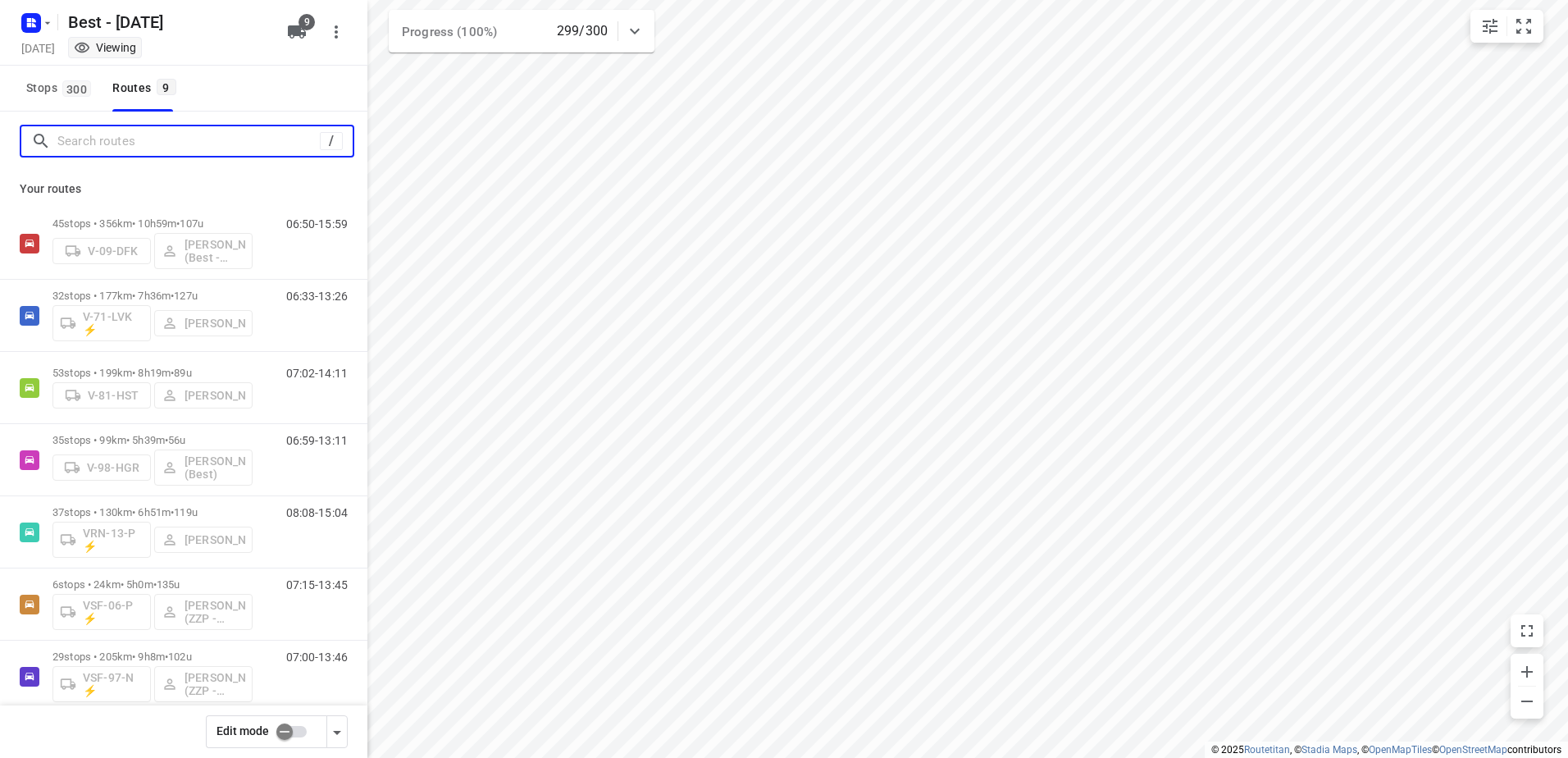
click at [139, 132] on input "Search routes" at bounding box center [188, 142] width 263 height 25
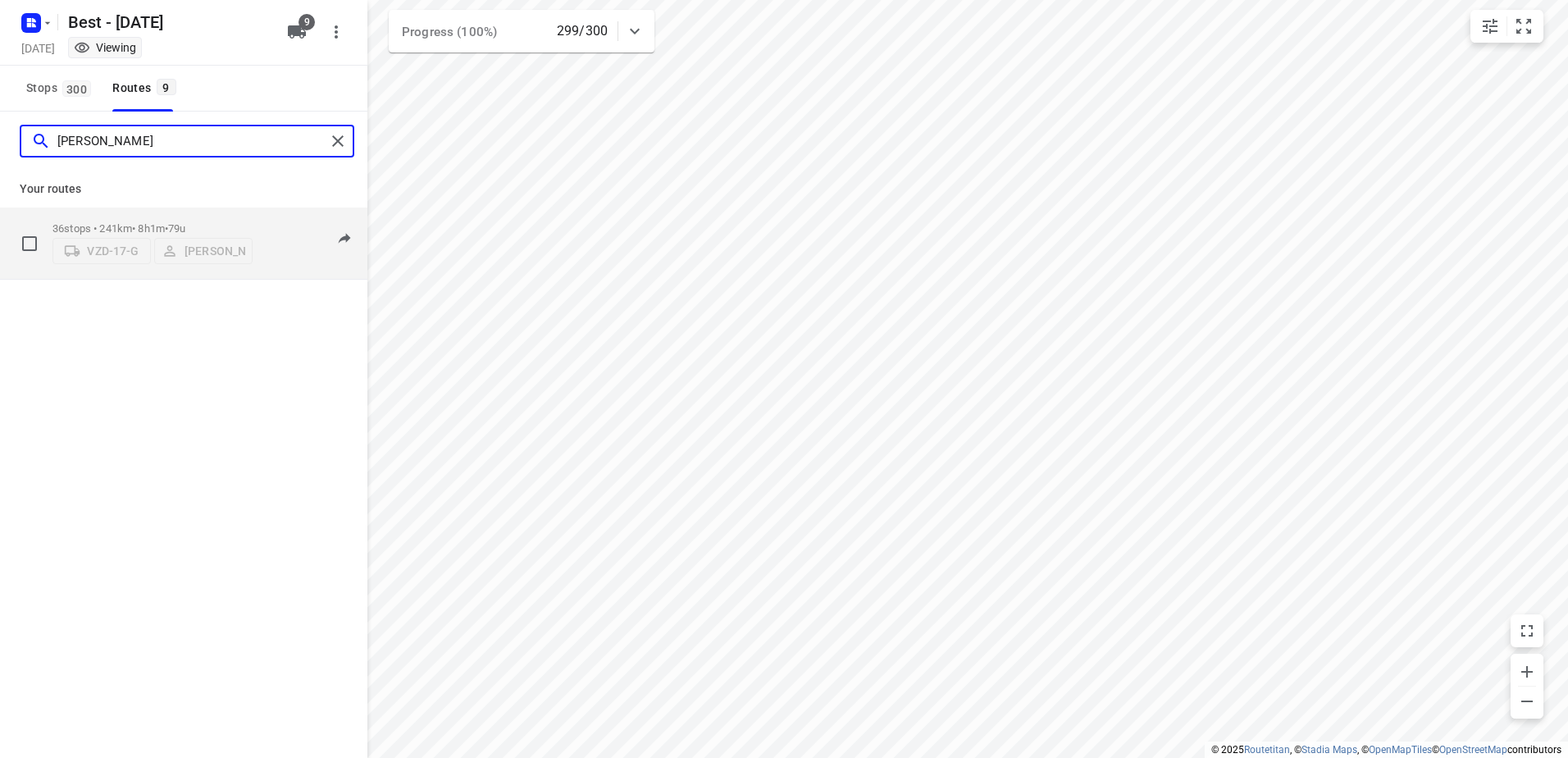
type input "[PERSON_NAME]"
click at [163, 235] on div "VZD-17-G [PERSON_NAME]" at bounding box center [152, 249] width 200 height 30
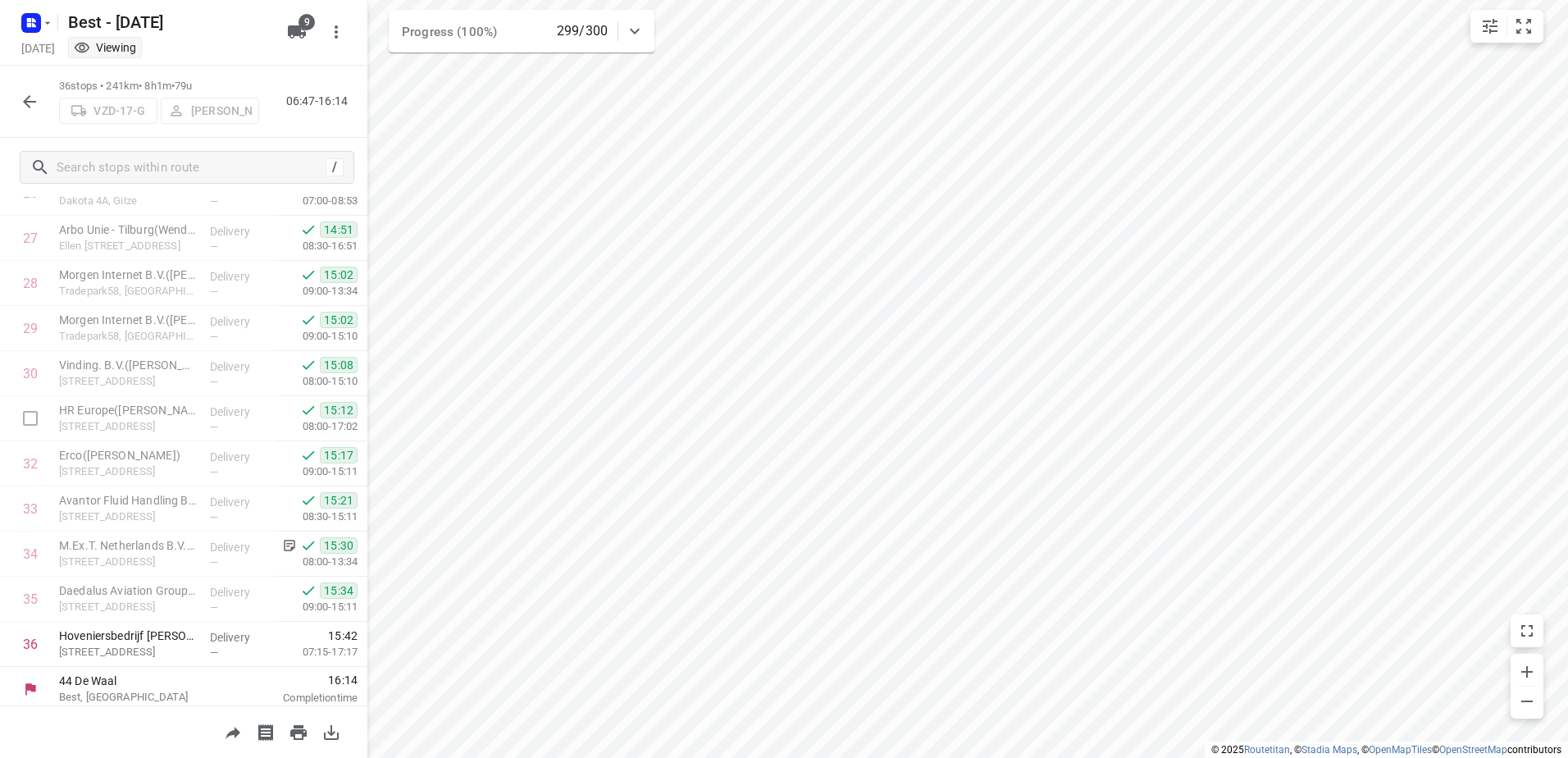
scroll to position [1242, 0]
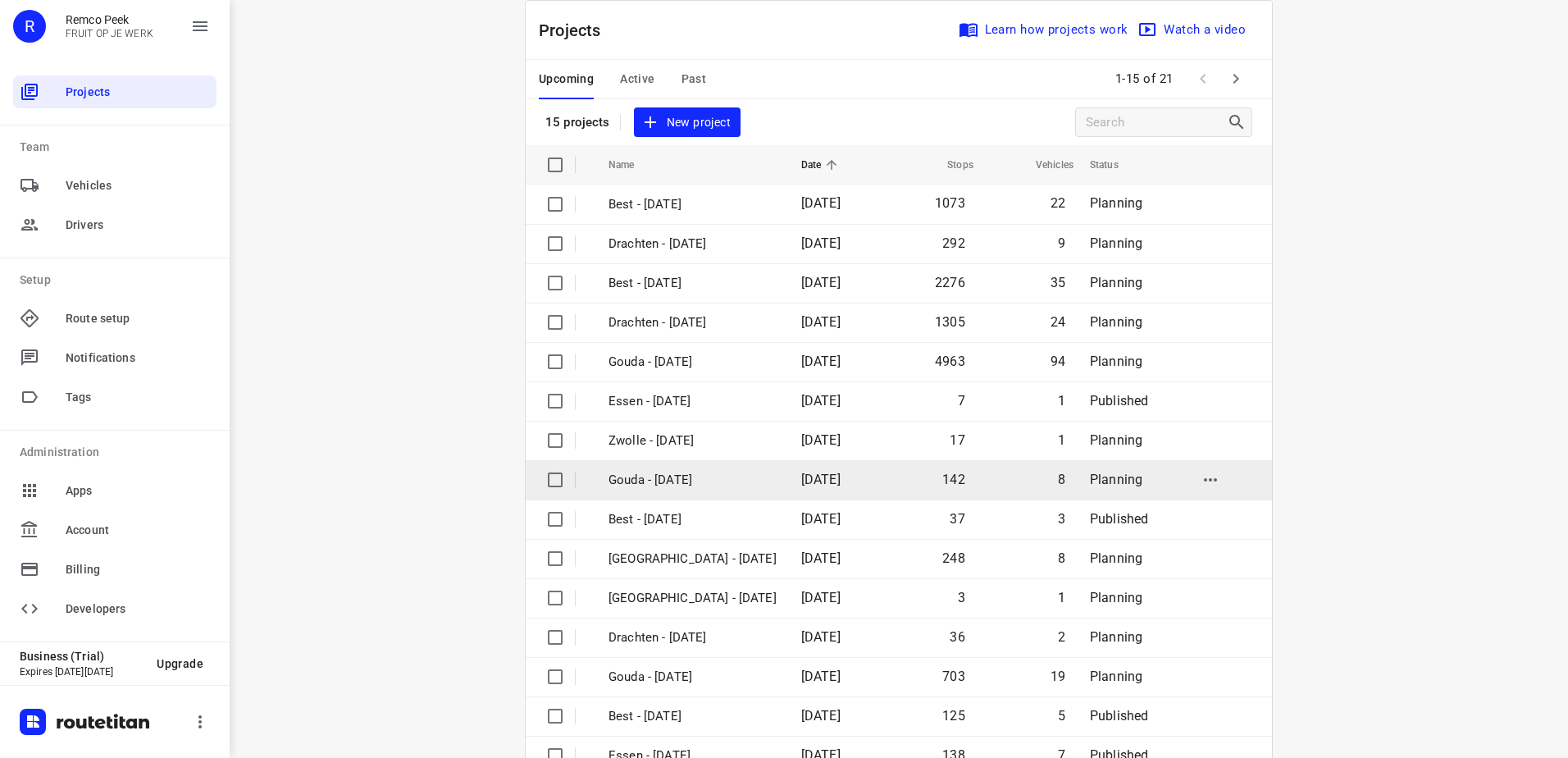
scroll to position [72, 0]
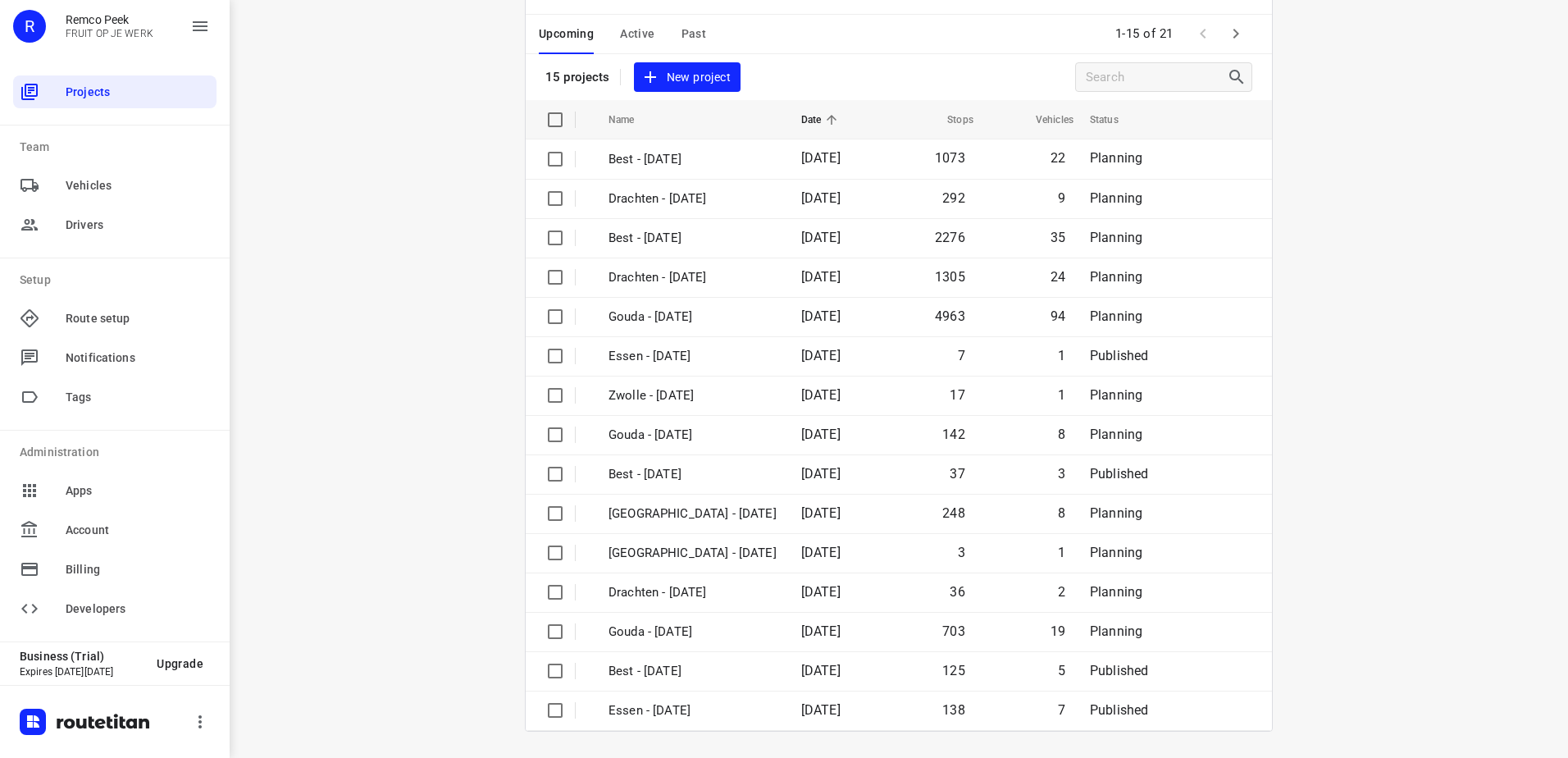
click at [375, 437] on div "i © 2025 Routetitan , © Stadia Maps , © OpenMapTiles © OpenStreetMap contributo…" at bounding box center [899, 379] width 1338 height 758
click at [1231, 33] on icon "button" at bounding box center [1236, 34] width 20 height 20
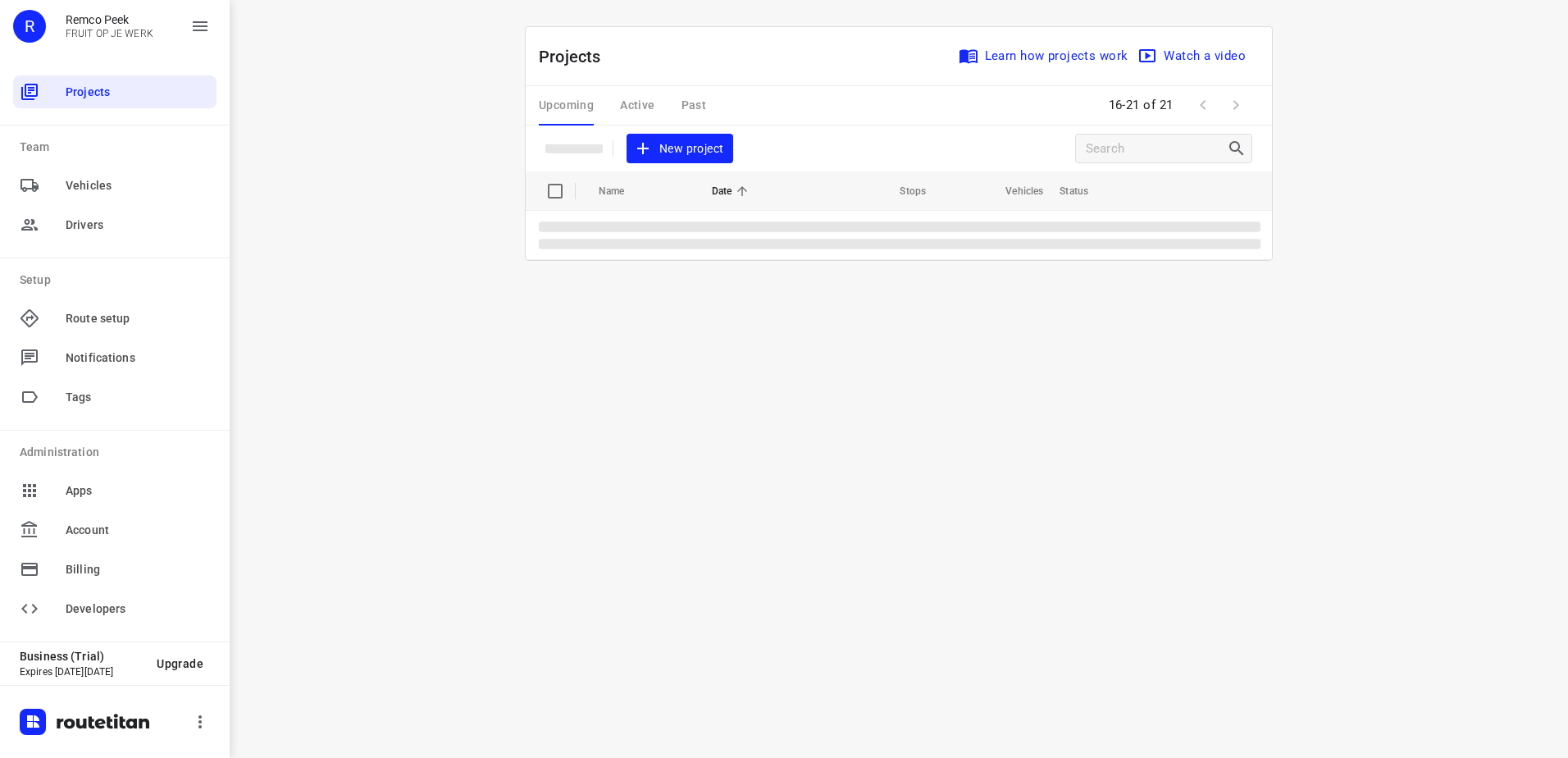
scroll to position [0, 0]
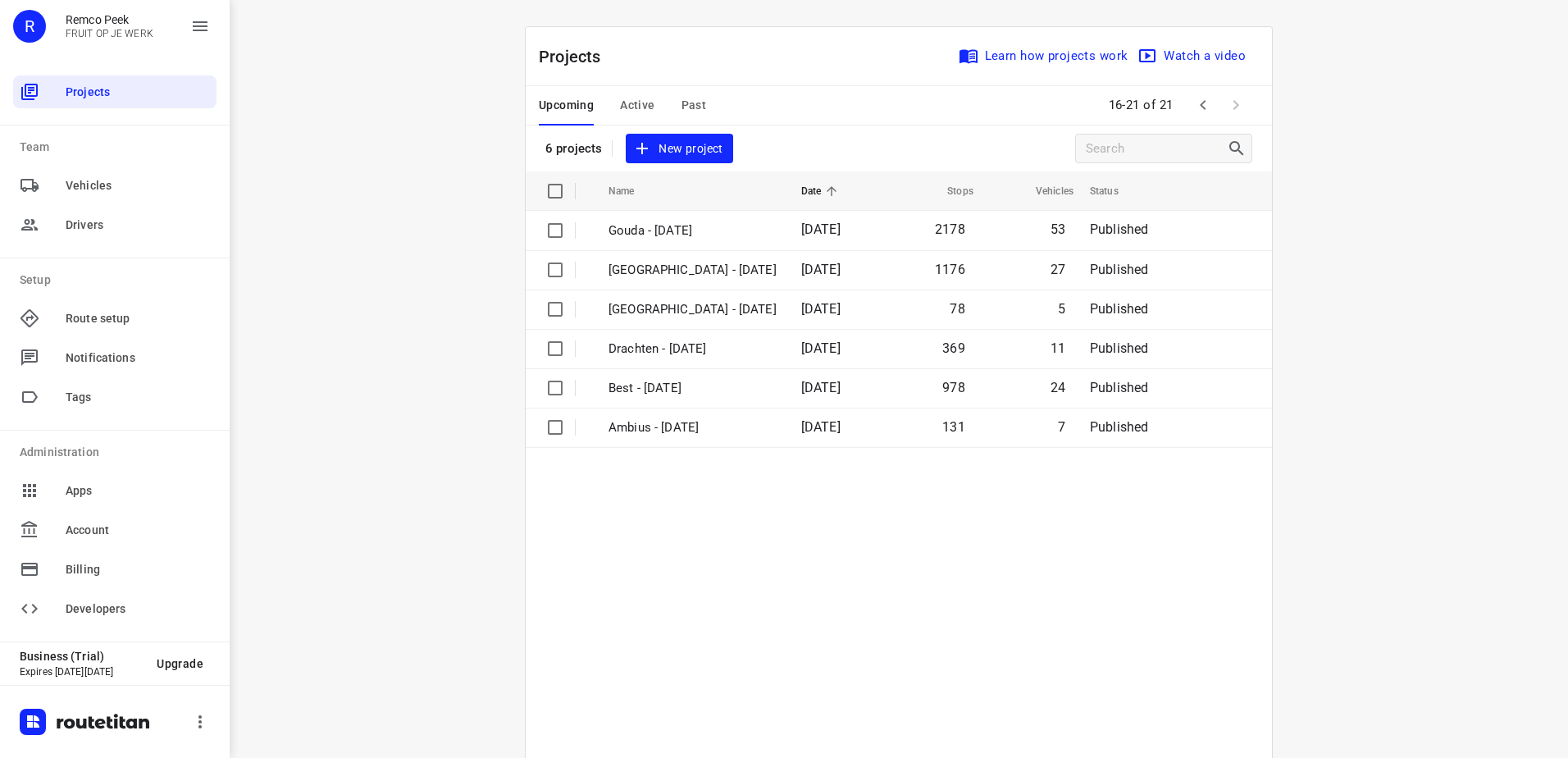
click at [634, 111] on span "Active" at bounding box center [637, 105] width 34 height 21
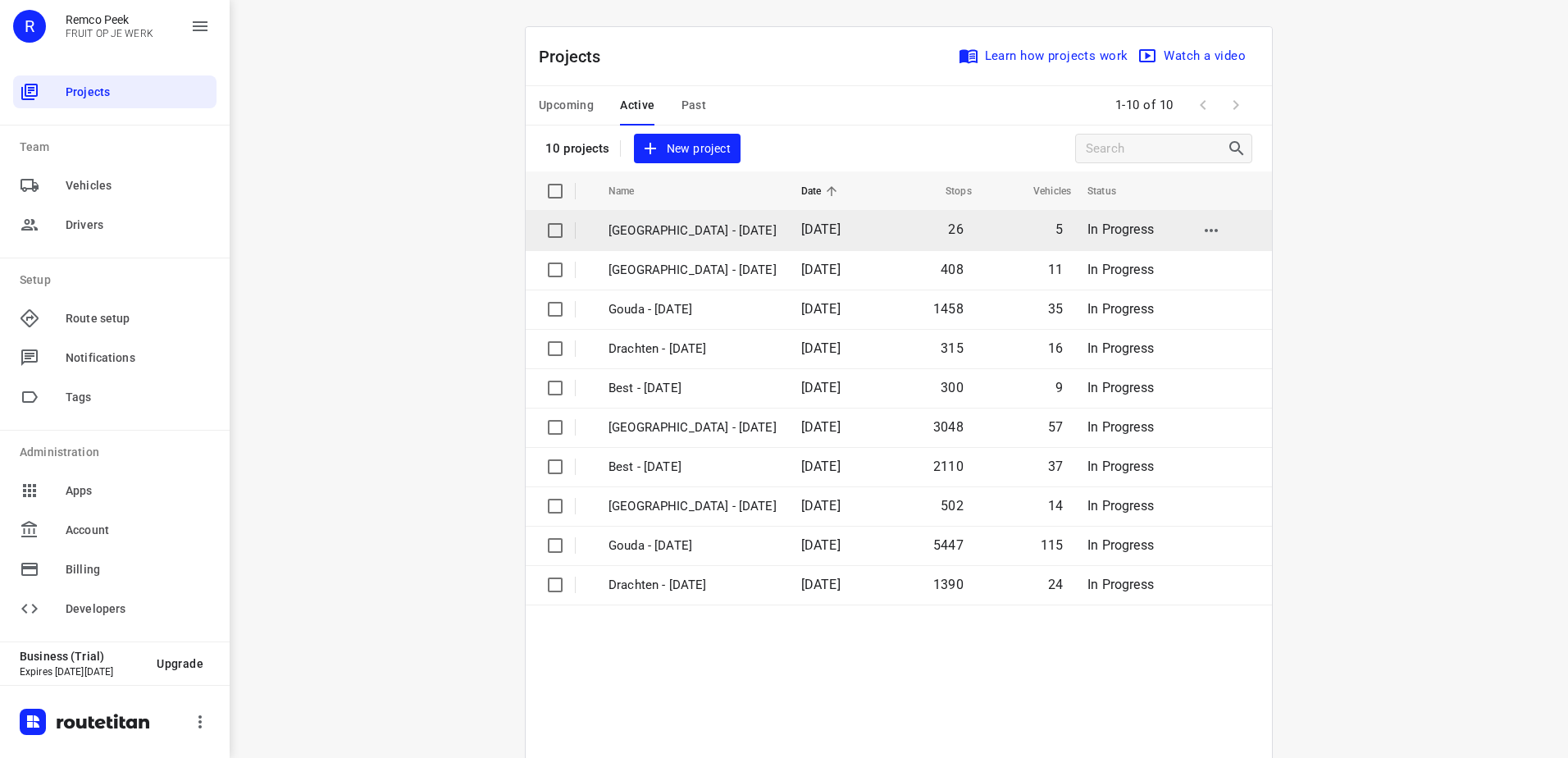
click at [737, 237] on td "[GEOGRAPHIC_DATA] - [DATE]" at bounding box center [690, 231] width 196 height 39
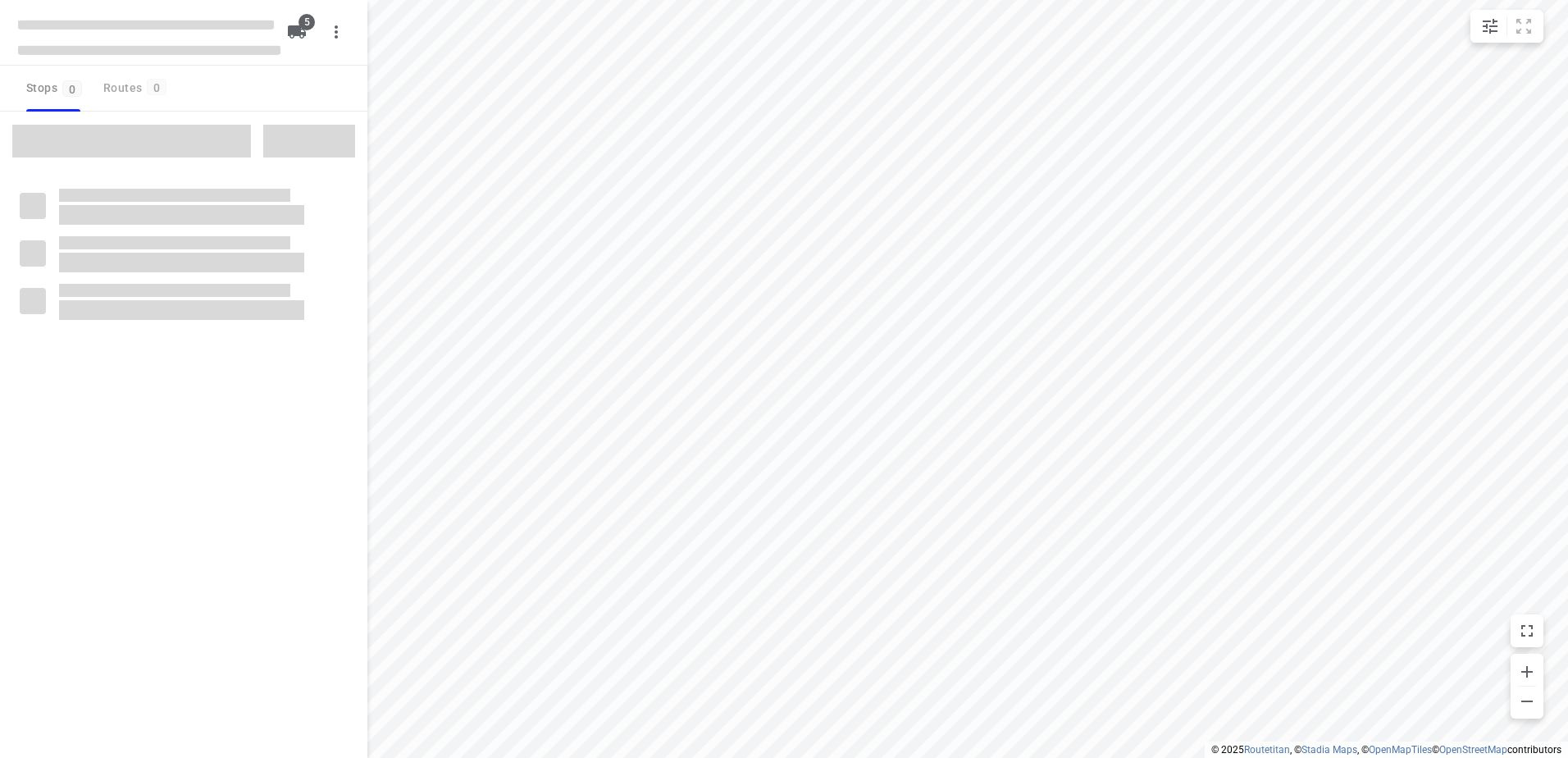
checkbox input "true"
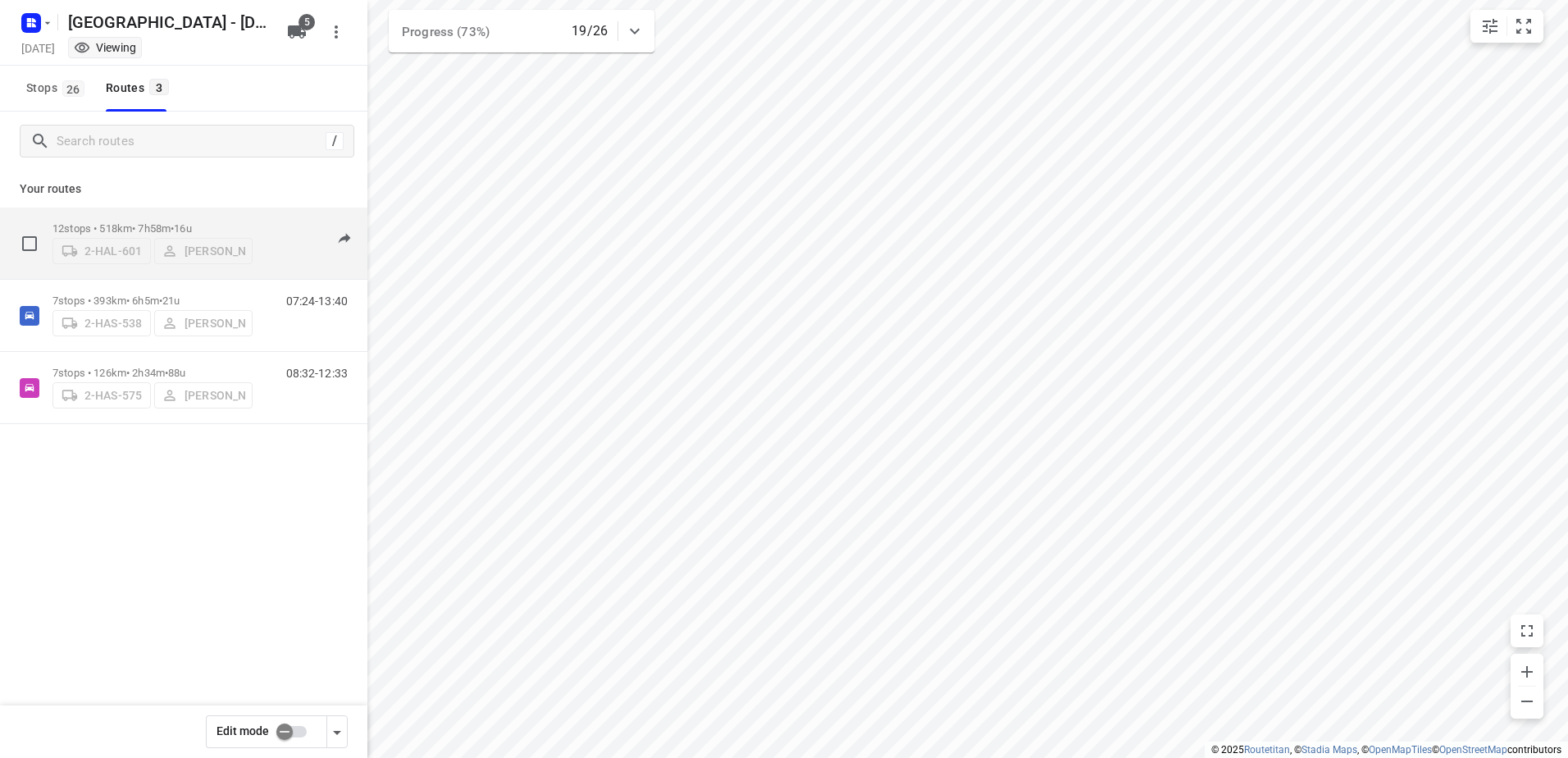
click at [167, 216] on div "12 stops • 518km • 7h58m • 16u 2-HAL-601 [PERSON_NAME]" at bounding box center [152, 243] width 200 height 58
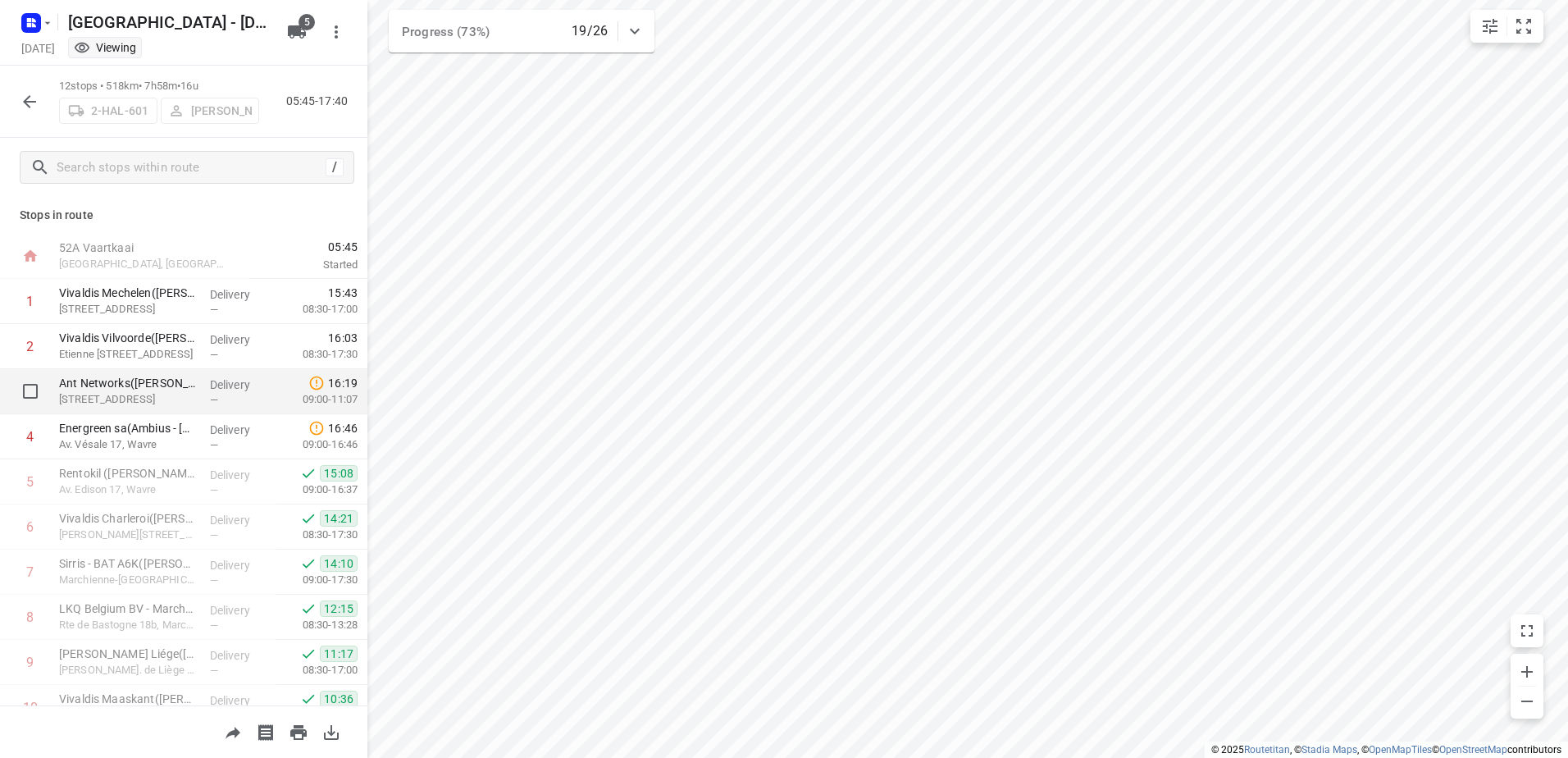
scroll to position [82, 0]
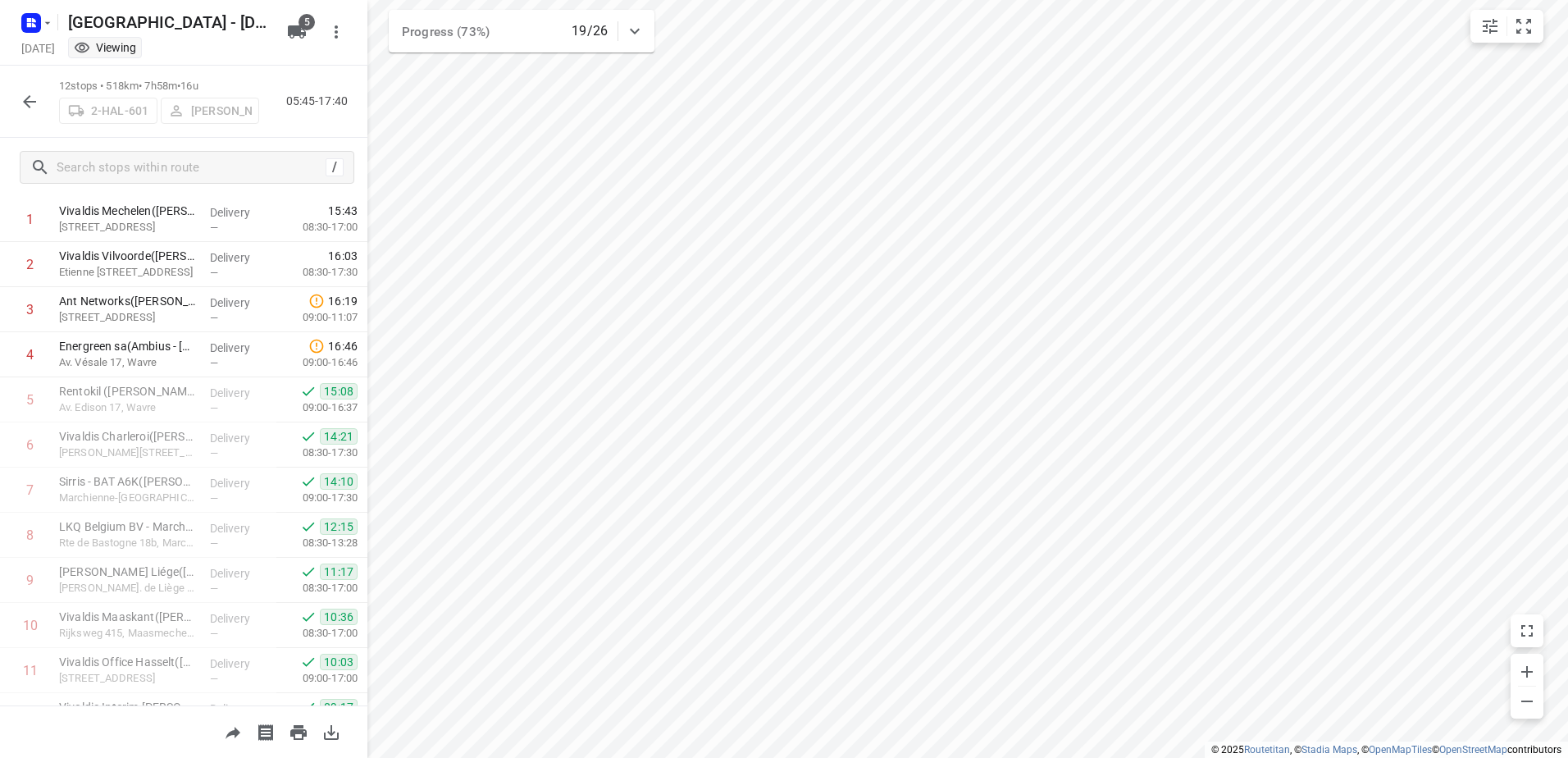
click at [32, 103] on icon "button" at bounding box center [30, 101] width 20 height 20
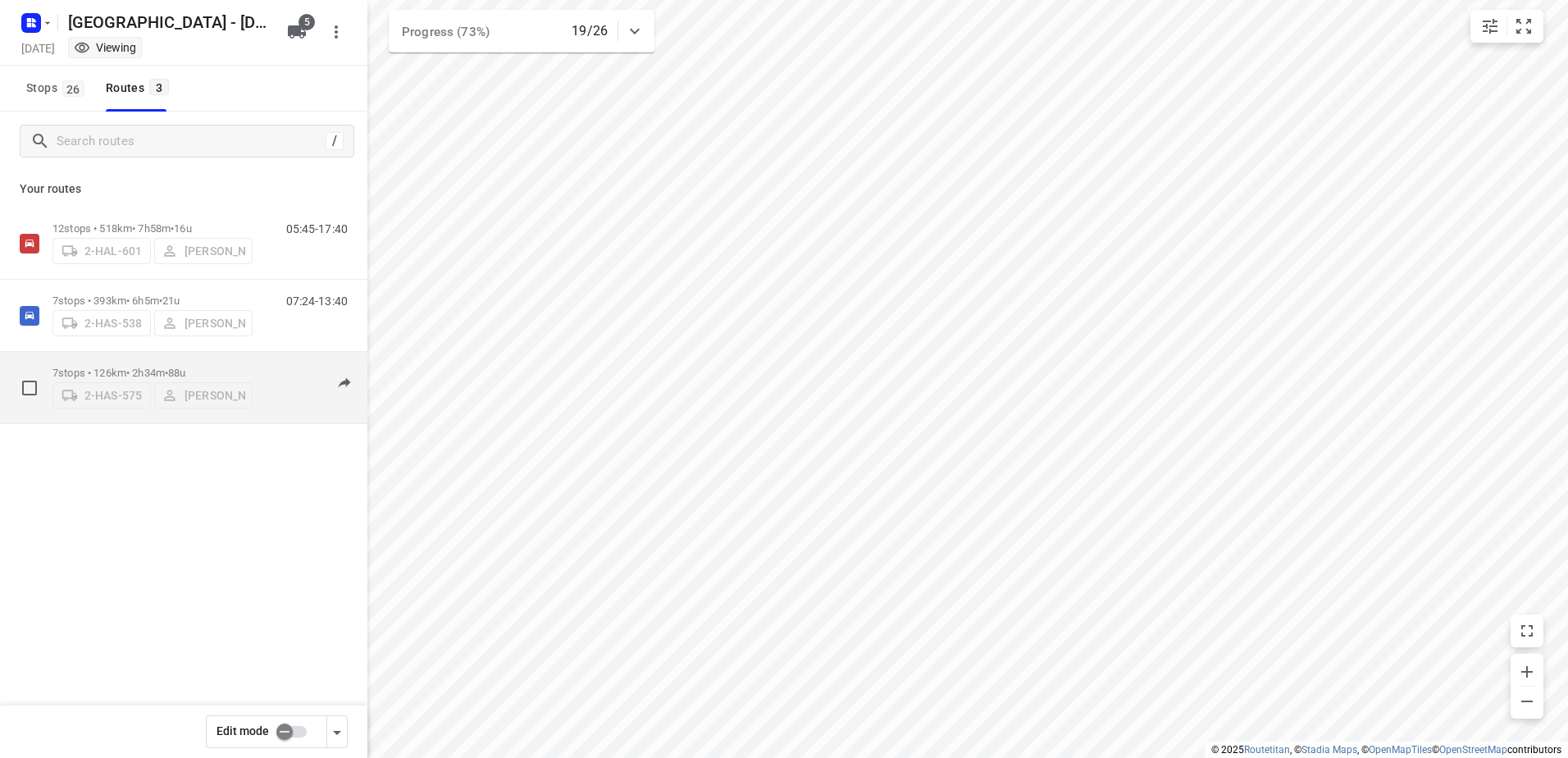
click at [186, 367] on span "88u" at bounding box center [176, 373] width 17 height 13
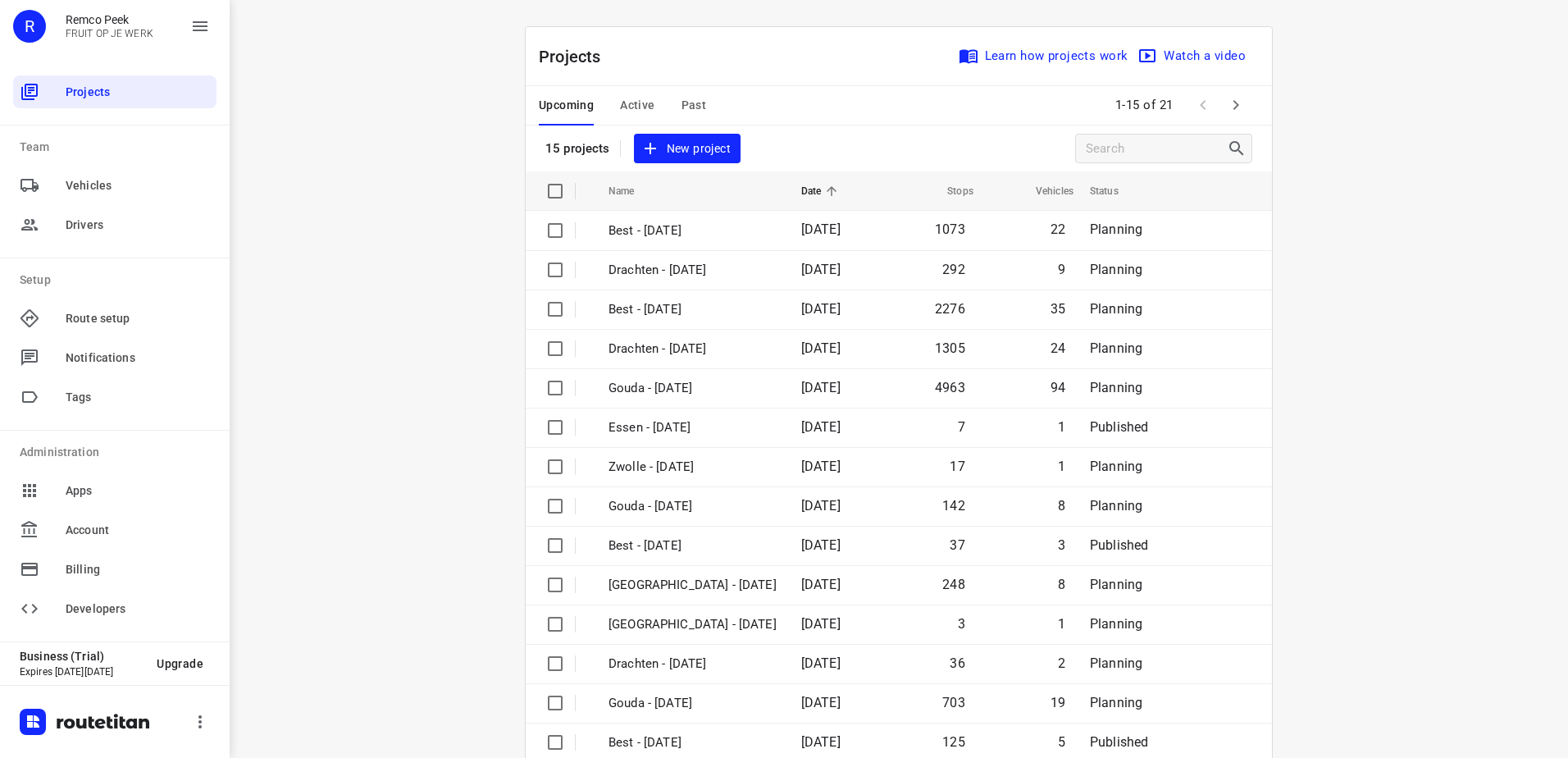
click at [631, 103] on span "Active" at bounding box center [637, 105] width 34 height 21
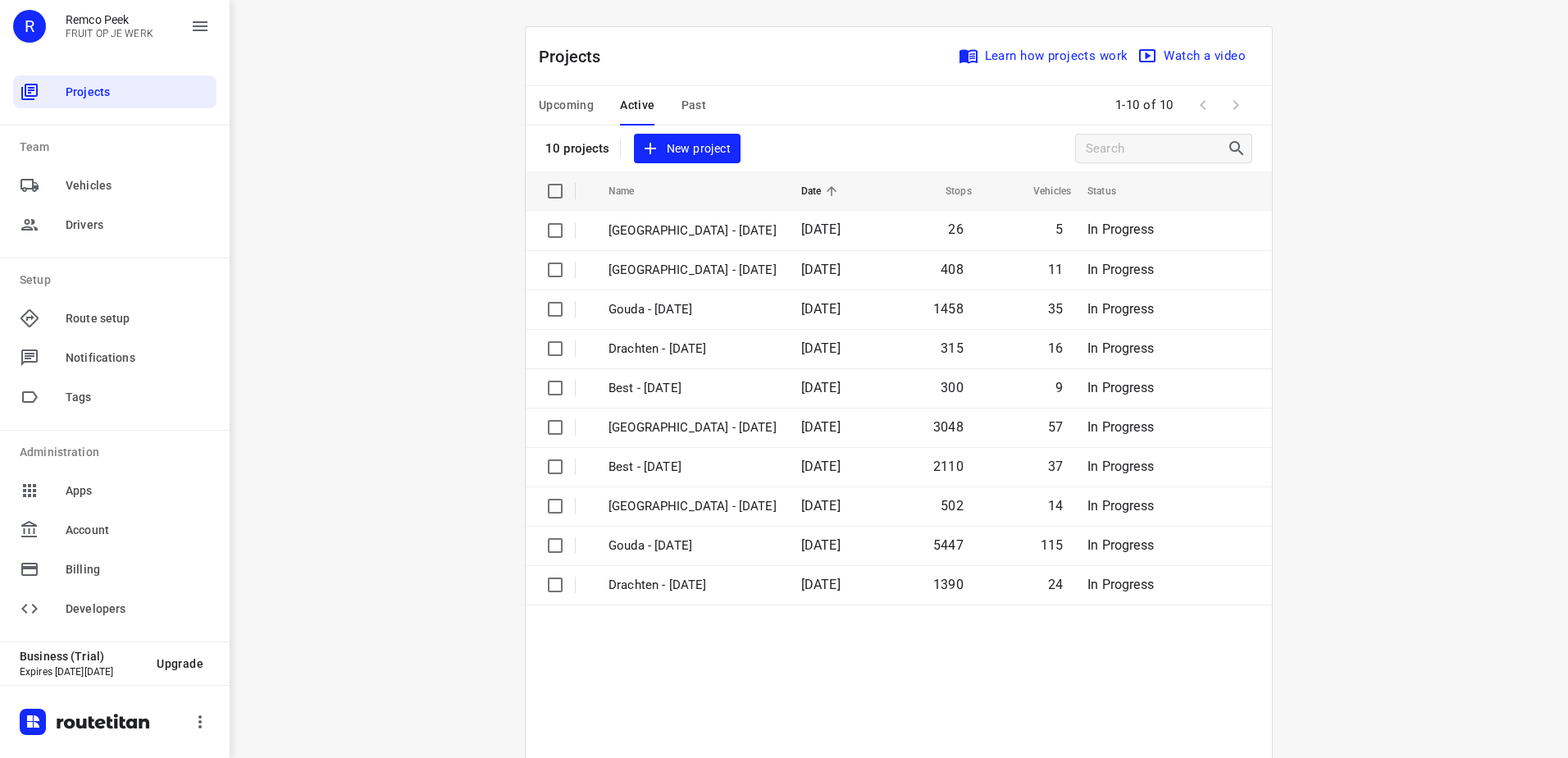
click at [580, 105] on span "Upcoming" at bounding box center [566, 105] width 55 height 21
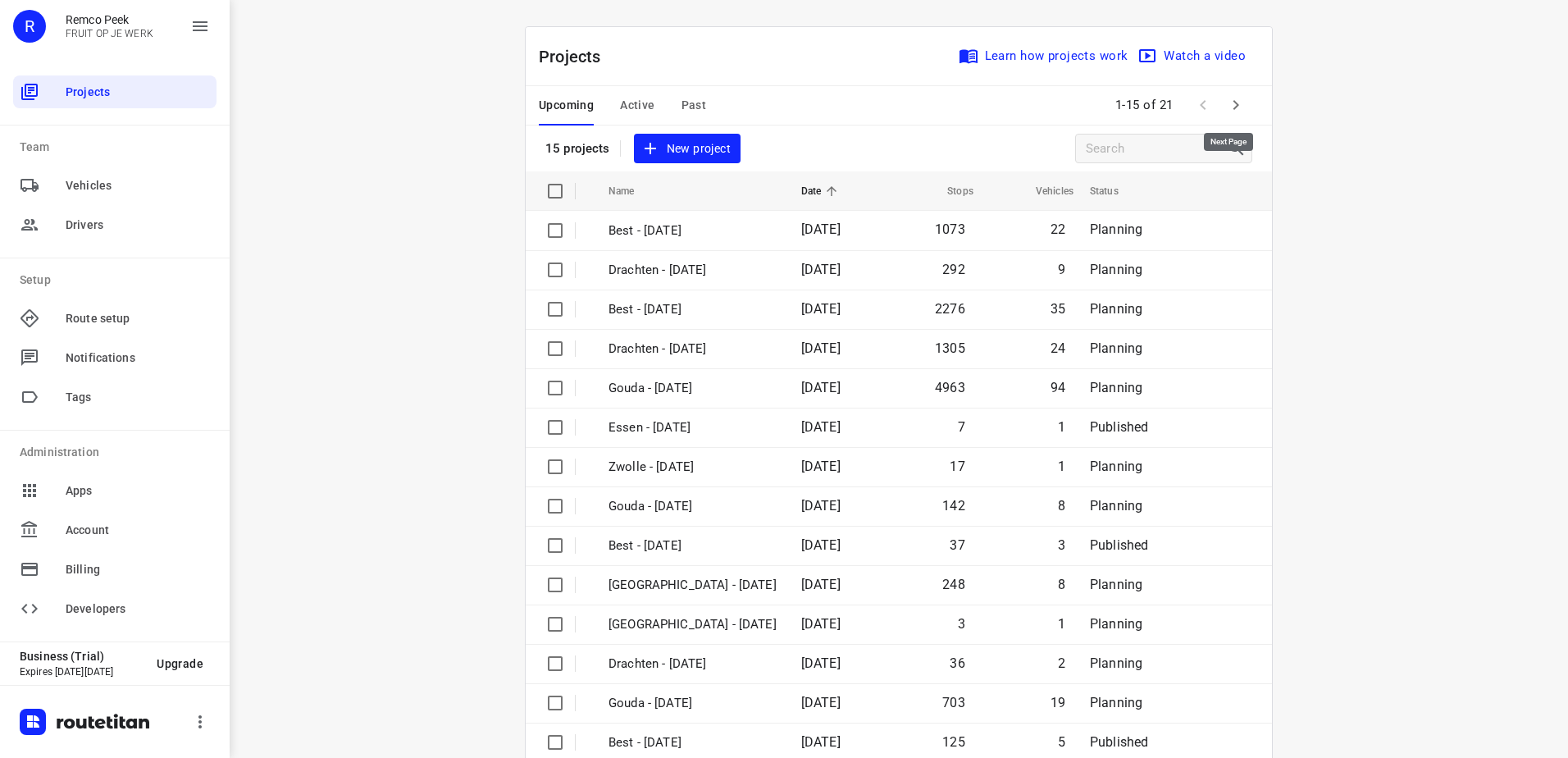
drag, startPoint x: 1232, startPoint y: 108, endPoint x: 1026, endPoint y: 301, distance: 282.3
click at [1232, 107] on icon "button" at bounding box center [1236, 105] width 20 height 20
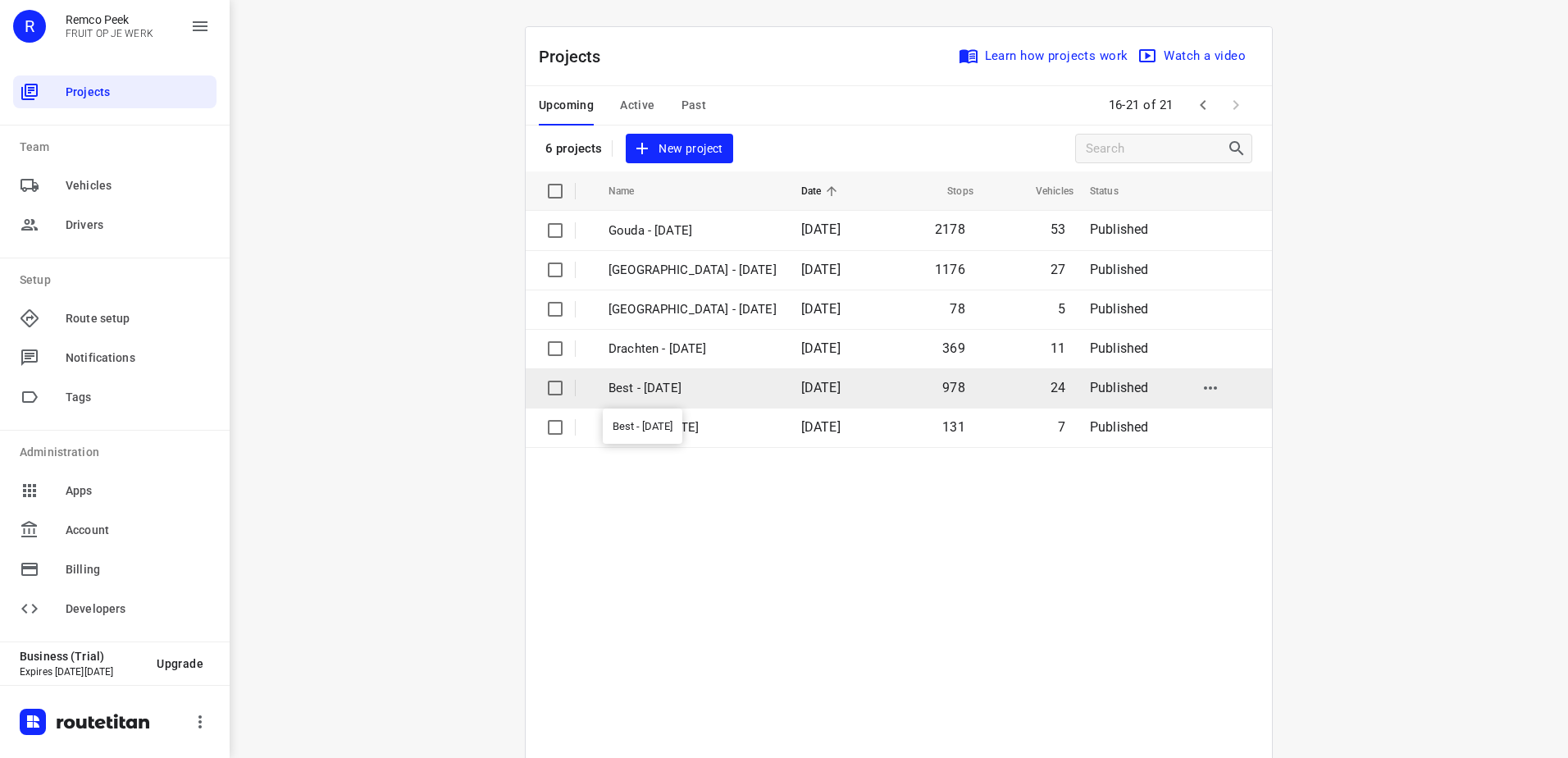
click at [666, 388] on p "Best - [DATE]" at bounding box center [692, 388] width 168 height 19
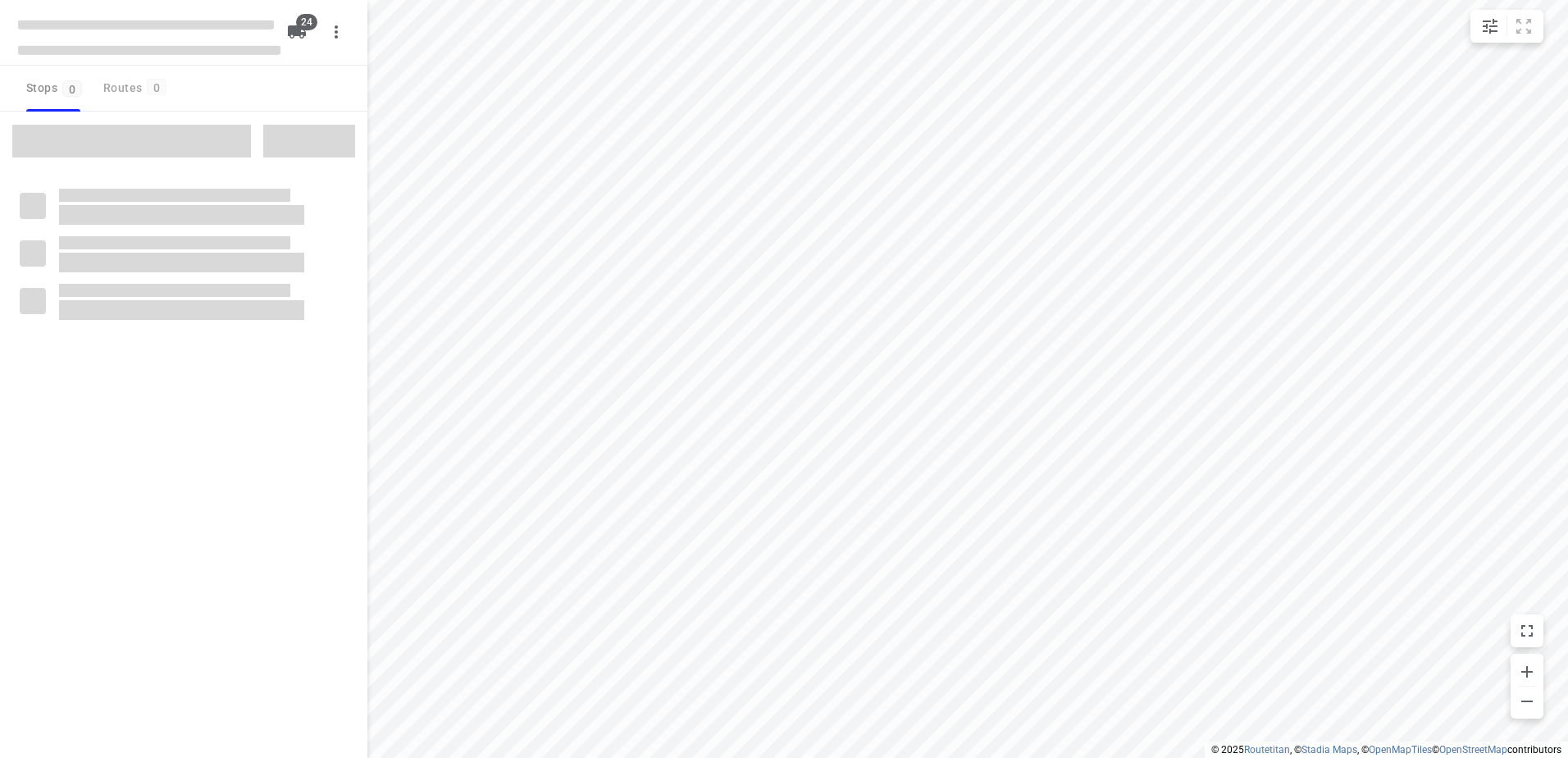
checkbox input "true"
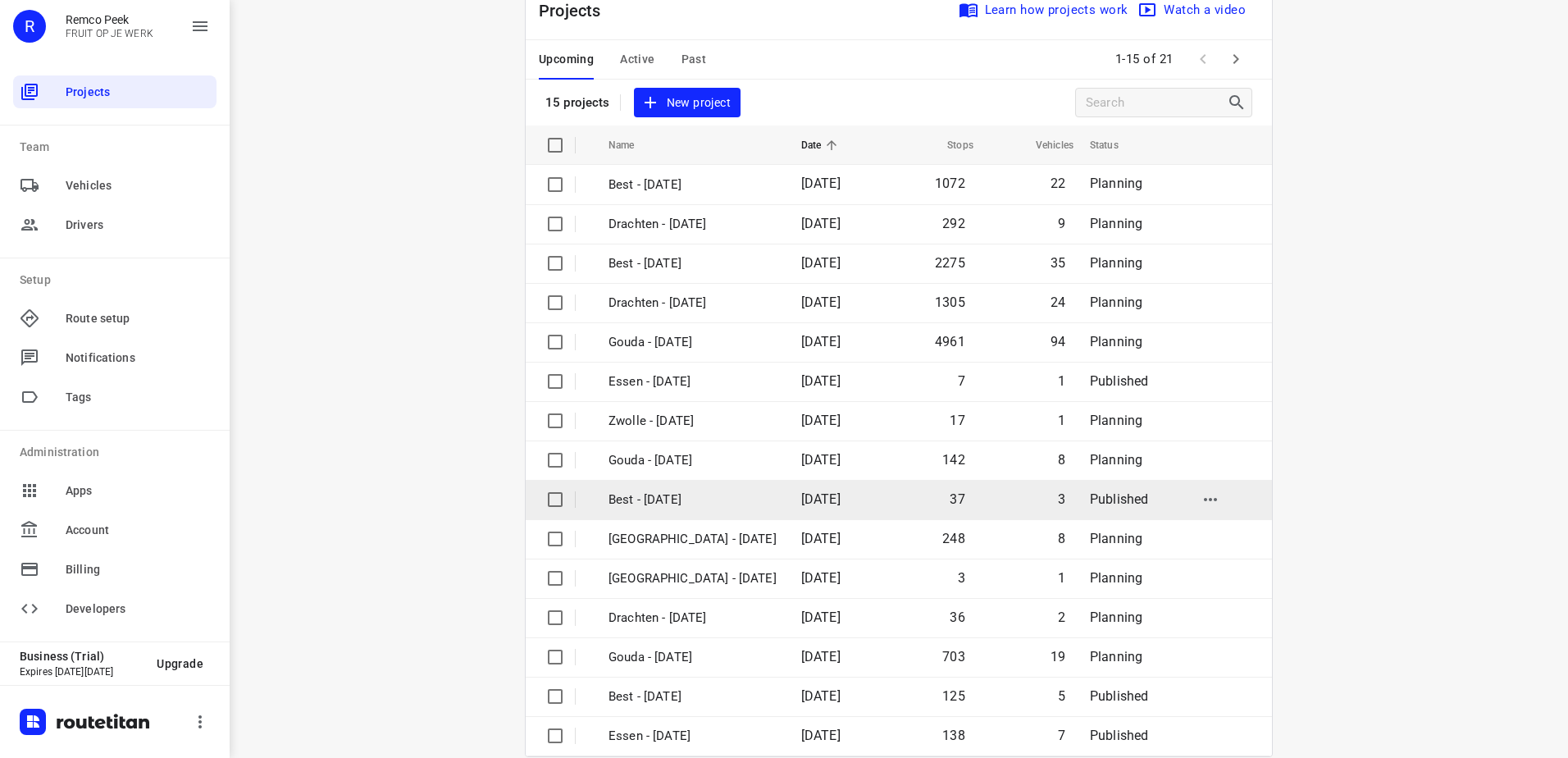
scroll to position [72, 0]
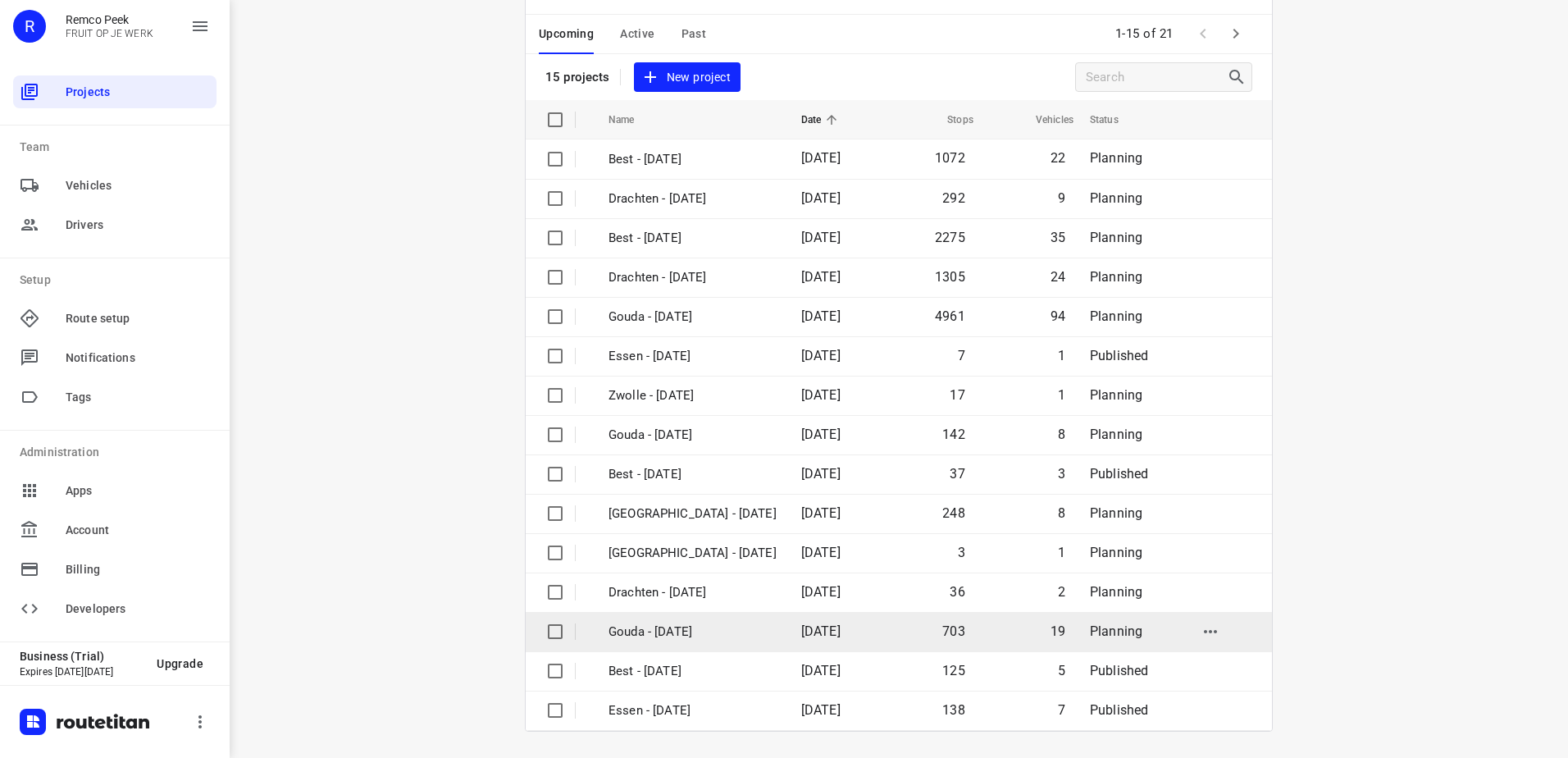
click at [691, 637] on p "Gouda - [DATE]" at bounding box center [692, 632] width 168 height 19
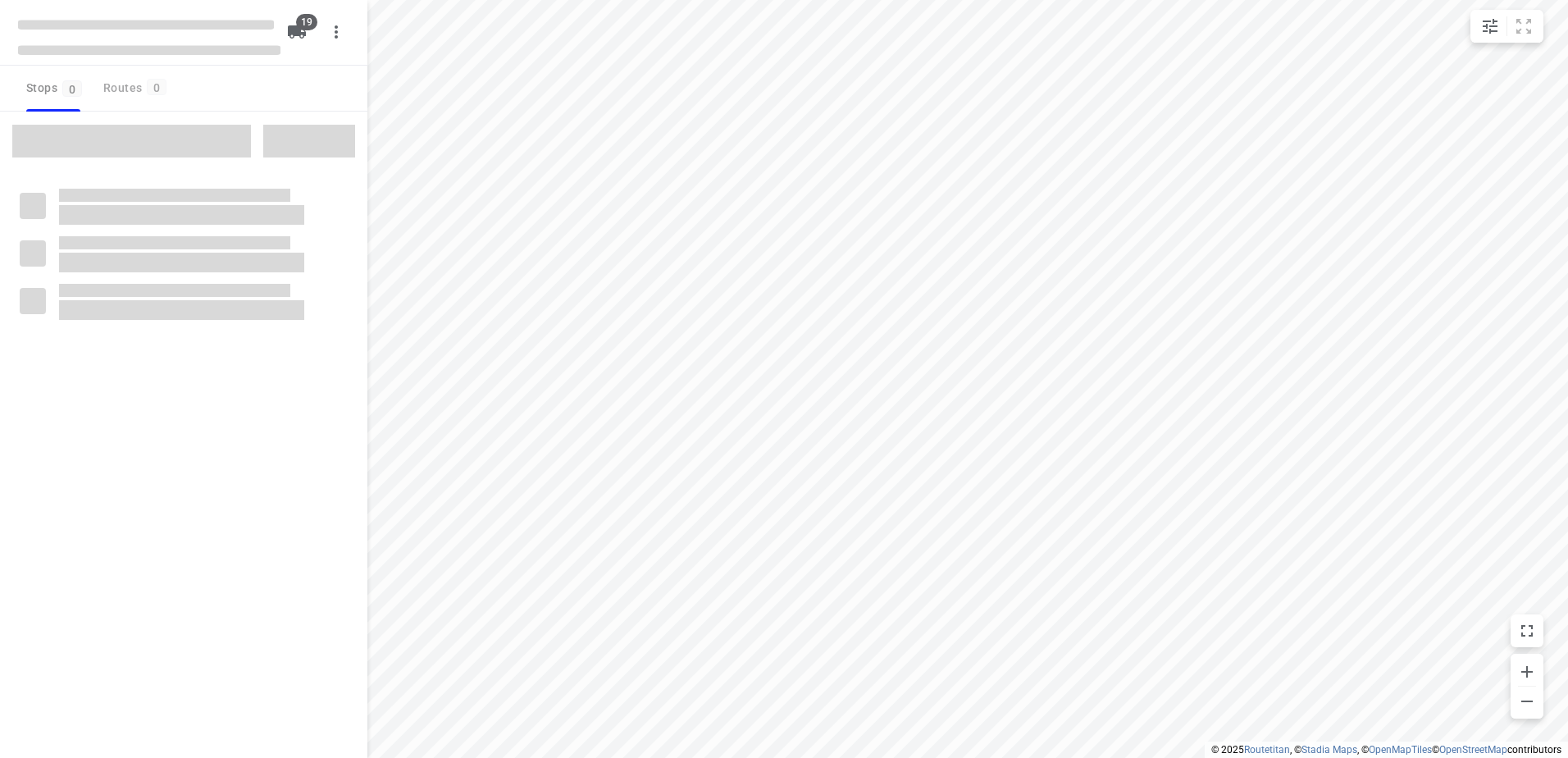
checkbox input "true"
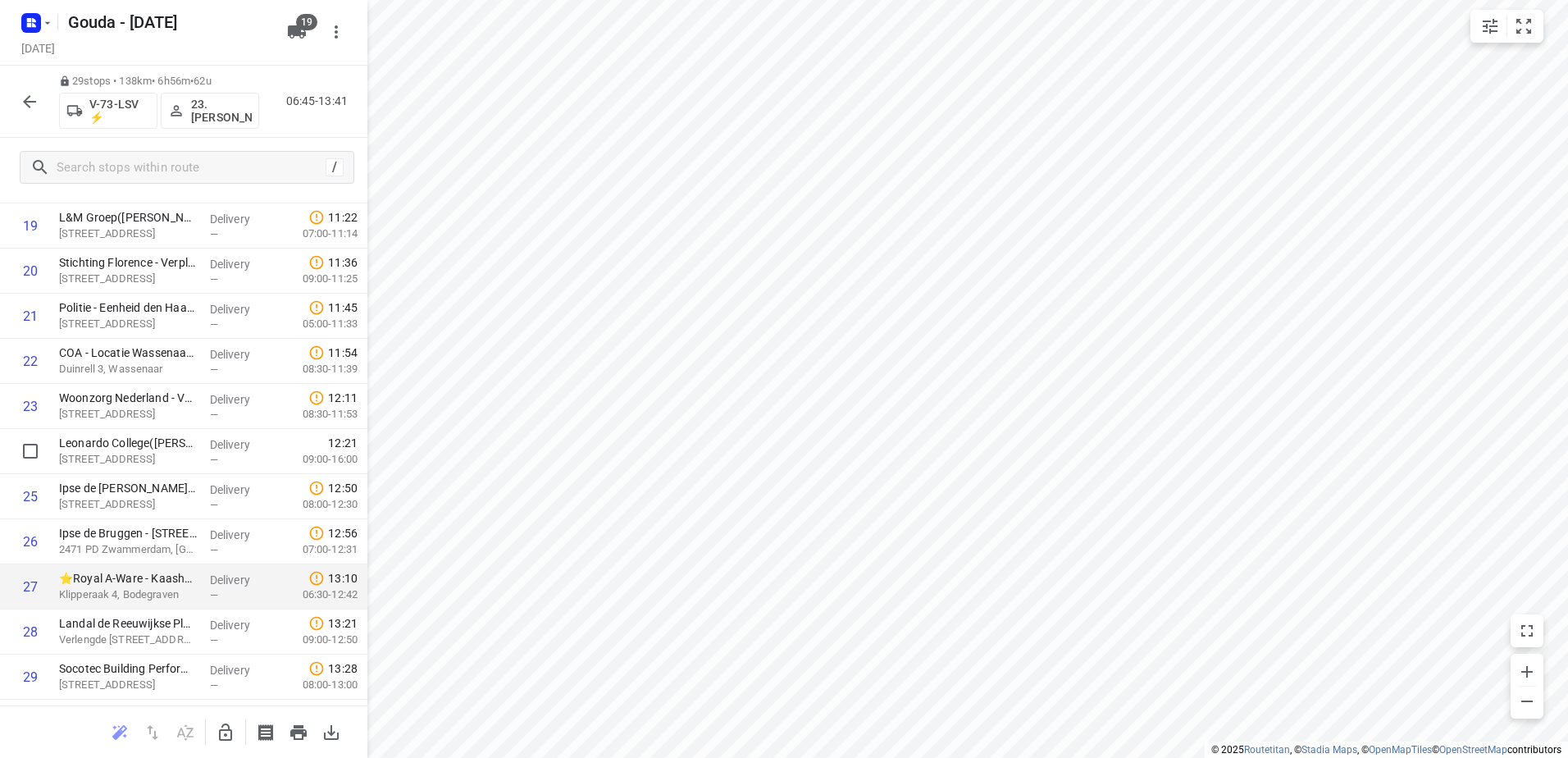
scroll to position [927, 0]
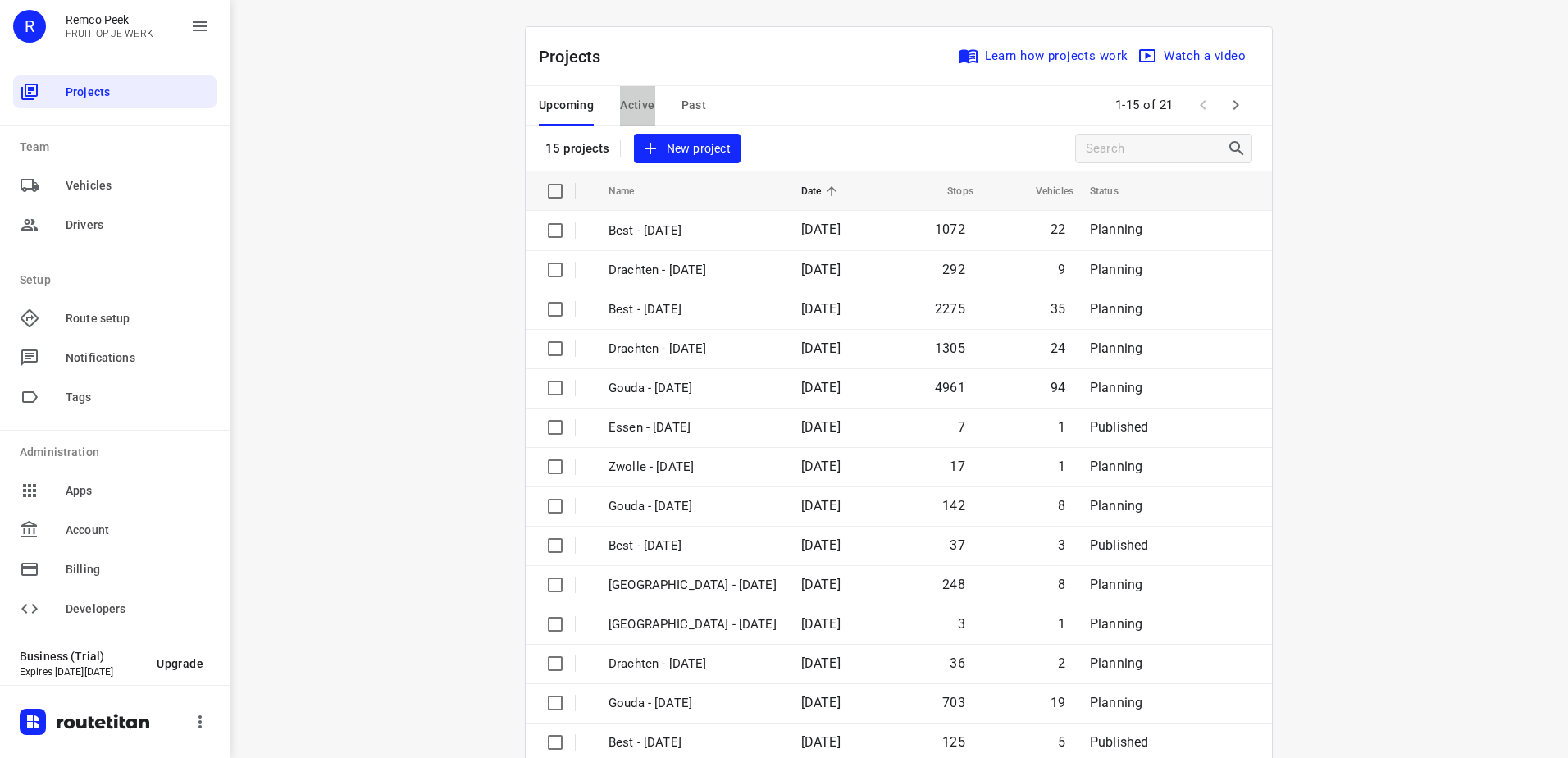
click at [635, 107] on span "Active" at bounding box center [637, 105] width 34 height 21
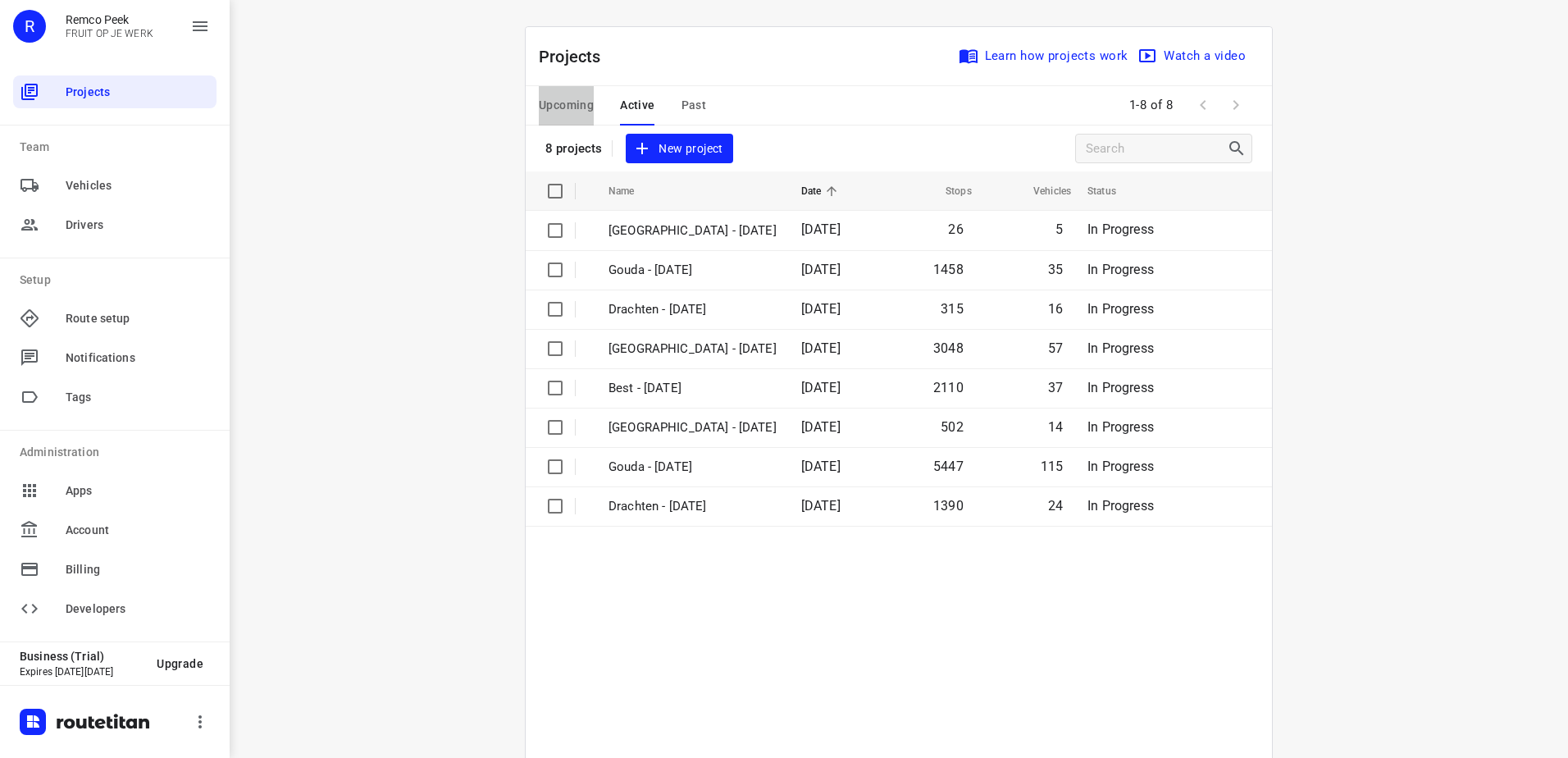
click at [548, 96] on span "Upcoming" at bounding box center [566, 105] width 55 height 21
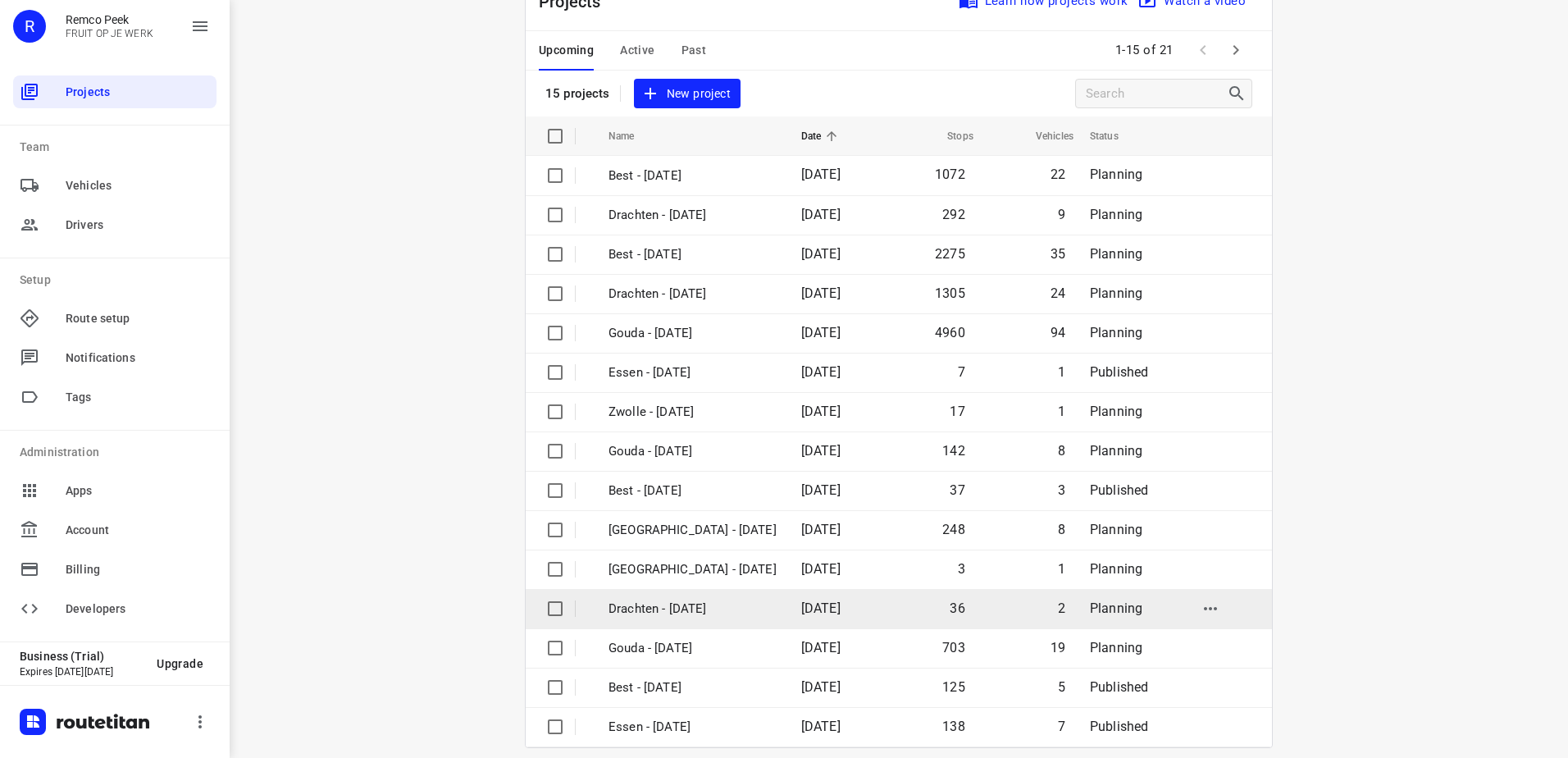
scroll to position [72, 0]
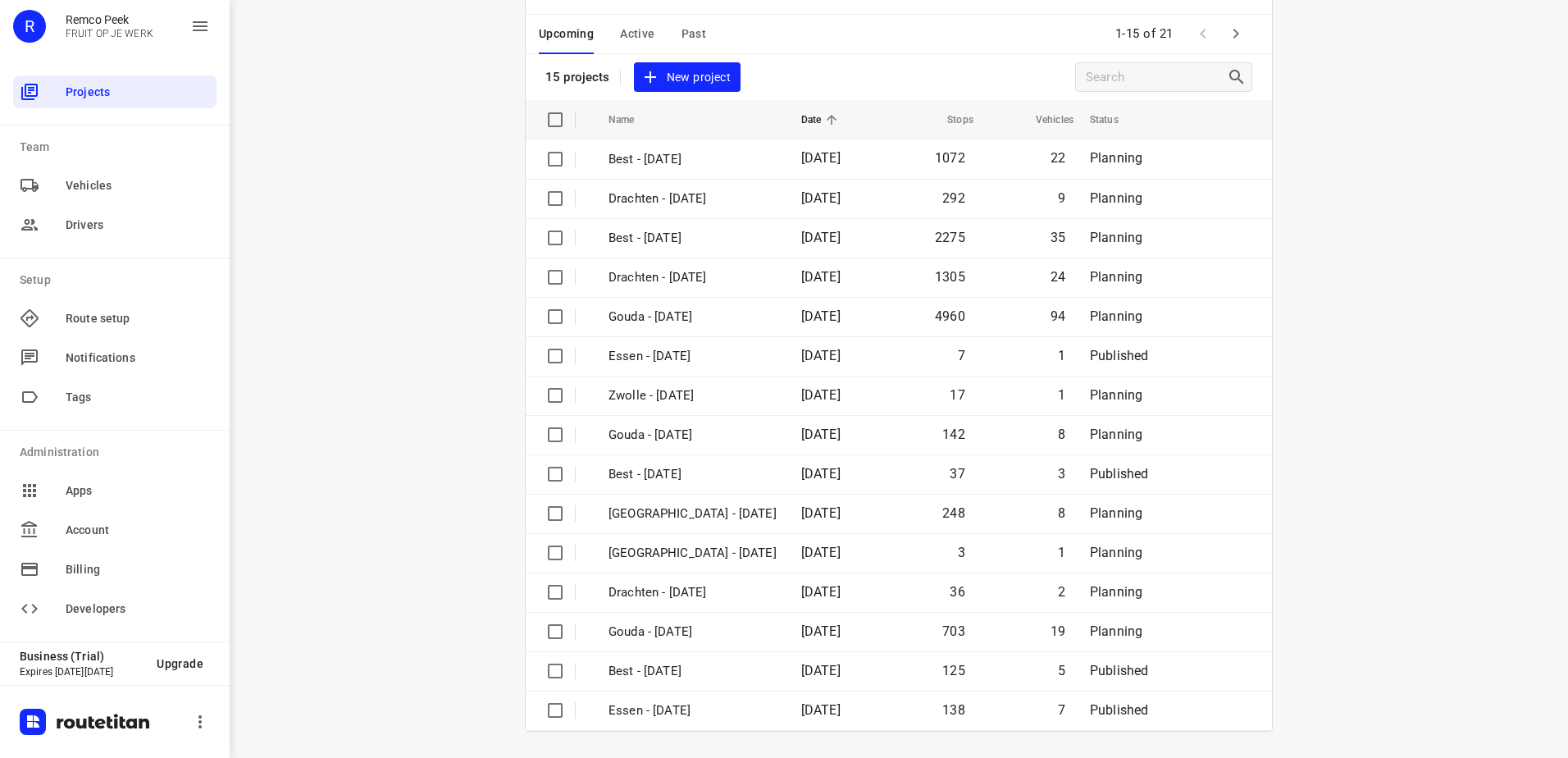
click at [1226, 36] on icon "button" at bounding box center [1236, 34] width 20 height 20
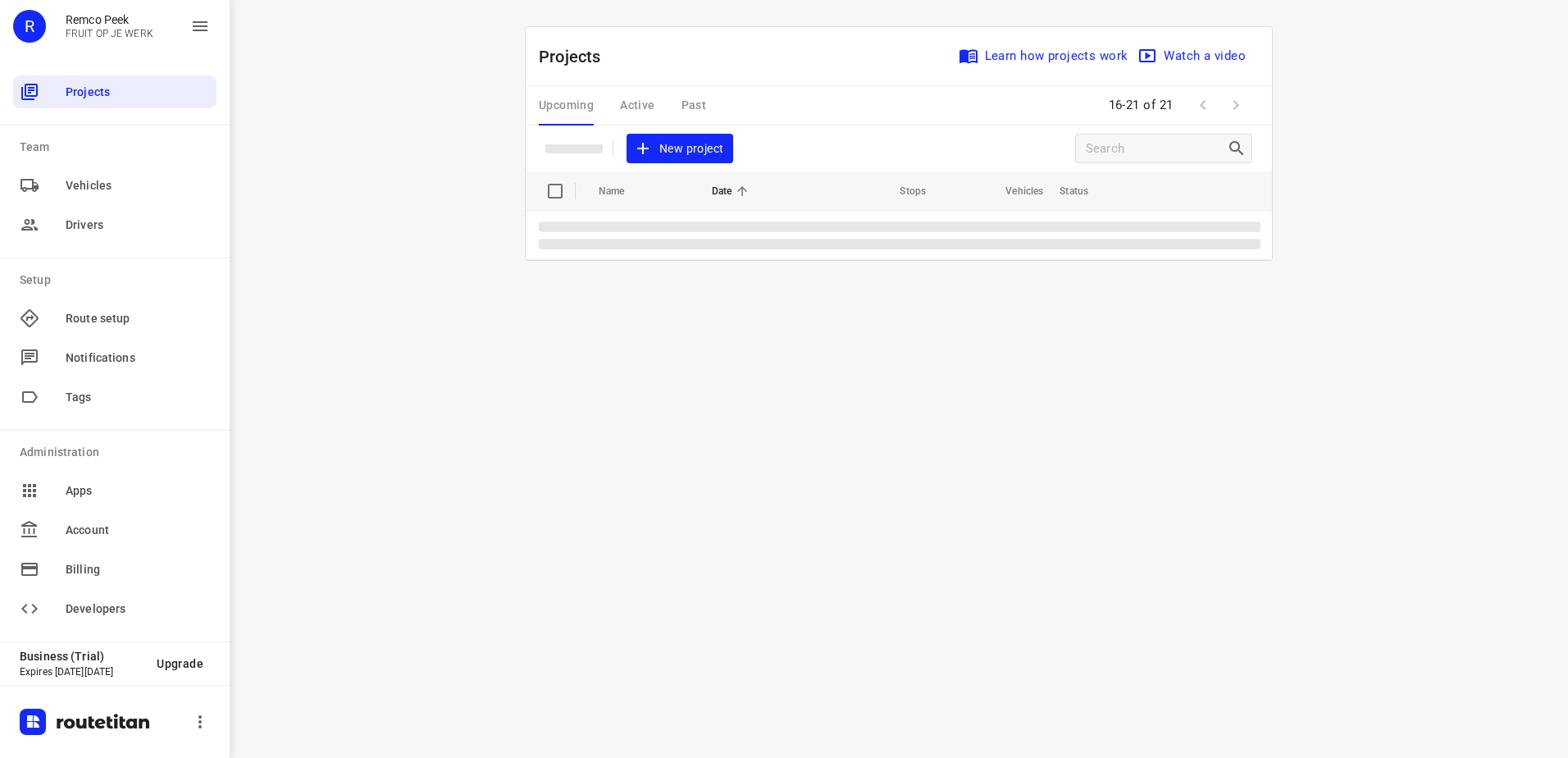
scroll to position [0, 0]
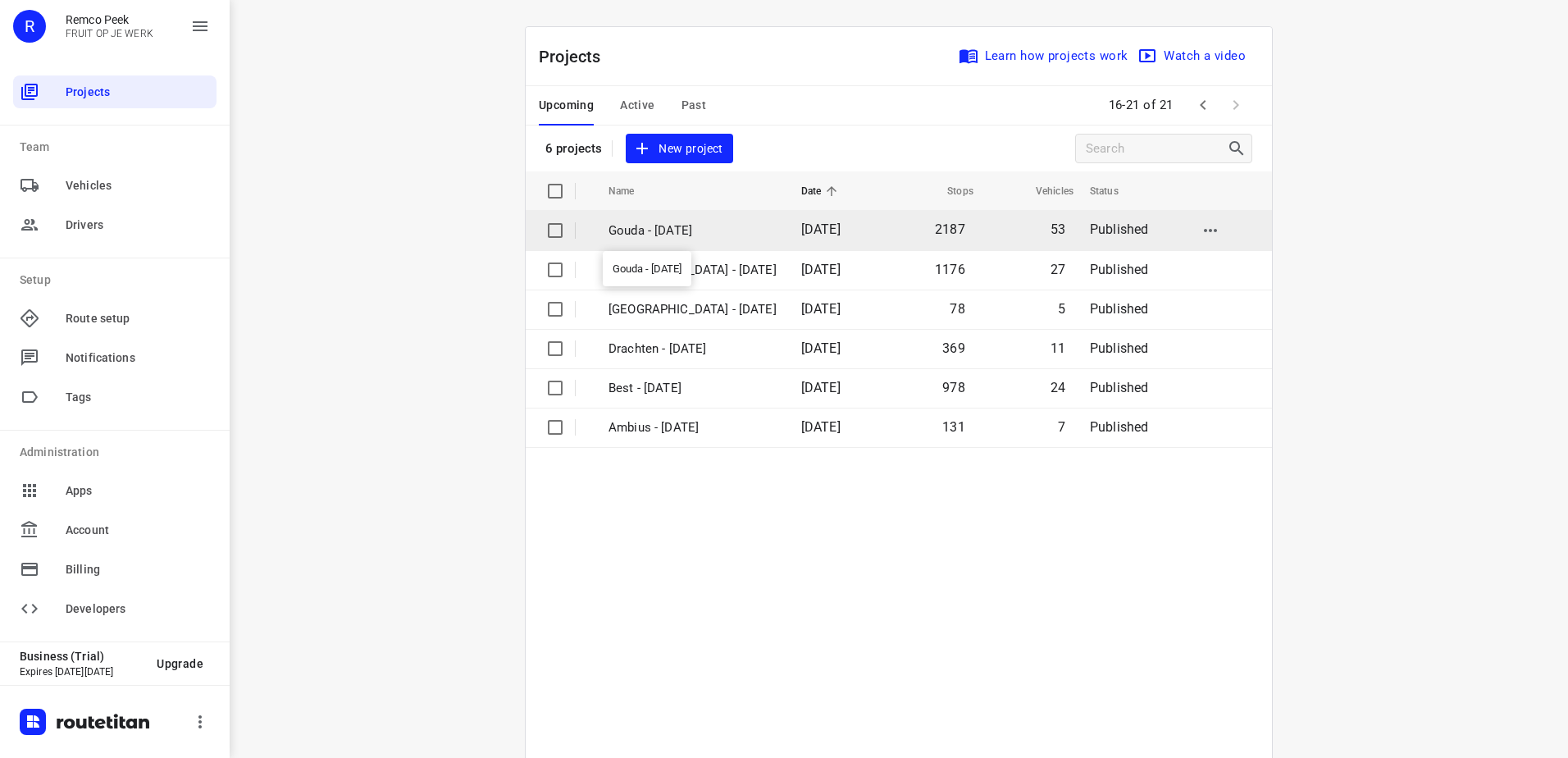
click at [686, 231] on p "Gouda - Wednesday" at bounding box center [692, 231] width 168 height 19
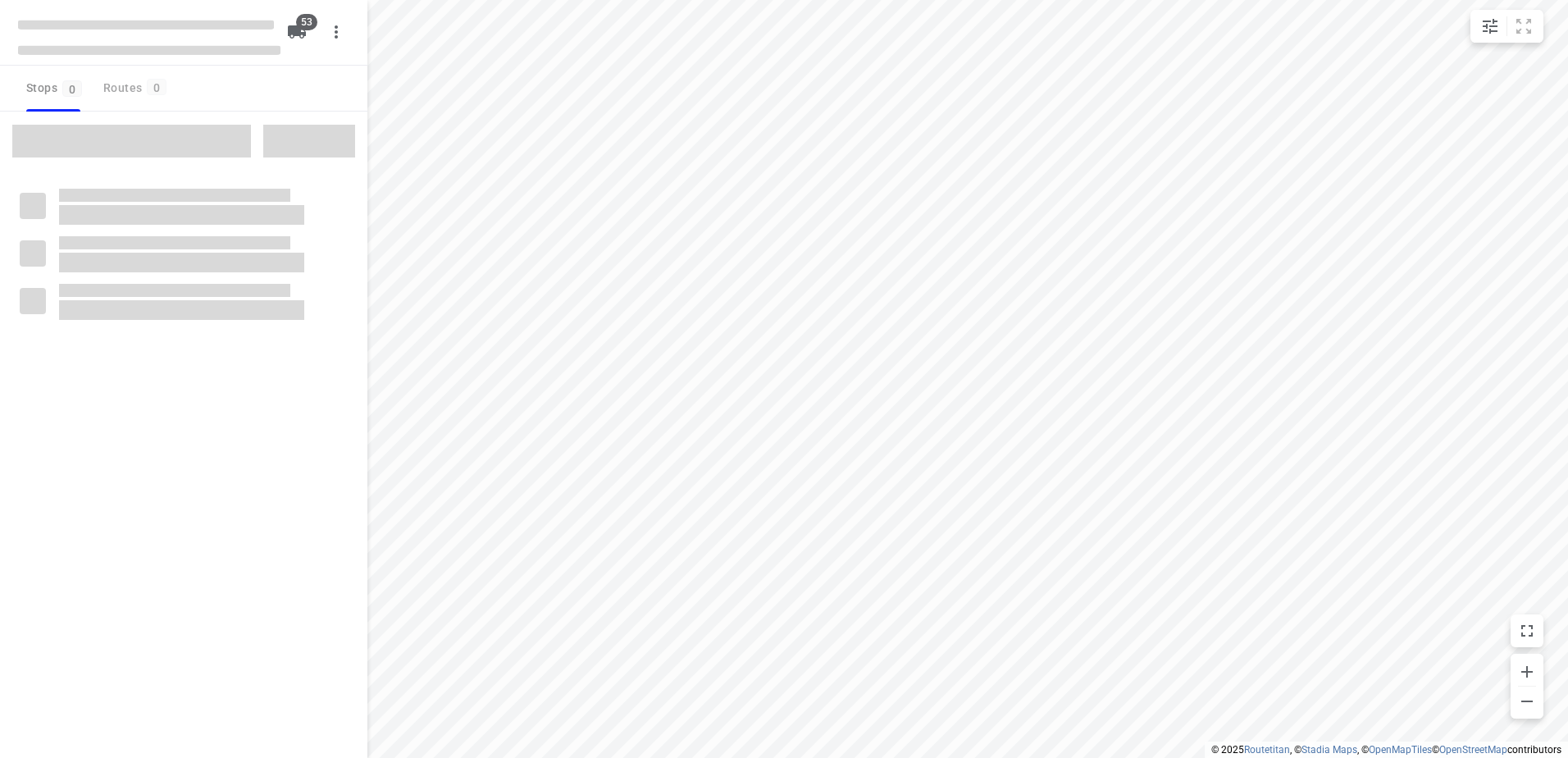
checkbox input "true"
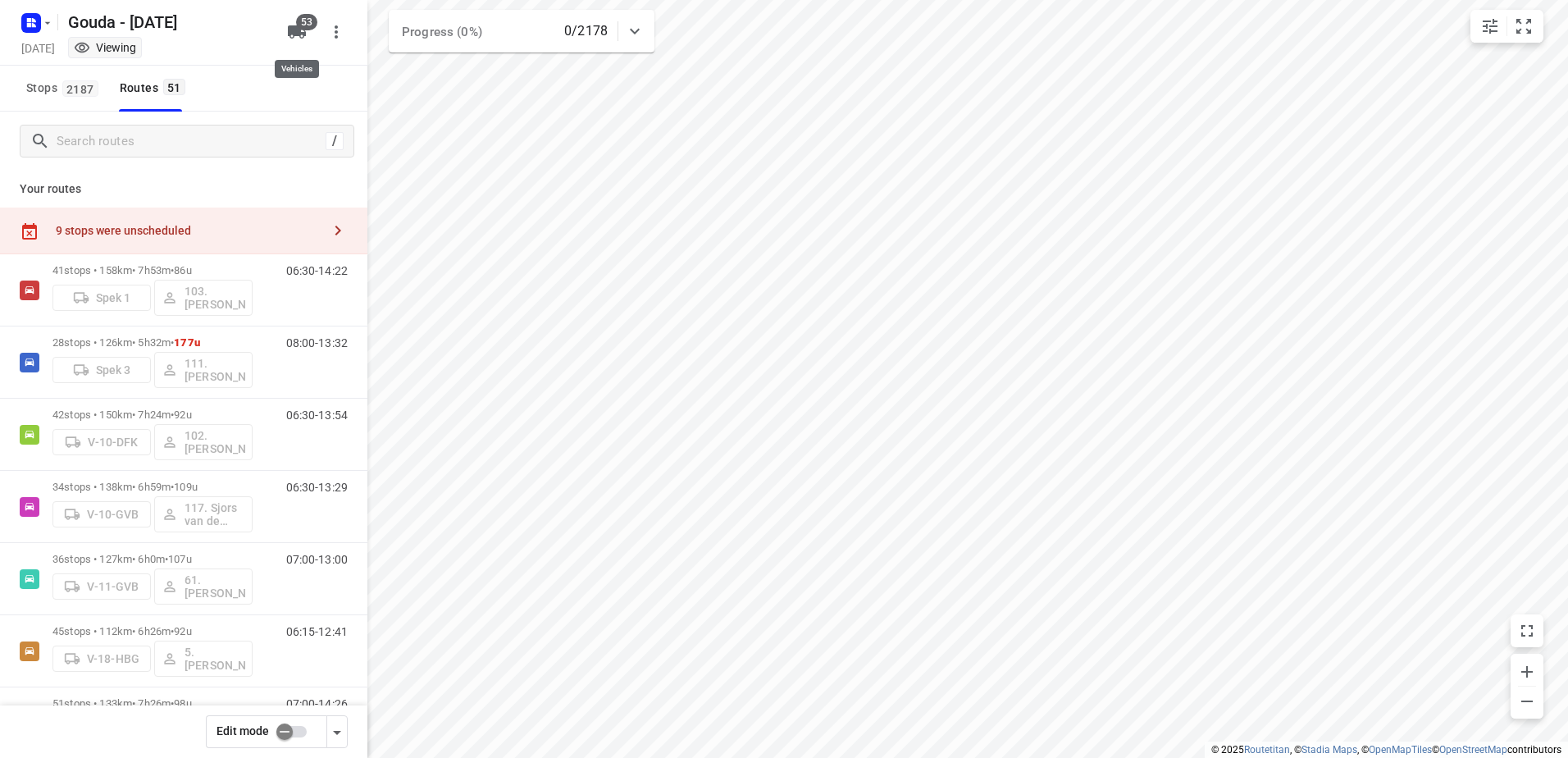
drag, startPoint x: 309, startPoint y: 33, endPoint x: 252, endPoint y: 61, distance: 63.5
click at [309, 33] on button "53" at bounding box center [297, 31] width 33 height 33
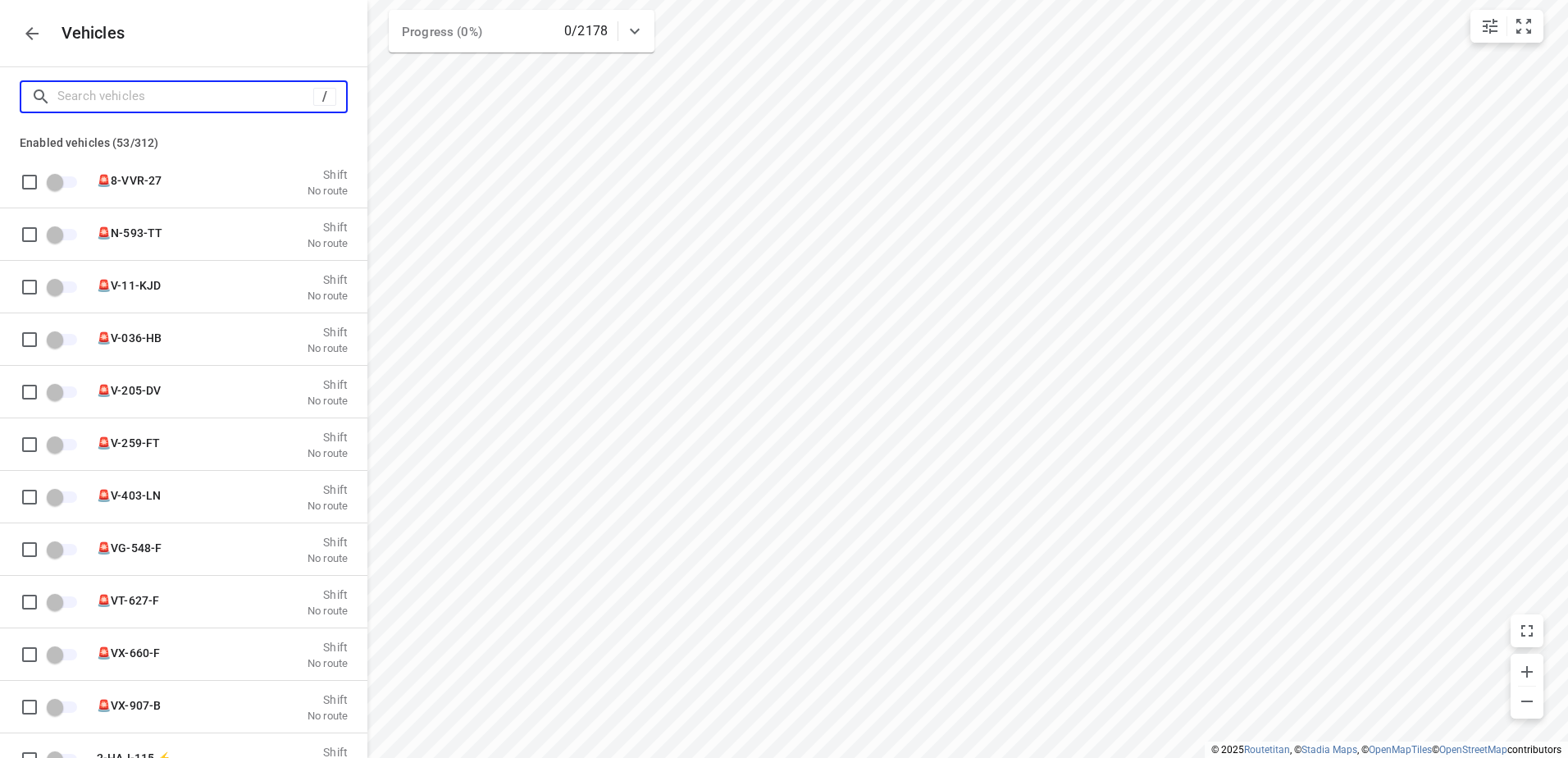
click at [231, 84] on input "Search vehicles" at bounding box center [185, 96] width 256 height 25
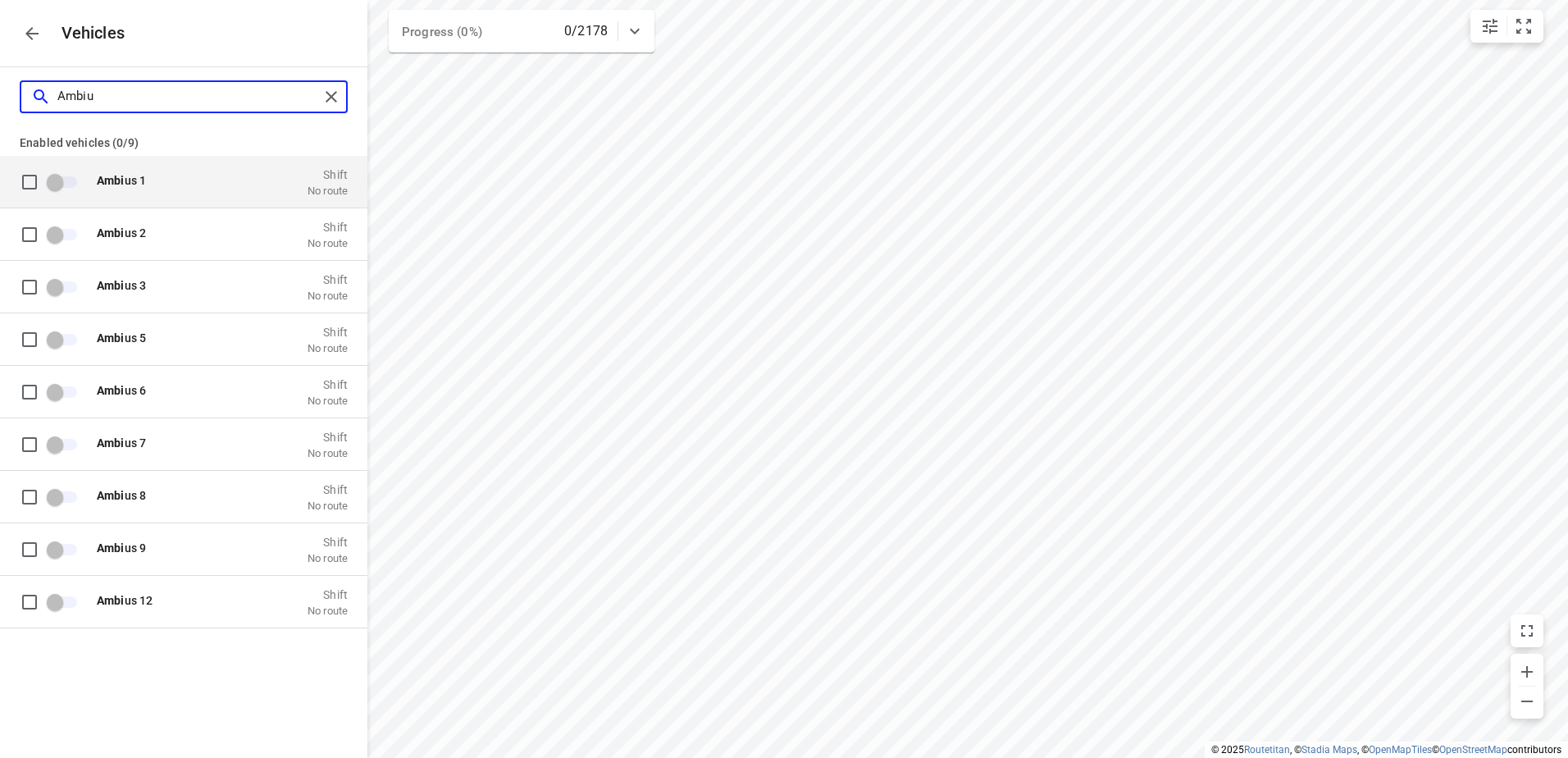
type input "Ambius"
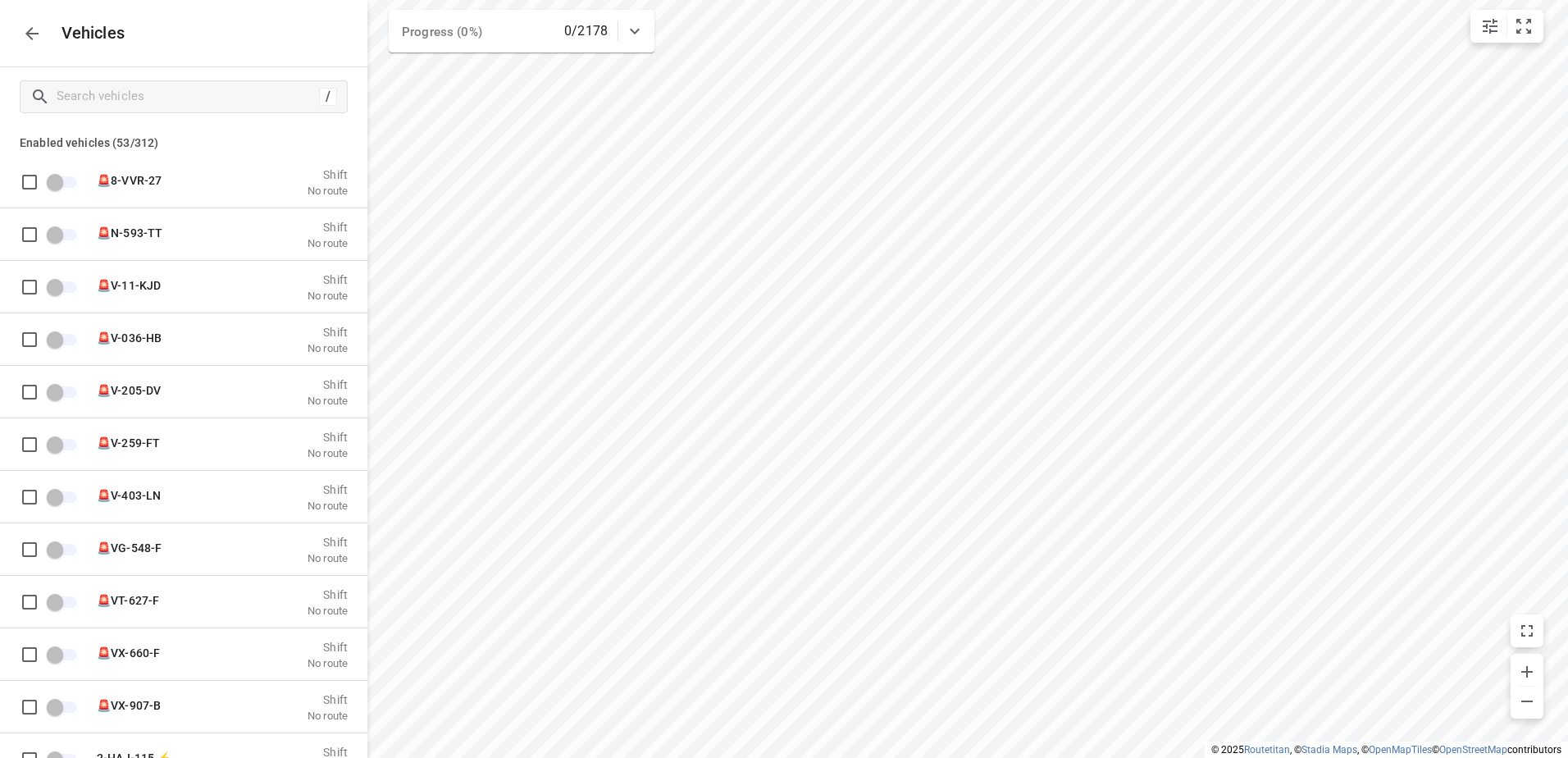
click at [40, 26] on icon "button" at bounding box center [32, 34] width 20 height 20
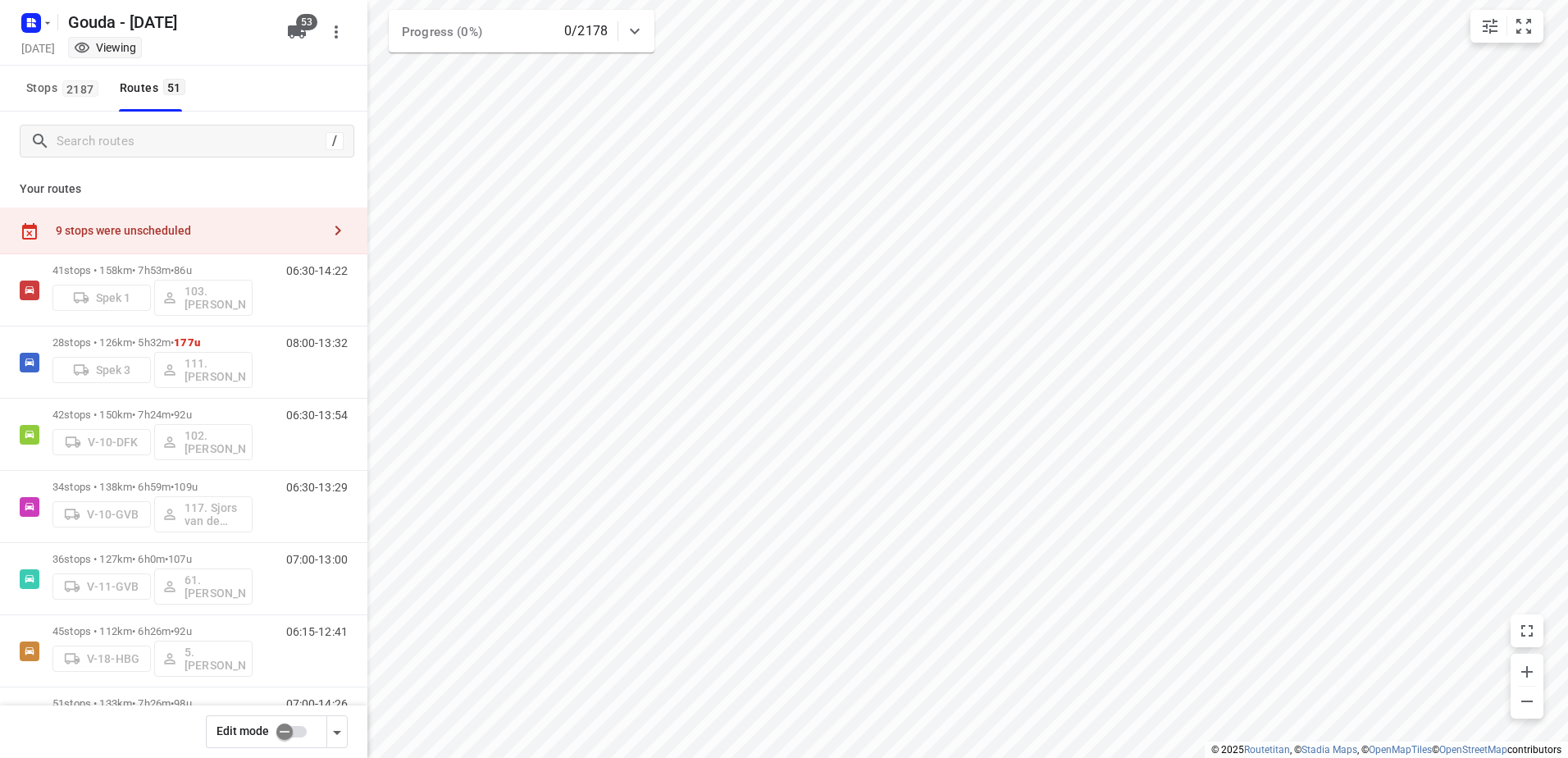
click at [283, 728] on input "checkbox" at bounding box center [284, 731] width 93 height 31
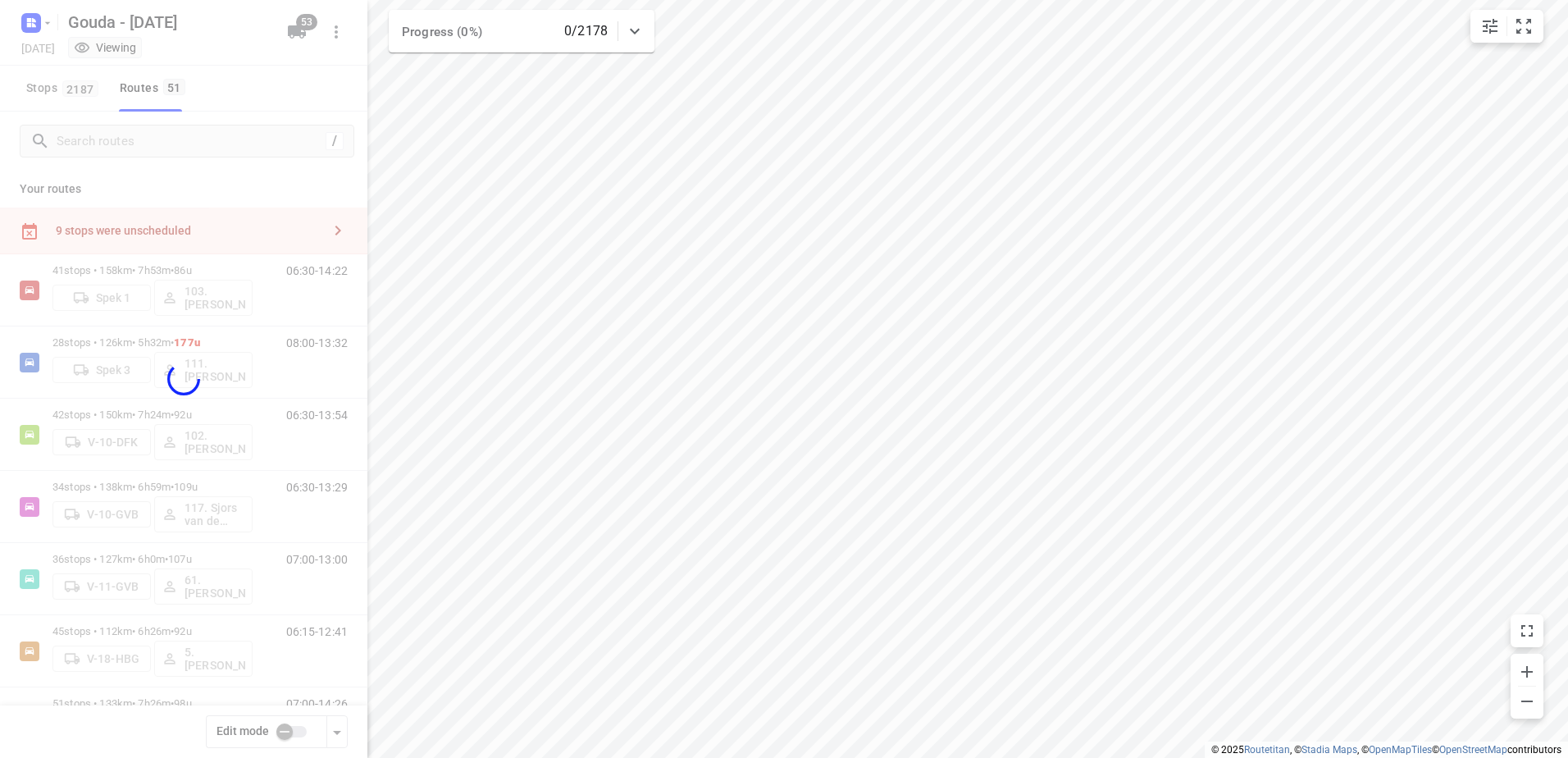
click at [265, 138] on div at bounding box center [184, 379] width 368 height 758
click at [240, 138] on div at bounding box center [184, 379] width 368 height 758
checkbox input "true"
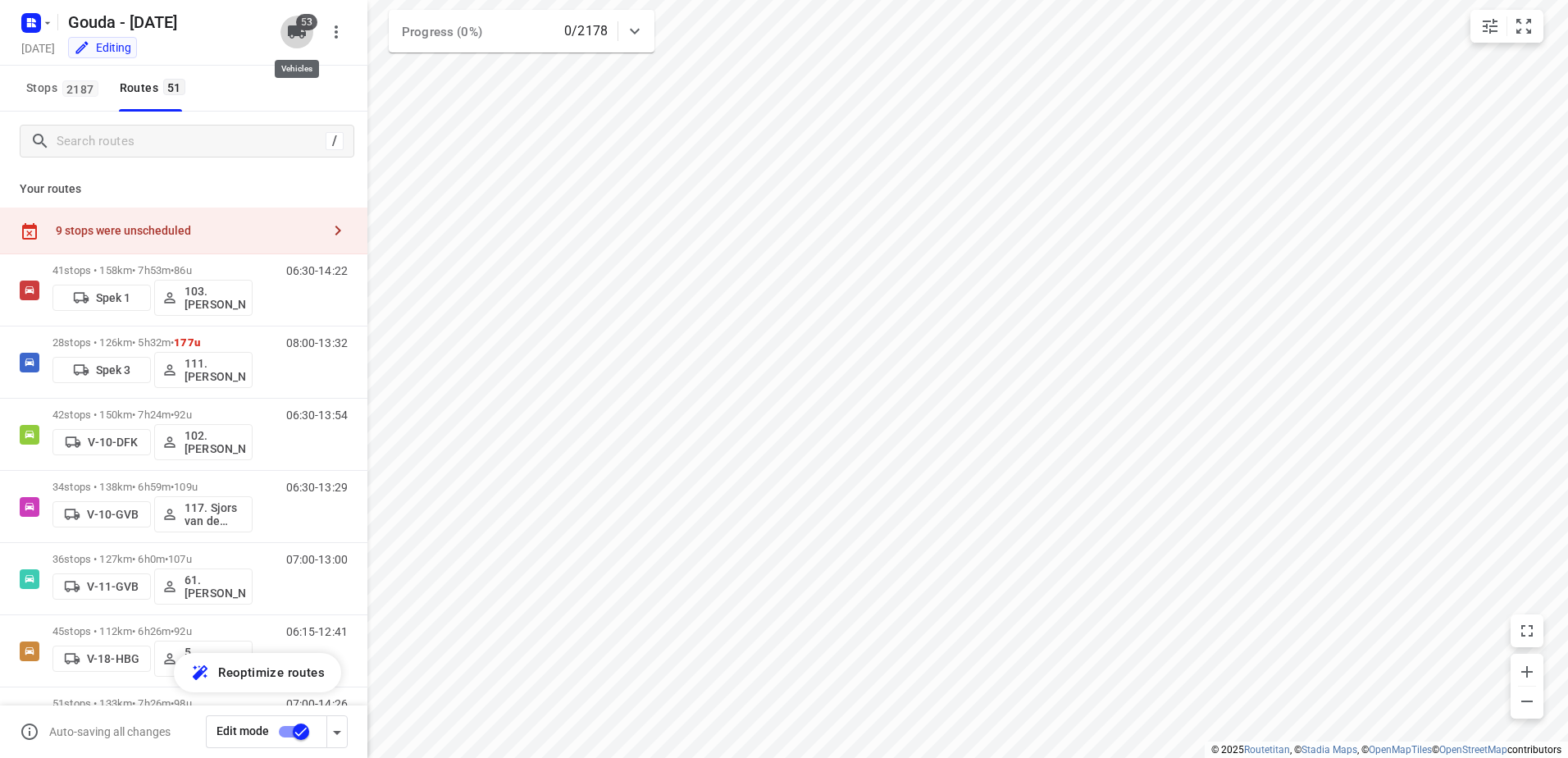
click at [291, 41] on icon "button" at bounding box center [297, 32] width 20 height 20
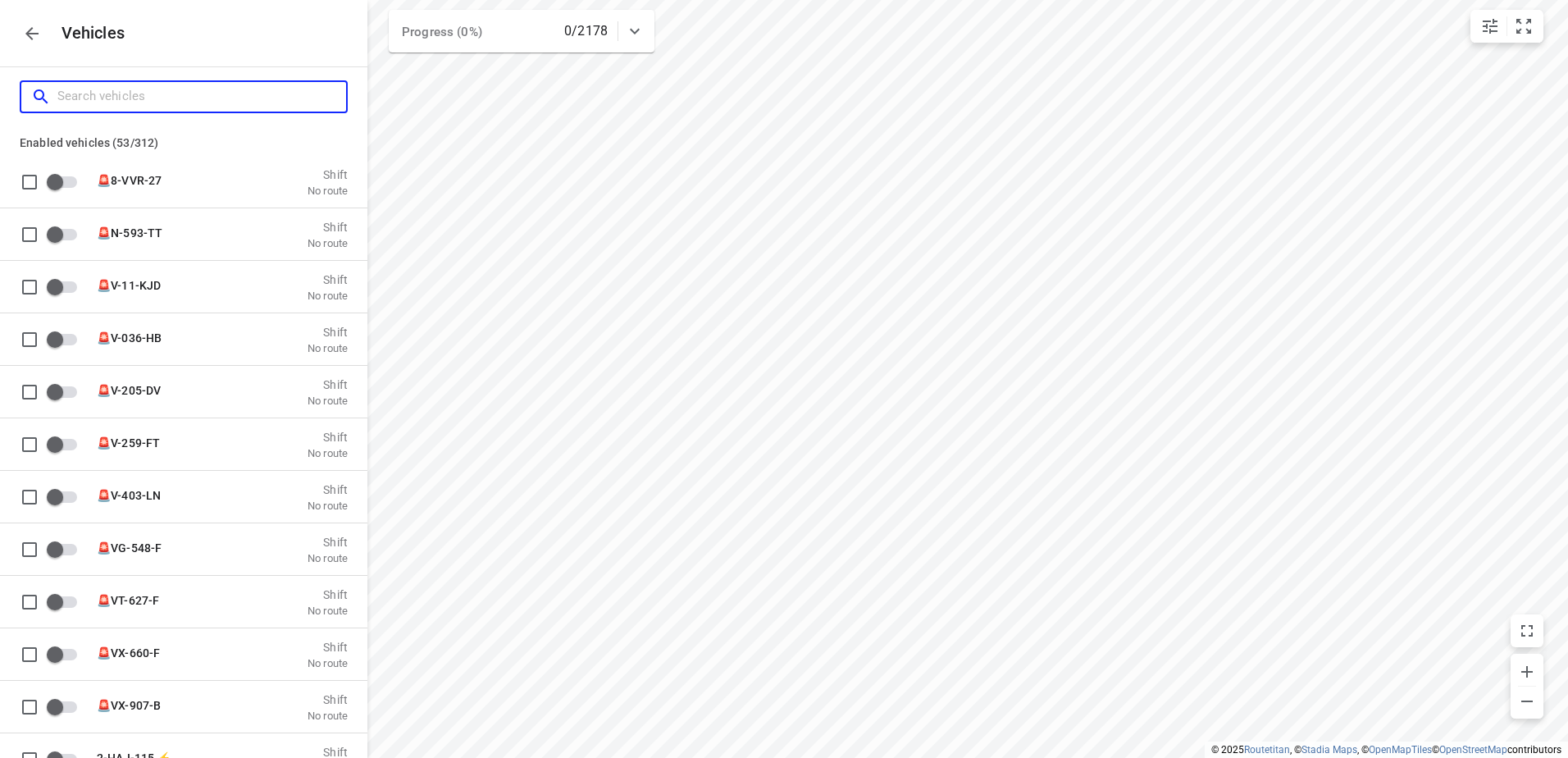
click at [224, 88] on input "Search vehicles" at bounding box center [202, 96] width 289 height 25
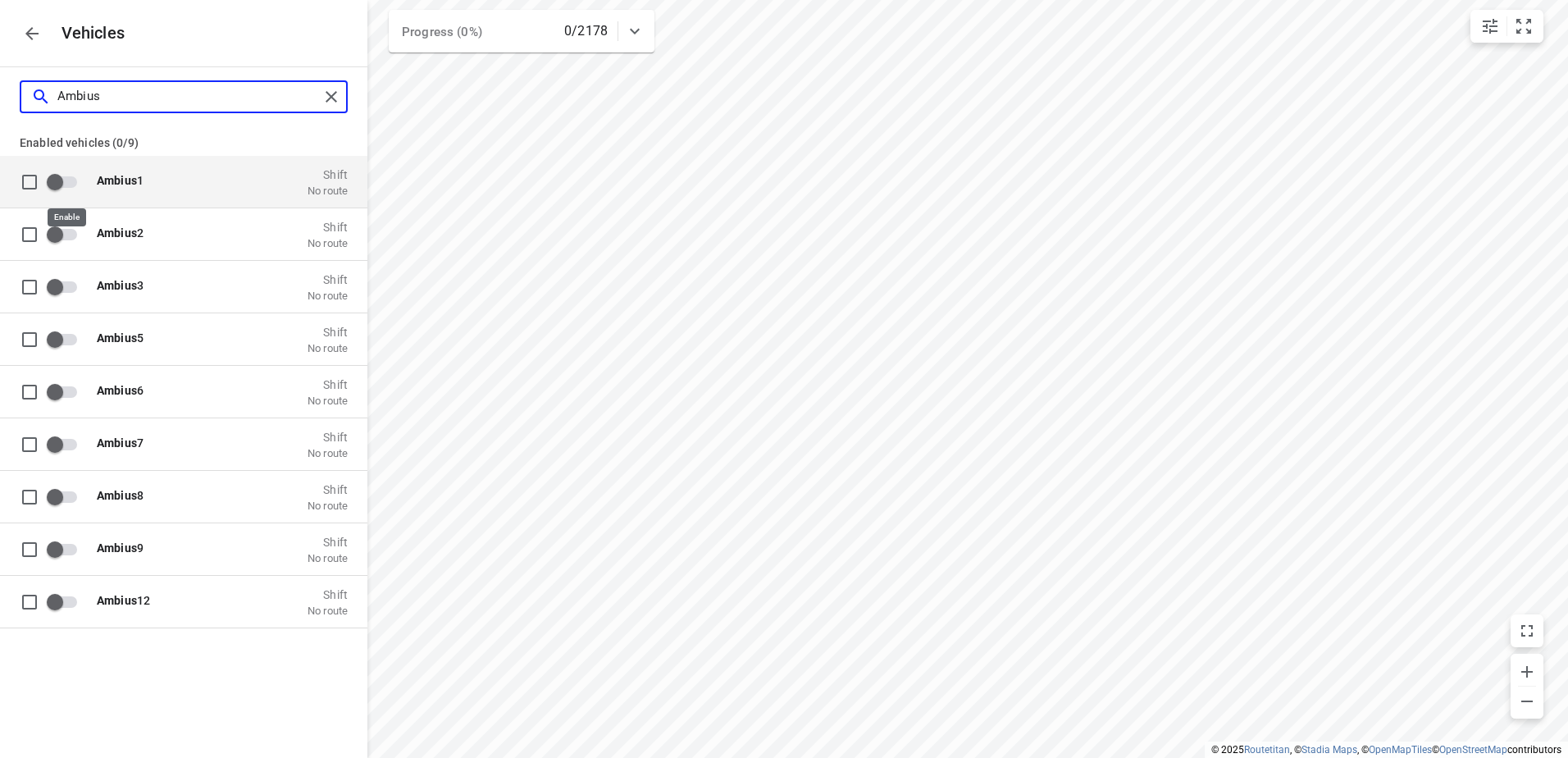
type input "Ambius"
drag, startPoint x: 74, startPoint y: 174, endPoint x: 88, endPoint y: 181, distance: 15.7
click at [73, 175] on input "grid" at bounding box center [55, 181] width 93 height 31
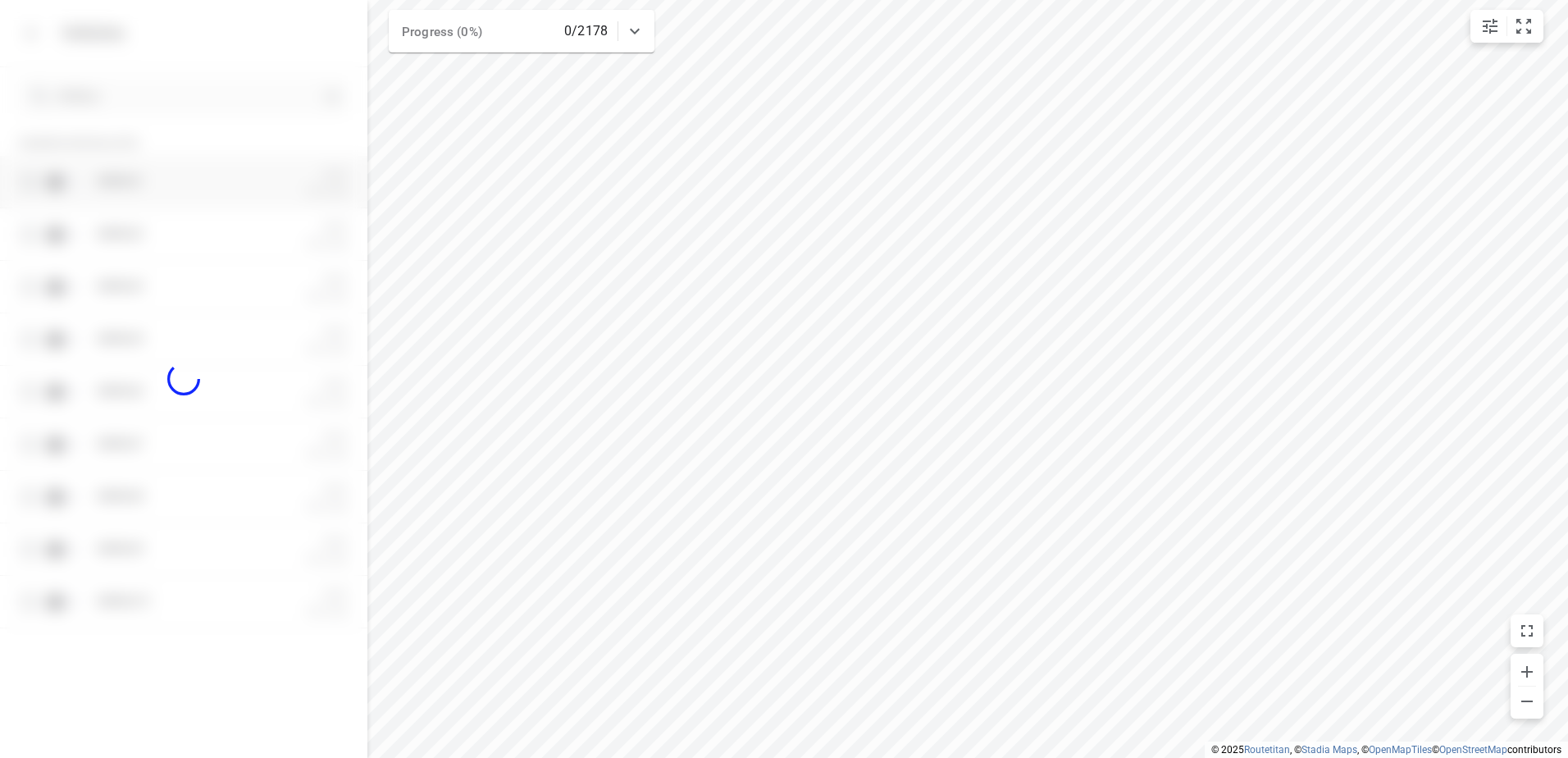
checkbox input "true"
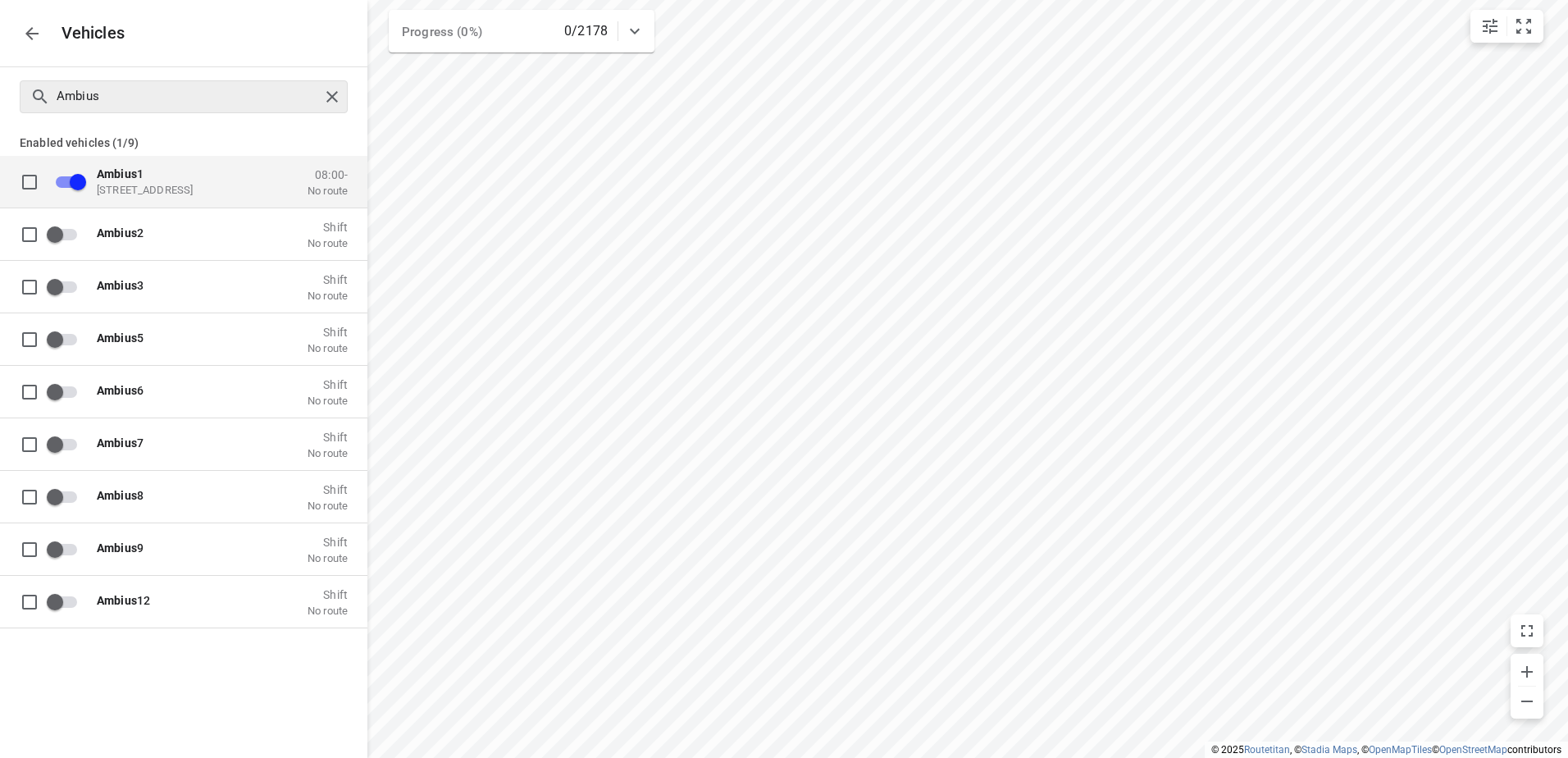
checkbox input "false"
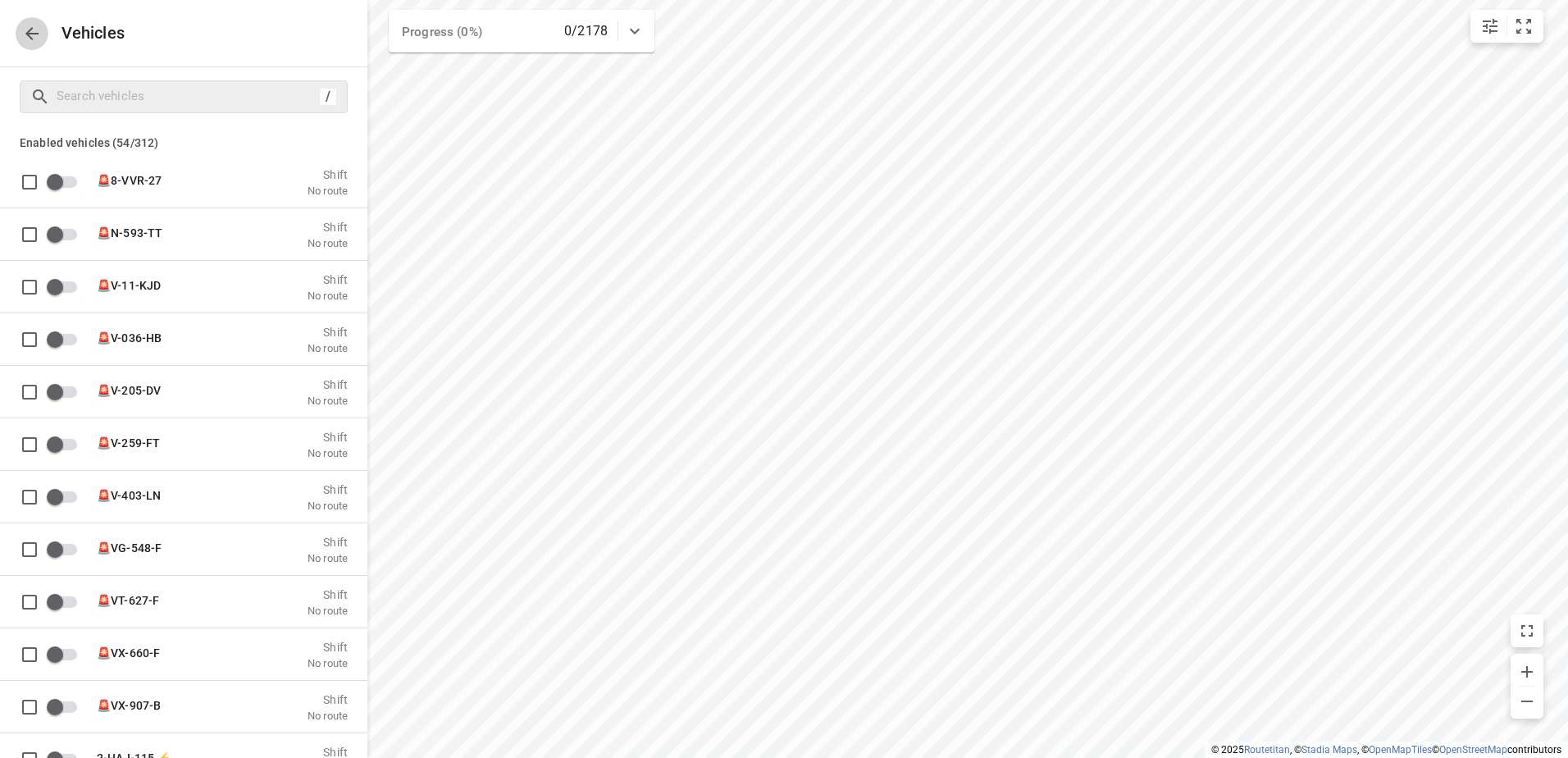
click at [39, 33] on icon "button" at bounding box center [32, 34] width 20 height 20
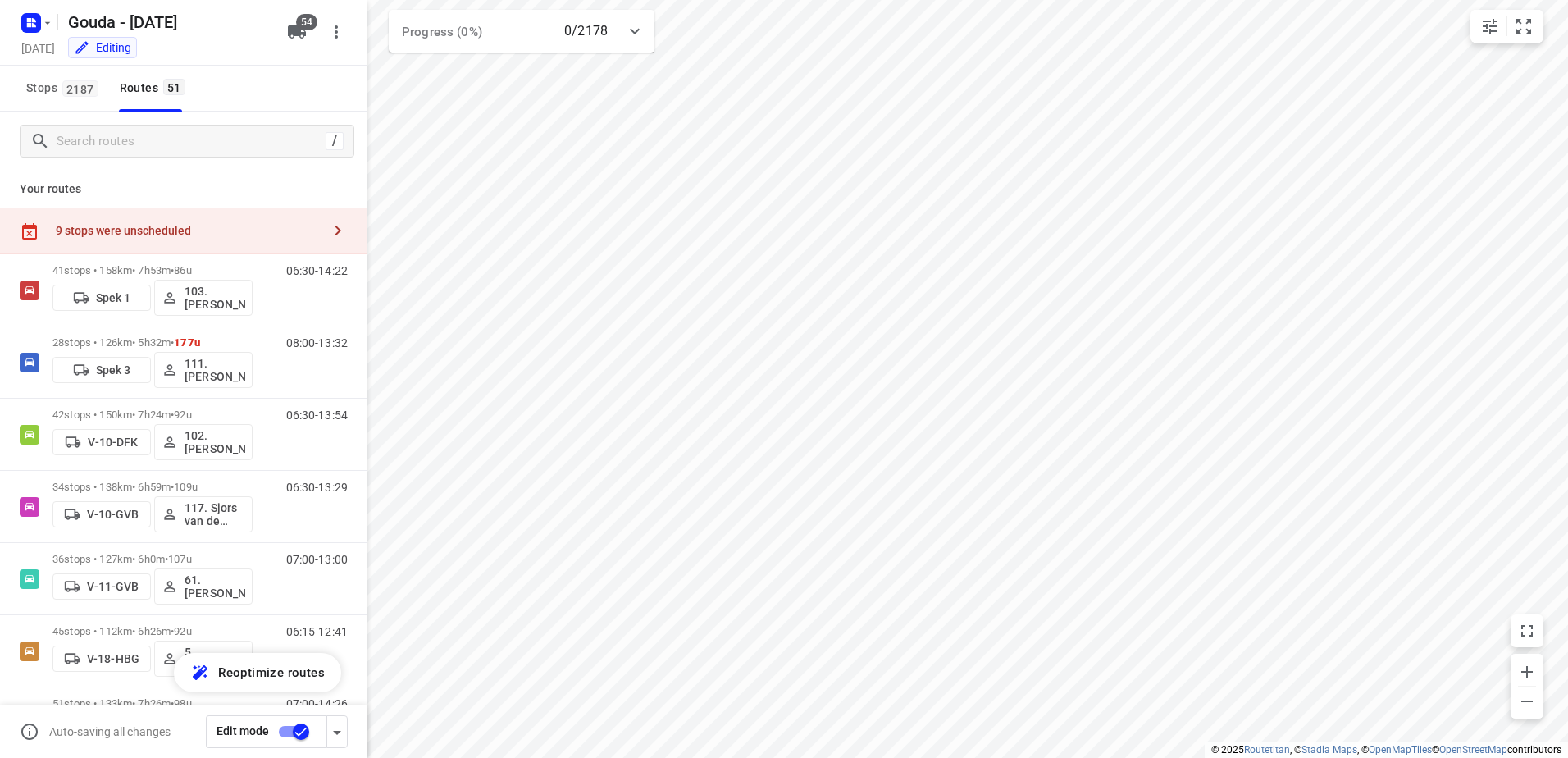
click at [164, 220] on div "9 stops were unscheduled" at bounding box center [184, 231] width 368 height 47
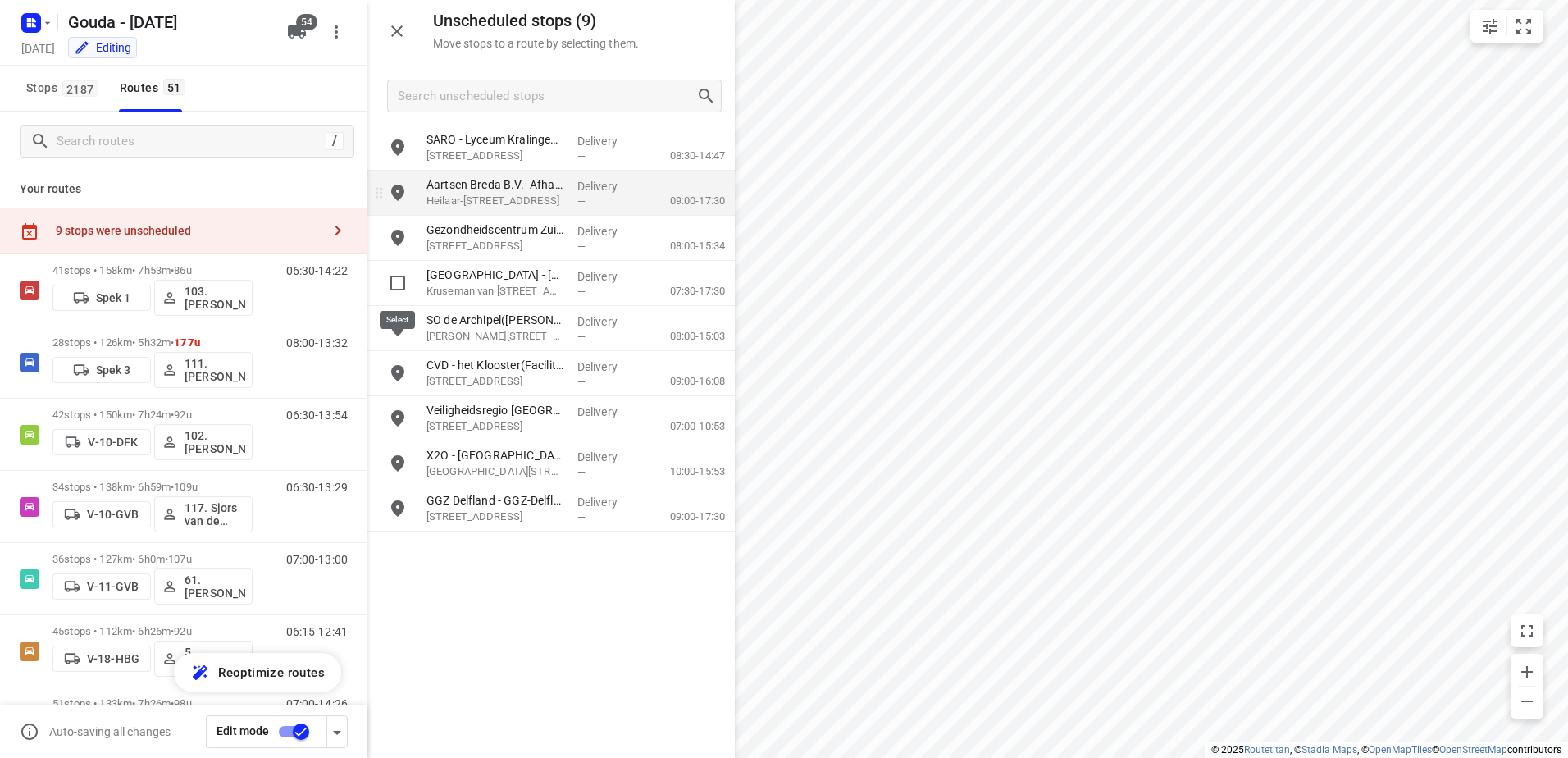
click at [395, 287] on input "grid" at bounding box center [397, 283] width 33 height 33
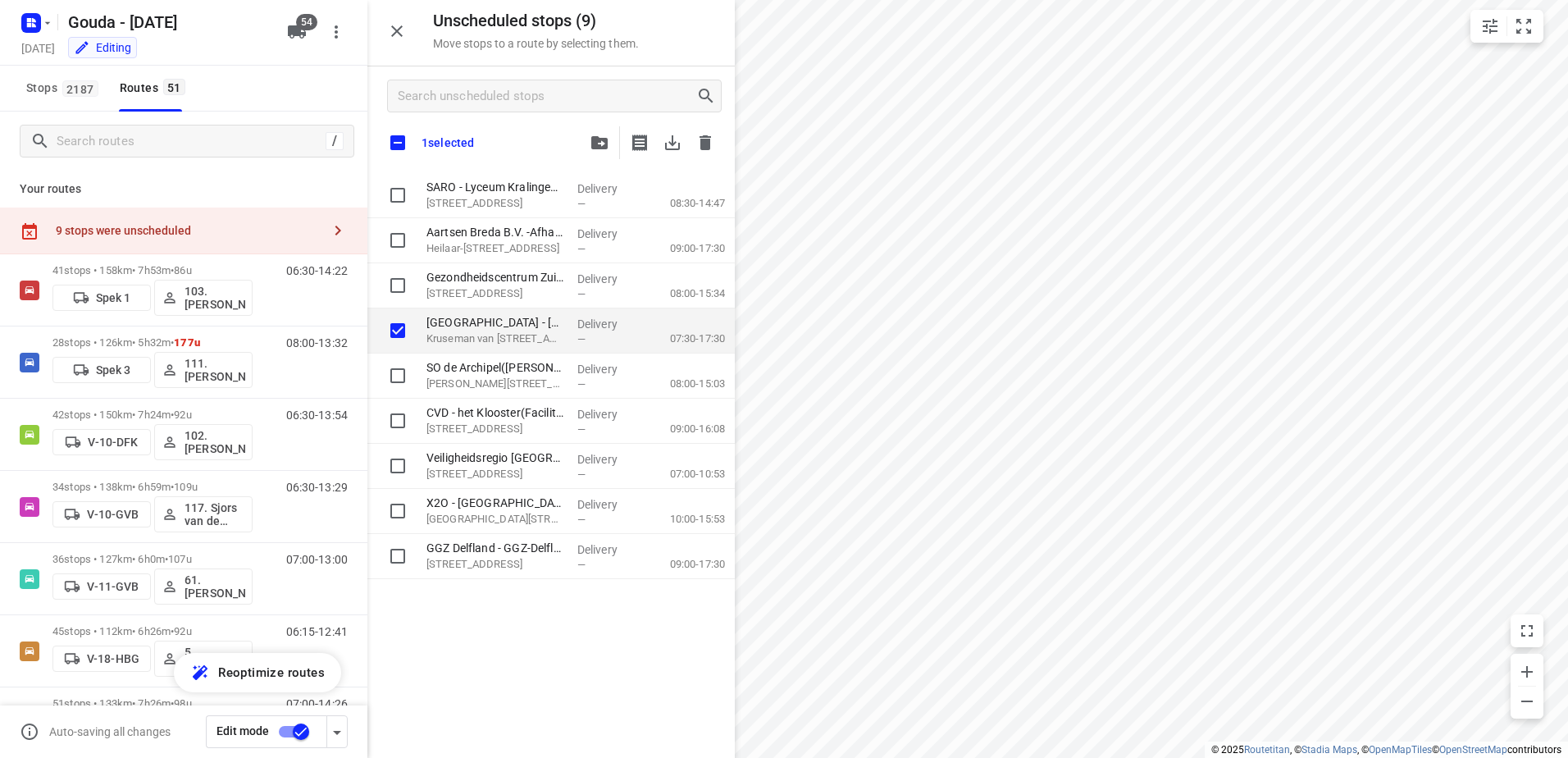
checkbox input "true"
click at [595, 141] on icon "button" at bounding box center [599, 143] width 16 height 13
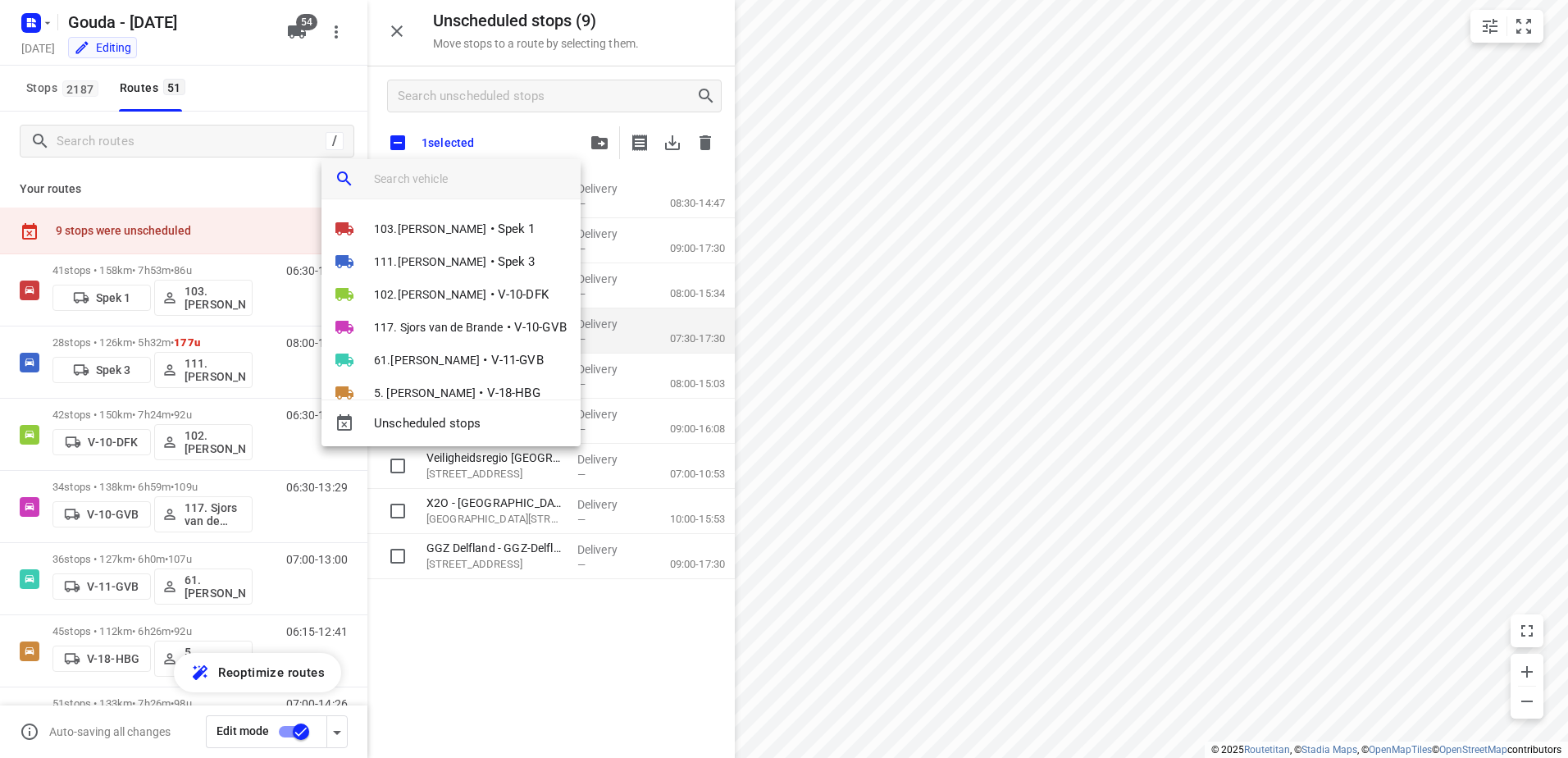
click at [423, 187] on input "search vehicle" at bounding box center [471, 179] width 194 height 24
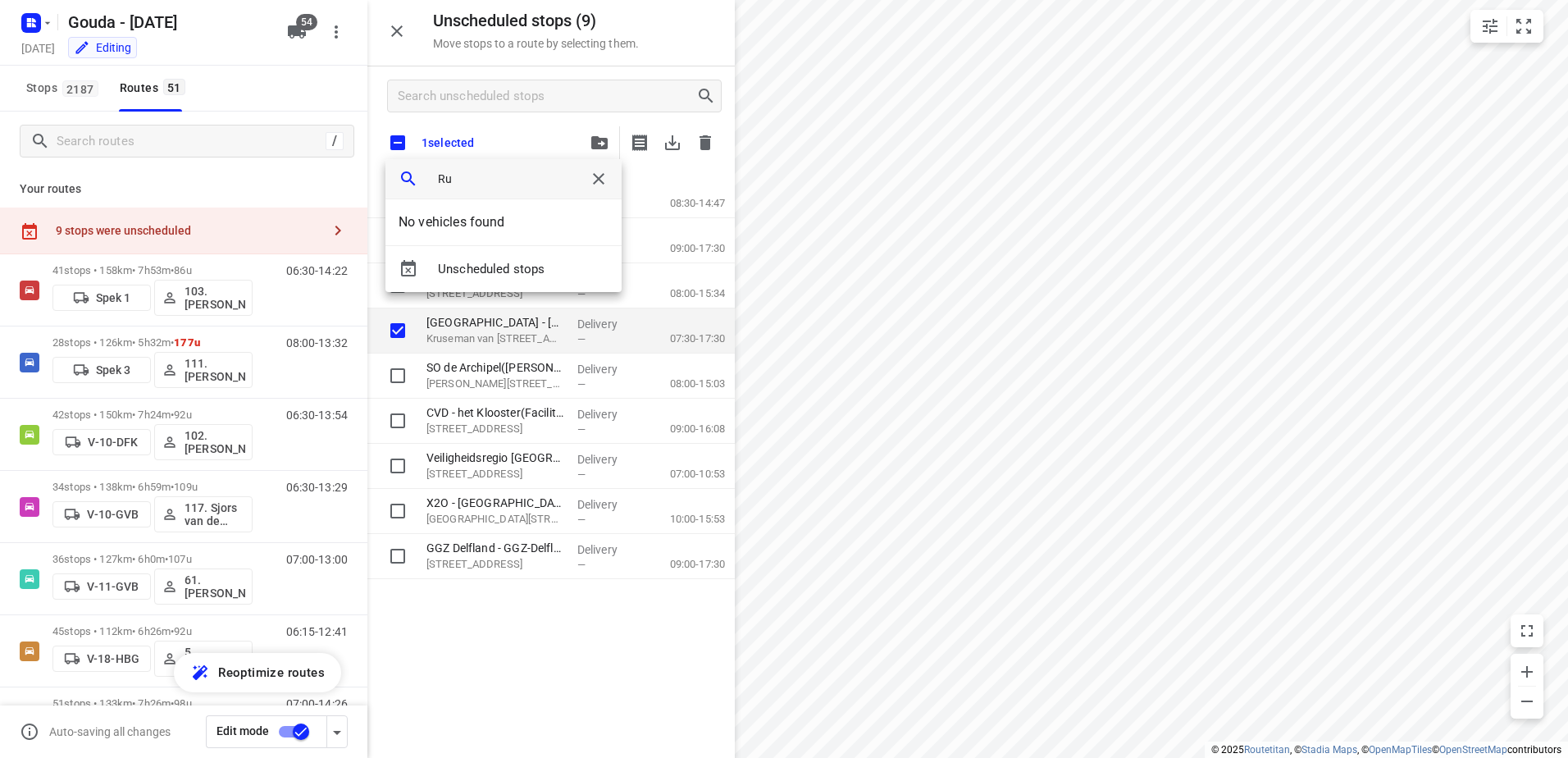
type input "R"
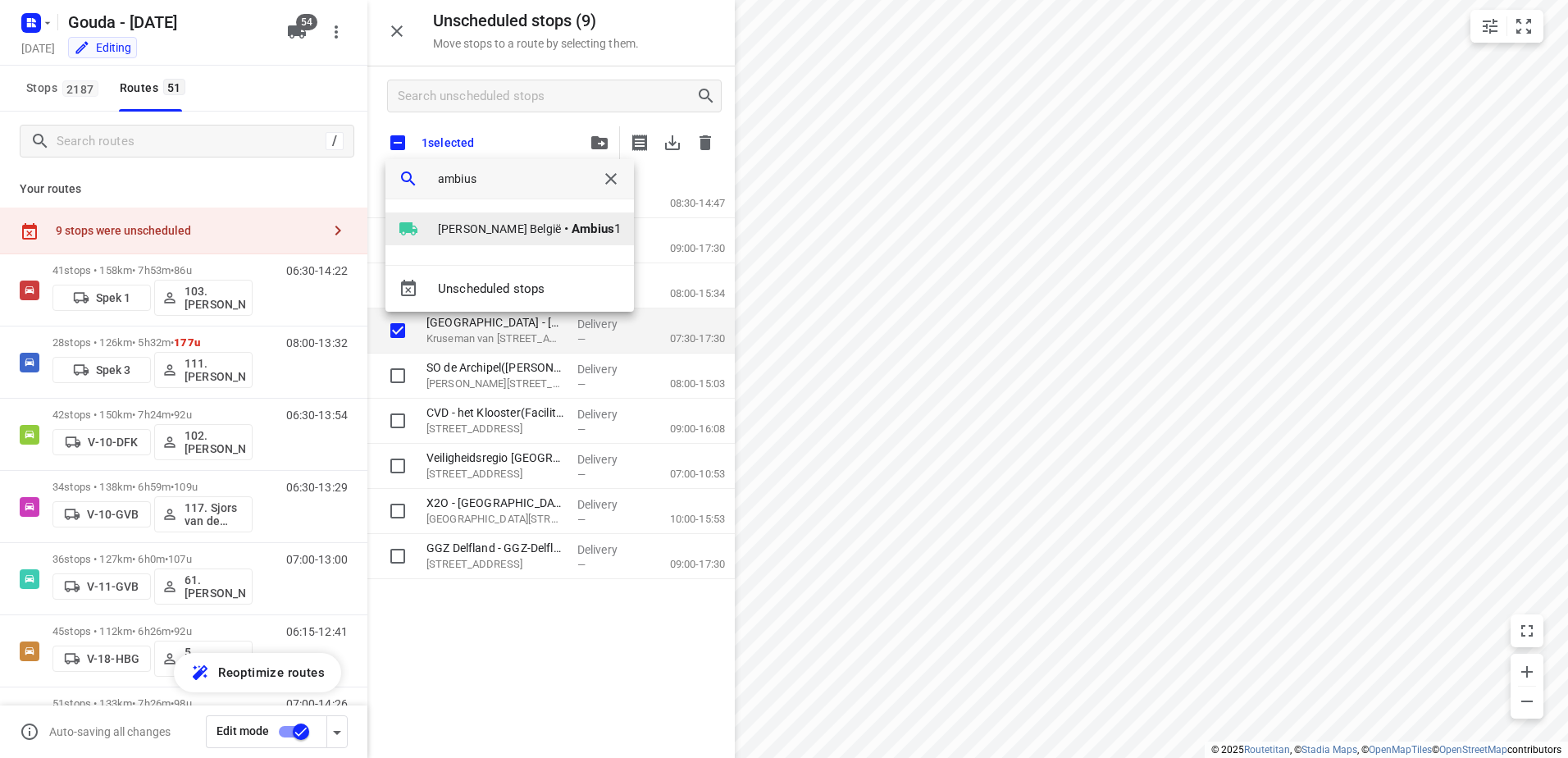
type input "ambius"
click at [480, 222] on span "David België" at bounding box center [499, 229] width 123 height 16
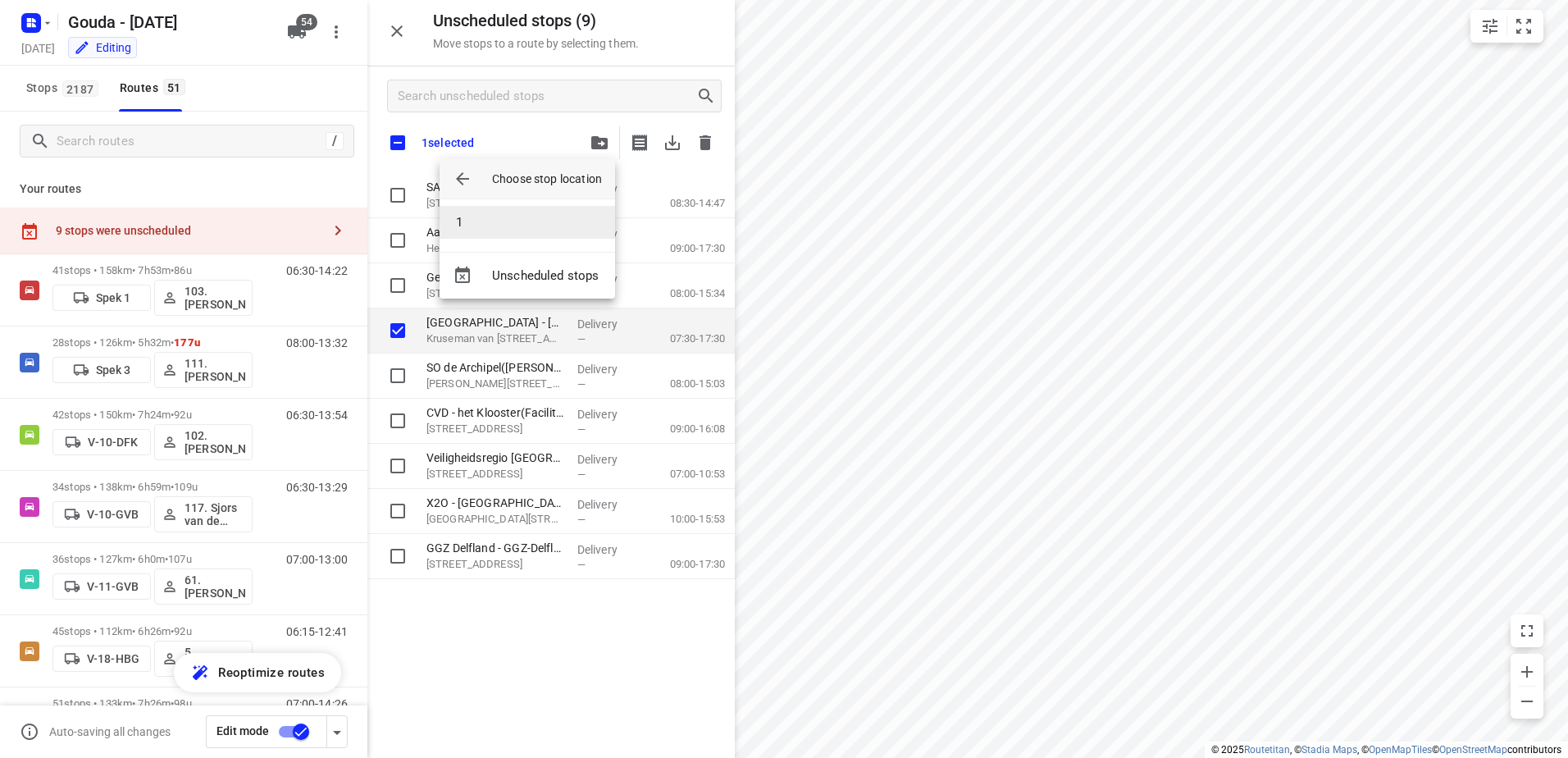
click at [455, 225] on li "1" at bounding box center [527, 222] width 176 height 33
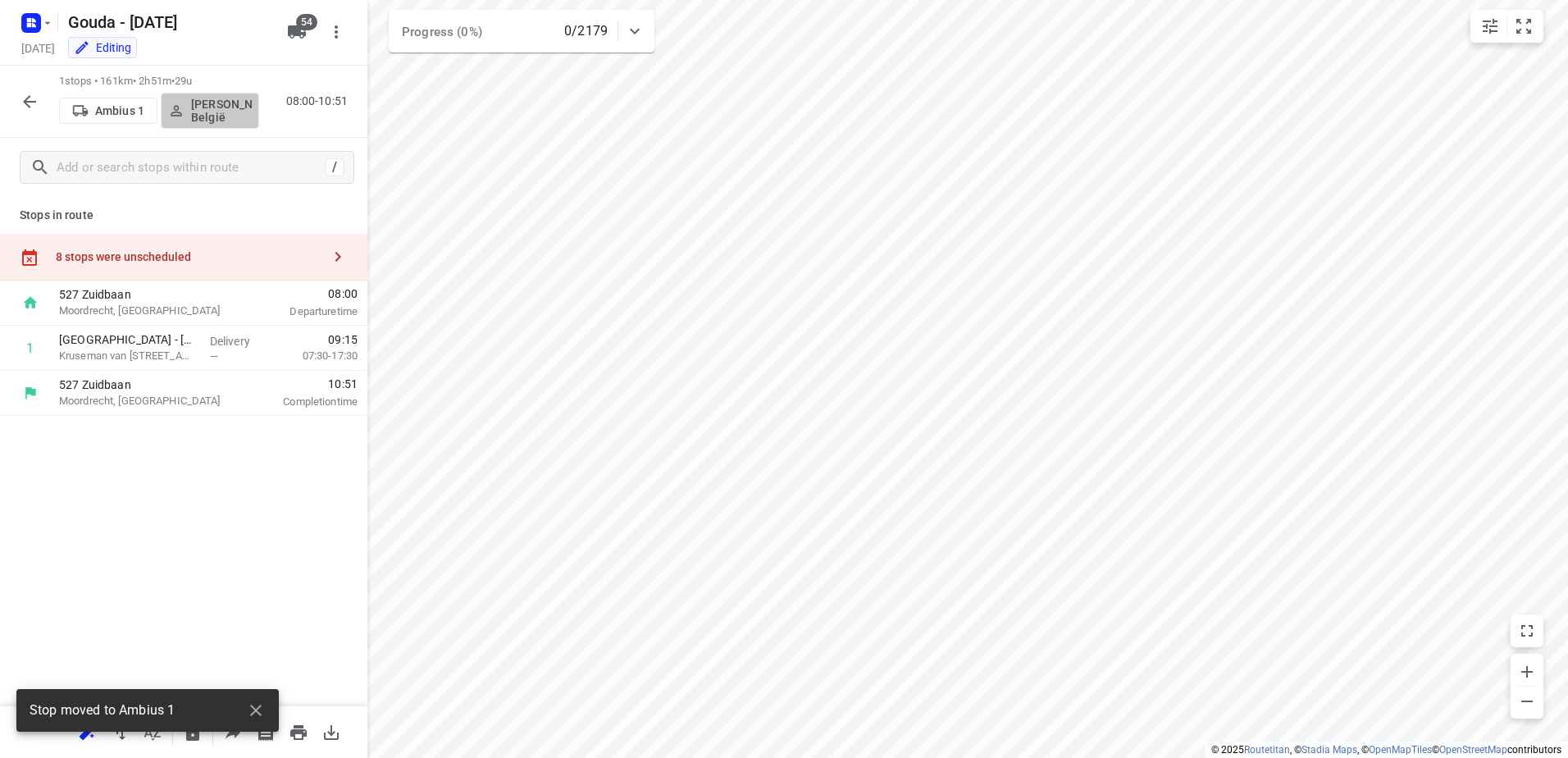
click at [225, 107] on p "David België" at bounding box center [222, 110] width 61 height 26
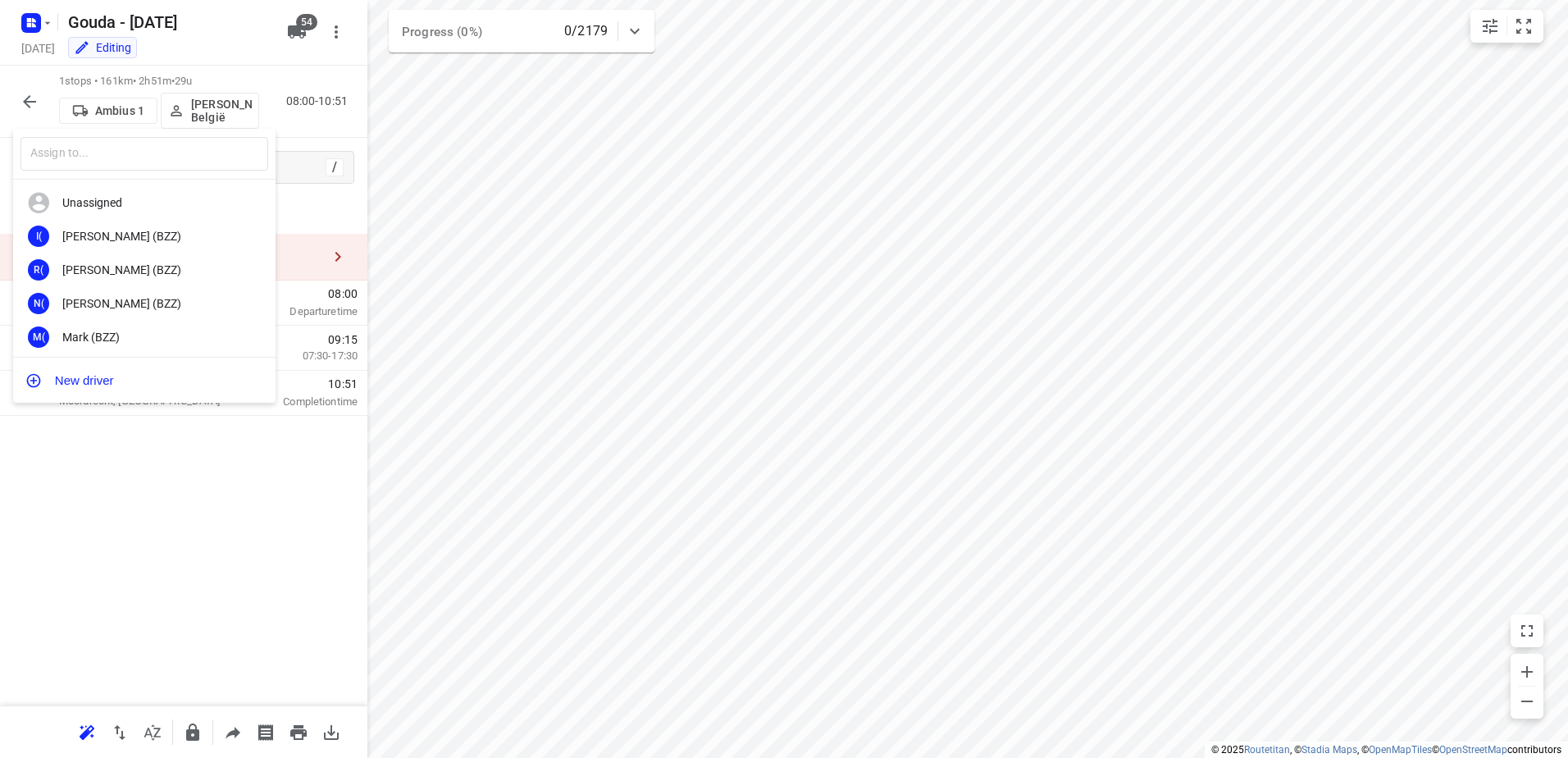
click at [200, 148] on input "text" at bounding box center [144, 153] width 248 height 33
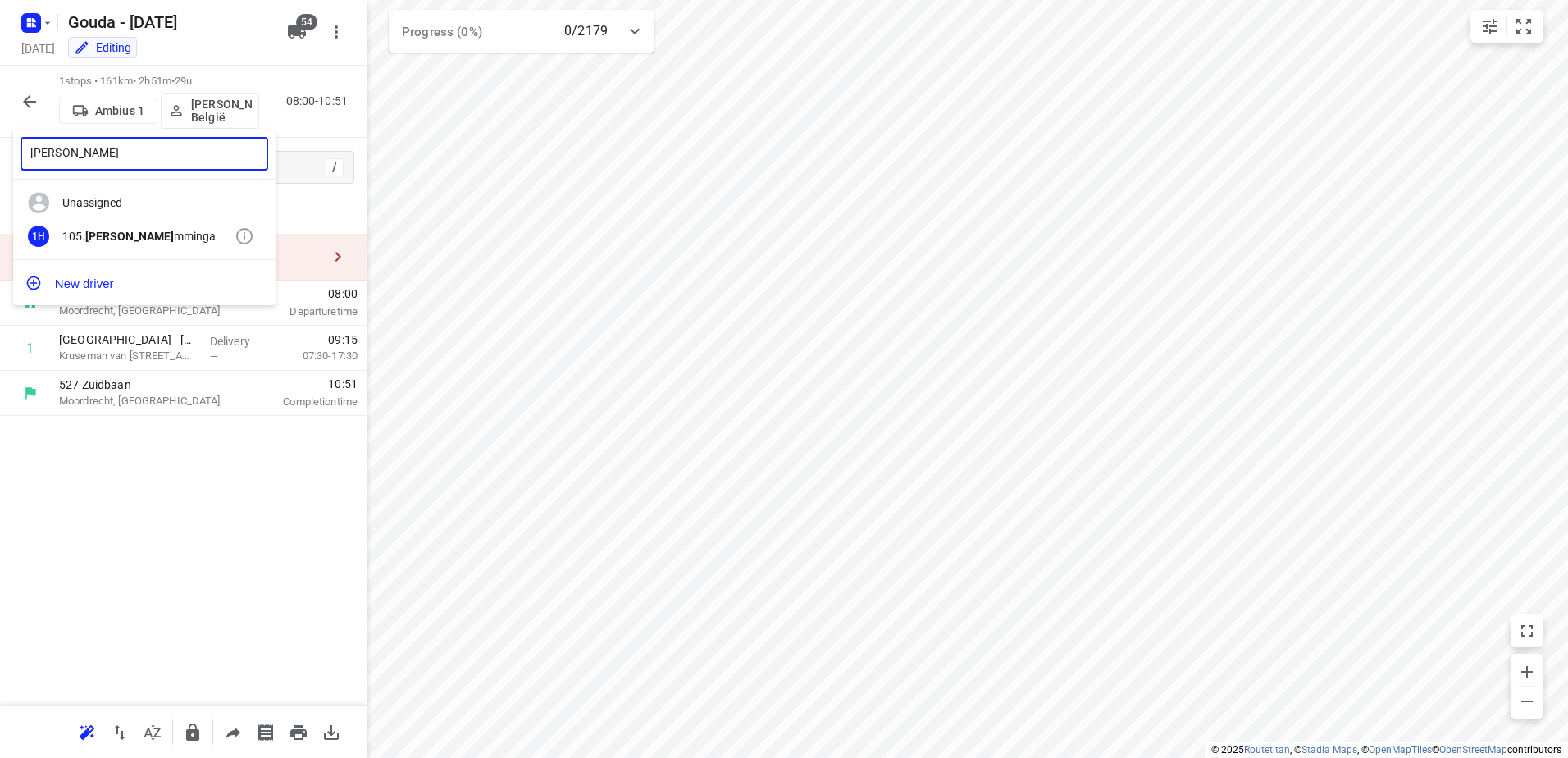
type input "Ruben ha"
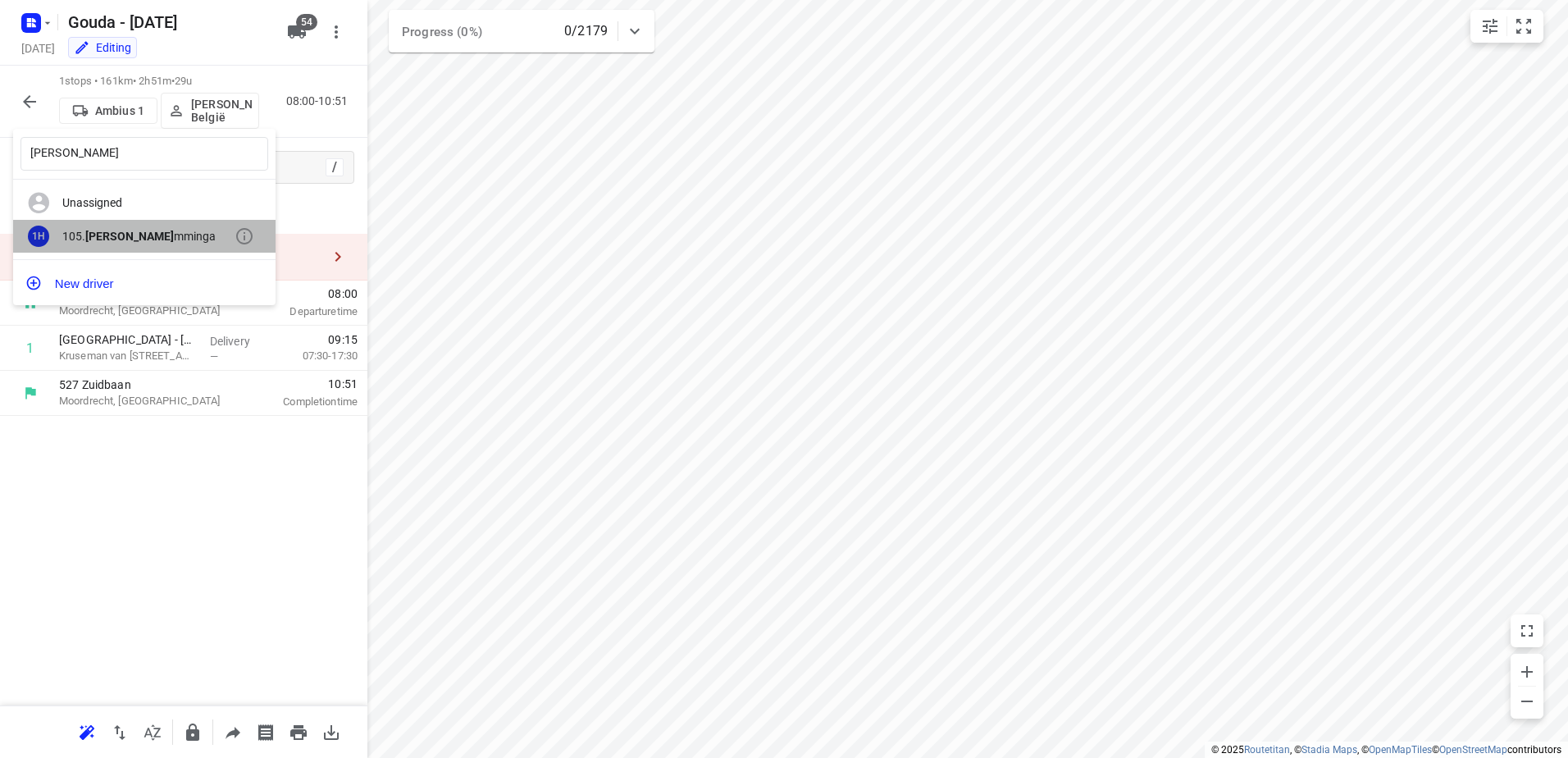
click at [114, 242] on b "Ruben Ha" at bounding box center [129, 236] width 89 height 13
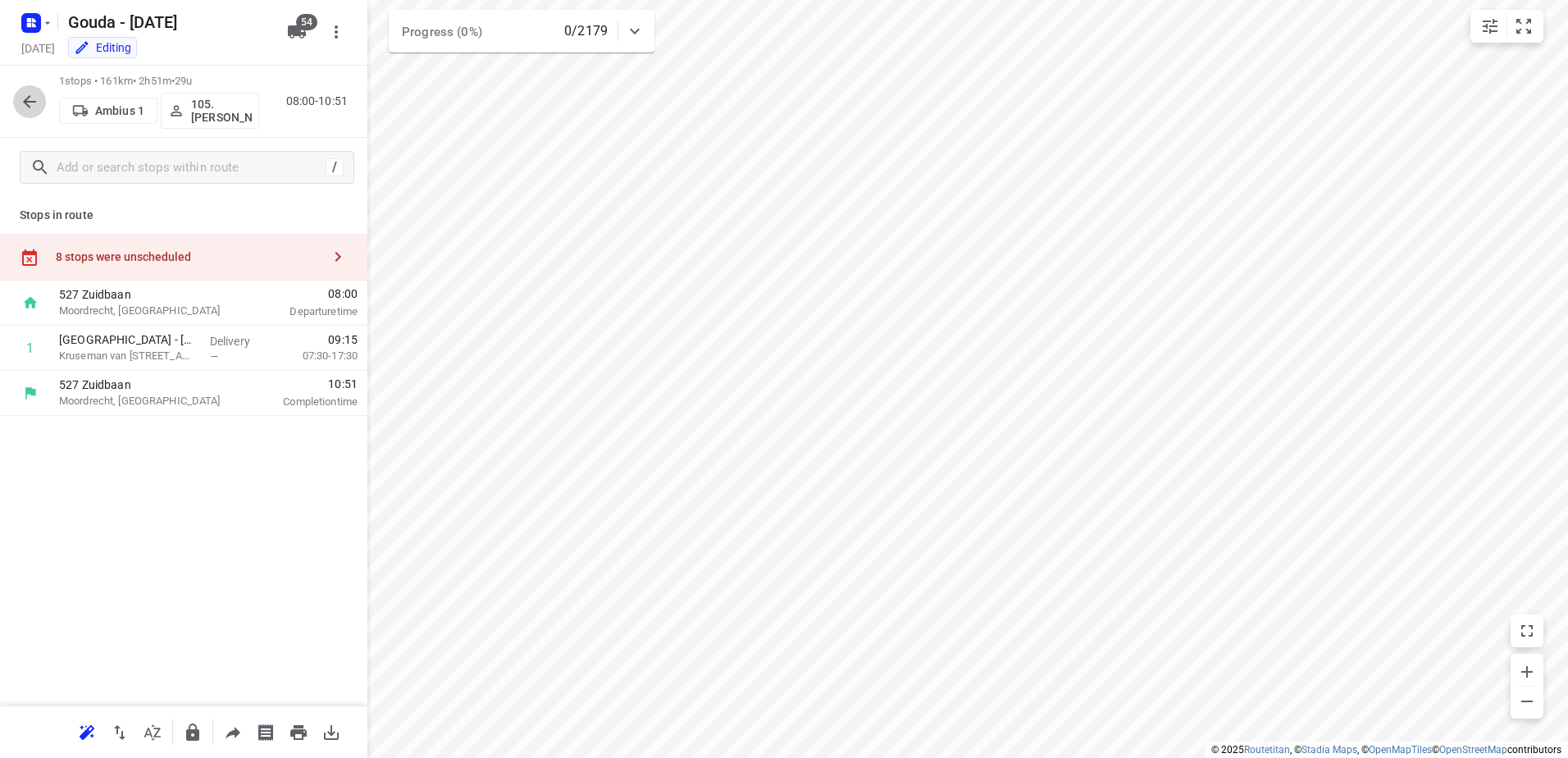
click at [21, 107] on icon "button" at bounding box center [30, 101] width 20 height 20
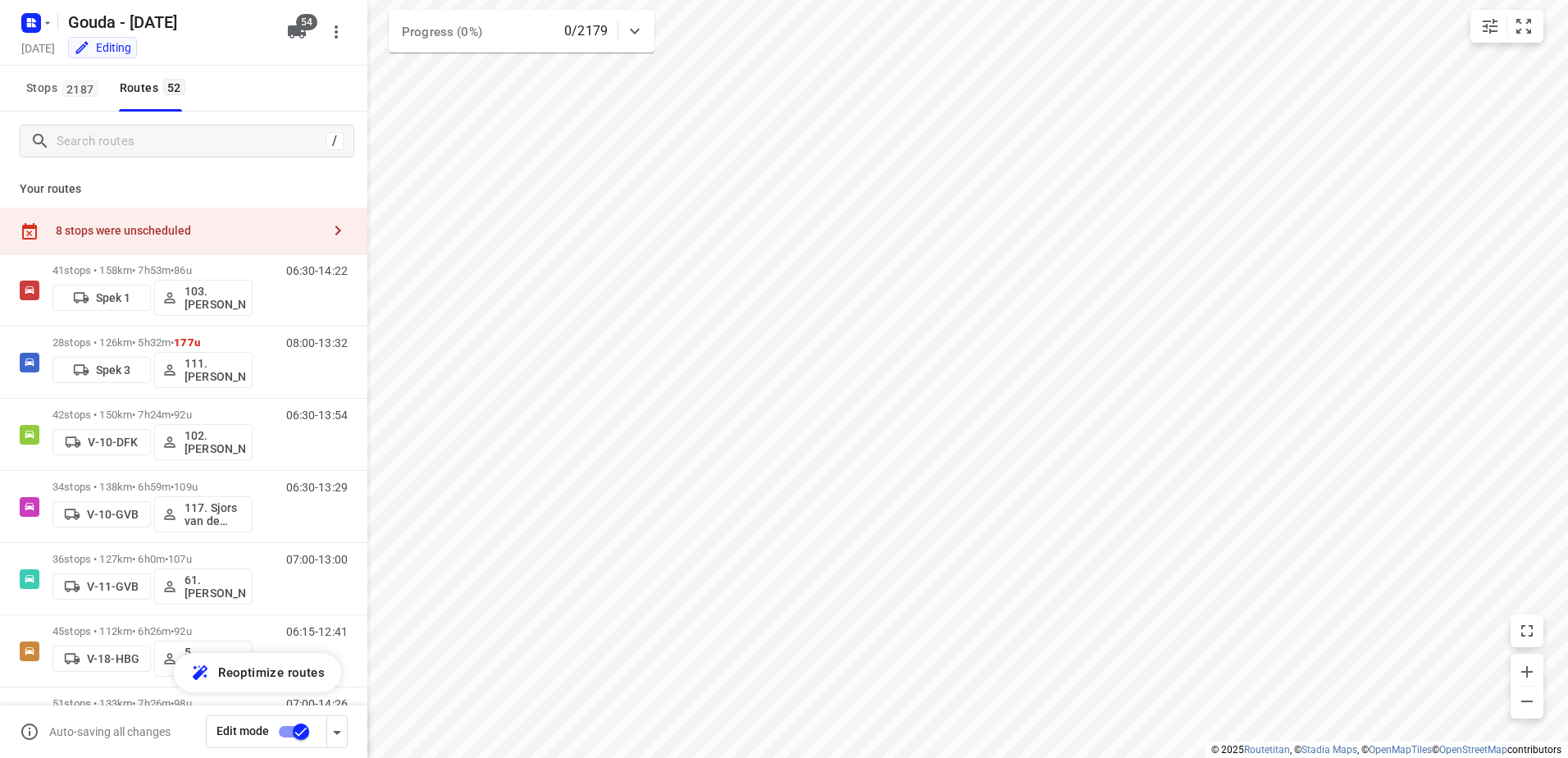
click at [1567, 143] on html "i © 2025 Routetitan , © Stadia Maps , © OpenMapTiles © OpenStreetMap contributo…" at bounding box center [784, 379] width 1568 height 758
click at [147, 139] on input "Search routes" at bounding box center [205, 142] width 295 height 25
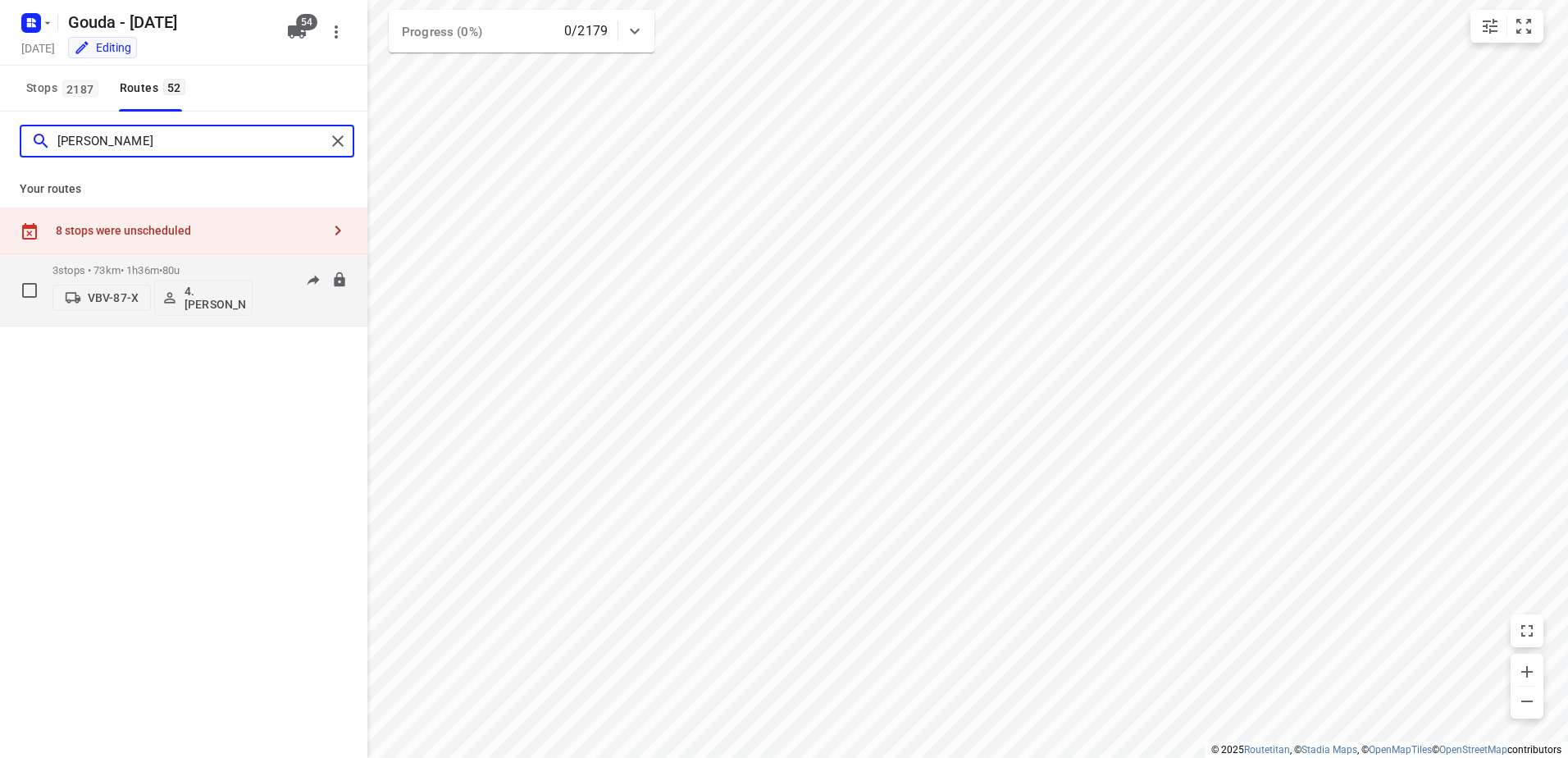
type input "anton"
click at [237, 268] on p "3 stops • 73km • 1h36m • 80u" at bounding box center [152, 270] width 200 height 13
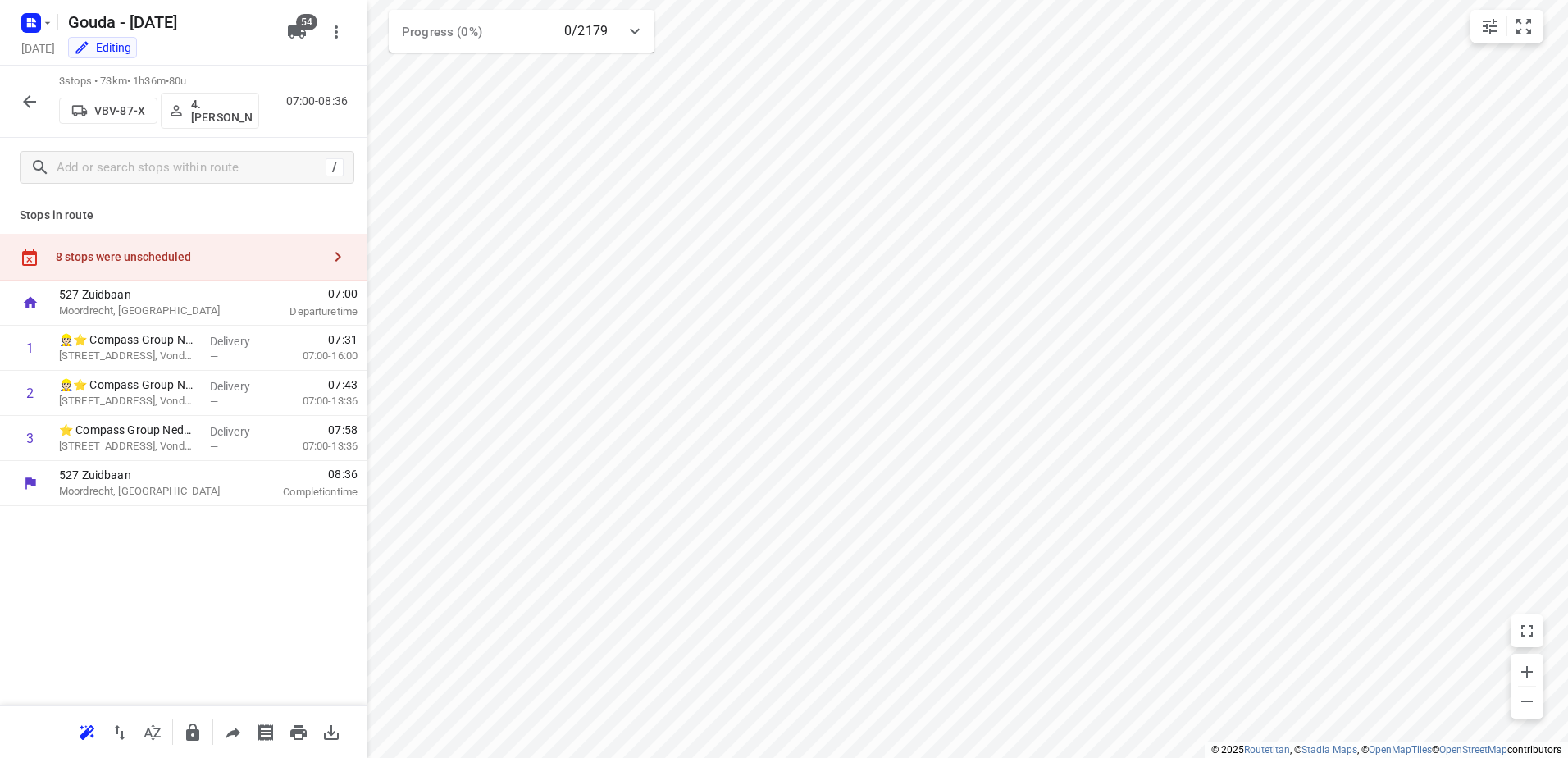
click at [237, 244] on div "8 stops were unscheduled" at bounding box center [184, 257] width 368 height 47
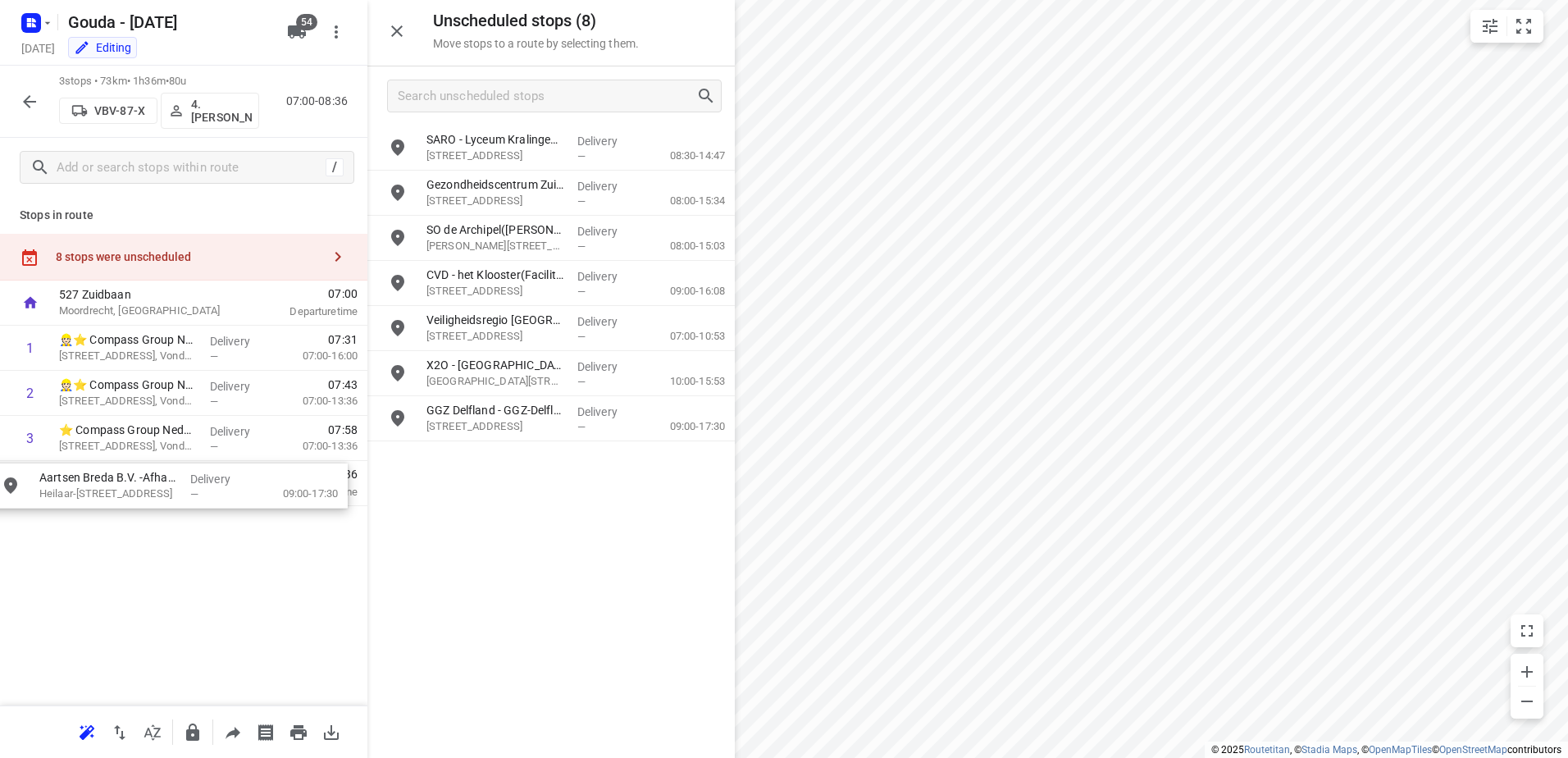
drag, startPoint x: 560, startPoint y: 197, endPoint x: 175, endPoint y: 490, distance: 483.8
drag, startPoint x: 516, startPoint y: 195, endPoint x: 118, endPoint y: 492, distance: 496.6
click at [22, 98] on icon "button" at bounding box center [30, 101] width 20 height 20
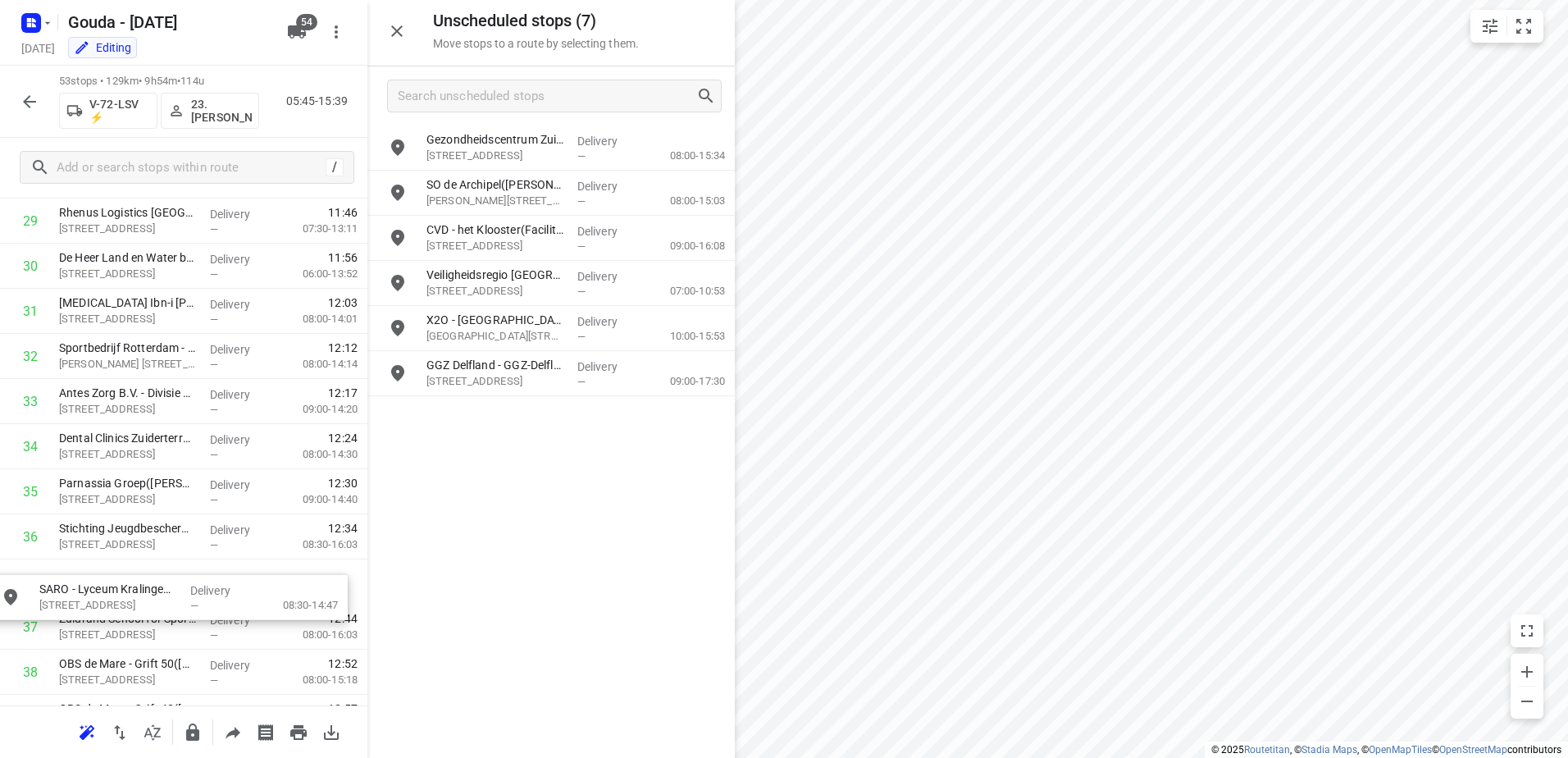
scroll to position [1398, 0]
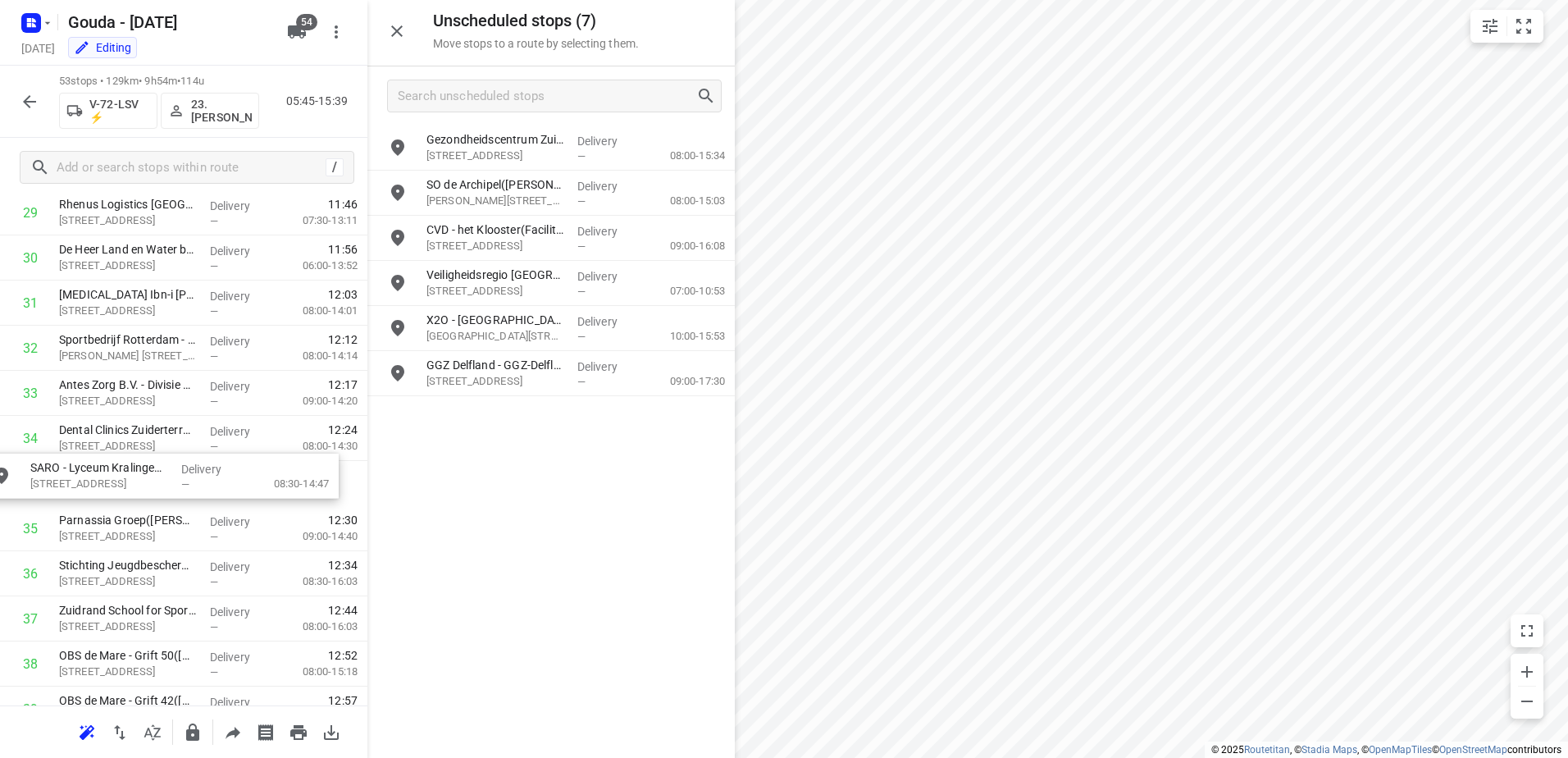
drag, startPoint x: 561, startPoint y: 168, endPoint x: 156, endPoint y: 501, distance: 524.3
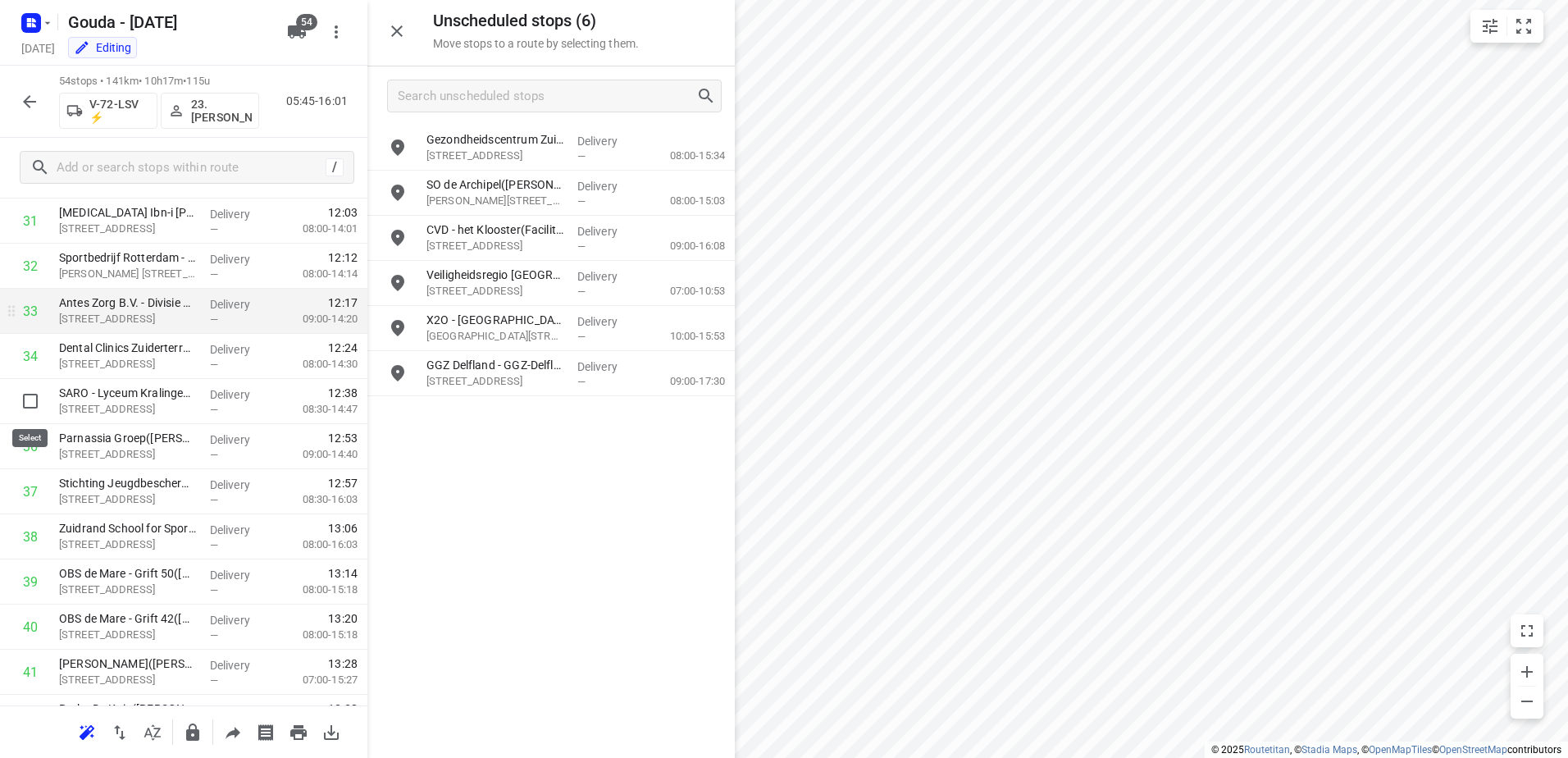
drag, startPoint x: 16, startPoint y: 406, endPoint x: 74, endPoint y: 352, distance: 79.2
click at [16, 406] on input "checkbox" at bounding box center [30, 401] width 33 height 33
checkbox input "true"
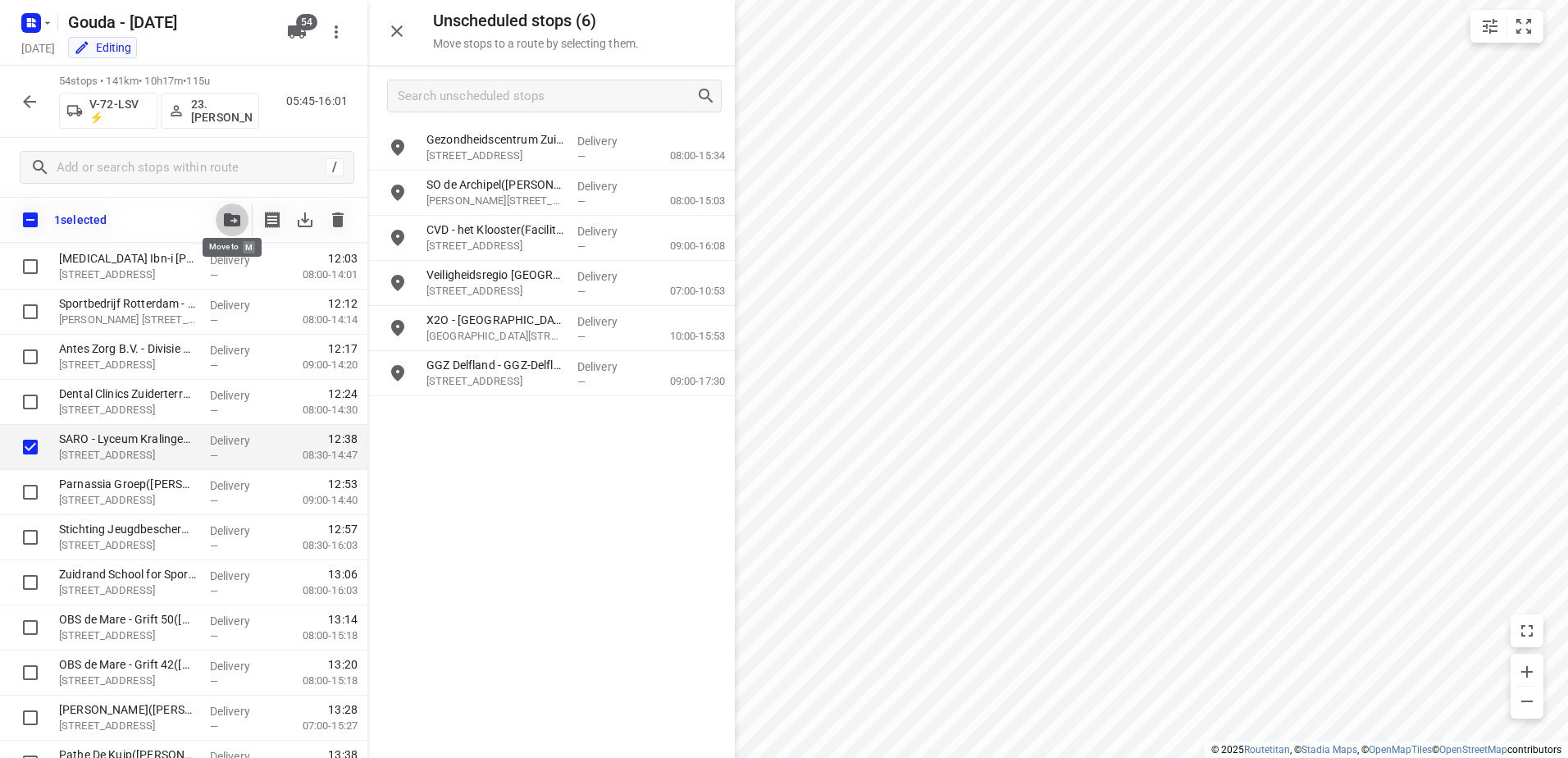
click at [235, 221] on icon "button" at bounding box center [232, 220] width 16 height 13
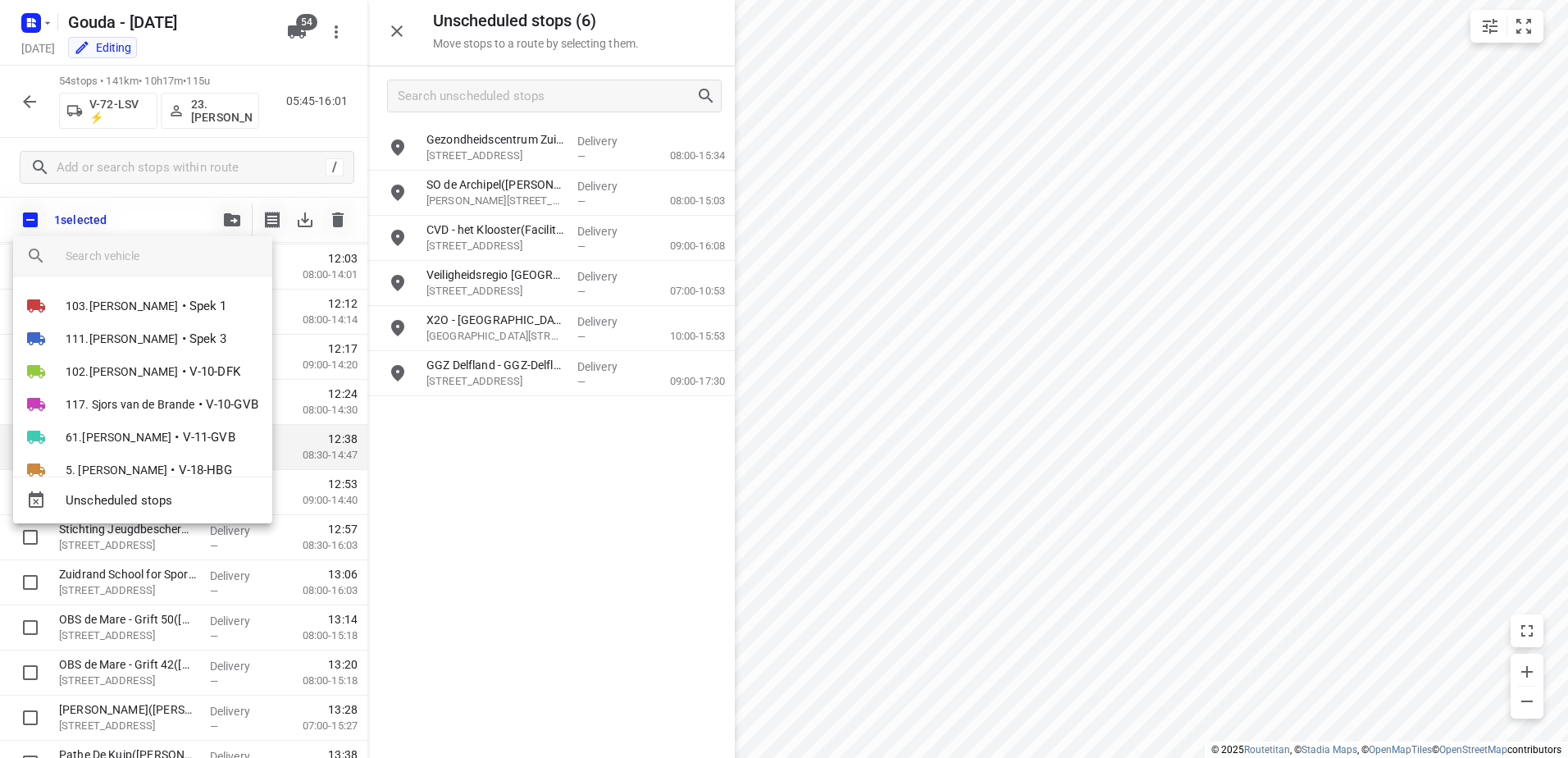
click at [188, 526] on div at bounding box center [784, 379] width 1568 height 758
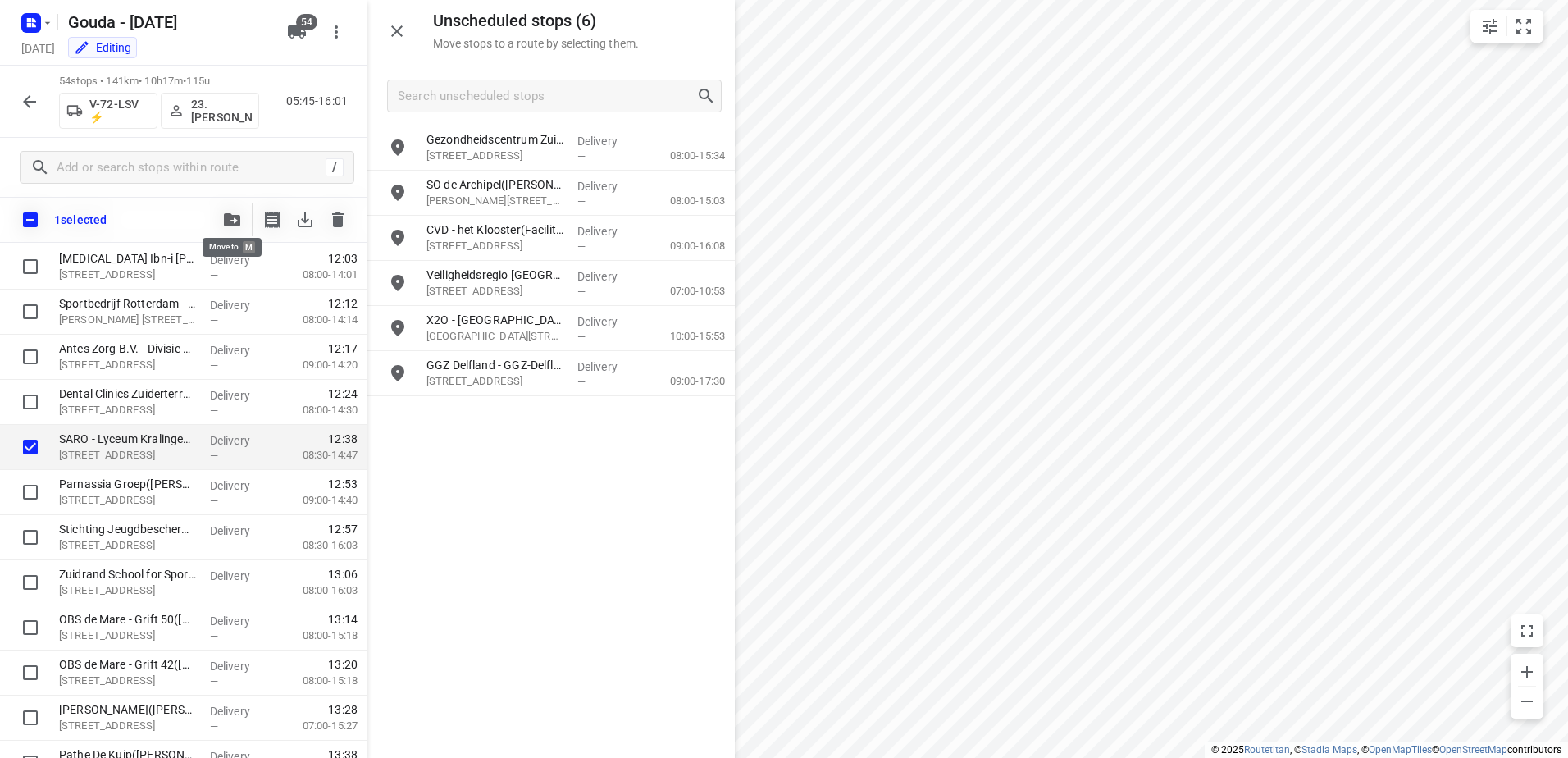
click at [245, 225] on button "button" at bounding box center [231, 220] width 33 height 33
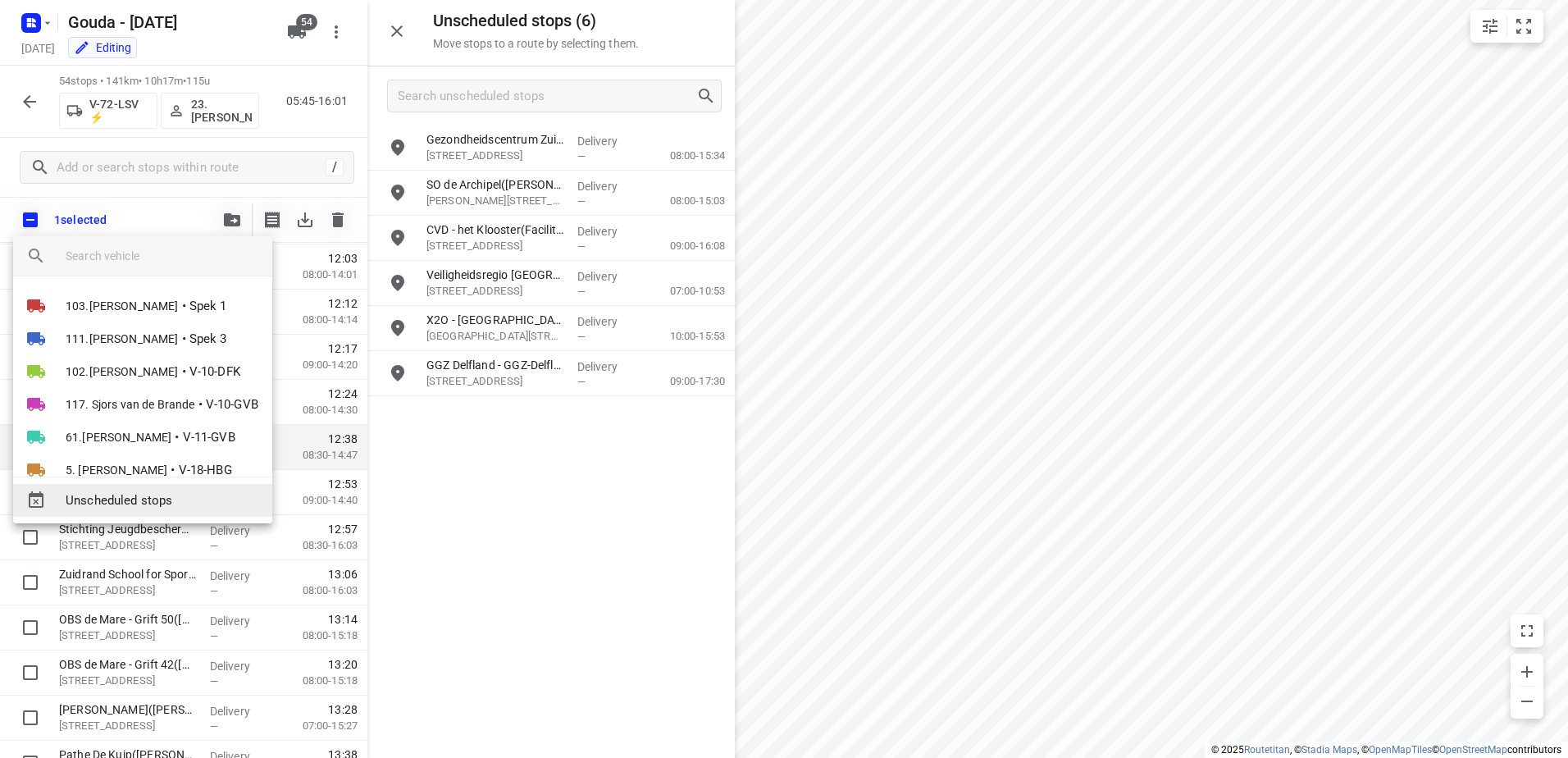
click at [162, 498] on span "Unscheduled stops" at bounding box center [162, 501] width 194 height 19
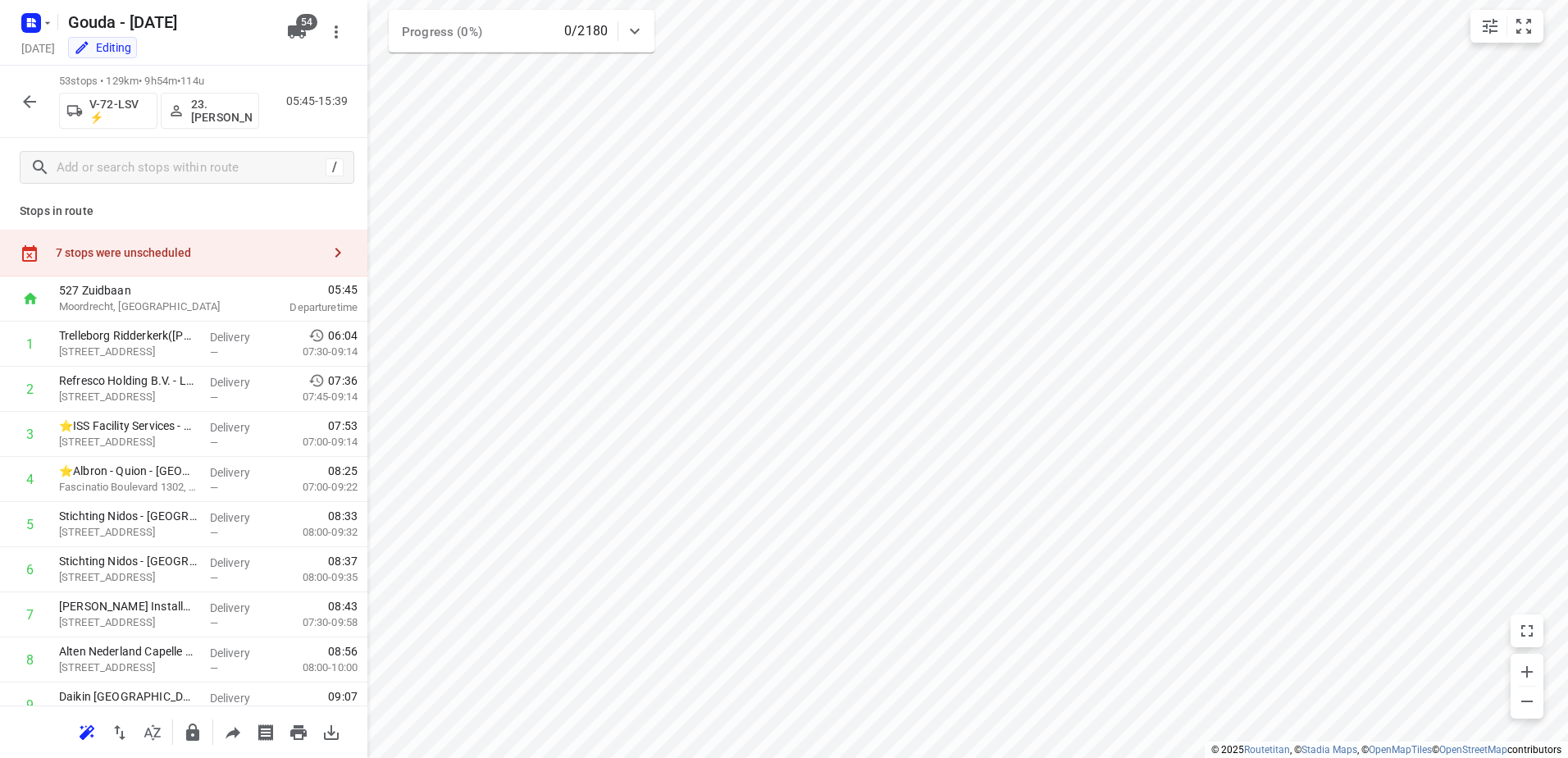
scroll to position [0, 0]
click at [191, 253] on div "7 stops were unscheduled" at bounding box center [188, 257] width 266 height 13
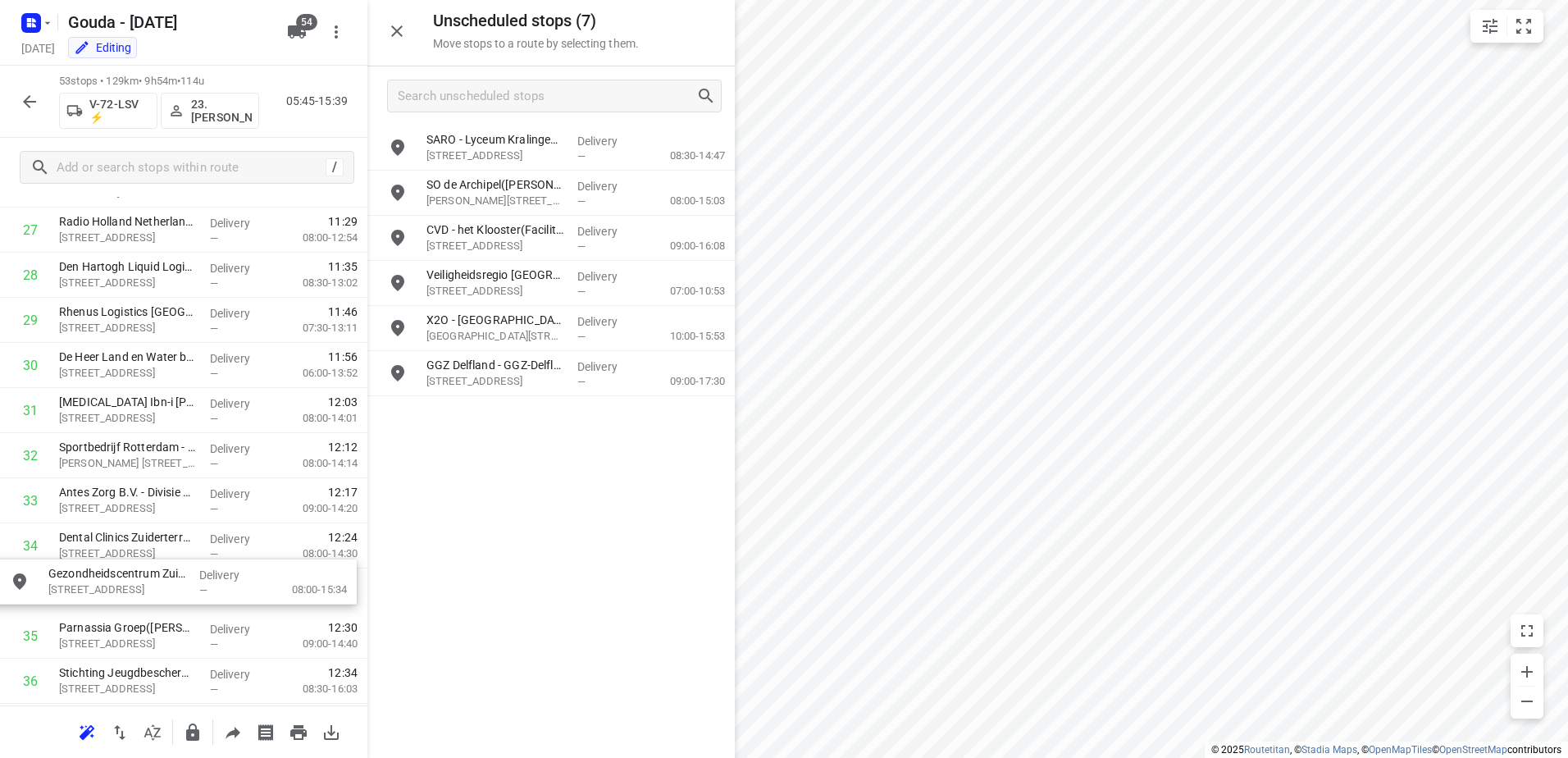
drag, startPoint x: 588, startPoint y: 192, endPoint x: 203, endPoint y: 588, distance: 552.3
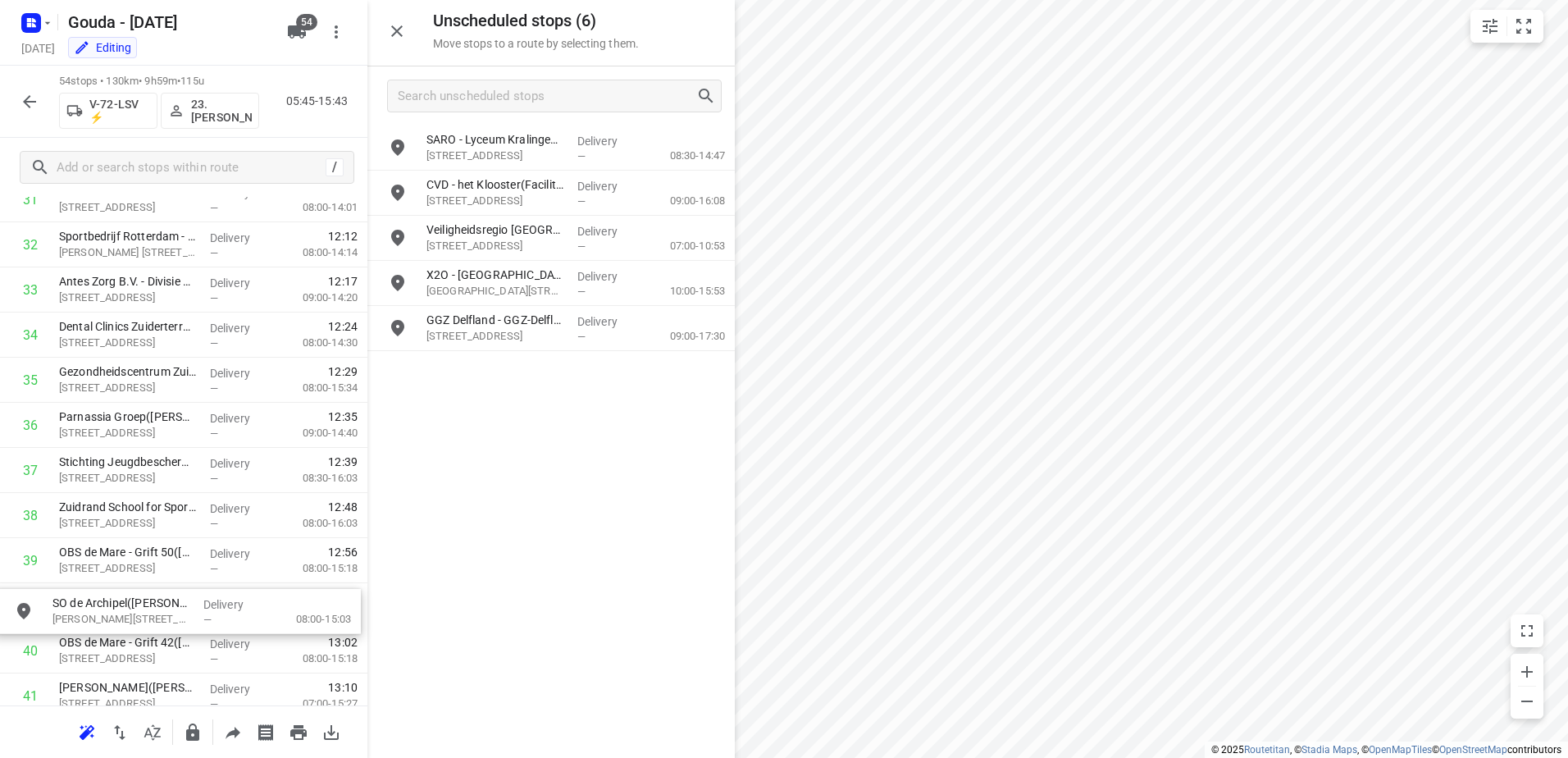
scroll to position [1511, 0]
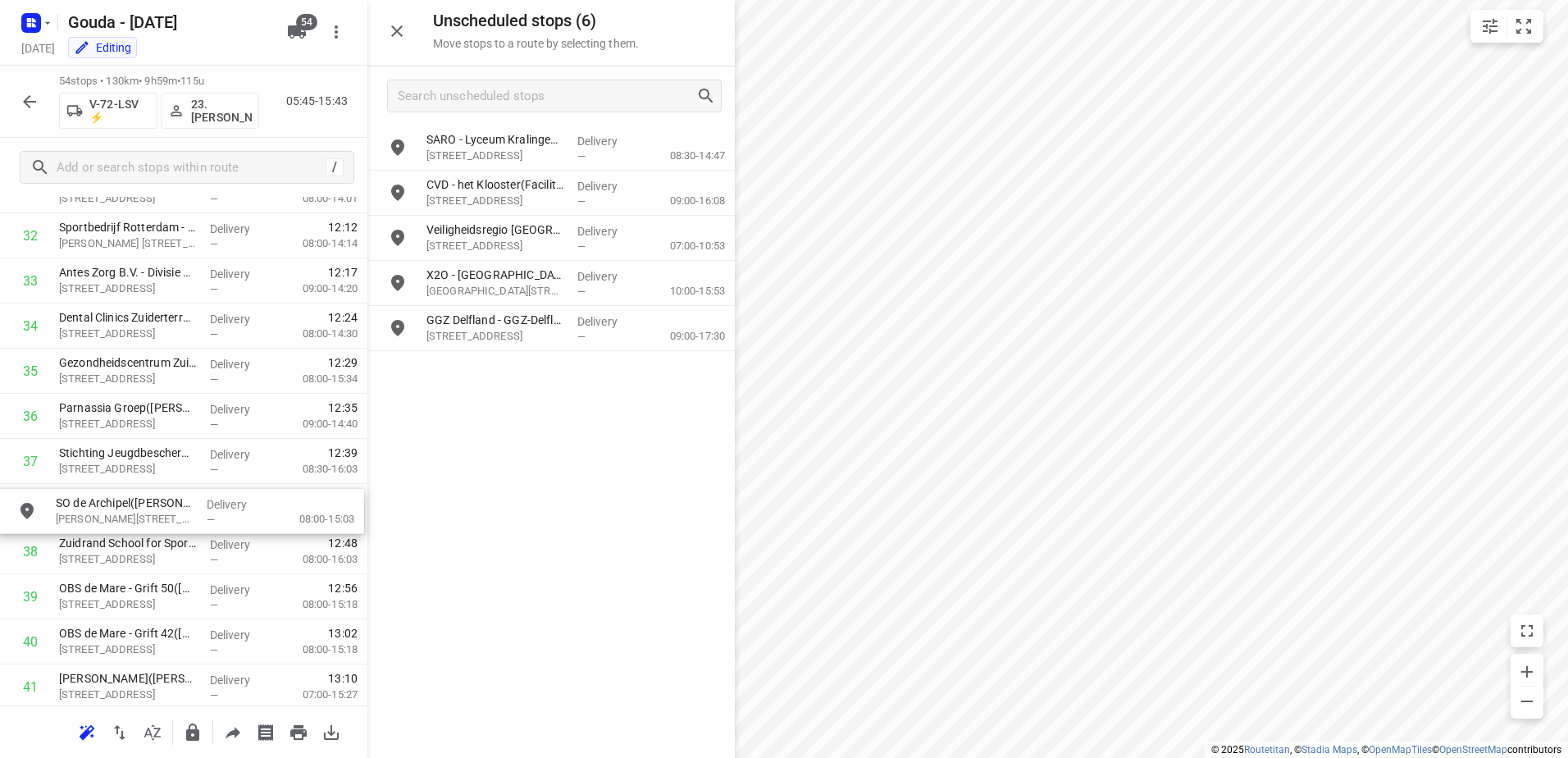
drag, startPoint x: 558, startPoint y: 182, endPoint x: 176, endPoint y: 511, distance: 504.1
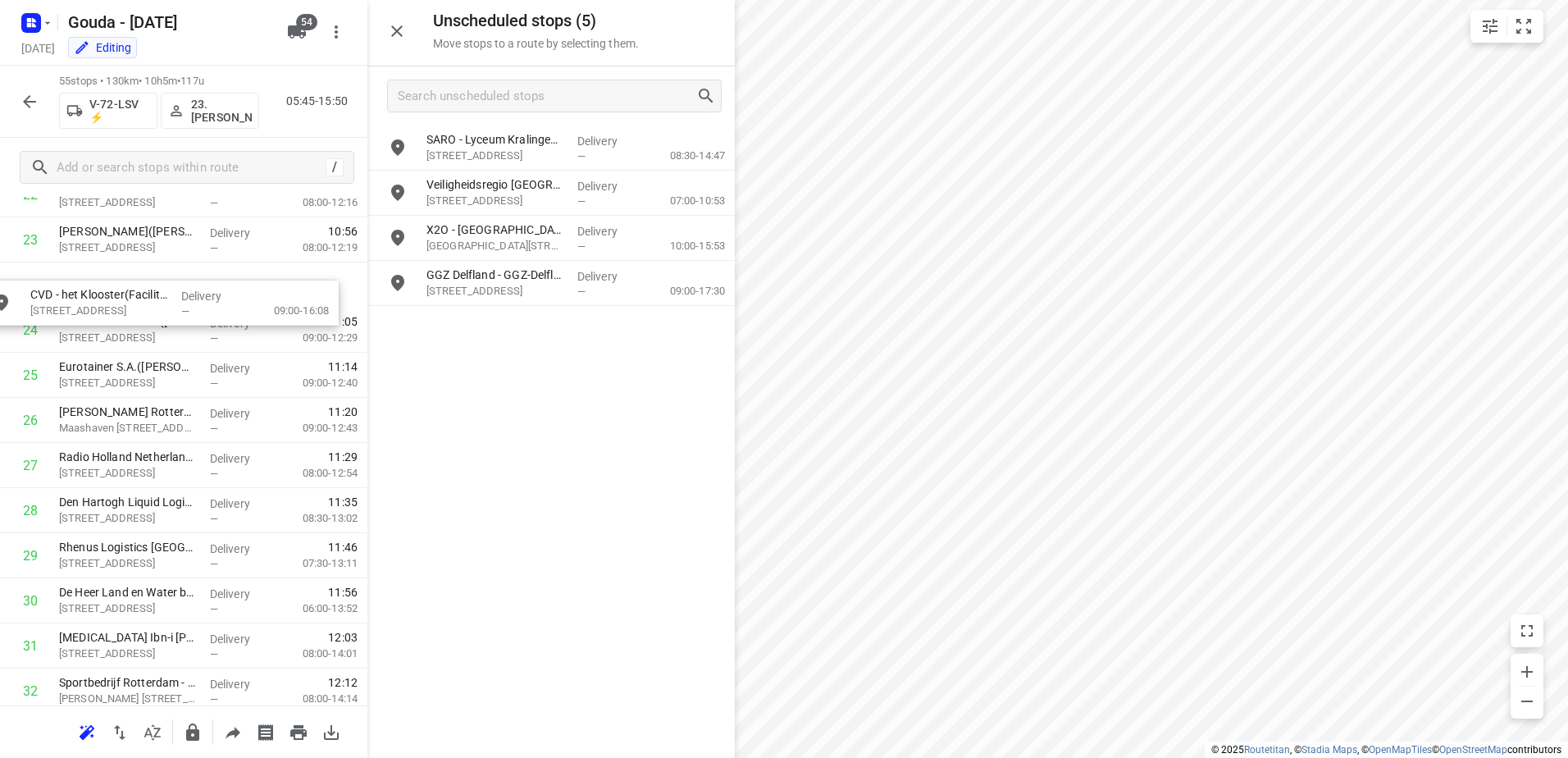
drag, startPoint x: 623, startPoint y: 179, endPoint x: 214, endPoint y: 300, distance: 426.5
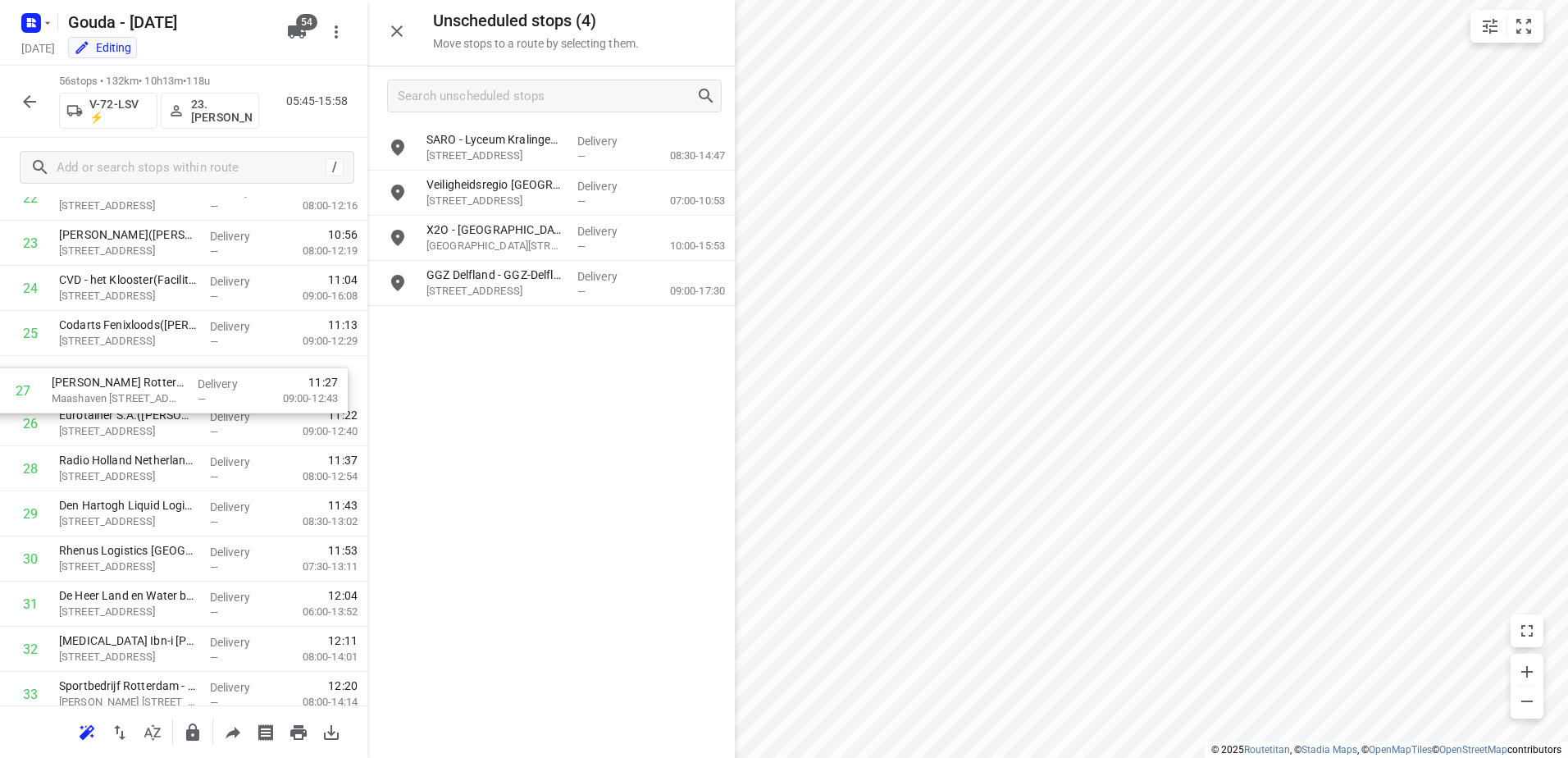
drag, startPoint x: 253, startPoint y: 434, endPoint x: 244, endPoint y: 396, distance: 39.1
click at [244, 396] on div "1 Trelleborg Ridderkerk(Irma Godie) Fascinatio Boulevard 350, Rotterdam Deliver…" at bounding box center [184, 492] width 368 height 2526
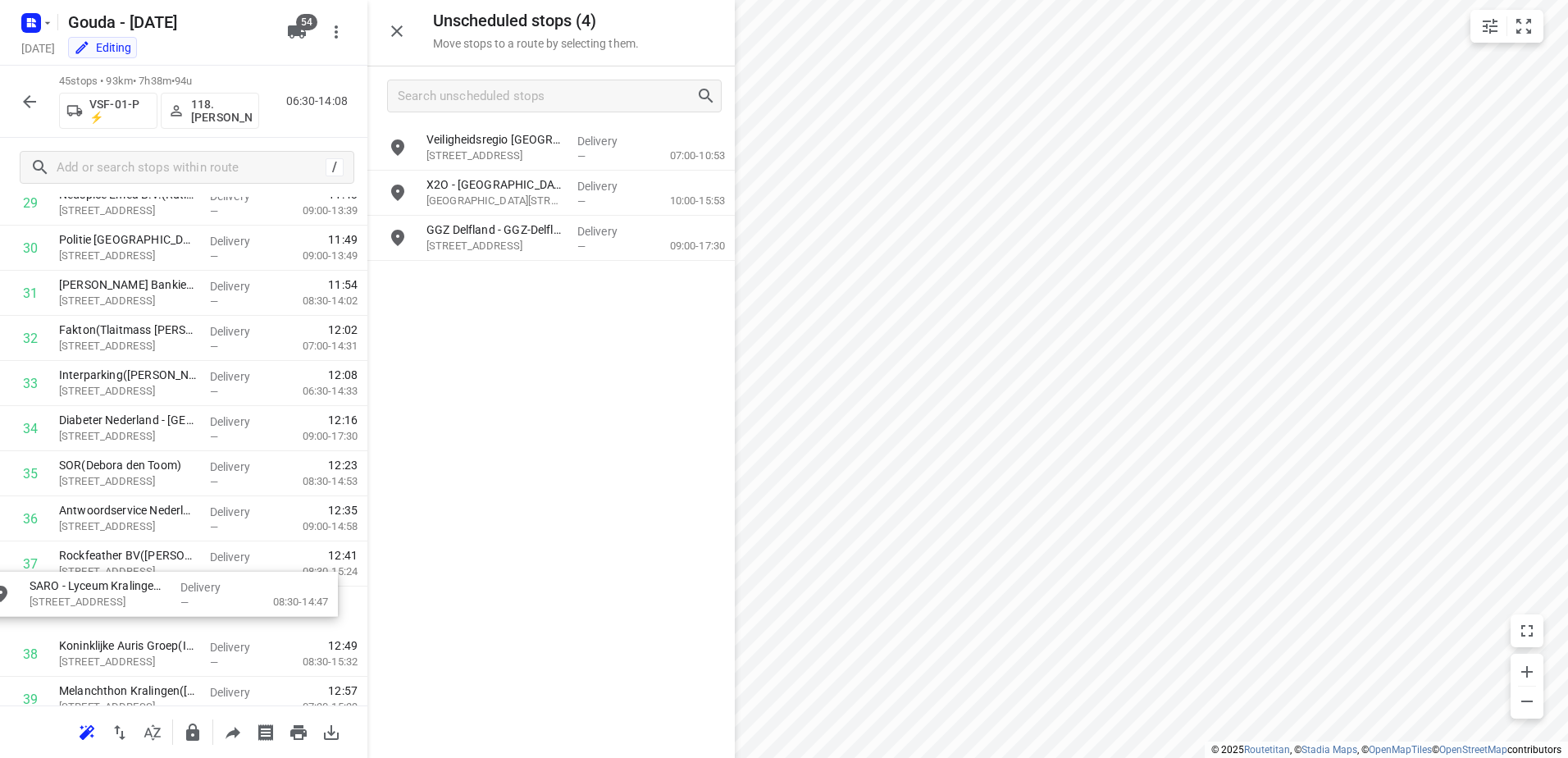
drag, startPoint x: 614, startPoint y: 145, endPoint x: 213, endPoint y: 590, distance: 599.0
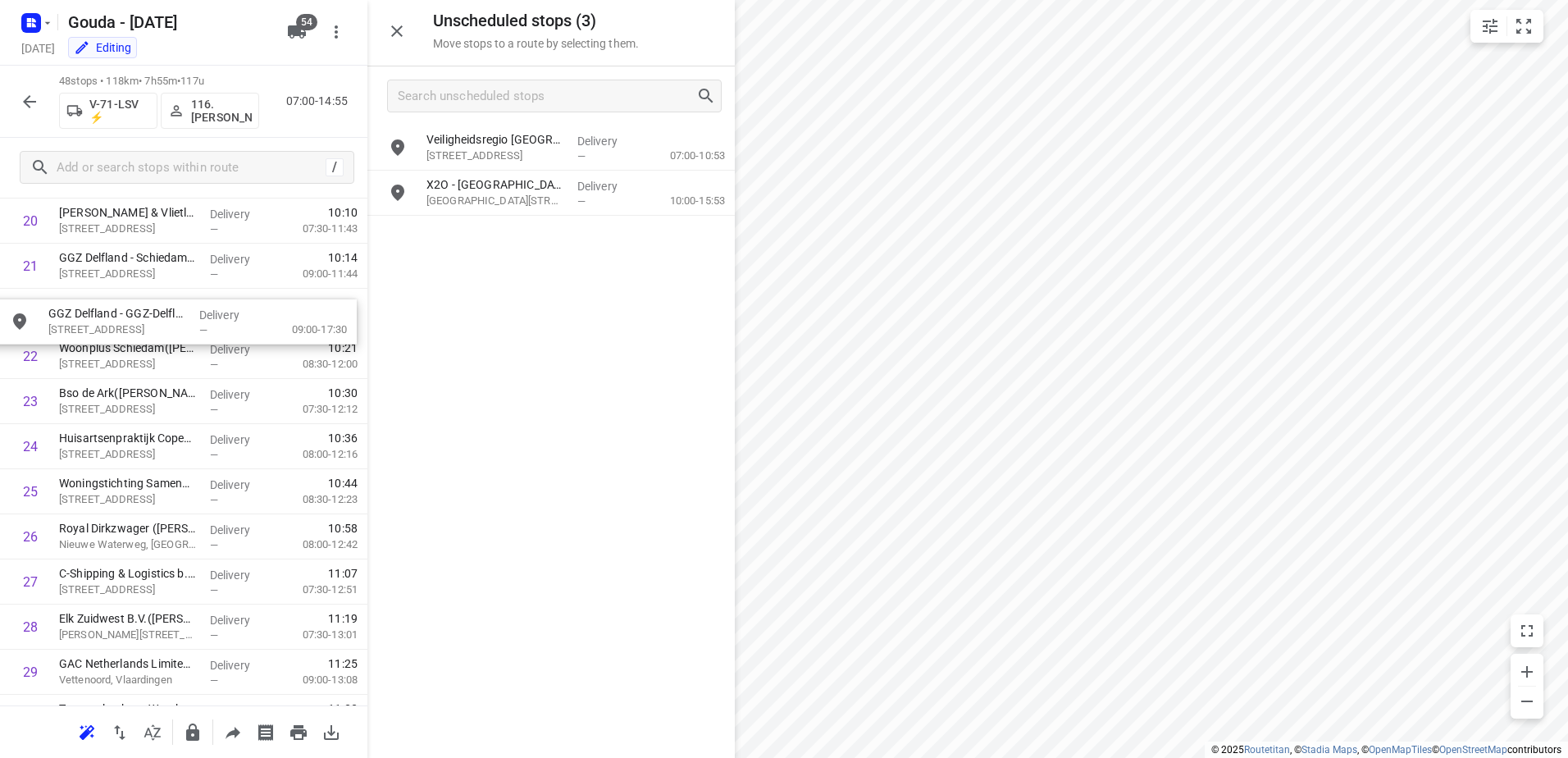
scroll to position [976, 0]
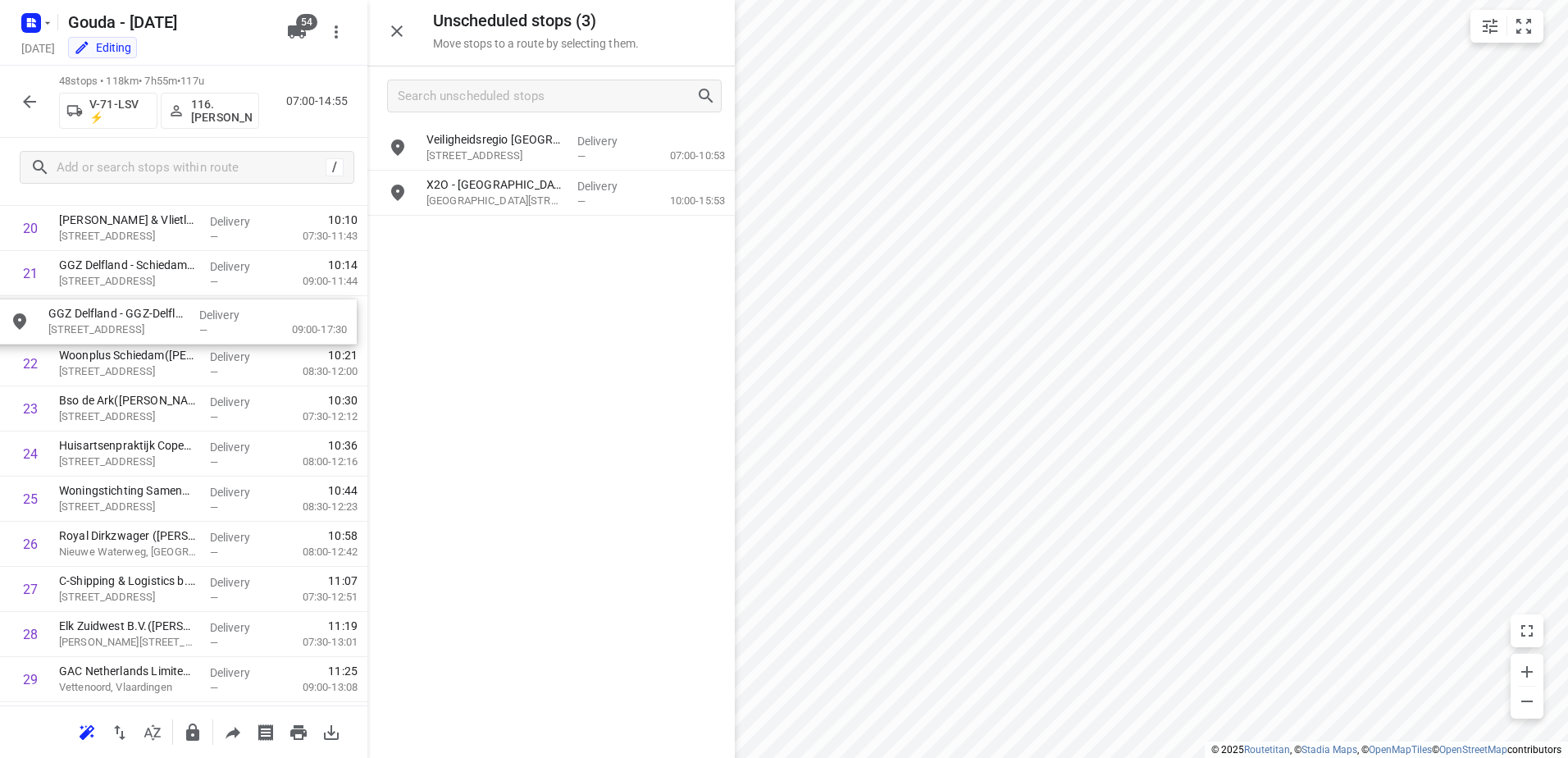
drag, startPoint x: 571, startPoint y: 240, endPoint x: 182, endPoint y: 334, distance: 400.2
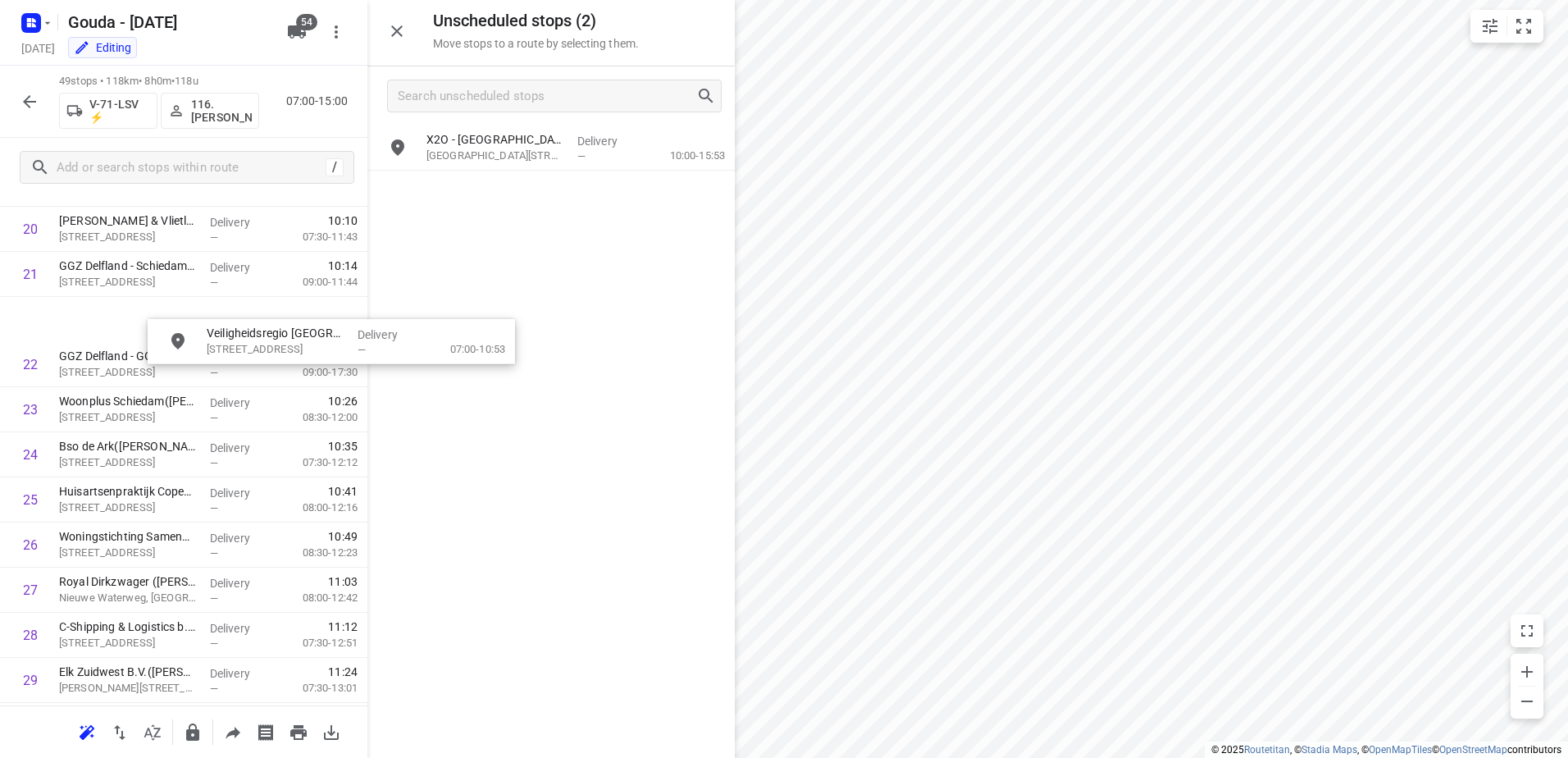
scroll to position [975, 0]
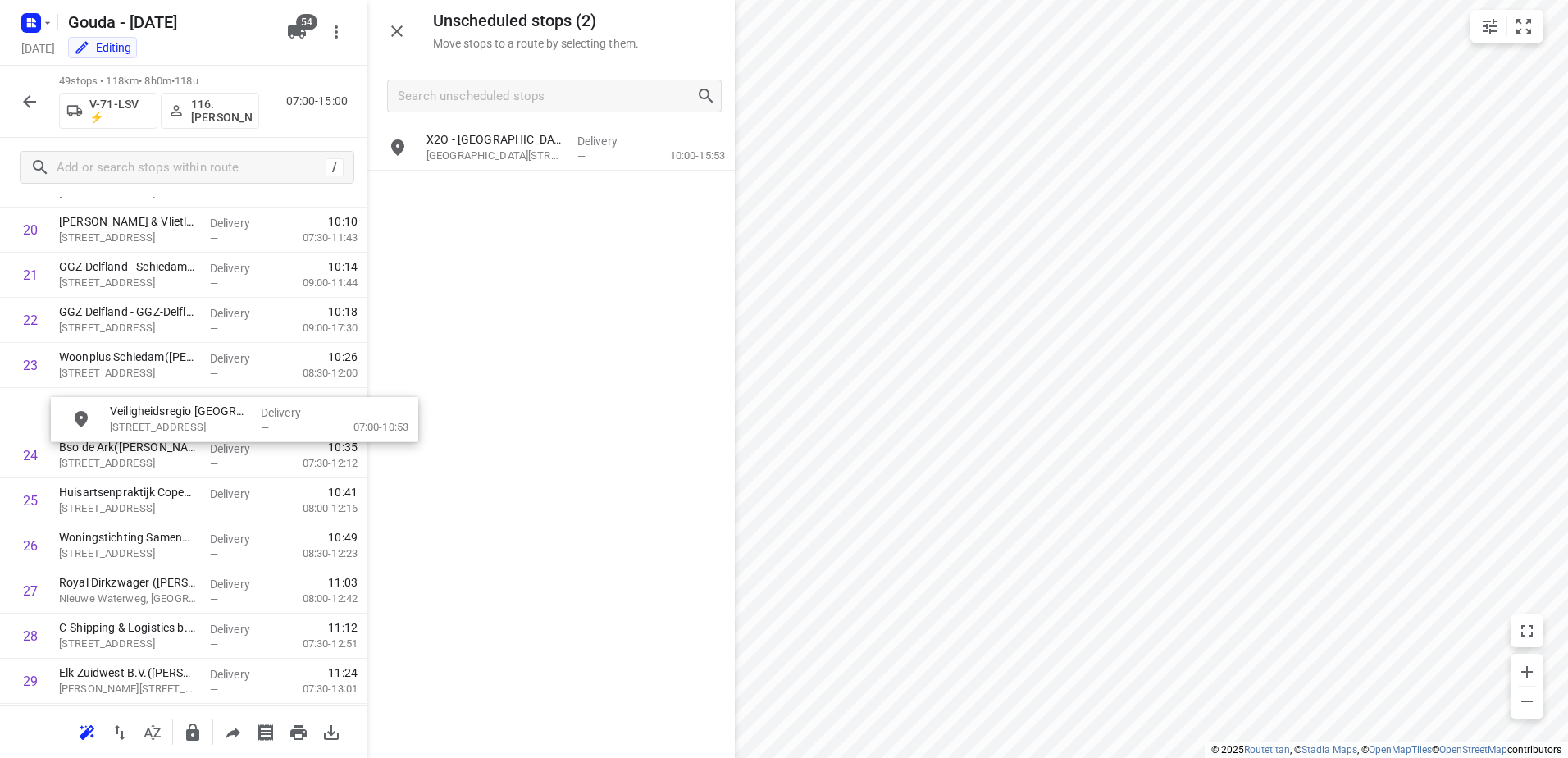
drag, startPoint x: 580, startPoint y: 143, endPoint x: 254, endPoint y: 420, distance: 427.8
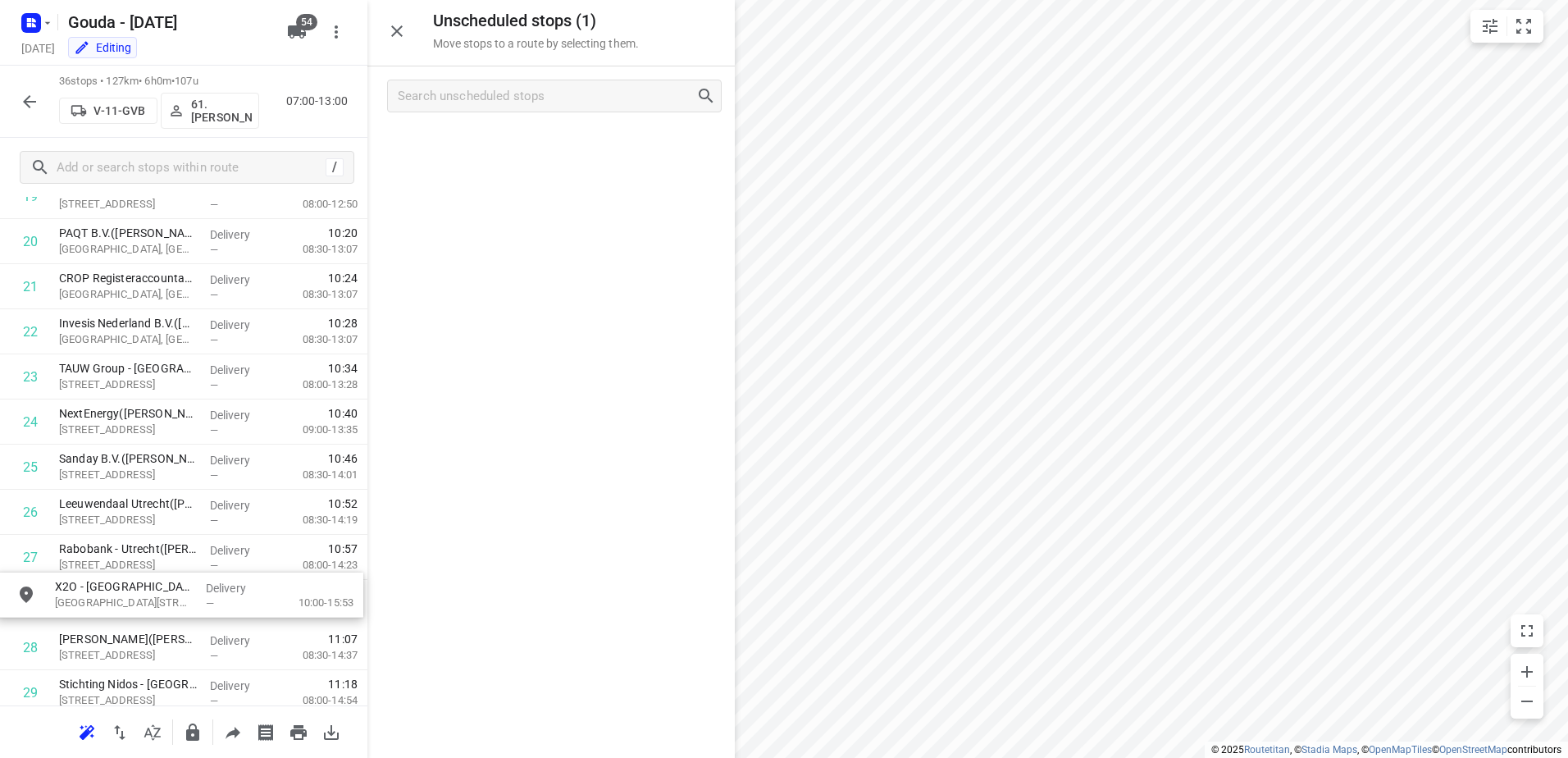
scroll to position [971, 0]
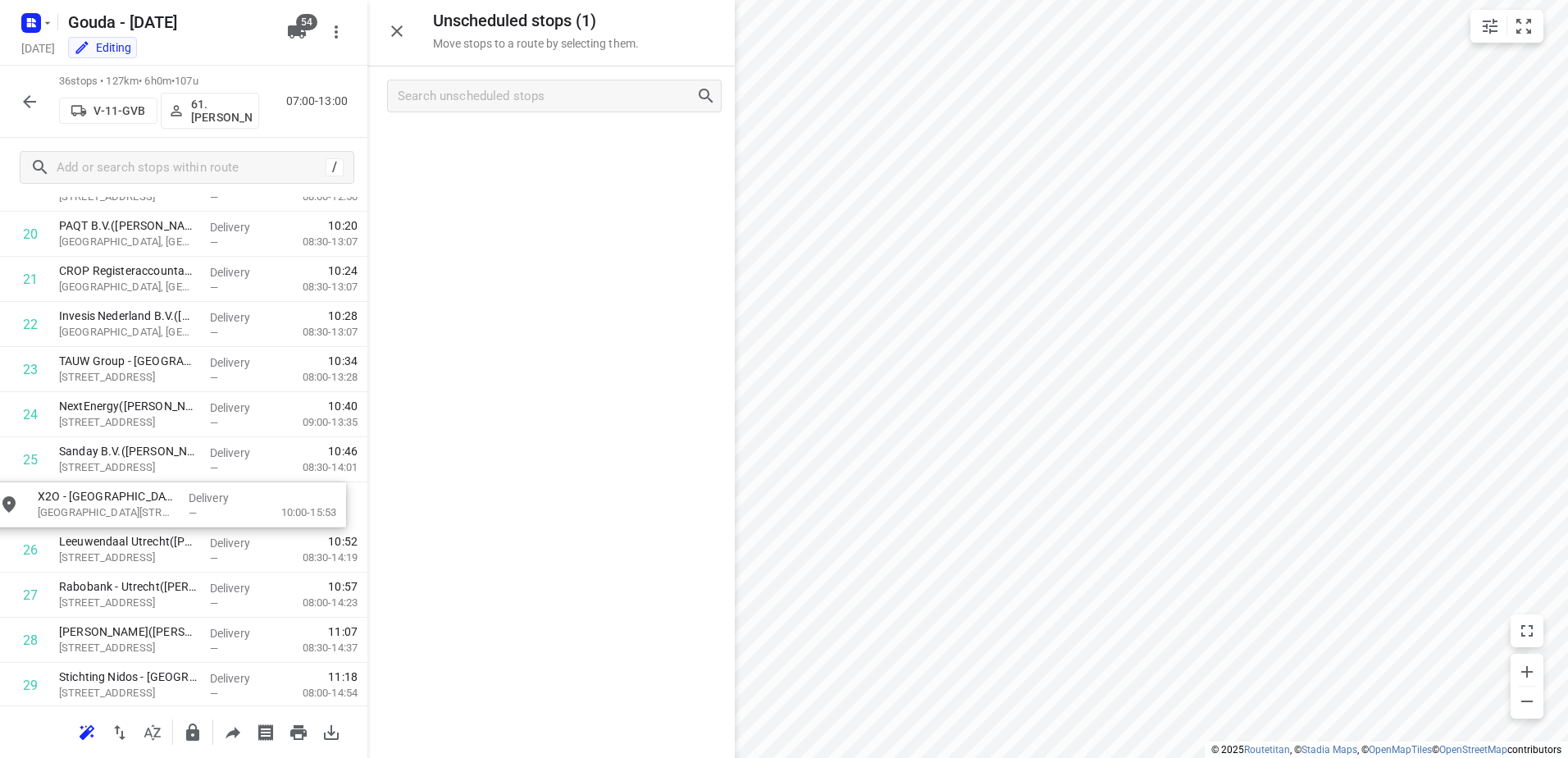
drag, startPoint x: 627, startPoint y: 150, endPoint x: 233, endPoint y: 512, distance: 535.1
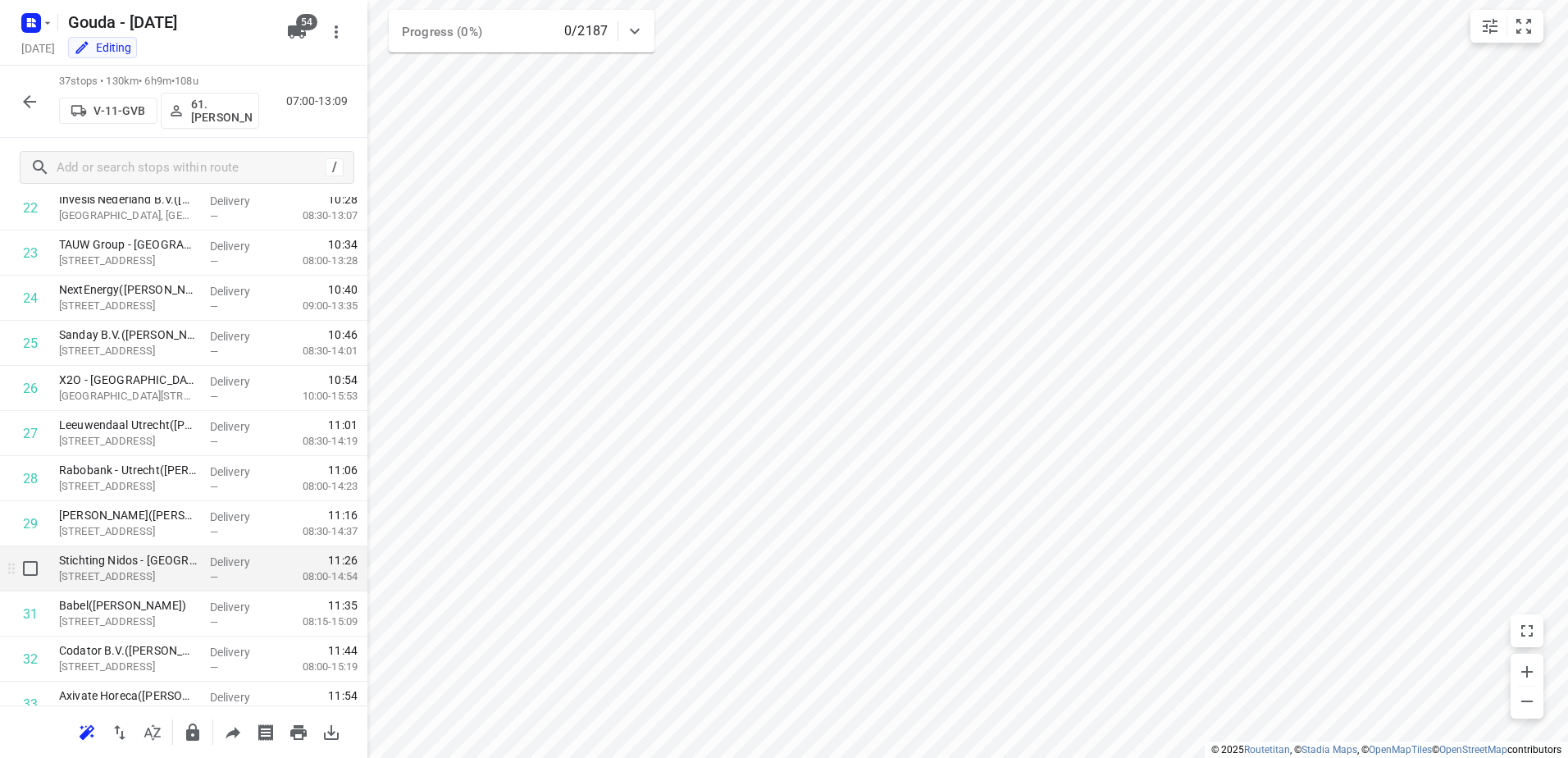
scroll to position [1053, 0]
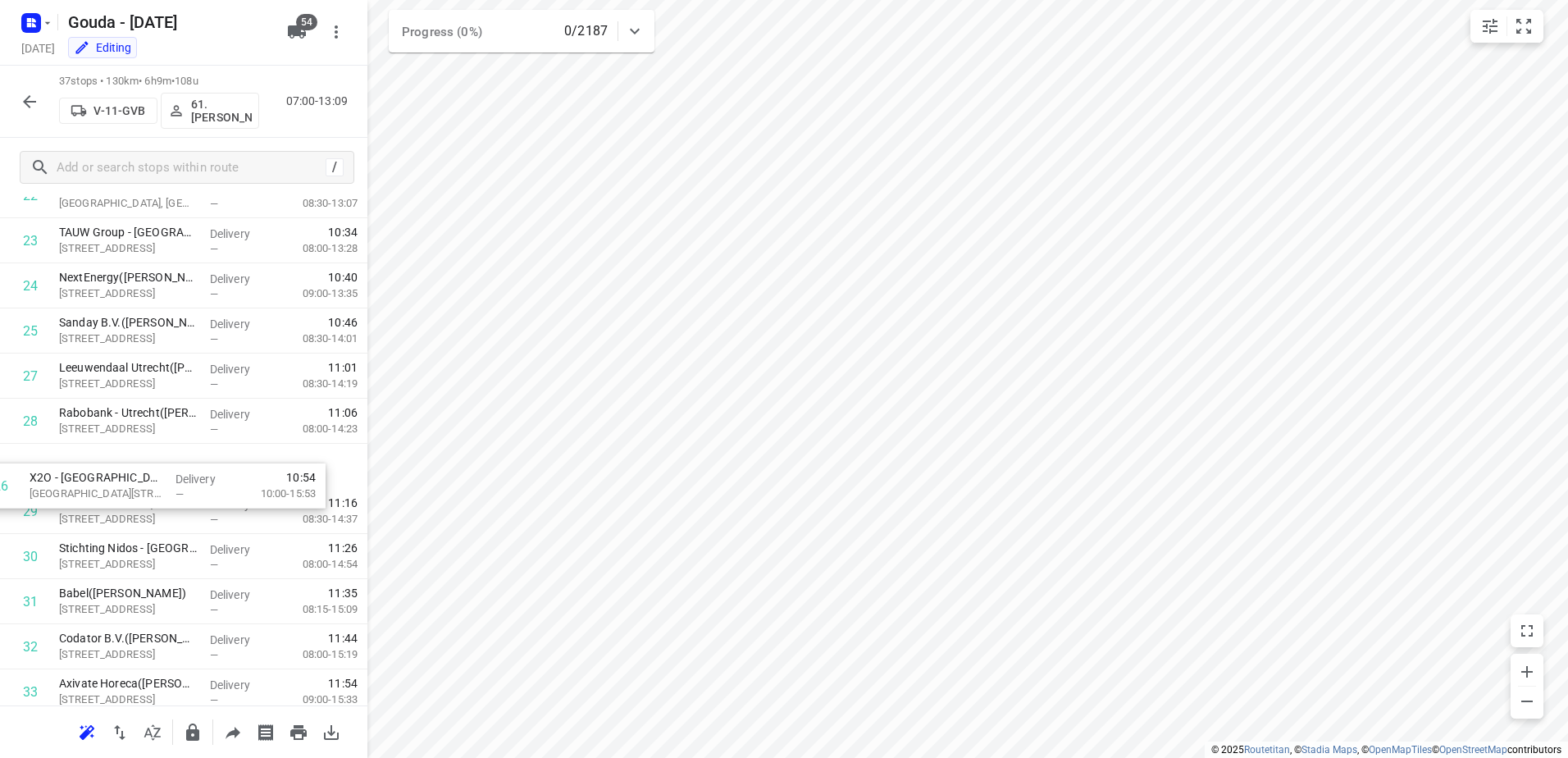
drag, startPoint x: 216, startPoint y: 388, endPoint x: 187, endPoint y: 502, distance: 117.6
click at [187, 502] on div "1 ⭐ASR Utrecht(Emanta Leenen) Archimedeslaan 10, Utrecht Delivery — 07:38 07:30…" at bounding box center [184, 60] width 368 height 1669
click at [30, 106] on icon "button" at bounding box center [30, 101] width 20 height 20
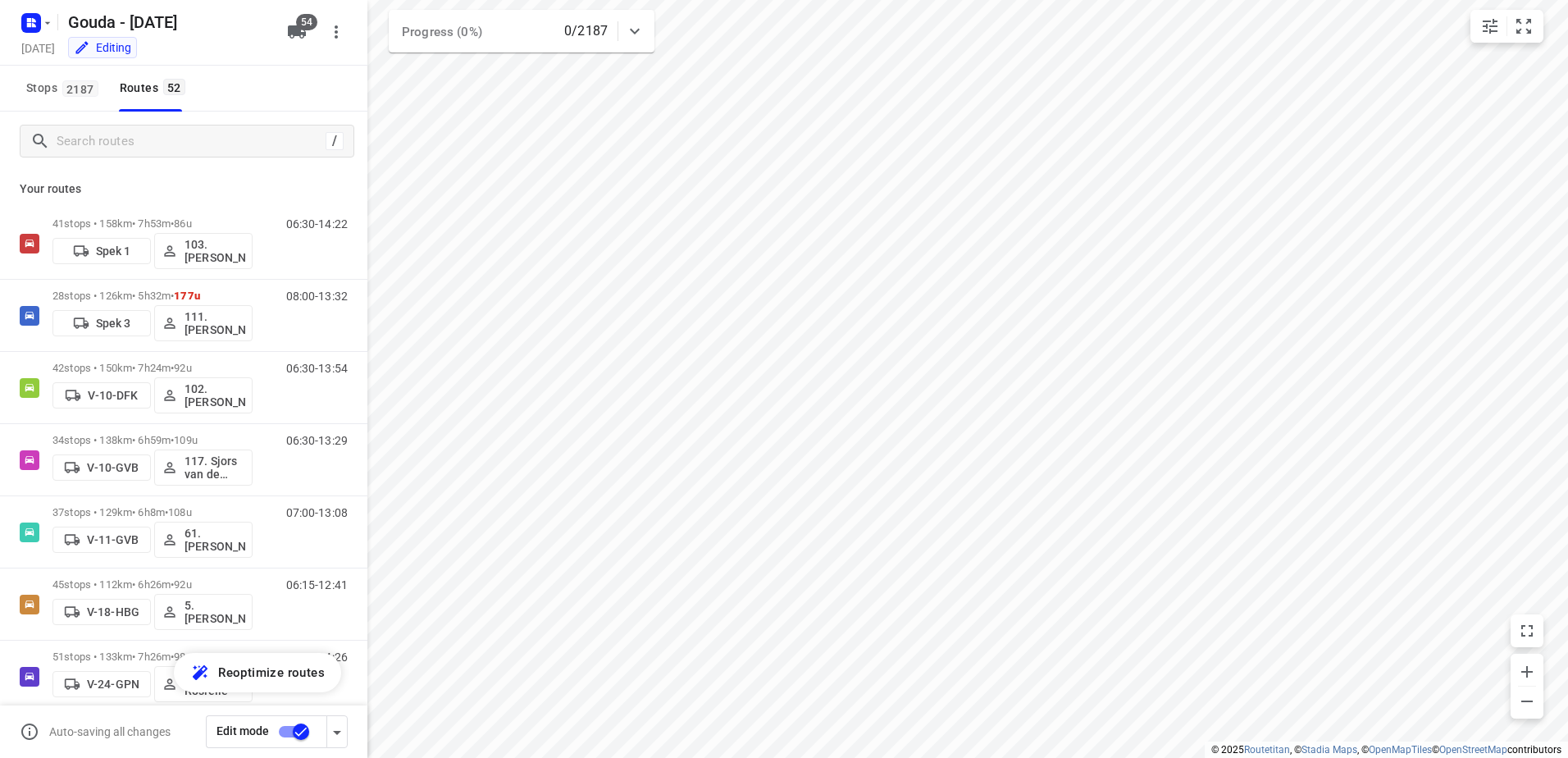
click at [269, 730] on input "checkbox" at bounding box center [301, 731] width 93 height 31
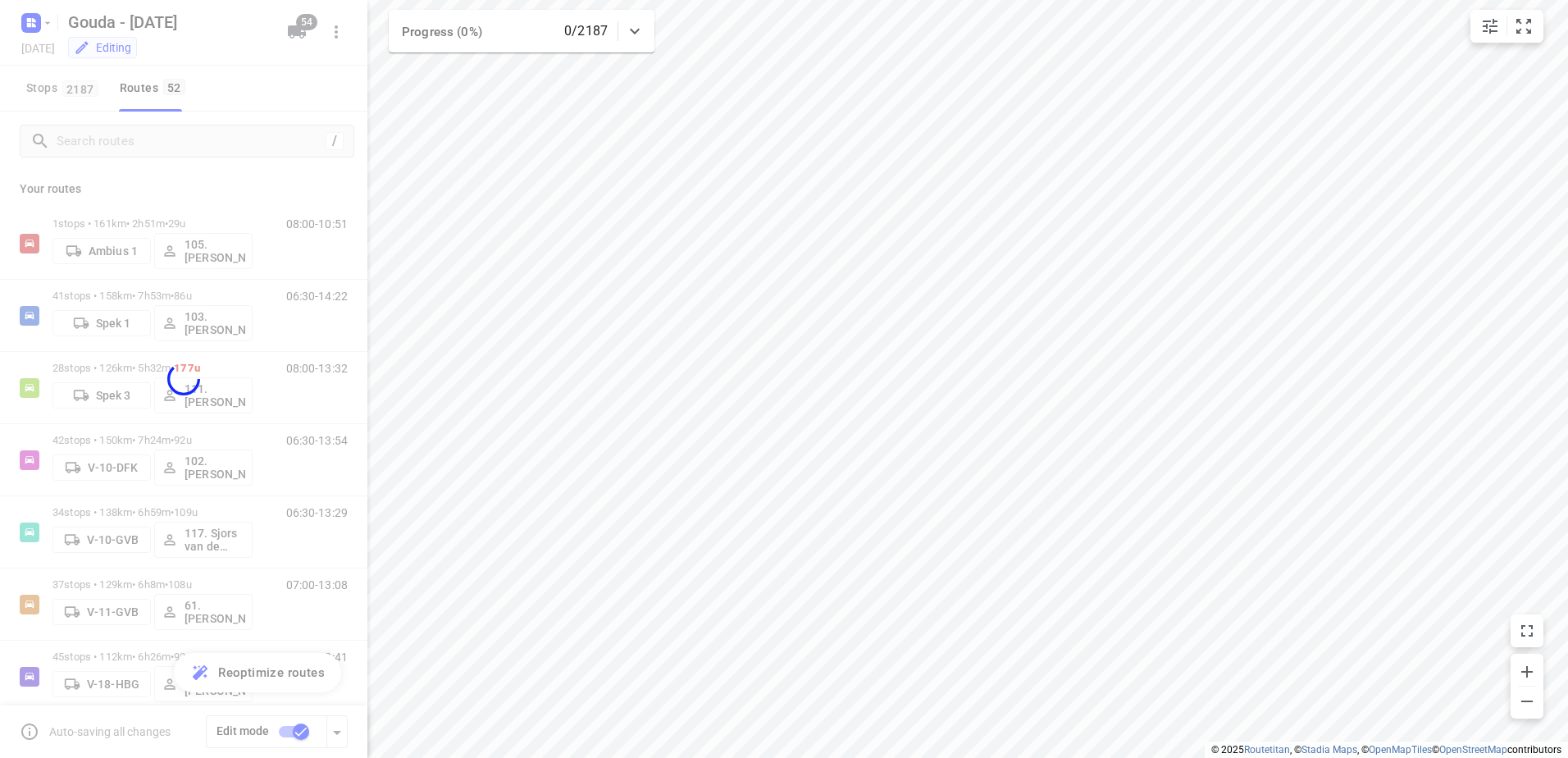
checkbox input "false"
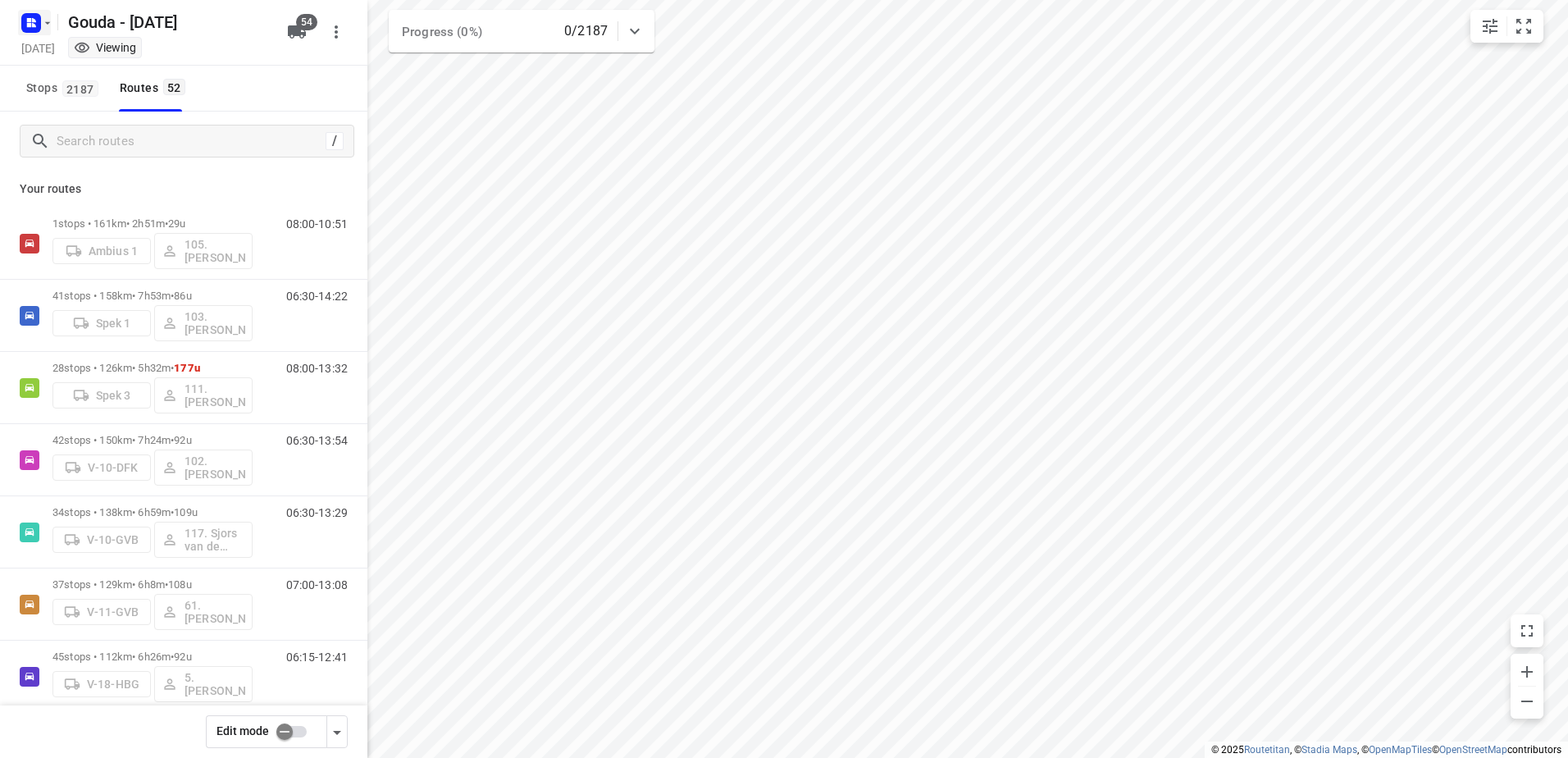
click at [25, 24] on rect "button" at bounding box center [31, 23] width 20 height 20
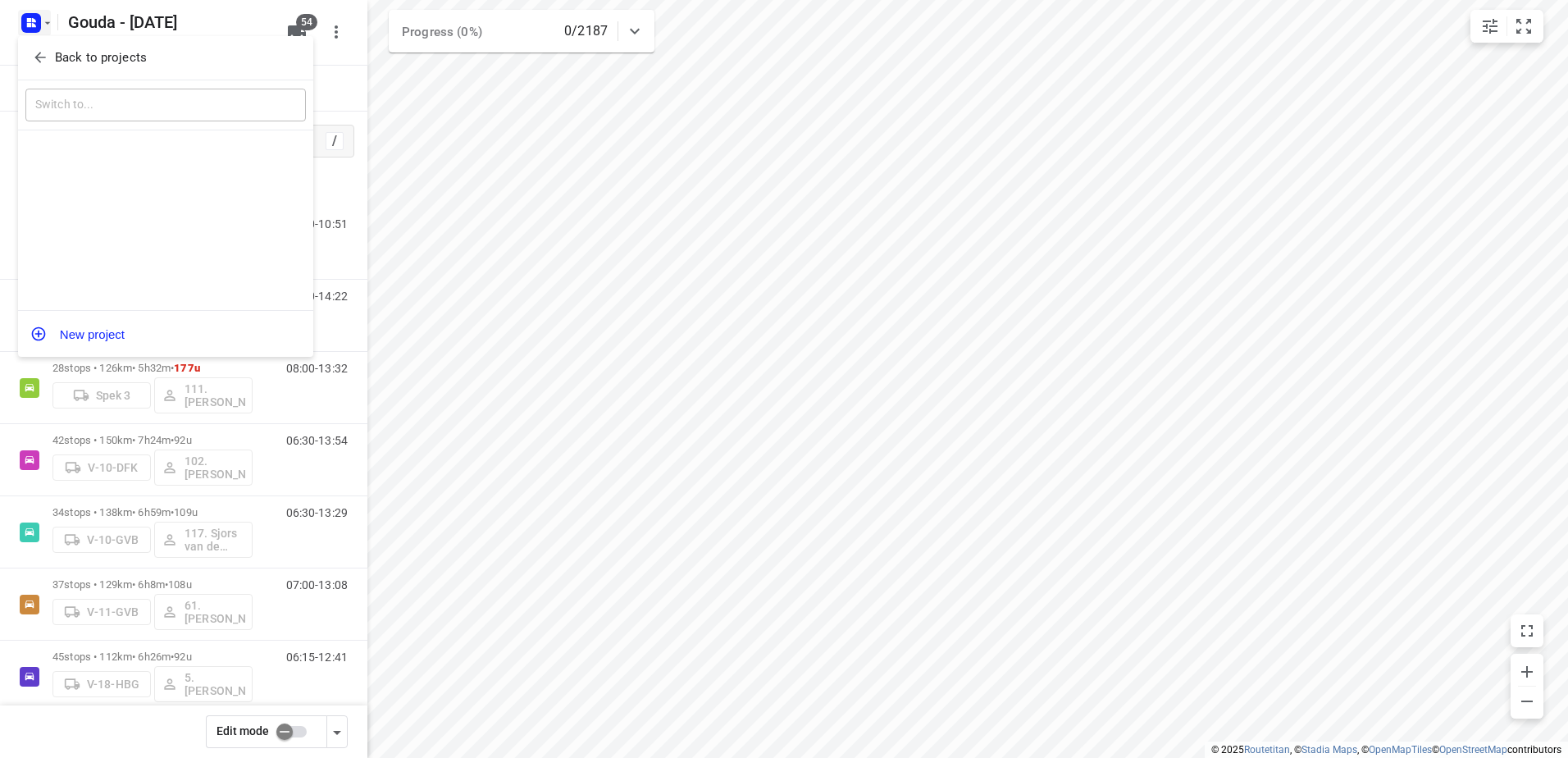
click at [49, 66] on span "Back to projects" at bounding box center [166, 57] width 267 height 19
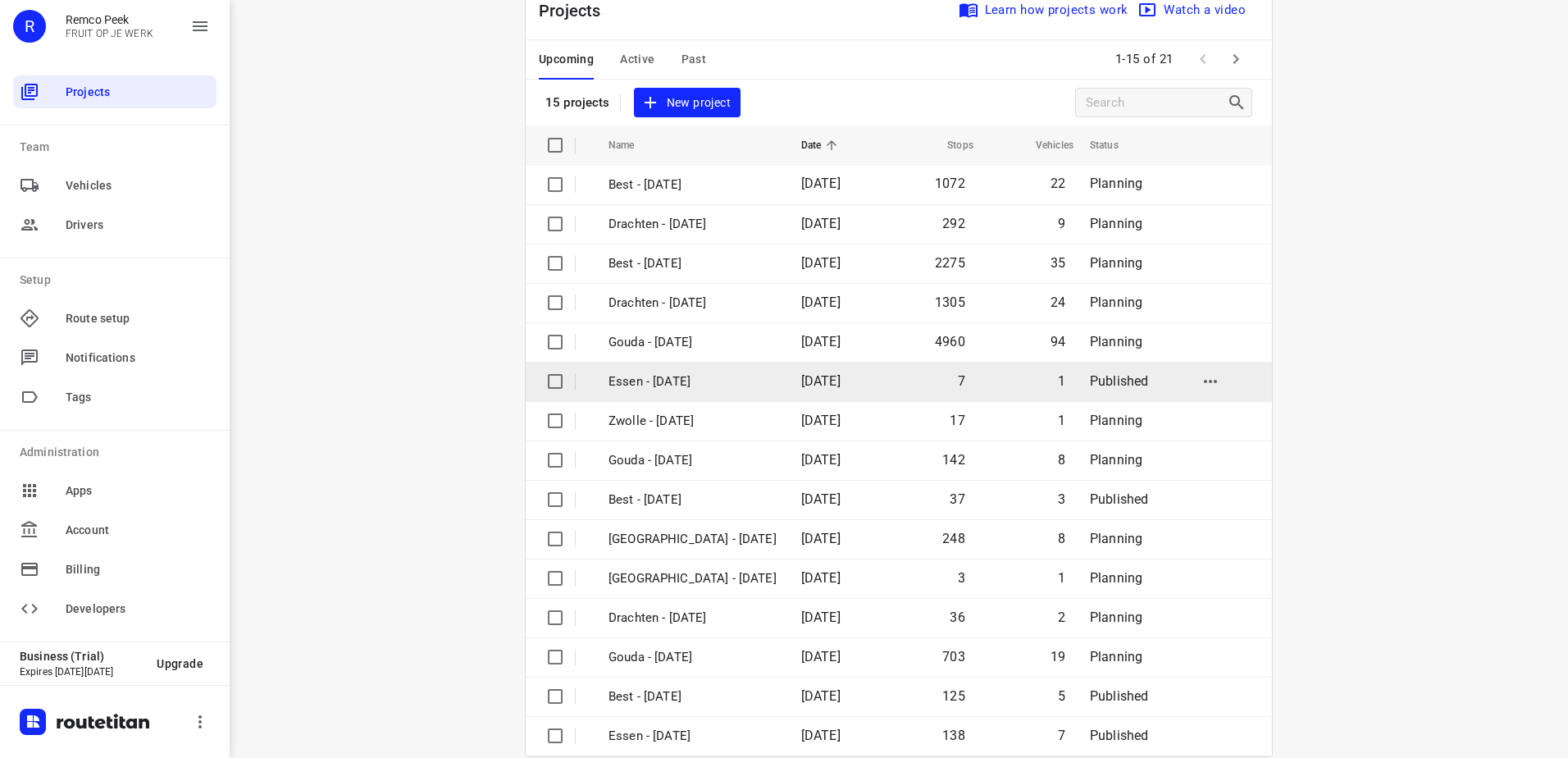
scroll to position [72, 0]
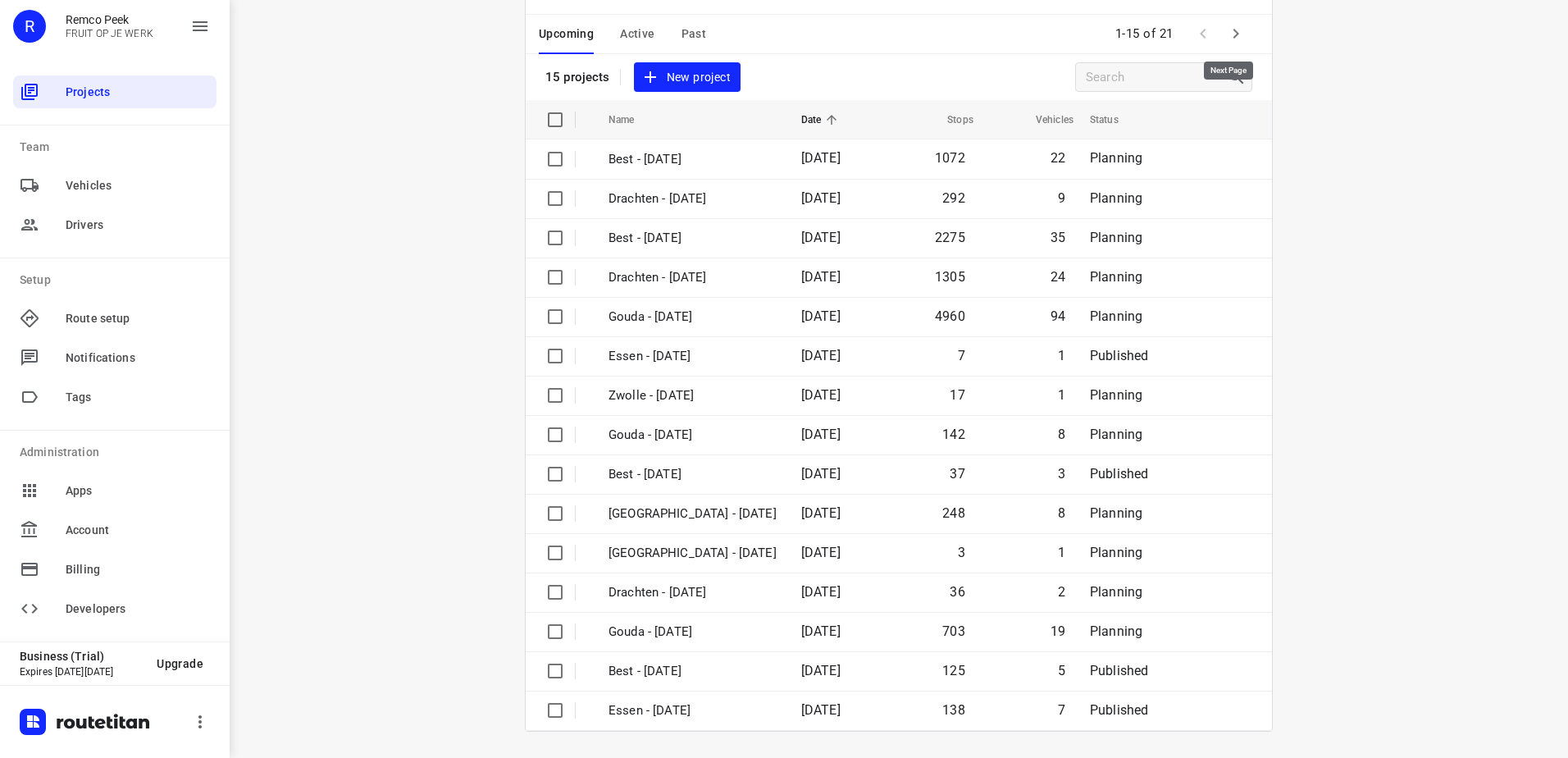
click at [1233, 31] on icon "button" at bounding box center [1236, 34] width 20 height 20
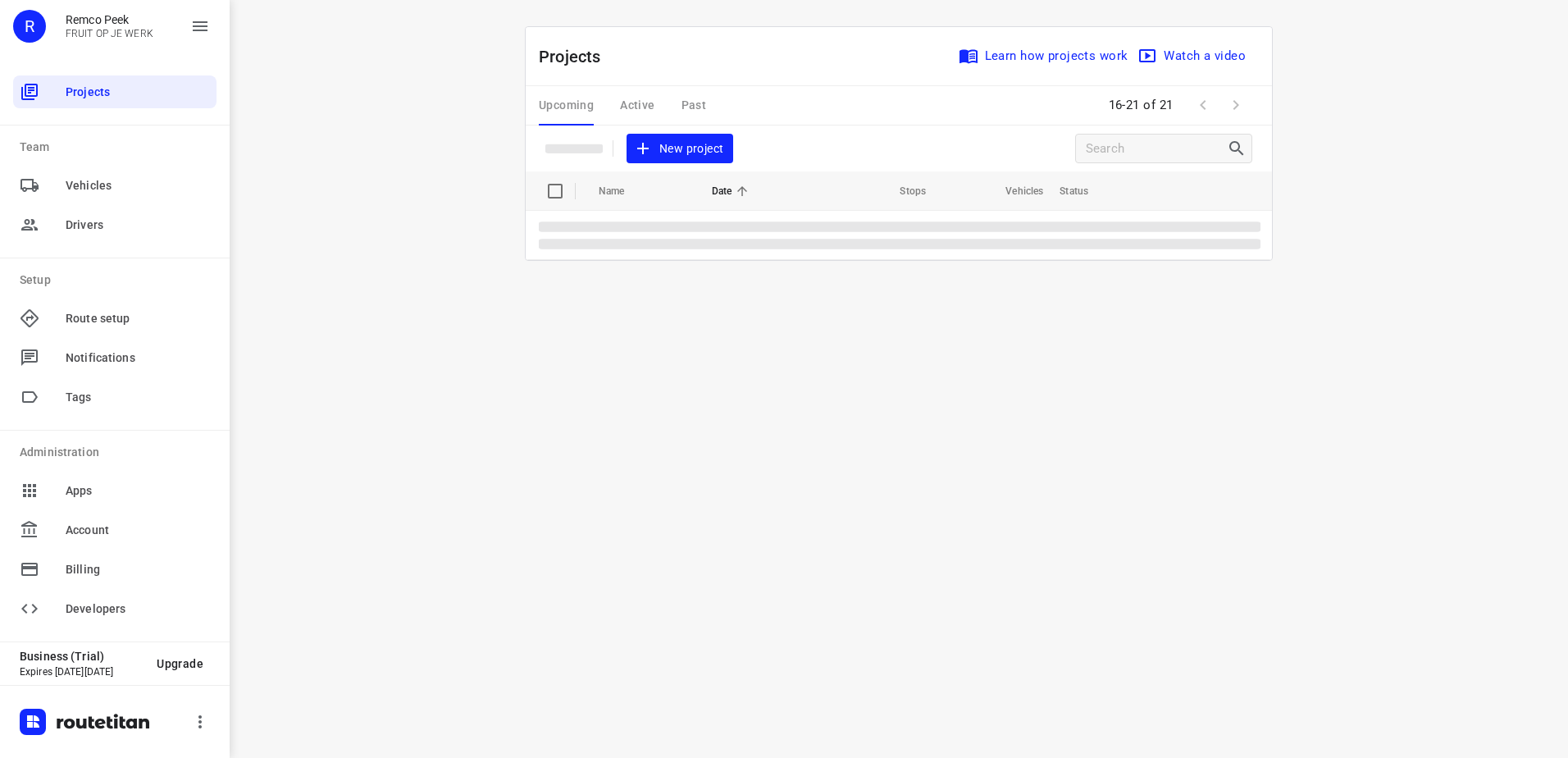
scroll to position [0, 0]
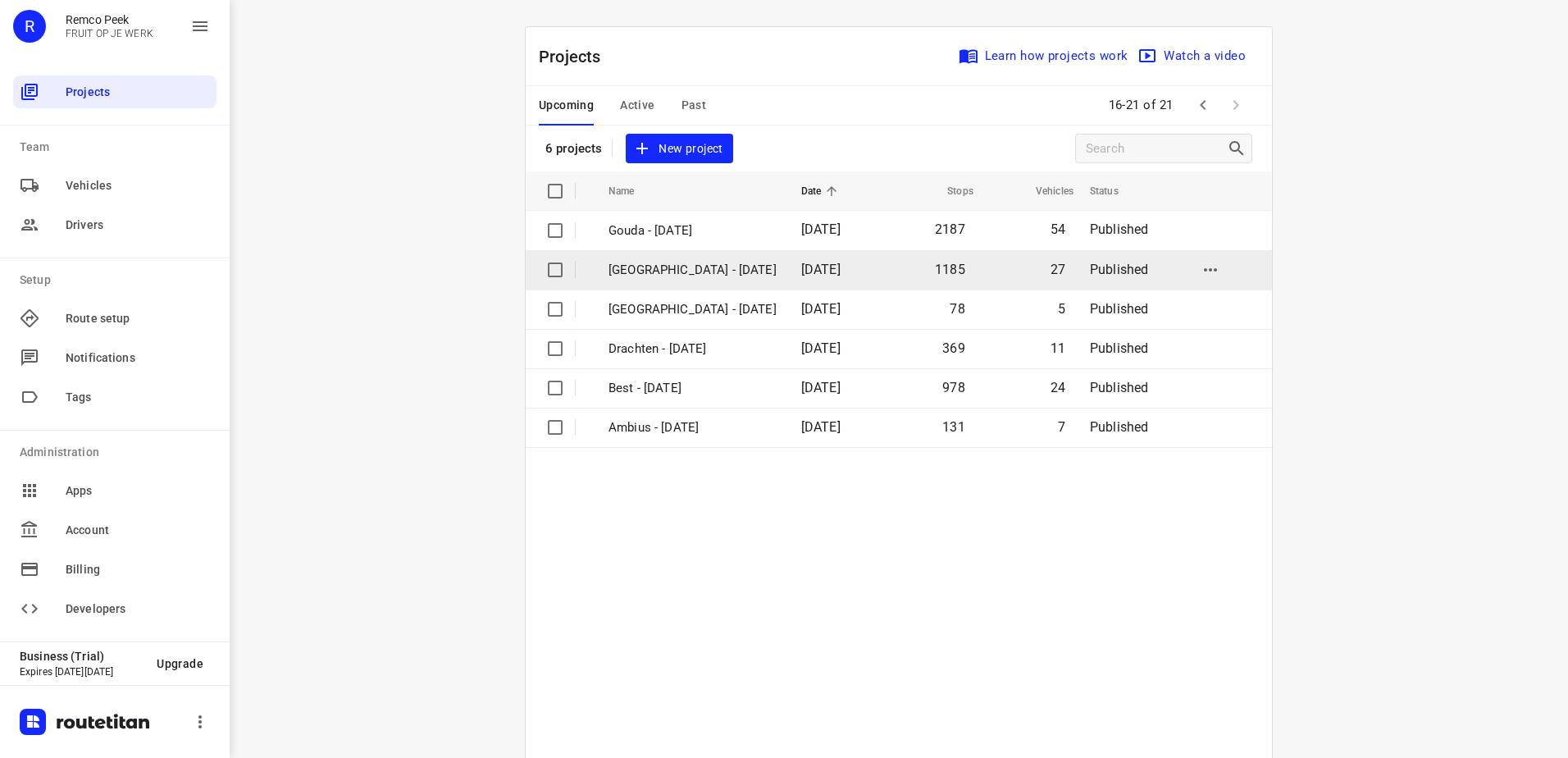
click at [669, 282] on td "Zwolle - Wednesday" at bounding box center [690, 270] width 196 height 39
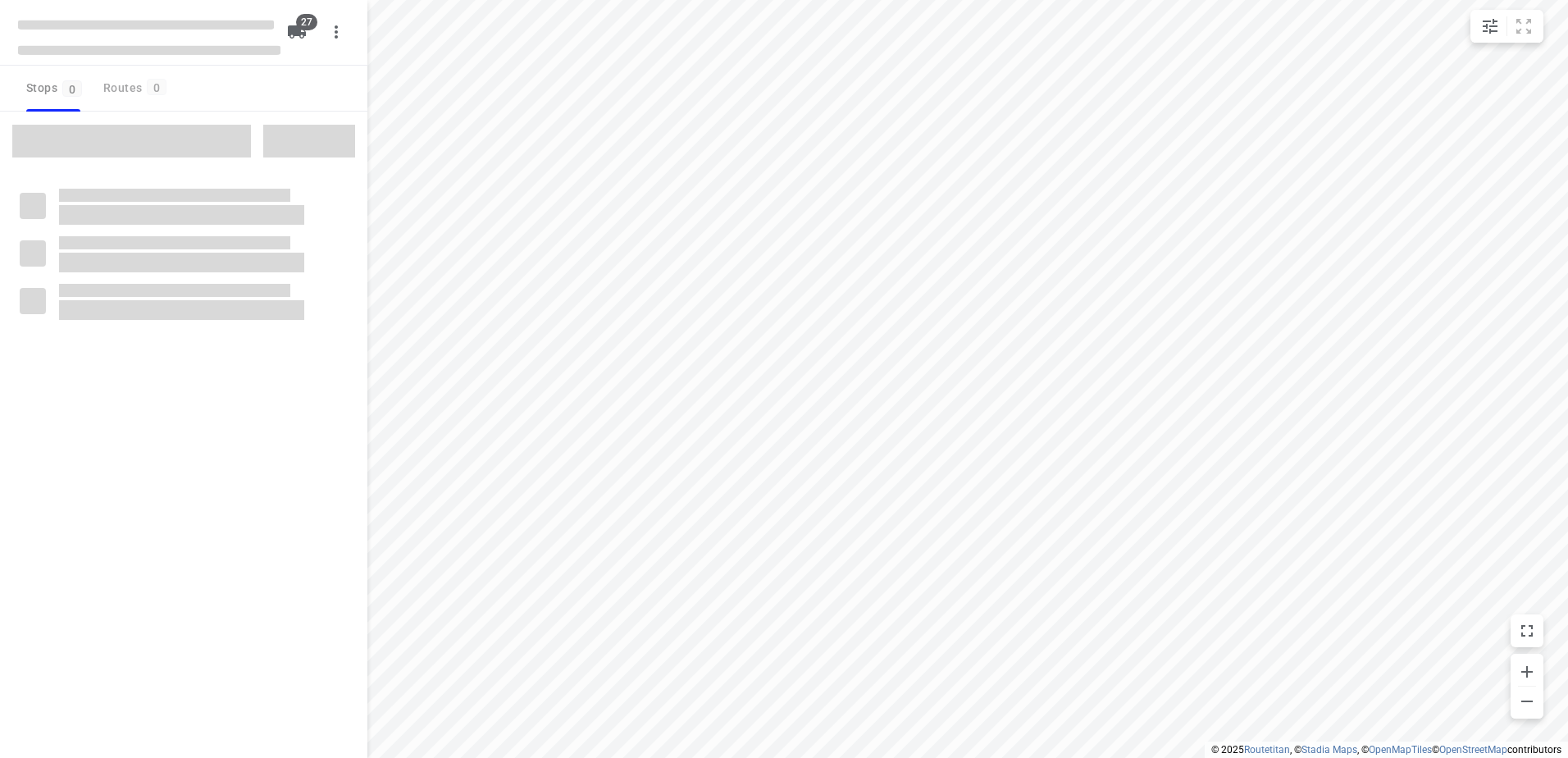
checkbox input "true"
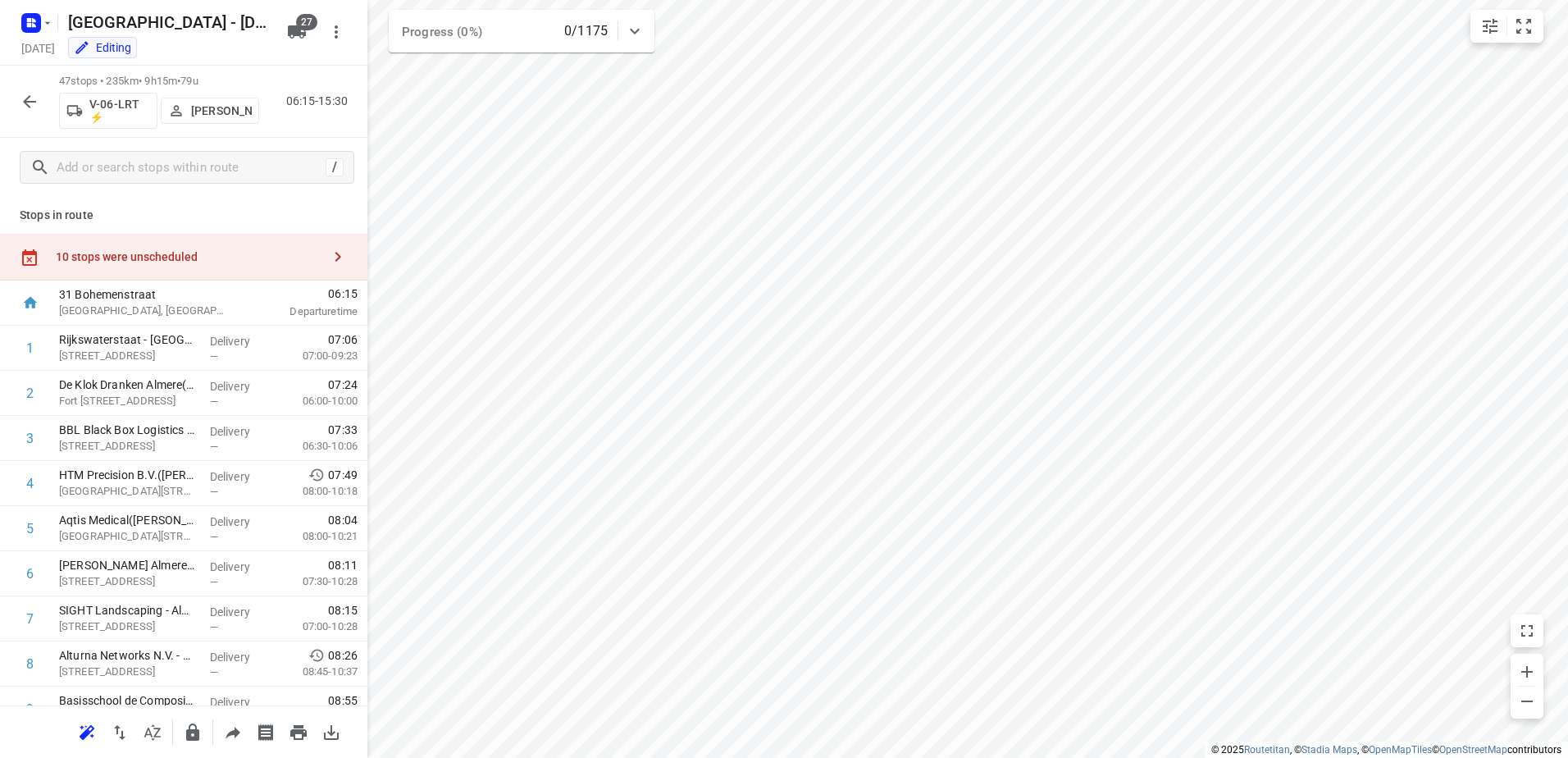
click at [218, 258] on div "10 stops were unscheduled" at bounding box center [188, 257] width 266 height 13
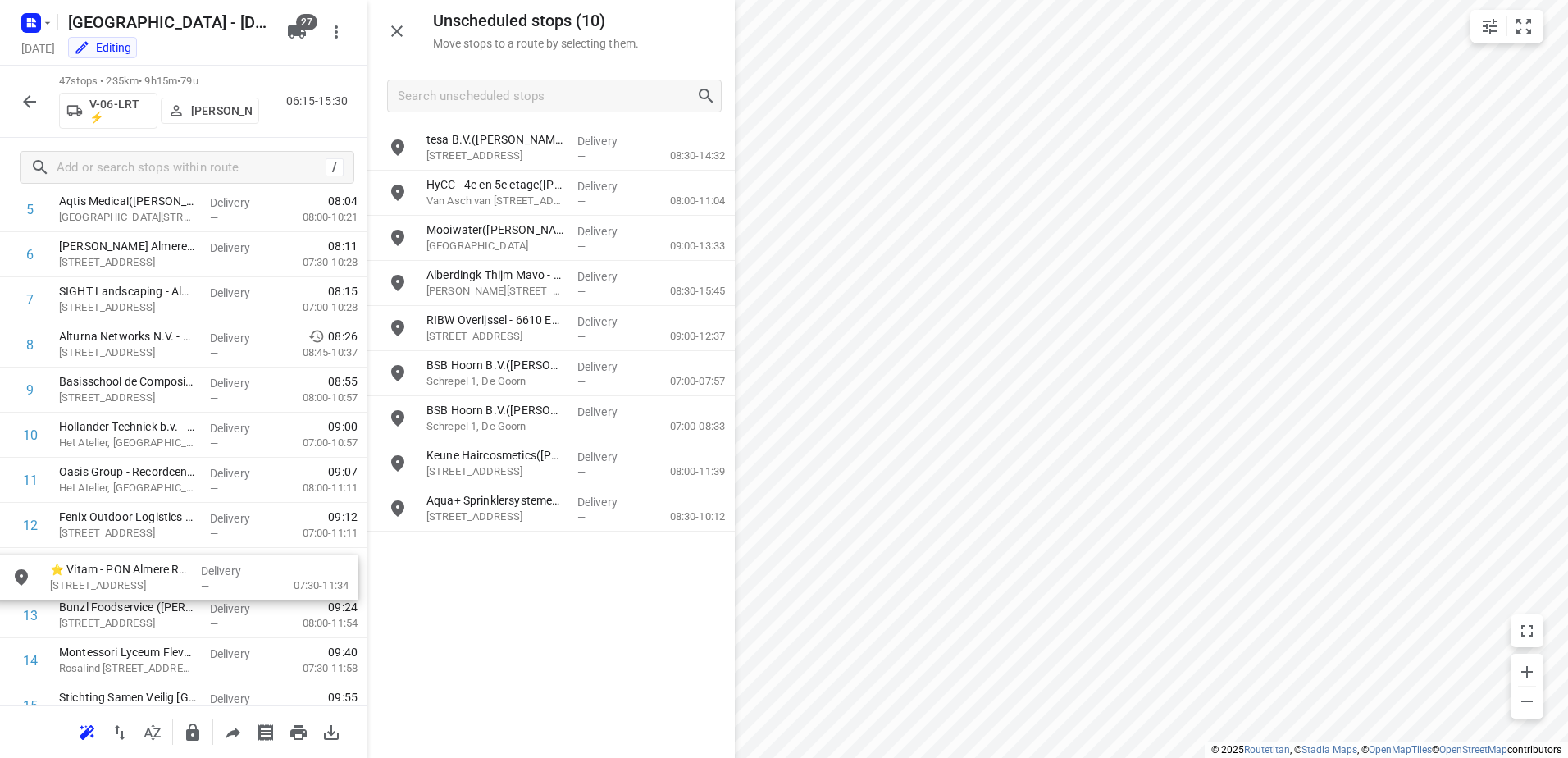
scroll to position [320, 0]
drag, startPoint x: 580, startPoint y: 459, endPoint x: 191, endPoint y: 560, distance: 401.9
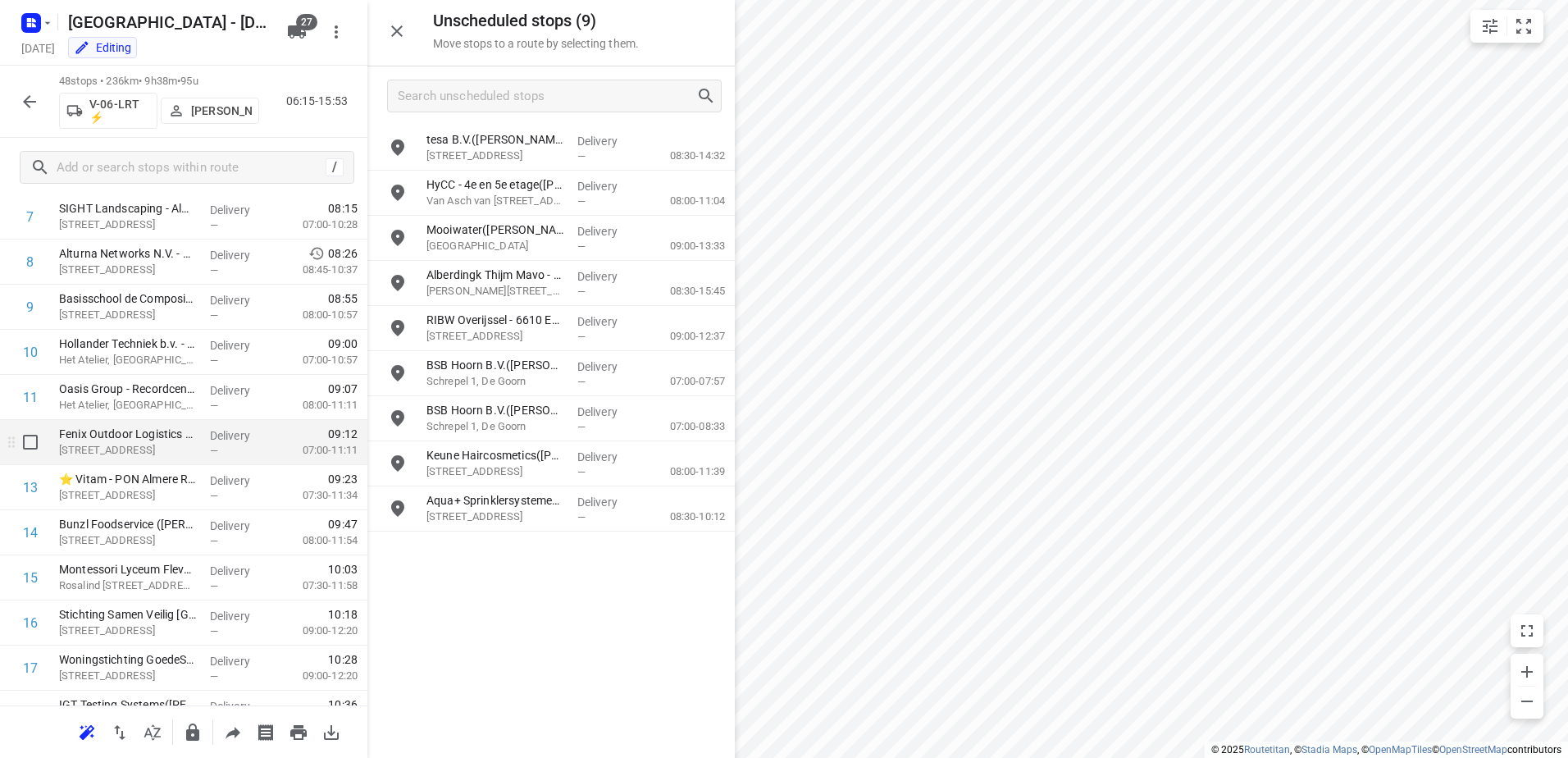
scroll to position [484, 0]
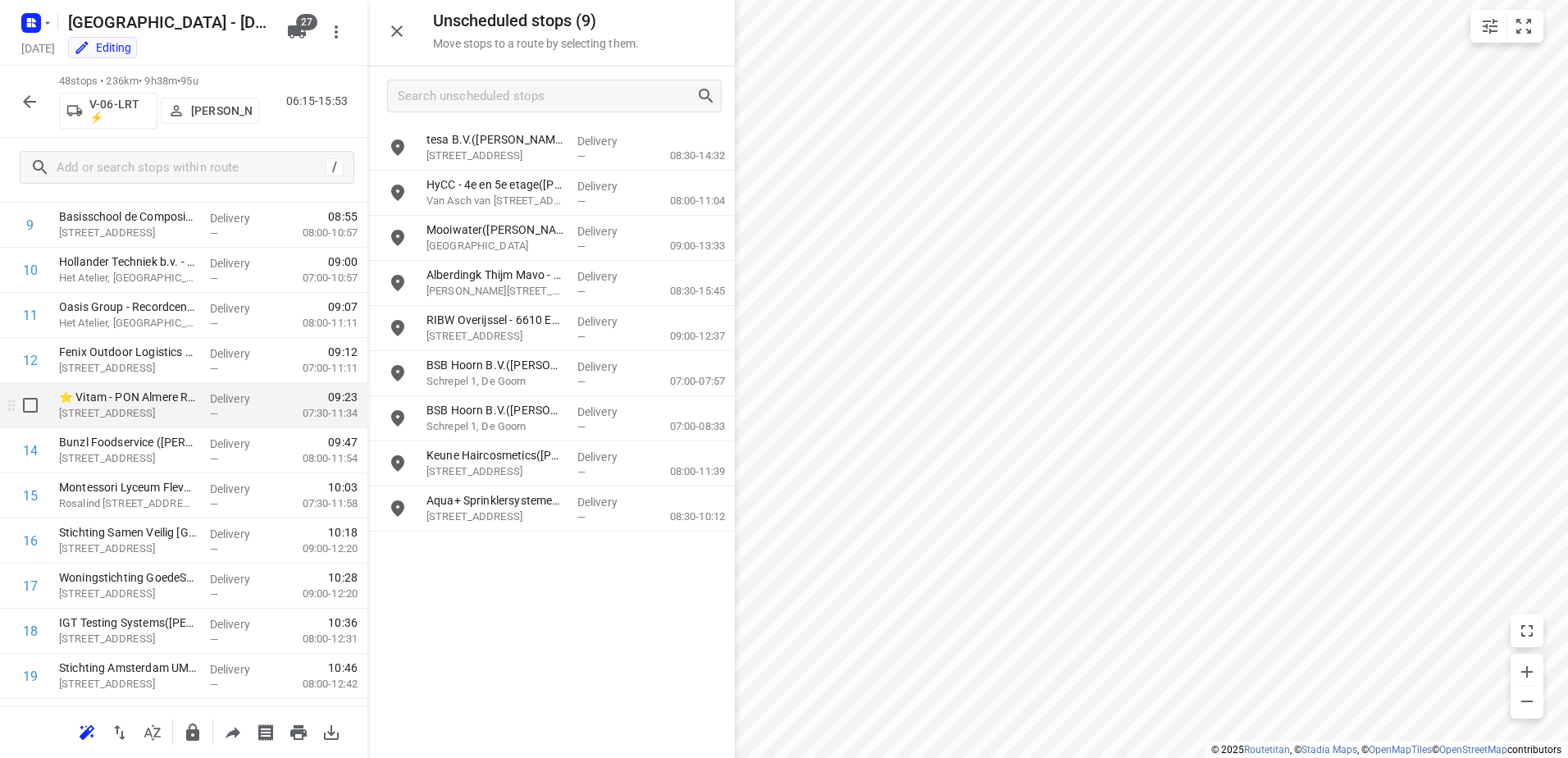
click at [168, 412] on p "Rondebeltweg 41, Almere" at bounding box center [128, 414] width 138 height 16
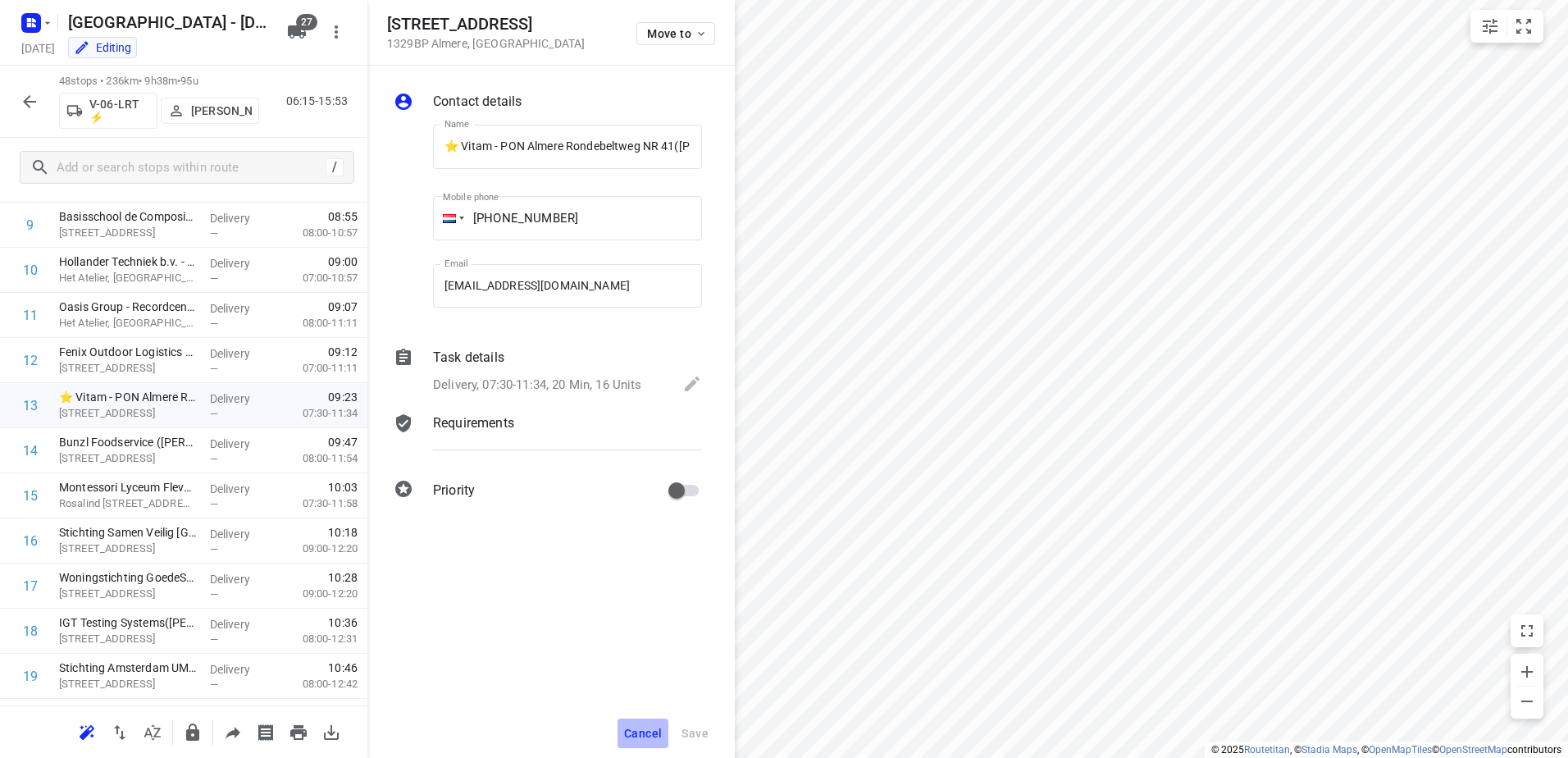
click at [666, 732] on button "Cancel" at bounding box center [643, 733] width 51 height 30
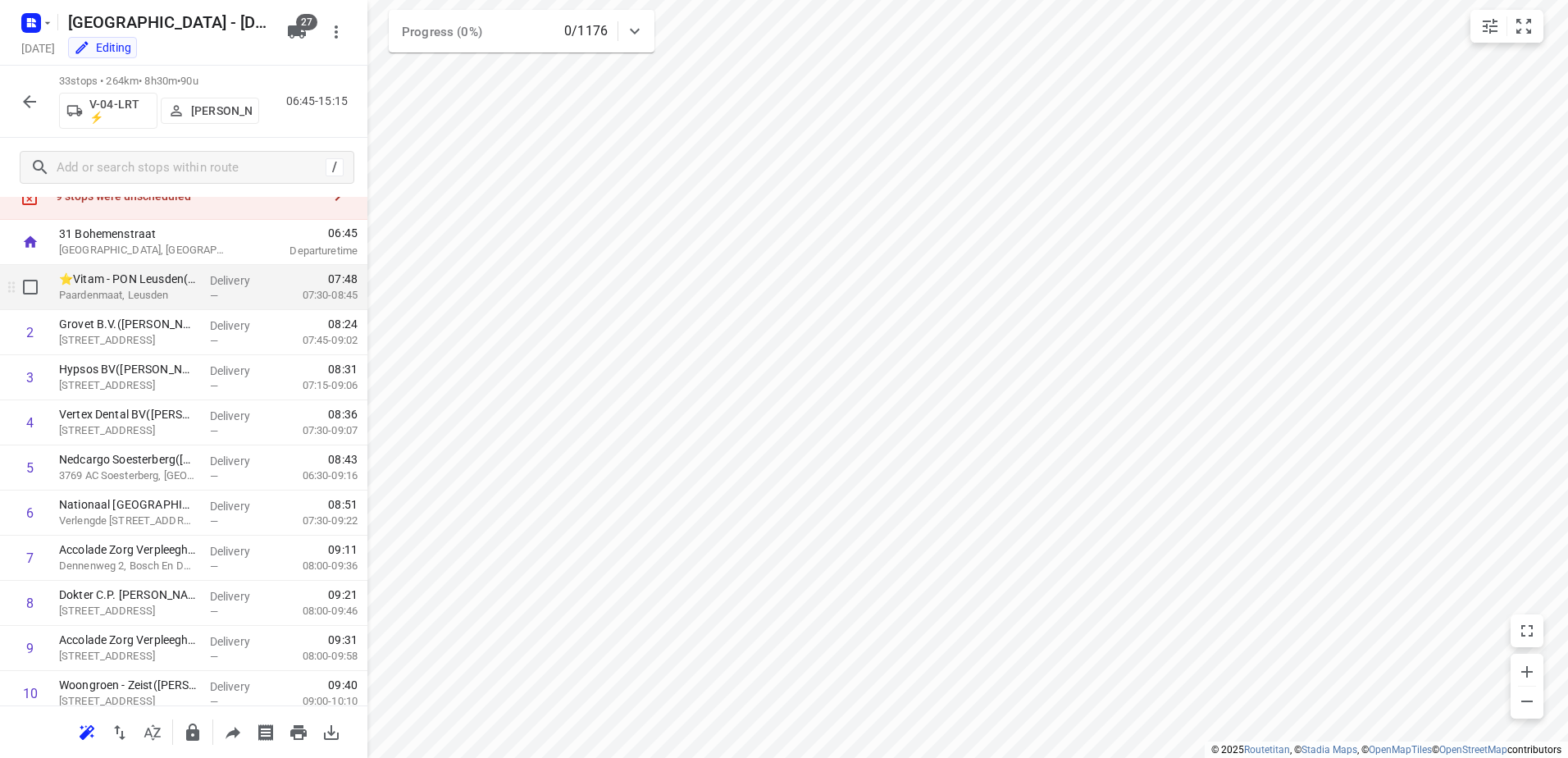
scroll to position [0, 0]
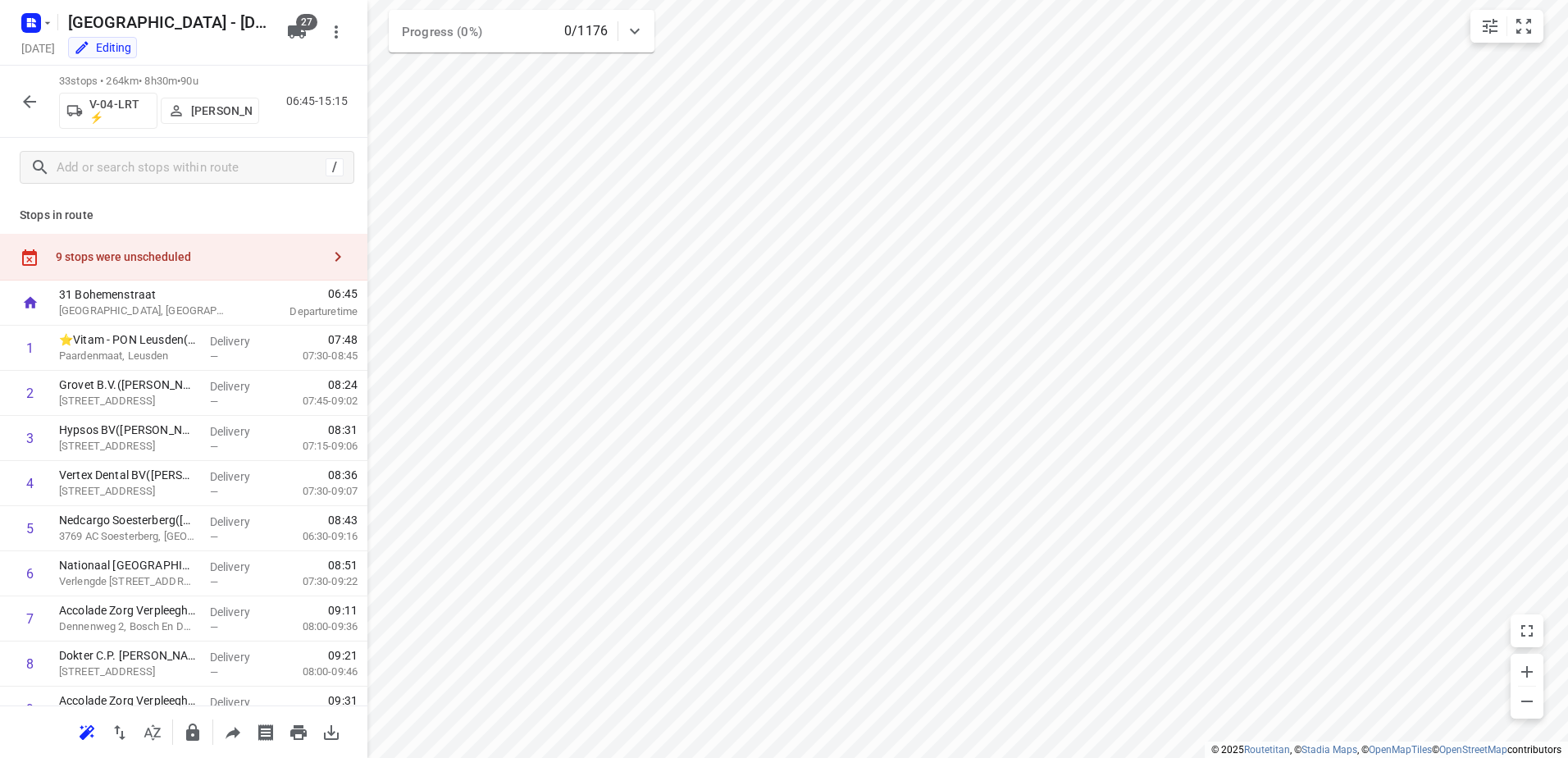
click at [180, 261] on div "9 stops were unscheduled" at bounding box center [188, 257] width 266 height 13
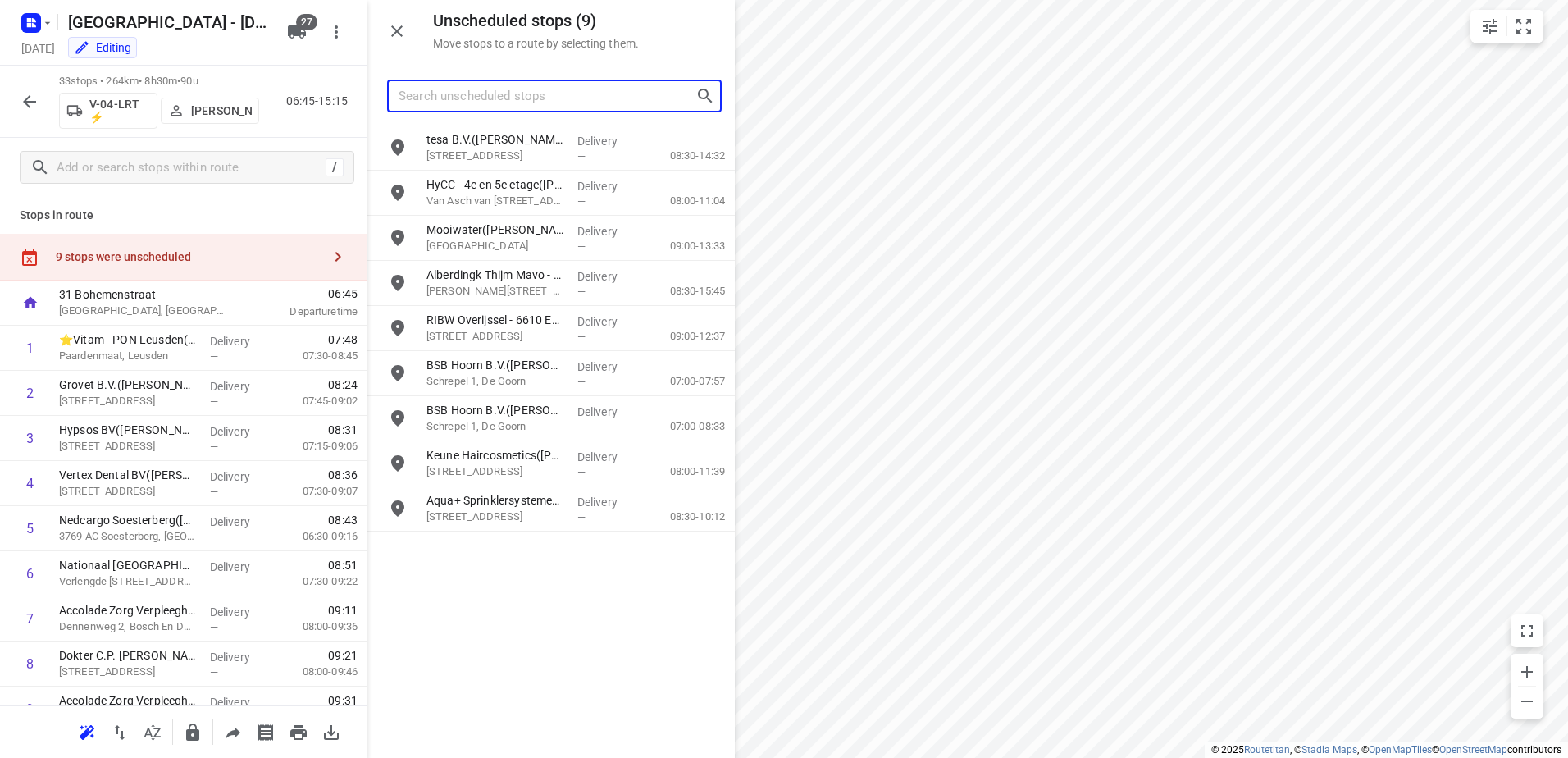
click at [494, 107] on input "Search unscheduled stops" at bounding box center [546, 96] width 297 height 25
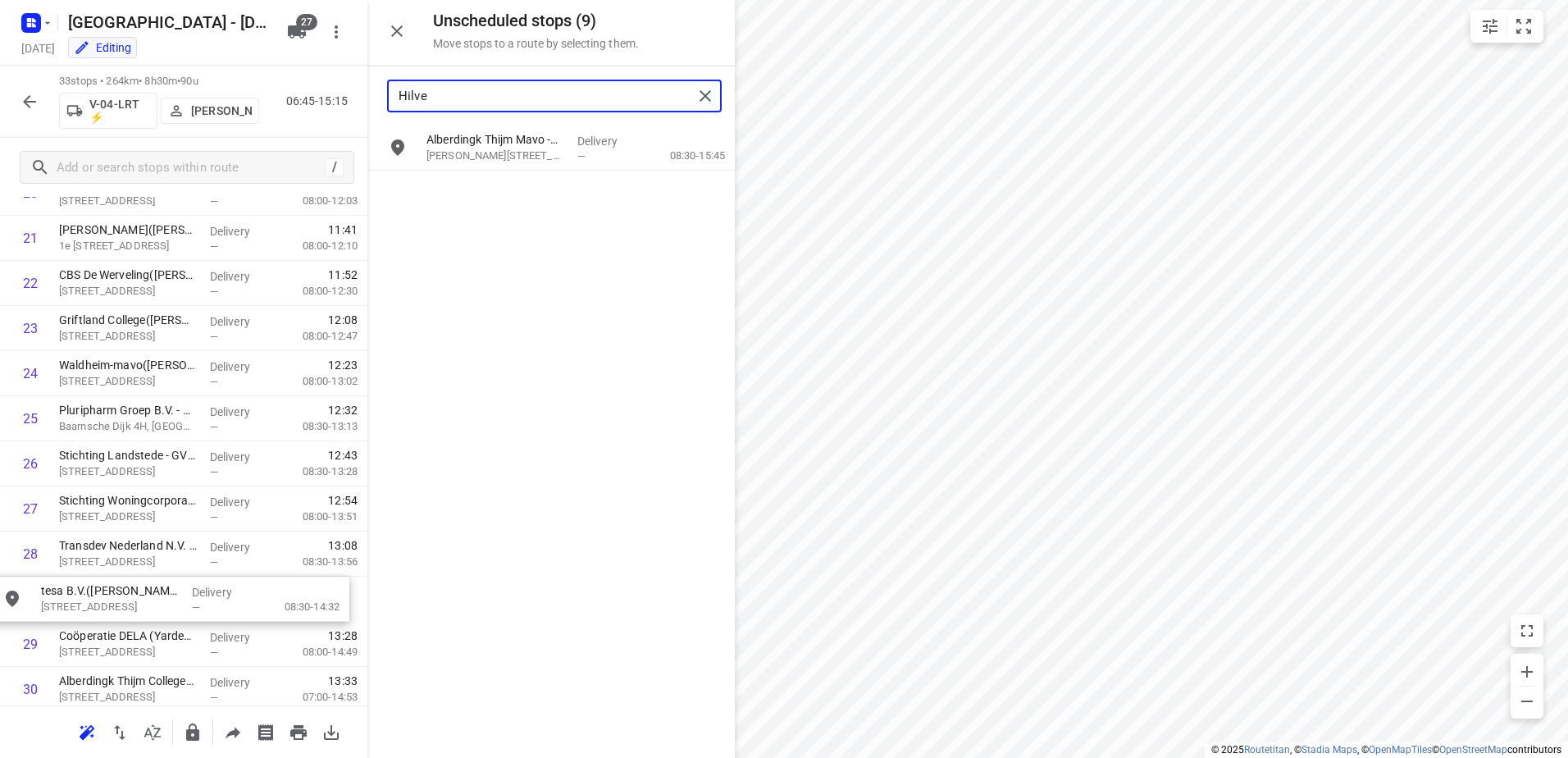
drag, startPoint x: 598, startPoint y: 135, endPoint x: 205, endPoint y: 589, distance: 600.5
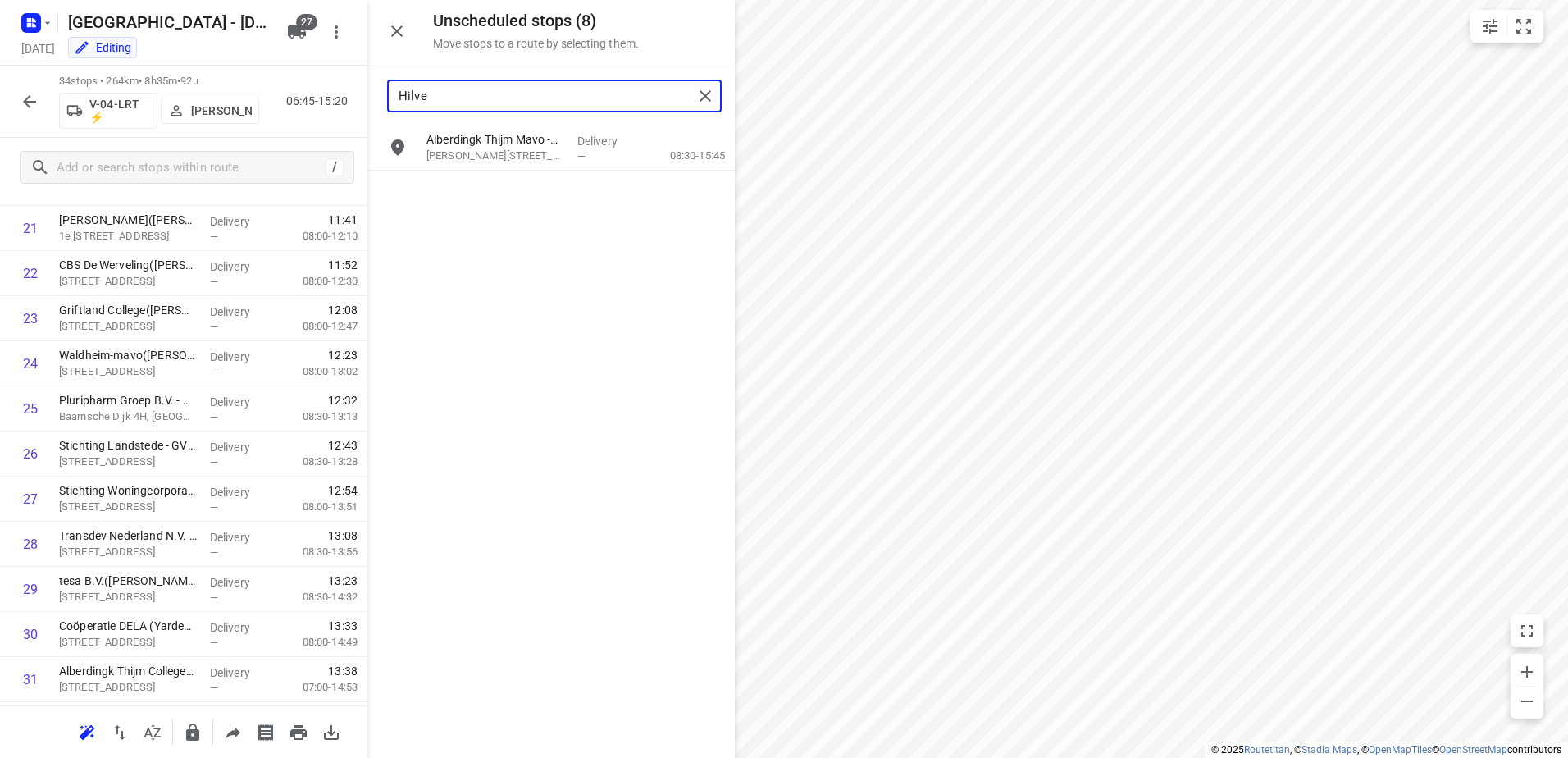
type input "Hilve"
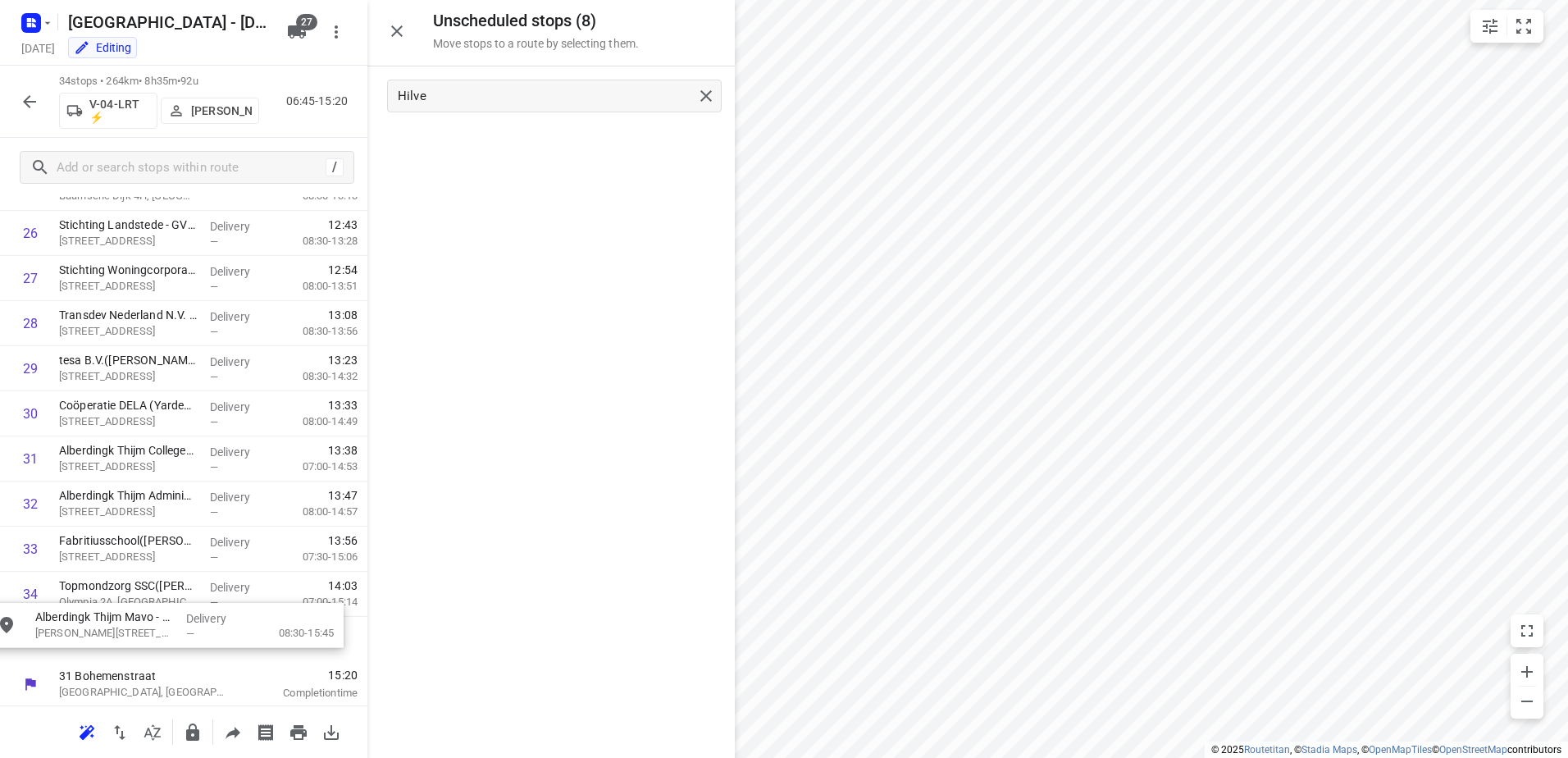
scroll to position [1255, 0]
drag, startPoint x: 576, startPoint y: 164, endPoint x: 187, endPoint y: 642, distance: 616.3
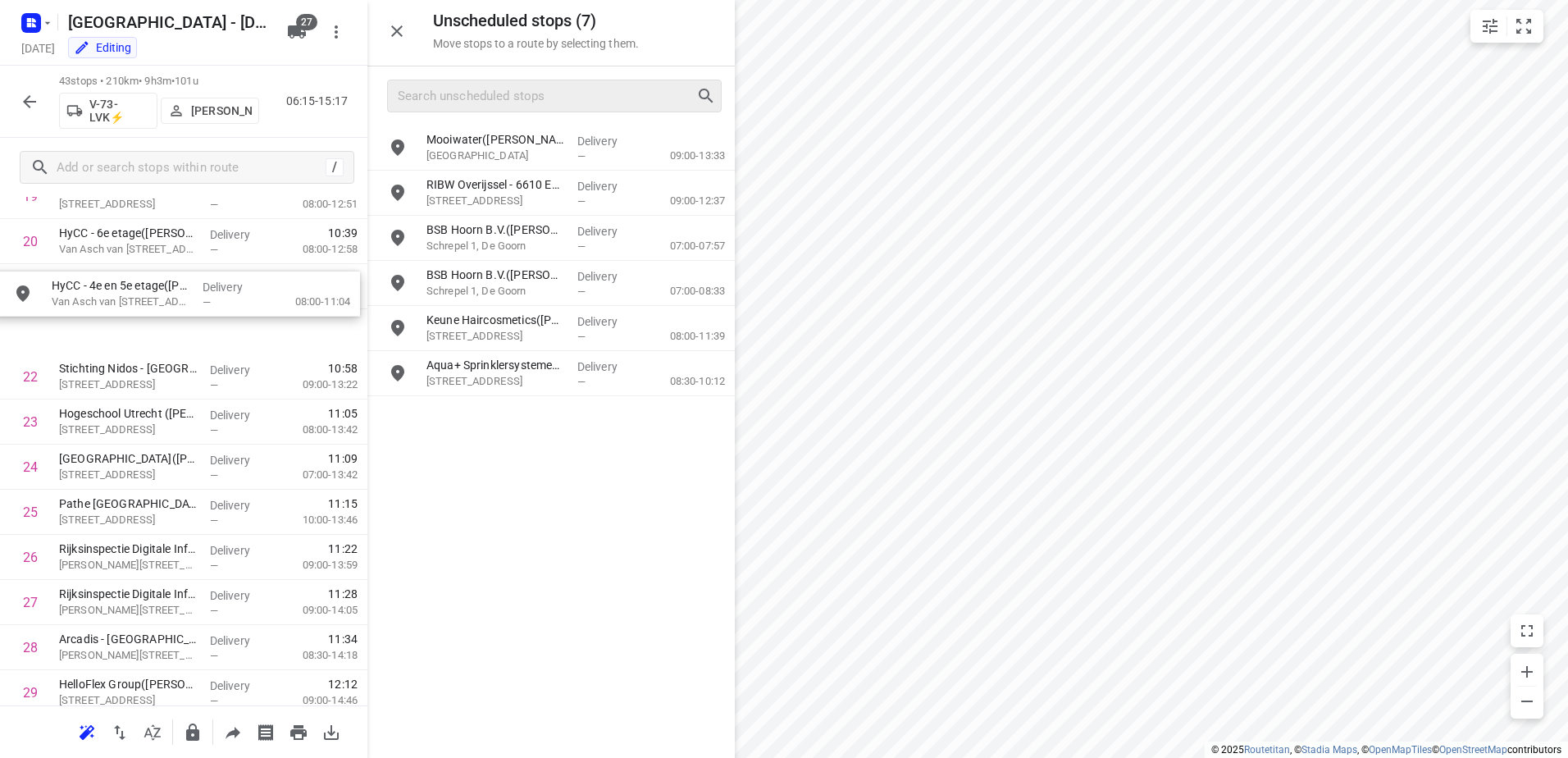
drag, startPoint x: 560, startPoint y: 139, endPoint x: 163, endPoint y: 296, distance: 426.9
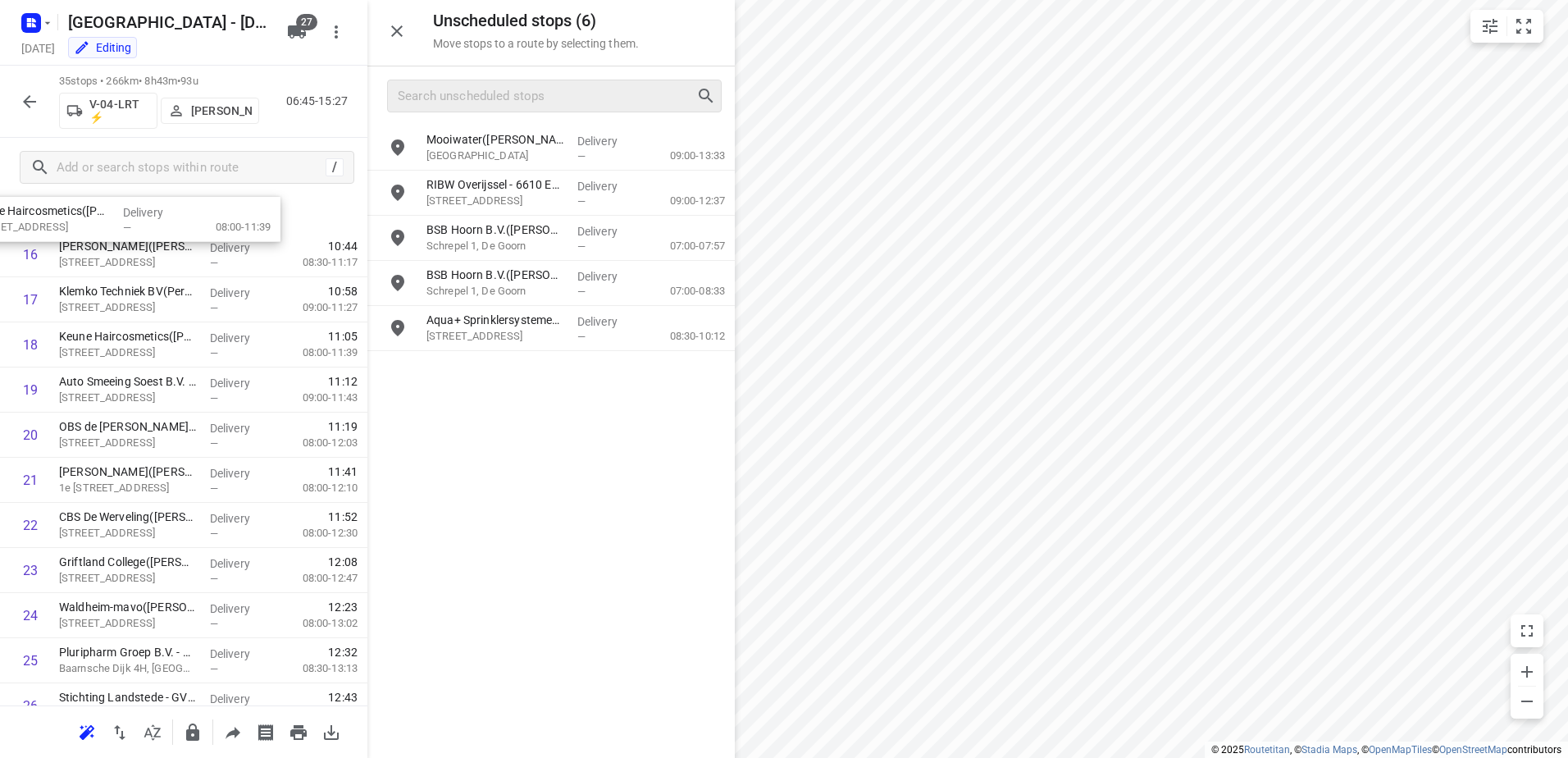
scroll to position [566, 0]
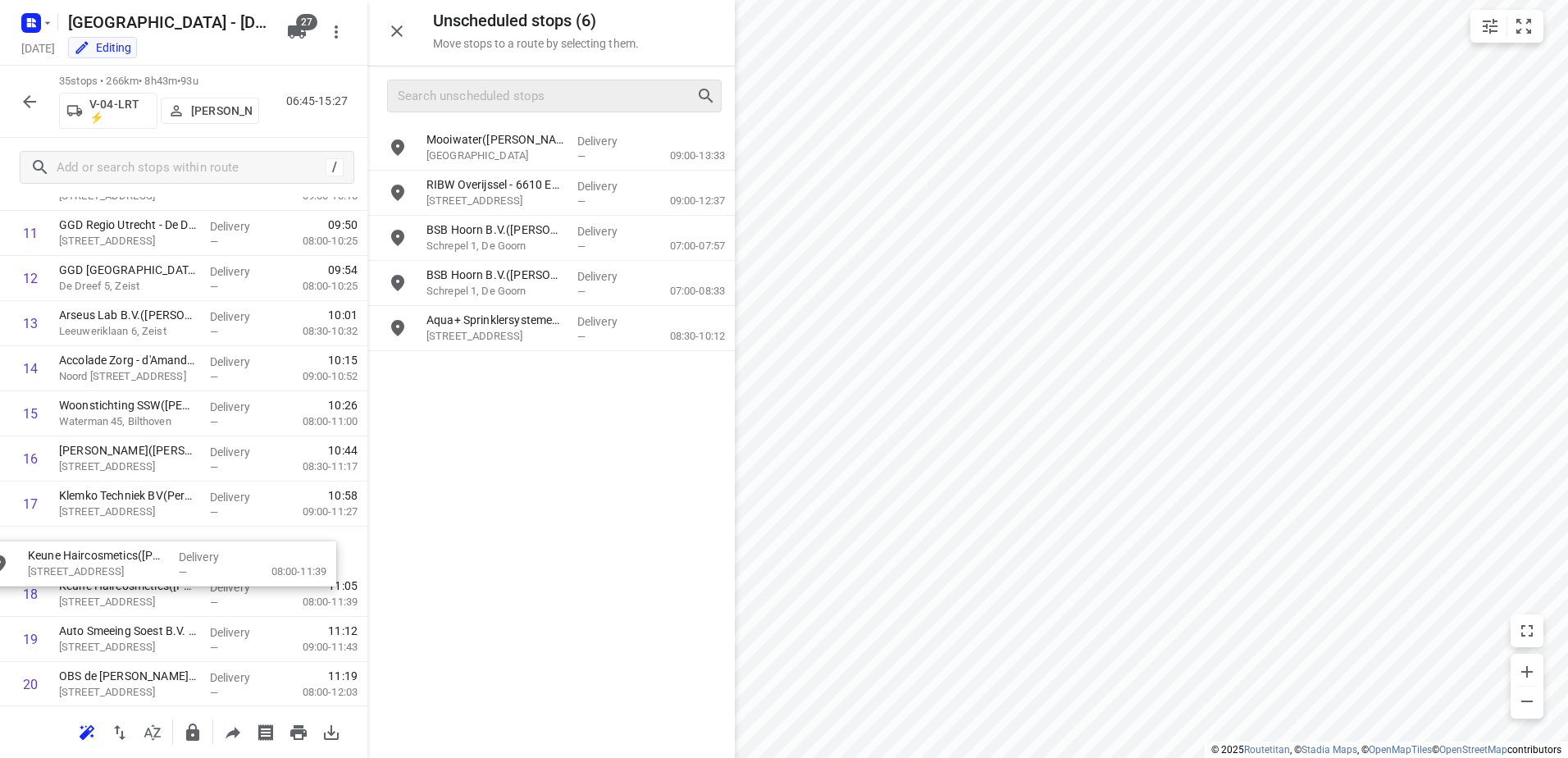
drag, startPoint x: 643, startPoint y: 348, endPoint x: 240, endPoint y: 583, distance: 466.5
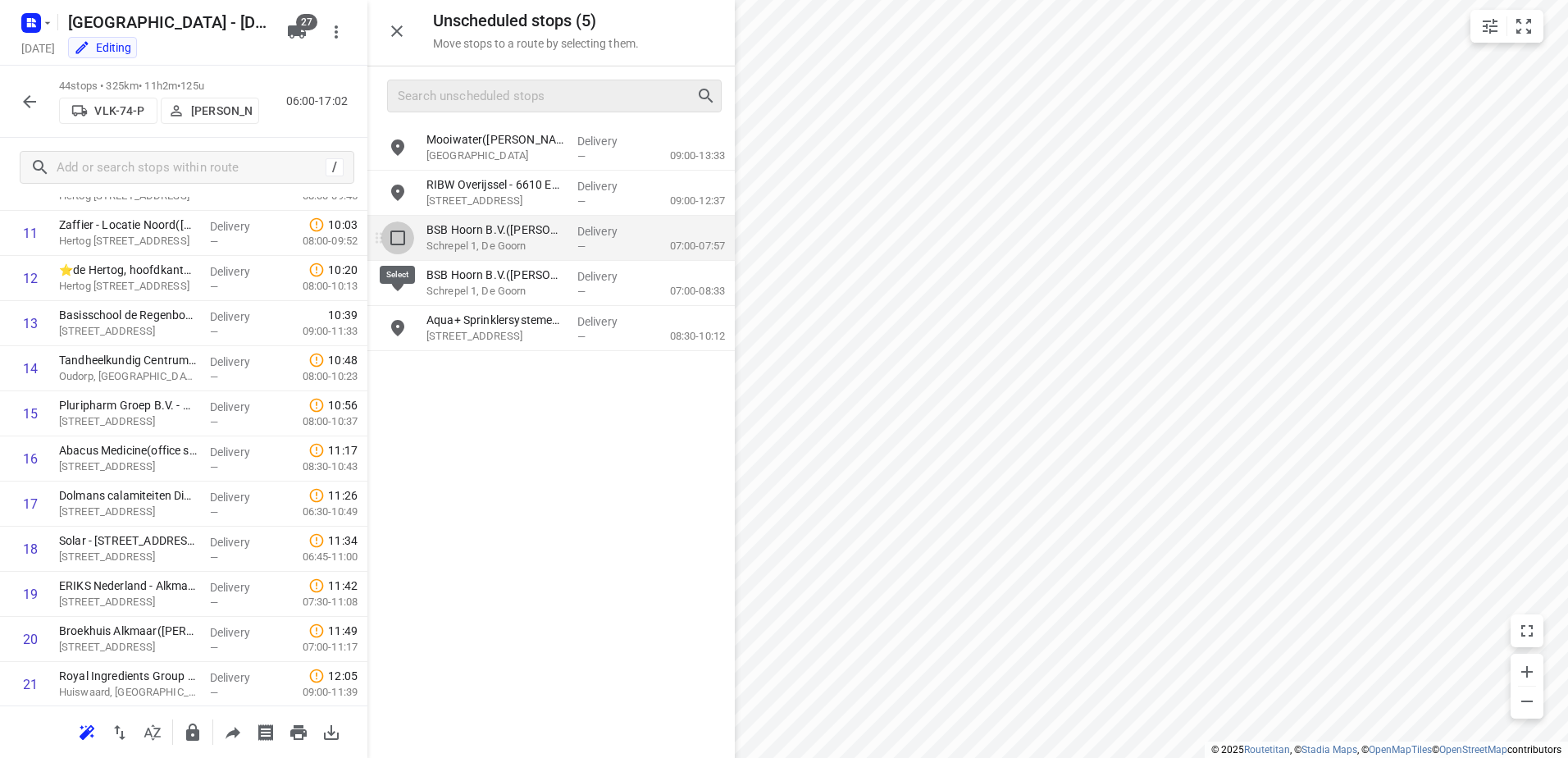
click at [396, 253] on input "grid" at bounding box center [397, 238] width 33 height 33
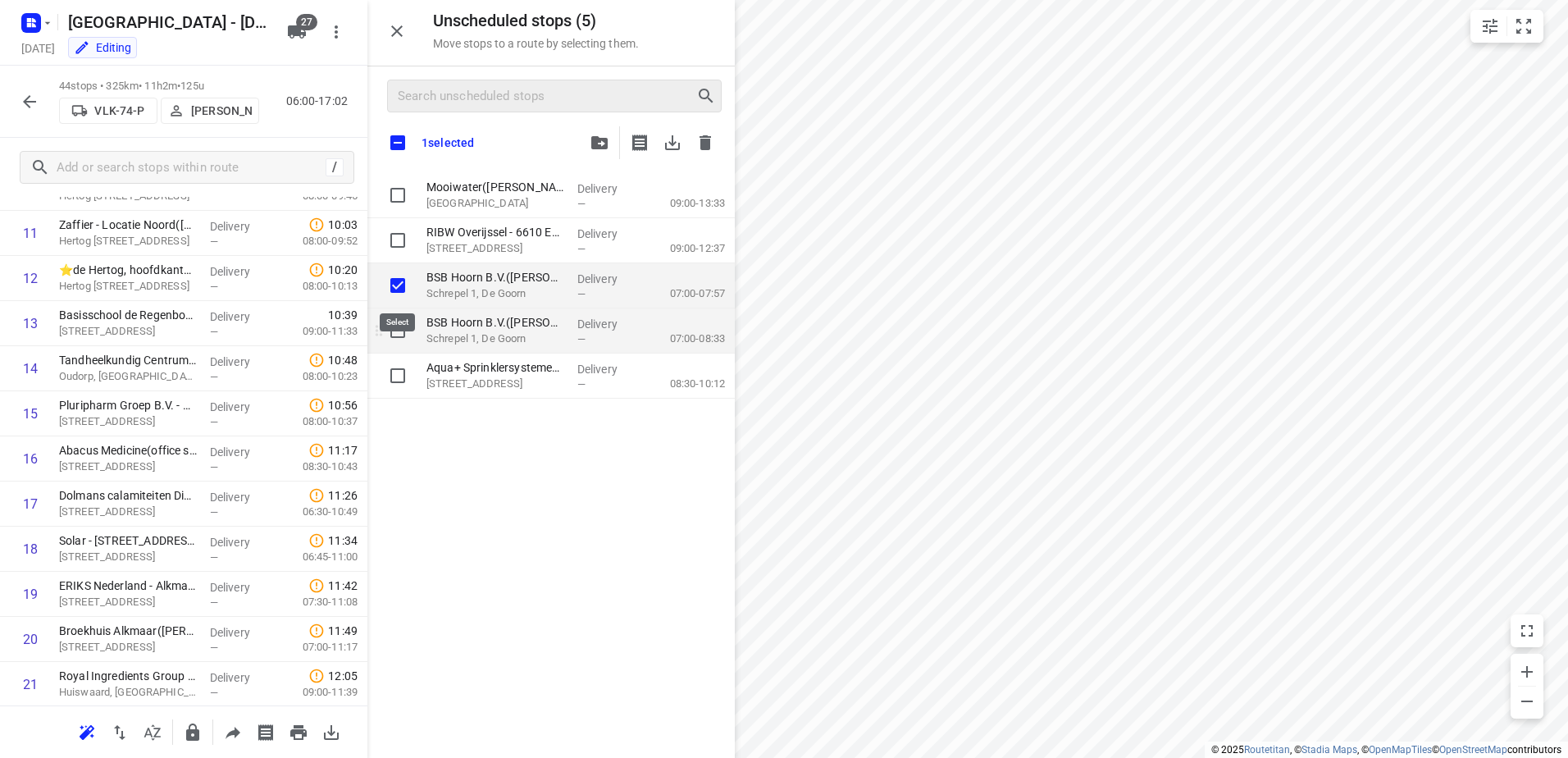
checkbox input "true"
click at [396, 338] on input "grid" at bounding box center [397, 330] width 33 height 33
checkbox input "true"
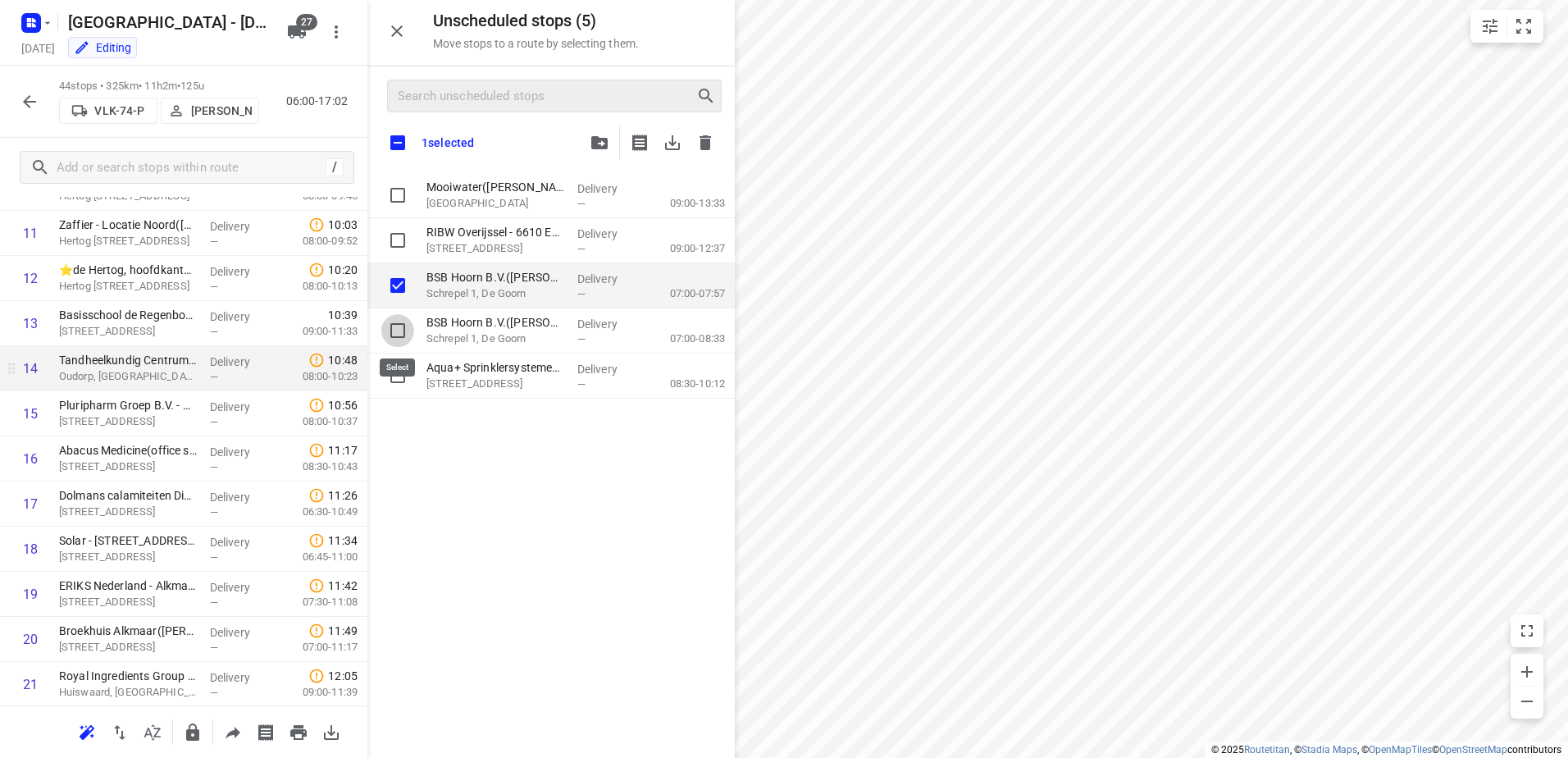
checkbox input "true"
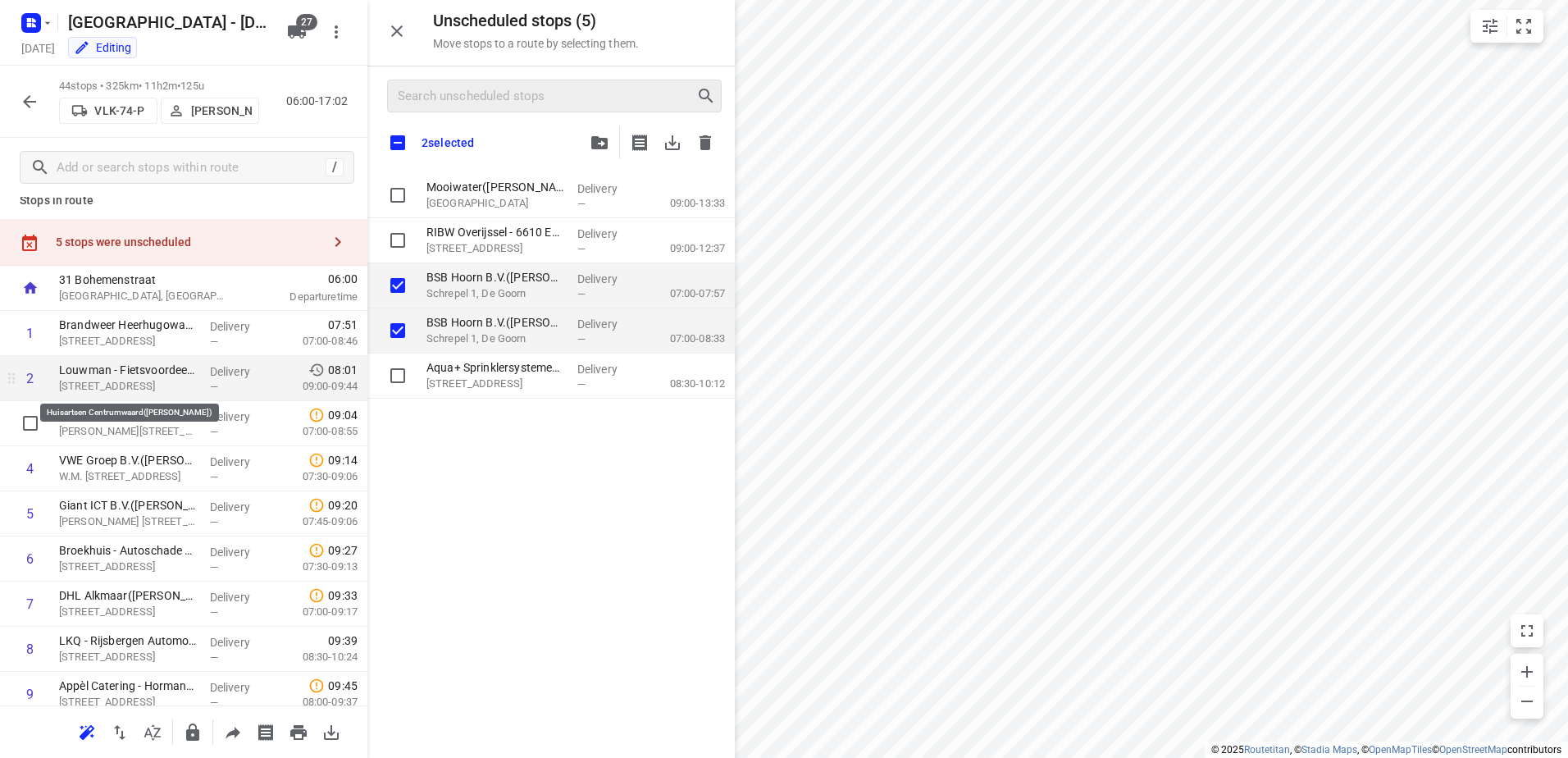
scroll to position [0, 0]
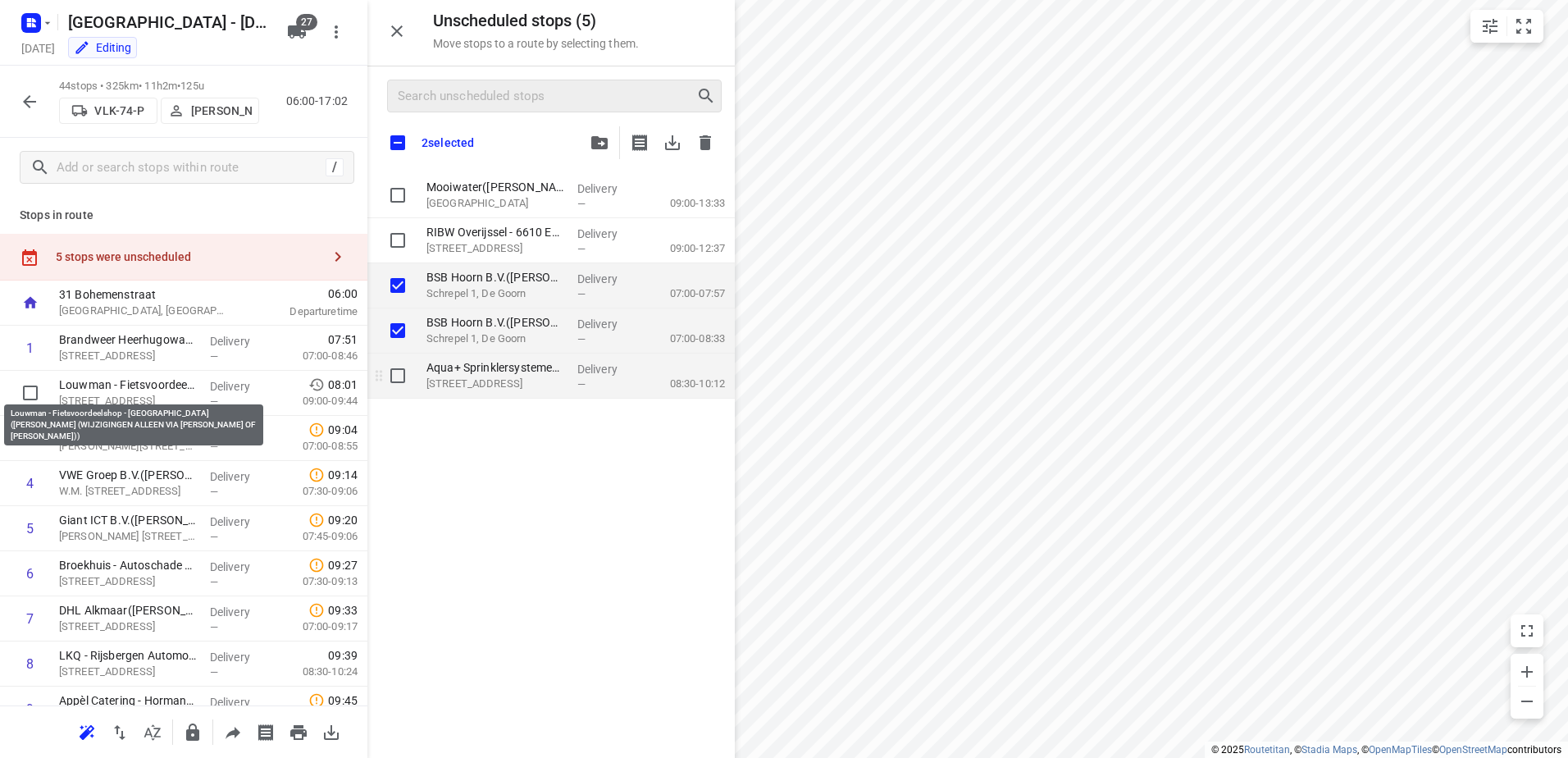
checkbox input "true"
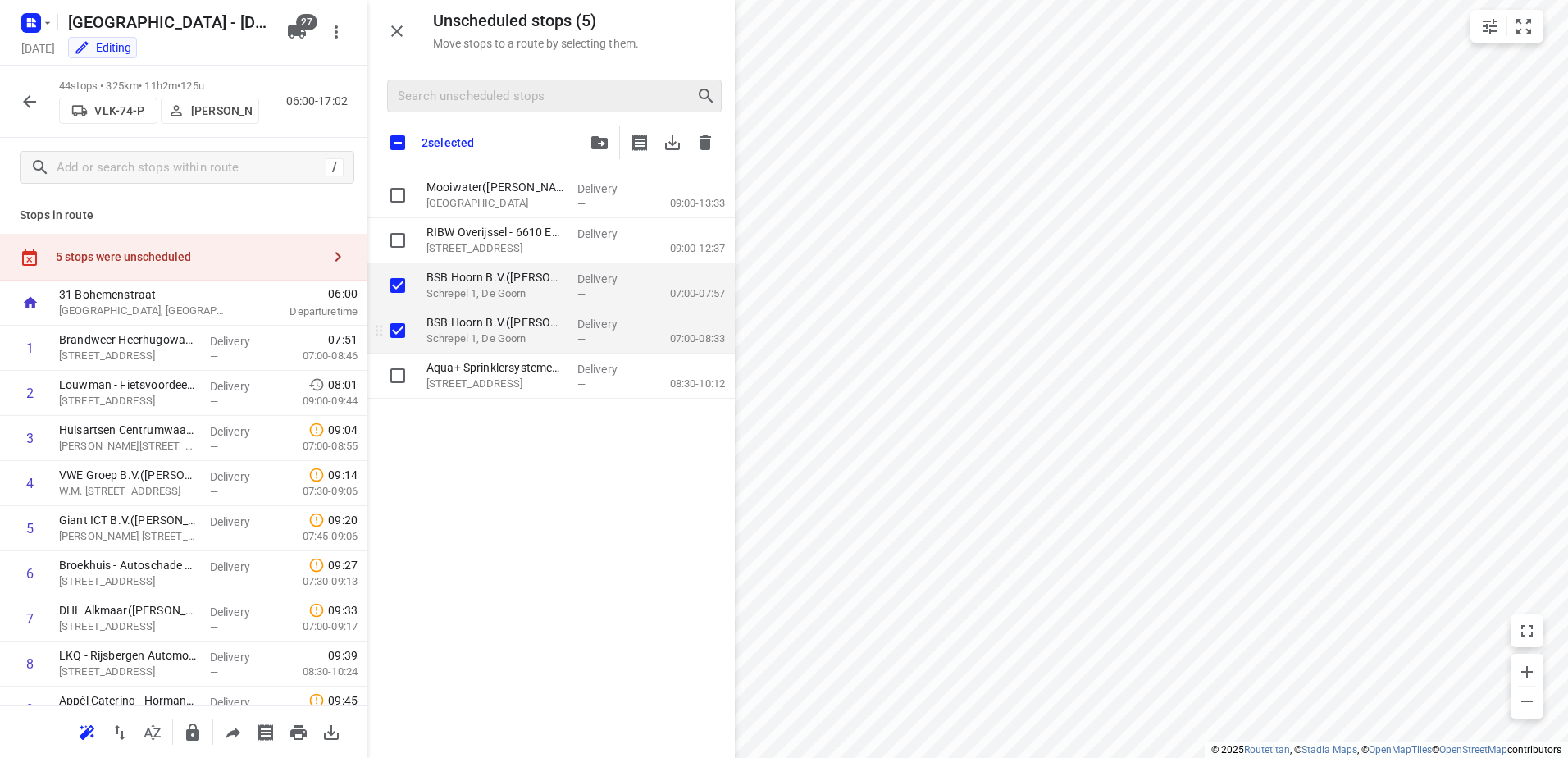
checkbox input "true"
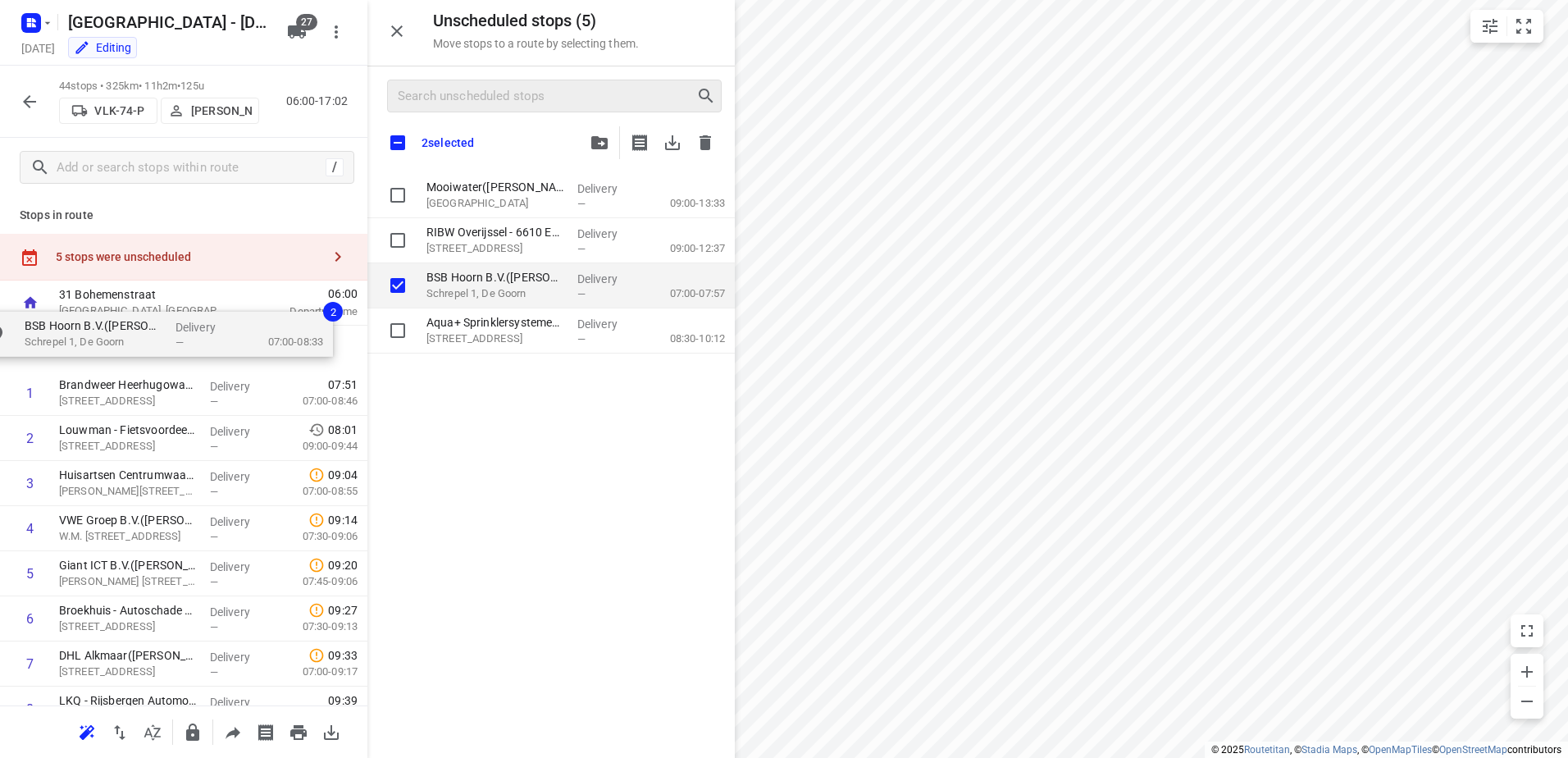
drag, startPoint x: 476, startPoint y: 335, endPoint x: 50, endPoint y: 339, distance: 426.0
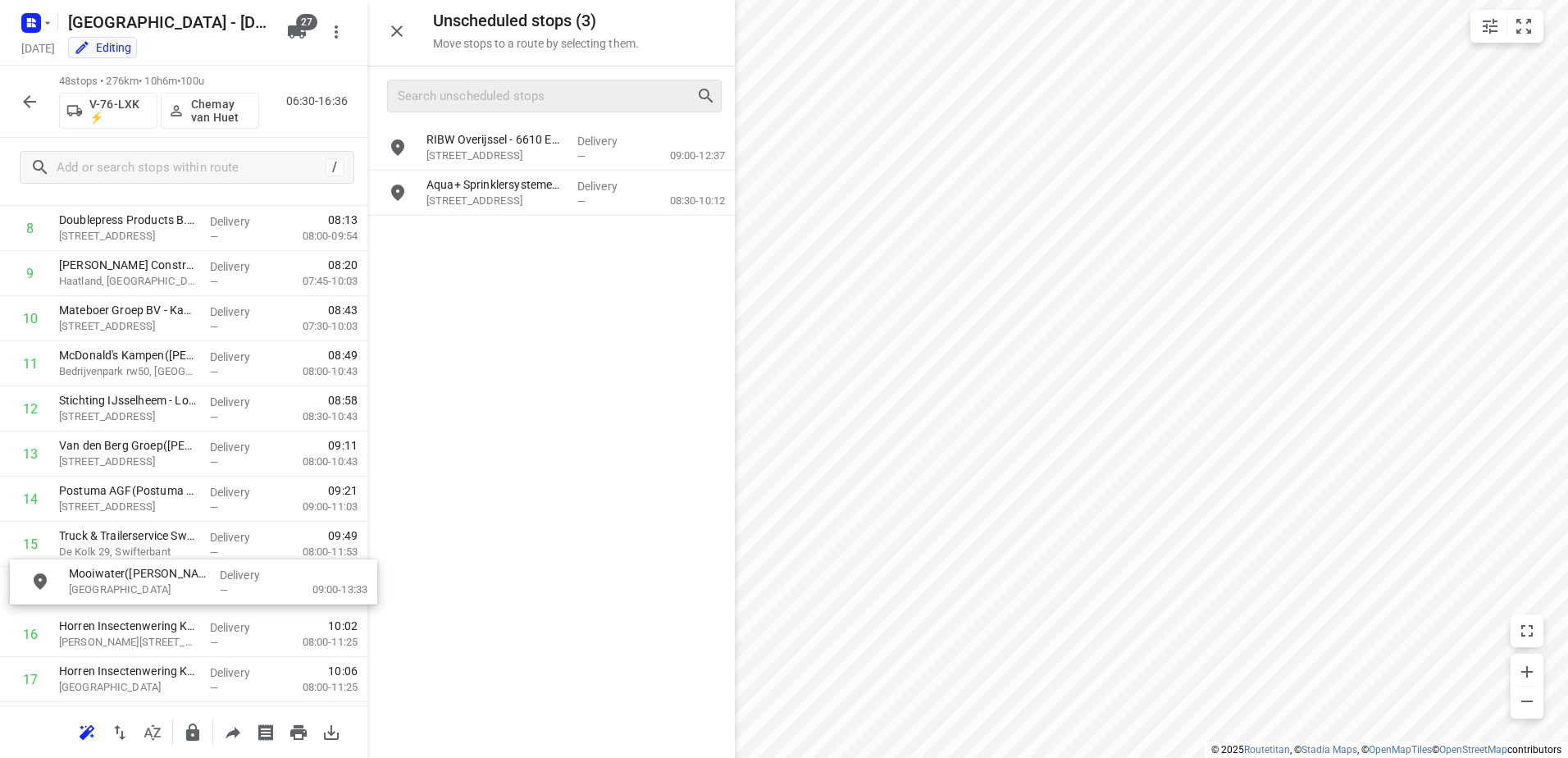
drag, startPoint x: 543, startPoint y: 138, endPoint x: 175, endPoint y: 576, distance: 572.1
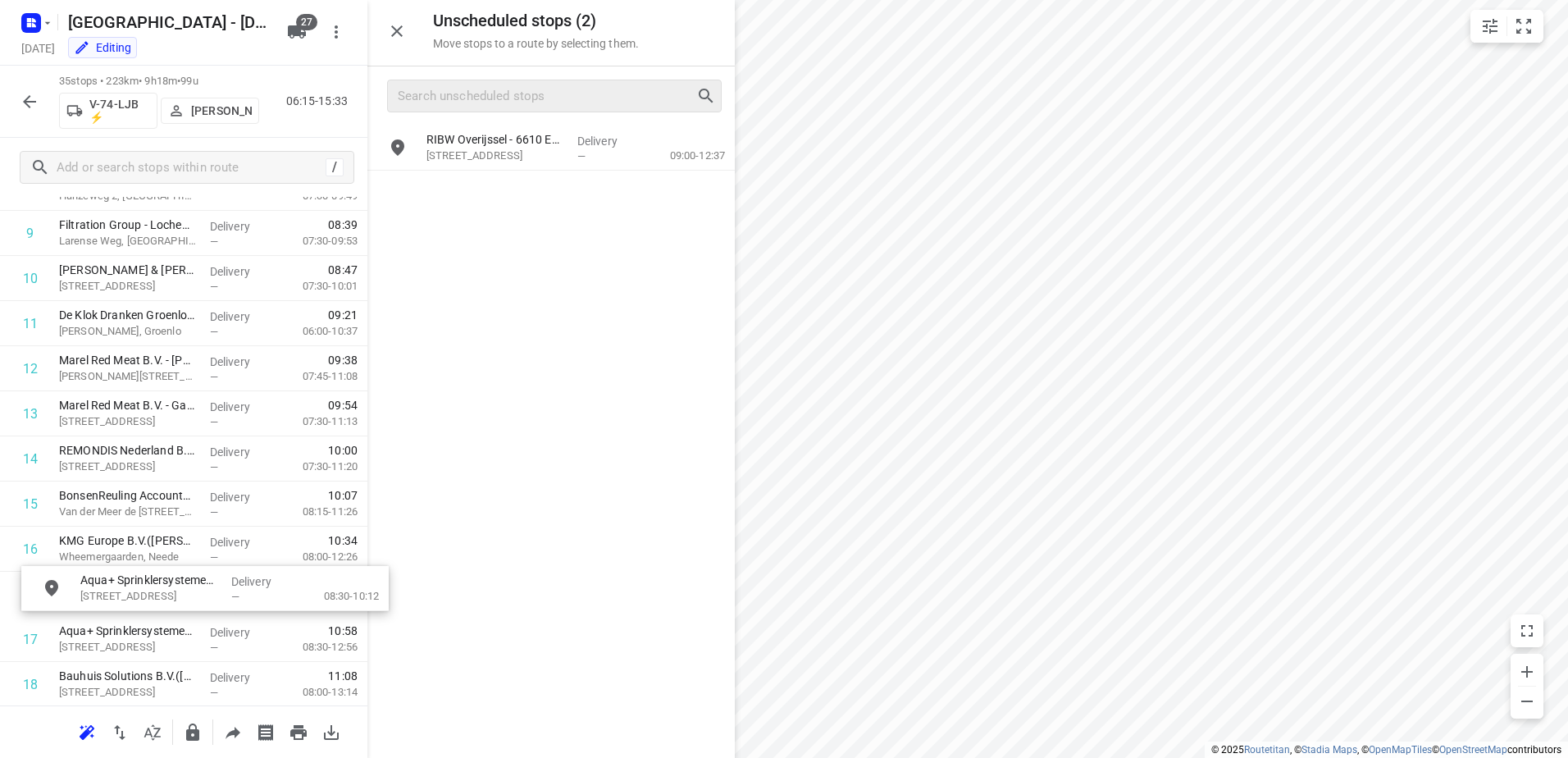
drag, startPoint x: 655, startPoint y: 177, endPoint x: 294, endPoint y: 571, distance: 534.4
drag, startPoint x: 307, startPoint y: 328, endPoint x: 219, endPoint y: 589, distance: 275.4
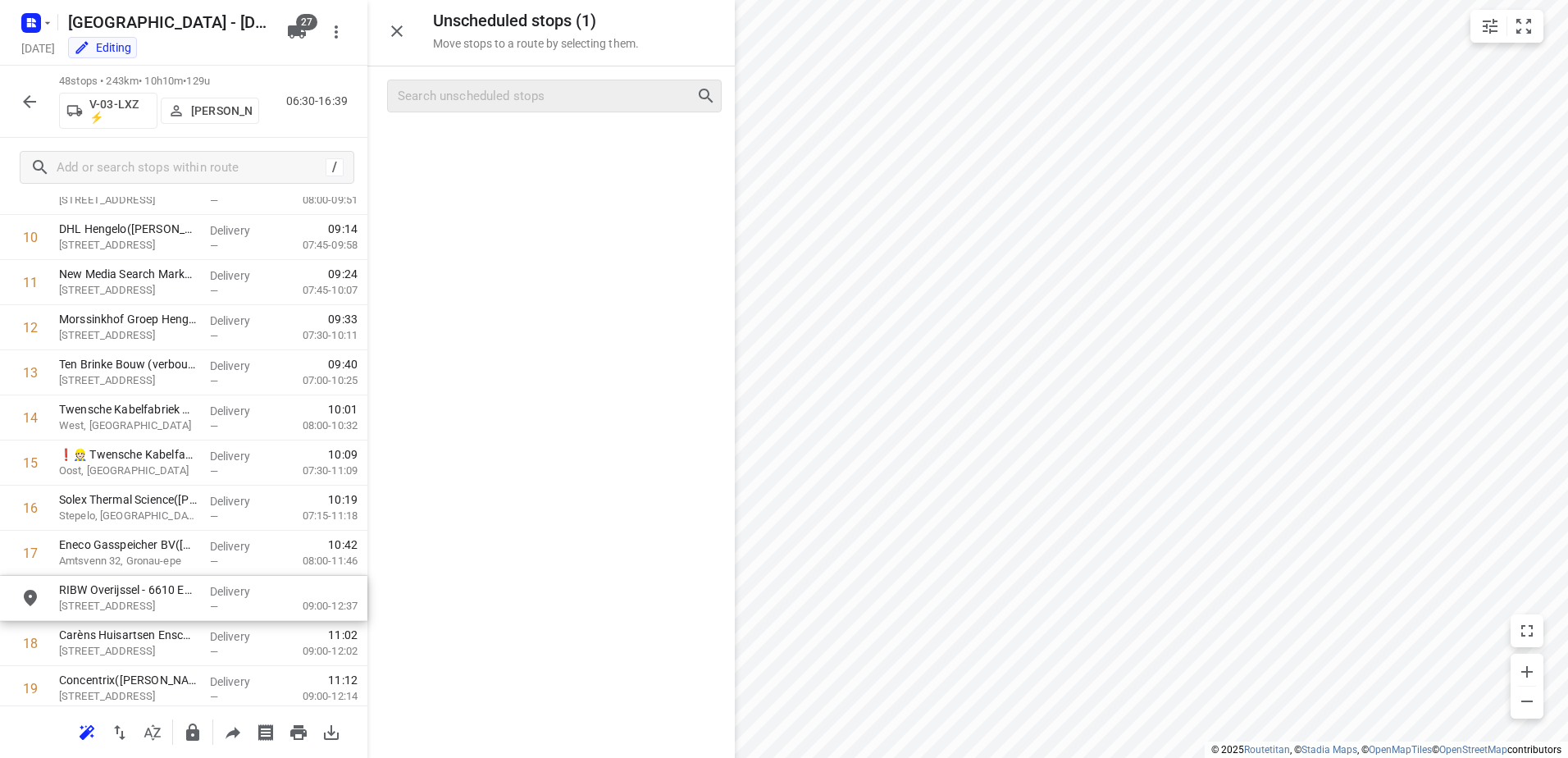
scroll to position [517, 0]
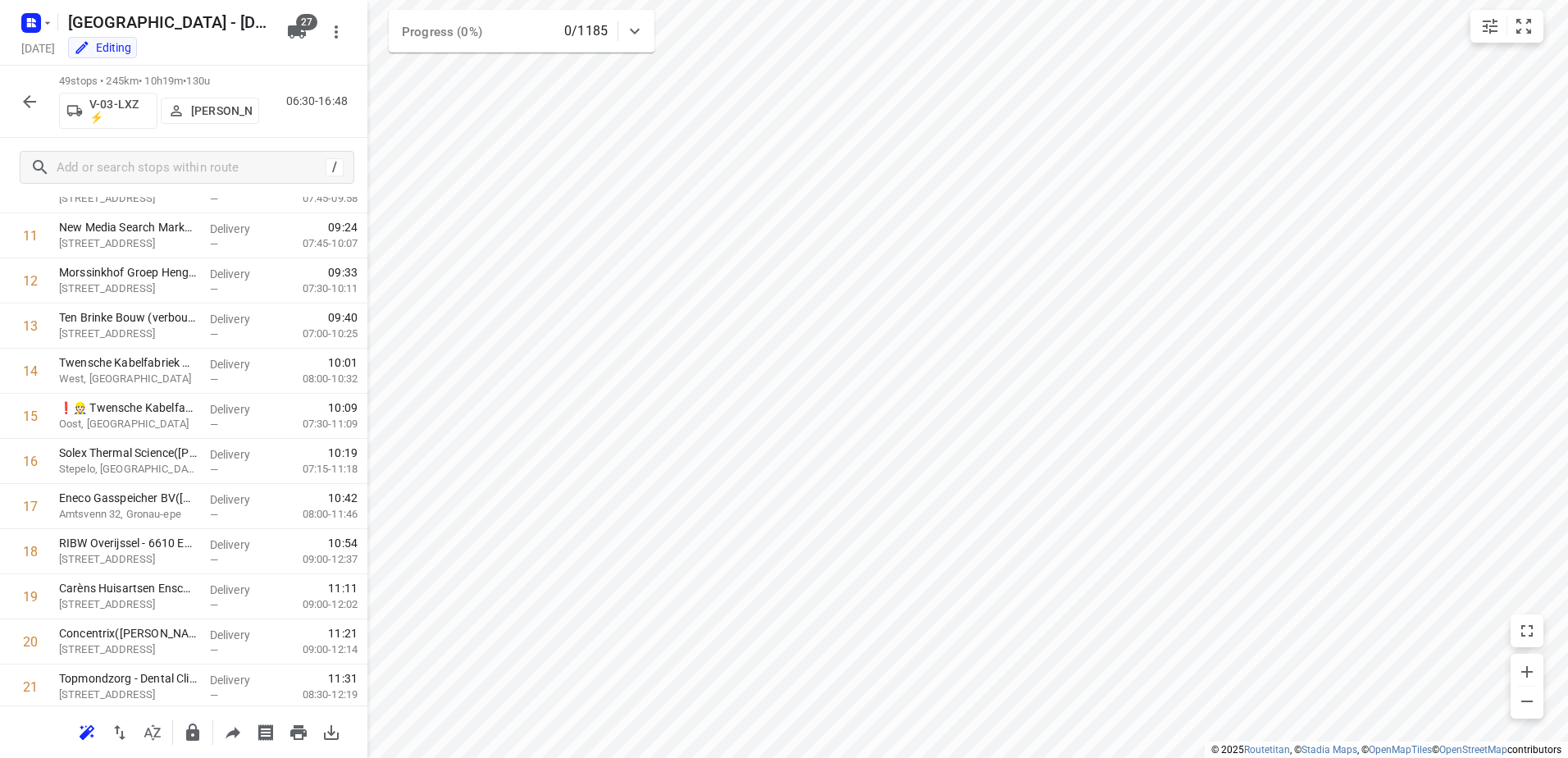
click at [27, 104] on icon "button" at bounding box center [30, 101] width 13 height 13
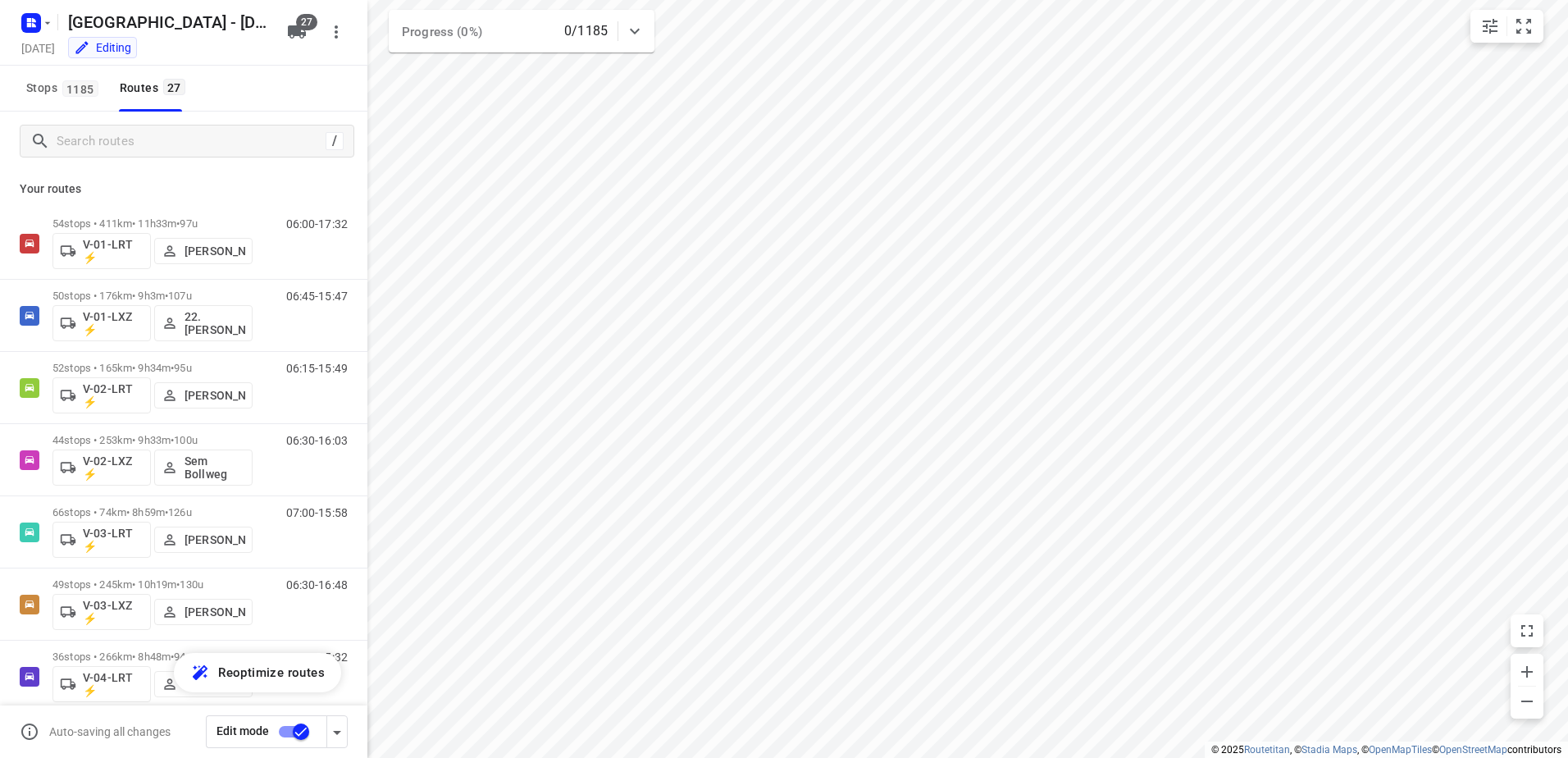
click at [294, 729] on input "checkbox" at bounding box center [301, 731] width 93 height 31
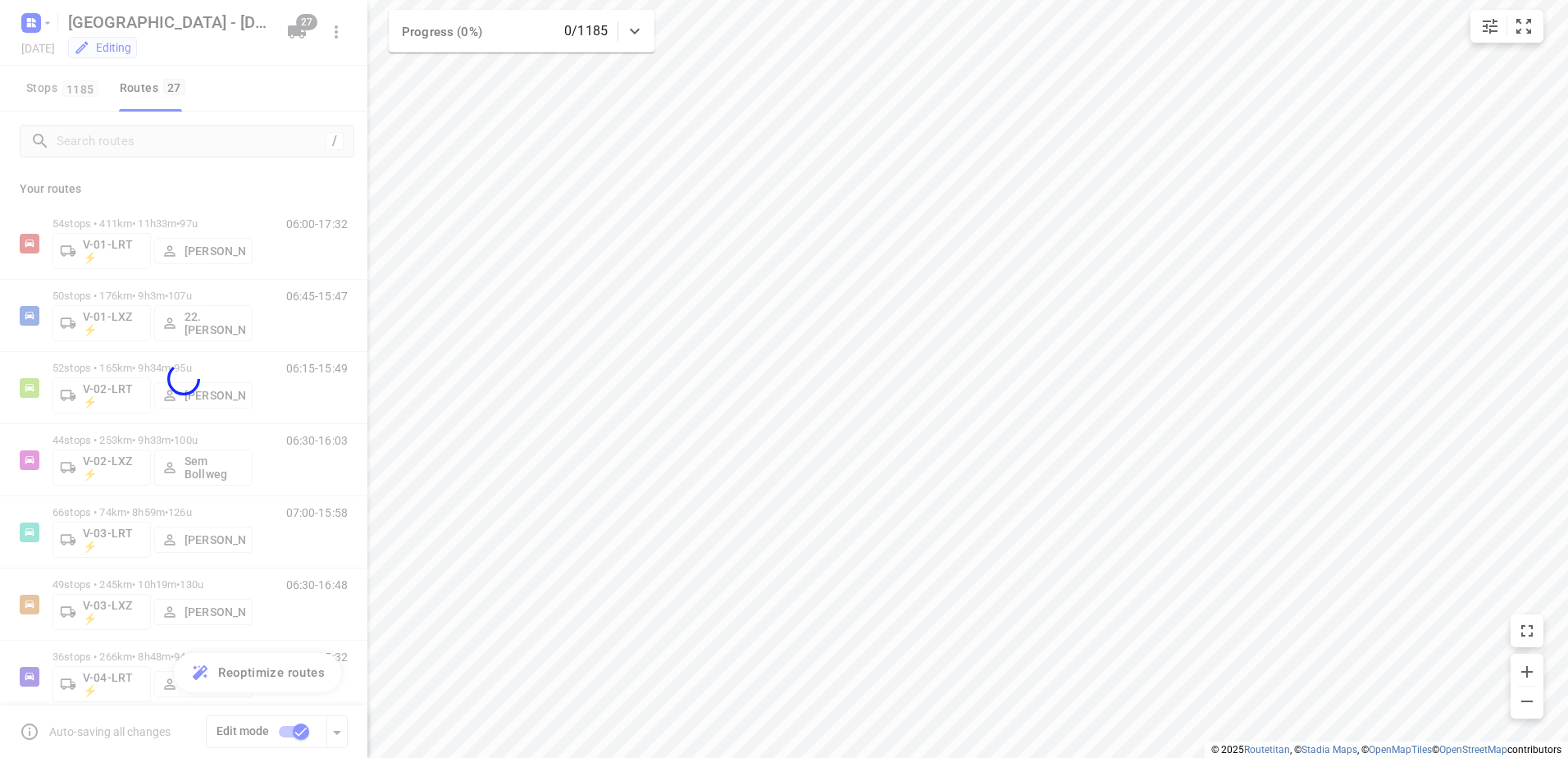
checkbox input "false"
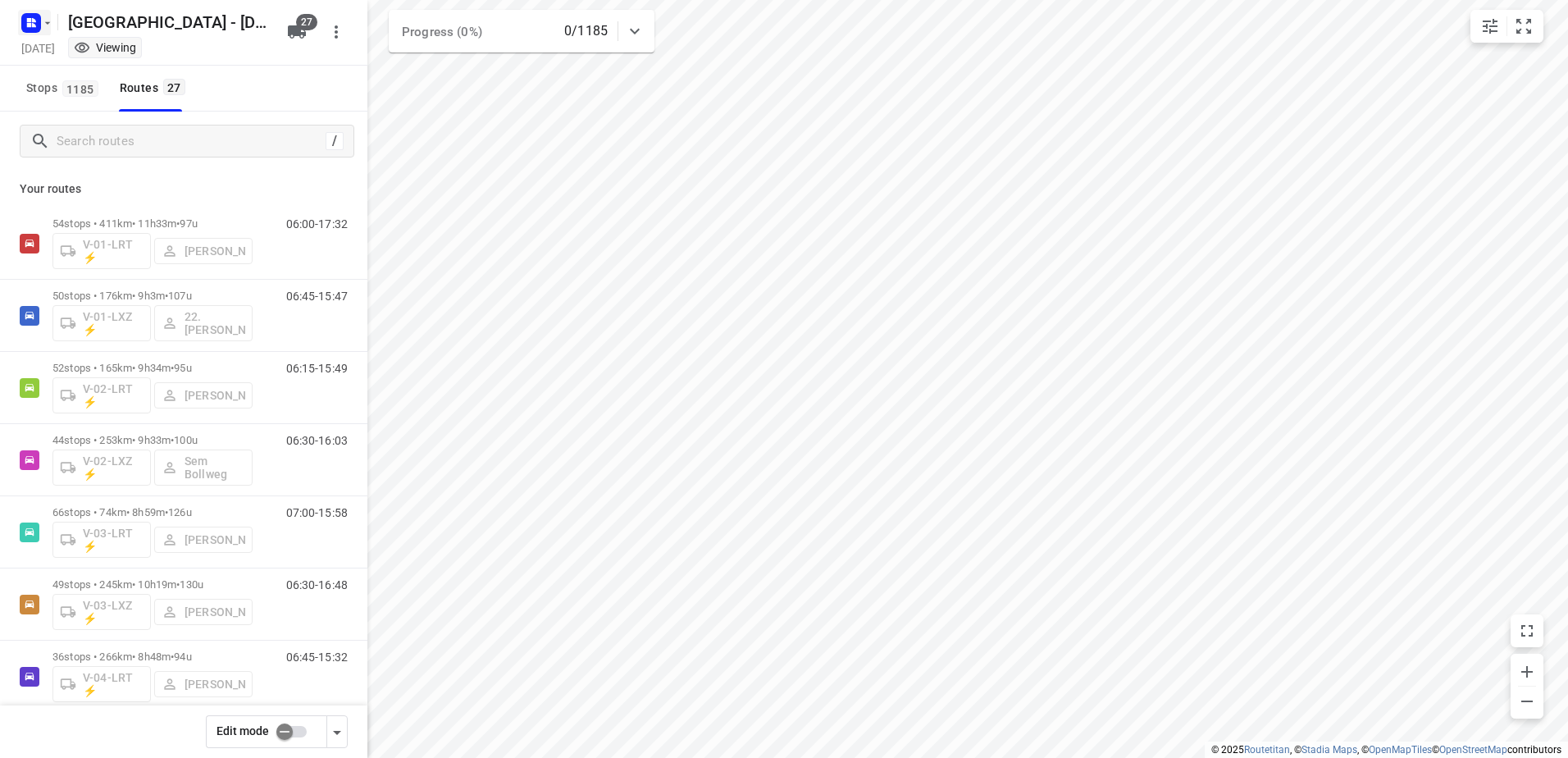
click at [45, 16] on icon "button" at bounding box center [48, 22] width 13 height 13
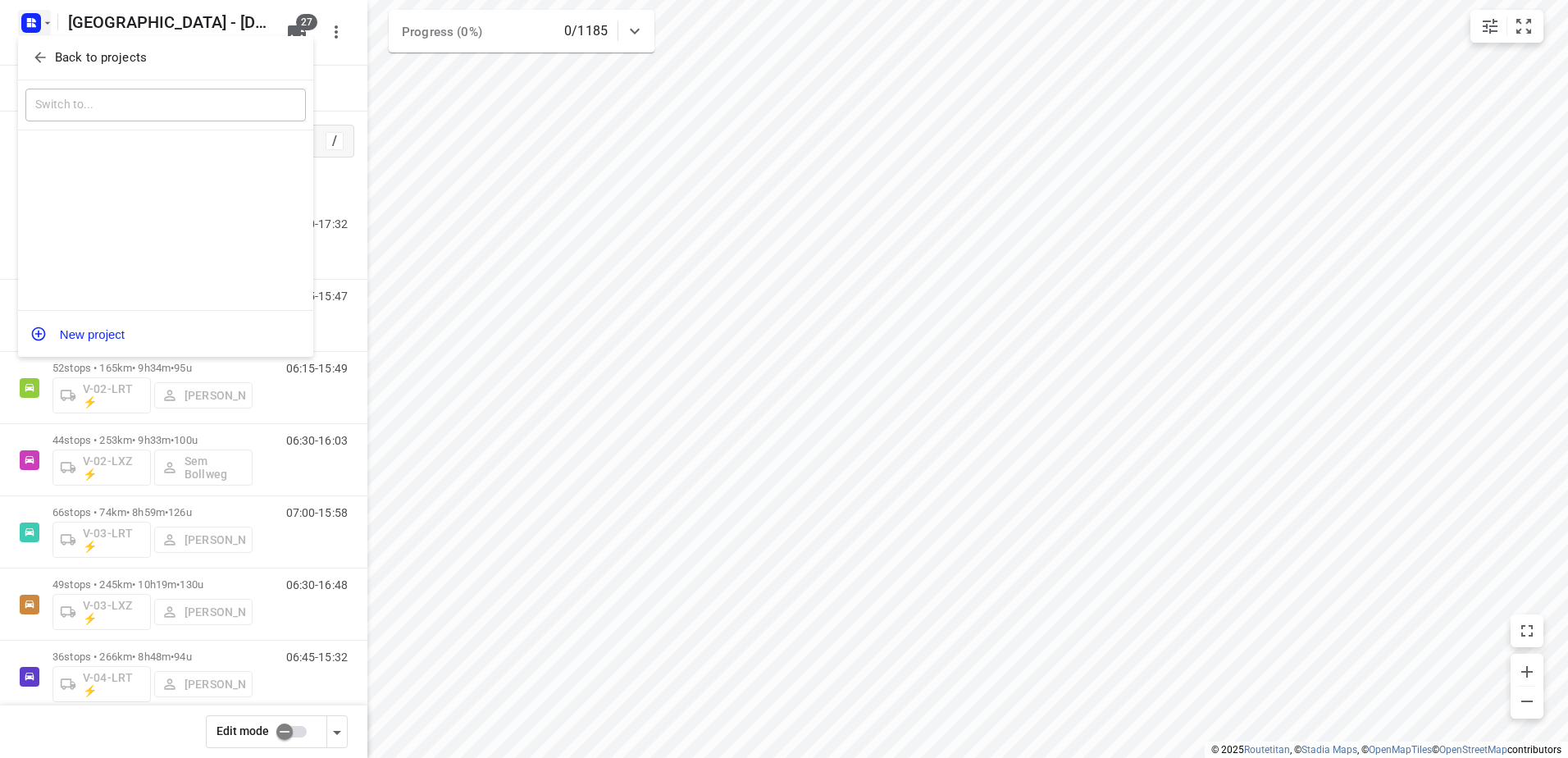
click at [60, 45] on button "Back to projects" at bounding box center [165, 57] width 281 height 27
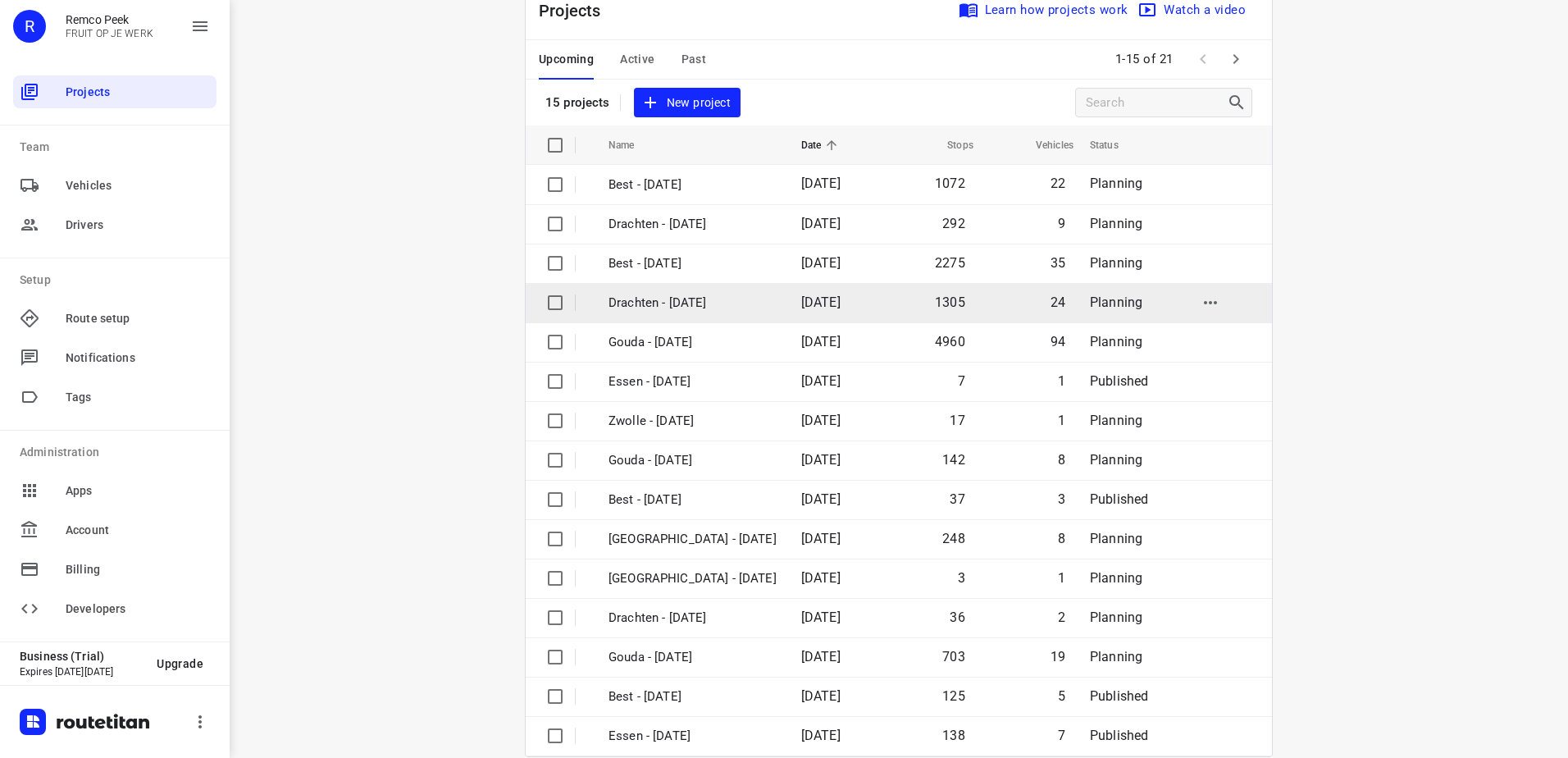
scroll to position [72, 0]
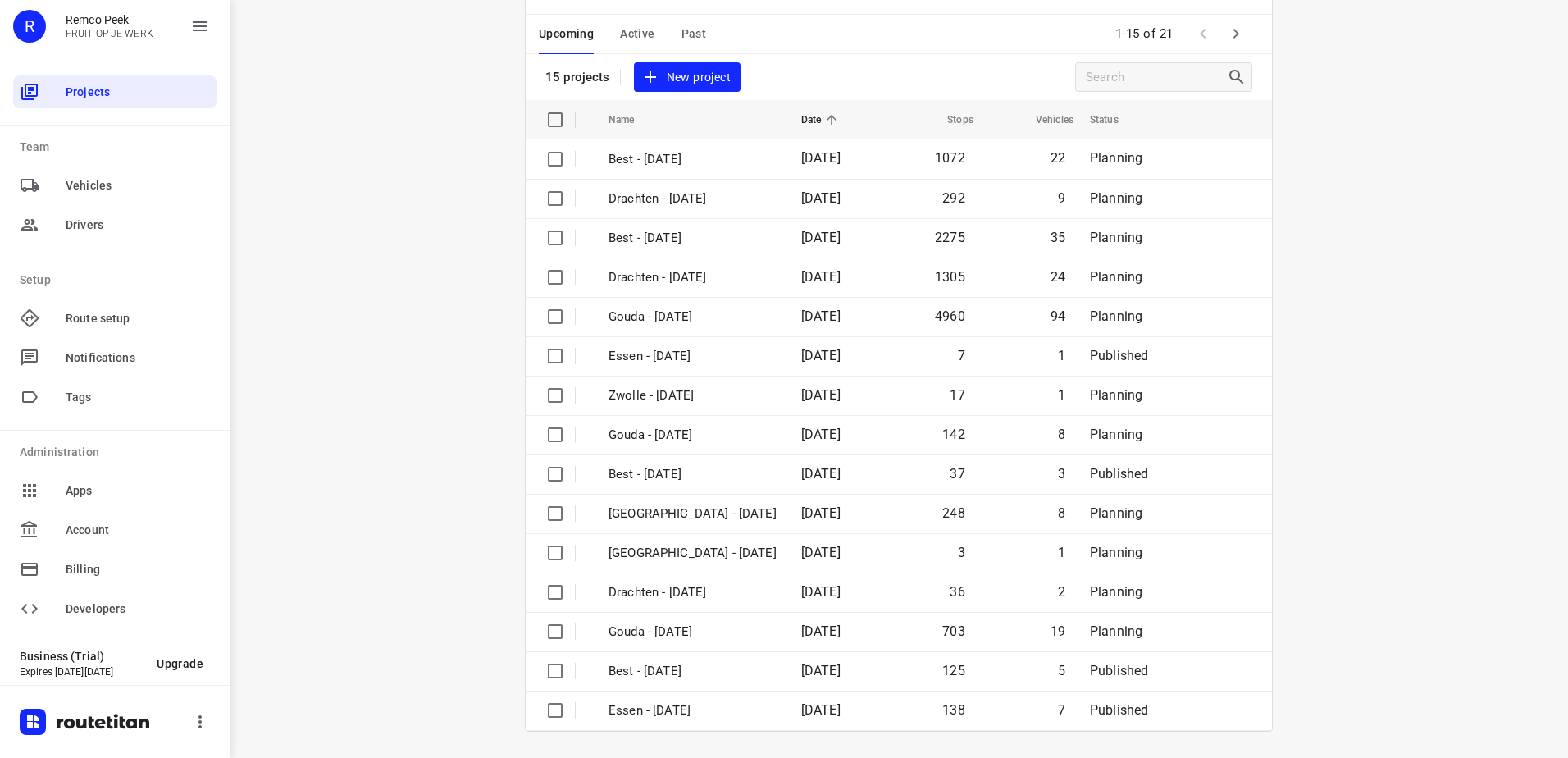
click at [1231, 29] on icon "button" at bounding box center [1236, 34] width 20 height 20
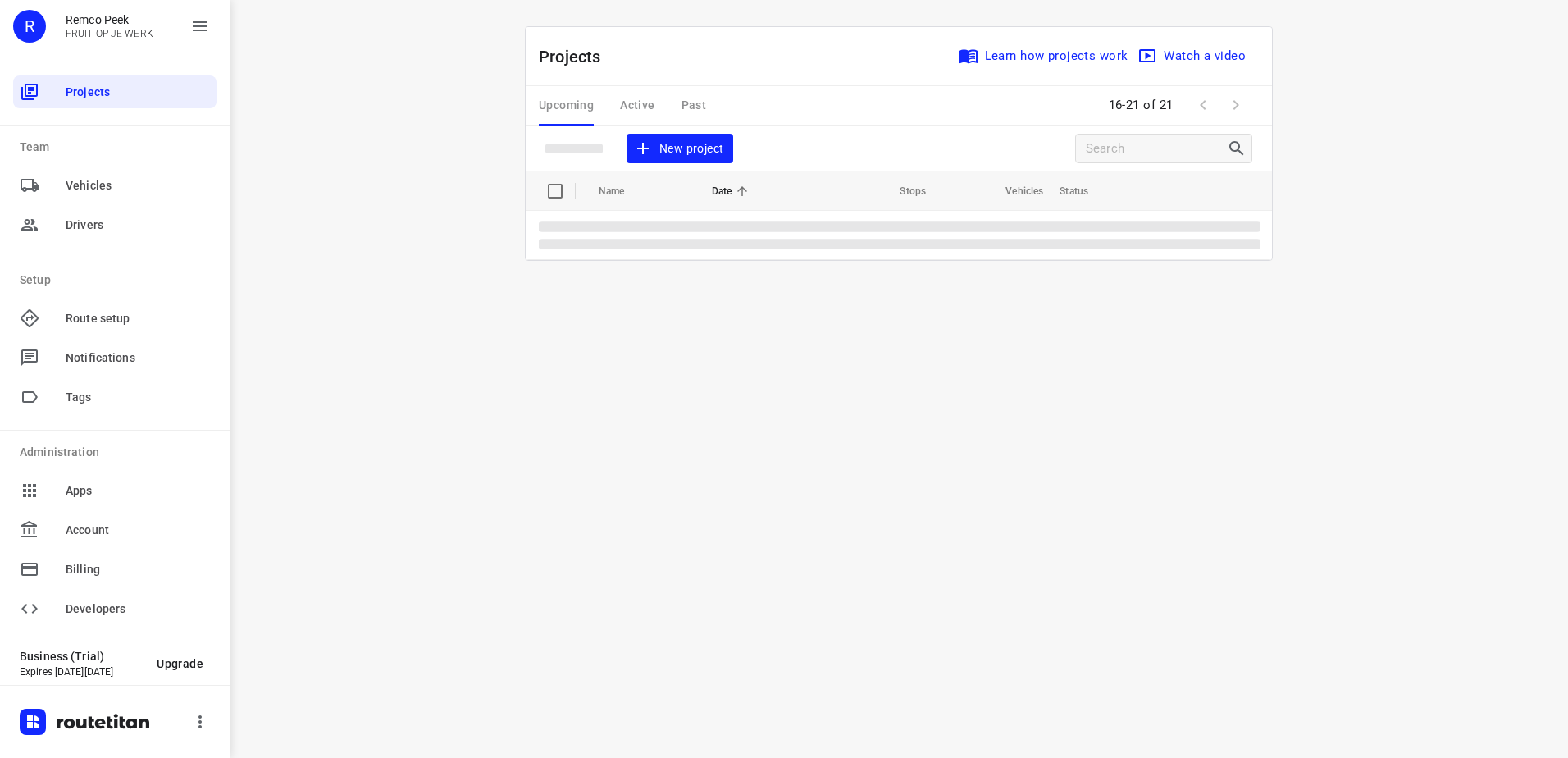
scroll to position [0, 0]
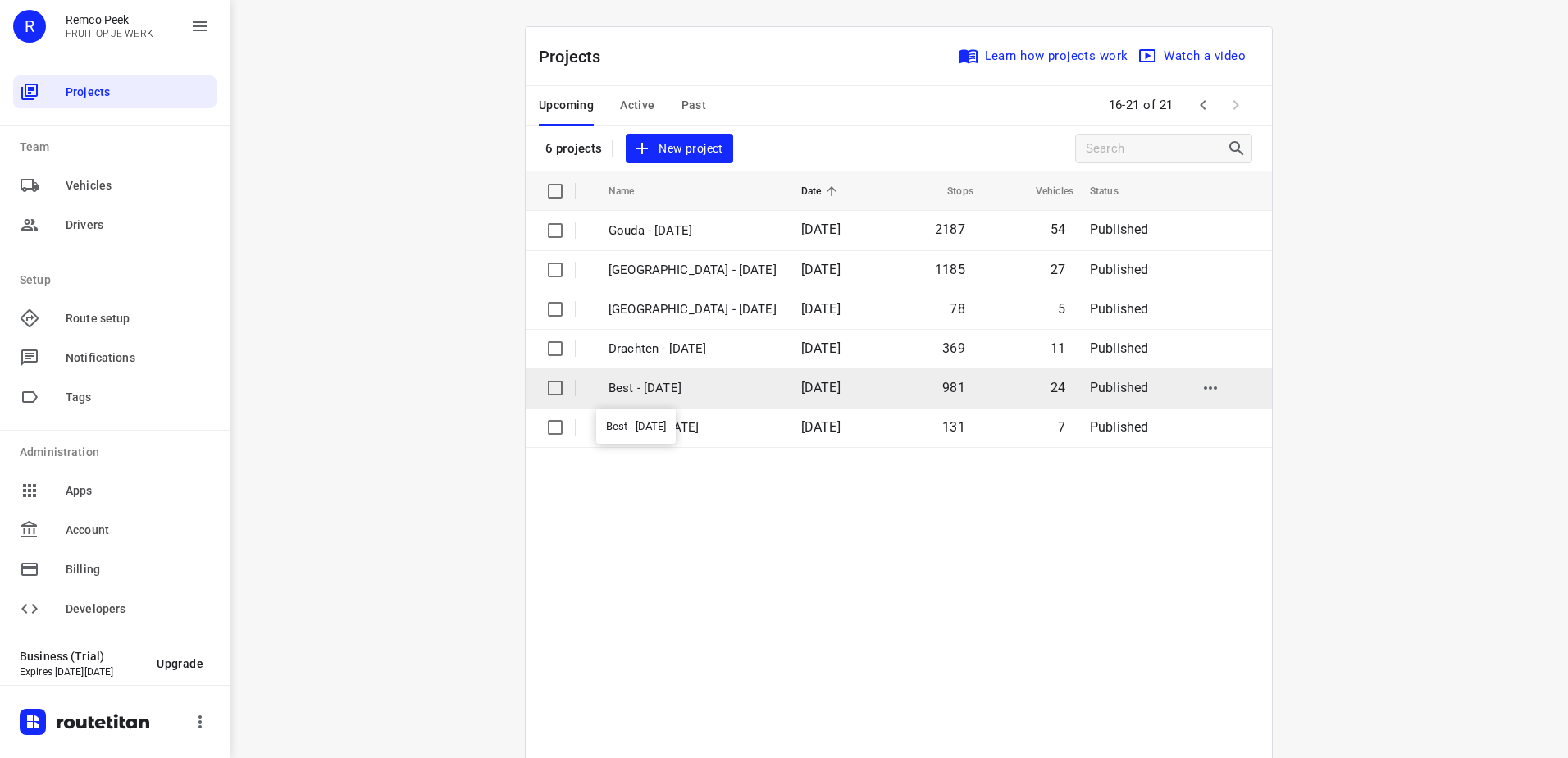
click at [704, 394] on p "Best - [DATE]" at bounding box center [692, 388] width 168 height 19
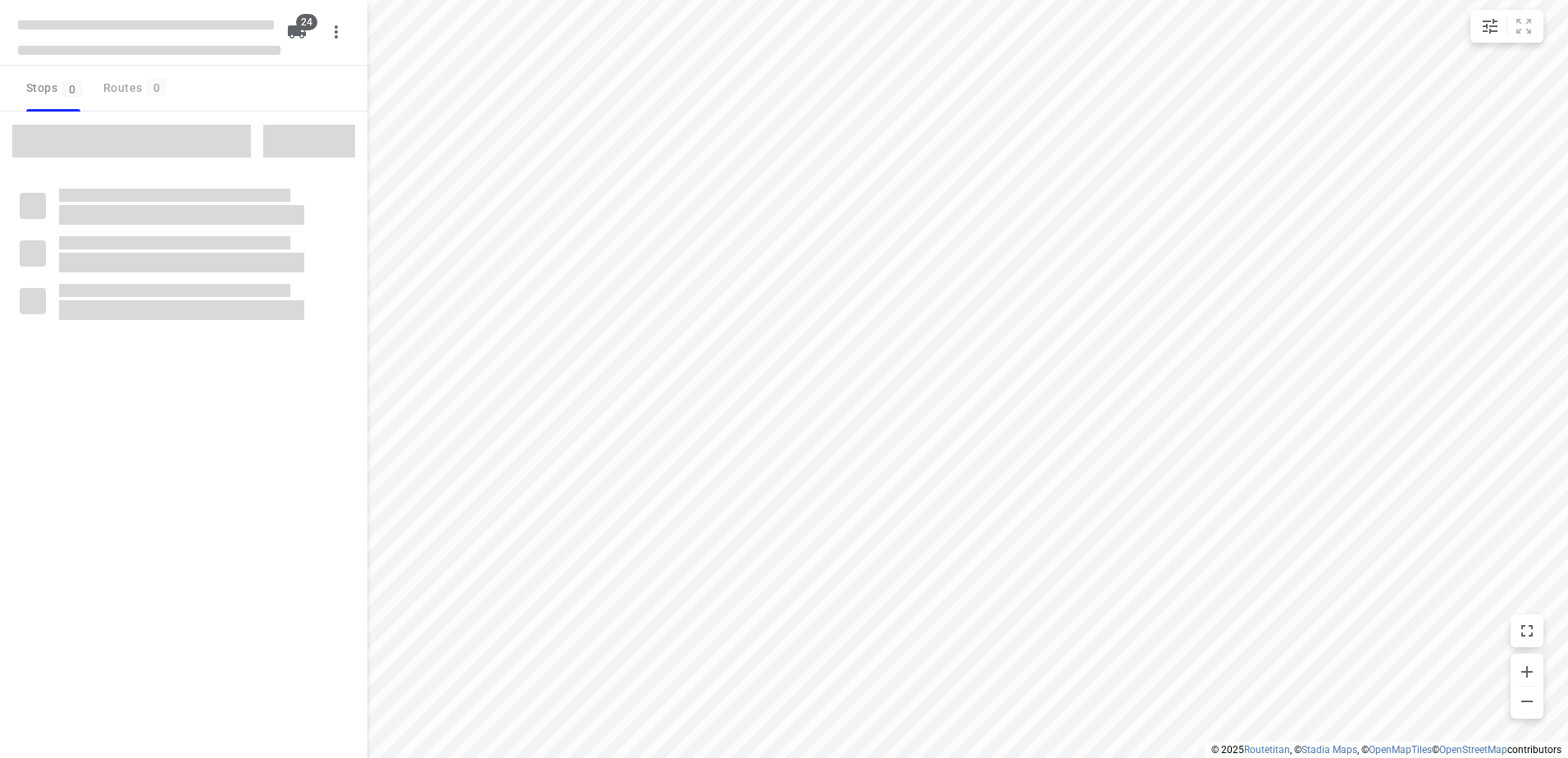
checkbox input "true"
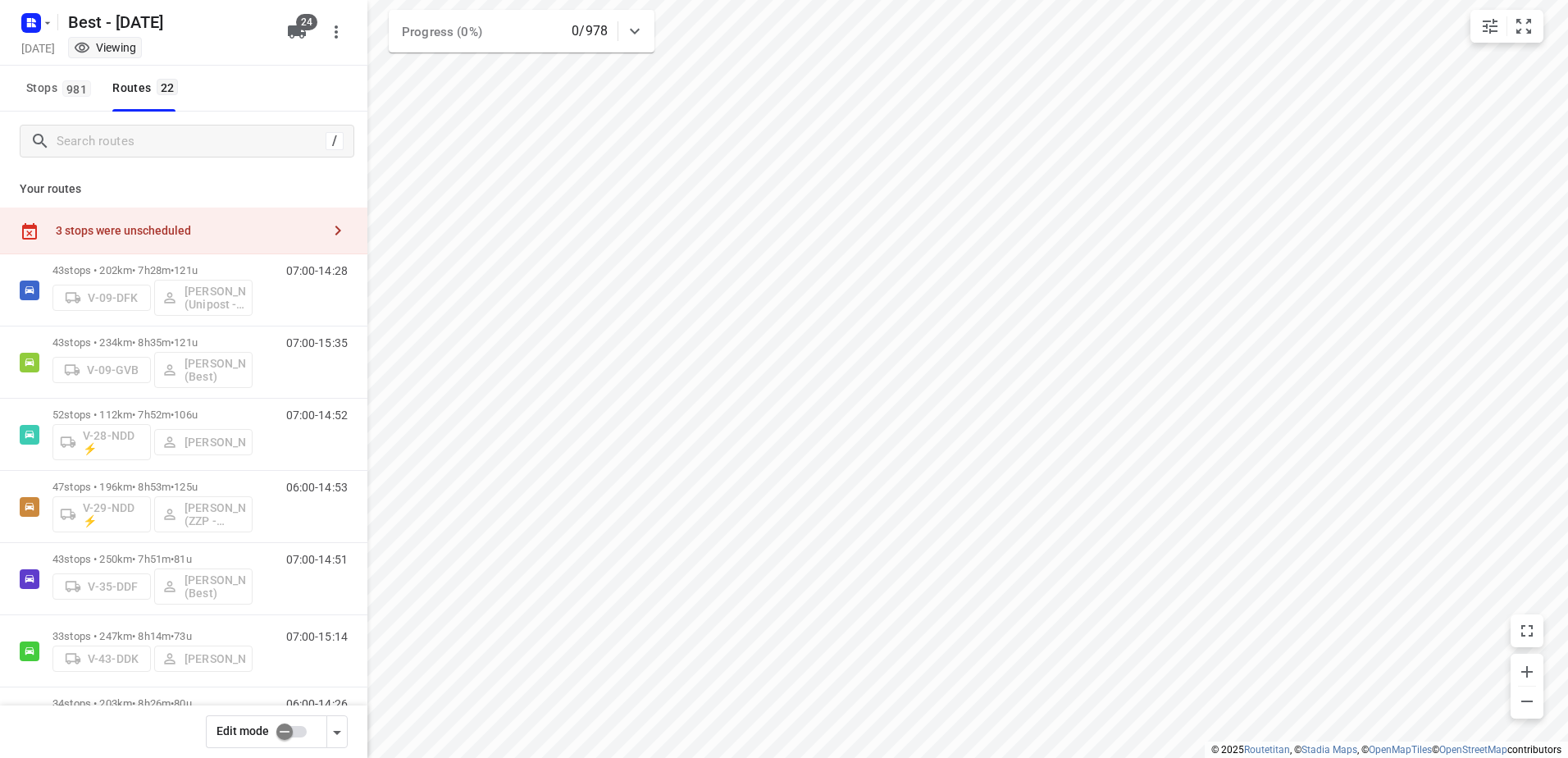
click at [301, 733] on input "checkbox" at bounding box center [284, 731] width 93 height 31
checkbox input "false"
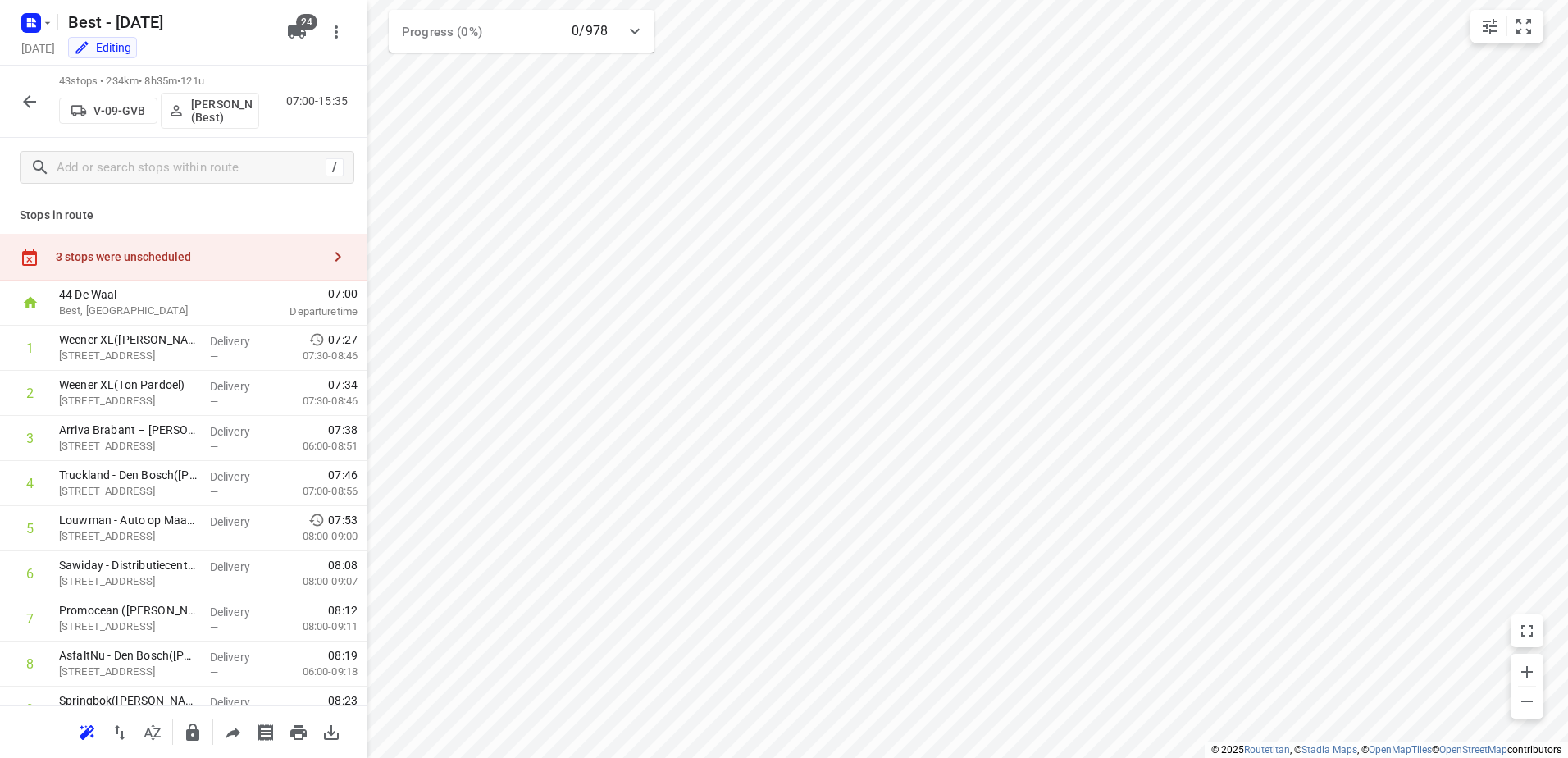
click at [243, 250] on div "3 stops were unscheduled" at bounding box center [188, 257] width 266 height 13
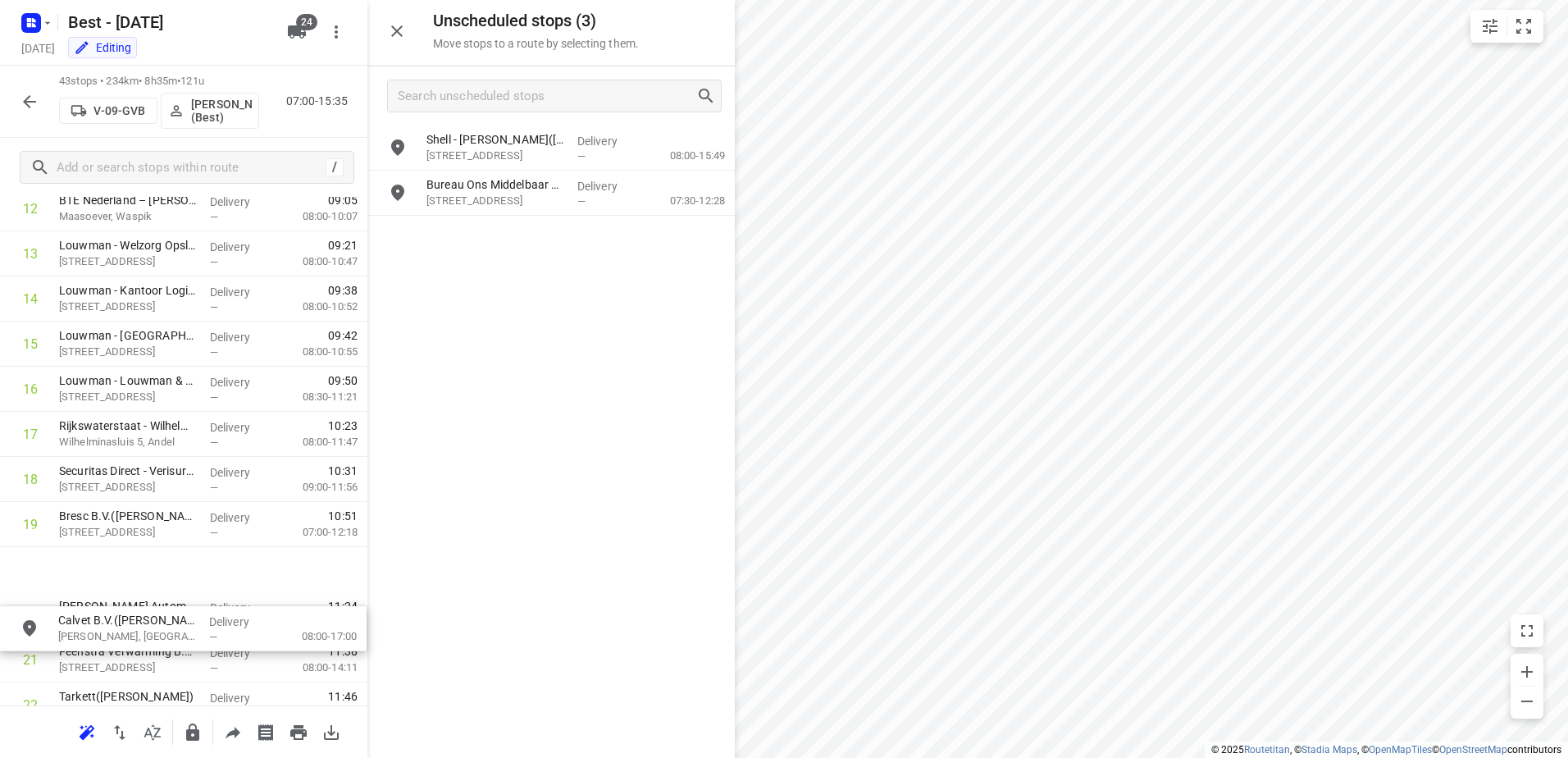
scroll to position [647, 0]
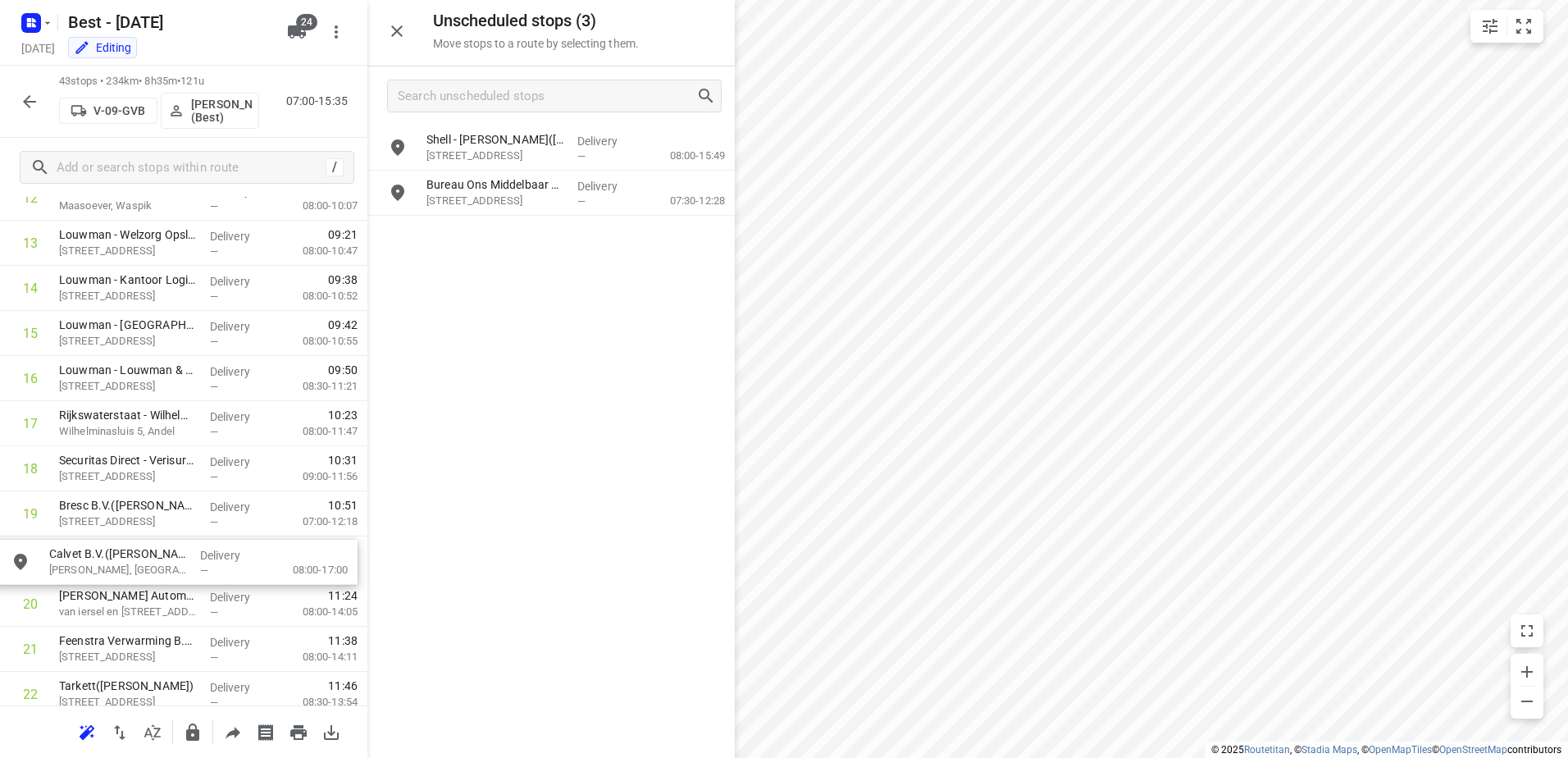
drag, startPoint x: 552, startPoint y: 152, endPoint x: 170, endPoint y: 561, distance: 559.6
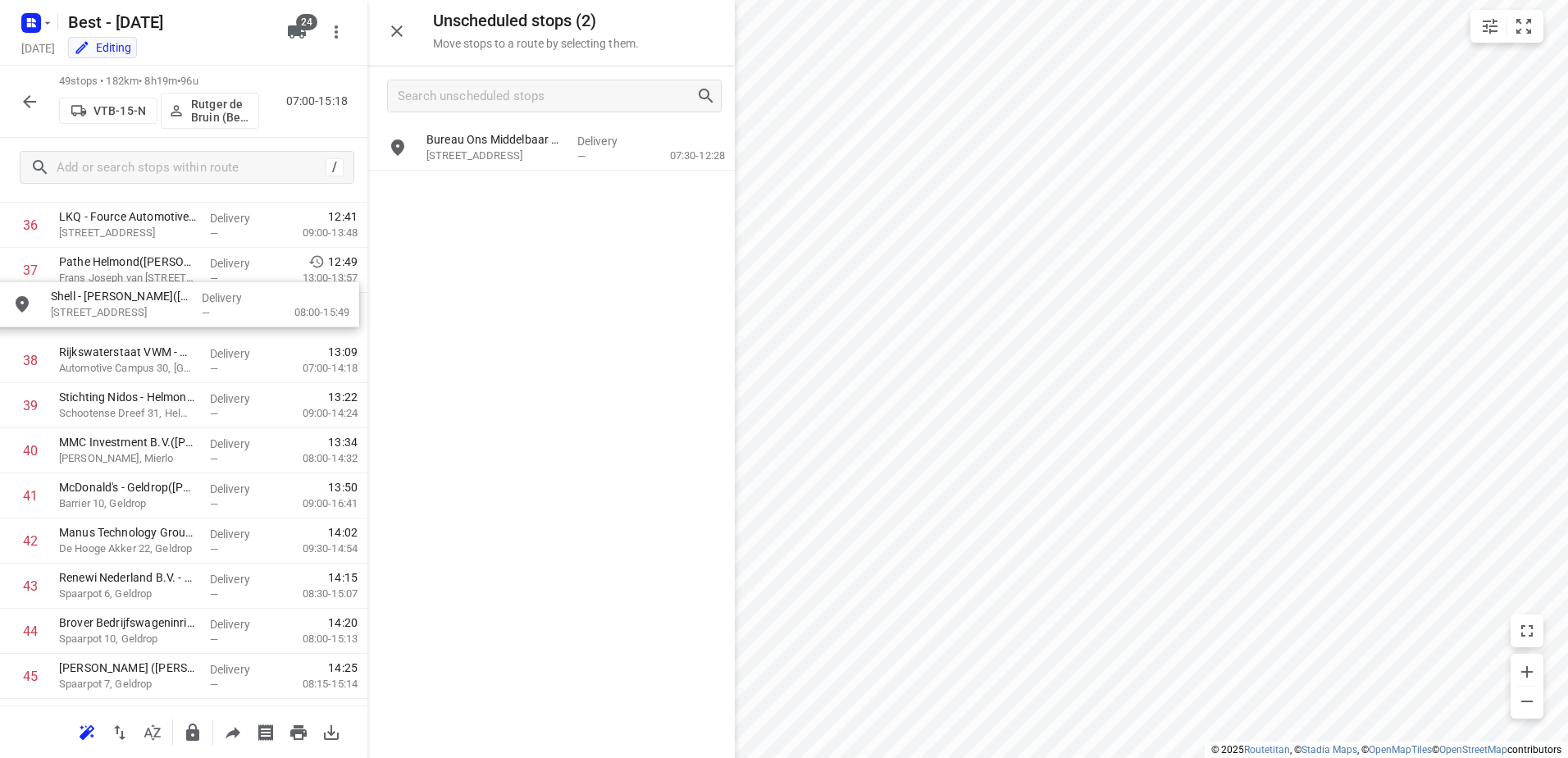
scroll to position [1699, 0]
drag, startPoint x: 579, startPoint y: 157, endPoint x: 195, endPoint y: 335, distance: 423.2
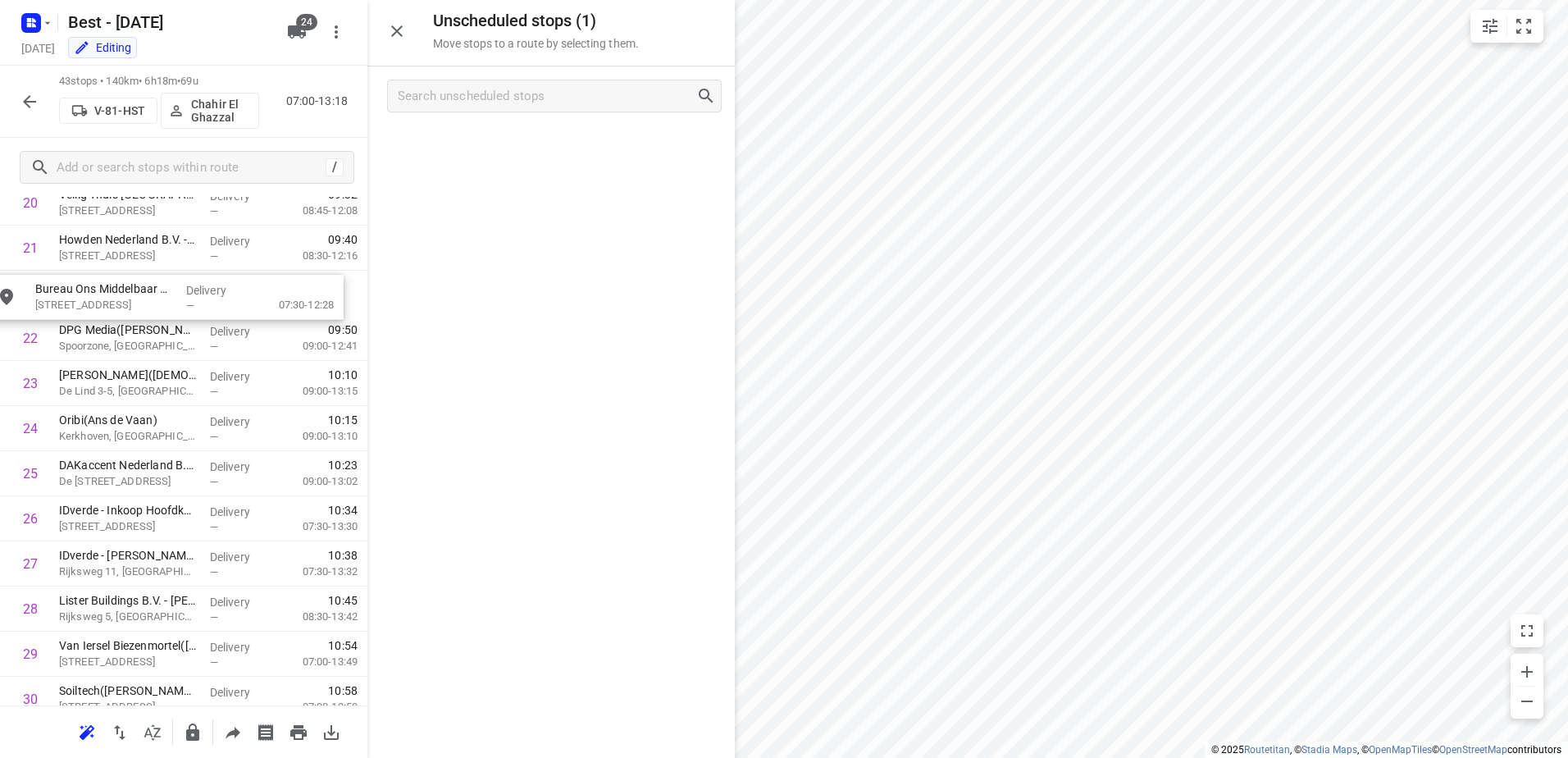
drag, startPoint x: 637, startPoint y: 162, endPoint x: 240, endPoint y: 314, distance: 425.1
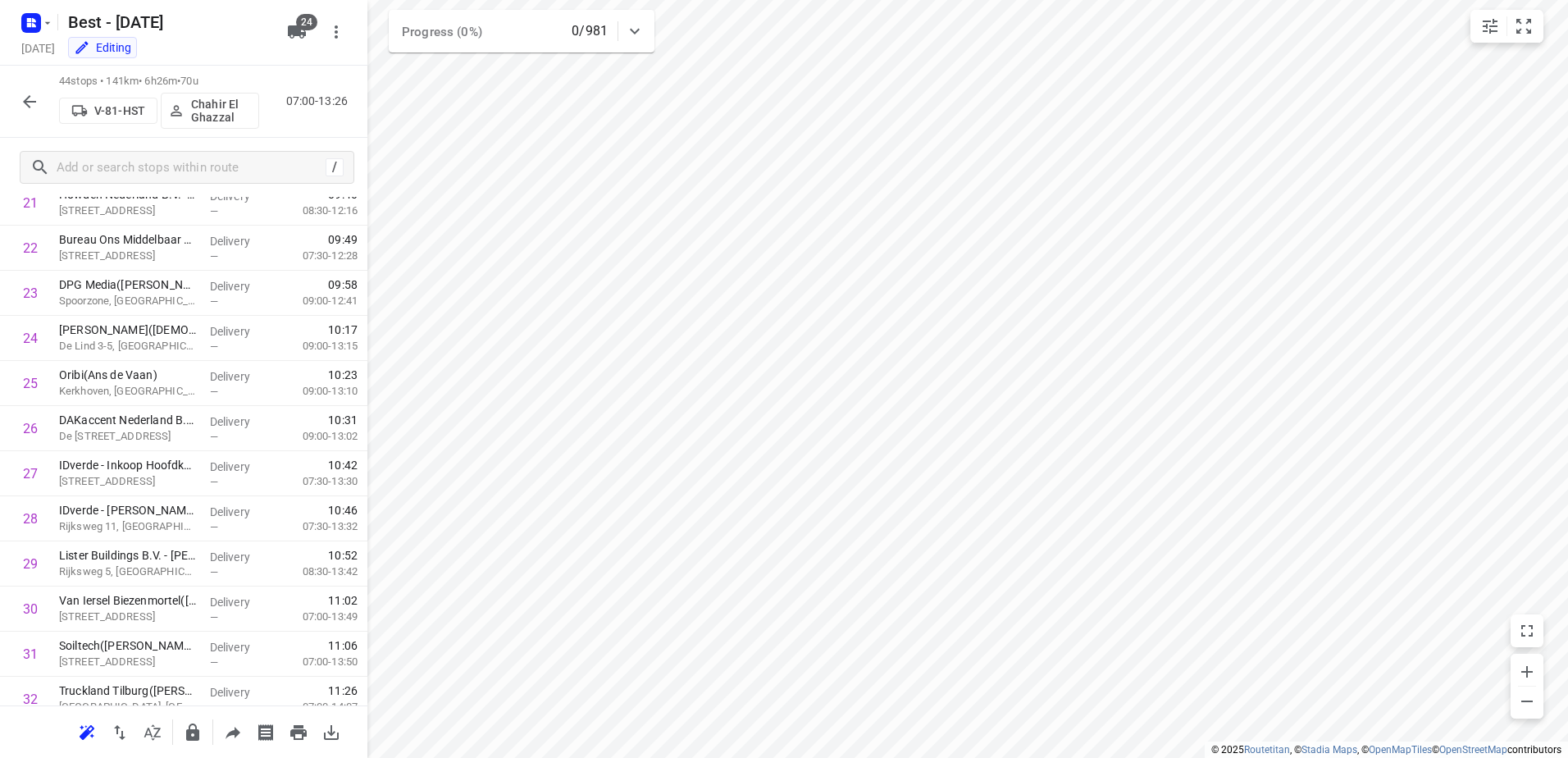
click at [17, 88] on div at bounding box center [30, 101] width 33 height 33
click at [25, 91] on button "button" at bounding box center [30, 101] width 33 height 33
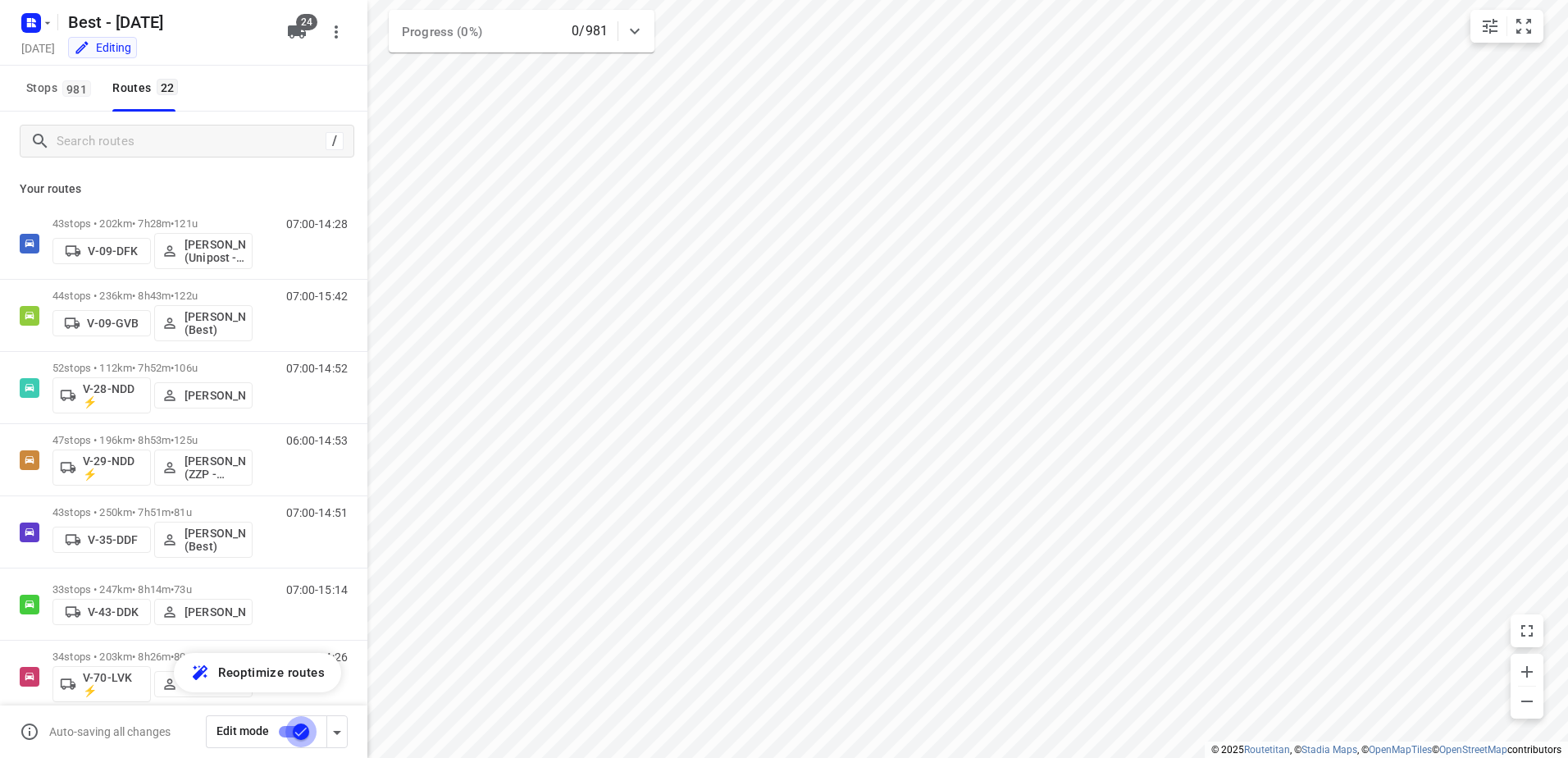
click at [282, 730] on input "checkbox" at bounding box center [301, 731] width 93 height 31
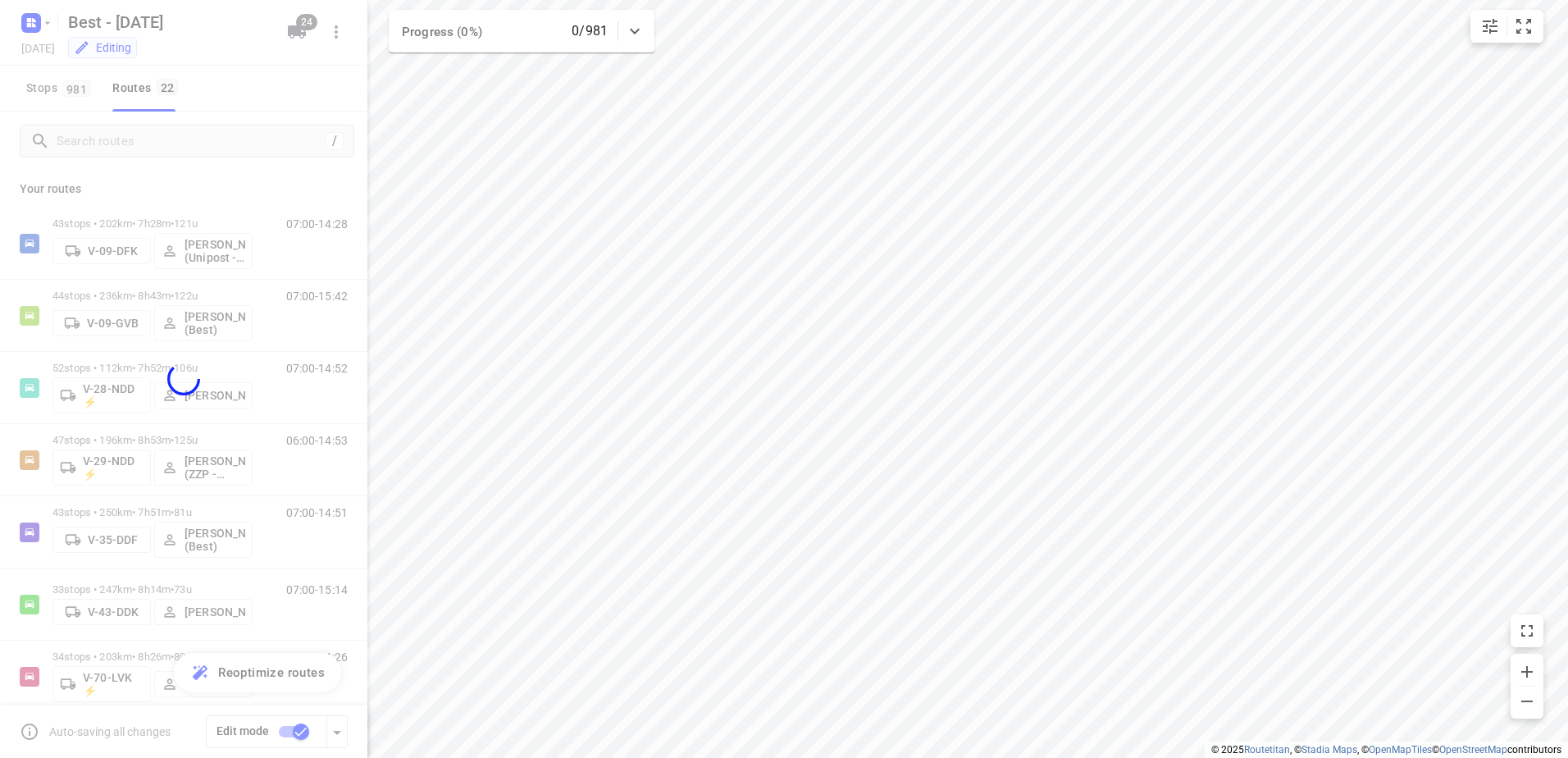
checkbox input "false"
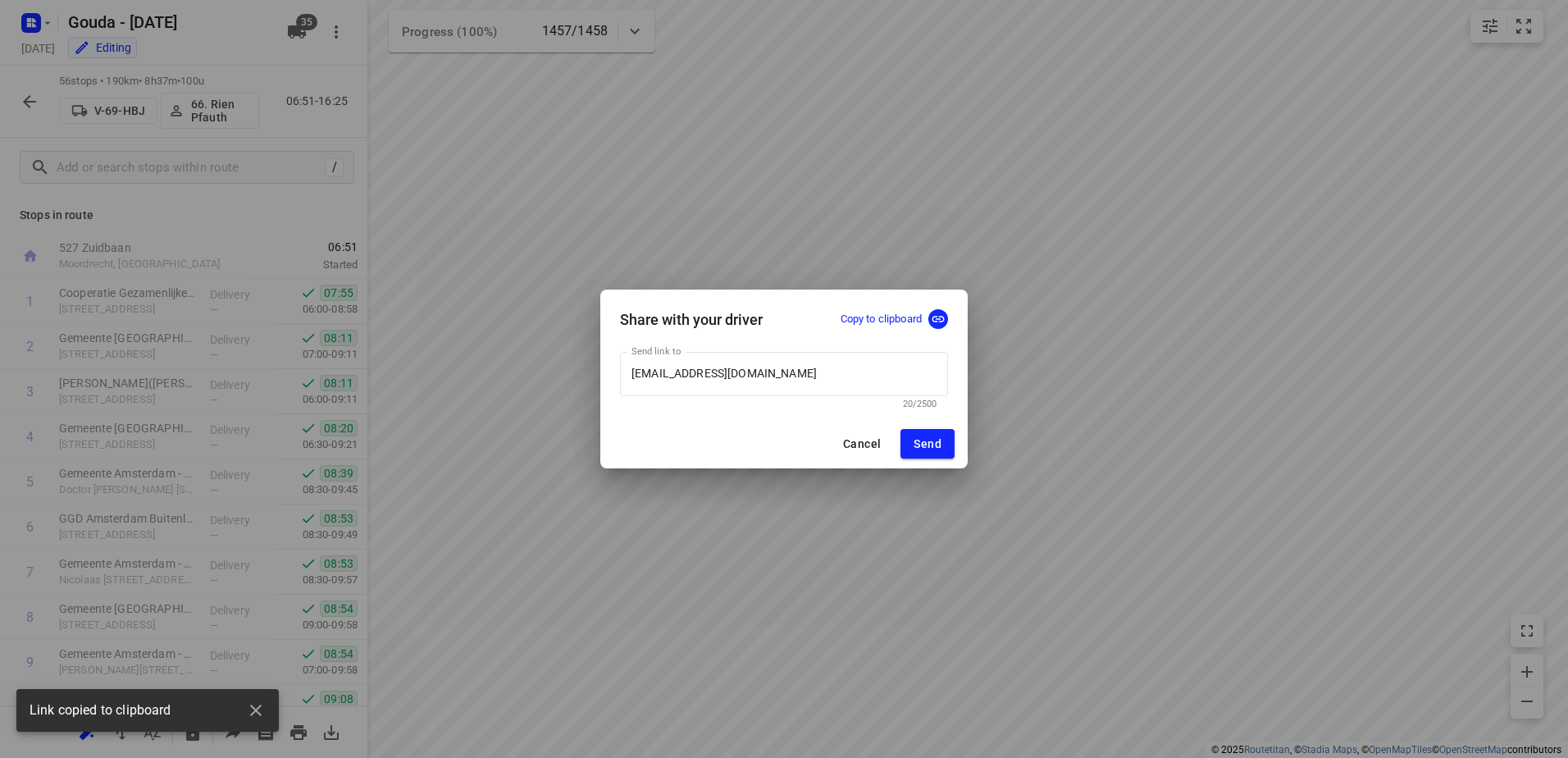
scroll to position [2145, 0]
click at [872, 449] on span "Cancel" at bounding box center [862, 443] width 38 height 13
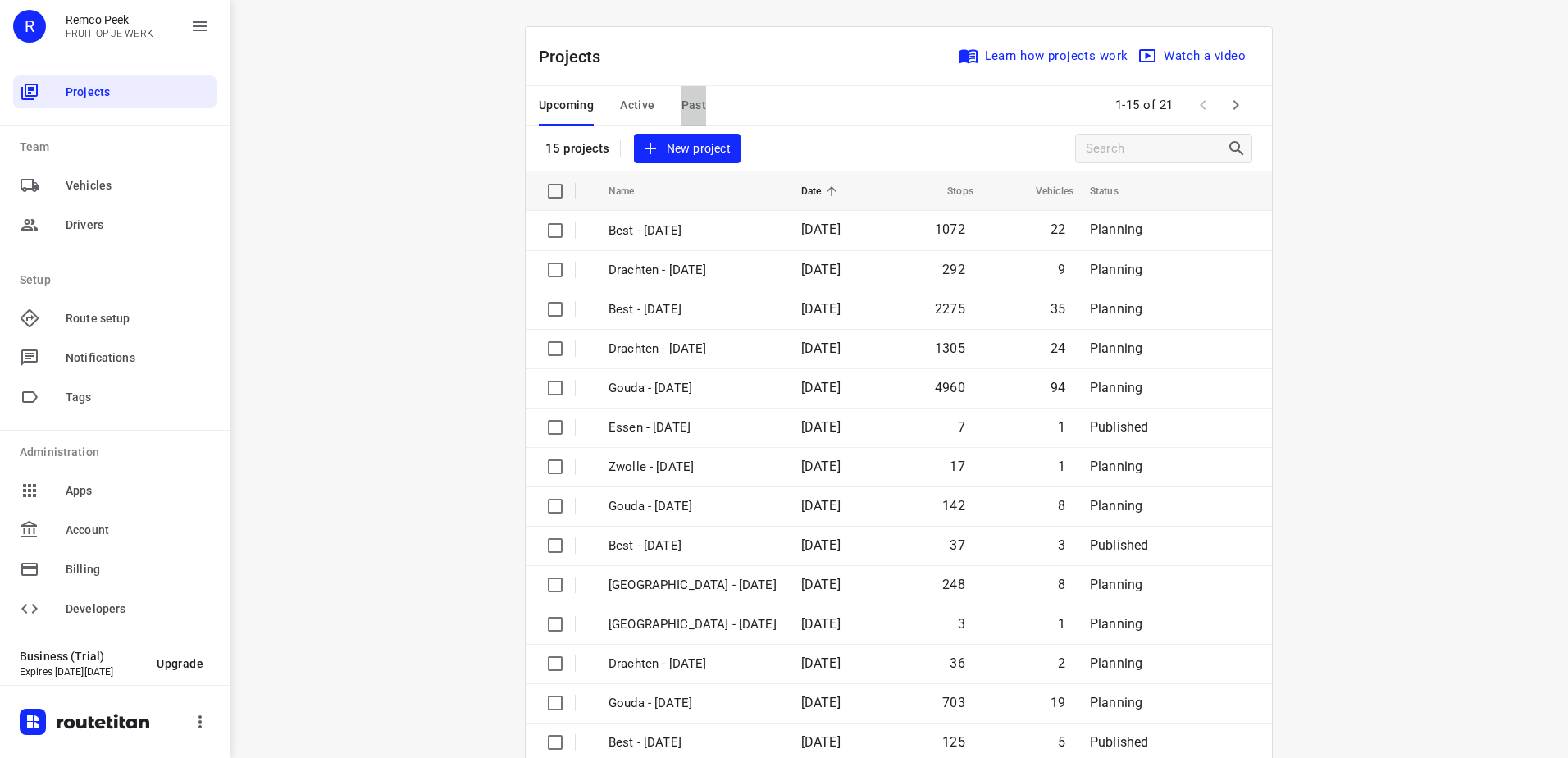
click at [684, 103] on span "Past" at bounding box center [694, 105] width 25 height 21
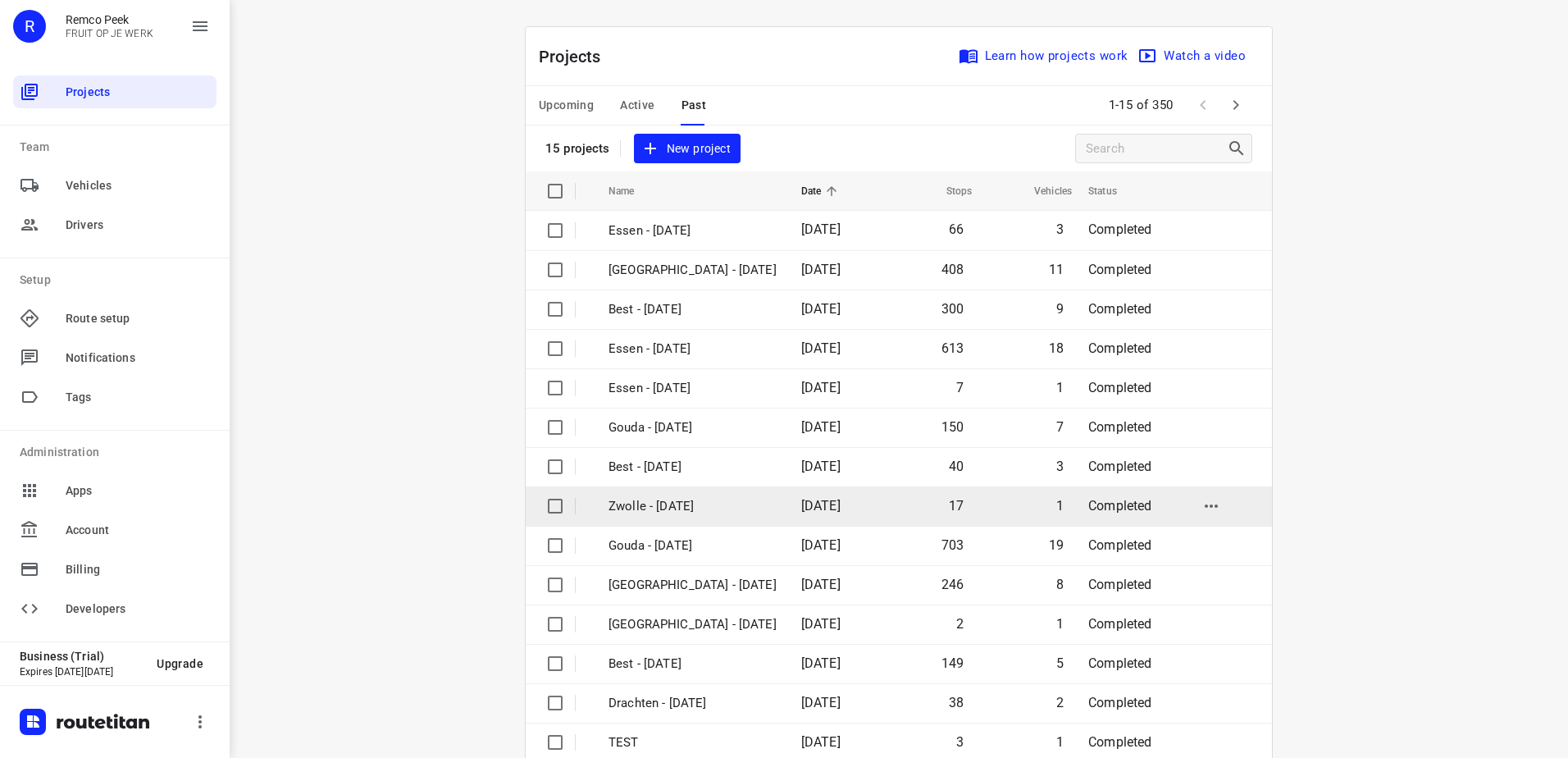
scroll to position [72, 0]
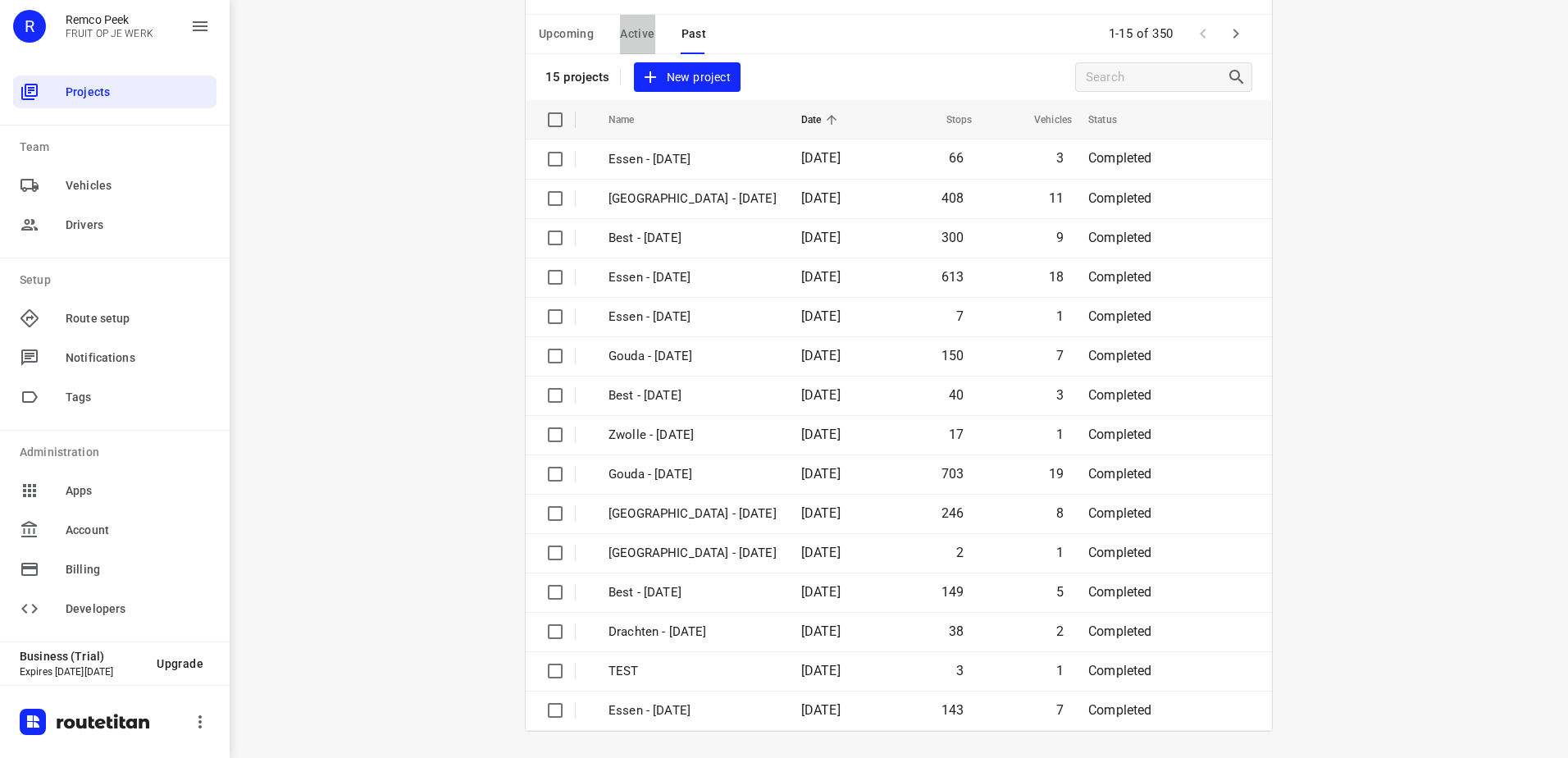
click at [620, 17] on button "Active" at bounding box center [637, 34] width 34 height 39
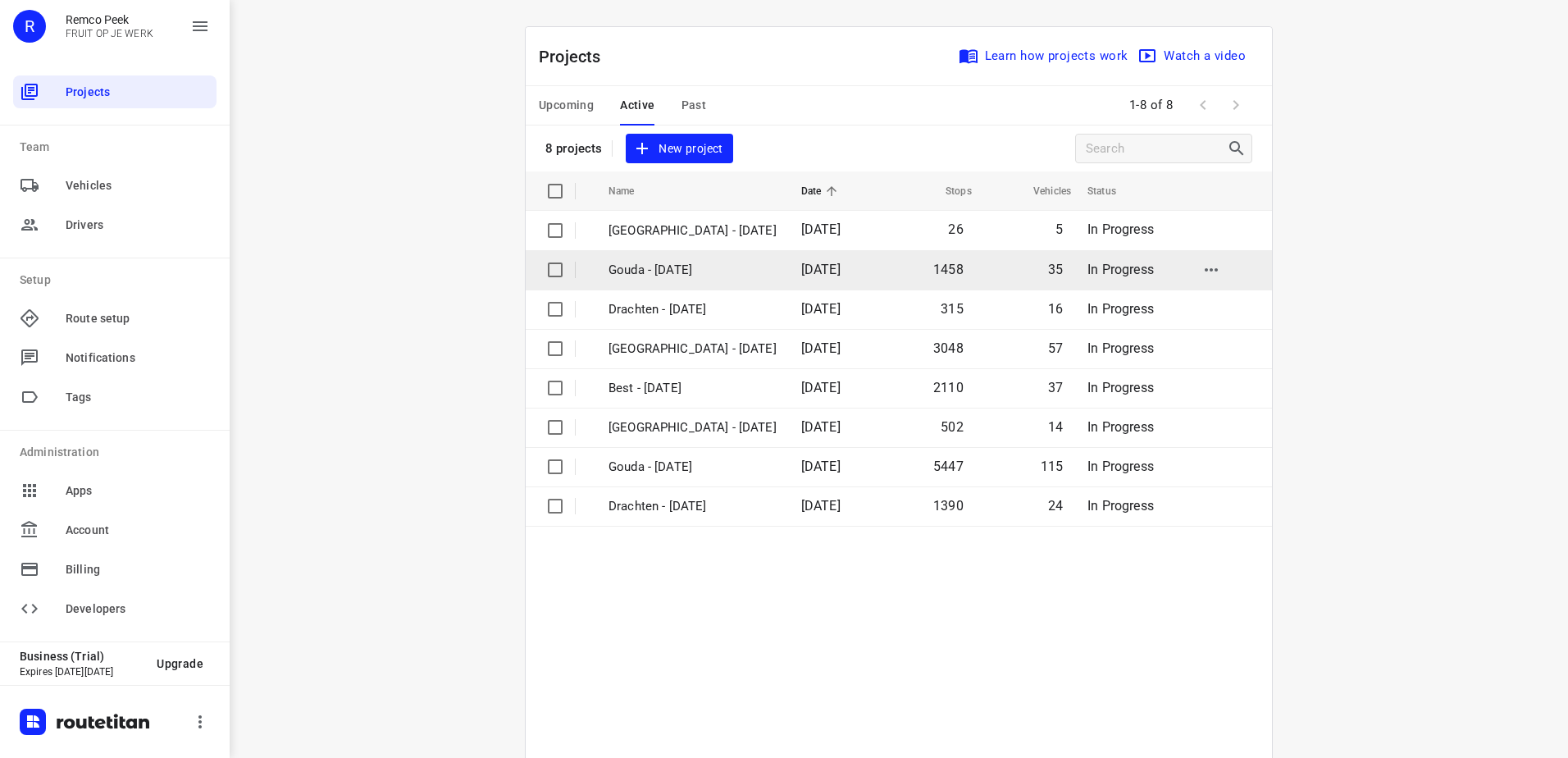
click at [707, 281] on td "Gouda - [DATE]" at bounding box center [690, 270] width 196 height 39
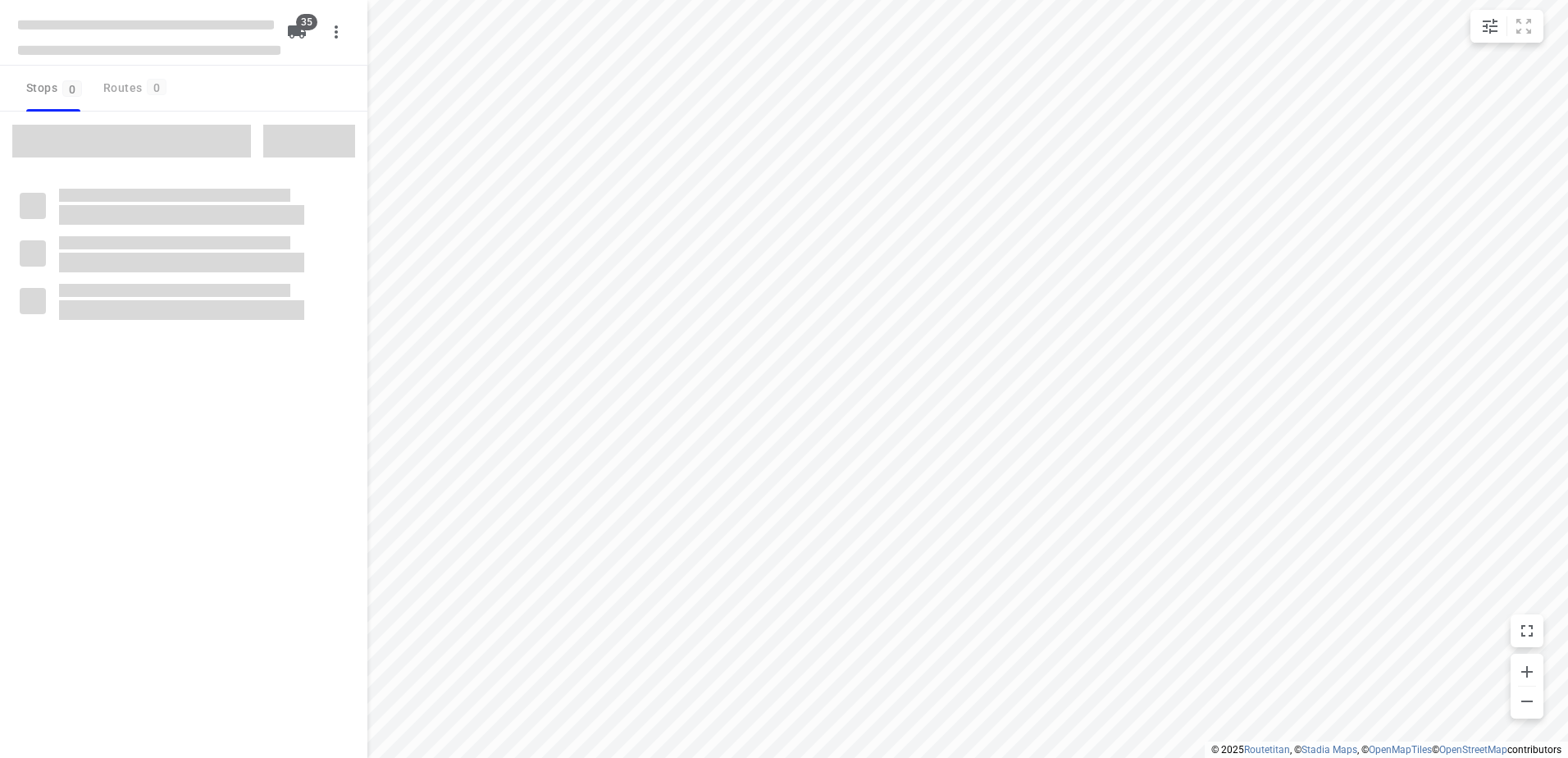
checkbox input "true"
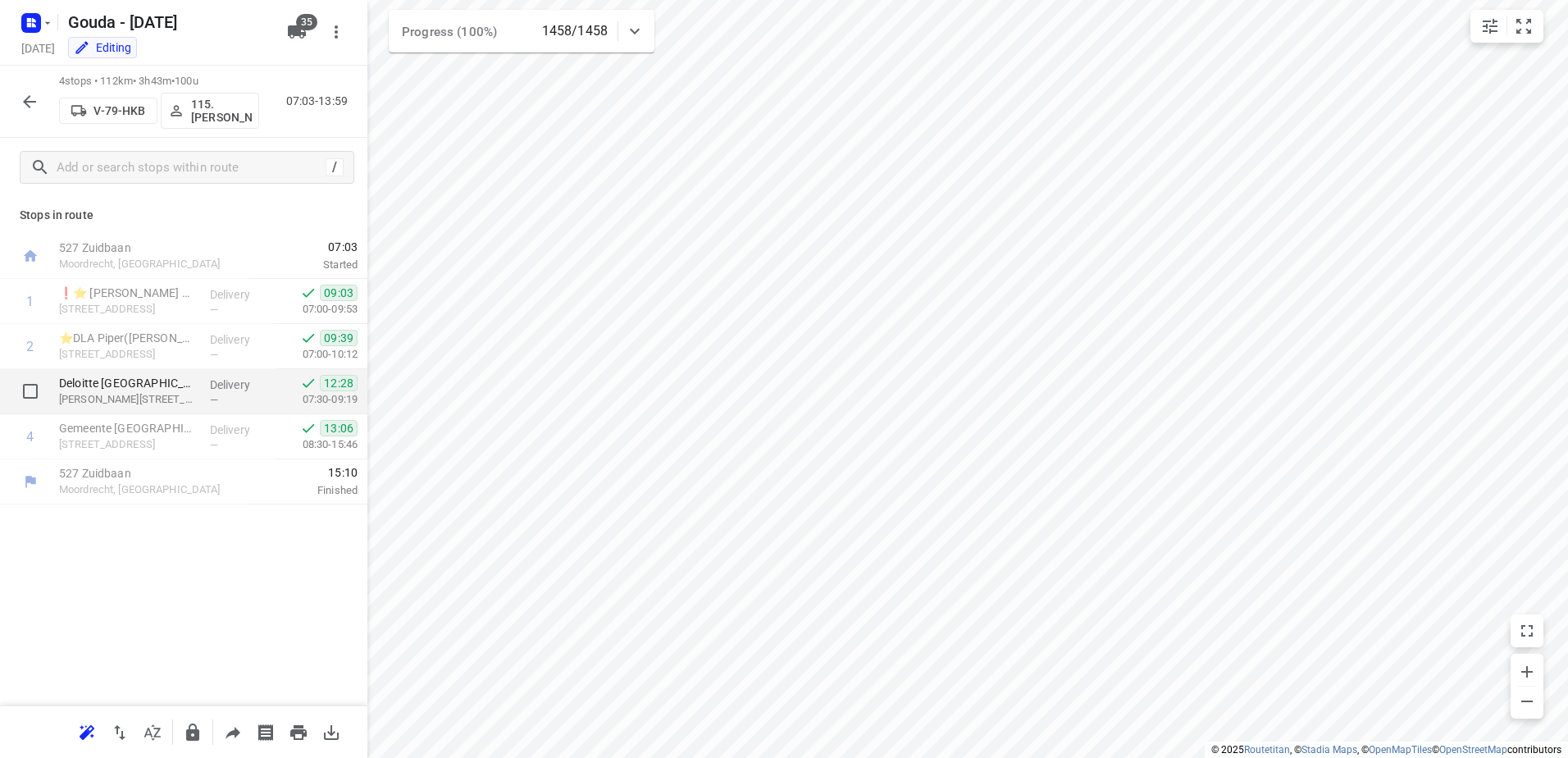
click at [226, 383] on p "Delivery" at bounding box center [240, 385] width 61 height 16
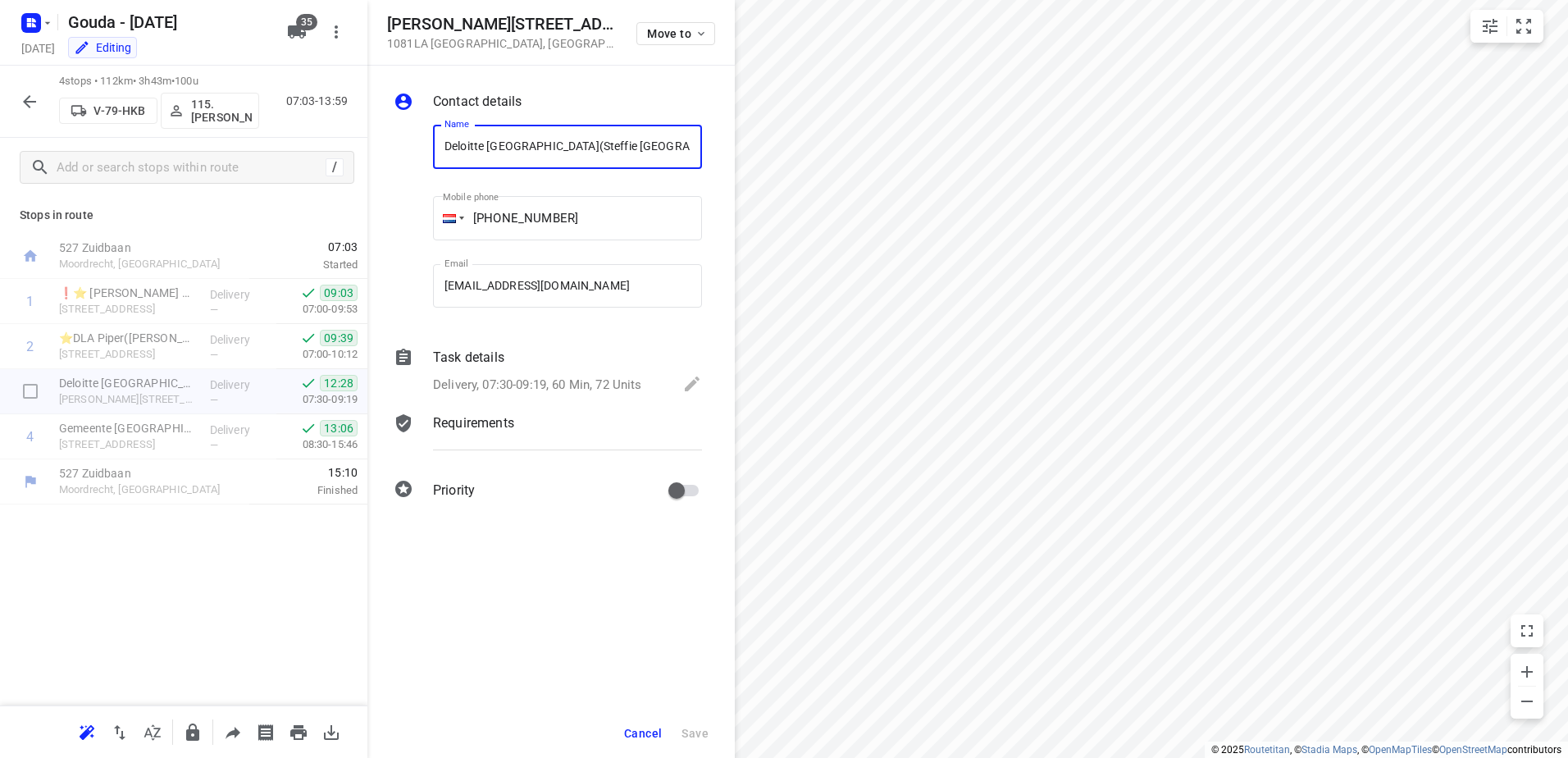
scroll to position [0, 24]
click at [572, 379] on p "Delivery, 07:30-09:19, 60 Min, 72 Units" at bounding box center [537, 385] width 209 height 19
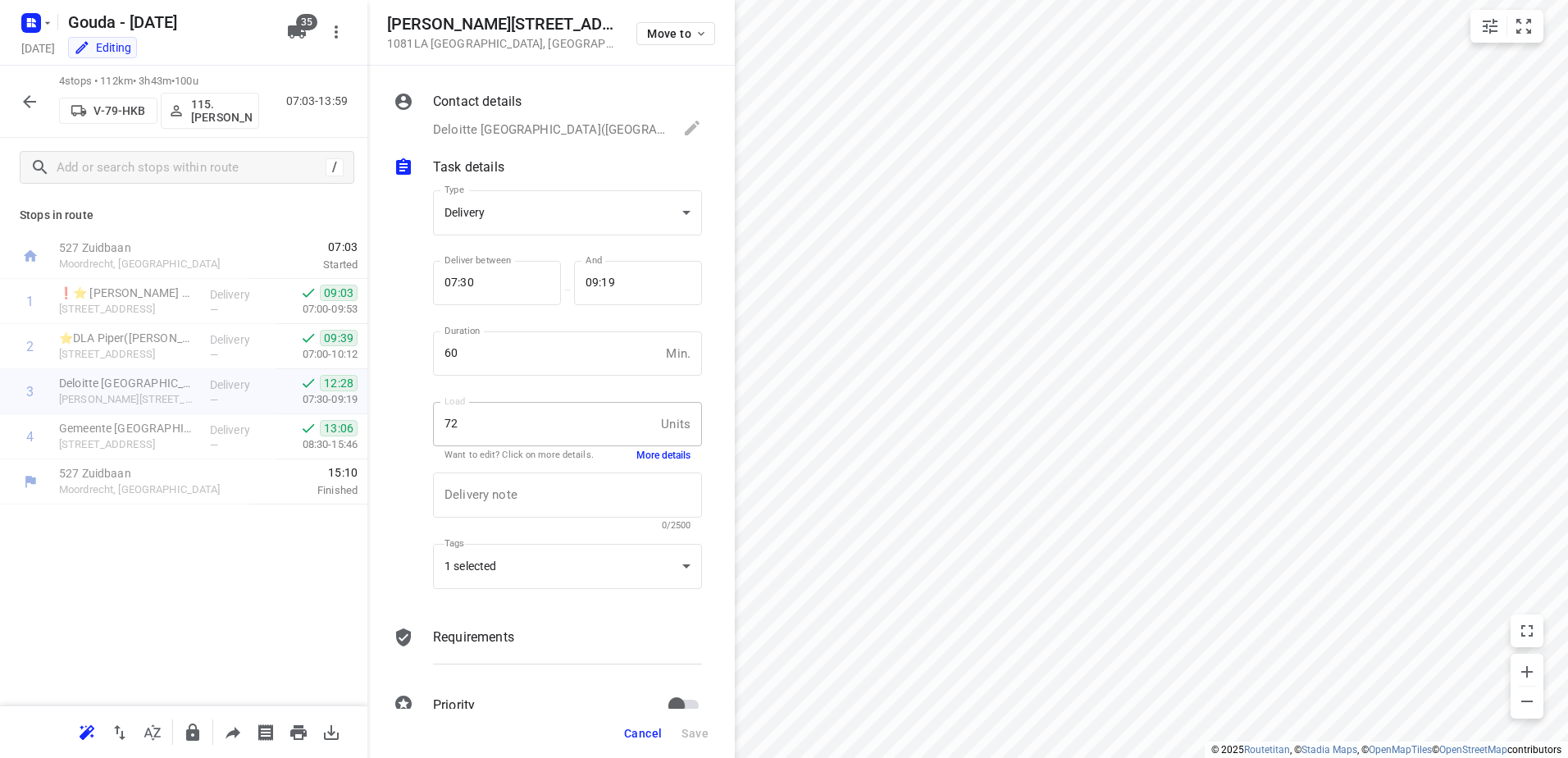
click at [646, 449] on button "More details" at bounding box center [664, 456] width 54 height 14
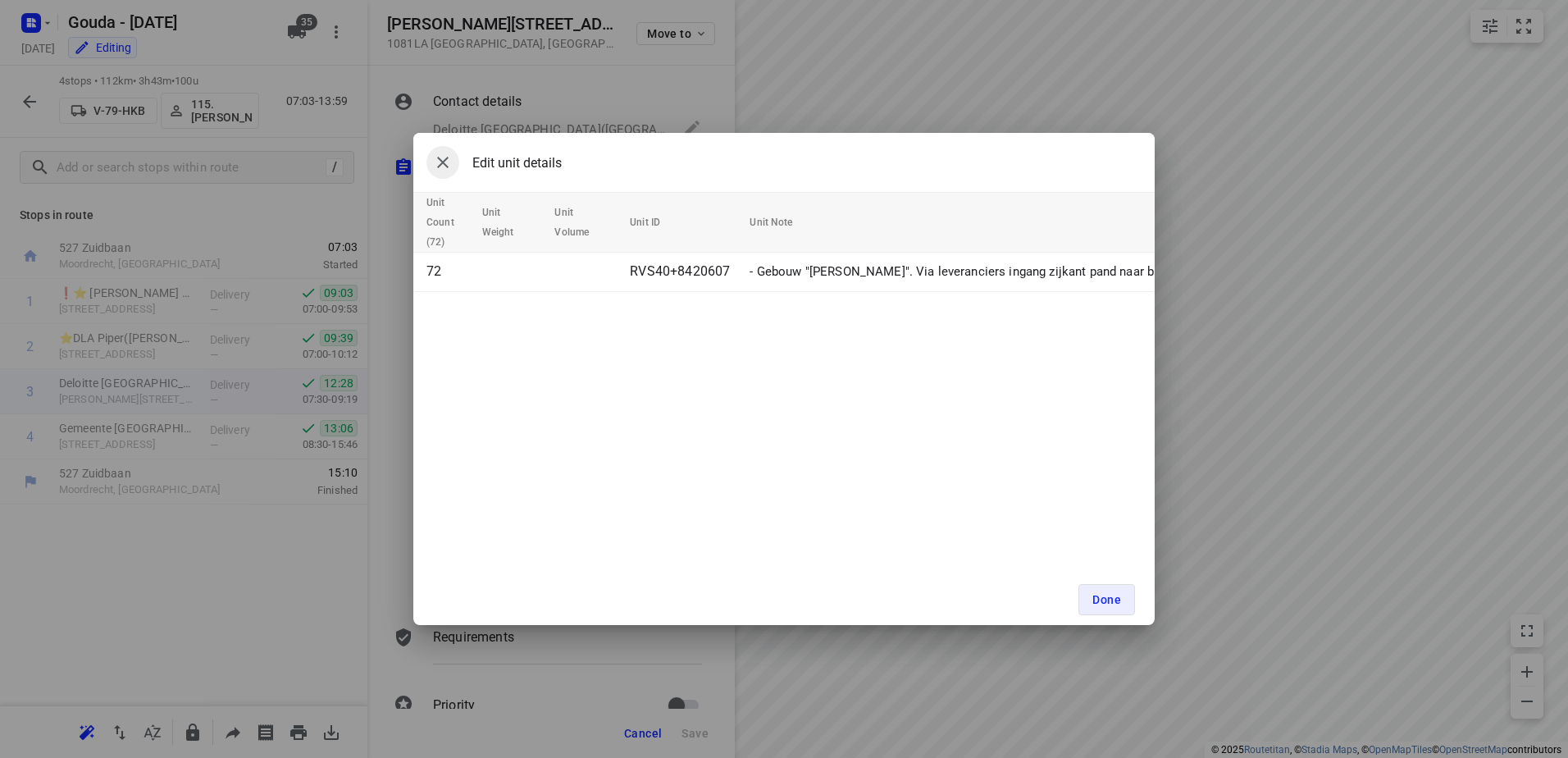
click at [449, 169] on icon "button" at bounding box center [443, 162] width 20 height 20
